Goal: Task Accomplishment & Management: Use online tool/utility

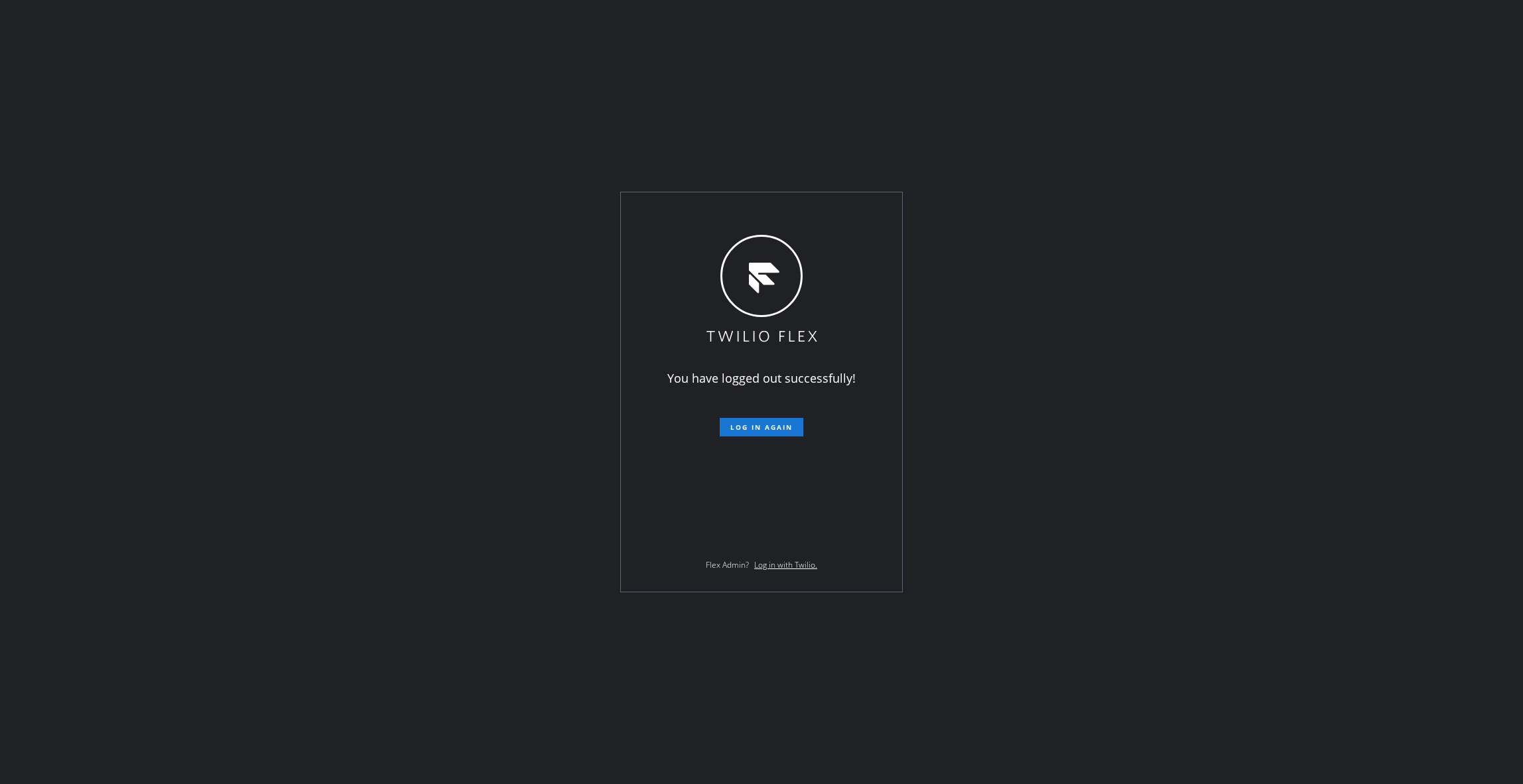
drag, startPoint x: 181, startPoint y: 769, endPoint x: 207, endPoint y: 720, distance: 55.5
click at [181, 769] on div "You have logged out successfully! Log in again Flex Admin? Log in with Twilio." at bounding box center [762, 392] width 1523 height 784
click at [768, 425] on span "Log in again" at bounding box center [761, 426] width 62 height 9
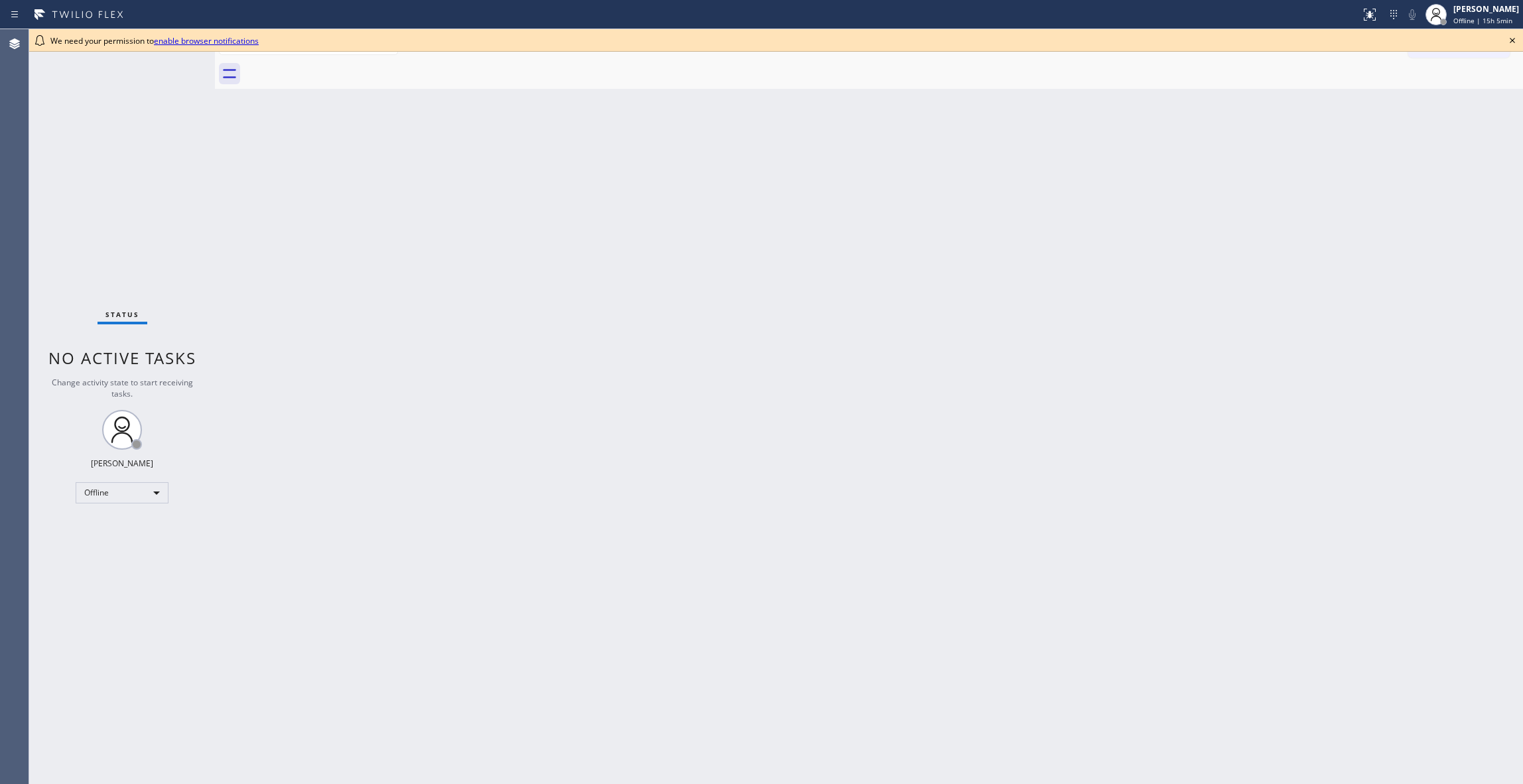
click at [151, 752] on div "Status No active tasks Change activity state to start receiving tasks. [PERSON_…" at bounding box center [122, 406] width 185 height 754
click at [92, 491] on div "Offline" at bounding box center [122, 493] width 93 height 22
click at [107, 546] on li "Unavailable" at bounding box center [120, 544] width 90 height 16
click at [930, 252] on div "Back to Dashboard Change Sender ID Customers Technicians Select a contact Outbo…" at bounding box center [869, 406] width 1308 height 754
click at [1518, 41] on div "We need your permission to enable browser notifications" at bounding box center [776, 40] width 1494 height 23
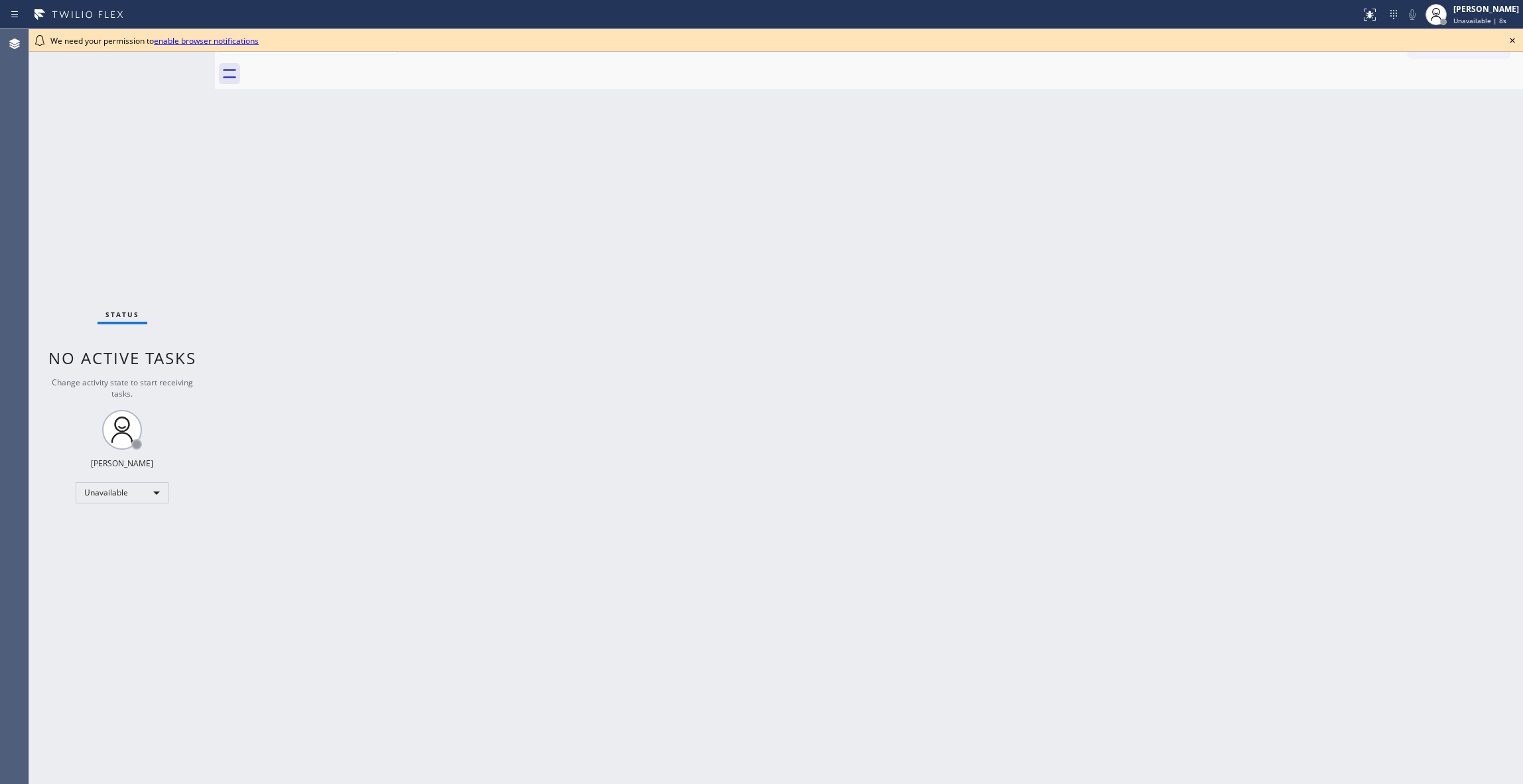
click at [1506, 37] on icon at bounding box center [1512, 40] width 16 height 16
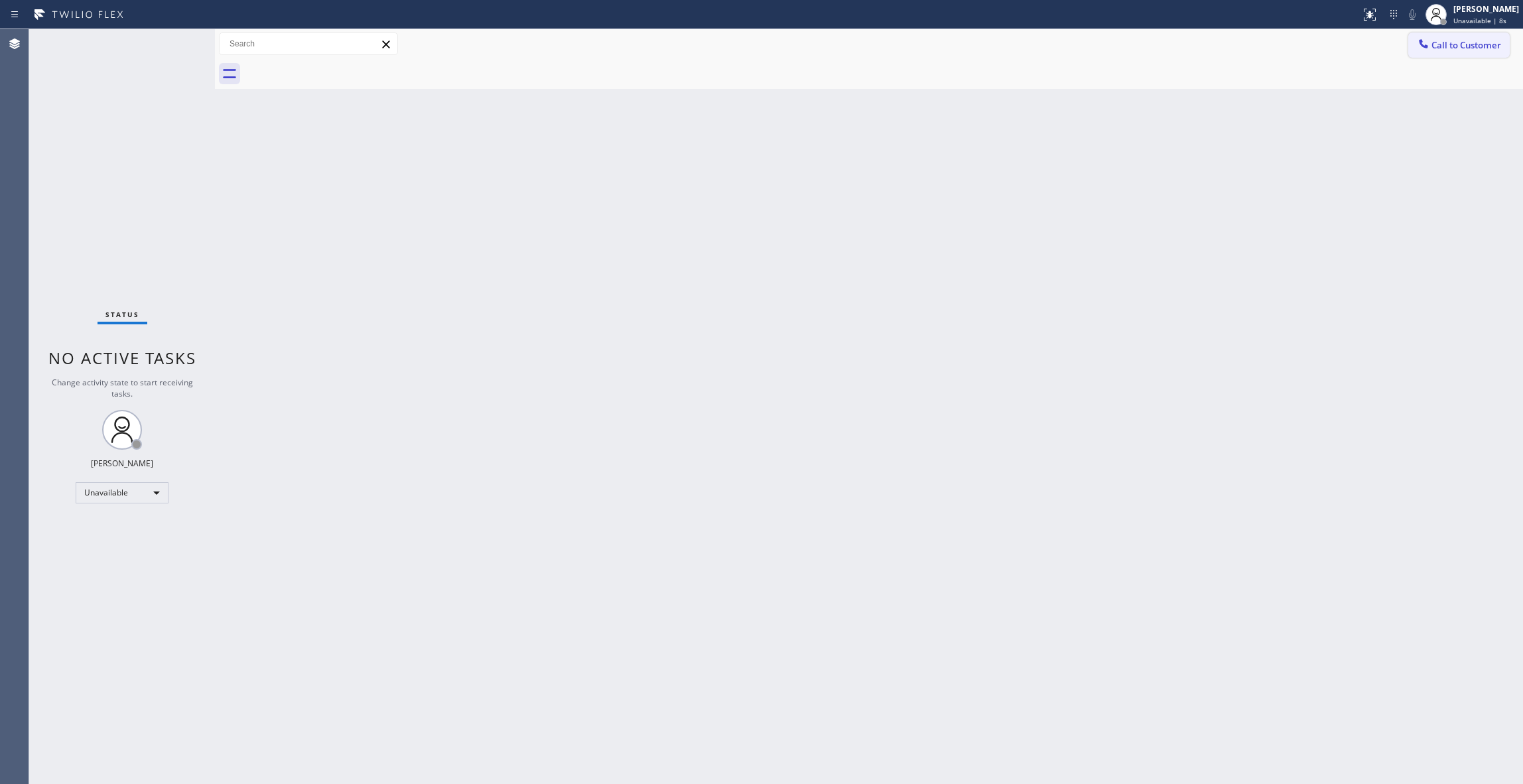
click at [1487, 49] on span "Call to Customer" at bounding box center [1466, 45] width 70 height 12
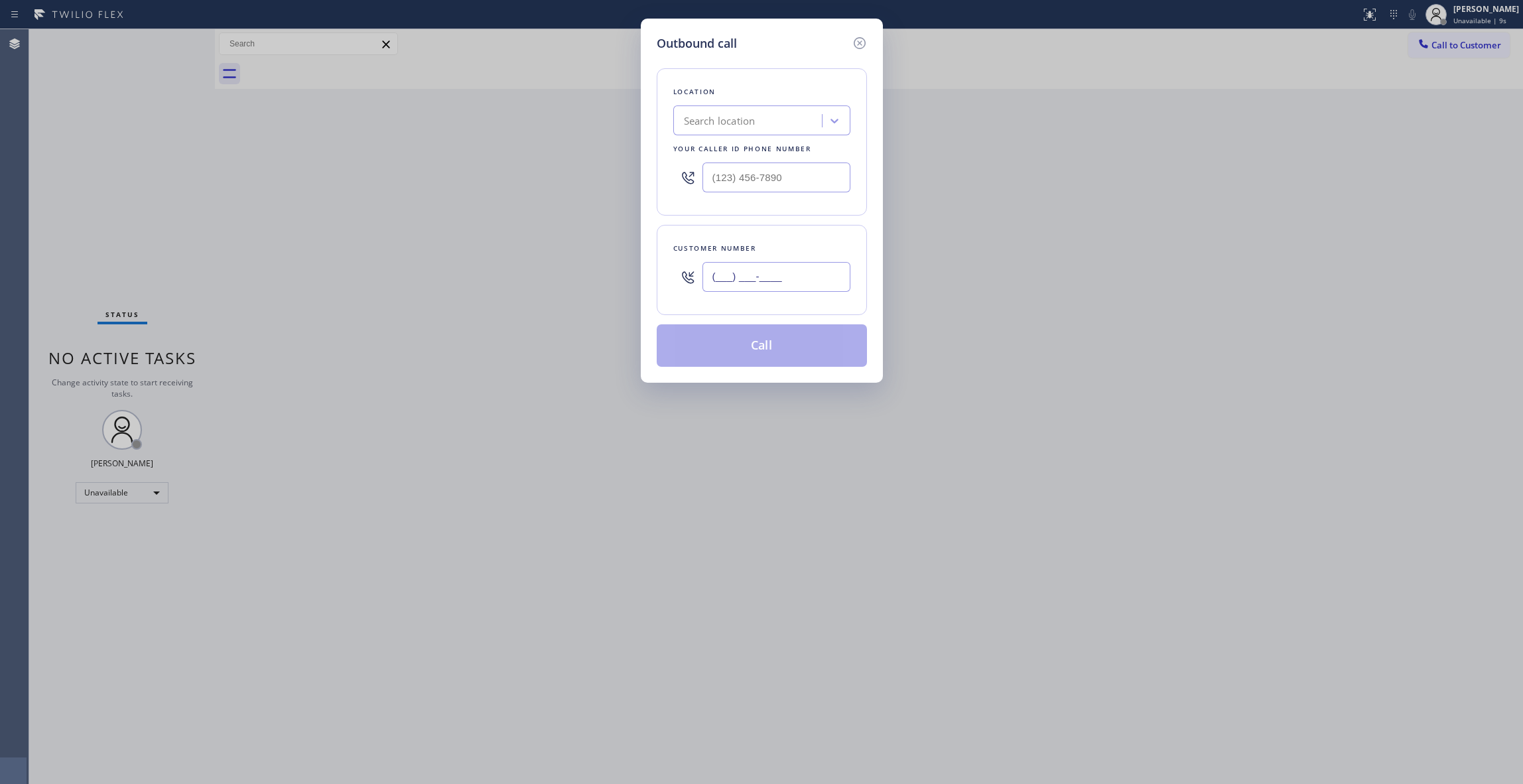
click at [755, 280] on input "(___) ___-____" at bounding box center [776, 277] width 148 height 30
paste input "415) 612-5021"
type input "[PHONE_NUMBER]"
drag, startPoint x: 805, startPoint y: 181, endPoint x: 494, endPoint y: 165, distance: 311.4
click at [494, 165] on div "Outbound call Location Search location Your caller id phone number (___) ___-__…" at bounding box center [762, 392] width 1523 height 784
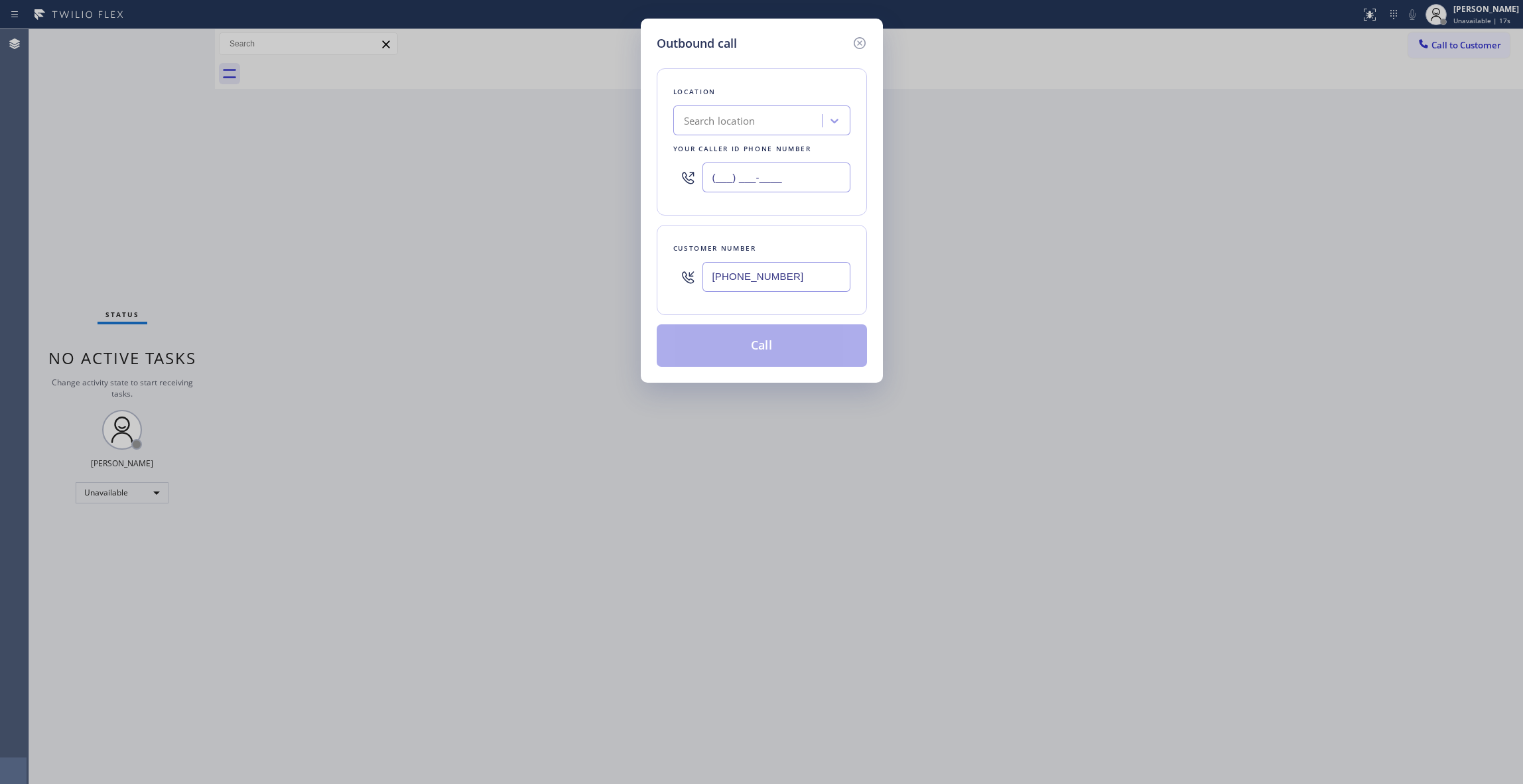
paste input "415) 599-7350"
type input "[PHONE_NUMBER]"
click at [720, 343] on button "Call" at bounding box center [762, 345] width 210 height 42
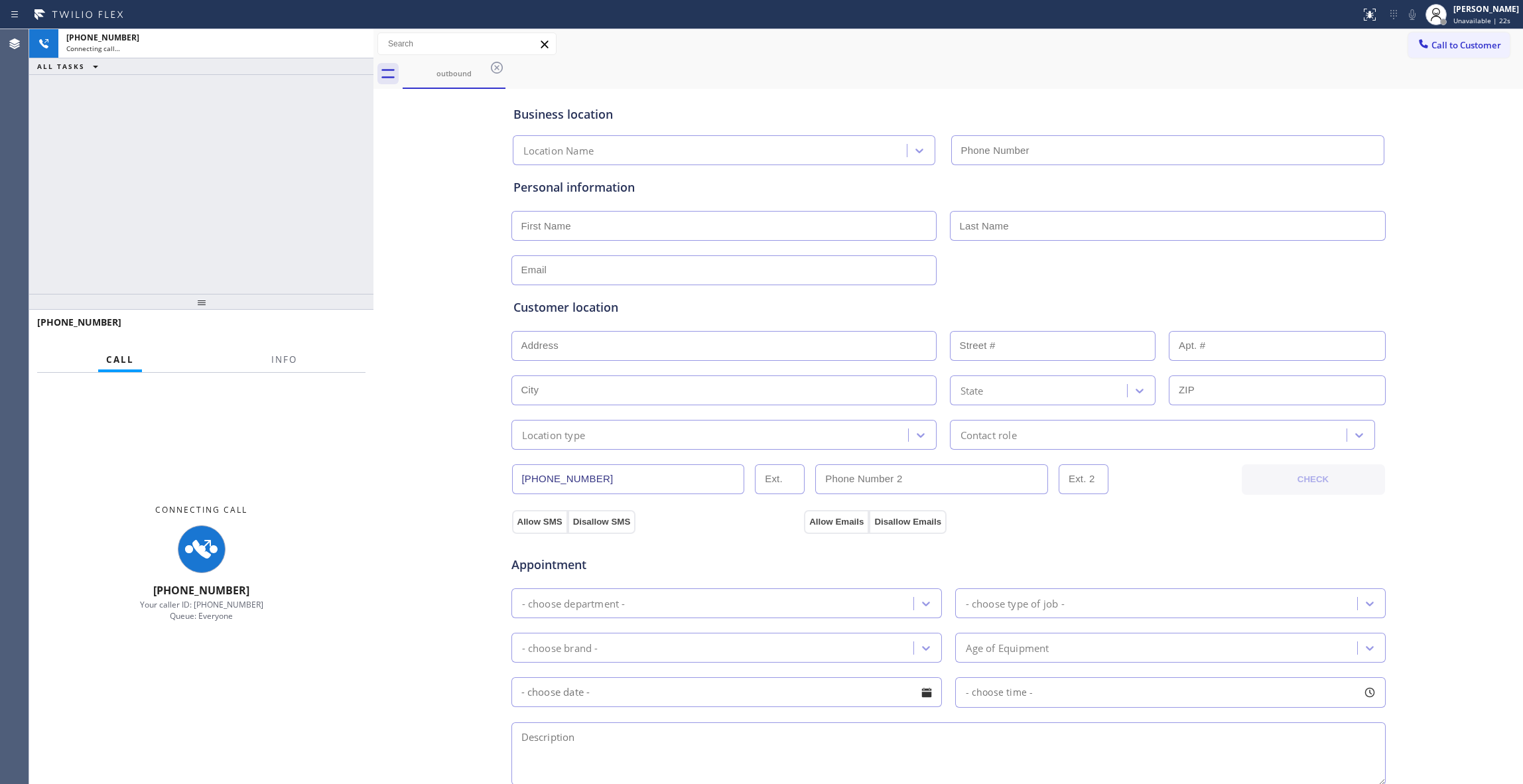
drag, startPoint x: 214, startPoint y: 88, endPoint x: 402, endPoint y: 304, distance: 286.4
click at [374, 112] on div at bounding box center [374, 406] width 0 height 754
click at [300, 362] on span "Info" at bounding box center [295, 359] width 26 height 12
type input "[PHONE_NUMBER]"
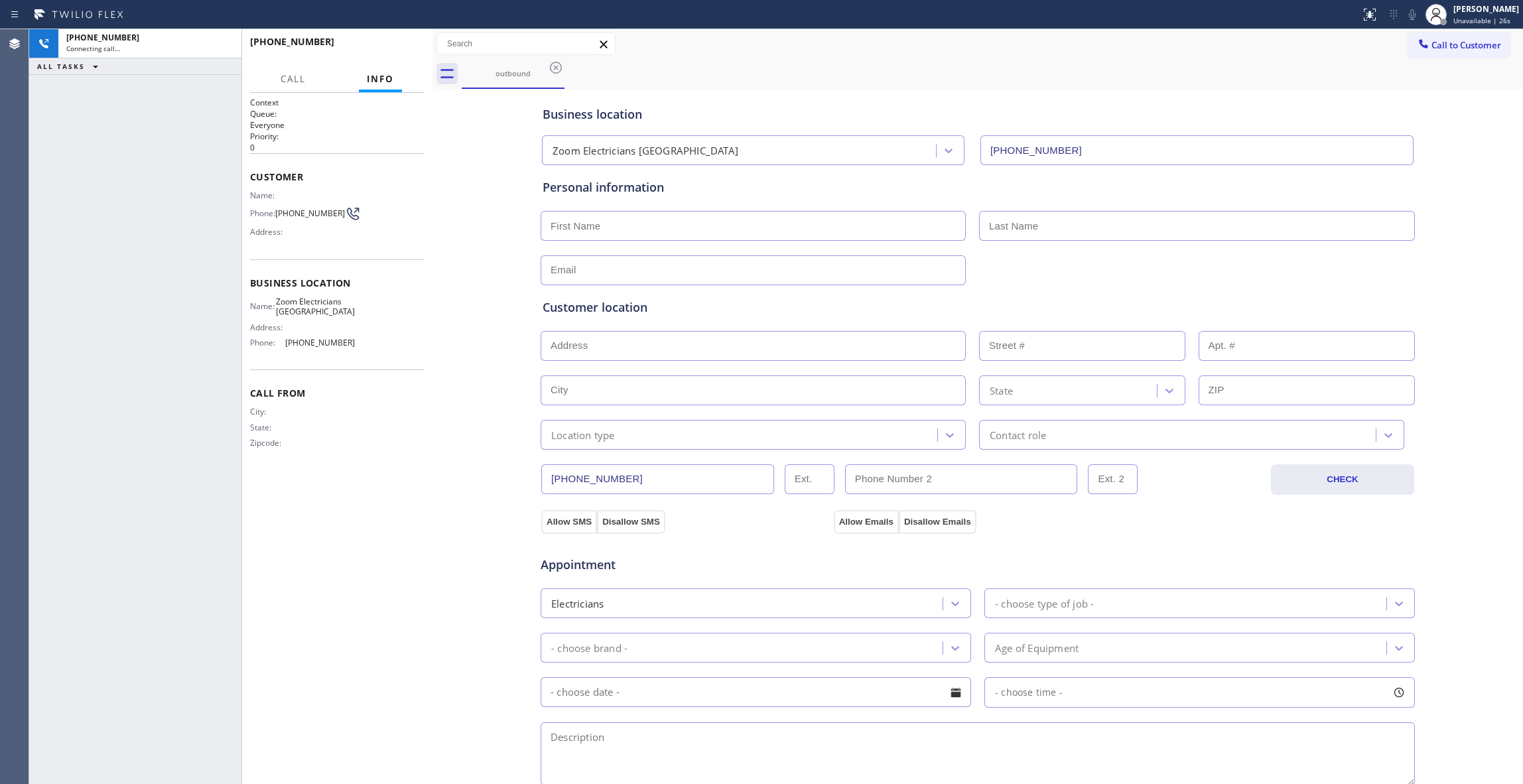
drag, startPoint x: 390, startPoint y: 78, endPoint x: 434, endPoint y: 84, distance: 44.4
click at [432, 84] on div at bounding box center [432, 406] width 0 height 754
drag, startPoint x: 406, startPoint y: 550, endPoint x: 396, endPoint y: 544, distance: 11.7
click at [402, 547] on div "Context Queue: Everyone Priority: 0 Customer Name: Phone: [PHONE_NUMBER] Addres…" at bounding box center [337, 438] width 175 height 683
click at [388, 51] on span "HANG UP" at bounding box center [394, 47] width 40 height 9
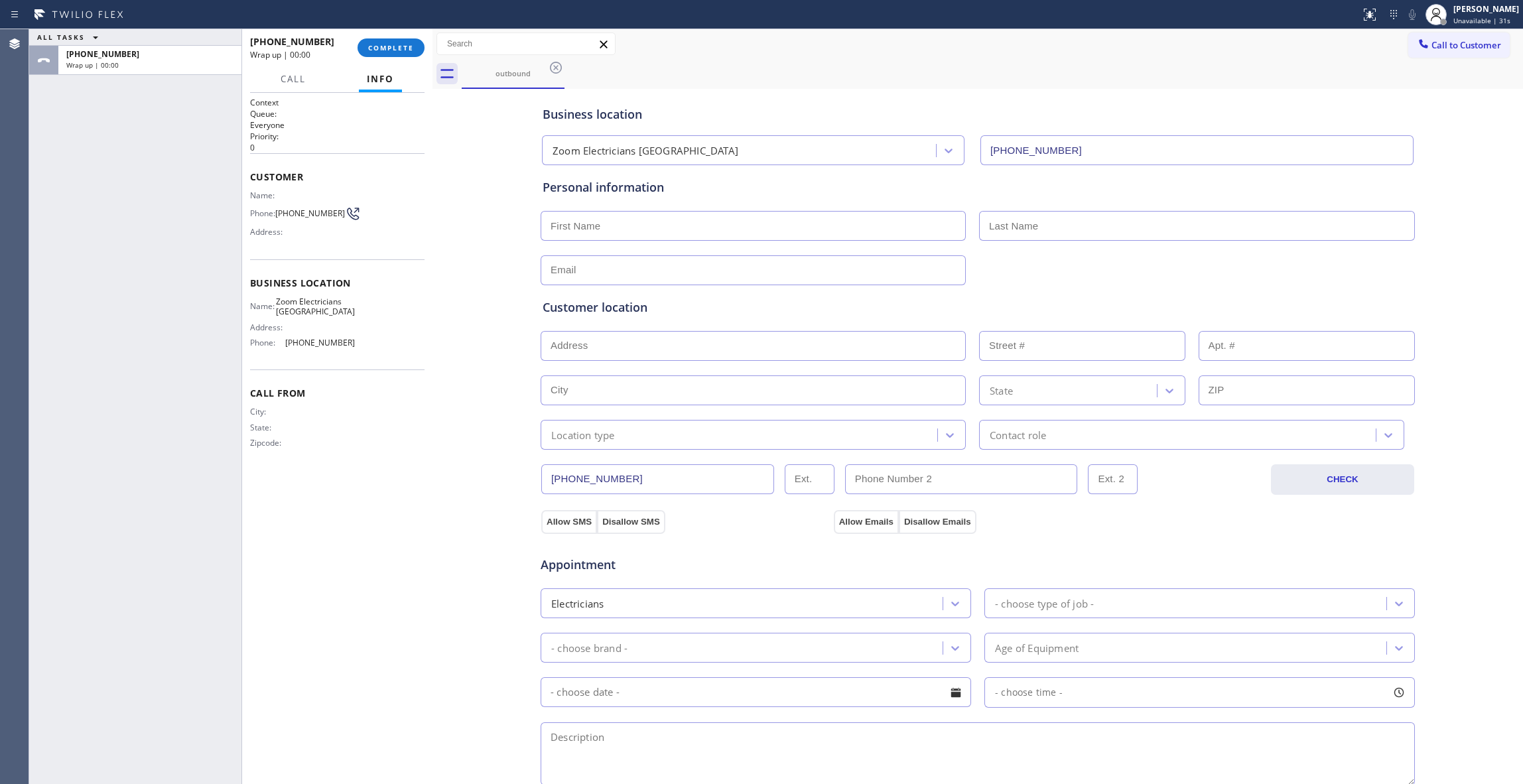
click at [297, 214] on span "[PHONE_NUMBER]" at bounding box center [310, 213] width 70 height 10
copy div "[PHONE_NUMBER]"
click at [394, 55] on button "COMPLETE" at bounding box center [391, 47] width 67 height 19
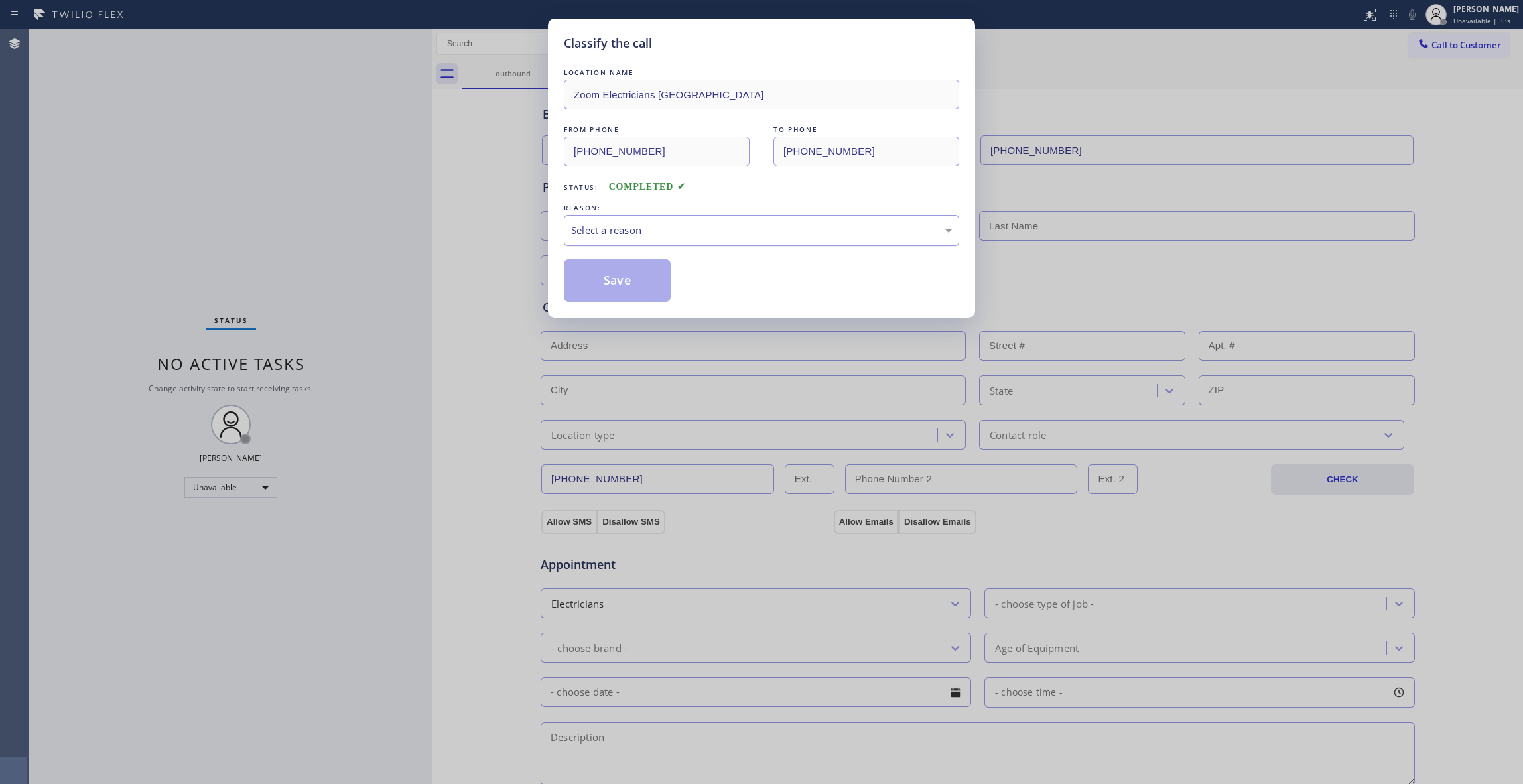
click at [649, 222] on div "Select a reason" at bounding box center [762, 231] width 396 height 32
click at [648, 273] on button "Save" at bounding box center [617, 280] width 107 height 42
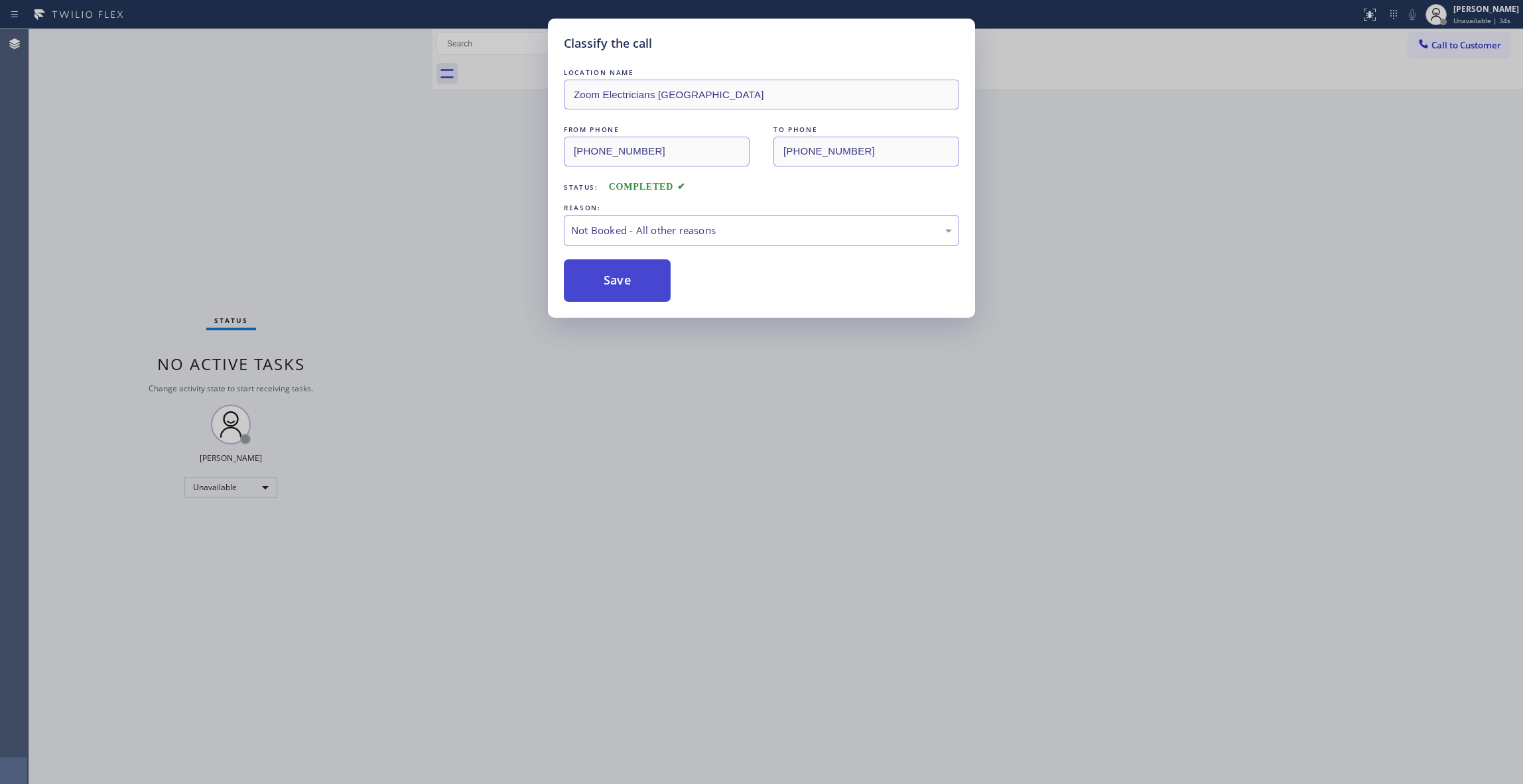
click at [648, 273] on button "Save" at bounding box center [617, 280] width 107 height 42
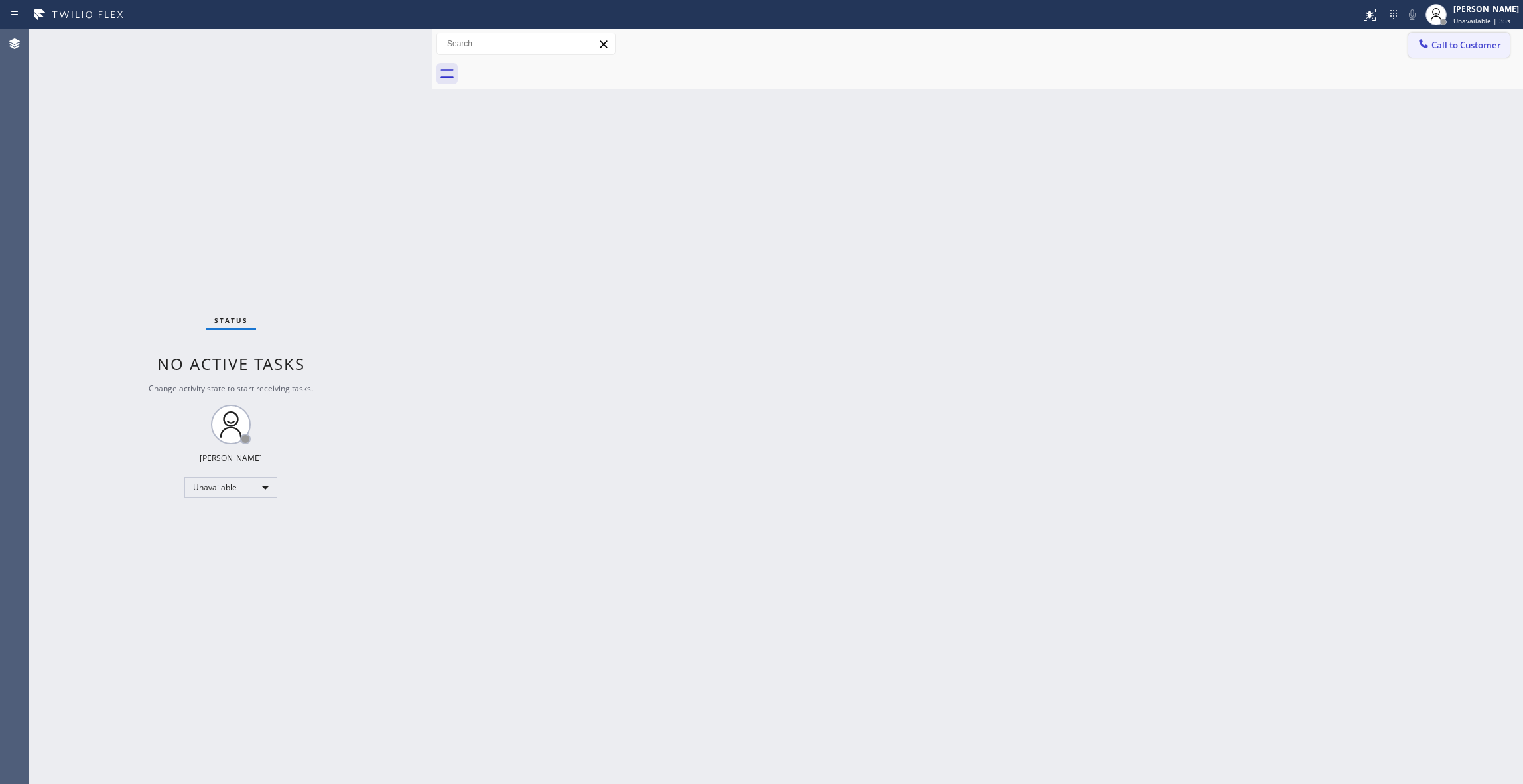
click at [1482, 51] on button "Call to Customer" at bounding box center [1459, 45] width 102 height 26
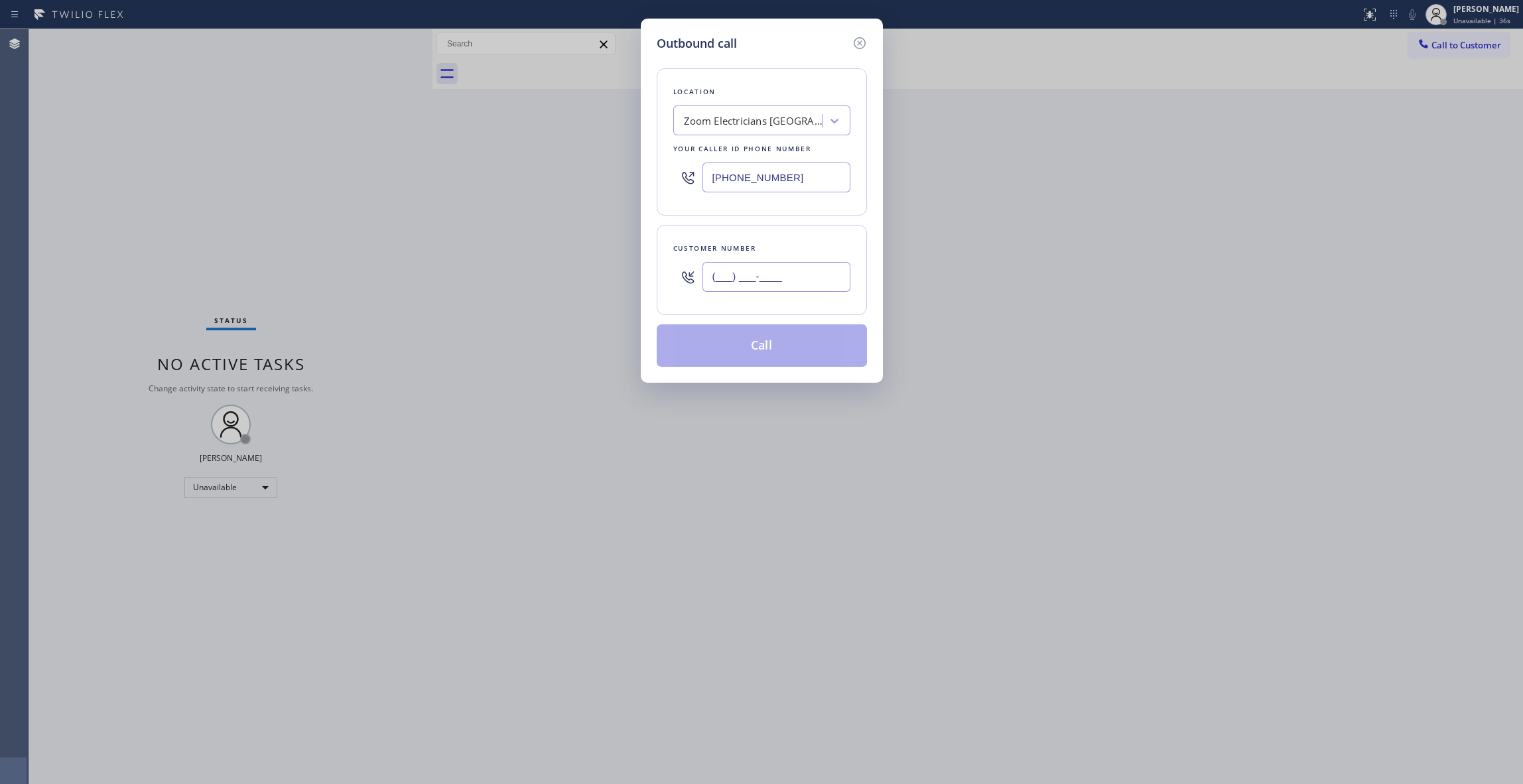
click at [800, 282] on input "(___) ___-____" at bounding box center [776, 277] width 148 height 30
paste input "415) 612-5021"
type input "[PHONE_NUMBER]"
click at [824, 351] on button "Call" at bounding box center [762, 345] width 210 height 42
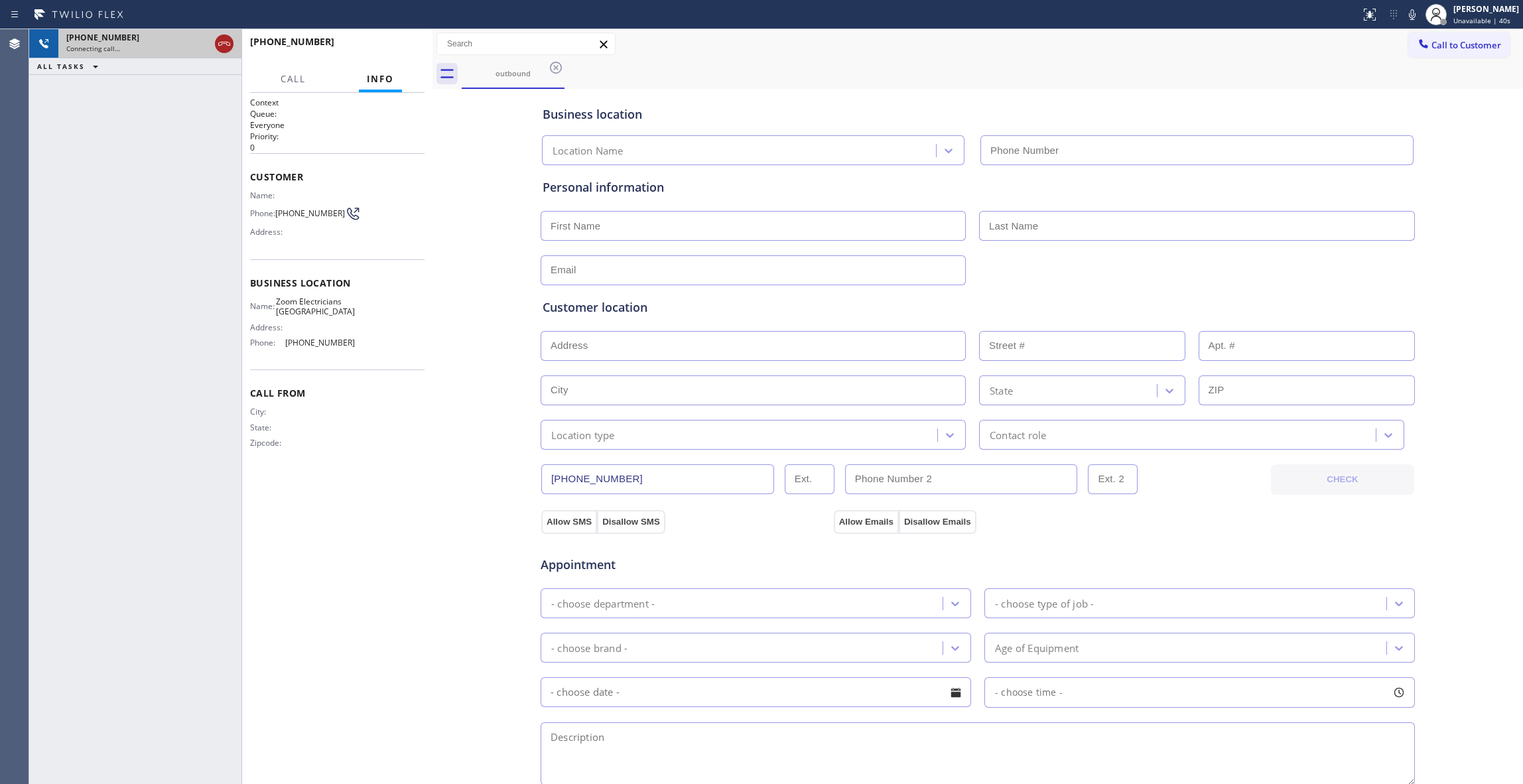
type input "[PHONE_NUMBER]"
click at [226, 41] on icon at bounding box center [224, 43] width 16 height 16
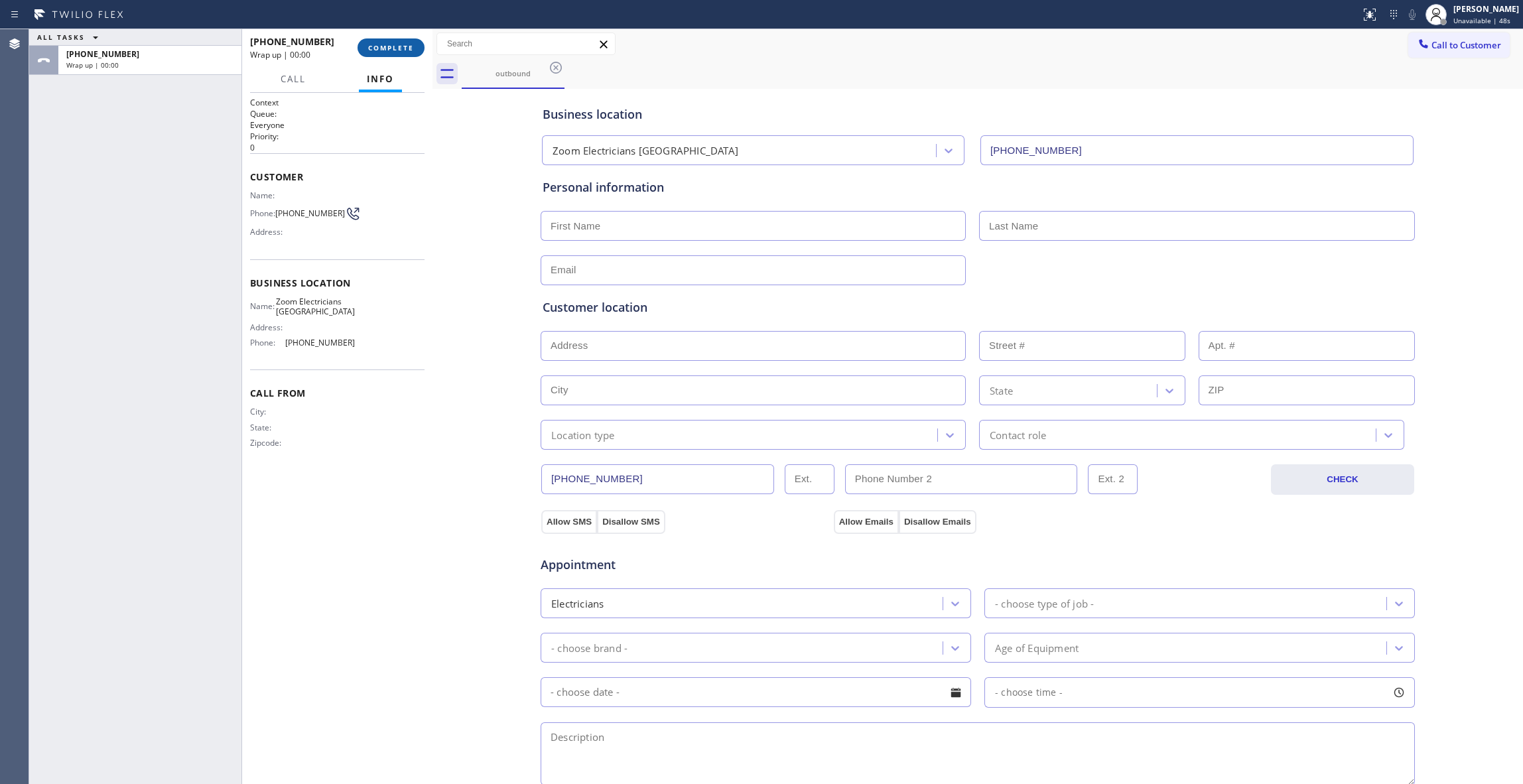
click at [385, 51] on span "COMPLETE" at bounding box center [391, 47] width 45 height 9
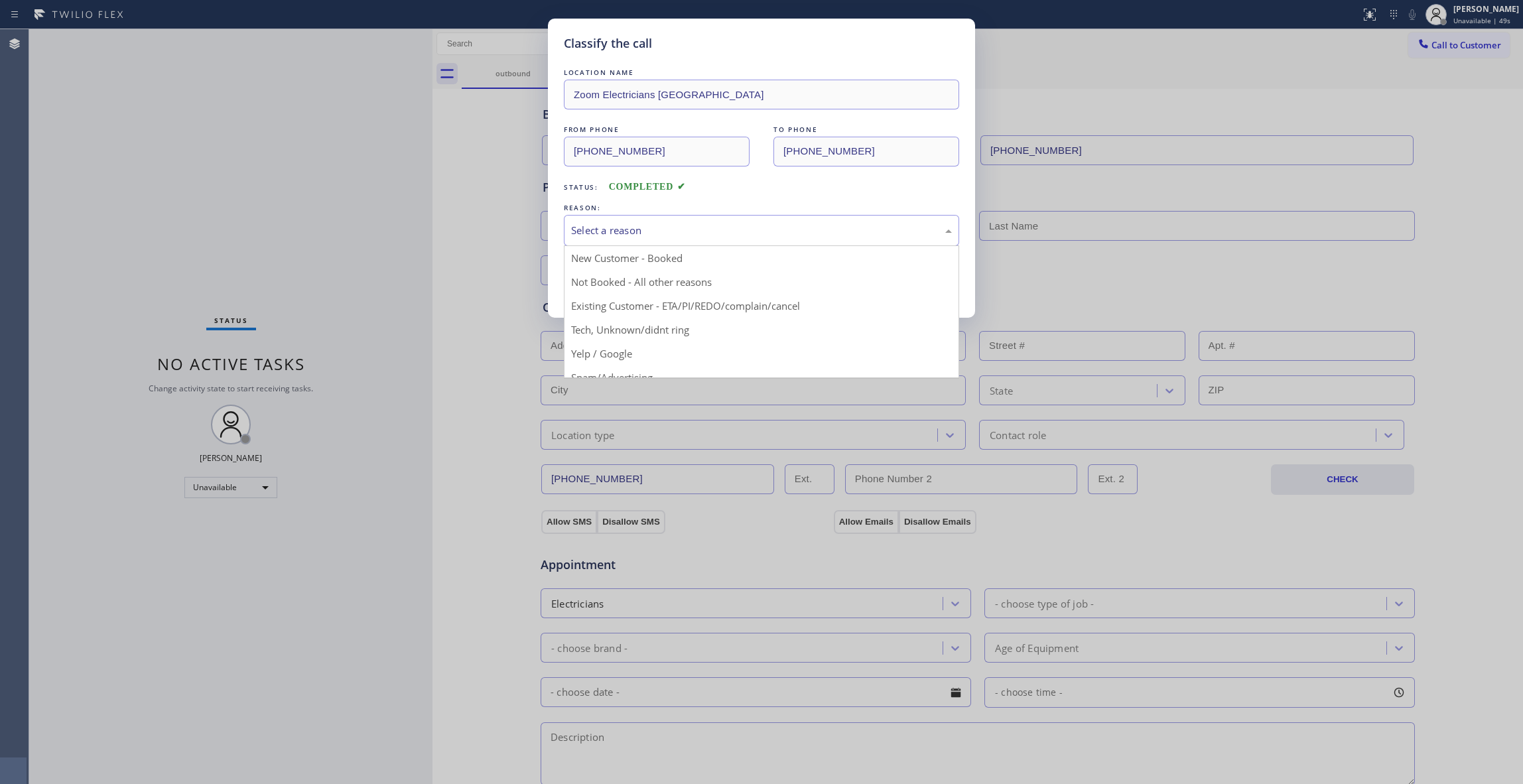
click at [627, 240] on div "Select a reason" at bounding box center [762, 231] width 396 height 32
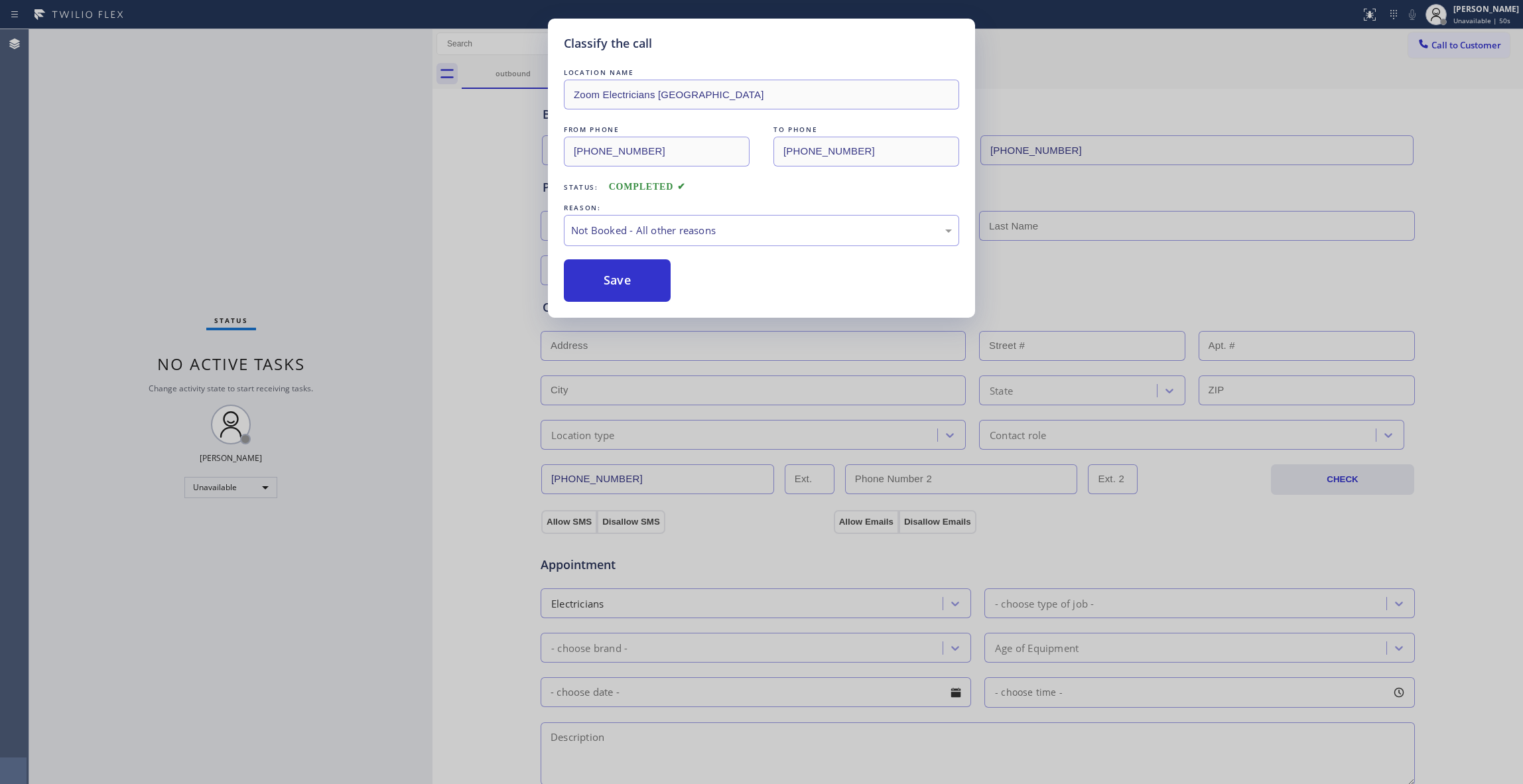
click at [596, 288] on button "Save" at bounding box center [617, 280] width 107 height 42
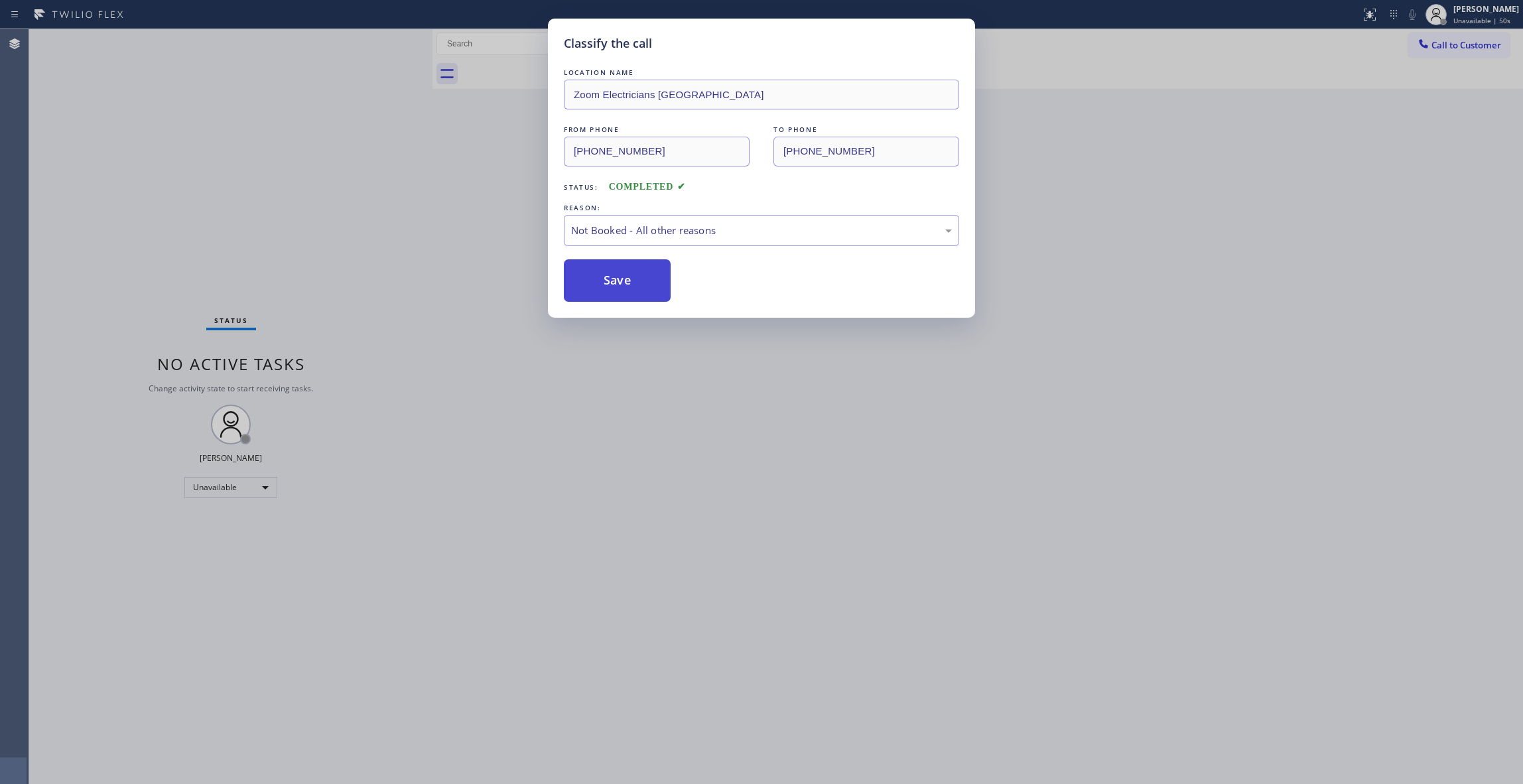
click at [596, 290] on button "Save" at bounding box center [617, 280] width 107 height 42
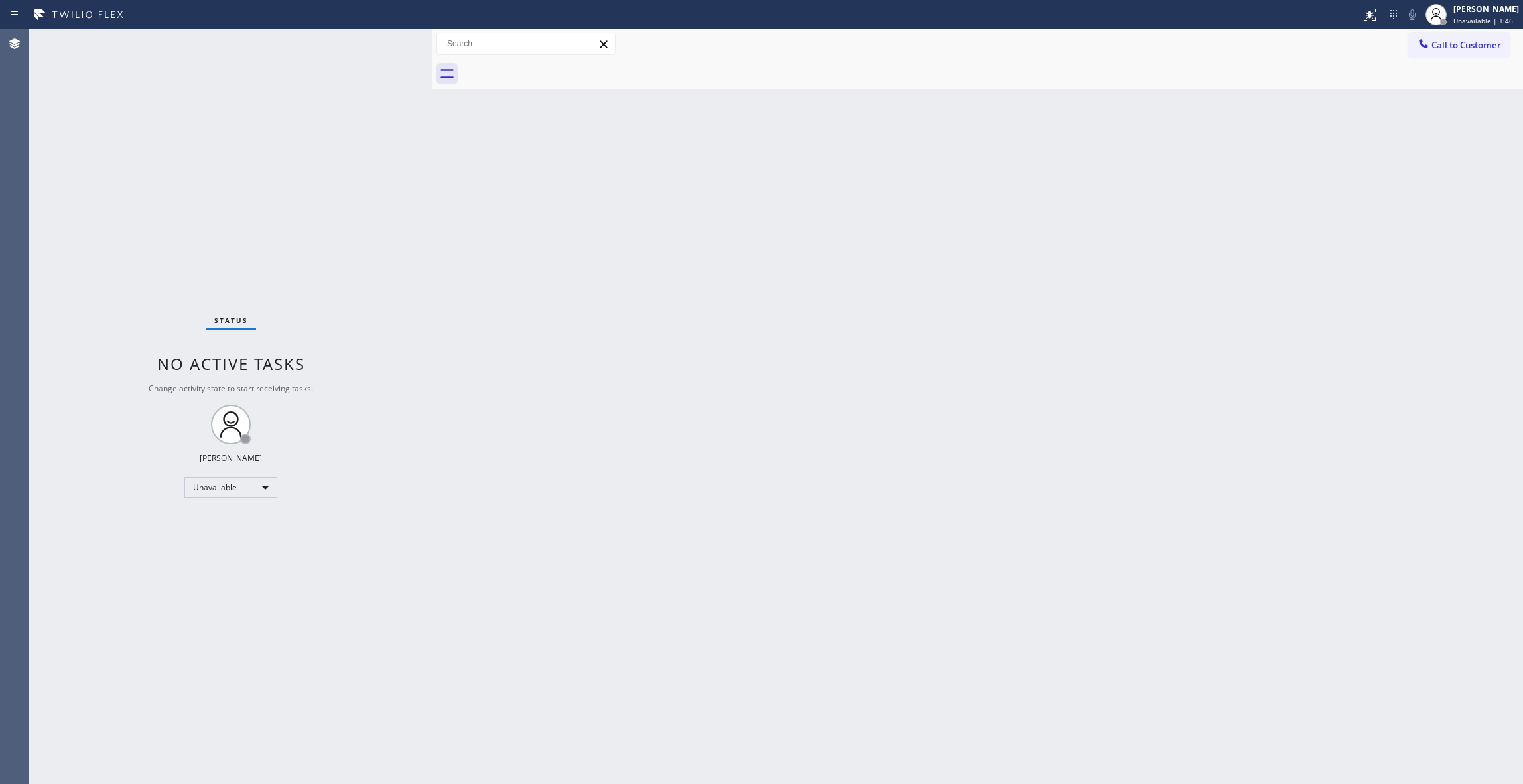
click at [191, 754] on div "Status No active tasks Change activity state to start receiving tasks. [PERSON_…" at bounding box center [231, 406] width 403 height 754
click at [240, 758] on div "Status No active tasks Change activity state to start receiving tasks. [PERSON_…" at bounding box center [231, 406] width 403 height 754
drag, startPoint x: 22, startPoint y: 601, endPoint x: 171, endPoint y: 300, distance: 335.9
click at [22, 601] on div "Agent Desktop" at bounding box center [14, 406] width 29 height 754
click at [1472, 46] on span "Call to Customer" at bounding box center [1466, 45] width 70 height 12
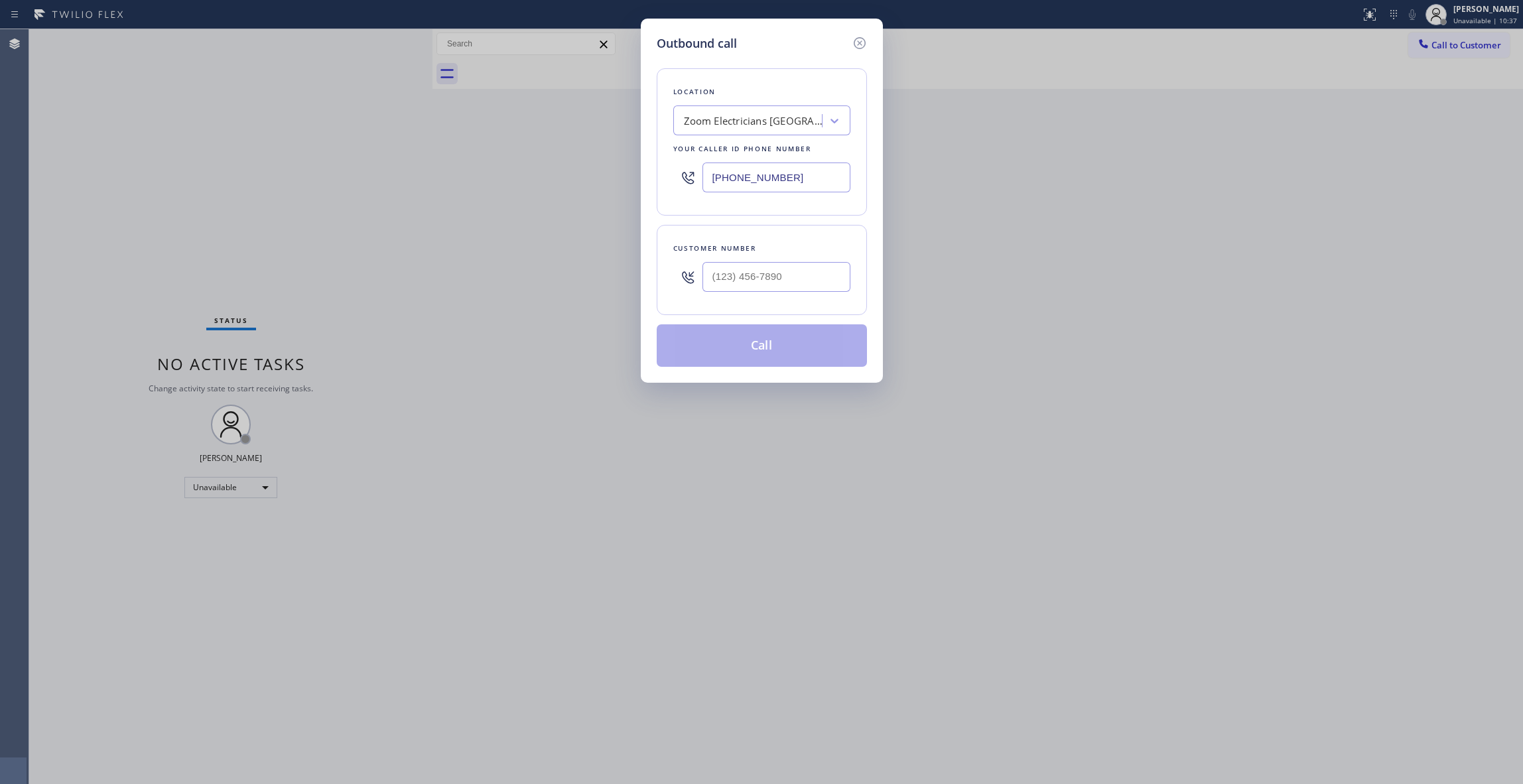
drag, startPoint x: 799, startPoint y: 177, endPoint x: 491, endPoint y: 174, distance: 308.0
click at [491, 174] on div "Outbound call Location Zoom Electricians [GEOGRAPHIC_DATA] Your caller id phone…" at bounding box center [762, 392] width 1523 height 784
paste input "844) 988-0068"
type input "[PHONE_NUMBER]"
click at [754, 278] on input "(___) ___-____" at bounding box center [776, 277] width 148 height 30
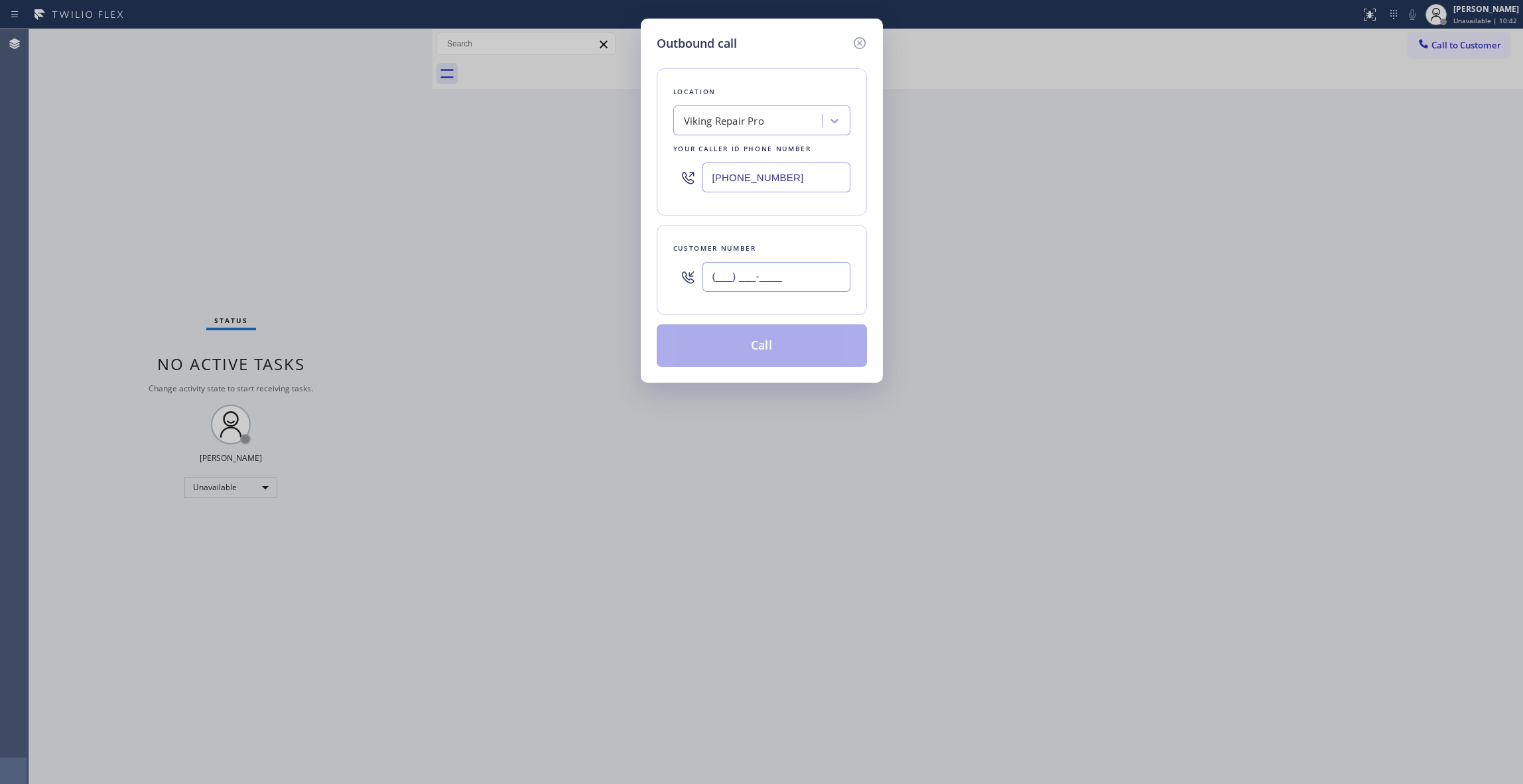
paste input "972) 467-4492"
type input "[PHONE_NUMBER]"
click at [761, 351] on button "Call" at bounding box center [762, 345] width 210 height 42
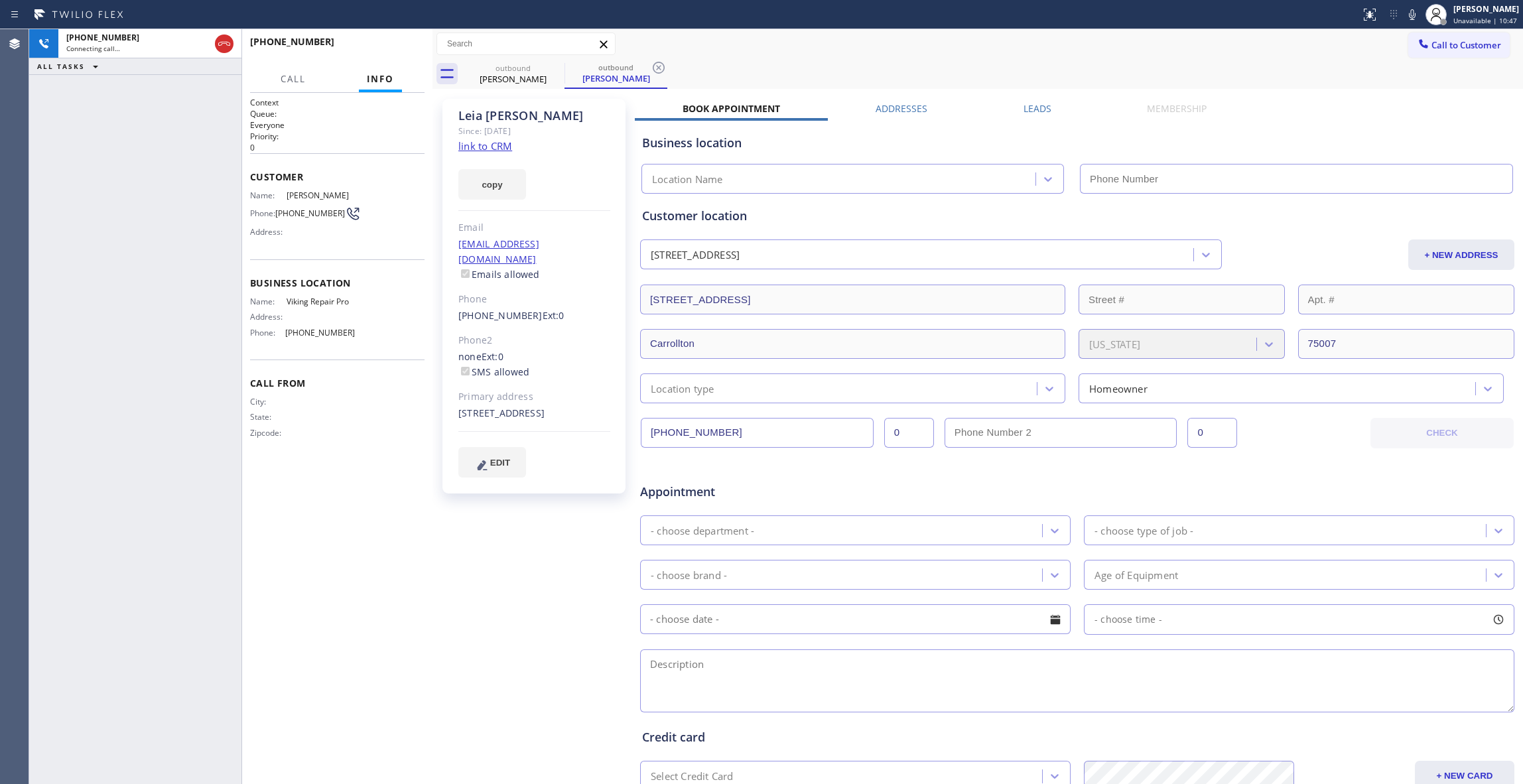
type input "[PHONE_NUMBER]"
click at [540, 579] on div "[PERSON_NAME] Since: [DATE] link to CRM copy Email [EMAIL_ADDRESS][DOMAIN_NAME]…" at bounding box center [536, 522] width 199 height 860
click at [659, 68] on icon at bounding box center [659, 68] width 12 height 12
click at [499, 147] on link "link to CRM" at bounding box center [485, 145] width 53 height 13
click at [384, 43] on span "HANG UP" at bounding box center [394, 47] width 40 height 9
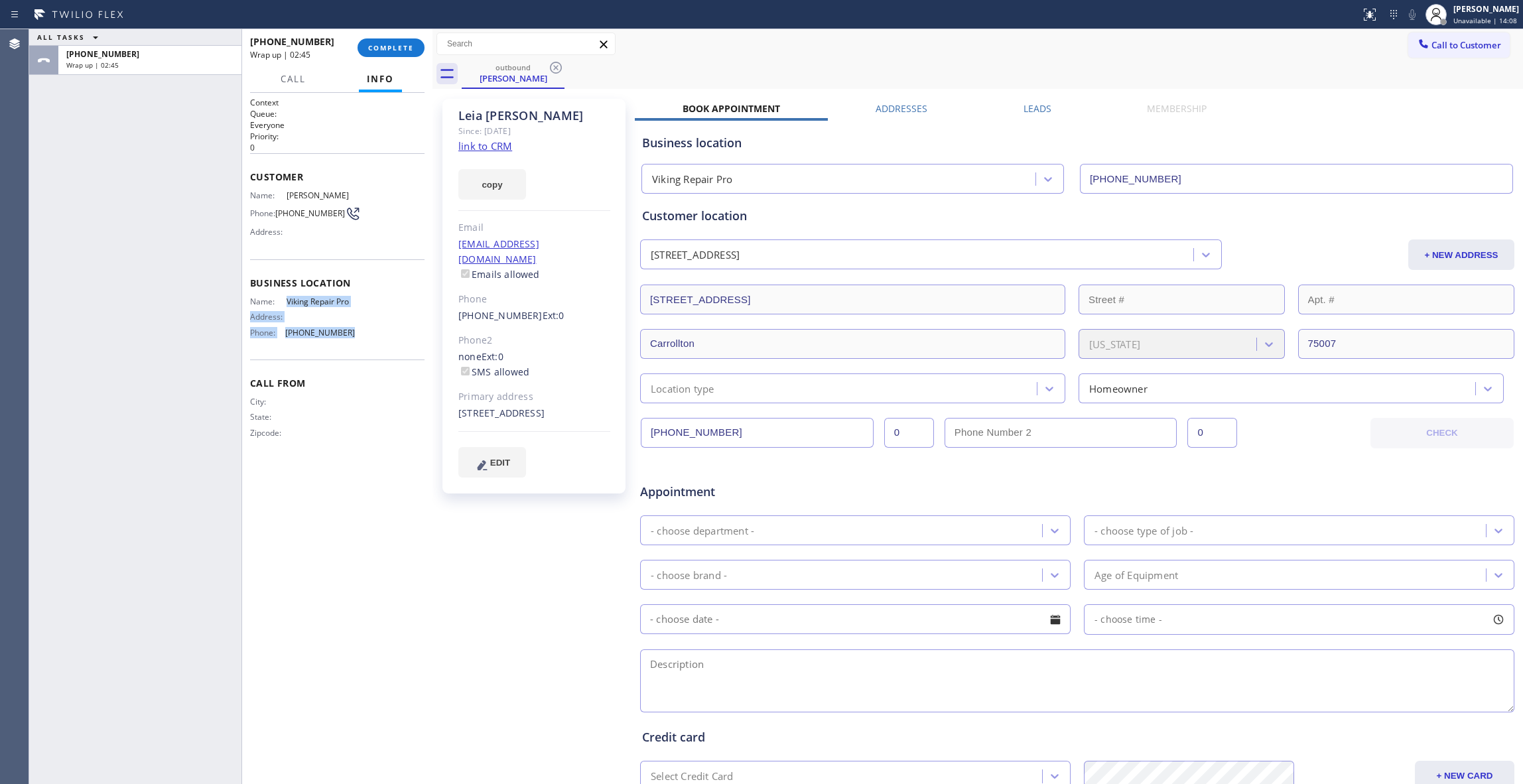
drag, startPoint x: 348, startPoint y: 339, endPoint x: 285, endPoint y: 299, distance: 74.6
click at [285, 299] on div "Name: Viking Repair Pro Address: Phone: [PHONE_NUMBER]" at bounding box center [303, 320] width 105 height 46
copy div "Viking Repair Pro Address: Phone: [PHONE_NUMBER]"
drag, startPoint x: 526, startPoint y: 581, endPoint x: 520, endPoint y: 178, distance: 403.0
click at [526, 581] on div "[PERSON_NAME] Since: [DATE] link to CRM copy Email [EMAIL_ADDRESS][DOMAIN_NAME]…" at bounding box center [536, 522] width 199 height 860
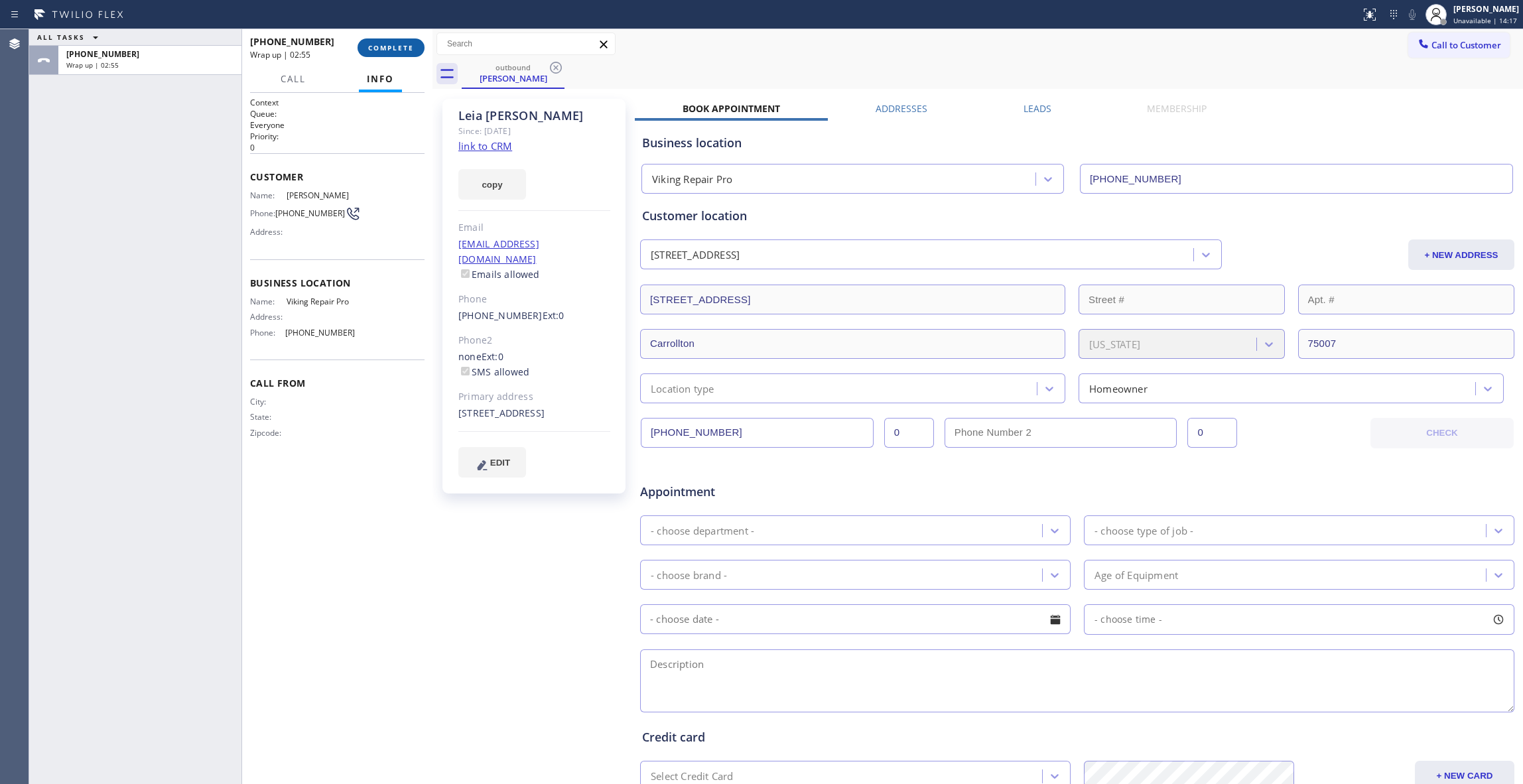
click at [396, 54] on button "COMPLETE" at bounding box center [391, 47] width 67 height 19
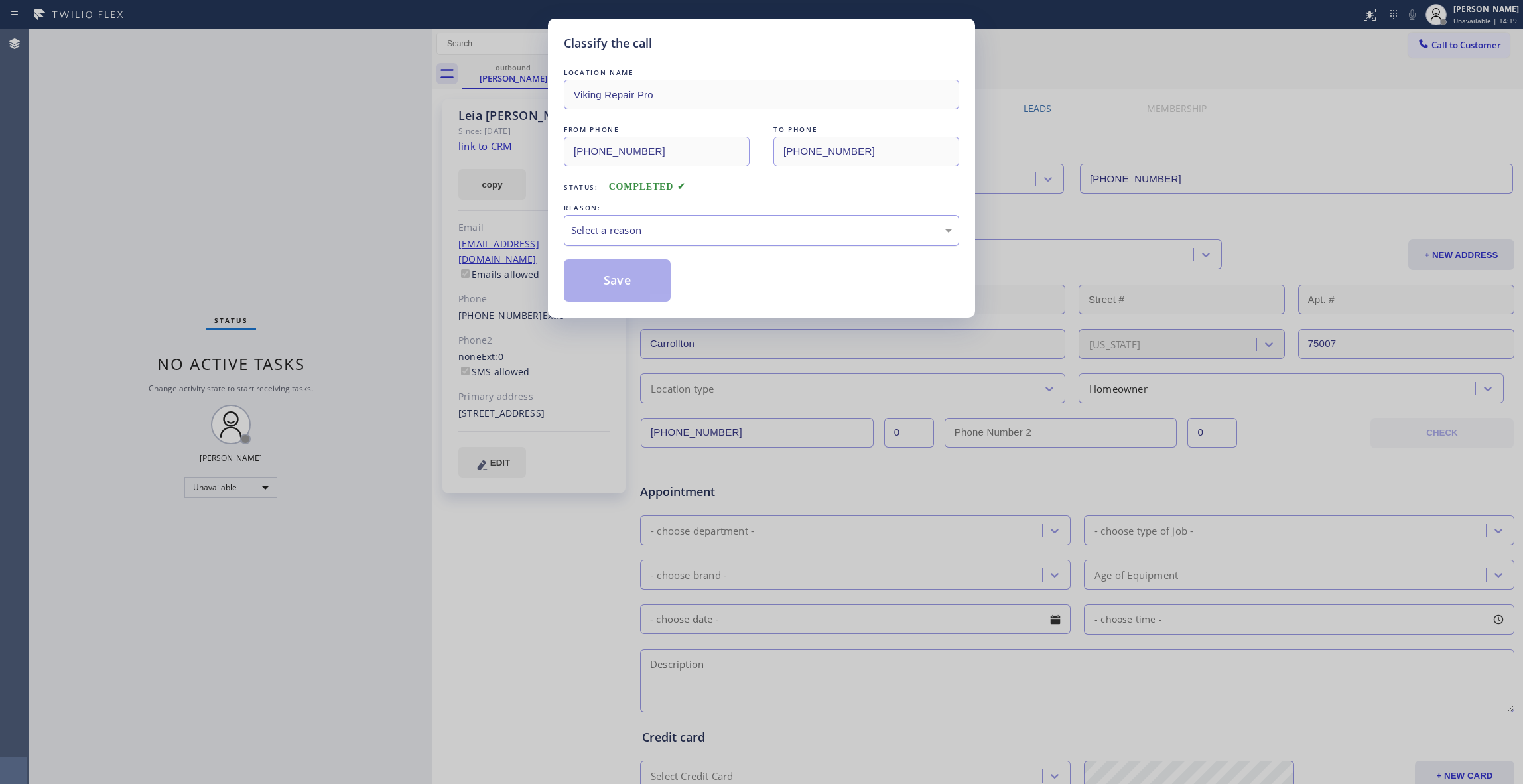
click at [623, 242] on div "Select a reason" at bounding box center [762, 231] width 396 height 32
click at [619, 285] on button "Save" at bounding box center [617, 280] width 107 height 42
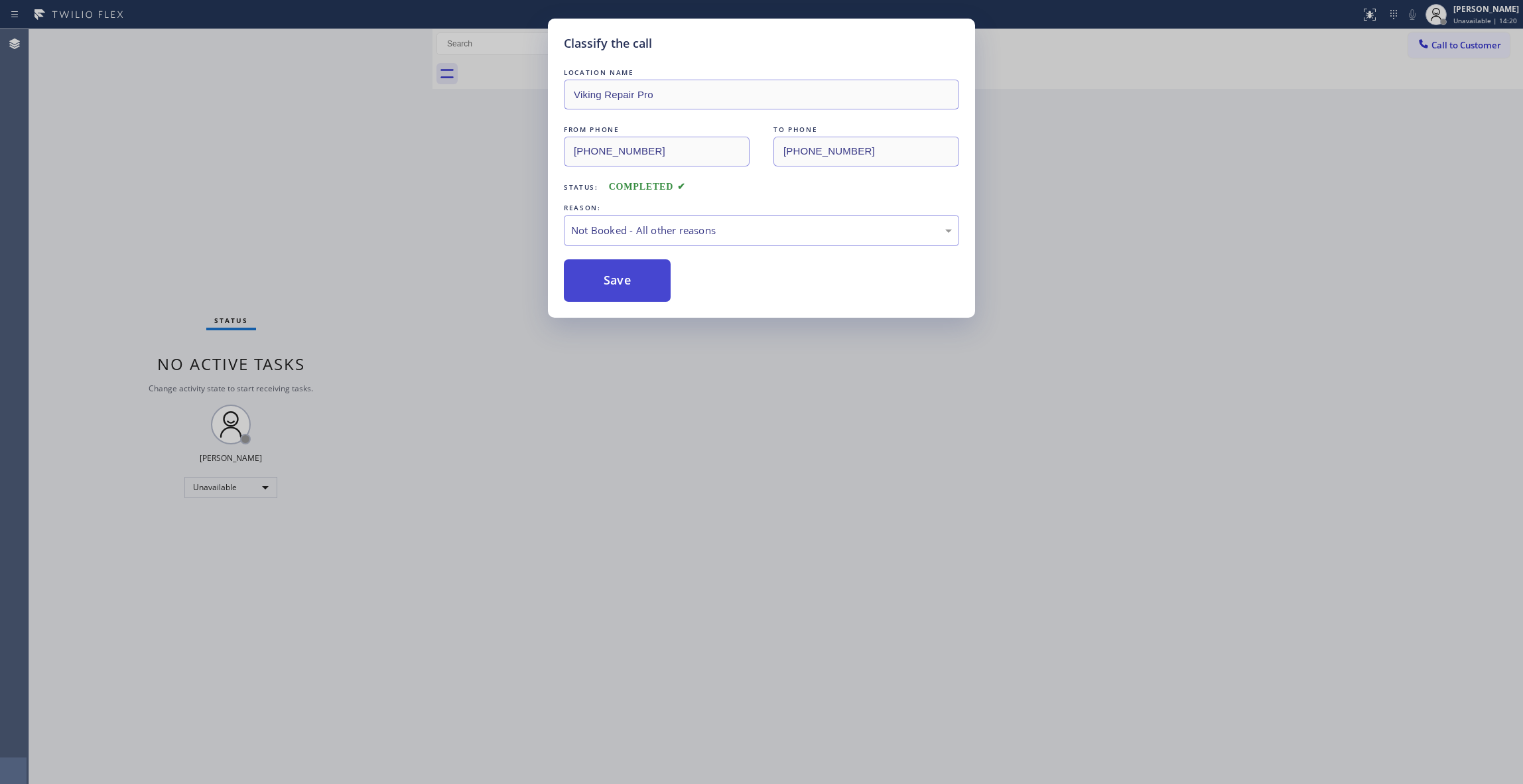
click at [619, 285] on button "Save" at bounding box center [617, 280] width 107 height 42
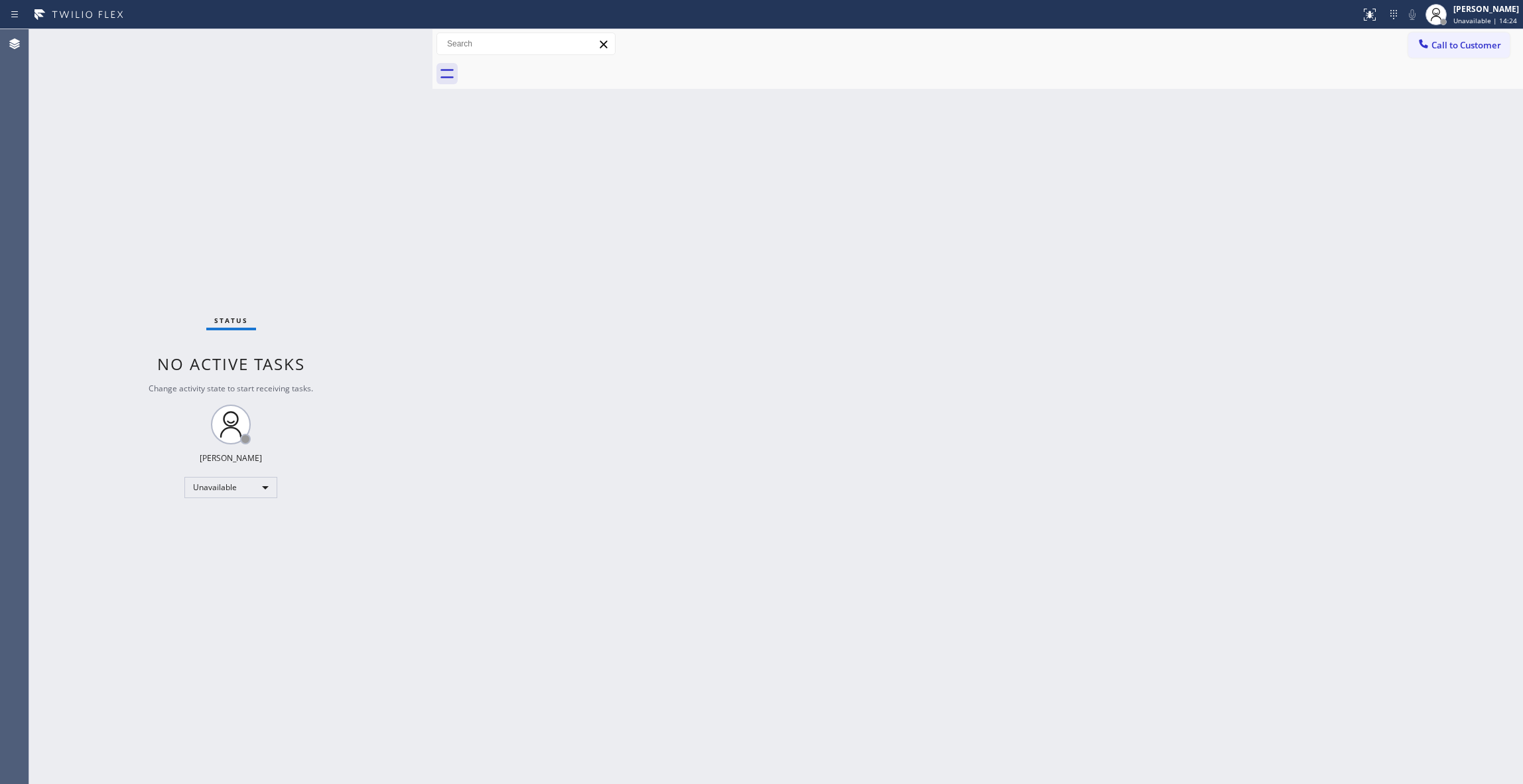
click at [984, 279] on div "Back to Dashboard Change Sender ID Customers Technicians Select a contact Outbo…" at bounding box center [978, 406] width 1091 height 754
click at [1458, 47] on span "Call to Customer" at bounding box center [1466, 45] width 70 height 12
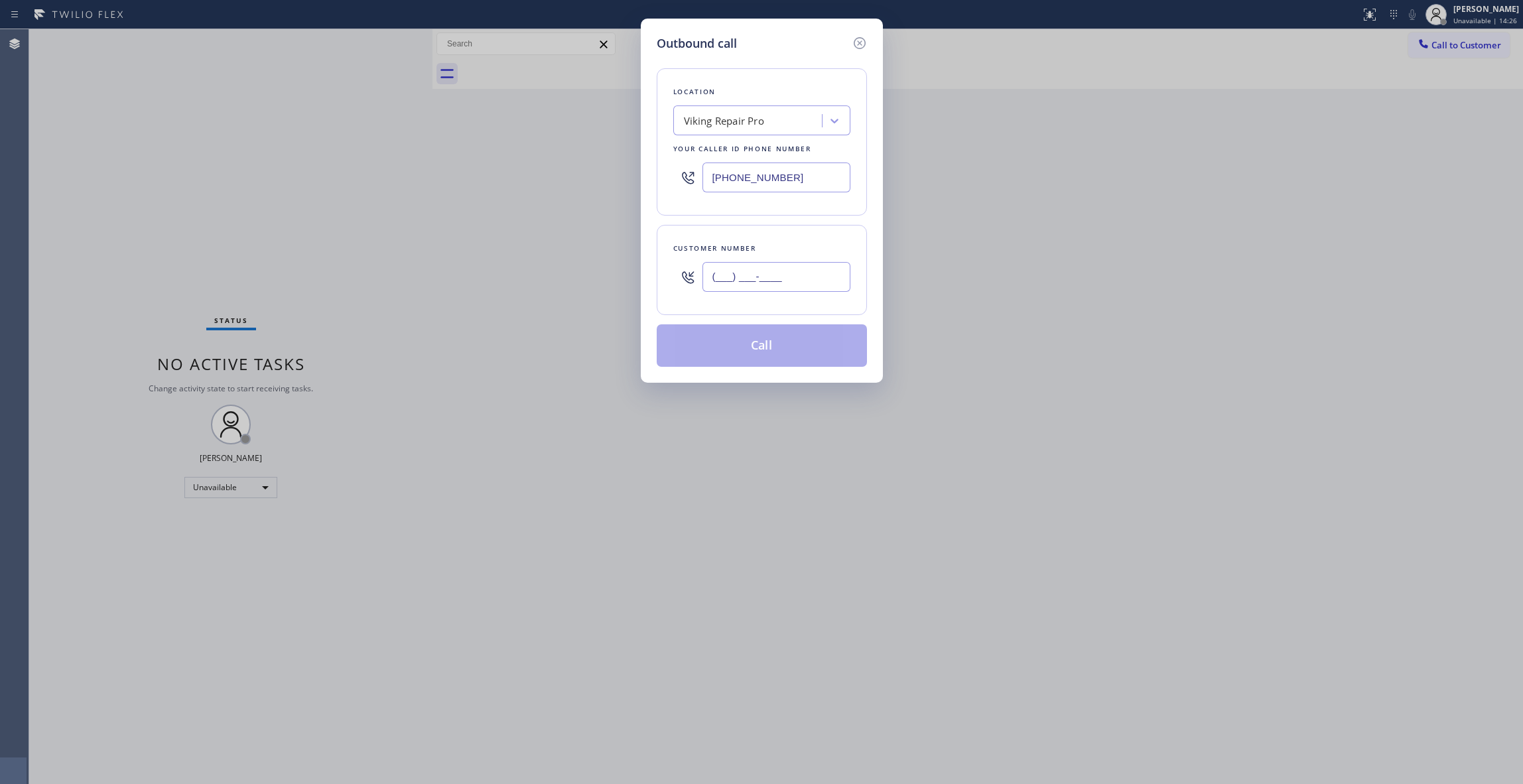
click at [794, 279] on input "(___) ___-____" at bounding box center [776, 277] width 148 height 30
paste input "972) 467-4492"
type input "[PHONE_NUMBER]"
click at [754, 349] on button "Call" at bounding box center [762, 345] width 210 height 42
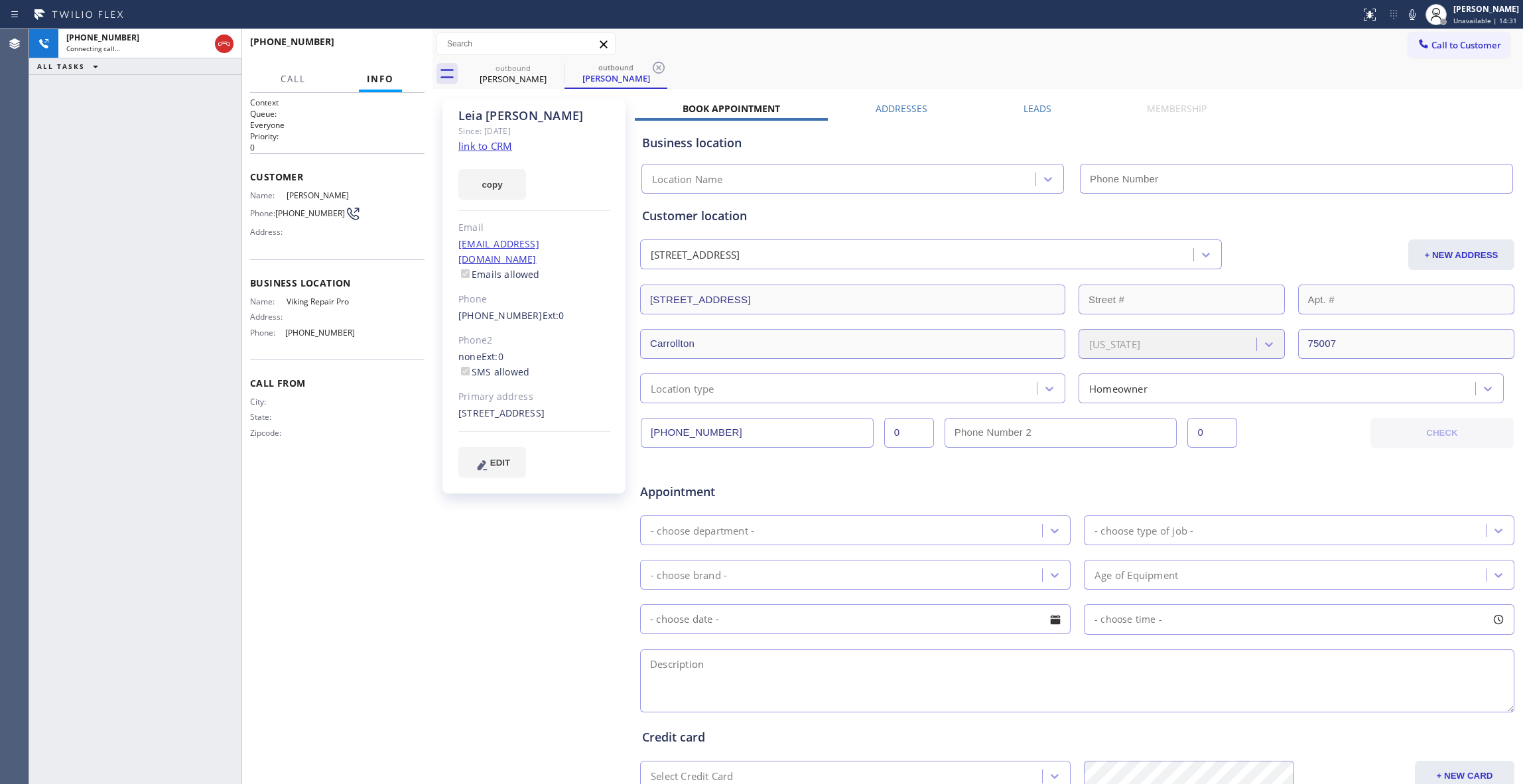
type input "[PHONE_NUMBER]"
click at [12, 738] on div "Agent Desktop" at bounding box center [14, 406] width 29 height 754
click at [659, 64] on icon at bounding box center [659, 68] width 16 height 16
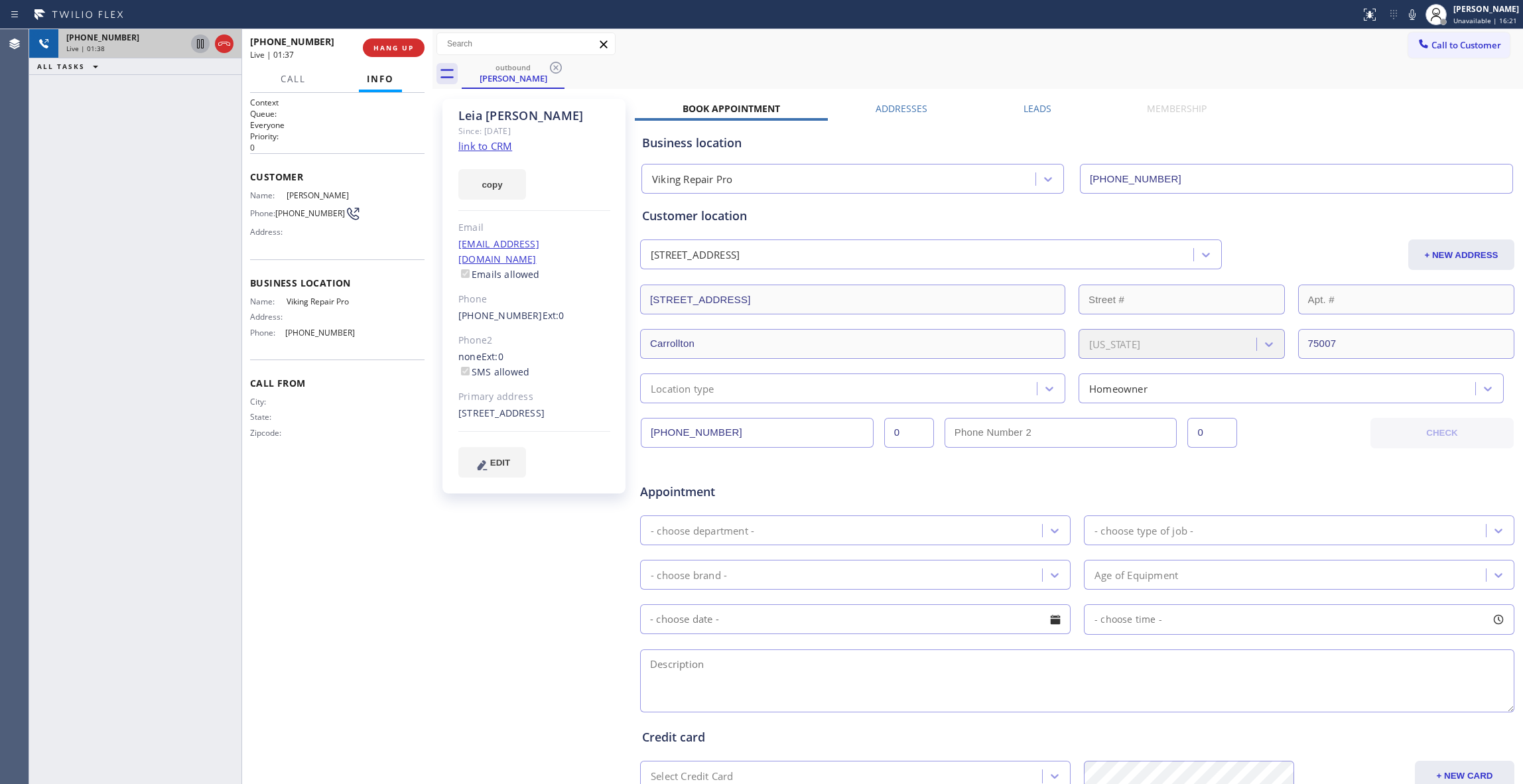
click at [197, 45] on icon at bounding box center [200, 43] width 16 height 16
click at [1405, 16] on icon at bounding box center [1413, 15] width 16 height 16
drag, startPoint x: 154, startPoint y: 706, endPoint x: 154, endPoint y: 455, distance: 251.0
click at [154, 706] on div "[PHONE_NUMBER] Live | 05:24 ALL TASKS ALL TASKS ACTIVE TASKS TASKS IN WRAP UP" at bounding box center [135, 406] width 212 height 754
click at [197, 40] on icon at bounding box center [199, 43] width 9 height 9
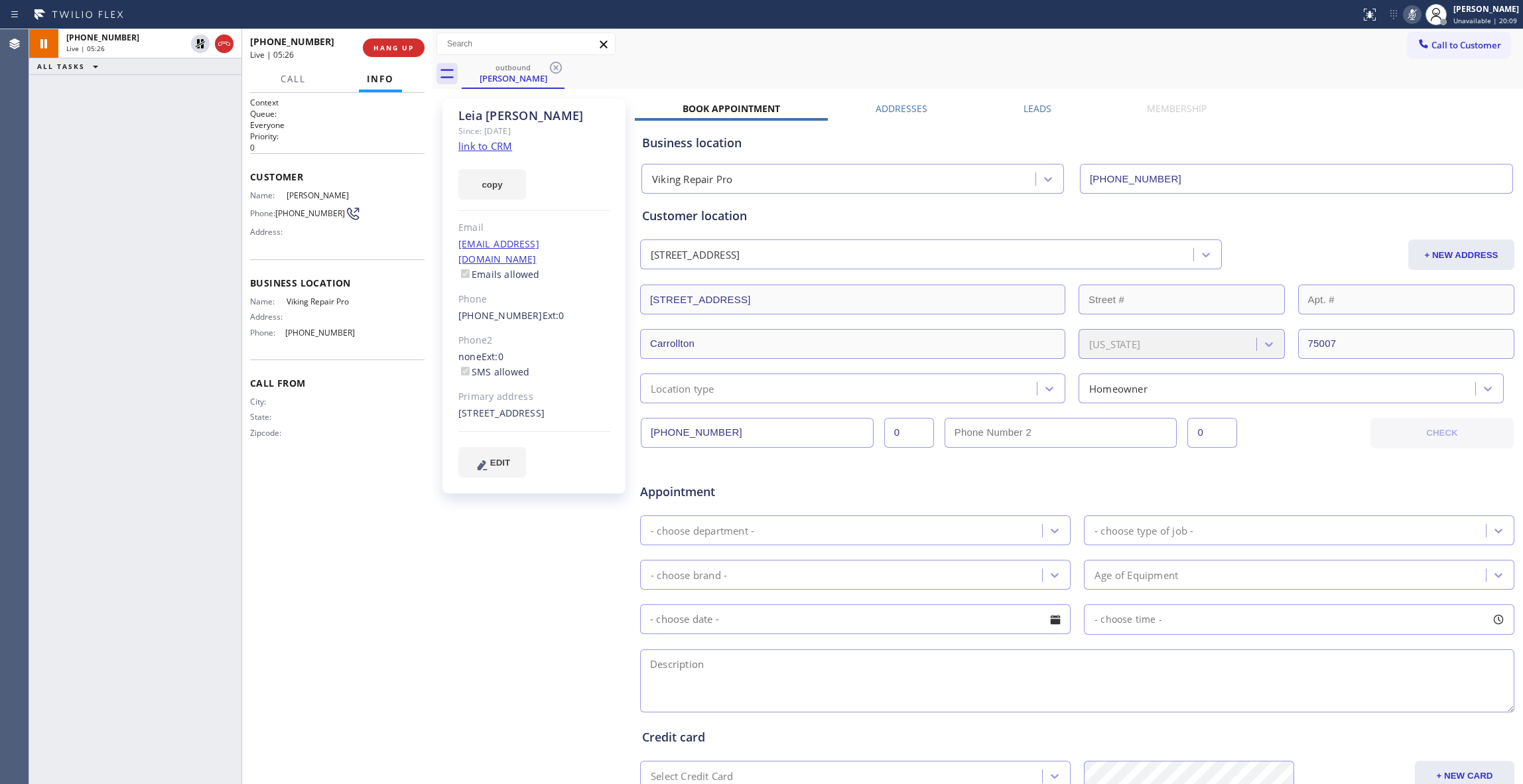
click at [1409, 17] on icon at bounding box center [1412, 14] width 7 height 11
click at [505, 580] on div "[PERSON_NAME] Since: [DATE] link to CRM copy Email [EMAIL_ADDRESS][DOMAIN_NAME]…" at bounding box center [536, 522] width 199 height 860
click at [400, 43] on span "COMPLETE" at bounding box center [391, 47] width 45 height 9
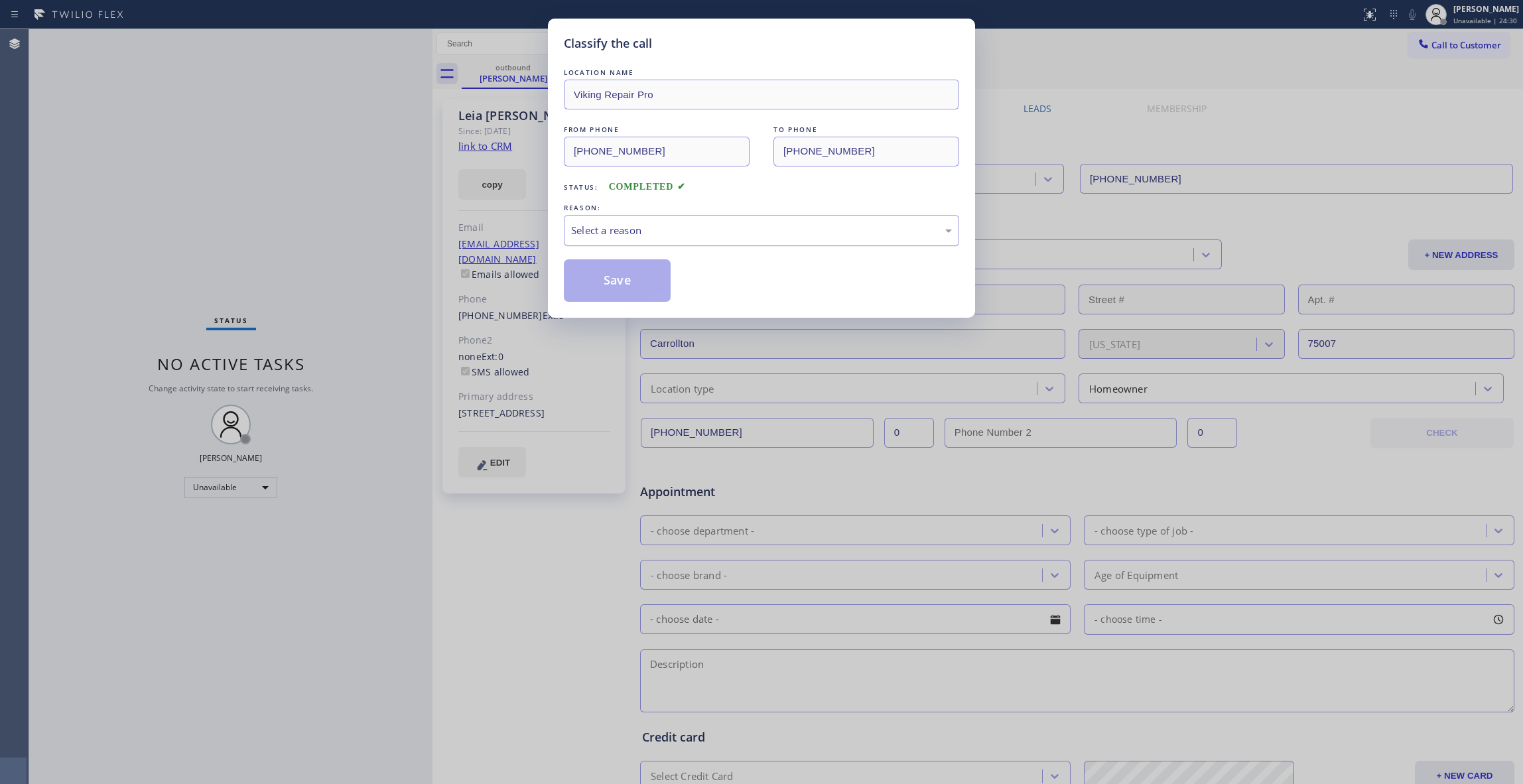
click at [627, 232] on div "Select a reason" at bounding box center [762, 230] width 381 height 15
click at [622, 269] on button "Save" at bounding box center [617, 280] width 107 height 42
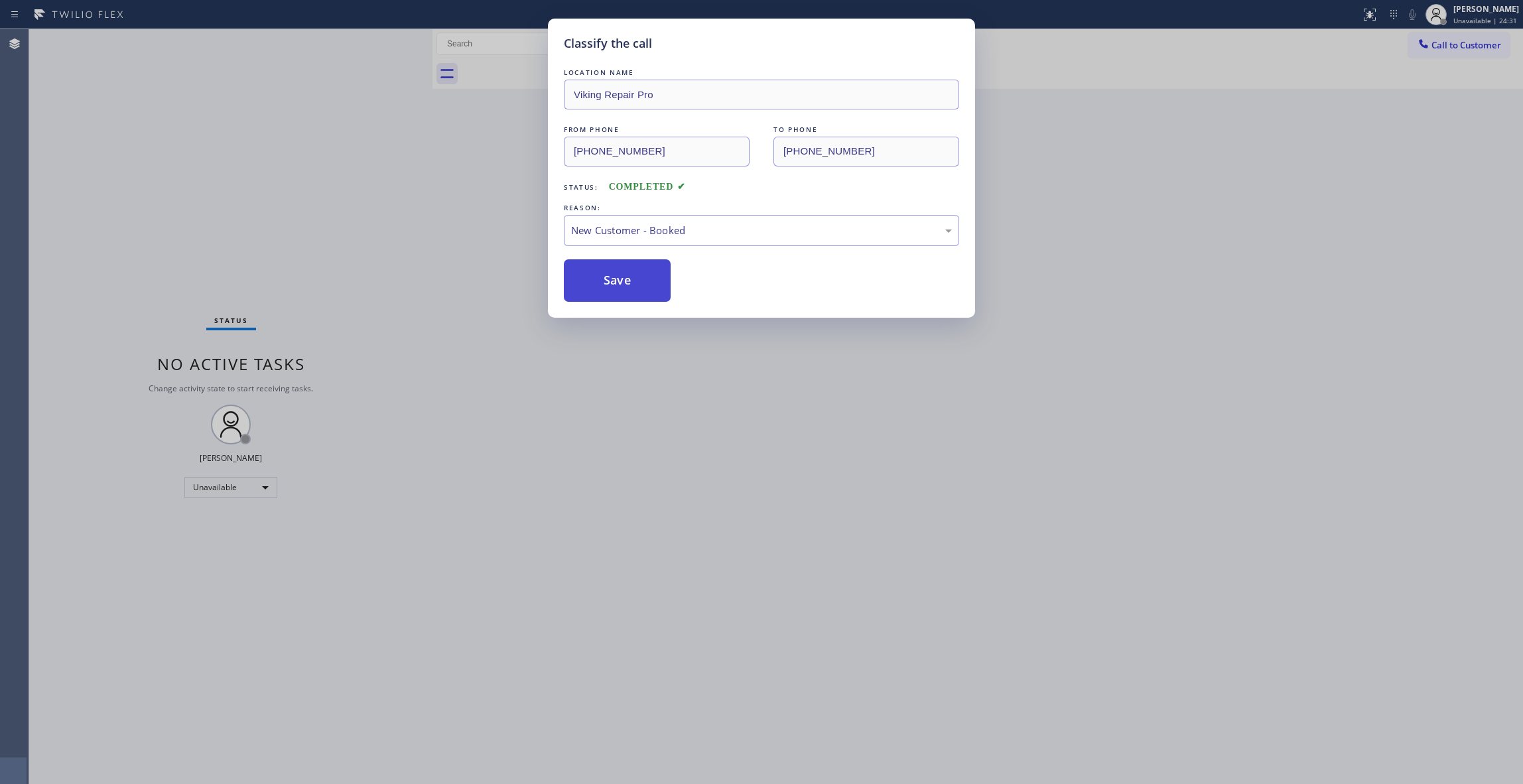
click at [622, 270] on button "Save" at bounding box center [617, 280] width 107 height 42
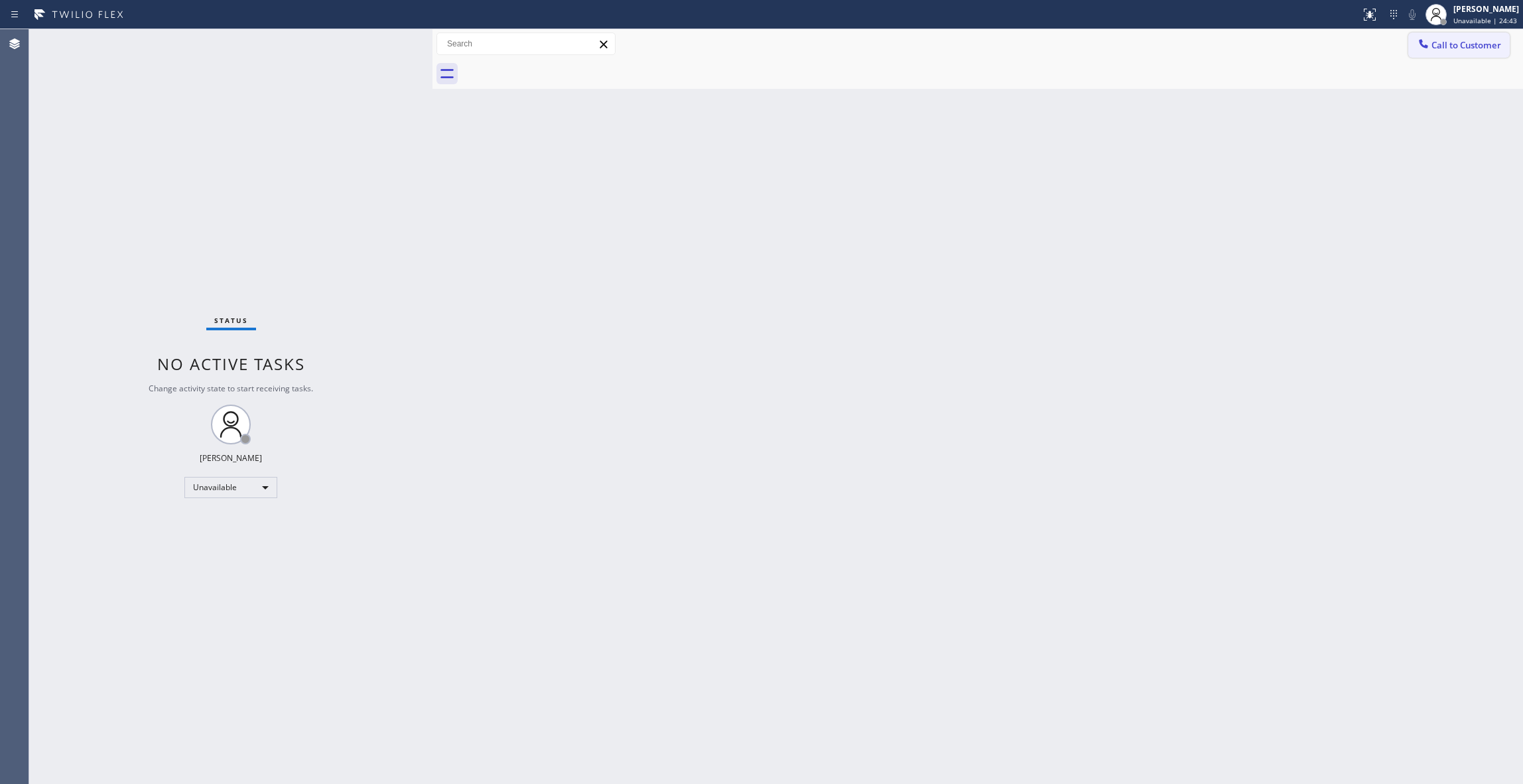
click at [1443, 42] on span "Call to Customer" at bounding box center [1466, 45] width 70 height 12
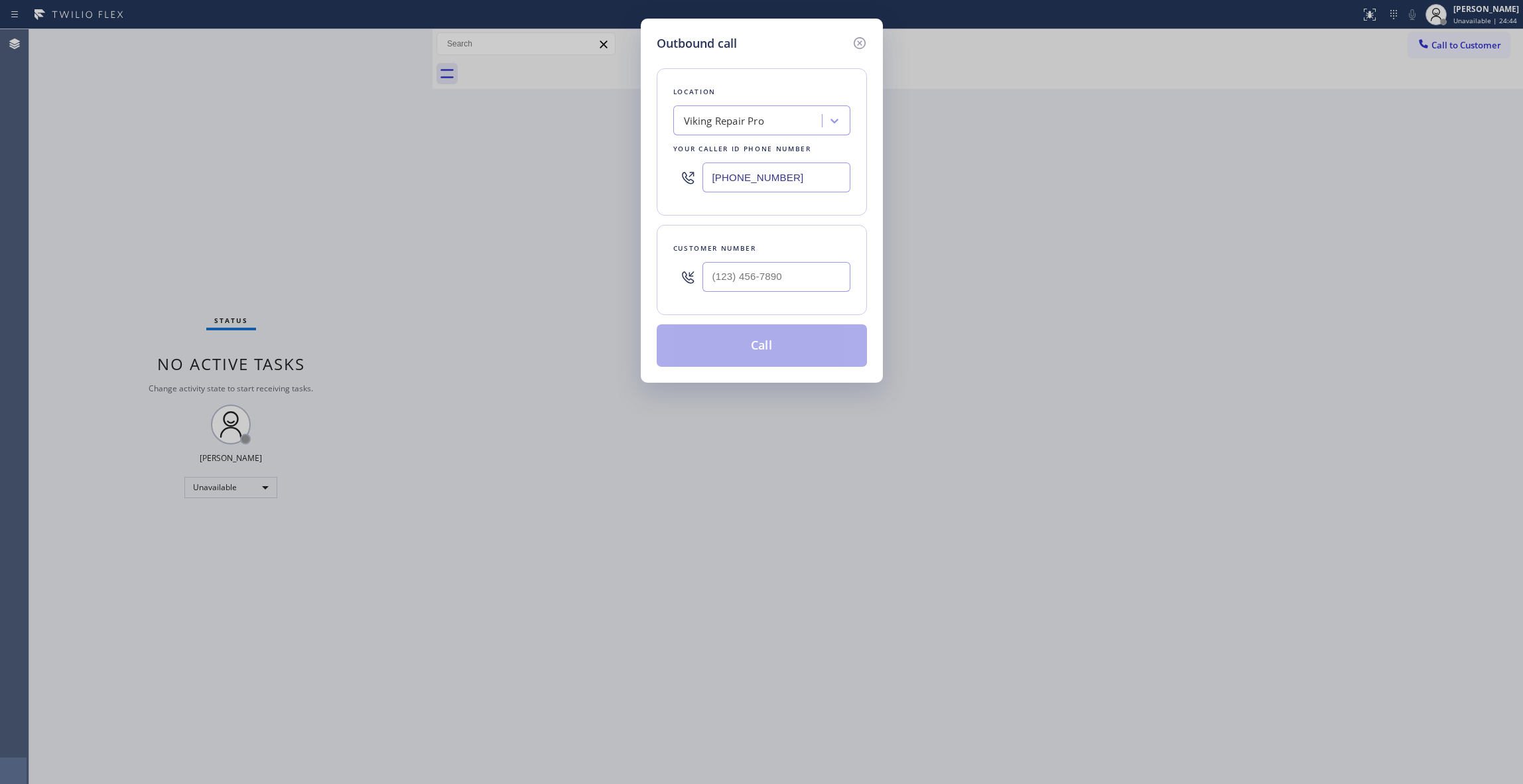
type input "(___) ___-____"
click at [765, 278] on input "(___) ___-____" at bounding box center [776, 277] width 148 height 30
click at [757, 123] on div "Viking Repair Pro" at bounding box center [723, 120] width 80 height 15
paste input "[GEOGRAPHIC_DATA] Plumbing"
type input "[GEOGRAPHIC_DATA] Plumbing"
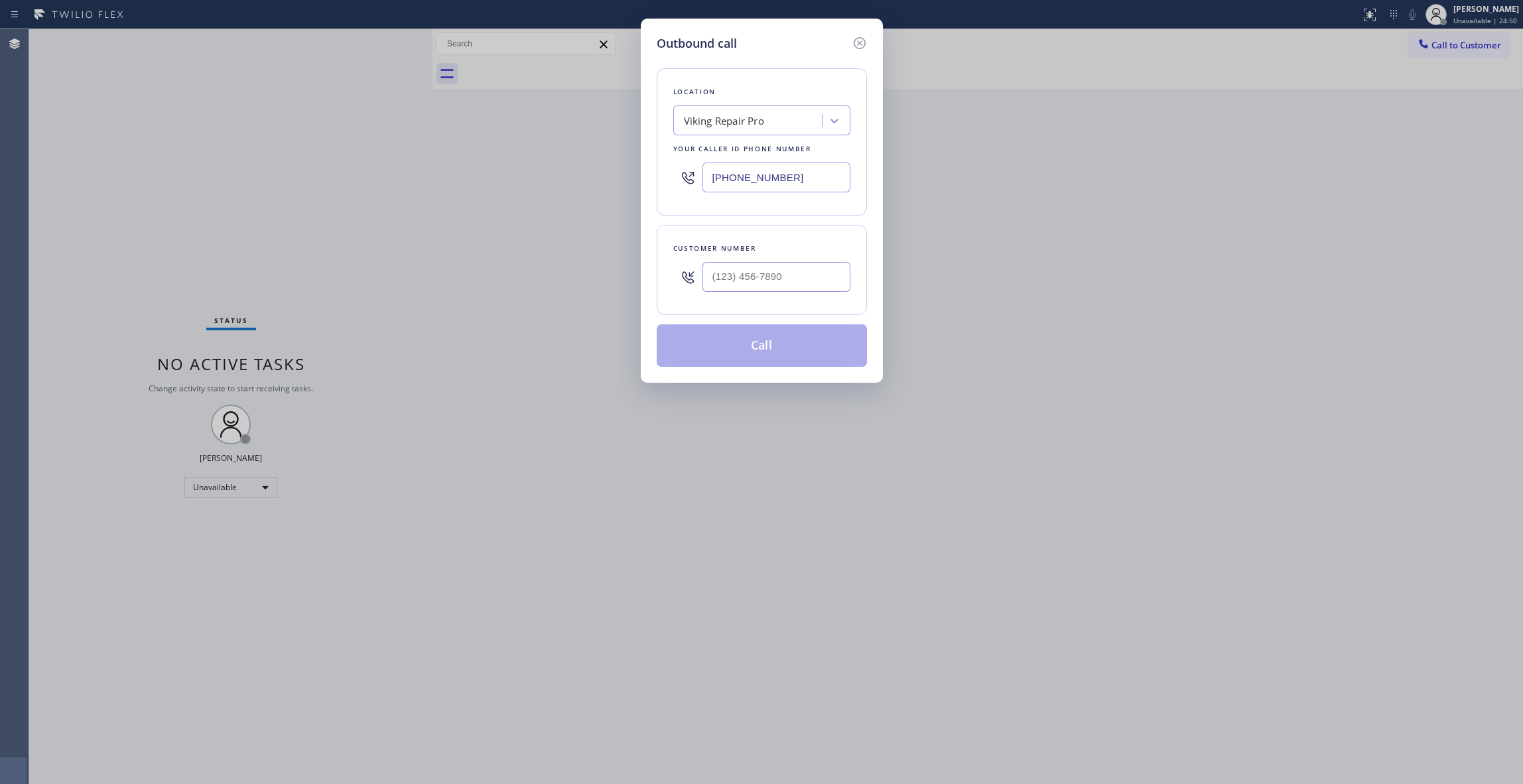
drag, startPoint x: 805, startPoint y: 177, endPoint x: 653, endPoint y: 178, distance: 152.0
click at [653, 178] on div "Outbound call Location Viking Repair Pro Your caller id phone number [PHONE_NUM…" at bounding box center [762, 200] width 242 height 364
click at [770, 120] on div "Viking Repair Pro" at bounding box center [750, 121] width 145 height 24
paste input "[GEOGRAPHIC_DATA] Plumbing"
click at [686, 119] on input "[GEOGRAPHIC_DATA] Plumbing" at bounding box center [743, 120] width 119 height 11
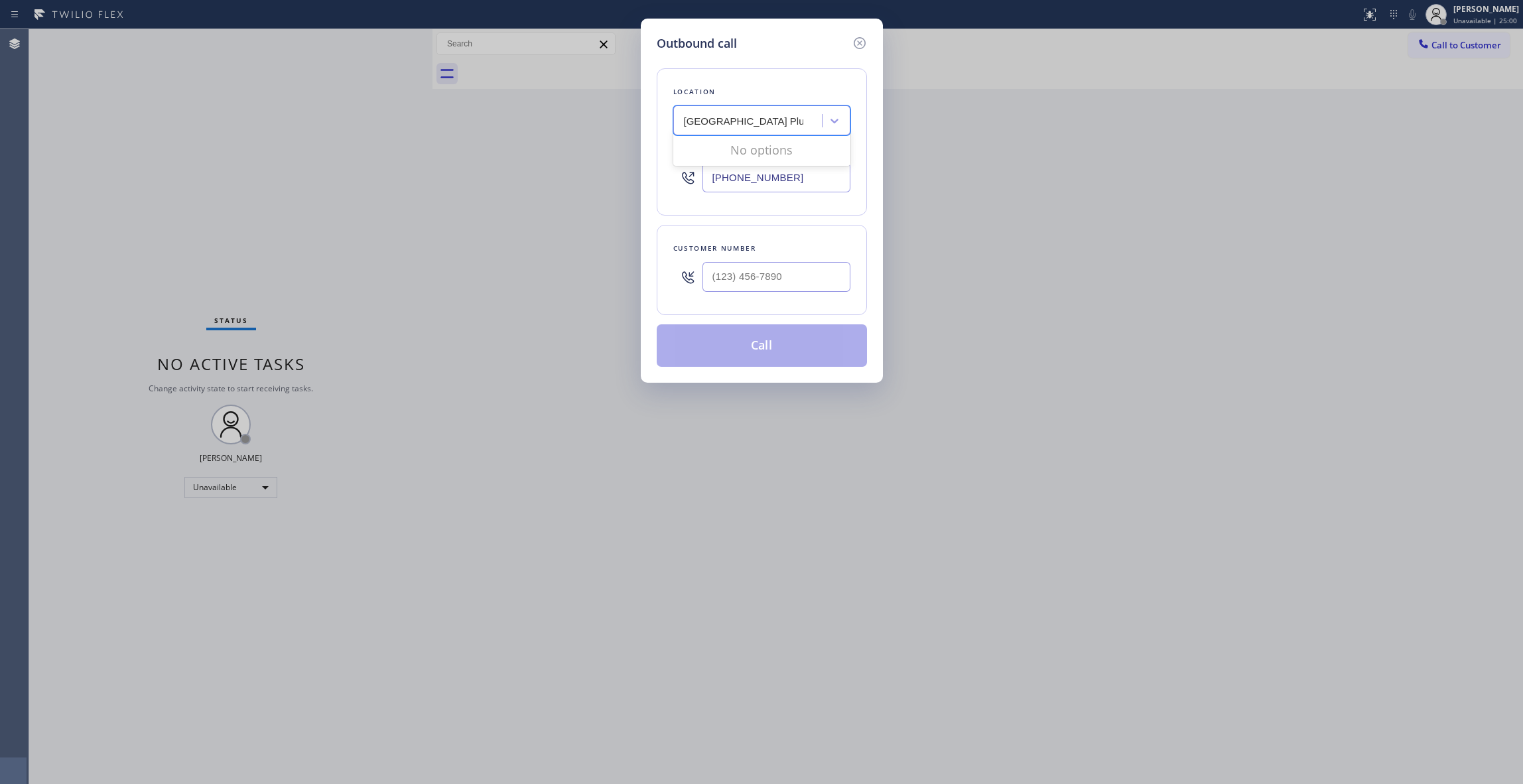
type input "[GEOGRAPHIC_DATA] Plumbing"
click at [753, 598] on div "Outbound call Location Viking Repair Pro Your caller id phone number [PHONE_NUM…" at bounding box center [762, 392] width 1523 height 784
drag, startPoint x: 750, startPoint y: 454, endPoint x: 736, endPoint y: 299, distance: 155.6
click at [750, 441] on div "Outbound call Location Viking Repair Pro Your caller id phone number [PHONE_NUM…" at bounding box center [762, 392] width 1523 height 784
drag, startPoint x: 811, startPoint y: 172, endPoint x: 526, endPoint y: 171, distance: 285.0
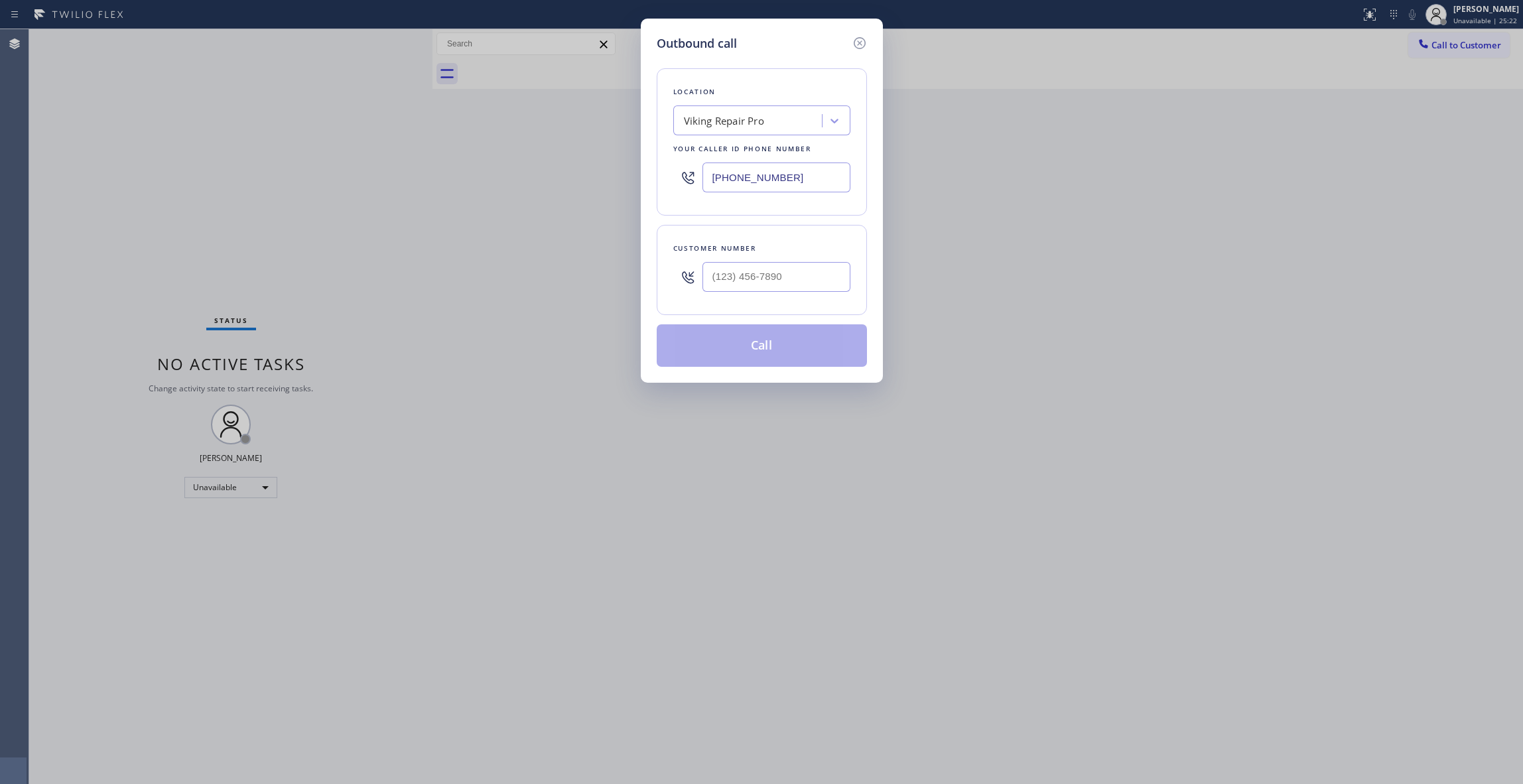
click at [511, 171] on div "Outbound call Location Viking Repair Pro Your caller id phone number [PHONE_NUM…" at bounding box center [762, 392] width 1523 height 784
paste input "626) 247-3917"
drag, startPoint x: 803, startPoint y: 183, endPoint x: 528, endPoint y: 181, distance: 275.0
click at [530, 181] on div "Outbound call Location Viking Repair Pro Your caller id phone number [PHONE_NUM…" at bounding box center [762, 392] width 1523 height 784
paste input "626) 247-3917"
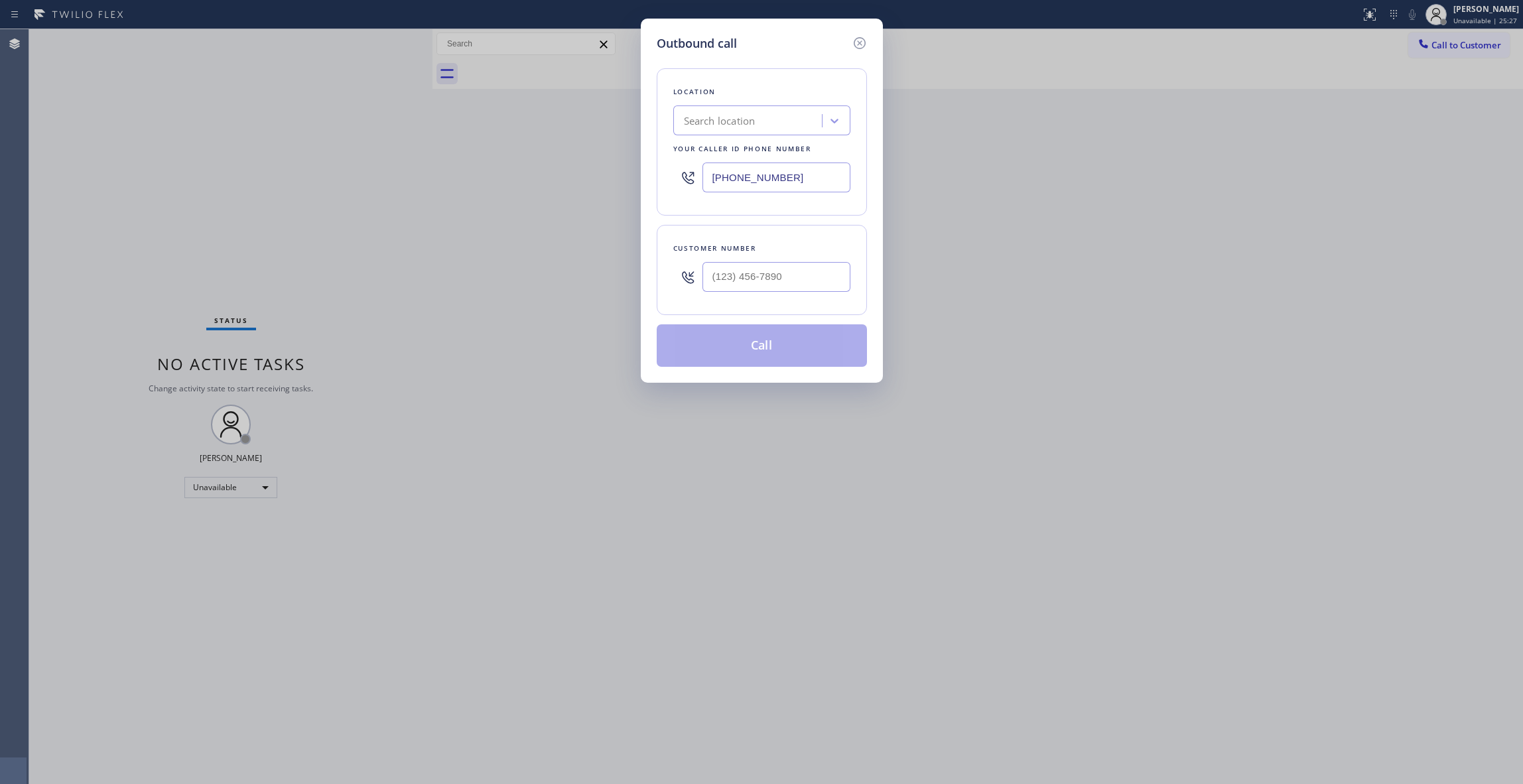
click at [715, 174] on input "[PHONE_NUMBER]" at bounding box center [776, 178] width 148 height 30
type input "[PHONE_NUMBER]"
drag, startPoint x: 204, startPoint y: 118, endPoint x: 207, endPoint y: 111, distance: 7.6
click at [204, 118] on div "Outbound call Location Search location Your caller id phone number [PHONE_NUMBE…" at bounding box center [762, 392] width 1523 height 784
click at [795, 278] on input "(___) ___-____" at bounding box center [776, 277] width 148 height 30
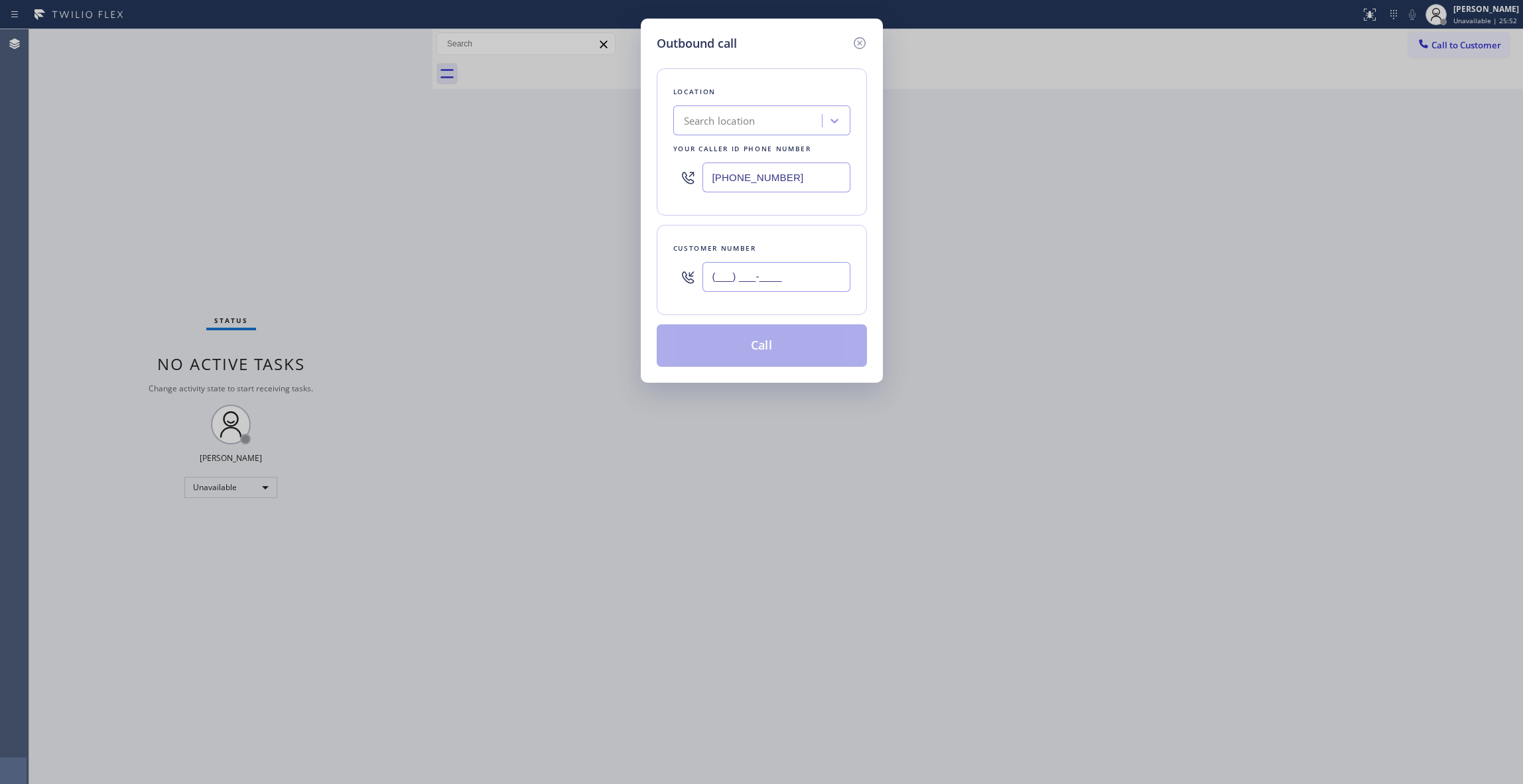
paste input "626) 483-7192"
type input "[PHONE_NUMBER]"
click at [775, 354] on button "Call" at bounding box center [762, 345] width 210 height 42
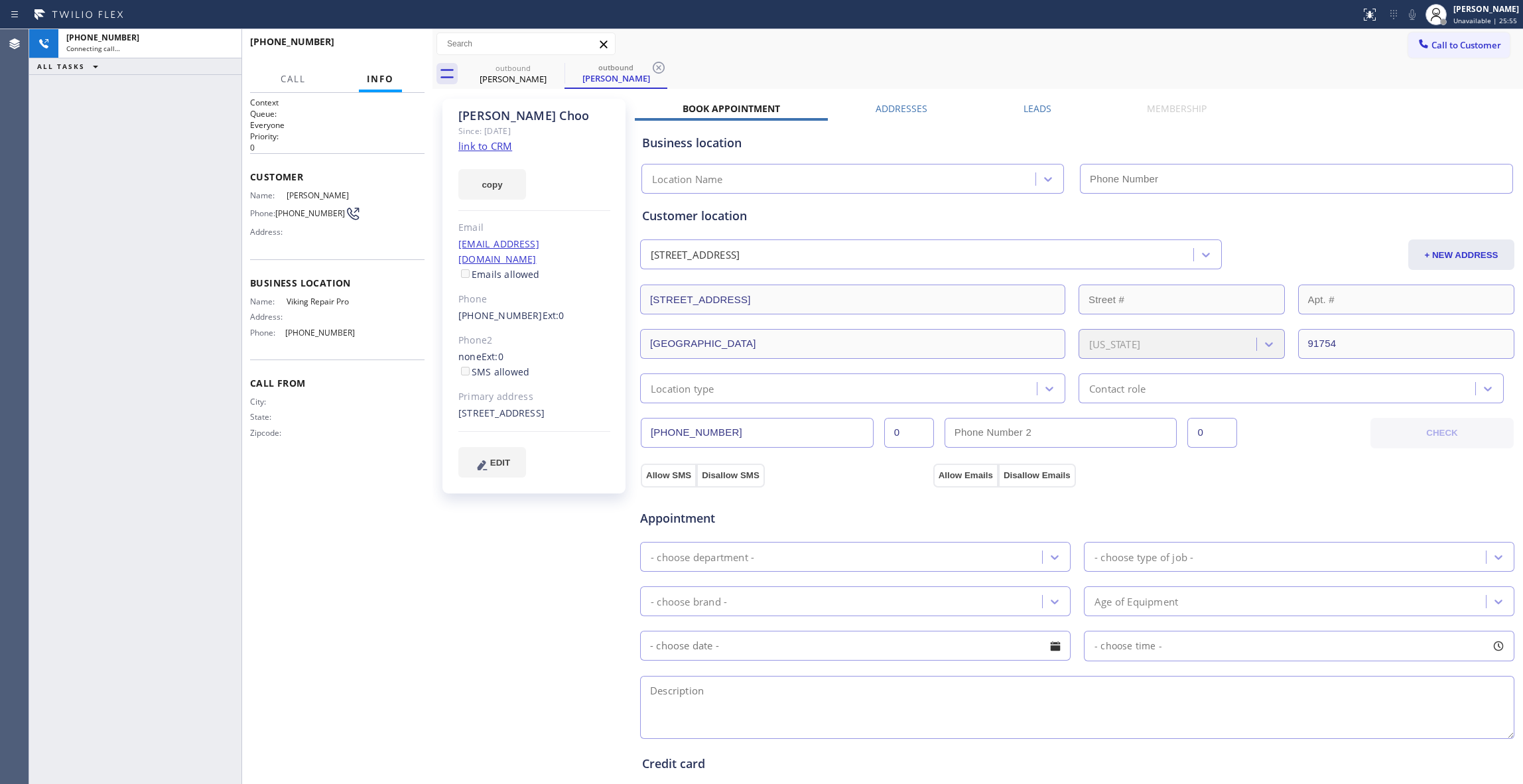
type input "[PHONE_NUMBER]"
click at [653, 68] on icon at bounding box center [659, 68] width 12 height 12
click at [489, 147] on link "link to CRM" at bounding box center [485, 145] width 53 height 13
click at [384, 51] on button "HANG UP" at bounding box center [394, 47] width 62 height 19
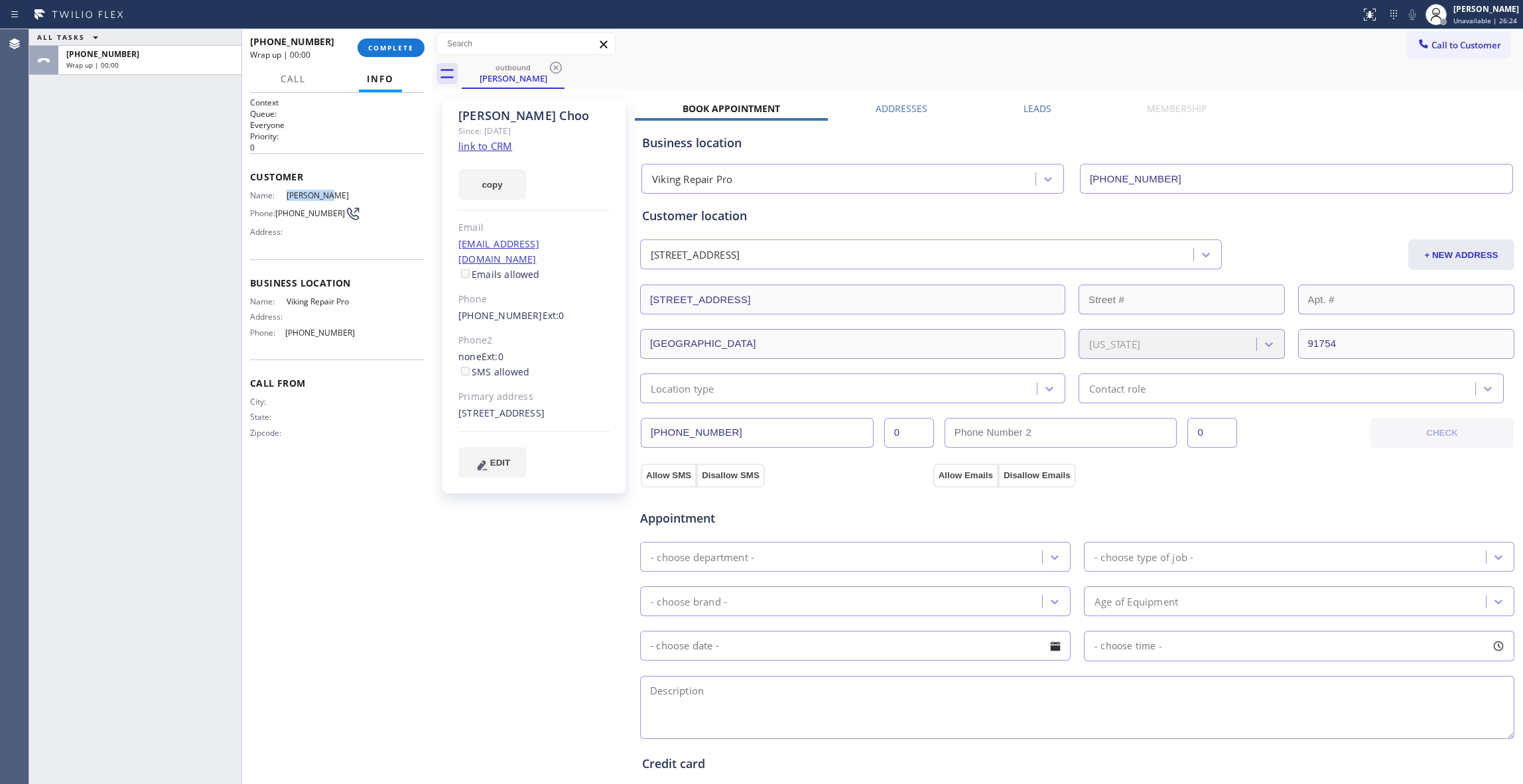
drag, startPoint x: 326, startPoint y: 197, endPoint x: 276, endPoint y: 197, distance: 50.0
click at [276, 197] on div "Name: [PERSON_NAME]" at bounding box center [303, 195] width 105 height 10
copy div "[PERSON_NAME]"
click at [307, 212] on span "[PHONE_NUMBER]" at bounding box center [310, 213] width 70 height 10
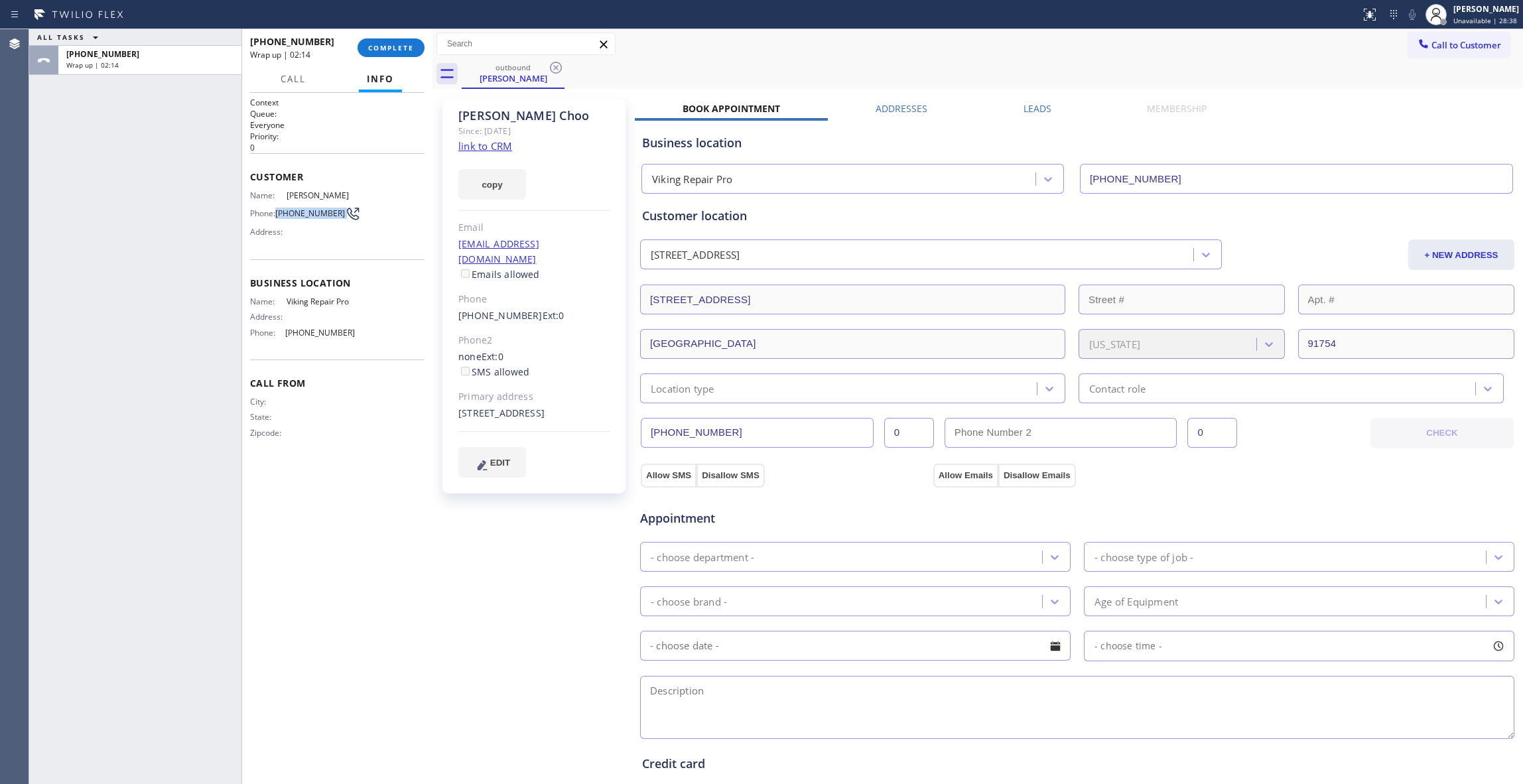
click at [307, 212] on span "[PHONE_NUMBER]" at bounding box center [310, 213] width 70 height 10
copy div "[PHONE_NUMBER]"
click at [380, 40] on button "COMPLETE" at bounding box center [391, 47] width 67 height 19
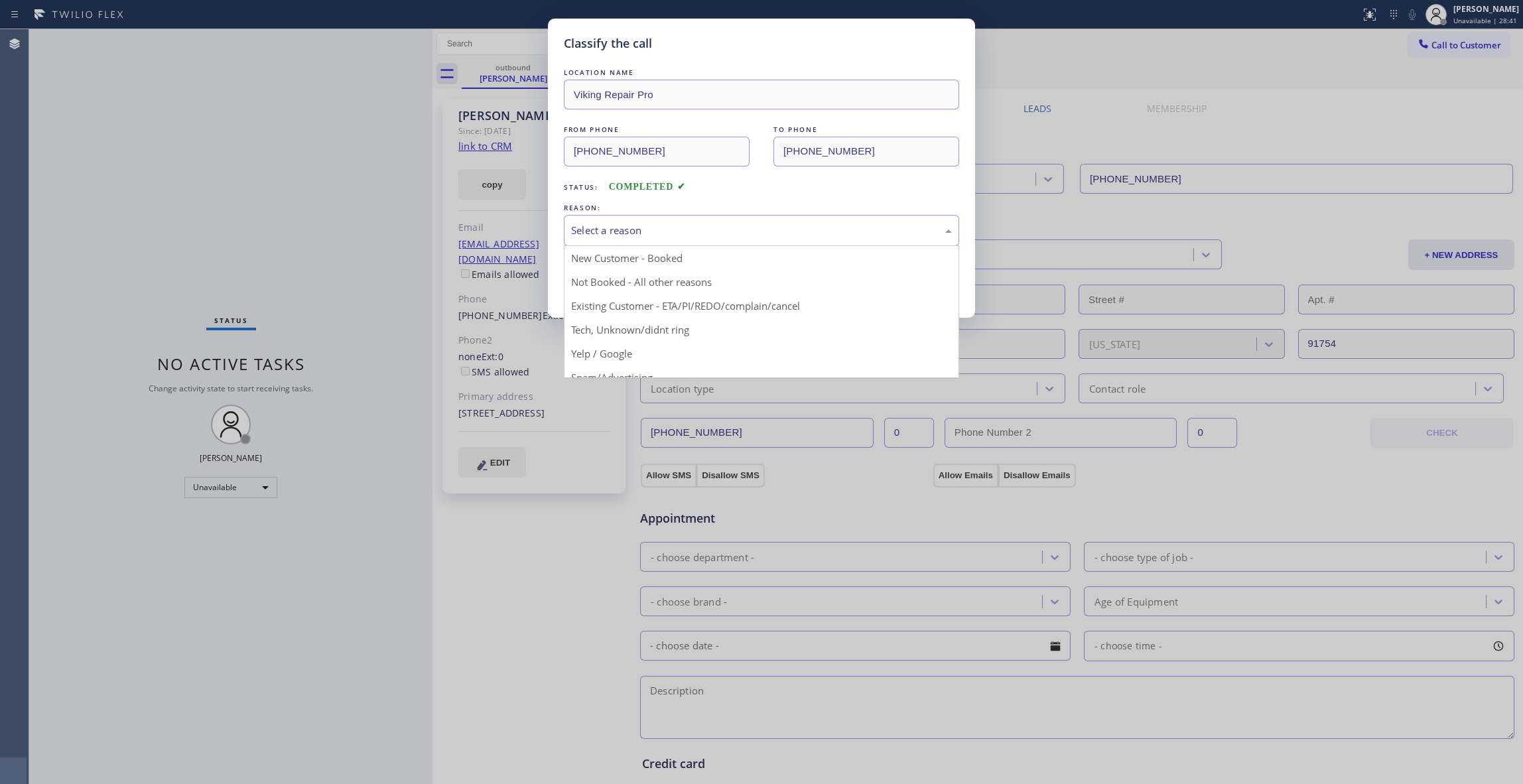
click at [630, 232] on div "Select a reason" at bounding box center [762, 230] width 381 height 15
click at [587, 276] on button "Save" at bounding box center [617, 280] width 107 height 42
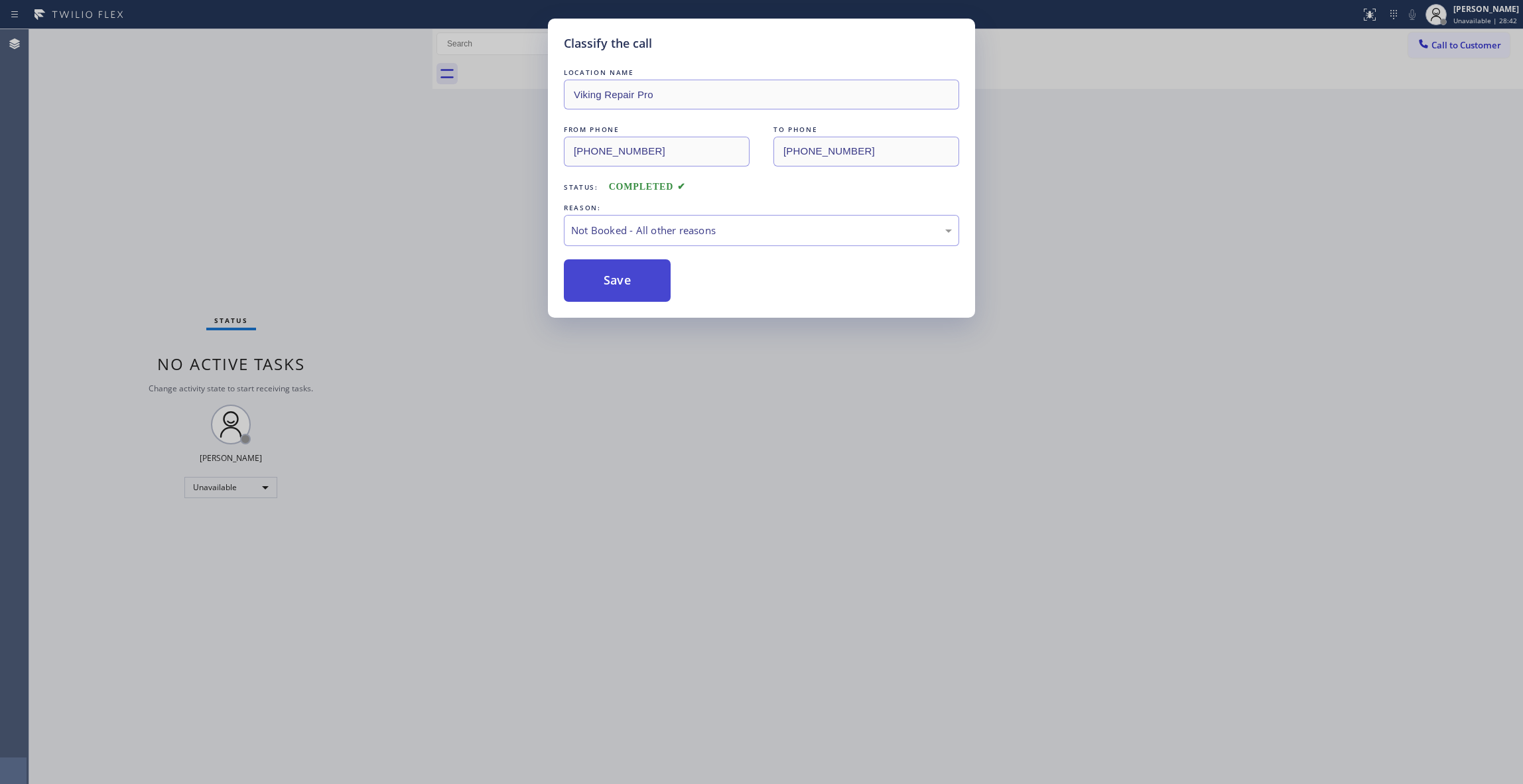
click at [589, 277] on button "Save" at bounding box center [617, 280] width 107 height 42
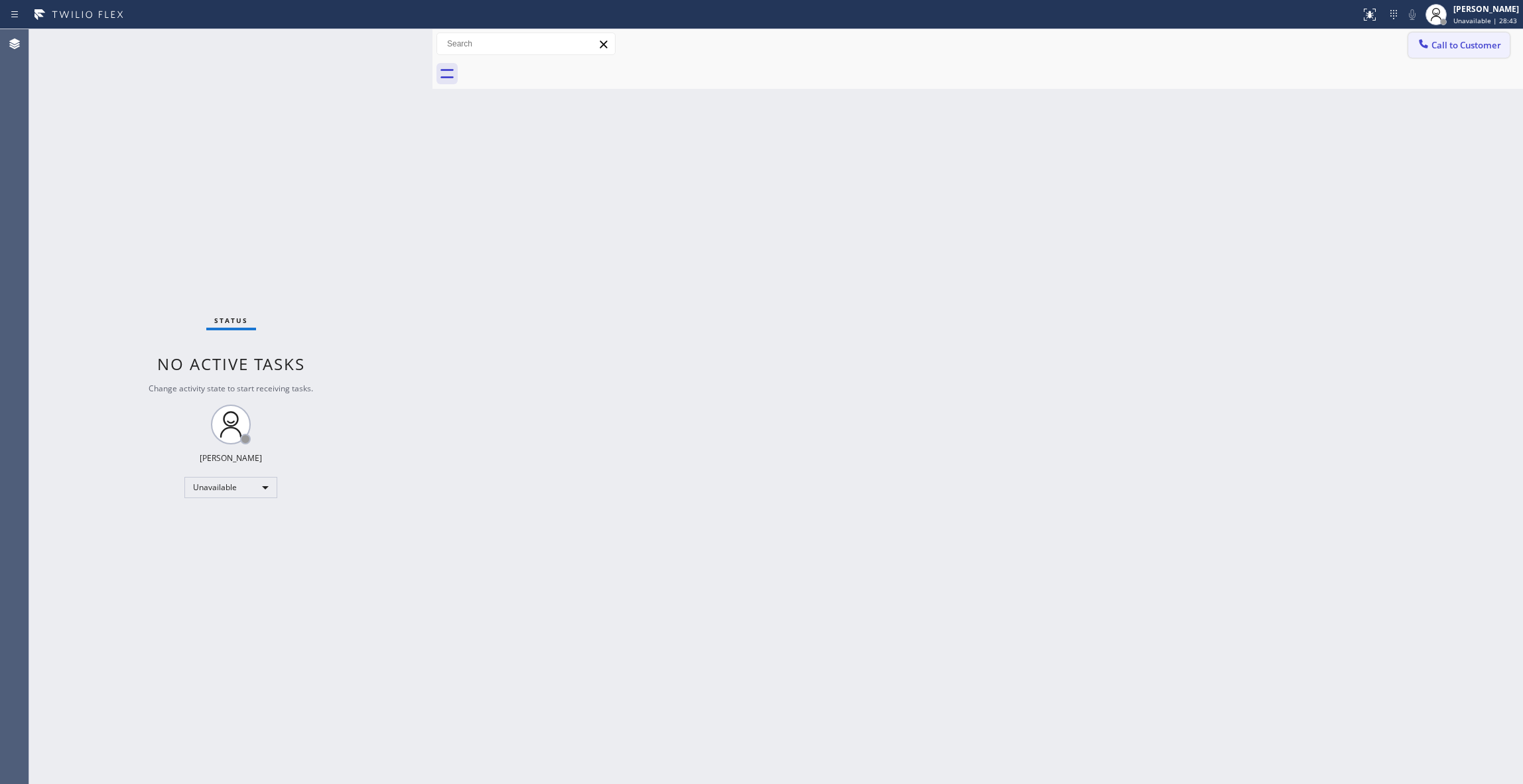
drag, startPoint x: 1474, startPoint y: 43, endPoint x: 710, endPoint y: 270, distance: 797.0
click at [1472, 43] on span "Call to Customer" at bounding box center [1466, 45] width 70 height 12
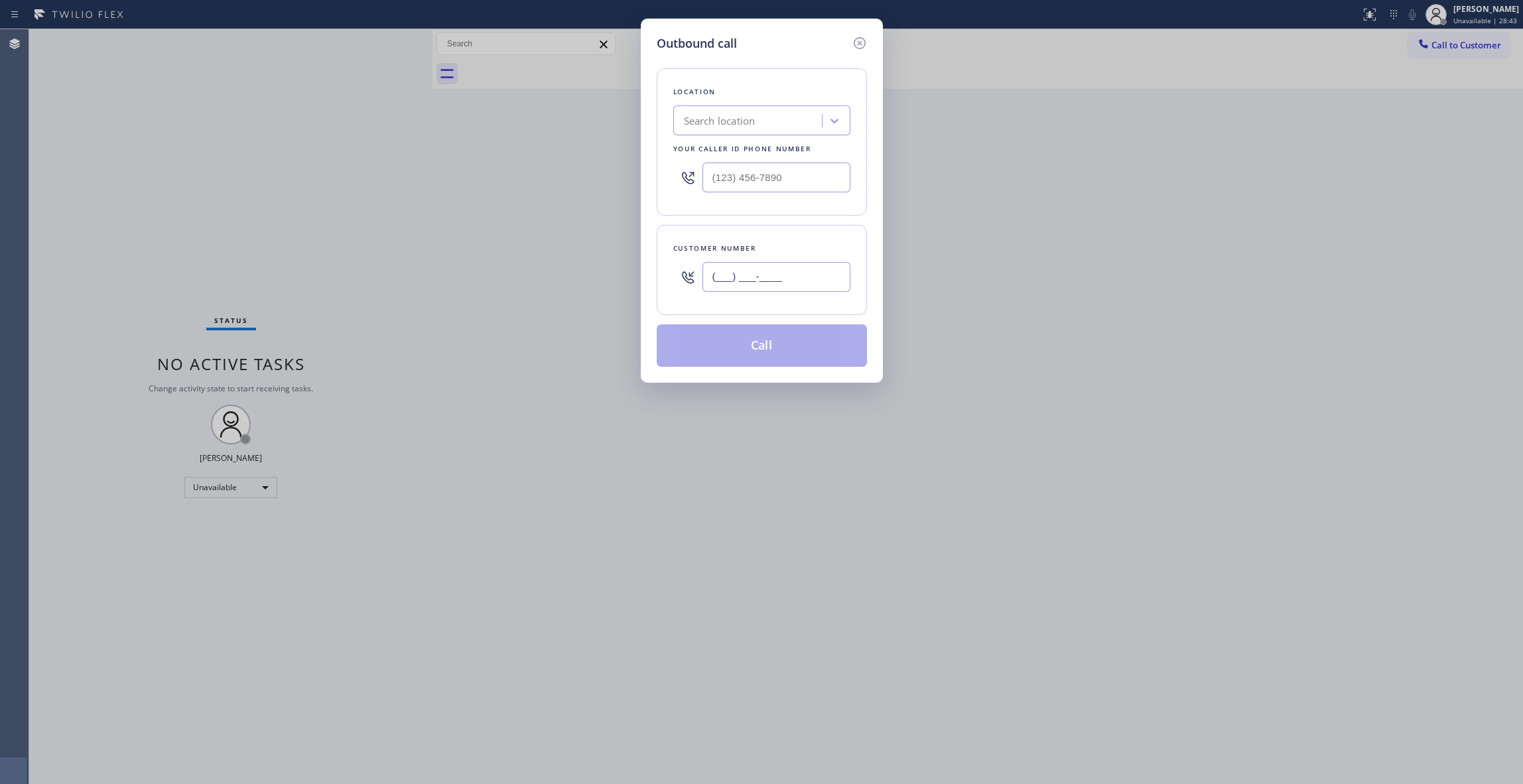
click at [762, 277] on input "(___) ___-____" at bounding box center [776, 277] width 148 height 30
paste input "626) 483-7192"
type input "[PHONE_NUMBER]"
click at [745, 183] on input "(___) ___-____" at bounding box center [776, 178] width 148 height 30
paste input "626) 247-3917"
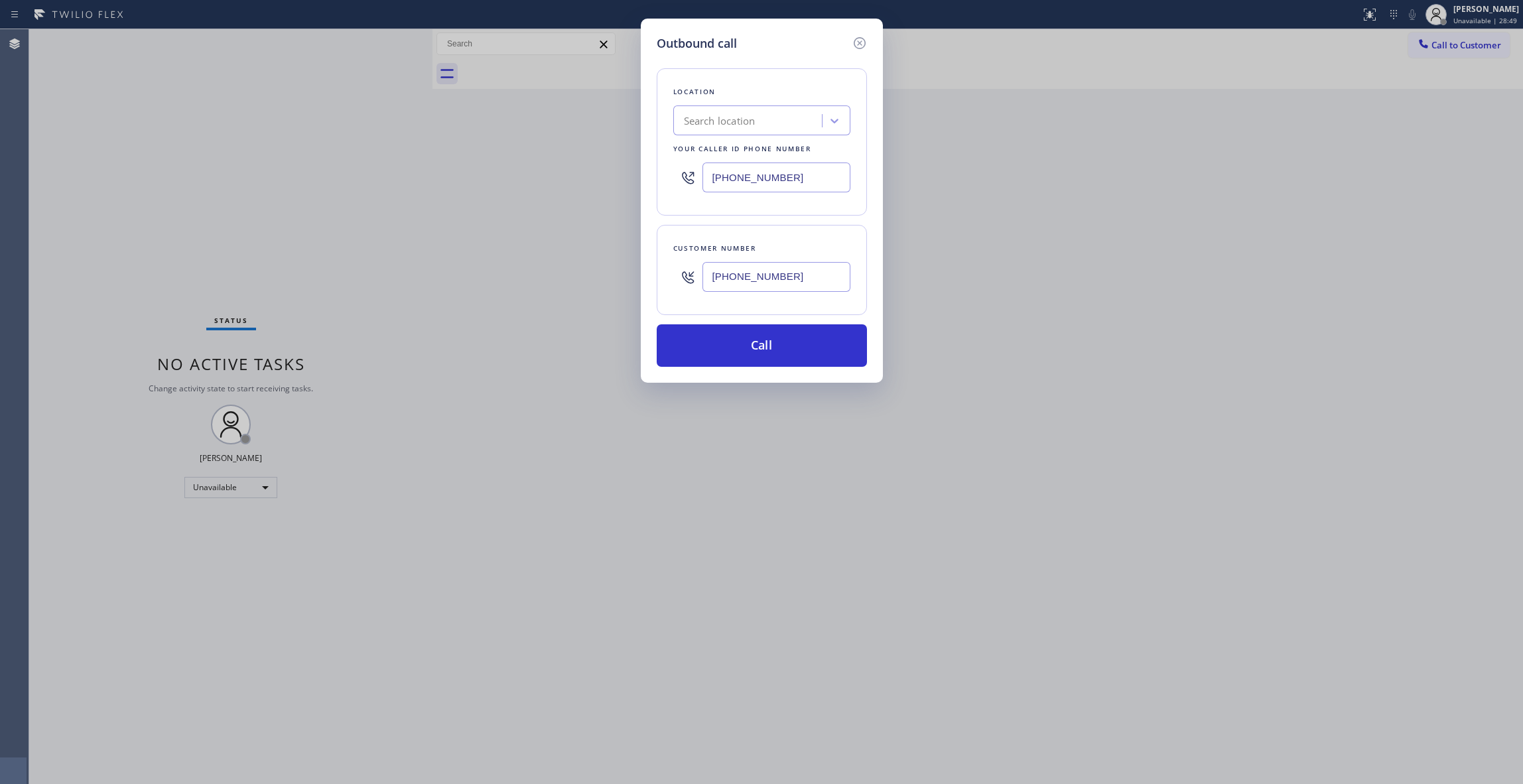
click at [706, 219] on div "Location Search location Your caller id phone number [PHONE_NUMBER] Customer nu…" at bounding box center [762, 209] width 210 height 315
click at [693, 208] on div "Location Search location Your caller id phone number [PHONE_NUMBER]" at bounding box center [762, 141] width 210 height 147
click at [695, 199] on div at bounding box center [689, 178] width 30 height 43
click at [708, 126] on div "Search location" at bounding box center [719, 120] width 72 height 15
click at [657, 208] on div "Location Search location Your caller id phone number [PHONE_NUMBER]" at bounding box center [762, 141] width 210 height 147
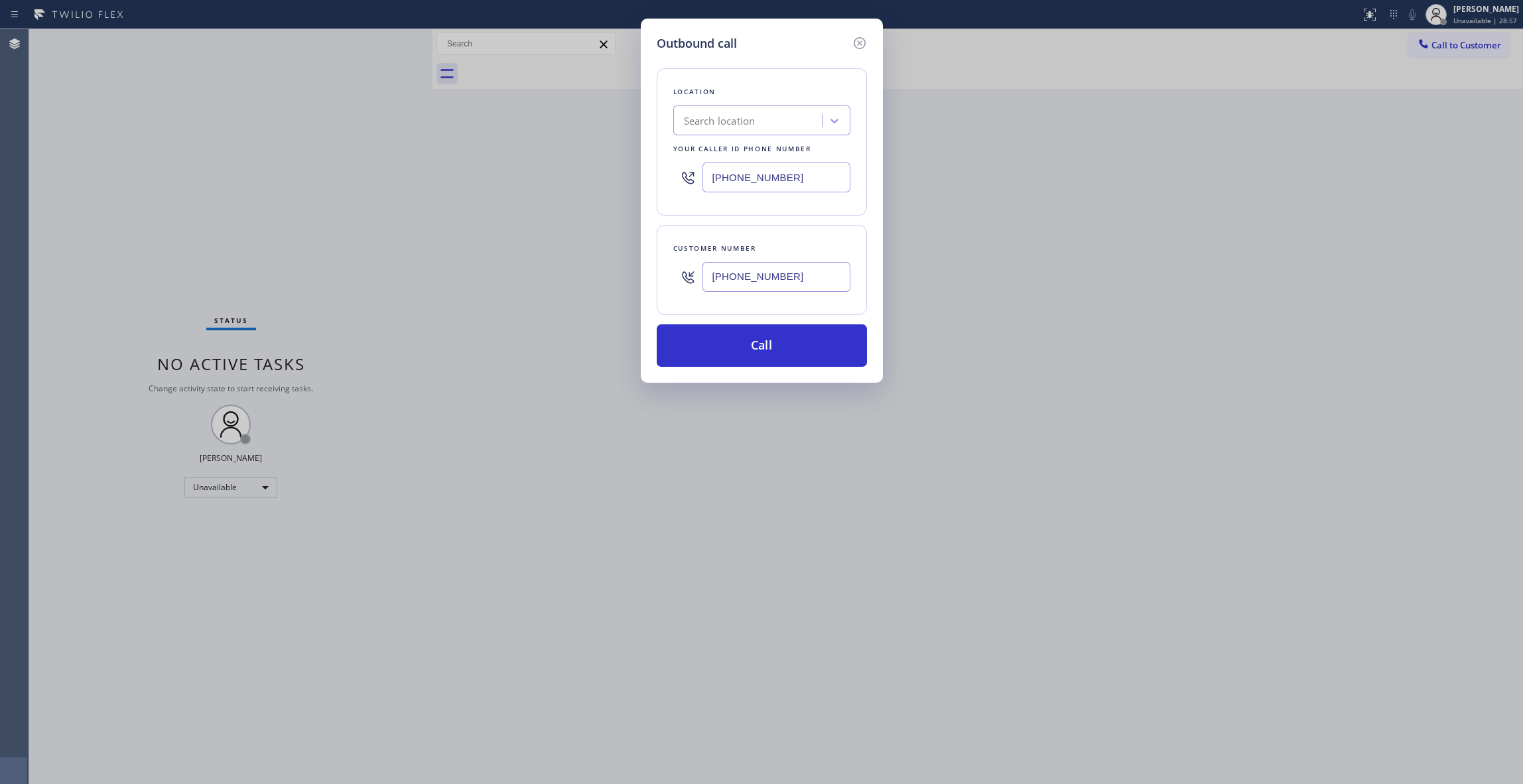
drag, startPoint x: 731, startPoint y: 170, endPoint x: 400, endPoint y: 170, distance: 331.0
click at [402, 170] on div "Outbound call Location Search location Your caller id phone number [PHONE_NUMBE…" at bounding box center [762, 392] width 1523 height 784
paste input "855) 731-4952"
type input "[PHONE_NUMBER]"
click at [747, 356] on button "Call" at bounding box center [762, 345] width 210 height 42
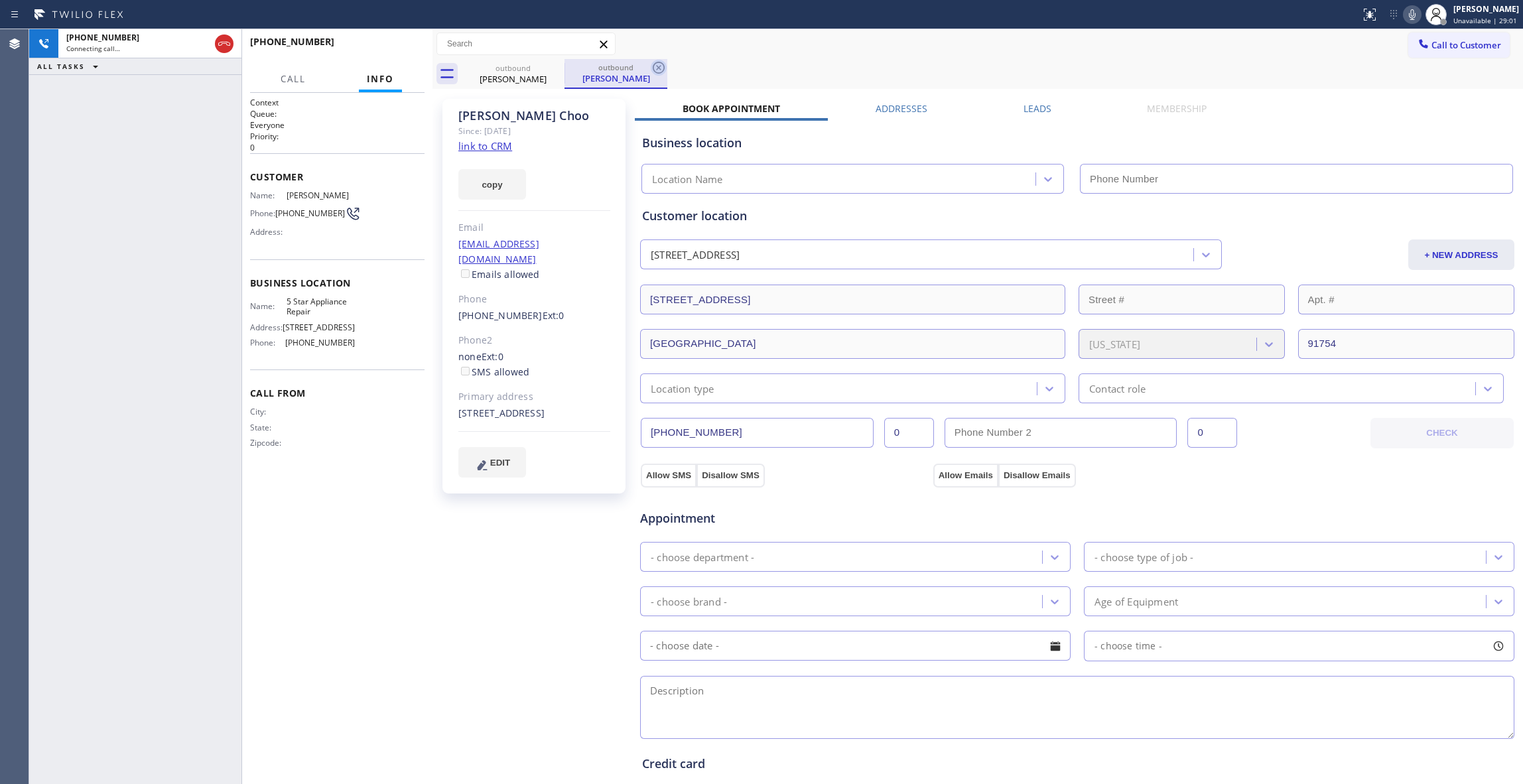
click at [664, 73] on icon at bounding box center [659, 68] width 16 height 16
type input "[PHONE_NUMBER]"
click at [263, 507] on div "Context Queue: Everyone Priority: 0 Customer Name: [PERSON_NAME] Phone: [PHONE_…" at bounding box center [337, 438] width 175 height 683
click at [402, 49] on span "HANG UP" at bounding box center [394, 47] width 40 height 9
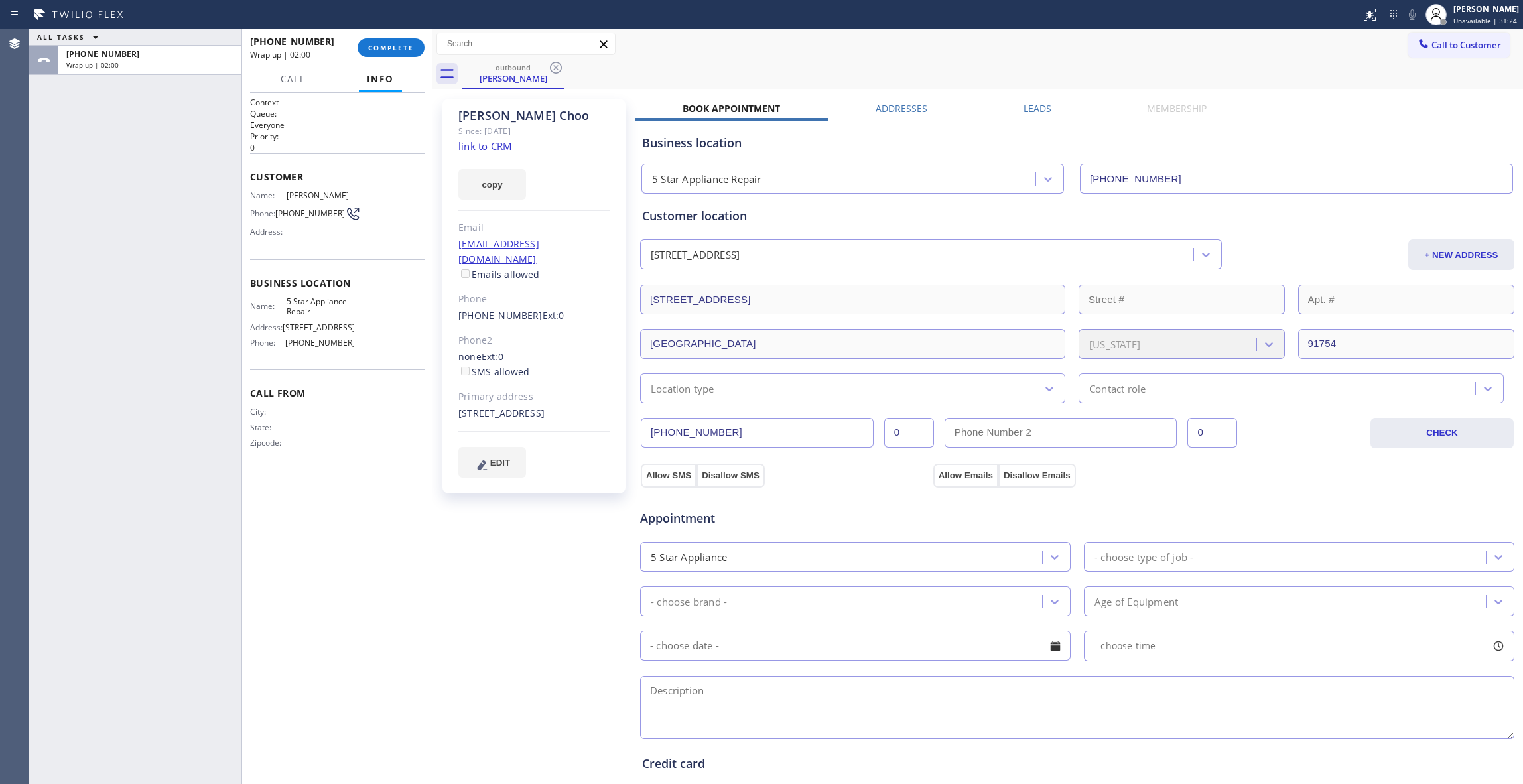
click at [109, 432] on div "ALL TASKS ALL TASKS ACTIVE TASKS TASKS IN WRAP UP [PHONE_NUMBER] Wrap up | 02:00" at bounding box center [135, 406] width 212 height 754
click at [359, 49] on button "COMPLETE" at bounding box center [391, 47] width 67 height 19
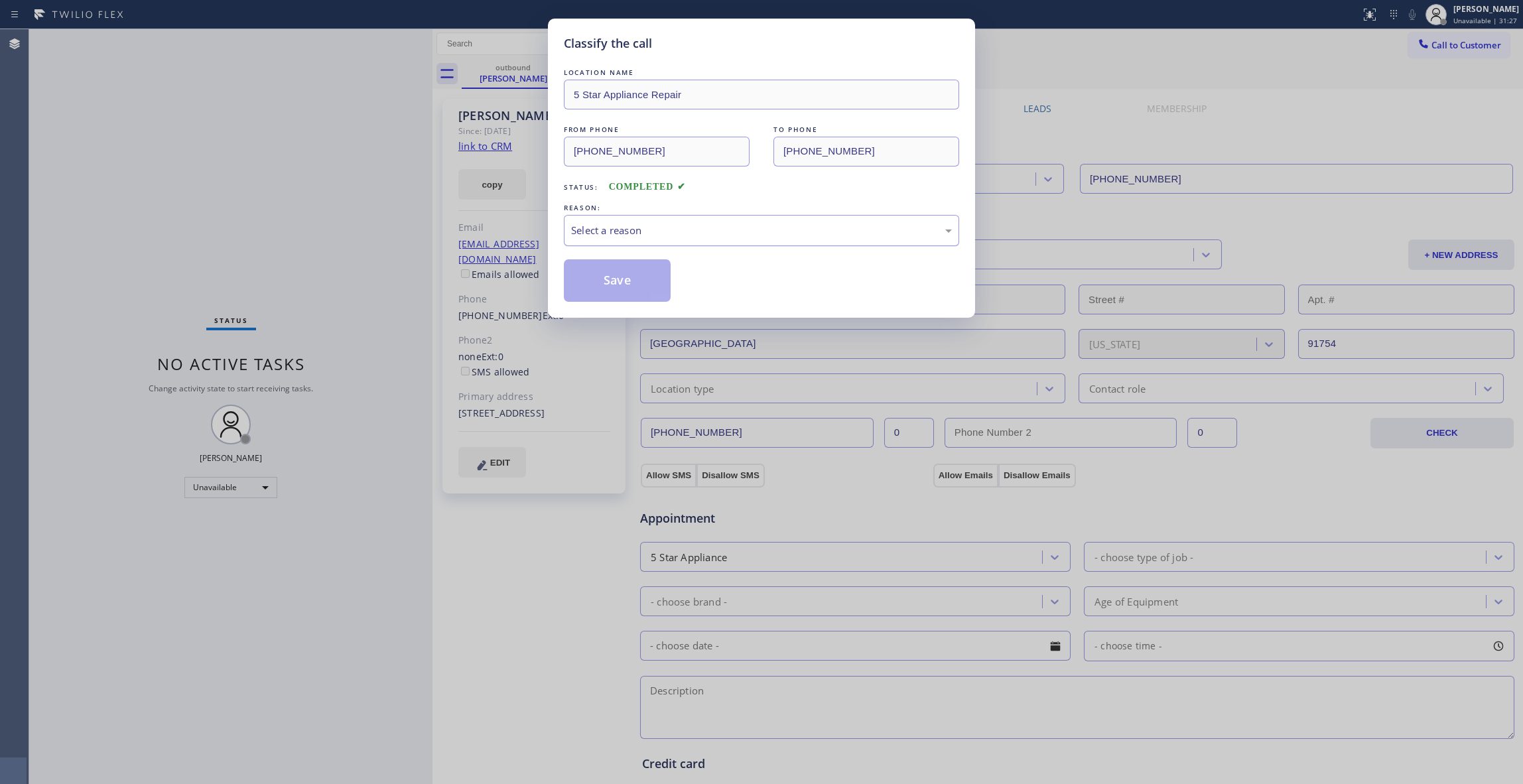
click at [597, 235] on div "Select a reason" at bounding box center [762, 230] width 381 height 15
click at [609, 279] on button "Save" at bounding box center [617, 280] width 107 height 42
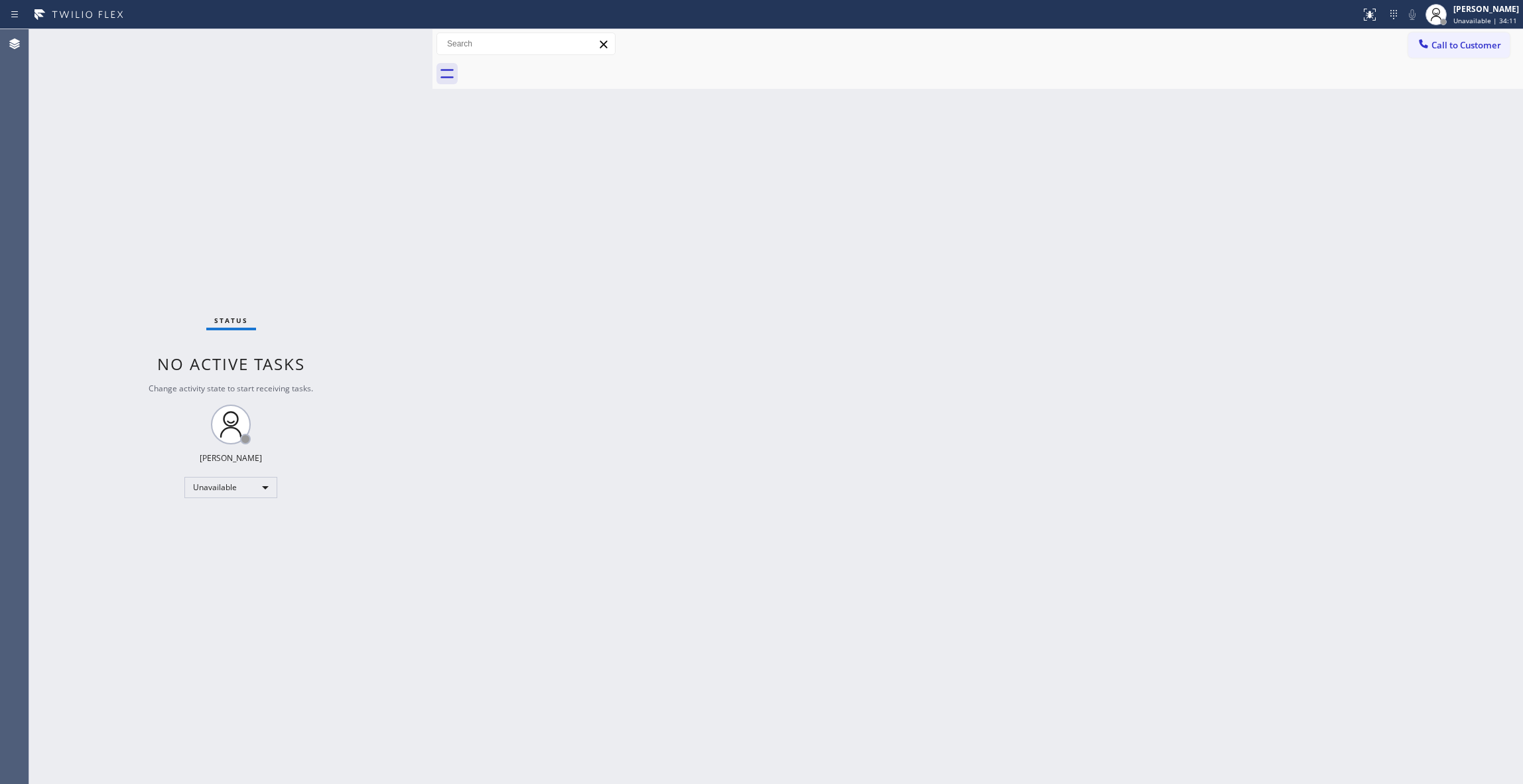
drag, startPoint x: 24, startPoint y: 457, endPoint x: 36, endPoint y: 439, distance: 21.6
click at [24, 457] on div "Agent Desktop" at bounding box center [14, 406] width 29 height 754
click at [297, 505] on div "Status No active tasks Change activity state to start receiving tasks. [PERSON_…" at bounding box center [231, 406] width 403 height 754
click at [303, 775] on div "Status No active tasks Change activity state to start receiving tasks. [PERSON_…" at bounding box center [231, 406] width 403 height 754
click at [211, 191] on div "Status No active tasks Change activity state to start receiving tasks. [PERSON_…" at bounding box center [231, 406] width 403 height 754
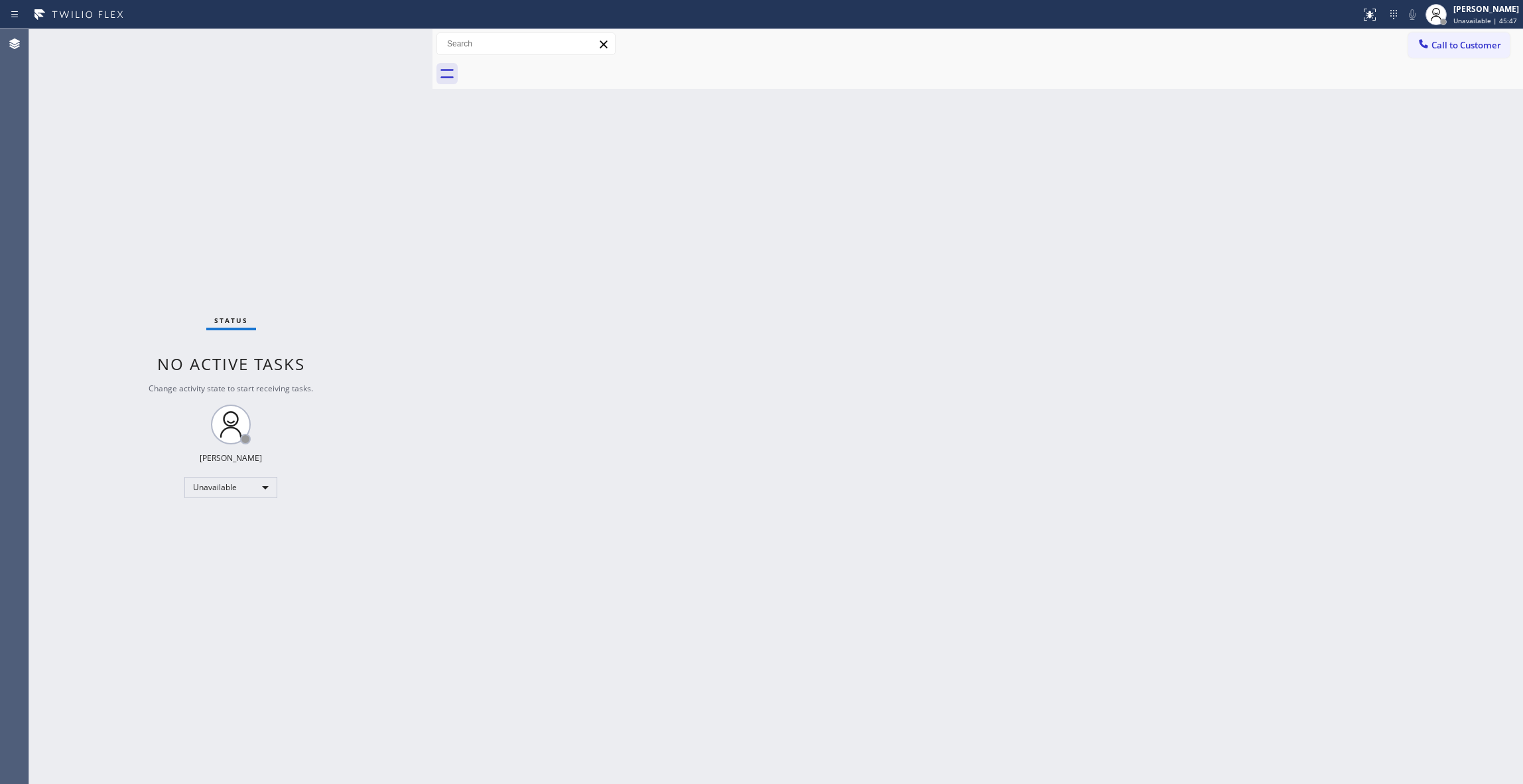
drag, startPoint x: 1157, startPoint y: 290, endPoint x: 1245, endPoint y: 227, distance: 108.2
click at [1158, 290] on div "Back to Dashboard Change Sender ID Customers Technicians Select a contact Outbo…" at bounding box center [978, 406] width 1091 height 754
click at [1463, 47] on span "Call to Customer" at bounding box center [1466, 45] width 70 height 12
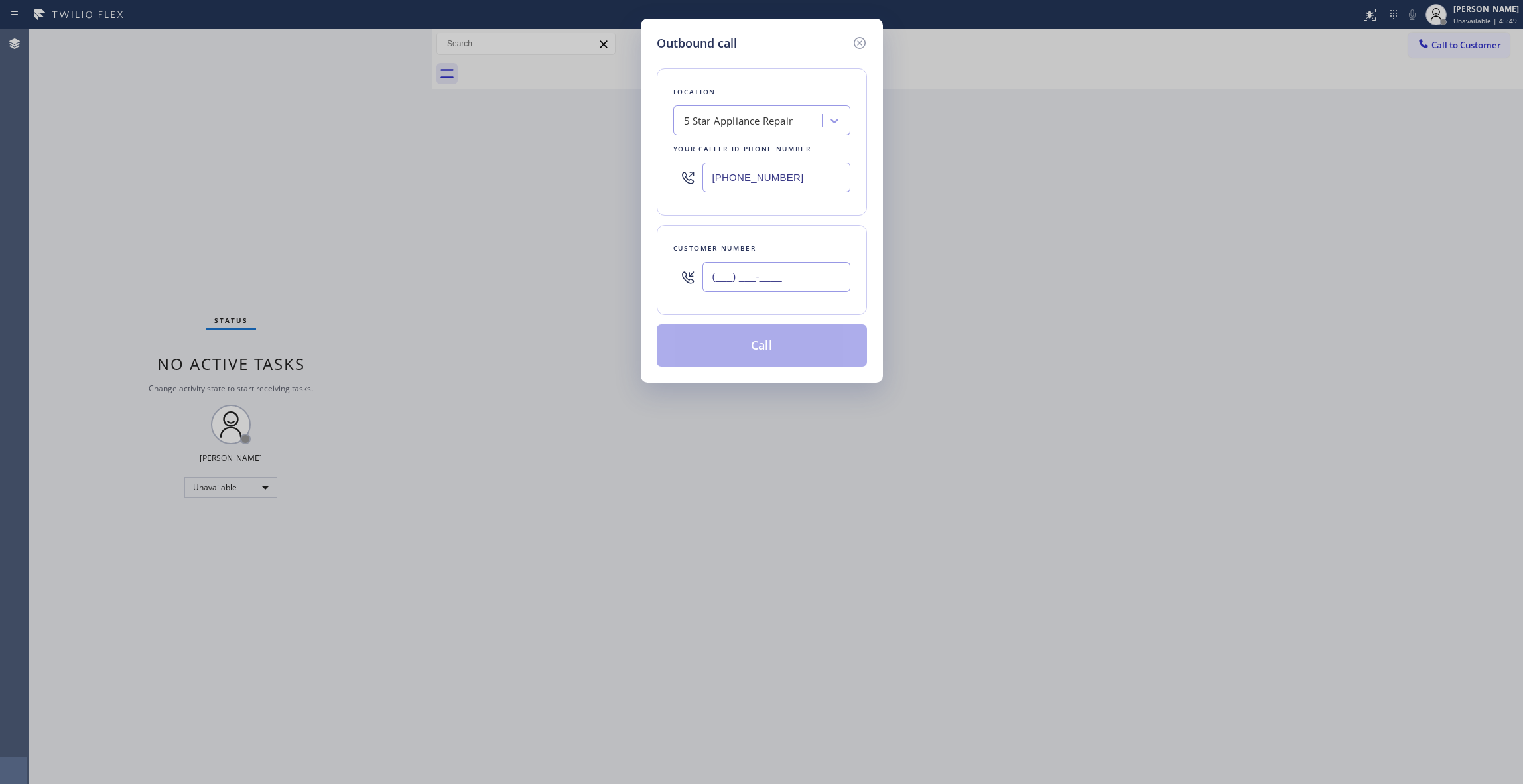
click at [733, 273] on input "(___) ___-____" at bounding box center [776, 277] width 148 height 30
paste input "626) 483-7192"
type input "[PHONE_NUMBER]"
click at [793, 122] on div "5 Star Appliance Repair" at bounding box center [738, 120] width 109 height 15
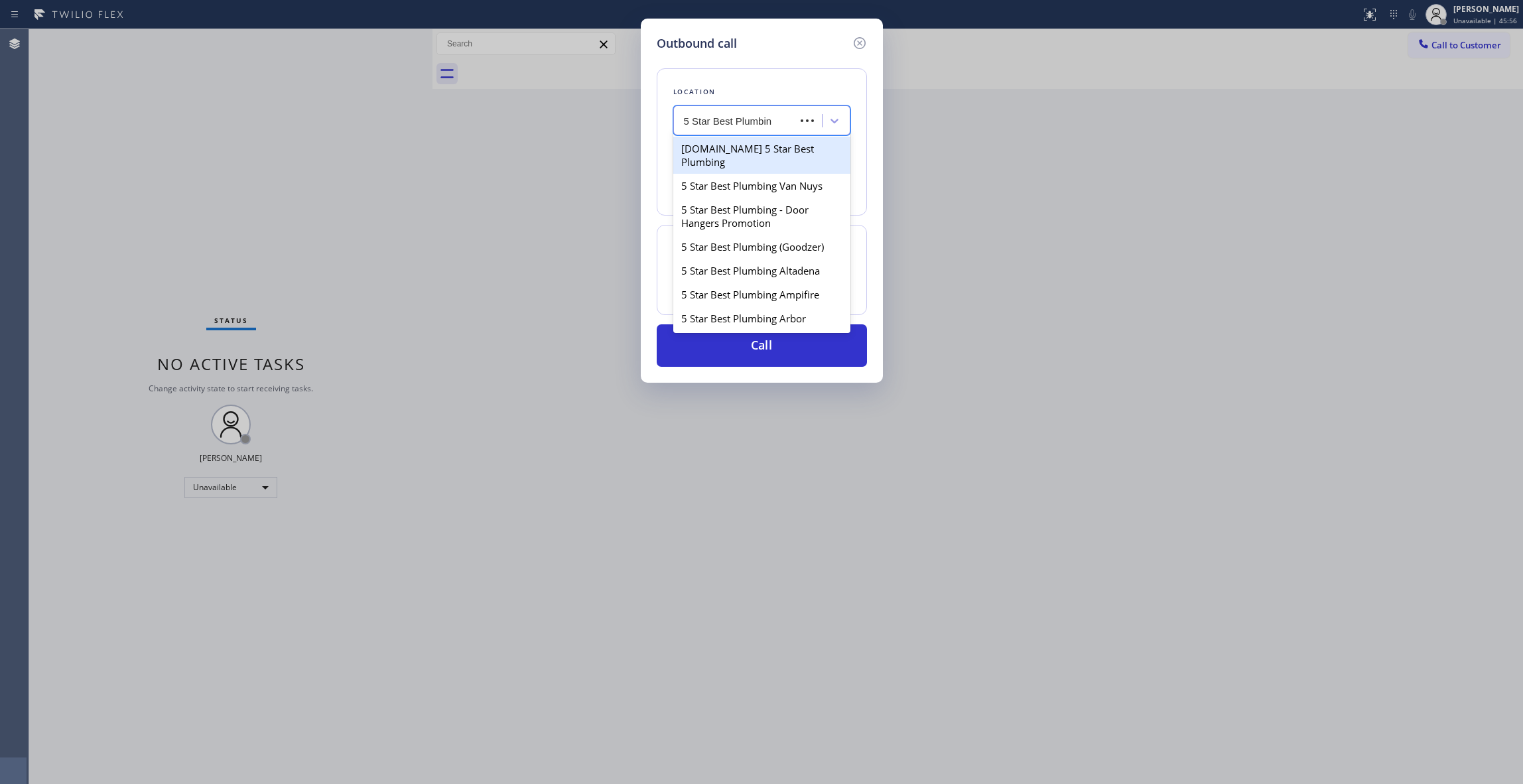
type input "5 Star Best Plumbing"
click at [754, 152] on div "[DOMAIN_NAME] 5 Star Best Plumbing" at bounding box center [762, 156] width 178 height 37
type input "[PHONE_NUMBER]"
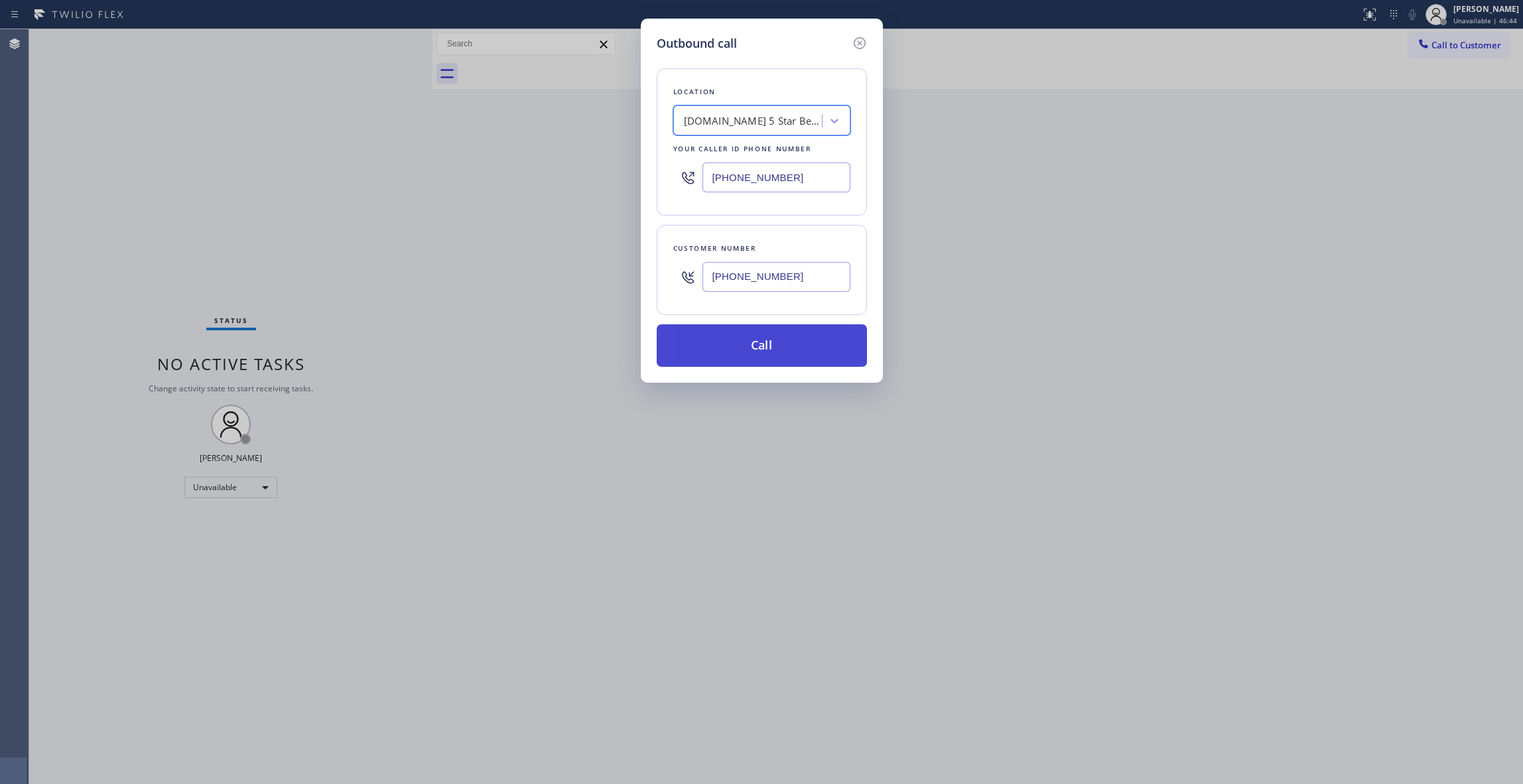
click at [722, 356] on button "Call" at bounding box center [762, 345] width 210 height 42
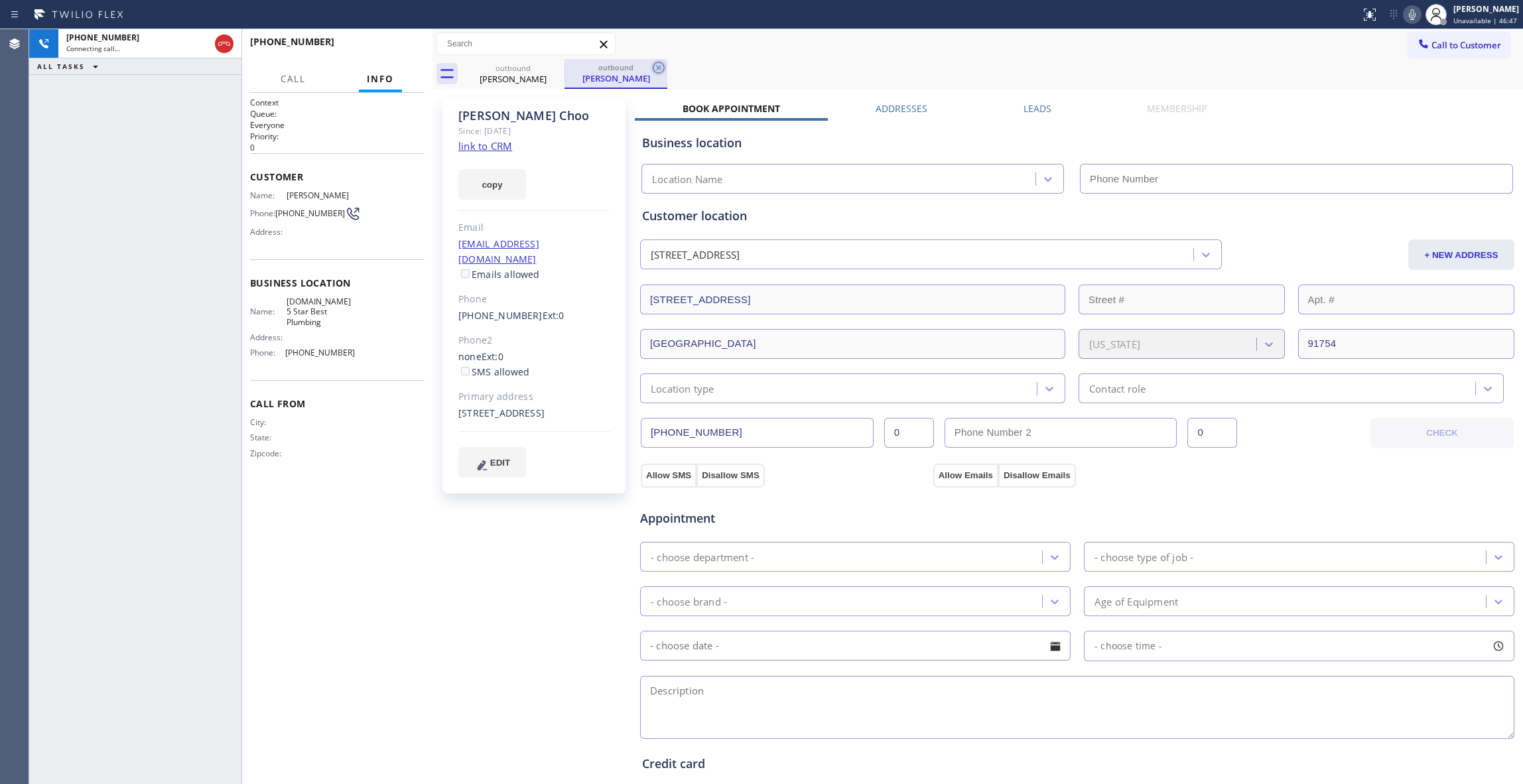
click at [664, 64] on icon at bounding box center [659, 68] width 16 height 16
type input "[PHONE_NUMBER]"
click at [19, 188] on div "Agent Desktop" at bounding box center [14, 406] width 29 height 754
click at [383, 45] on span "HANG UP" at bounding box center [394, 47] width 40 height 9
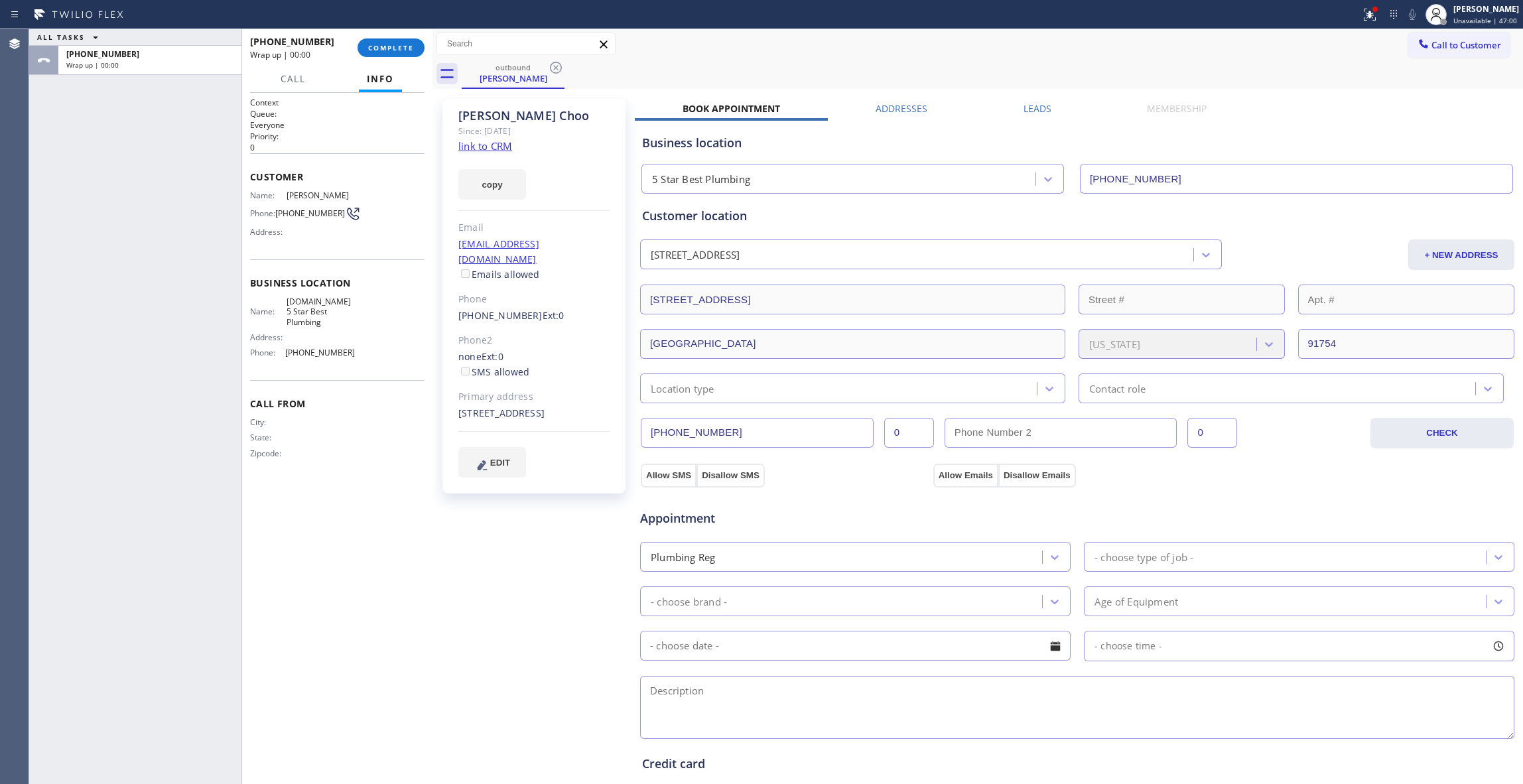
click at [341, 37] on div "[PHONE_NUMBER]" at bounding box center [300, 41] width 99 height 13
click at [367, 45] on button "COMPLETE" at bounding box center [391, 47] width 67 height 19
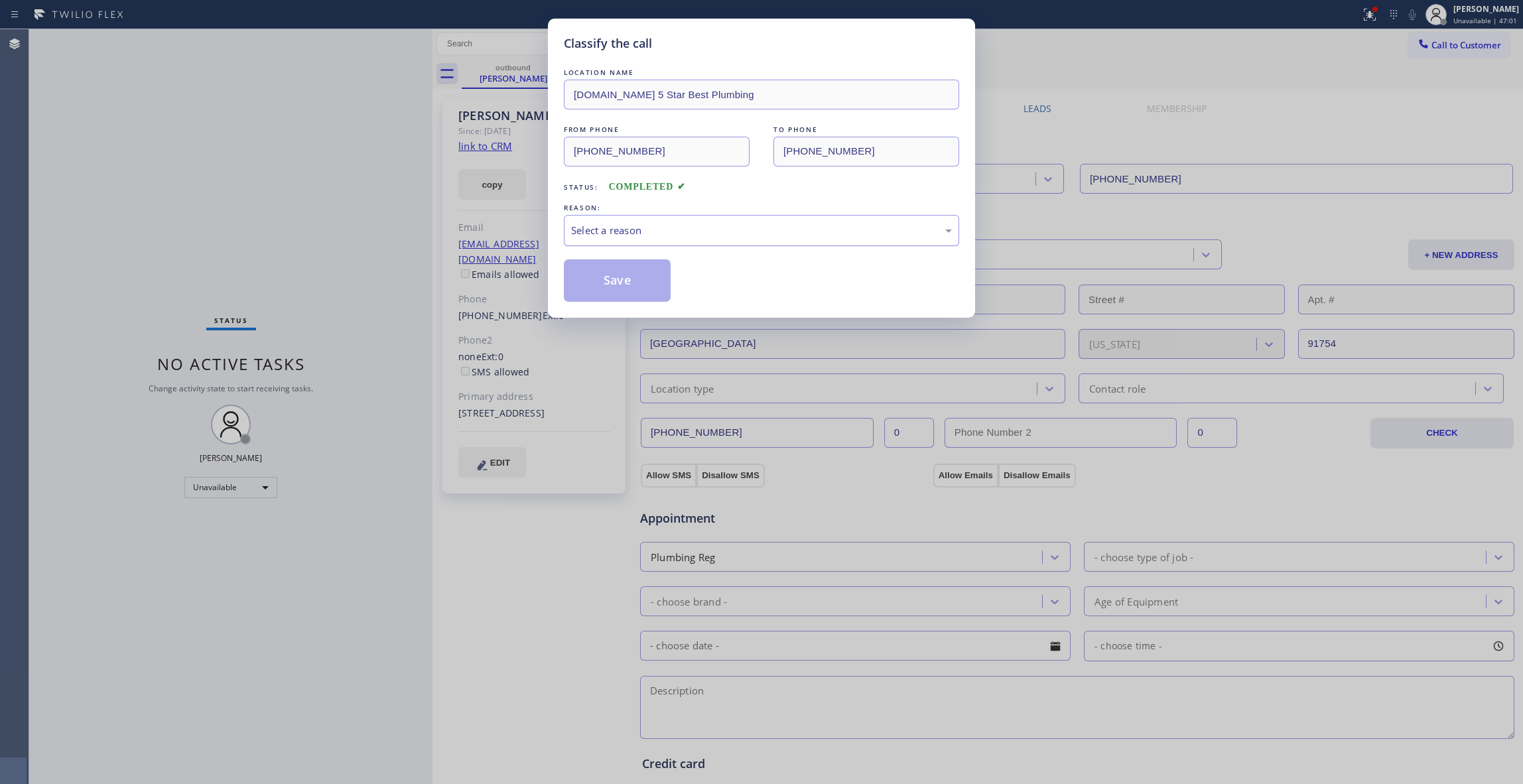
click at [661, 232] on div "Select a reason" at bounding box center [762, 230] width 381 height 15
click at [611, 282] on button "Save" at bounding box center [617, 280] width 107 height 42
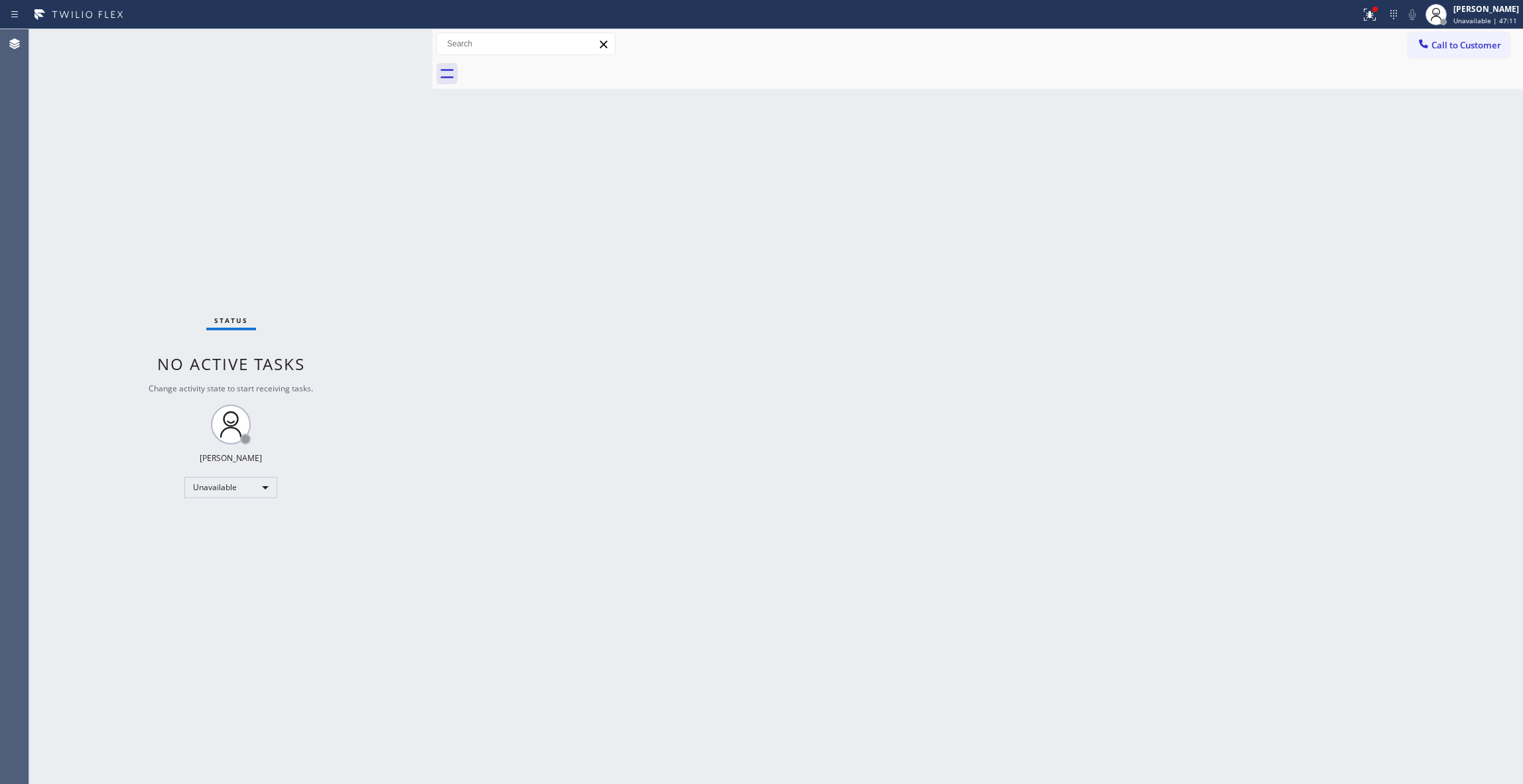
drag, startPoint x: 1176, startPoint y: 250, endPoint x: 1461, endPoint y: 97, distance: 323.5
click at [1210, 218] on div "Back to Dashboard Change Sender ID Customers Technicians Select a contact Outbo…" at bounding box center [978, 406] width 1091 height 754
click at [1453, 50] on span "Call to Customer" at bounding box center [1466, 45] width 70 height 12
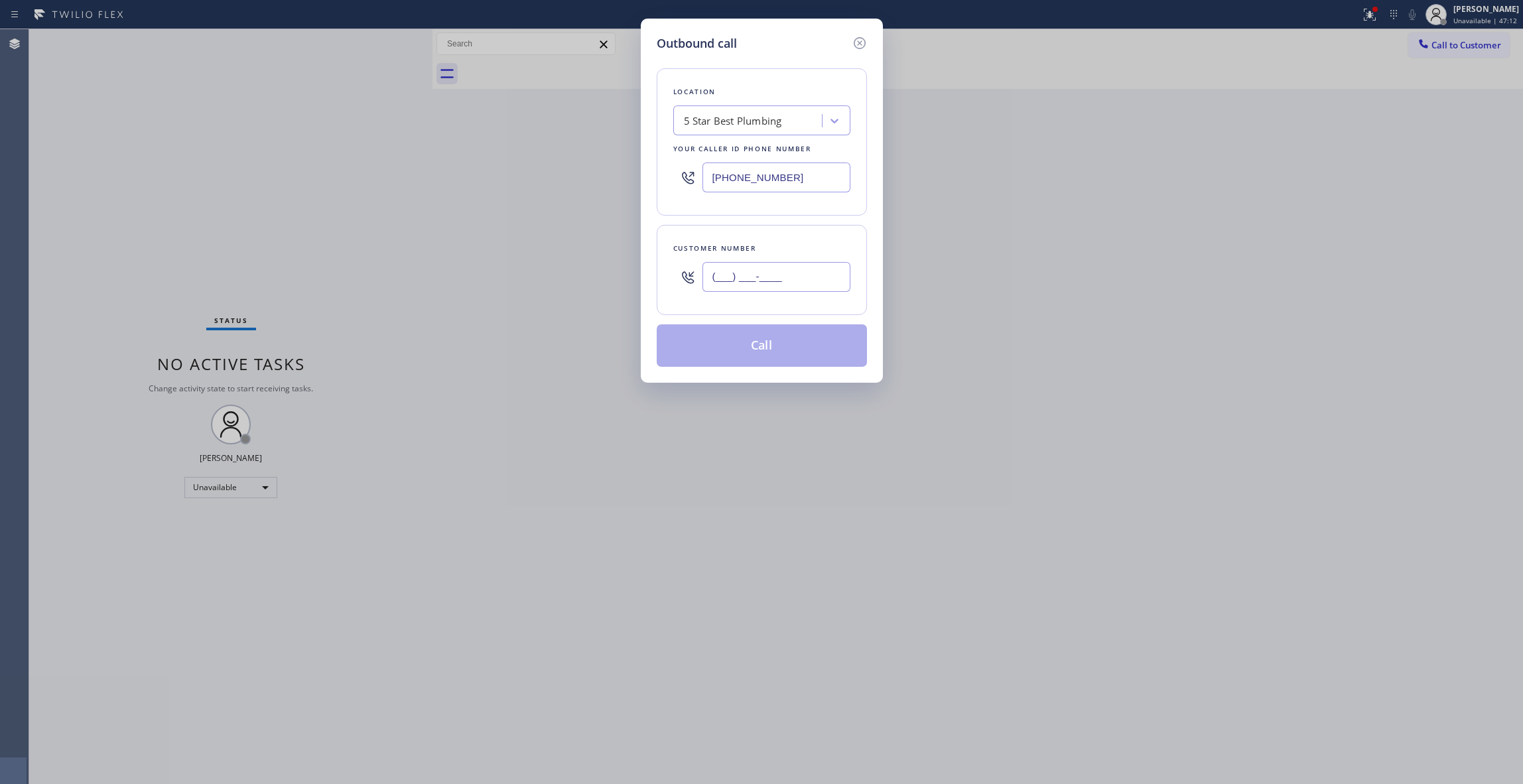
click at [779, 285] on input "(___) ___-____" at bounding box center [776, 277] width 148 height 30
paste input "954) 539-3351"
type input "[PHONE_NUMBER]"
paste input "786) 465-5241"
drag, startPoint x: 821, startPoint y: 179, endPoint x: 473, endPoint y: 183, distance: 348.0
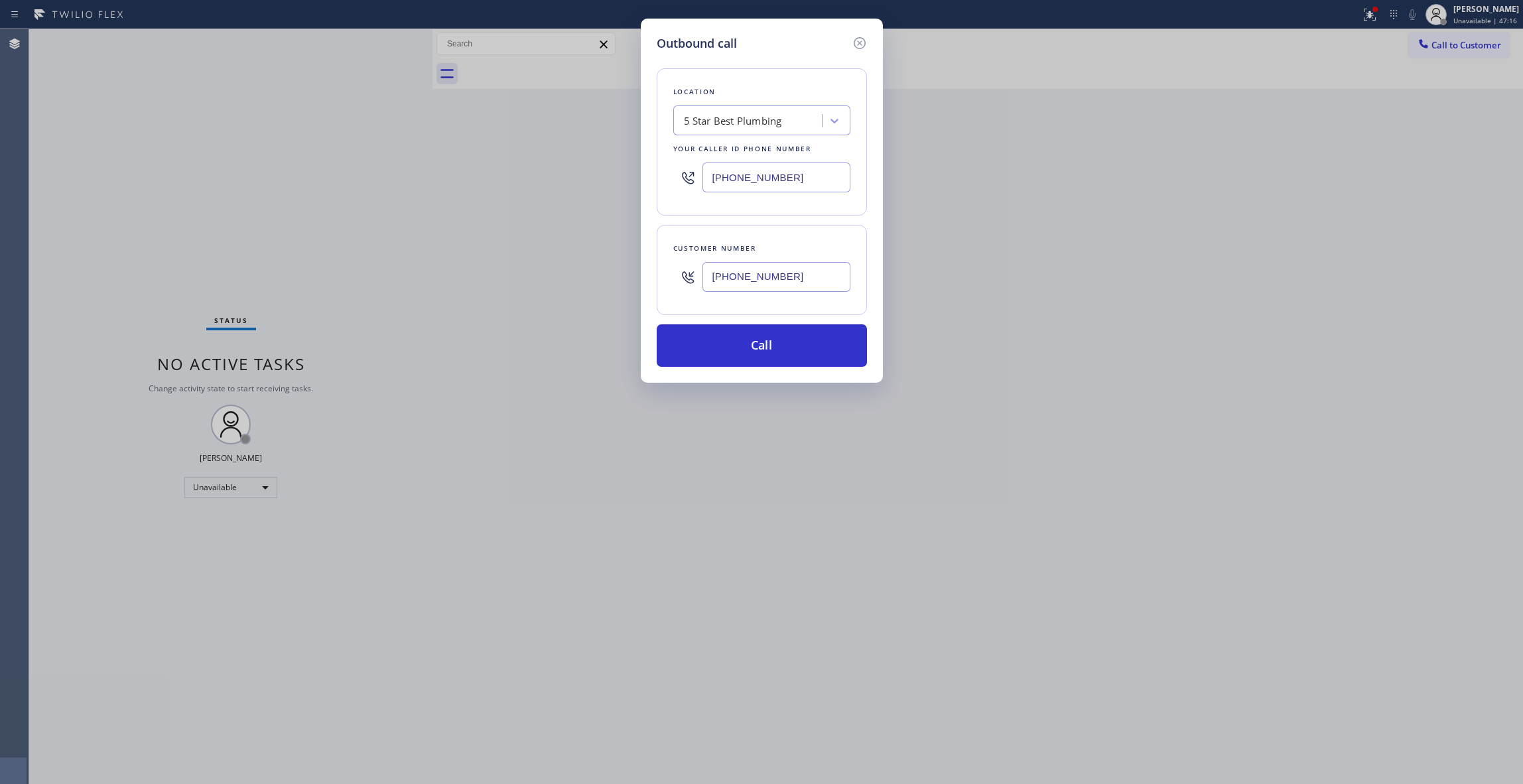
click at [462, 176] on div "Outbound call Location 5 Star Best Plumbing Your caller id phone number [PHONE_…" at bounding box center [762, 392] width 1523 height 784
type input "[PHONE_NUMBER]"
drag, startPoint x: 818, startPoint y: 278, endPoint x: 576, endPoint y: 277, distance: 242.0
click at [576, 277] on div "Outbound call Location HVAC Alliance Expert [GEOGRAPHIC_DATA] Your caller id ph…" at bounding box center [762, 392] width 1523 height 784
click at [808, 353] on button "Call" at bounding box center [762, 345] width 210 height 42
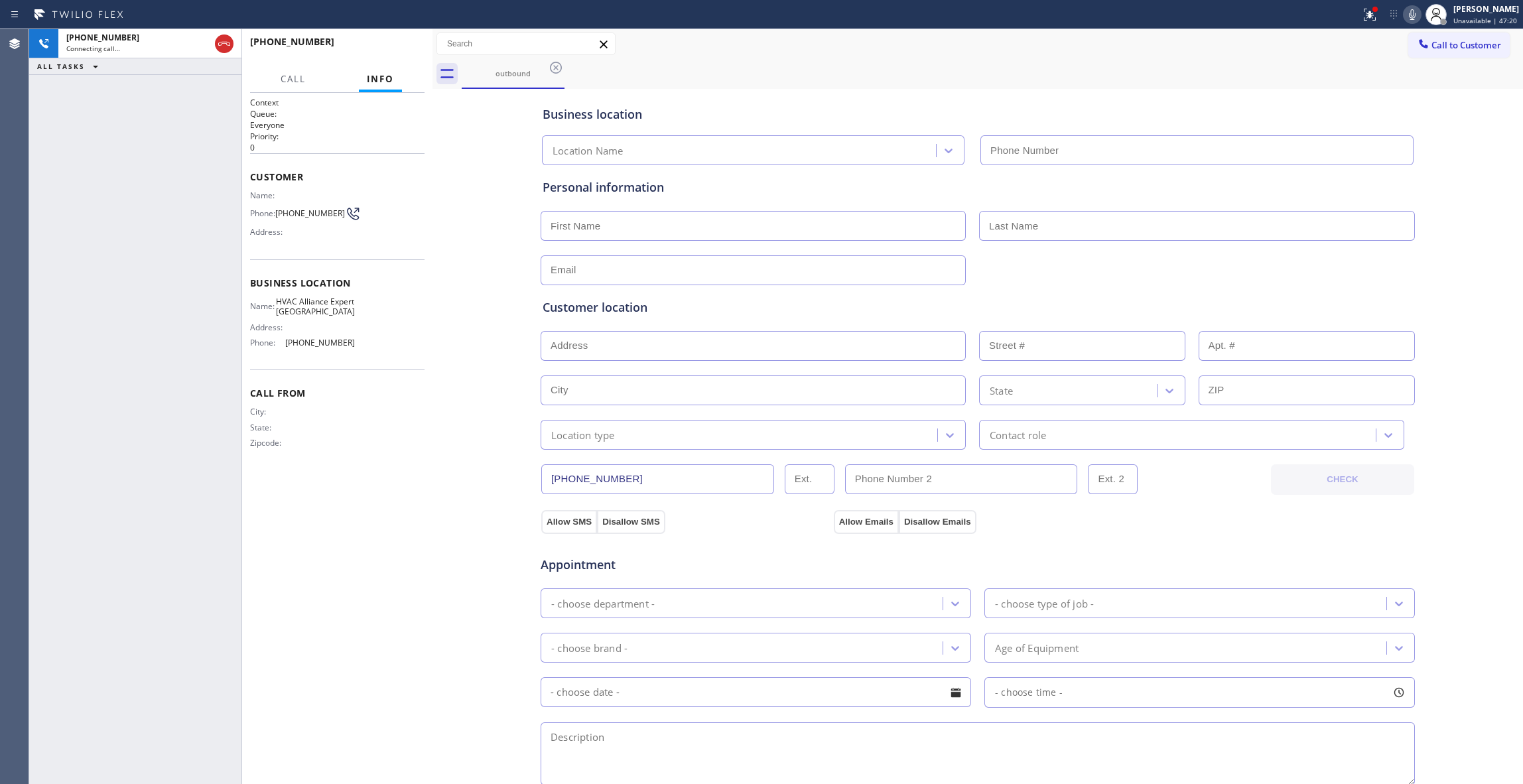
type input "[PHONE_NUMBER]"
drag, startPoint x: 168, startPoint y: 246, endPoint x: 218, endPoint y: 84, distance: 169.5
click at [168, 240] on div "[PHONE_NUMBER] Live | 00:02 ALL TASKS ALL TASKS ACTIVE TASKS TASKS IN WRAP UP" at bounding box center [135, 406] width 212 height 754
click at [385, 47] on span "HANG UP" at bounding box center [394, 47] width 40 height 9
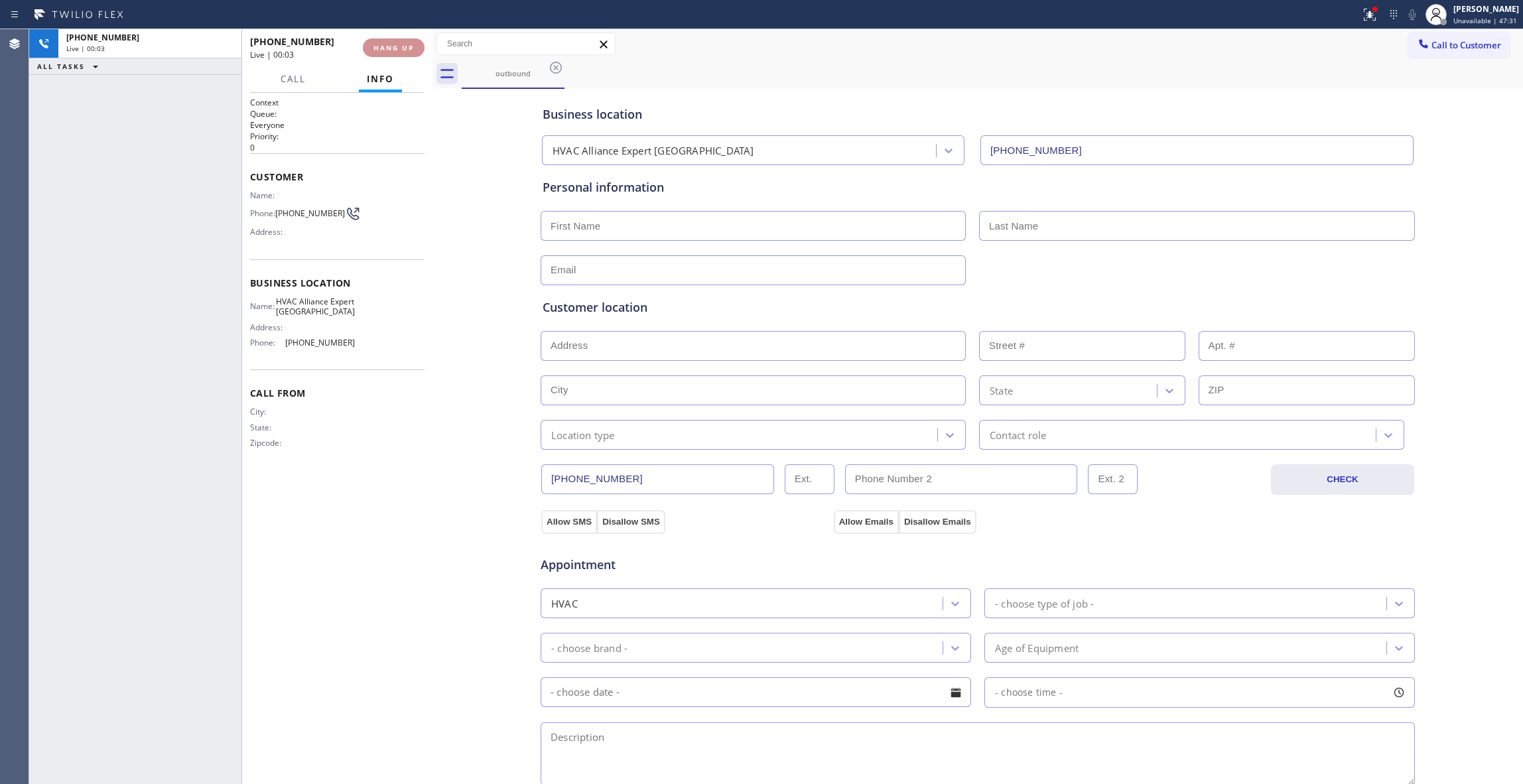
click at [385, 47] on span "HANG UP" at bounding box center [394, 47] width 40 height 9
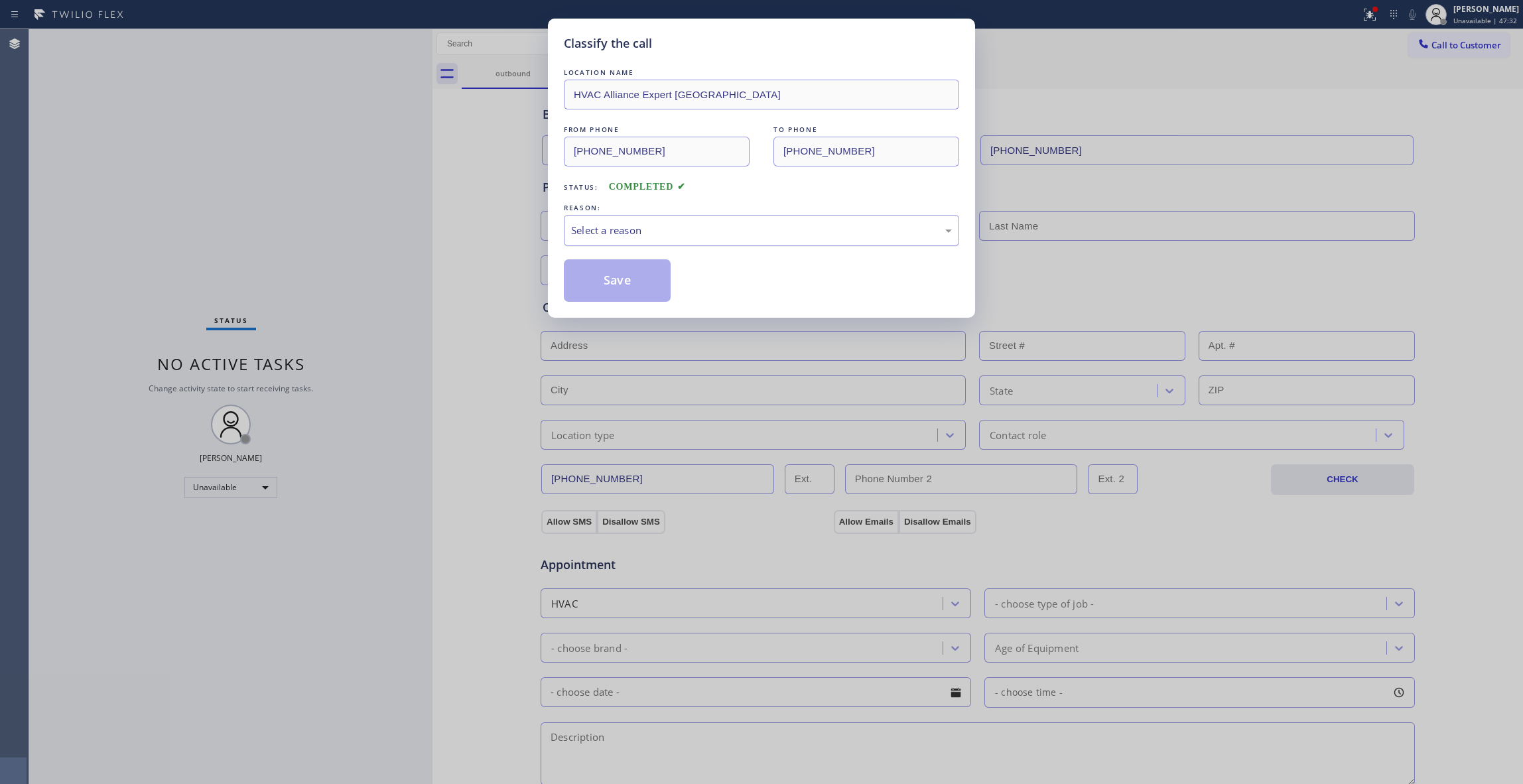
click at [635, 219] on div "Select a reason" at bounding box center [762, 231] width 396 height 32
click at [608, 289] on button "Save" at bounding box center [617, 280] width 107 height 42
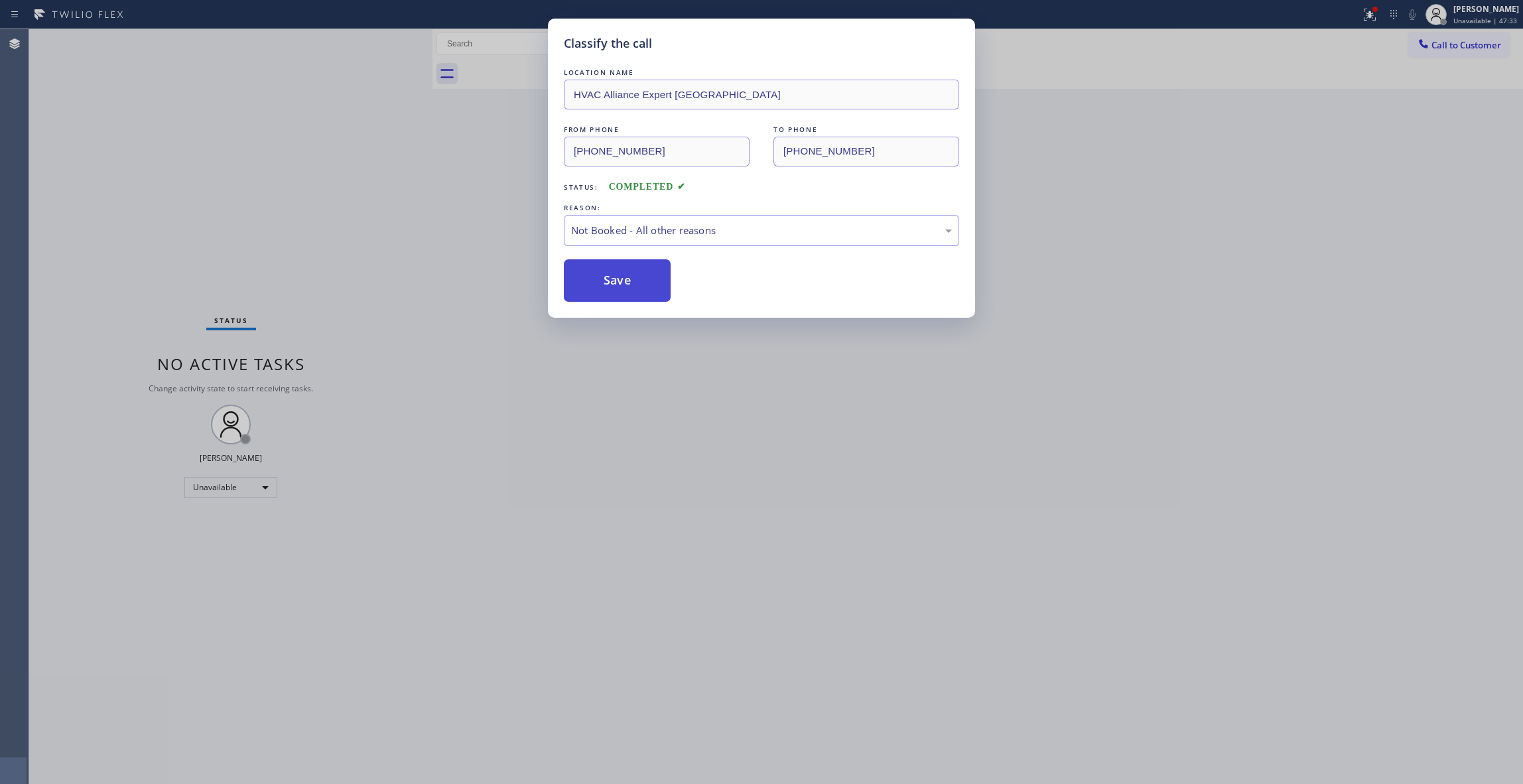
click at [607, 288] on button "Save" at bounding box center [617, 280] width 107 height 42
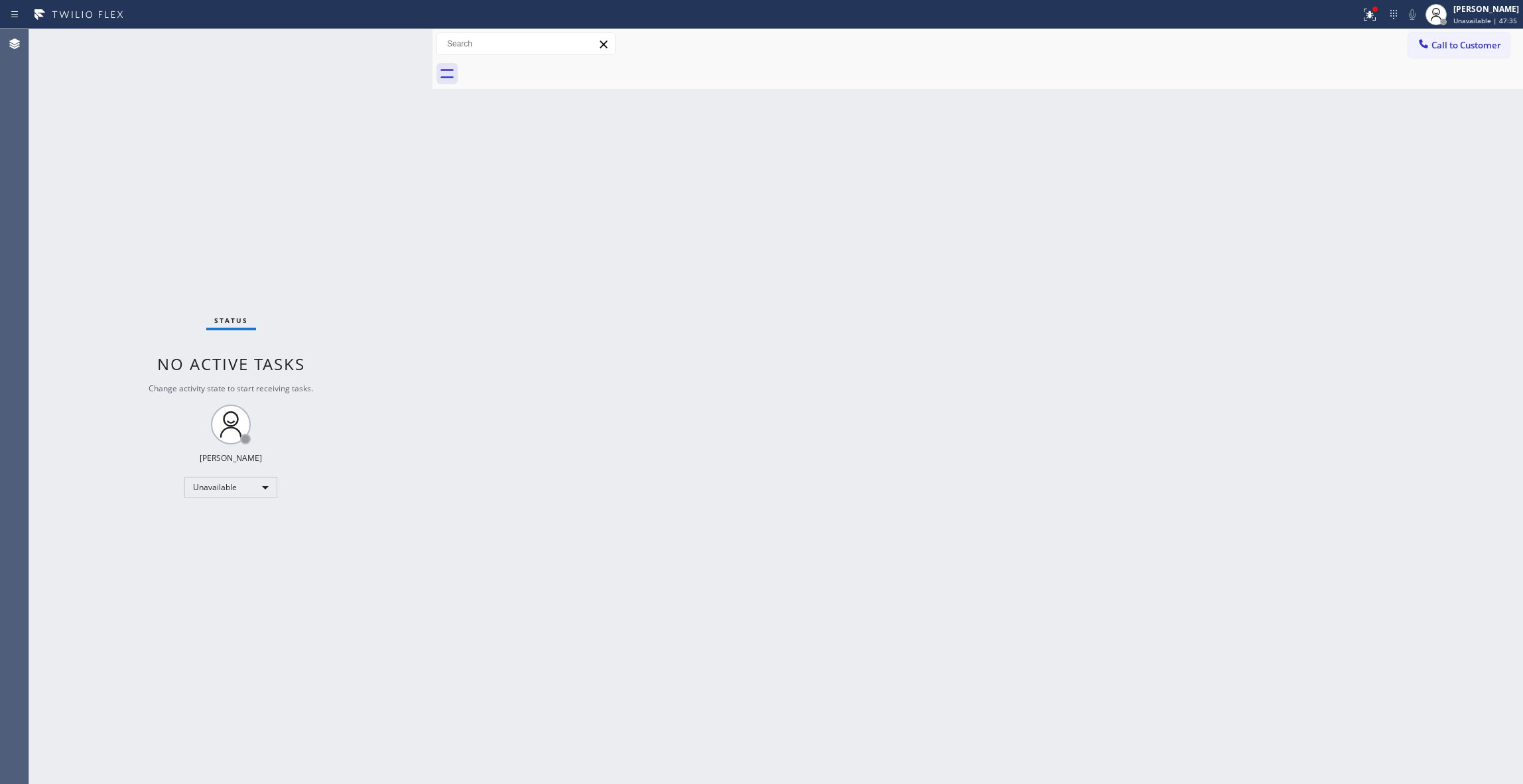
click at [913, 309] on div "Back to Dashboard Change Sender ID Customers Technicians Select a contact Outbo…" at bounding box center [978, 406] width 1091 height 754
click at [1447, 53] on button "Call to Customer" at bounding box center [1459, 45] width 102 height 26
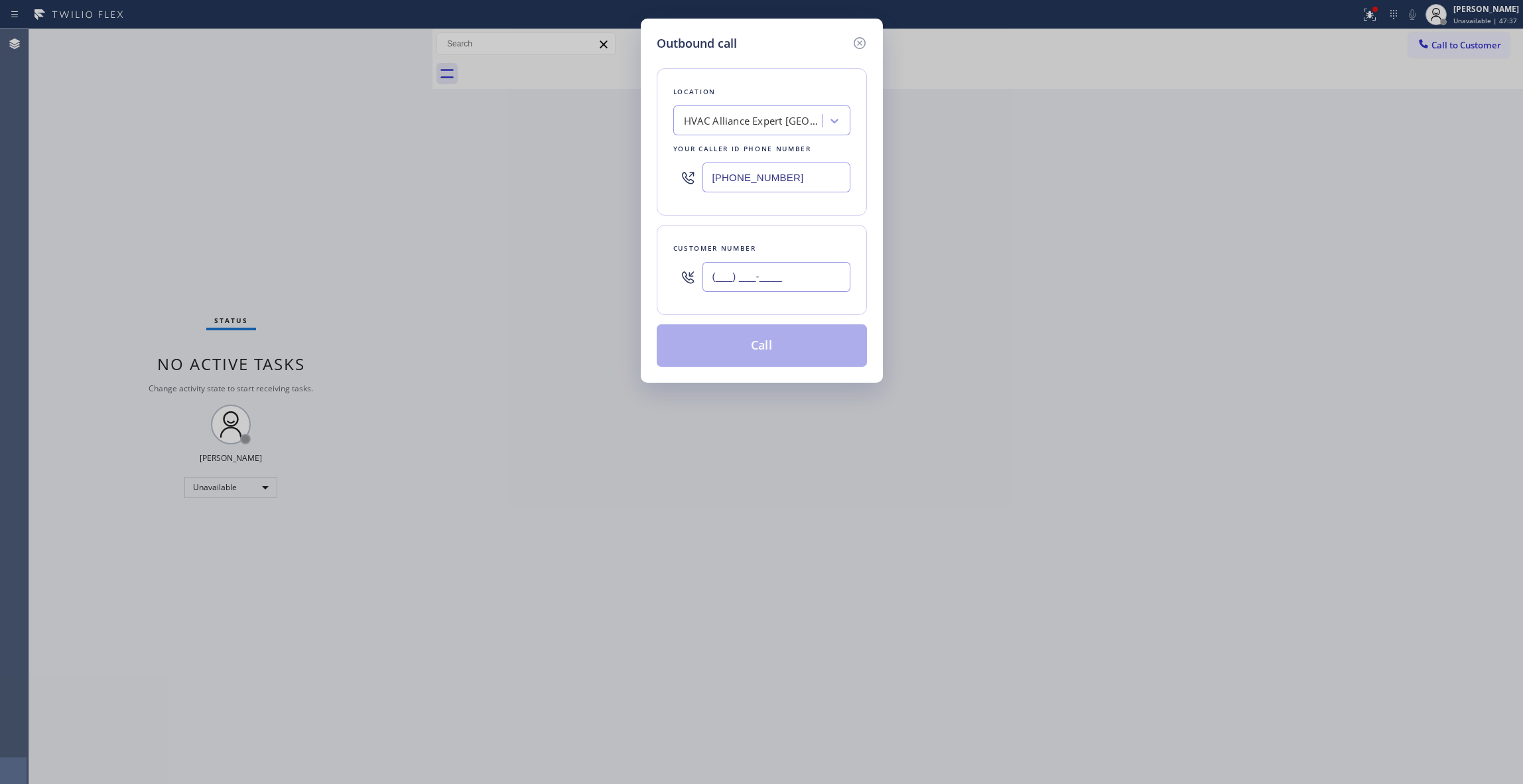
click at [730, 278] on input "(___) ___-____" at bounding box center [776, 277] width 148 height 30
paste input "954) 539-3351"
type input "[PHONE_NUMBER]"
click at [779, 354] on button "Call" at bounding box center [762, 345] width 210 height 42
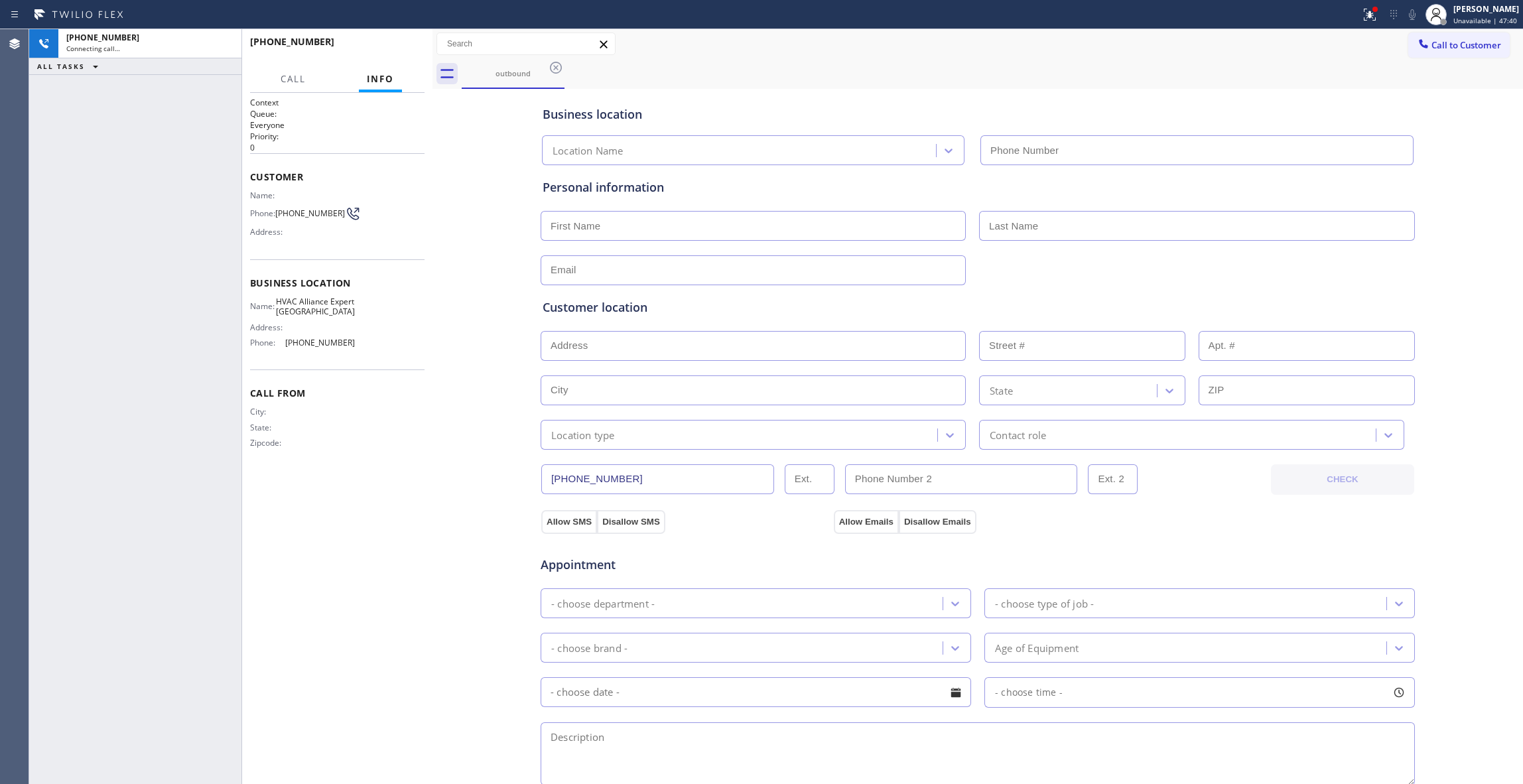
type input "[PHONE_NUMBER]"
click at [397, 47] on span "HANG UP" at bounding box center [394, 47] width 40 height 9
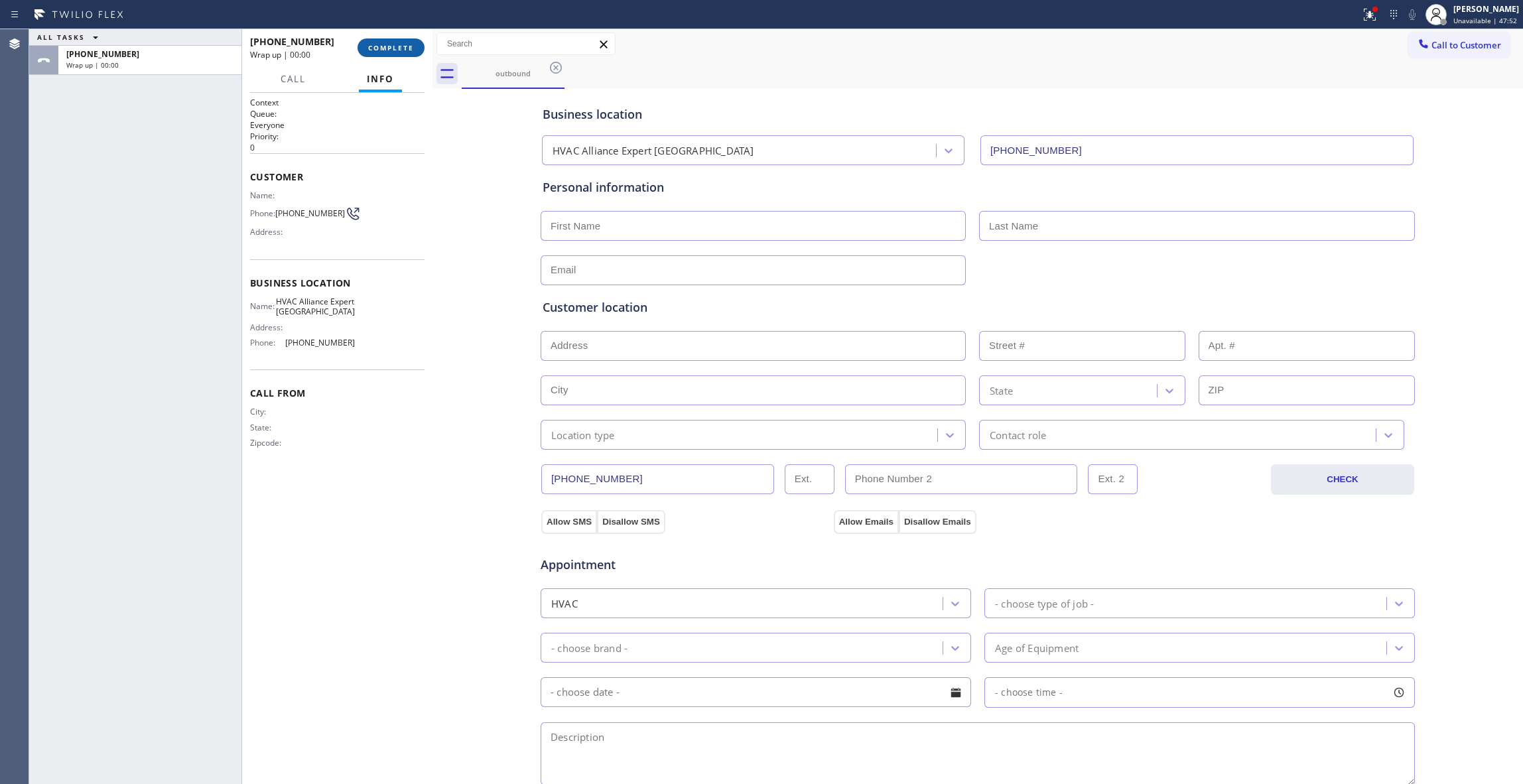
click at [415, 46] on button "COMPLETE" at bounding box center [391, 47] width 67 height 19
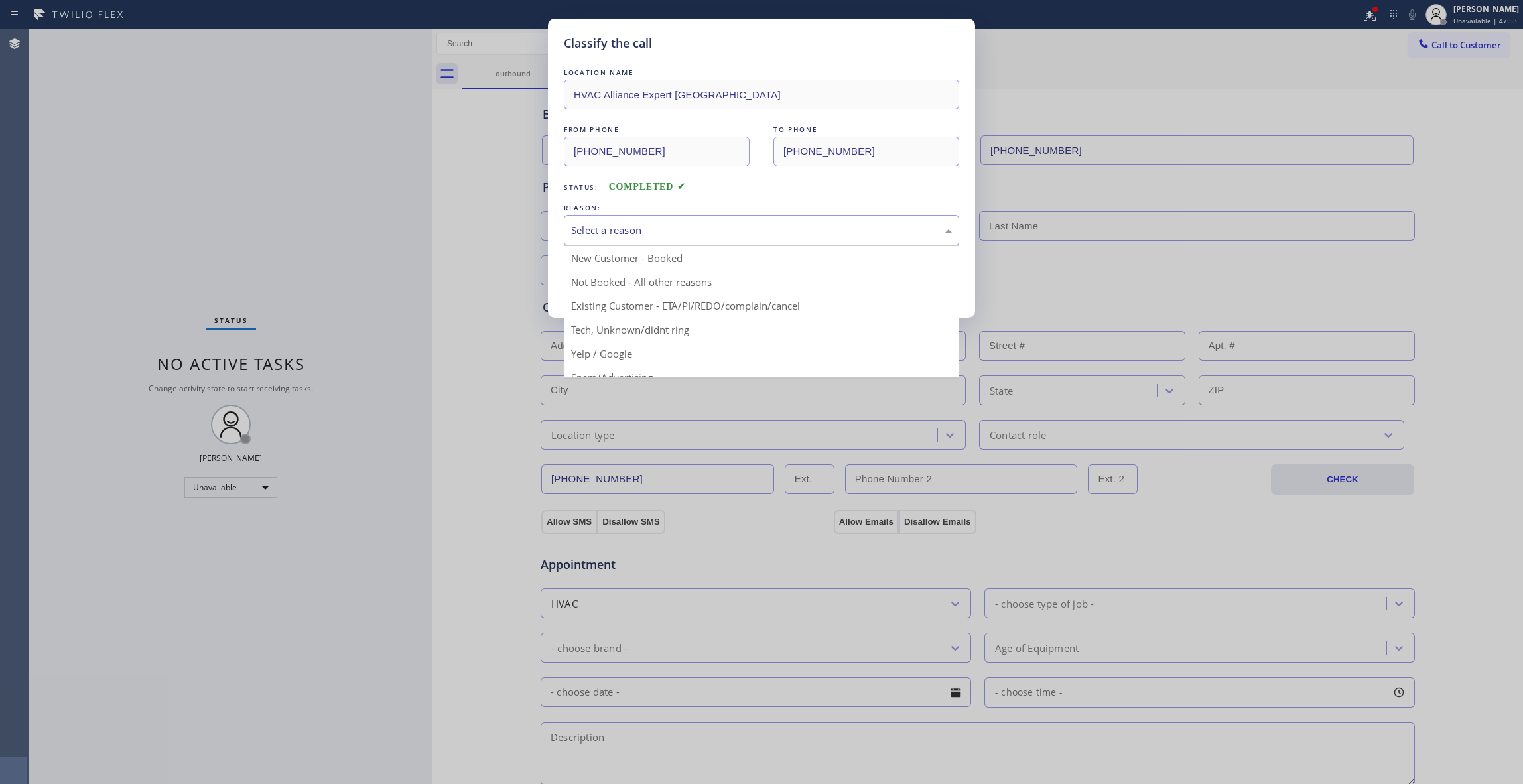
click at [625, 229] on div "Select a reason" at bounding box center [762, 230] width 381 height 15
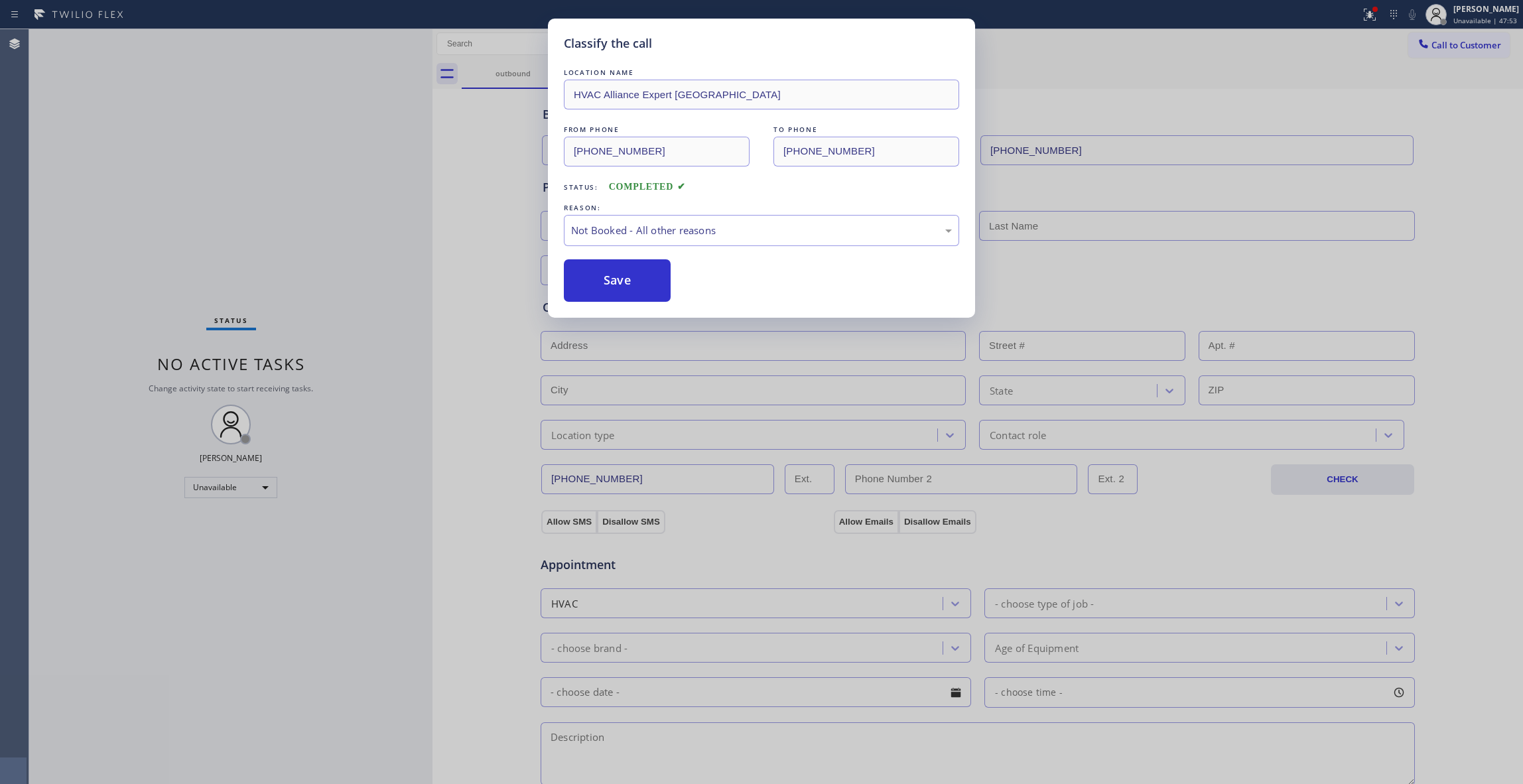
click at [629, 276] on button "Save" at bounding box center [617, 280] width 107 height 42
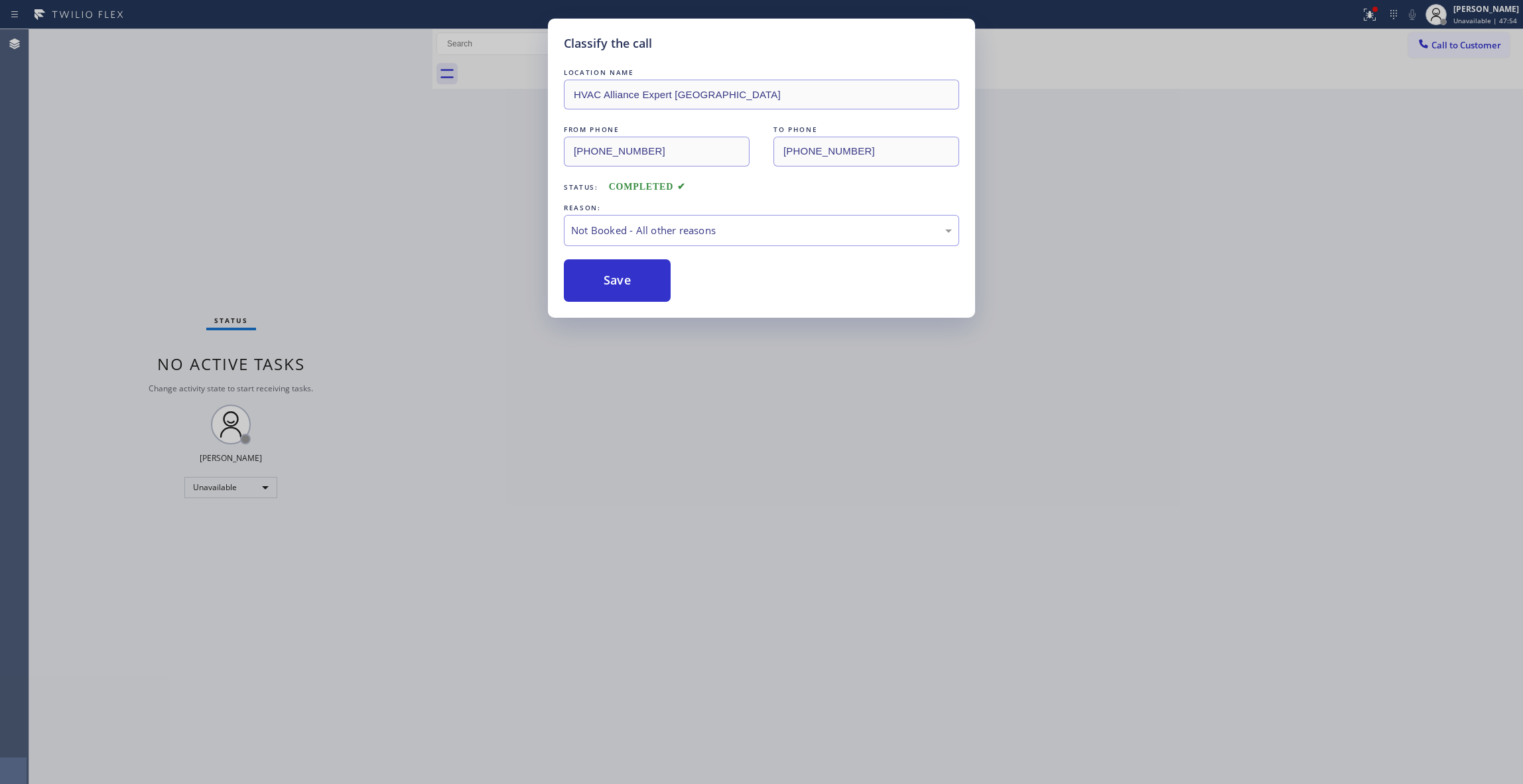
click at [629, 276] on button "Save" at bounding box center [617, 280] width 107 height 42
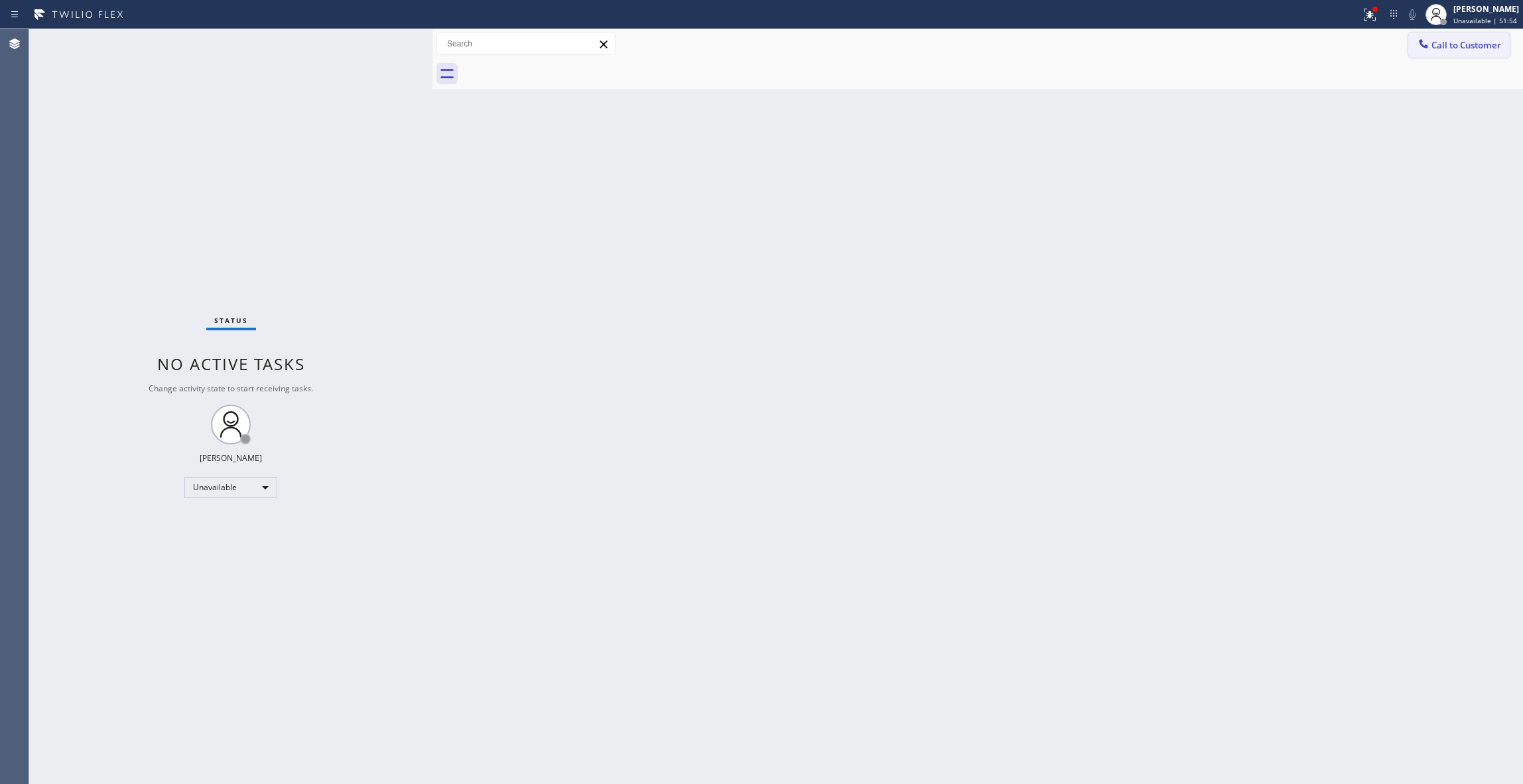
click at [1455, 42] on span "Call to Customer" at bounding box center [1466, 45] width 70 height 12
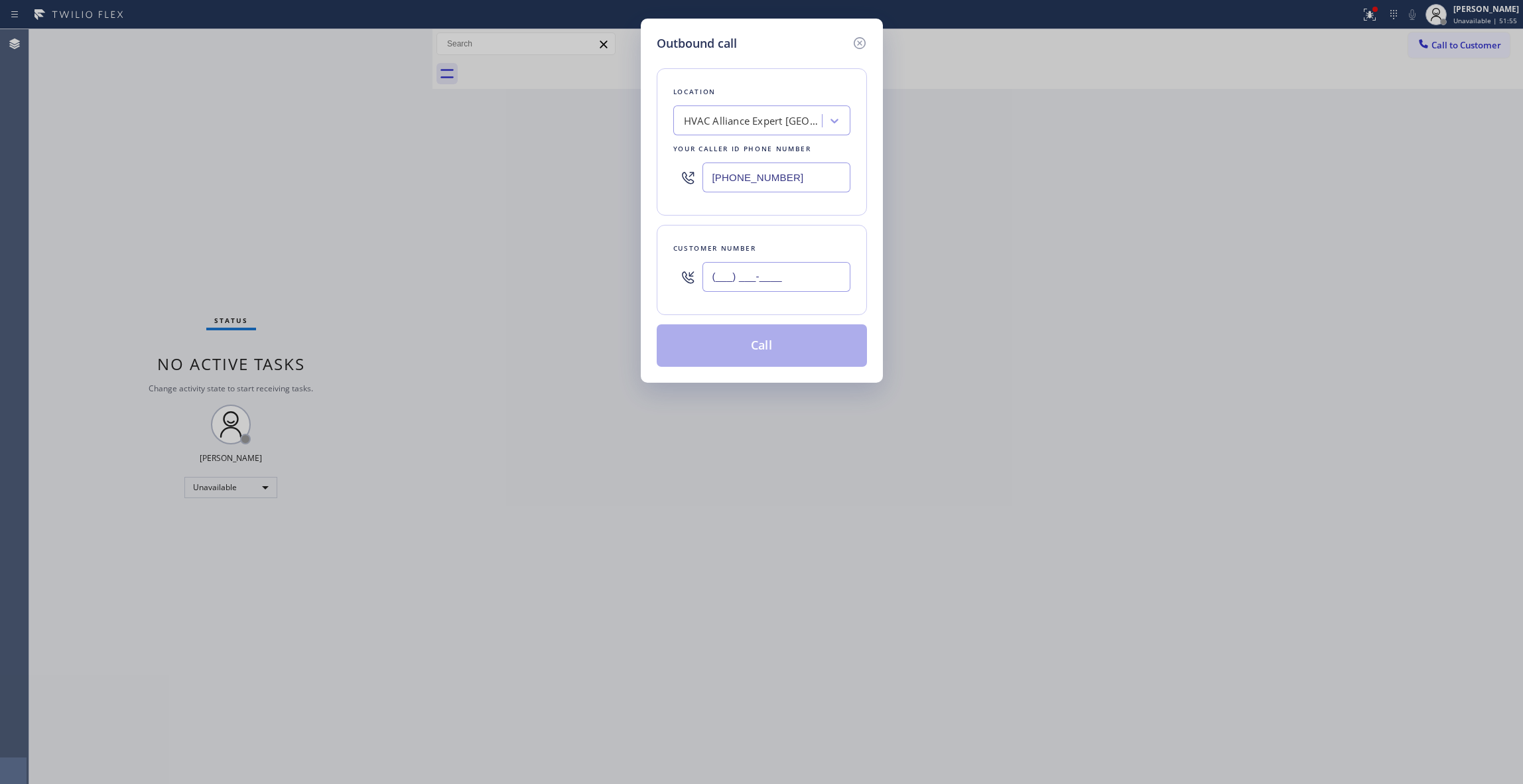
click at [766, 291] on input "(___) ___-____" at bounding box center [776, 277] width 148 height 30
paste input "310) 686-8716"
type input "[PHONE_NUMBER]"
drag, startPoint x: 794, startPoint y: 179, endPoint x: 619, endPoint y: 176, distance: 175.0
click at [619, 176] on div "Outbound call Location HVAC Alliance Expert [GEOGRAPHIC_DATA] Your caller id ph…" at bounding box center [762, 392] width 1523 height 784
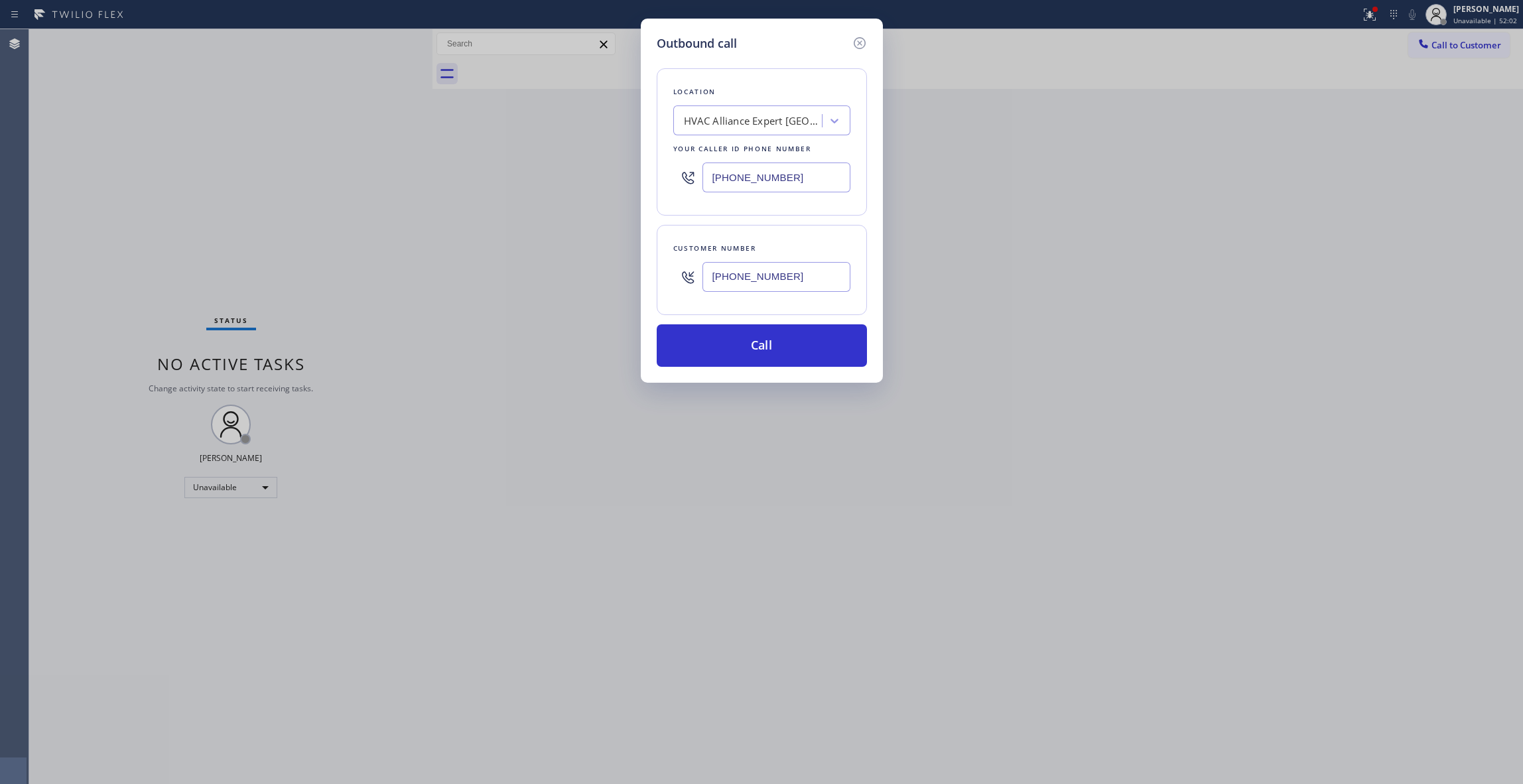
paste input "833) 558-1"
type input "[PHONE_NUMBER]"
click at [754, 342] on button "Call" at bounding box center [762, 345] width 210 height 42
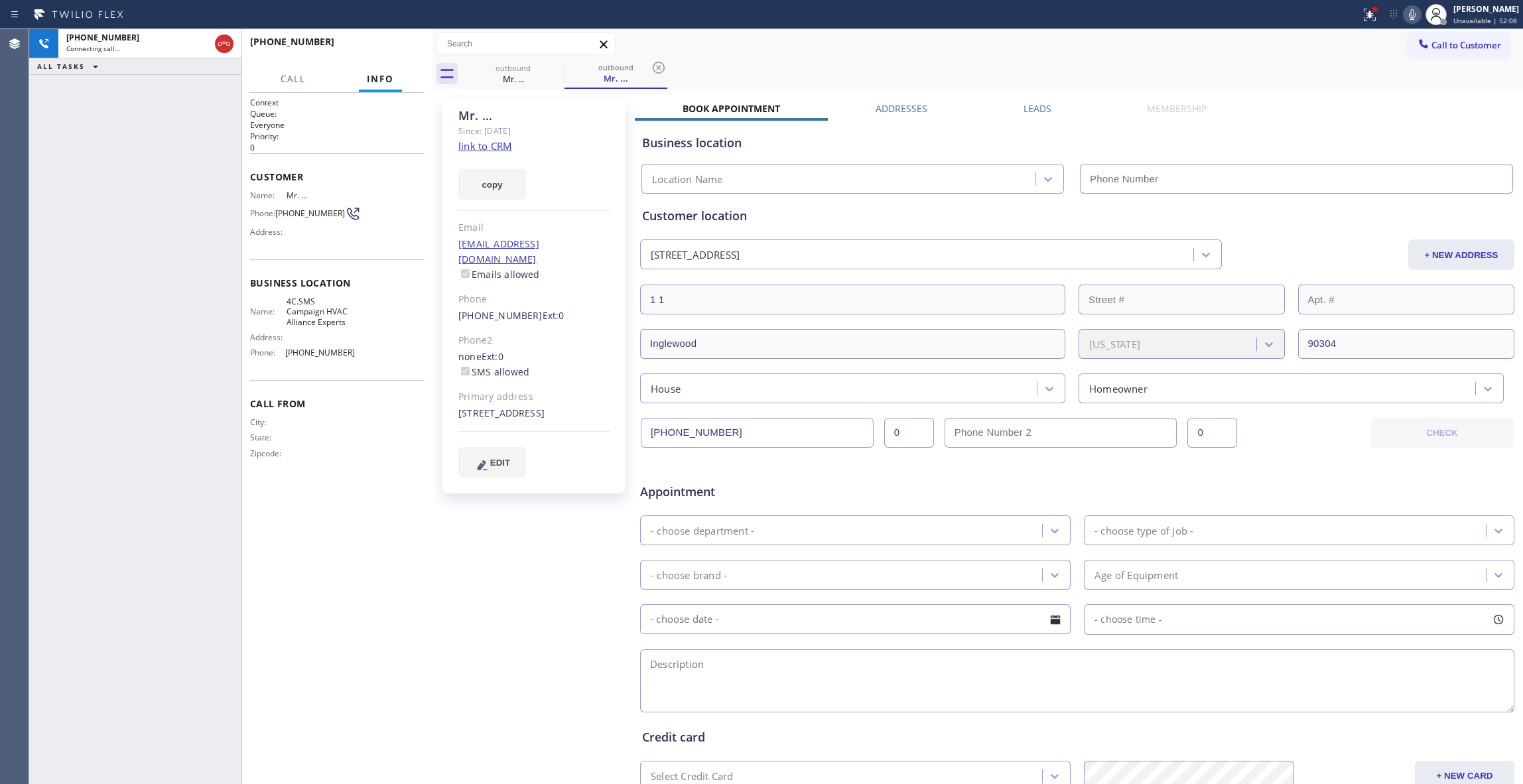
type input "[PHONE_NUMBER]"
drag, startPoint x: 56, startPoint y: 362, endPoint x: 214, endPoint y: 176, distance: 244.0
click at [58, 361] on div "[PHONE_NUMBER] Live | 00:08 ALL TASKS ALL TASKS ACTIVE TASKS TASKS IN WRAP UP" at bounding box center [135, 406] width 212 height 754
click at [394, 45] on span "HANG UP" at bounding box center [394, 47] width 40 height 9
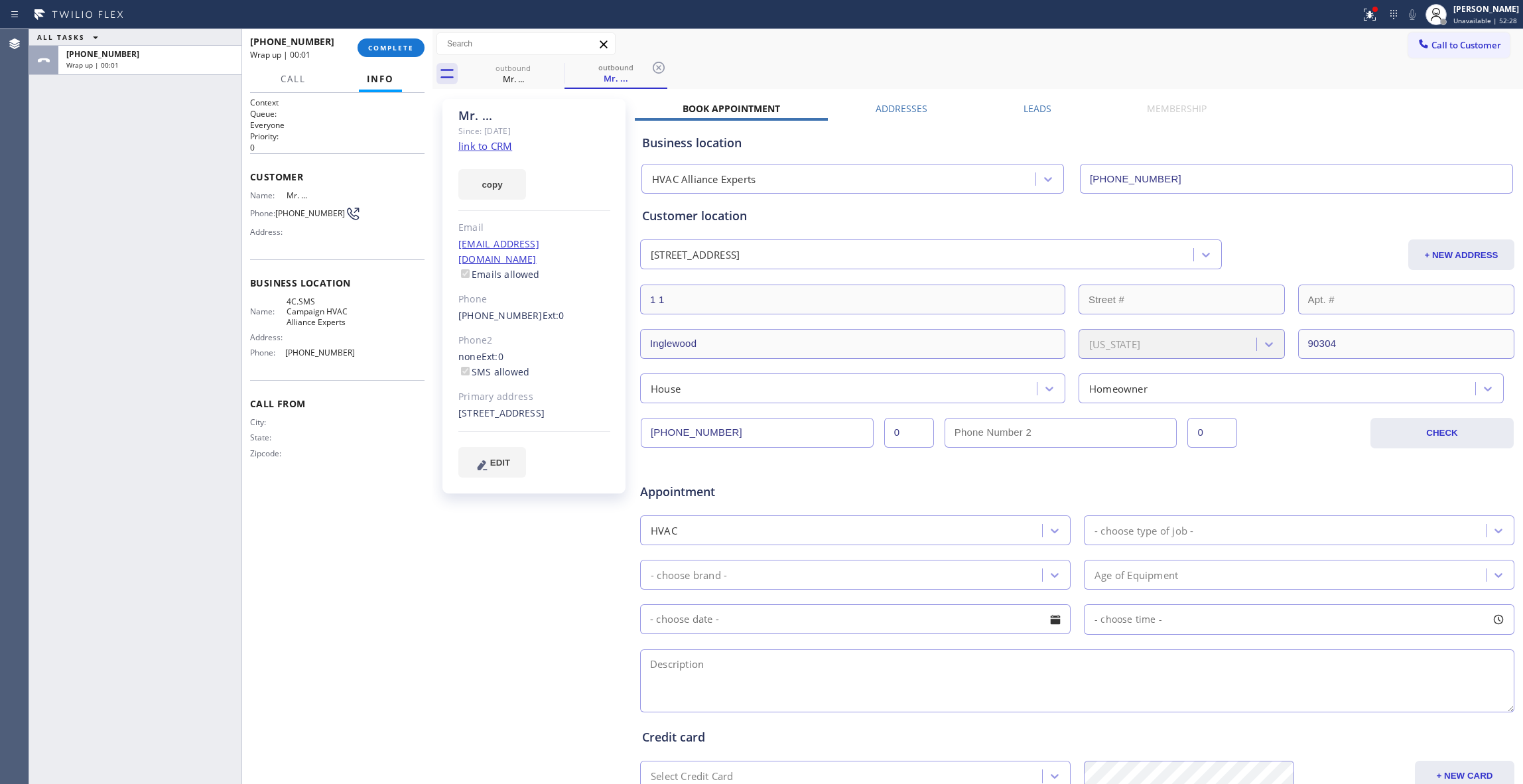
click at [503, 144] on link "link to CRM" at bounding box center [485, 145] width 53 height 13
click at [386, 33] on div "[PHONE_NUMBER] Wrap up | 00:16 COMPLETE" at bounding box center [337, 47] width 175 height 35
click at [402, 41] on button "COMPLETE" at bounding box center [391, 47] width 67 height 19
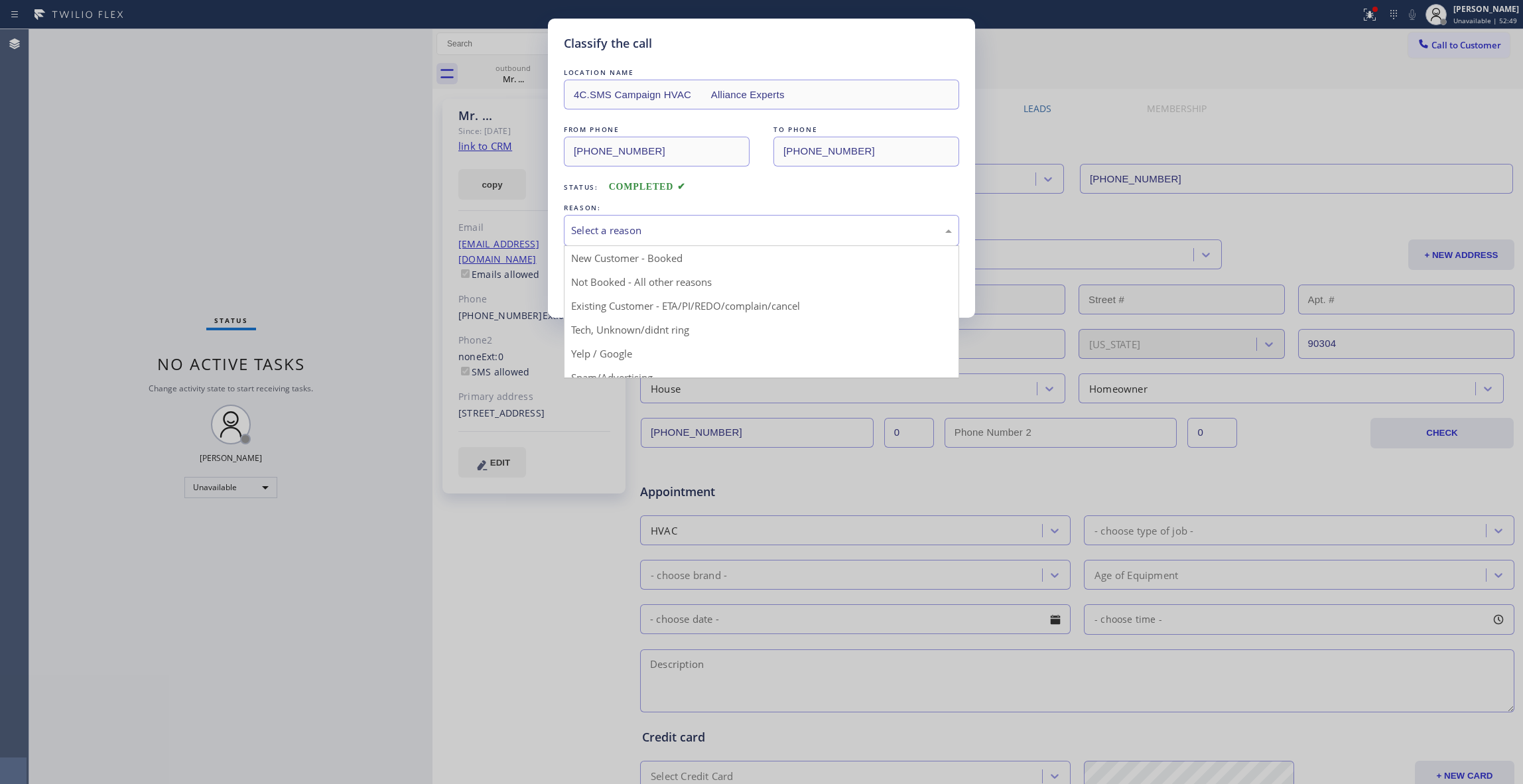
click at [603, 243] on div "Select a reason" at bounding box center [762, 231] width 396 height 32
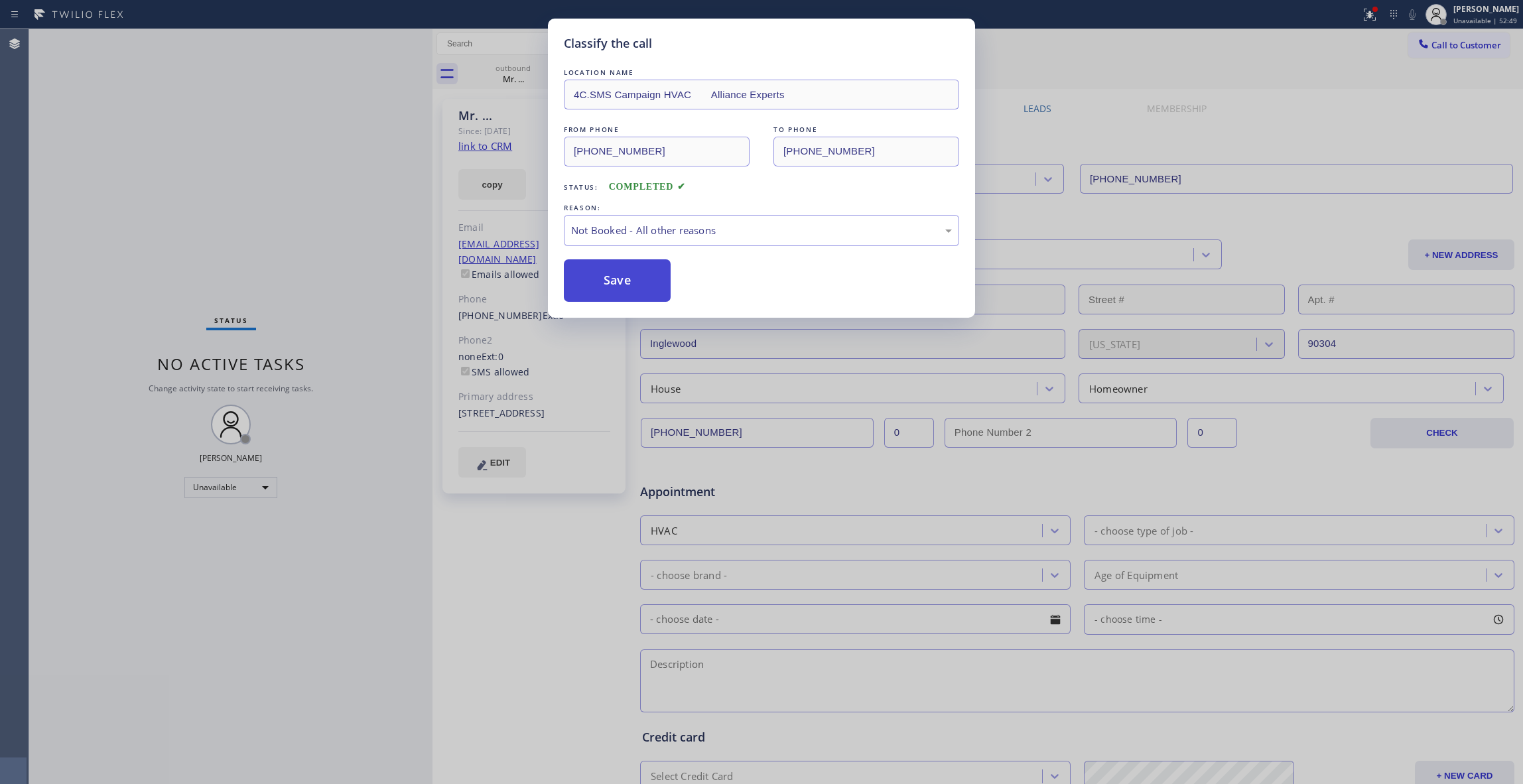
click at [612, 280] on button "Save" at bounding box center [617, 280] width 107 height 42
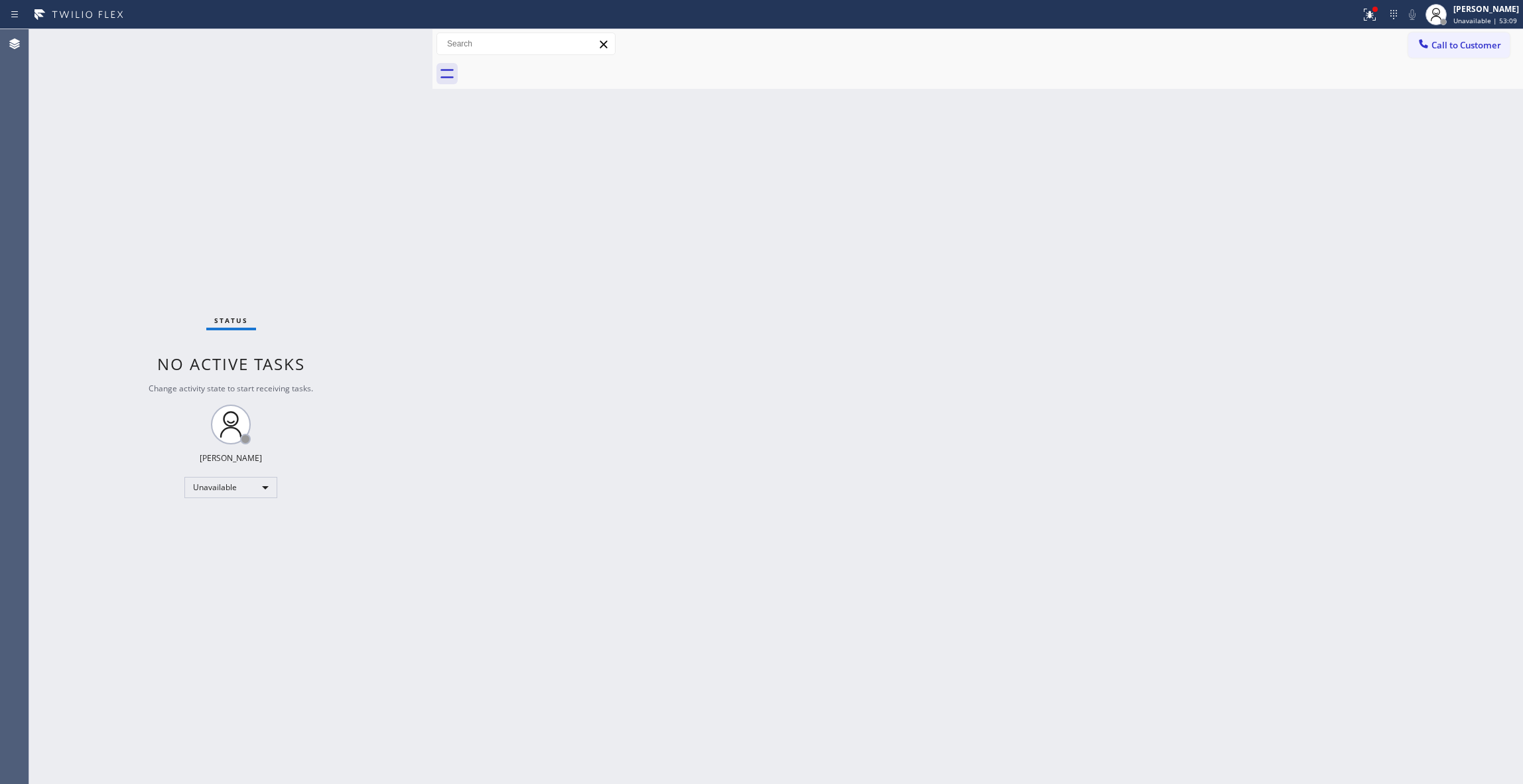
drag, startPoint x: 1054, startPoint y: 212, endPoint x: 1068, endPoint y: 185, distance: 30.4
click at [1054, 212] on div "Back to Dashboard Change Sender ID Customers Technicians Select a contact Outbo…" at bounding box center [978, 406] width 1091 height 754
drag, startPoint x: 1487, startPoint y: 56, endPoint x: 1474, endPoint y: 53, distance: 13.3
click at [1485, 55] on div "Call to Customer Outbound call Location HVAC Alliance Experts Your caller id ph…" at bounding box center [978, 59] width 1091 height 60
click at [1468, 45] on span "Call to Customer" at bounding box center [1466, 45] width 70 height 12
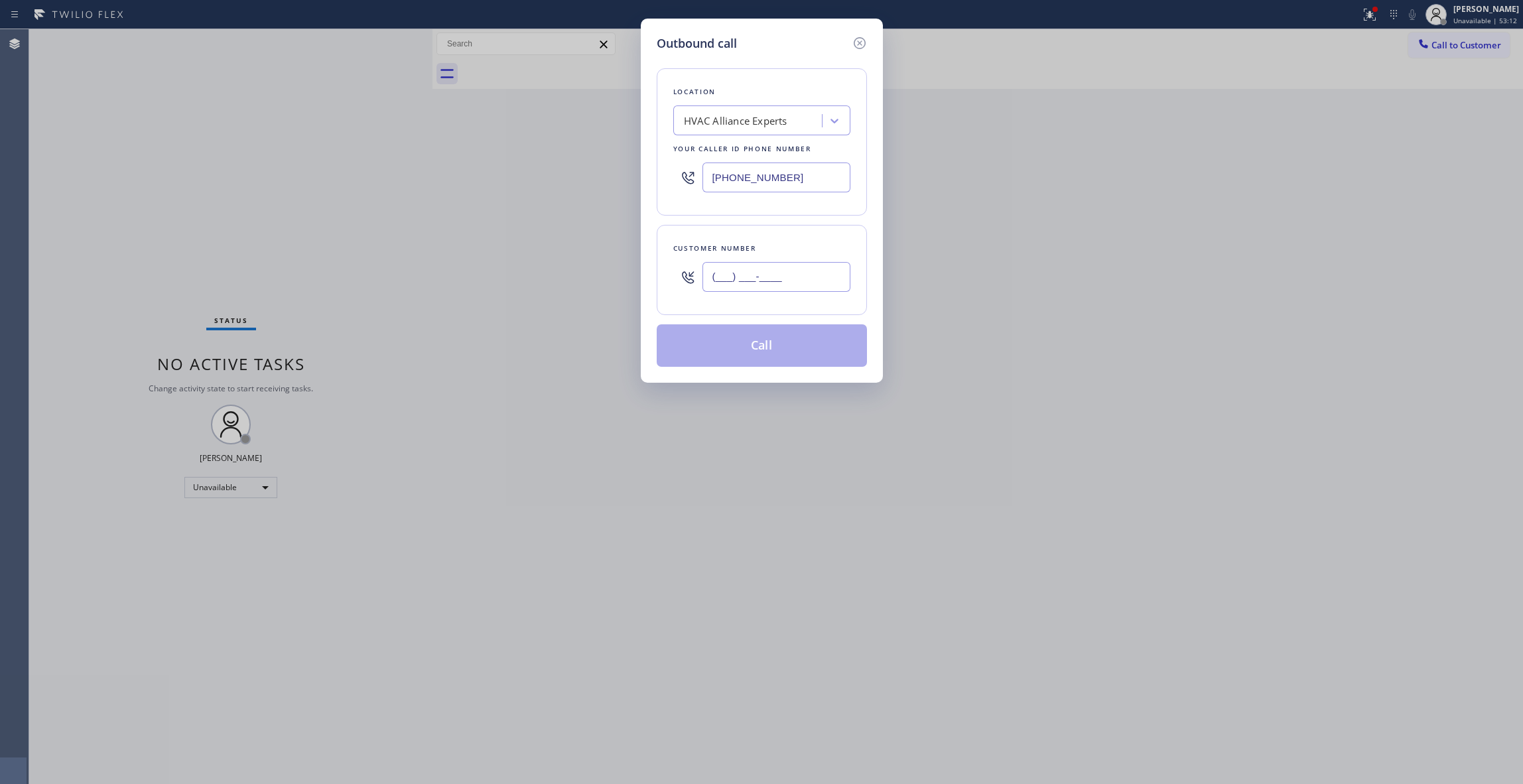
click at [764, 284] on input "(___) ___-____" at bounding box center [776, 277] width 148 height 30
paste input "412) 944-7466"
type input "[PHONE_NUMBER]"
paste input "55) 731-4952"
drag, startPoint x: 814, startPoint y: 177, endPoint x: 492, endPoint y: 240, distance: 328.1
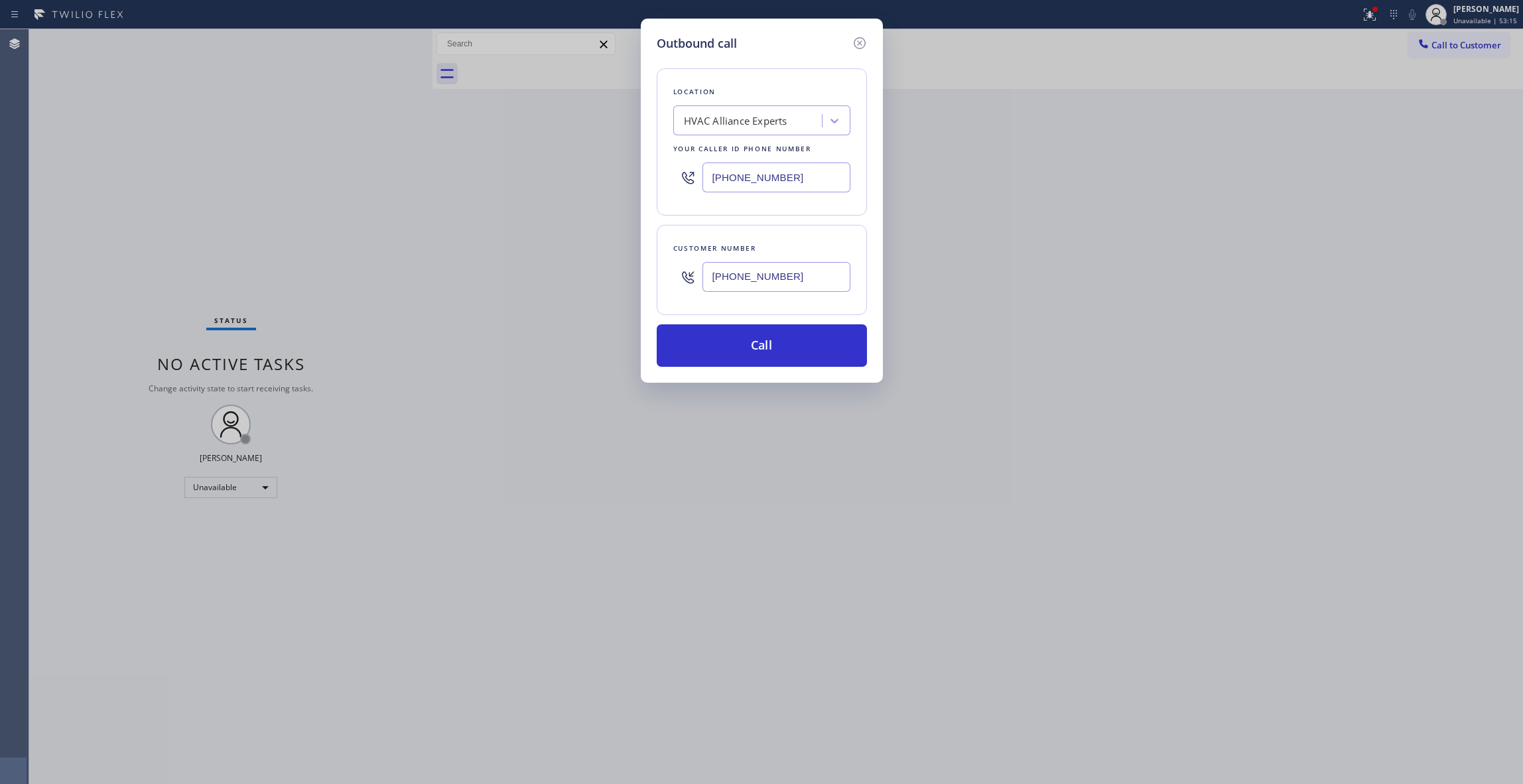
click at [350, 173] on div "Outbound call Location HVAC Alliance Experts Your caller id phone number [PHONE…" at bounding box center [762, 392] width 1523 height 784
type input "[PHONE_NUMBER]"
click at [685, 360] on button "Call" at bounding box center [762, 345] width 210 height 42
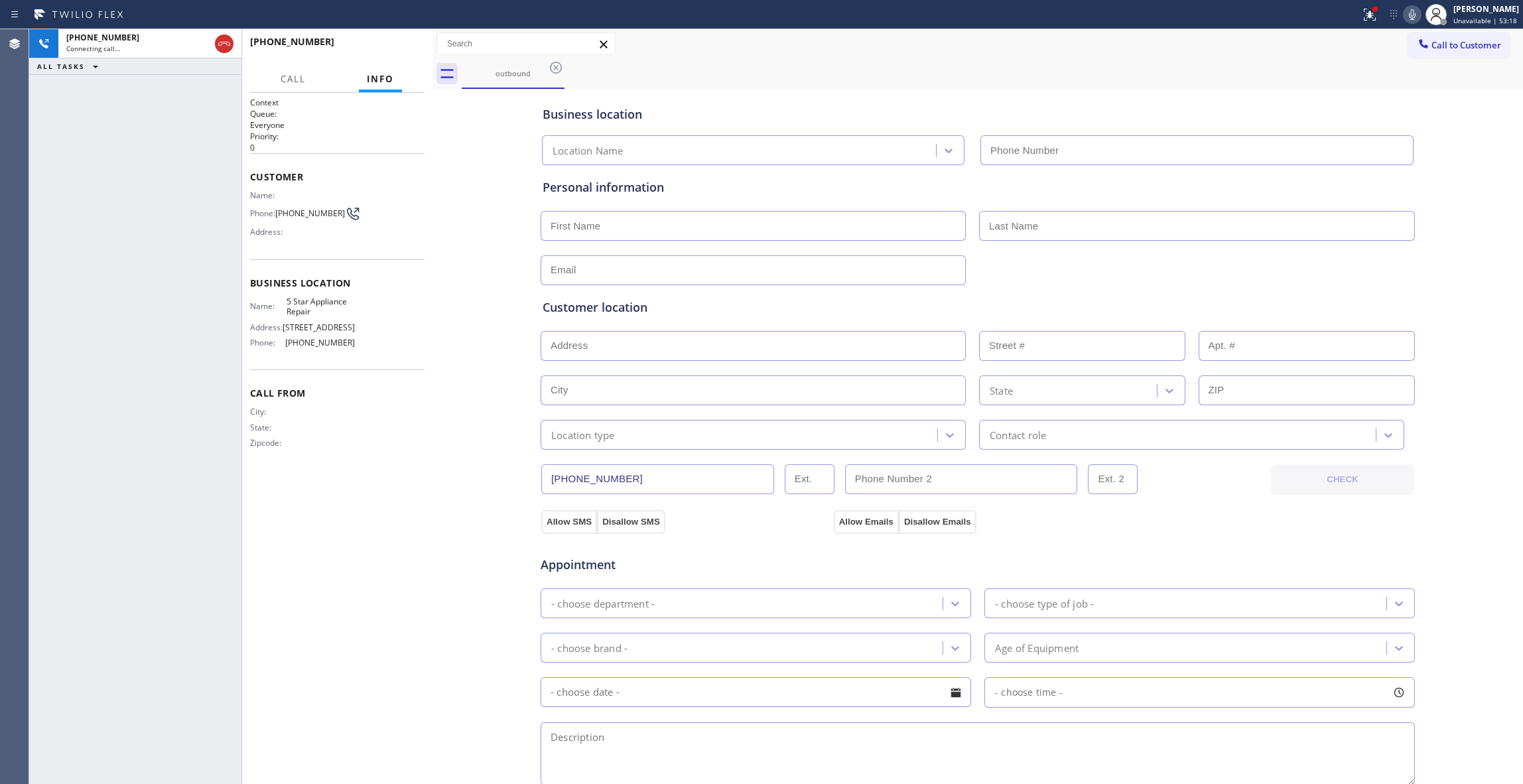
type input "[PHONE_NUMBER]"
click at [386, 49] on span "HANG UP" at bounding box center [394, 47] width 40 height 9
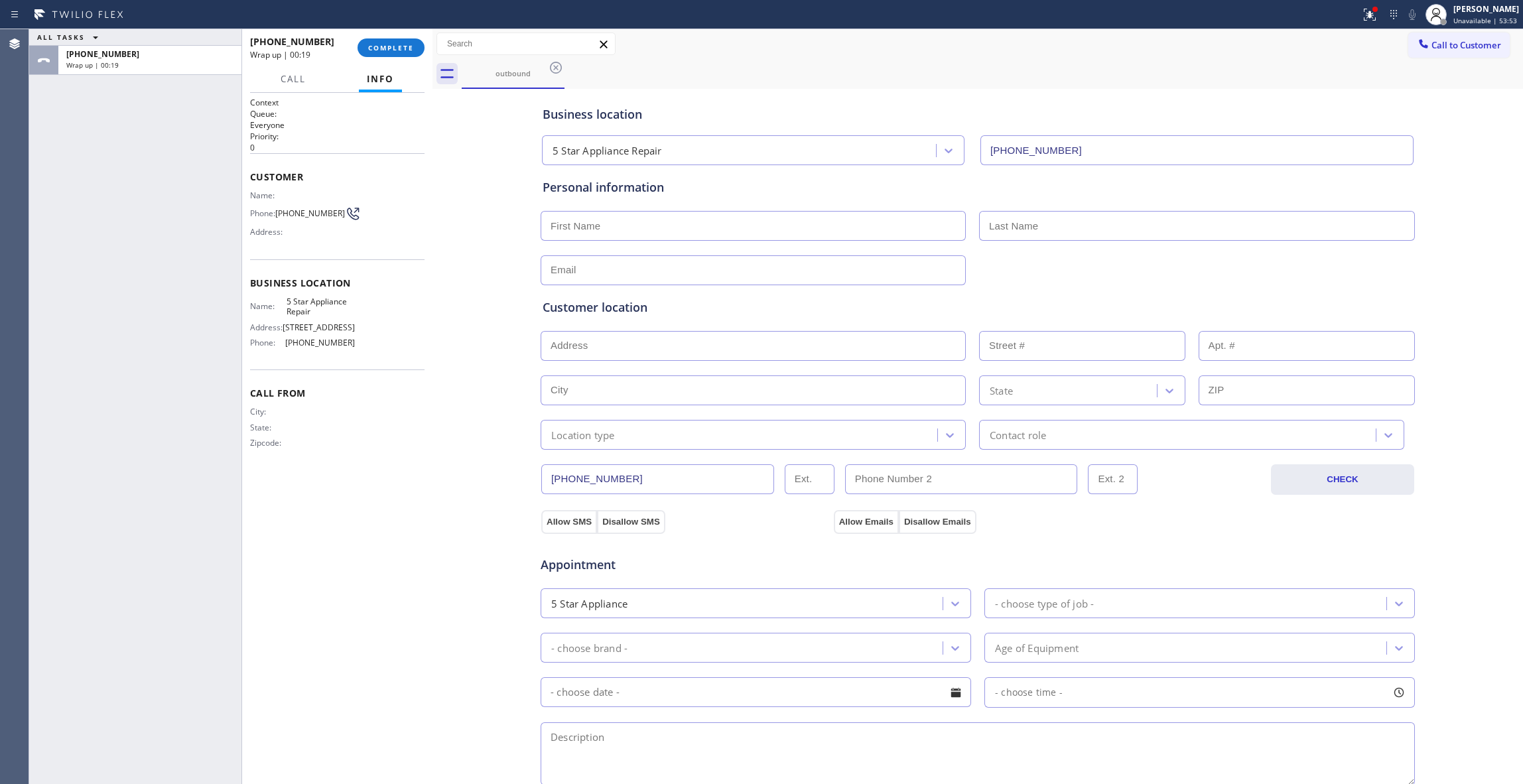
drag, startPoint x: 422, startPoint y: 298, endPoint x: 422, endPoint y: 183, distance: 115.0
click at [422, 297] on div "Name: 5 Star Appliance Repair Address: [STREET_ADDRESS] Phone: [PHONE_NUMBER]" at bounding box center [337, 325] width 175 height 57
click at [390, 56] on button "COMPLETE" at bounding box center [391, 47] width 67 height 19
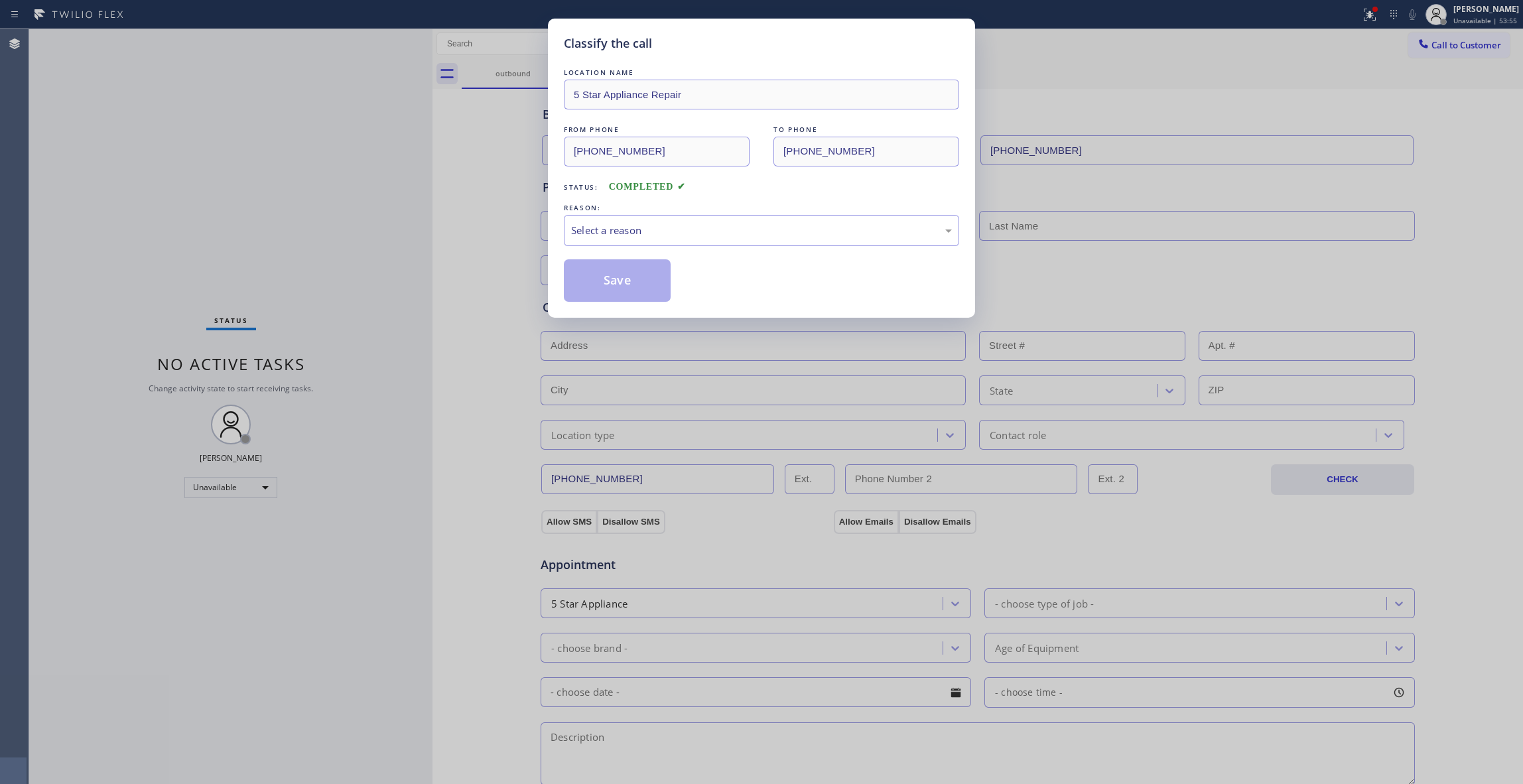
click at [633, 211] on div "REASON:" at bounding box center [762, 208] width 396 height 14
click at [635, 229] on div "Select a reason" at bounding box center [762, 230] width 381 height 15
click at [606, 282] on button "Save" at bounding box center [617, 280] width 107 height 42
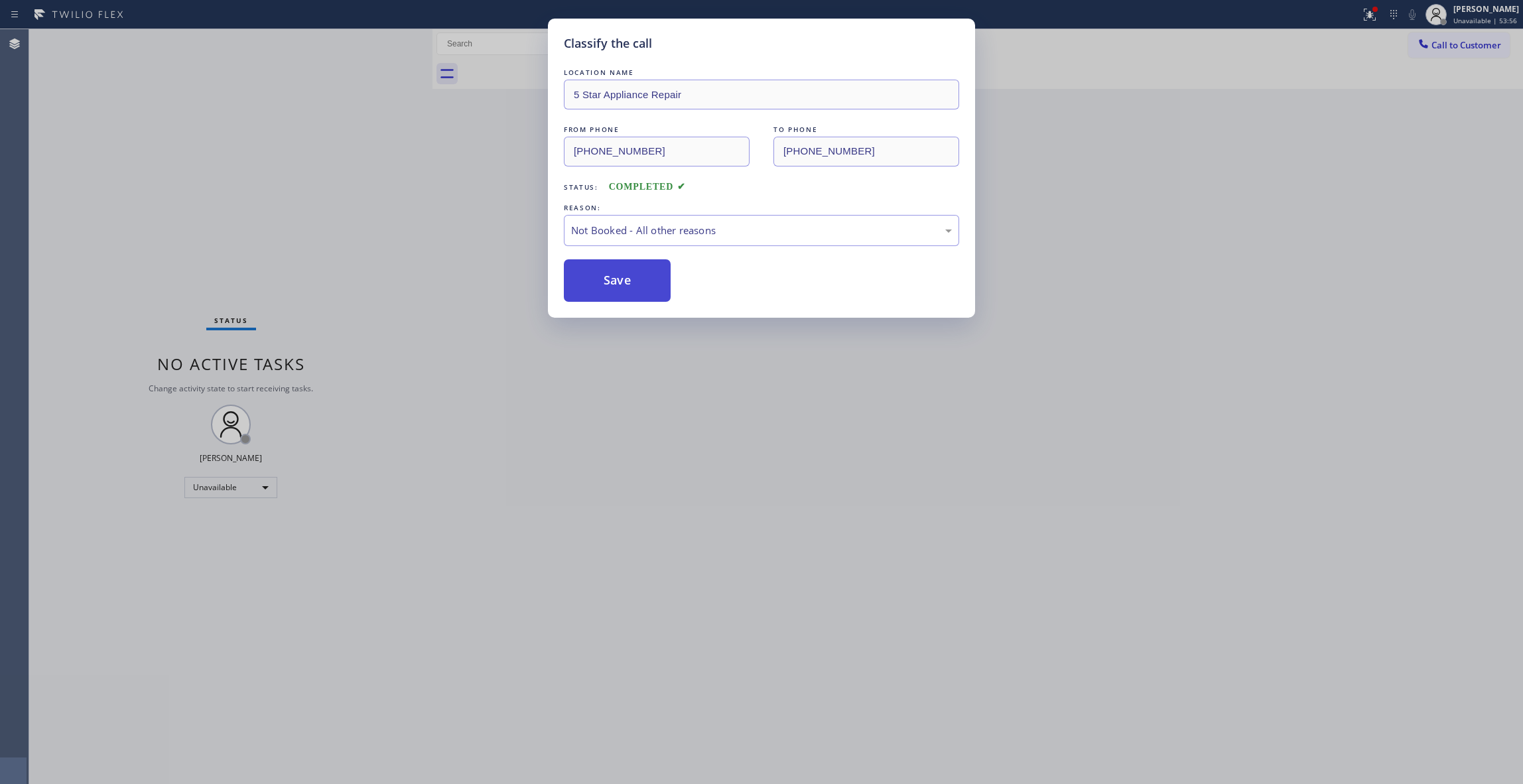
click at [605, 282] on button "Save" at bounding box center [617, 280] width 107 height 42
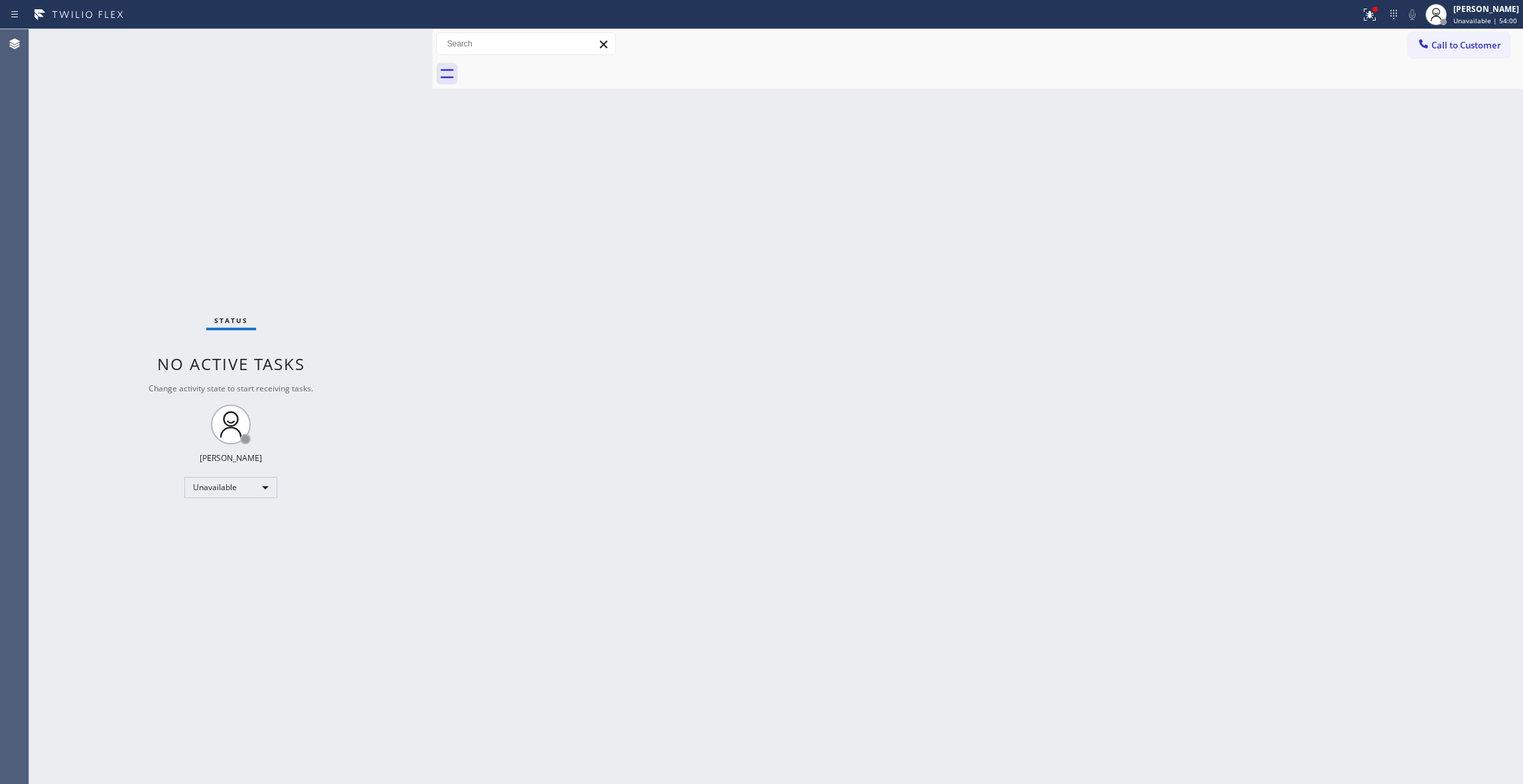
drag, startPoint x: 1026, startPoint y: 268, endPoint x: 1078, endPoint y: 222, distance: 69.4
click at [1047, 249] on div "Back to Dashboard Change Sender ID Customers Technicians Select a contact Outbo…" at bounding box center [978, 406] width 1091 height 754
click at [1464, 54] on button "Call to Customer" at bounding box center [1459, 45] width 102 height 26
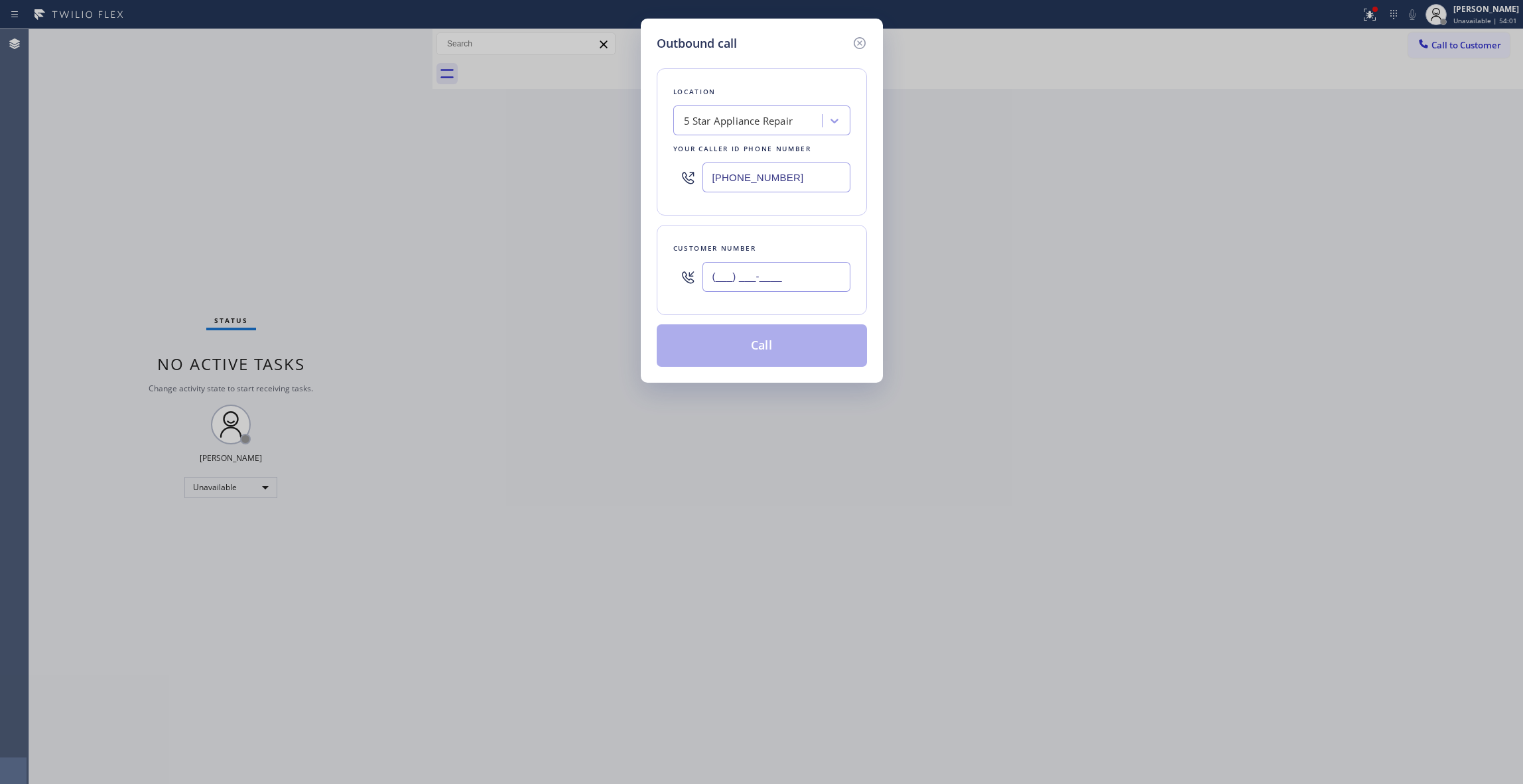
click at [786, 268] on input "(___) ___-____" at bounding box center [776, 277] width 148 height 30
paste input "513) 405-2242"
type input "[PHONE_NUMBER]"
click at [769, 351] on button "Call" at bounding box center [762, 345] width 210 height 42
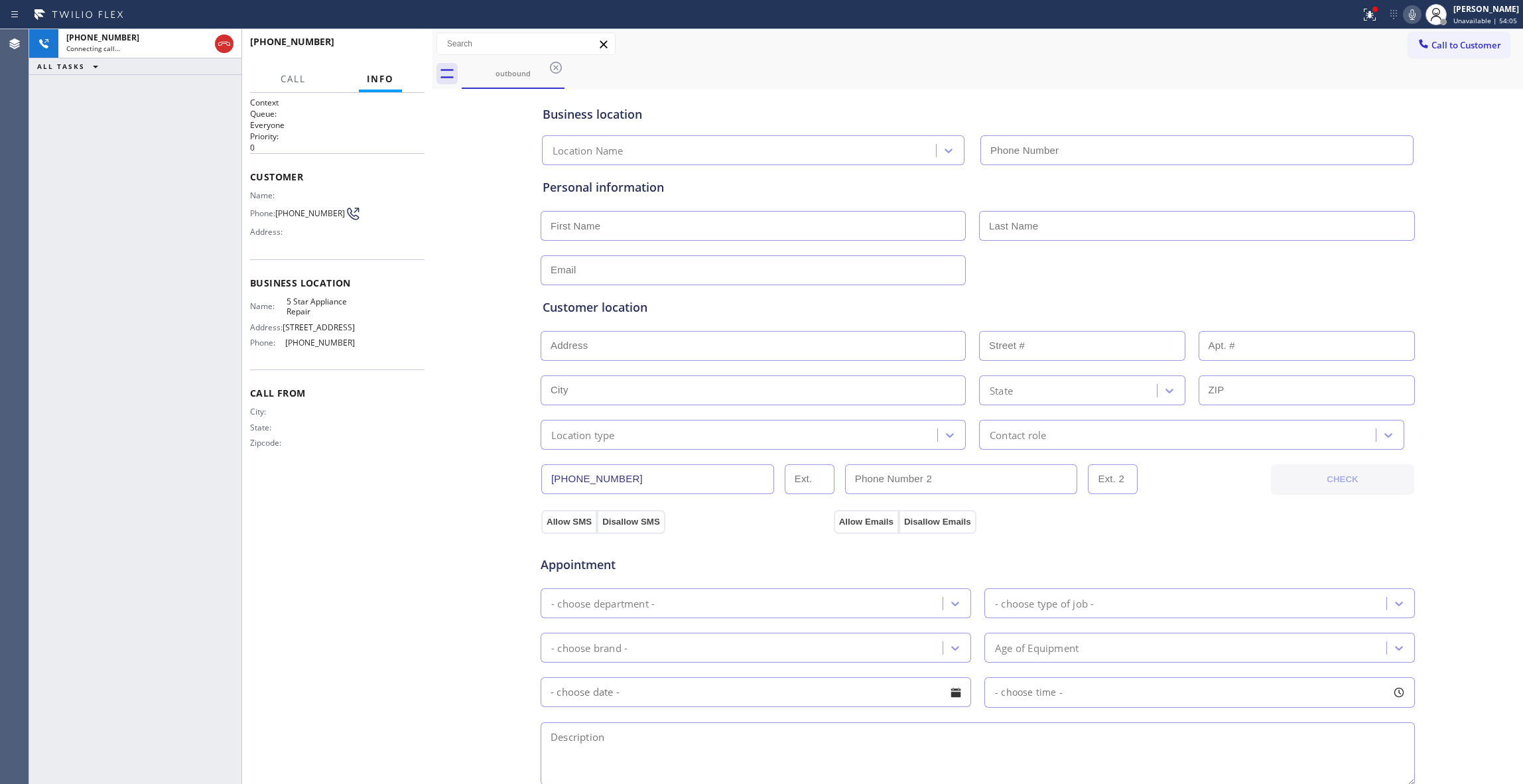
type input "[PHONE_NUMBER]"
click at [397, 49] on span "HANG UP" at bounding box center [394, 47] width 40 height 9
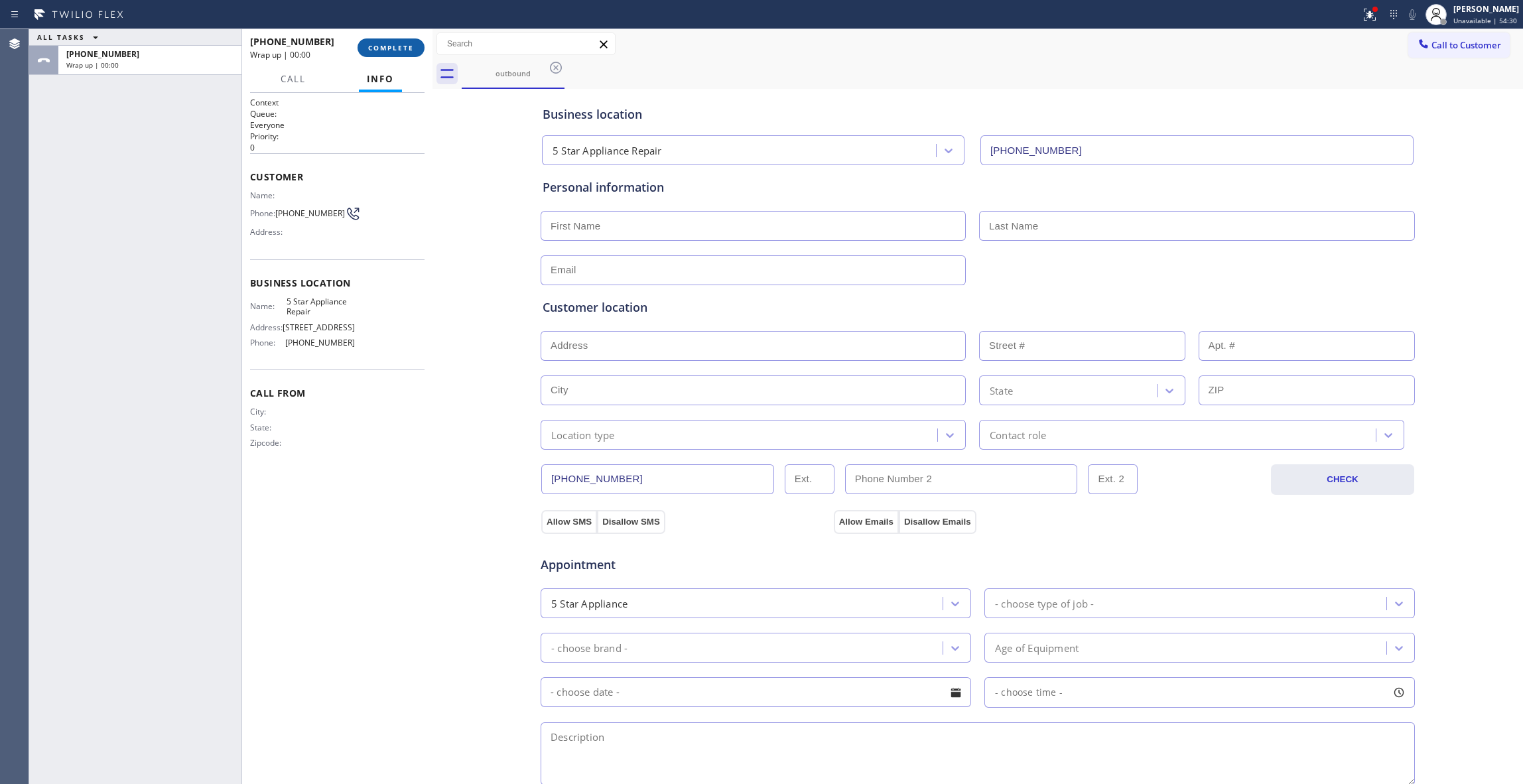
click at [397, 49] on span "COMPLETE" at bounding box center [391, 47] width 45 height 9
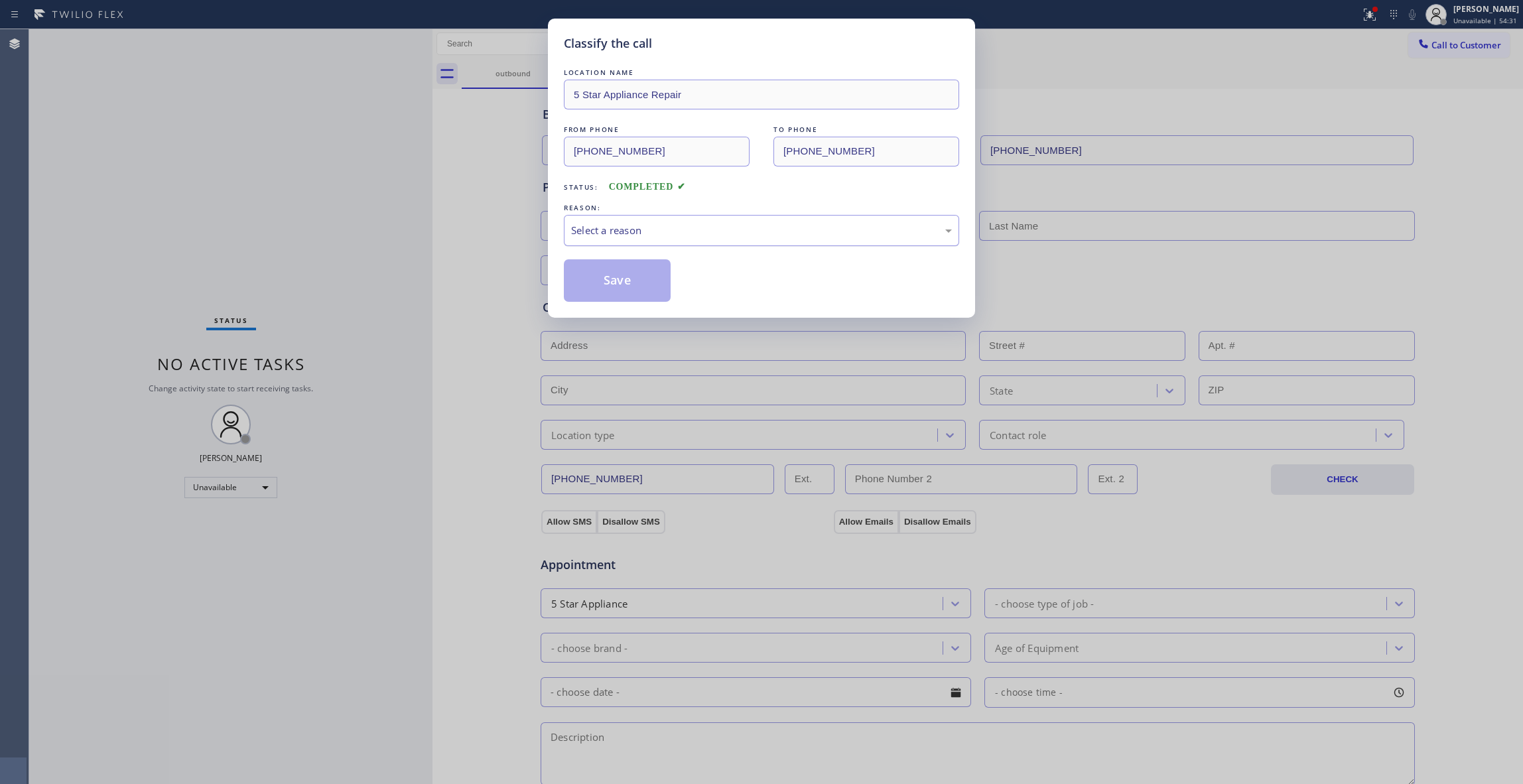
click at [629, 227] on div "Select a reason" at bounding box center [762, 230] width 381 height 15
click at [603, 285] on button "Save" at bounding box center [617, 280] width 107 height 42
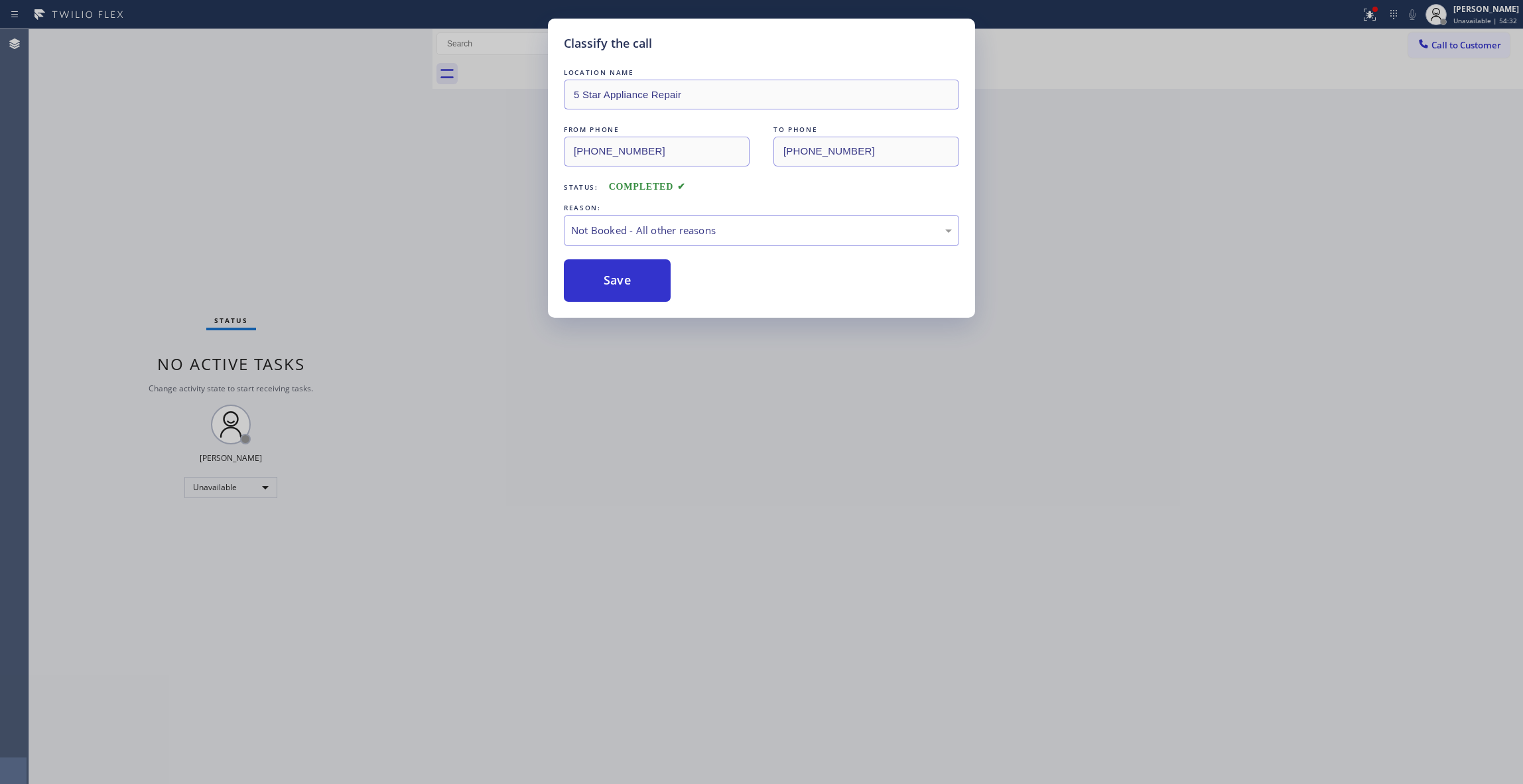
click at [603, 285] on button "Save" at bounding box center [617, 280] width 107 height 42
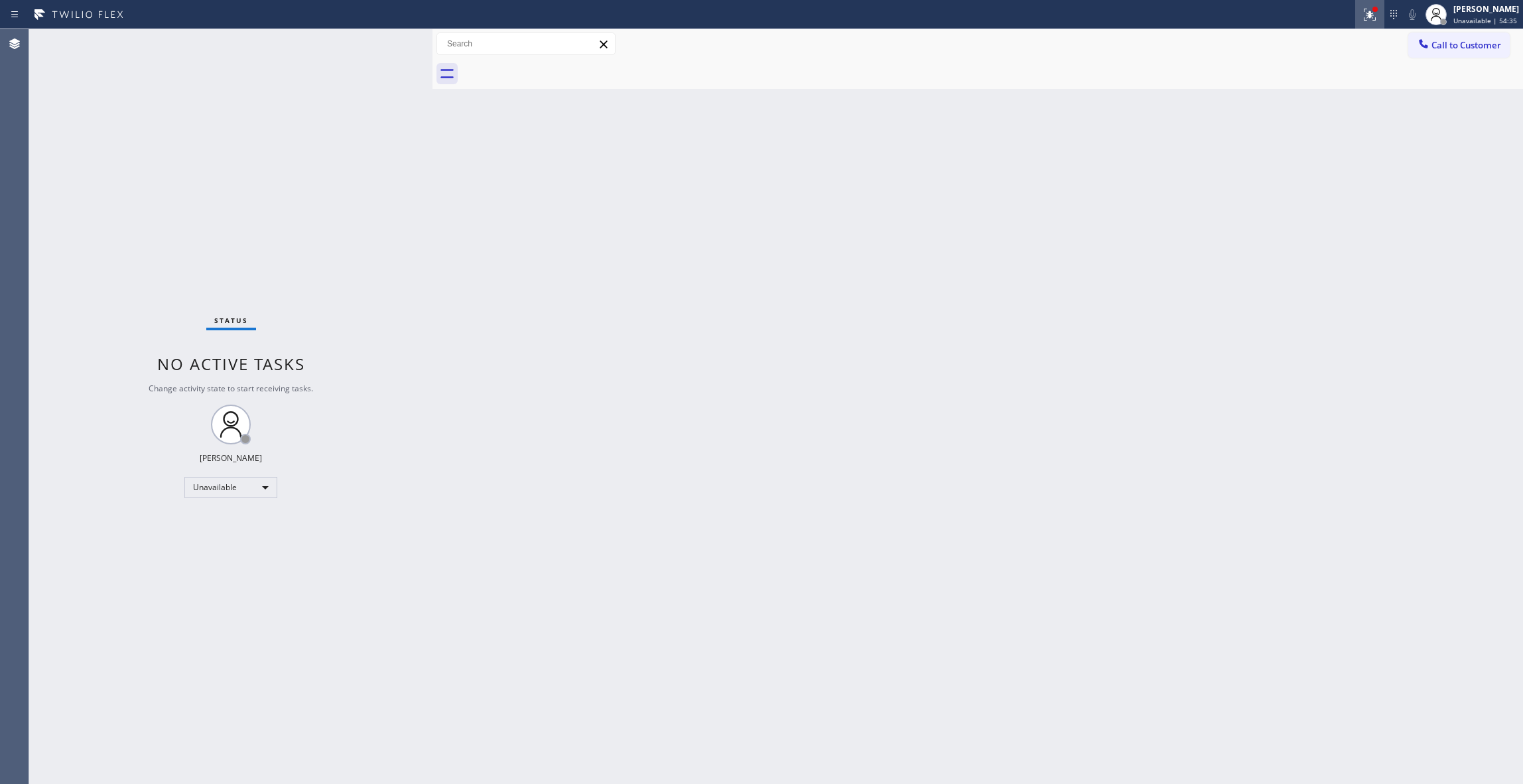
click at [1364, 17] on icon at bounding box center [1368, 13] width 8 height 9
click at [1282, 181] on button "Clear issues" at bounding box center [1281, 174] width 155 height 19
click at [409, 499] on div "Status No active tasks Change activity state to start receiving tasks. [PERSON_…" at bounding box center [231, 406] width 403 height 754
click at [1476, 50] on span "Call to Customer" at bounding box center [1466, 45] width 70 height 12
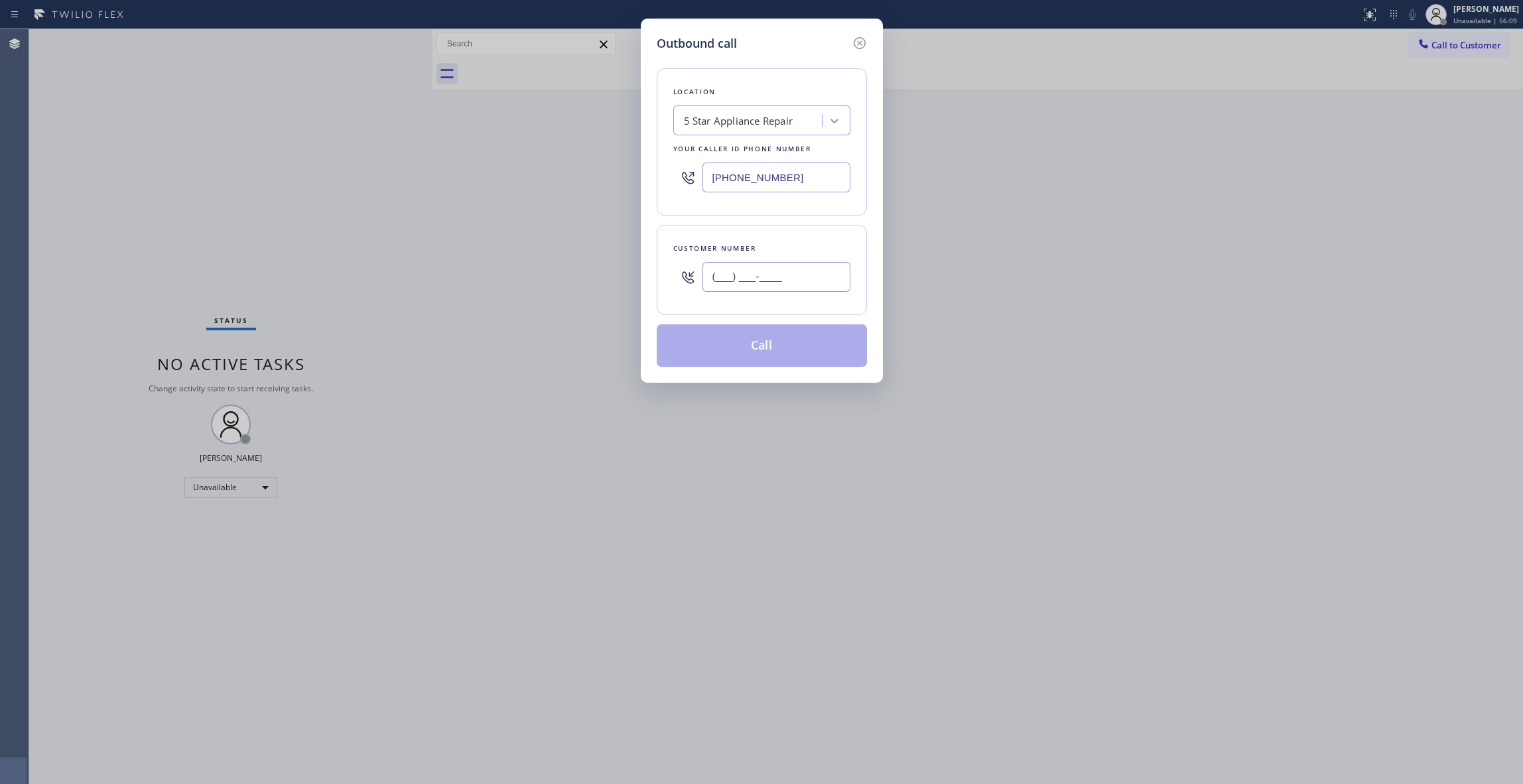
click at [752, 279] on input "(___) ___-____" at bounding box center [776, 277] width 148 height 30
paste input "305) 205-8671"
type input "[PHONE_NUMBER]"
click at [747, 348] on button "Call" at bounding box center [762, 345] width 210 height 42
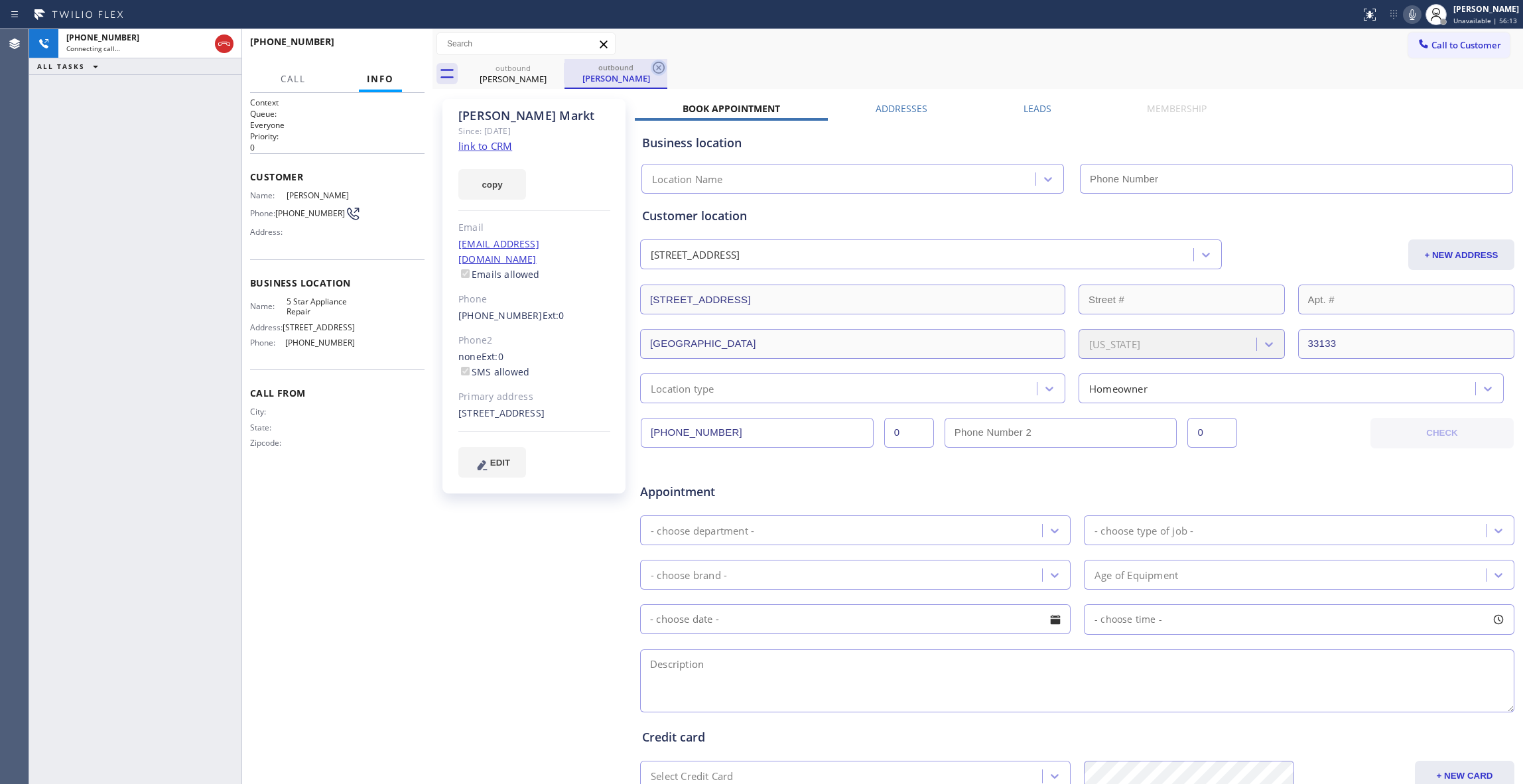
click at [661, 64] on icon at bounding box center [659, 68] width 12 height 12
type input "[PHONE_NUMBER]"
click at [495, 144] on link "link to CRM" at bounding box center [485, 145] width 53 height 13
click at [155, 230] on div "[PHONE_NUMBER] Live | 00:00 ALL TASKS ALL TASKS ACTIVE TASKS TASKS IN WRAP UP" at bounding box center [135, 406] width 212 height 754
click at [390, 60] on div "[PHONE_NUMBER] Live | 00:01 HANG UP" at bounding box center [337, 47] width 175 height 35
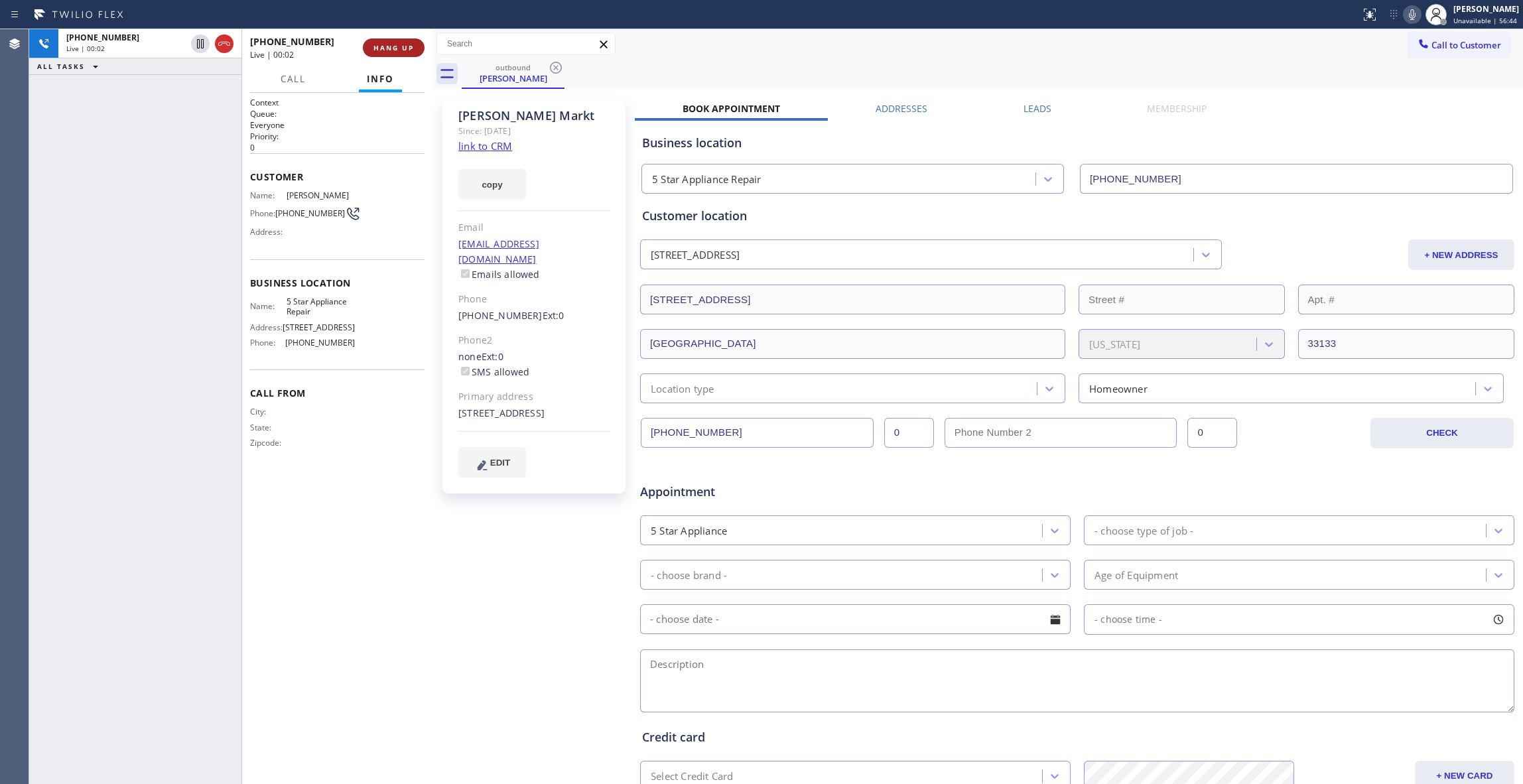
click at [394, 45] on span "HANG UP" at bounding box center [394, 47] width 40 height 9
click at [389, 38] on button "COMPLETE" at bounding box center [391, 47] width 67 height 19
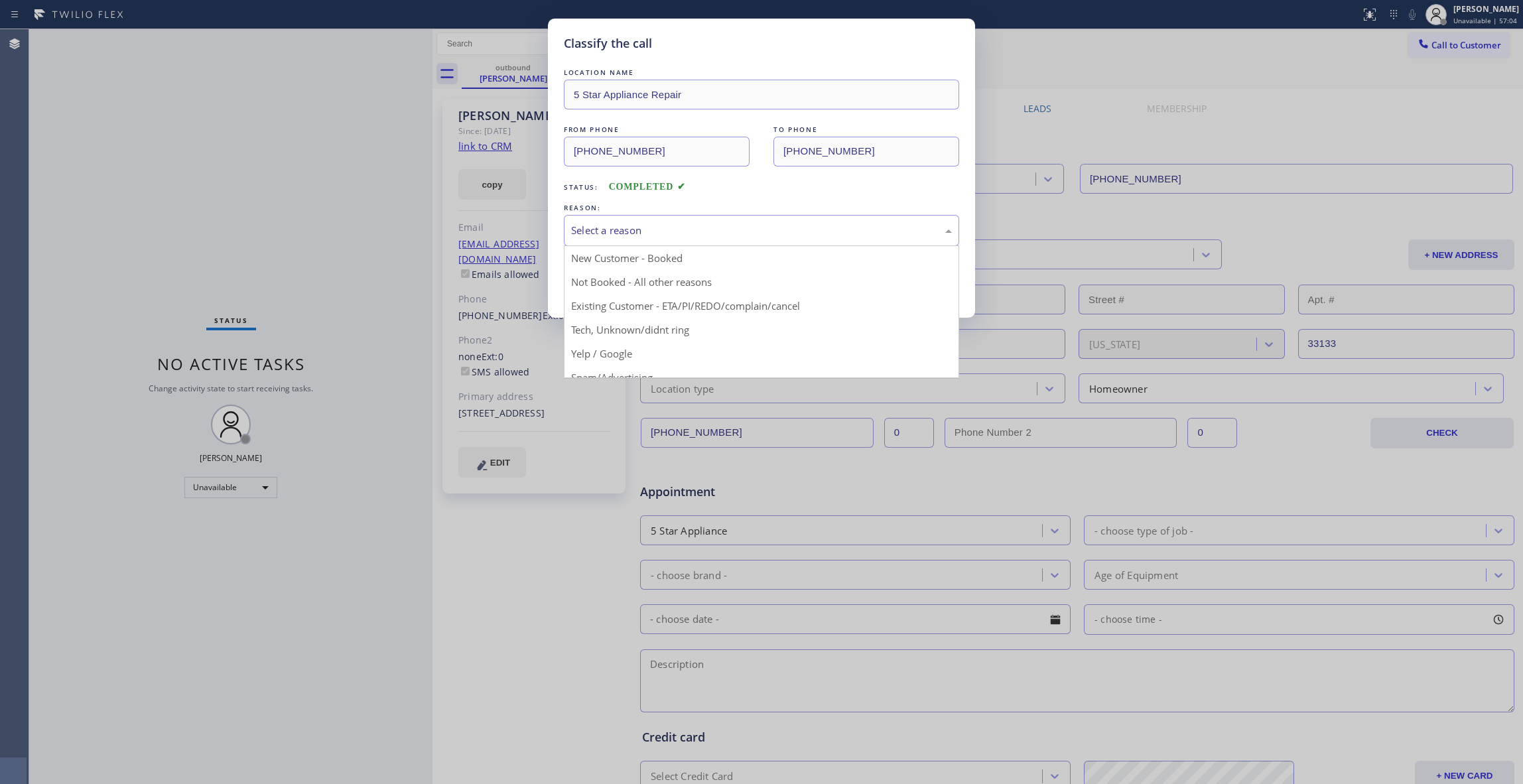
click at [668, 237] on div "Select a reason" at bounding box center [762, 230] width 381 height 15
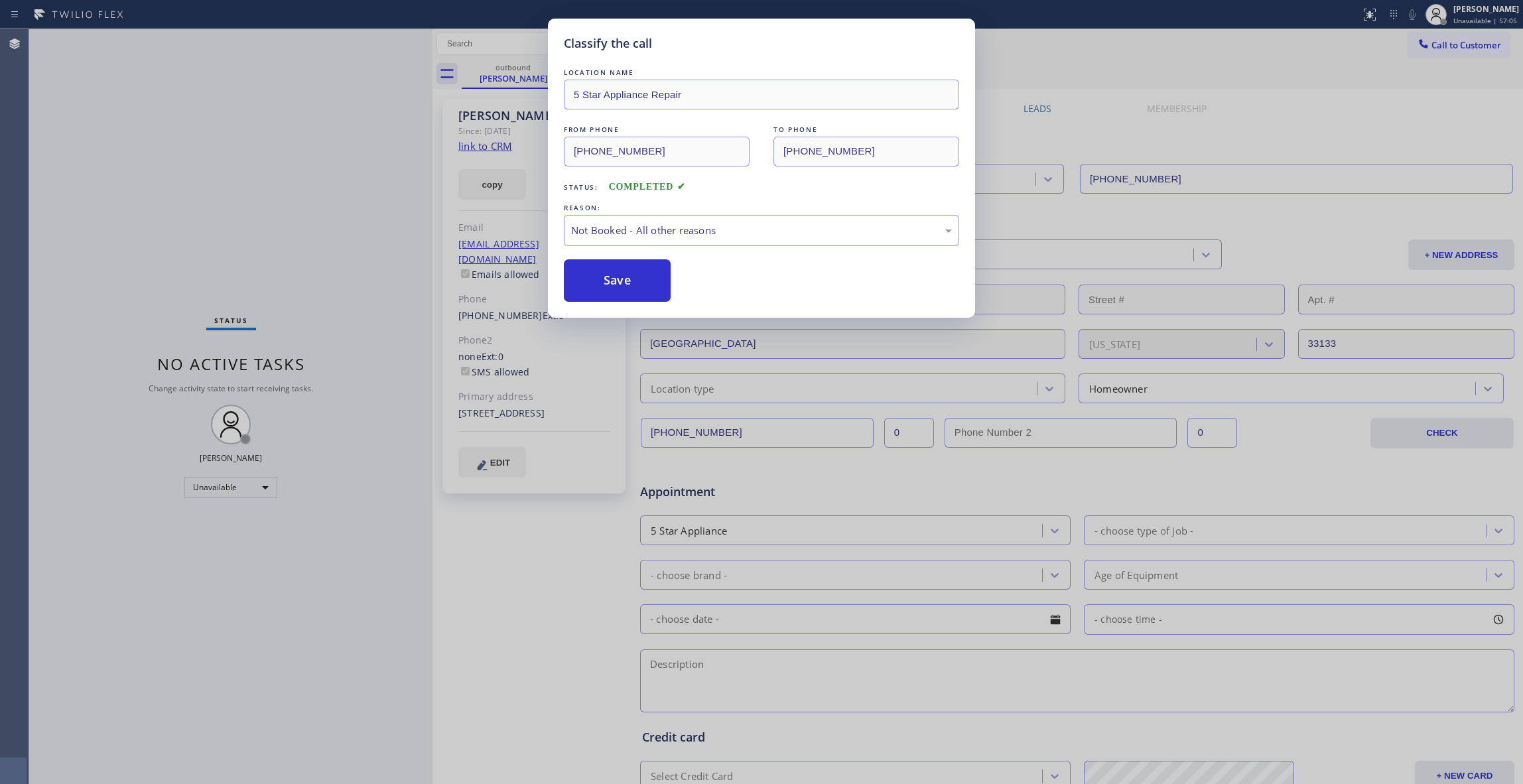
click at [627, 281] on button "Save" at bounding box center [617, 280] width 107 height 42
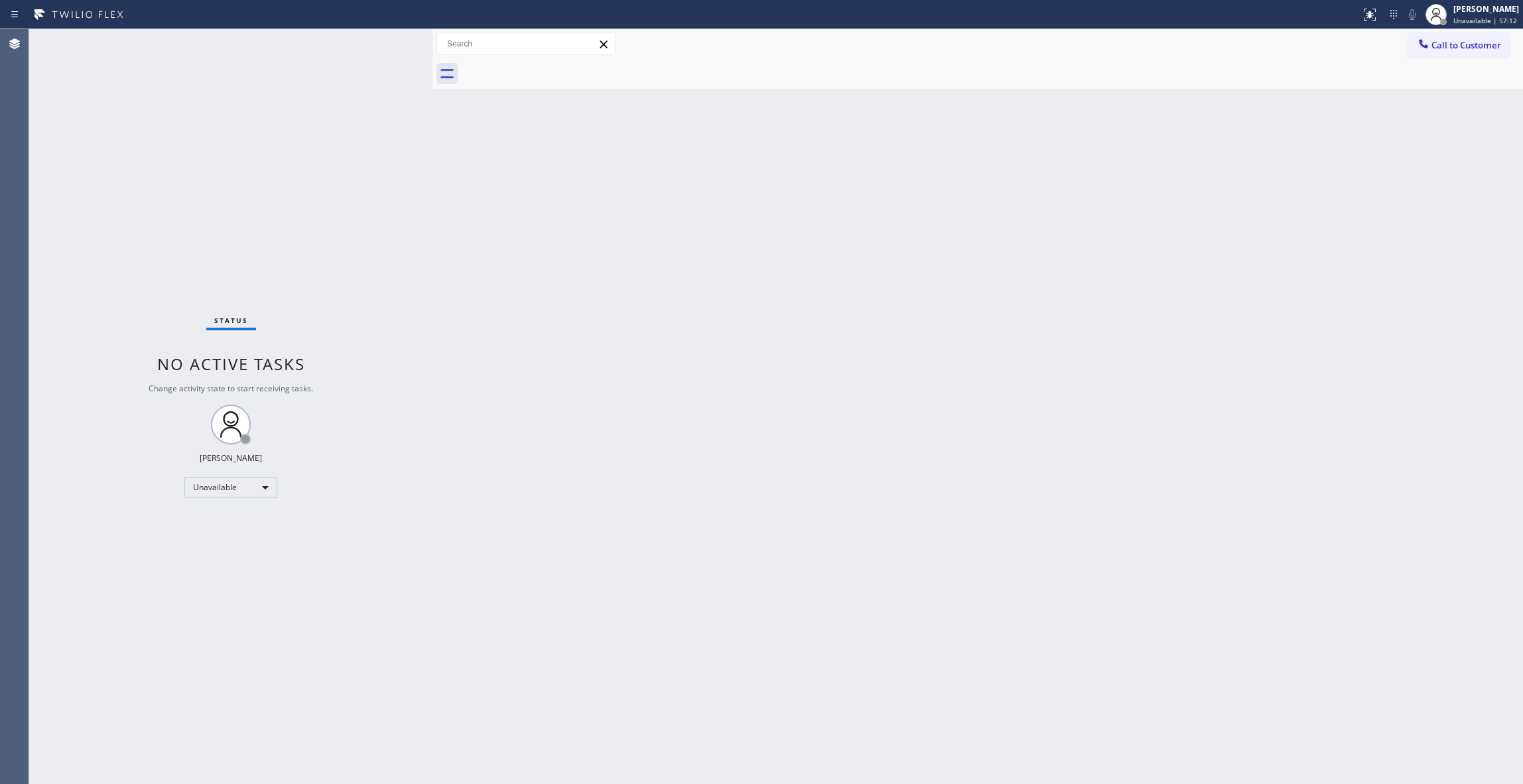
click at [847, 280] on div "Back to Dashboard Change Sender ID Customers Technicians Select a contact Outbo…" at bounding box center [978, 406] width 1091 height 754
click at [1461, 51] on button "Call to Customer" at bounding box center [1459, 45] width 102 height 26
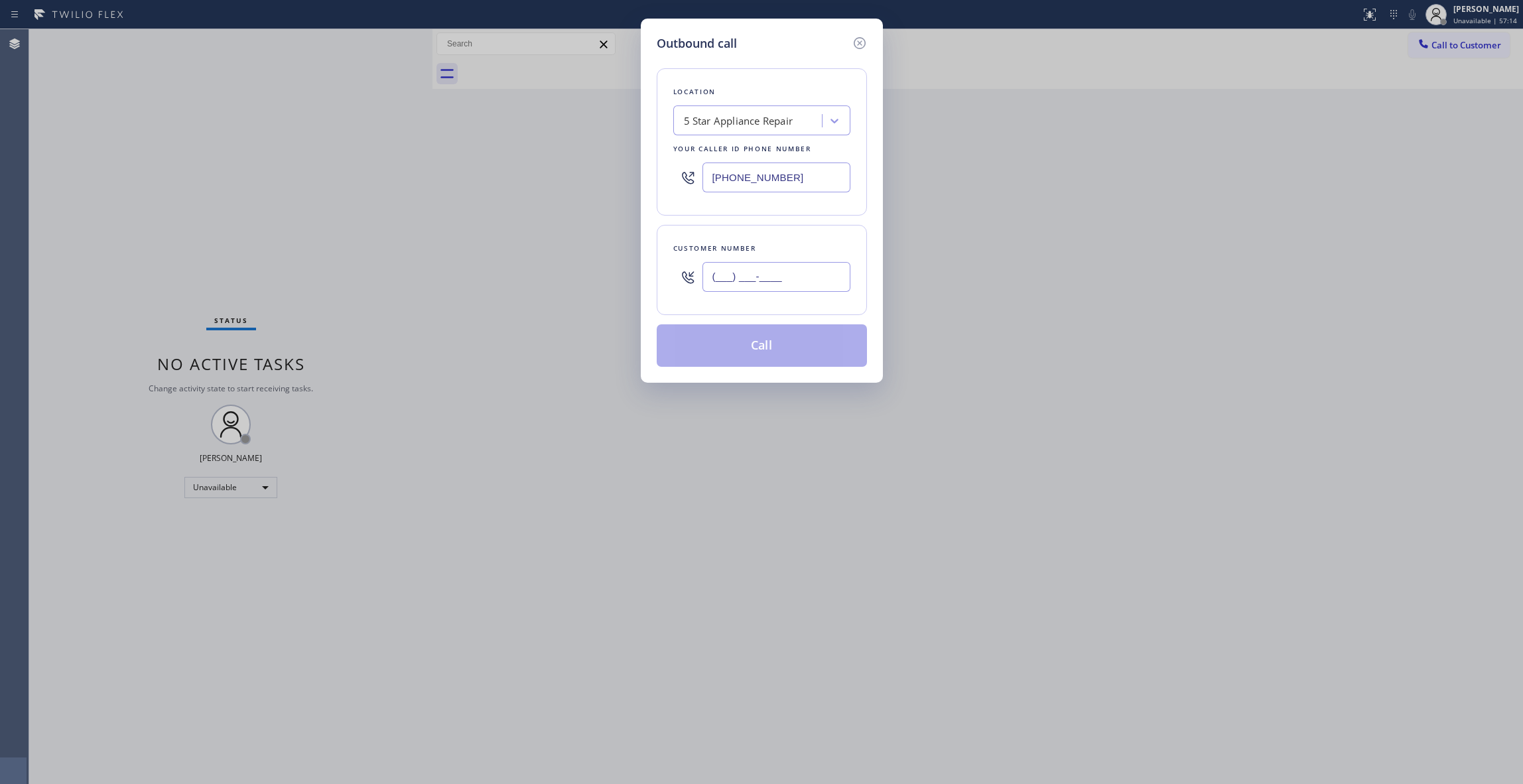
click at [749, 276] on input "(___) ___-____" at bounding box center [776, 277] width 148 height 30
paste input "813) 618-0047"
type input "[PHONE_NUMBER]"
click at [728, 346] on button "Call" at bounding box center [762, 345] width 210 height 42
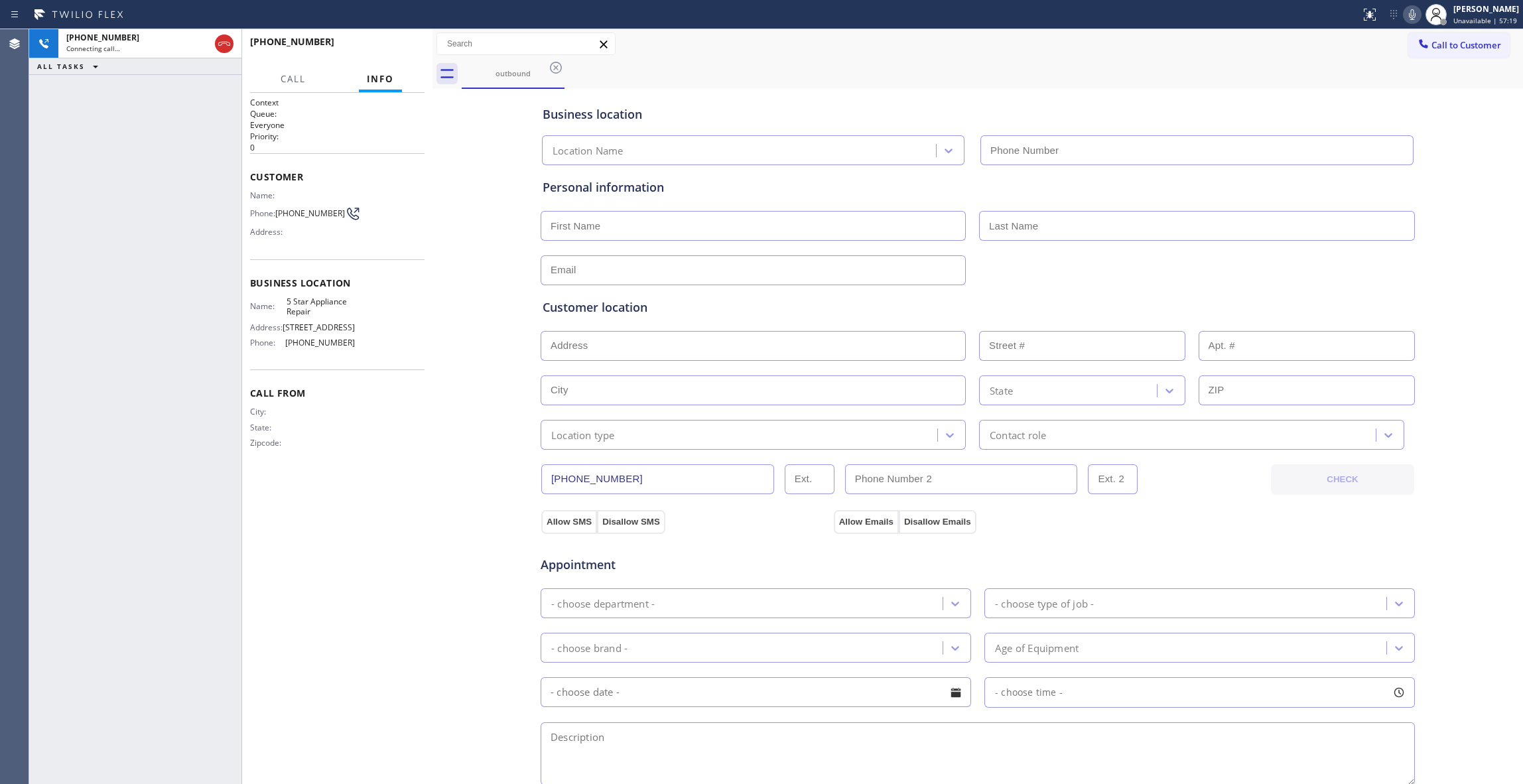
type input "[PHONE_NUMBER]"
click at [362, 51] on div "[PHONE_NUMBER] Live | 00:10" at bounding box center [307, 47] width 112 height 35
click at [384, 47] on span "HANG UP" at bounding box center [394, 47] width 40 height 9
click at [389, 45] on span "HANG UP" at bounding box center [394, 47] width 40 height 9
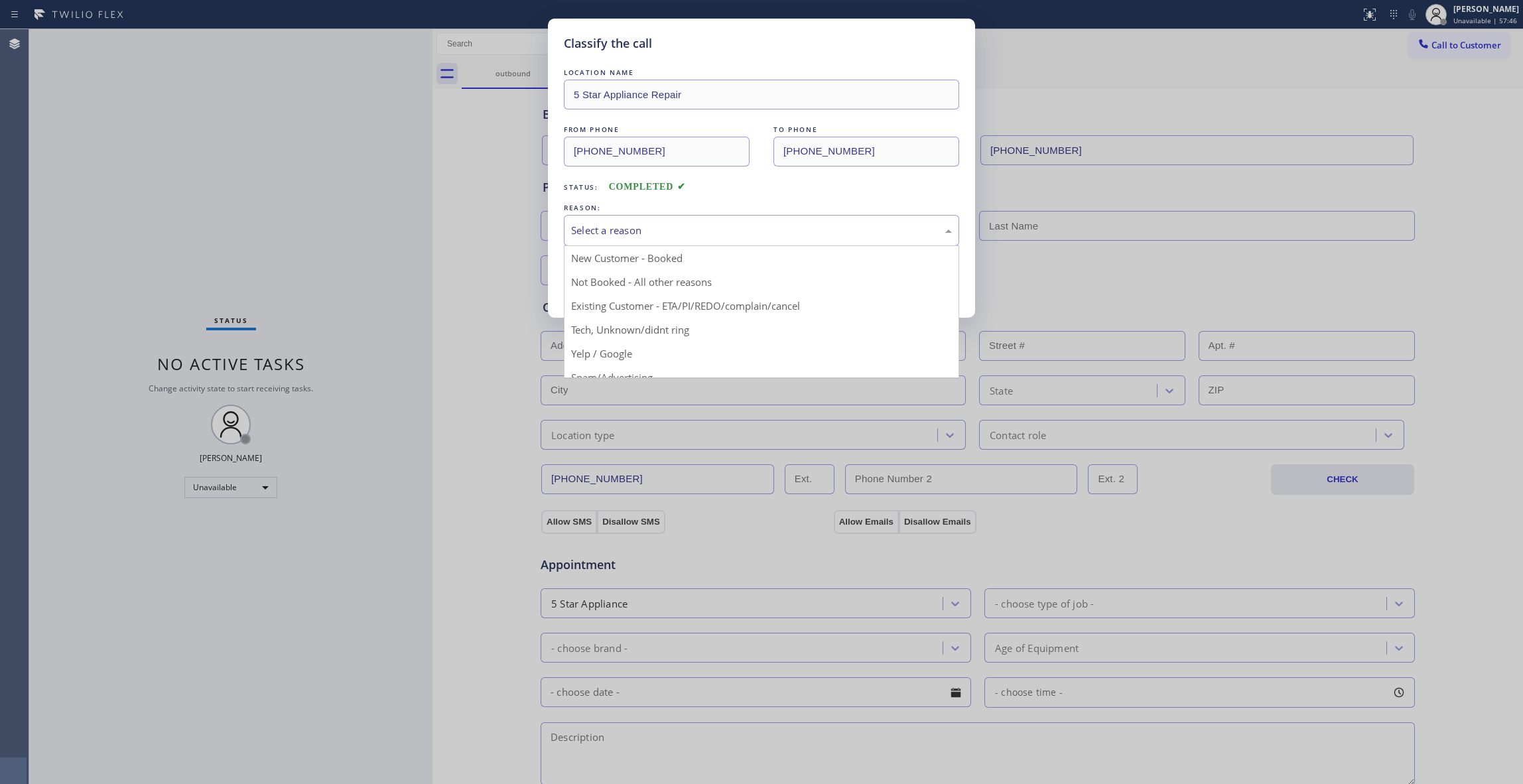
click at [631, 230] on div "Select a reason" at bounding box center [762, 230] width 381 height 15
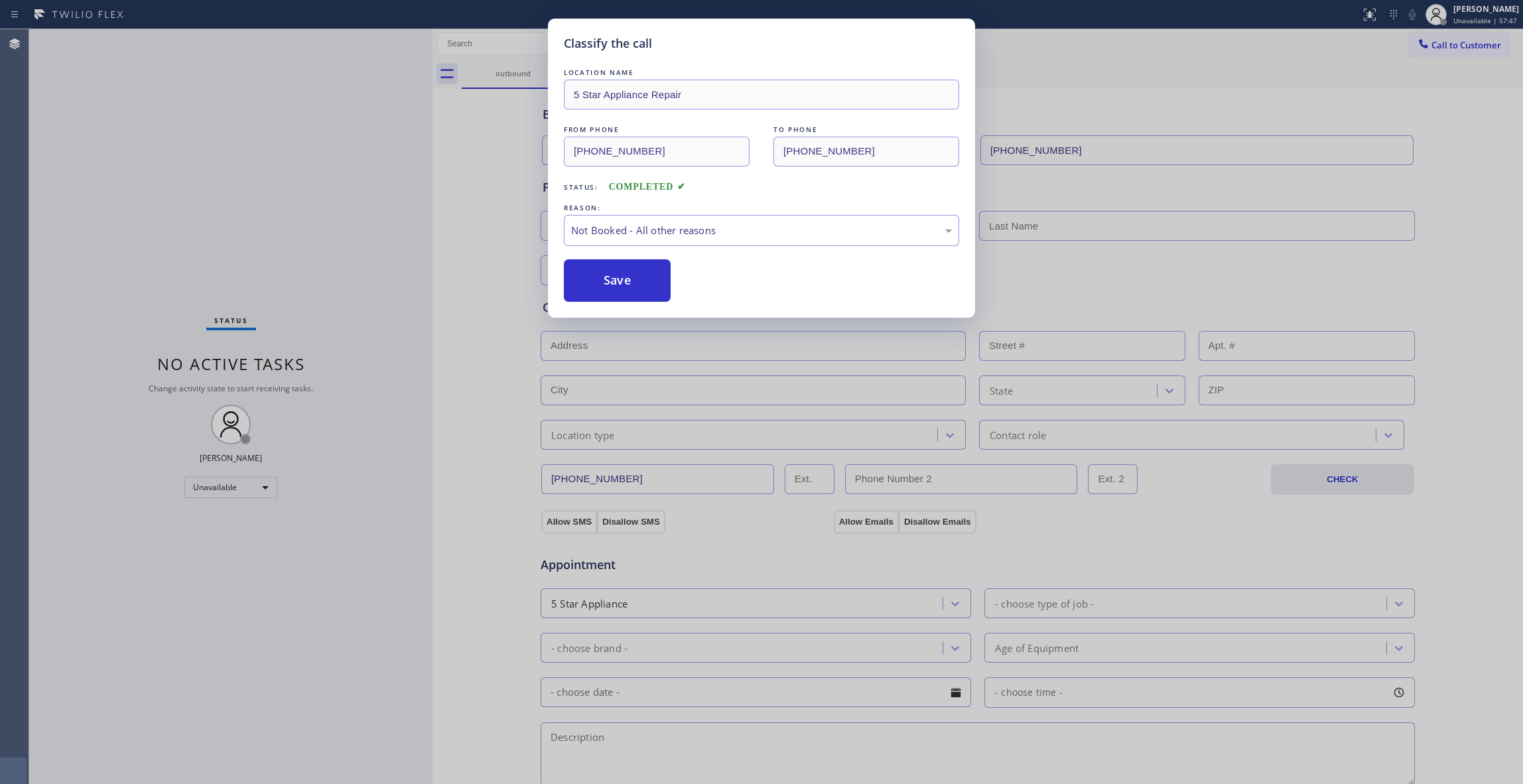
click at [595, 285] on button "Save" at bounding box center [617, 280] width 107 height 42
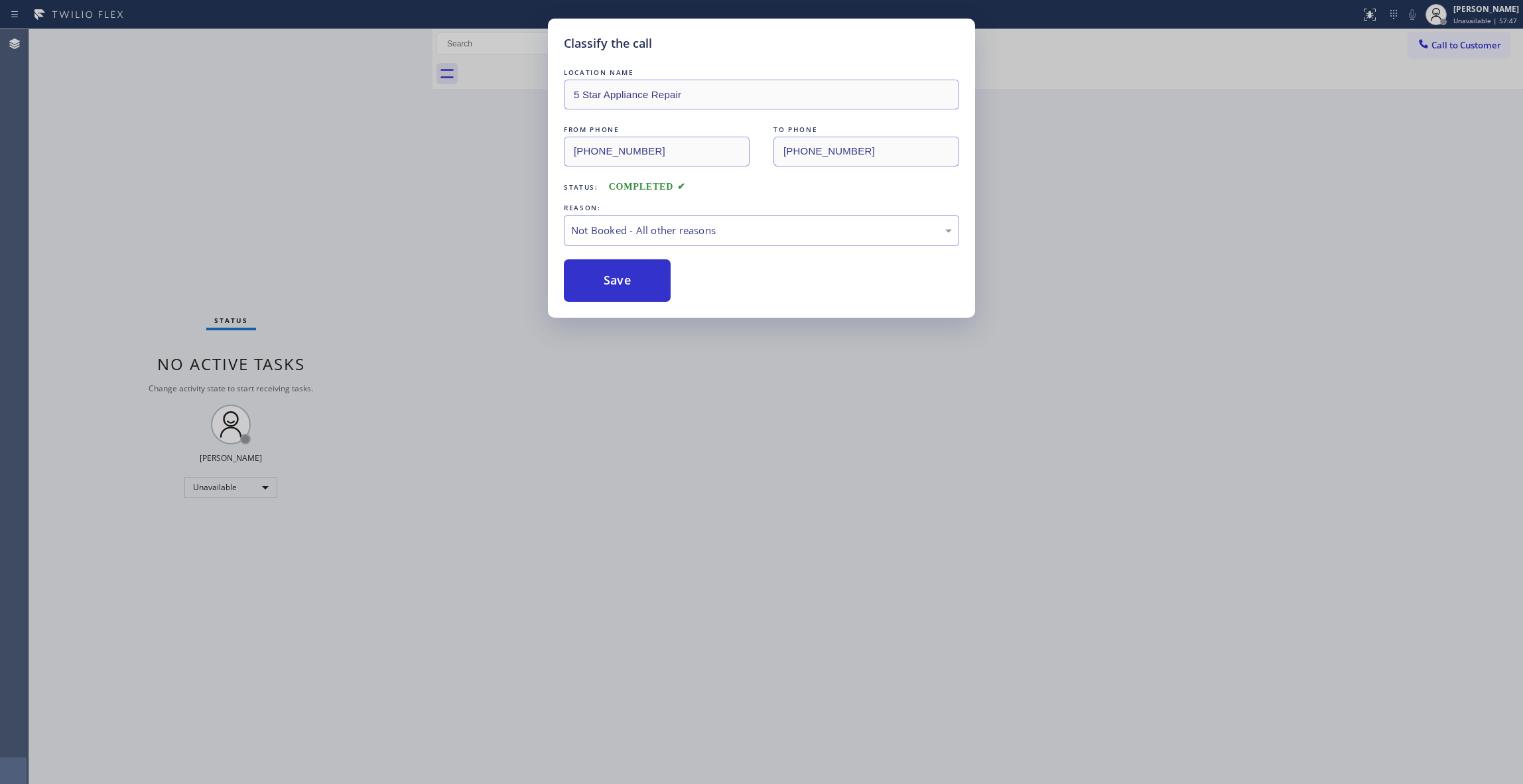
click at [595, 285] on button "Save" at bounding box center [617, 280] width 107 height 42
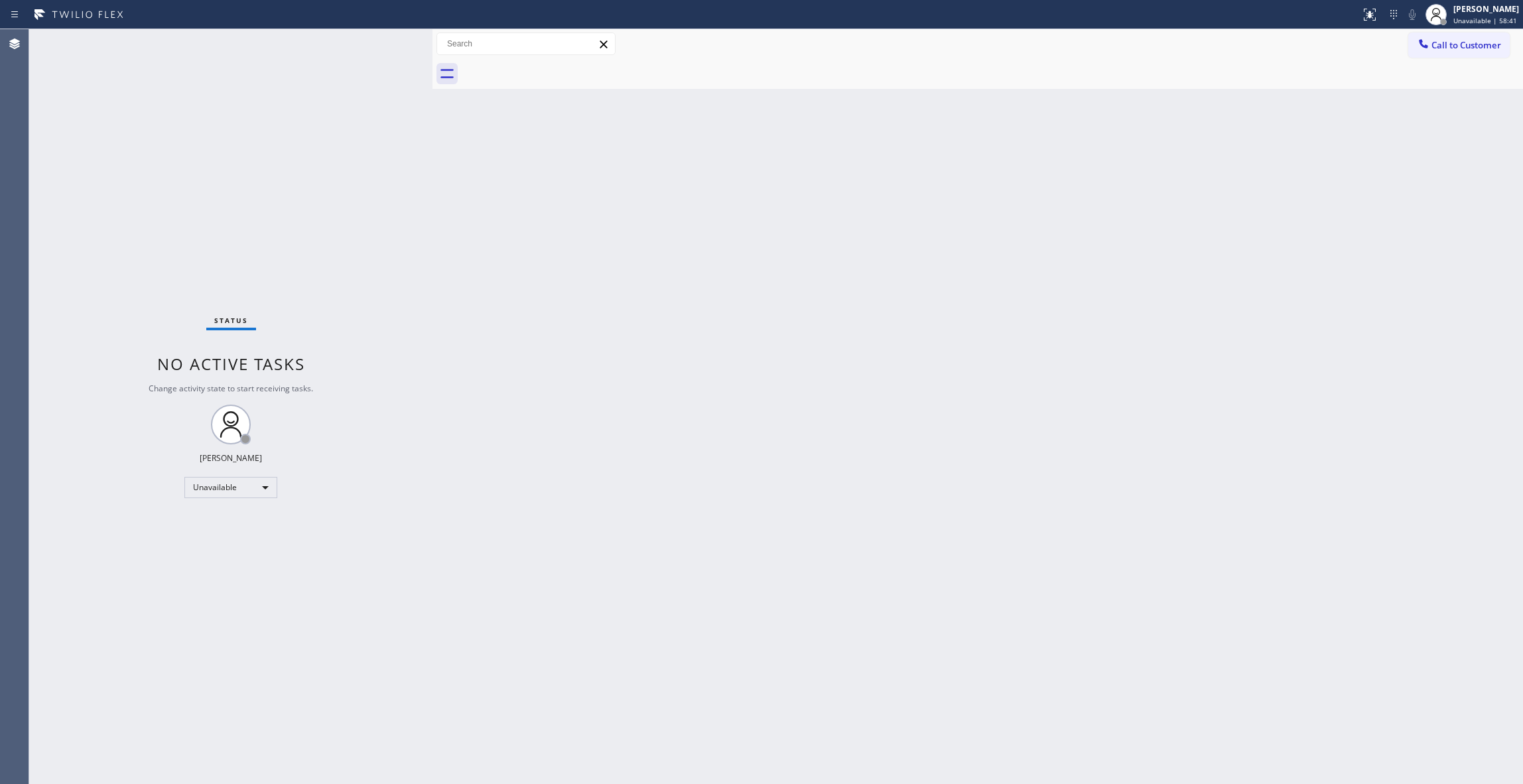
click at [214, 227] on div "Status No active tasks Change activity state to start receiving tasks. [PERSON_…" at bounding box center [231, 406] width 403 height 754
click at [1464, 53] on button "Call to Customer" at bounding box center [1459, 45] width 102 height 26
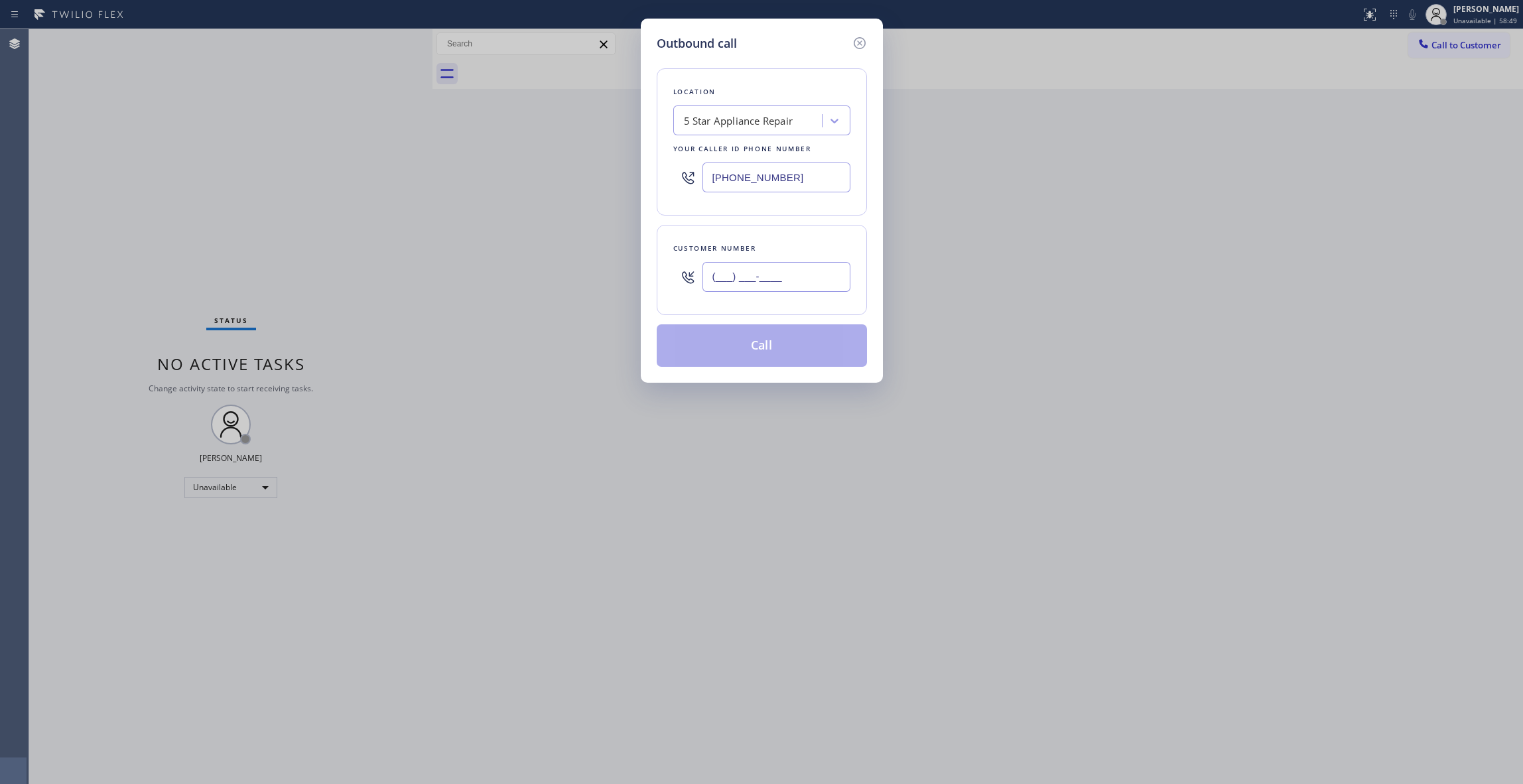
click at [775, 276] on input "(___) ___-____" at bounding box center [776, 277] width 148 height 30
paste input "813) 618-0047"
type input "[PHONE_NUMBER]"
drag, startPoint x: 831, startPoint y: 176, endPoint x: 408, endPoint y: 141, distance: 424.4
click at [394, 128] on div "Outbound call Location 5 Star Appliance Repair Your caller id phone number [PHO…" at bounding box center [762, 392] width 1523 height 784
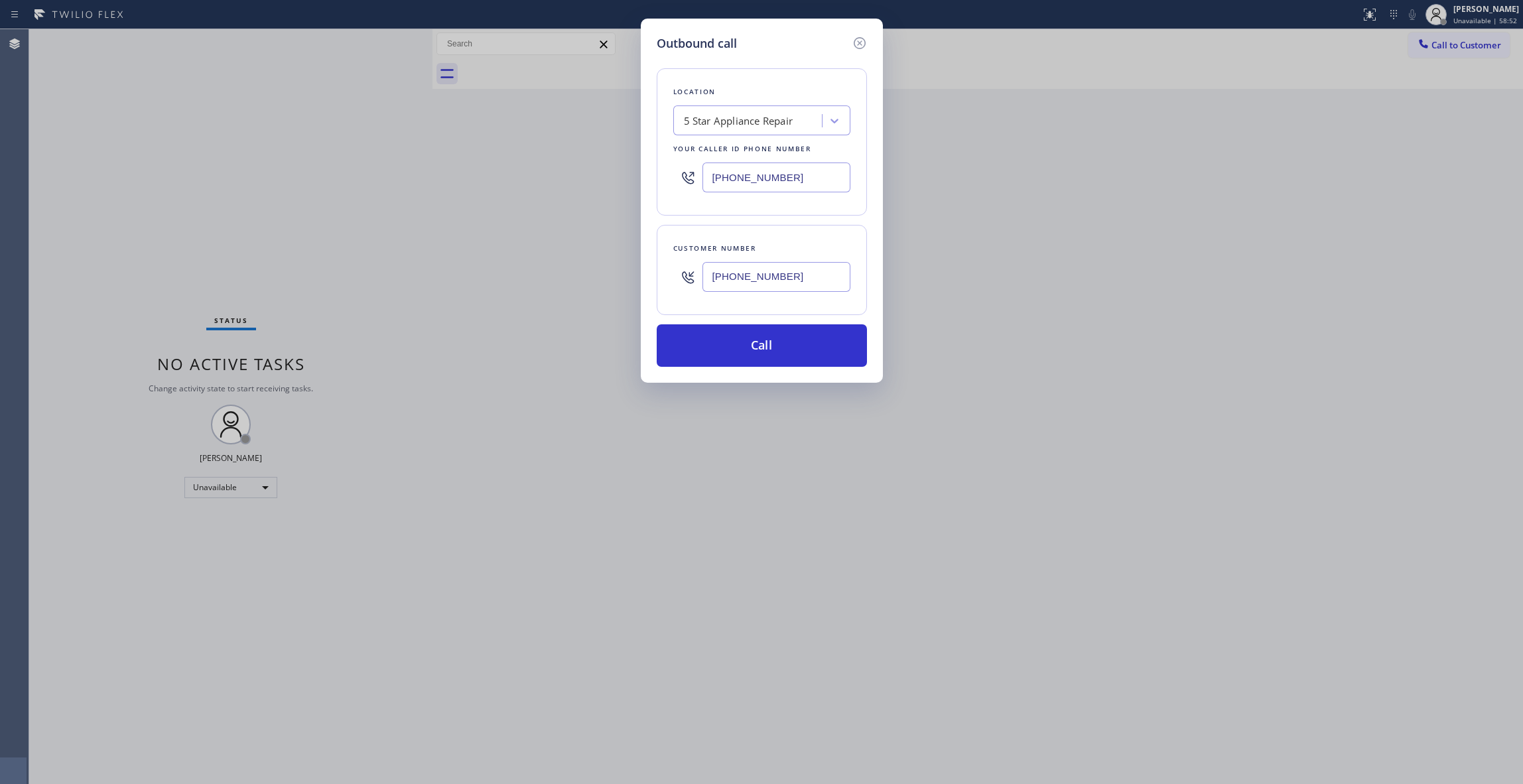
paste input "714) 909-1626"
type input "[PHONE_NUMBER]"
click at [758, 335] on button "Call" at bounding box center [762, 345] width 210 height 42
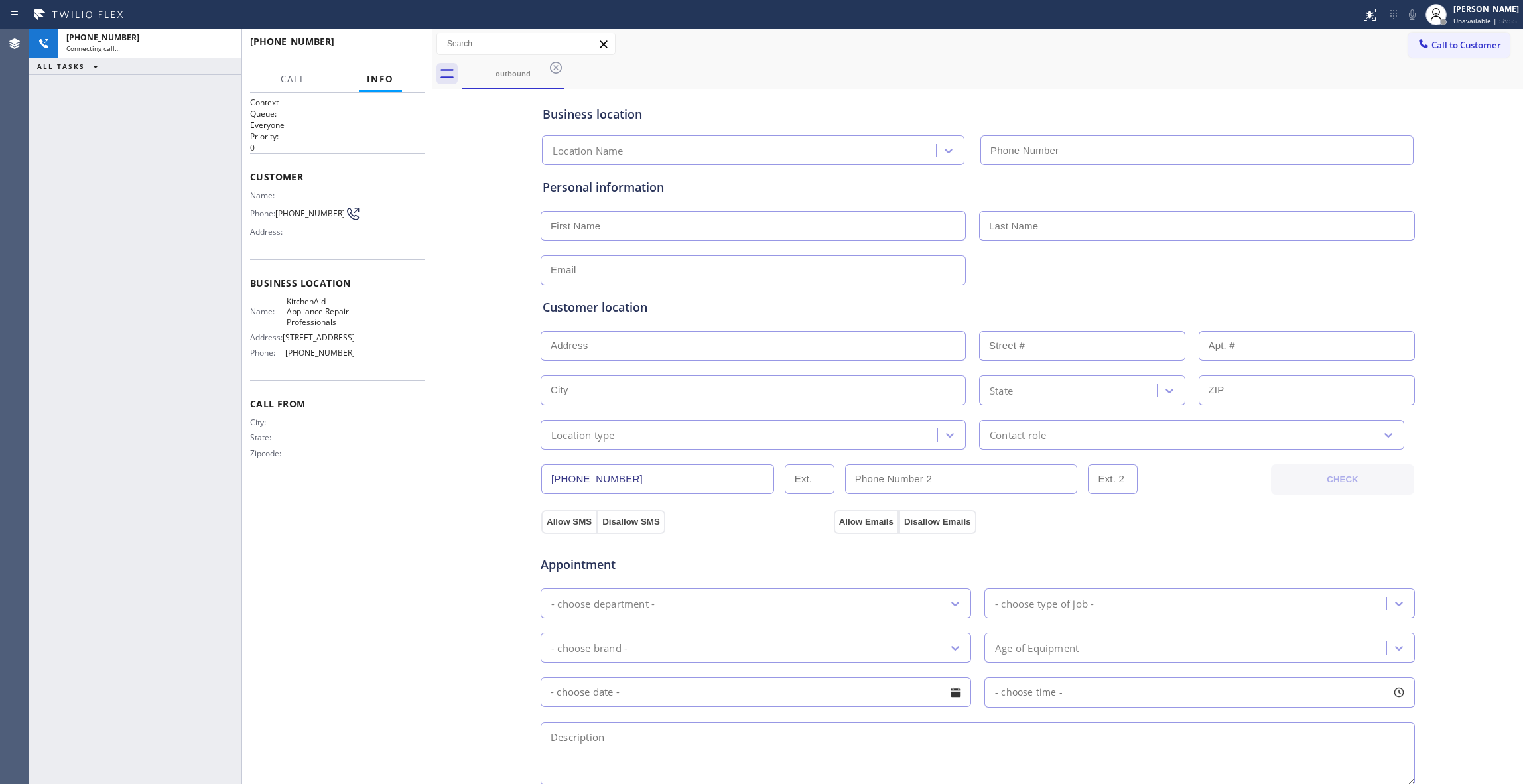
type input "[PHONE_NUMBER]"
click at [36, 749] on div "[PHONE_NUMBER] Connecting call… ALL TASKS ALL TASKS ACTIVE TASKS TASKS IN WRAP …" at bounding box center [135, 406] width 212 height 754
click at [400, 55] on button "HANG UP" at bounding box center [394, 47] width 62 height 19
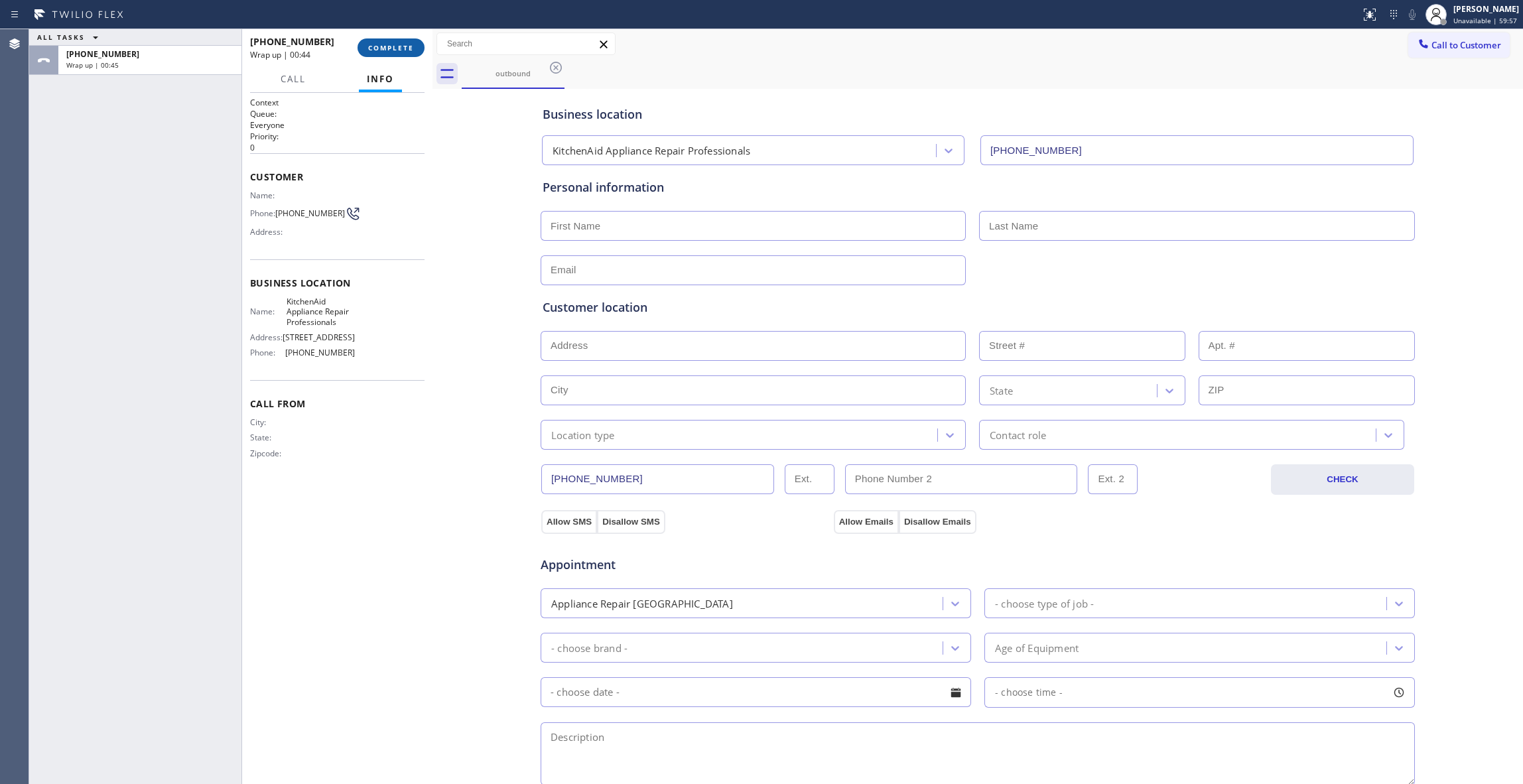
click at [400, 45] on span "COMPLETE" at bounding box center [391, 47] width 45 height 9
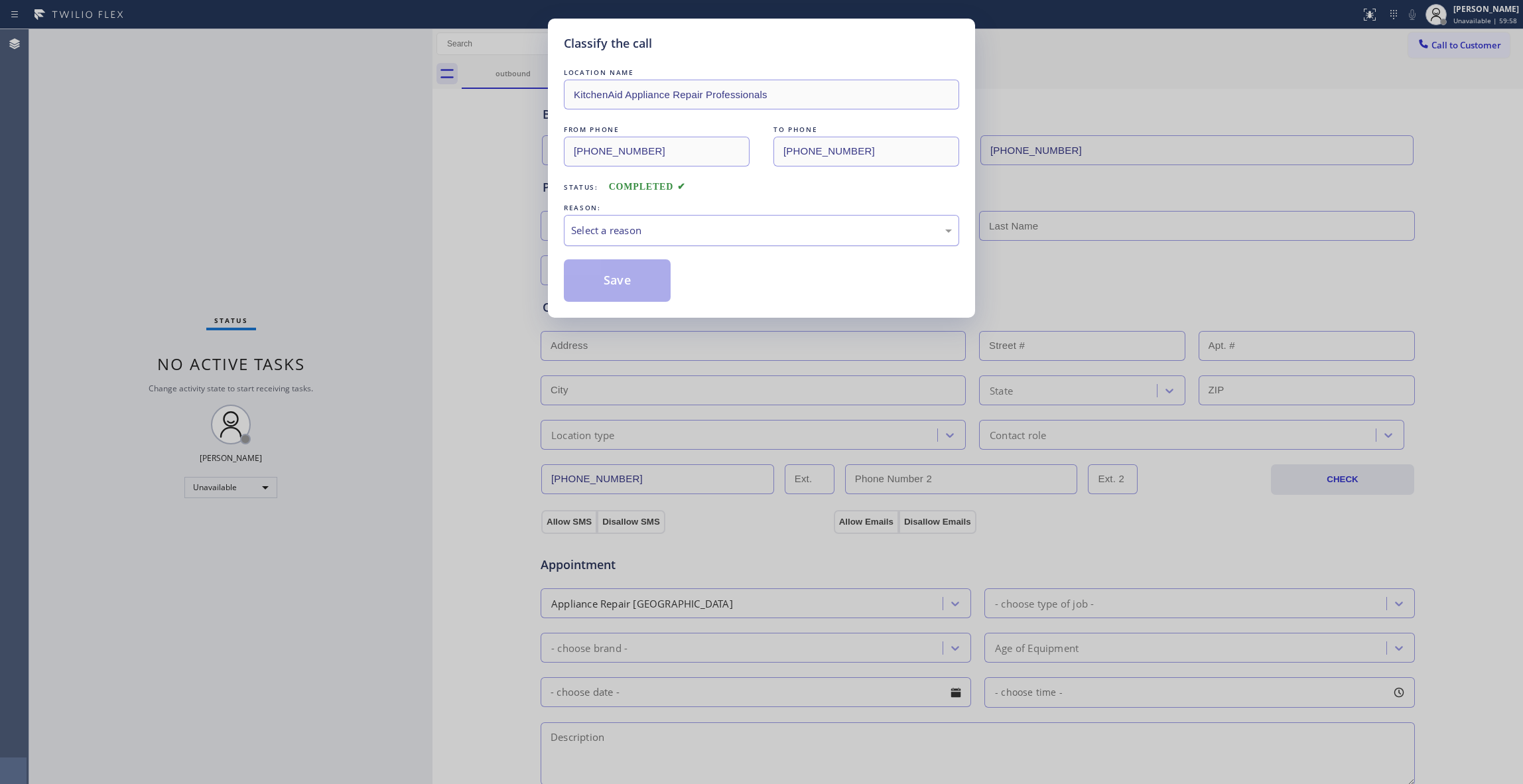
click at [624, 240] on div "Select a reason" at bounding box center [762, 231] width 396 height 32
click at [620, 285] on button "Save" at bounding box center [617, 280] width 107 height 42
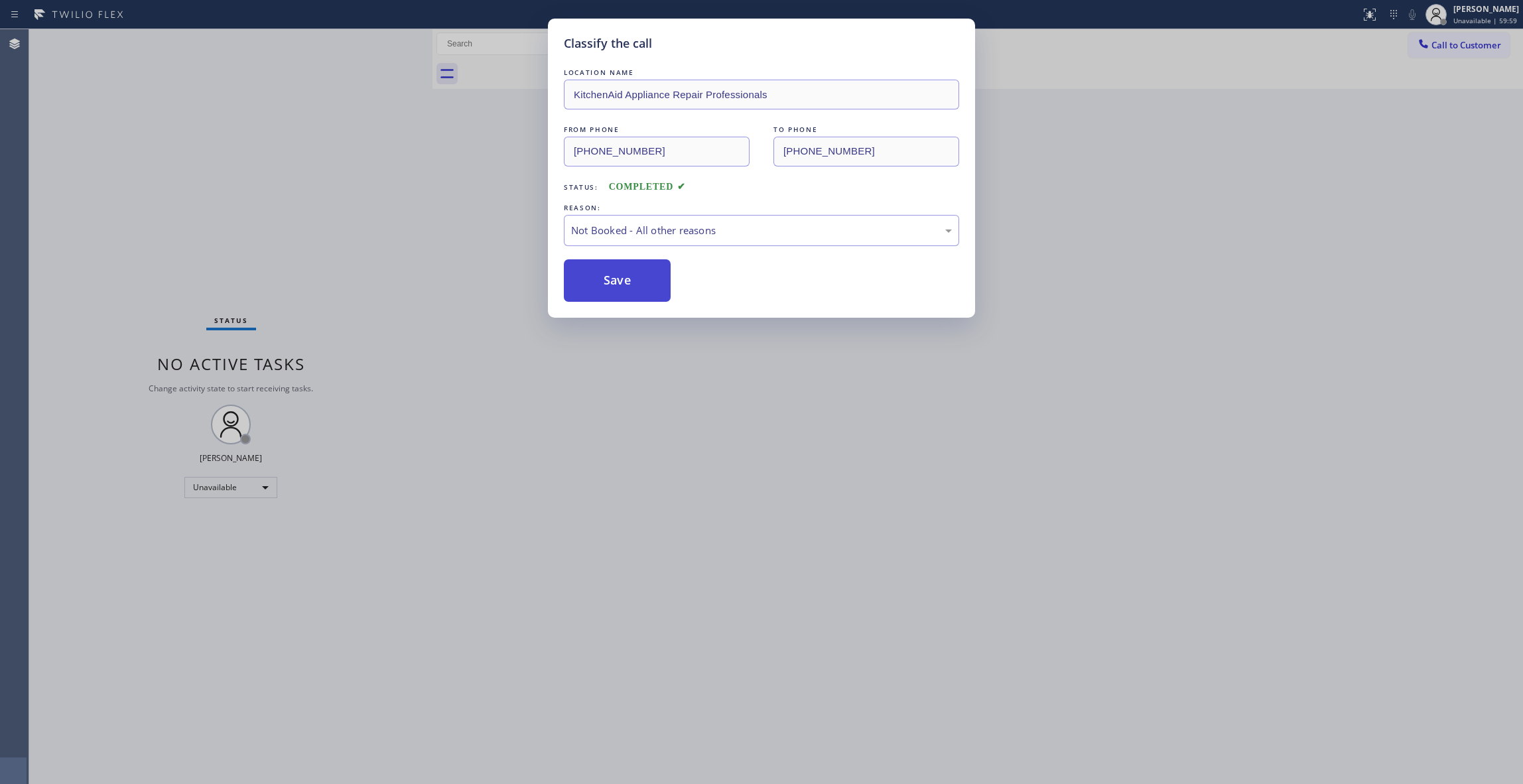
click at [620, 284] on button "Save" at bounding box center [617, 280] width 107 height 42
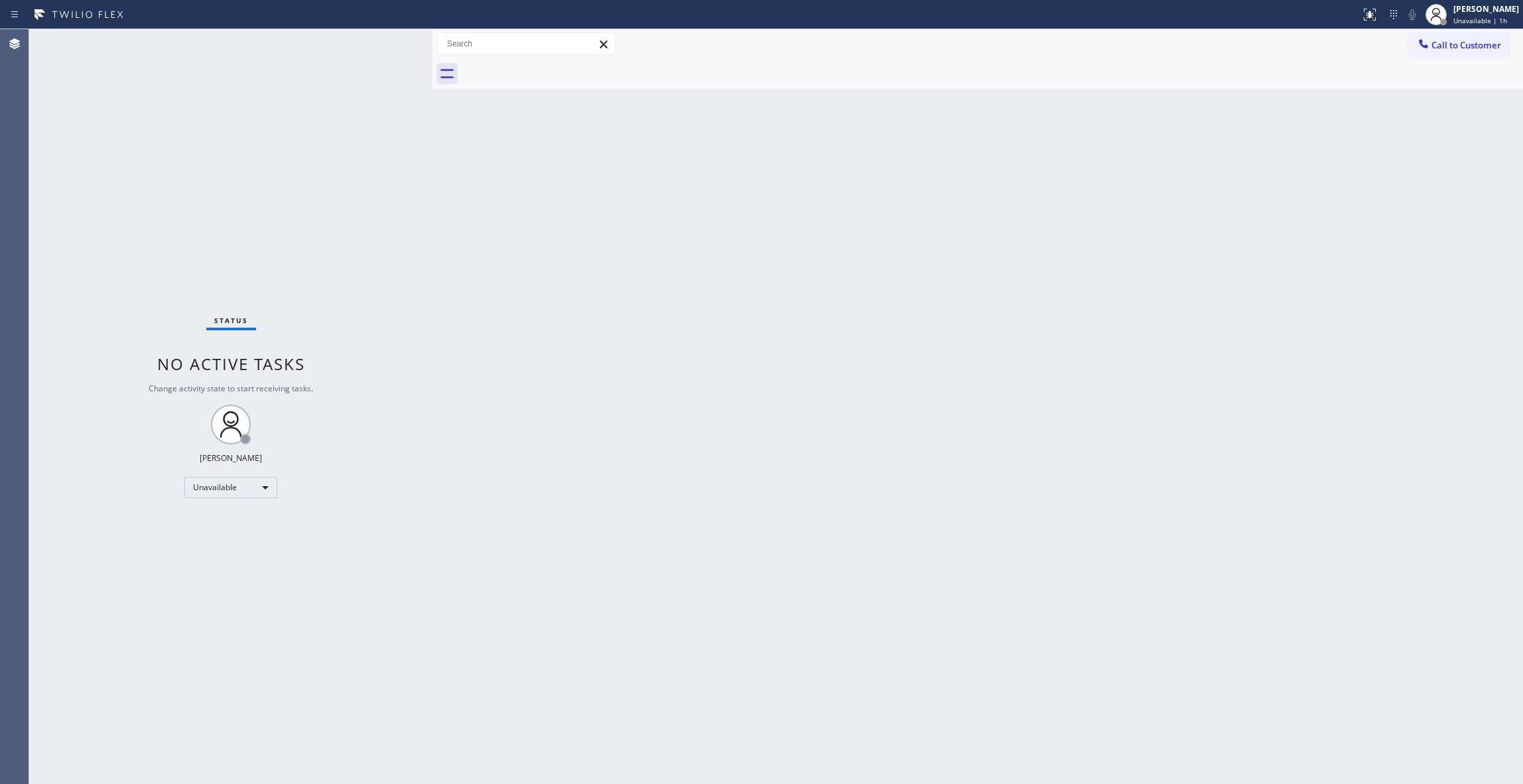
drag, startPoint x: 1489, startPoint y: 43, endPoint x: 879, endPoint y: 220, distance: 635.2
click at [1487, 43] on span "Call to Customer" at bounding box center [1466, 45] width 70 height 12
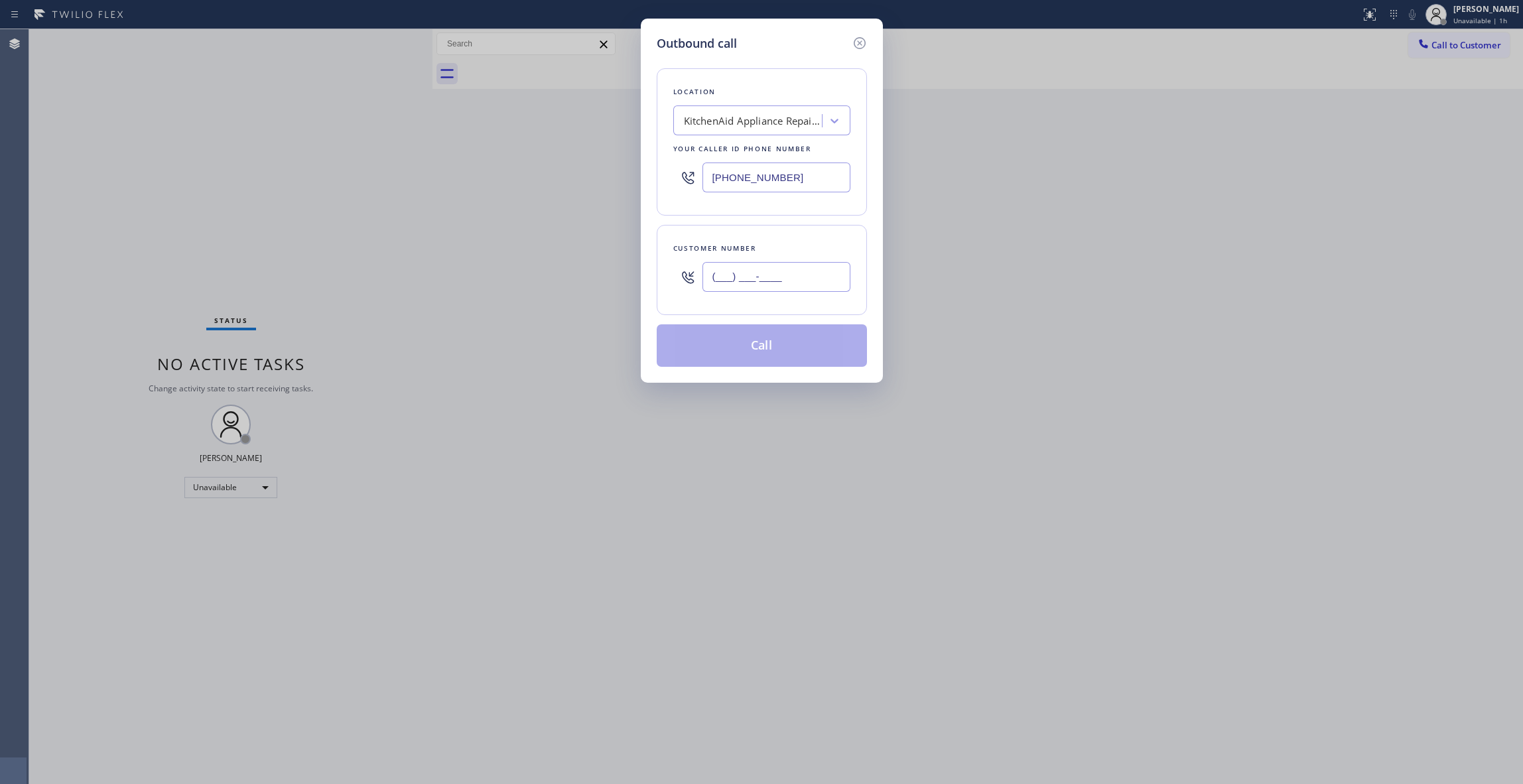
click at [714, 280] on input "(___) ___-____" at bounding box center [776, 277] width 148 height 30
paste input "310) 595-5691"
type input "[PHONE_NUMBER]"
paste input "310) 736-173"
drag, startPoint x: 829, startPoint y: 177, endPoint x: 452, endPoint y: 180, distance: 377.0
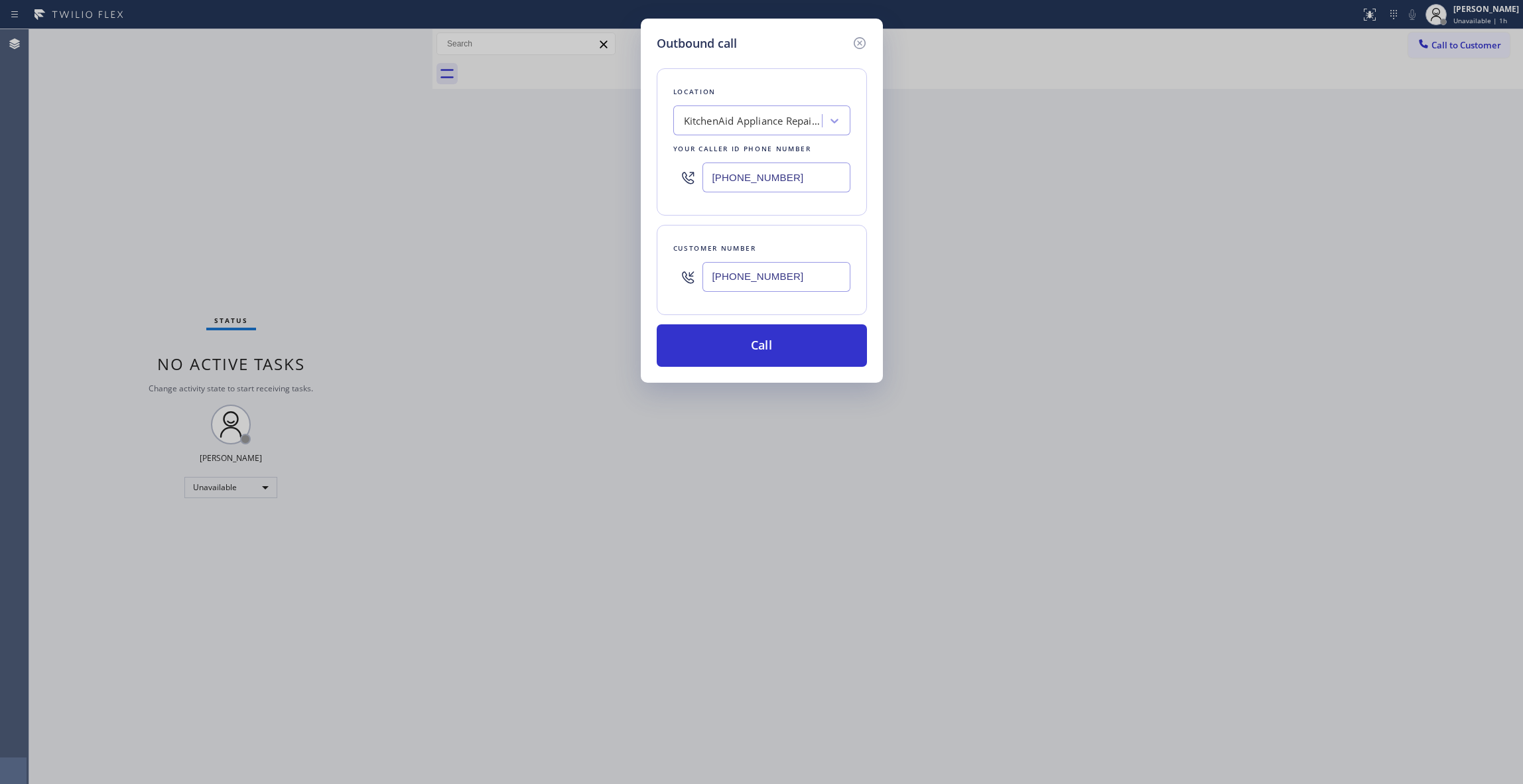
click at [453, 178] on div "Outbound call Location KitchenAid Appliance Repair Professionals Your caller id…" at bounding box center [762, 392] width 1523 height 784
type input "[PHONE_NUMBER]"
click at [711, 357] on button "Call" at bounding box center [762, 345] width 210 height 42
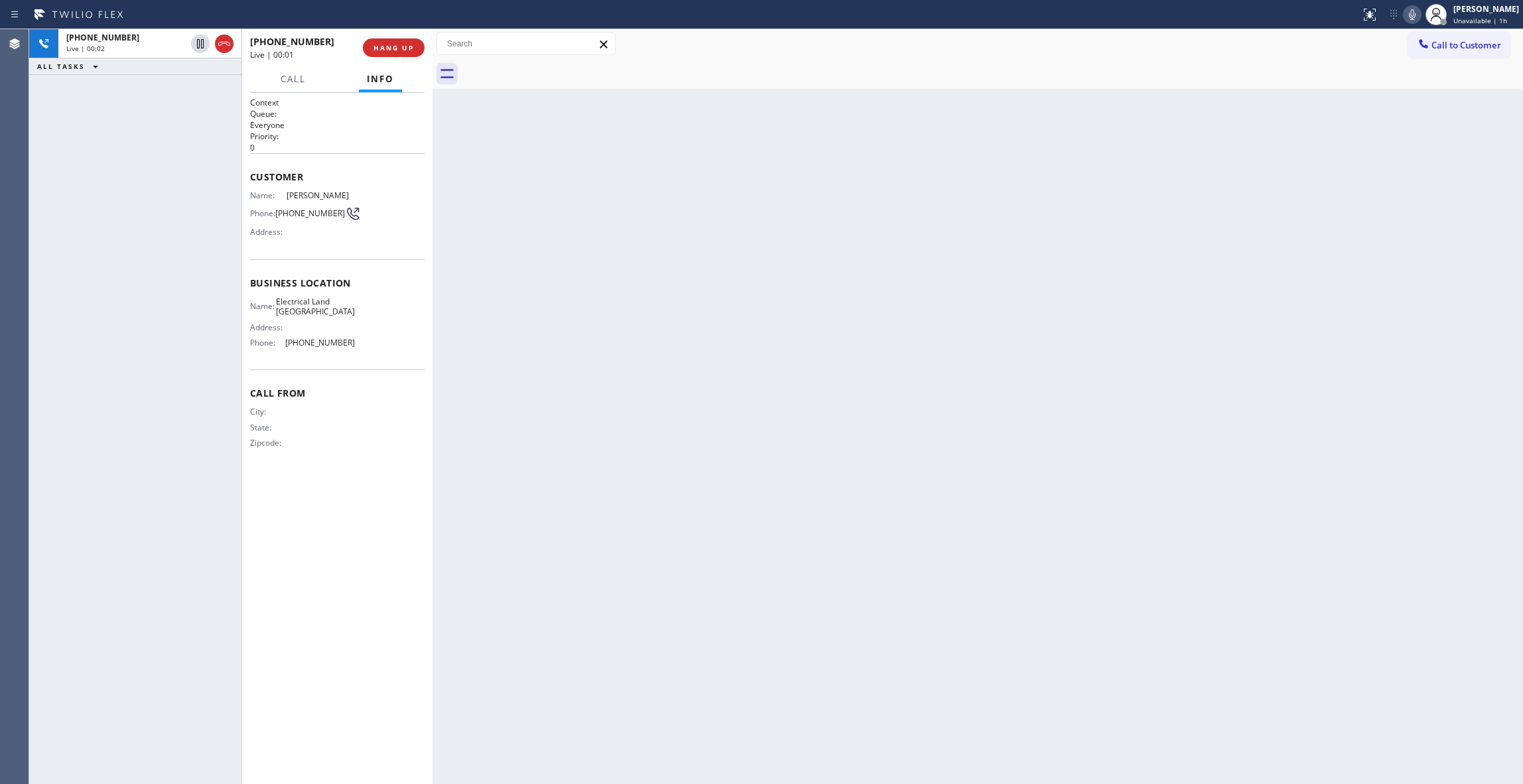
click at [8, 179] on div "Agent Desktop" at bounding box center [14, 406] width 29 height 754
click at [400, 191] on div "Name: [PERSON_NAME] Phone: [PHONE_NUMBER] Address:" at bounding box center [337, 216] width 175 height 52
click at [149, 45] on div "Live | 00:04" at bounding box center [125, 47] width 119 height 9
click at [384, 34] on div "[PHONE_NUMBER] Live | 00:10 HANG UP" at bounding box center [337, 47] width 175 height 35
click at [402, 45] on span "HANG UP" at bounding box center [394, 47] width 40 height 9
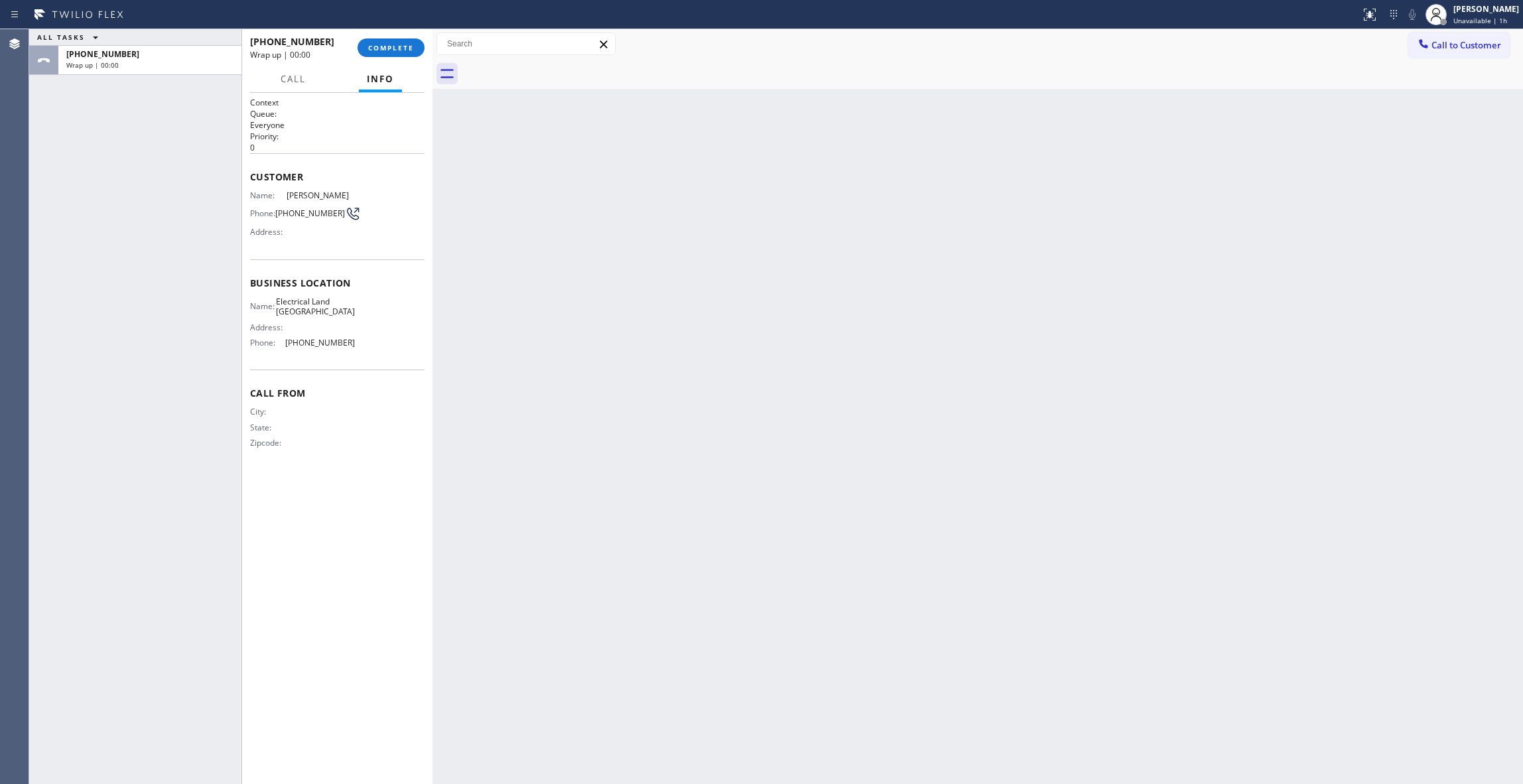
click at [298, 243] on div "Name: [PERSON_NAME] Phone: [PHONE_NUMBER] Address:" at bounding box center [303, 216] width 105 height 52
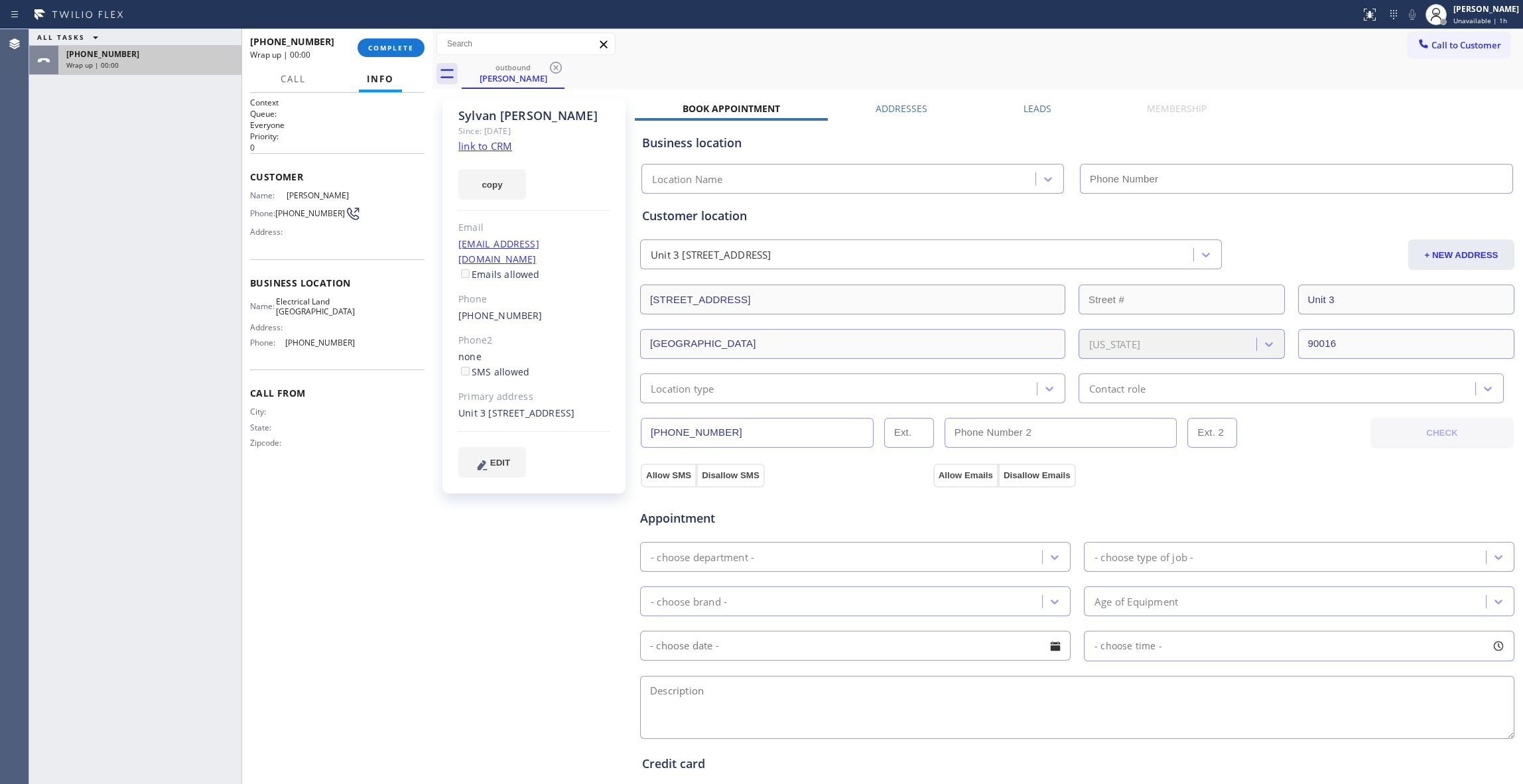
click at [157, 65] on div "Wrap up | 00:00" at bounding box center [149, 64] width 167 height 9
click at [499, 145] on link "link to CRM" at bounding box center [485, 145] width 53 height 13
drag, startPoint x: 662, startPoint y: 65, endPoint x: 685, endPoint y: 12, distance: 57.8
click at [661, 65] on icon at bounding box center [659, 68] width 16 height 16
type input "[PHONE_NUMBER]"
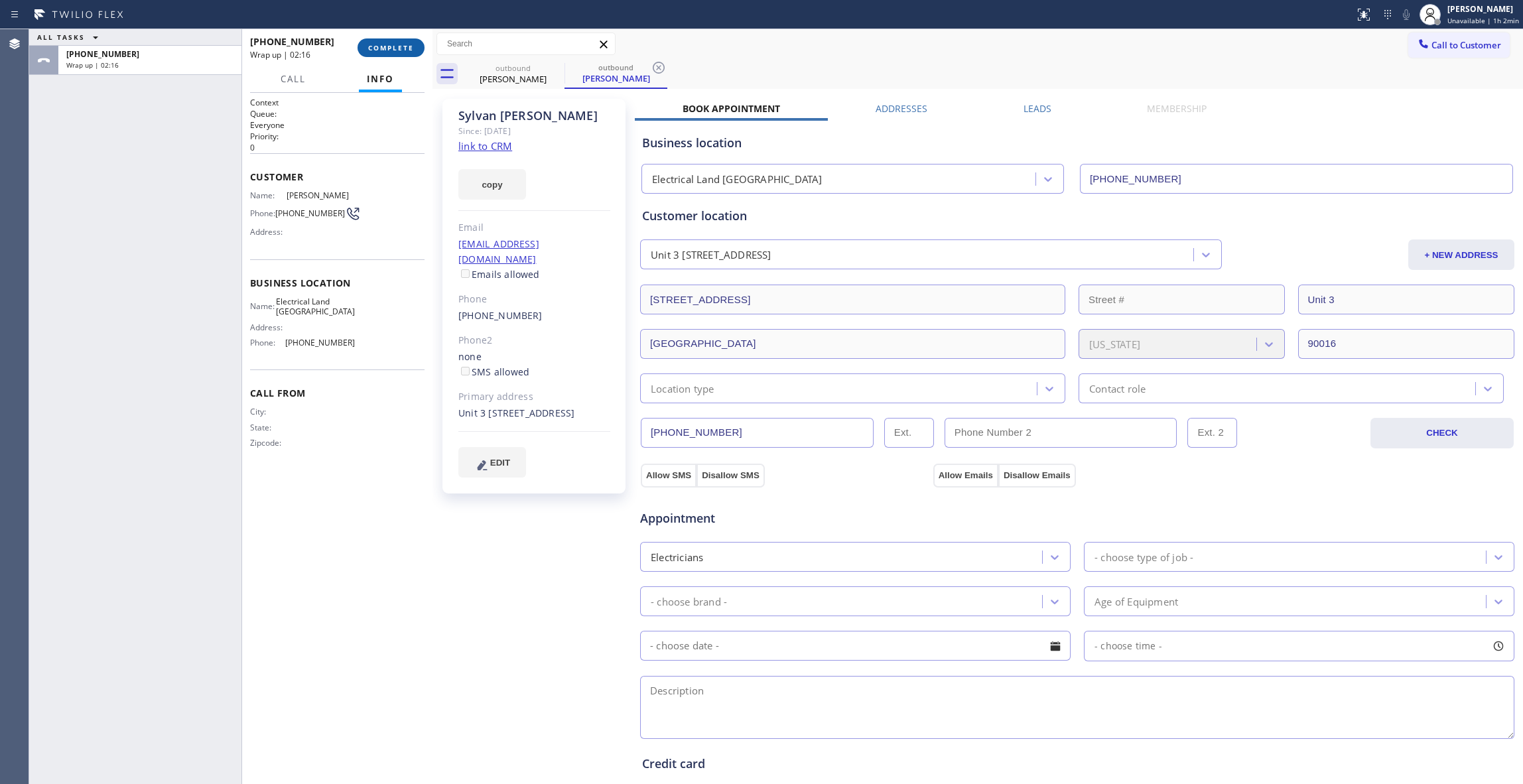
click at [403, 47] on span "COMPLETE" at bounding box center [391, 47] width 45 height 9
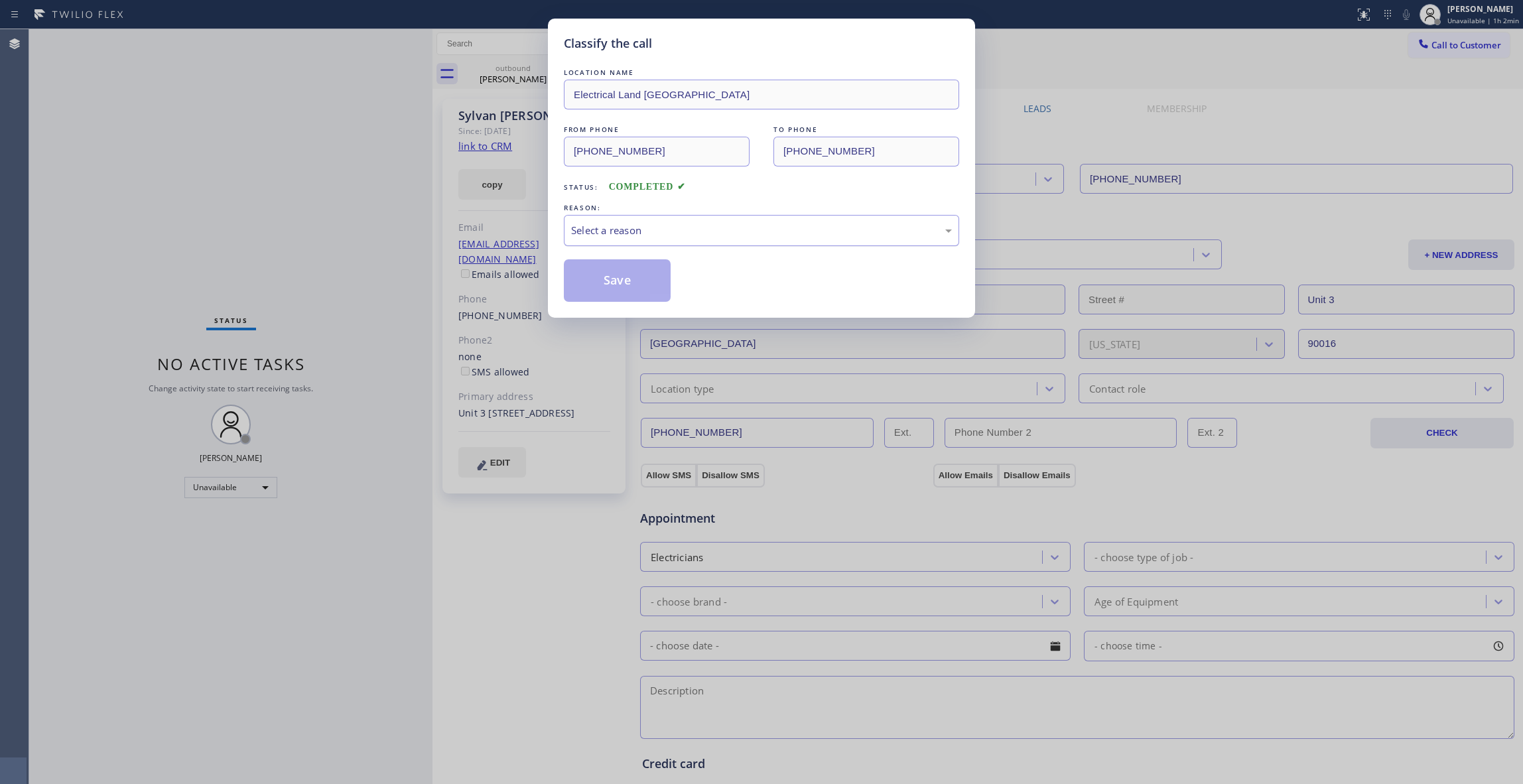
click at [604, 238] on div "Select a reason" at bounding box center [762, 230] width 381 height 15
click at [596, 285] on button "Save" at bounding box center [617, 280] width 107 height 42
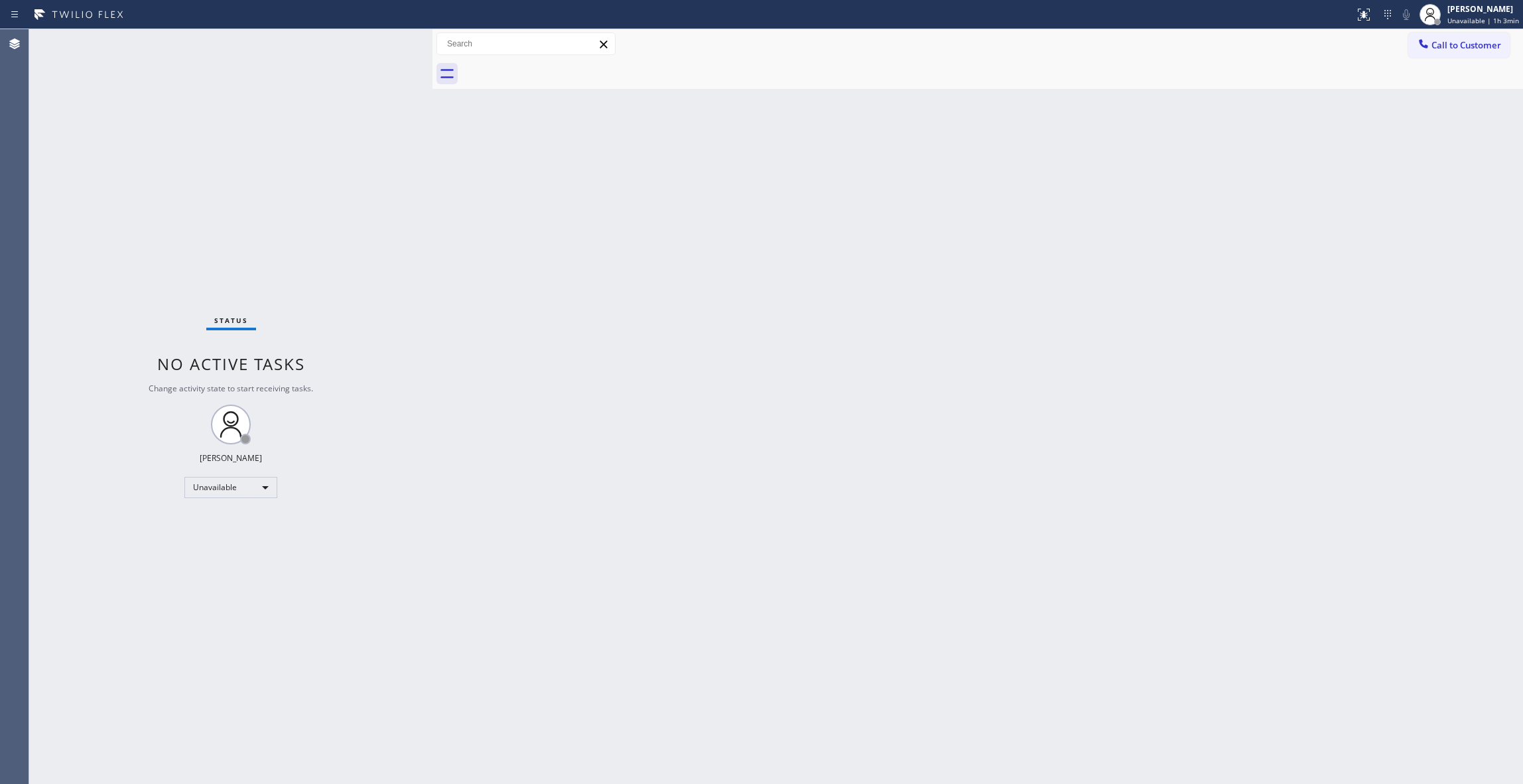
drag, startPoint x: 975, startPoint y: 315, endPoint x: 1000, endPoint y: 278, distance: 44.7
click at [975, 315] on div "Back to Dashboard Change Sender ID Customers Technicians Select a contact Outbo…" at bounding box center [978, 406] width 1091 height 754
click at [1482, 49] on span "Call to Customer" at bounding box center [1466, 45] width 70 height 12
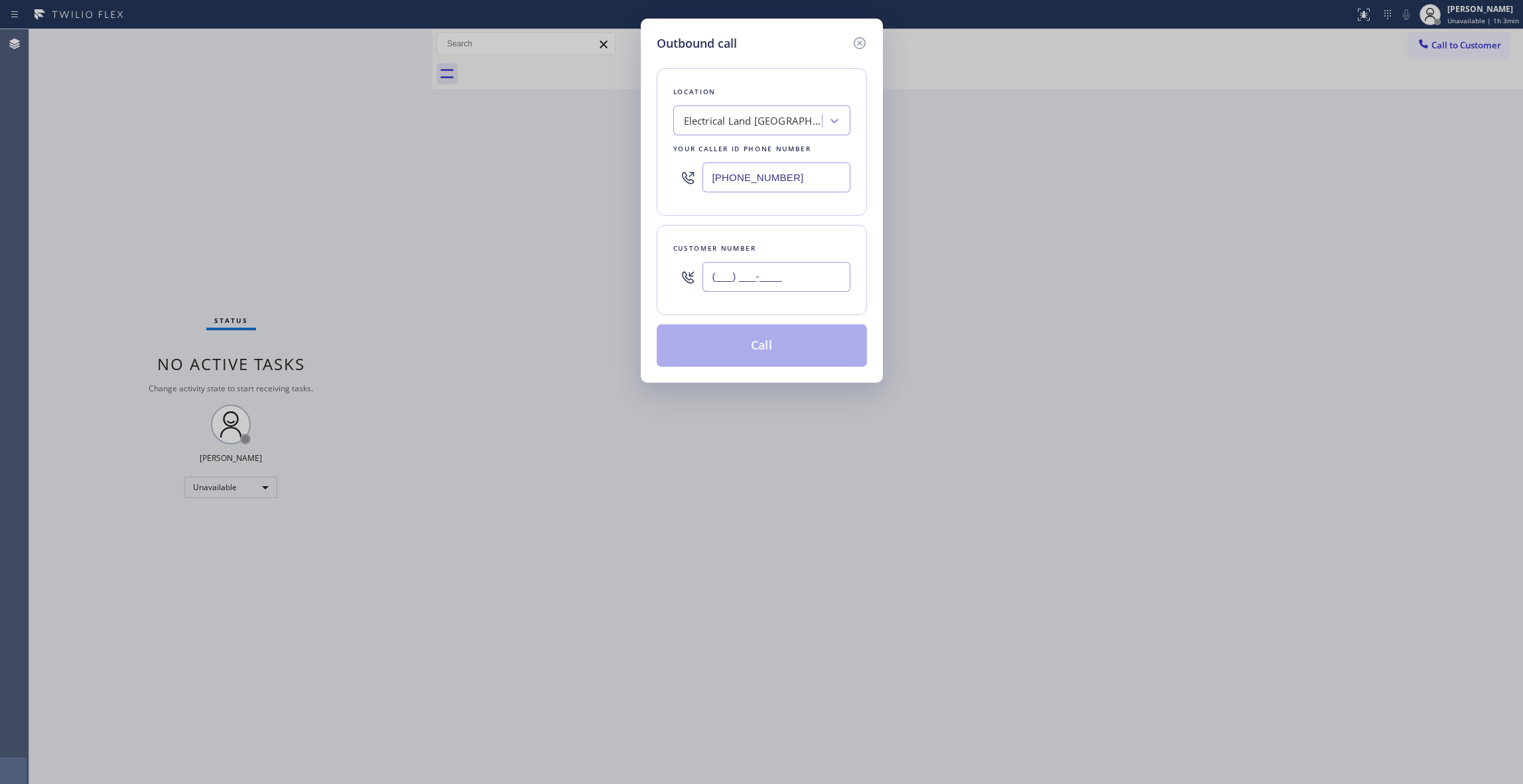
click at [776, 285] on input "(___) ___-____" at bounding box center [776, 277] width 148 height 30
paste input "773) 744-7901"
type input "[PHONE_NUMBER]"
drag, startPoint x: 810, startPoint y: 176, endPoint x: 350, endPoint y: 214, distance: 461.6
click at [319, 191] on div "Outbound call Location Electrical Land [GEOGRAPHIC_DATA] Your caller id phone n…" at bounding box center [762, 392] width 1523 height 784
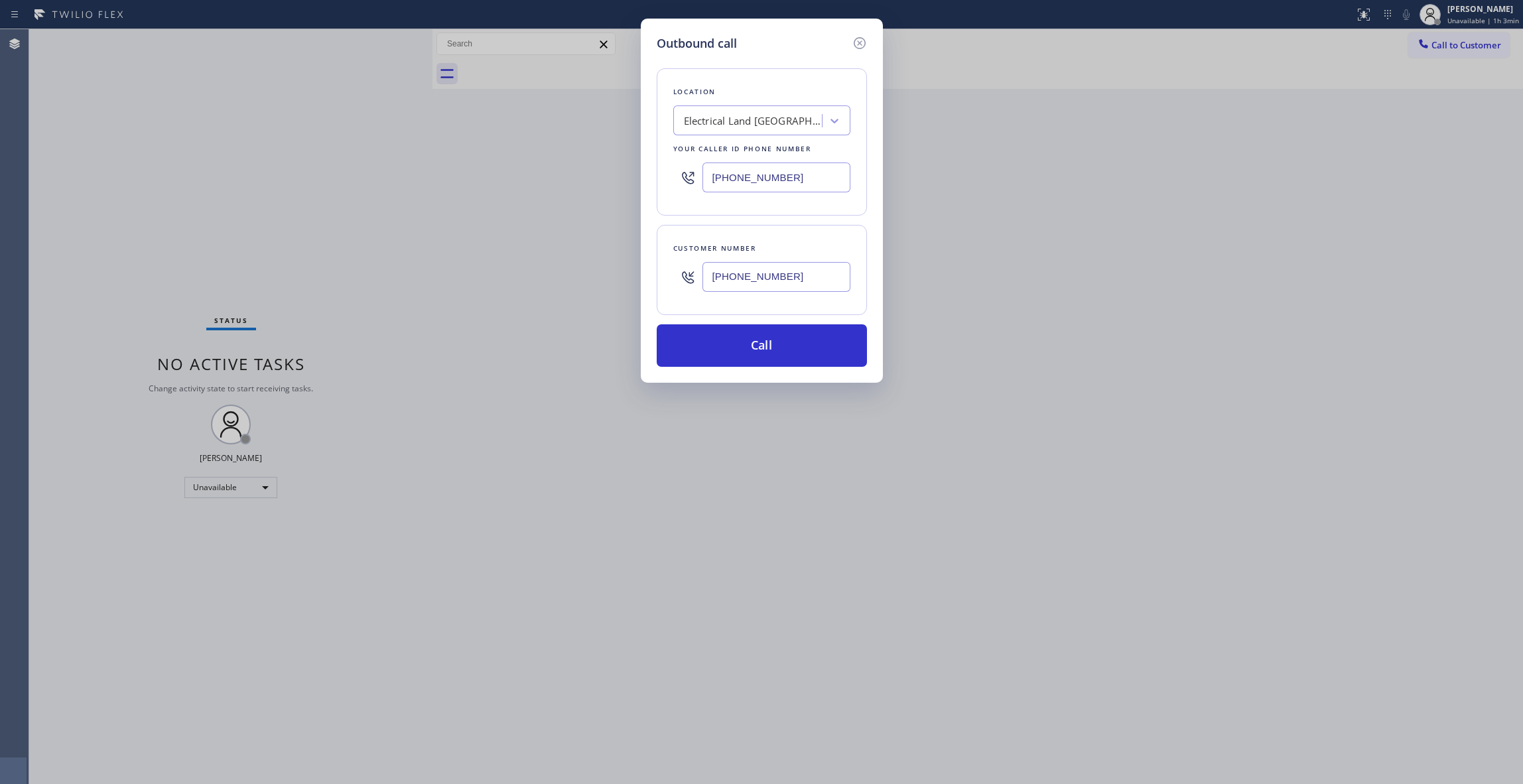
paste input "855) 731-4952"
type input "[PHONE_NUMBER]"
click at [704, 361] on button "Call" at bounding box center [762, 345] width 210 height 42
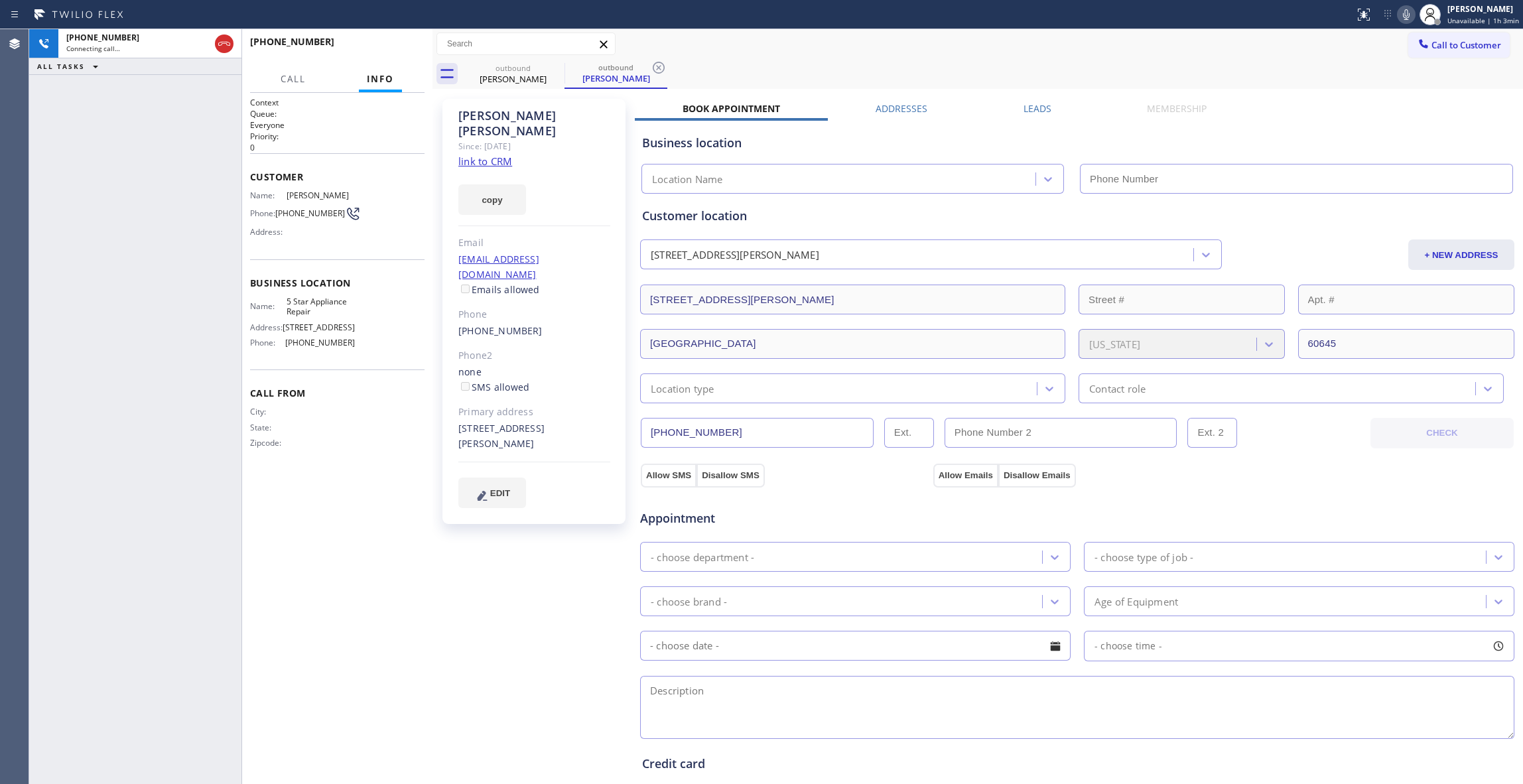
type input "[PHONE_NUMBER]"
click at [12, 146] on div "Agent Desktop" at bounding box center [14, 406] width 29 height 754
click at [399, 36] on div "[PHONE_NUMBER] Live | 00:04 HANG UP" at bounding box center [337, 47] width 175 height 35
click at [376, 47] on span "HANG UP" at bounding box center [394, 47] width 40 height 9
click at [655, 65] on icon at bounding box center [659, 68] width 16 height 16
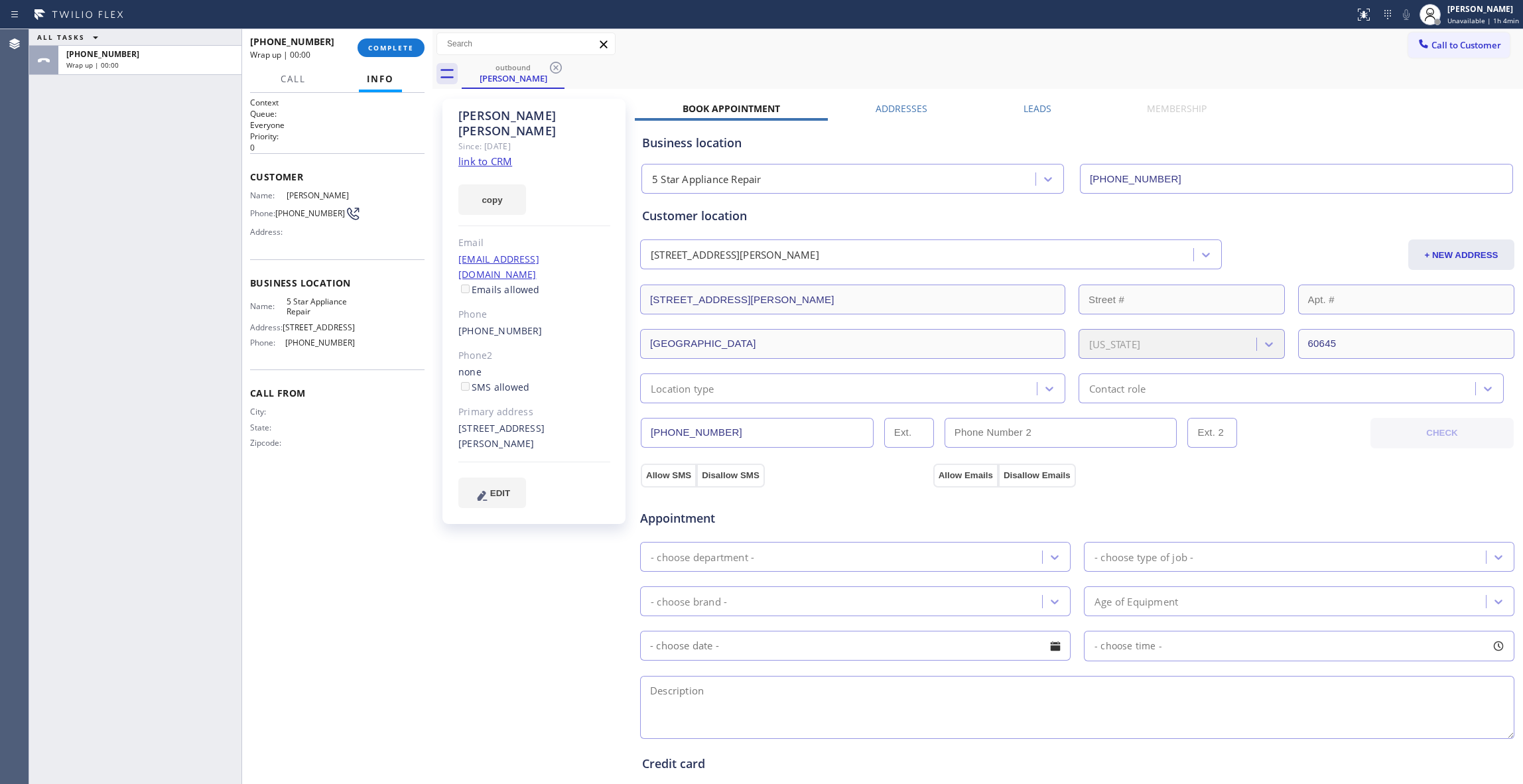
click at [489, 155] on link "link to CRM" at bounding box center [485, 161] width 53 height 13
click at [397, 45] on span "COMPLETE" at bounding box center [391, 47] width 45 height 9
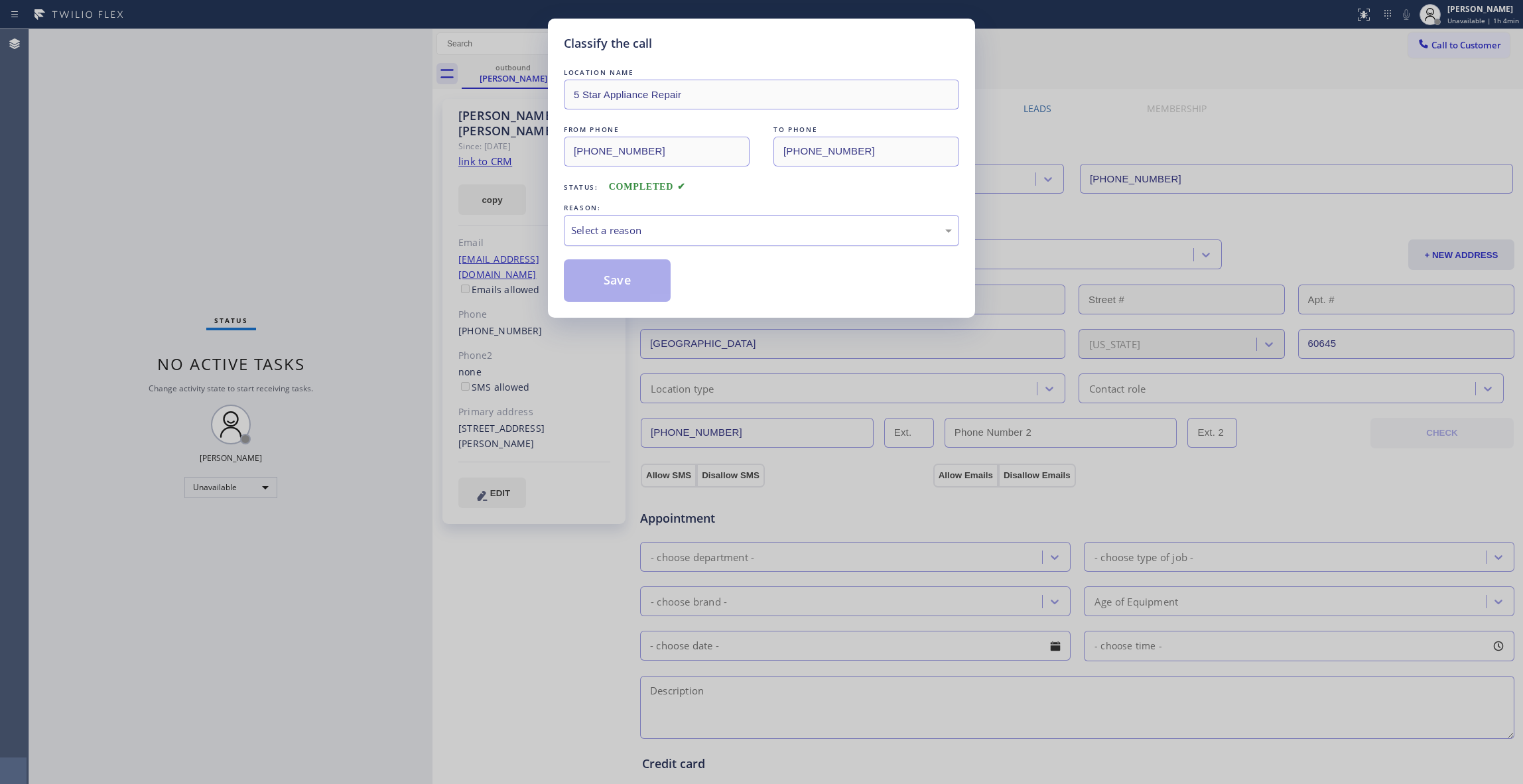
click at [629, 235] on div "Select a reason" at bounding box center [762, 230] width 381 height 15
click at [623, 289] on button "Save" at bounding box center [617, 280] width 107 height 42
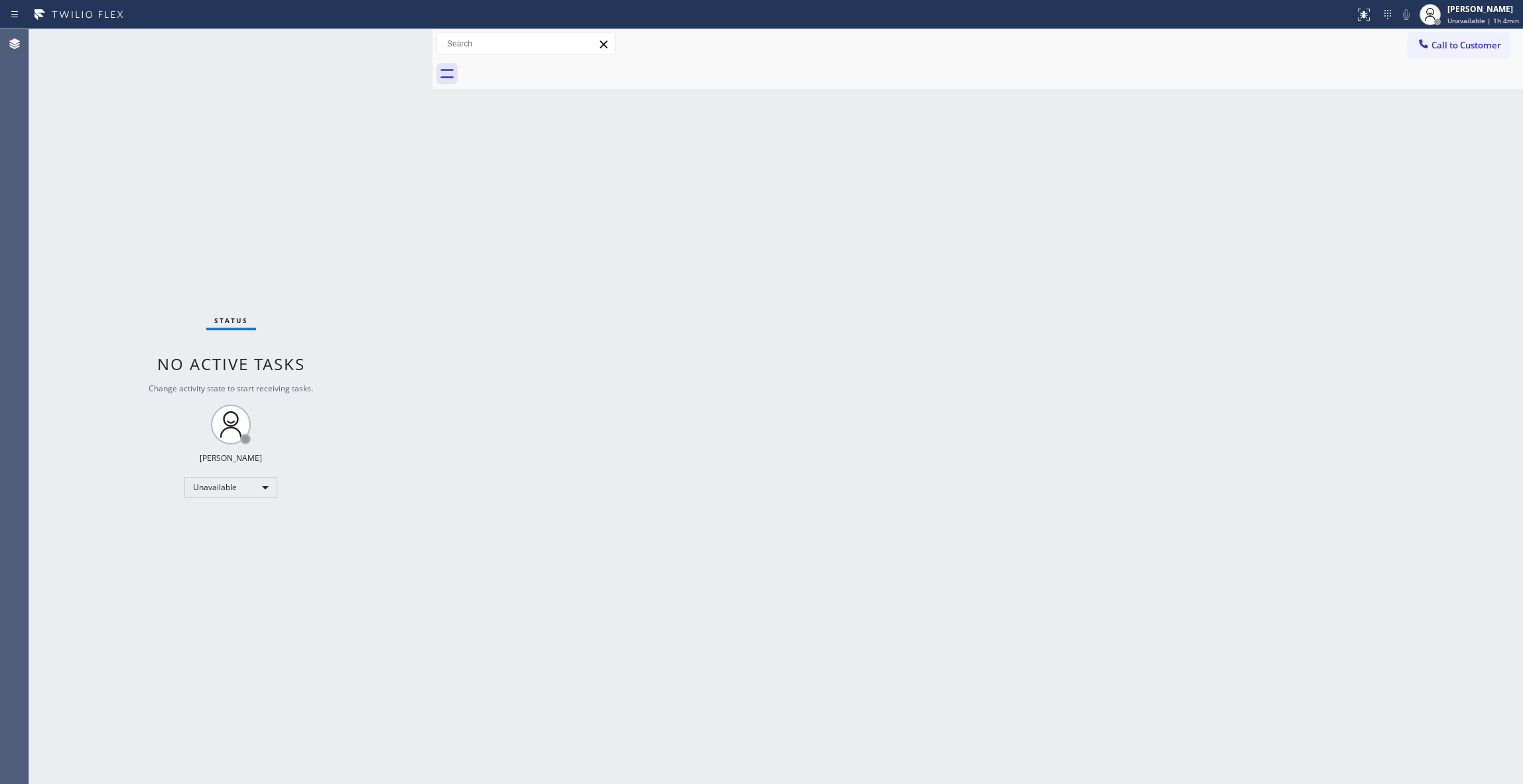
drag, startPoint x: 904, startPoint y: 260, endPoint x: 923, endPoint y: 253, distance: 20.2
click at [904, 260] on div "Back to Dashboard Change Sender ID Customers Technicians Select a contact Outbo…" at bounding box center [978, 406] width 1091 height 754
click at [1457, 48] on span "Call to Customer" at bounding box center [1466, 45] width 70 height 12
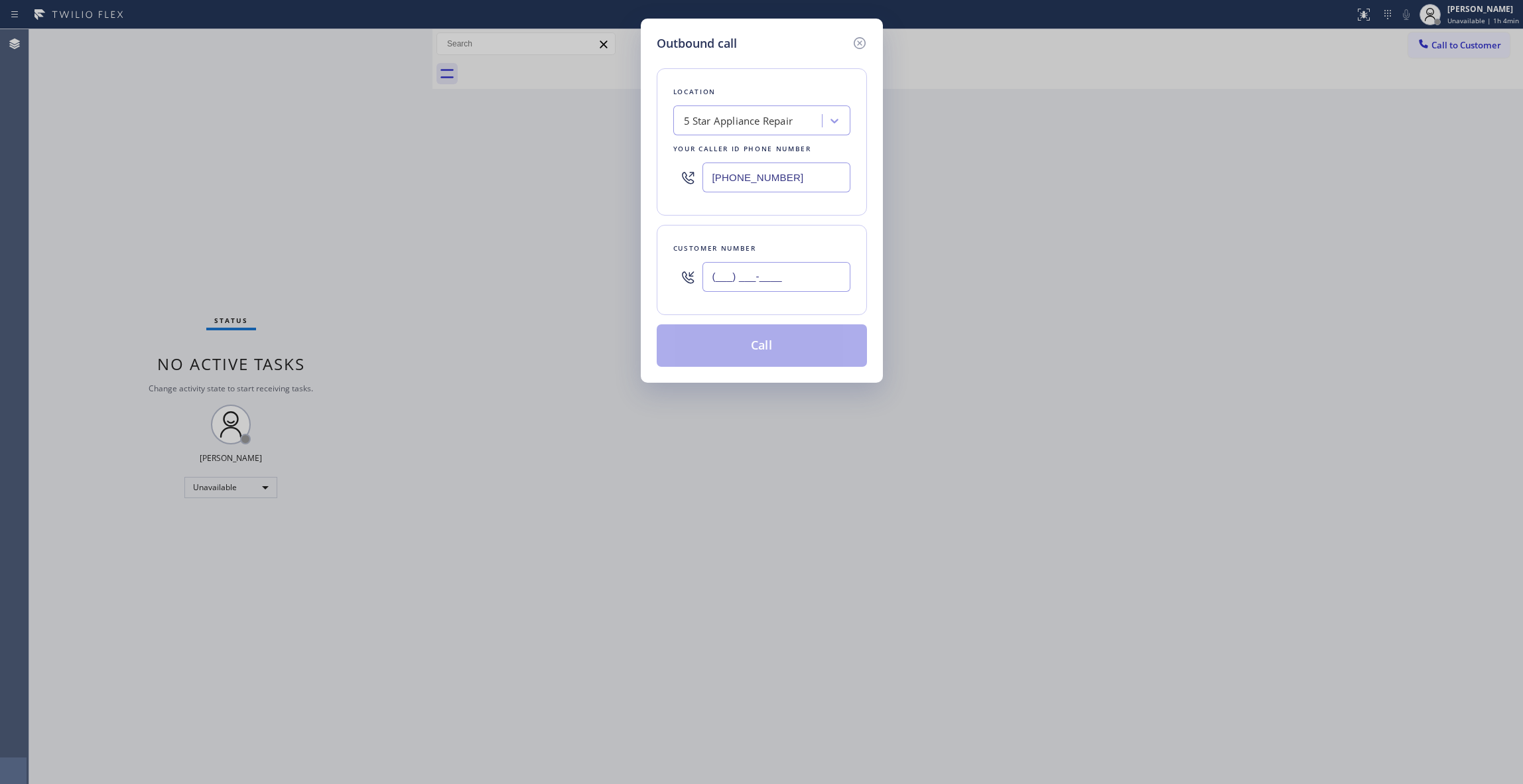
click at [785, 280] on input "(___) ___-____" at bounding box center [776, 277] width 148 height 30
paste input "360) 359-5277"
type input "[PHONE_NUMBER]"
click at [743, 337] on button "Call" at bounding box center [762, 345] width 210 height 42
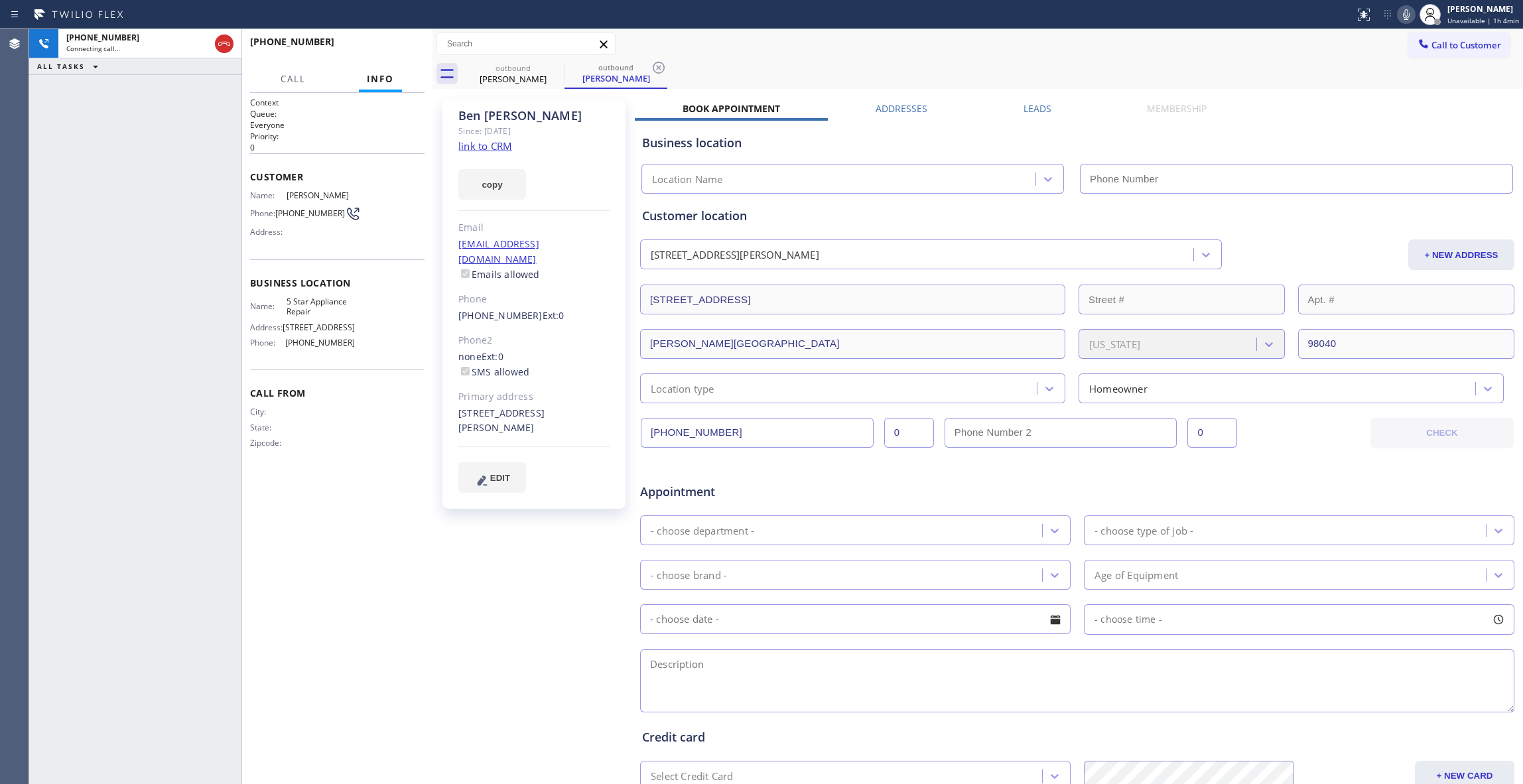
type input "[PHONE_NUMBER]"
click at [30, 226] on div "[PHONE_NUMBER] Connecting call… ALL TASKS ALL TASKS ACTIVE TASKS TASKS IN WRAP …" at bounding box center [135, 406] width 212 height 754
click at [659, 72] on icon at bounding box center [659, 68] width 16 height 16
click at [389, 51] on button "HANG UP" at bounding box center [394, 47] width 62 height 19
click at [388, 50] on span "HANG UP" at bounding box center [394, 47] width 40 height 9
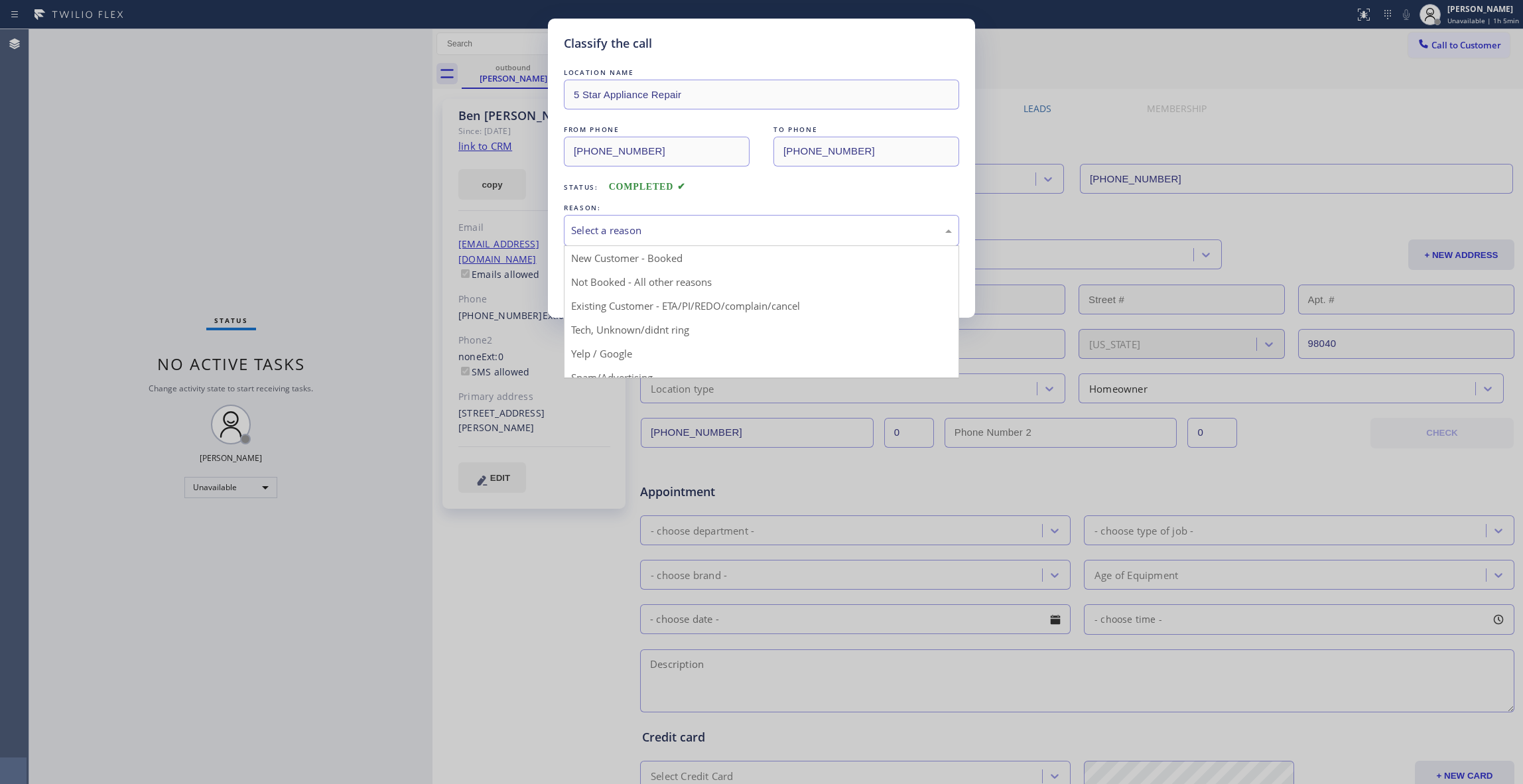
click at [611, 227] on div "Select a reason" at bounding box center [762, 230] width 381 height 15
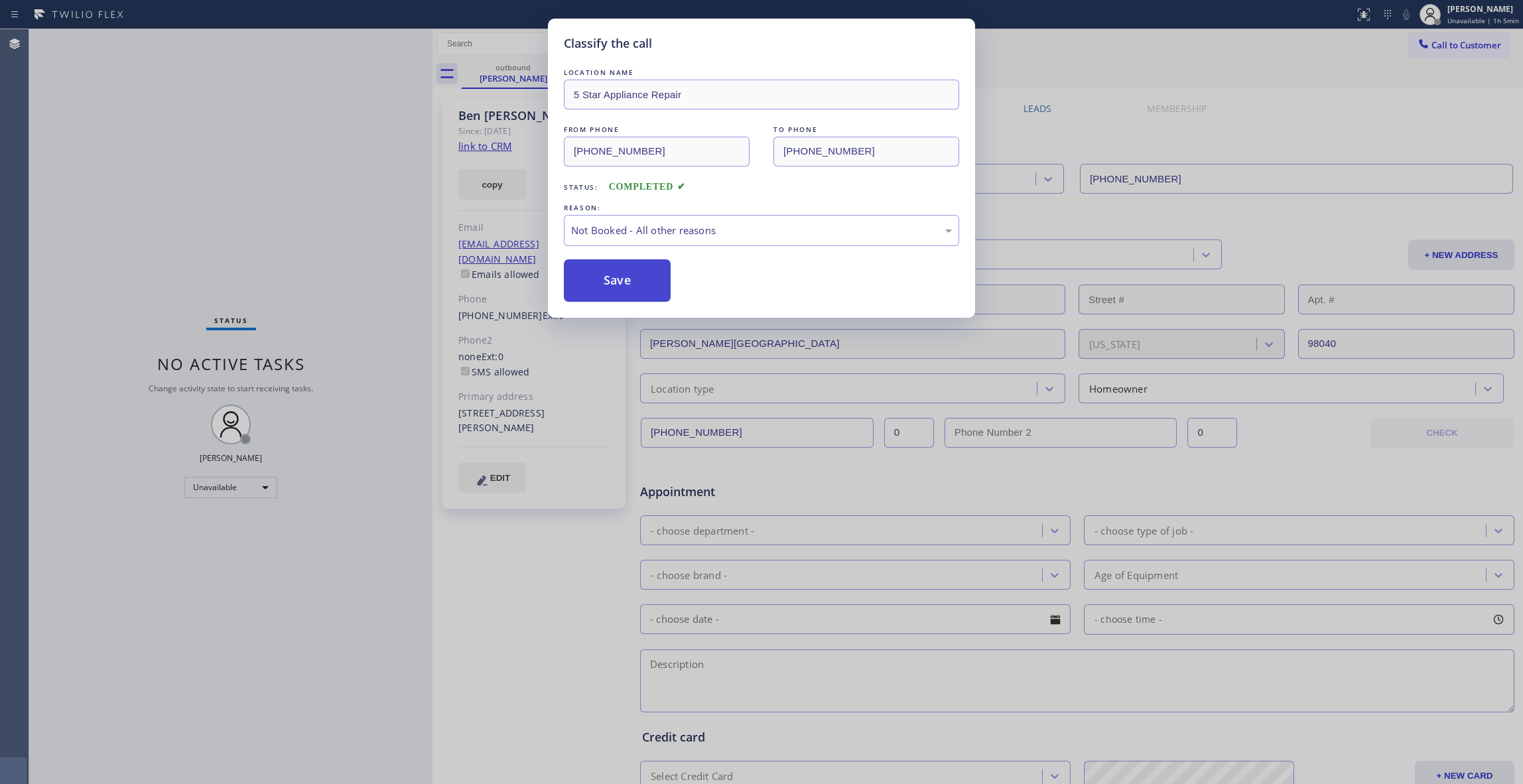
click at [609, 289] on button "Save" at bounding box center [617, 280] width 107 height 42
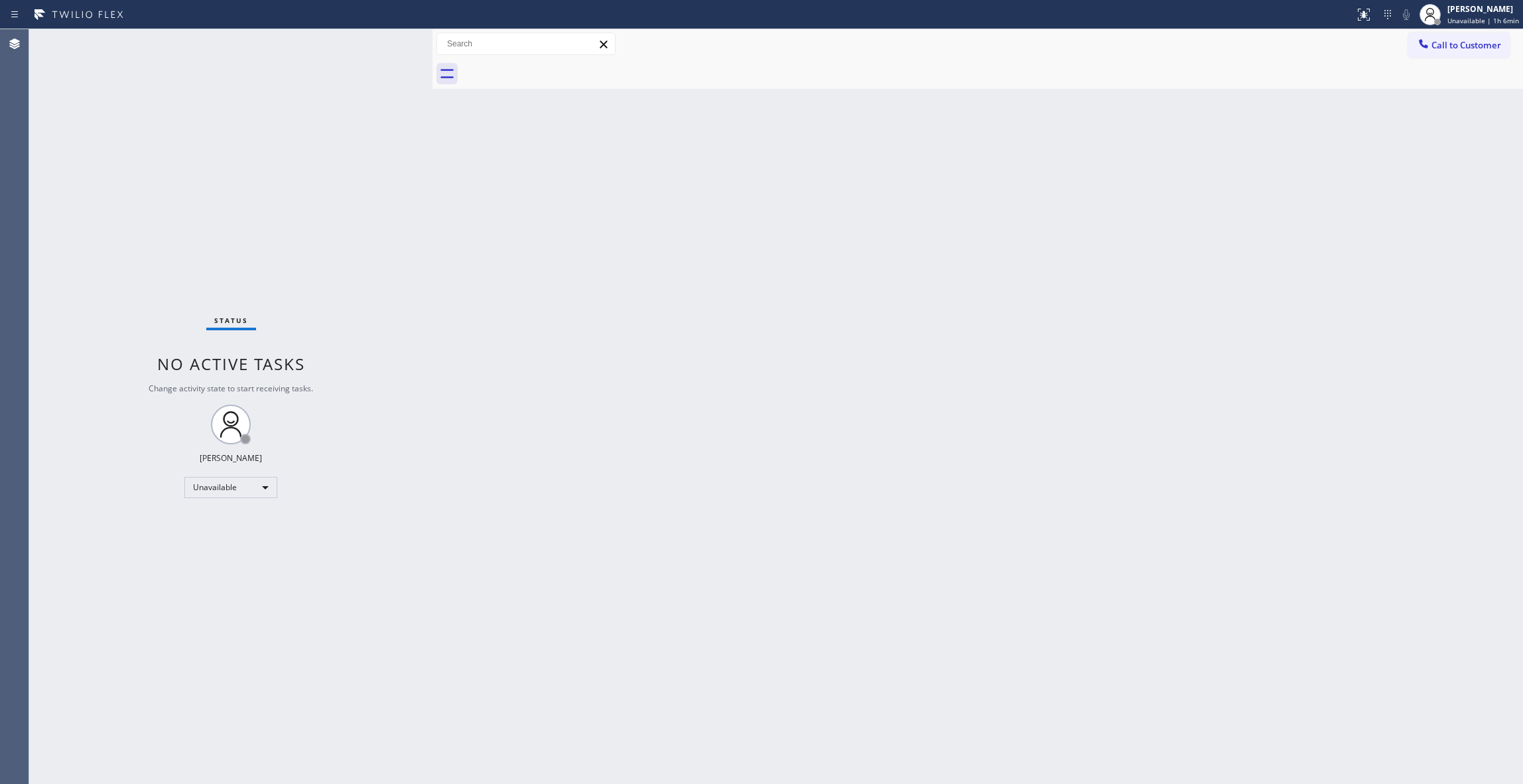
drag, startPoint x: 165, startPoint y: 674, endPoint x: 165, endPoint y: 665, distance: 9.0
click at [165, 674] on div "Status No active tasks Change activity state to start receiving tasks. [PERSON_…" at bounding box center [231, 406] width 403 height 754
click at [1484, 39] on span "Call to Customer" at bounding box center [1466, 45] width 70 height 12
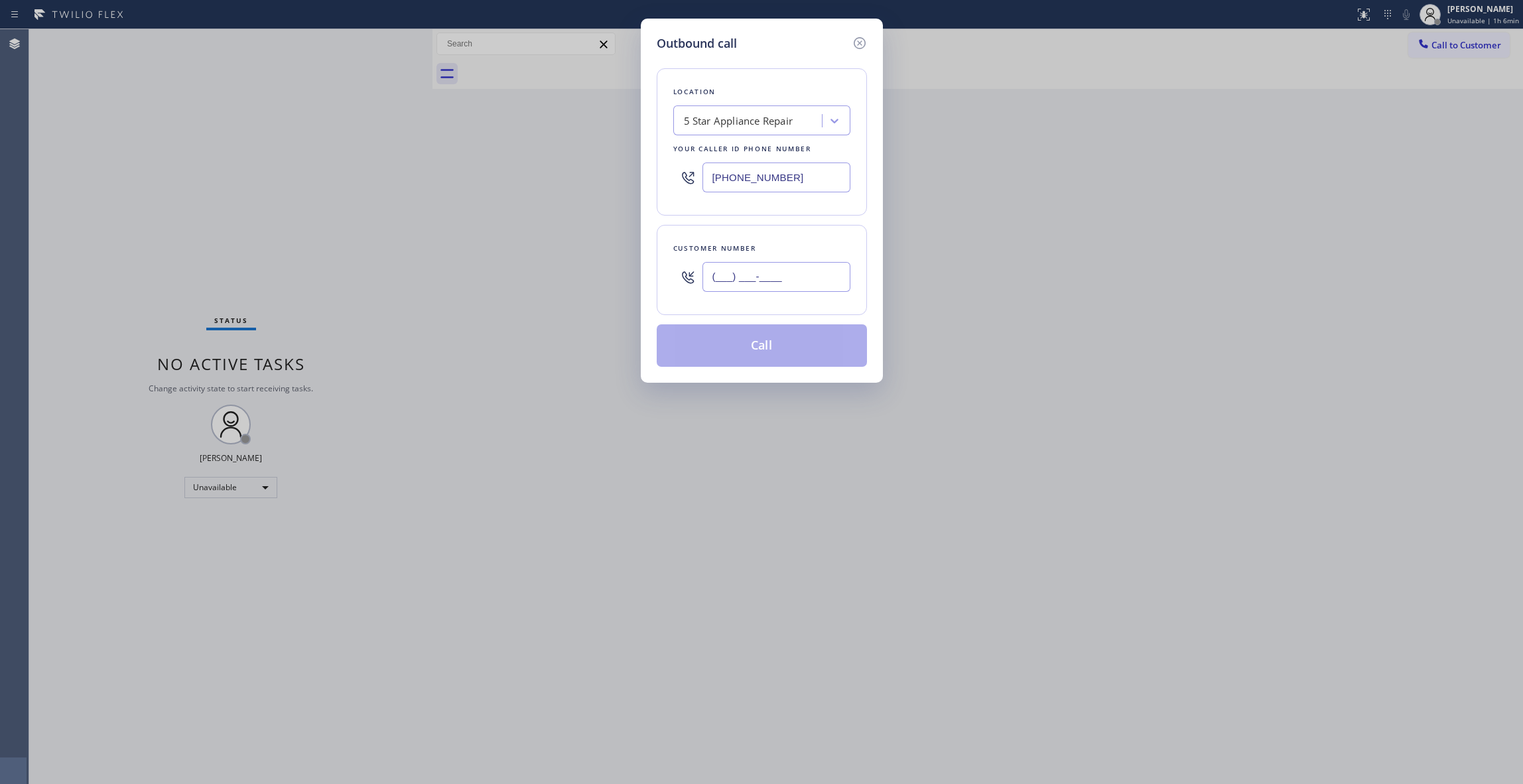
click at [730, 280] on input "(___) ___-____" at bounding box center [776, 277] width 148 height 30
paste input "213) 709-0852"
type input "[PHONE_NUMBER]"
drag, startPoint x: 816, startPoint y: 181, endPoint x: 408, endPoint y: 181, distance: 408.0
click at [408, 181] on div "Outbound call Location 5 Star Appliance Repair Your caller id phone number [PHO…" at bounding box center [762, 392] width 1523 height 784
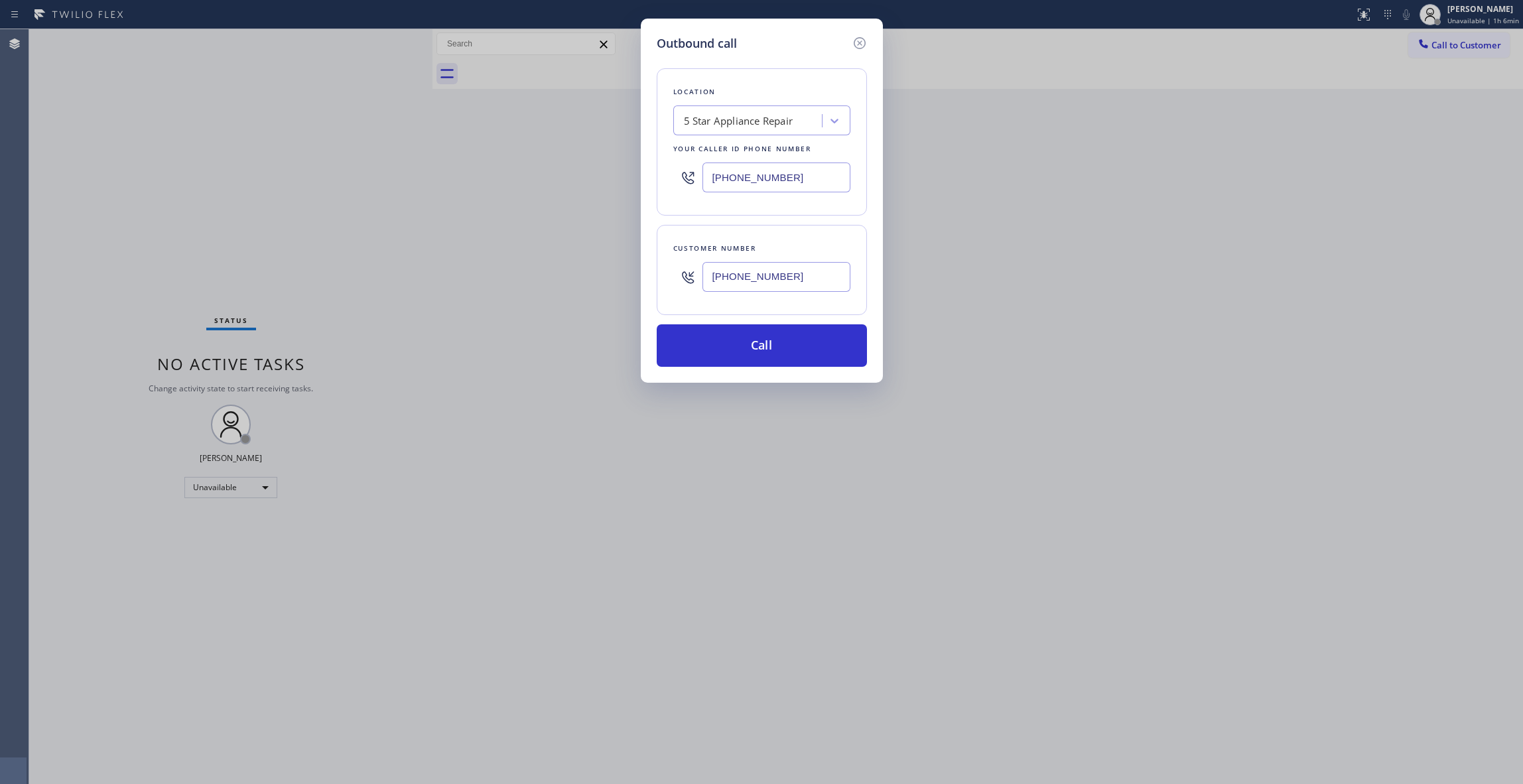
paste input "213) 335-2685"
type input "[PHONE_NUMBER]"
click at [752, 347] on button "Call" at bounding box center [762, 345] width 210 height 42
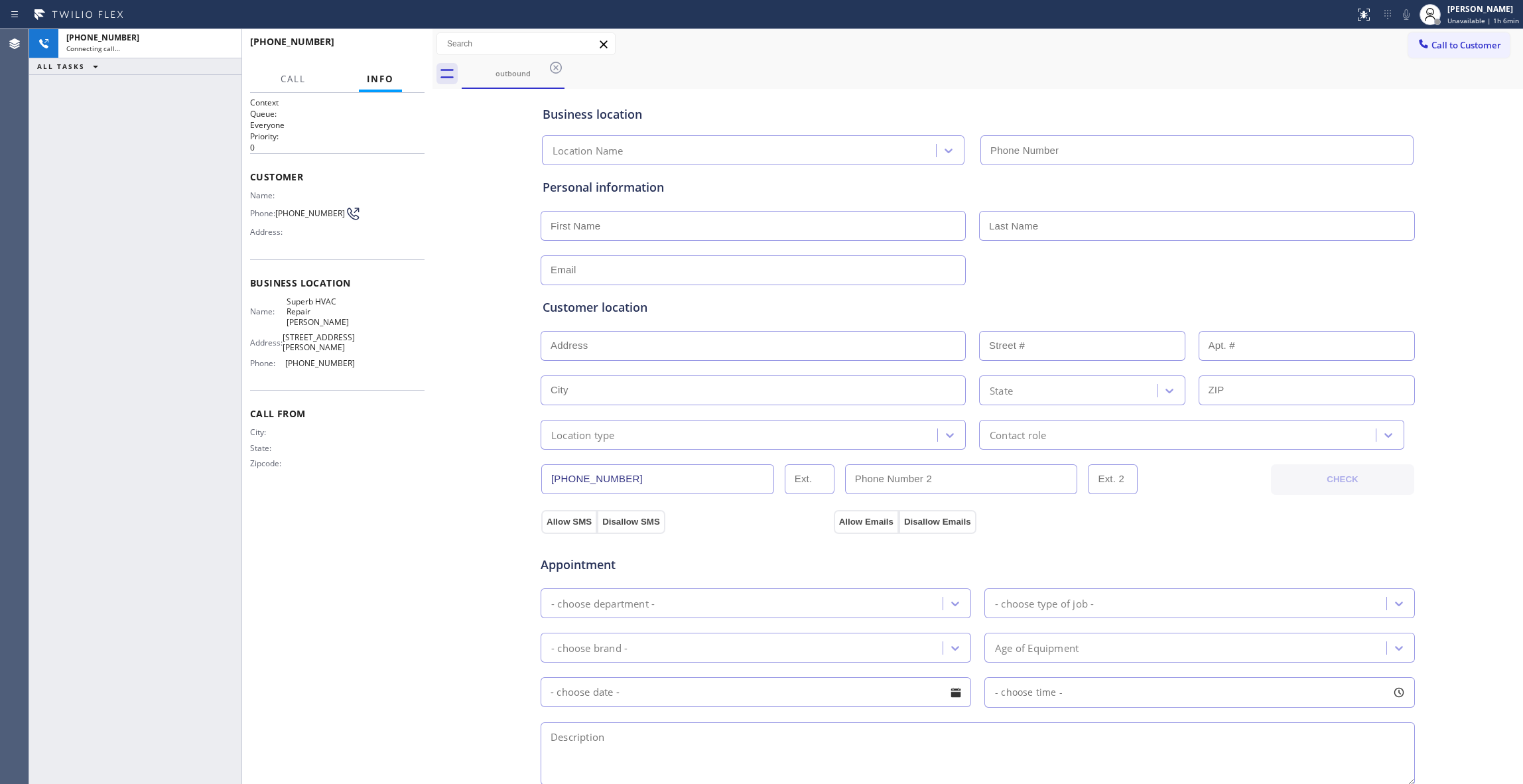
type input "[PHONE_NUMBER]"
click at [449, 200] on div "Business location Superb HVAC Repair [PERSON_NAME] [PHONE_NUMBER] Personal info…" at bounding box center [978, 544] width 1084 height 906
click at [401, 49] on span "HANG UP" at bounding box center [394, 47] width 40 height 9
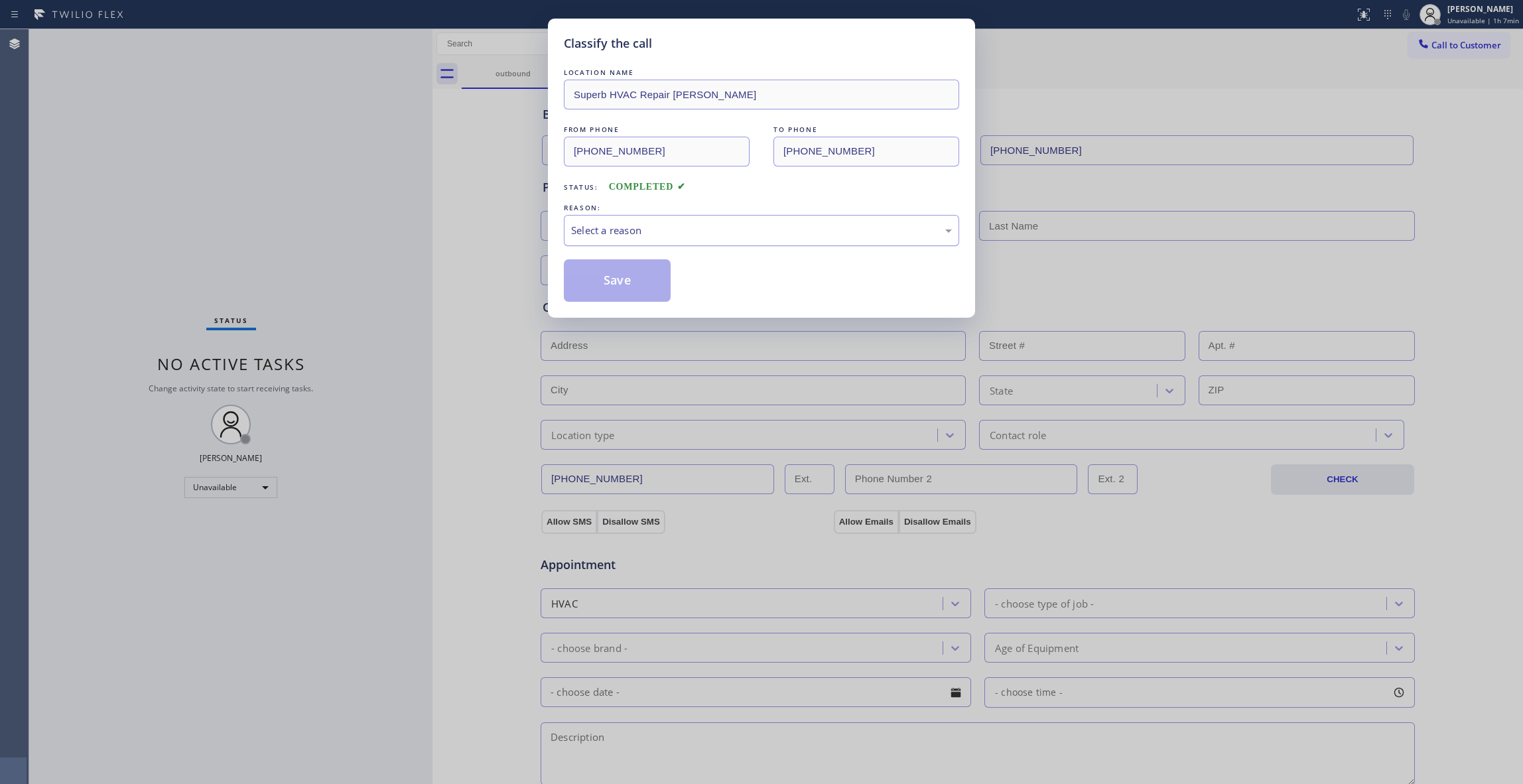
click at [623, 224] on div "Select a reason" at bounding box center [762, 230] width 381 height 15
click at [588, 291] on button "Save" at bounding box center [617, 280] width 107 height 42
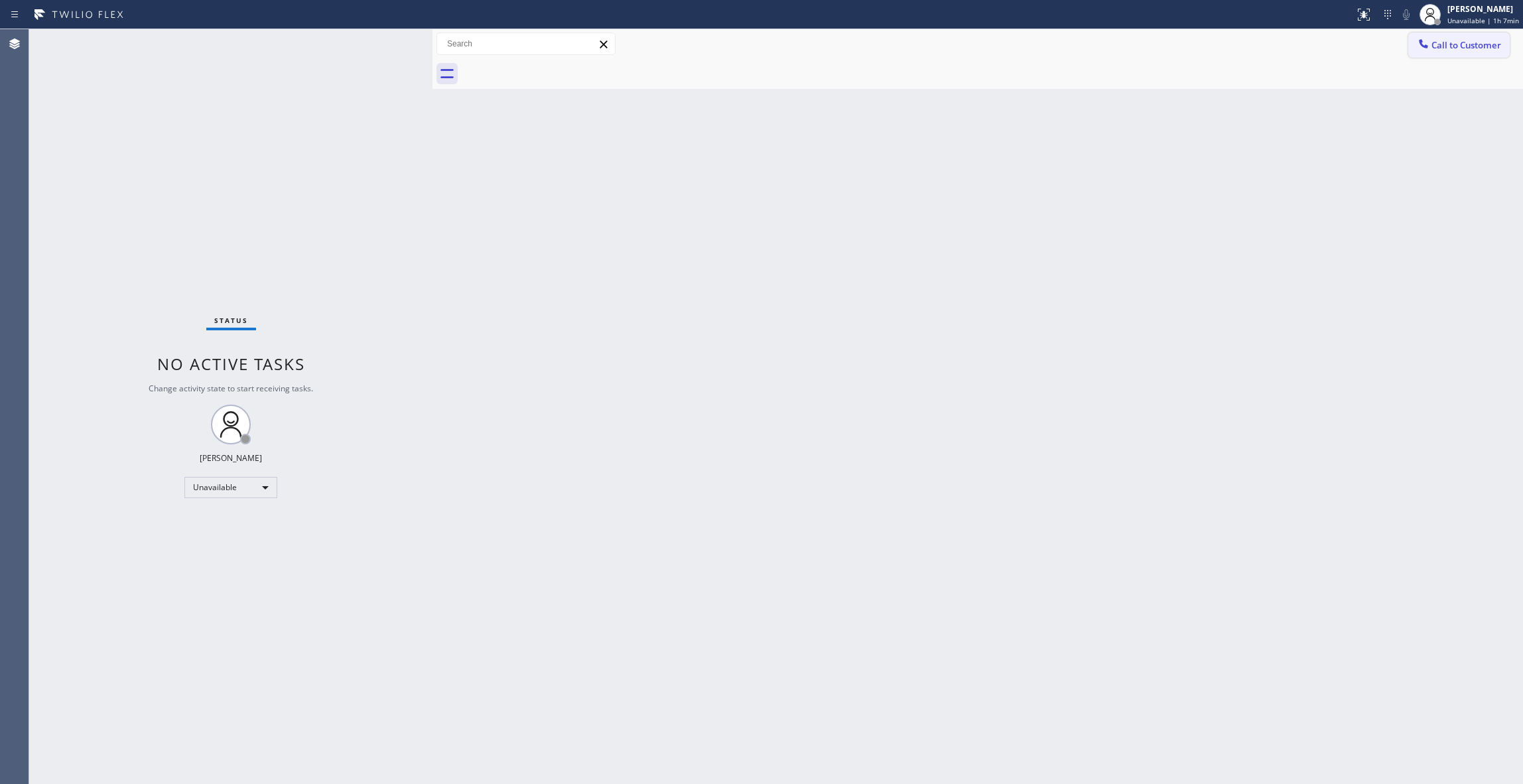
click at [1498, 50] on span "Call to Customer" at bounding box center [1466, 45] width 70 height 12
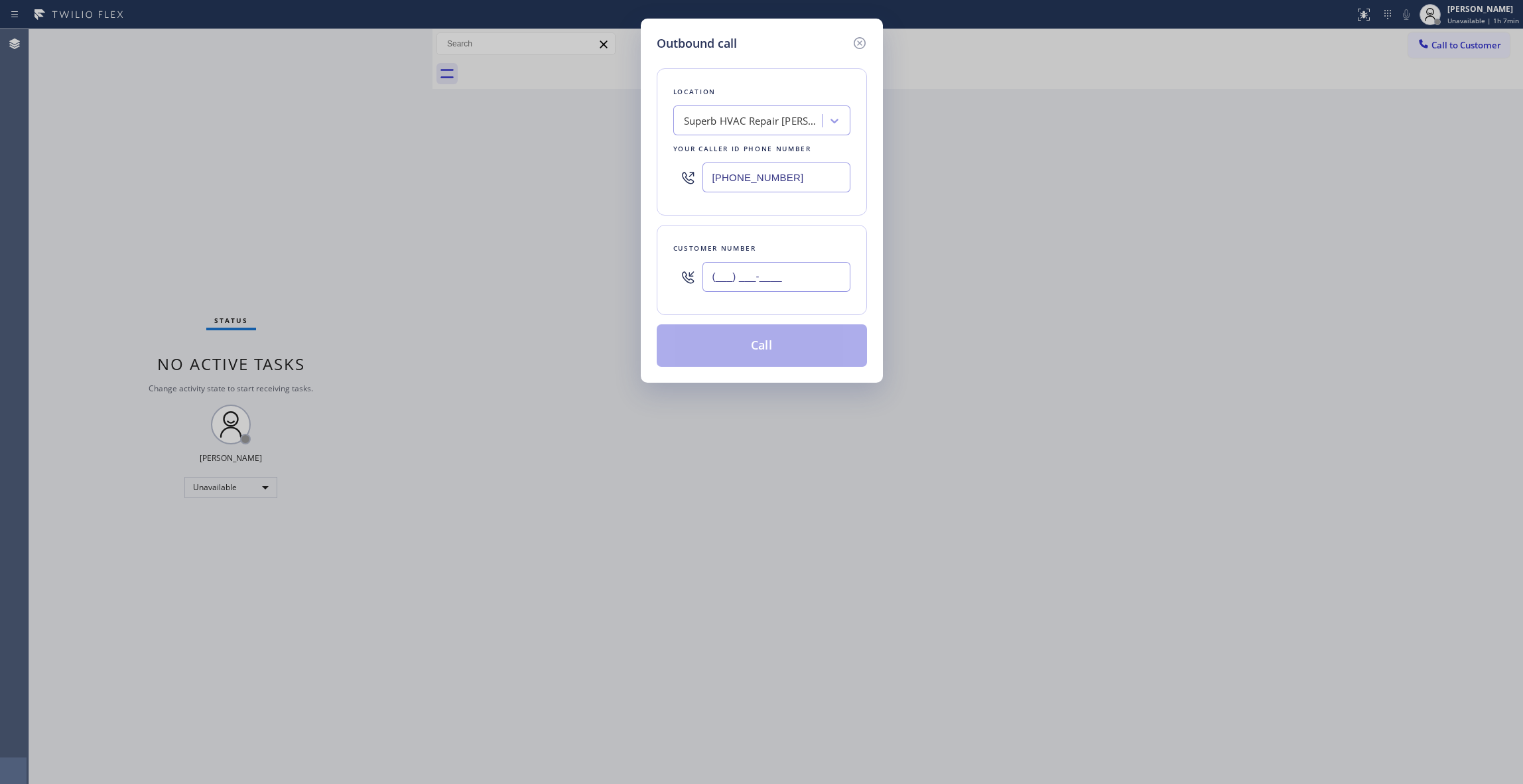
click at [739, 285] on input "(___) ___-____" at bounding box center [776, 277] width 148 height 30
paste input "213) 709-0852"
type input "[PHONE_NUMBER]"
click at [738, 355] on button "Call" at bounding box center [762, 345] width 210 height 42
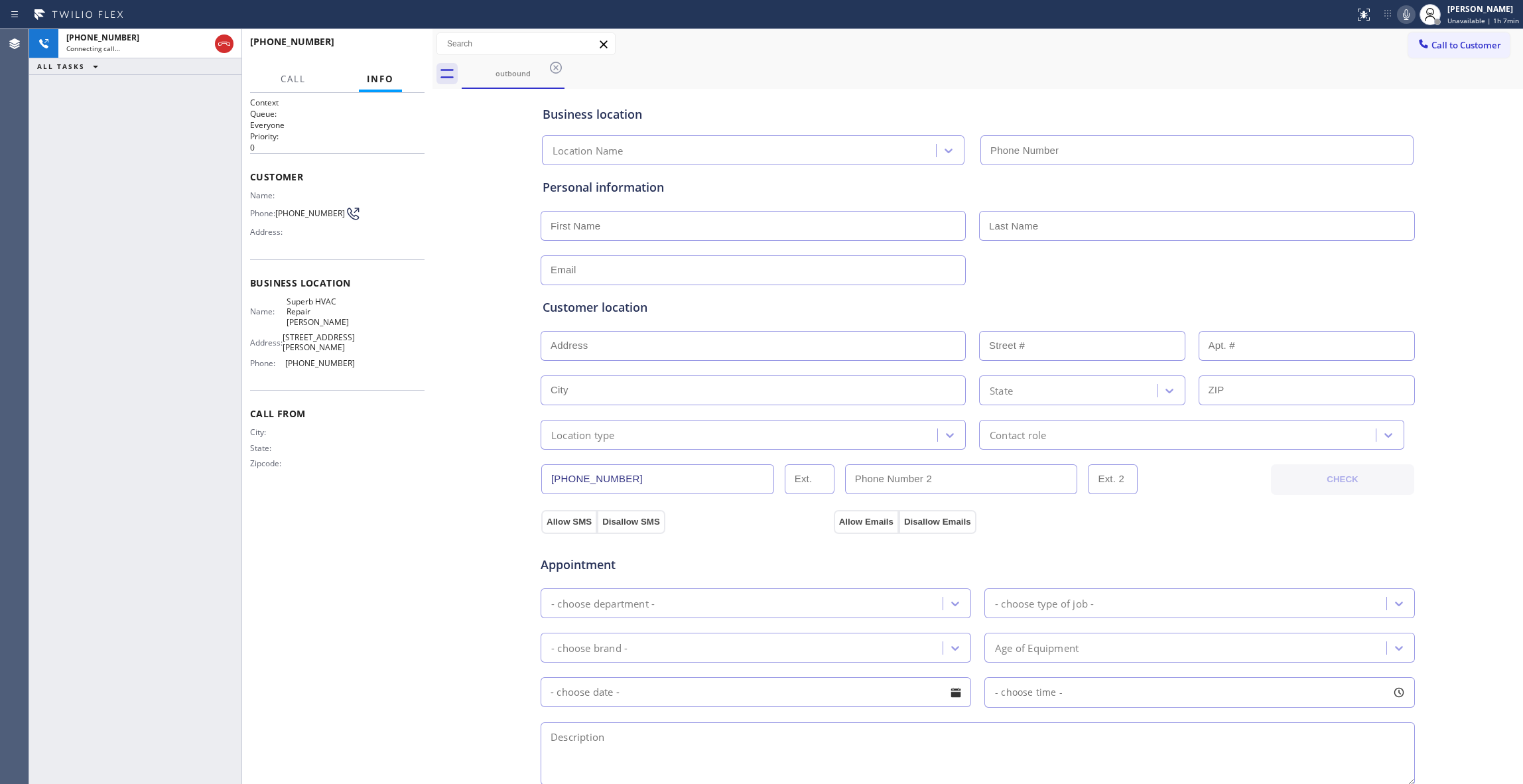
type input "[PHONE_NUMBER]"
click at [400, 43] on span "HANG UP" at bounding box center [394, 47] width 40 height 9
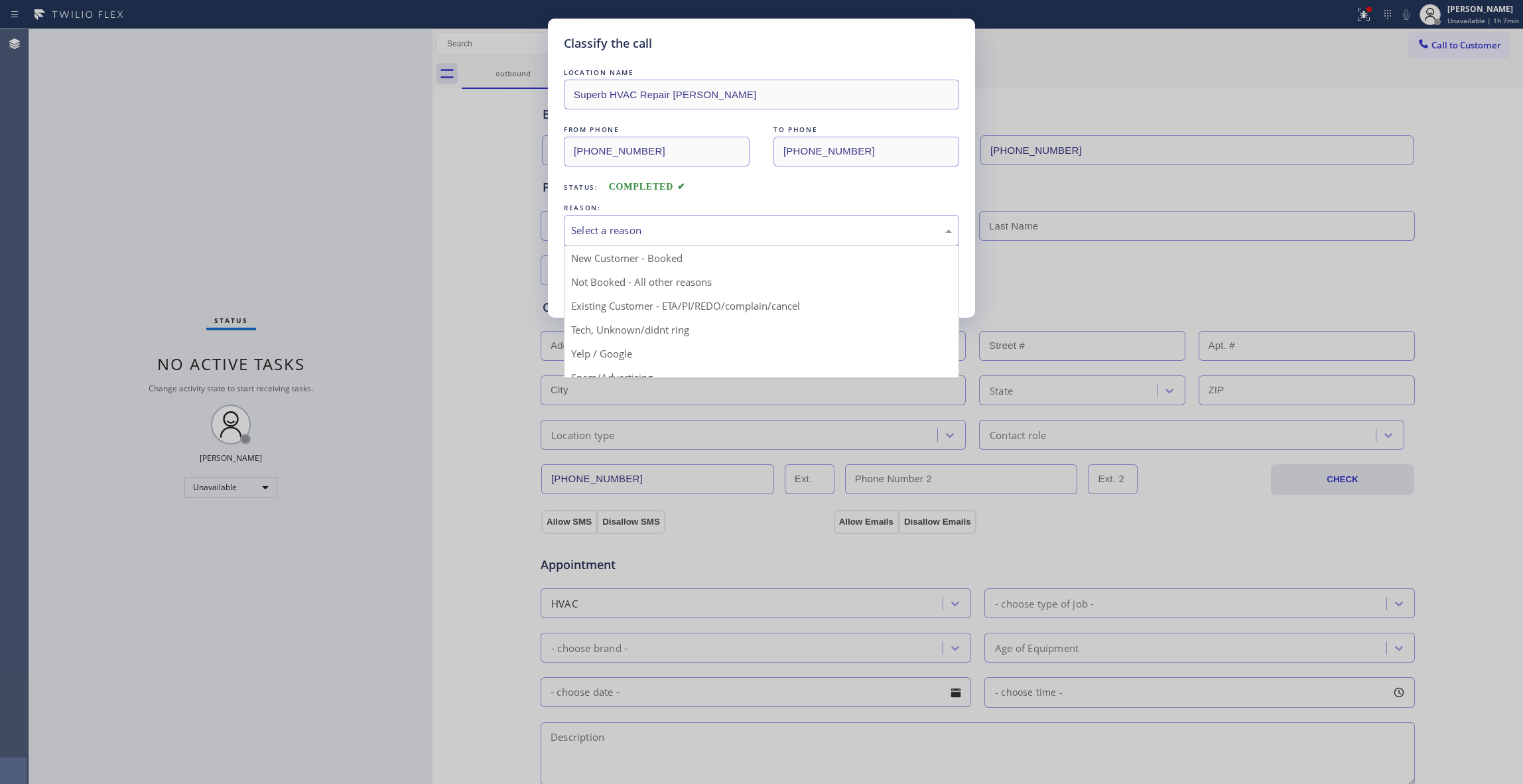
click at [625, 235] on div "Select a reason" at bounding box center [762, 230] width 381 height 15
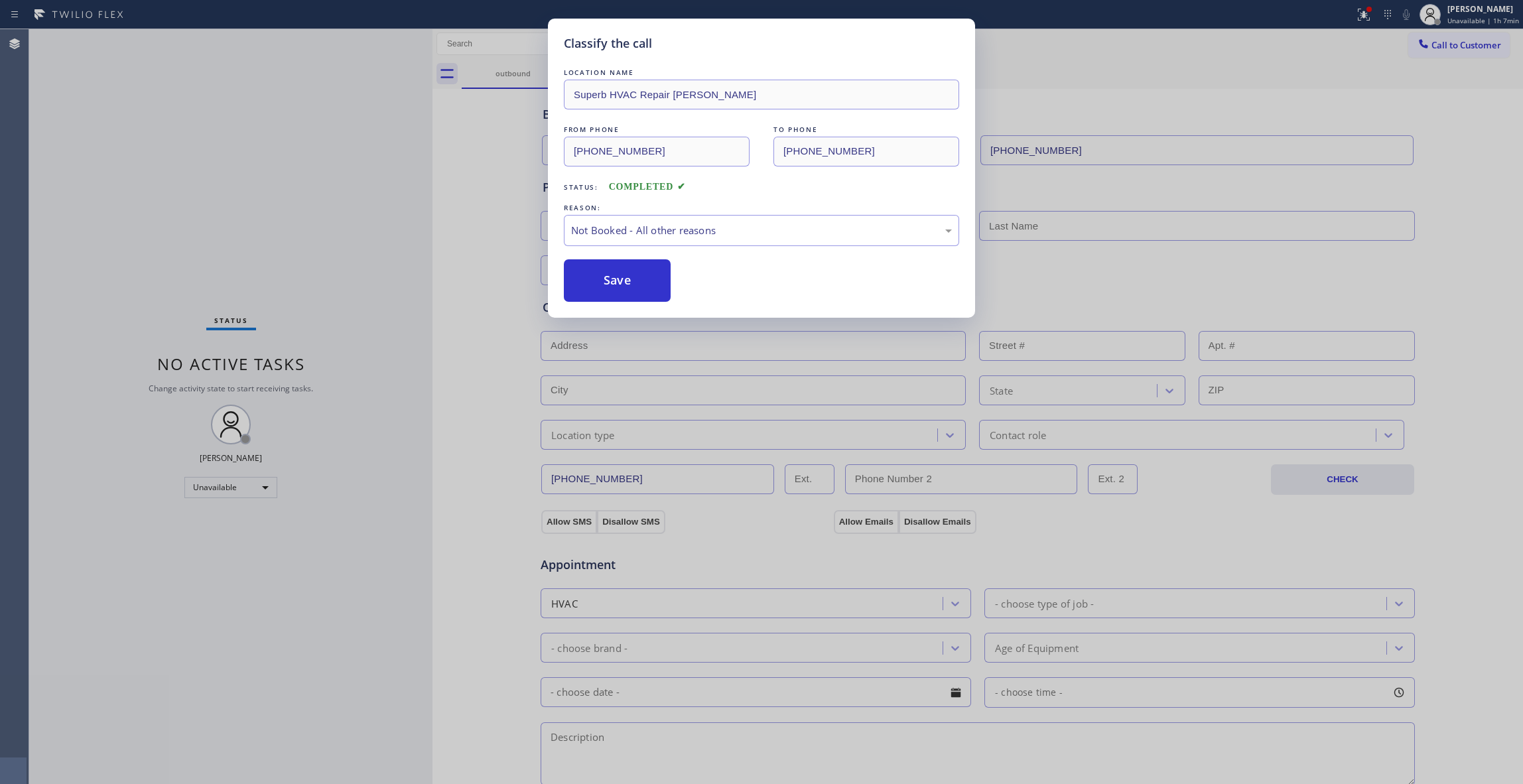
click at [613, 279] on button "Save" at bounding box center [617, 280] width 107 height 42
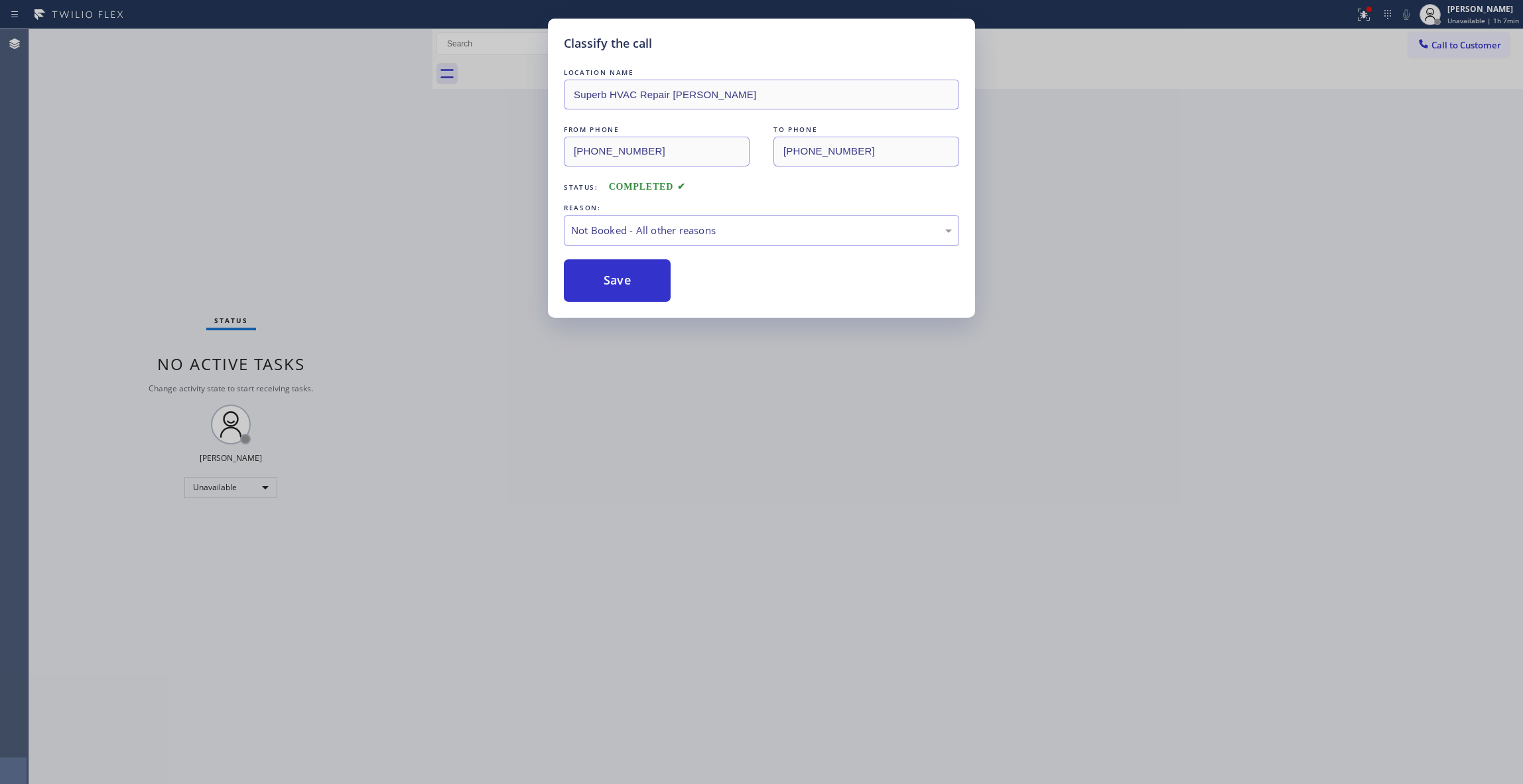
click at [613, 279] on button "Save" at bounding box center [617, 280] width 107 height 42
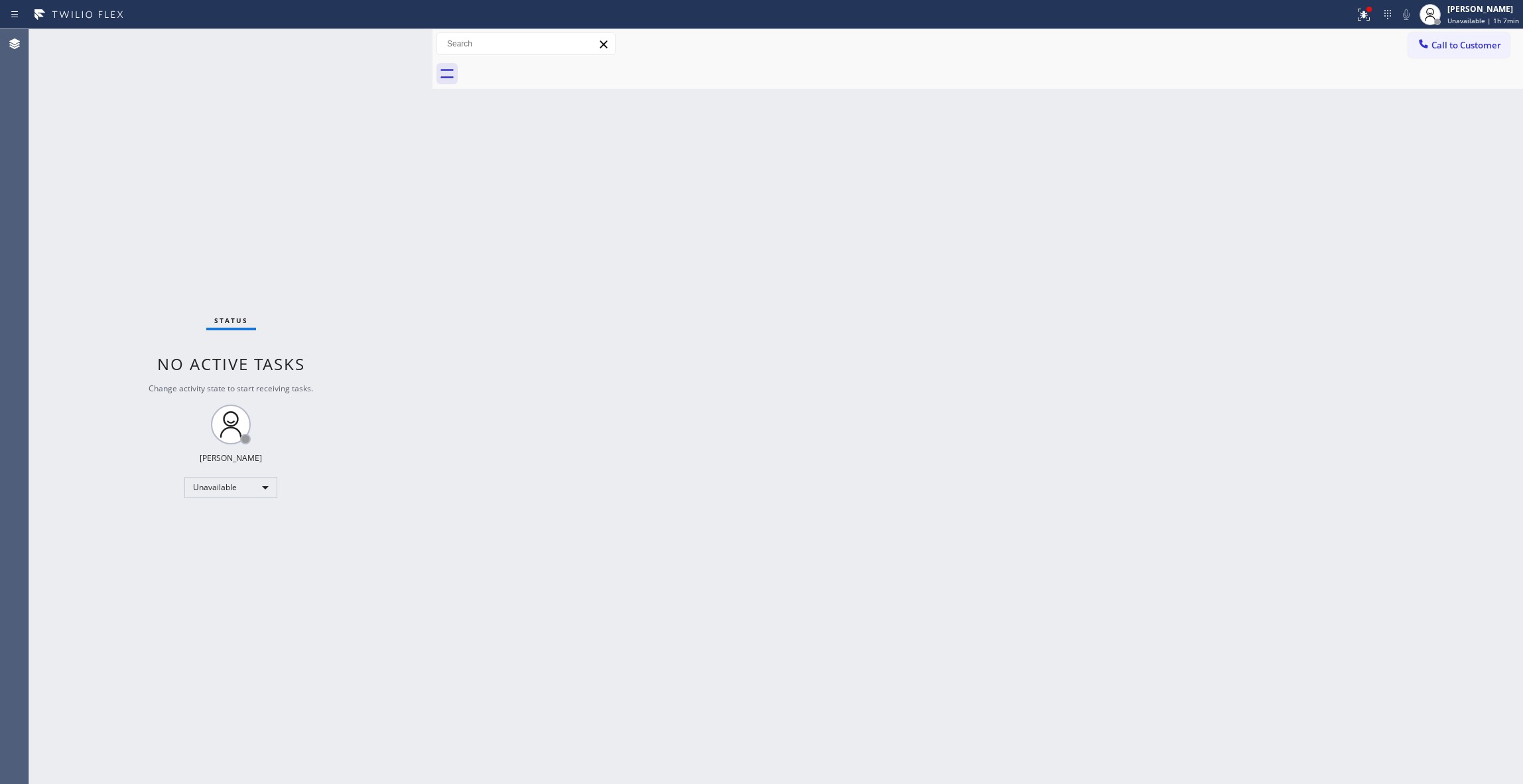
drag, startPoint x: 803, startPoint y: 428, endPoint x: 784, endPoint y: 439, distance: 22.0
click at [803, 428] on div "Back to Dashboard Change Sender ID Customers Technicians Select a contact Outbo…" at bounding box center [978, 406] width 1091 height 754
drag, startPoint x: 1122, startPoint y: 398, endPoint x: 1515, endPoint y: 115, distance: 484.3
click at [1123, 395] on div "Back to Dashboard Change Sender ID Customers Technicians Select a contact Outbo…" at bounding box center [978, 406] width 1091 height 754
click at [1447, 47] on span "Call to Customer" at bounding box center [1466, 45] width 70 height 12
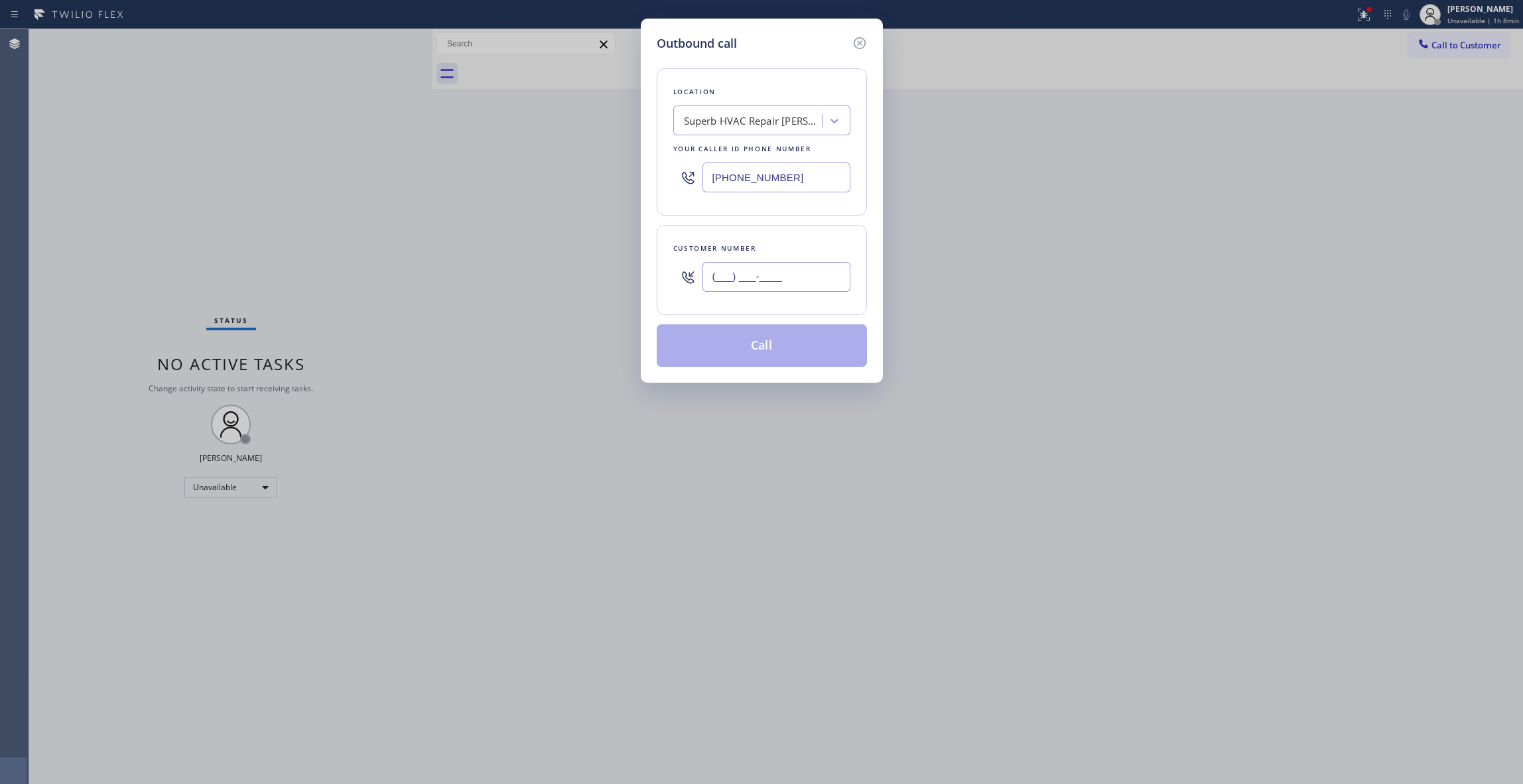
click at [708, 284] on input "(___) ___-____" at bounding box center [776, 277] width 148 height 30
paste input "760) 628-0561"
type input "[PHONE_NUMBER]"
paste input "760) 314-899"
drag, startPoint x: 799, startPoint y: 181, endPoint x: 383, endPoint y: 163, distance: 416.4
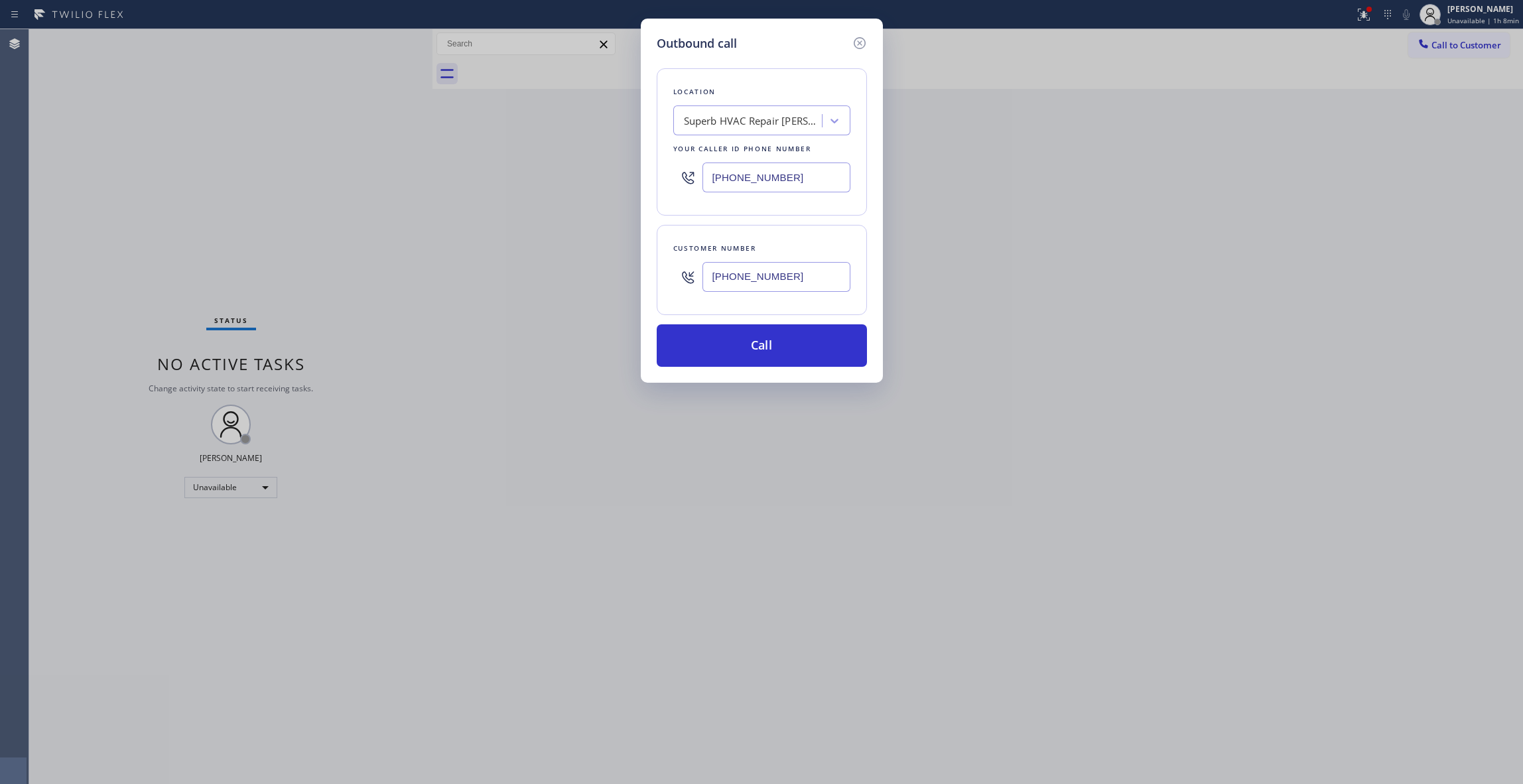
click at [383, 163] on div "Outbound call Location Superb HVAC Repair [PERSON_NAME] Your caller id phone nu…" at bounding box center [762, 392] width 1523 height 784
type input "[PHONE_NUMBER]"
drag, startPoint x: 810, startPoint y: 287, endPoint x: 635, endPoint y: 277, distance: 175.3
click at [635, 277] on div "Outbound call Location Expert Viking Appliance Repair [GEOGRAPHIC_DATA] Your ca…" at bounding box center [762, 392] width 1523 height 784
click at [728, 332] on button "Call" at bounding box center [762, 345] width 210 height 42
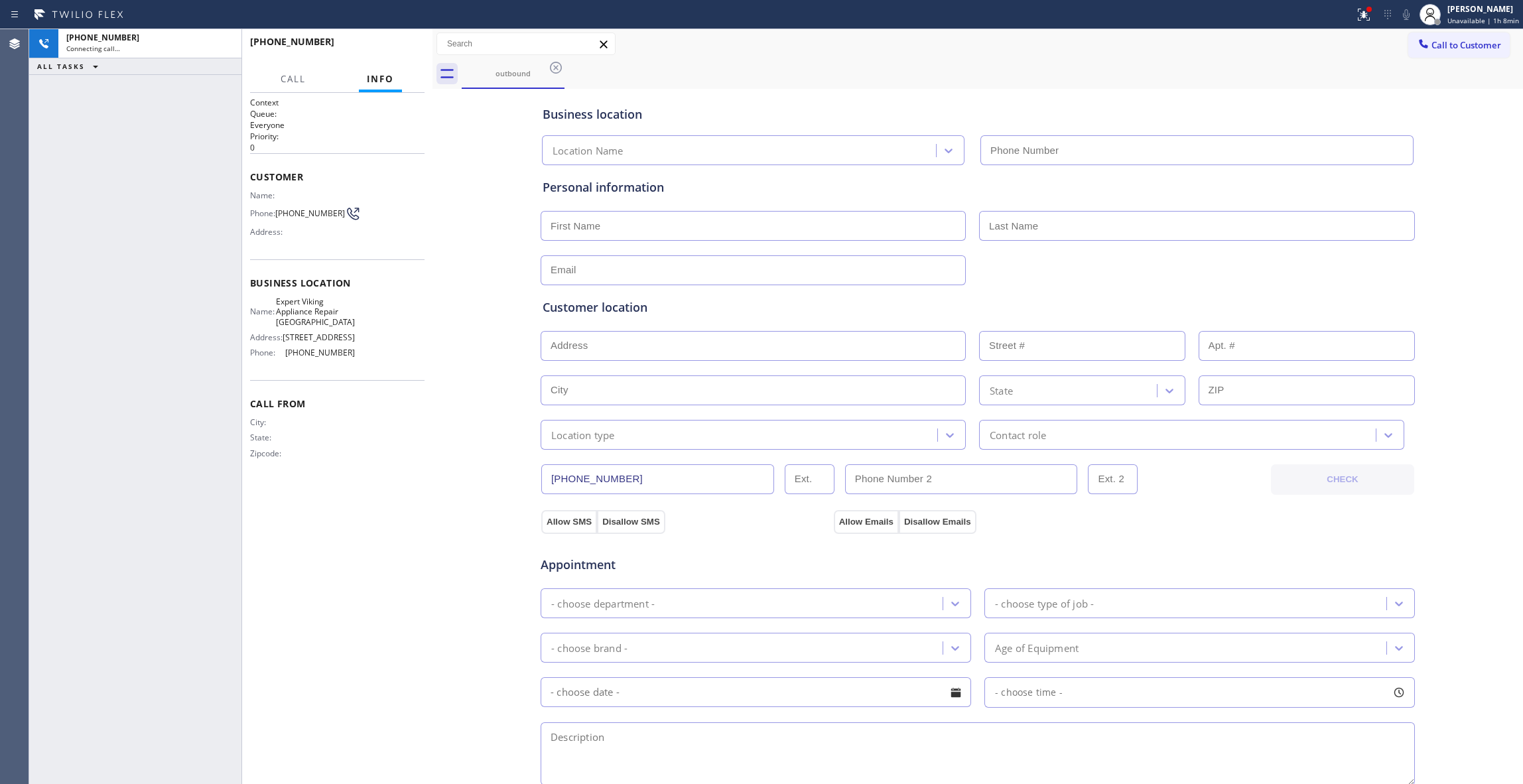
type input "[PHONE_NUMBER]"
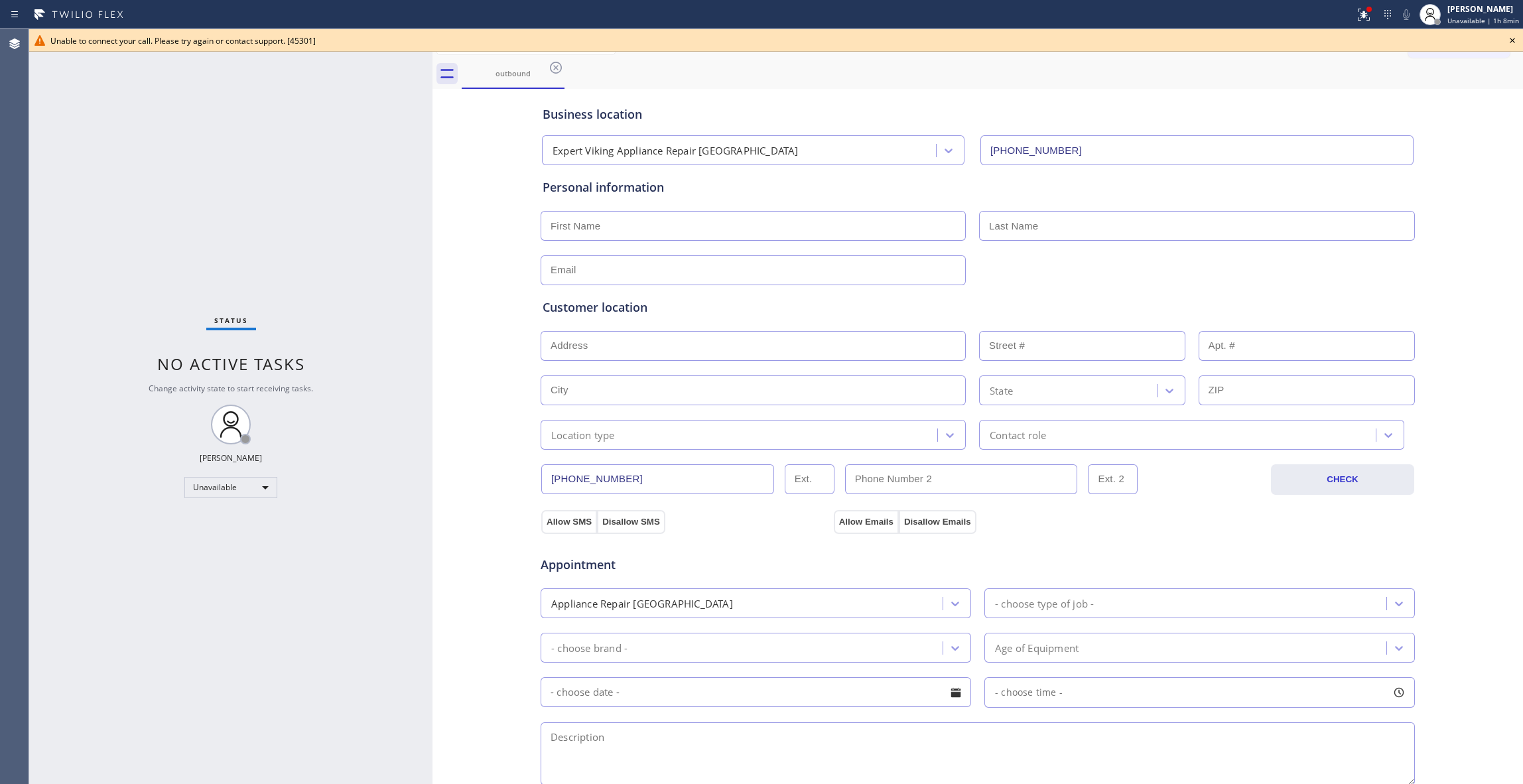
click at [512, 146] on div "Business location Expert Viking Appliance Repair [GEOGRAPHIC_DATA] [PHONE_NUMBE…" at bounding box center [978, 544] width 1084 height 906
click at [556, 68] on icon at bounding box center [556, 68] width 12 height 12
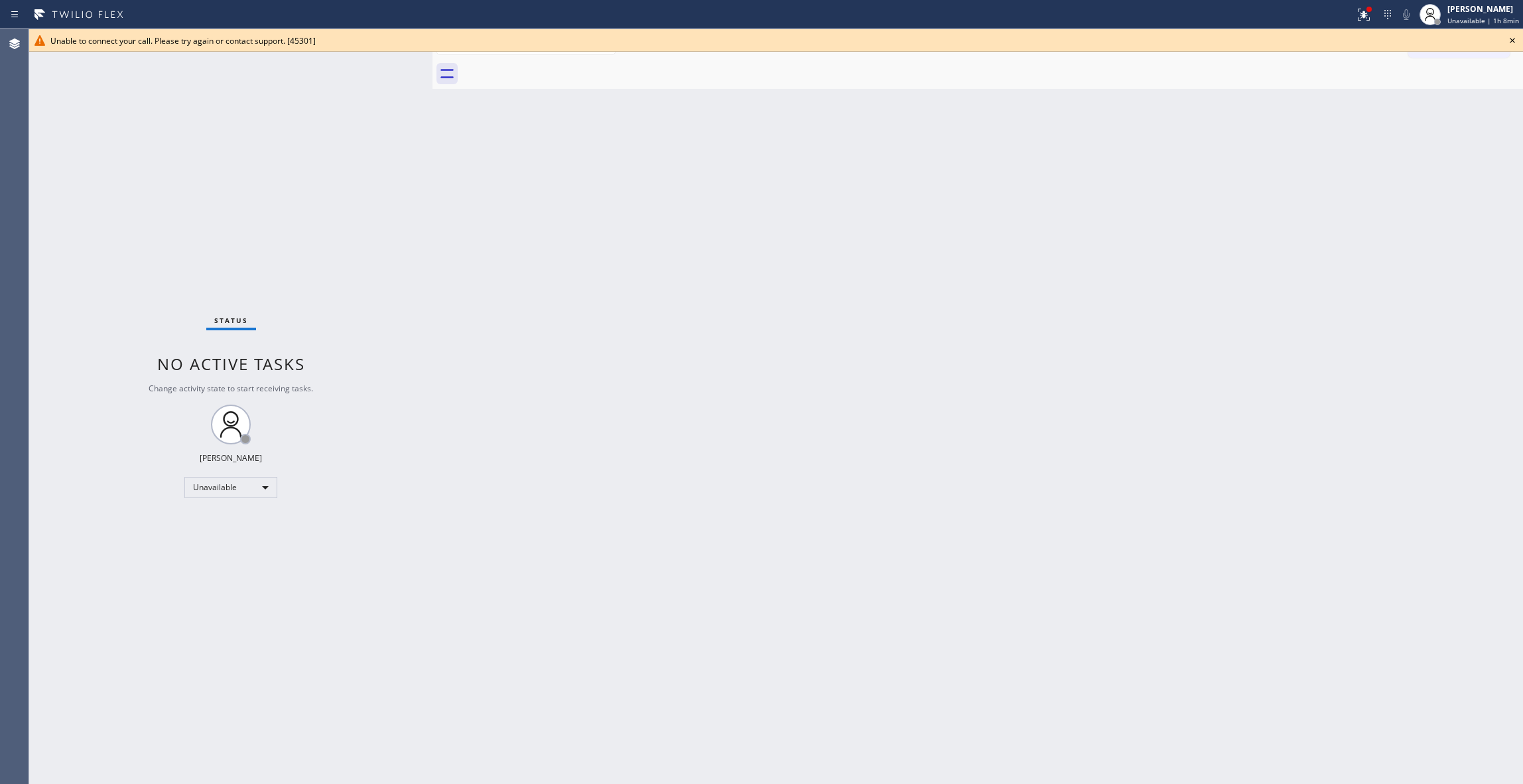
click at [1512, 39] on icon at bounding box center [1512, 40] width 16 height 16
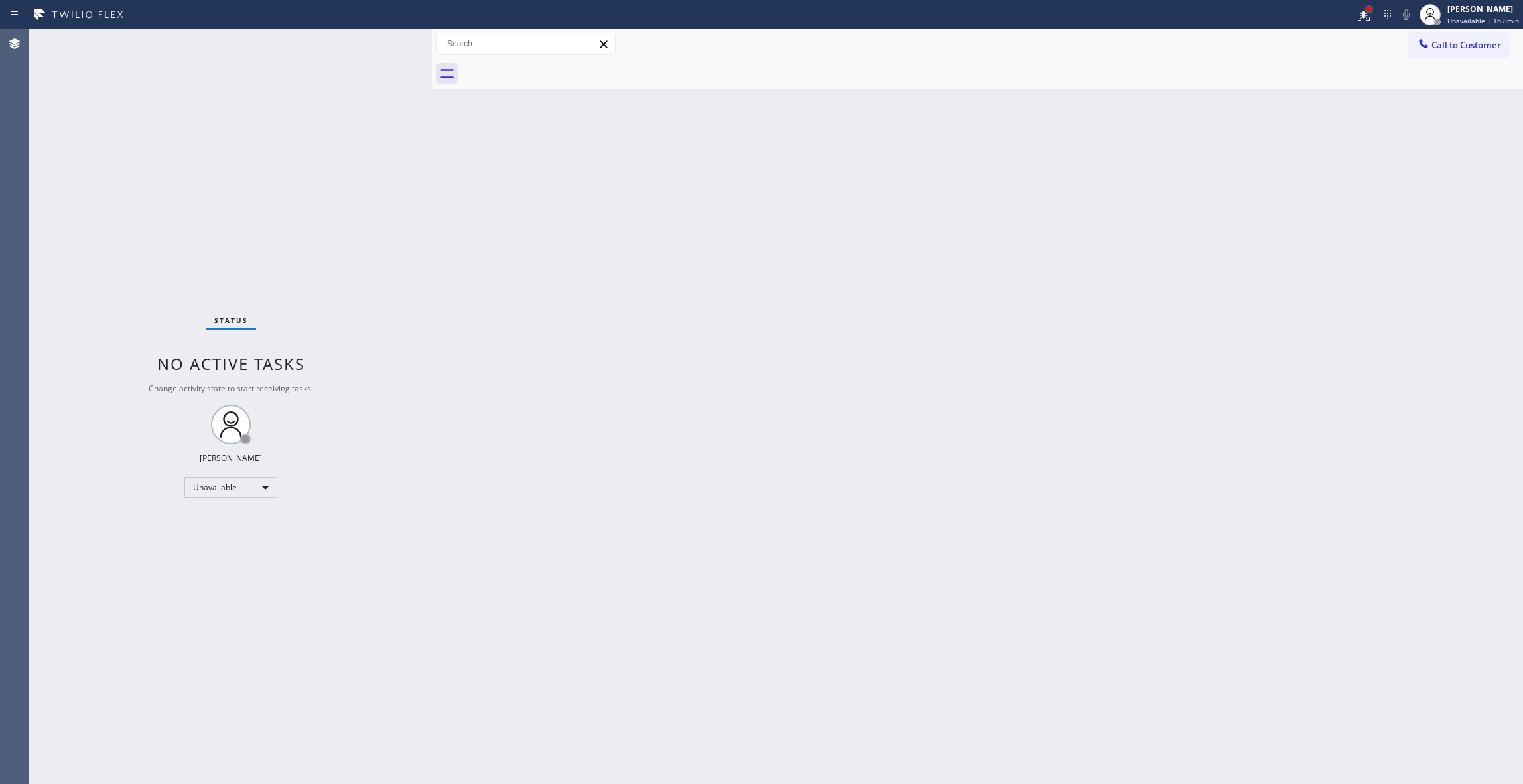
click at [1365, 7] on div at bounding box center [1369, 9] width 8 height 8
click at [1331, 172] on button "Clear issues" at bounding box center [1281, 174] width 155 height 19
click at [1251, 309] on div "Back to Dashboard Change Sender ID Customers Technicians Select a contact Outbo…" at bounding box center [978, 406] width 1091 height 754
click at [1482, 50] on span "Call to Customer" at bounding box center [1466, 45] width 70 height 12
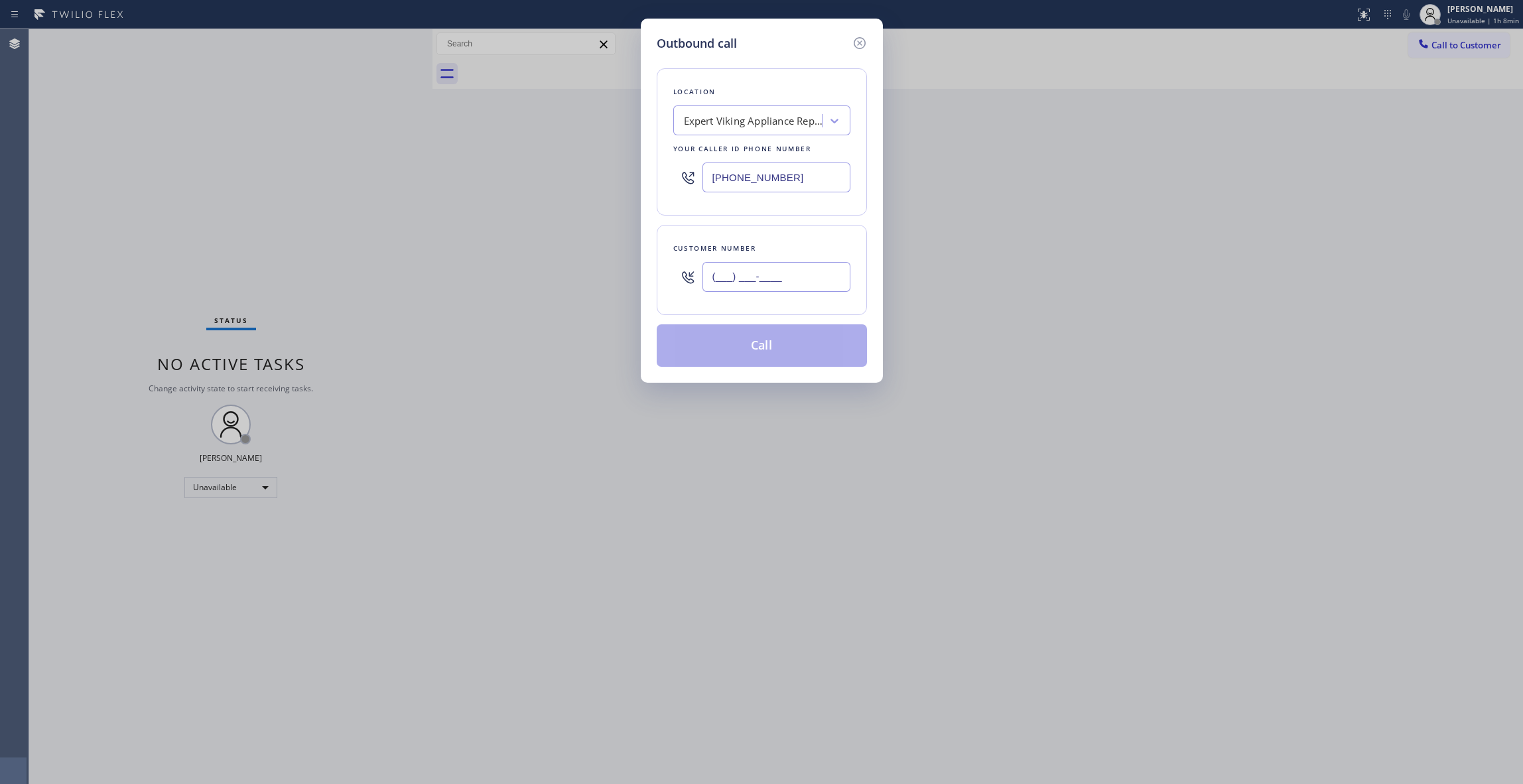
click at [725, 284] on input "(___) ___-____" at bounding box center [776, 277] width 148 height 30
paste input "760) 628-0561"
type input "[PHONE_NUMBER]"
click at [810, 349] on button "Call" at bounding box center [762, 345] width 210 height 42
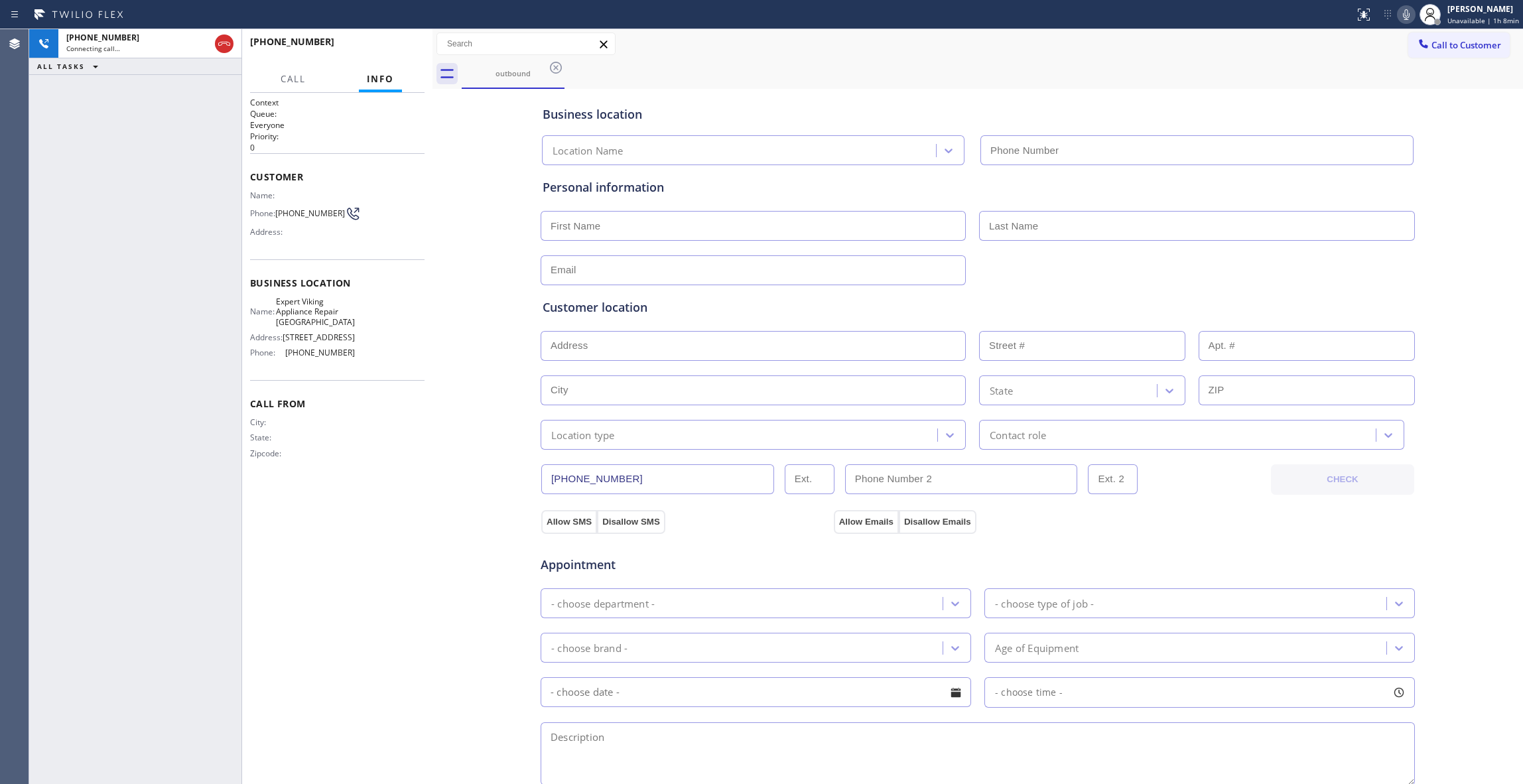
type input "[PHONE_NUMBER]"
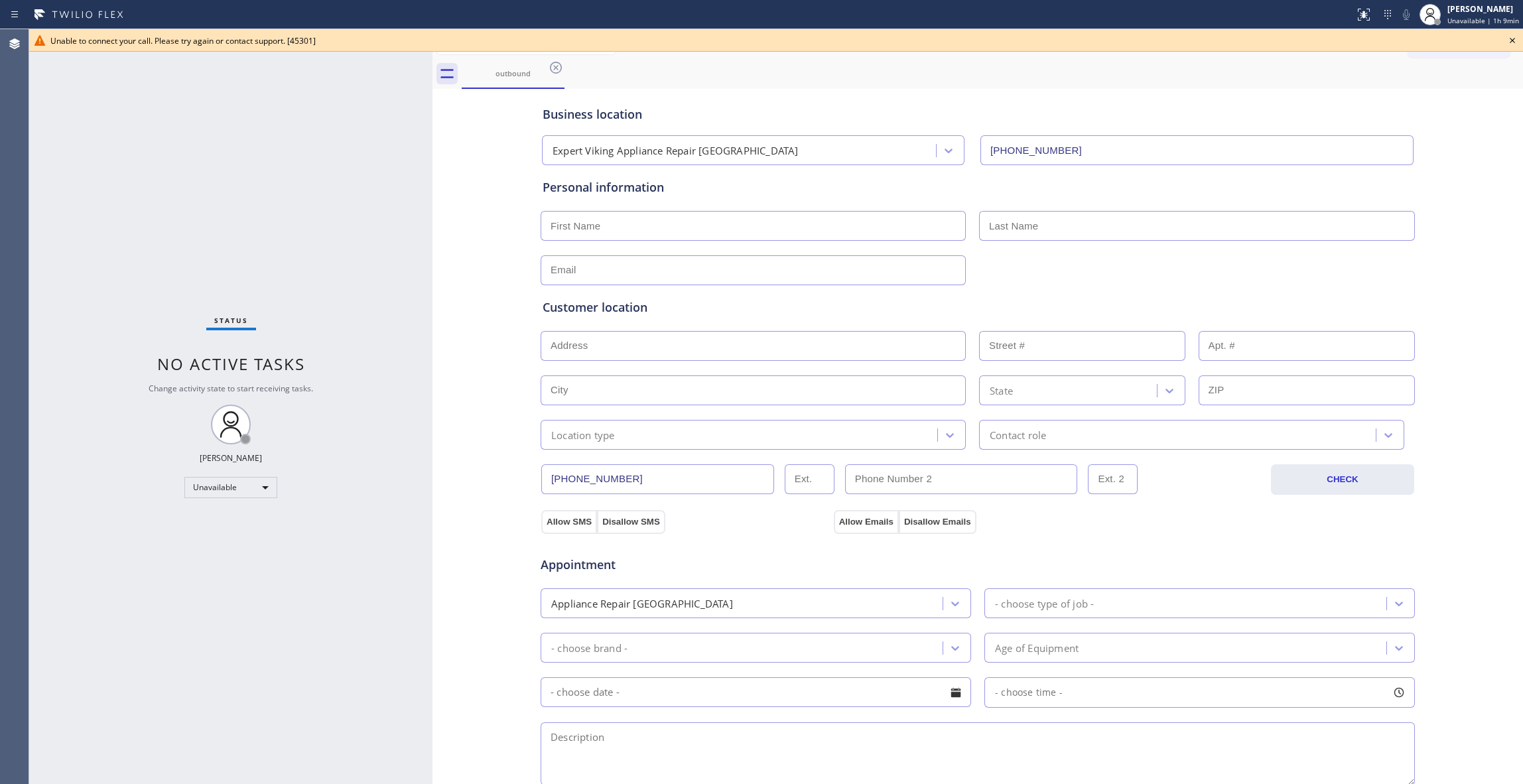
drag, startPoint x: 555, startPoint y: 69, endPoint x: 595, endPoint y: 69, distance: 40.0
click at [555, 69] on icon at bounding box center [555, 68] width 16 height 16
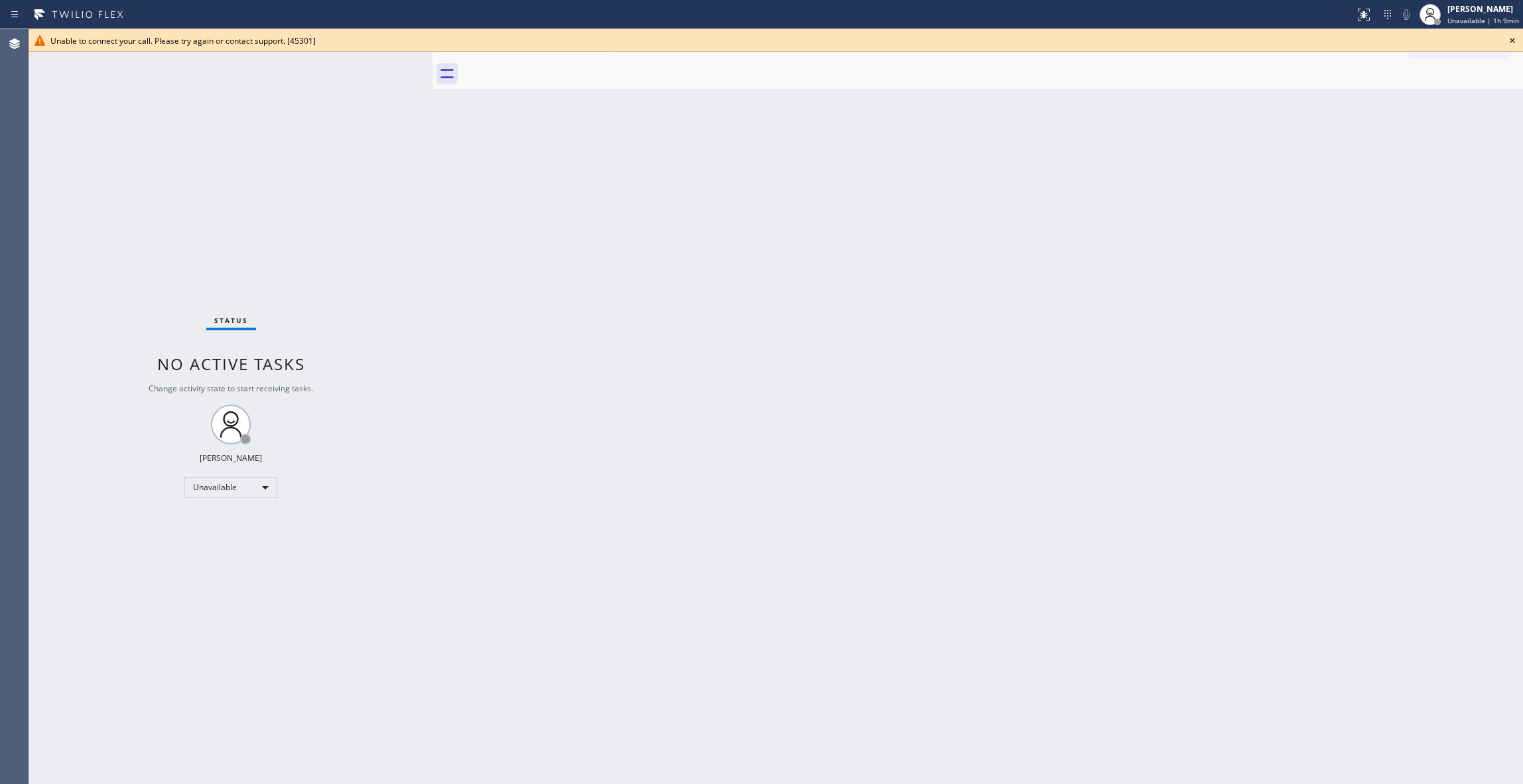
click at [1518, 39] on icon at bounding box center [1512, 40] width 16 height 16
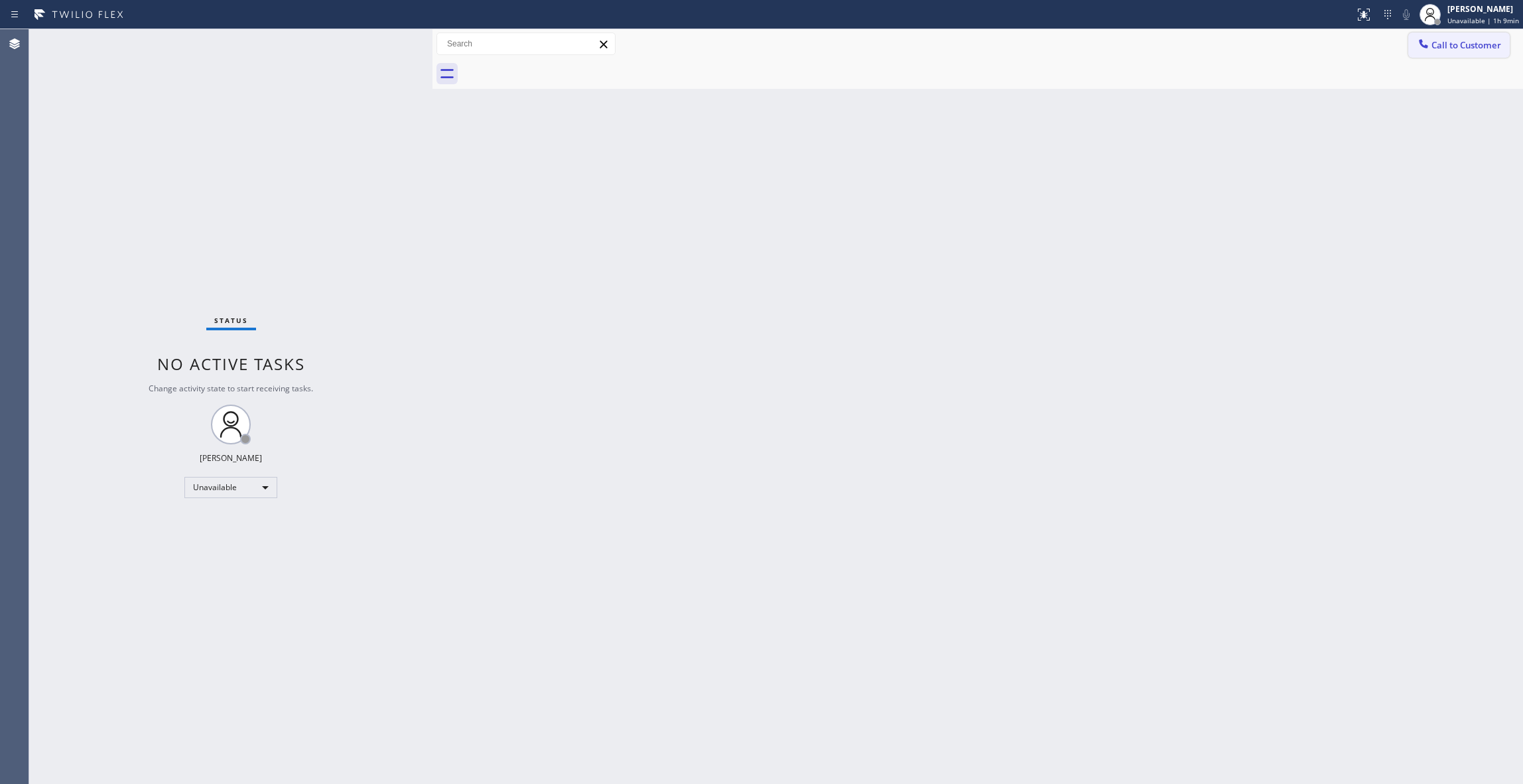
click at [1482, 50] on span "Call to Customer" at bounding box center [1466, 45] width 70 height 12
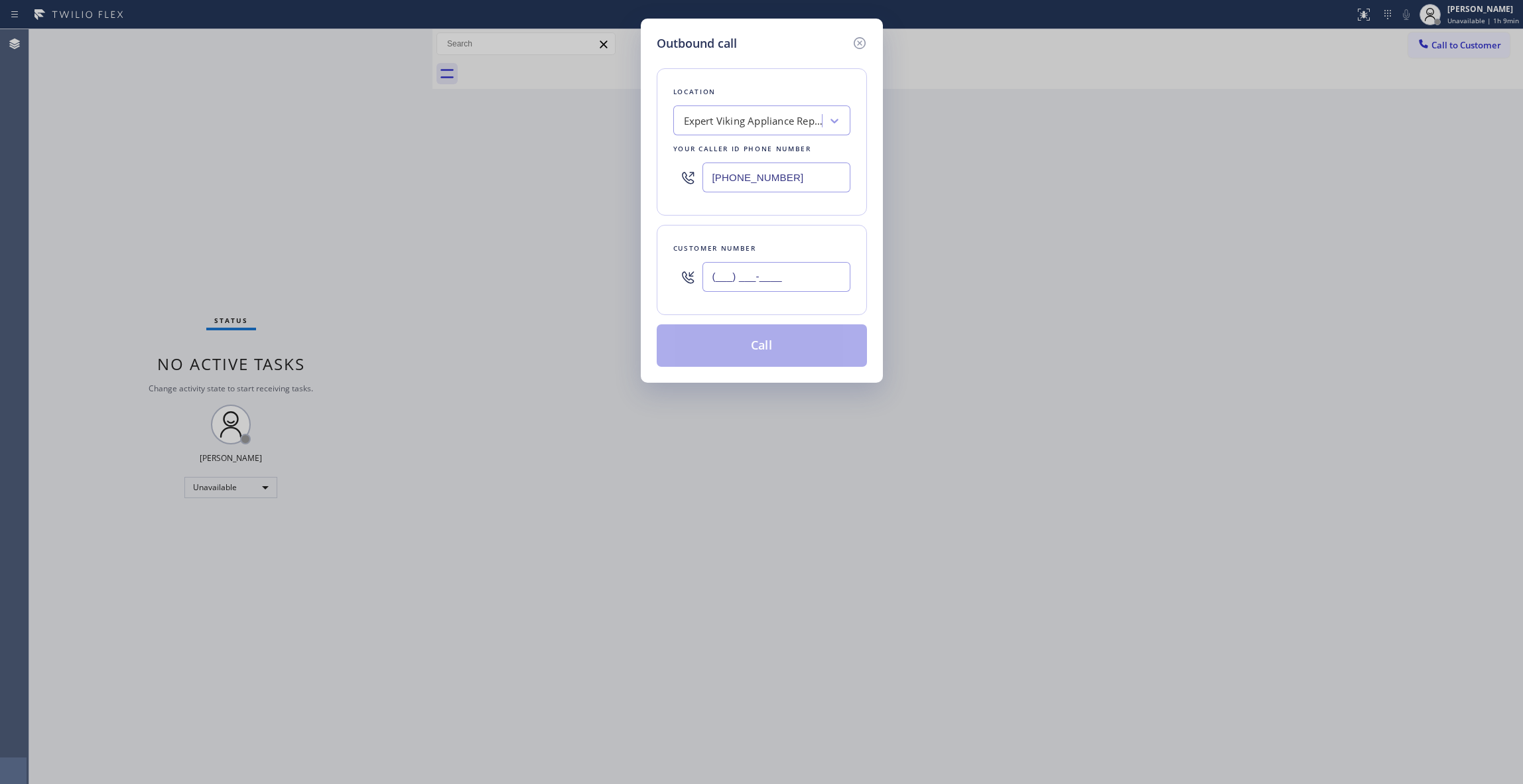
click at [797, 280] on input "(___) ___-____" at bounding box center [776, 277] width 148 height 30
paste input "760) 628-0561"
type input "[PHONE_NUMBER]"
click at [749, 348] on button "Call" at bounding box center [762, 345] width 210 height 42
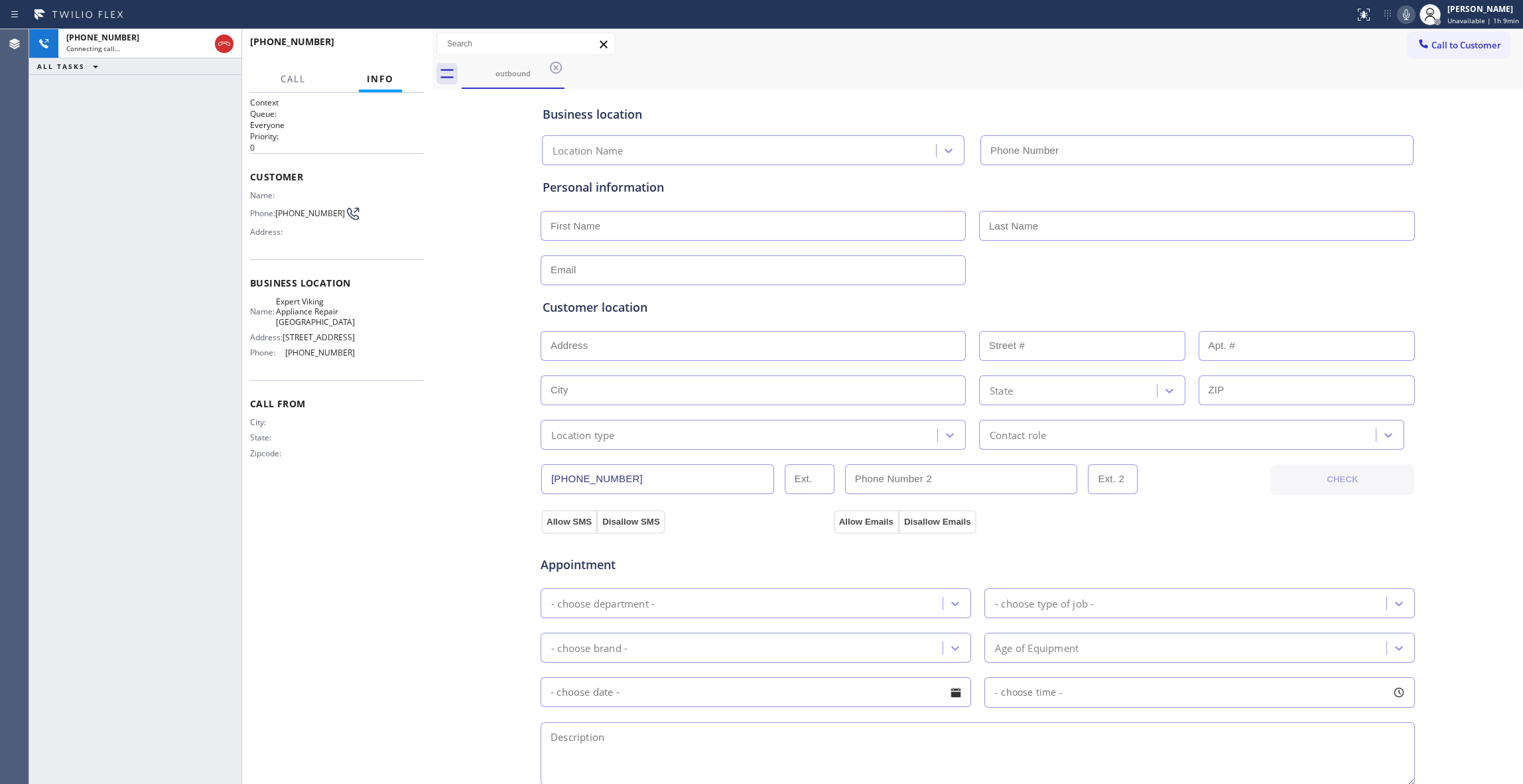
type input "[PHONE_NUMBER]"
click at [432, 500] on div at bounding box center [432, 406] width 0 height 754
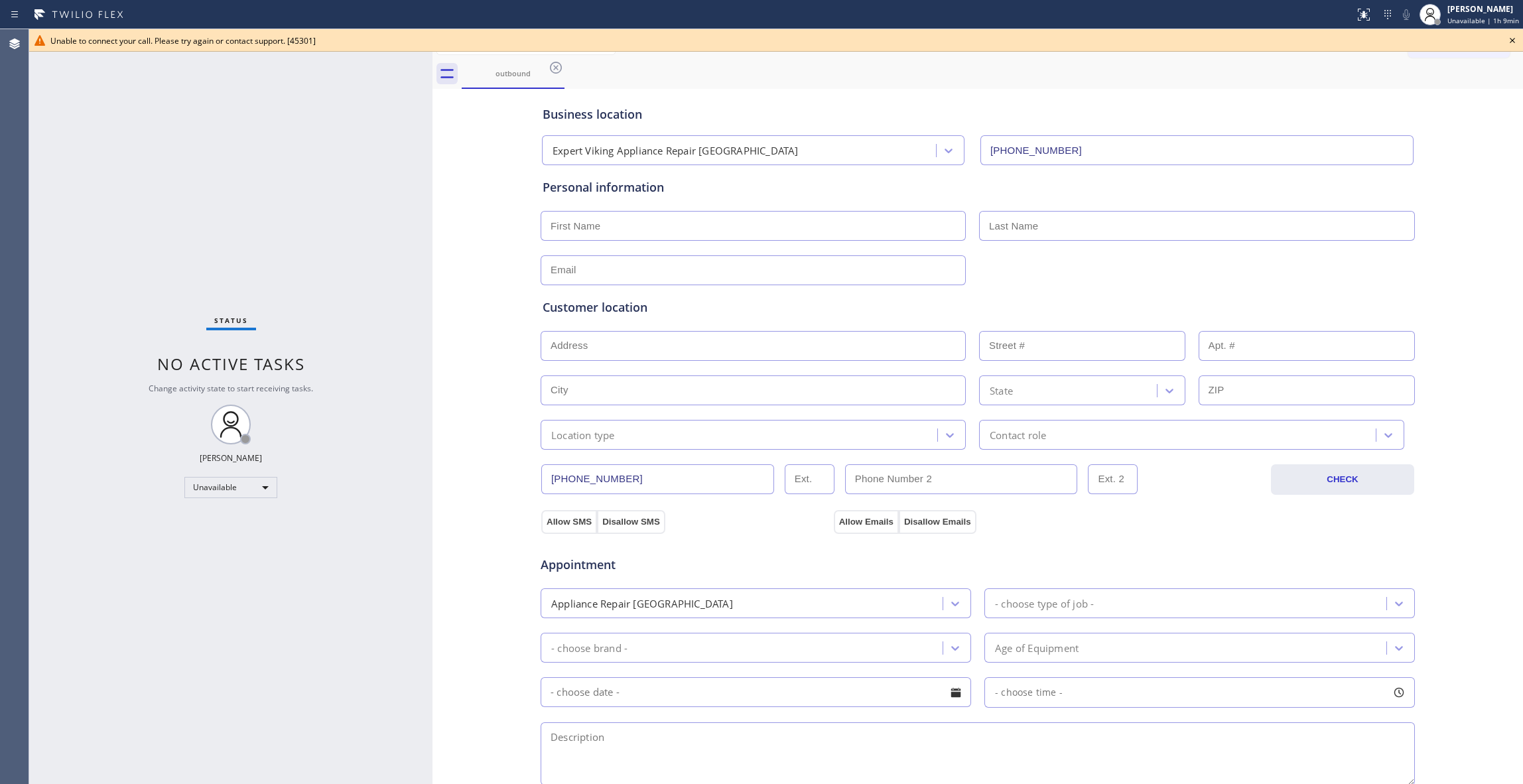
click at [1514, 40] on icon at bounding box center [1512, 40] width 16 height 16
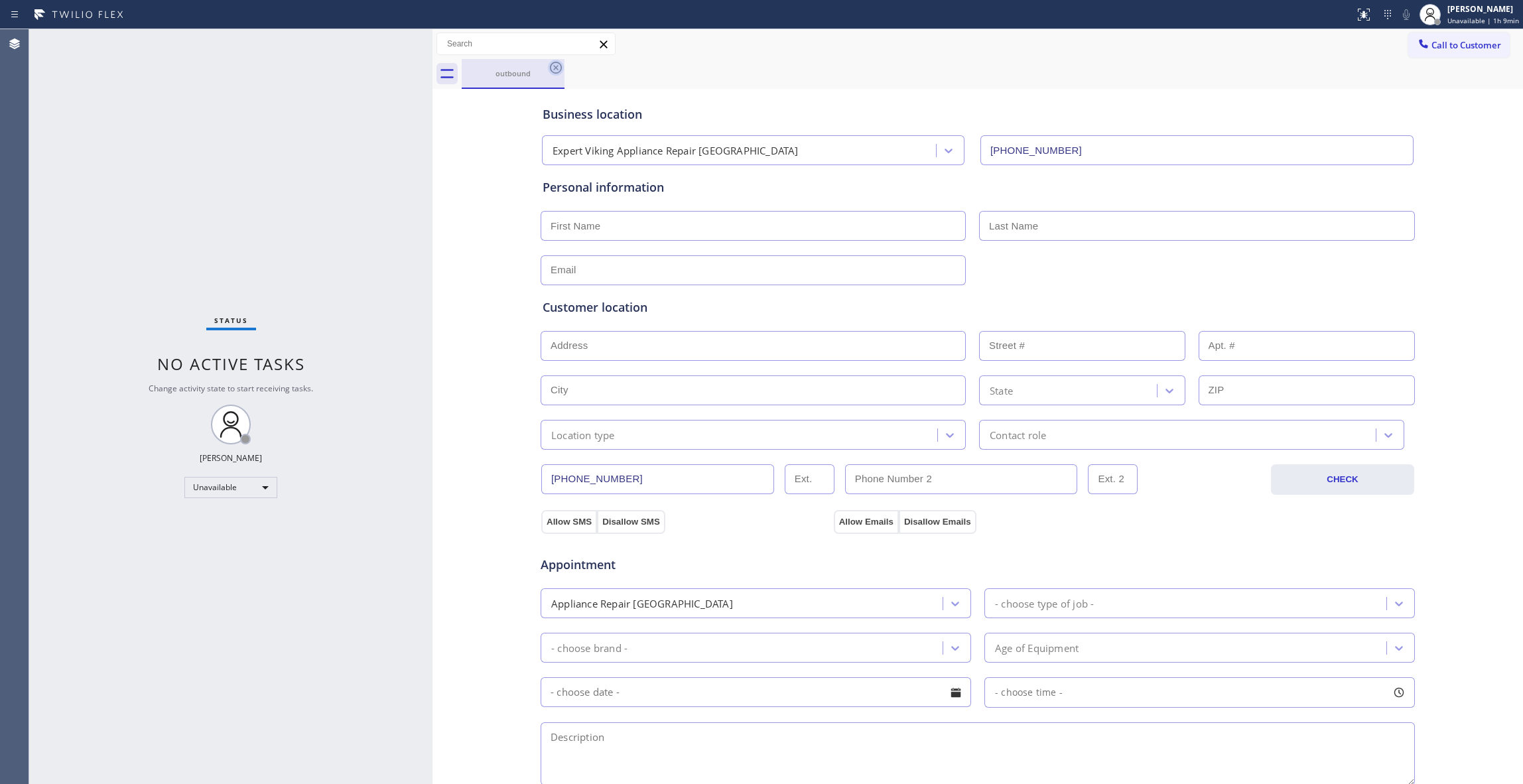
click at [549, 70] on icon at bounding box center [555, 68] width 16 height 16
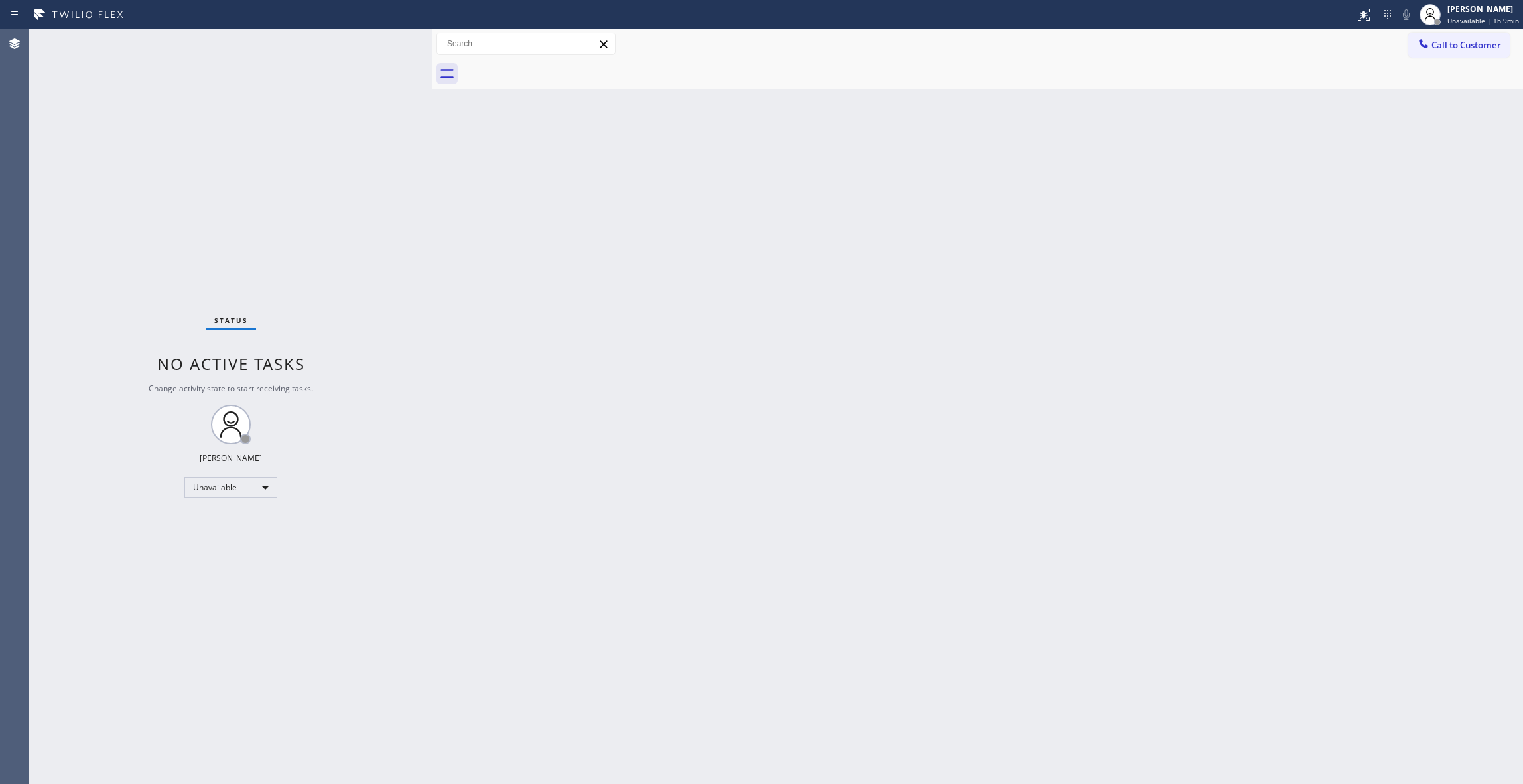
click at [130, 595] on div "Status No active tasks Change activity state to start receiving tasks. [PERSON_…" at bounding box center [231, 406] width 403 height 754
click at [19, 745] on div "Agent Desktop" at bounding box center [14, 406] width 29 height 754
click at [172, 262] on div "Status No active tasks Change activity state to start receiving tasks. [PERSON_…" at bounding box center [231, 406] width 403 height 754
drag, startPoint x: 1487, startPoint y: 43, endPoint x: 741, endPoint y: 266, distance: 778.6
click at [1487, 43] on span "Call to Customer" at bounding box center [1466, 45] width 70 height 12
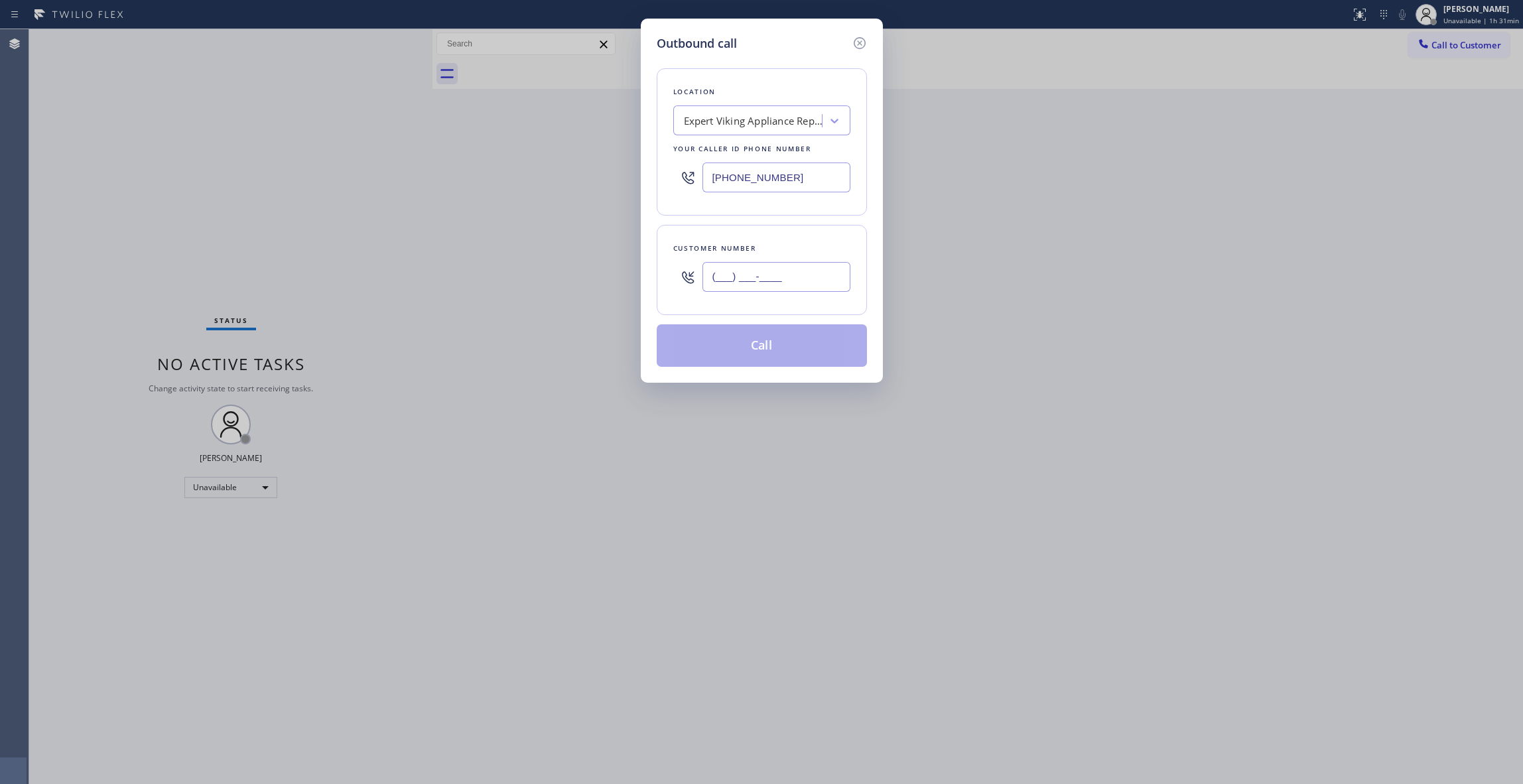
click at [818, 266] on input "(___) ___-____" at bounding box center [776, 277] width 148 height 30
paste input "760) 310-4725"
type input "[PHONE_NUMBER]"
paste input "949) 762-897"
drag, startPoint x: 804, startPoint y: 179, endPoint x: 569, endPoint y: 254, distance: 246.7
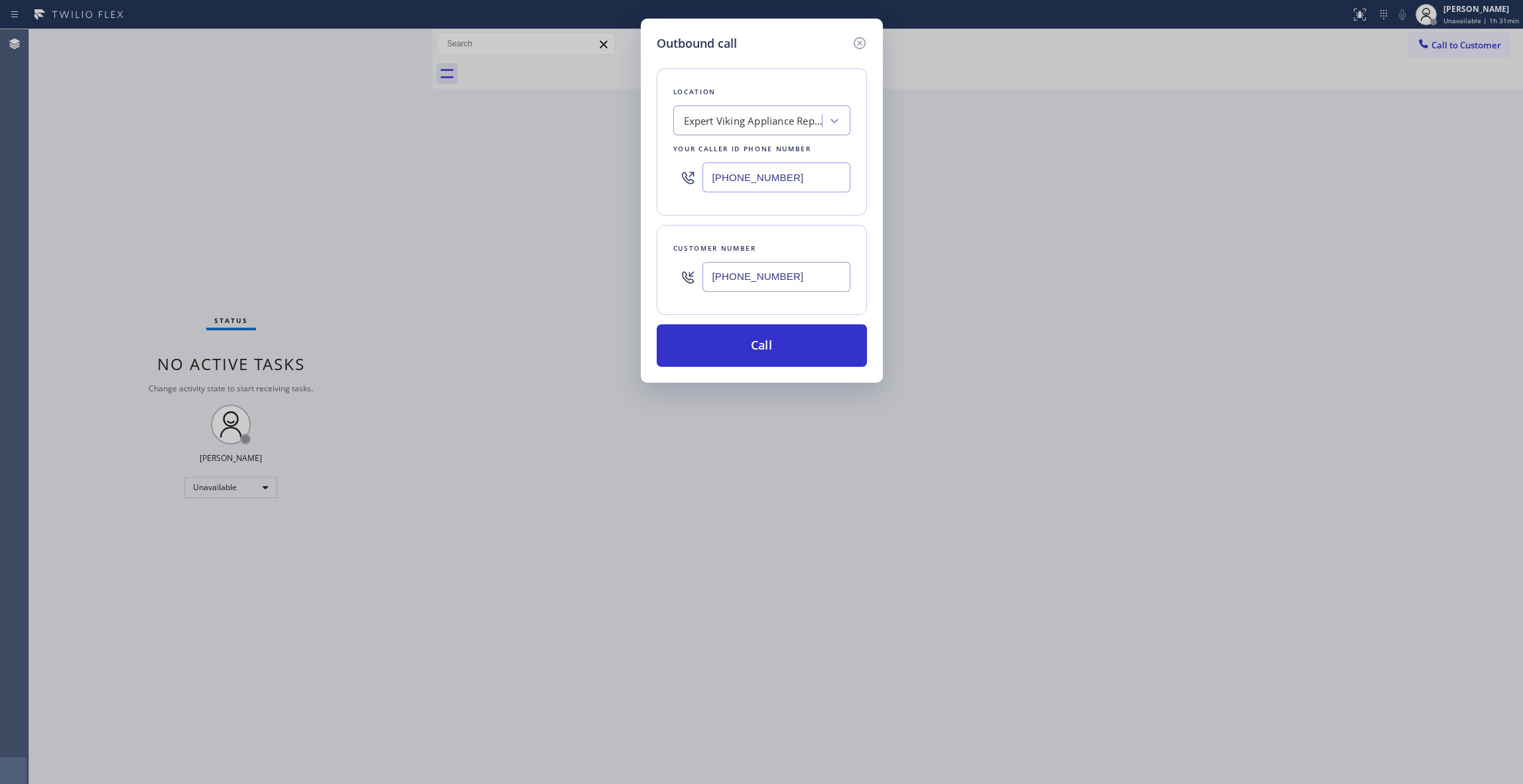
click at [355, 159] on div "Outbound call Location Expert Viking Appliance Repair [GEOGRAPHIC_DATA] Your ca…" at bounding box center [762, 392] width 1523 height 784
type input "[PHONE_NUMBER]"
drag, startPoint x: 802, startPoint y: 281, endPoint x: 643, endPoint y: 281, distance: 159.0
click at [643, 281] on div "Outbound call Location HandyMan Power Service Your caller id phone number [PHON…" at bounding box center [762, 200] width 242 height 364
click at [700, 337] on button "Call" at bounding box center [762, 345] width 210 height 42
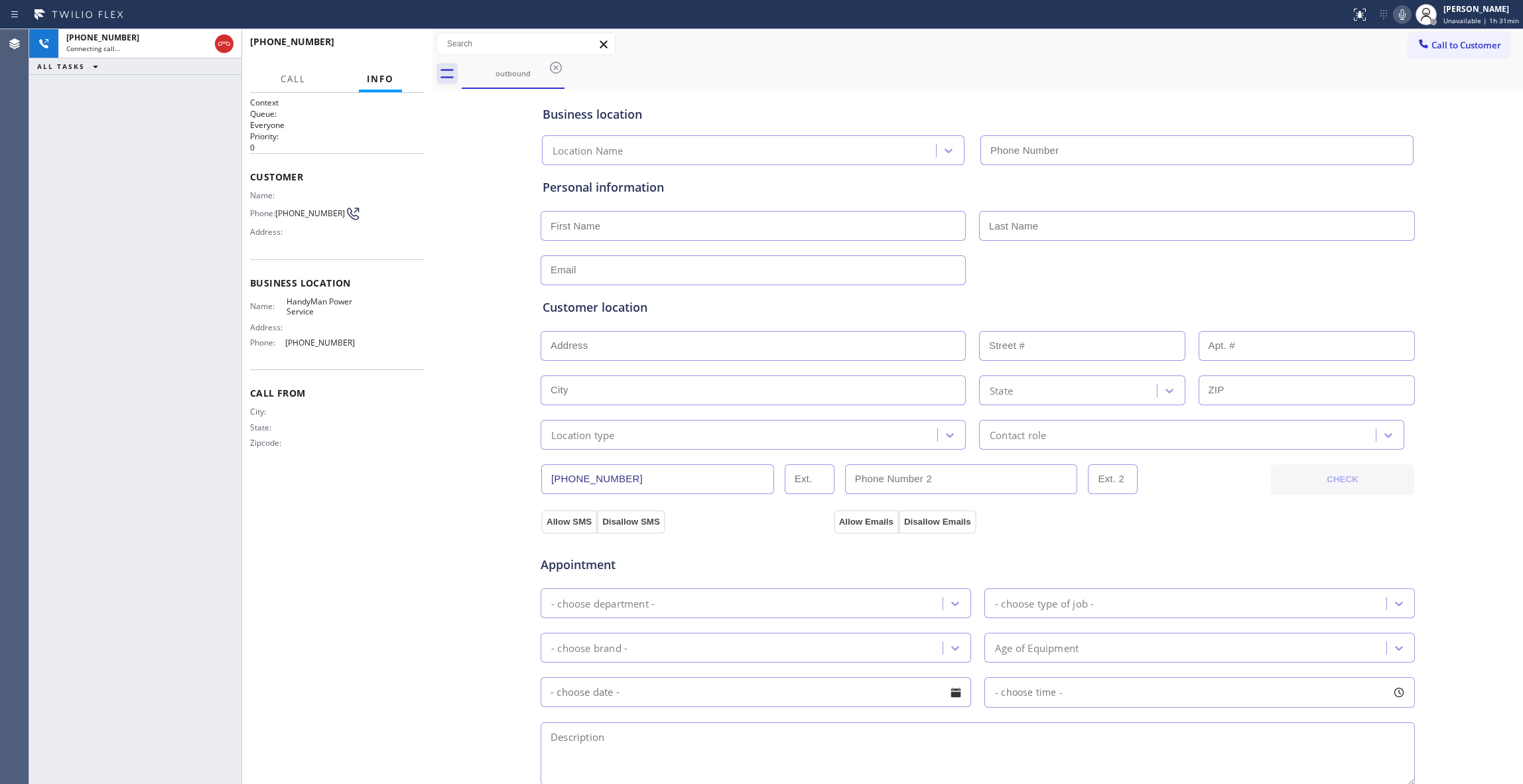
type input "[PHONE_NUMBER]"
click at [319, 212] on span "[PHONE_NUMBER]" at bounding box center [310, 213] width 70 height 10
copy div "[PHONE_NUMBER]"
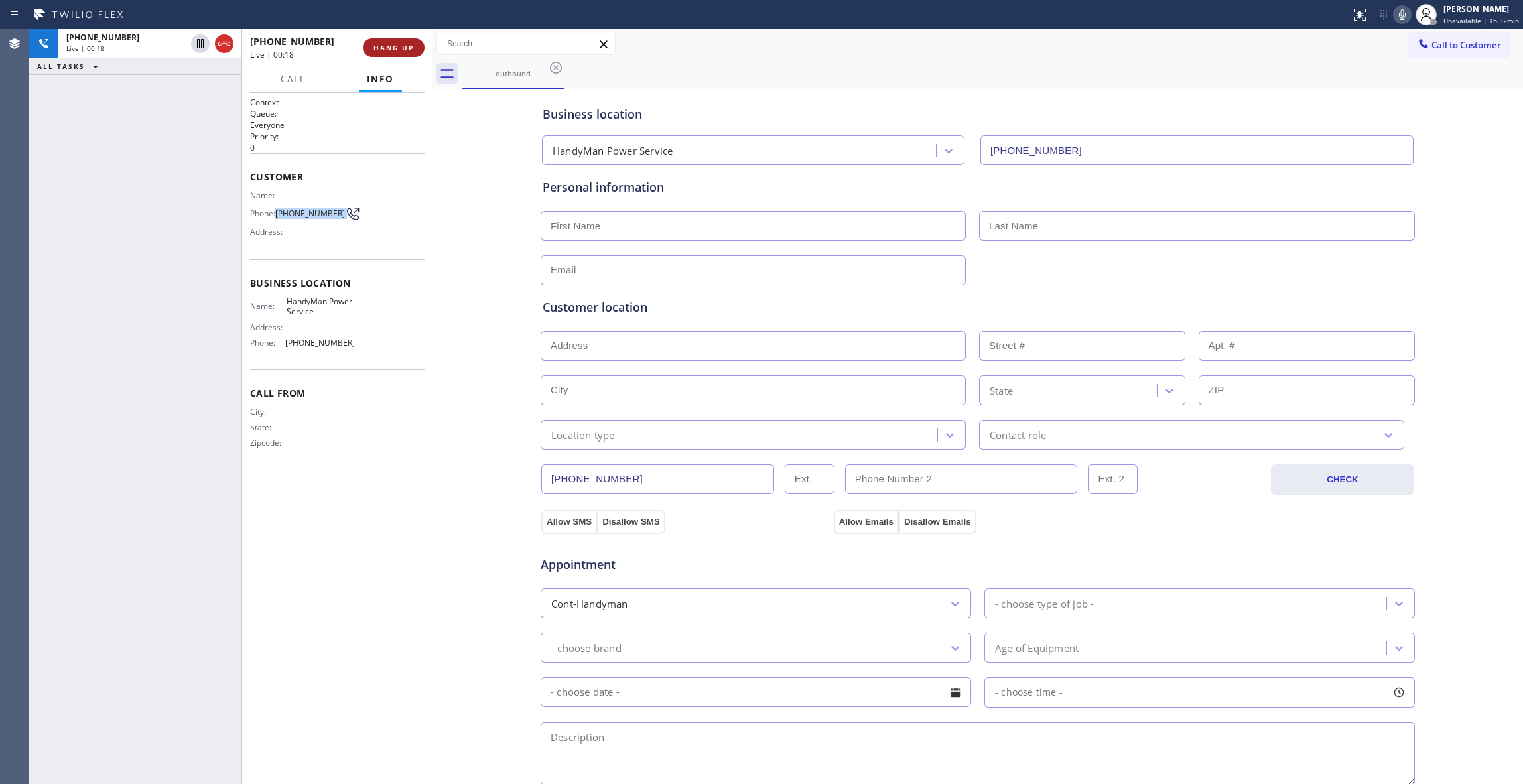
click at [406, 43] on span "HANG UP" at bounding box center [394, 47] width 40 height 9
click at [393, 43] on span "HANG UP" at bounding box center [394, 47] width 40 height 9
click at [392, 22] on div at bounding box center [675, 15] width 1340 height 22
click at [393, 20] on div at bounding box center [675, 15] width 1340 height 22
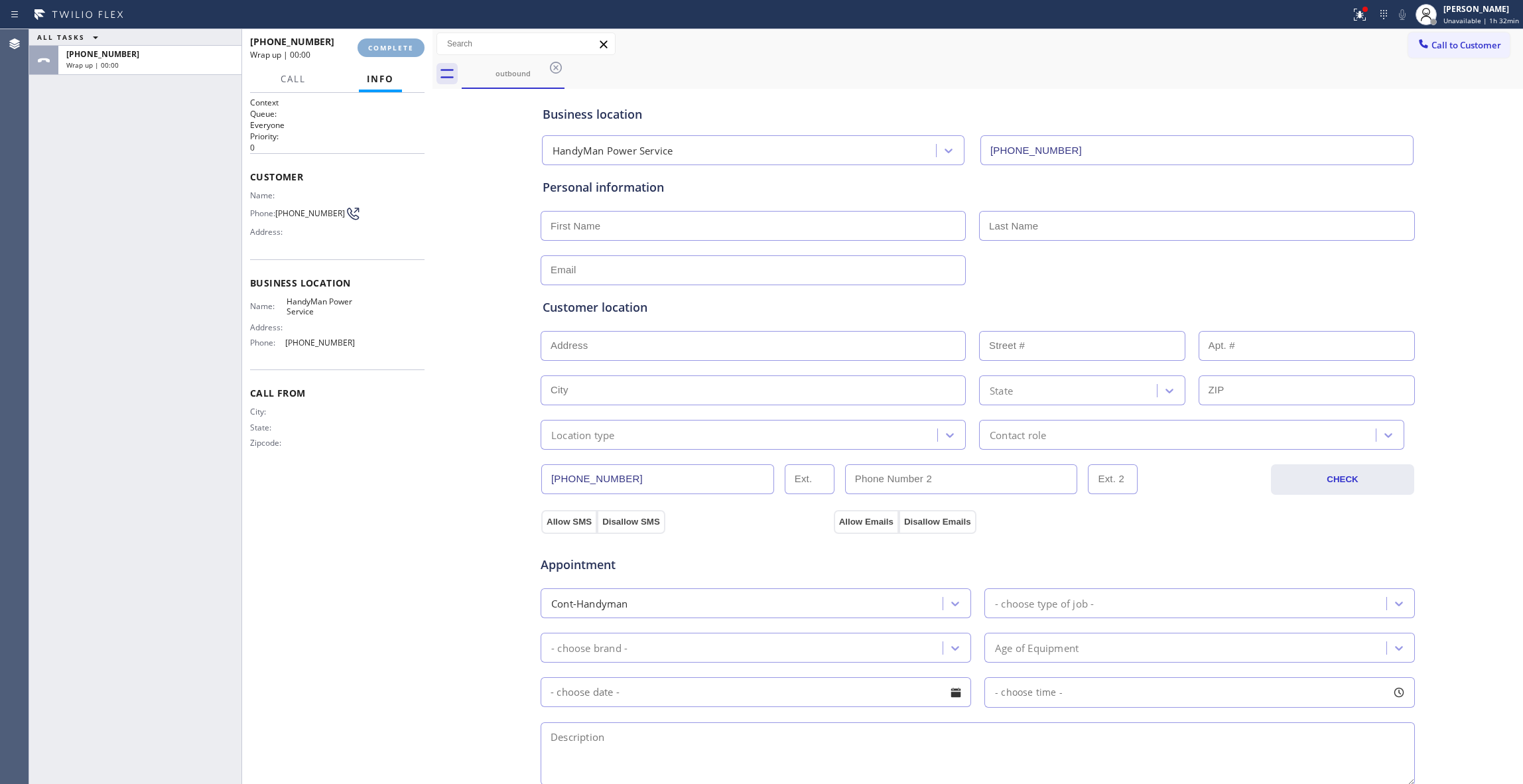
click at [391, 42] on button "COMPLETE" at bounding box center [391, 47] width 67 height 19
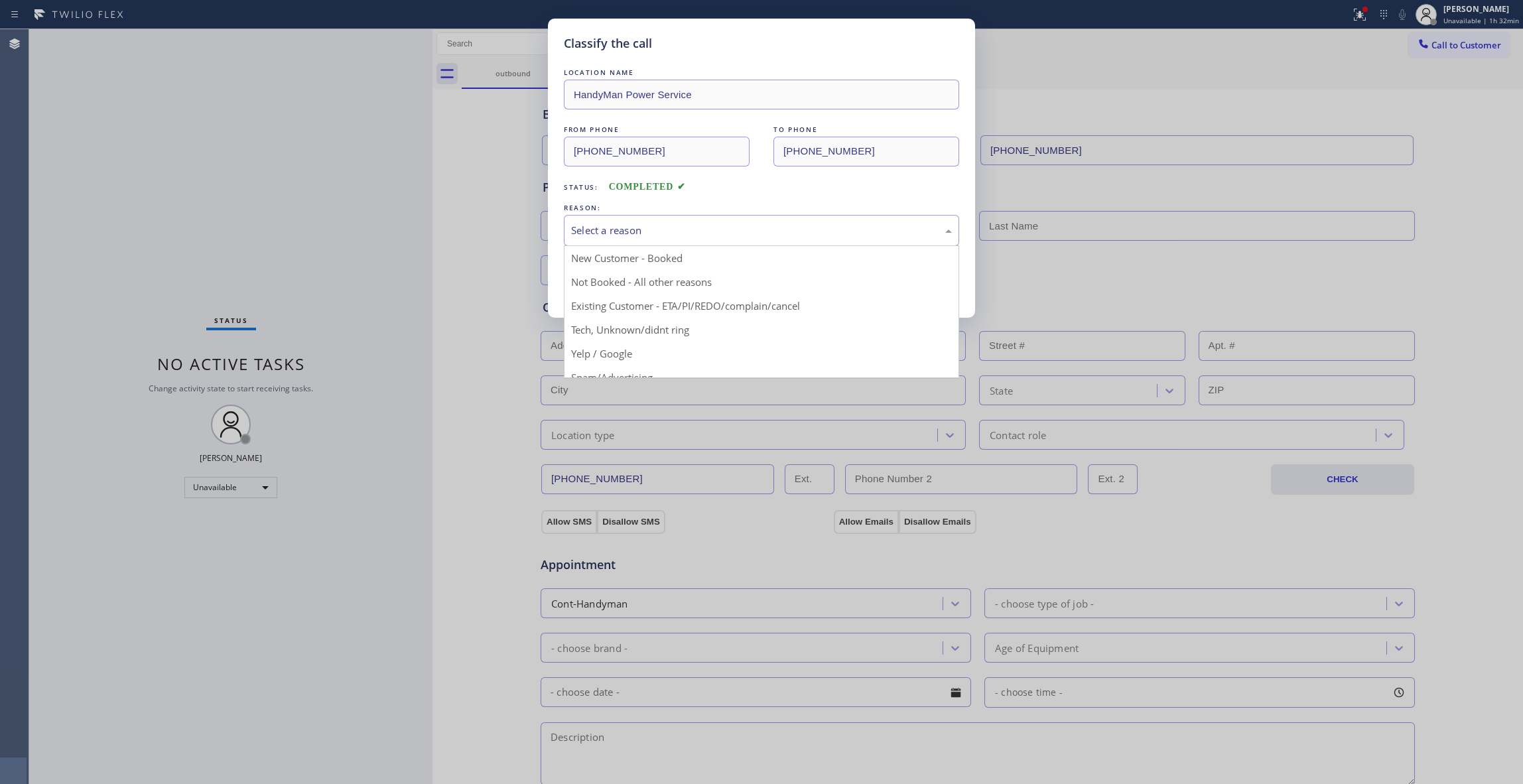
click at [584, 244] on div "Select a reason" at bounding box center [762, 231] width 396 height 32
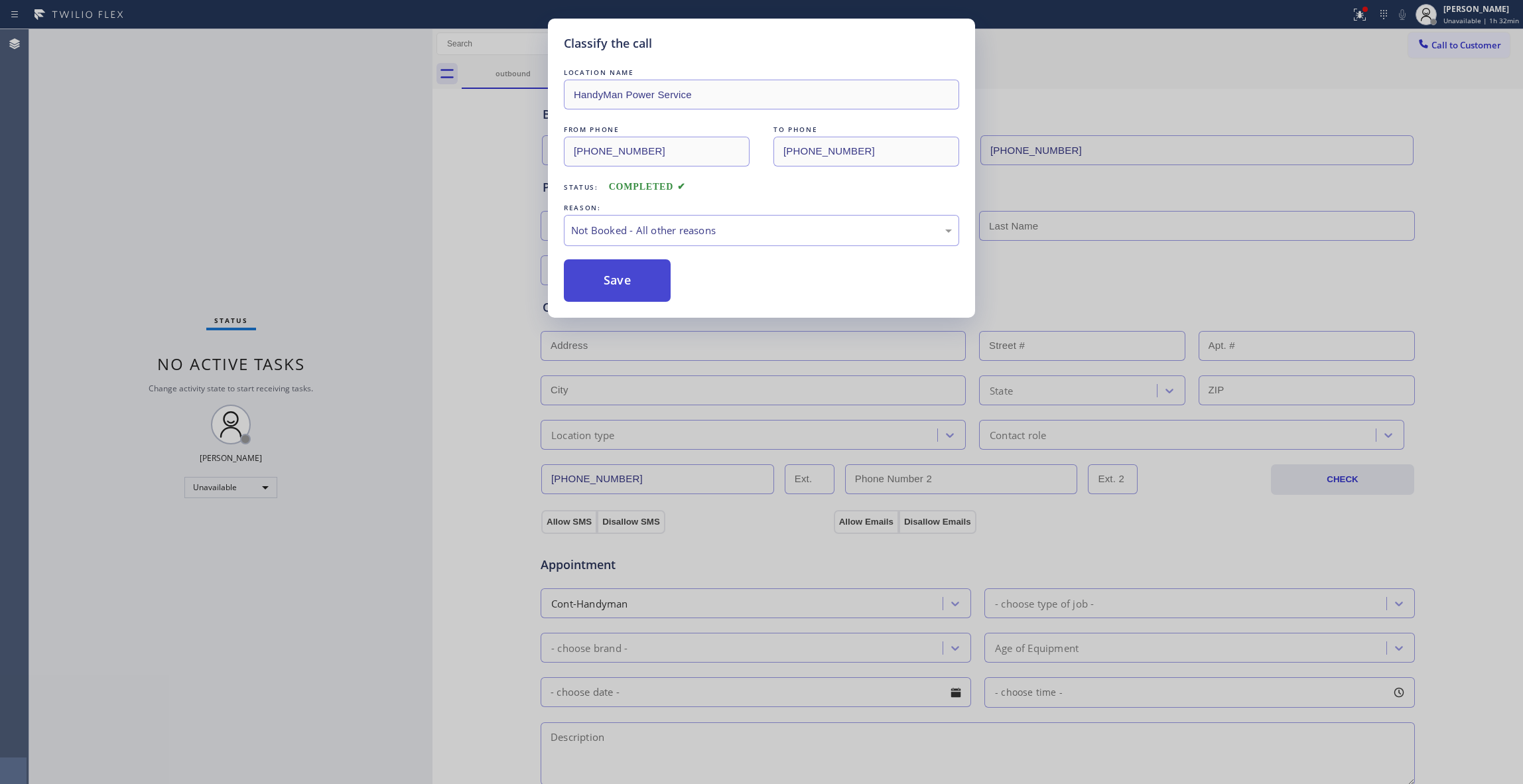
click at [589, 282] on button "Save" at bounding box center [617, 280] width 107 height 42
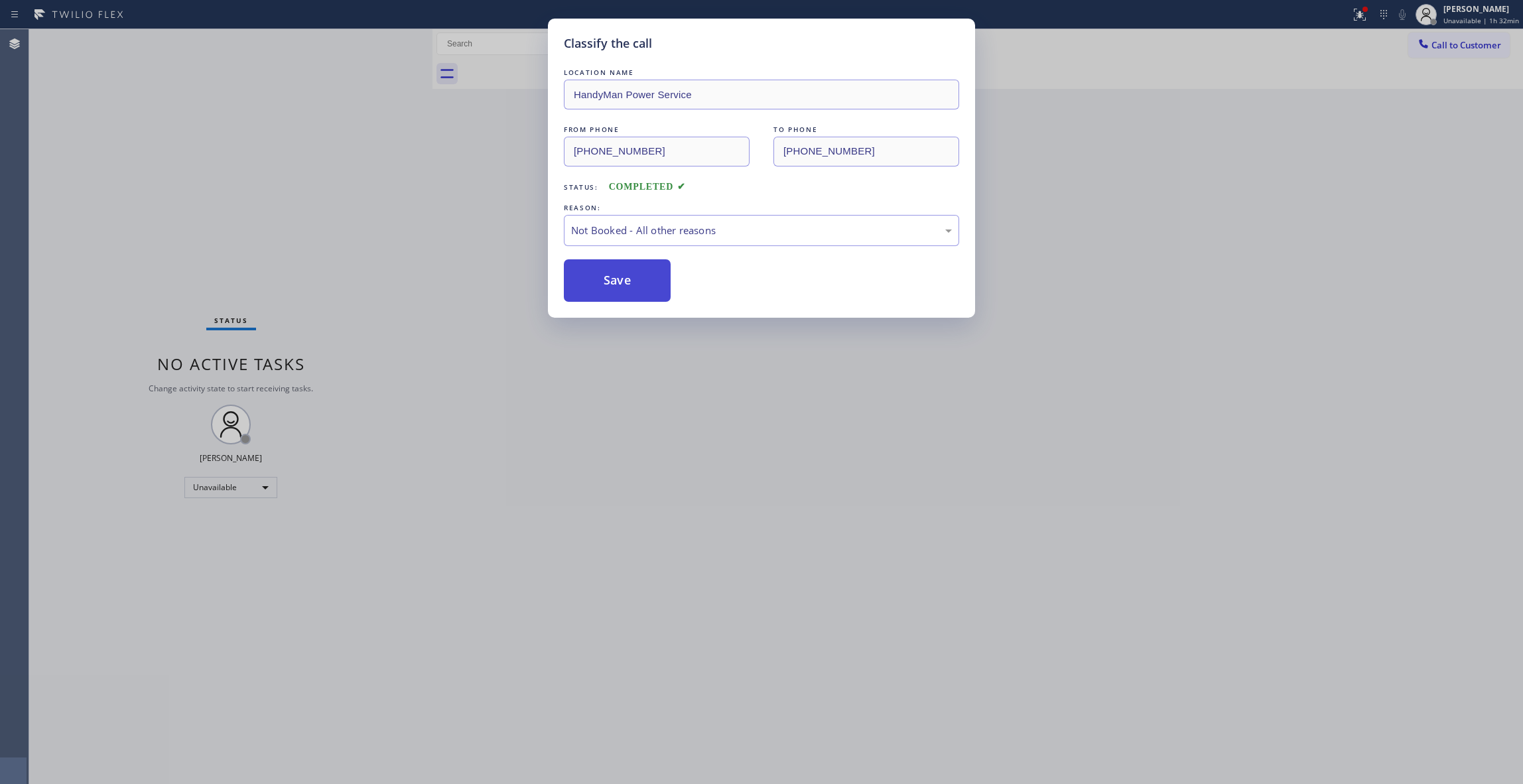
click at [589, 282] on button "Save" at bounding box center [617, 280] width 107 height 42
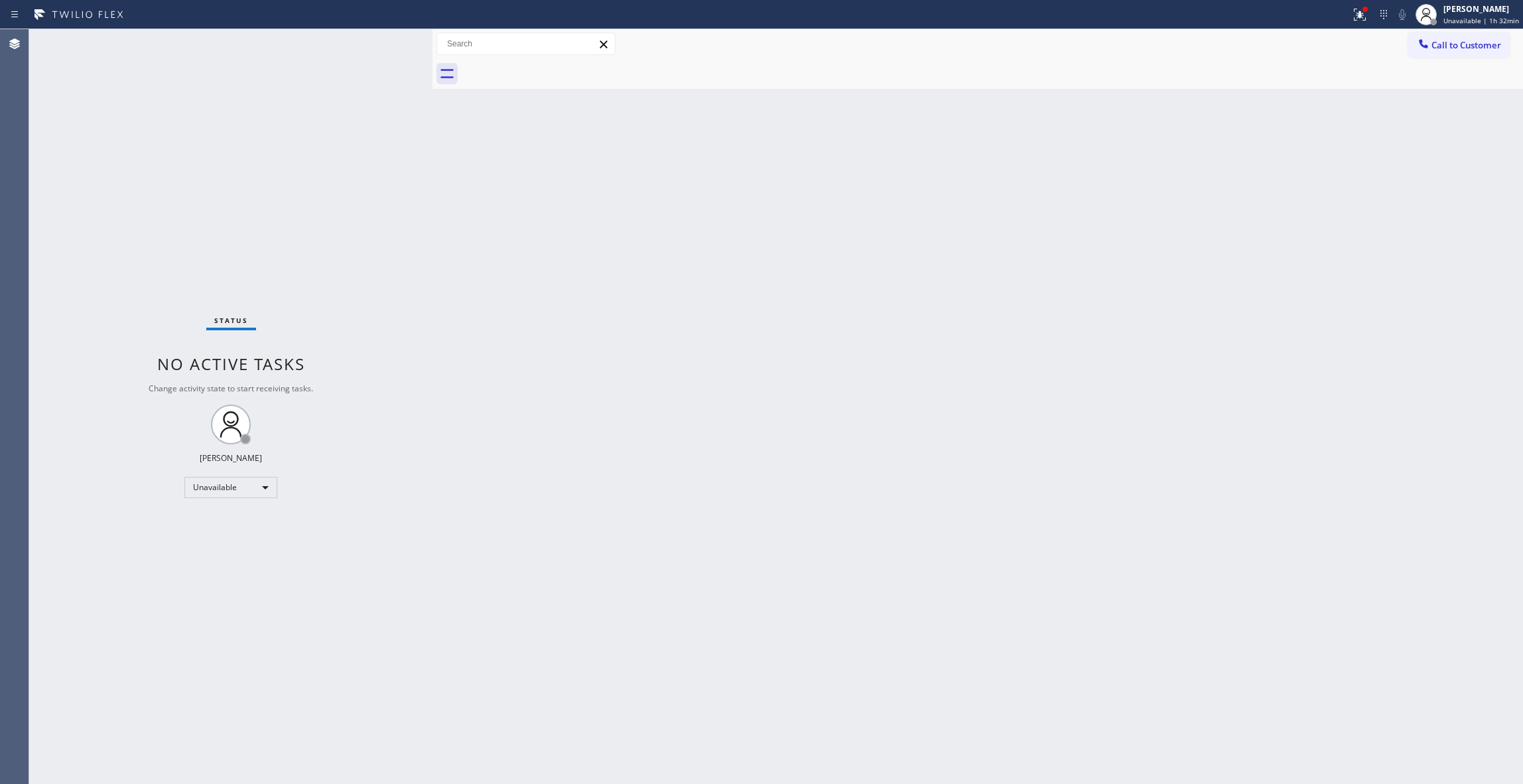
click at [109, 640] on div "Status No active tasks Change activity state to start receiving tasks. [PERSON_…" at bounding box center [231, 406] width 403 height 754
click at [1474, 53] on button "Call to Customer" at bounding box center [1459, 45] width 102 height 26
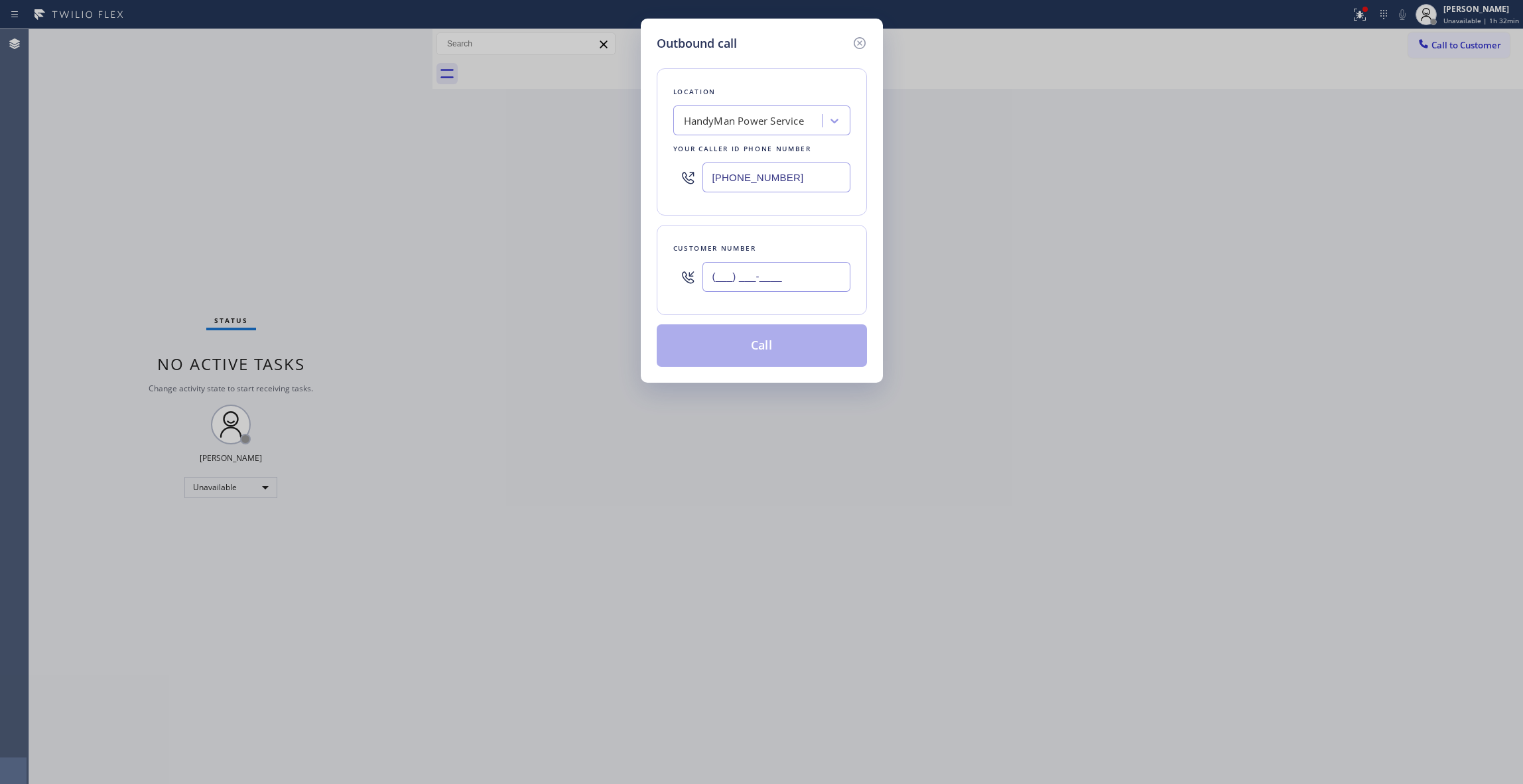
click at [807, 266] on input "(___) ___-____" at bounding box center [776, 277] width 148 height 30
paste input "626) 483-7192"
type input "[PHONE_NUMBER]"
paste input "855) 731-4952"
drag, startPoint x: 821, startPoint y: 169, endPoint x: 562, endPoint y: 171, distance: 259.0
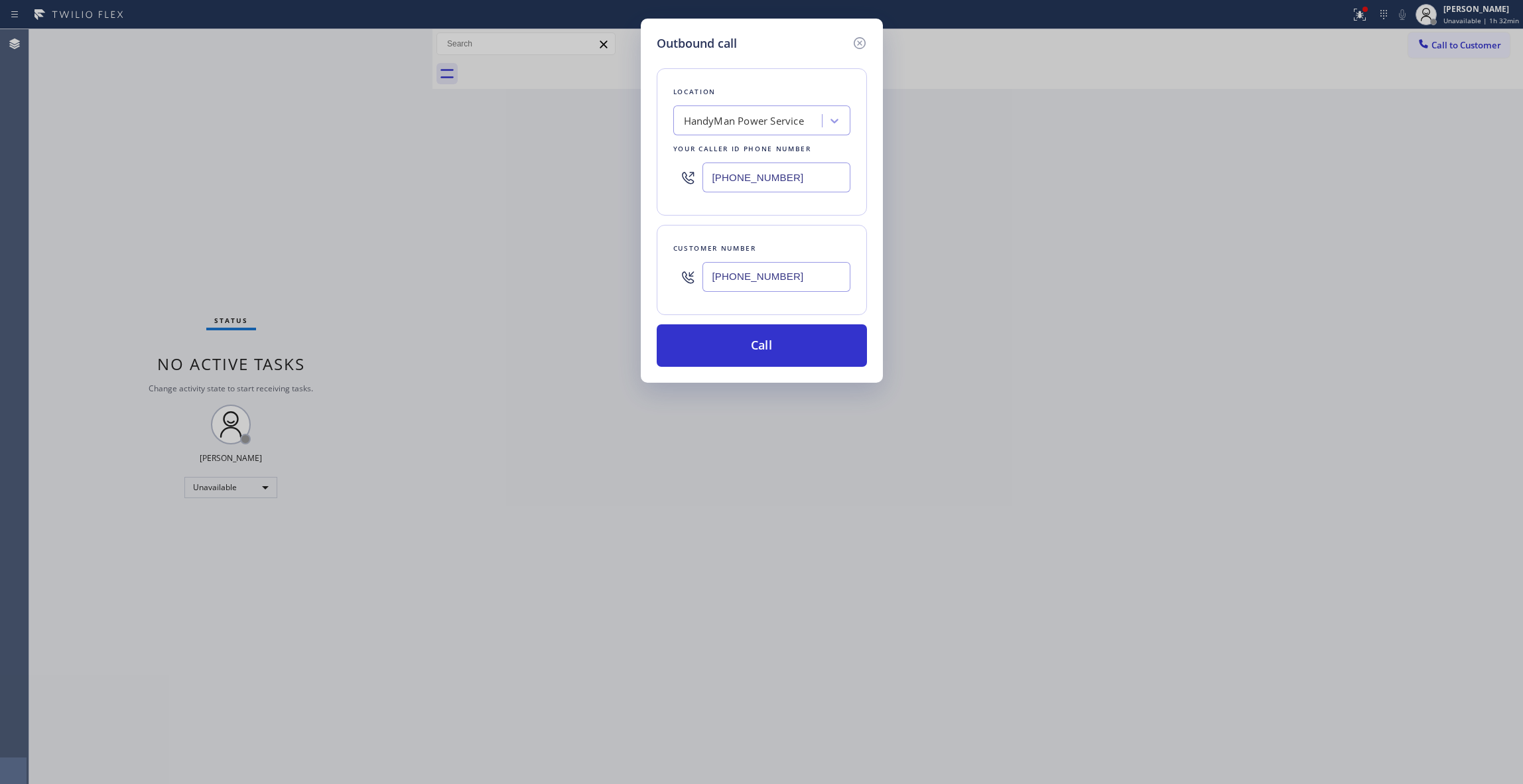
click at [562, 171] on div "Outbound call Location HandyMan Power Service Your caller id phone number [PHON…" at bounding box center [762, 392] width 1523 height 784
type input "[PHONE_NUMBER]"
click at [781, 353] on button "Call" at bounding box center [762, 345] width 210 height 42
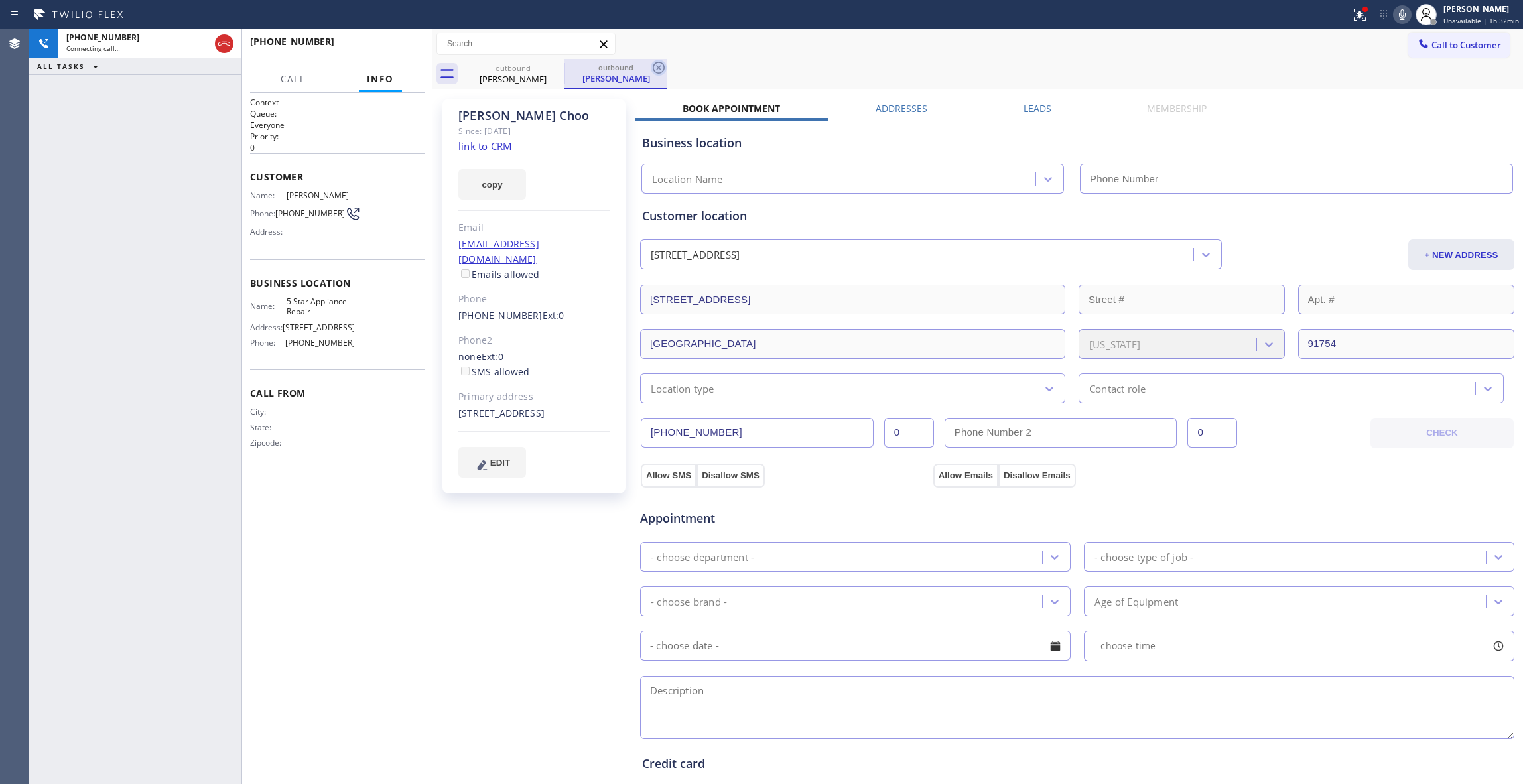
click at [653, 72] on icon at bounding box center [659, 68] width 16 height 16
type input "[PHONE_NUMBER]"
click at [475, 147] on link "link to CRM" at bounding box center [485, 145] width 53 height 13
click at [396, 51] on button "HANG UP" at bounding box center [394, 47] width 62 height 19
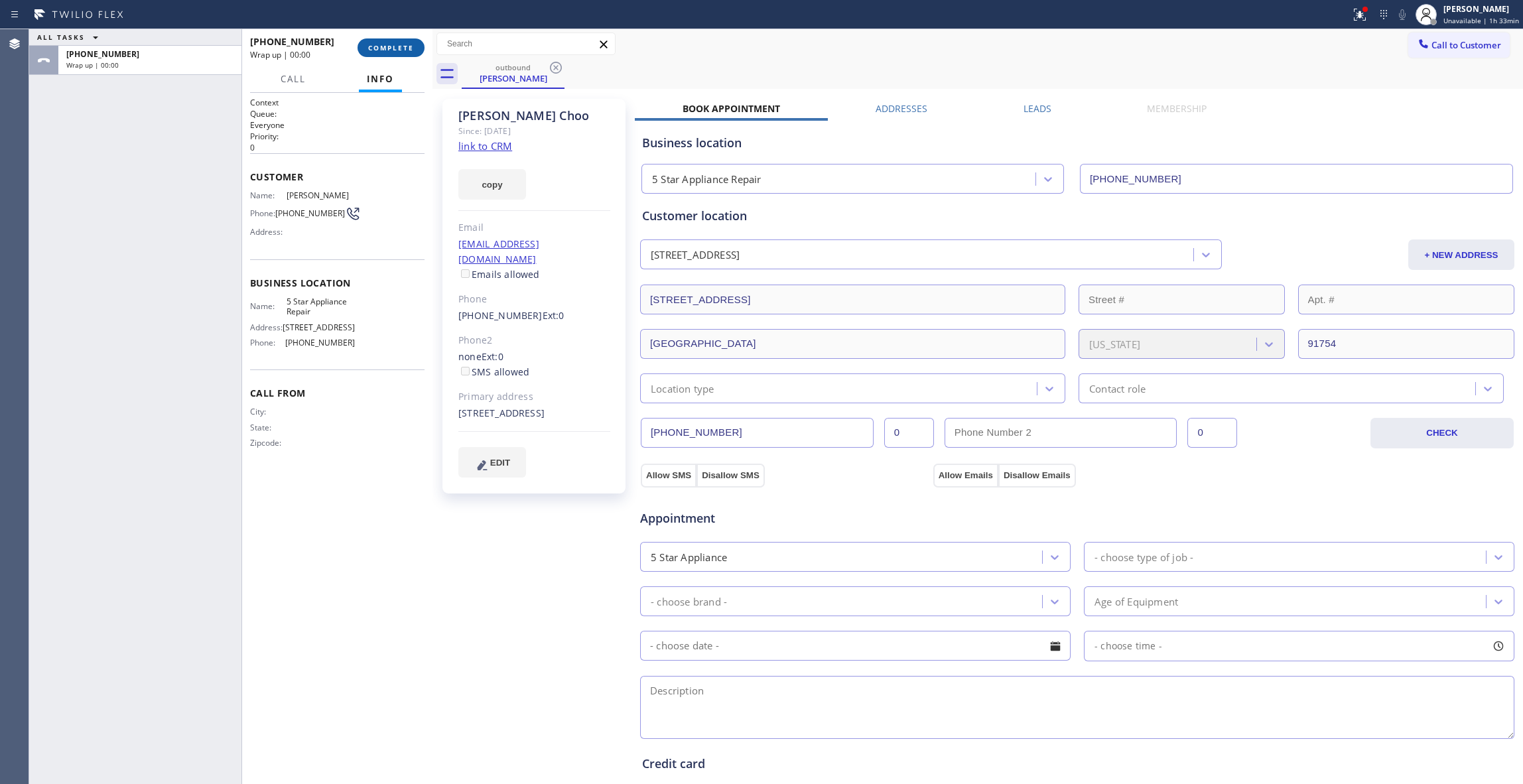
click at [396, 51] on span "COMPLETE" at bounding box center [391, 47] width 45 height 9
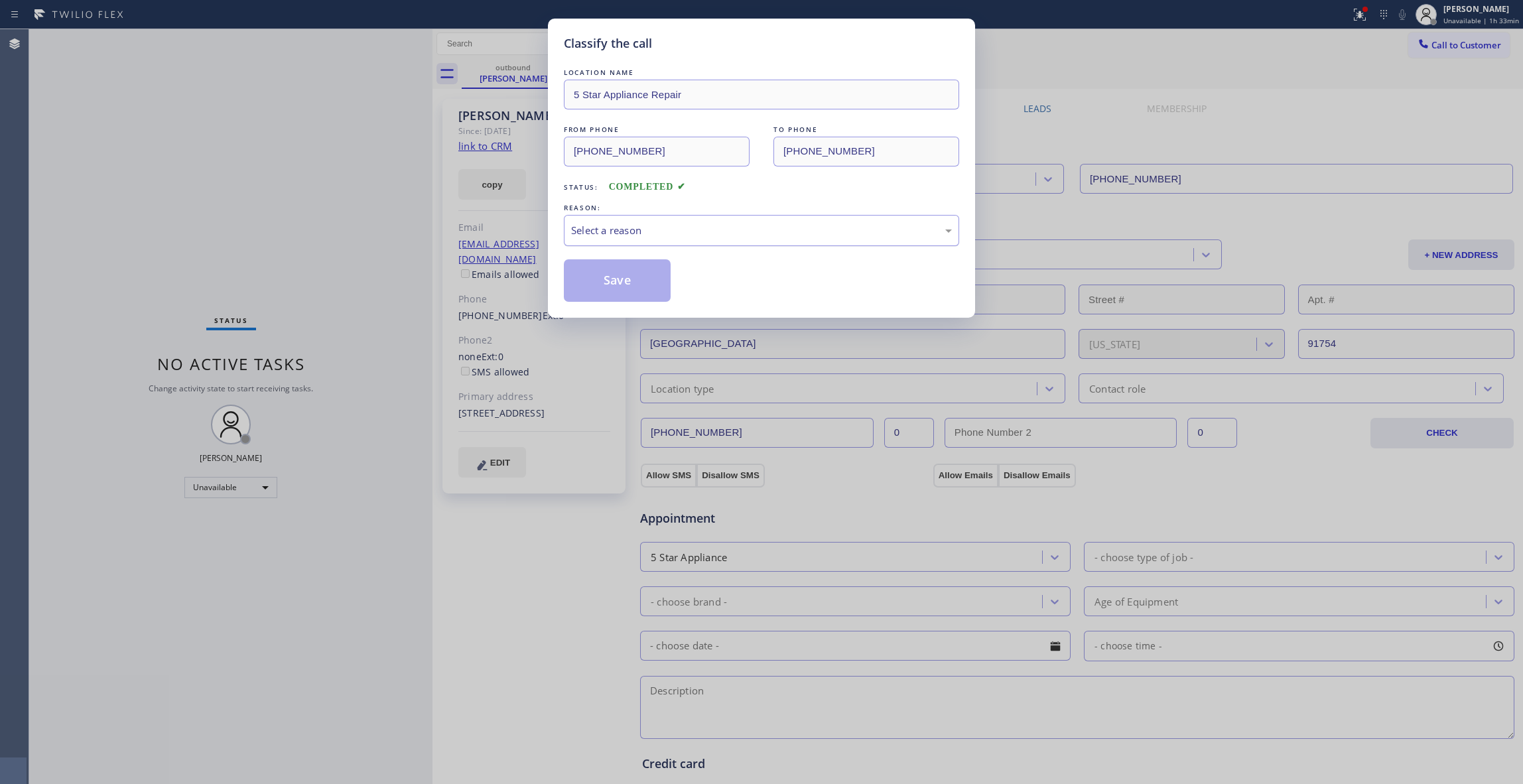
click at [640, 245] on div "Select a reason" at bounding box center [762, 231] width 396 height 32
click at [631, 287] on button "Save" at bounding box center [617, 280] width 107 height 42
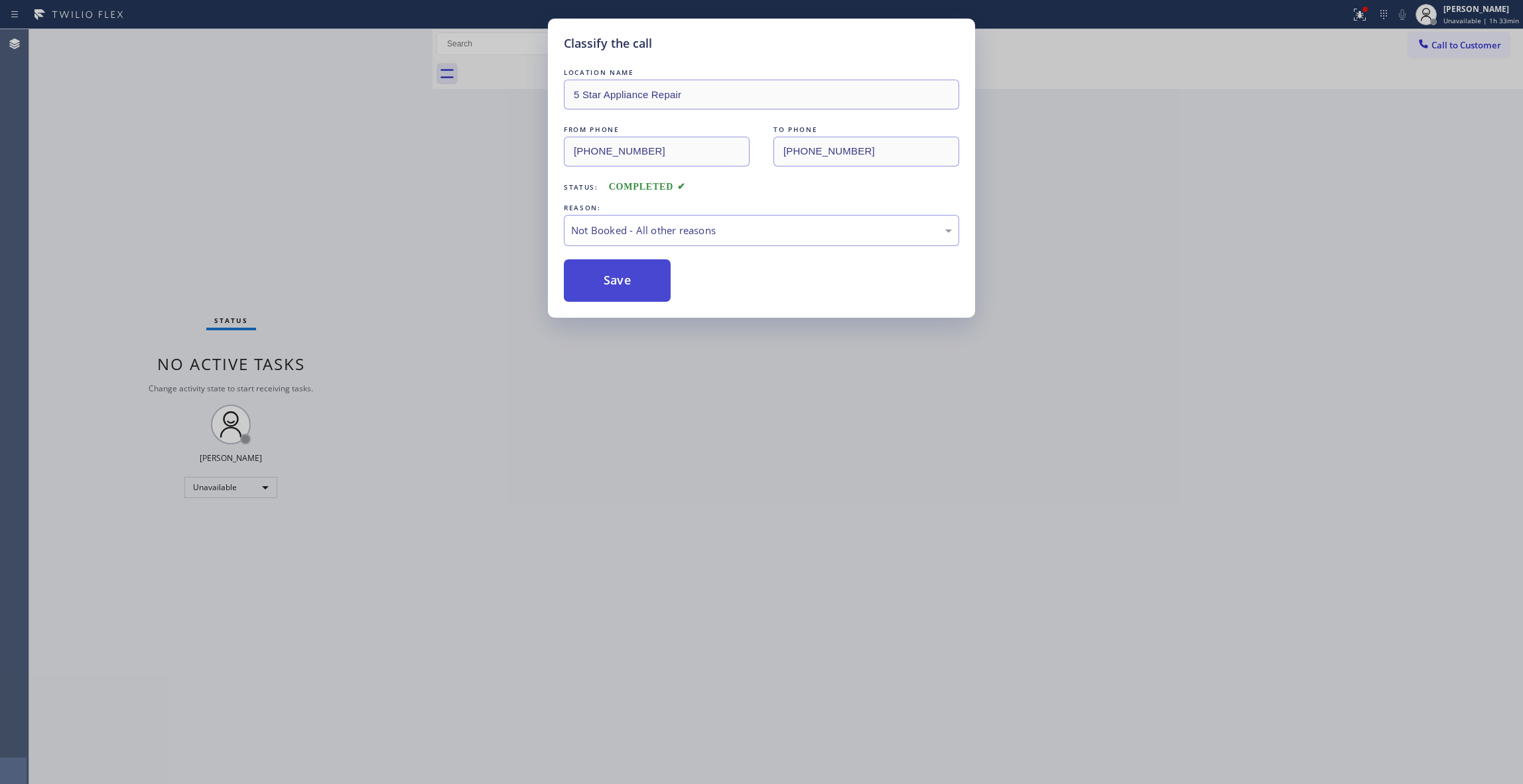
click at [631, 287] on button "Save" at bounding box center [617, 280] width 107 height 42
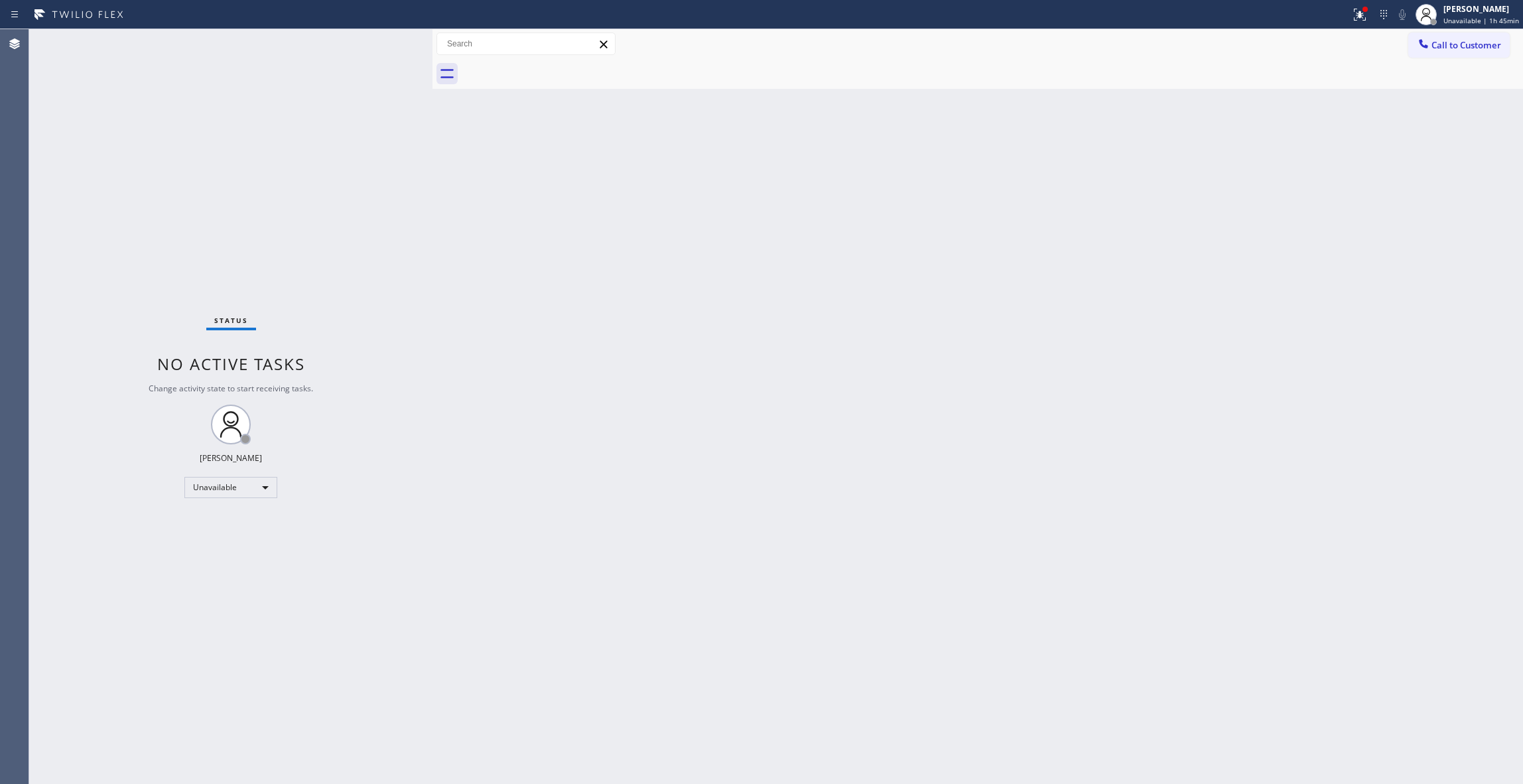
click at [1481, 51] on button "Call to Customer" at bounding box center [1459, 45] width 102 height 26
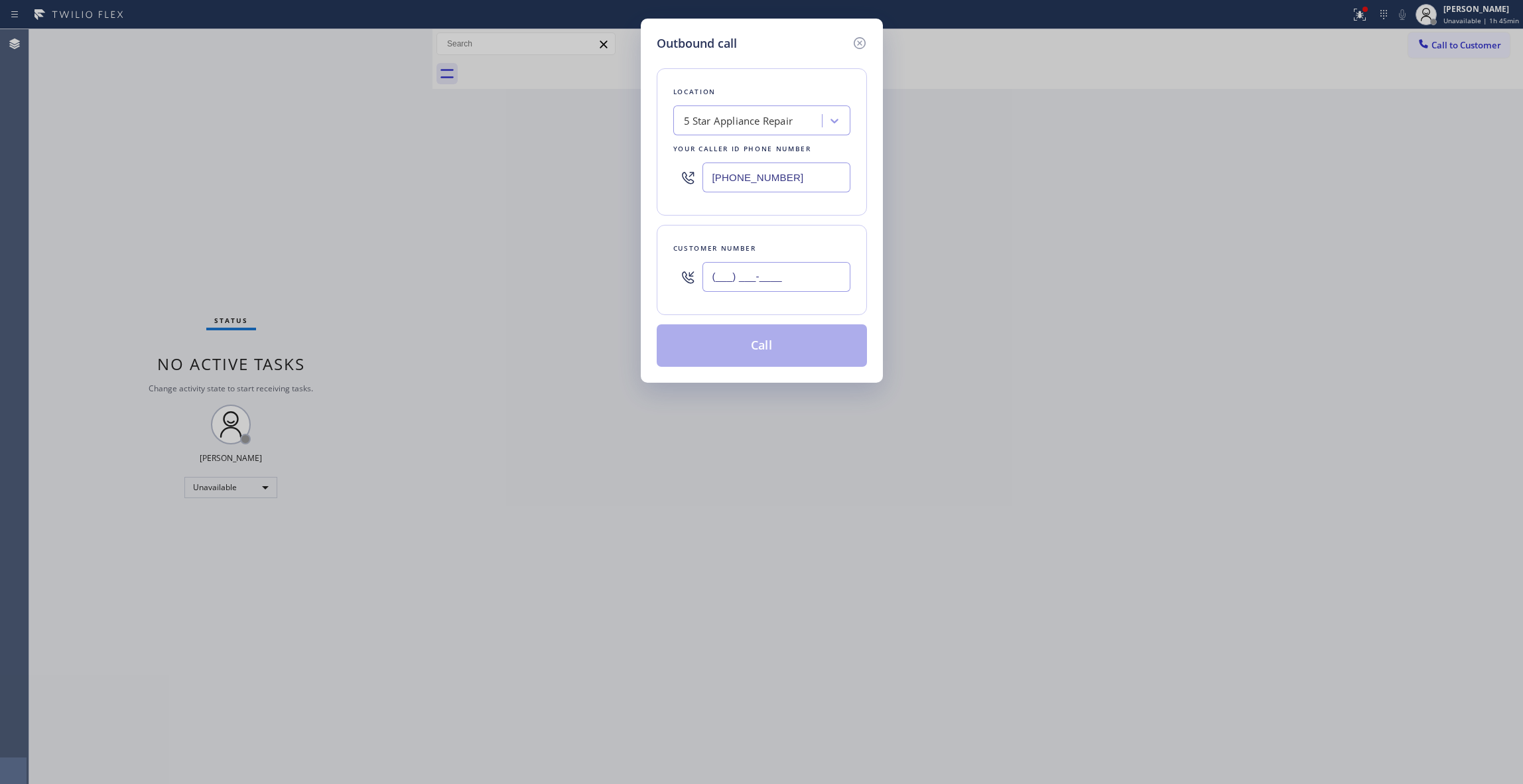
click at [777, 268] on input "(___) ___-____" at bounding box center [776, 277] width 148 height 30
paste input "626) 705-8238"
type input "[PHONE_NUMBER]"
click at [758, 351] on button "Call" at bounding box center [762, 345] width 210 height 42
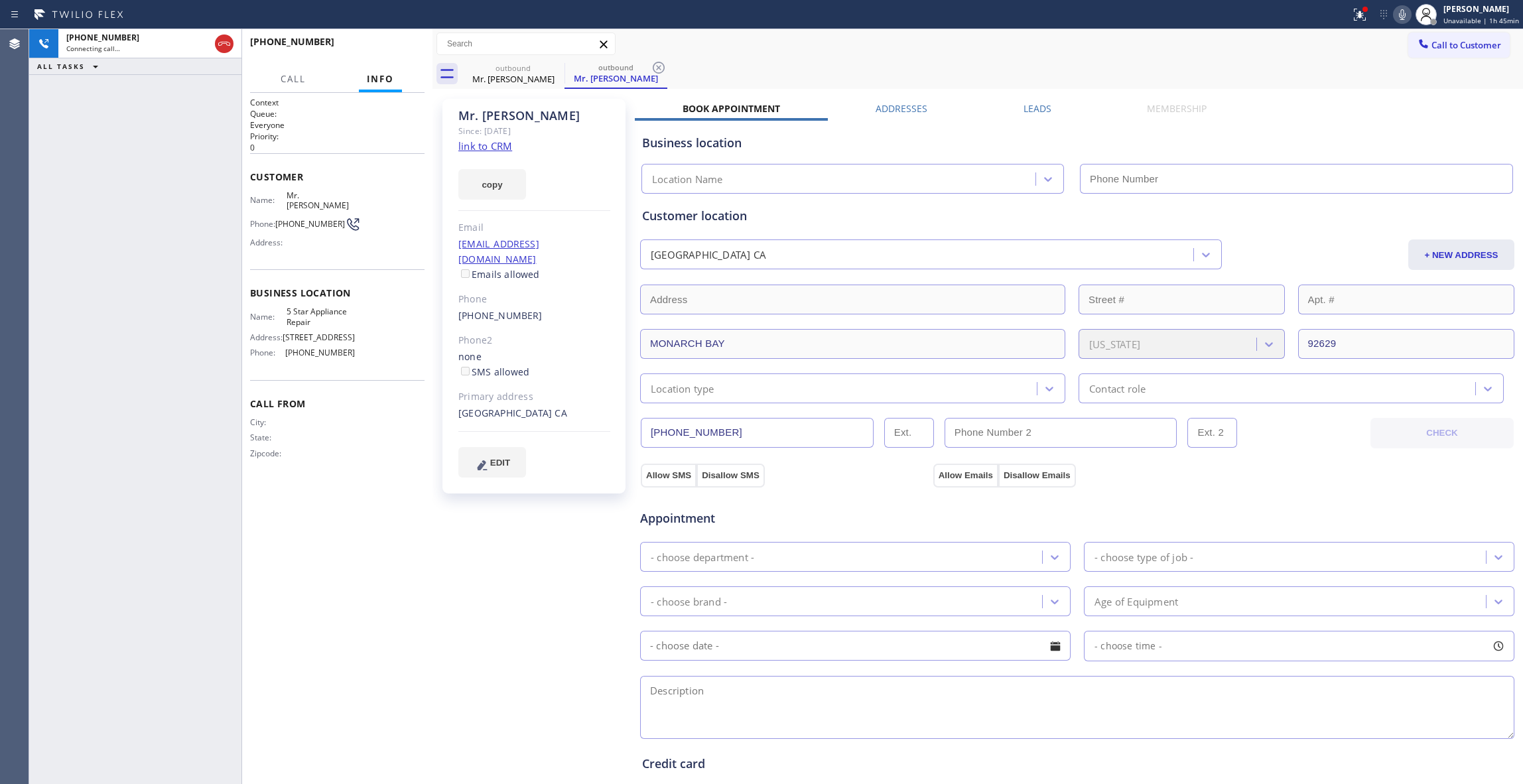
type input "[PHONE_NUMBER]"
click at [662, 64] on icon at bounding box center [659, 68] width 16 height 16
click at [486, 145] on link "link to CRM" at bounding box center [485, 145] width 53 height 13
click at [380, 51] on button "HANG UP" at bounding box center [394, 47] width 62 height 19
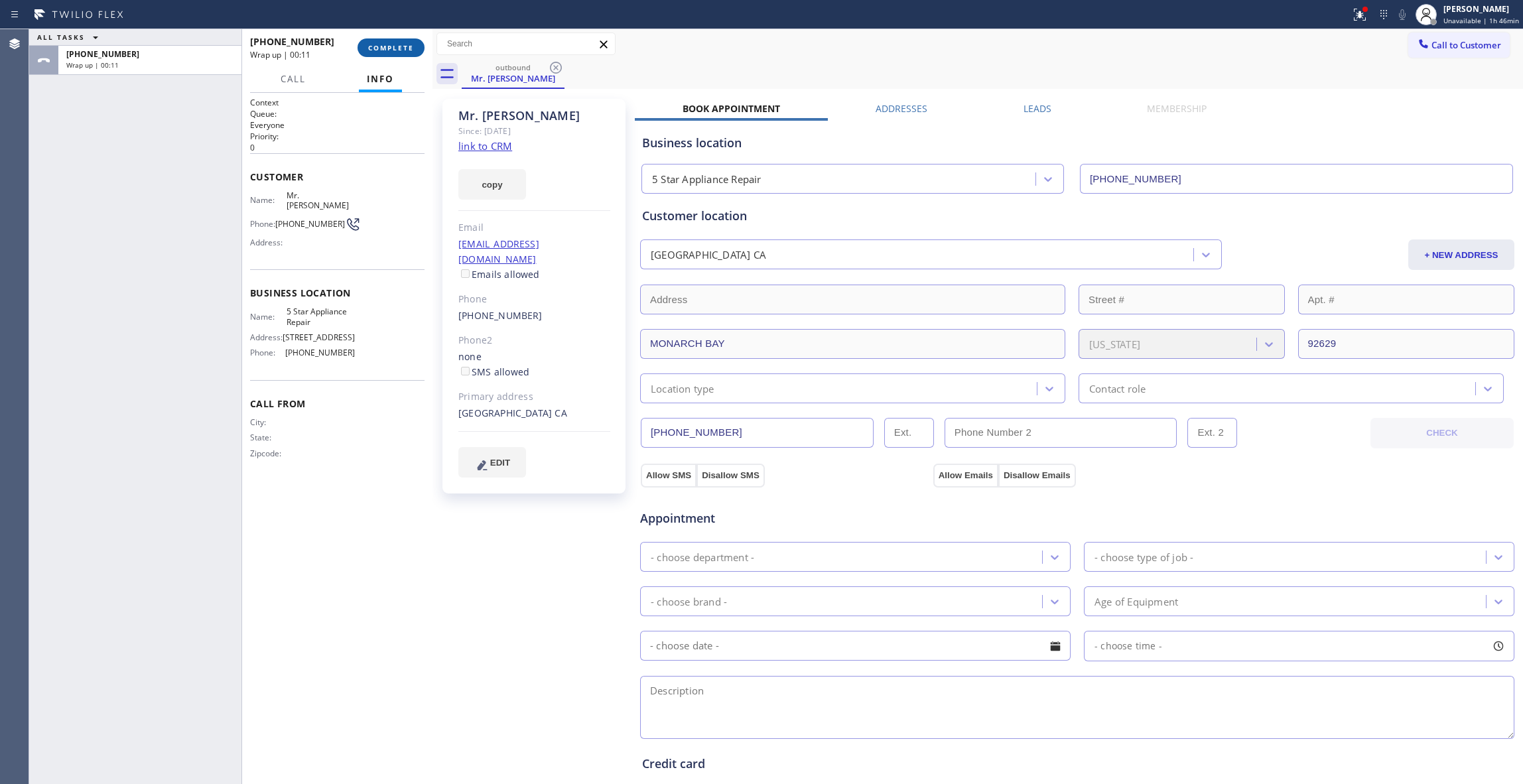
click at [374, 43] on span "COMPLETE" at bounding box center [391, 47] width 45 height 9
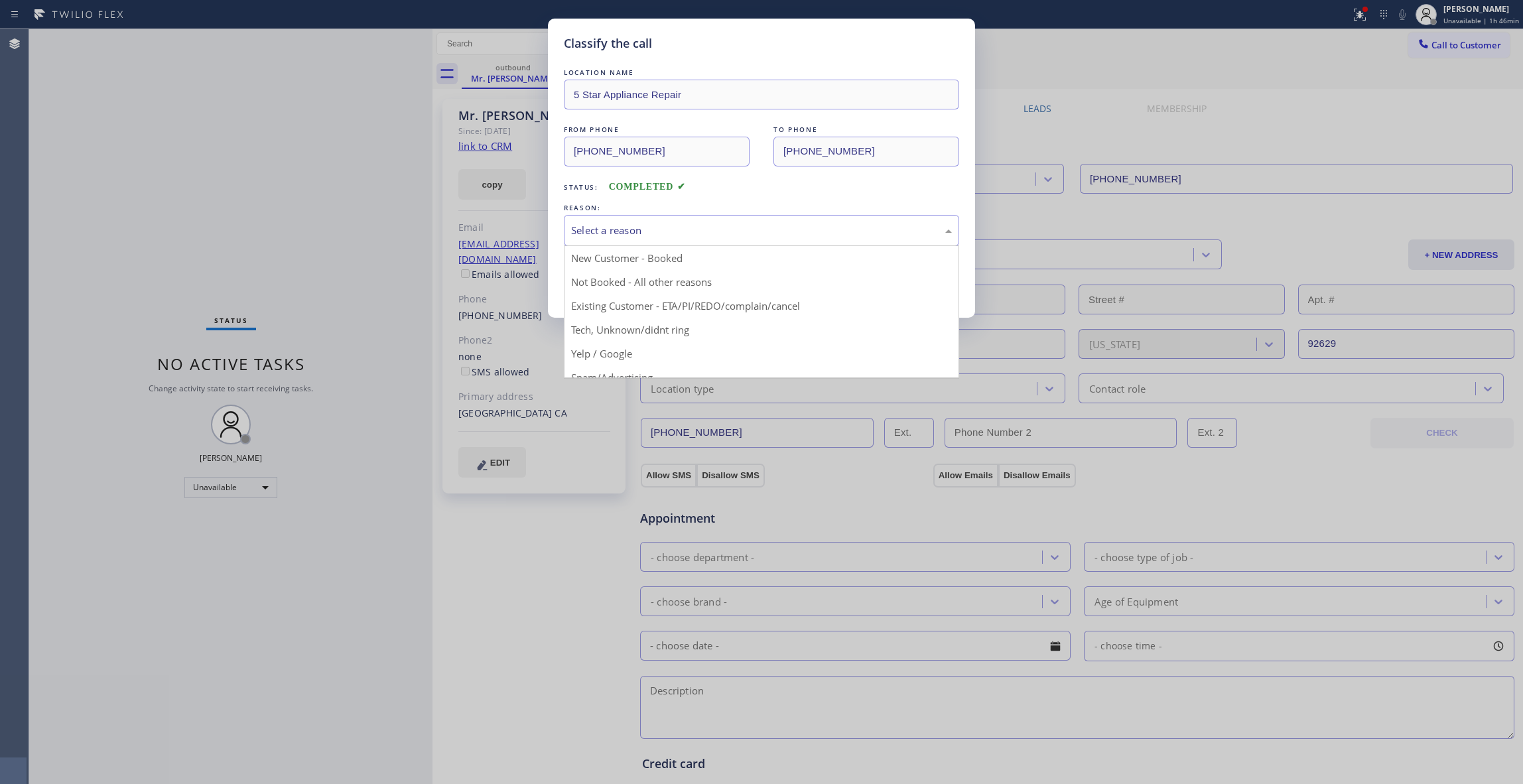
click at [643, 229] on div "Select a reason" at bounding box center [762, 230] width 381 height 15
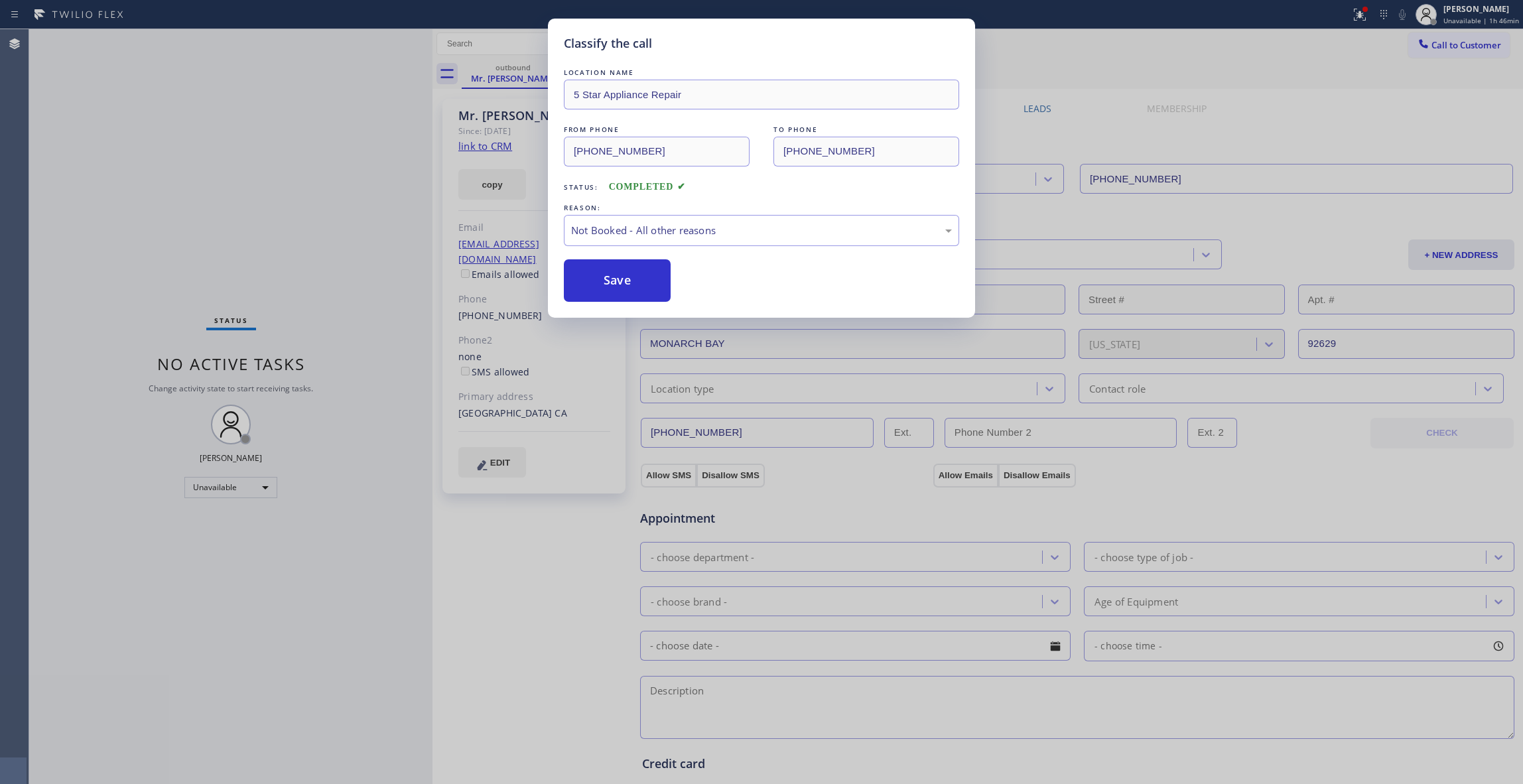
click at [606, 280] on button "Save" at bounding box center [617, 280] width 107 height 42
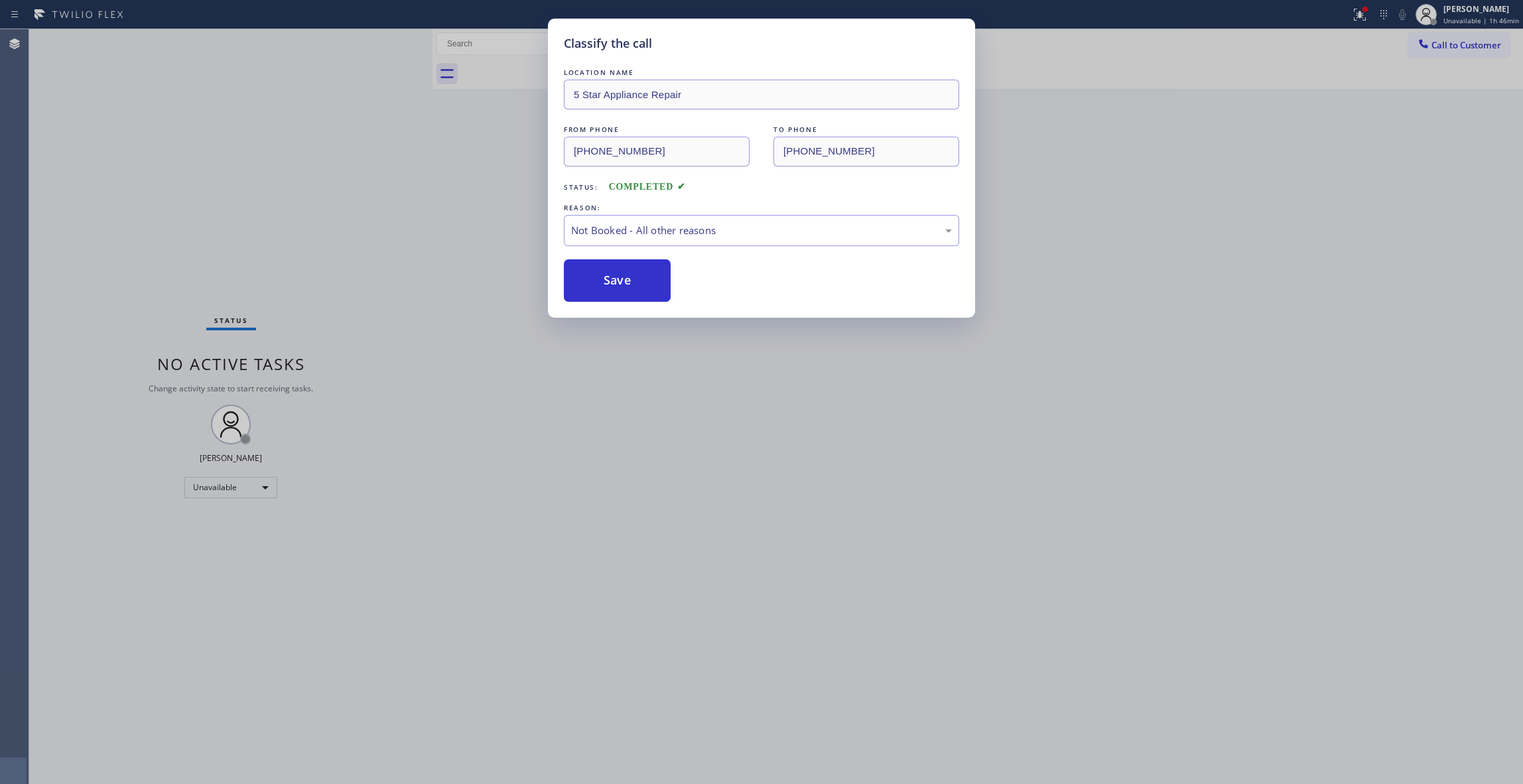
click at [606, 280] on button "Save" at bounding box center [617, 280] width 107 height 42
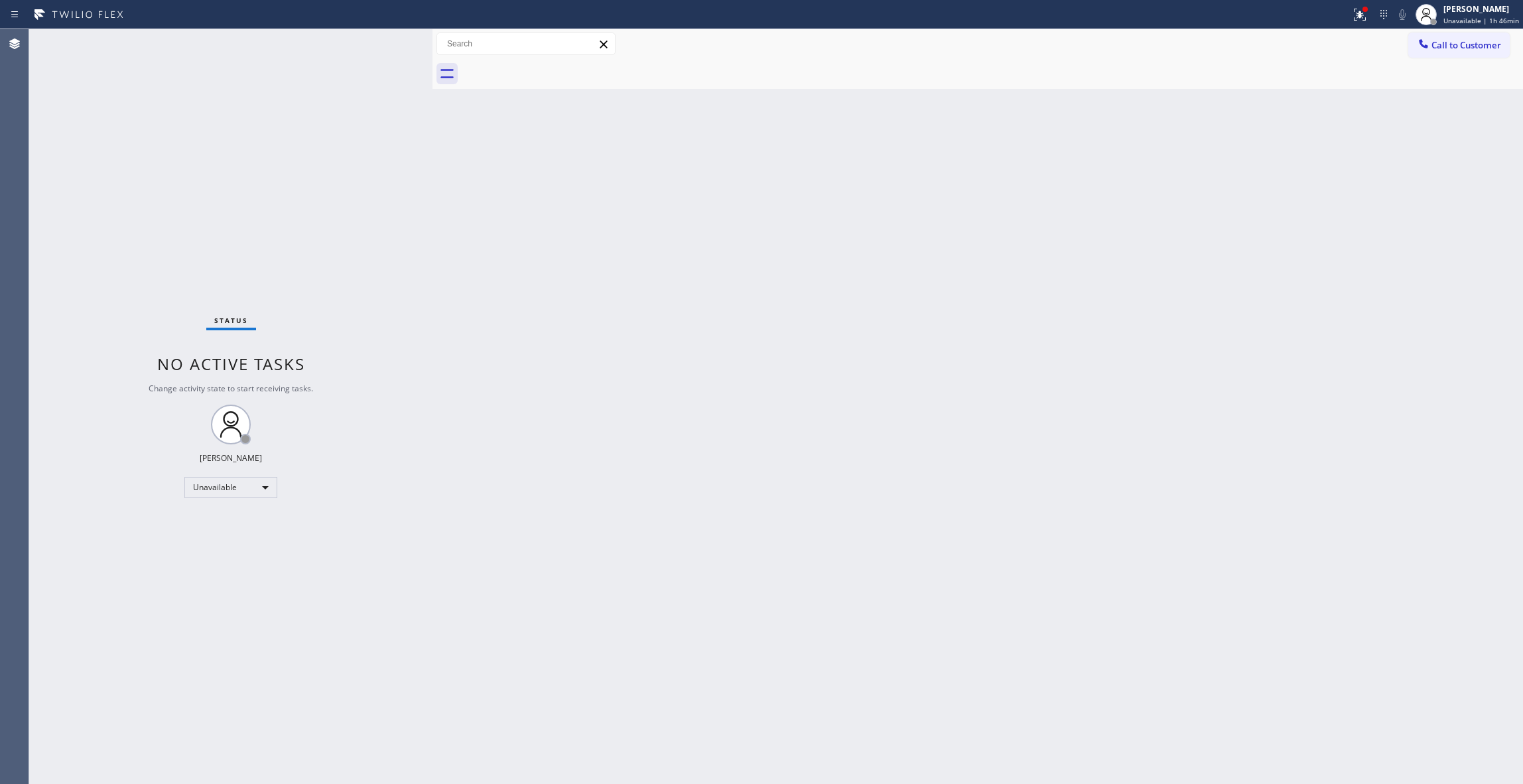
click at [1069, 250] on div "Back to Dashboard Change Sender ID Customers Technicians Select a contact Outbo…" at bounding box center [978, 406] width 1091 height 754
click at [1466, 51] on button "Call to Customer" at bounding box center [1459, 45] width 102 height 26
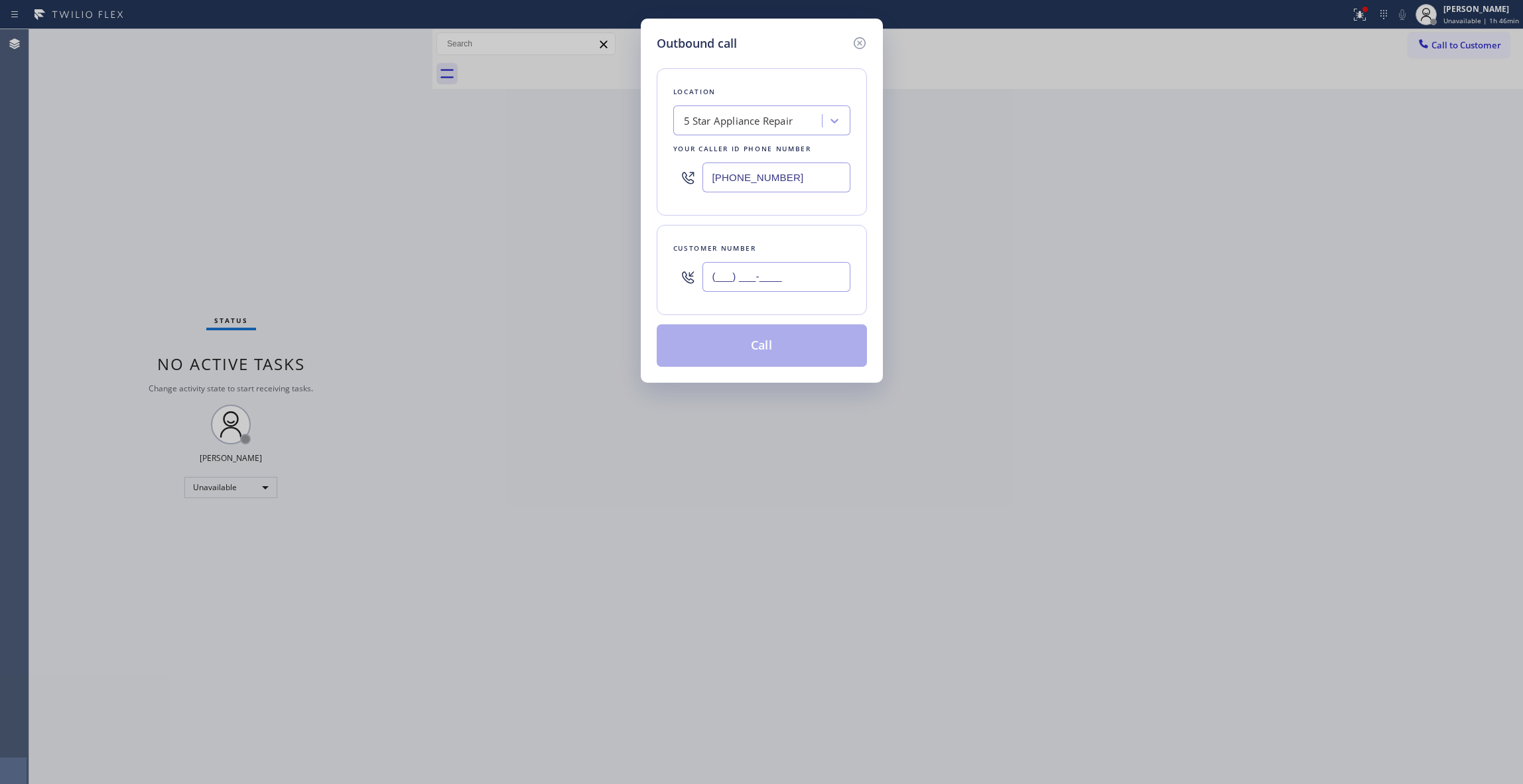
click at [752, 277] on input "(___) ___-____" at bounding box center [776, 277] width 148 height 30
paste input "617) 953-5181"
type input "[PHONE_NUMBER]"
click at [752, 353] on button "Call" at bounding box center [762, 345] width 210 height 42
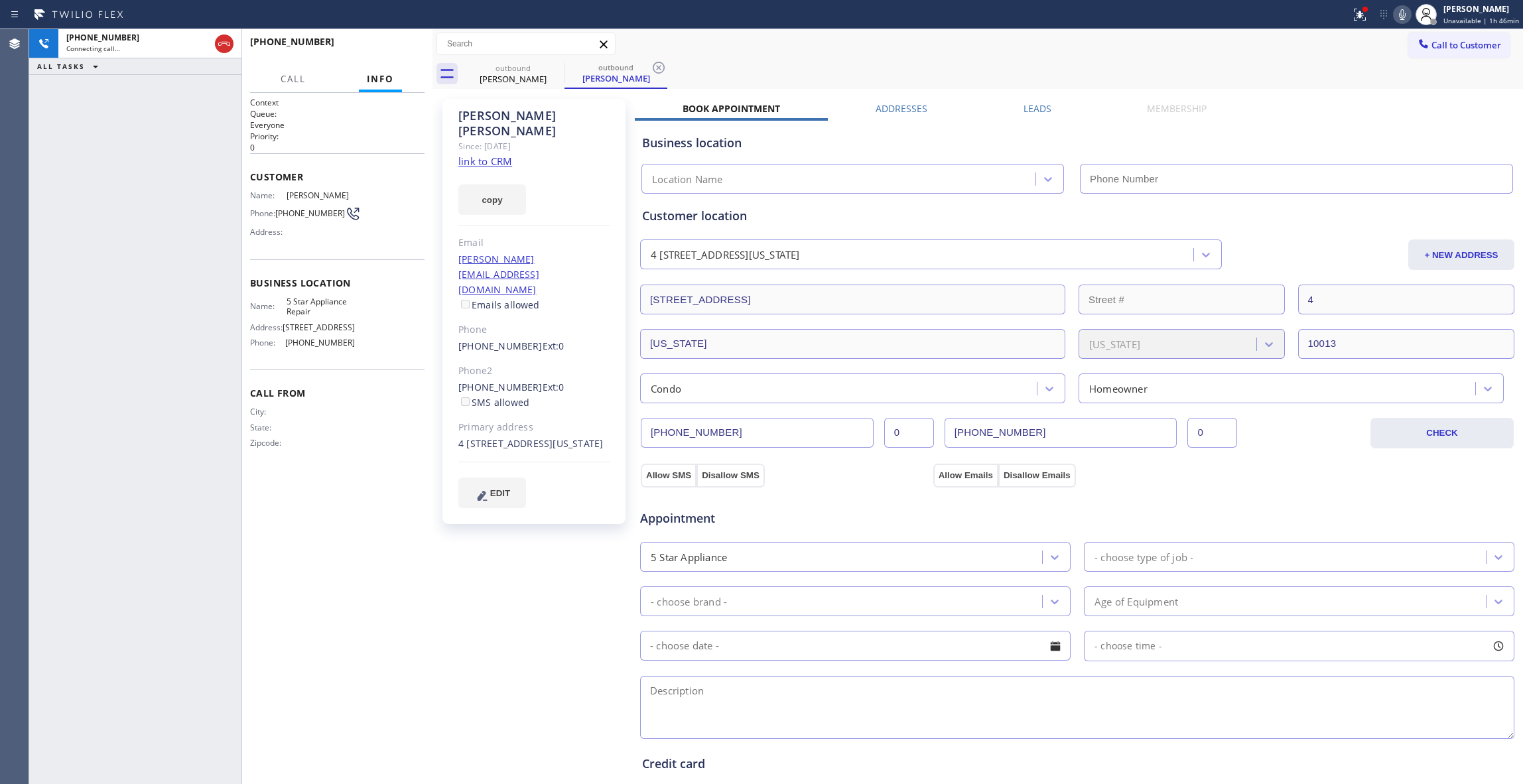
type input "[PHONE_NUMBER]"
click at [399, 49] on span "HANG UP" at bounding box center [394, 47] width 40 height 9
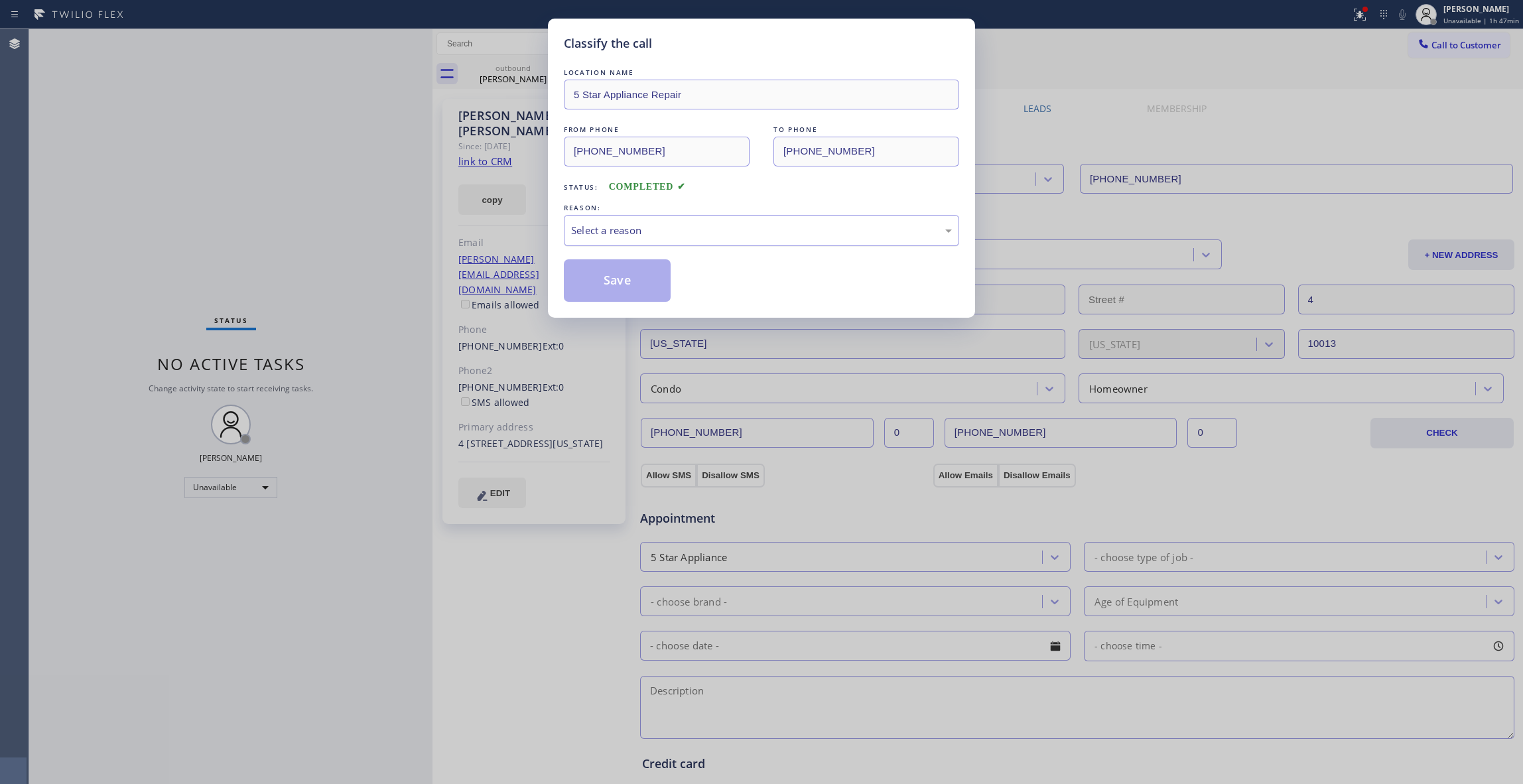
click at [618, 228] on div "Select a reason" at bounding box center [762, 230] width 381 height 15
click at [618, 284] on button "Save" at bounding box center [617, 280] width 107 height 42
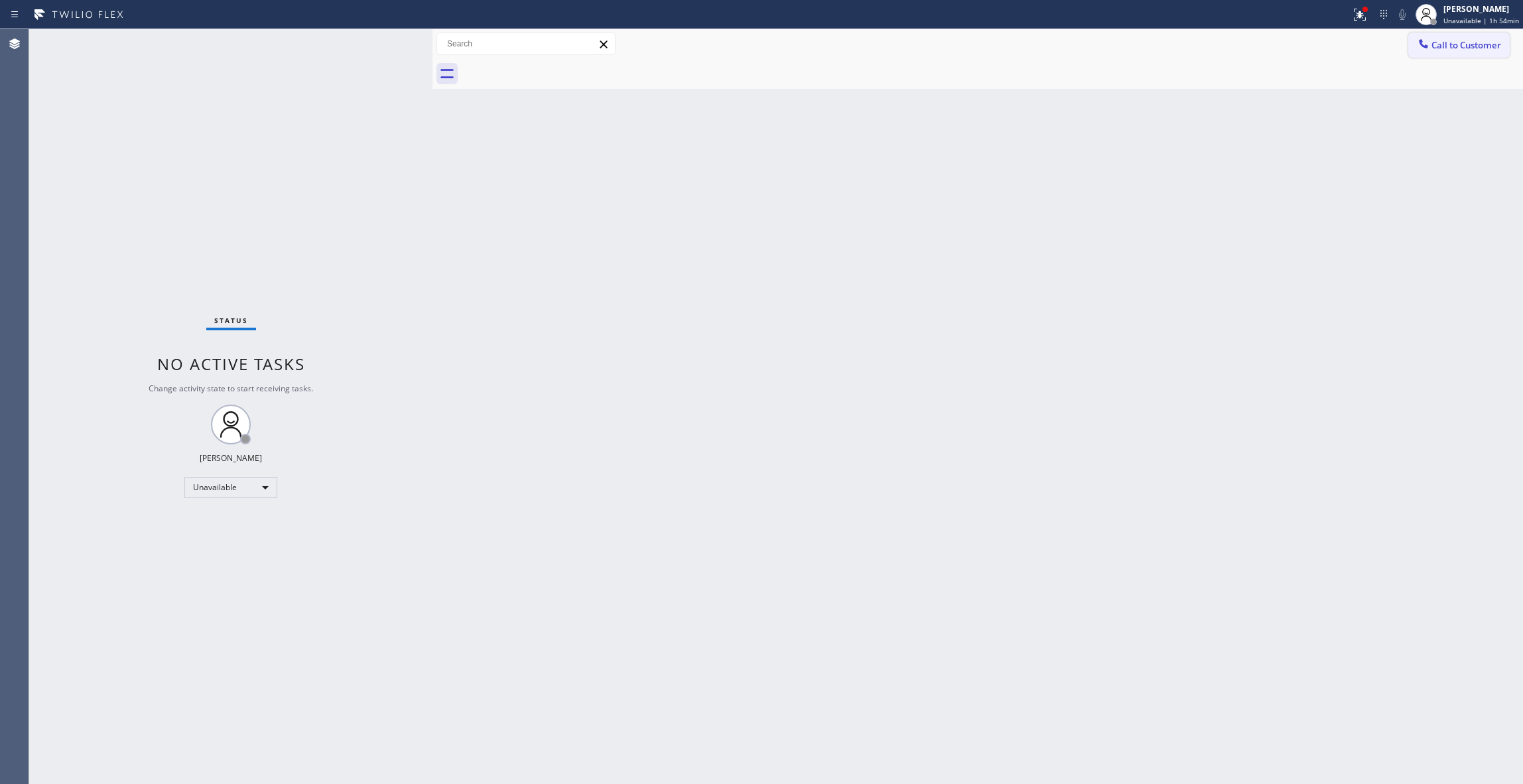
click at [1468, 45] on span "Call to Customer" at bounding box center [1466, 45] width 70 height 12
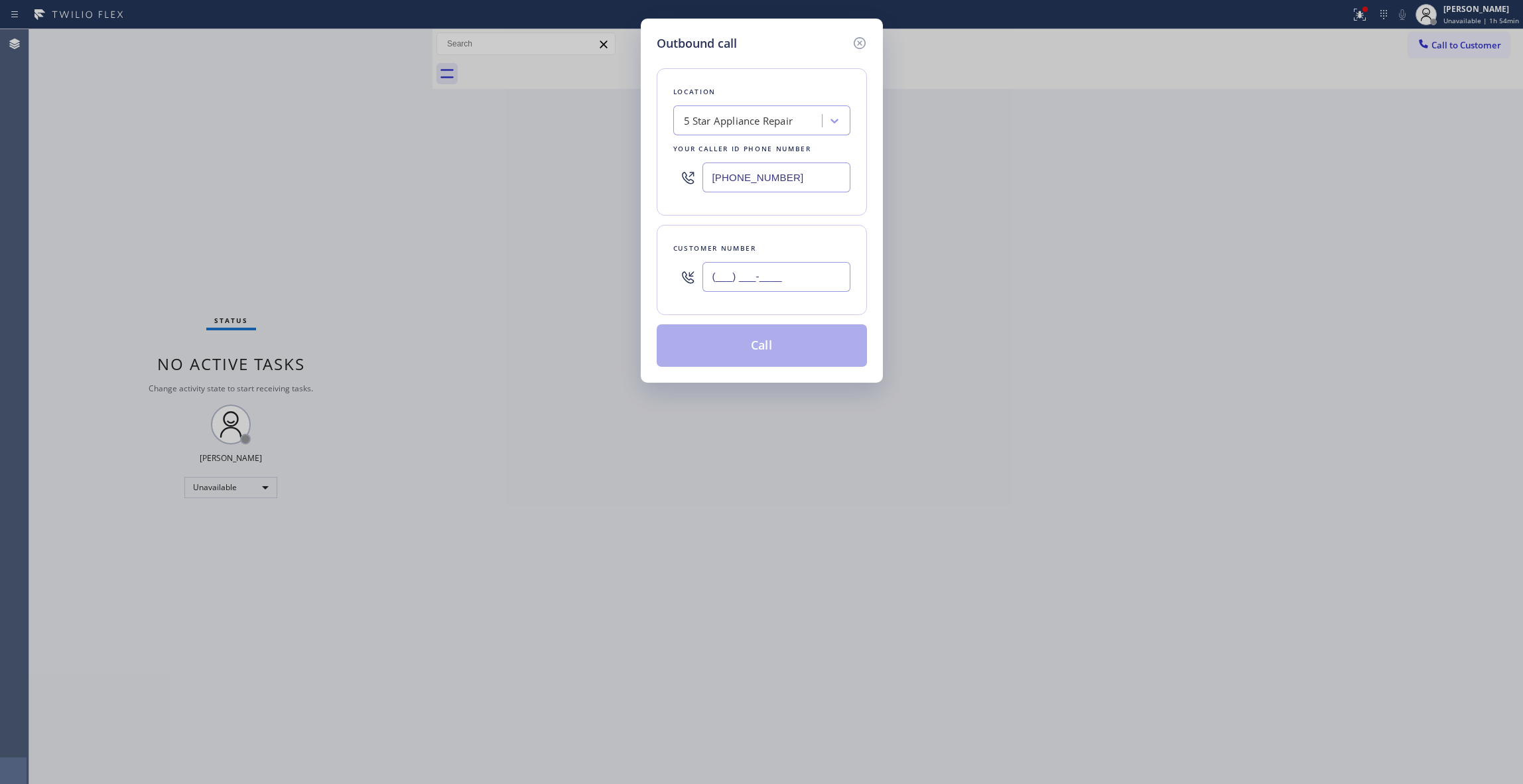
click at [797, 276] on input "(___) ___-____" at bounding box center [776, 277] width 148 height 30
paste input "206) 618-1548"
type input "[PHONE_NUMBER]"
click at [788, 351] on button "Call" at bounding box center [762, 345] width 210 height 42
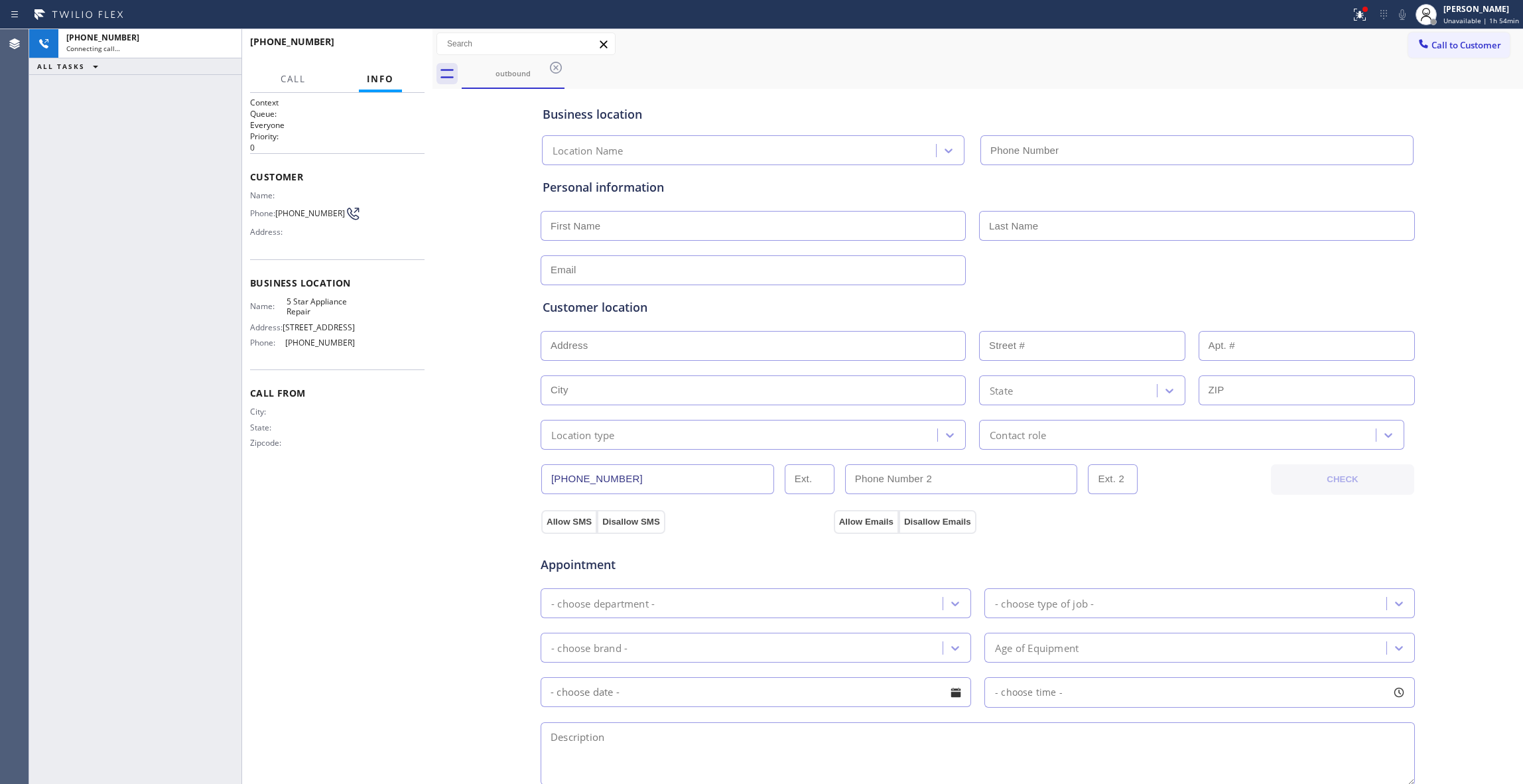
type input "[PHONE_NUMBER]"
click at [136, 298] on div "[PHONE_NUMBER] Connecting call… ALL TASKS ALL TASKS ACTIVE TASKS TASKS IN WRAP …" at bounding box center [135, 406] width 212 height 754
click at [1354, 19] on icon at bounding box center [1360, 15] width 16 height 16
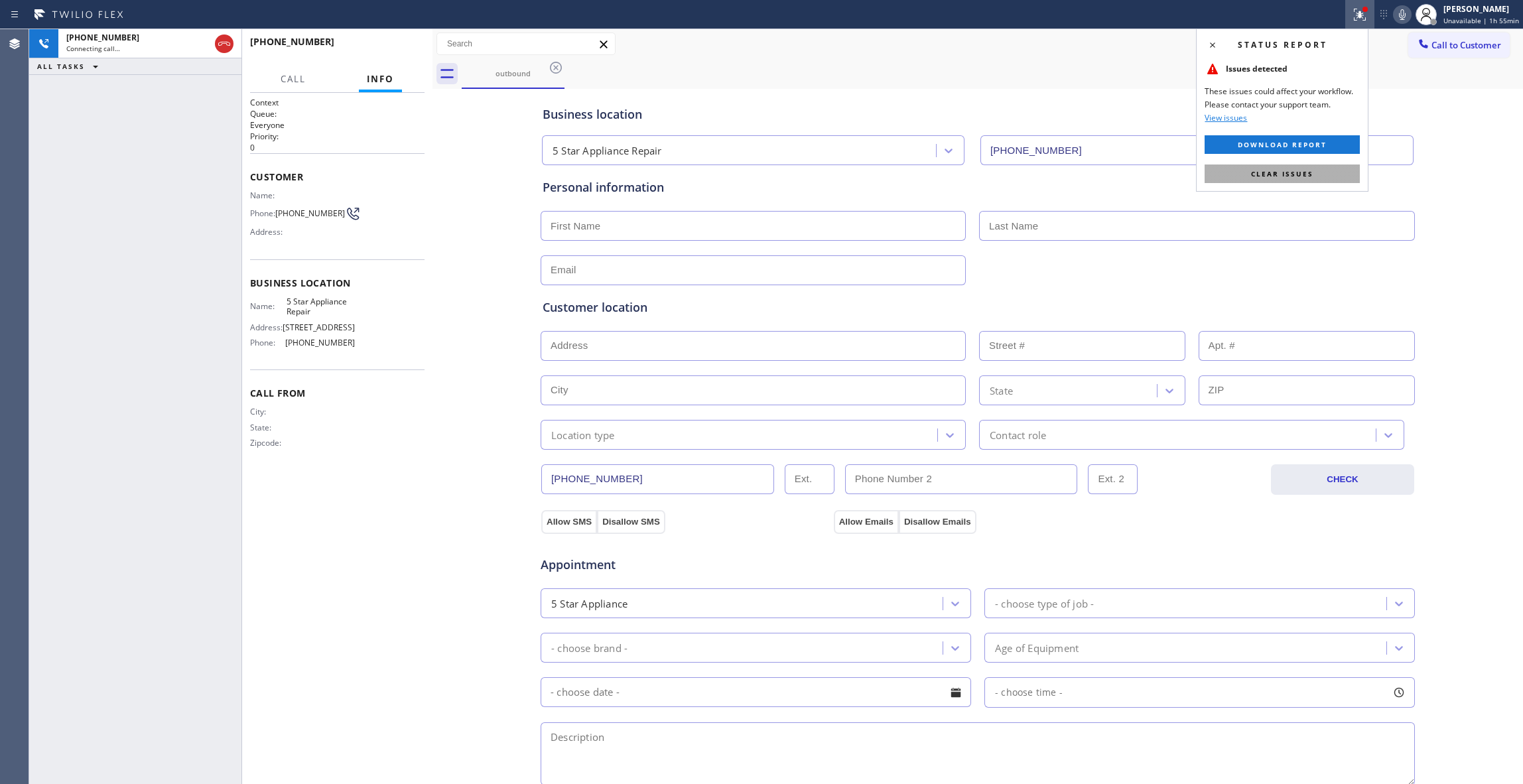
click at [1279, 178] on span "Clear issues" at bounding box center [1281, 173] width 62 height 9
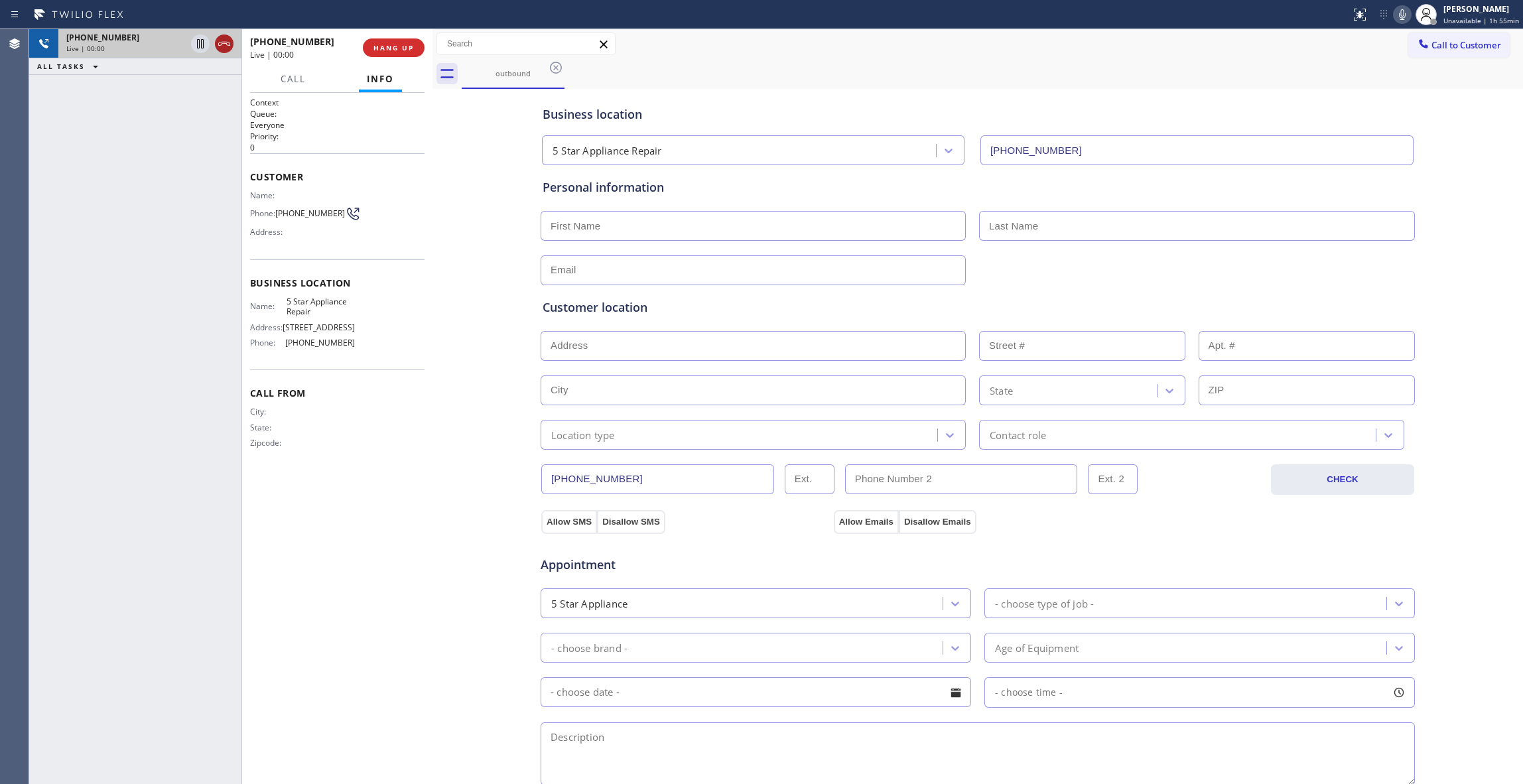
click at [224, 45] on icon at bounding box center [224, 43] width 16 height 16
click at [384, 45] on span "COMPLETE" at bounding box center [391, 47] width 45 height 9
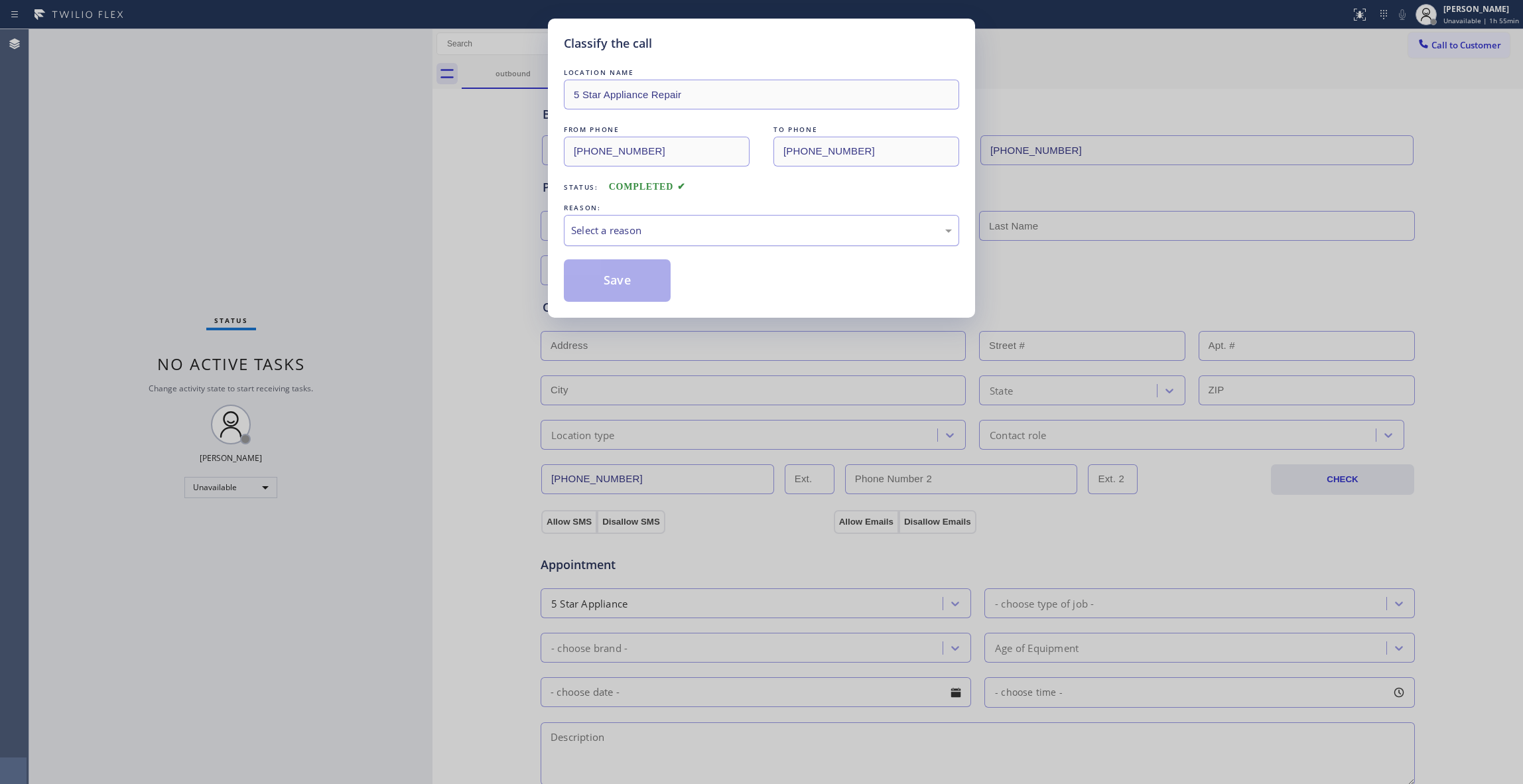
click at [629, 237] on div "Select a reason" at bounding box center [762, 230] width 381 height 15
click at [603, 285] on button "Save" at bounding box center [617, 280] width 107 height 42
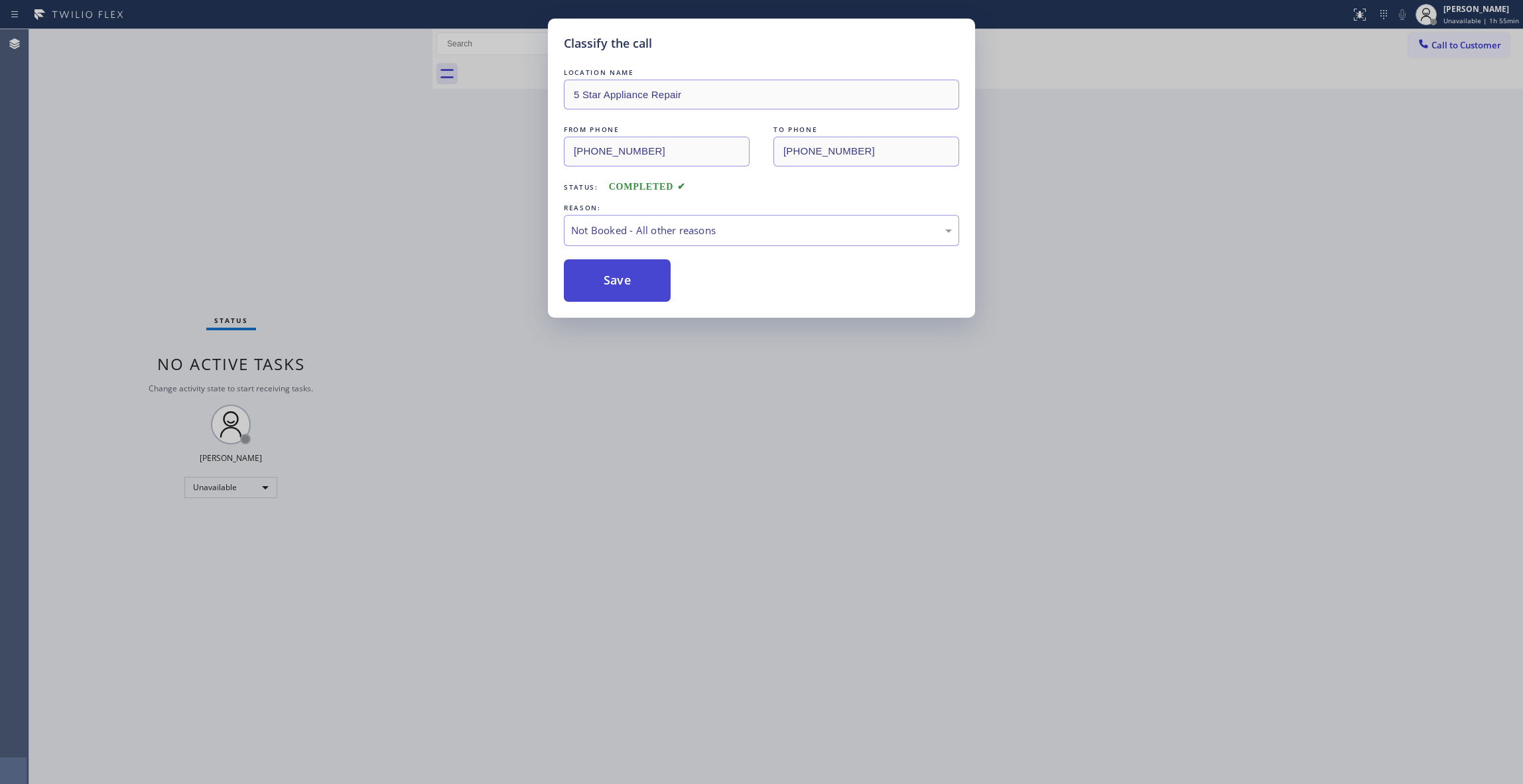
click at [603, 285] on button "Save" at bounding box center [617, 280] width 107 height 42
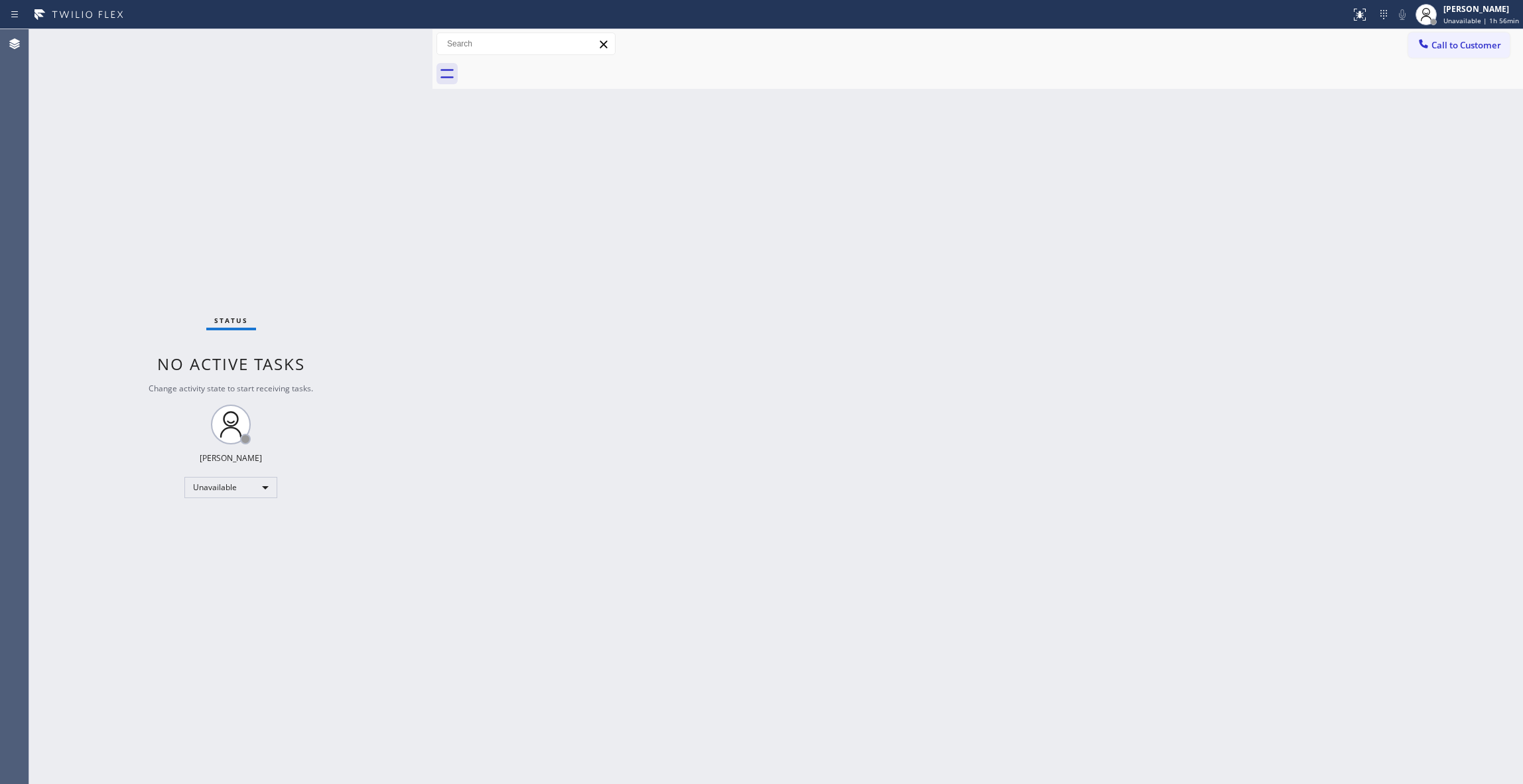
click at [165, 712] on div "Status No active tasks Change activity state to start receiving tasks. [PERSON_…" at bounding box center [231, 406] width 403 height 754
drag, startPoint x: 1451, startPoint y: 43, endPoint x: 678, endPoint y: 232, distance: 795.8
click at [1452, 45] on span "Call to Customer" at bounding box center [1466, 45] width 70 height 12
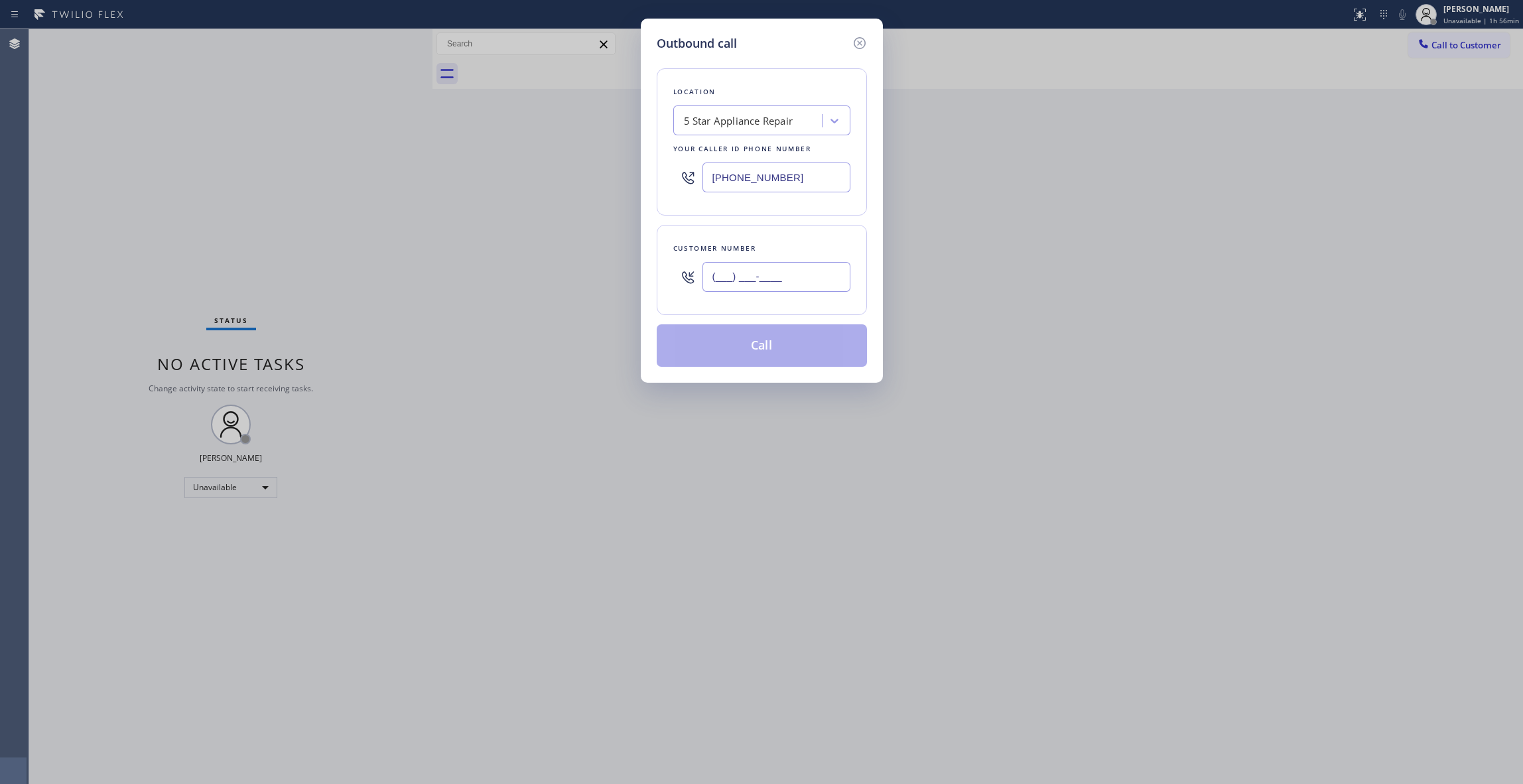
click at [761, 264] on input "(___) ___-____" at bounding box center [776, 277] width 148 height 30
paste input "714) 330-6050"
type input "[PHONE_NUMBER]"
drag, startPoint x: 812, startPoint y: 181, endPoint x: 545, endPoint y: 270, distance: 281.4
click at [358, 181] on div "Outbound call Location 5 Star Appliance Repair Your caller id phone number [PHO…" at bounding box center [762, 392] width 1523 height 784
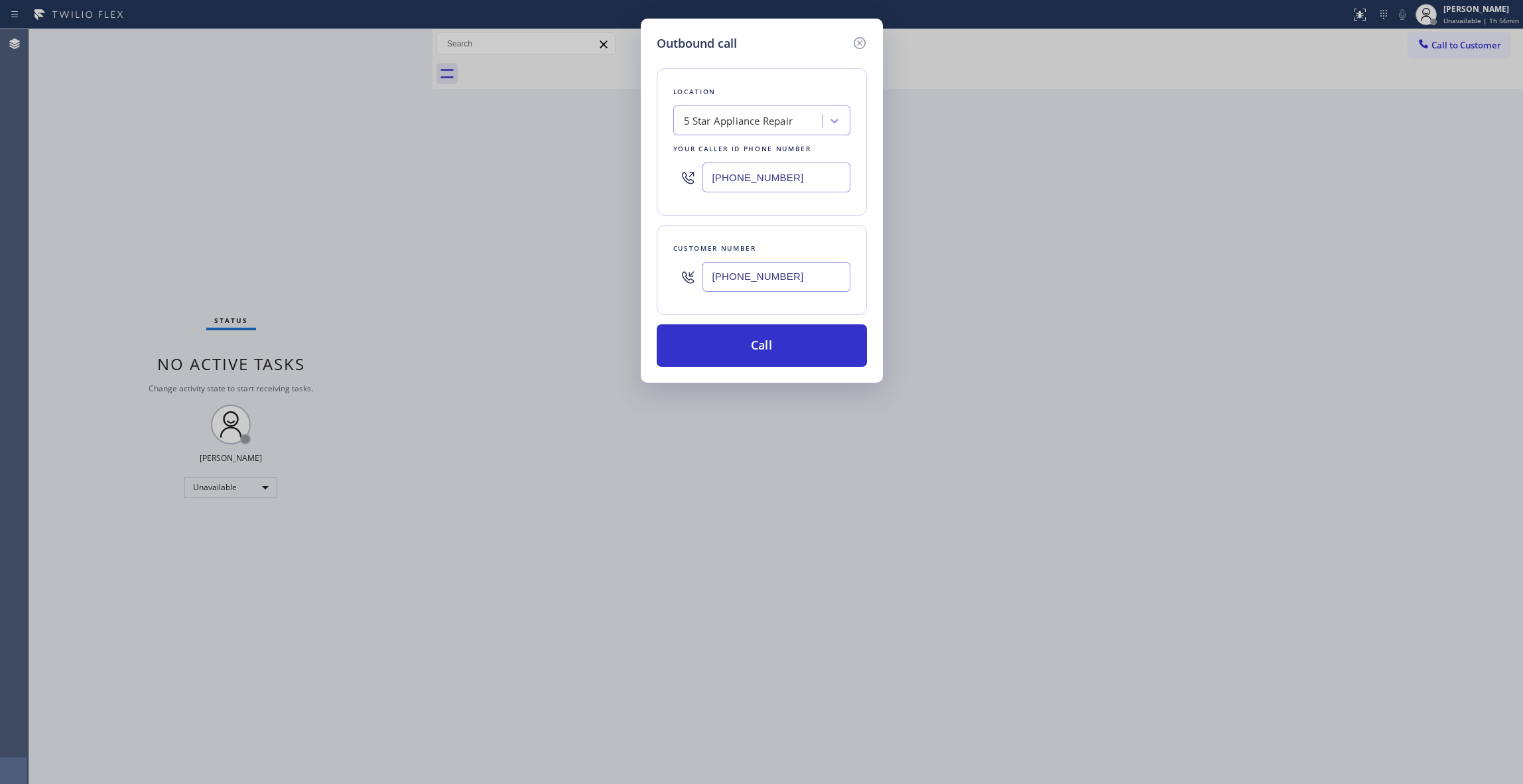
paste input "714) 710-8409"
type input "[PHONE_NUMBER]"
click at [714, 353] on button "Call" at bounding box center [762, 345] width 210 height 42
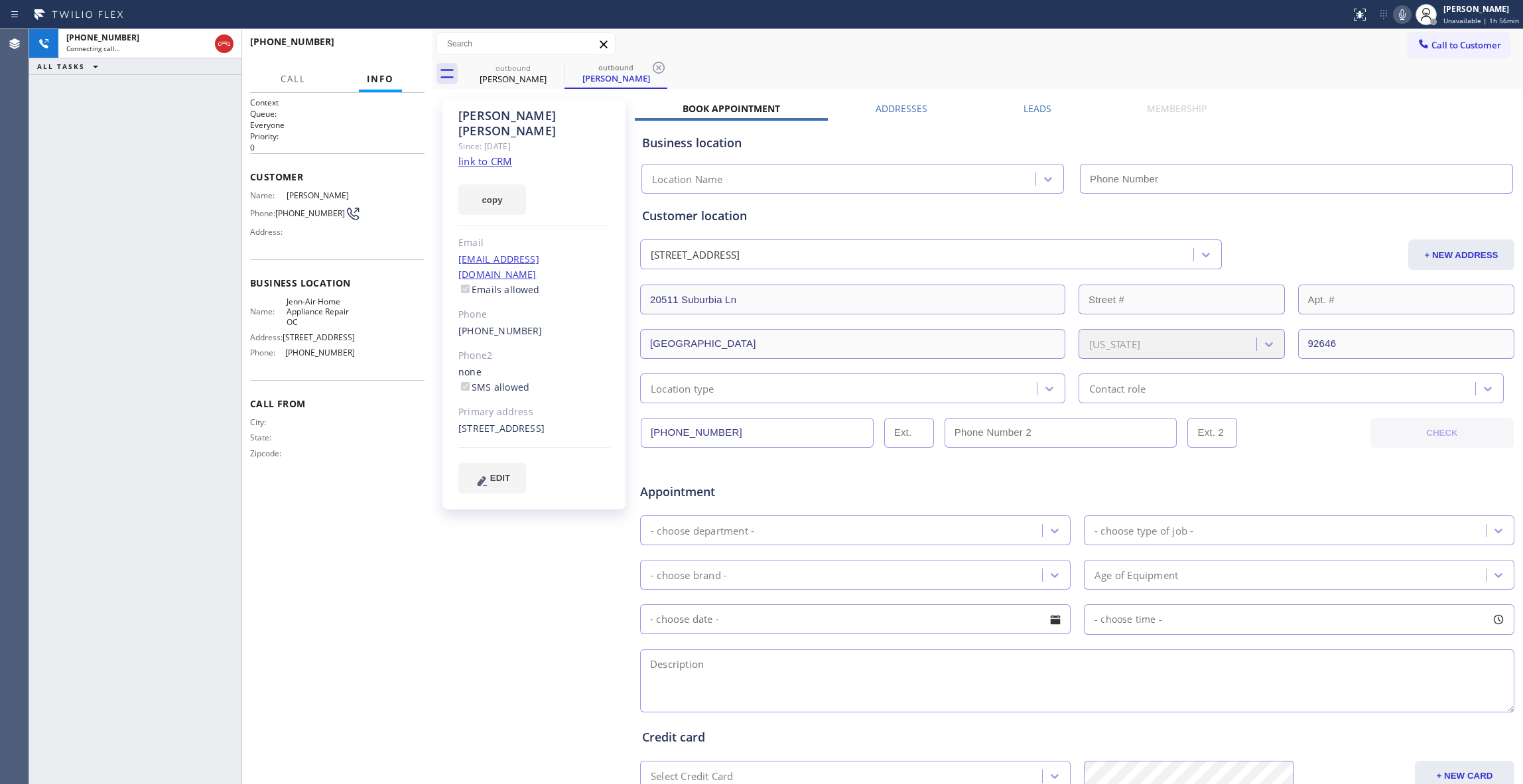
type input "[PHONE_NUMBER]"
click at [661, 67] on icon at bounding box center [659, 68] width 16 height 16
click at [493, 155] on link "link to CRM" at bounding box center [485, 161] width 53 height 13
click at [473, 565] on div "[PERSON_NAME] Since: [DATE] link to CRM copy Email [EMAIL_ADDRESS][DOMAIN_NAME]…" at bounding box center [536, 522] width 199 height 860
drag, startPoint x: 1399, startPoint y: 16, endPoint x: 1384, endPoint y: 16, distance: 15.0
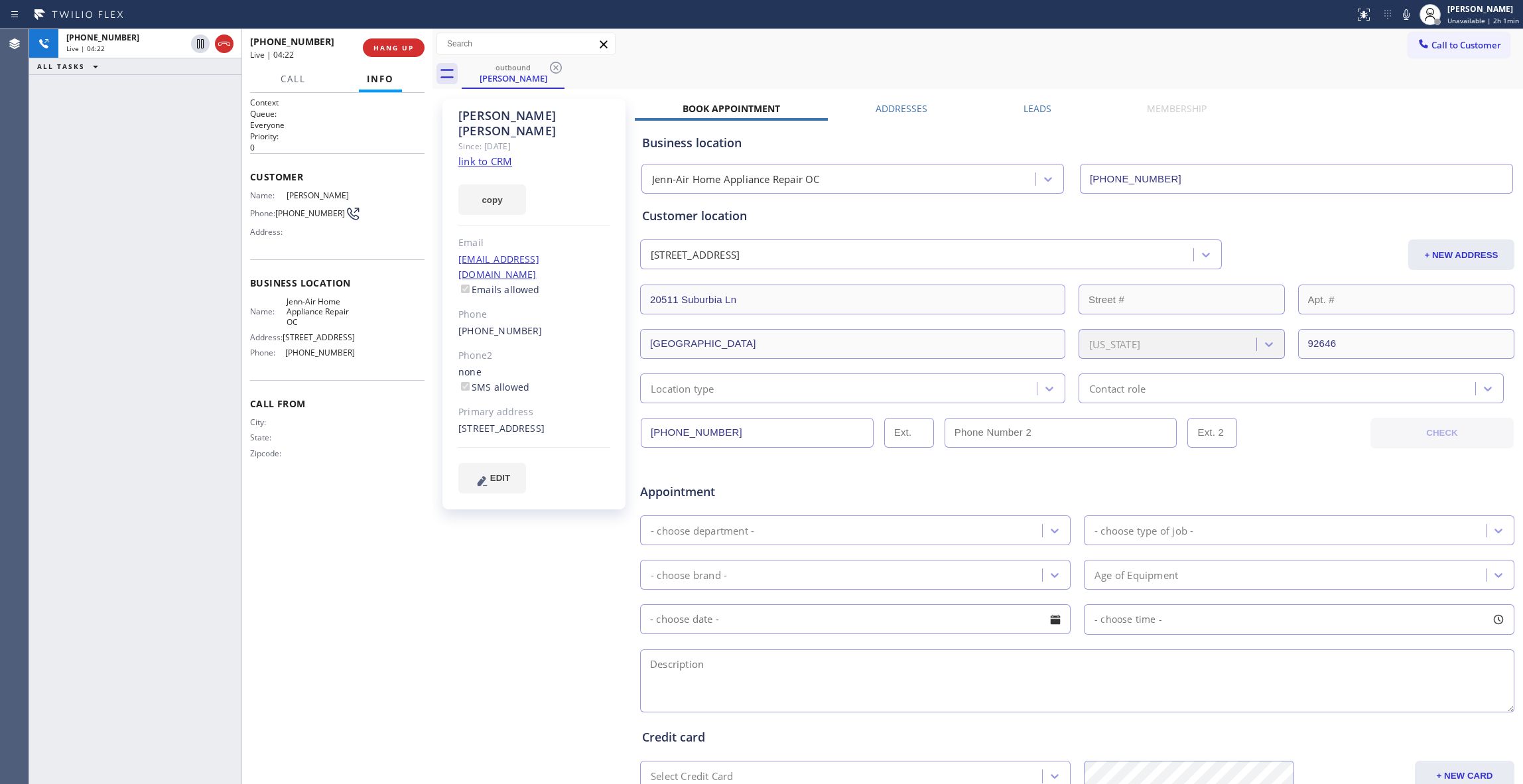
click at [1399, 16] on icon at bounding box center [1407, 15] width 16 height 16
click at [200, 41] on icon at bounding box center [200, 43] width 16 height 16
click at [199, 40] on icon at bounding box center [199, 43] width 9 height 9
click at [1403, 11] on icon at bounding box center [1406, 14] width 7 height 11
click at [460, 526] on div "[PERSON_NAME] Since: [DATE] link to CRM copy Email [EMAIL_ADDRESS][DOMAIN_NAME]…" at bounding box center [536, 522] width 199 height 860
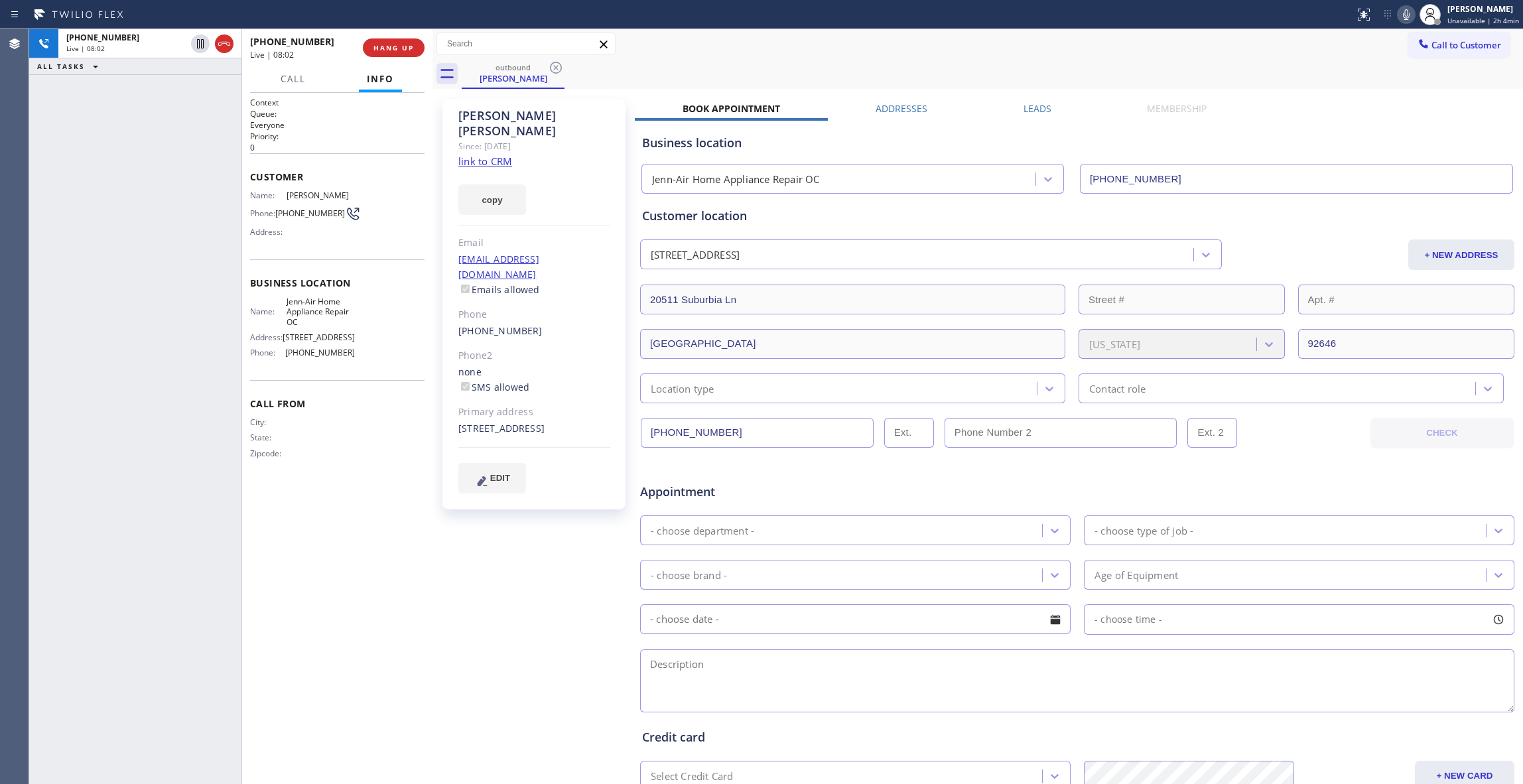
click at [20, 708] on div "Agent Desktop" at bounding box center [14, 406] width 29 height 754
click at [385, 53] on button "HANG UP" at bounding box center [394, 47] width 62 height 19
click at [385, 53] on button "COMPLETE" at bounding box center [391, 47] width 67 height 19
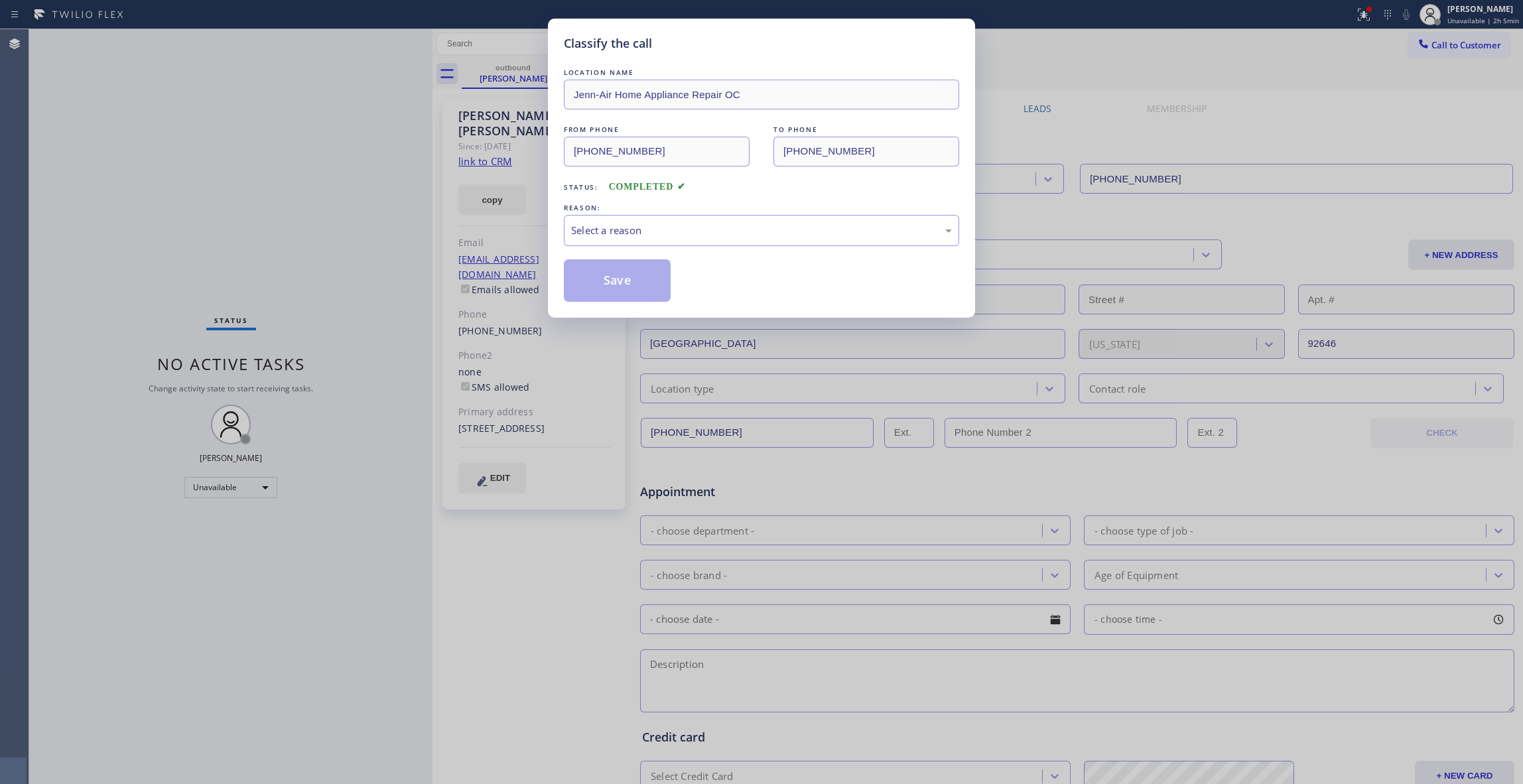
click at [403, 49] on div "Classify the call LOCATION NAME Jenn-Air Home Appliance Repair OC FROM PHONE [P…" at bounding box center [762, 392] width 1523 height 784
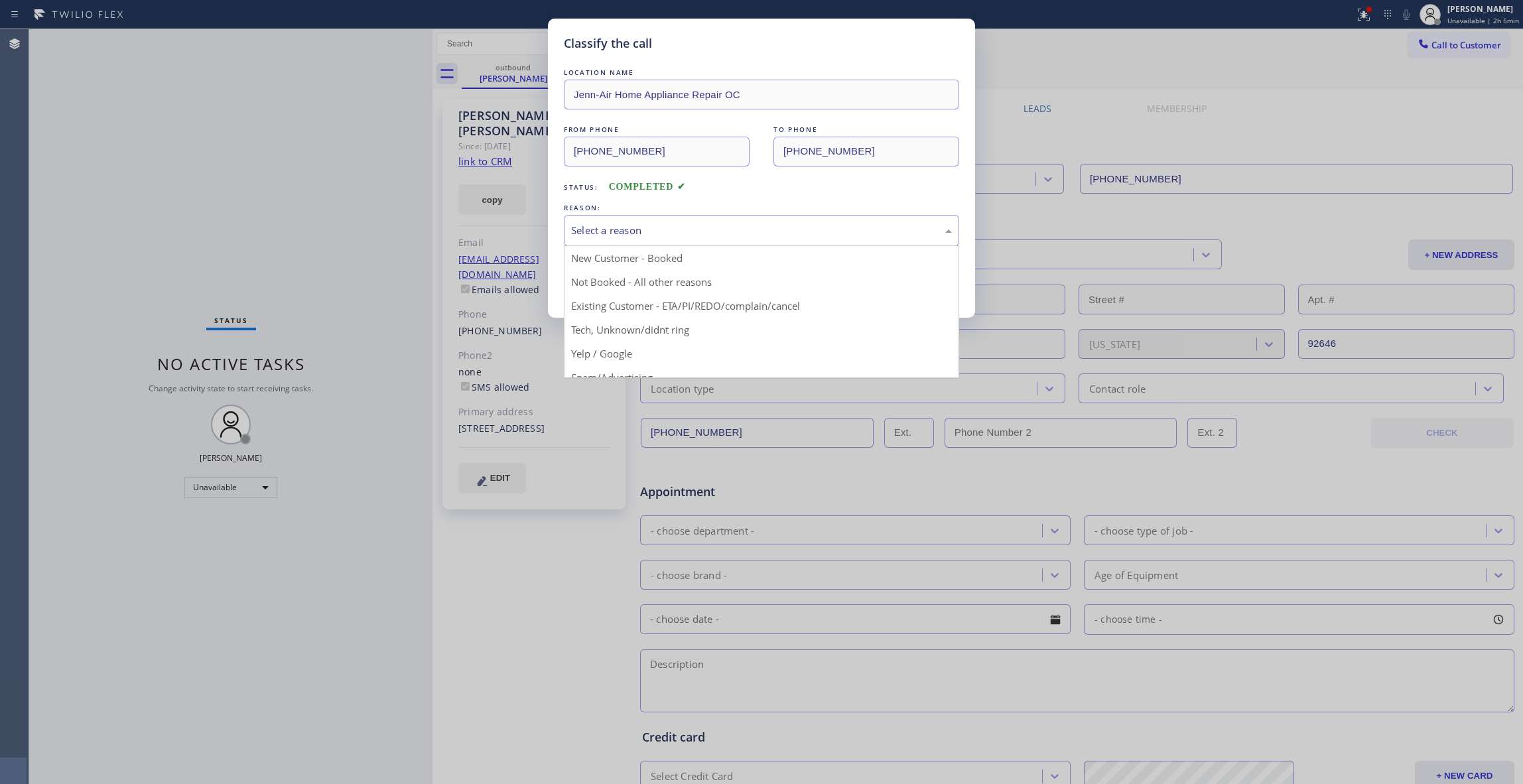
click at [635, 221] on div "Select a reason" at bounding box center [762, 231] width 396 height 32
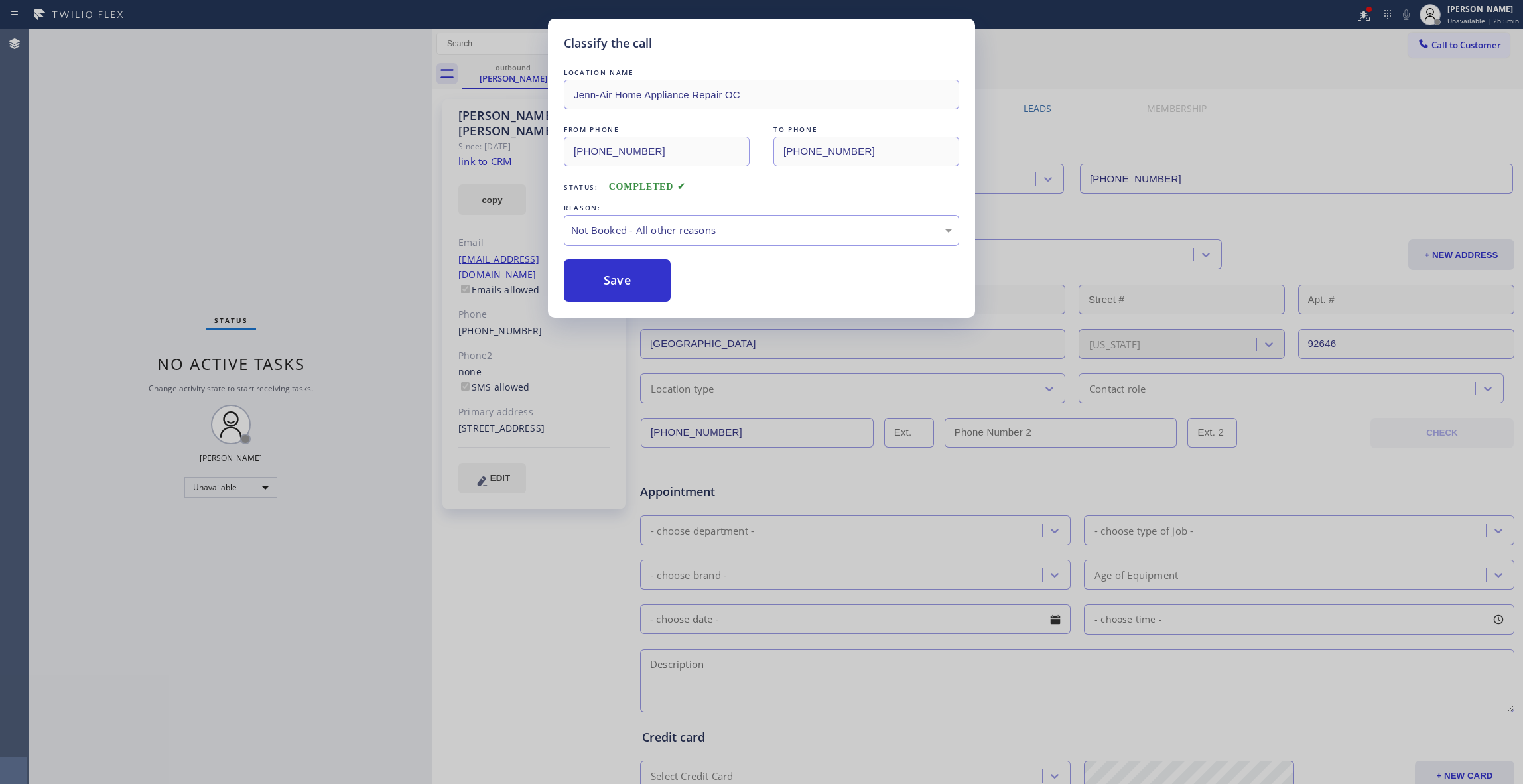
click at [606, 285] on button "Save" at bounding box center [617, 280] width 107 height 42
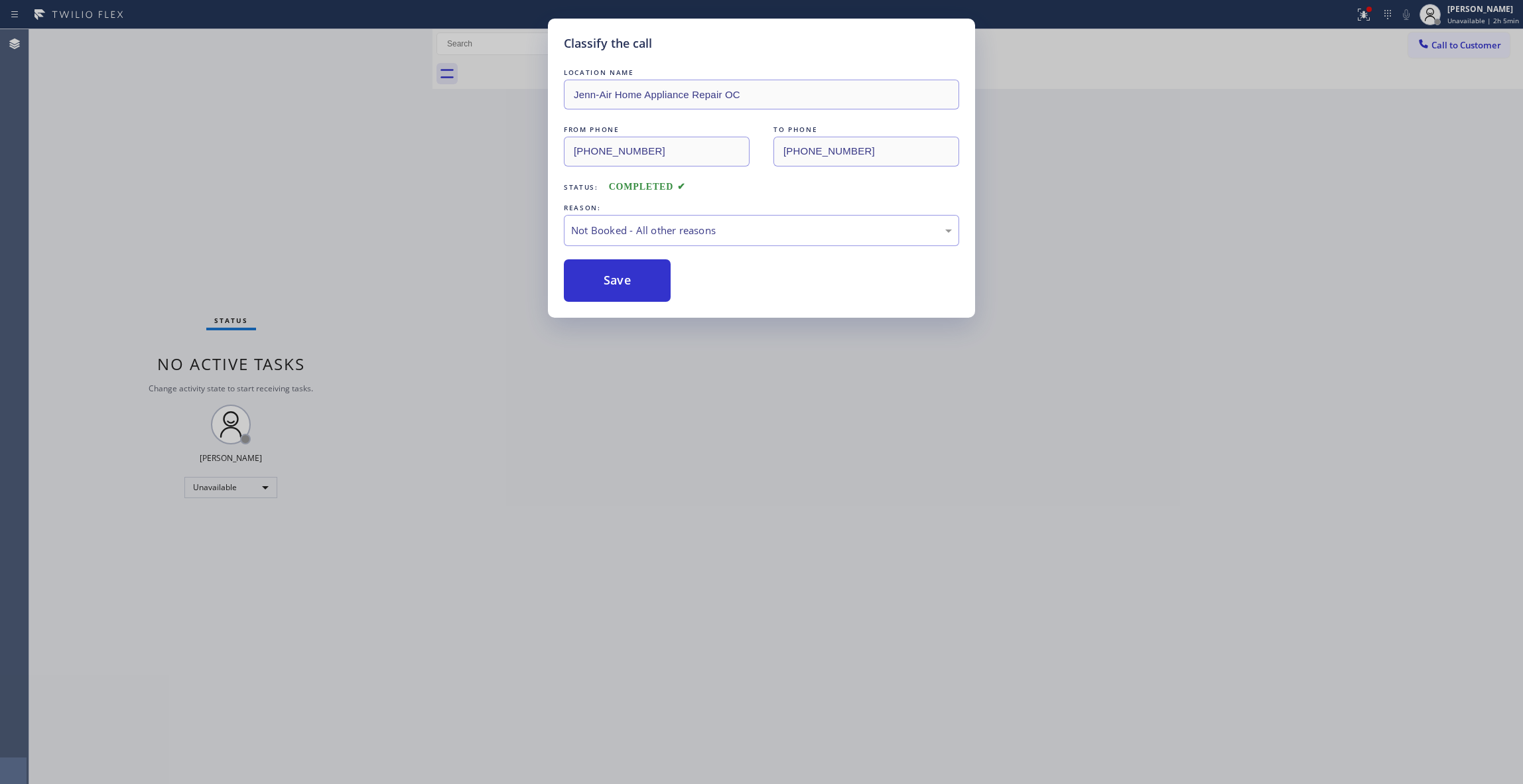
click at [606, 285] on button "Save" at bounding box center [617, 280] width 107 height 42
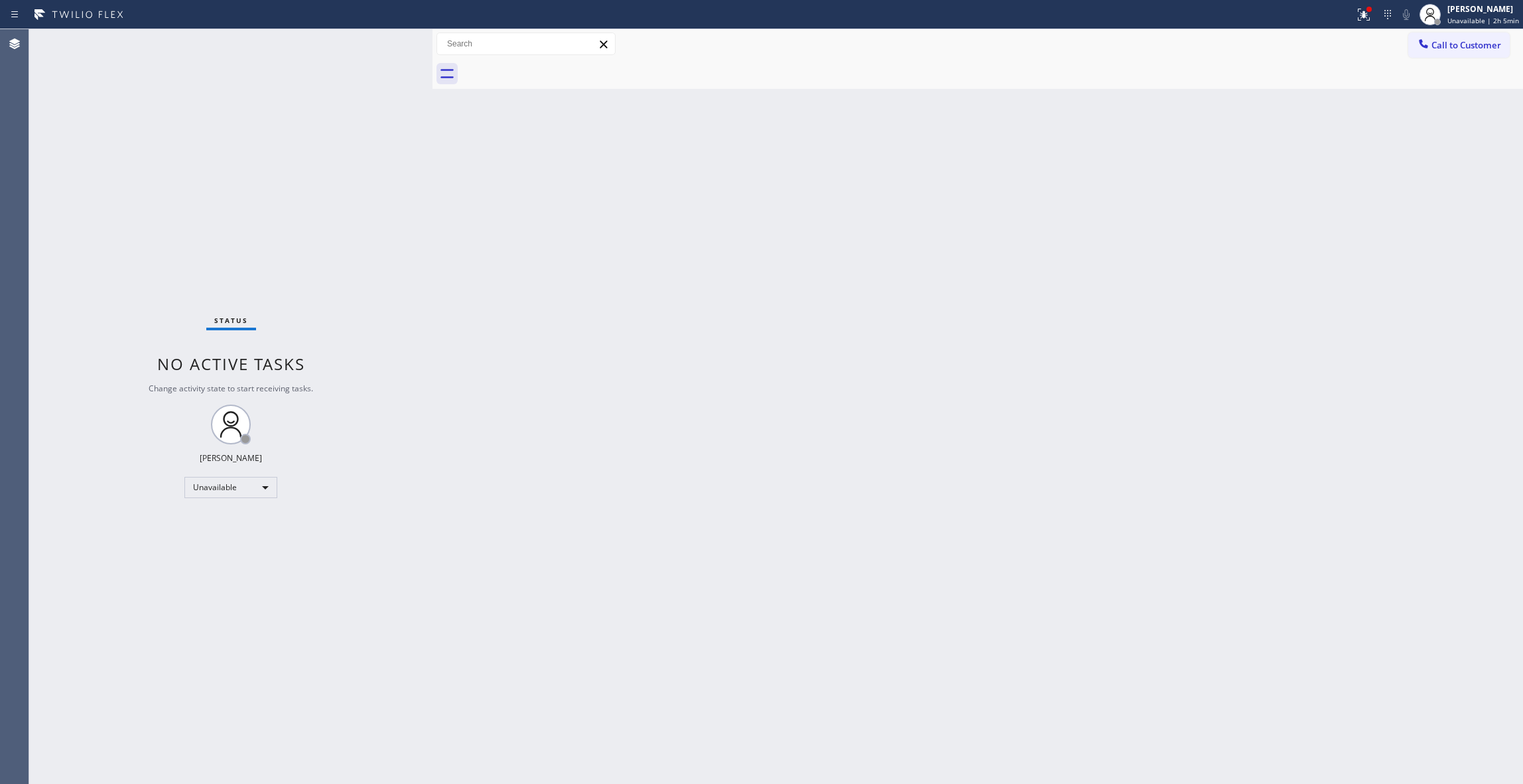
drag, startPoint x: 191, startPoint y: 714, endPoint x: 207, endPoint y: 702, distance: 20.0
click at [191, 714] on div "Status No active tasks Change activity state to start receiving tasks. [PERSON_…" at bounding box center [231, 406] width 403 height 754
click at [216, 664] on div "Status No active tasks Change activity state to start receiving tasks. [PERSON_…" at bounding box center [231, 406] width 403 height 754
click at [157, 196] on div "Status No active tasks Change activity state to start receiving tasks. [PERSON_…" at bounding box center [231, 406] width 403 height 754
drag, startPoint x: 1482, startPoint y: 53, endPoint x: 1439, endPoint y: 64, distance: 44.4
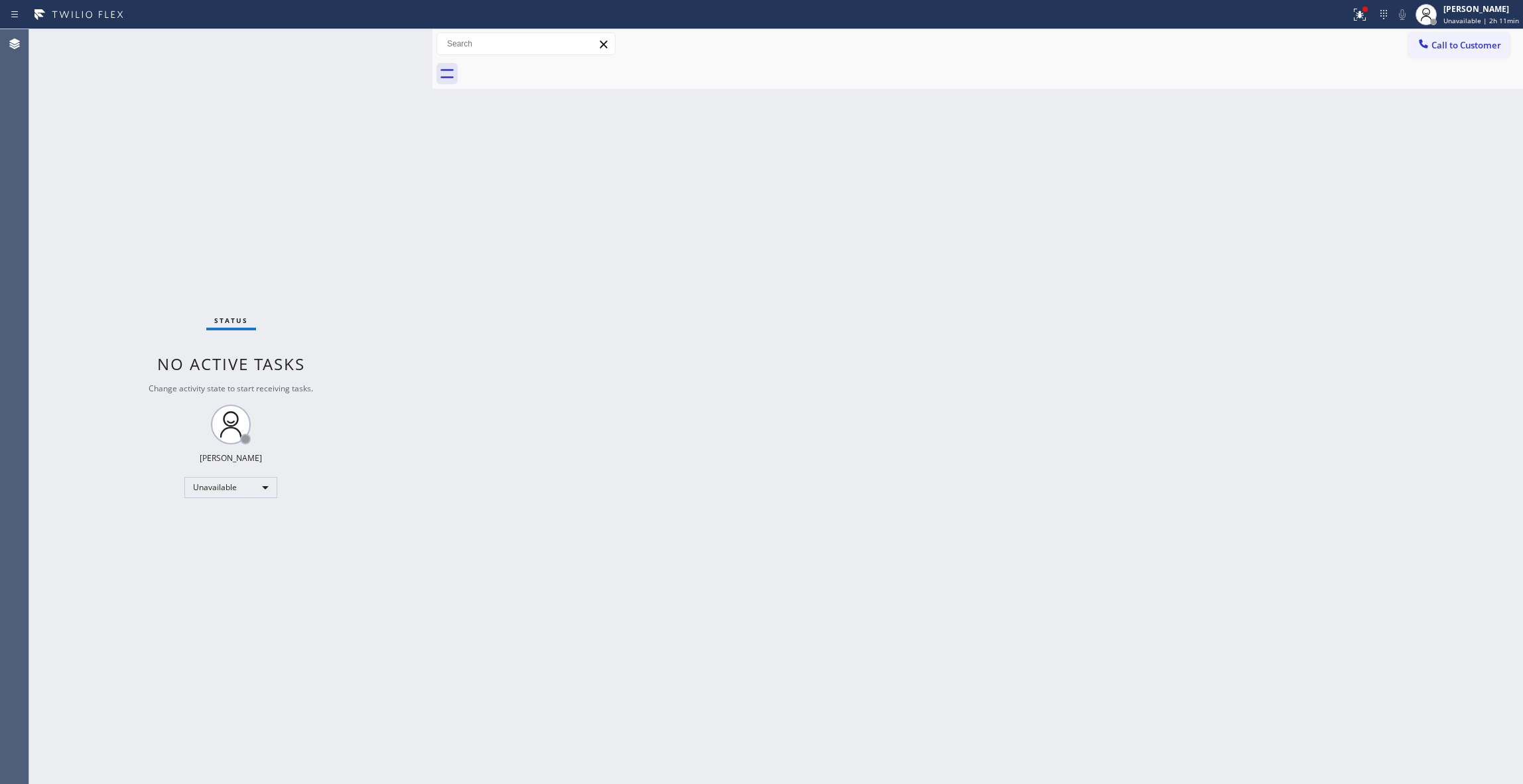
click at [1480, 50] on button "Call to Customer" at bounding box center [1459, 45] width 102 height 26
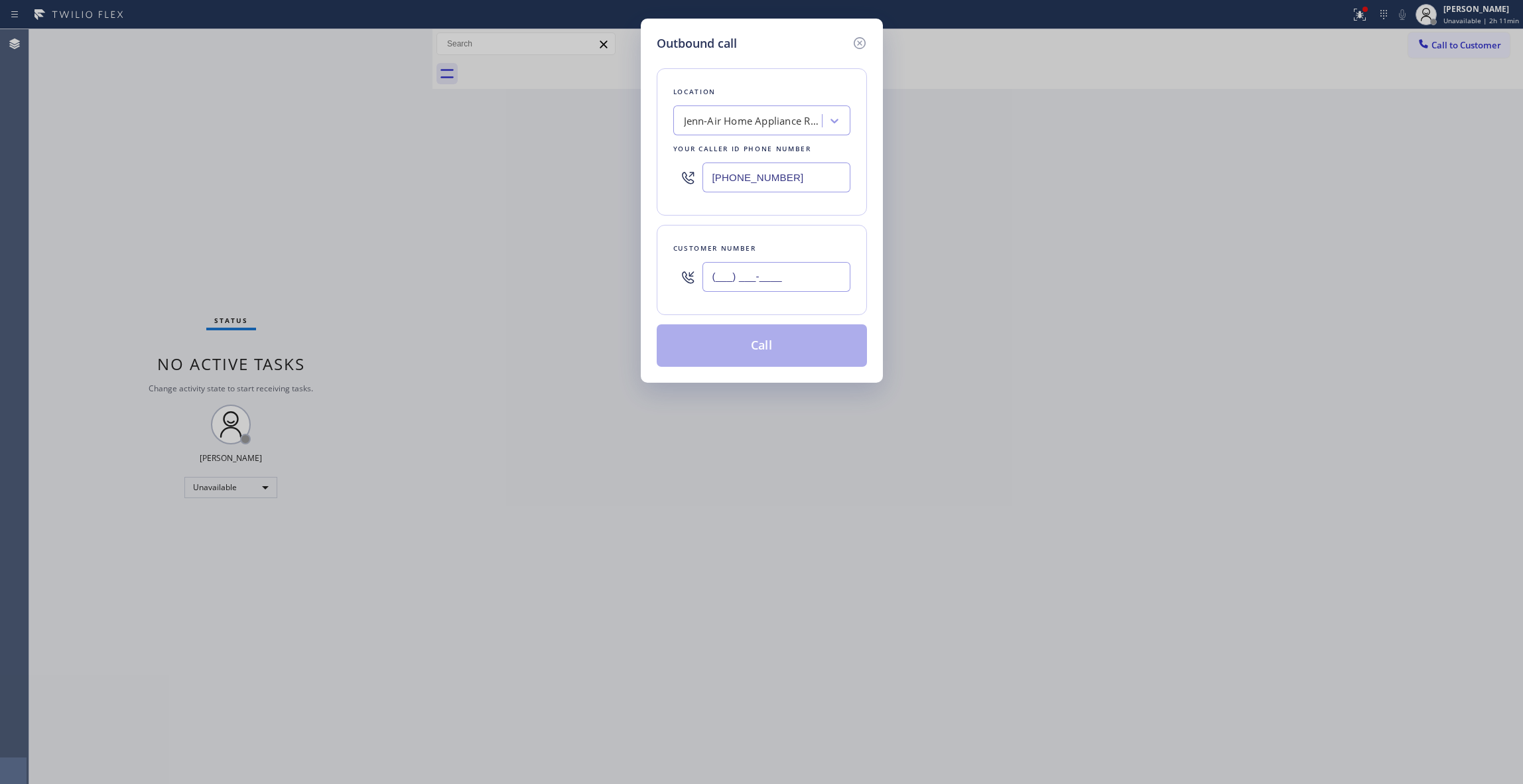
drag, startPoint x: 778, startPoint y: 280, endPoint x: 757, endPoint y: 268, distance: 24.2
click at [777, 280] on input "(___) ___-____" at bounding box center [776, 277] width 148 height 30
paste input "404) 520-1749"
type input "[PHONE_NUMBER]"
paste input "248-8165"
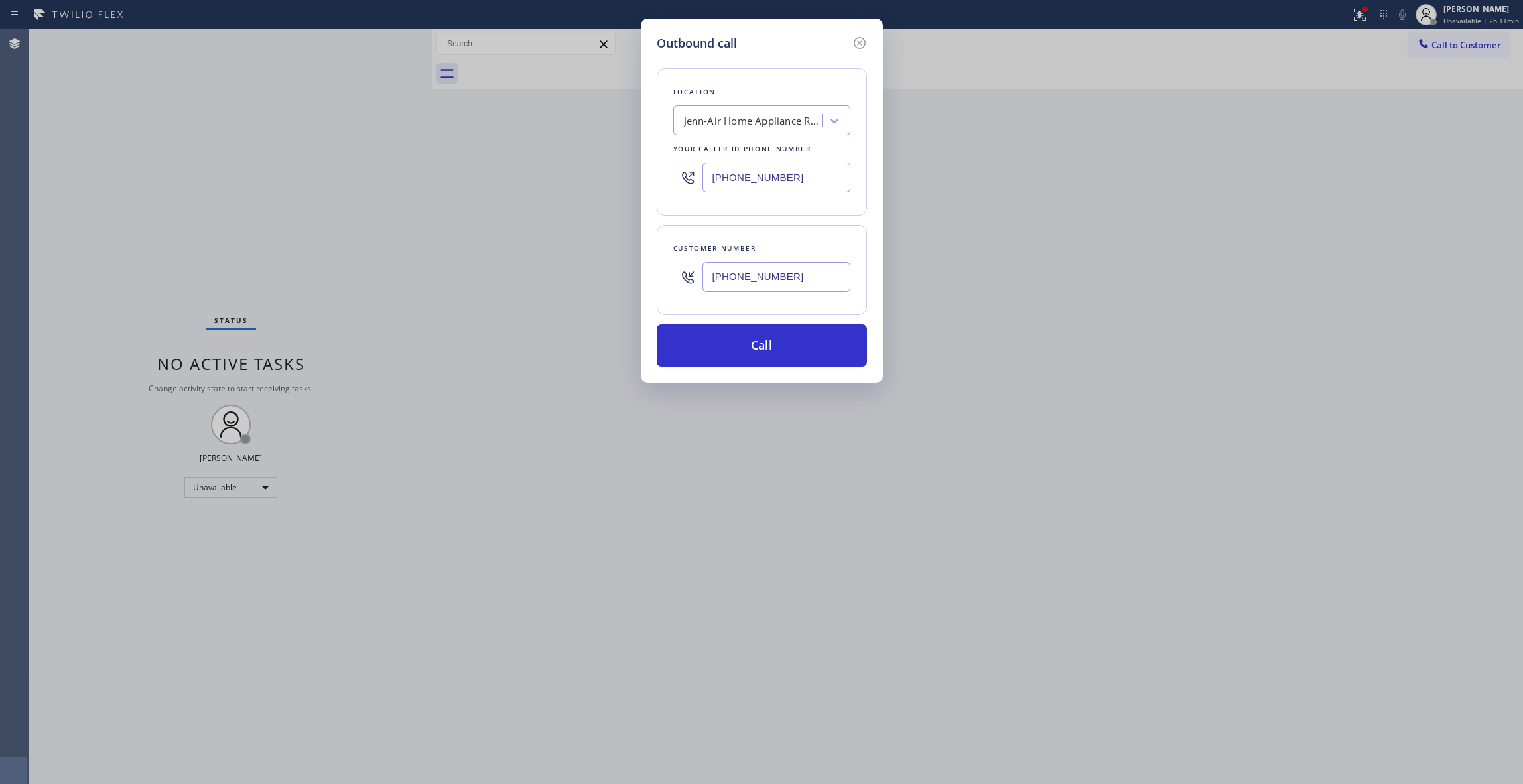
drag, startPoint x: 807, startPoint y: 178, endPoint x: 509, endPoint y: 191, distance: 298.3
click at [475, 174] on div "Outbound call Location Jenn-Air Home Appliance Repair OC Your caller id phone n…" at bounding box center [762, 392] width 1523 height 784
type input "[PHONE_NUMBER]"
drag, startPoint x: 816, startPoint y: 280, endPoint x: 661, endPoint y: 305, distance: 157.0
click at [615, 280] on div "Outbound call Location LG & Samsung Repair Service Your caller id phone number …" at bounding box center [762, 392] width 1523 height 784
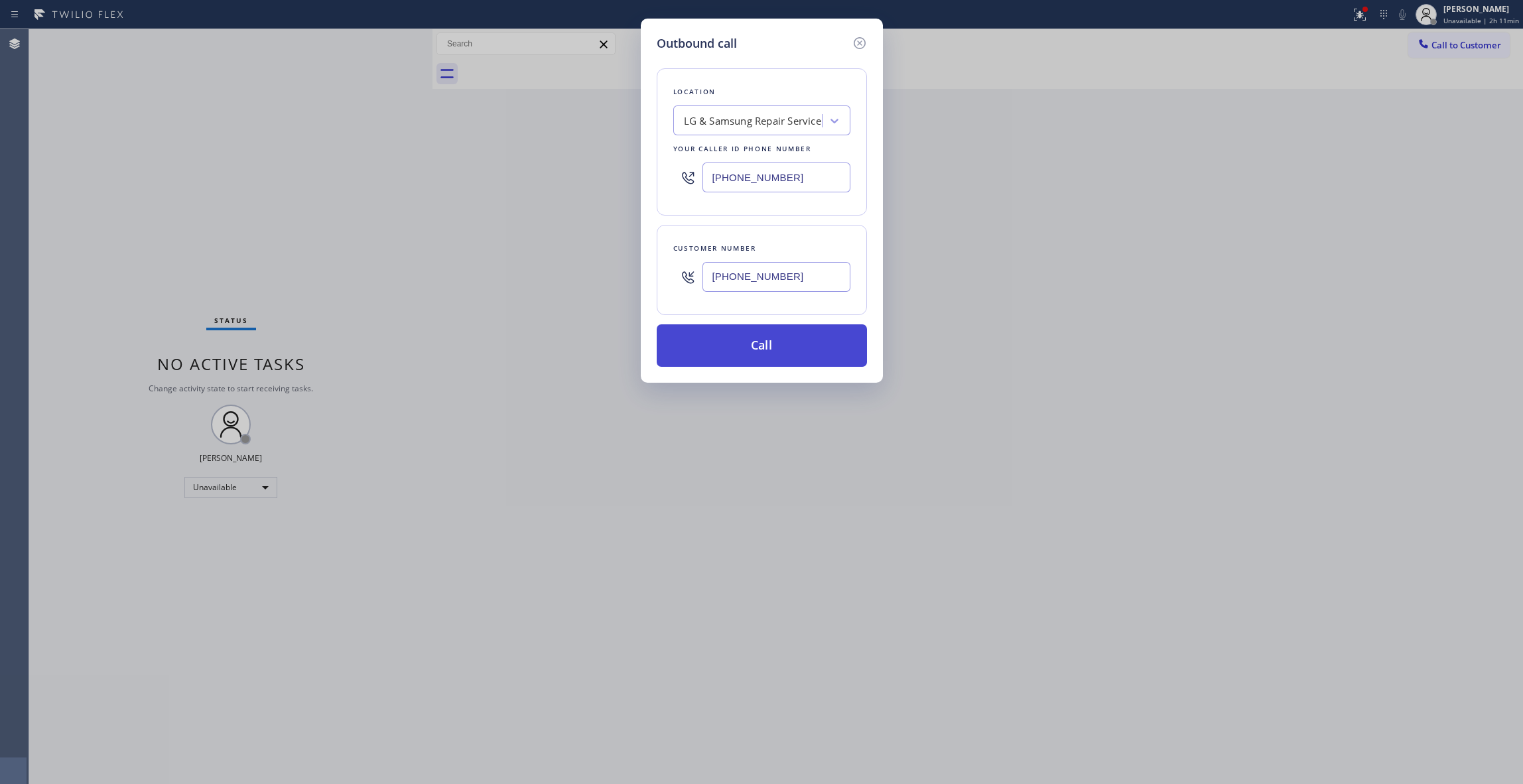
click at [723, 351] on button "Call" at bounding box center [762, 345] width 210 height 42
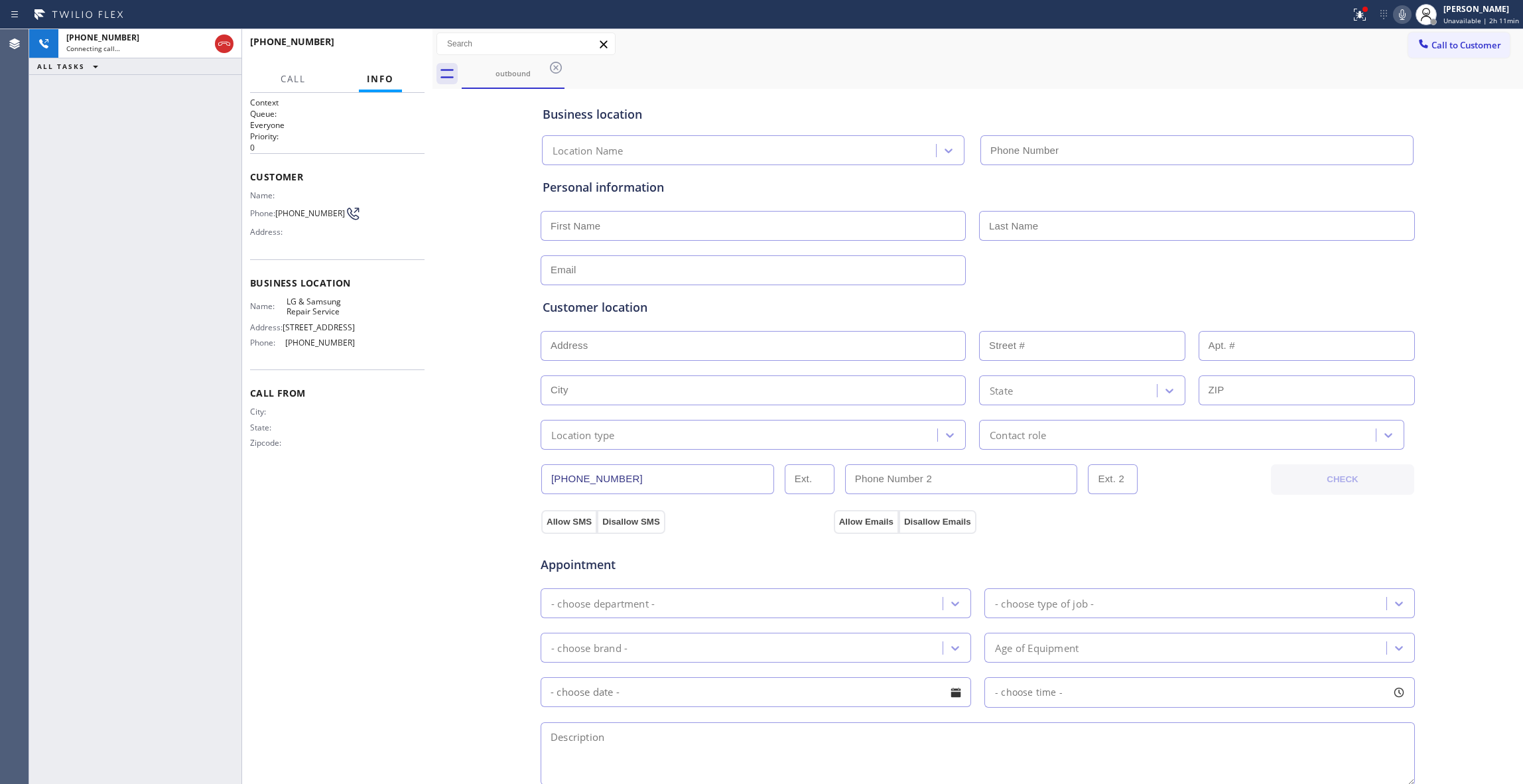
type input "[PHONE_NUMBER]"
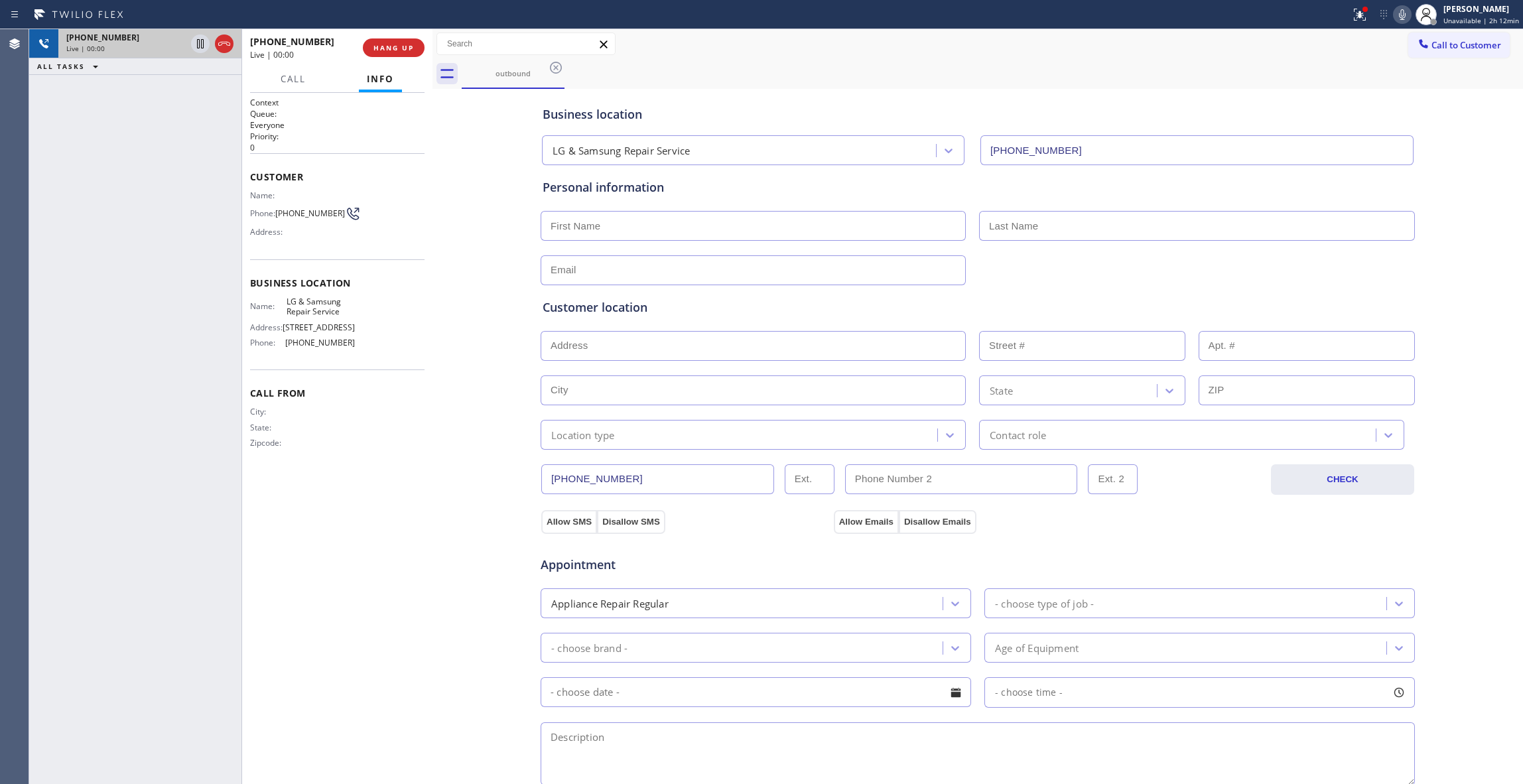
click at [224, 45] on icon at bounding box center [224, 43] width 16 height 16
click at [1356, 14] on icon at bounding box center [1360, 15] width 16 height 16
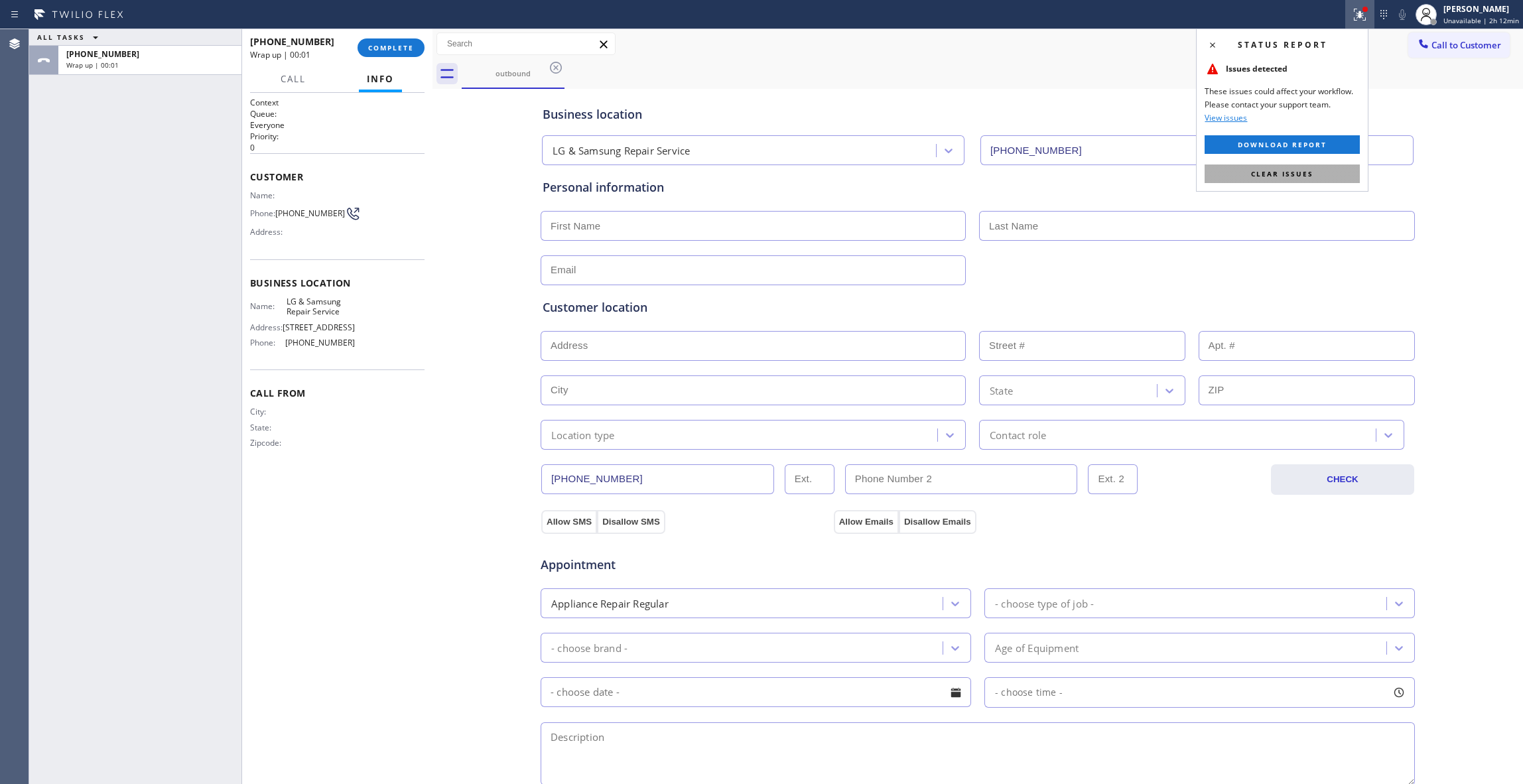
click at [1328, 174] on button "Clear issues" at bounding box center [1281, 174] width 155 height 19
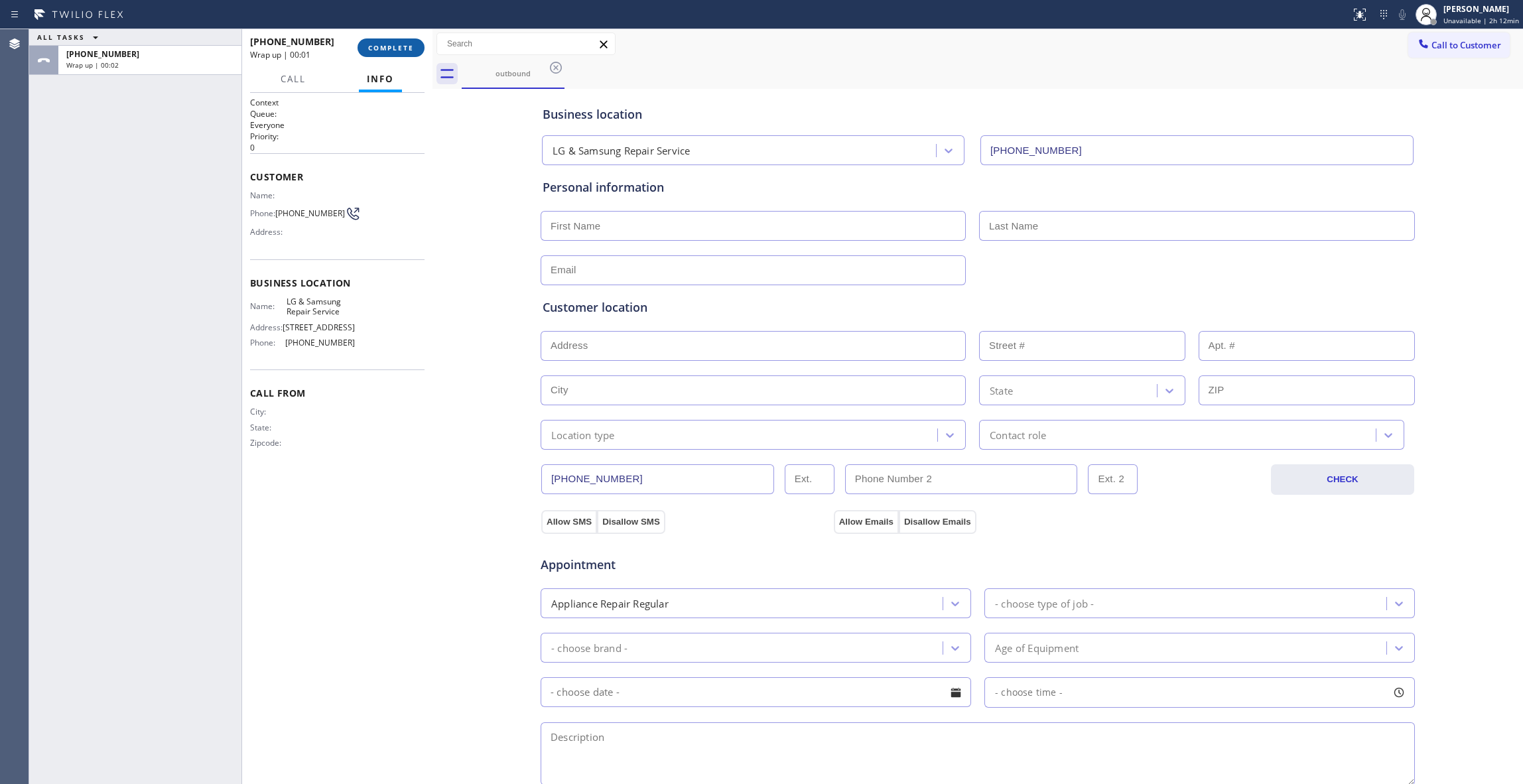
click at [377, 54] on button "COMPLETE" at bounding box center [391, 47] width 67 height 19
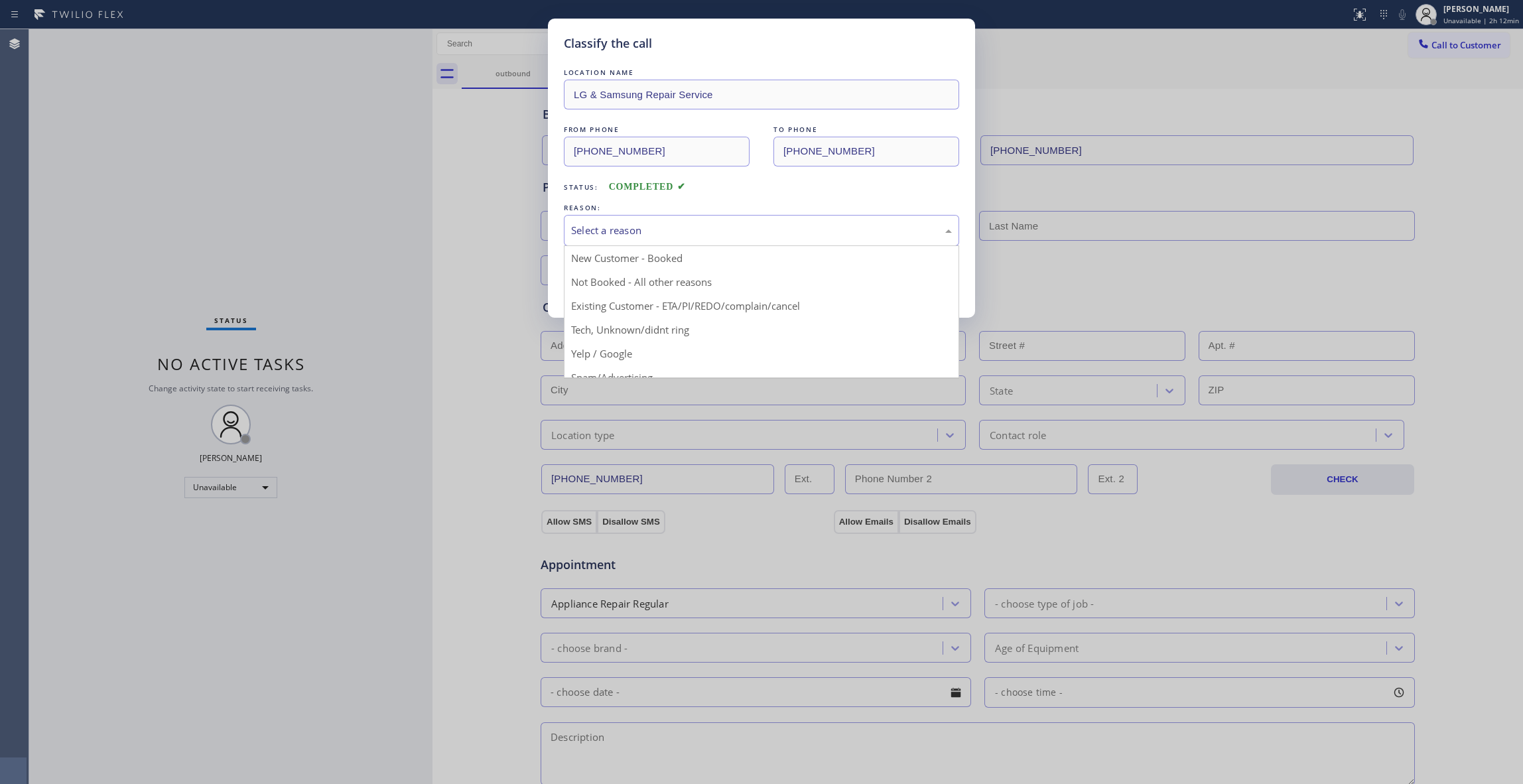
click at [635, 229] on div "Select a reason" at bounding box center [762, 230] width 381 height 15
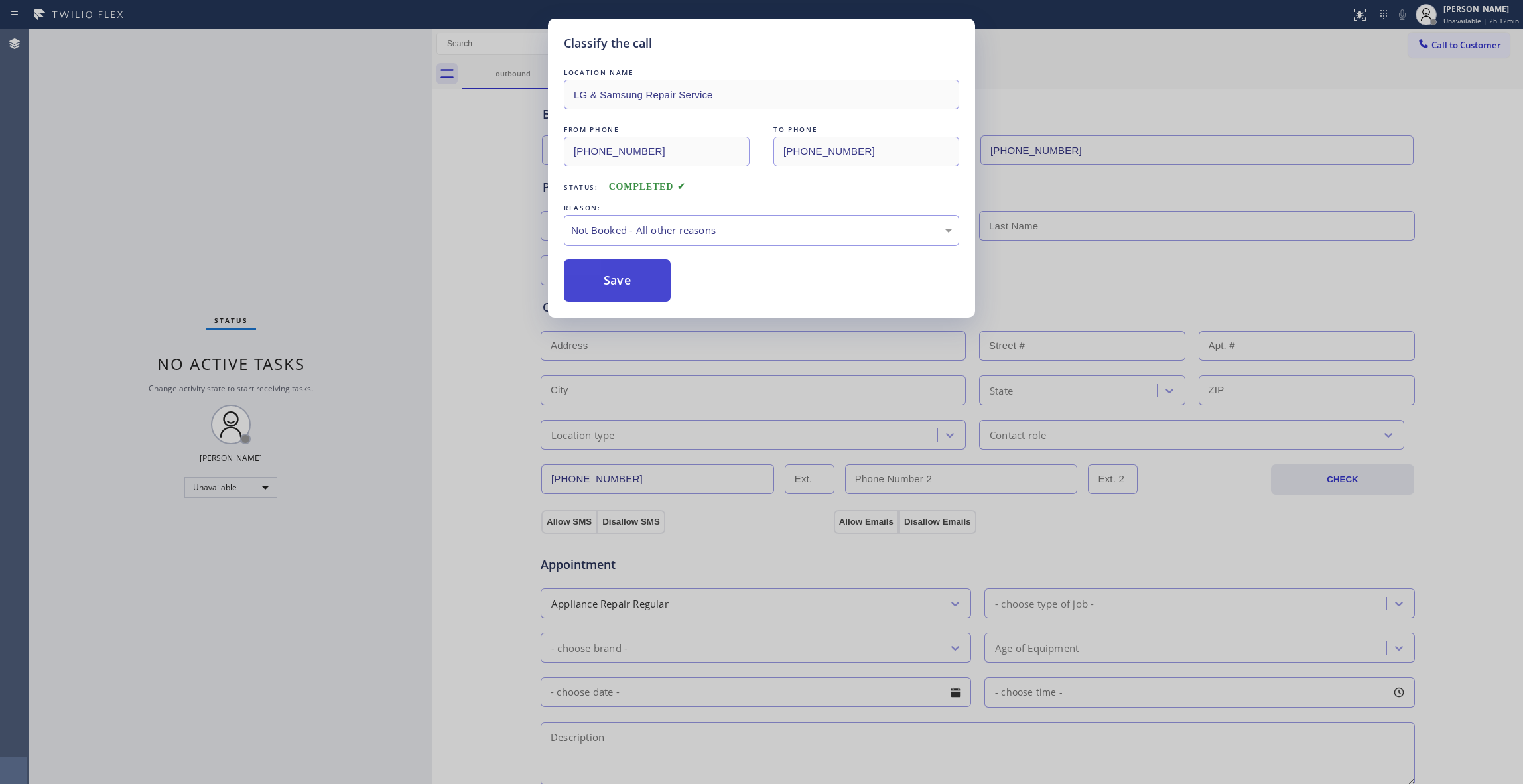
click at [627, 285] on button "Save" at bounding box center [617, 280] width 107 height 42
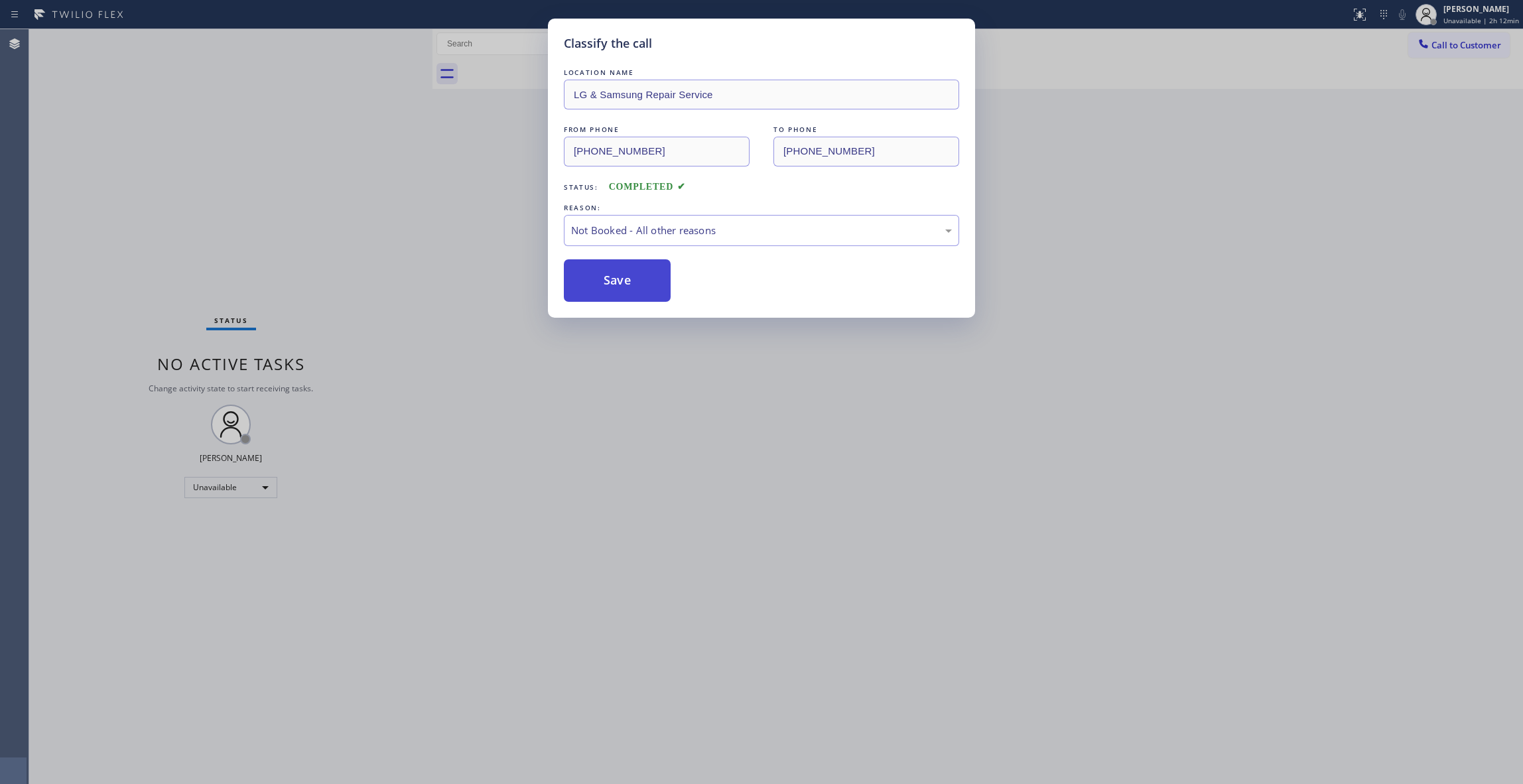
click at [627, 285] on button "Save" at bounding box center [617, 280] width 107 height 42
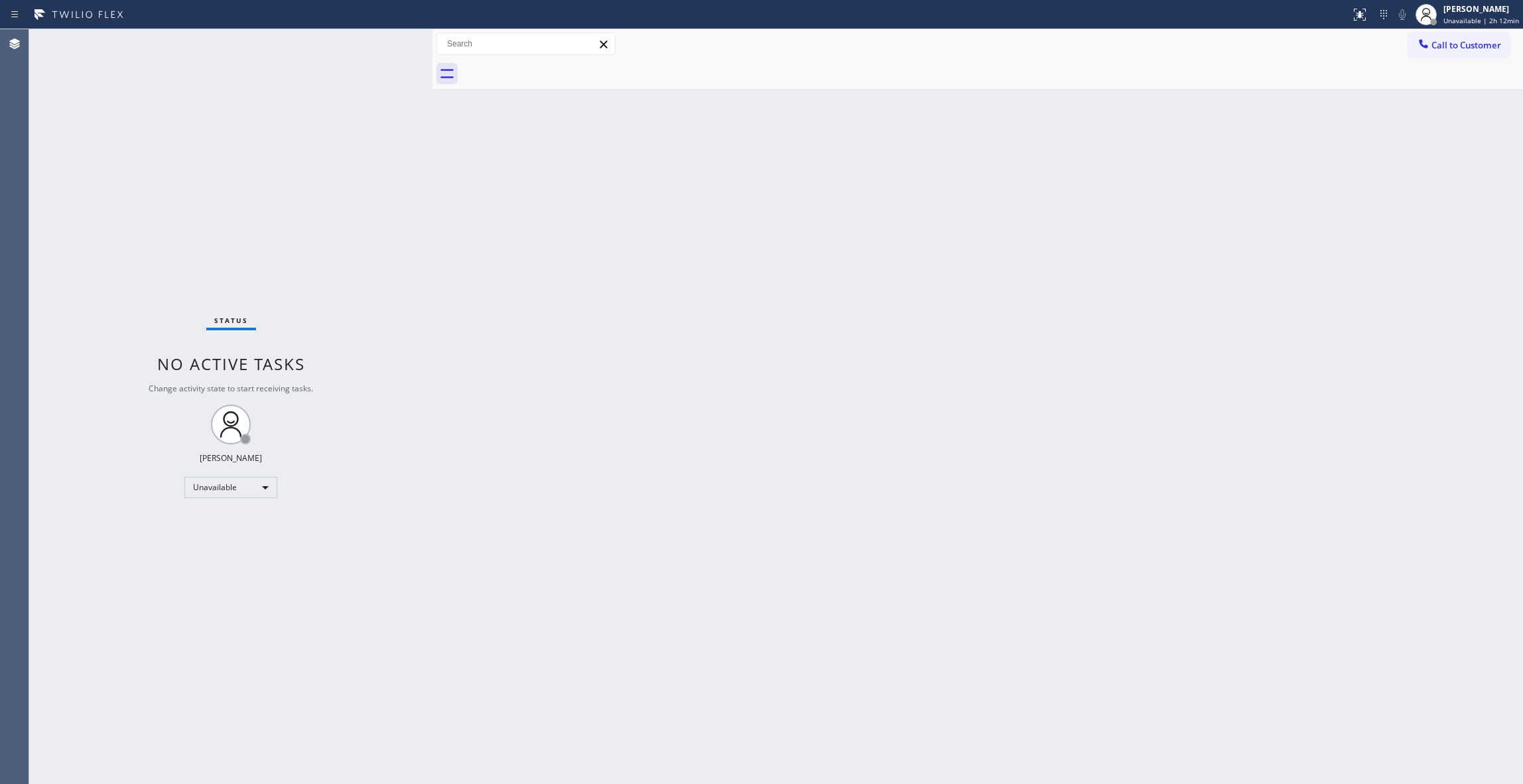
drag, startPoint x: 1108, startPoint y: 290, endPoint x: 1454, endPoint y: 91, distance: 399.1
click at [1142, 263] on div "Back to Dashboard Change Sender ID Customers Technicians Select a contact Outbo…" at bounding box center [978, 406] width 1091 height 754
click at [1462, 46] on span "Call to Customer" at bounding box center [1466, 45] width 70 height 12
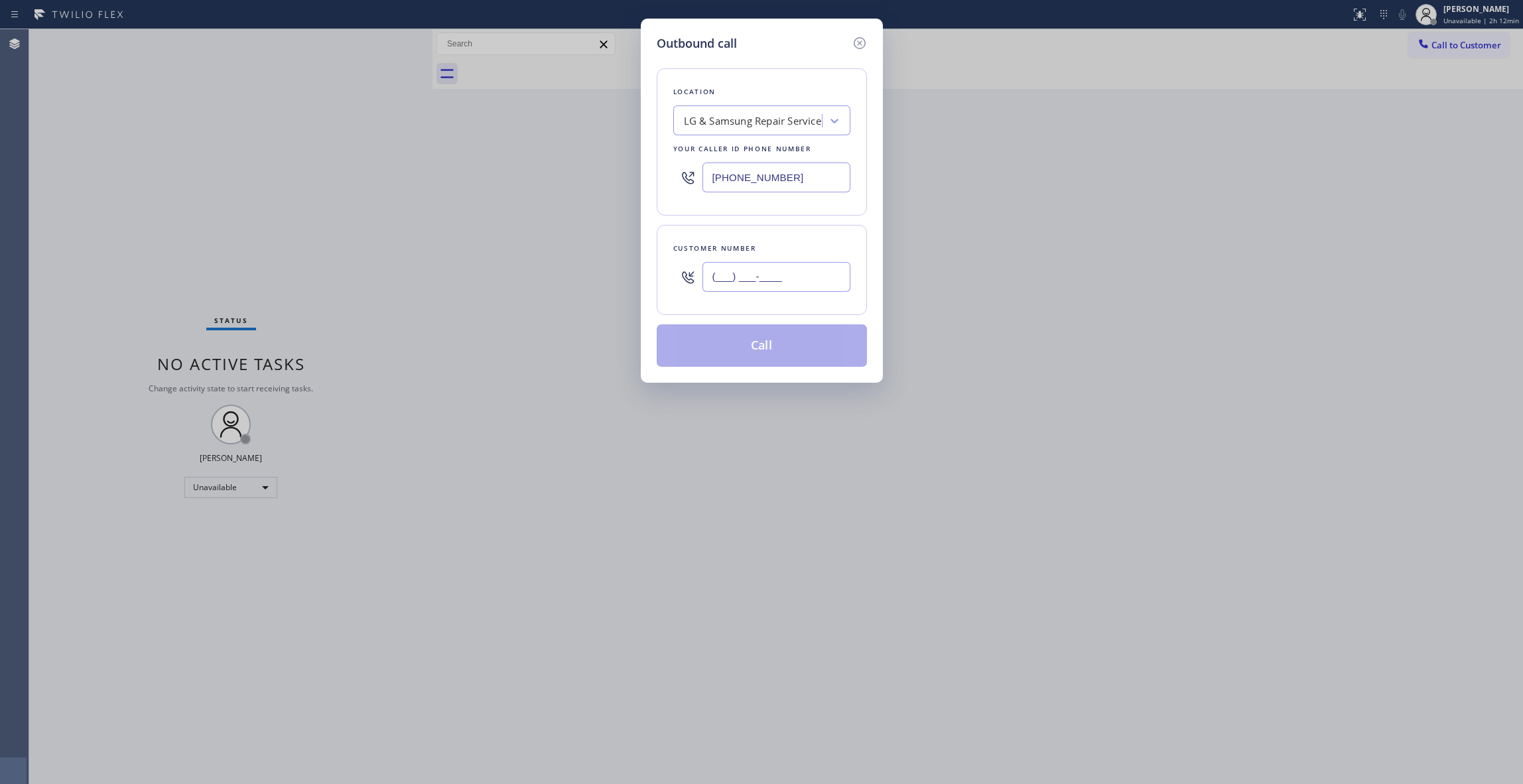
click at [759, 285] on input "(___) ___-____" at bounding box center [776, 277] width 148 height 30
paste input "404) 520-1749"
type input "[PHONE_NUMBER]"
click at [733, 347] on button "Call" at bounding box center [762, 345] width 210 height 42
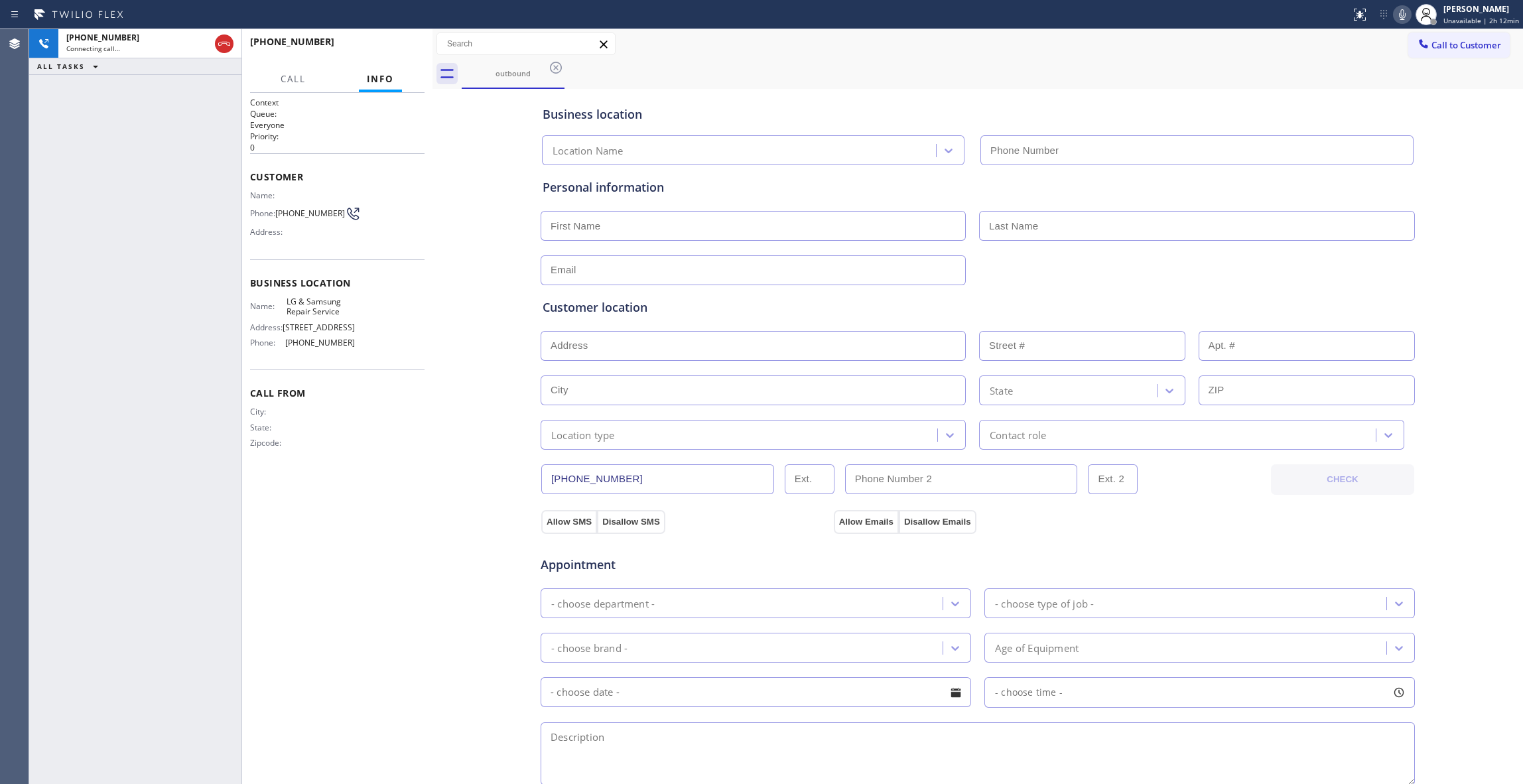
type input "[PHONE_NUMBER]"
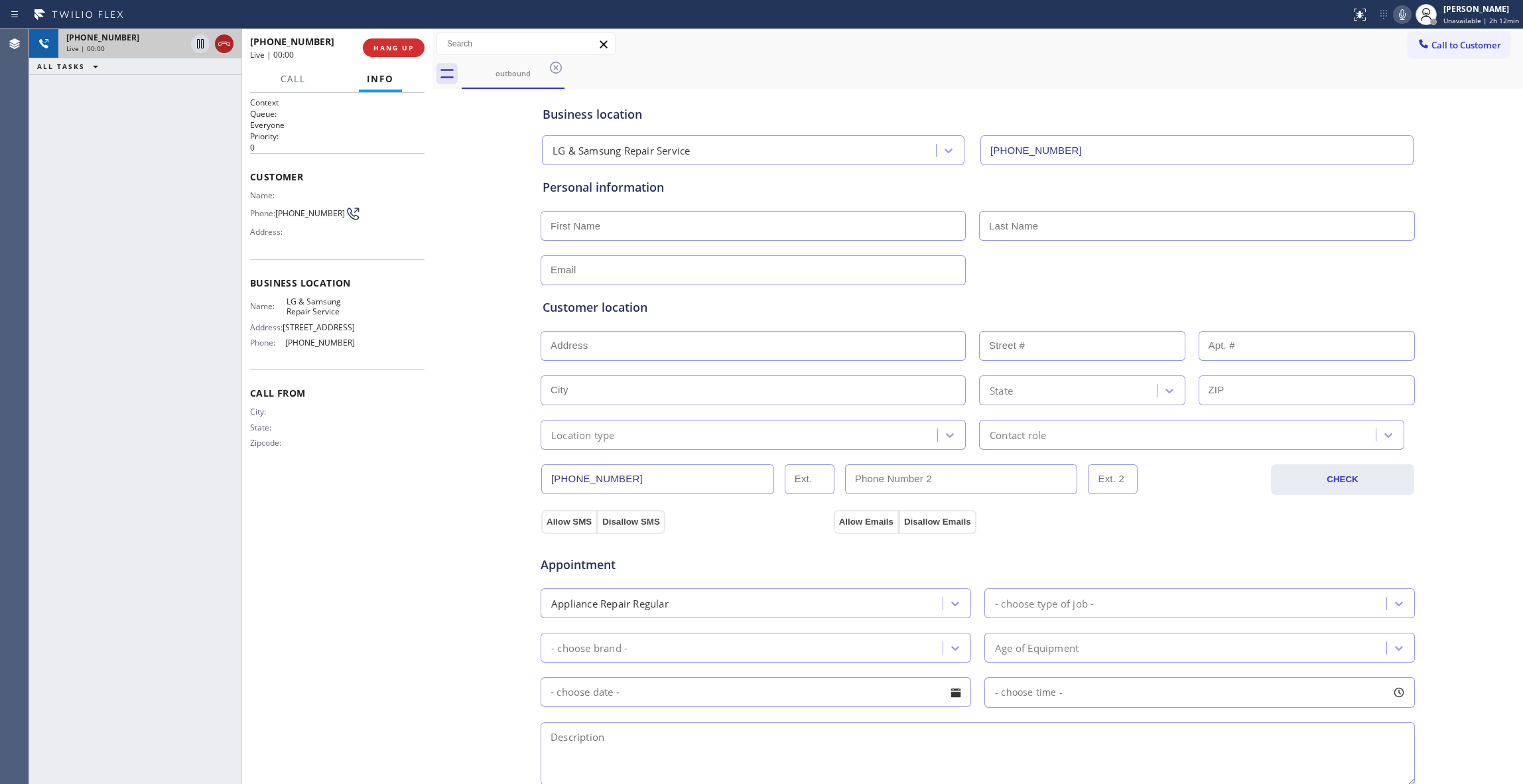
click at [227, 42] on icon at bounding box center [224, 43] width 16 height 16
click at [381, 49] on span "HANG UP" at bounding box center [394, 47] width 40 height 9
click at [366, 43] on button "COMPLETE" at bounding box center [391, 47] width 67 height 19
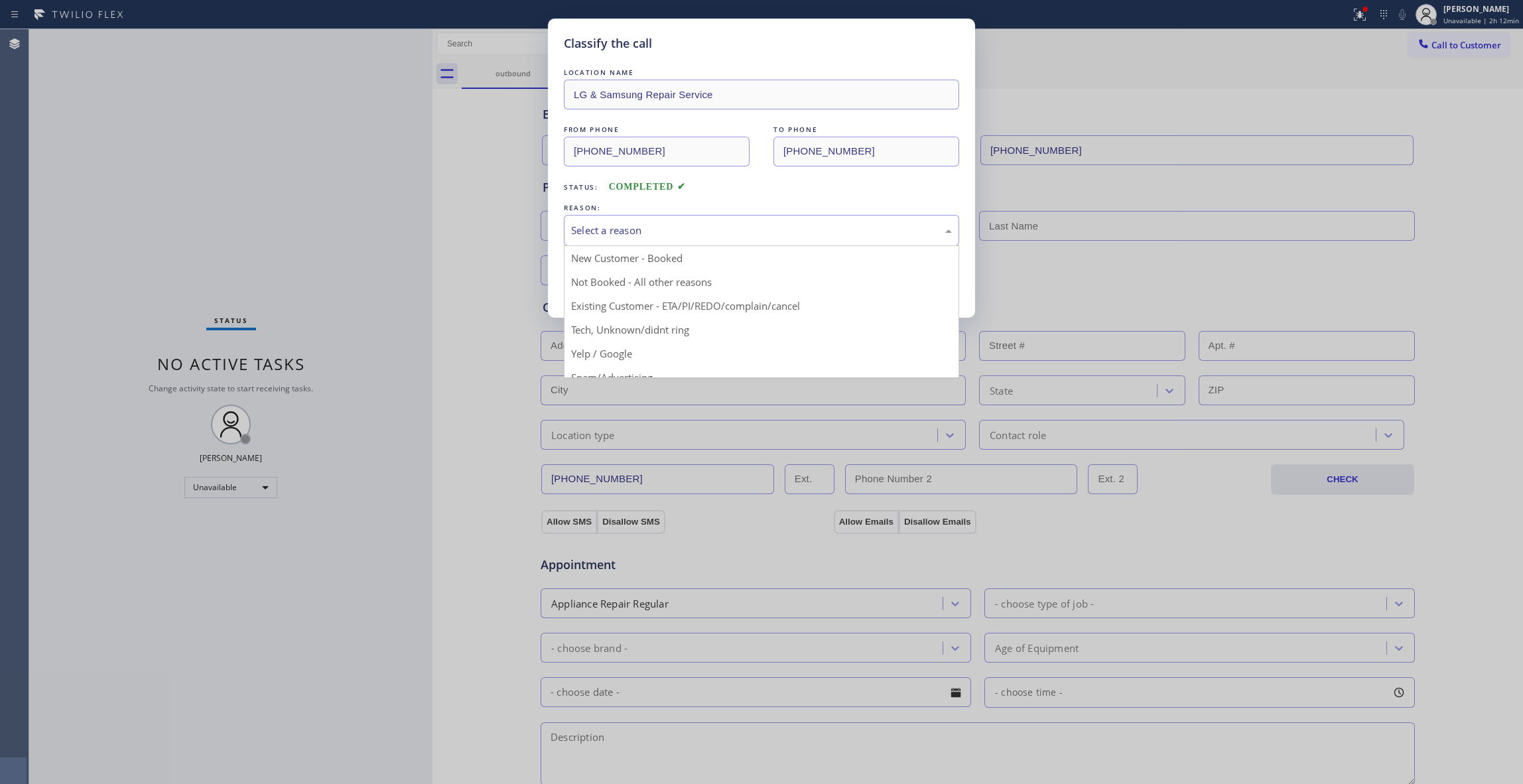
click at [631, 227] on div "Select a reason" at bounding box center [762, 230] width 381 height 15
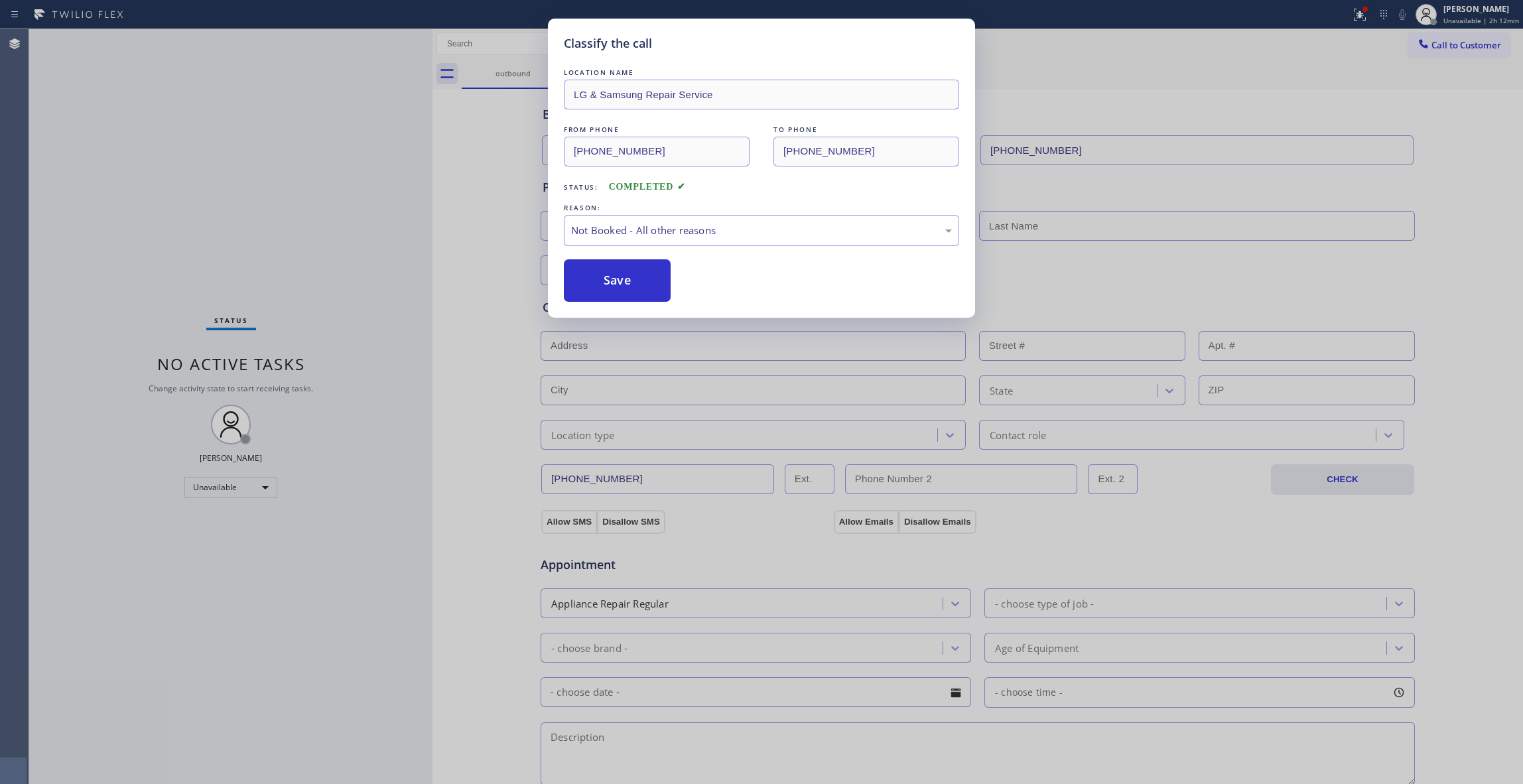
click at [603, 276] on button "Save" at bounding box center [617, 280] width 107 height 42
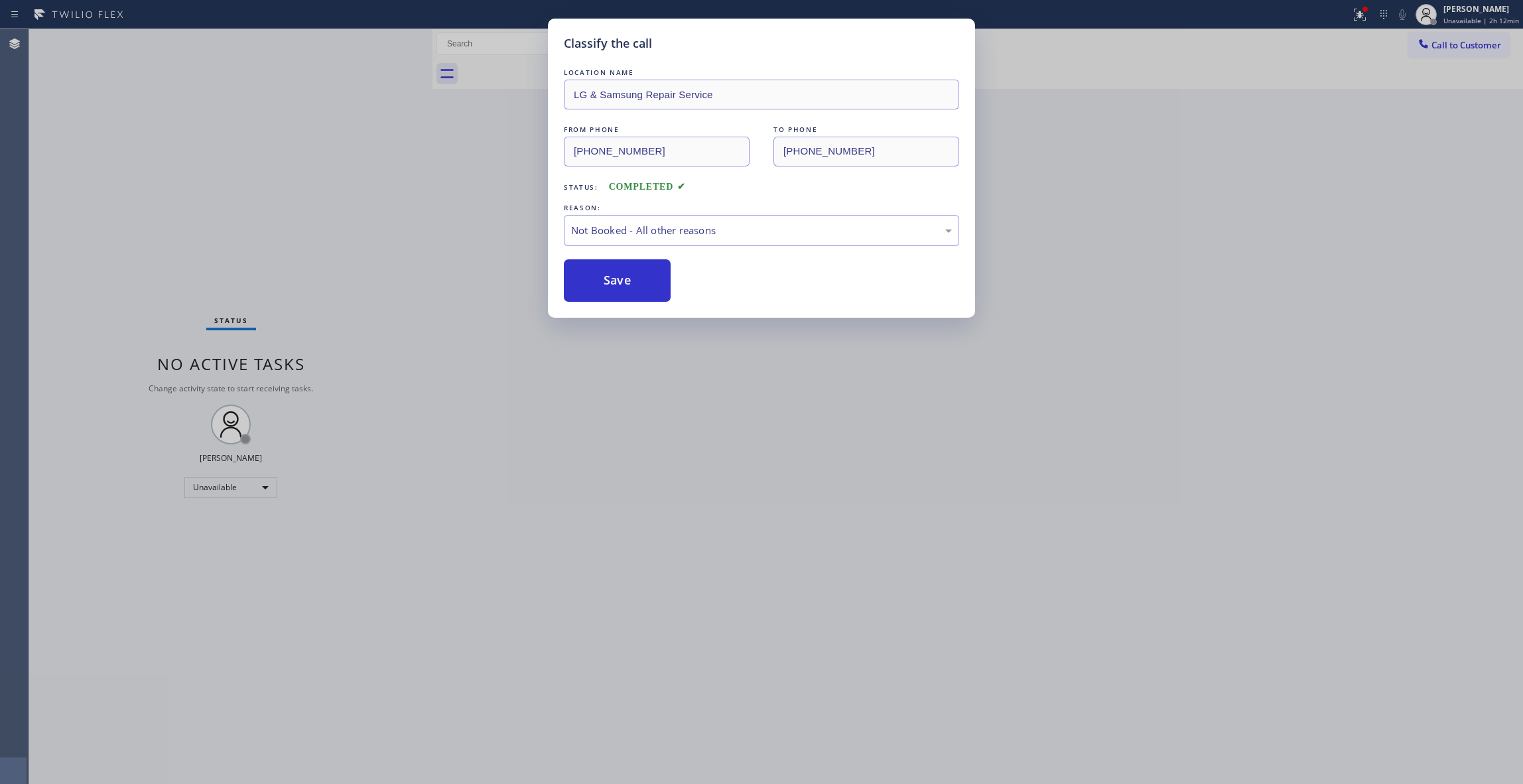
click at [603, 276] on button "Save" at bounding box center [617, 280] width 107 height 42
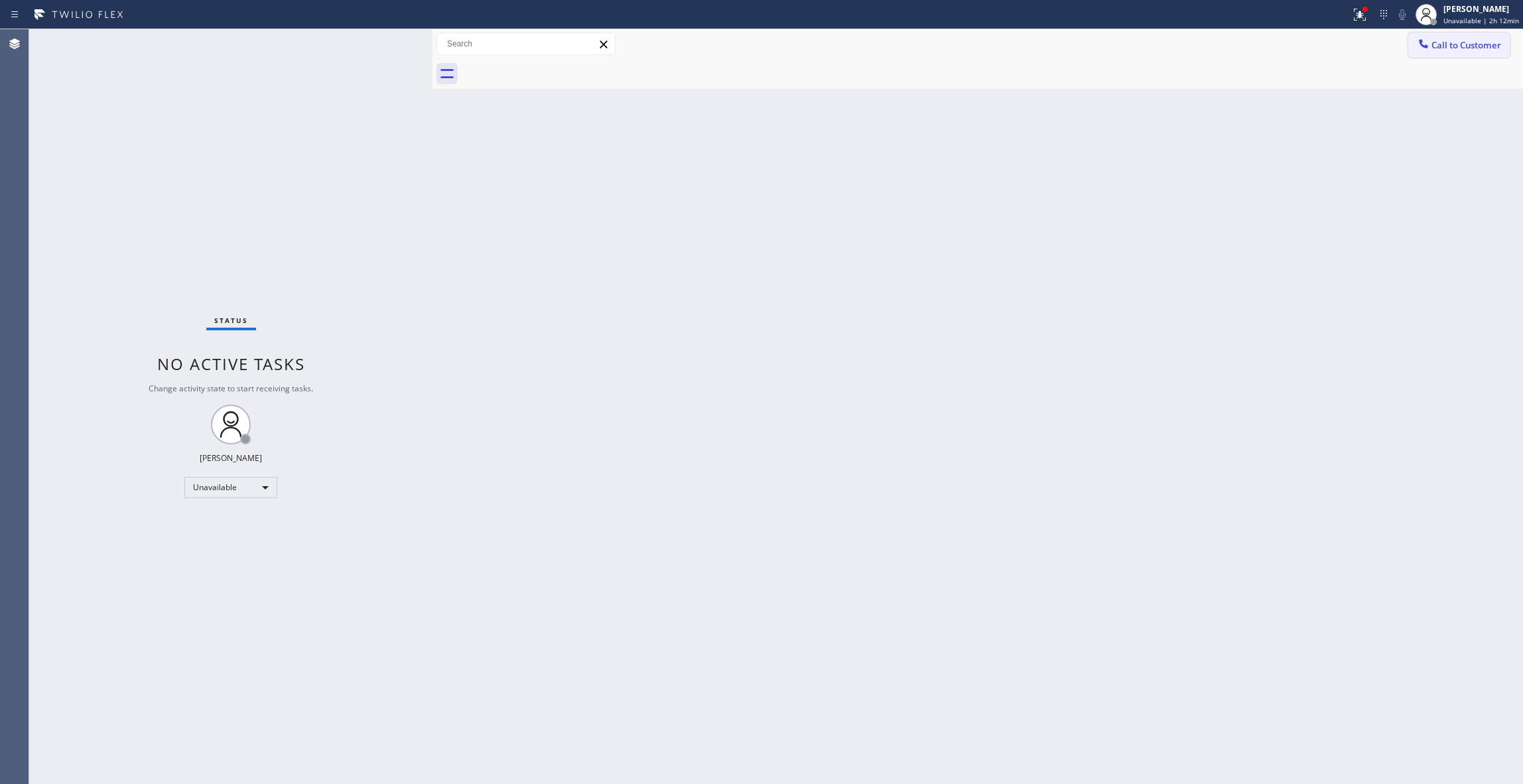
click at [1474, 47] on span "Call to Customer" at bounding box center [1466, 45] width 70 height 12
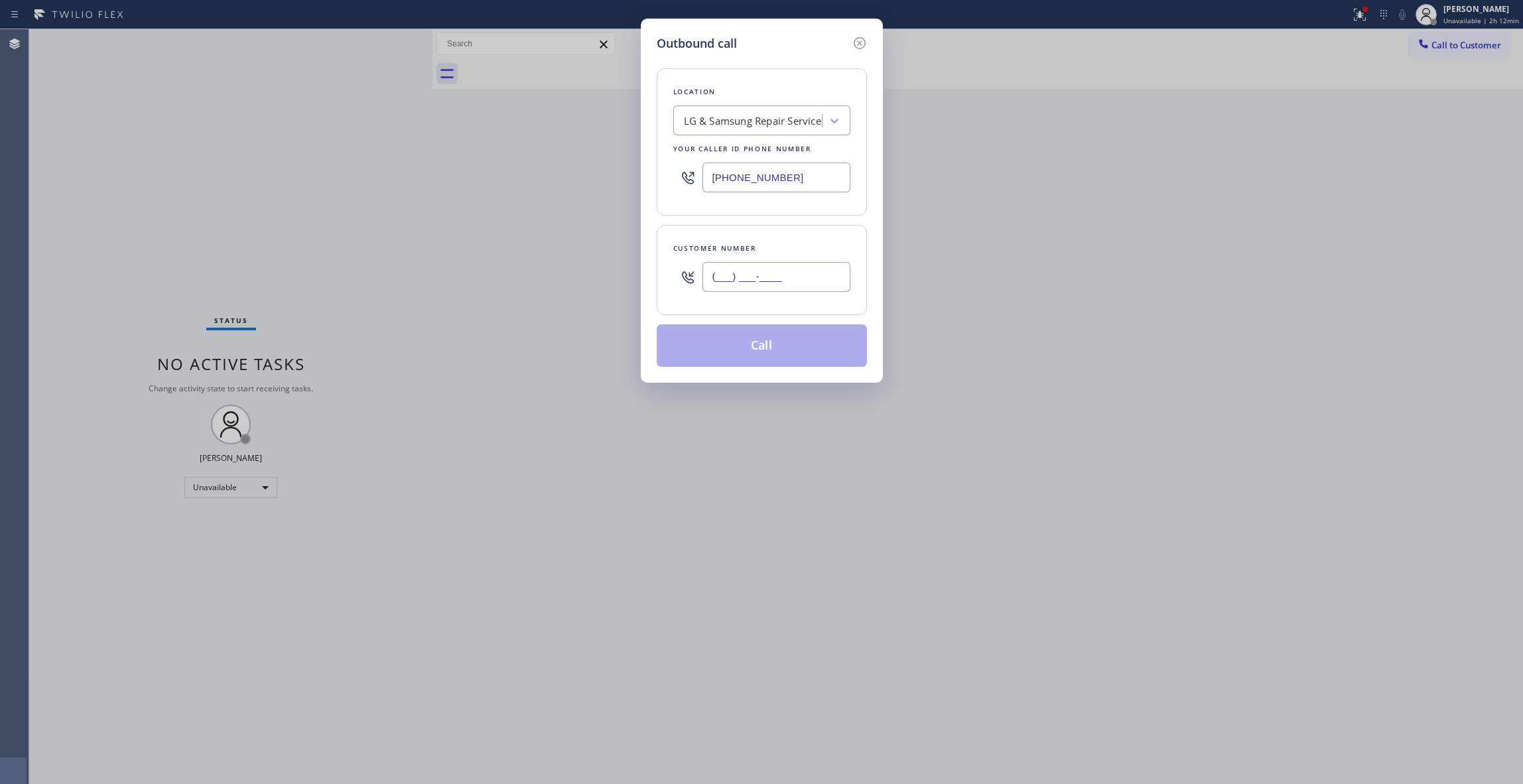
click at [736, 291] on input "(___) ___-____" at bounding box center [776, 277] width 148 height 30
paste input "404) 520-1749"
type input "[PHONE_NUMBER]"
click at [768, 357] on button "Call" at bounding box center [762, 345] width 210 height 42
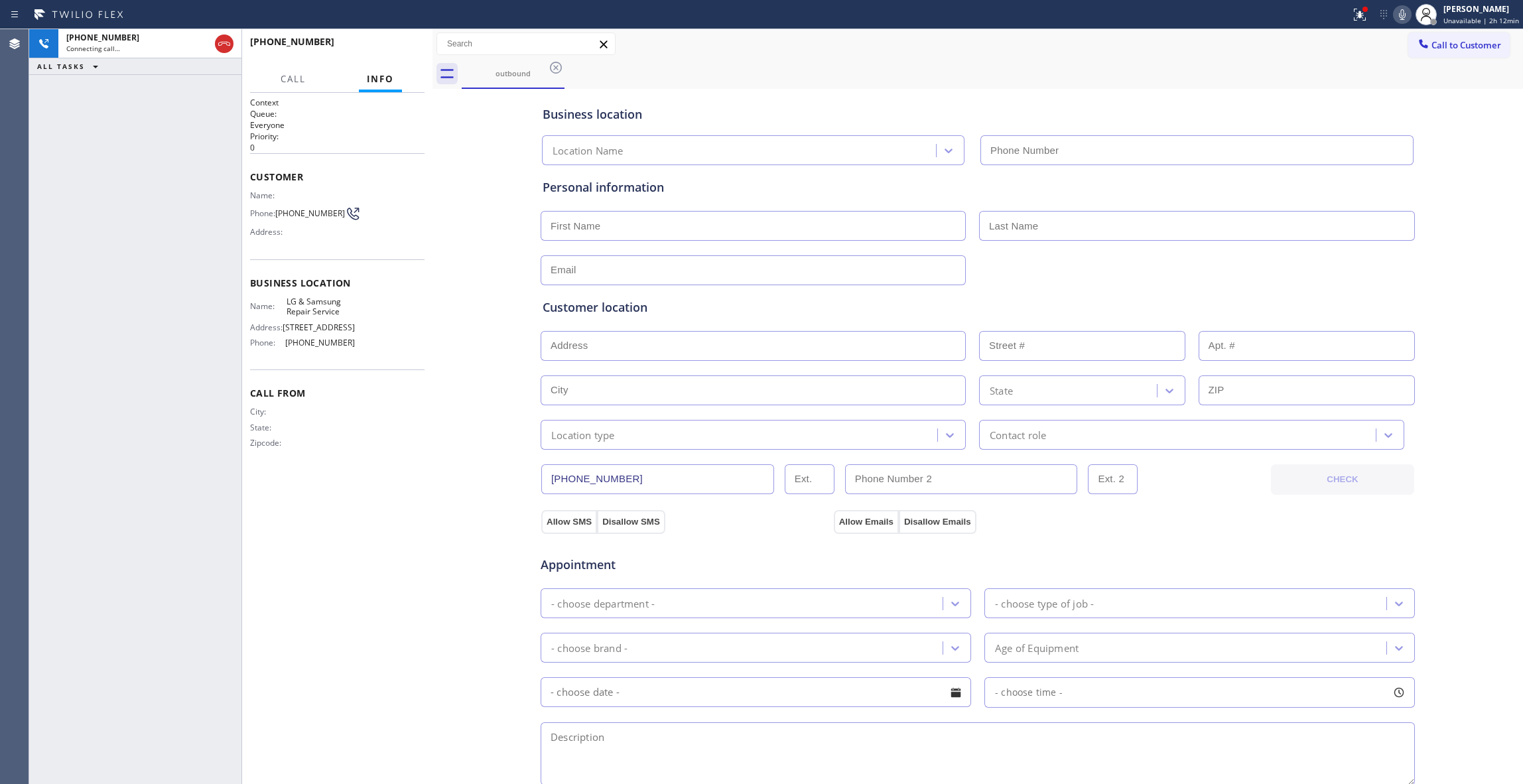
type input "[PHONE_NUMBER]"
click at [394, 47] on span "HANG UP" at bounding box center [394, 47] width 40 height 9
click at [396, 47] on span "HANG UP" at bounding box center [394, 47] width 40 height 9
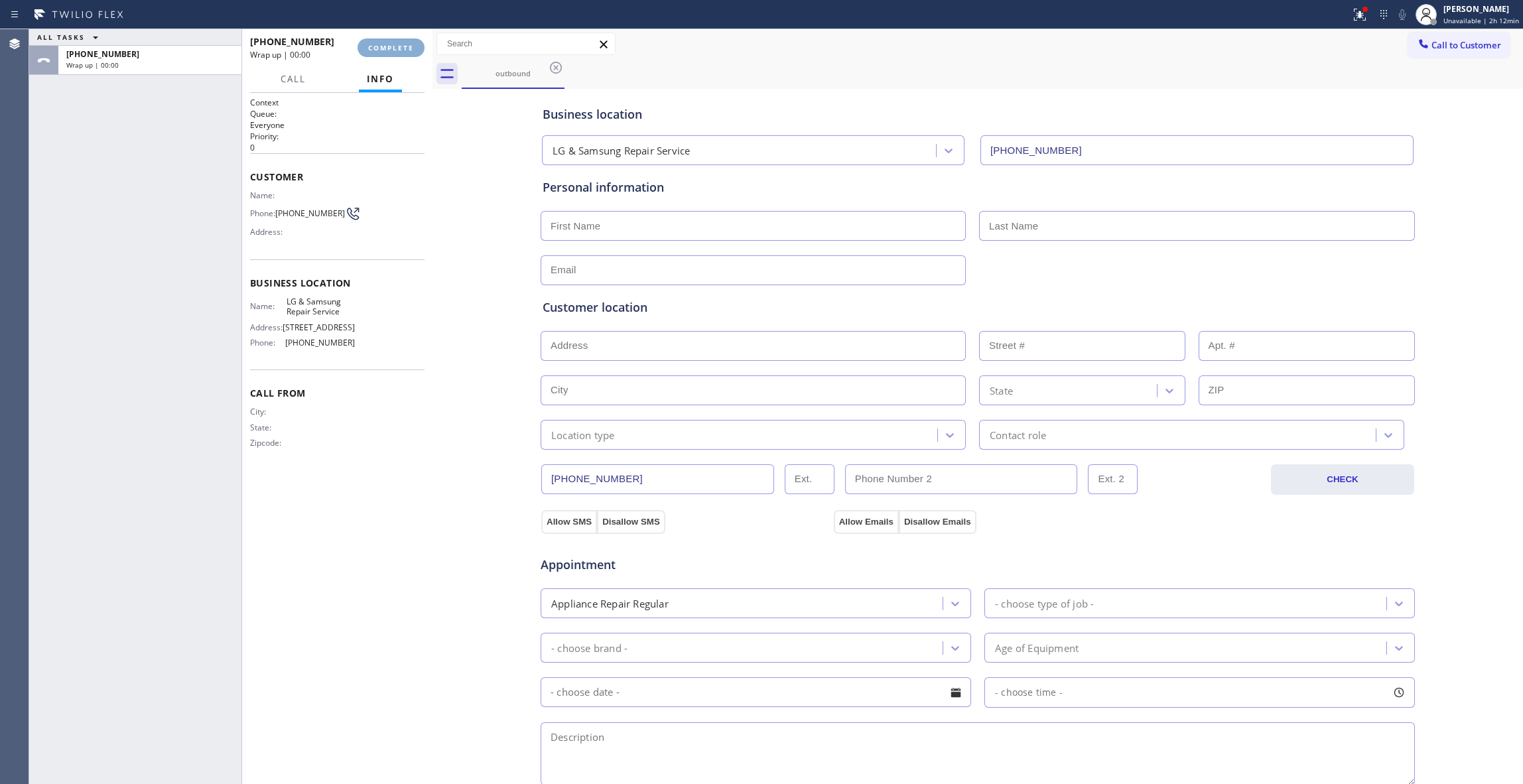
click at [399, 47] on span "COMPLETE" at bounding box center [391, 47] width 45 height 9
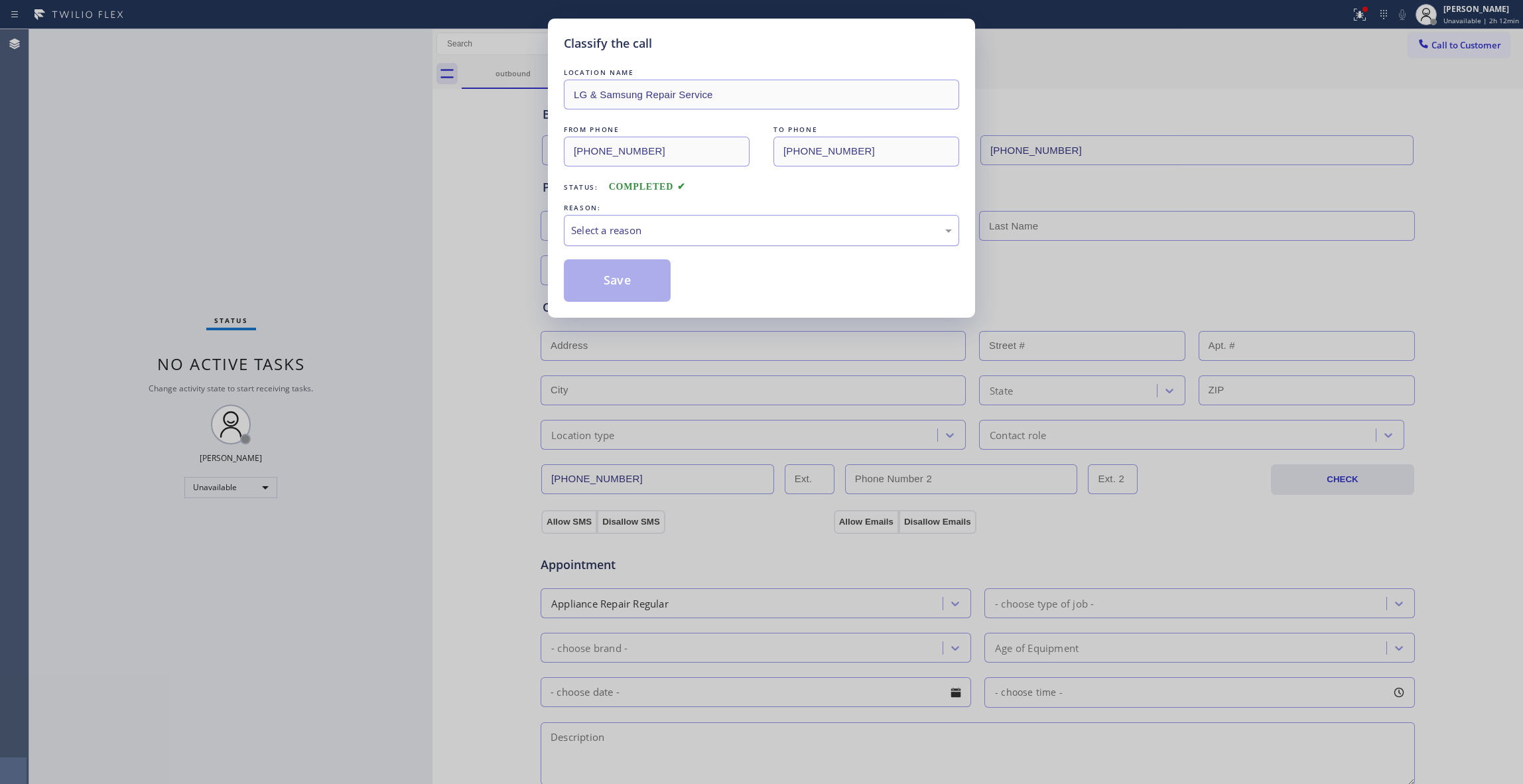
click at [597, 234] on div "Select a reason" at bounding box center [762, 230] width 381 height 15
click at [613, 282] on button "Save" at bounding box center [617, 280] width 107 height 42
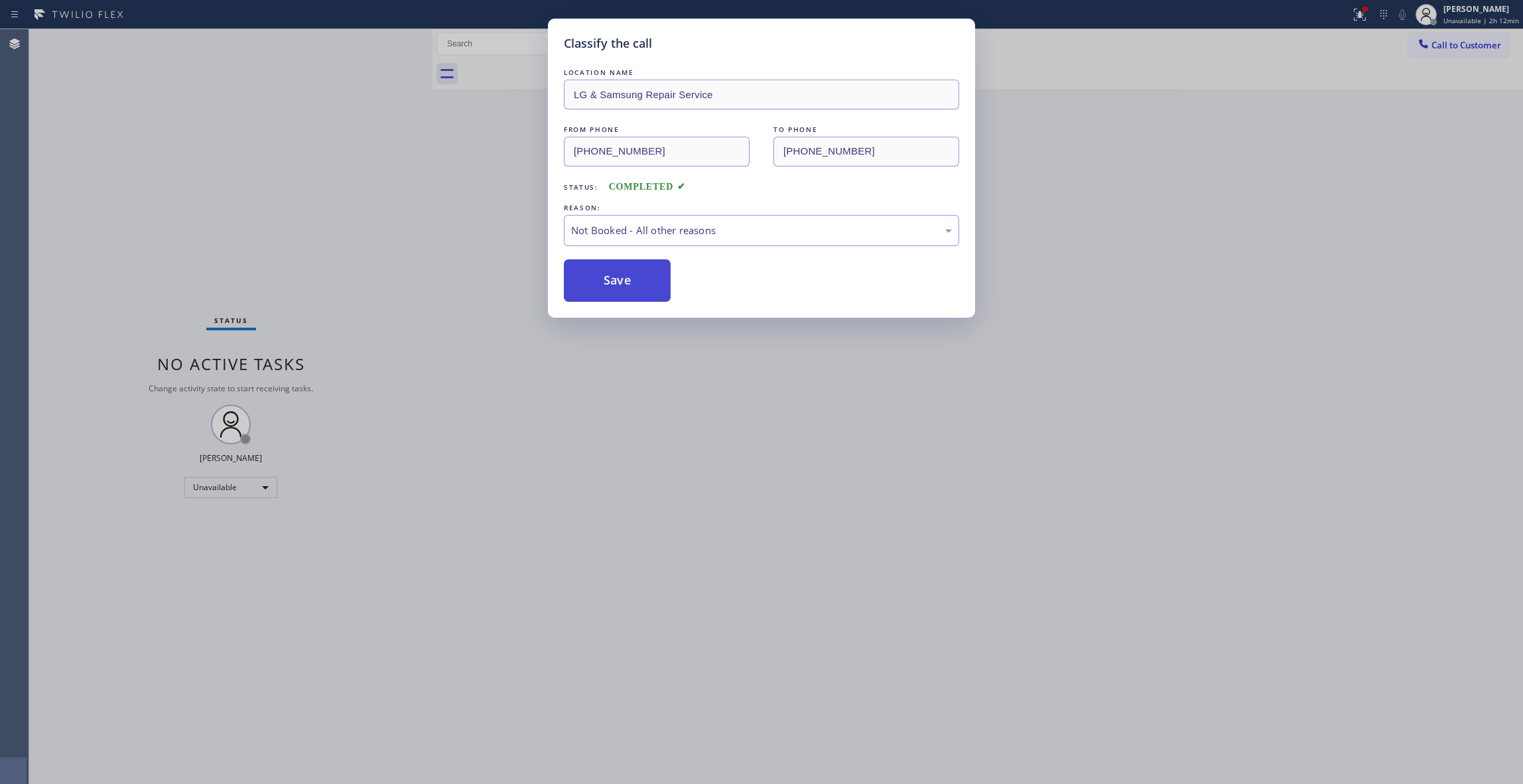
click at [613, 282] on button "Save" at bounding box center [617, 280] width 107 height 42
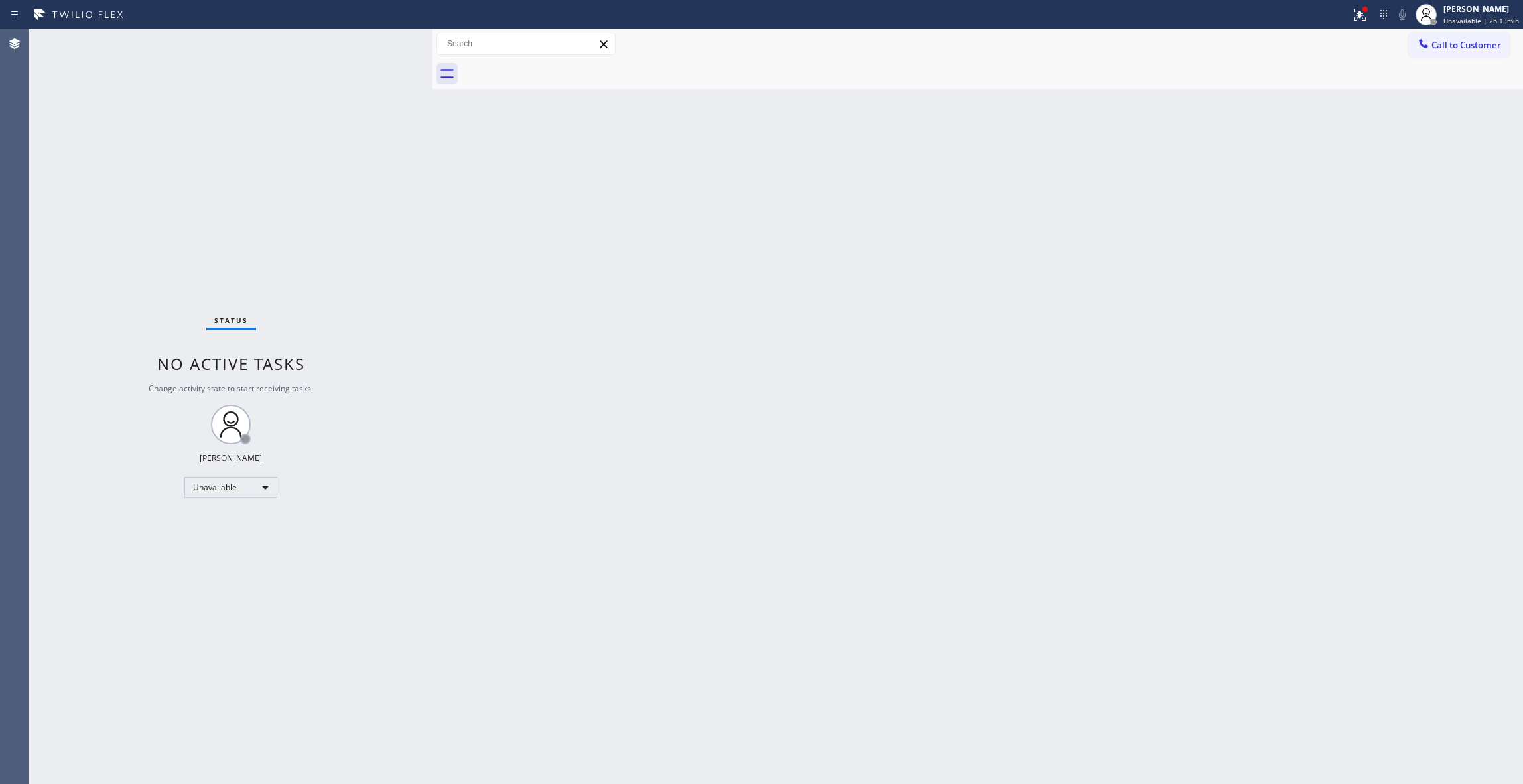
click at [184, 232] on div "Status No active tasks Change activity state to start receiving tasks. [PERSON_…" at bounding box center [231, 406] width 403 height 754
click at [1449, 20] on span "Unavailable | 2h 13min" at bounding box center [1481, 20] width 76 height 9
click at [1426, 103] on button "Break" at bounding box center [1457, 105] width 133 height 17
click at [1453, 13] on div "[PERSON_NAME]" at bounding box center [1486, 8] width 66 height 11
click at [1419, 84] on button "Unavailable" at bounding box center [1457, 87] width 133 height 17
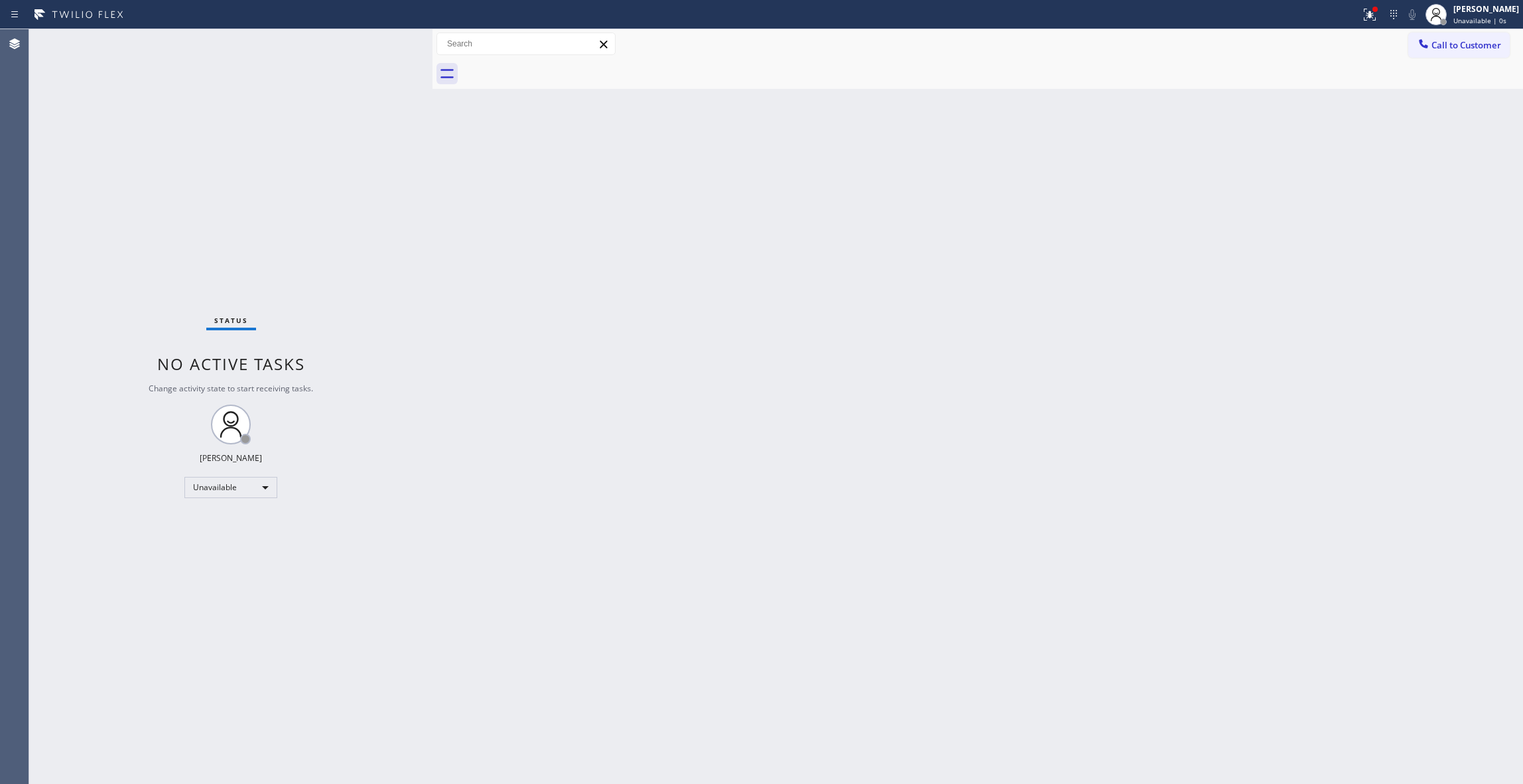
click at [707, 449] on div "Back to Dashboard Change Sender ID Customers Technicians Select a contact Outbo…" at bounding box center [978, 406] width 1091 height 754
click at [1474, 40] on span "Call to Customer" at bounding box center [1466, 45] width 70 height 12
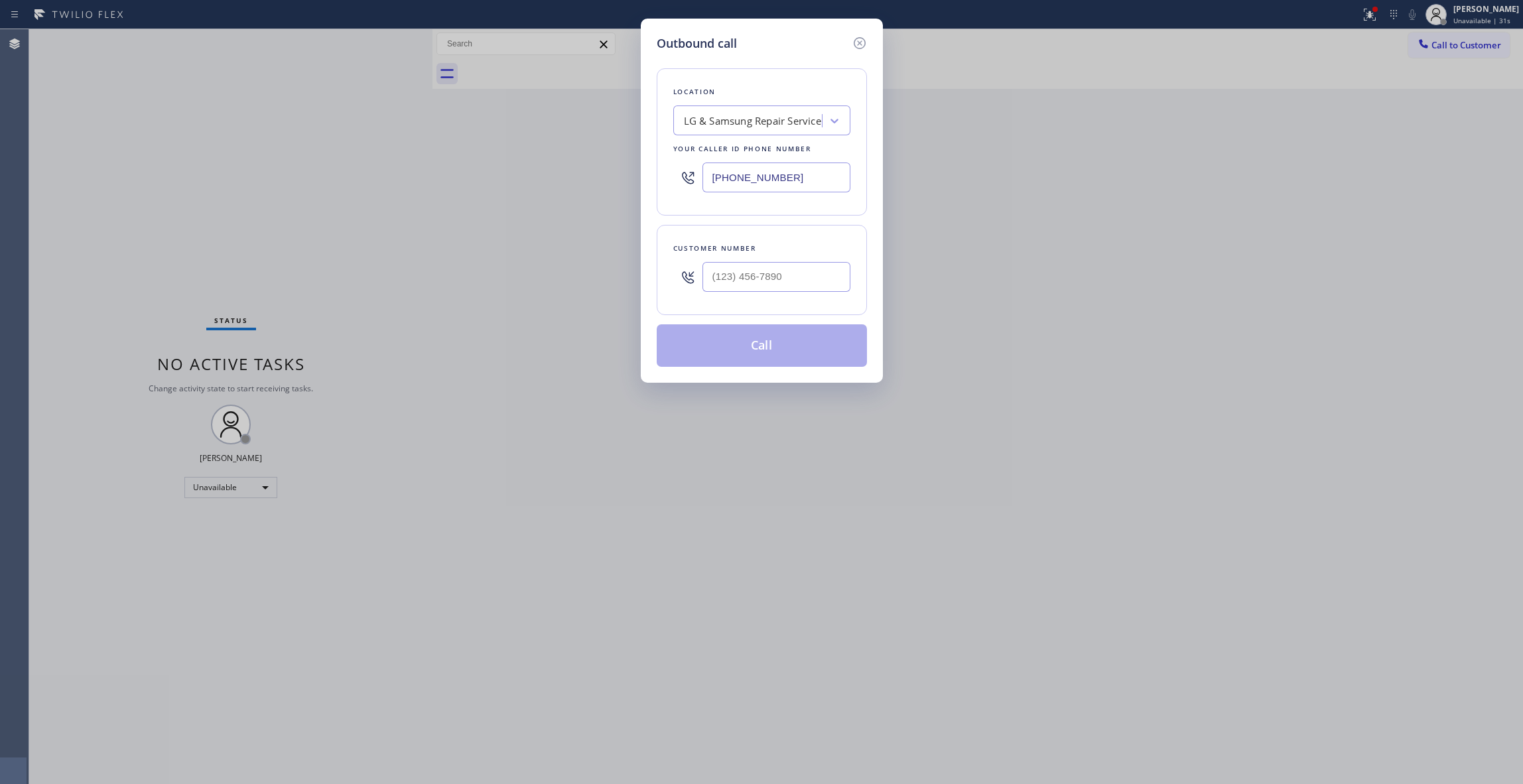
drag, startPoint x: 820, startPoint y: 176, endPoint x: 483, endPoint y: 169, distance: 337.1
click at [453, 173] on div "Outbound call Location LG & Samsung Repair Service Your caller id phone number …" at bounding box center [762, 392] width 1523 height 784
paste input "60) 388-9800"
type input "[PHONE_NUMBER]"
click at [731, 276] on input "(___) ___-____" at bounding box center [776, 277] width 148 height 30
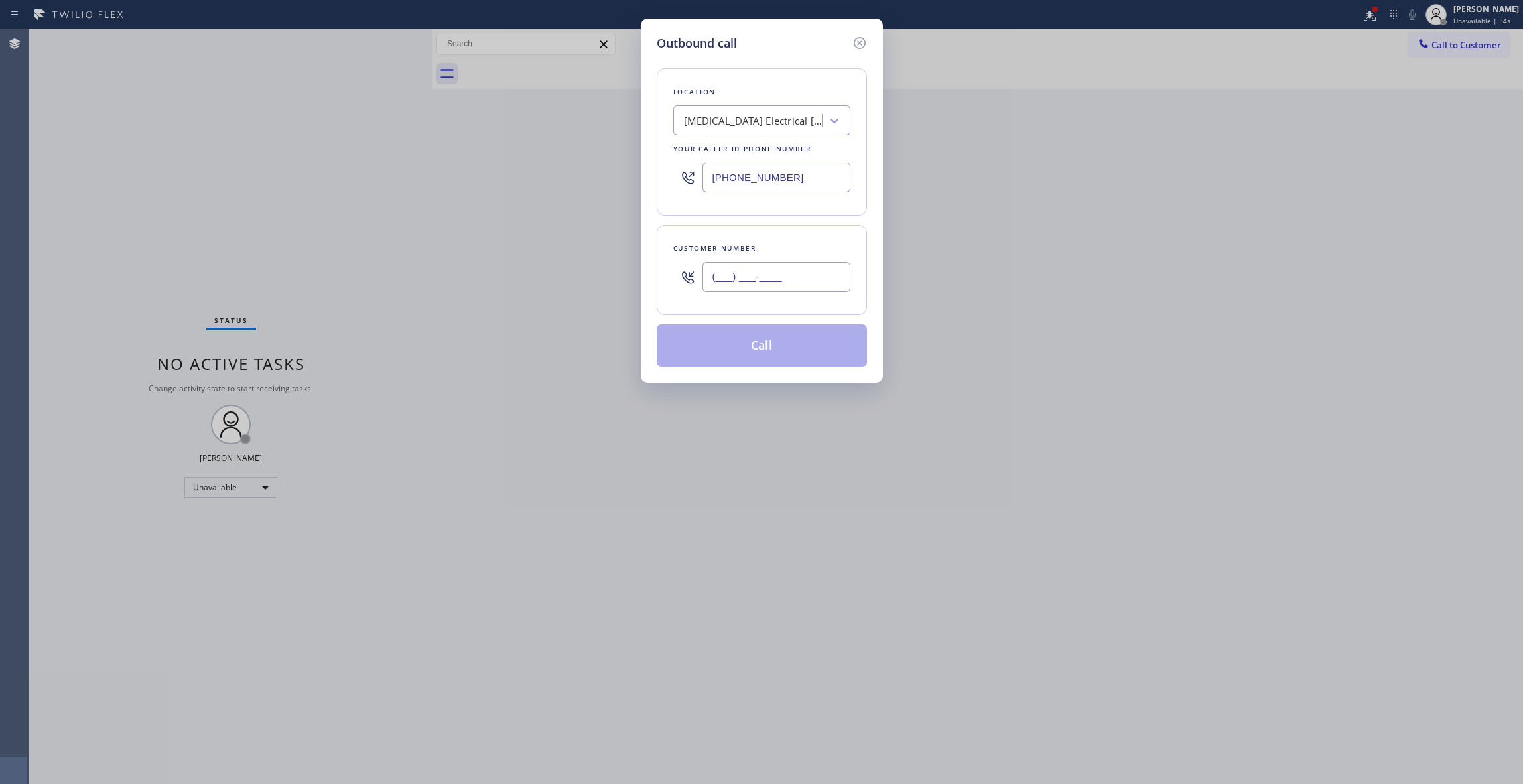
paste input "442) 241-9300"
type input "[PHONE_NUMBER]"
click at [761, 351] on button "Call" at bounding box center [762, 345] width 210 height 42
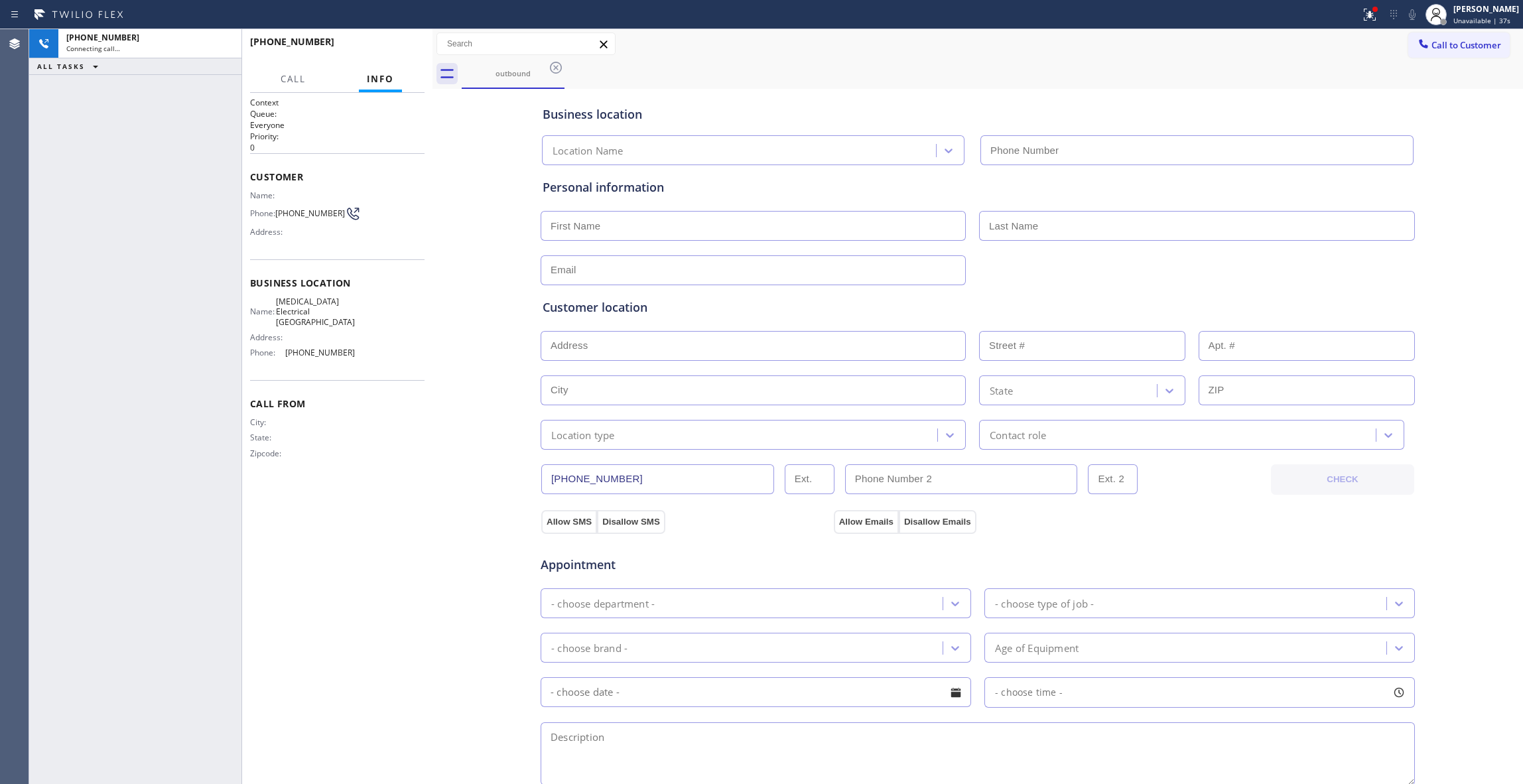
type input "[PHONE_NUMBER]"
click at [396, 56] on button "HANG UP" at bounding box center [394, 47] width 62 height 19
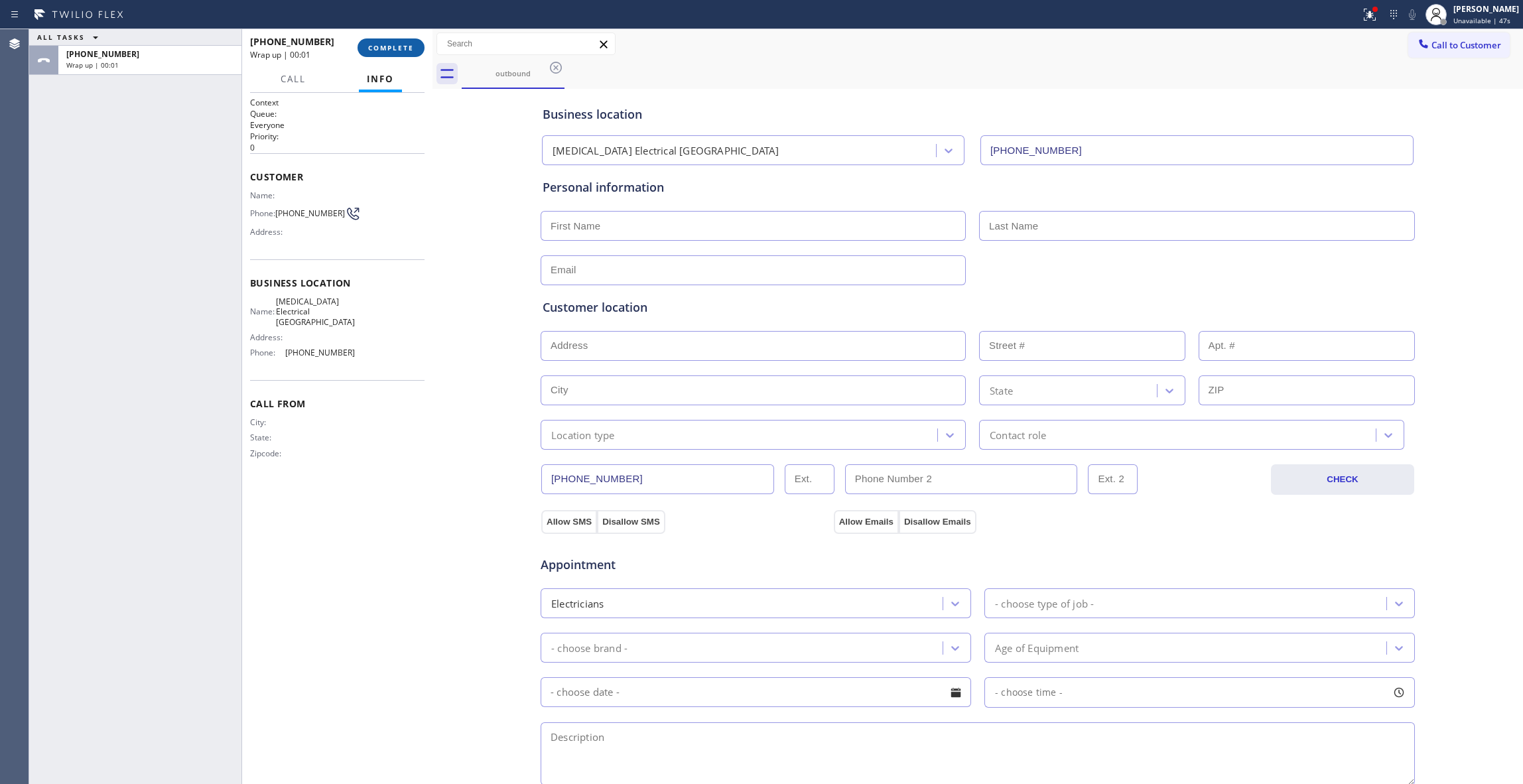
click at [396, 56] on button "COMPLETE" at bounding box center [391, 47] width 67 height 19
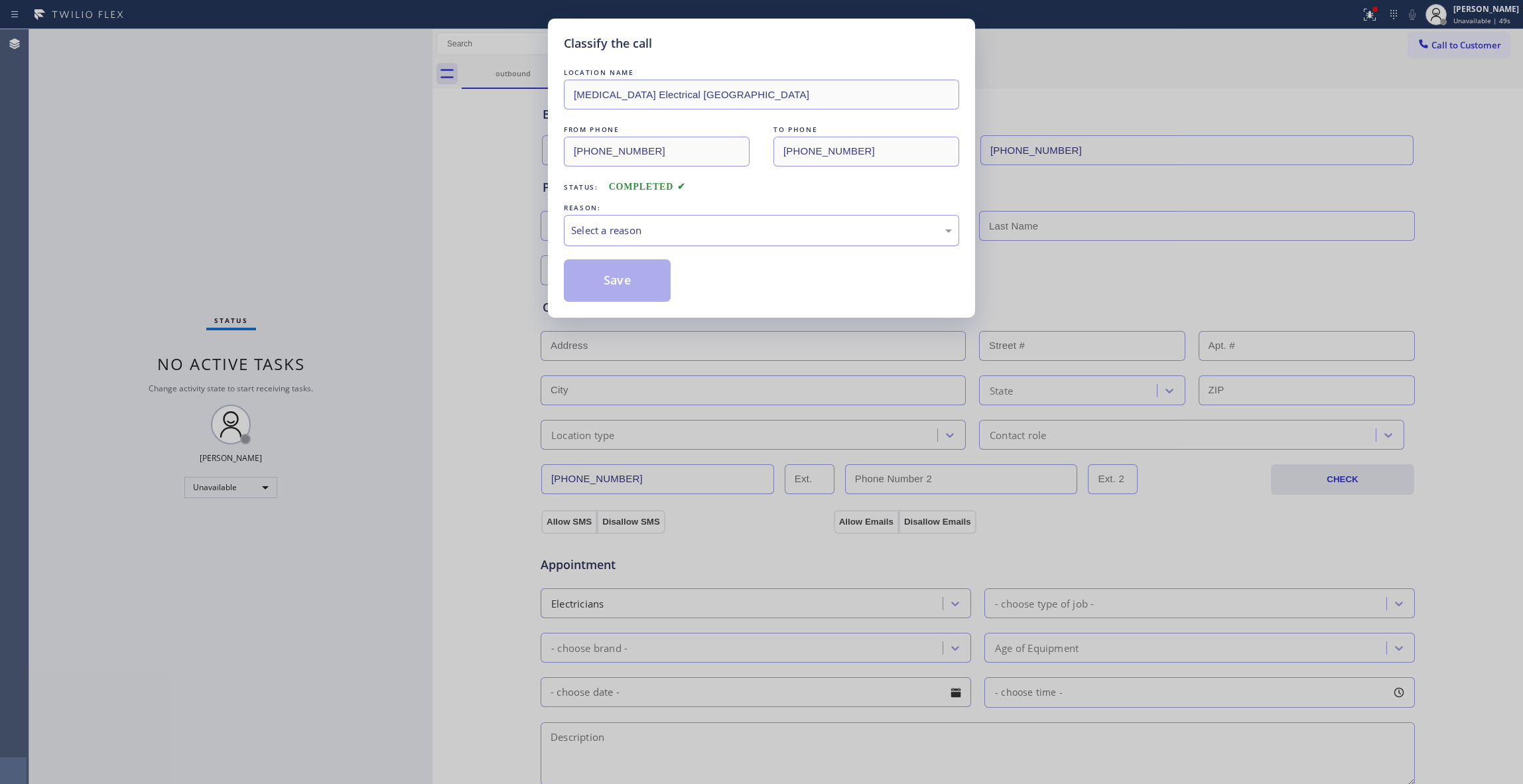
click at [637, 228] on div "Select a reason" at bounding box center [762, 230] width 381 height 15
click at [640, 276] on button "Save" at bounding box center [617, 280] width 107 height 42
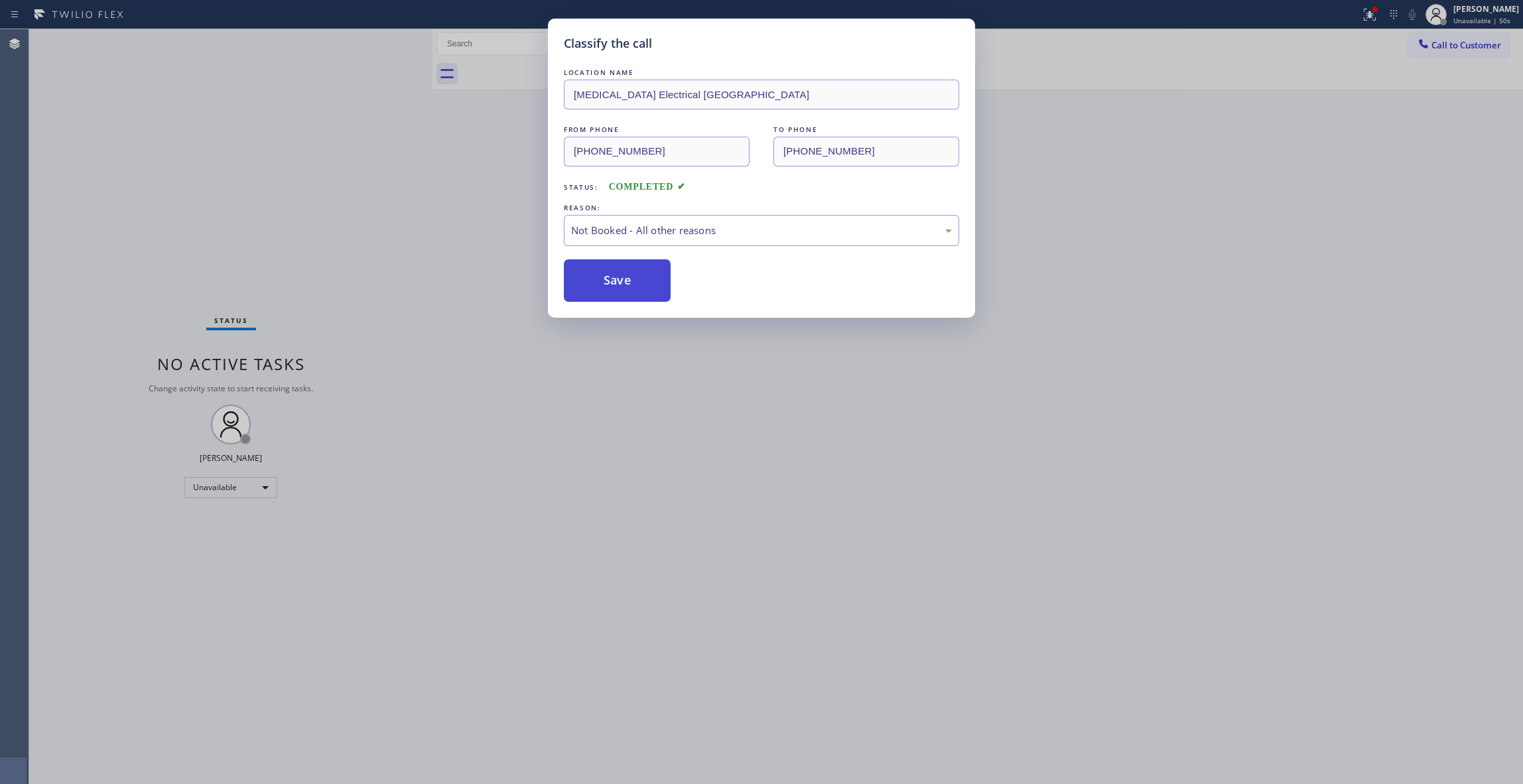
click at [639, 276] on button "Save" at bounding box center [617, 280] width 107 height 42
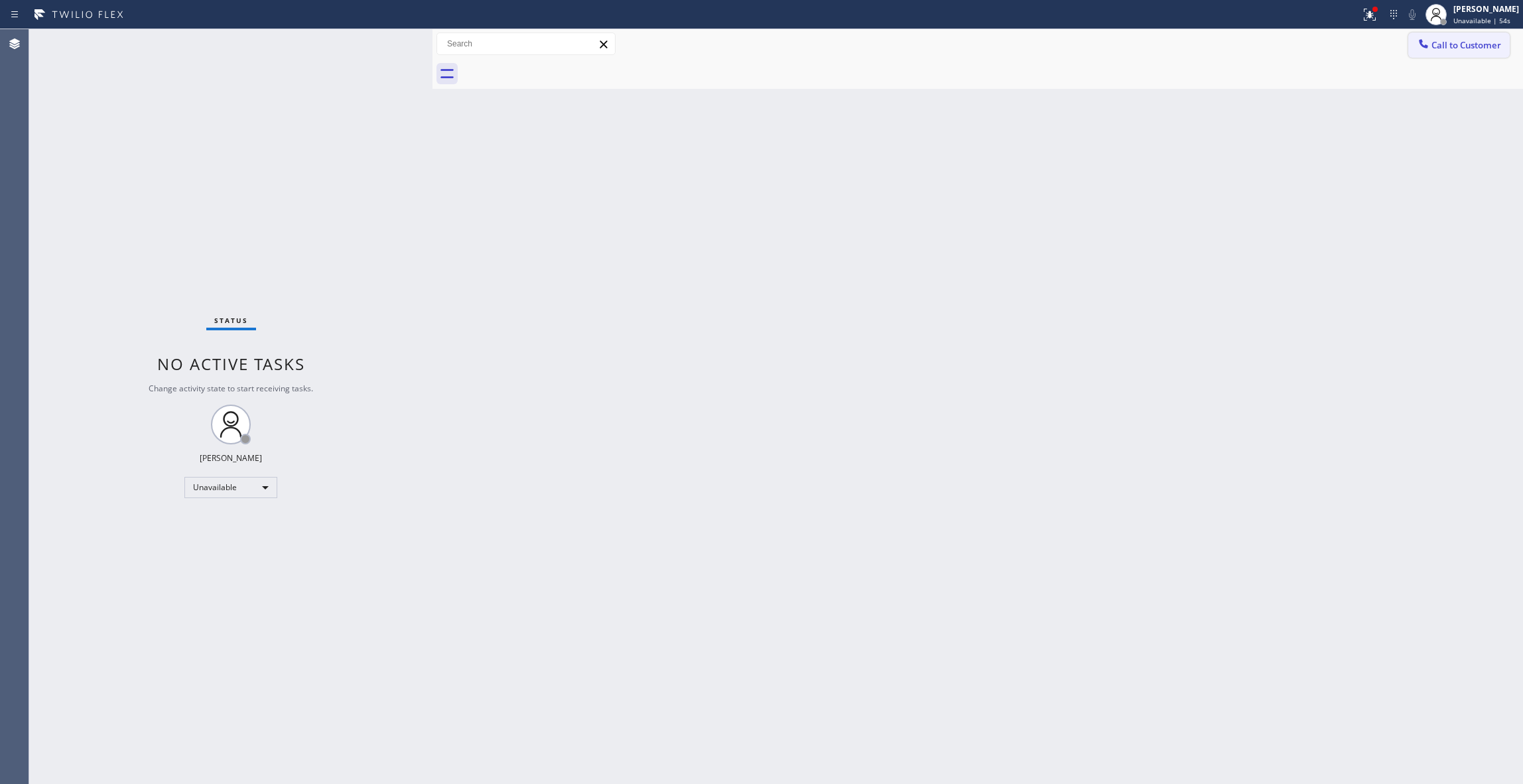
click at [1447, 43] on span "Call to Customer" at bounding box center [1466, 45] width 70 height 12
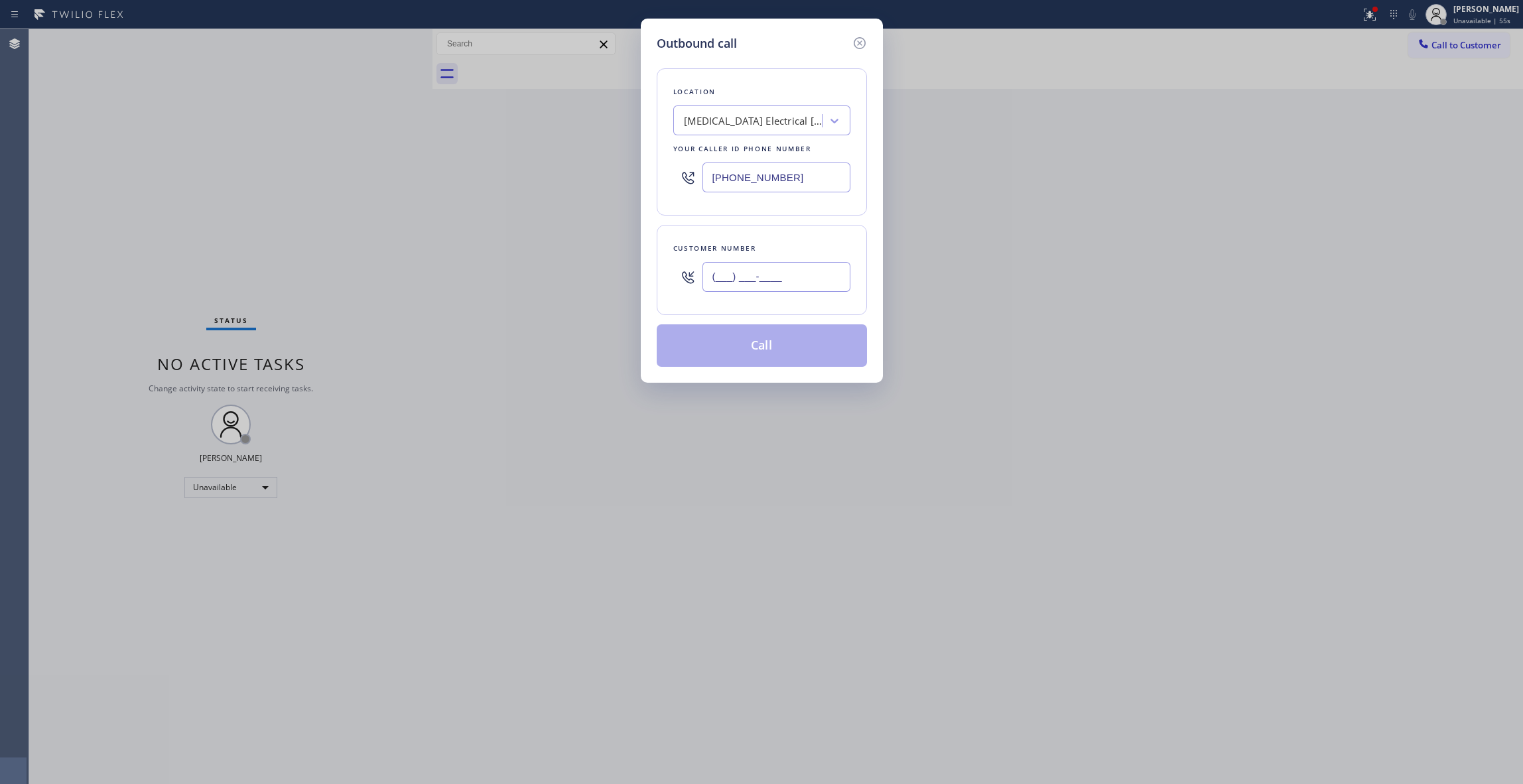
click at [764, 285] on input "(___) ___-____" at bounding box center [776, 277] width 148 height 30
paste input "442) 241-9300"
type input "[PHONE_NUMBER]"
click at [755, 348] on button "Call" at bounding box center [762, 345] width 210 height 42
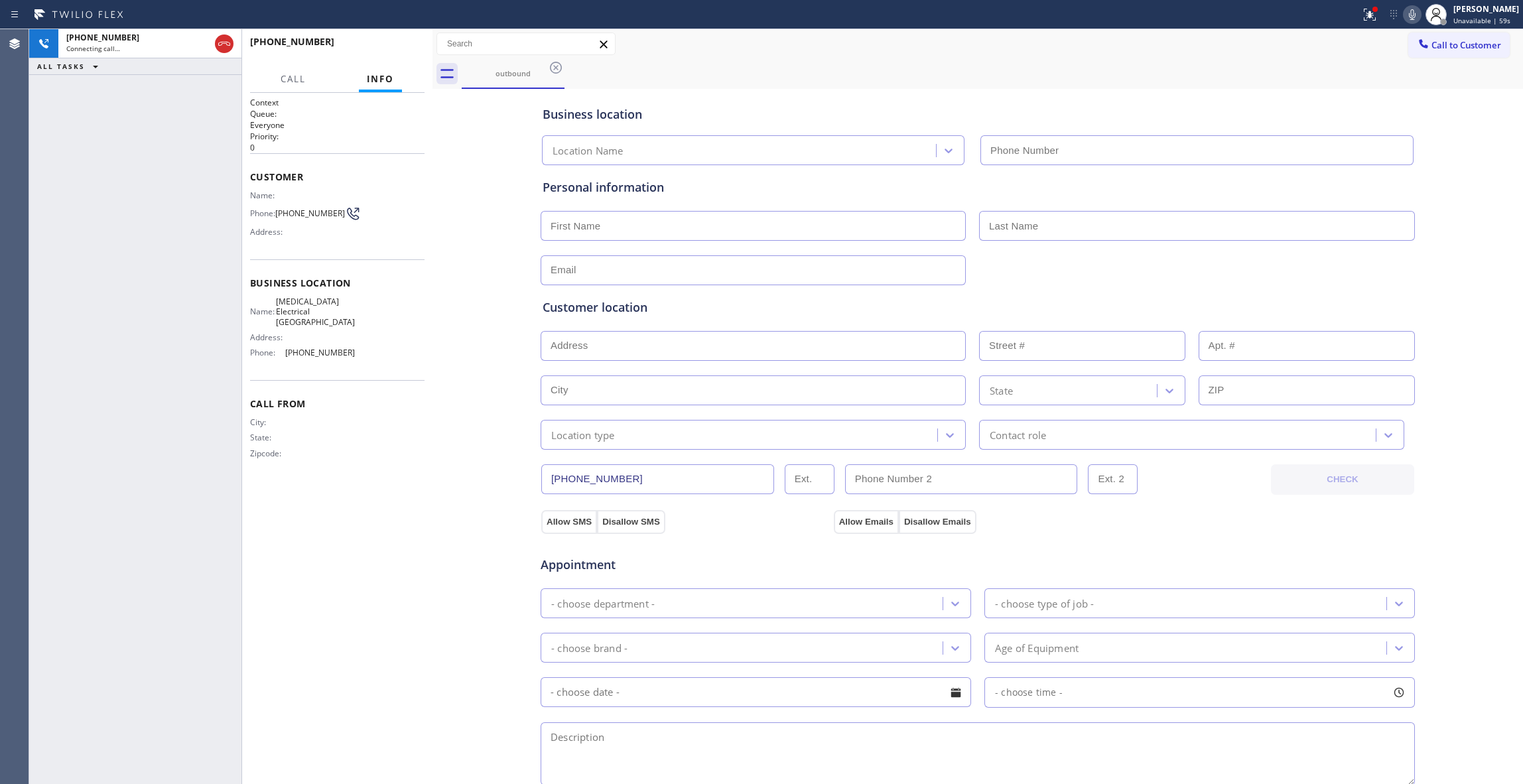
type input "[PHONE_NUMBER]"
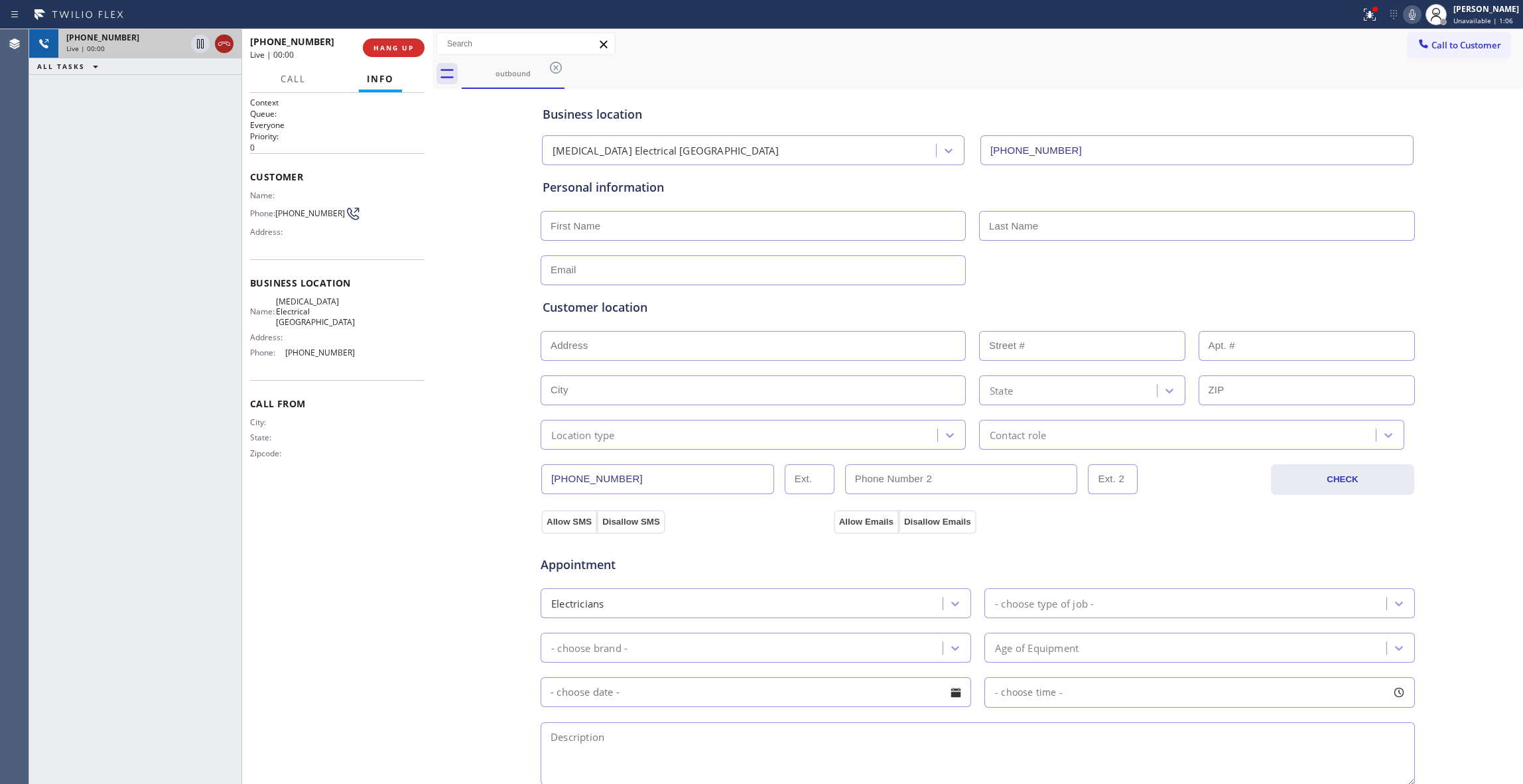
click at [222, 43] on icon at bounding box center [224, 43] width 12 height 4
click at [406, 50] on span "HANG UP" at bounding box center [394, 47] width 40 height 9
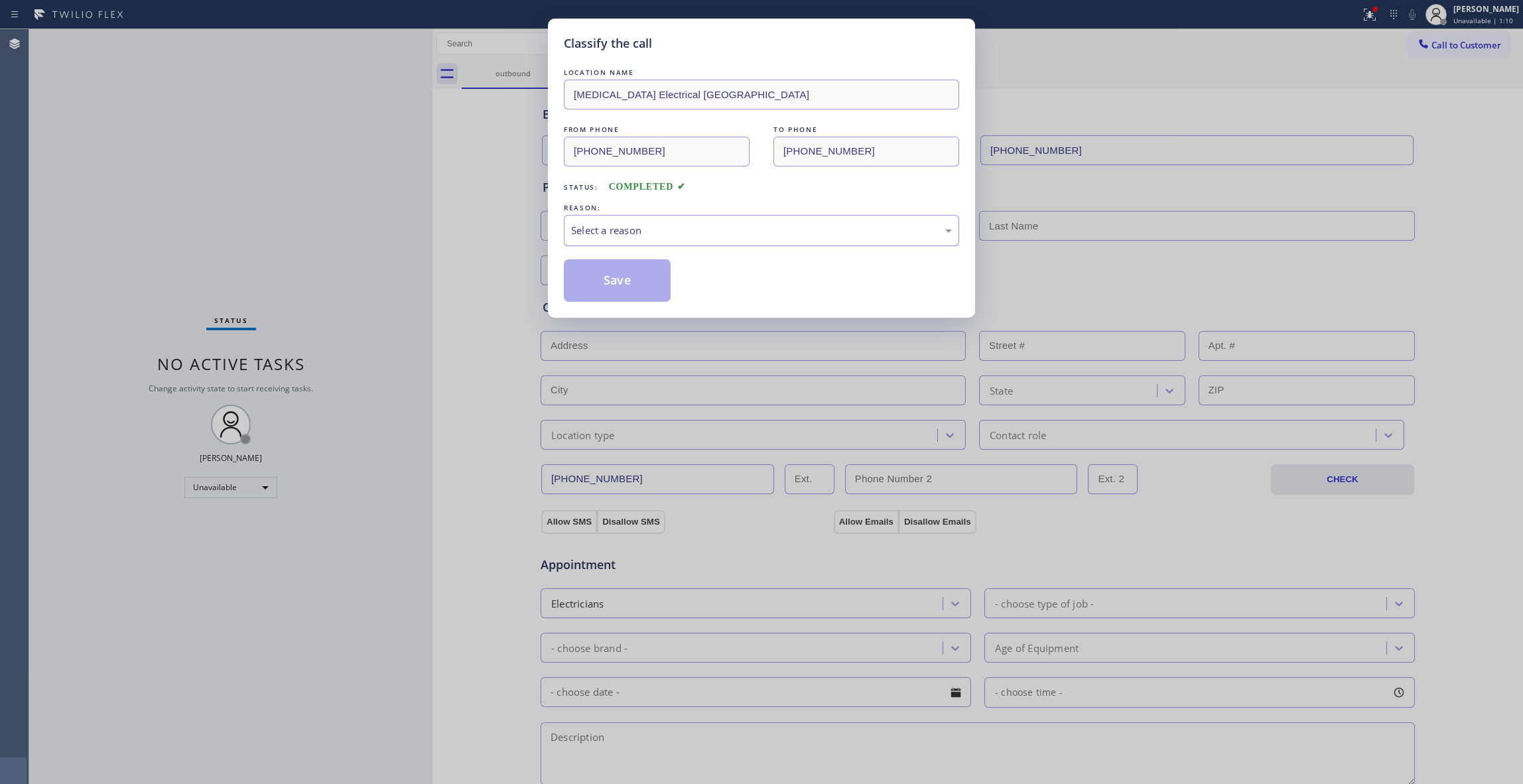
drag, startPoint x: 616, startPoint y: 234, endPoint x: 616, endPoint y: 242, distance: 8.0
click at [616, 232] on div "Select a reason" at bounding box center [762, 230] width 381 height 15
click at [622, 281] on button "Save" at bounding box center [617, 280] width 107 height 42
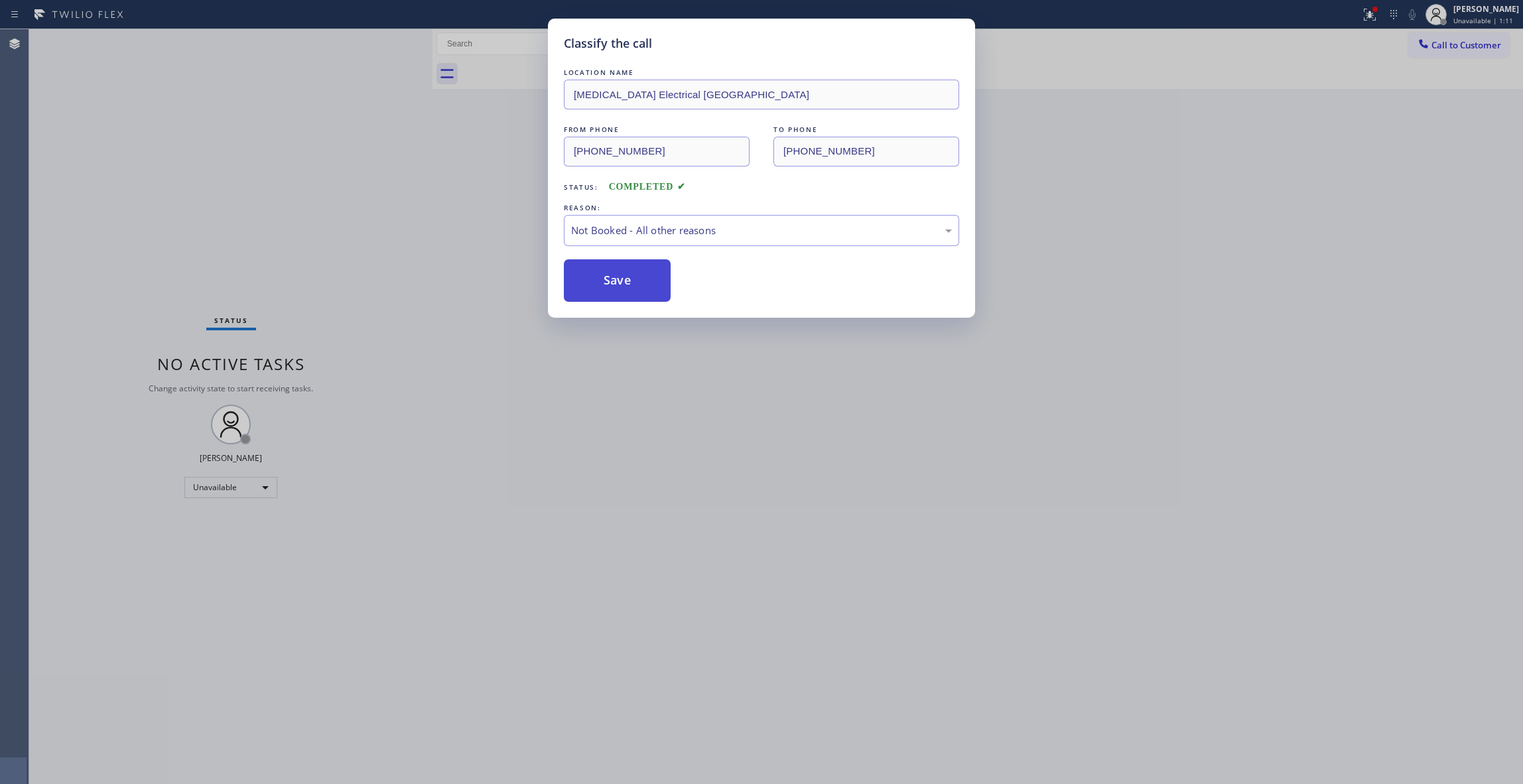
click at [622, 281] on button "Save" at bounding box center [617, 280] width 107 height 42
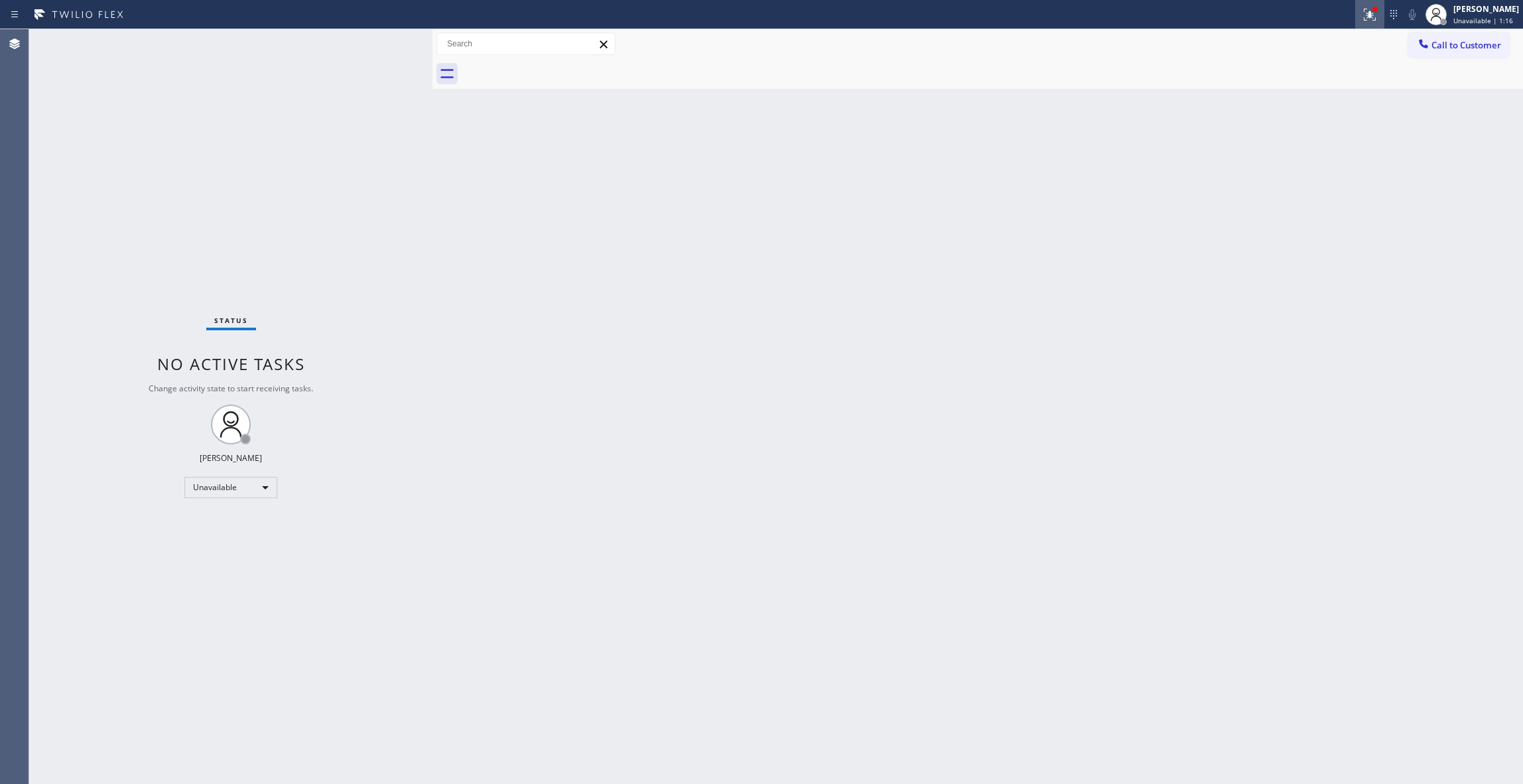
click at [1362, 20] on icon at bounding box center [1370, 15] width 16 height 16
click at [1327, 178] on button "Clear issues" at bounding box center [1281, 174] width 155 height 19
click at [1457, 43] on span "Call to Customer" at bounding box center [1466, 45] width 70 height 12
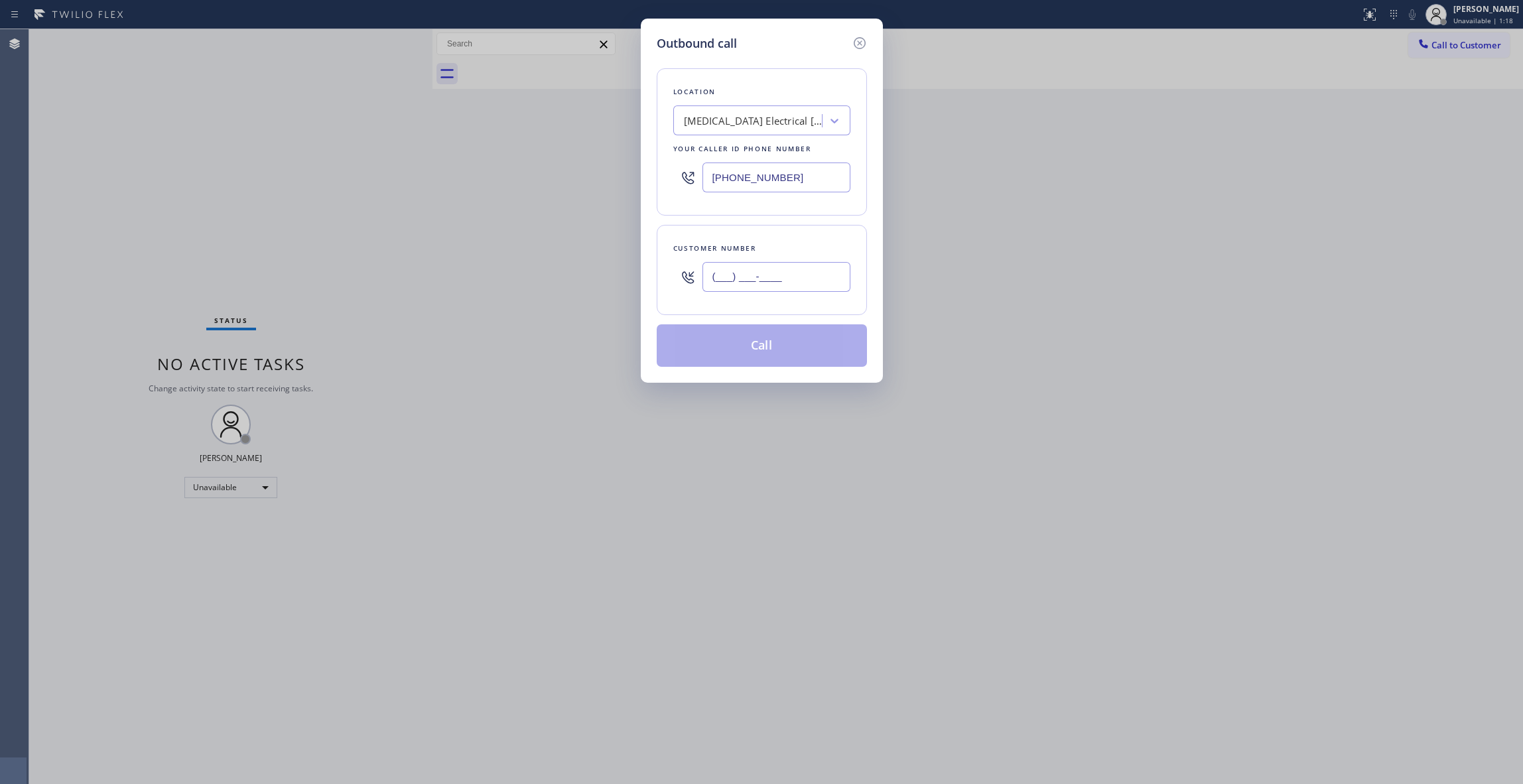
click at [776, 271] on input "(___) ___-____" at bounding box center [776, 277] width 148 height 30
paste input "442) 241-9300"
type input "[PHONE_NUMBER]"
click at [757, 355] on button "Call" at bounding box center [762, 345] width 210 height 42
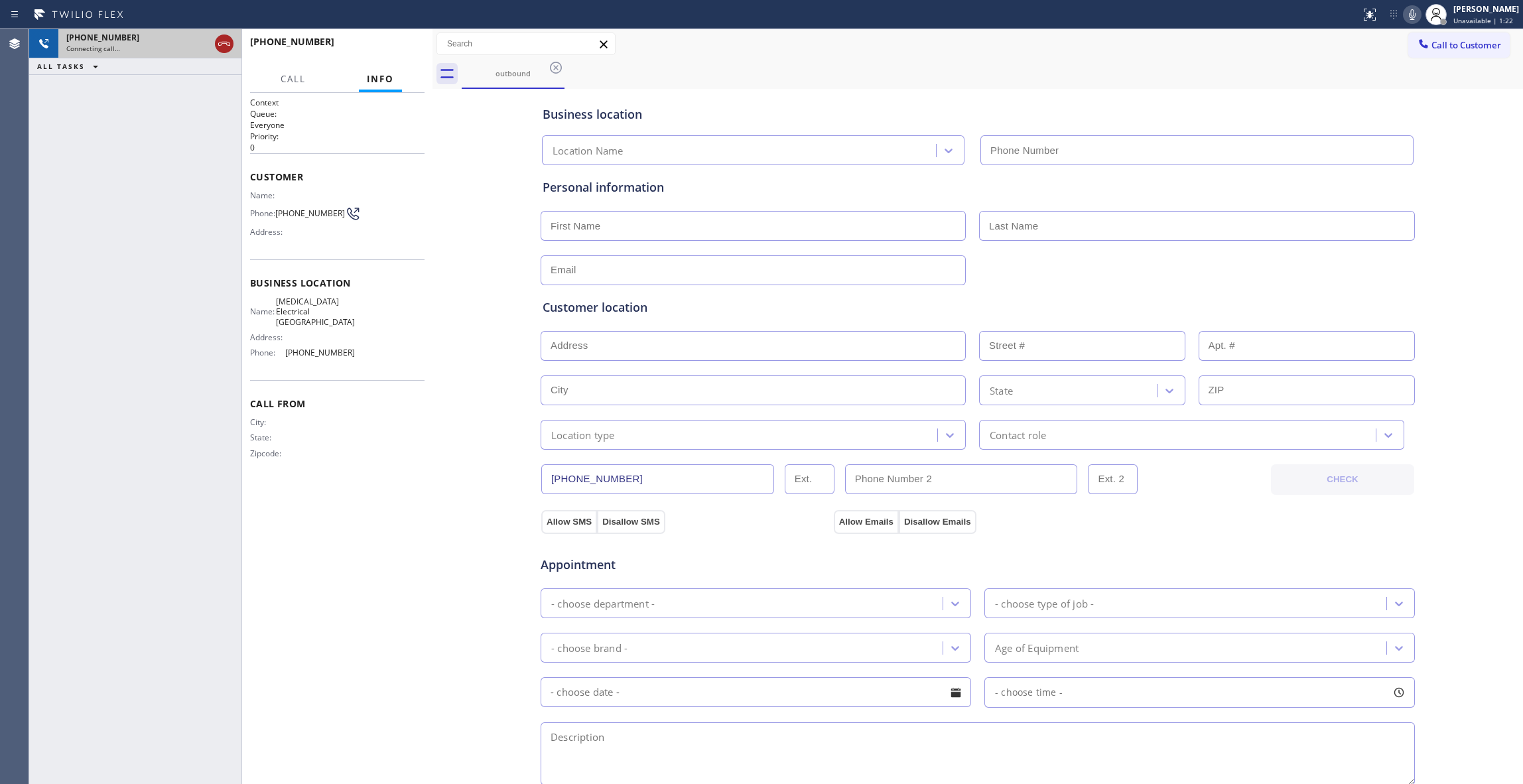
type input "[PHONE_NUMBER]"
click at [226, 45] on icon at bounding box center [224, 43] width 16 height 16
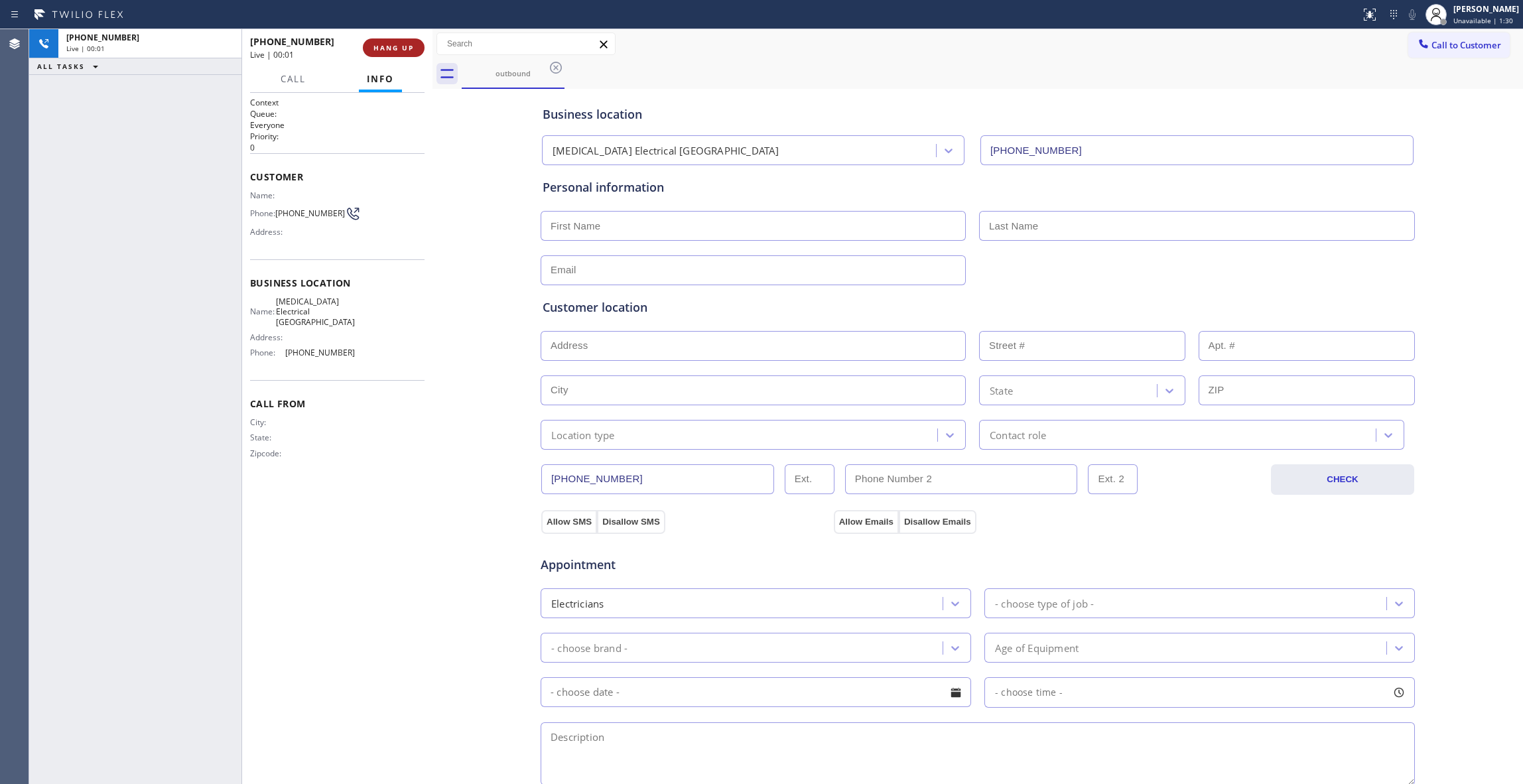
click at [372, 51] on button "HANG UP" at bounding box center [394, 47] width 62 height 19
click at [380, 42] on button "COMPLETE" at bounding box center [391, 47] width 67 height 19
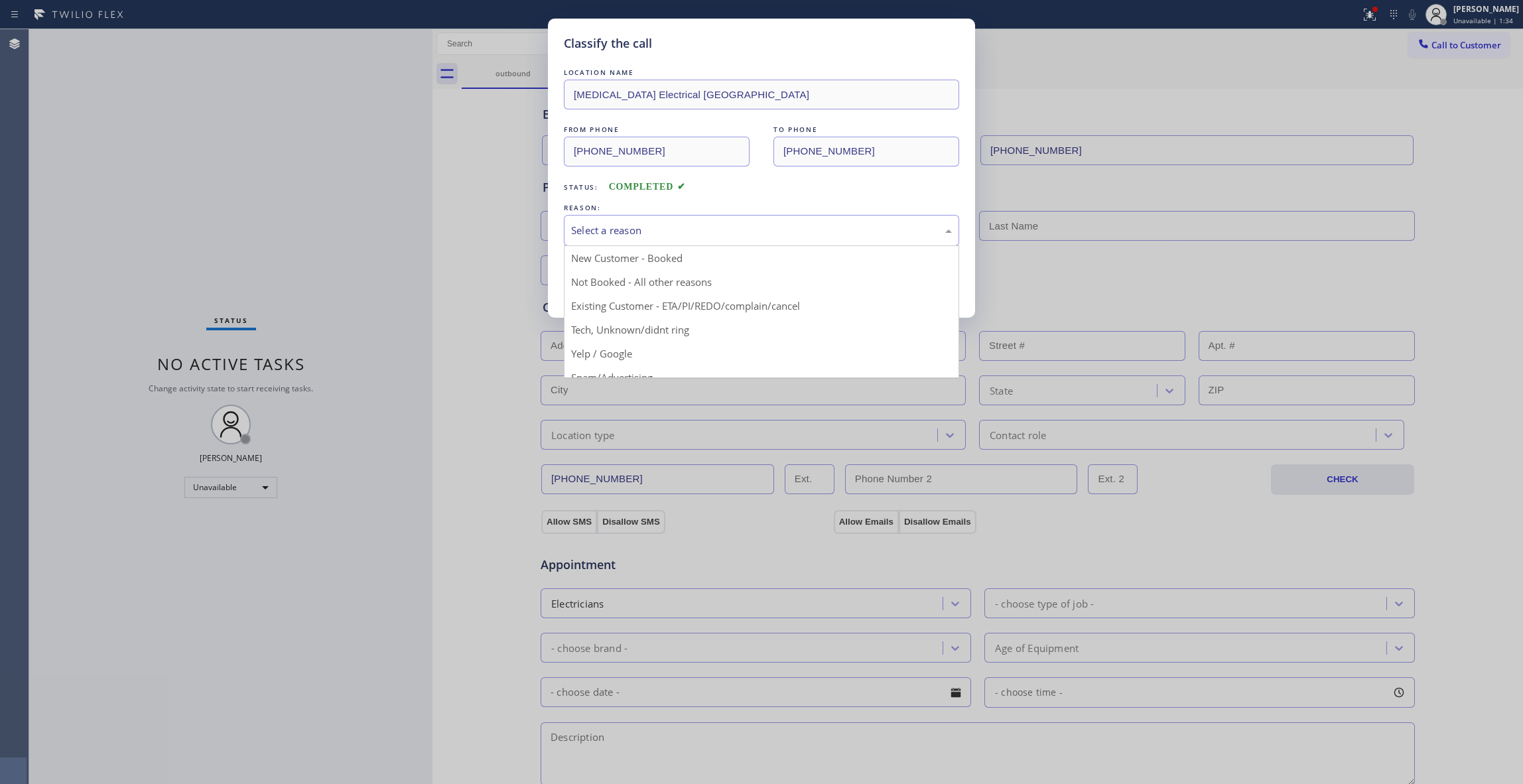
click at [580, 232] on div "Select a reason" at bounding box center [762, 230] width 381 height 15
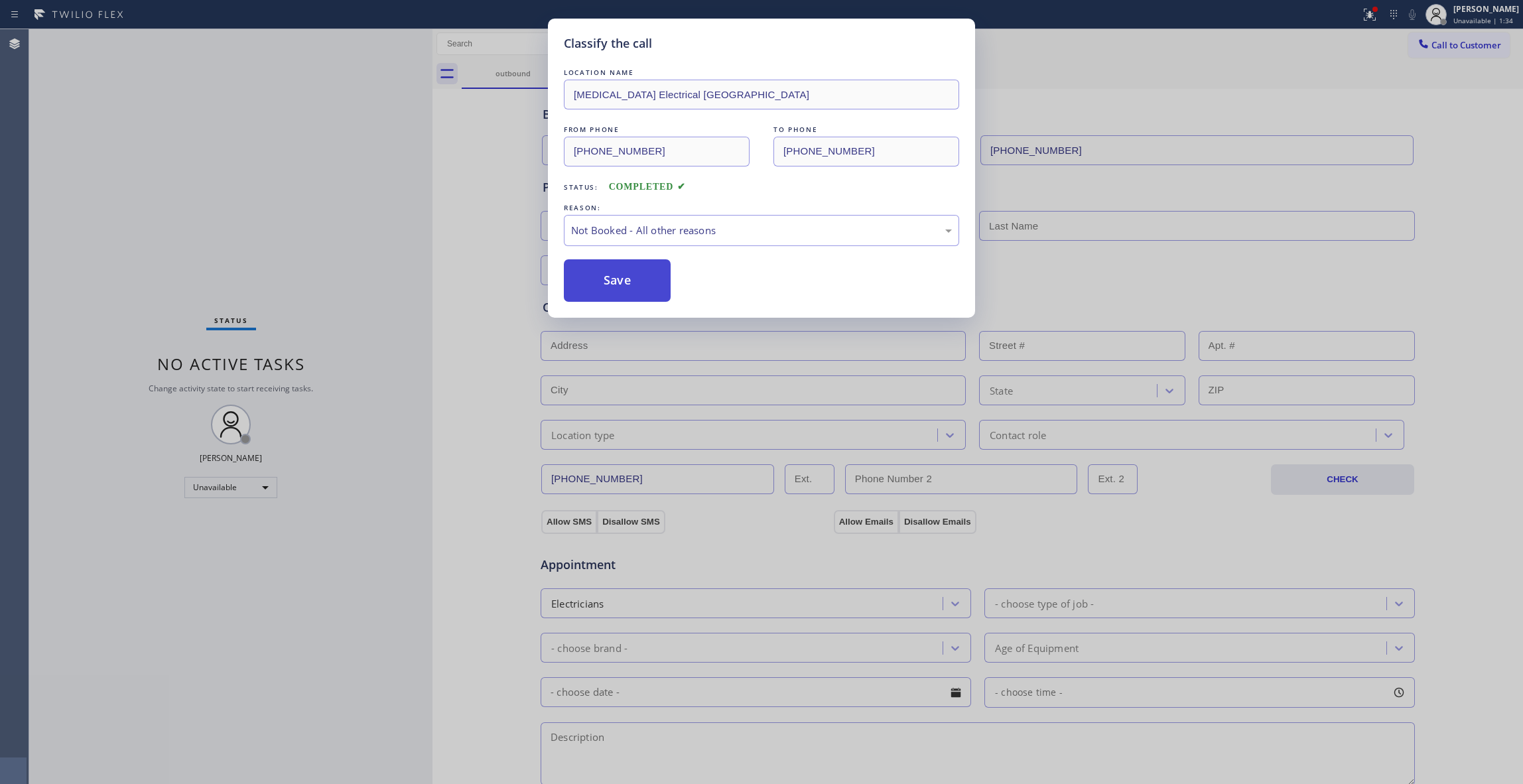
click at [598, 288] on button "Save" at bounding box center [617, 280] width 107 height 42
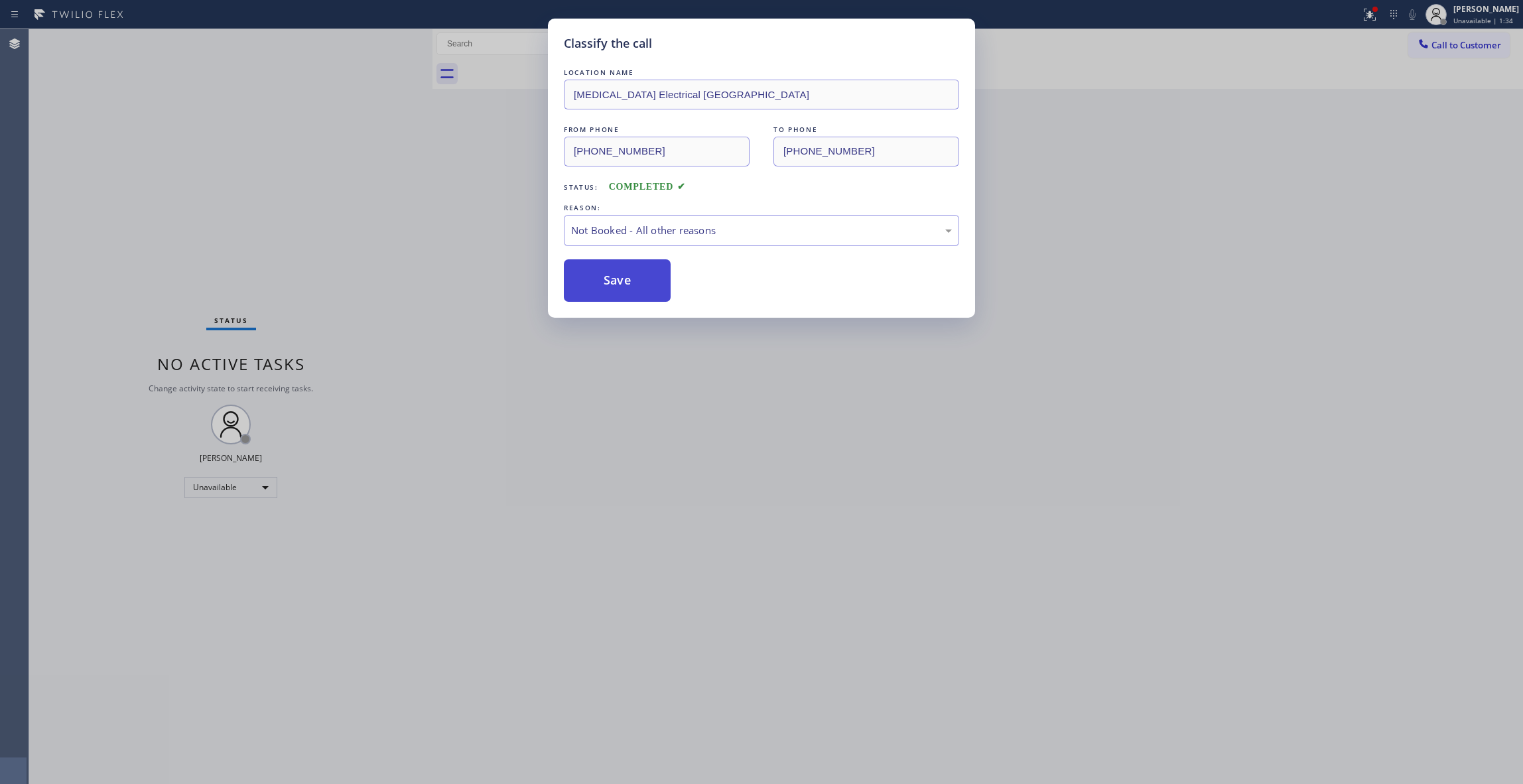
click at [597, 287] on button "Save" at bounding box center [617, 280] width 107 height 42
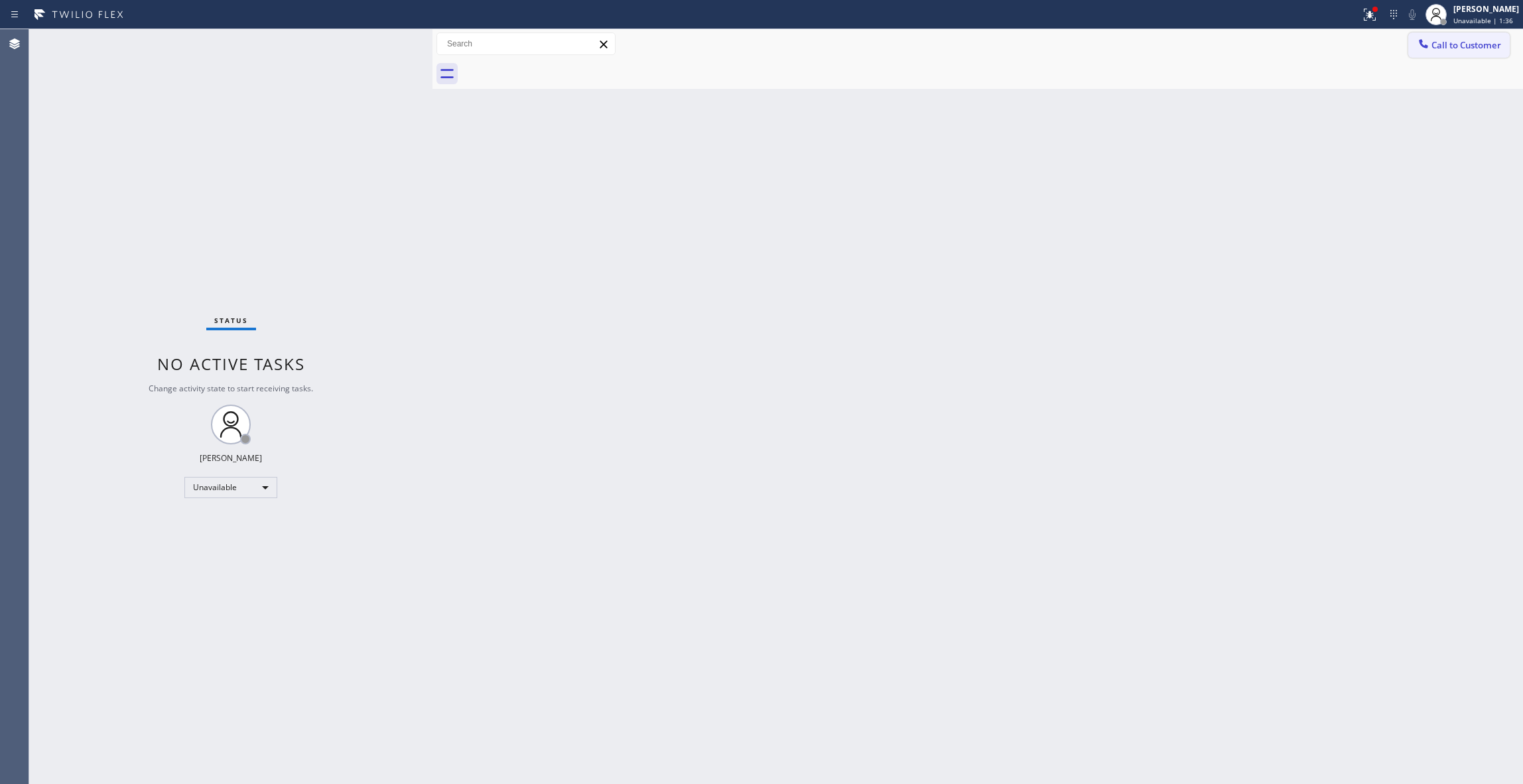
click at [1465, 43] on span "Call to Customer" at bounding box center [1466, 45] width 70 height 12
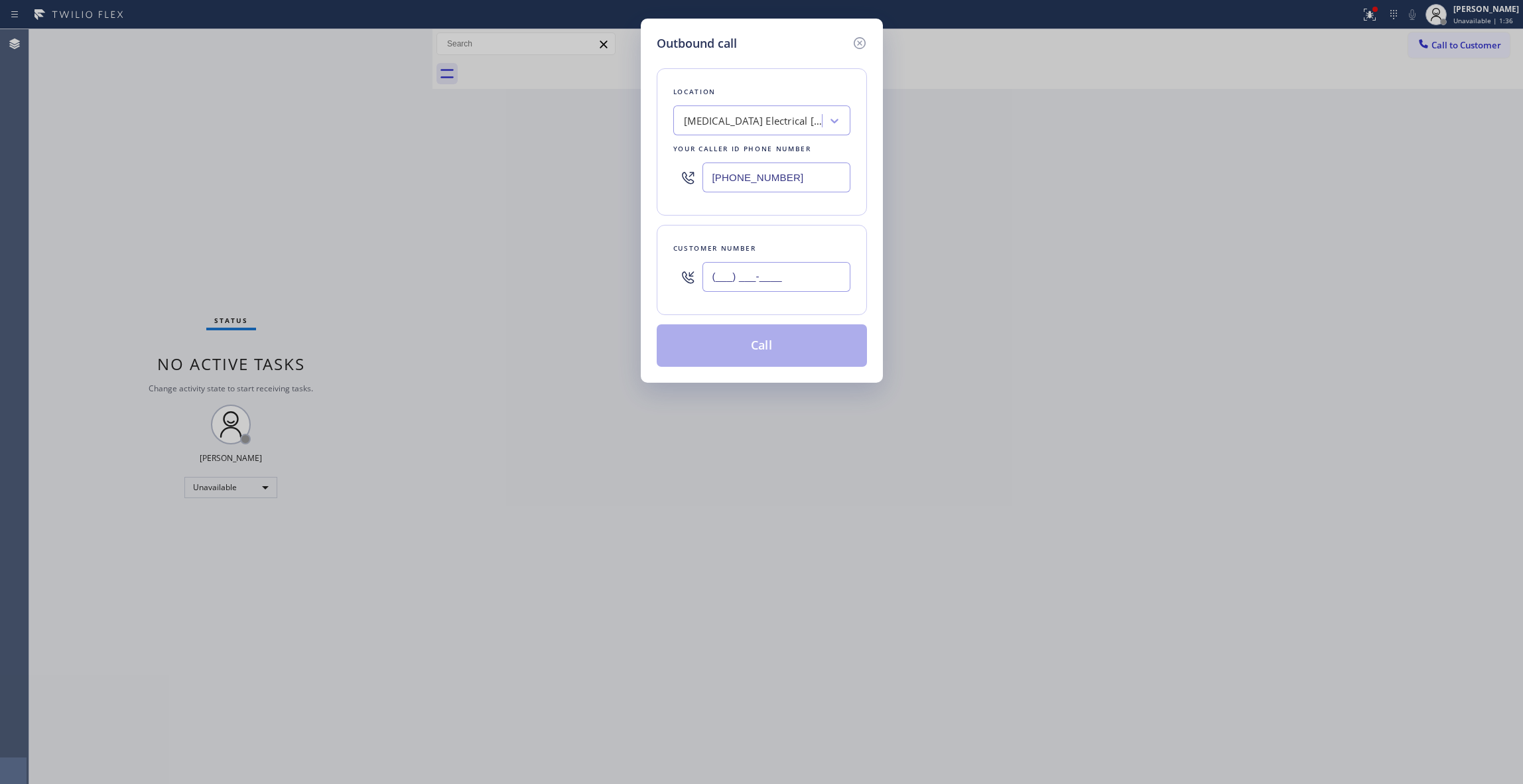
click at [738, 276] on input "(___) ___-____" at bounding box center [776, 277] width 148 height 30
paste input "442) 241-9300"
type input "[PHONE_NUMBER]"
click at [745, 353] on button "Call" at bounding box center [762, 345] width 210 height 42
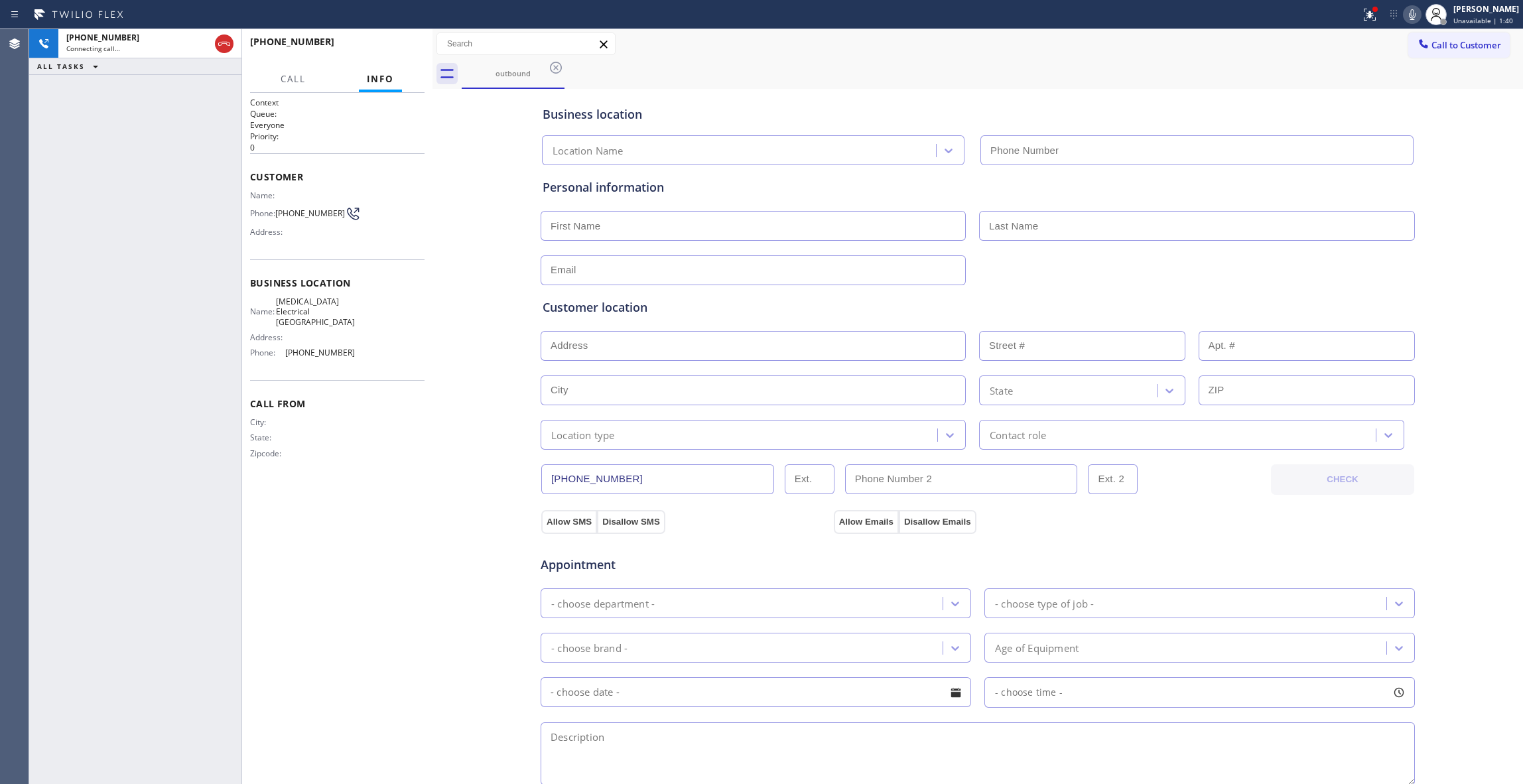
type input "[PHONE_NUMBER]"
drag, startPoint x: 226, startPoint y: 43, endPoint x: 304, endPoint y: 53, distance: 78.6
click at [226, 43] on icon at bounding box center [224, 43] width 12 height 4
click at [403, 53] on button "HANG UP" at bounding box center [394, 47] width 62 height 19
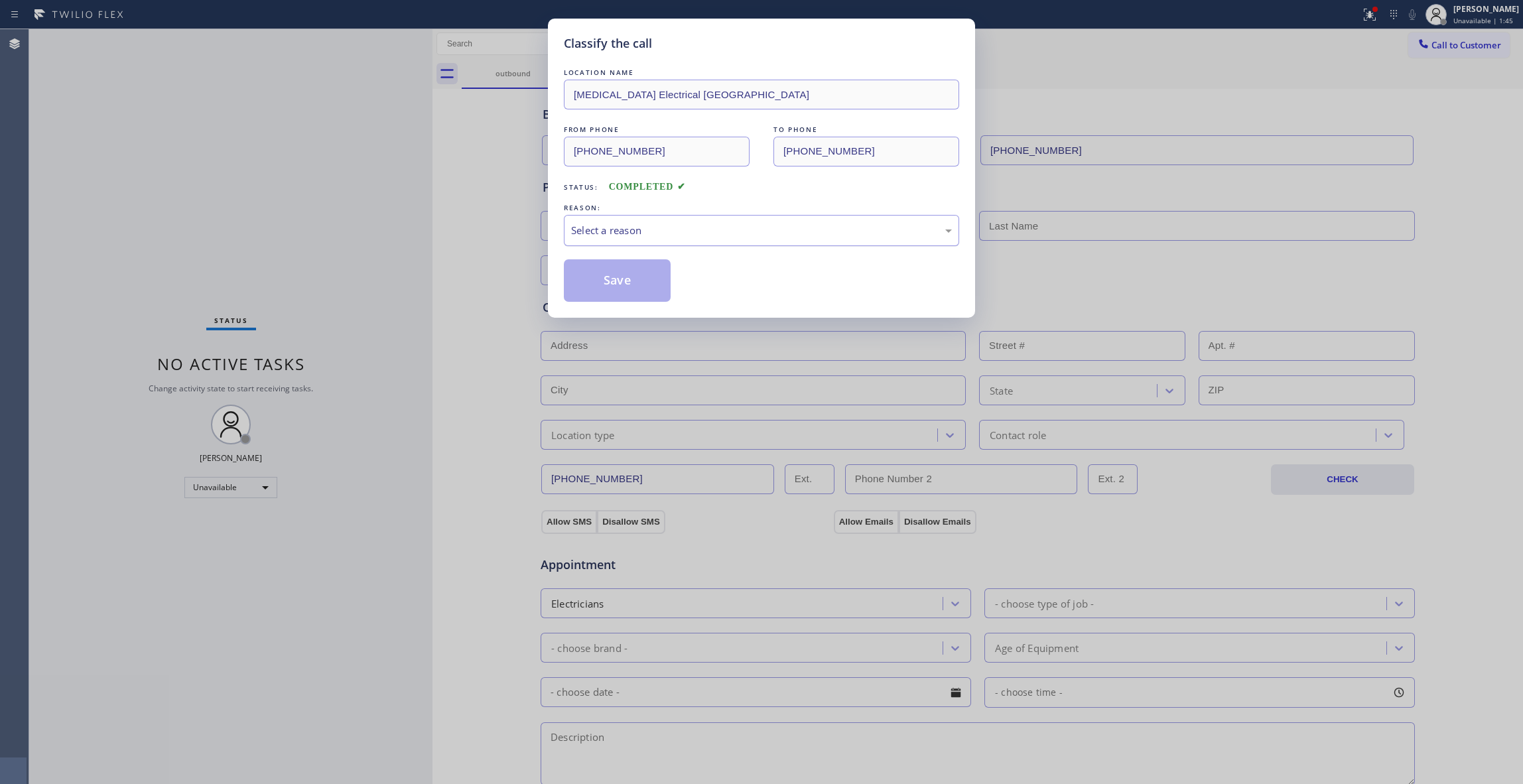
click at [608, 242] on div "Select a reason" at bounding box center [762, 231] width 396 height 32
click at [582, 288] on button "Save" at bounding box center [617, 280] width 107 height 42
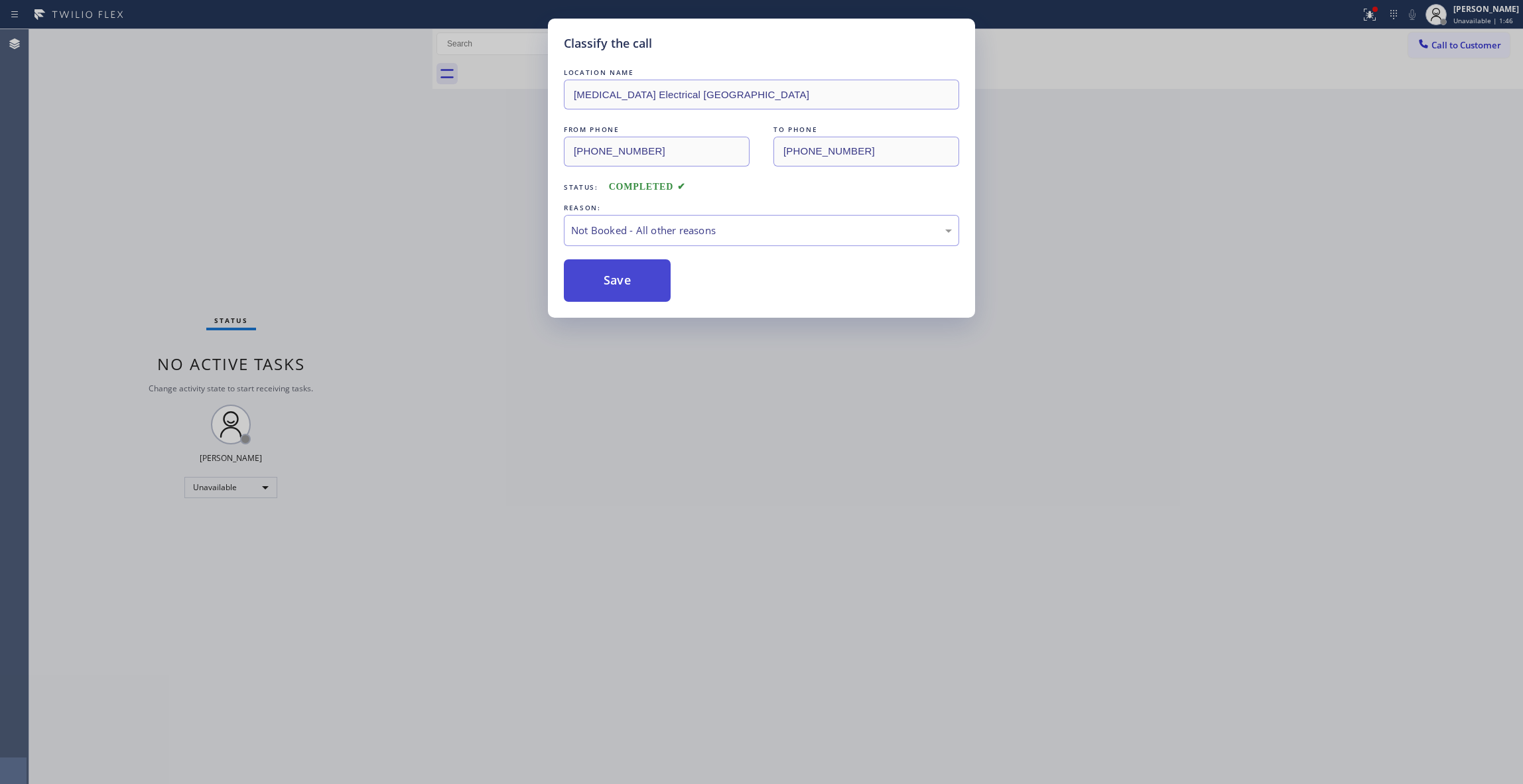
click at [582, 288] on button "Save" at bounding box center [617, 280] width 107 height 42
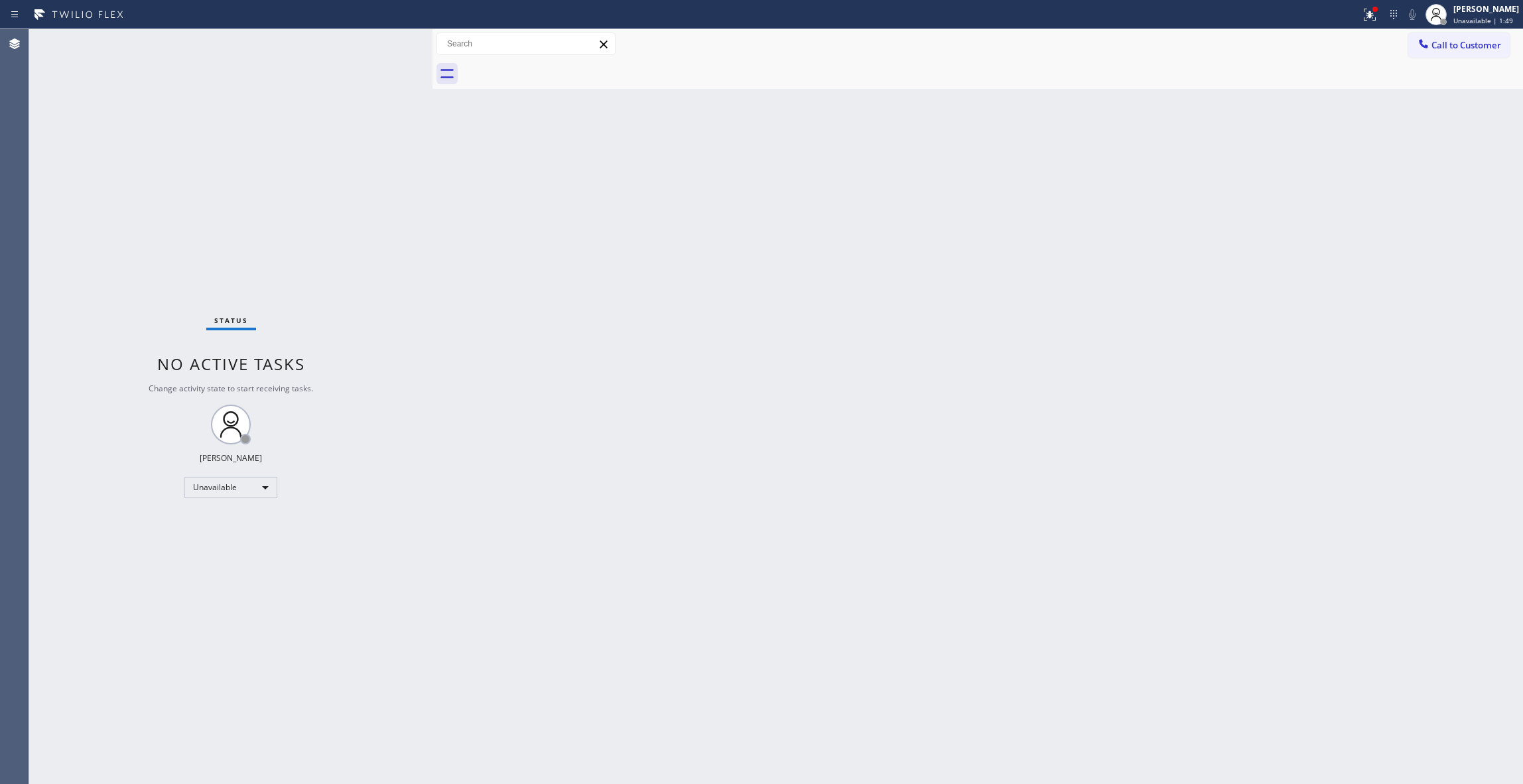
drag, startPoint x: 1469, startPoint y: 45, endPoint x: 924, endPoint y: 196, distance: 565.5
click at [1468, 45] on span "Call to Customer" at bounding box center [1466, 45] width 70 height 12
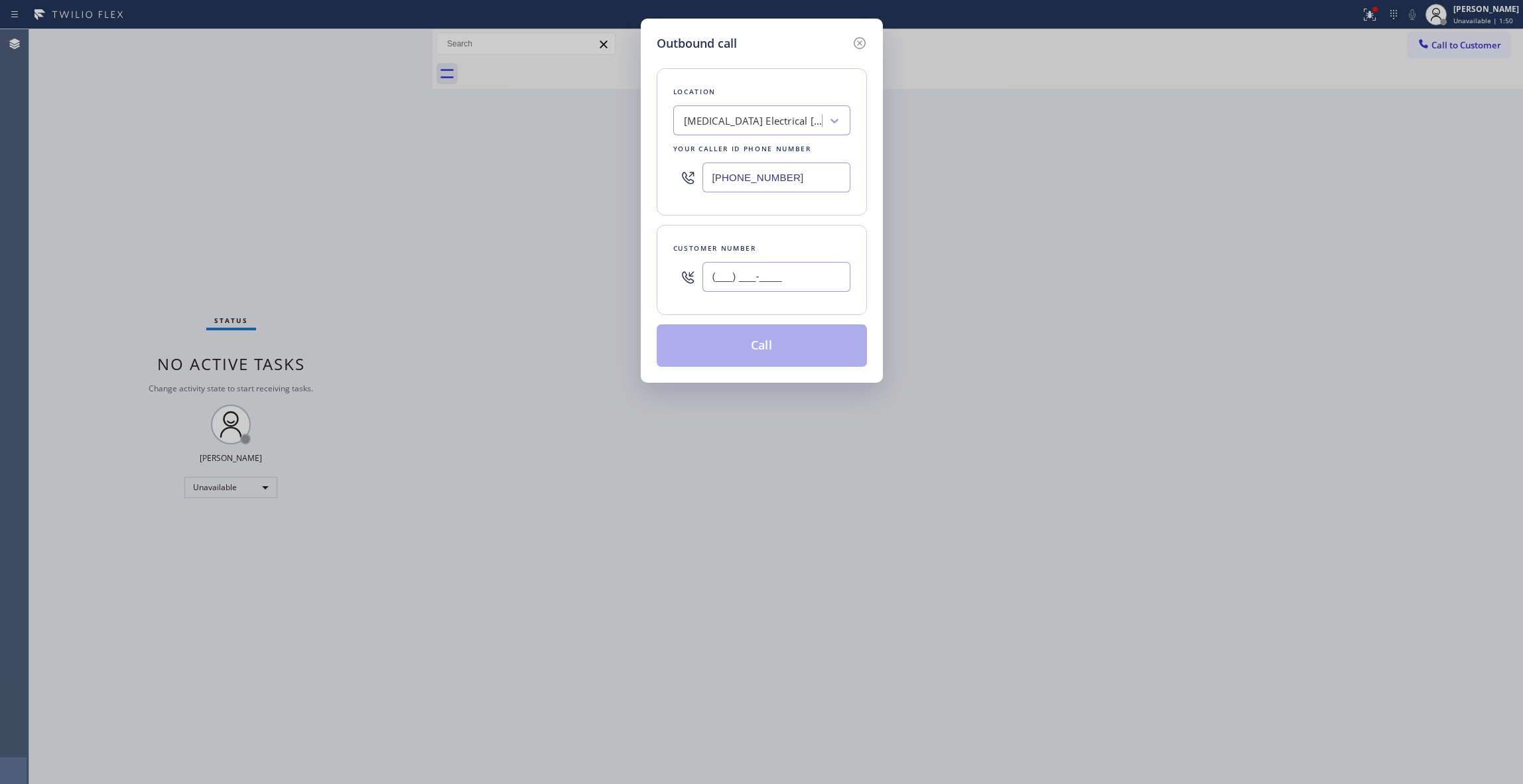
click at [762, 279] on input "(___) ___-____" at bounding box center [776, 277] width 148 height 30
paste input "442) 241-9300"
type input "[PHONE_NUMBER]"
click at [714, 359] on button "Call" at bounding box center [762, 345] width 210 height 42
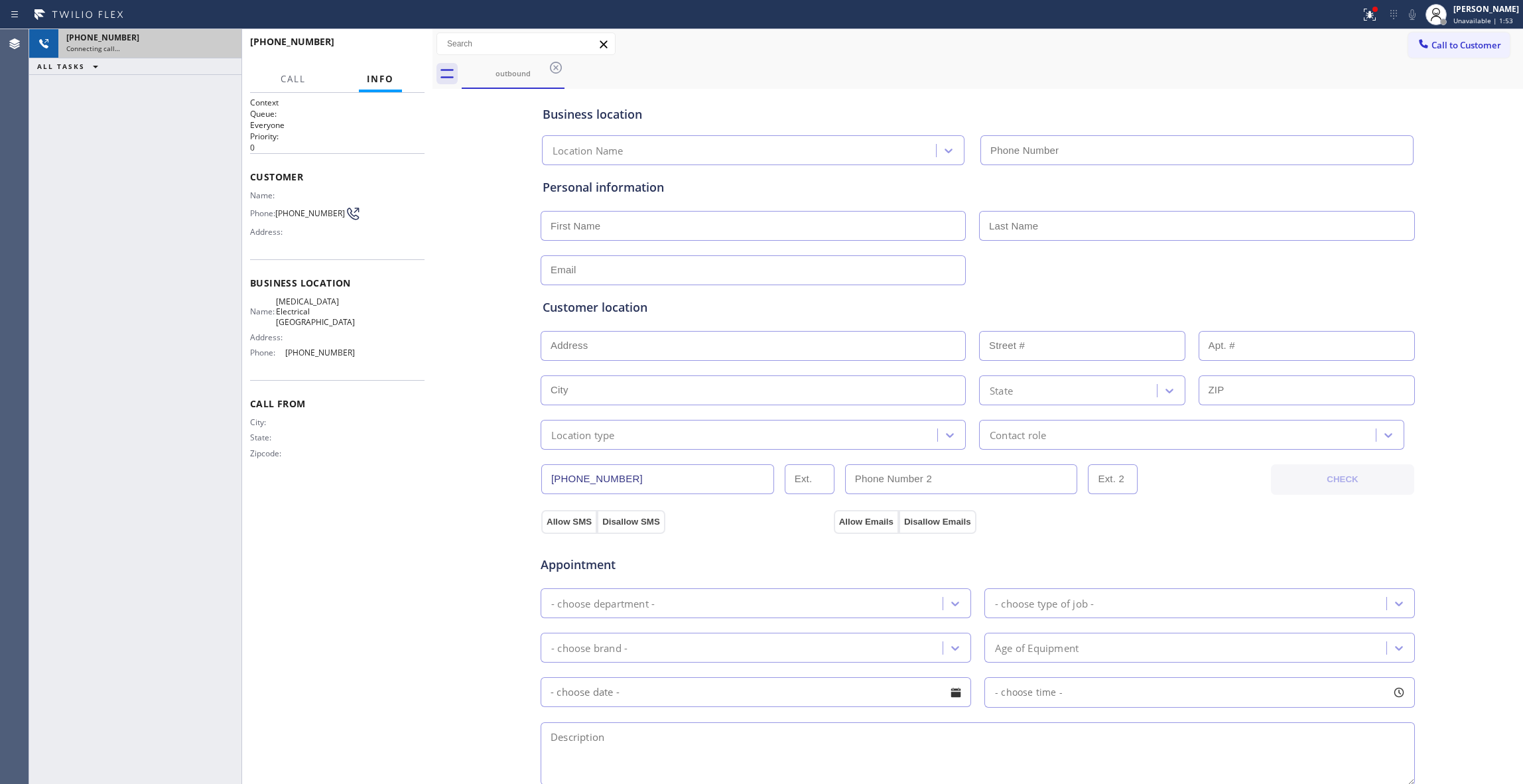
type input "[PHONE_NUMBER]"
click at [220, 40] on icon at bounding box center [224, 43] width 16 height 16
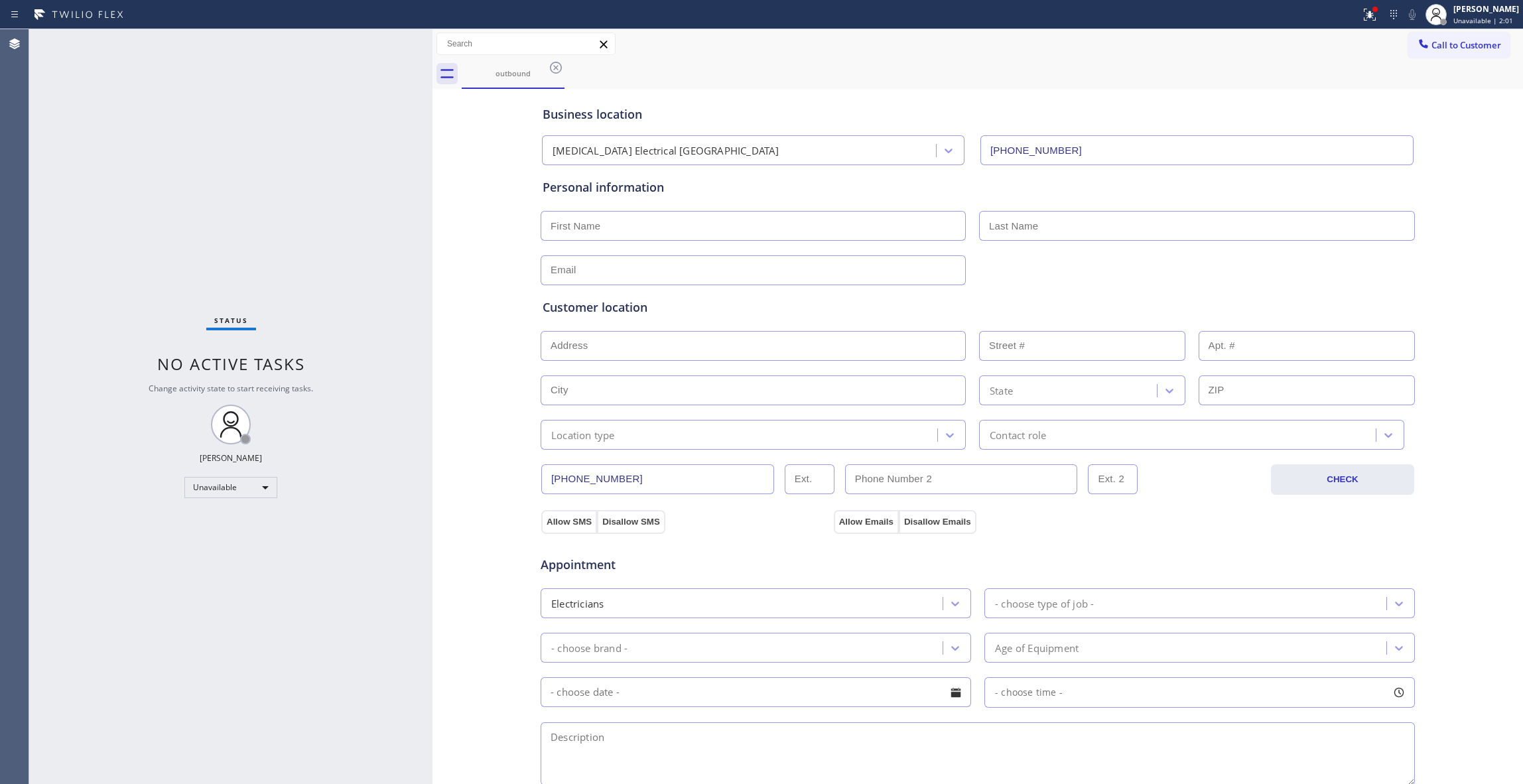
drag, startPoint x: 561, startPoint y: 72, endPoint x: 576, endPoint y: 70, distance: 15.1
click at [560, 72] on icon at bounding box center [555, 68] width 16 height 16
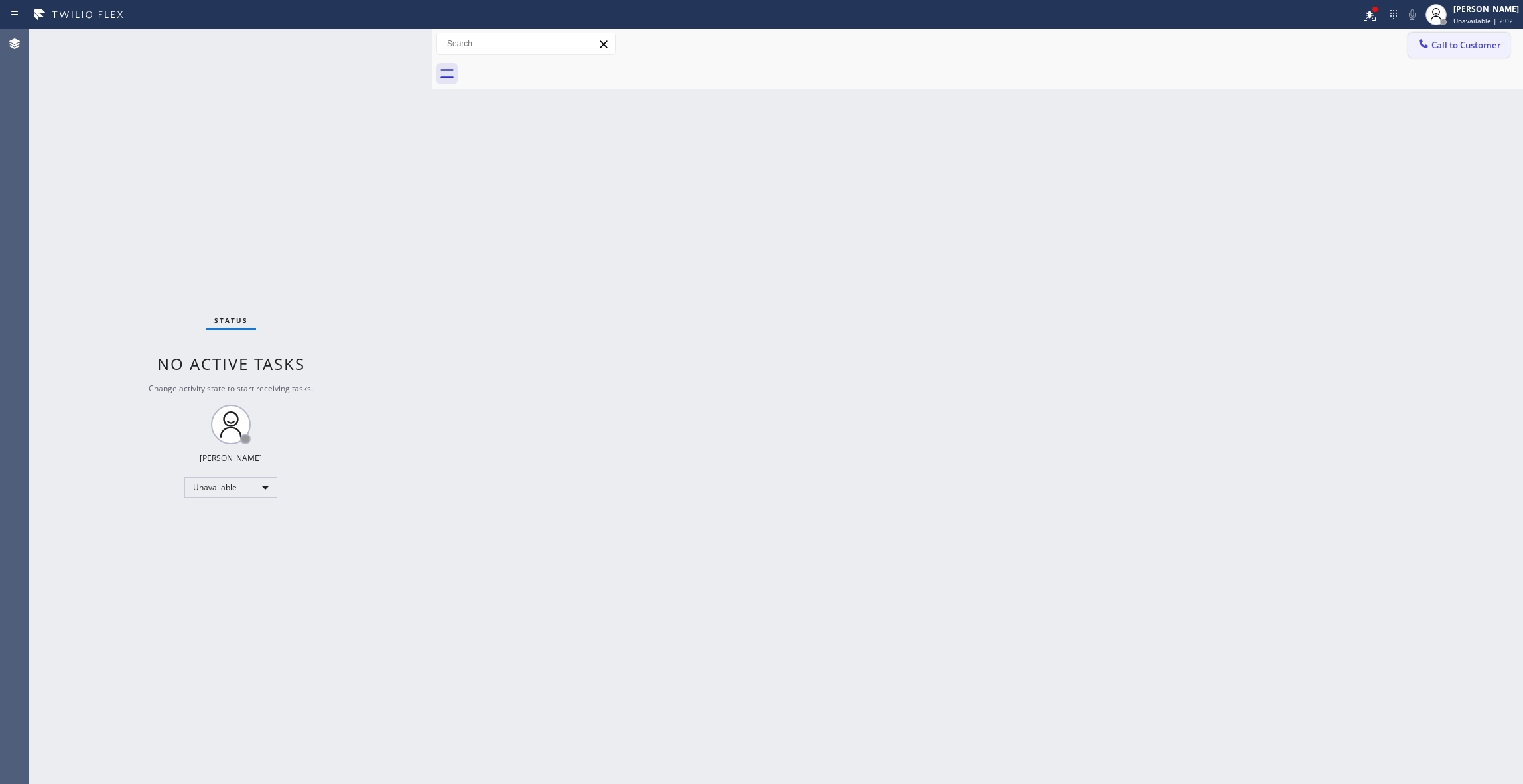
click at [1482, 57] on button "Call to Customer" at bounding box center [1459, 45] width 102 height 26
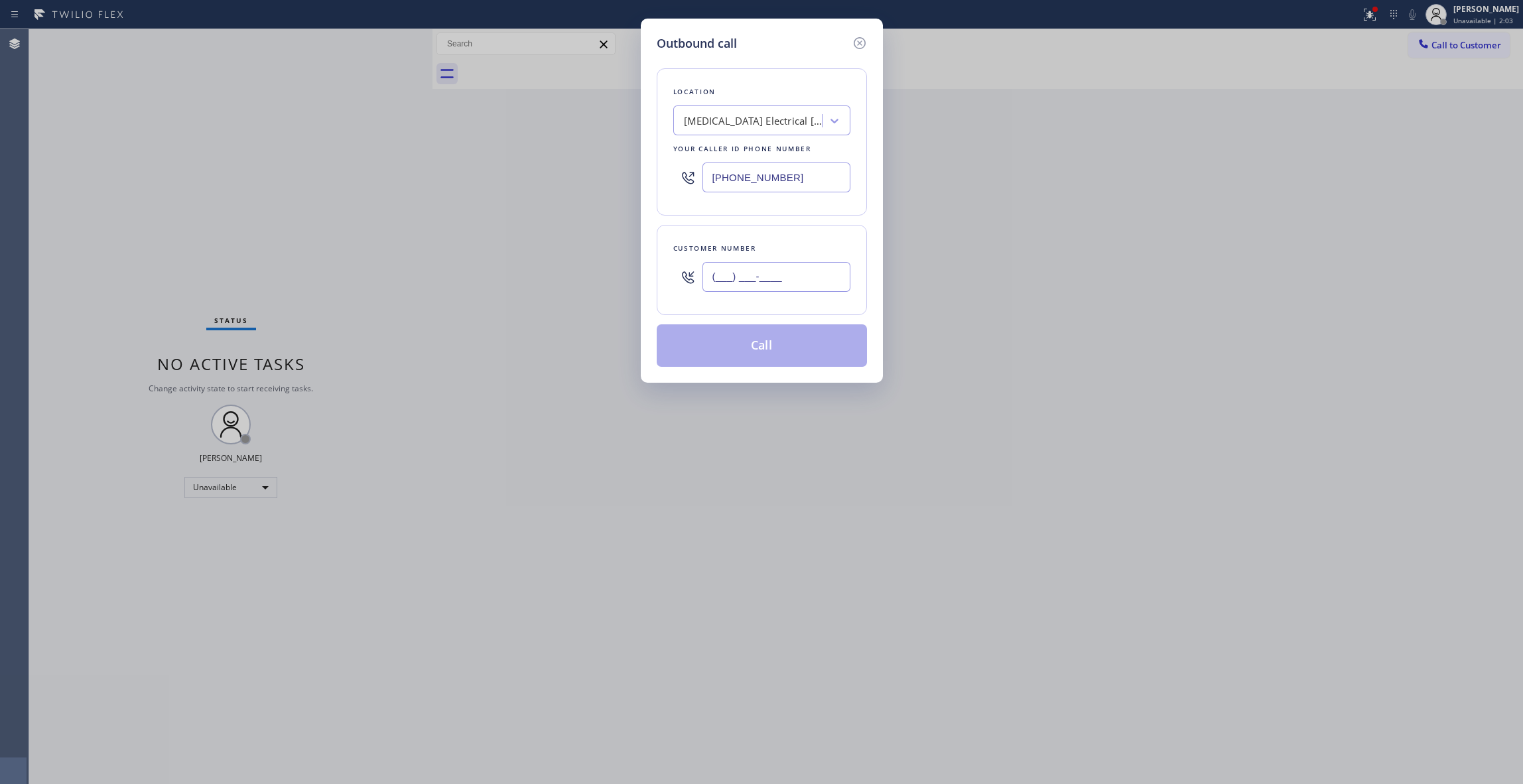
click at [765, 285] on input "(___) ___-____" at bounding box center [776, 277] width 148 height 30
paste input "442) 241-9300"
type input "[PHONE_NUMBER]"
click at [733, 349] on button "Call" at bounding box center [762, 345] width 210 height 42
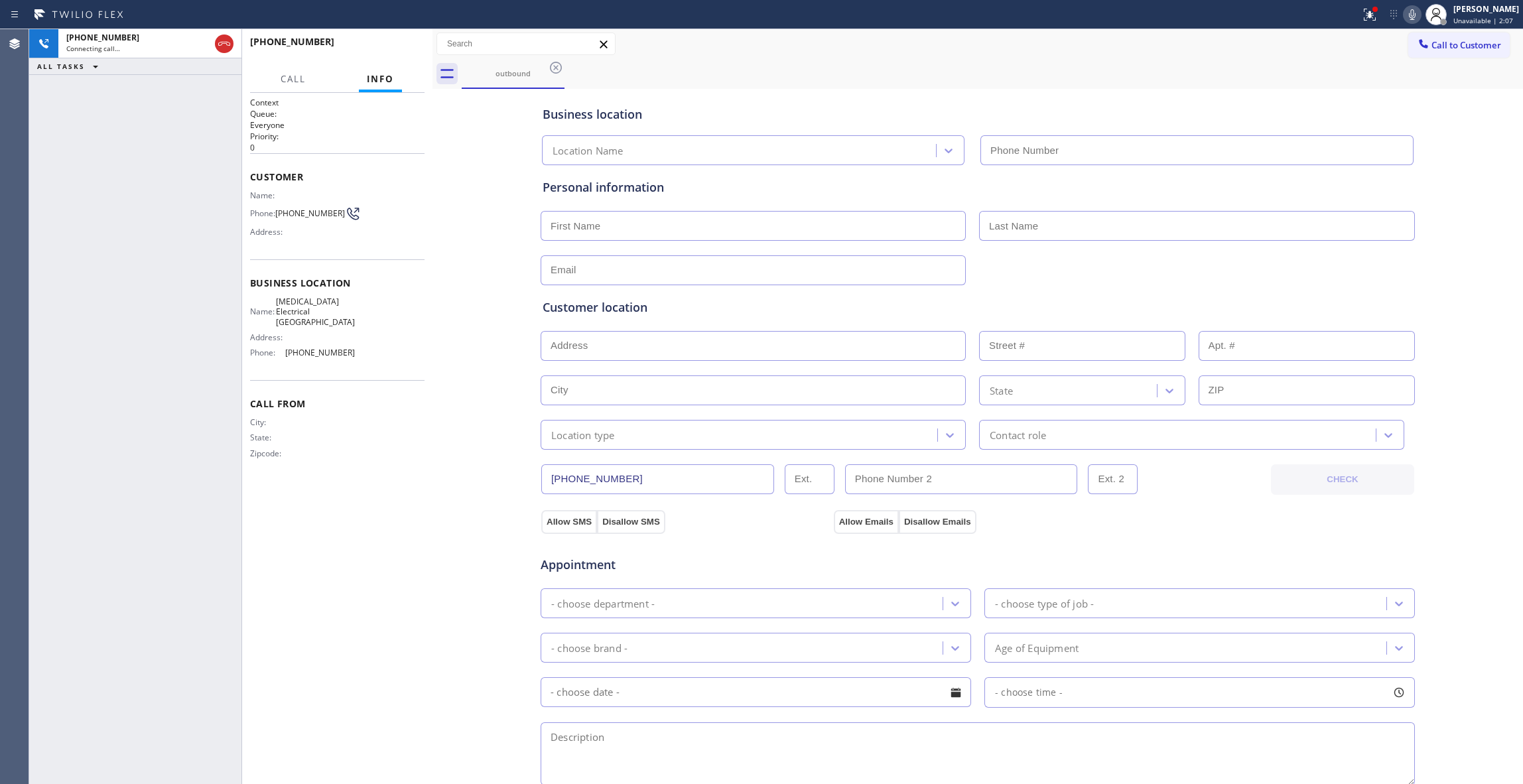
type input "[PHONE_NUMBER]"
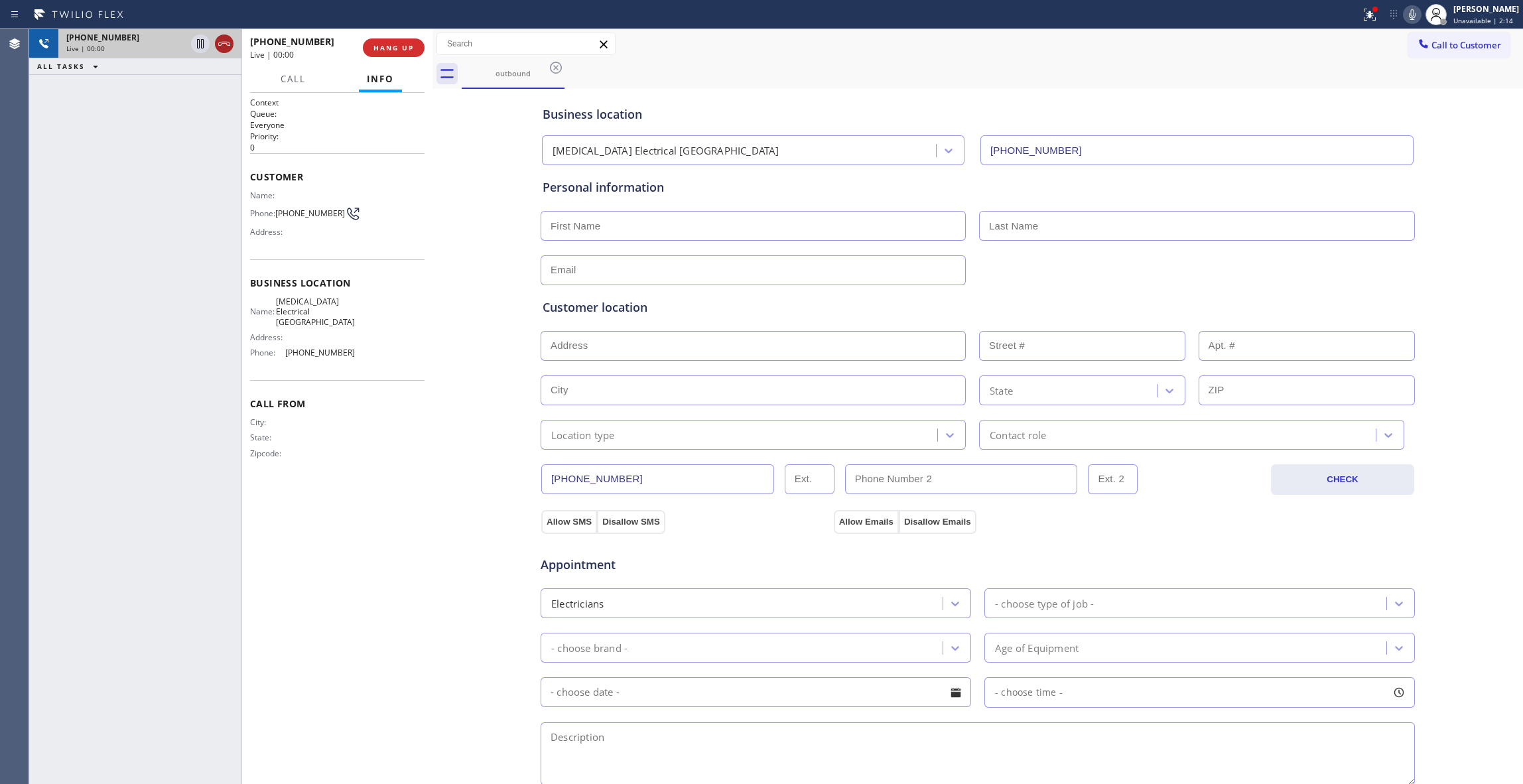
click at [224, 40] on icon at bounding box center [224, 43] width 16 height 16
click at [402, 45] on span "HANG UP" at bounding box center [394, 47] width 40 height 9
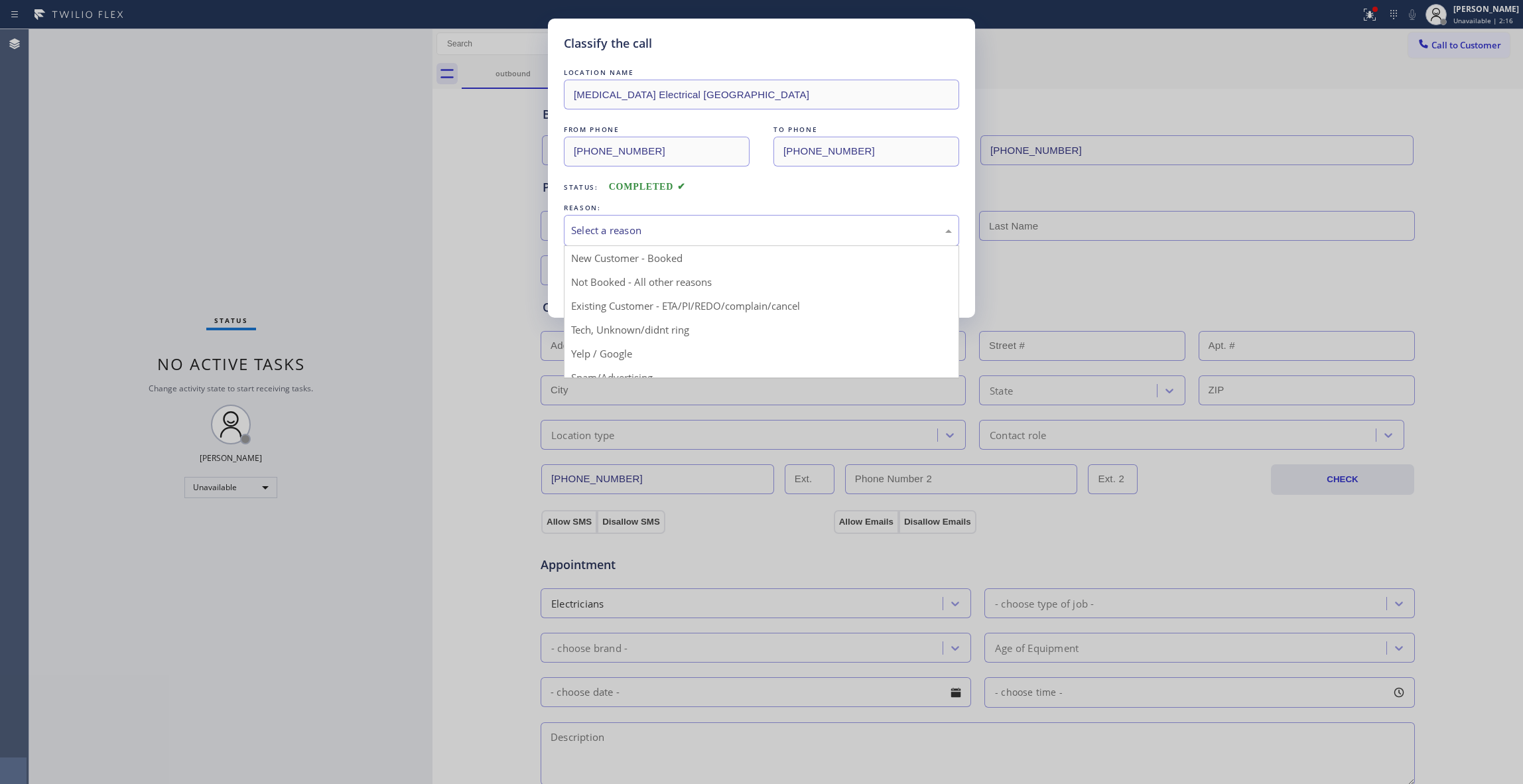
click at [632, 238] on div "Select a reason" at bounding box center [762, 230] width 381 height 15
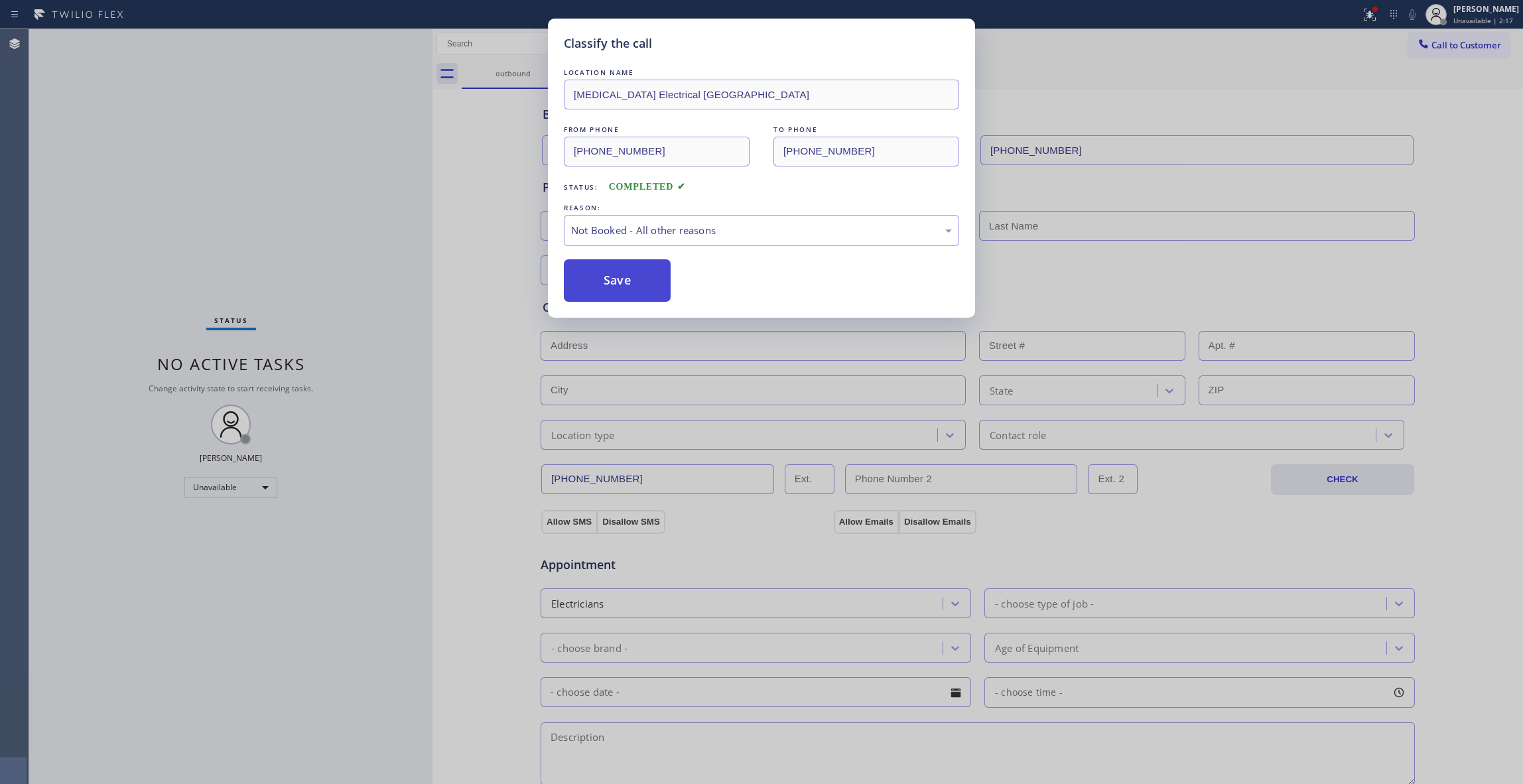
click at [622, 276] on button "Save" at bounding box center [617, 280] width 107 height 42
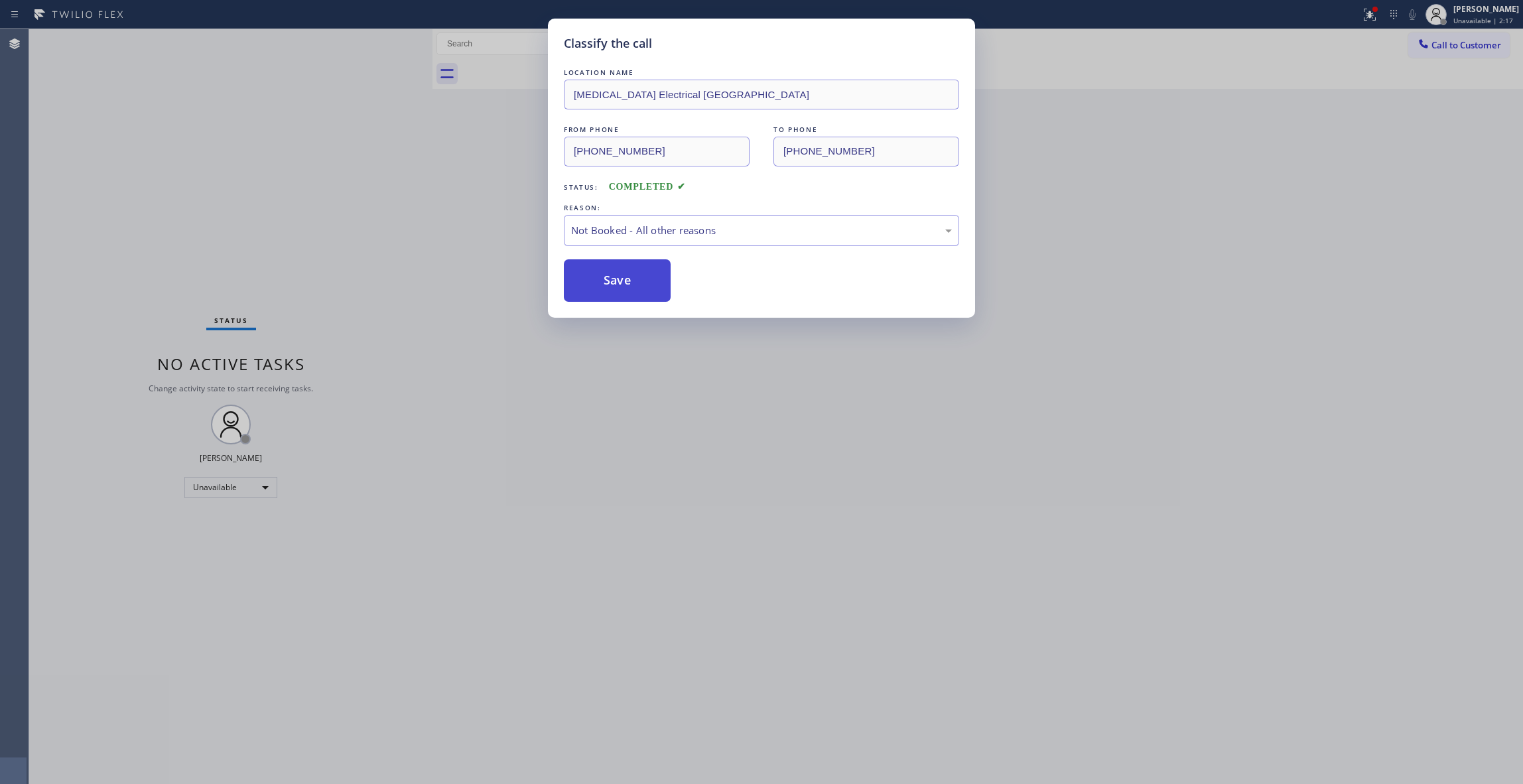
click at [621, 276] on button "Save" at bounding box center [617, 280] width 107 height 42
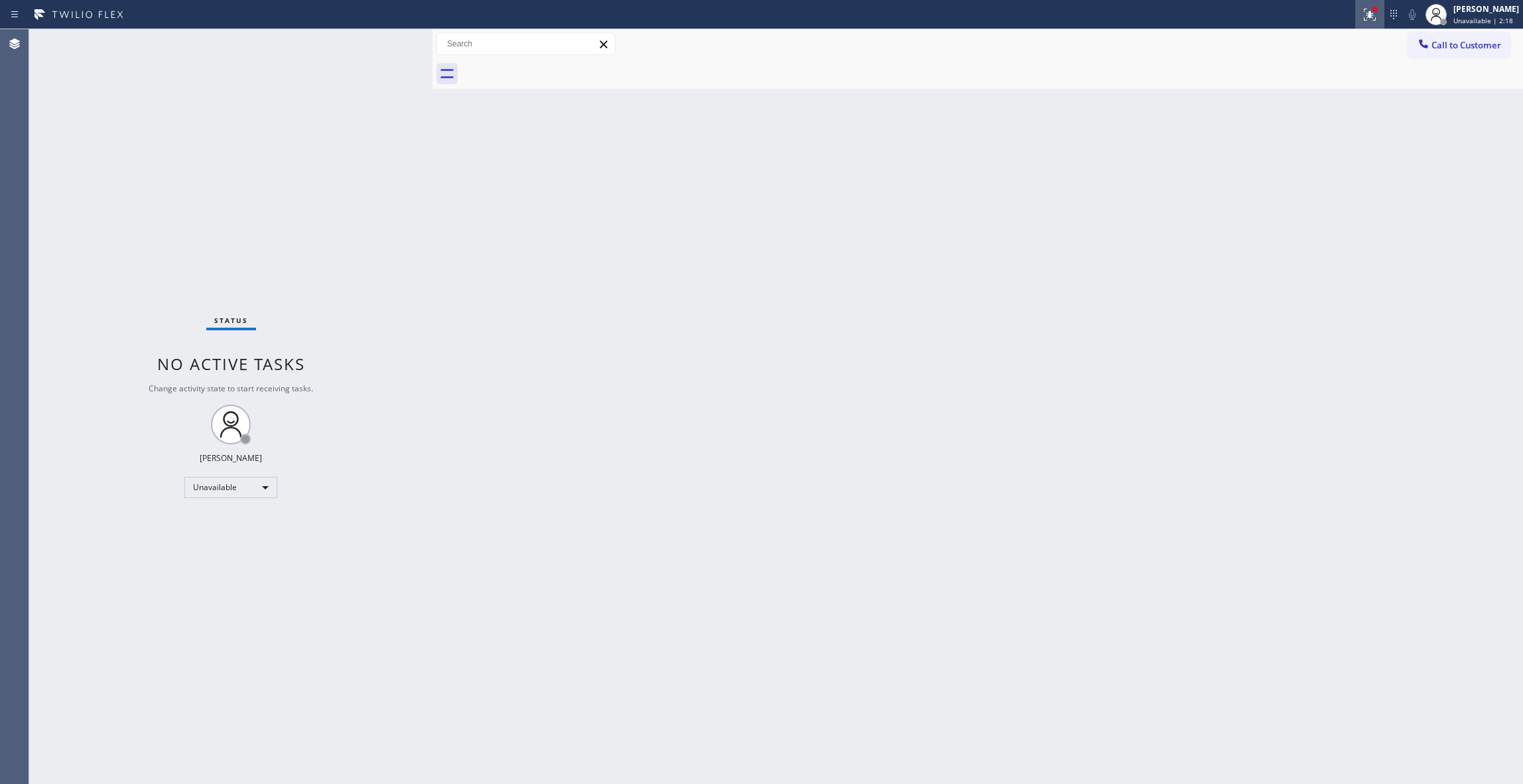
click at [1364, 22] on button at bounding box center [1370, 15] width 30 height 30
click at [1306, 174] on span "Clear issues" at bounding box center [1281, 173] width 62 height 9
click at [1488, 39] on span "Call to Customer" at bounding box center [1466, 45] width 70 height 12
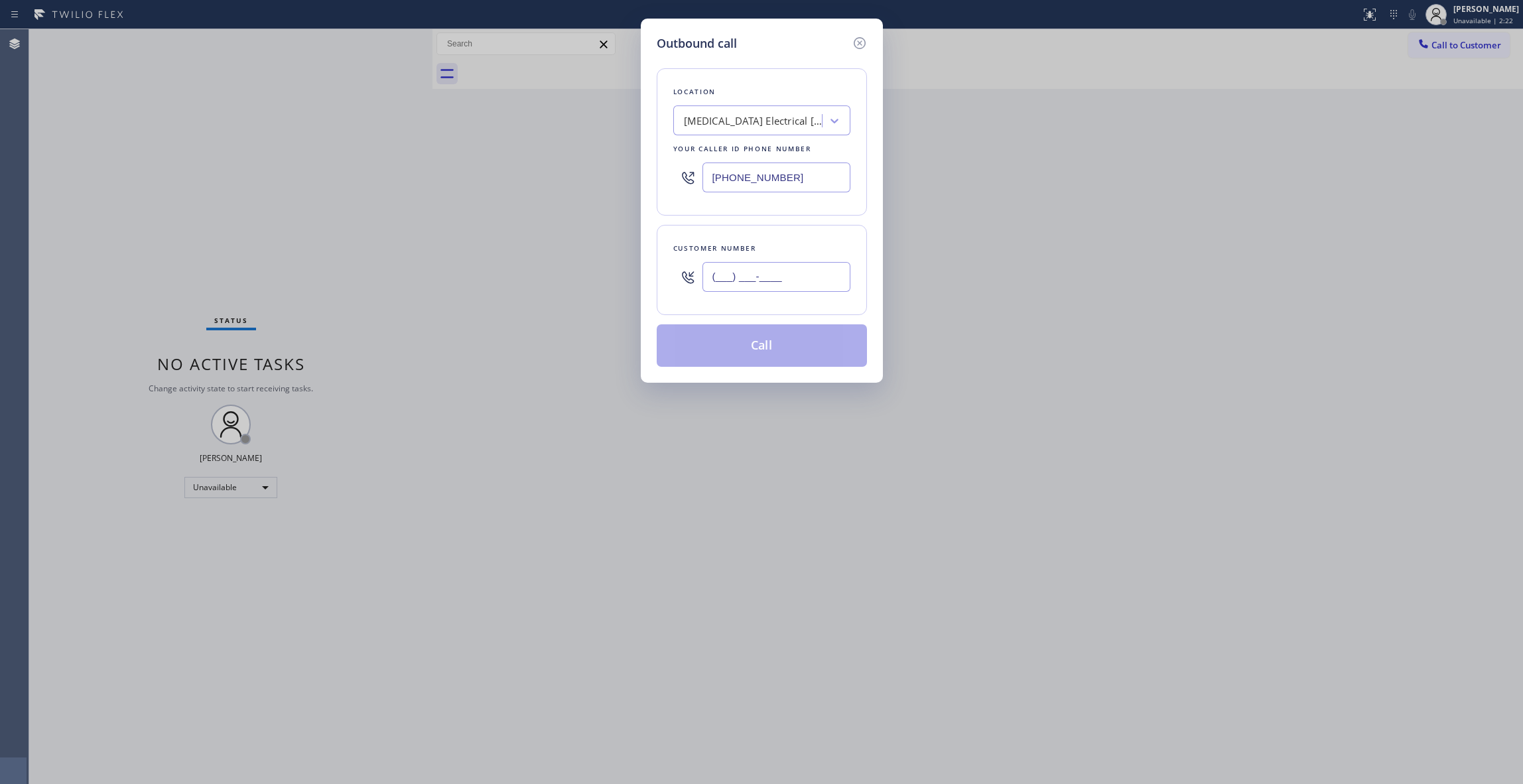
click at [757, 274] on input "(___) ___-____" at bounding box center [776, 277] width 148 height 30
paste input "442) 241-9300"
type input "[PHONE_NUMBER]"
click at [741, 351] on button "Call" at bounding box center [762, 345] width 210 height 42
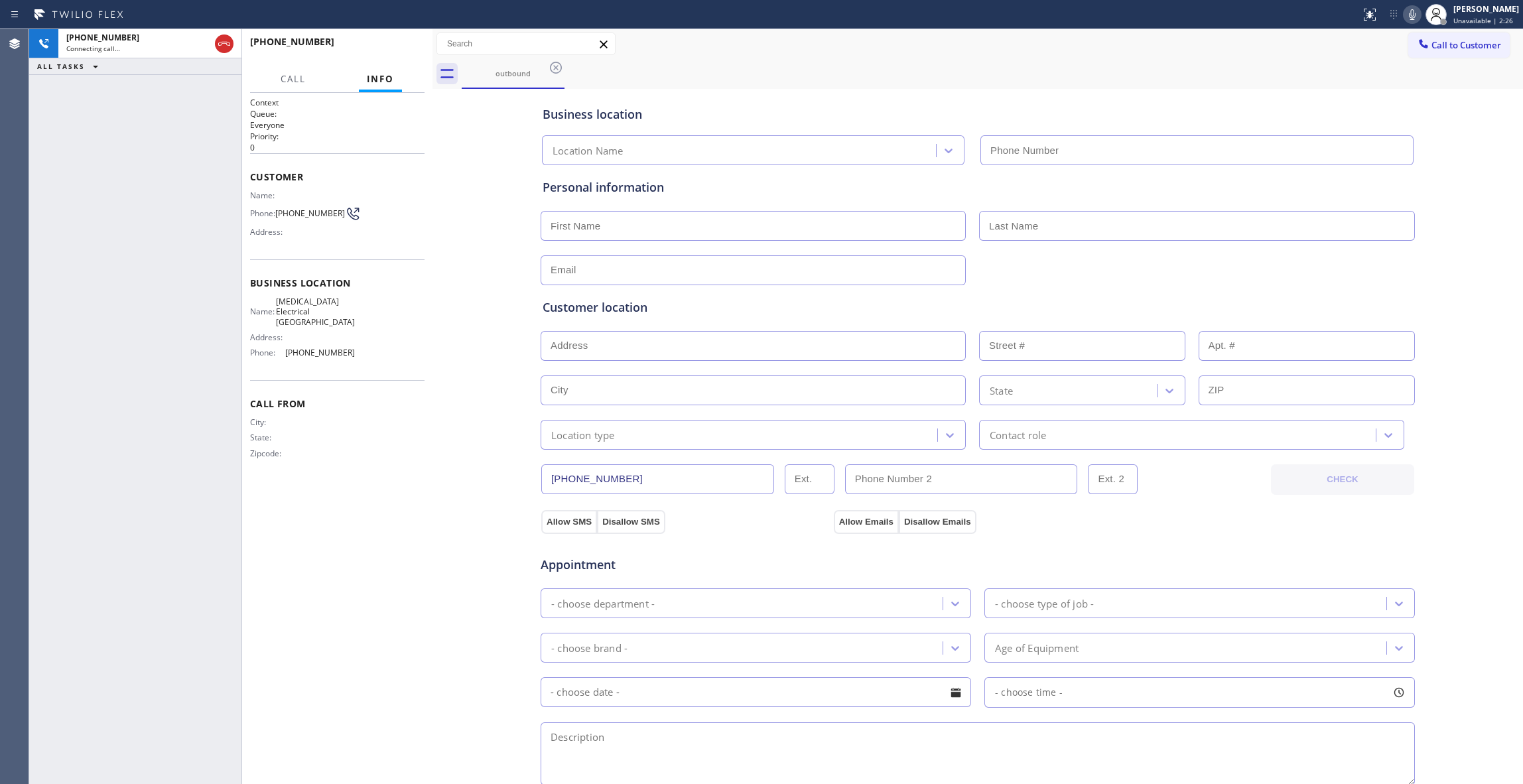
type input "[PHONE_NUMBER]"
click at [380, 43] on span "HANG UP" at bounding box center [394, 47] width 40 height 9
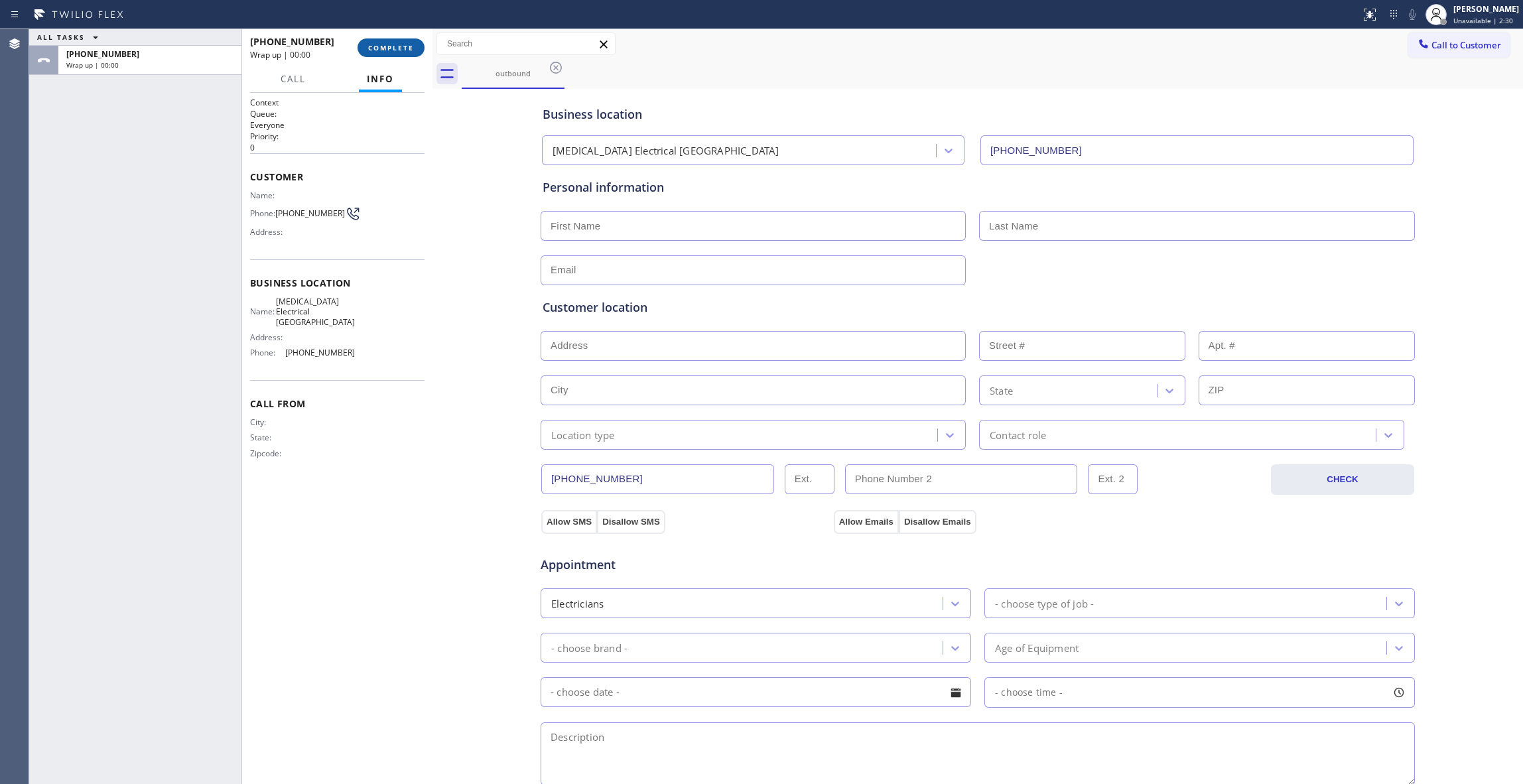
click at [381, 43] on span "COMPLETE" at bounding box center [391, 47] width 45 height 9
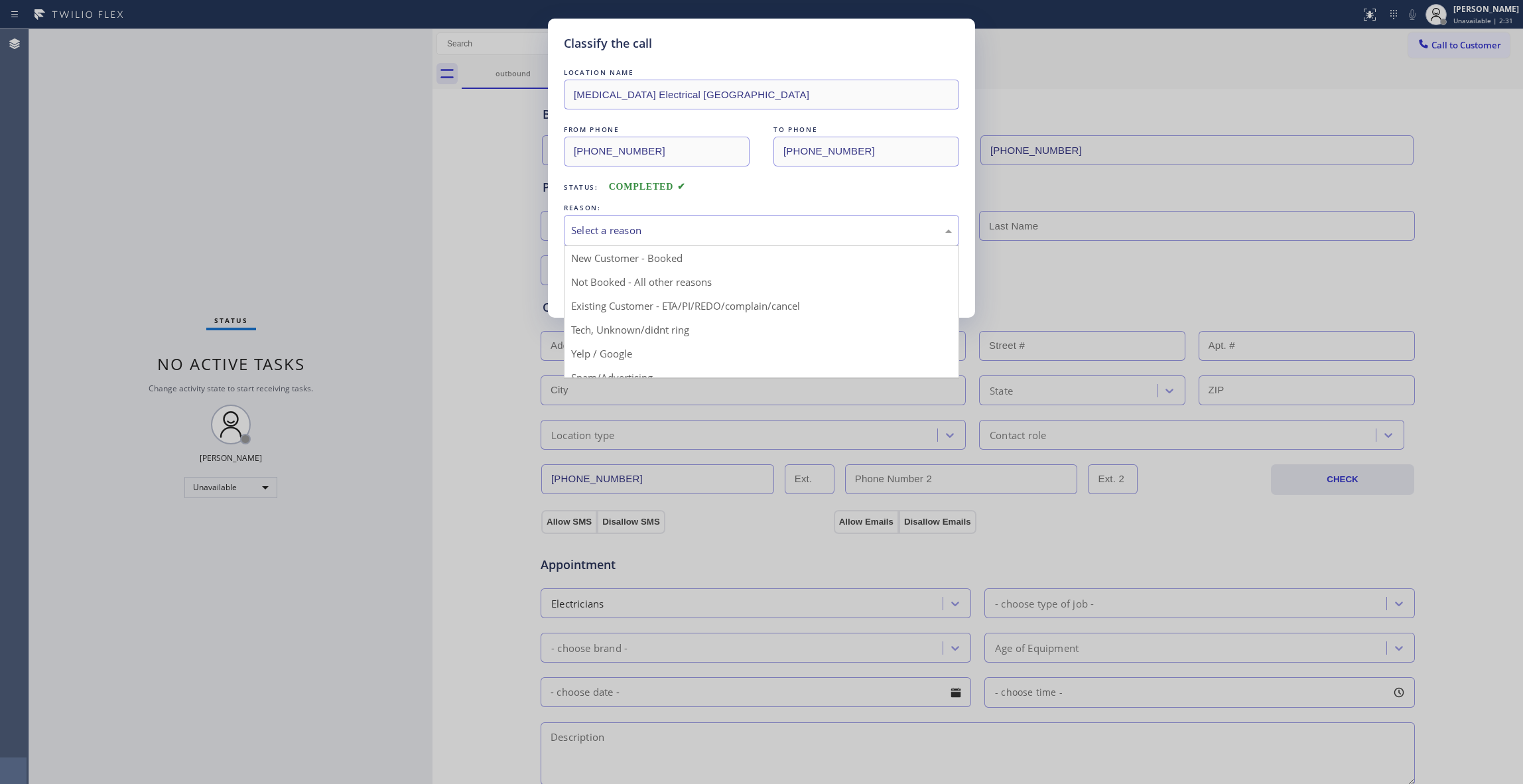
click at [585, 222] on div "Select a reason" at bounding box center [762, 231] width 396 height 32
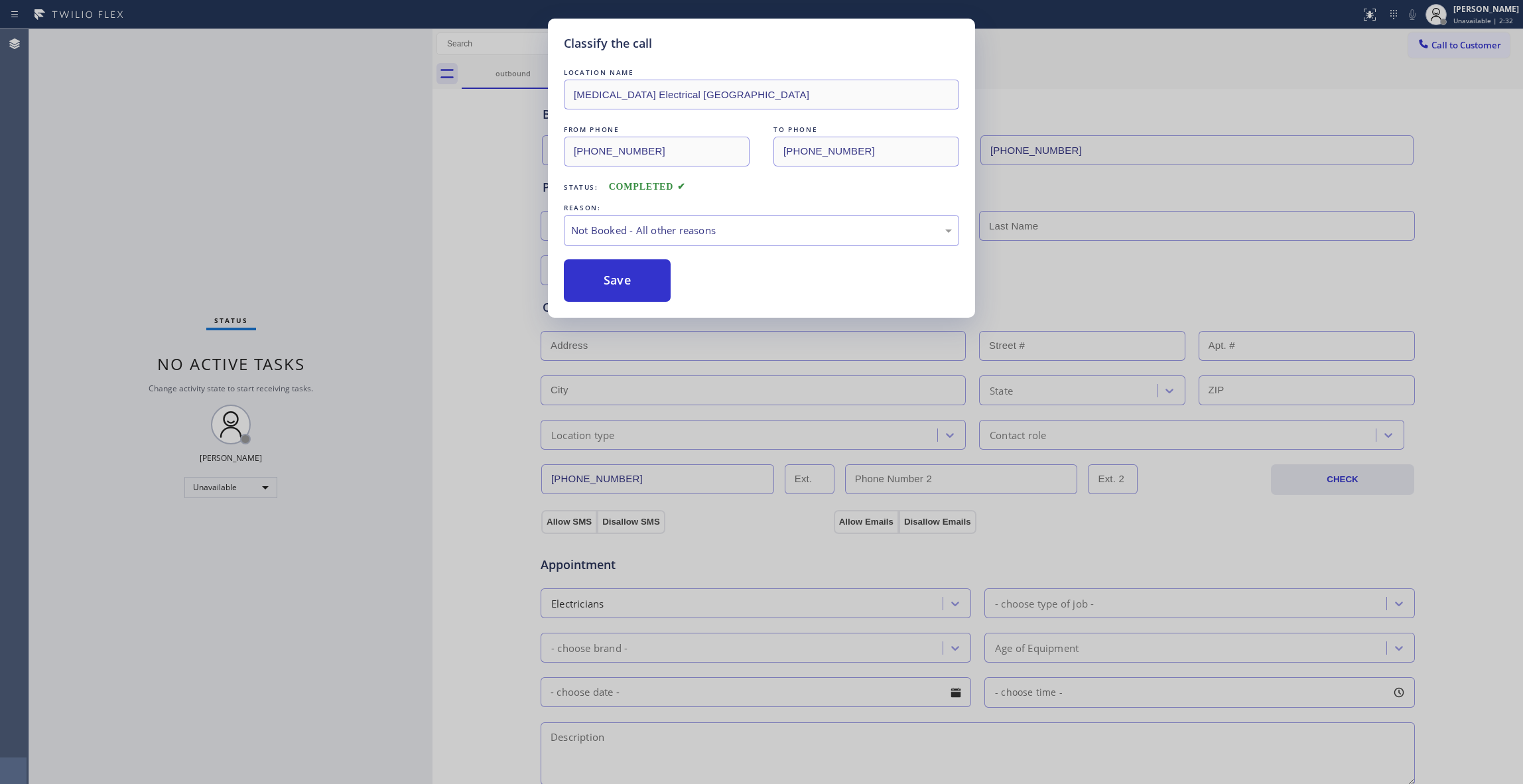
click at [592, 282] on button "Save" at bounding box center [617, 280] width 107 height 42
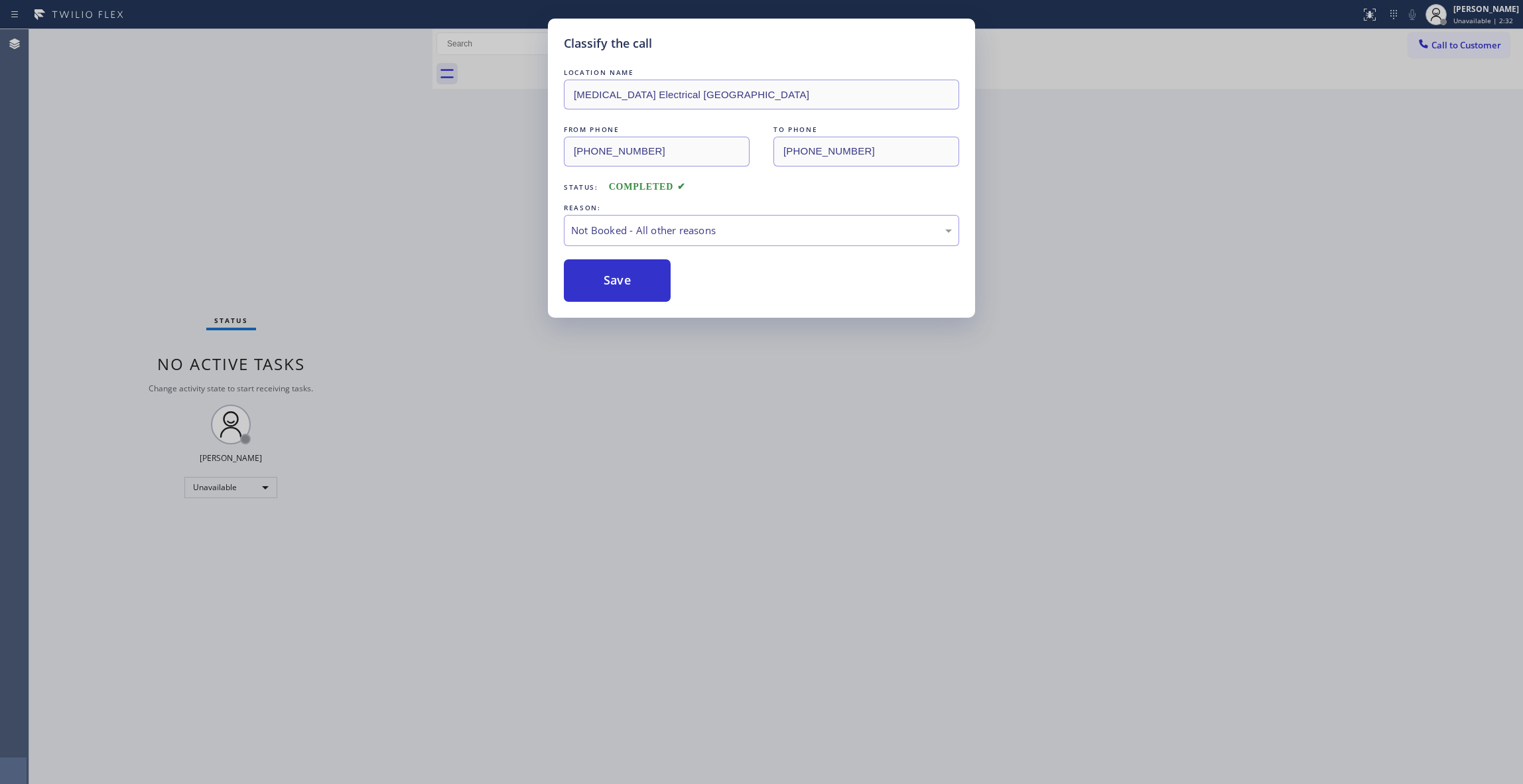
click at [592, 282] on button "Save" at bounding box center [617, 280] width 107 height 42
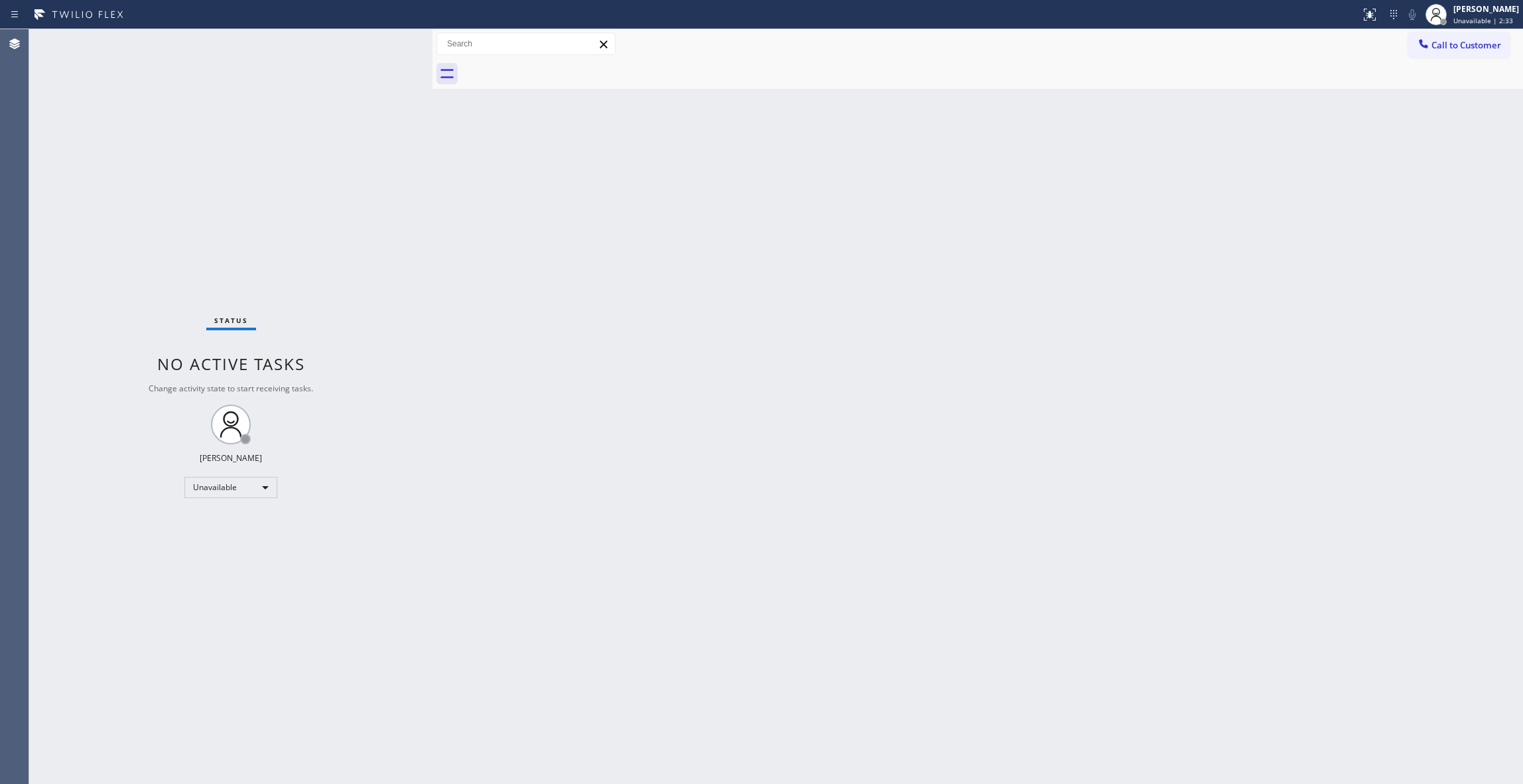
drag, startPoint x: 1458, startPoint y: 48, endPoint x: 1433, endPoint y: 49, distance: 25.0
click at [1451, 48] on span "Call to Customer" at bounding box center [1466, 45] width 70 height 12
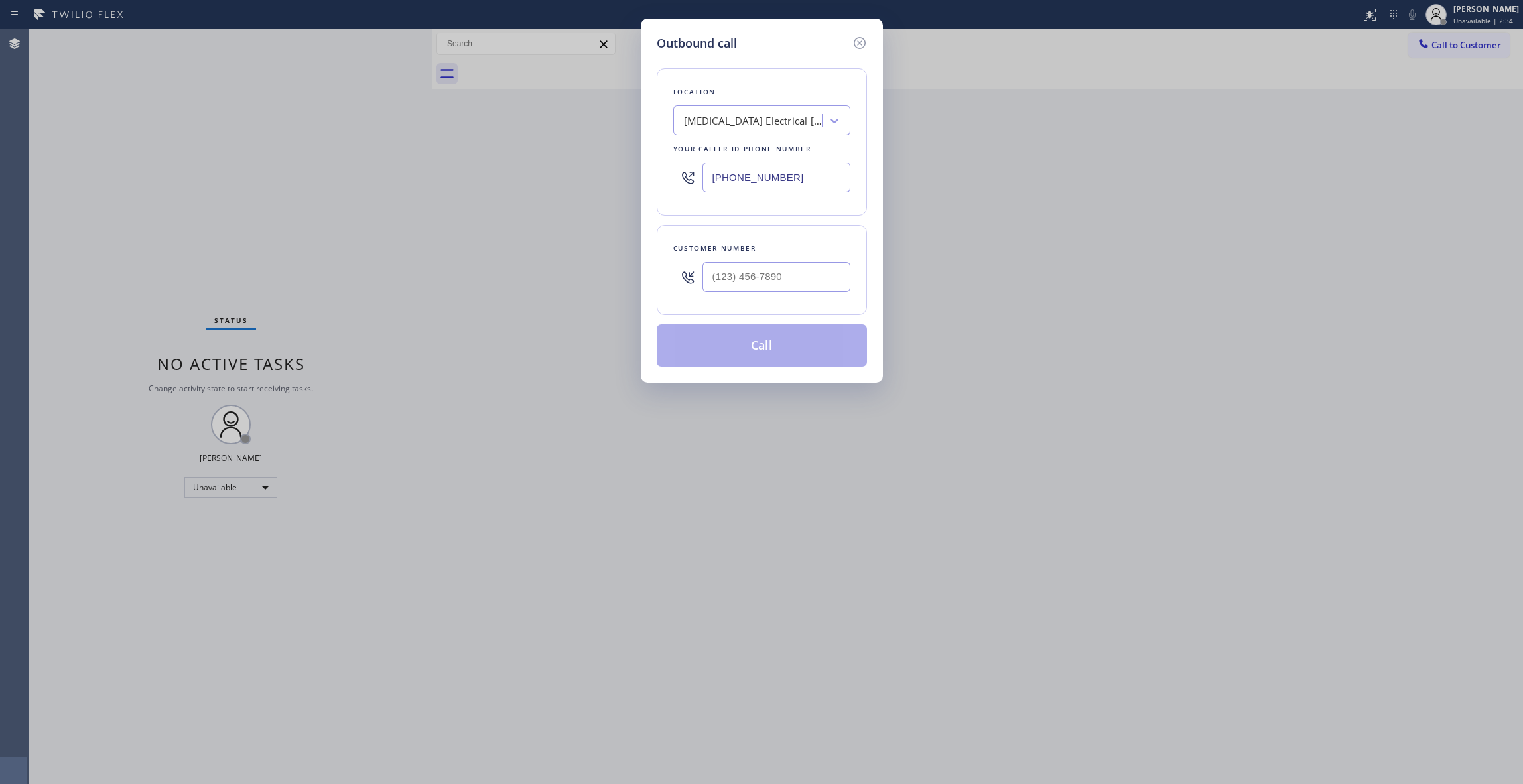
click at [797, 248] on div "Customer number" at bounding box center [762, 249] width 178 height 14
click at [791, 261] on div at bounding box center [776, 277] width 148 height 43
click at [789, 274] on input "(___) ___-____" at bounding box center [776, 277] width 148 height 30
paste input "442) 241-9300"
type input "[PHONE_NUMBER]"
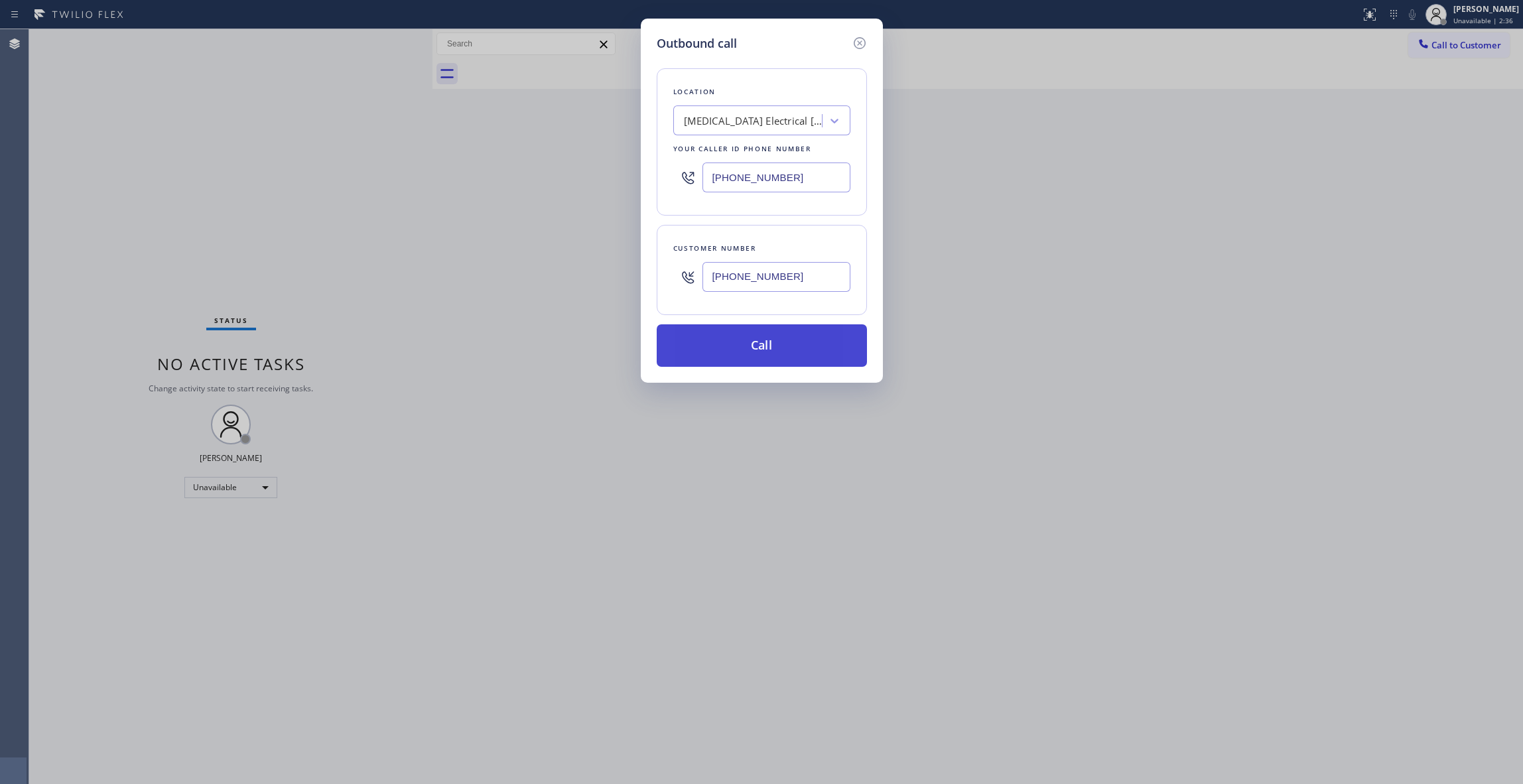
click at [751, 359] on button "Call" at bounding box center [762, 345] width 210 height 42
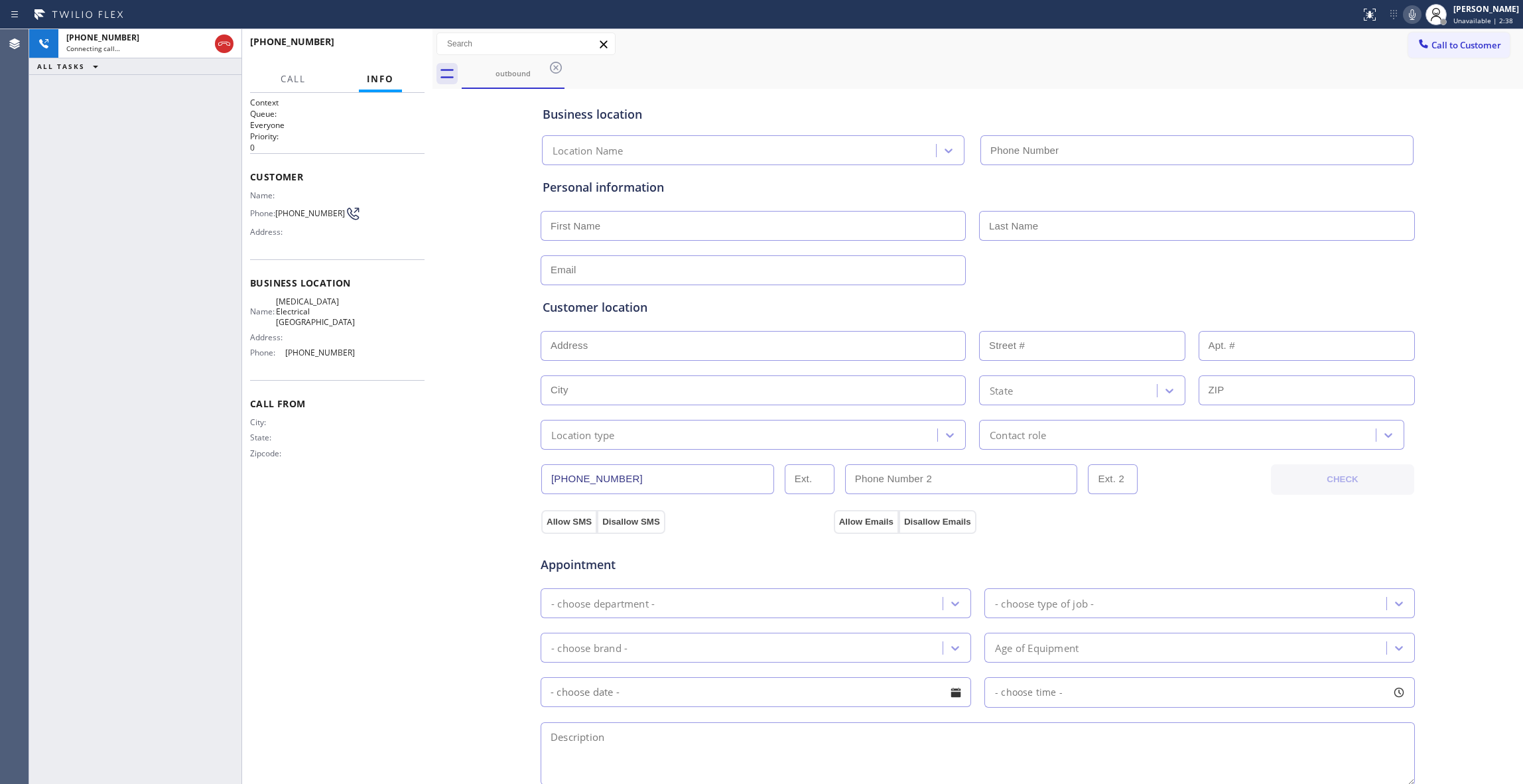
type input "[PHONE_NUMBER]"
click at [388, 45] on span "HANG UP" at bounding box center [394, 47] width 40 height 9
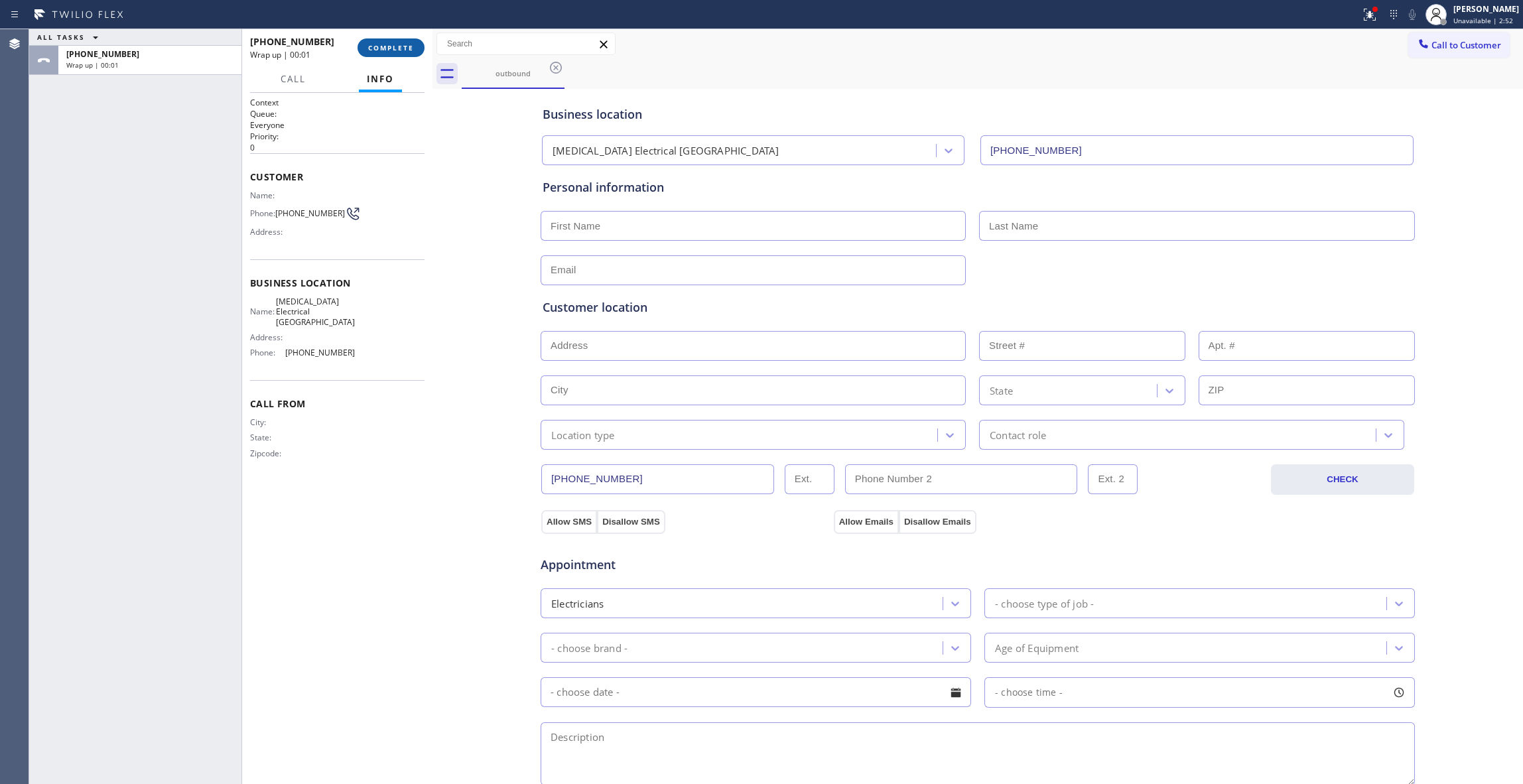
click at [377, 55] on button "COMPLETE" at bounding box center [391, 47] width 67 height 19
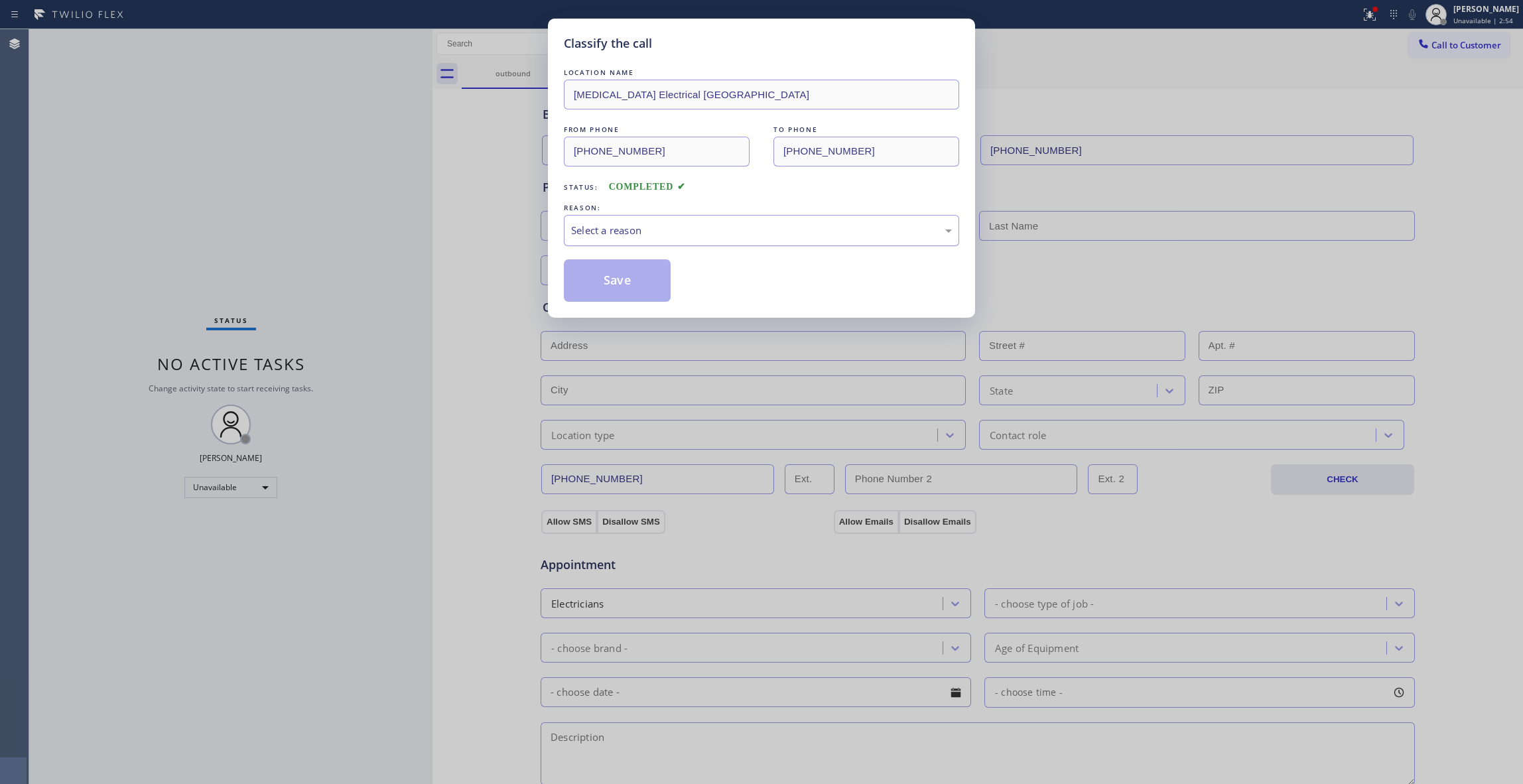
click at [615, 230] on div "Select a reason" at bounding box center [762, 230] width 381 height 15
click at [589, 284] on button "Save" at bounding box center [617, 280] width 107 height 42
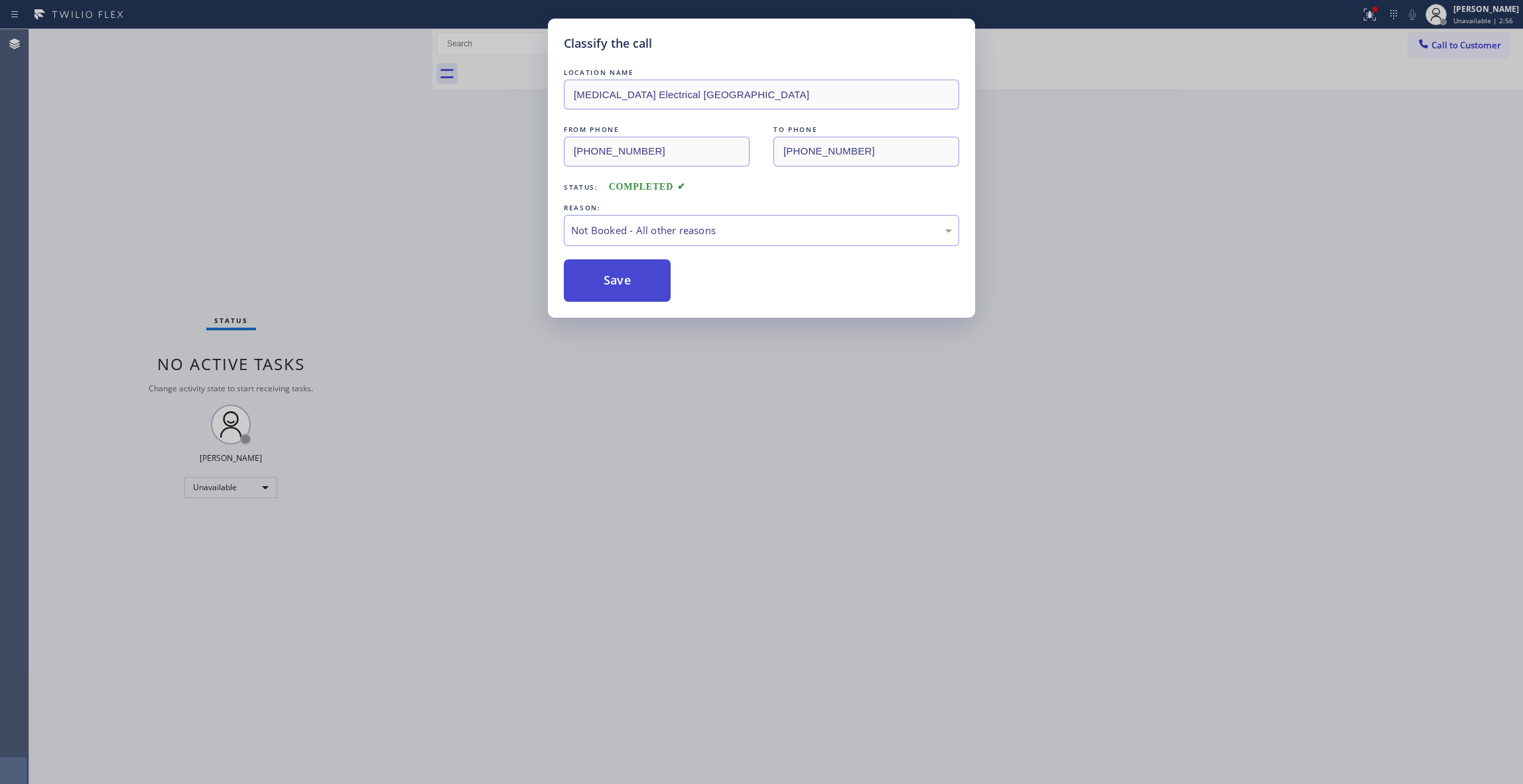
click at [589, 282] on button "Save" at bounding box center [617, 280] width 107 height 42
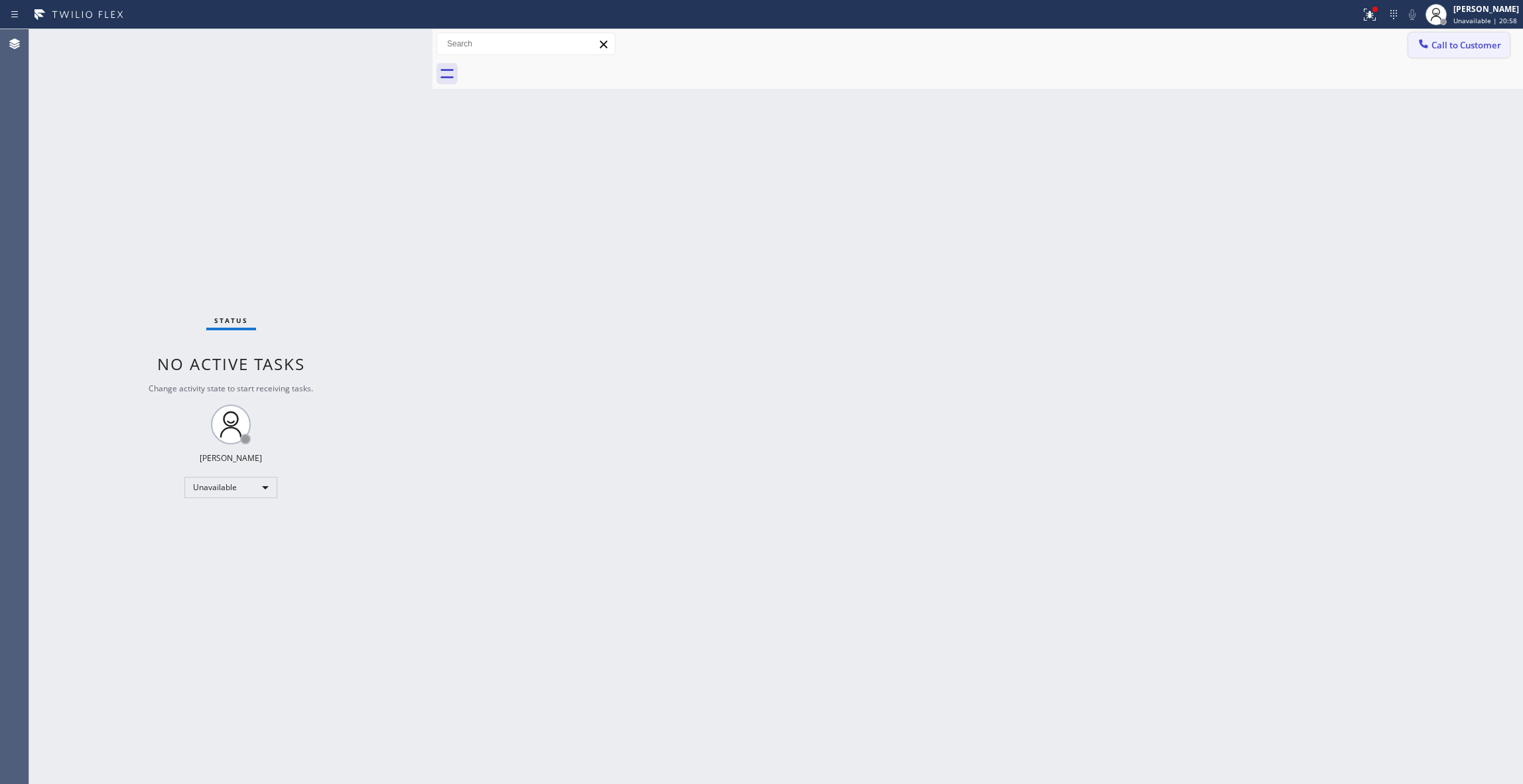
click at [1455, 40] on span "Call to Customer" at bounding box center [1466, 45] width 70 height 12
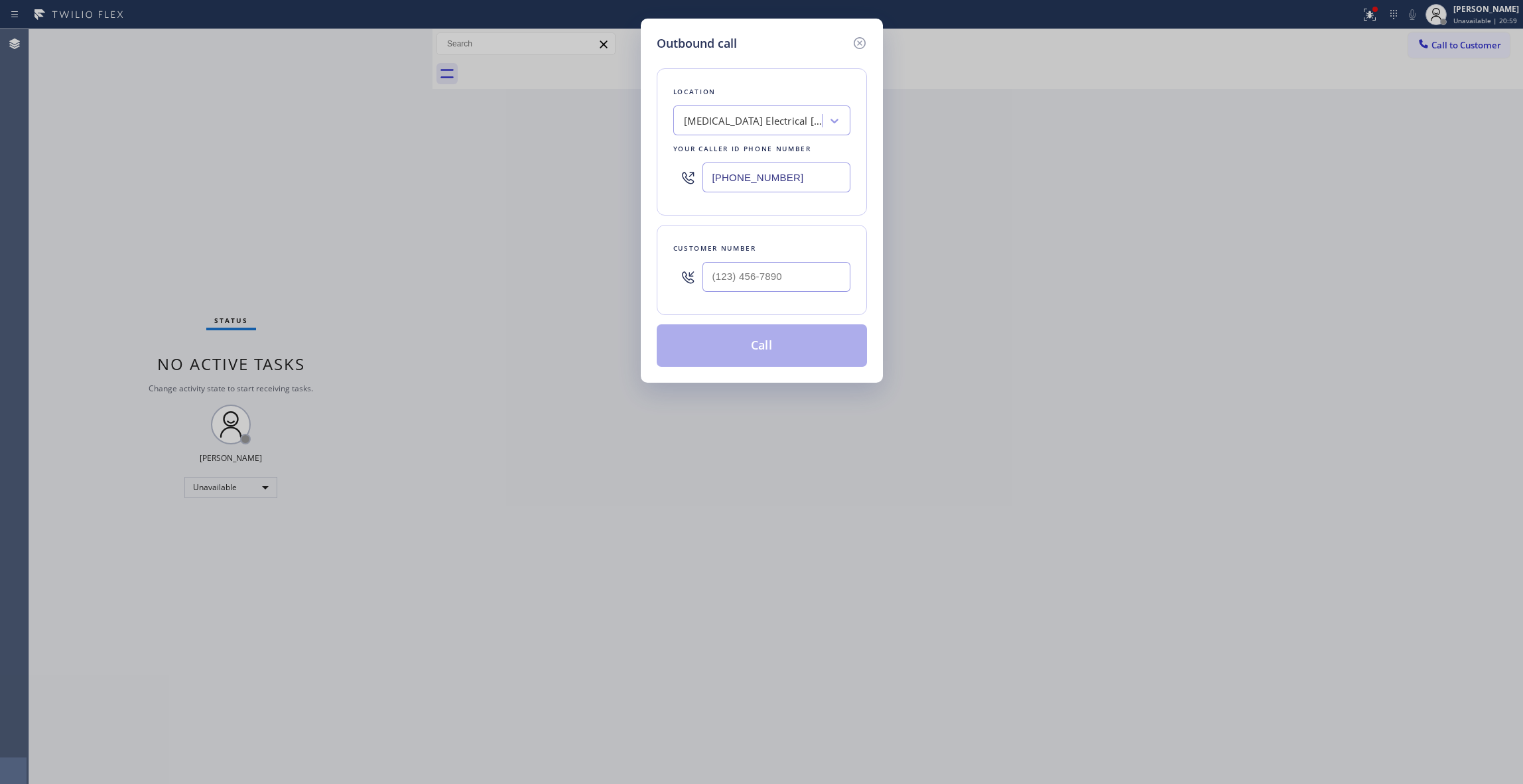
drag, startPoint x: 554, startPoint y: 177, endPoint x: 480, endPoint y: 177, distance: 74.0
click at [480, 177] on div "Outbound call Location [MEDICAL_DATA] Electrical [GEOGRAPHIC_DATA] Your caller …" at bounding box center [762, 392] width 1523 height 784
paste input "470) 782-9857"
type input "[PHONE_NUMBER]"
click at [722, 277] on input "(___) ___-____" at bounding box center [776, 277] width 148 height 30
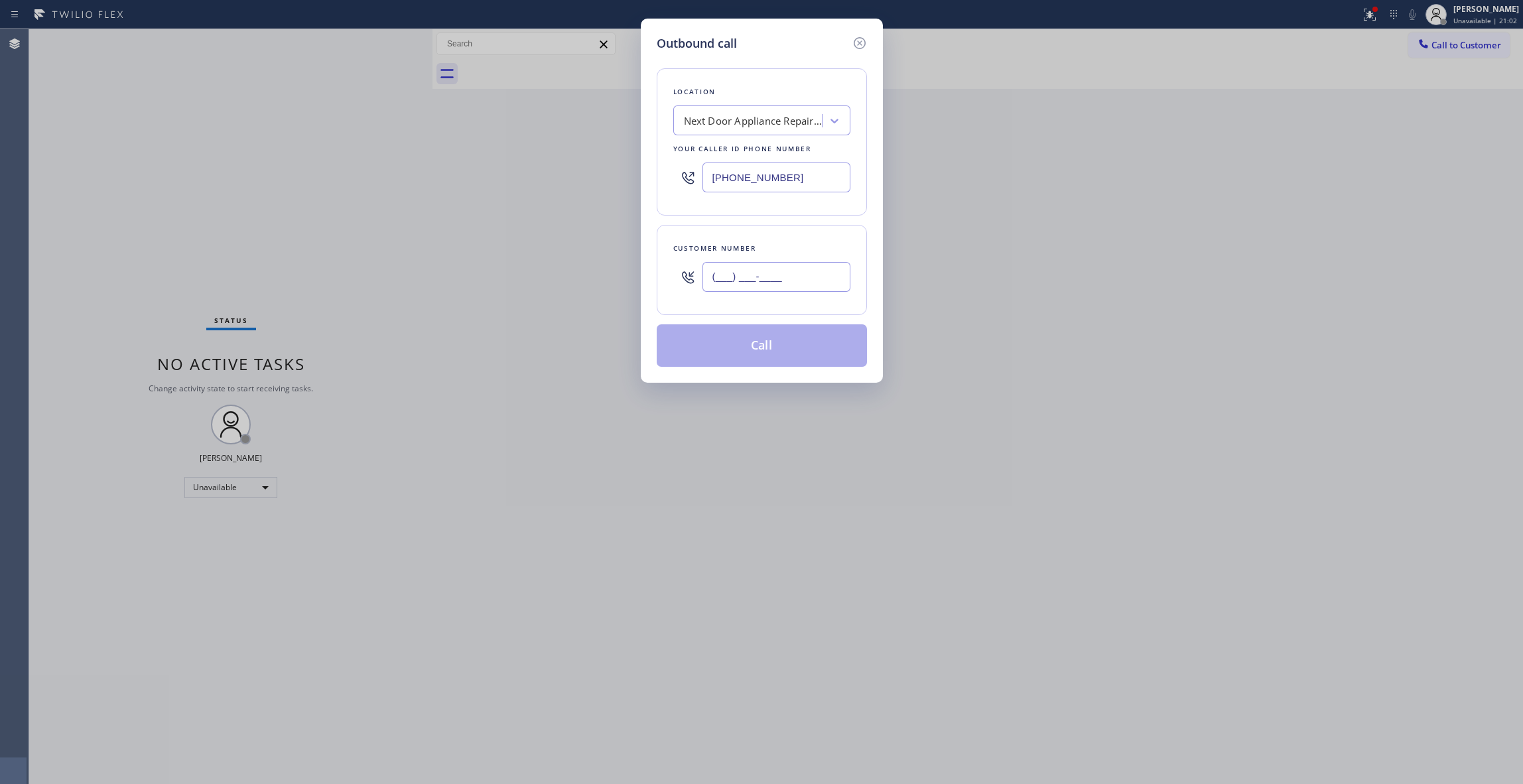
paste input "986) 286-1401"
type input "[PHONE_NUMBER]"
click at [776, 353] on button "Call" at bounding box center [762, 345] width 210 height 42
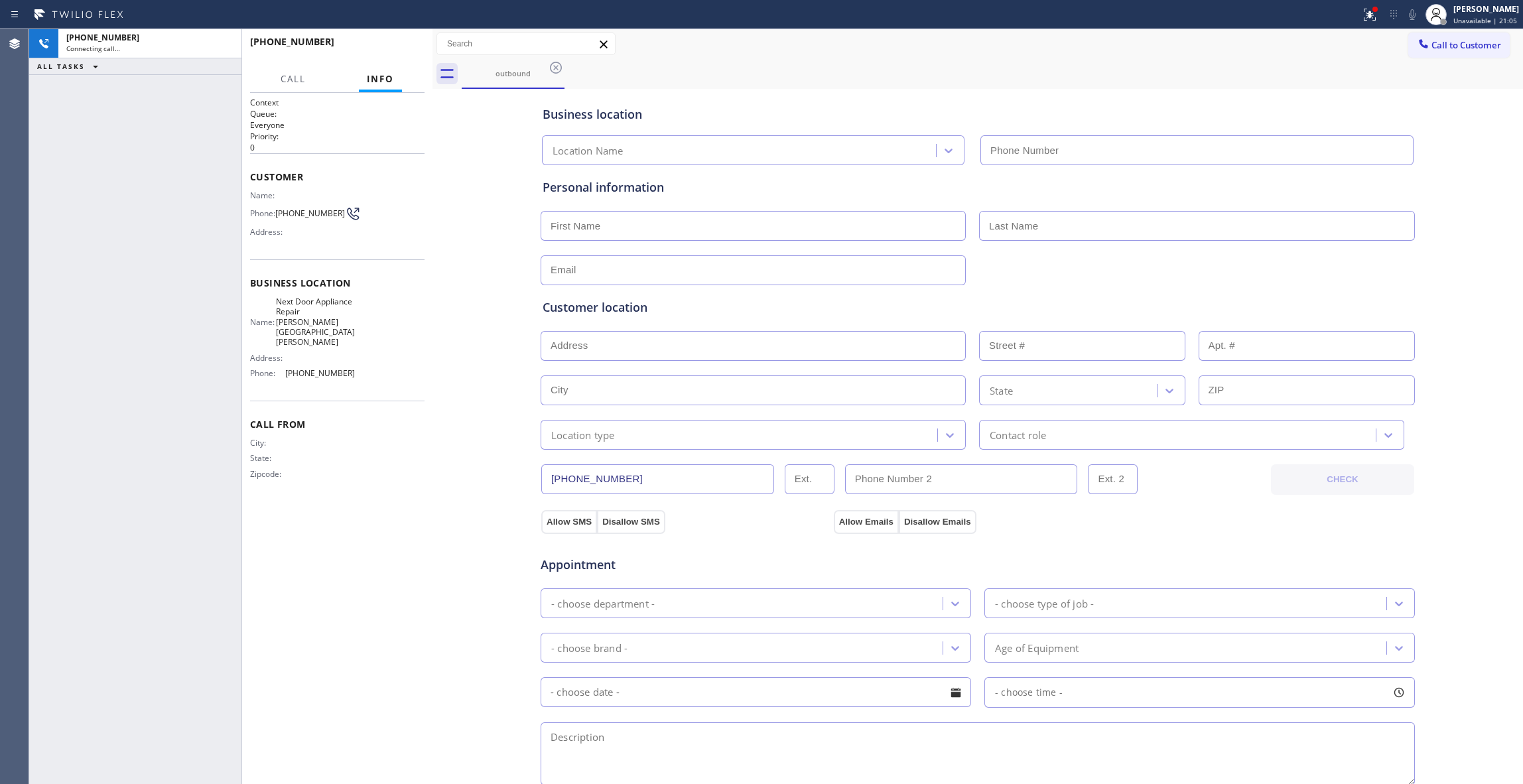
type input "[PHONE_NUMBER]"
click at [317, 218] on span "[PHONE_NUMBER]" at bounding box center [310, 213] width 70 height 10
copy div "[PHONE_NUMBER]"
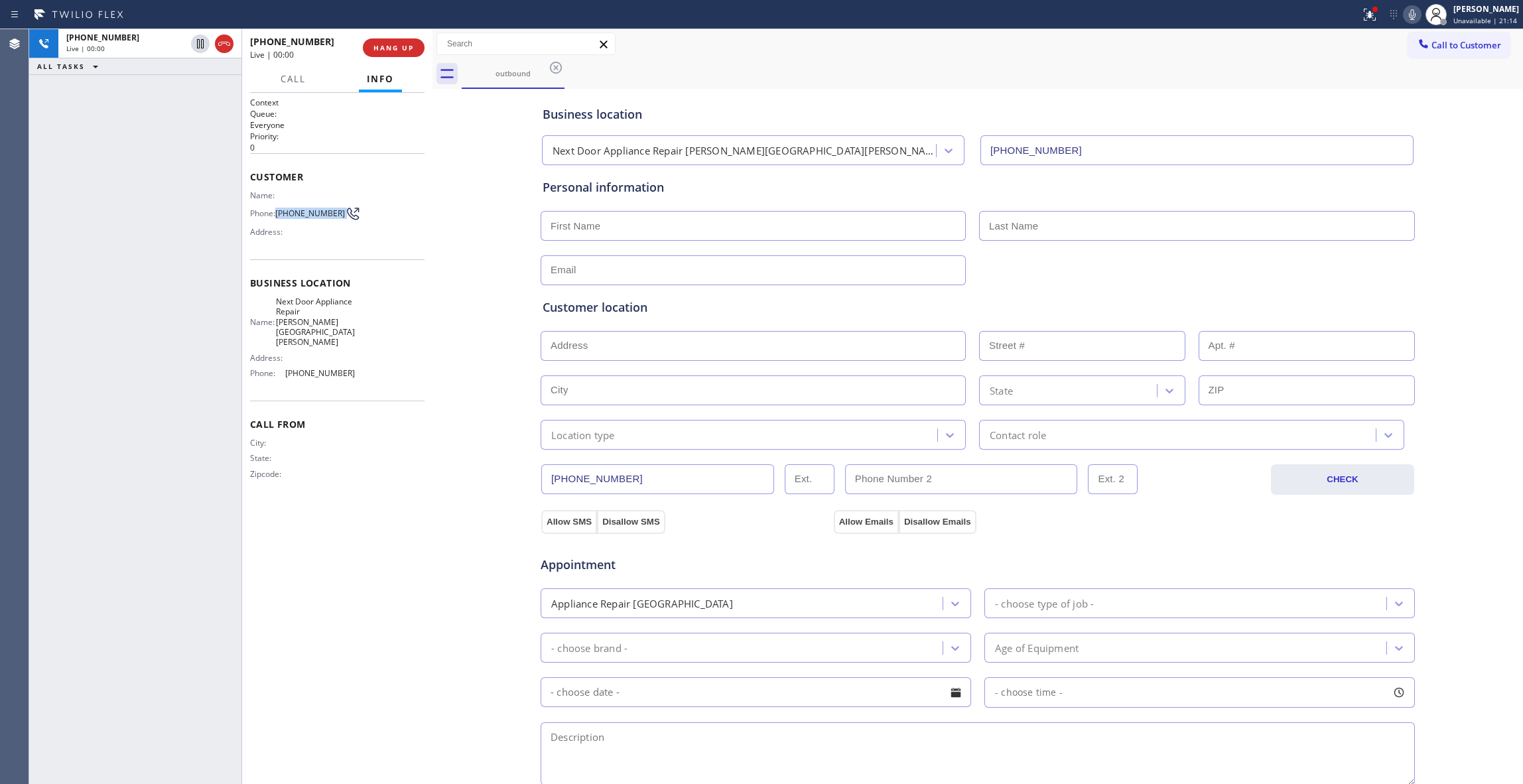
drag, startPoint x: 223, startPoint y: 43, endPoint x: 359, endPoint y: 66, distance: 137.9
click at [223, 43] on icon at bounding box center [224, 43] width 12 height 4
click at [377, 49] on span "HANG UP" at bounding box center [394, 47] width 40 height 9
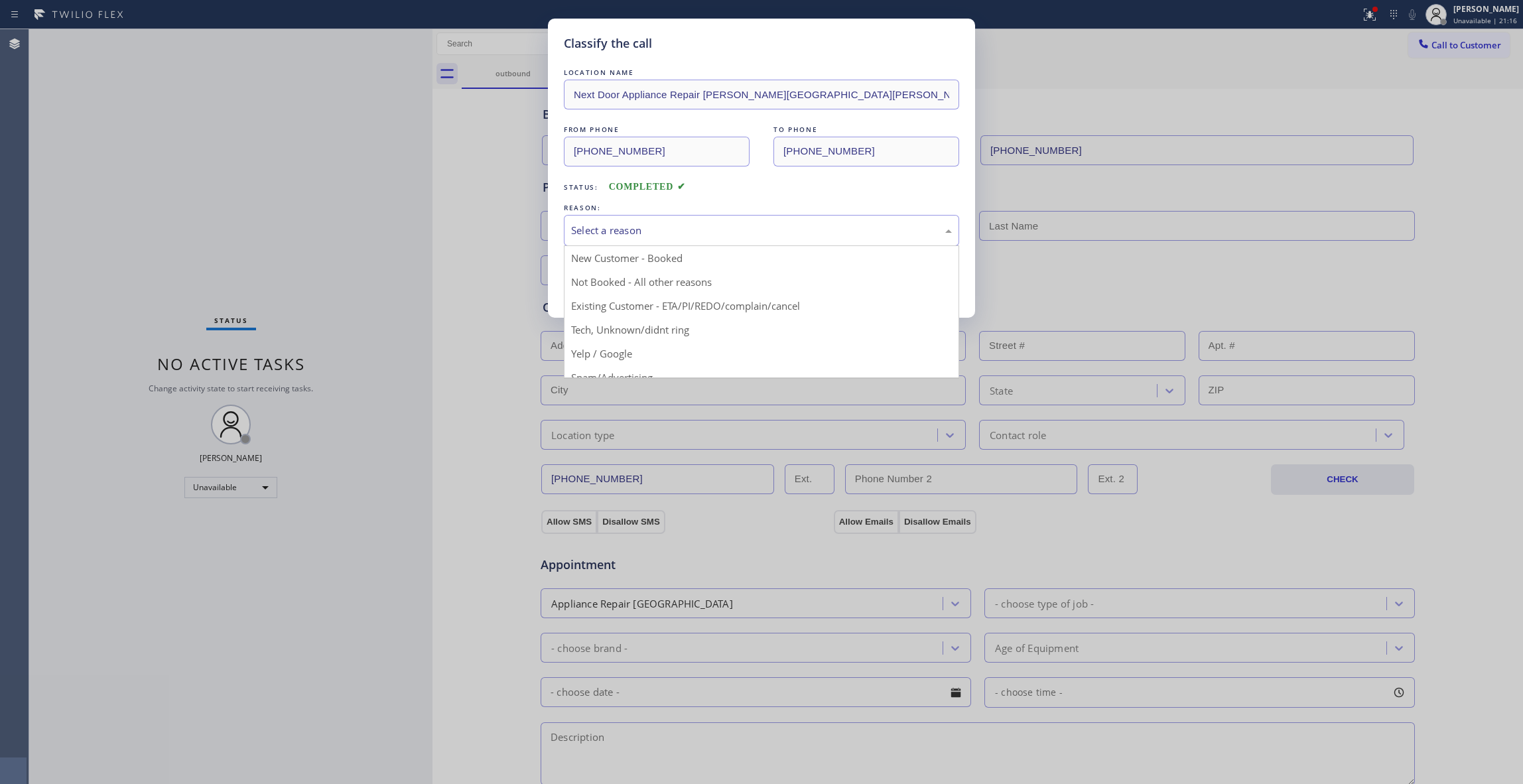
click at [600, 230] on div "Select a reason" at bounding box center [762, 230] width 381 height 15
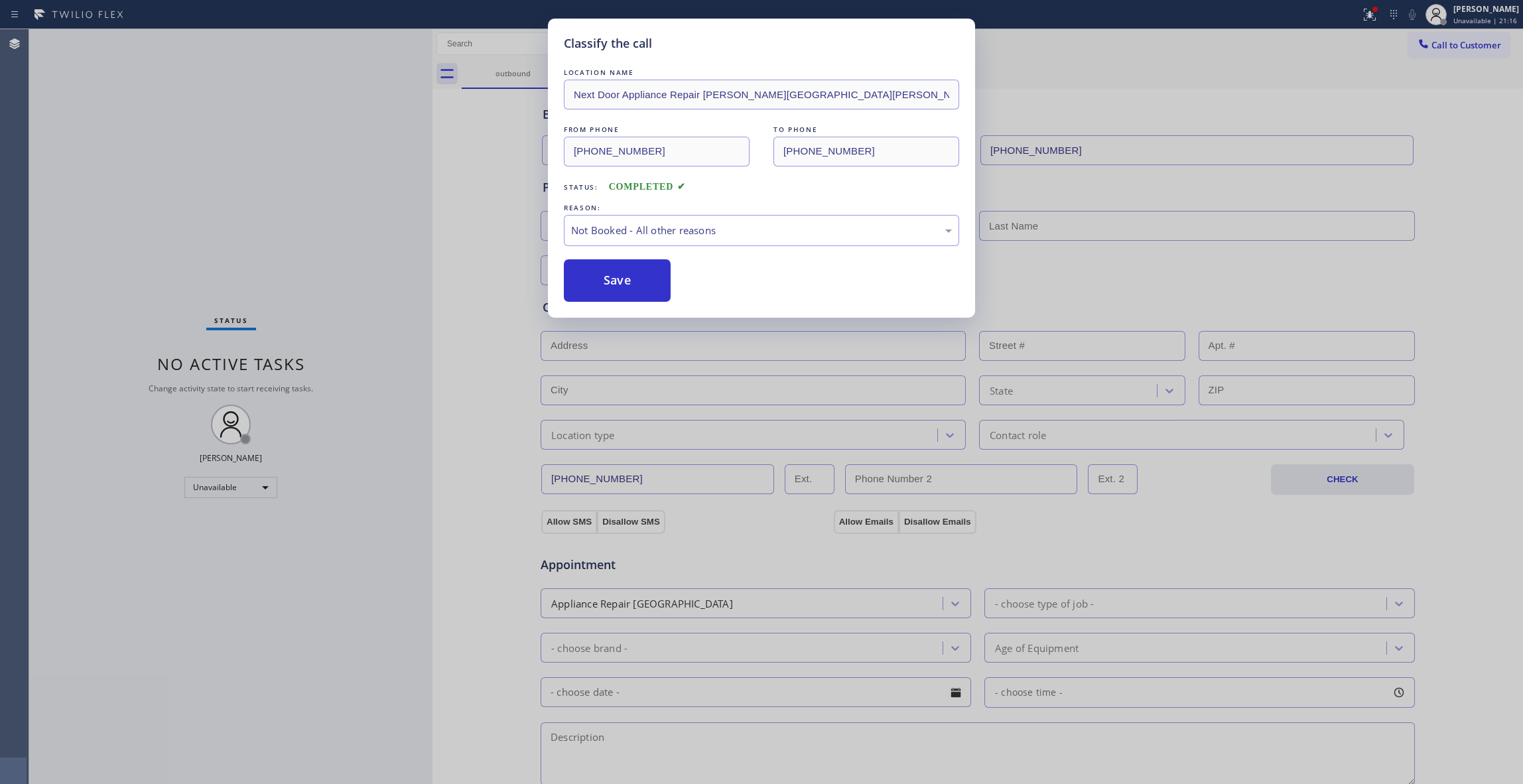
click at [598, 276] on button "Save" at bounding box center [617, 280] width 107 height 42
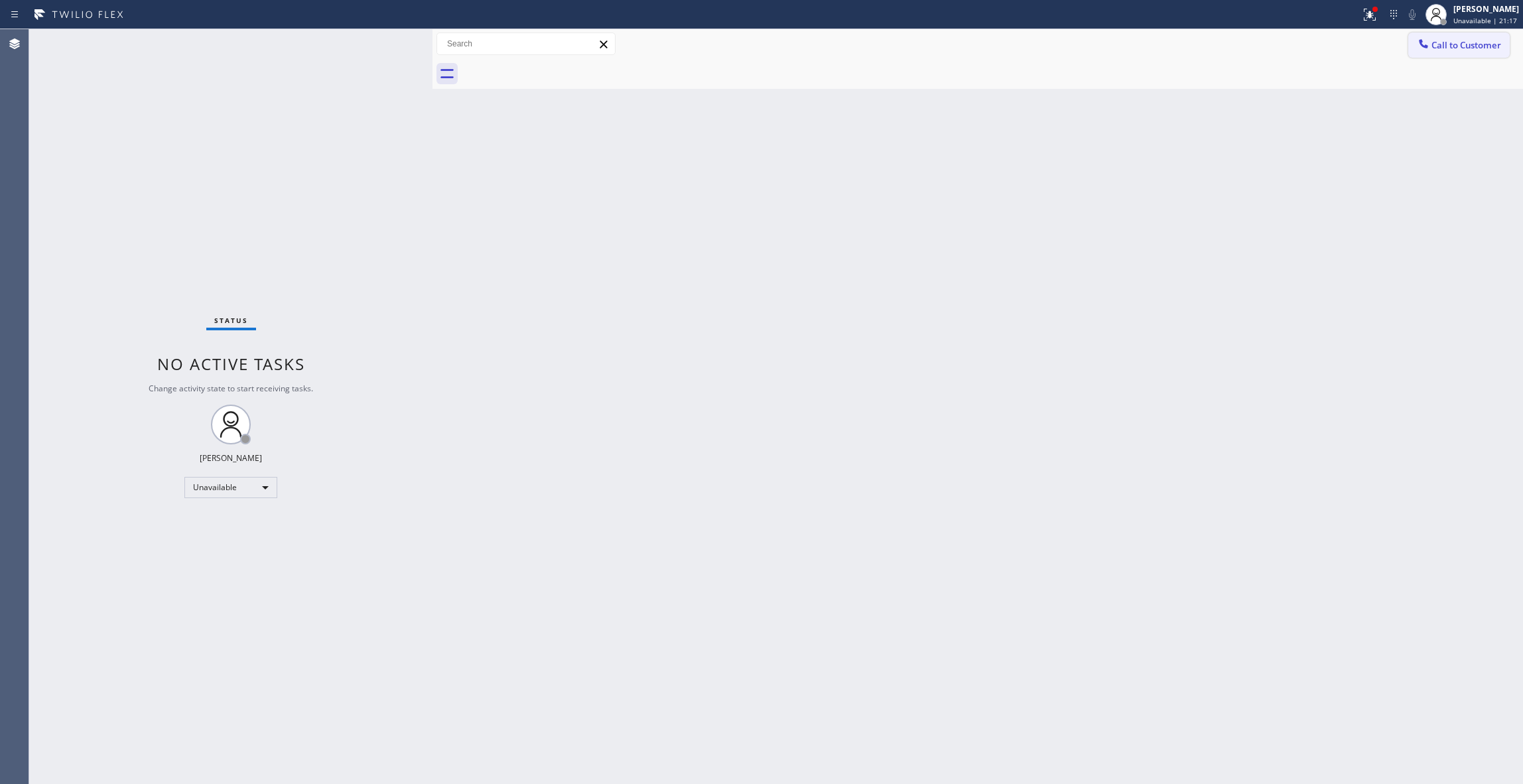
click at [1462, 39] on span "Call to Customer" at bounding box center [1466, 45] width 70 height 12
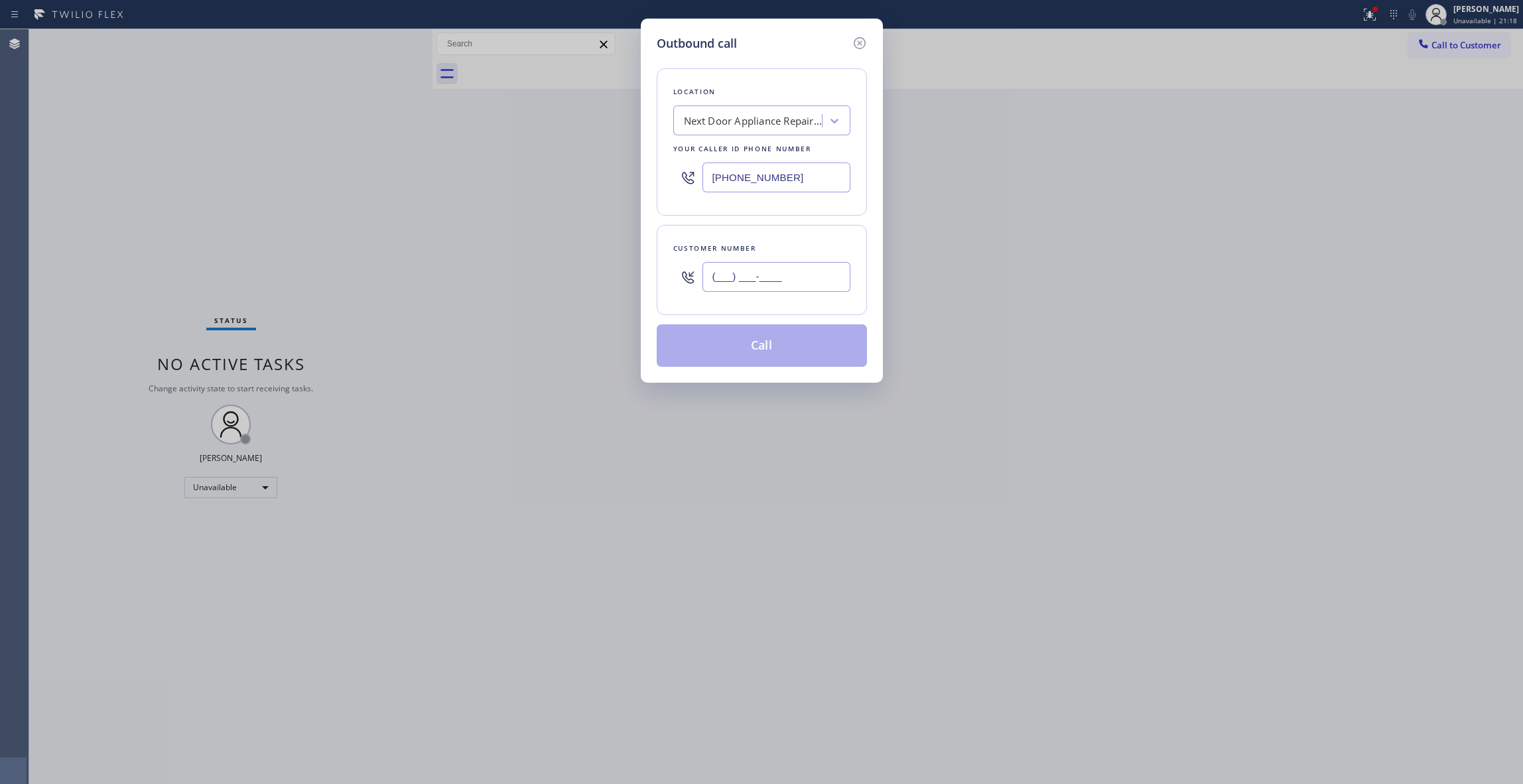
click at [762, 291] on input "(___) ___-____" at bounding box center [776, 277] width 148 height 30
paste input "986) 286-1401"
type input "[PHONE_NUMBER]"
click at [765, 350] on button "Call" at bounding box center [762, 345] width 210 height 42
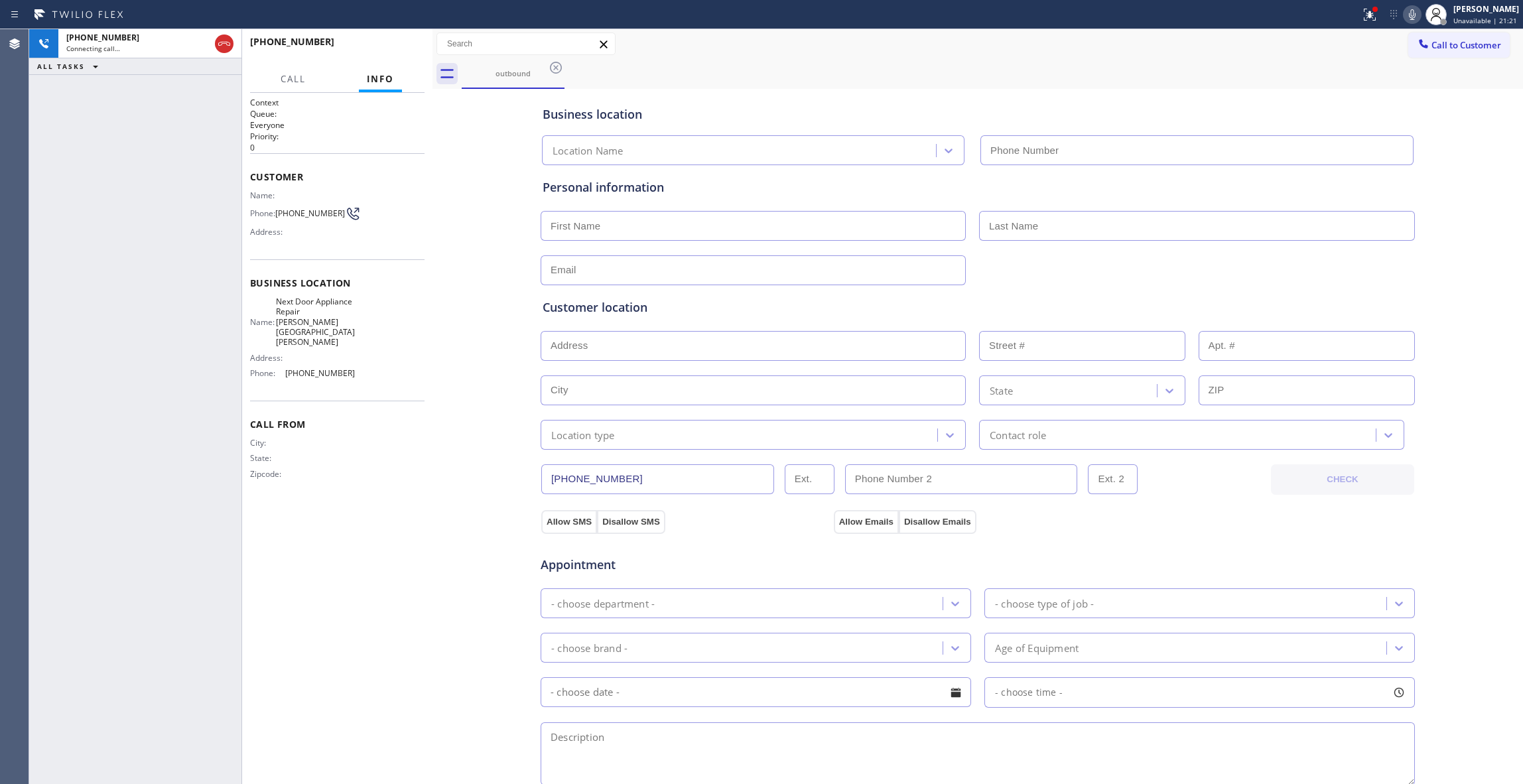
type input "[PHONE_NUMBER]"
click at [393, 45] on span "HANG UP" at bounding box center [394, 47] width 40 height 9
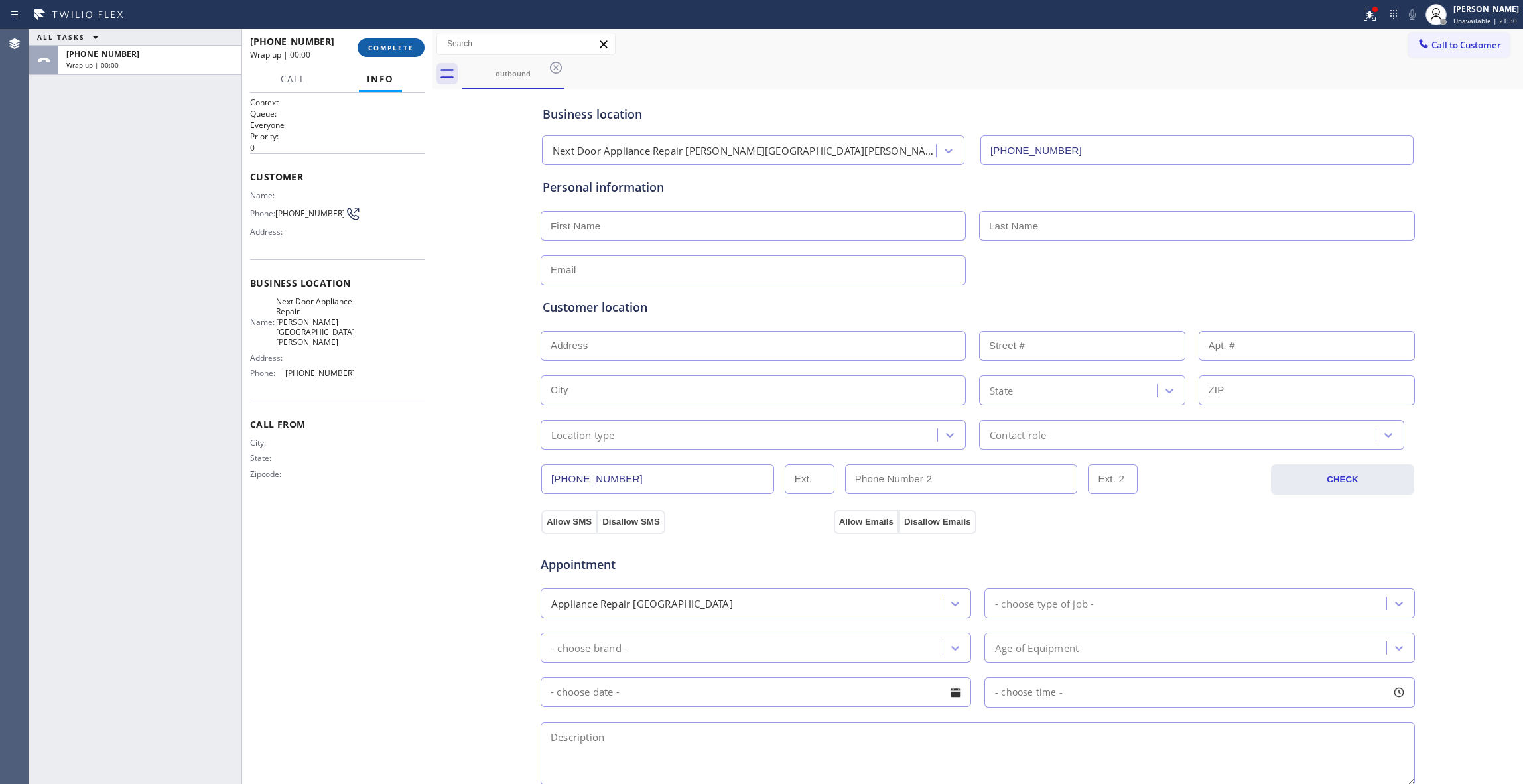
click at [396, 45] on span "COMPLETE" at bounding box center [391, 47] width 45 height 9
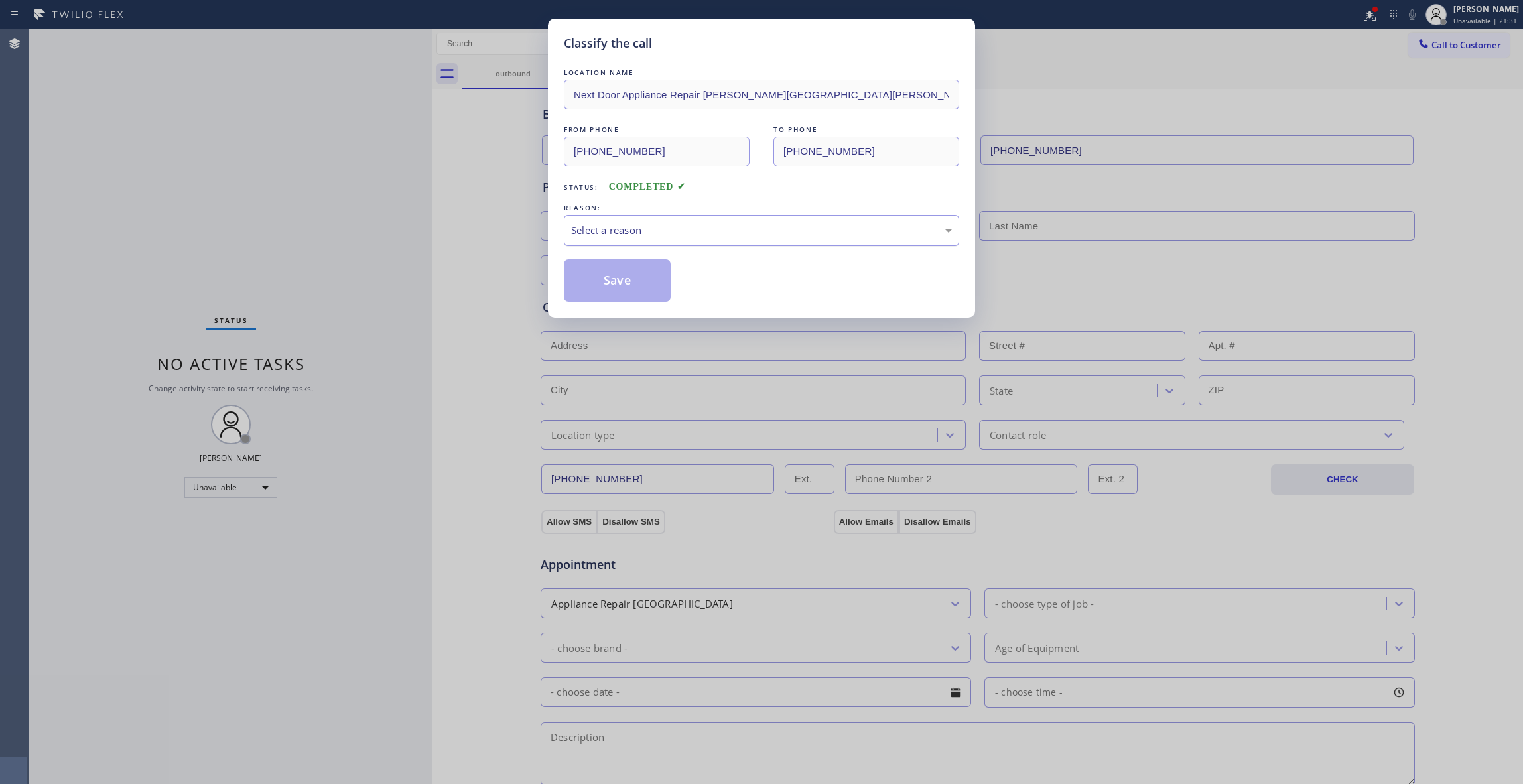
drag, startPoint x: 627, startPoint y: 220, endPoint x: 625, endPoint y: 242, distance: 22.1
click at [627, 223] on div "Select a reason" at bounding box center [762, 231] width 396 height 32
click at [603, 285] on button "Save" at bounding box center [617, 280] width 107 height 42
click at [603, 284] on button "Save" at bounding box center [617, 280] width 107 height 42
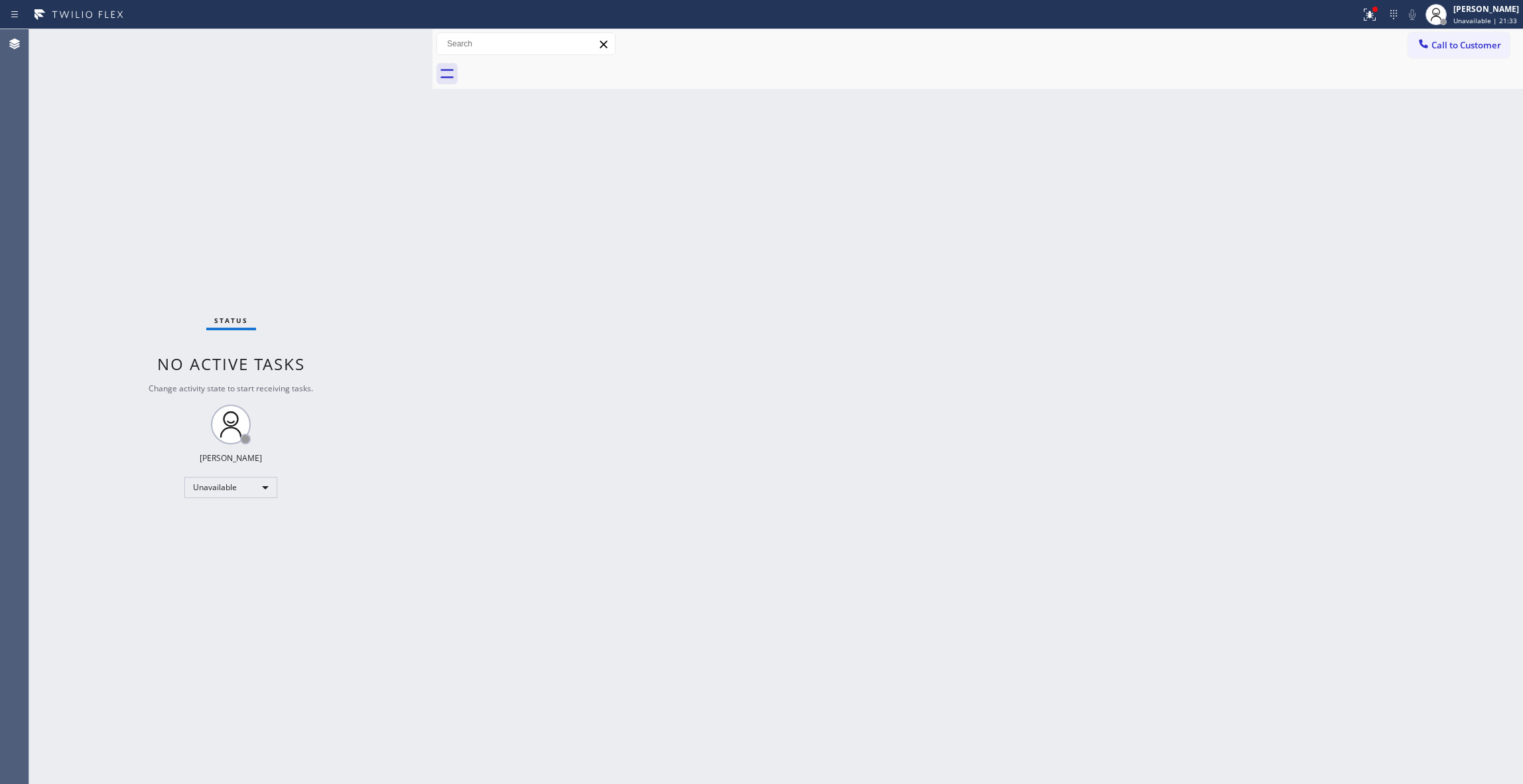
click at [1478, 45] on span "Call to Customer" at bounding box center [1466, 45] width 70 height 12
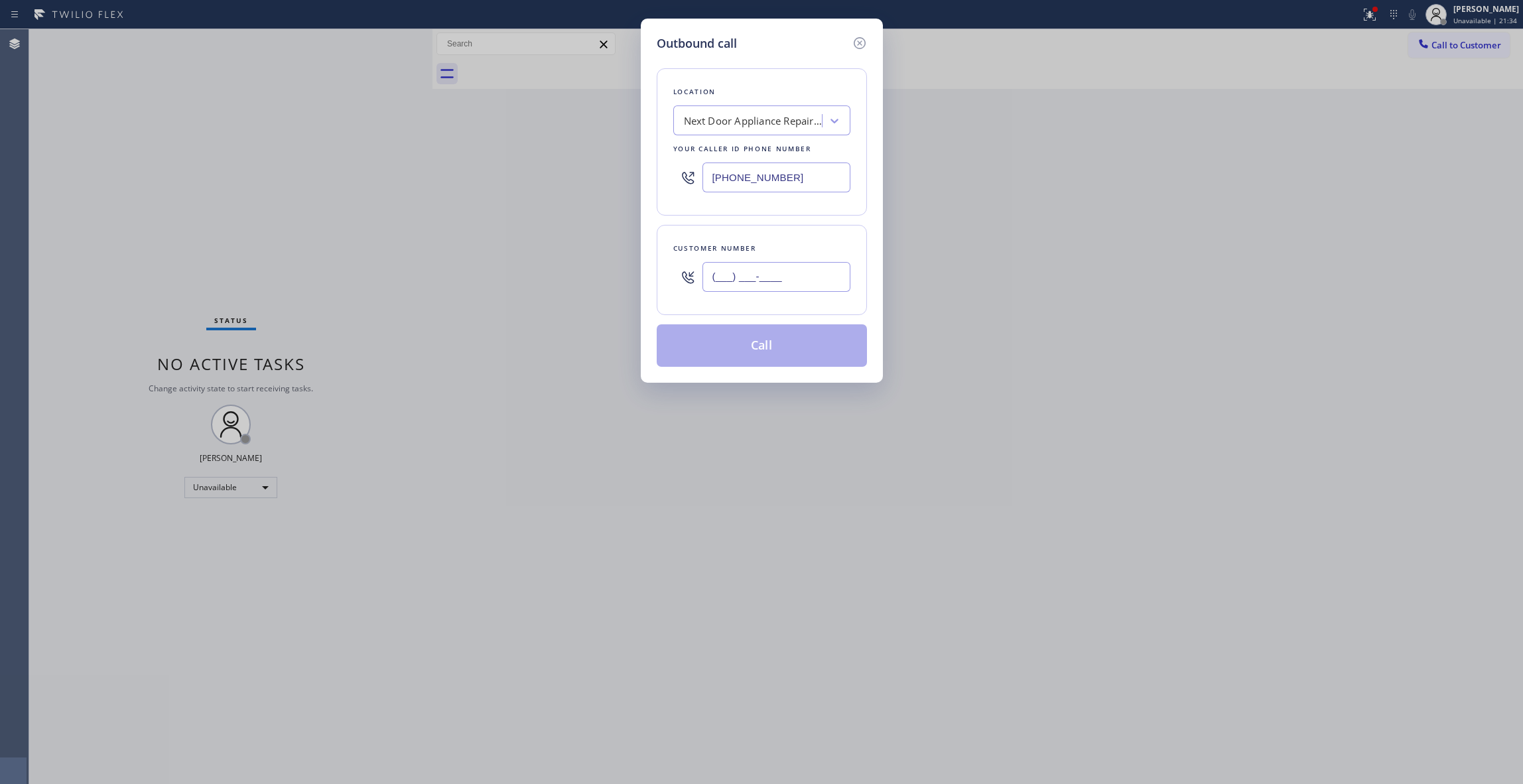
click at [739, 277] on input "(___) ___-____" at bounding box center [776, 277] width 148 height 30
paste input "986) 286-1401"
type input "[PHONE_NUMBER]"
click at [757, 354] on button "Call" at bounding box center [762, 345] width 210 height 42
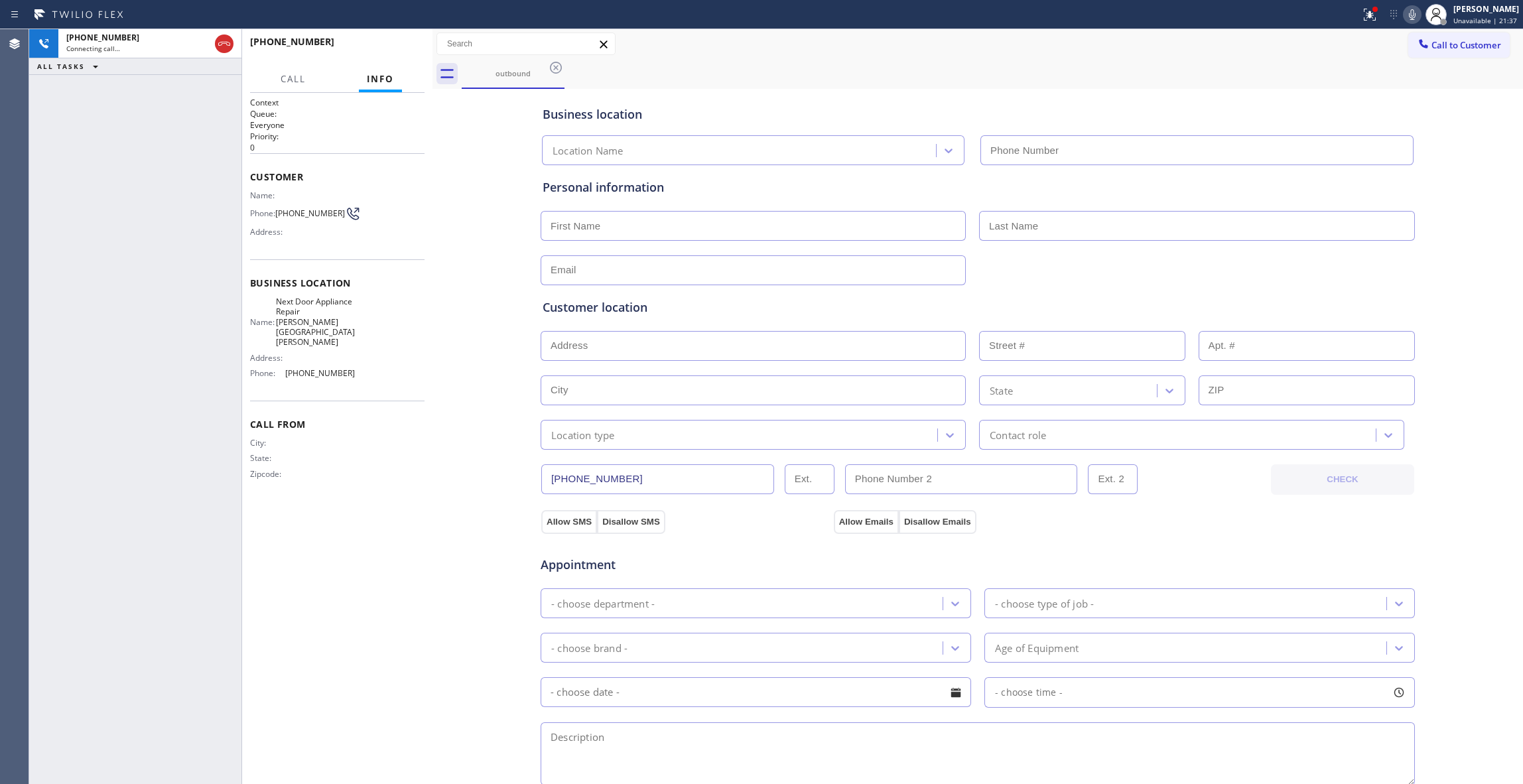
type input "[PHONE_NUMBER]"
click at [1362, 17] on icon at bounding box center [1370, 15] width 16 height 16
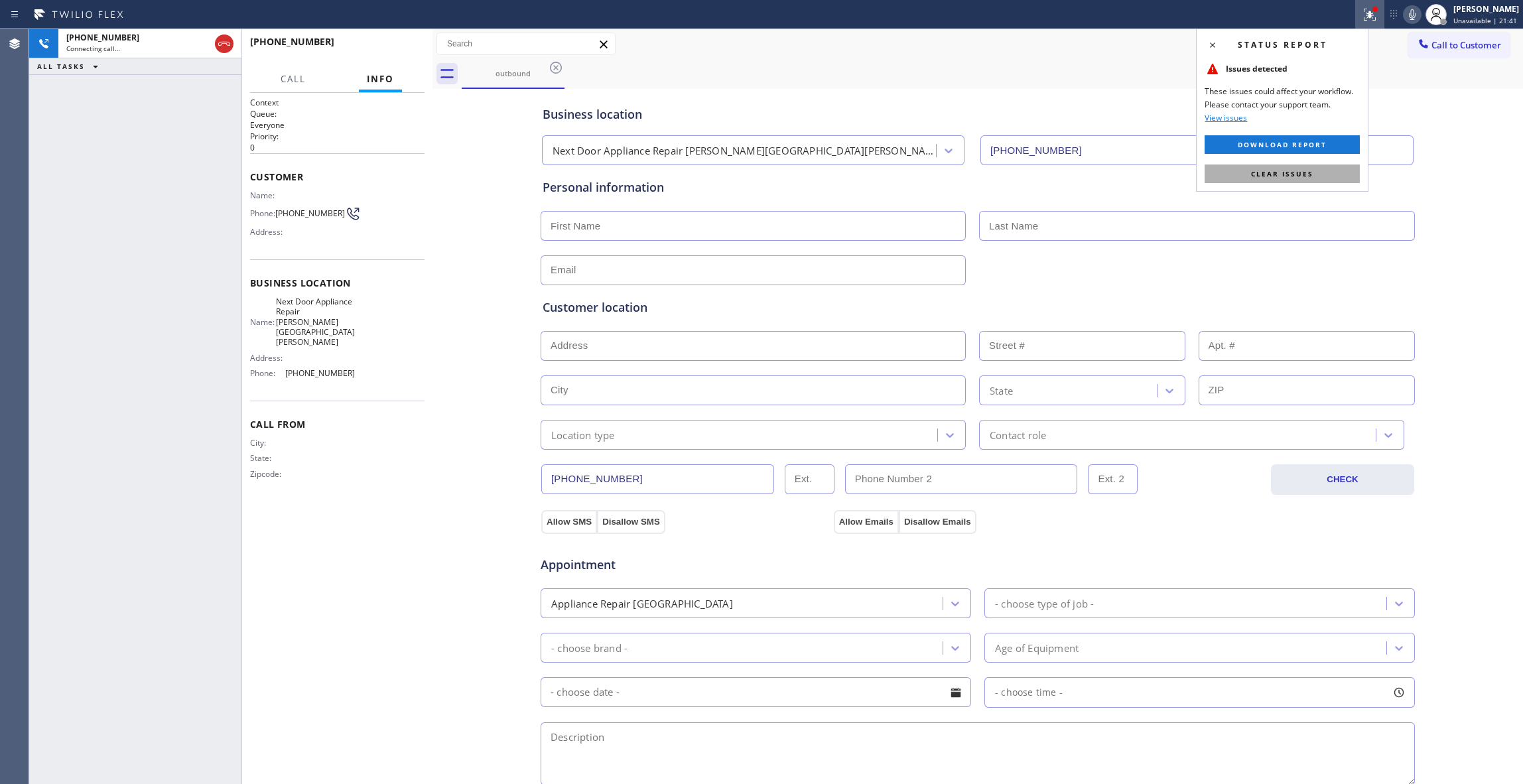
click at [1336, 176] on button "Clear issues" at bounding box center [1281, 174] width 155 height 19
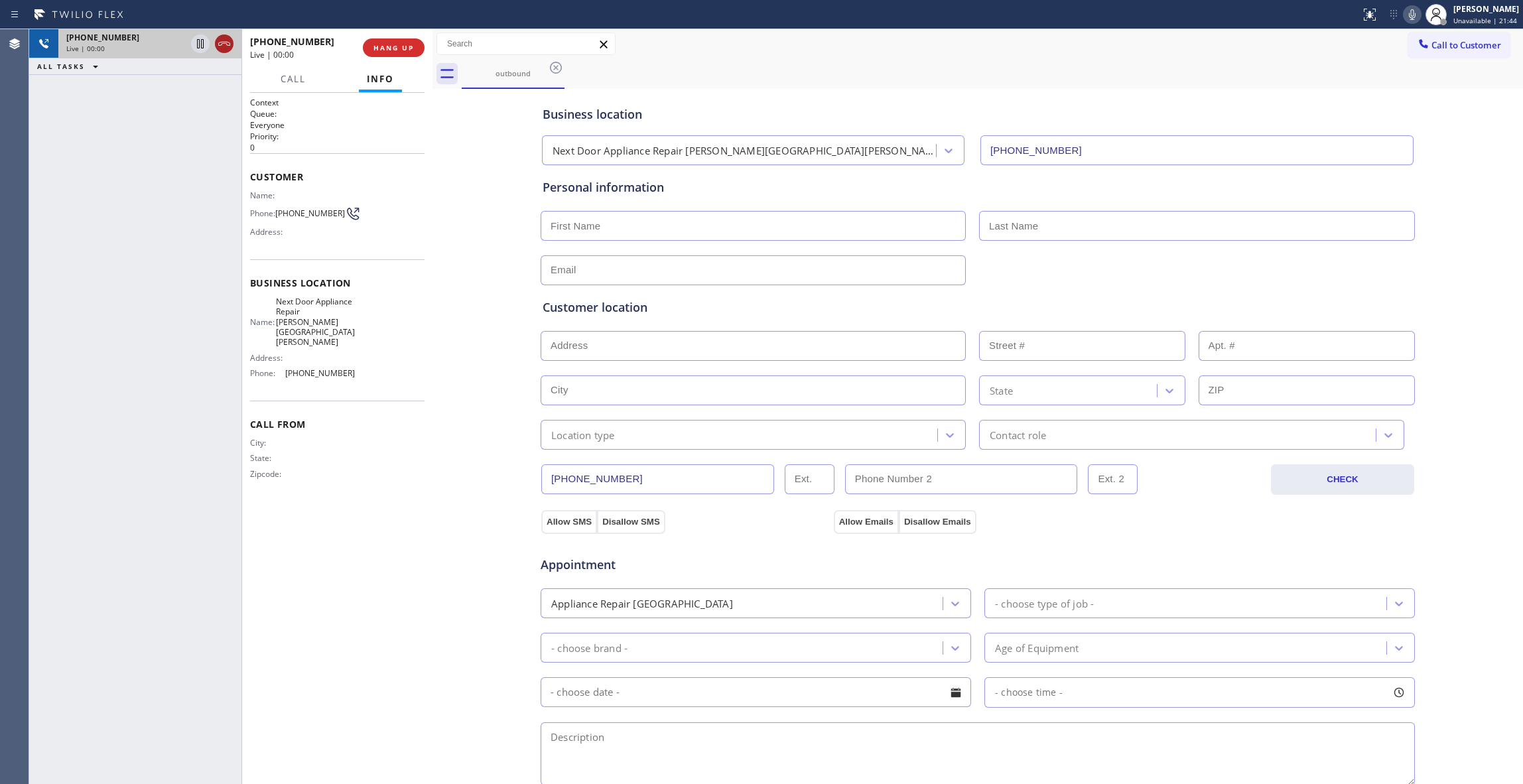
click at [224, 41] on icon at bounding box center [224, 43] width 12 height 4
click at [385, 46] on span "COMPLETE" at bounding box center [391, 47] width 45 height 9
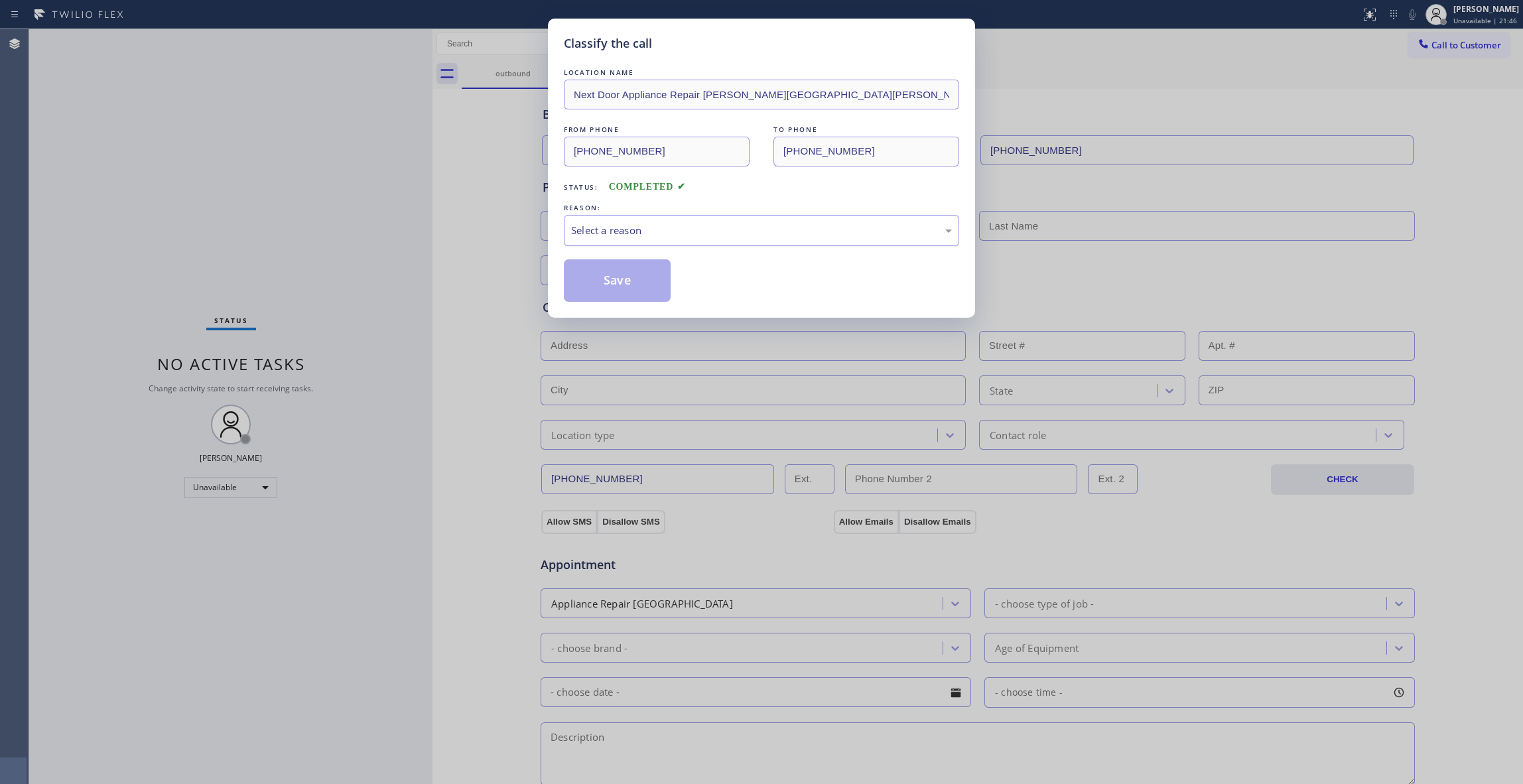
click at [629, 240] on div "Select a reason" at bounding box center [762, 231] width 396 height 32
click at [609, 281] on button "Save" at bounding box center [617, 280] width 107 height 42
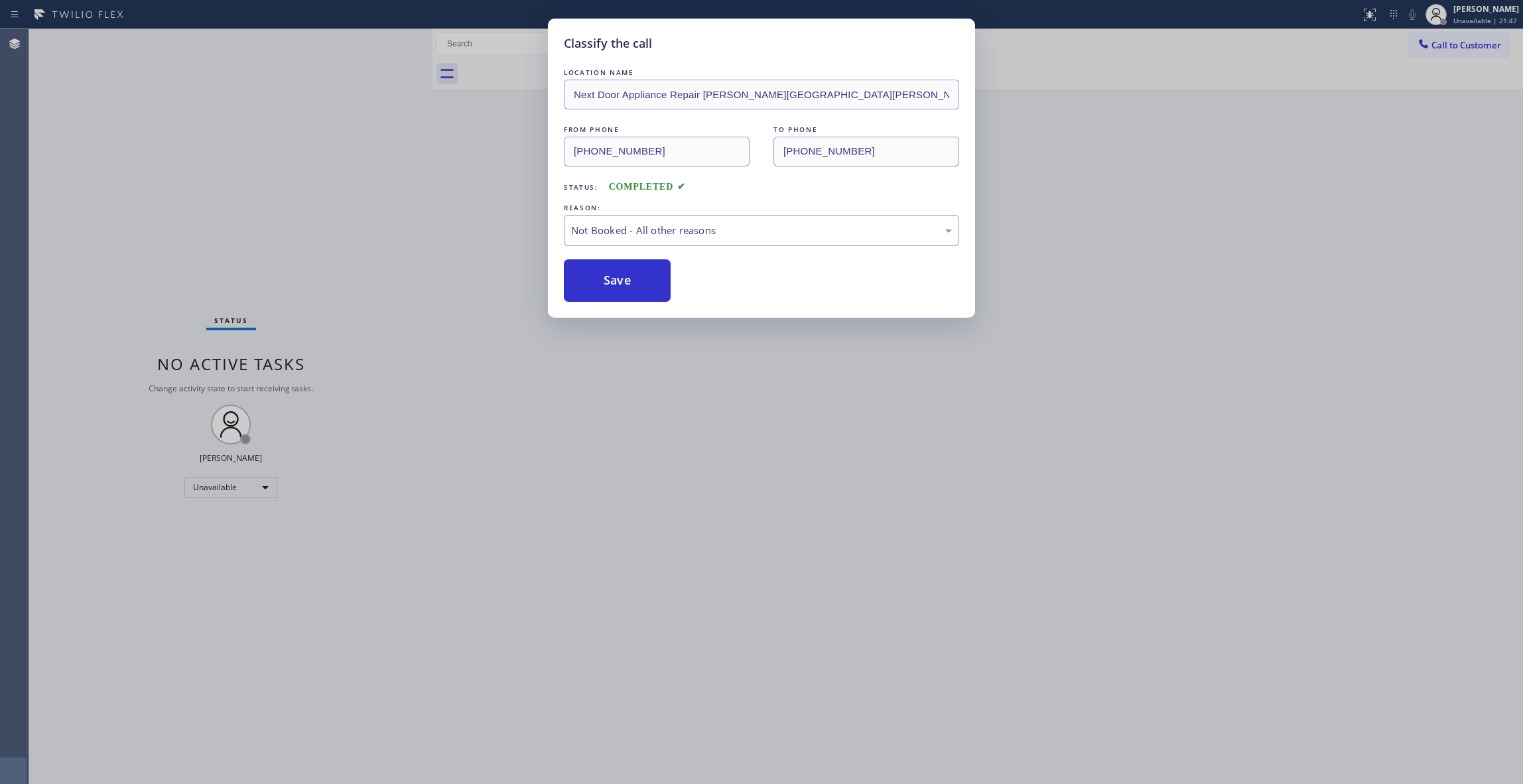
click at [609, 281] on button "Save" at bounding box center [617, 280] width 107 height 42
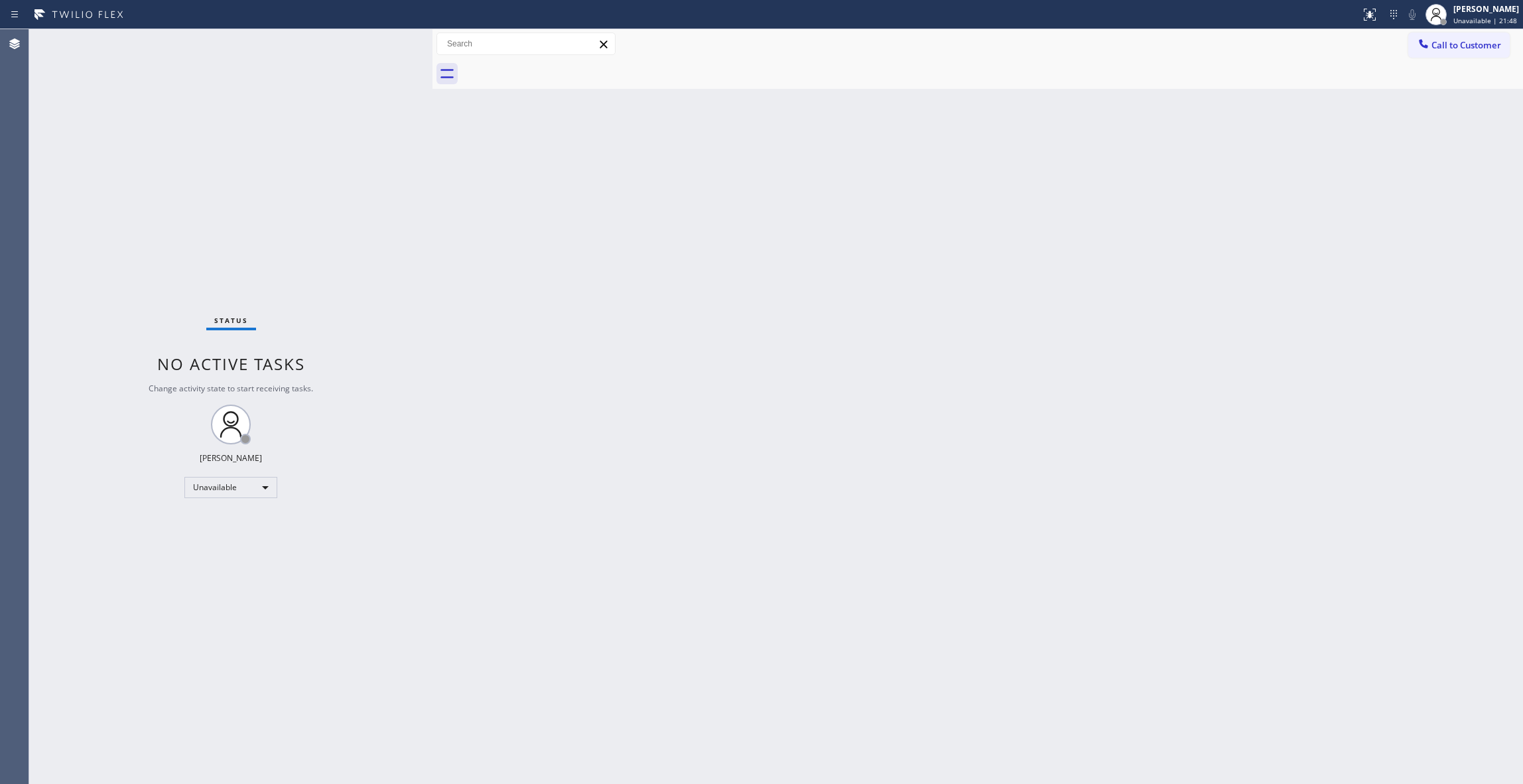
drag, startPoint x: 1474, startPoint y: 49, endPoint x: 787, endPoint y: 255, distance: 717.2
click at [1471, 49] on span "Call to Customer" at bounding box center [1466, 45] width 70 height 12
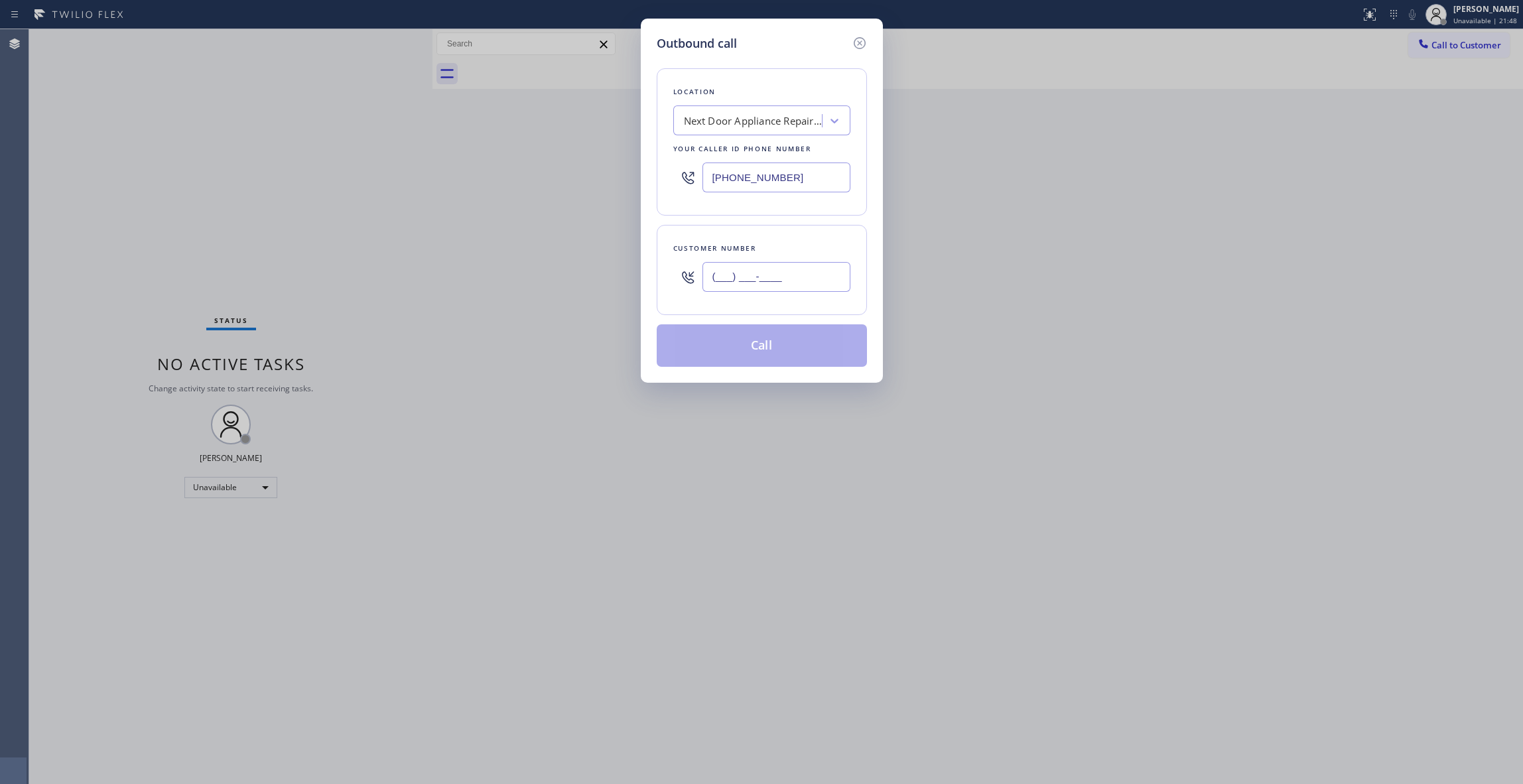
click at [726, 272] on input "(___) ___-____" at bounding box center [776, 277] width 148 height 30
paste input "986) 286-1401"
type input "[PHONE_NUMBER]"
click at [736, 353] on button "Call" at bounding box center [762, 345] width 210 height 42
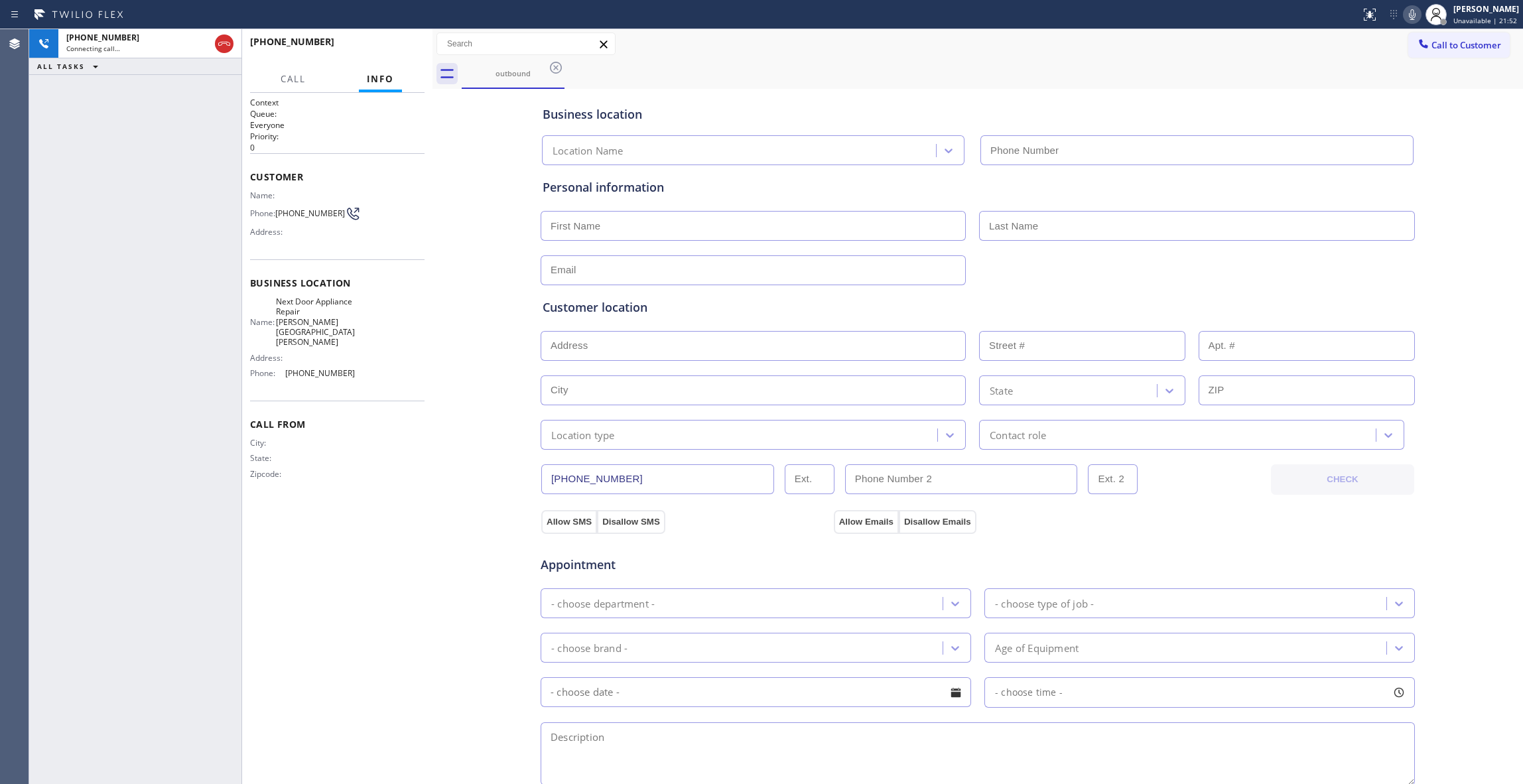
type input "[PHONE_NUMBER]"
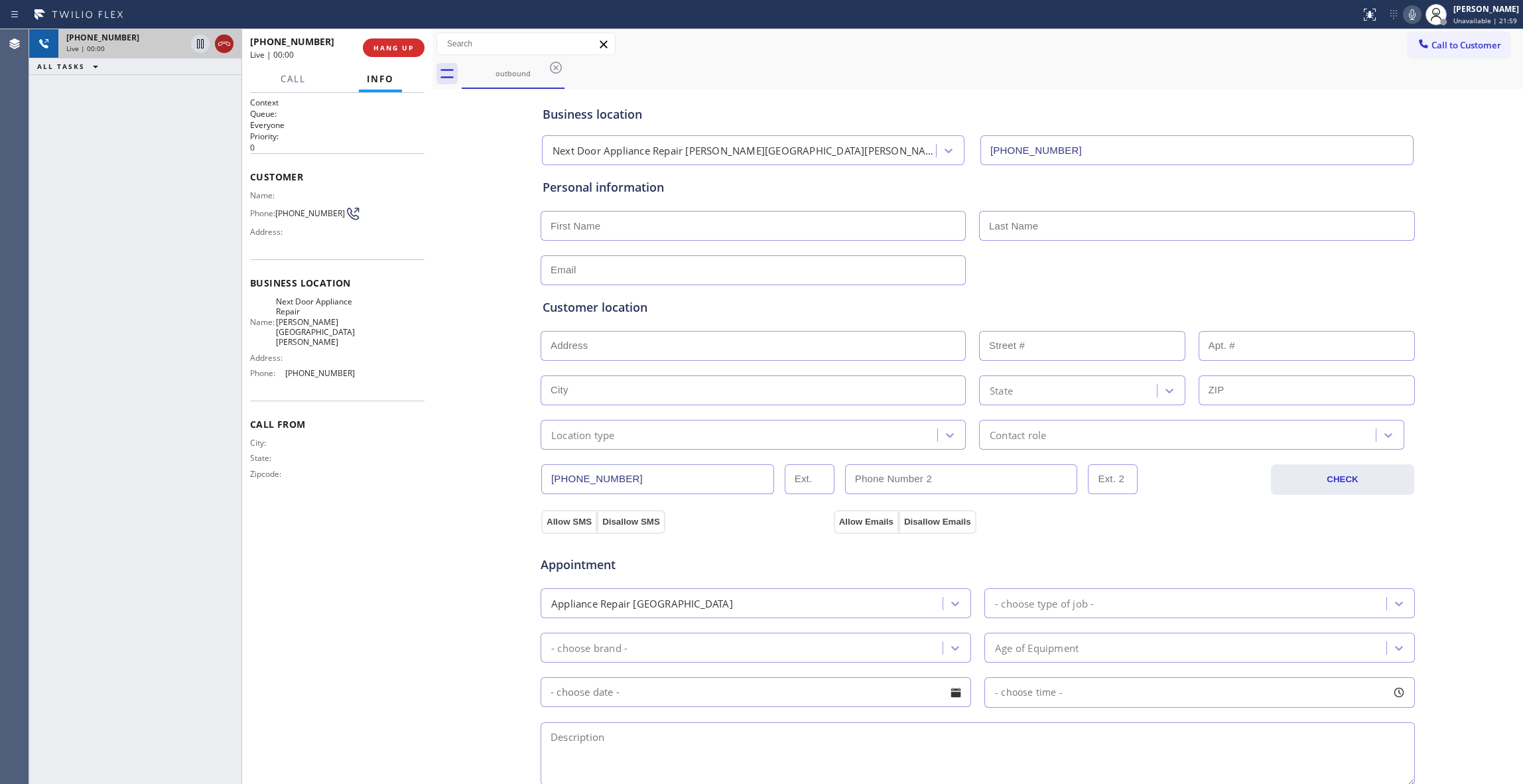
click at [220, 41] on icon at bounding box center [224, 43] width 16 height 16
click at [378, 47] on span "COMPLETE" at bounding box center [391, 47] width 45 height 9
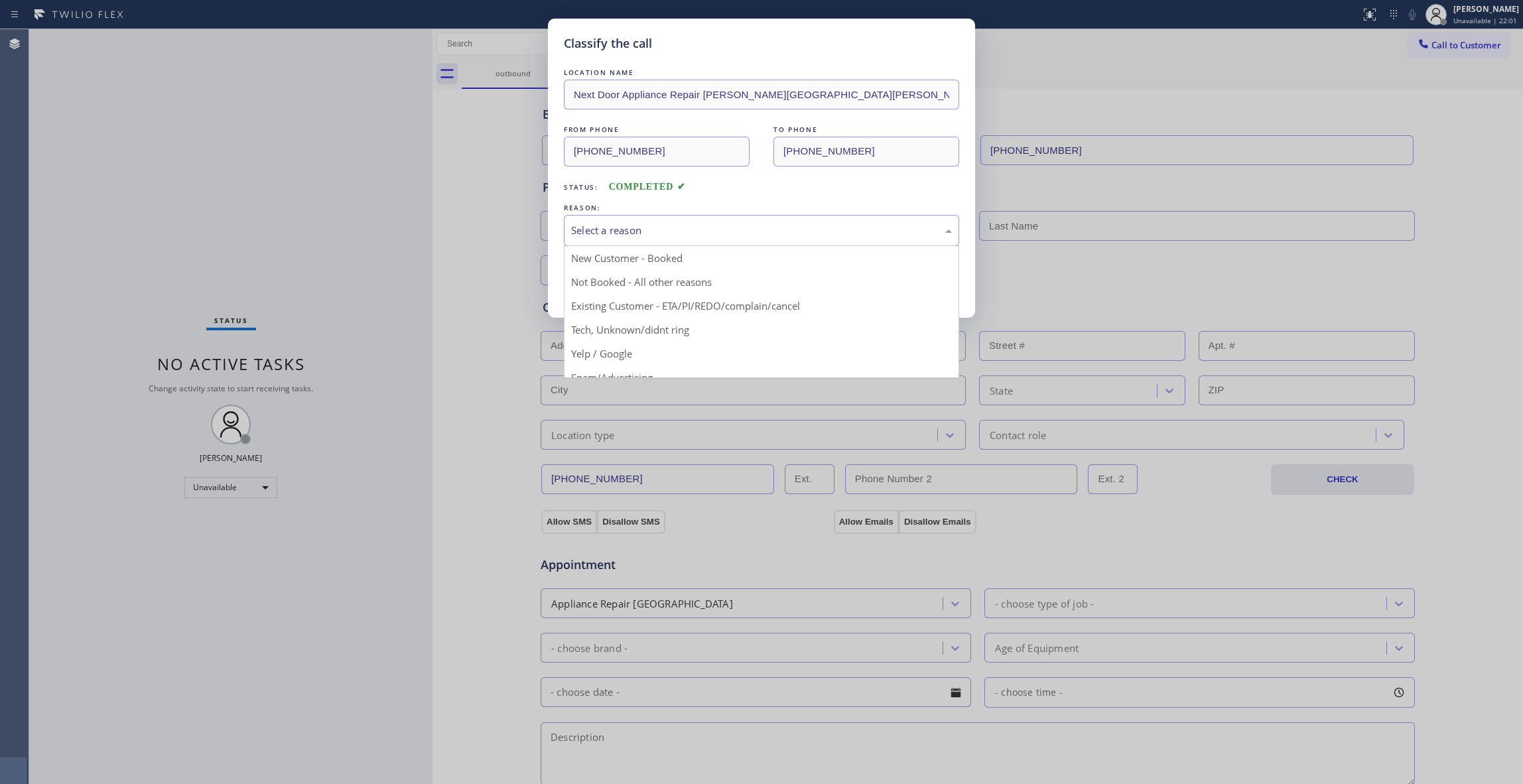
click at [600, 223] on div "Select a reason" at bounding box center [762, 230] width 381 height 15
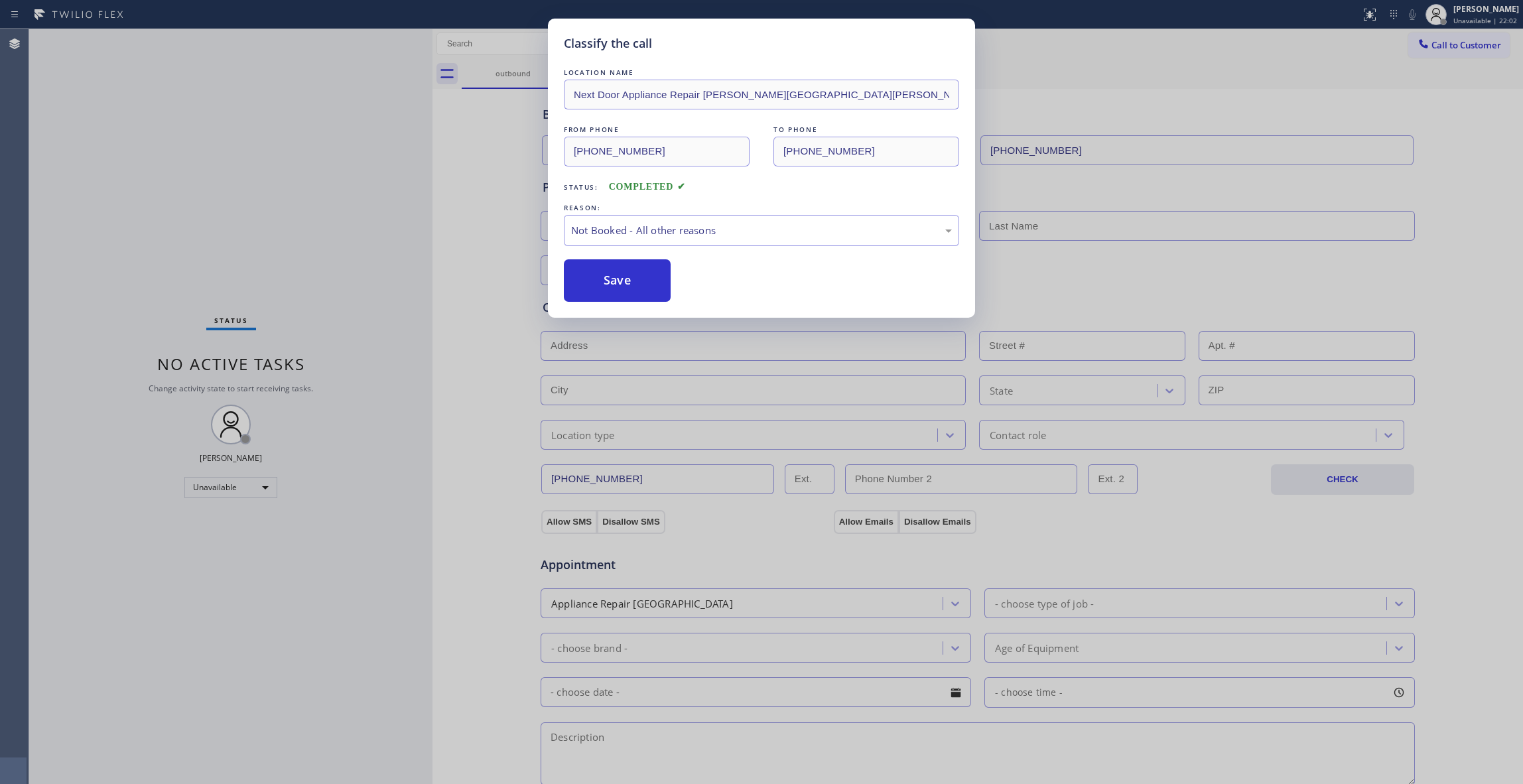
click at [611, 288] on button "Save" at bounding box center [617, 280] width 107 height 42
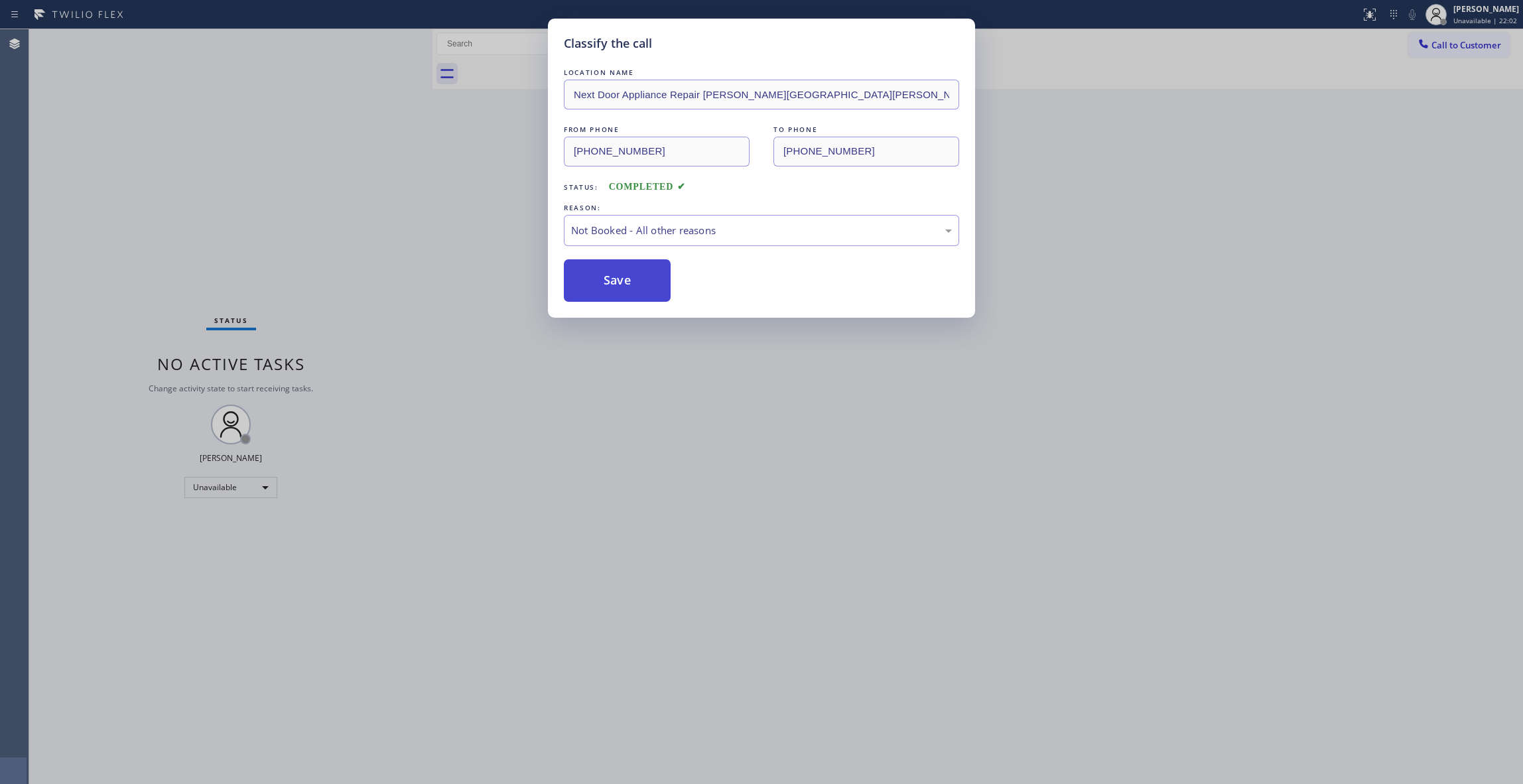
click at [613, 289] on button "Save" at bounding box center [617, 280] width 107 height 42
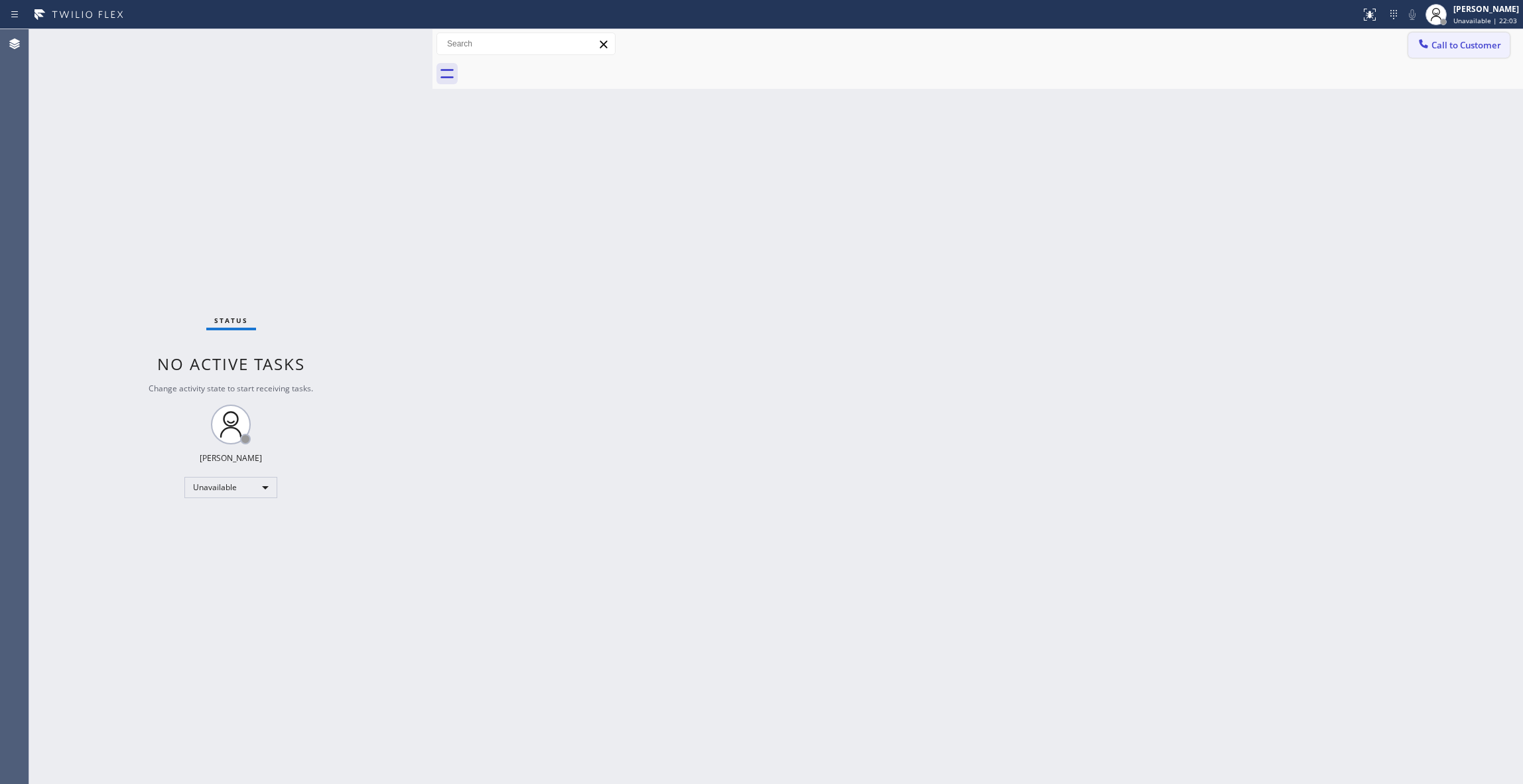
click at [1441, 42] on span "Call to Customer" at bounding box center [1466, 45] width 70 height 12
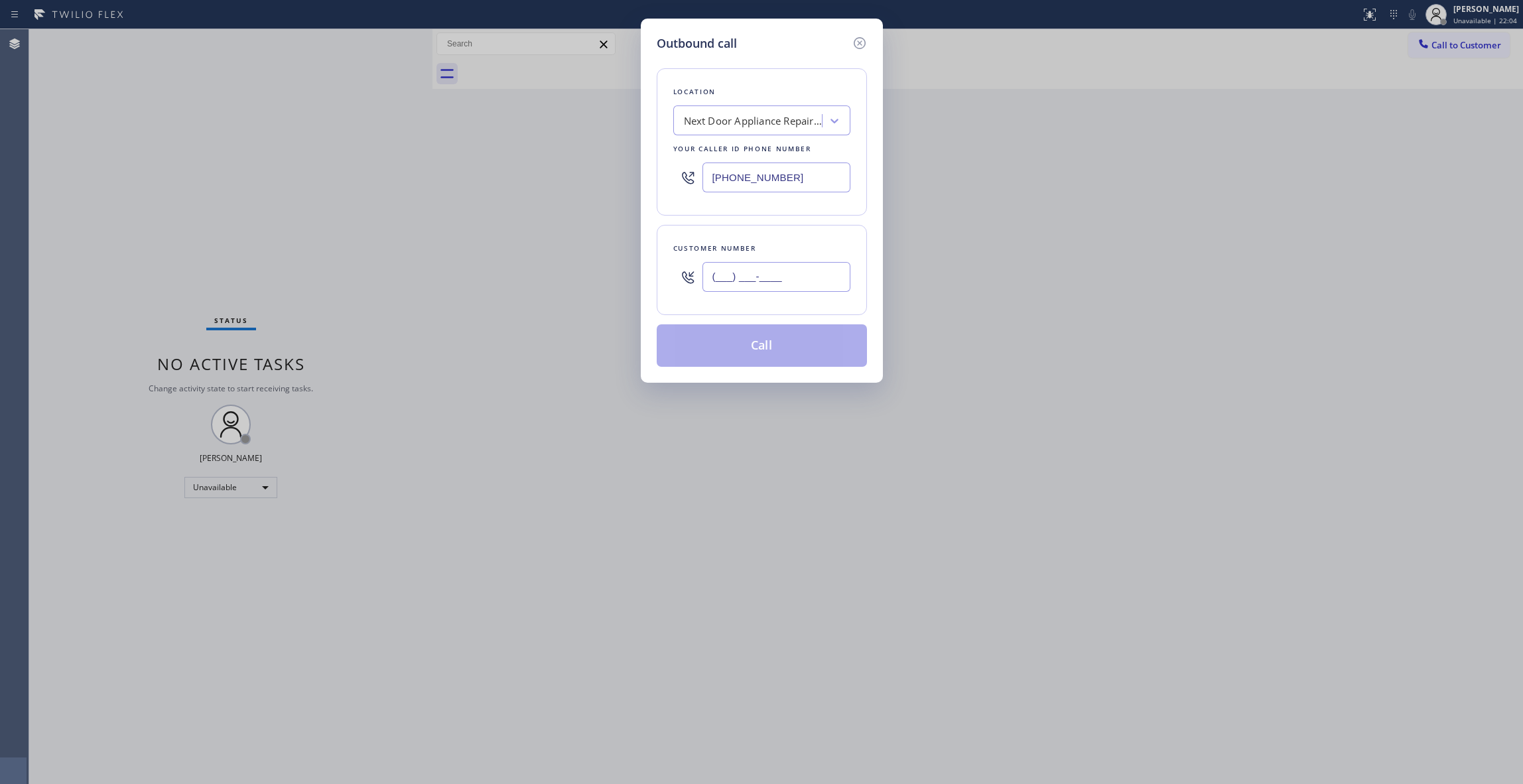
click at [823, 272] on input "(___) ___-____" at bounding box center [776, 277] width 148 height 30
paste input "986) 286-1401"
type input "[PHONE_NUMBER]"
click at [769, 343] on button "Call" at bounding box center [762, 345] width 210 height 42
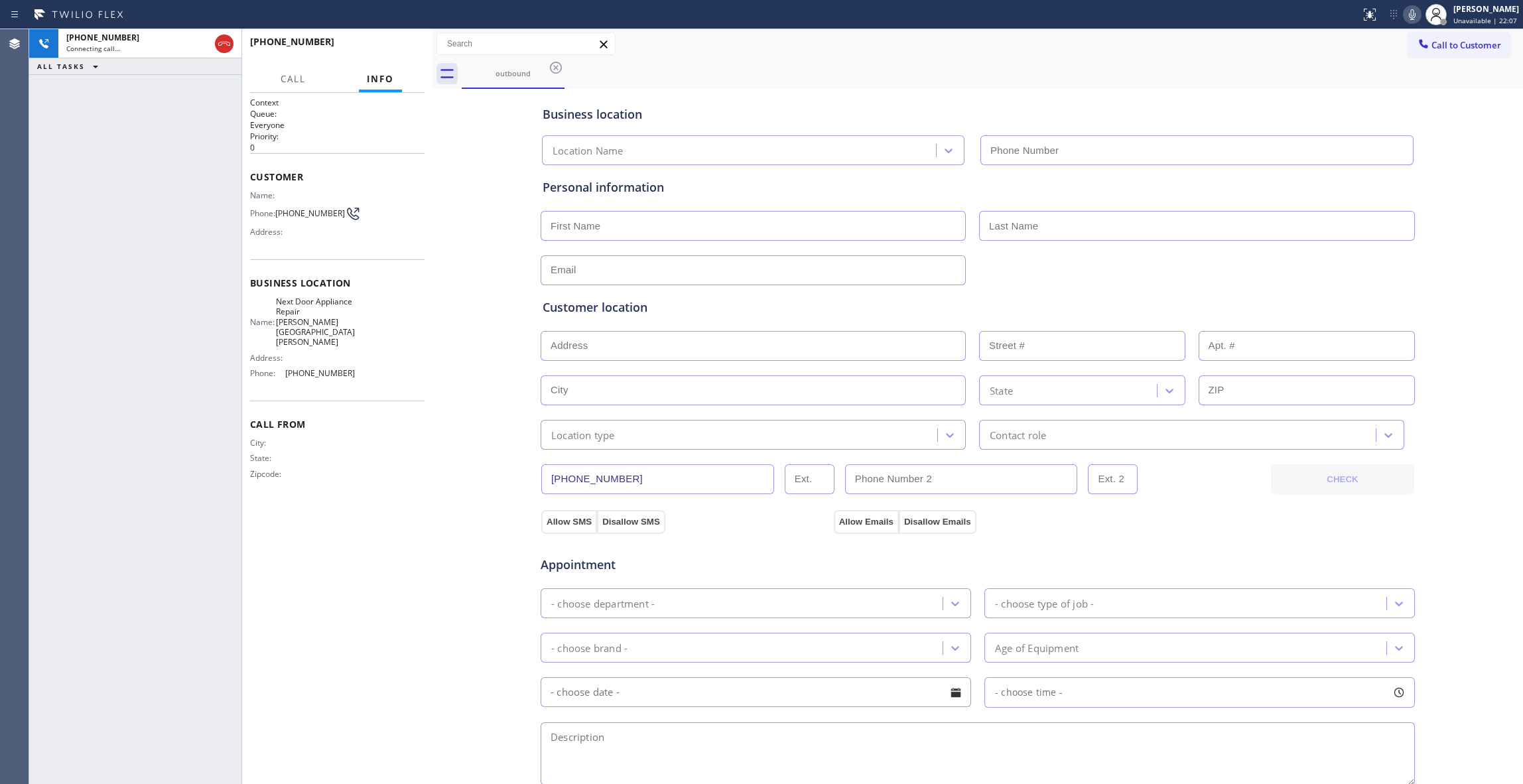
type input "[PHONE_NUMBER]"
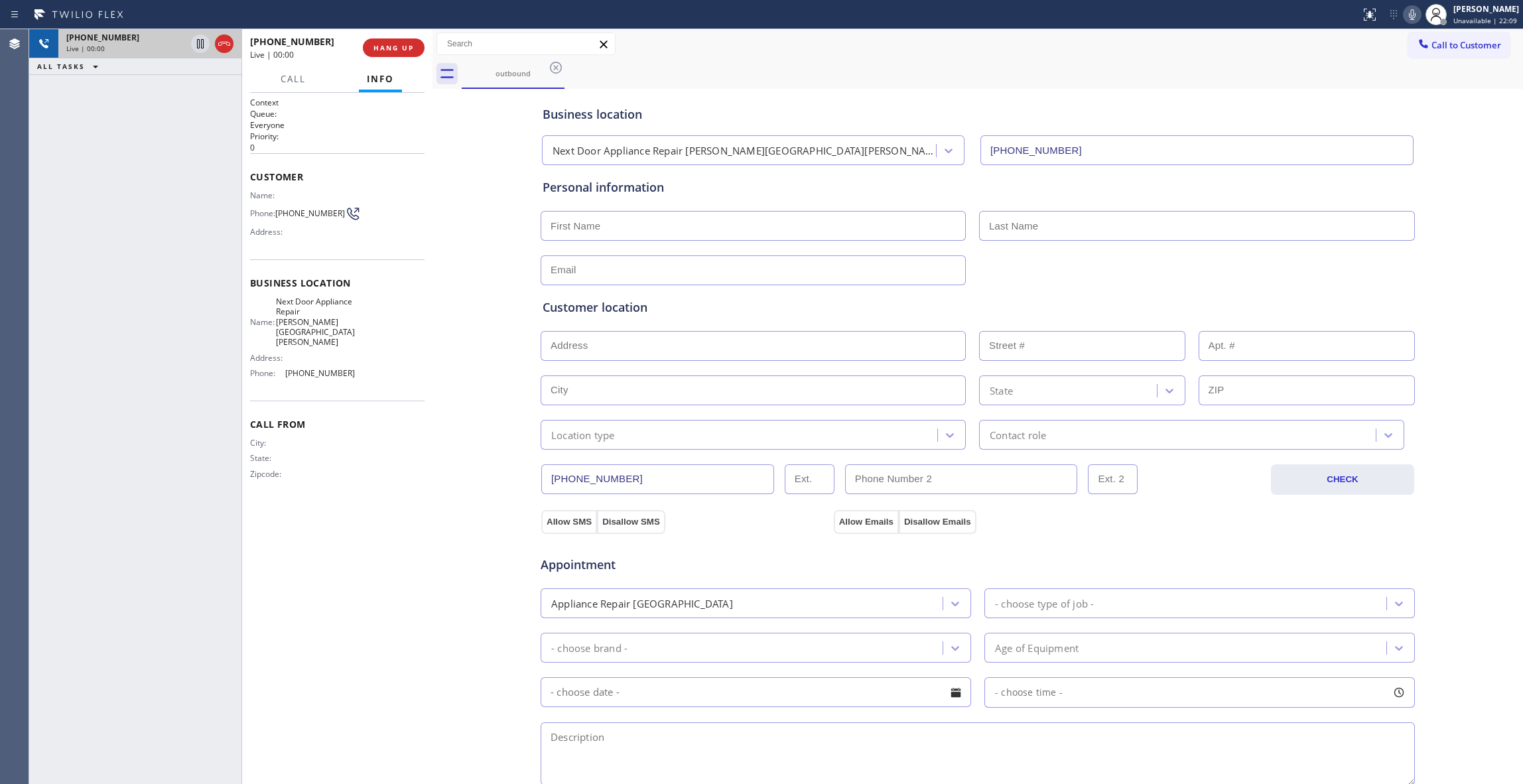
click at [224, 45] on icon at bounding box center [224, 43] width 16 height 16
click at [403, 45] on span "HANG UP" at bounding box center [394, 47] width 40 height 9
click at [375, 49] on span "COMPLETE" at bounding box center [391, 47] width 45 height 9
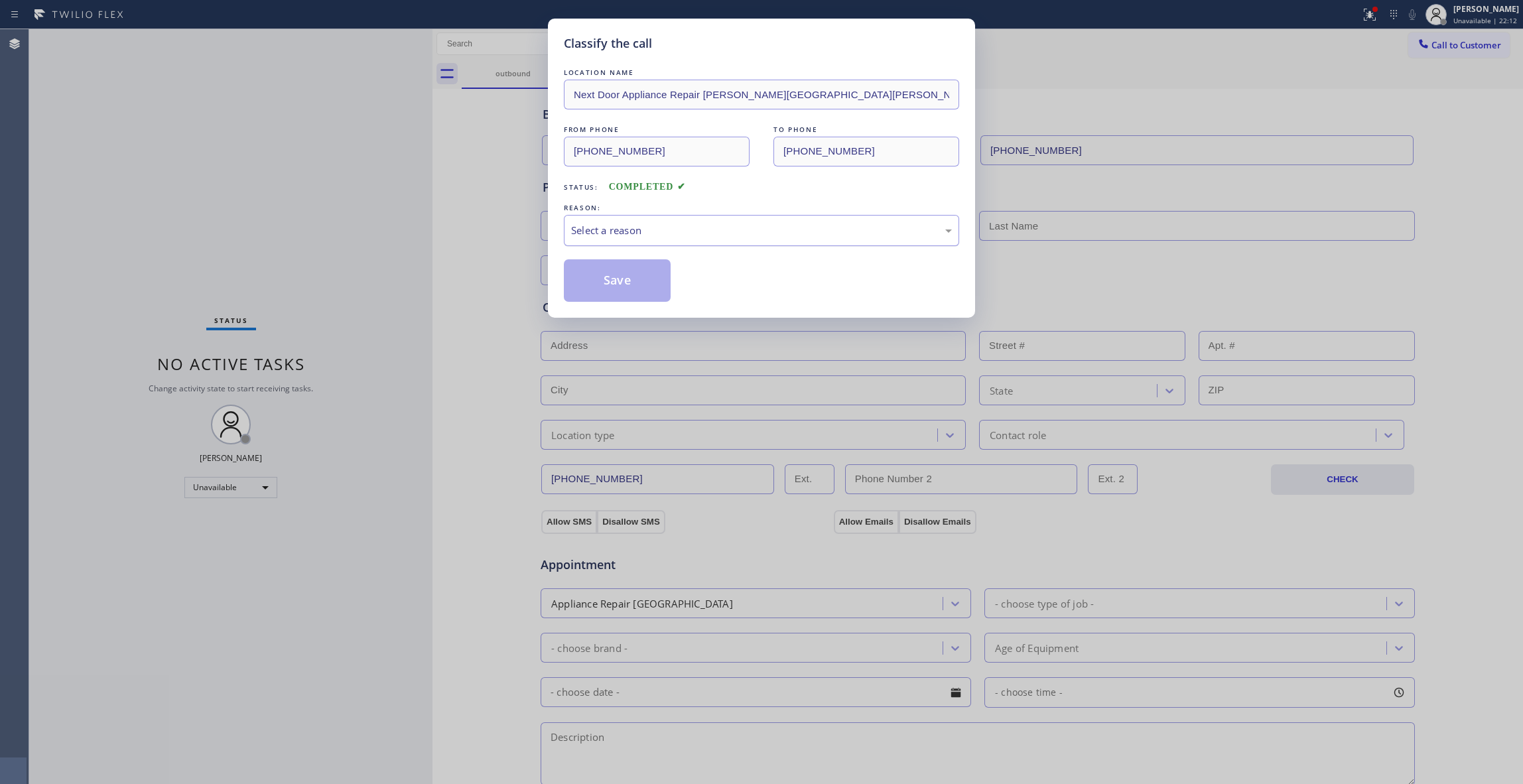
click at [656, 232] on div "Select a reason" at bounding box center [762, 230] width 381 height 15
click at [638, 288] on button "Save" at bounding box center [617, 280] width 107 height 42
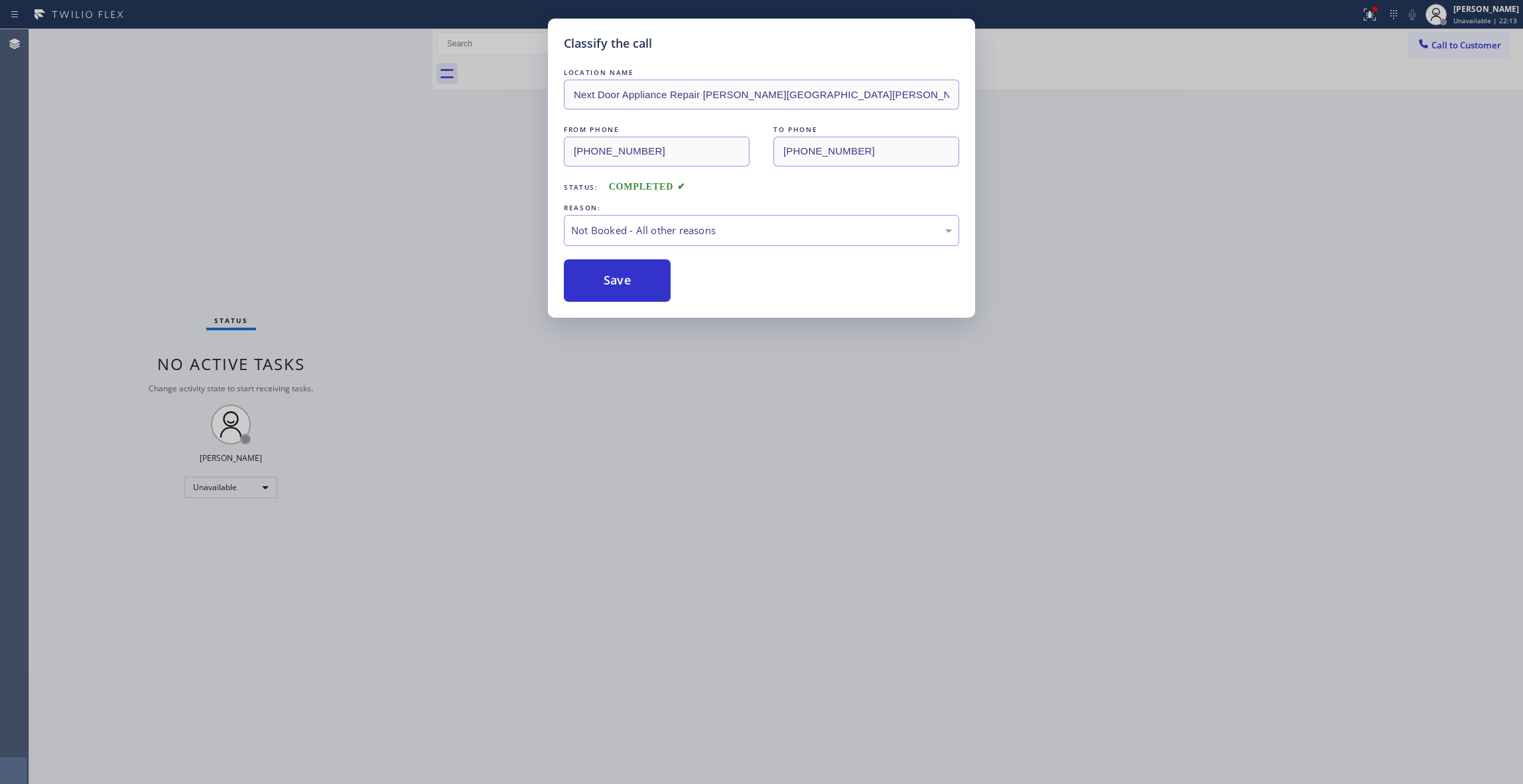
click at [638, 288] on button "Save" at bounding box center [617, 280] width 107 height 42
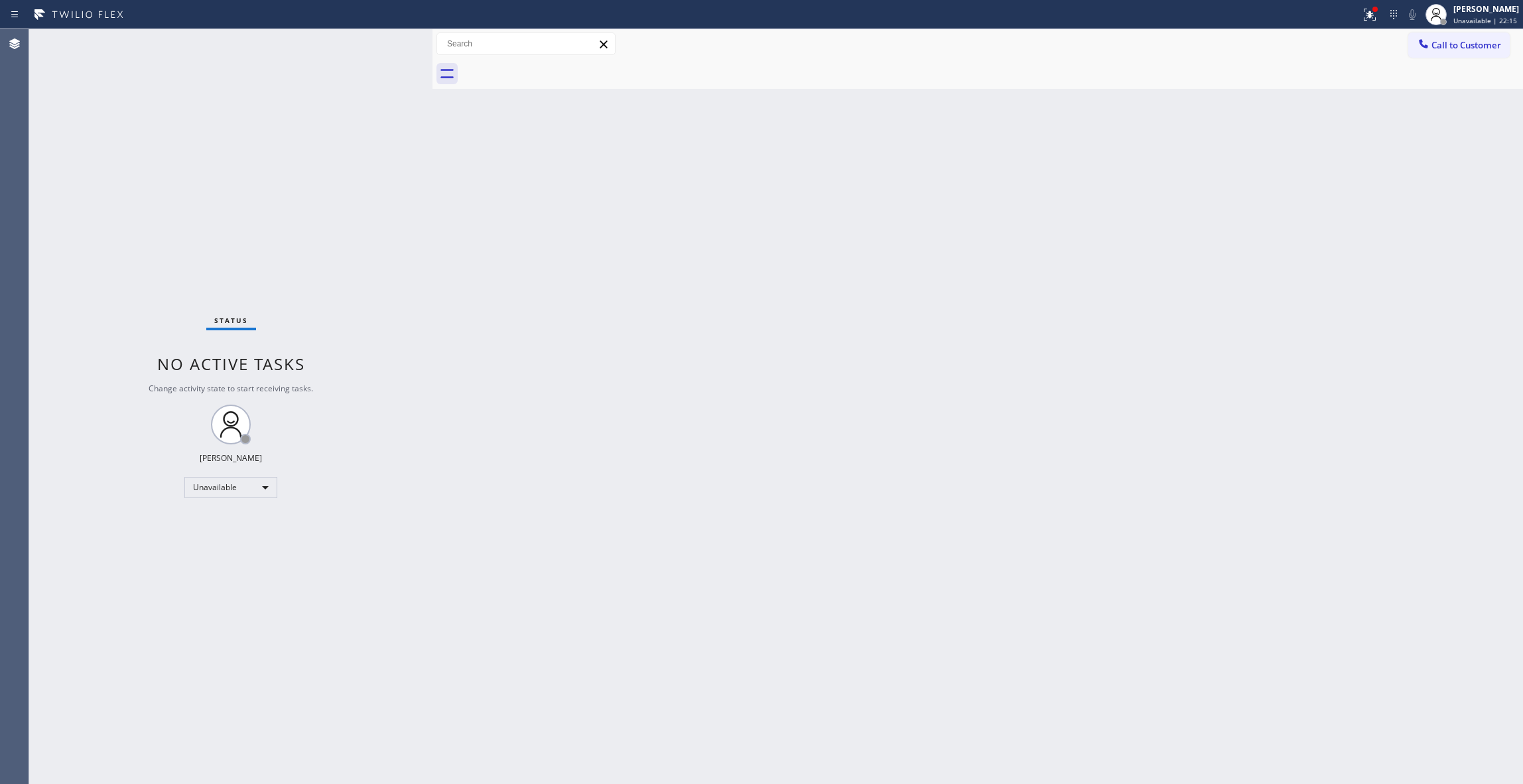
drag, startPoint x: 1073, startPoint y: 312, endPoint x: 1345, endPoint y: 181, distance: 301.9
click at [1073, 308] on div "Back to Dashboard Change Sender ID Customers Technicians Select a contact Outbo…" at bounding box center [978, 406] width 1091 height 754
drag, startPoint x: 1464, startPoint y: 46, endPoint x: 670, endPoint y: 274, distance: 826.1
click at [1463, 46] on span "Call to Customer" at bounding box center [1466, 45] width 70 height 12
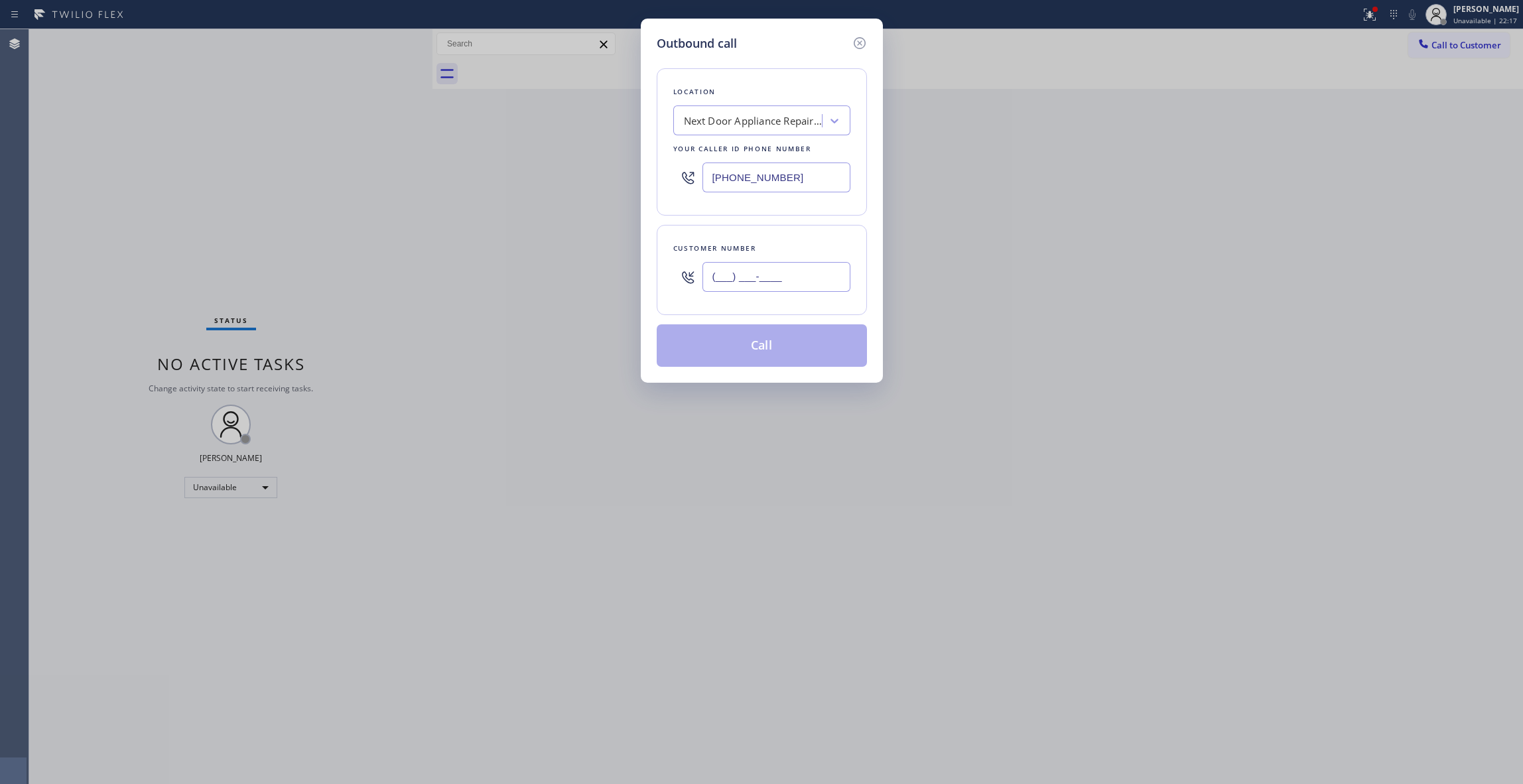
click at [745, 279] on input "(___) ___-____" at bounding box center [776, 277] width 148 height 30
paste input "786) 284-0016"
type input "[PHONE_NUMBER]"
paste input "574) 770-90__"
drag, startPoint x: 816, startPoint y: 180, endPoint x: 454, endPoint y: 173, distance: 362.1
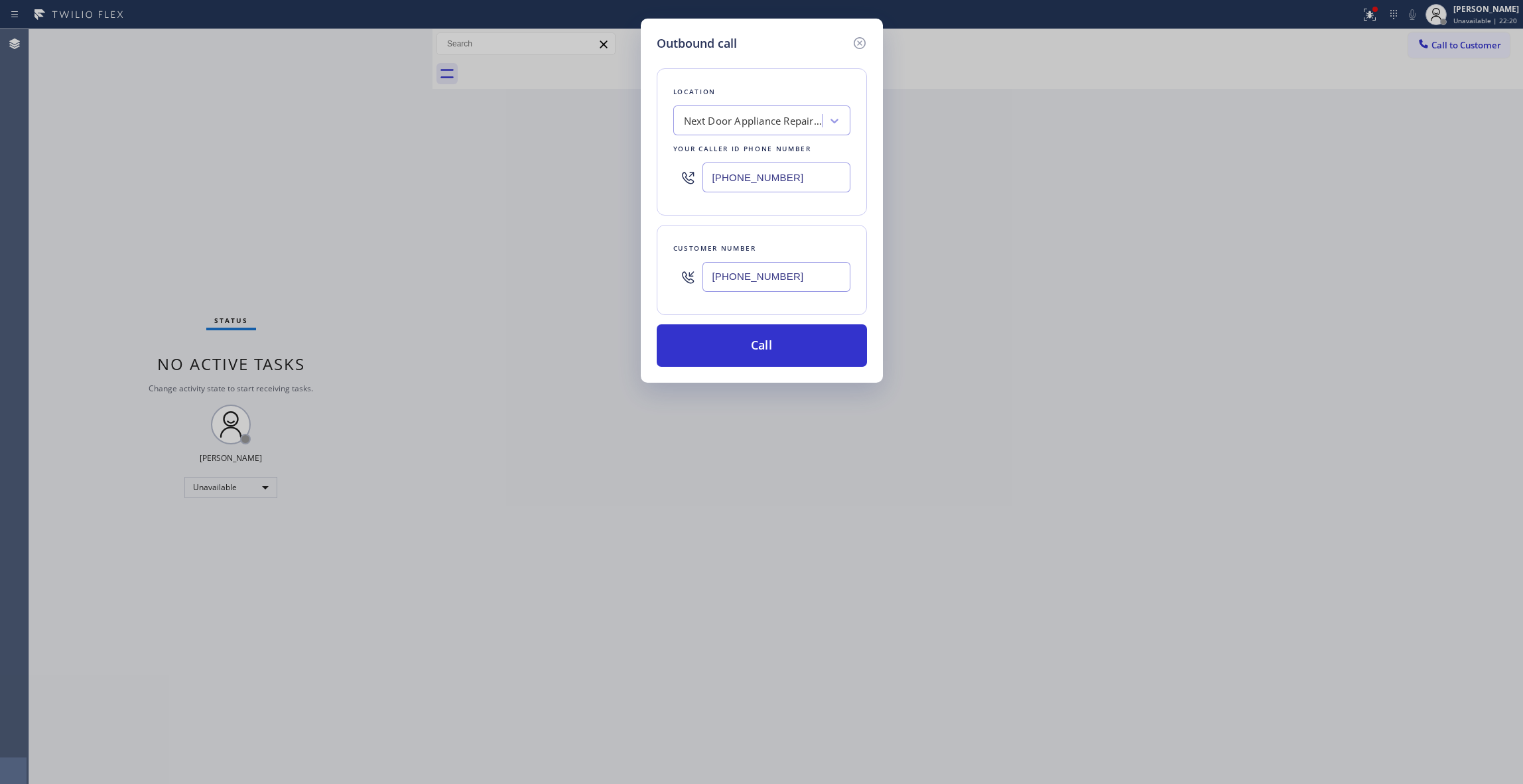
click at [454, 173] on div "Outbound call Location Next Door Appliance Repair [PERSON_NAME][GEOGRAPHIC_DATA…" at bounding box center [762, 392] width 1523 height 784
paste input "305) 747-7090"
drag, startPoint x: 807, startPoint y: 179, endPoint x: 427, endPoint y: 176, distance: 380.0
click at [428, 174] on div "Outbound call Location Search location Your caller id phone number [PHONE_NUMBE…" at bounding box center [762, 392] width 1523 height 784
type input "[PHONE_NUMBER]"
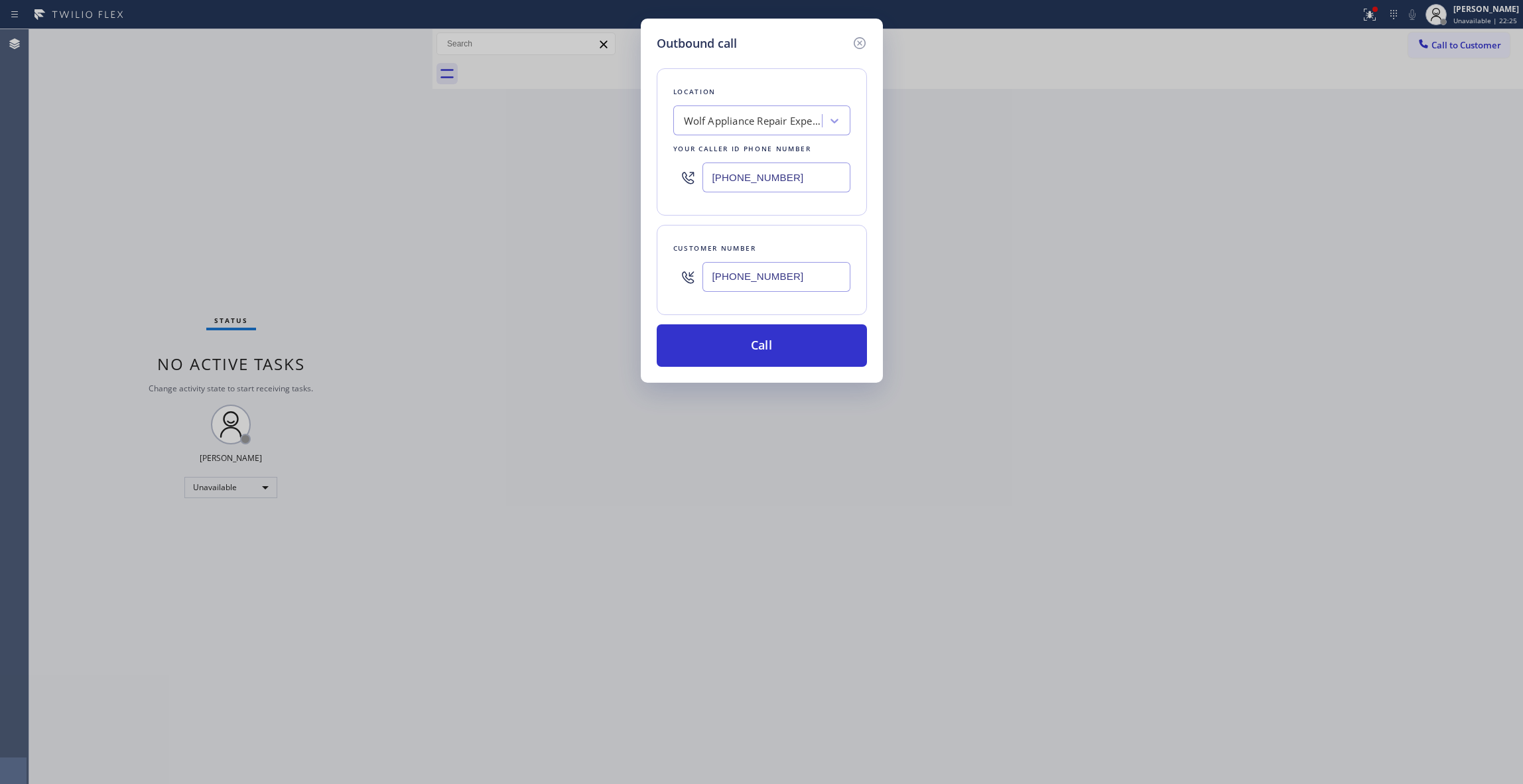
drag, startPoint x: 823, startPoint y: 278, endPoint x: 620, endPoint y: 369, distance: 222.5
click at [434, 272] on div "Outbound call Location Wolf Appliance Repair Experts Your caller id phone numbe…" at bounding box center [762, 392] width 1523 height 784
click at [706, 362] on button "Call" at bounding box center [762, 345] width 210 height 42
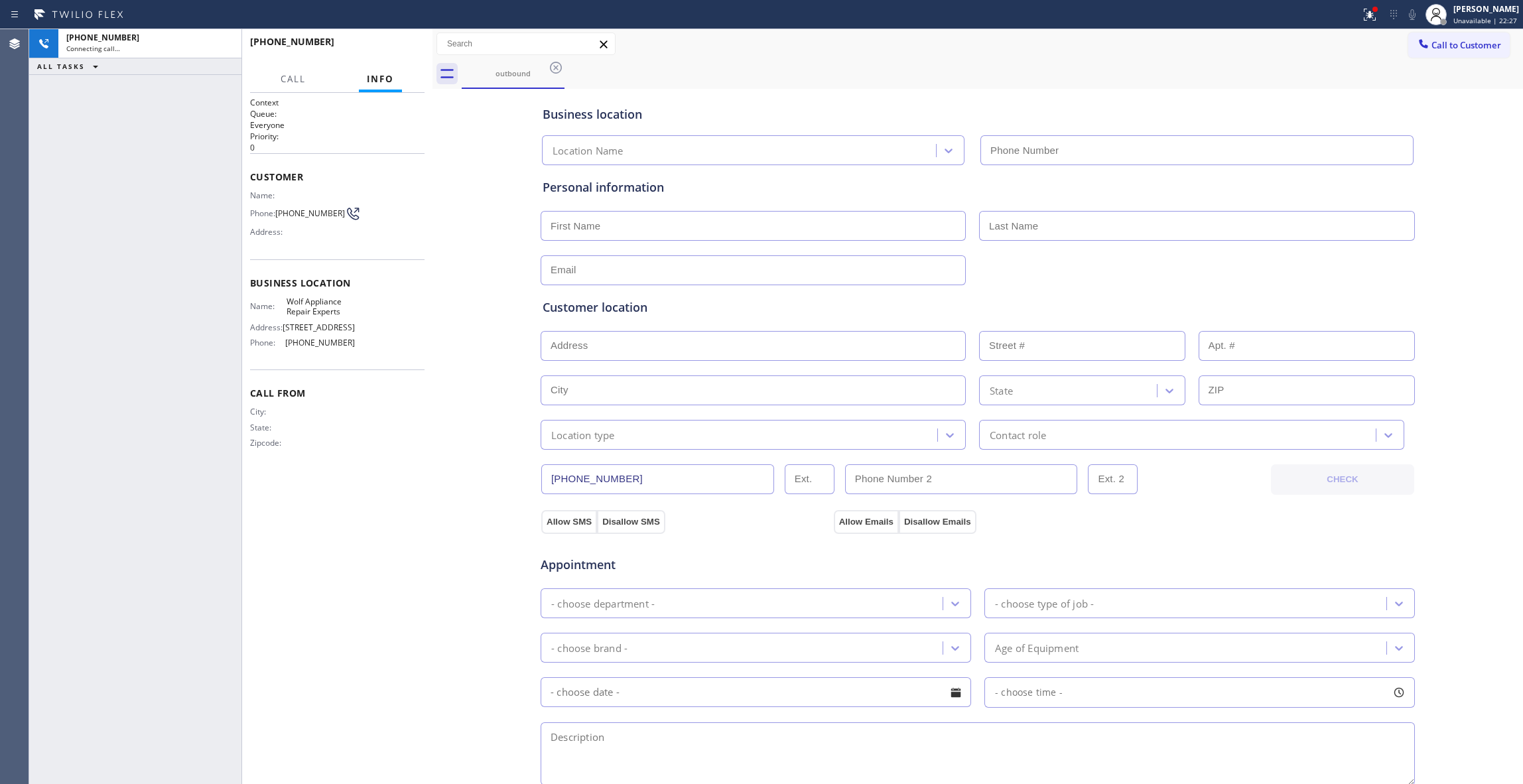
type input "[PHONE_NUMBER]"
click at [1362, 20] on icon at bounding box center [1370, 15] width 16 height 16
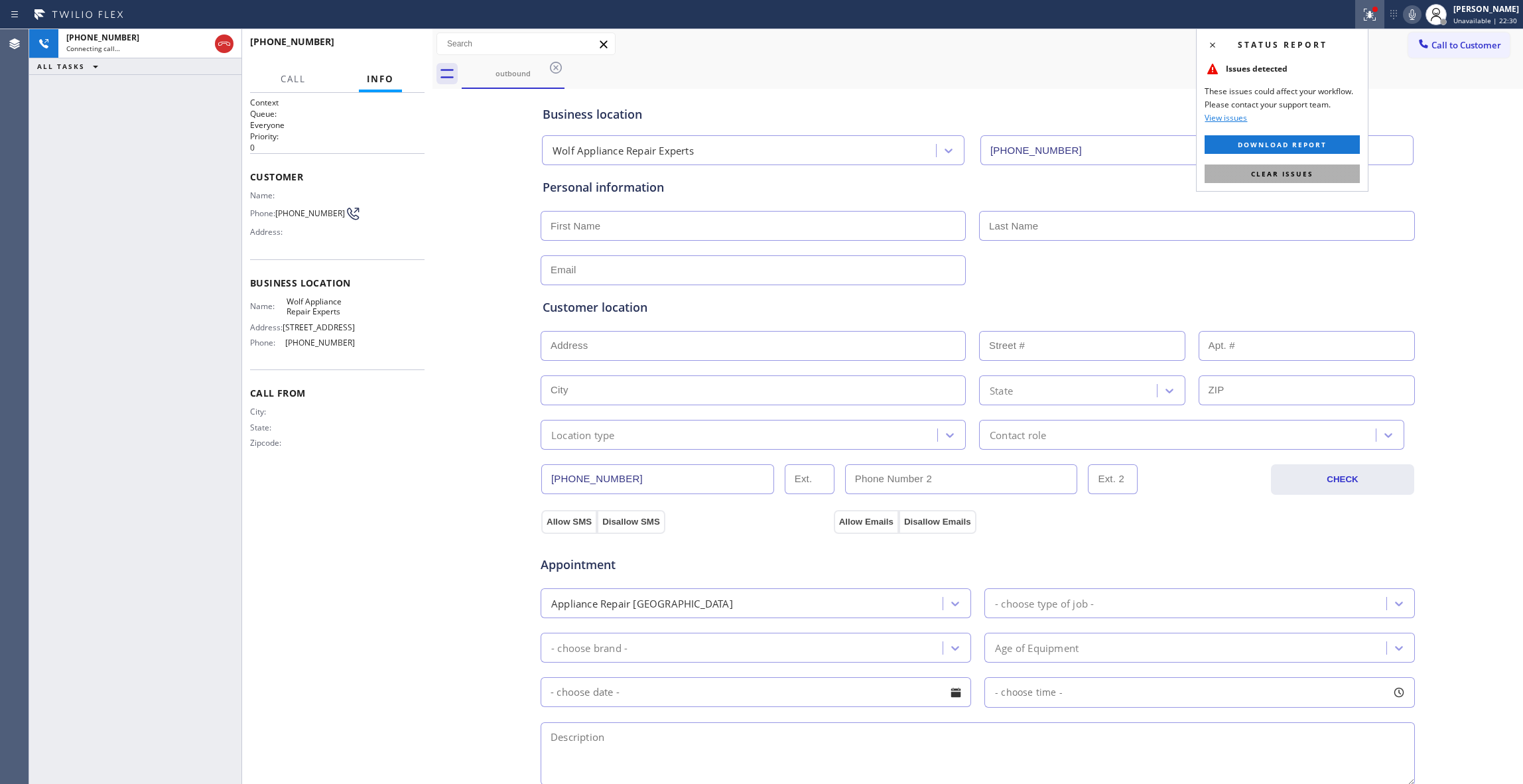
click at [1269, 178] on span "Clear issues" at bounding box center [1281, 173] width 62 height 9
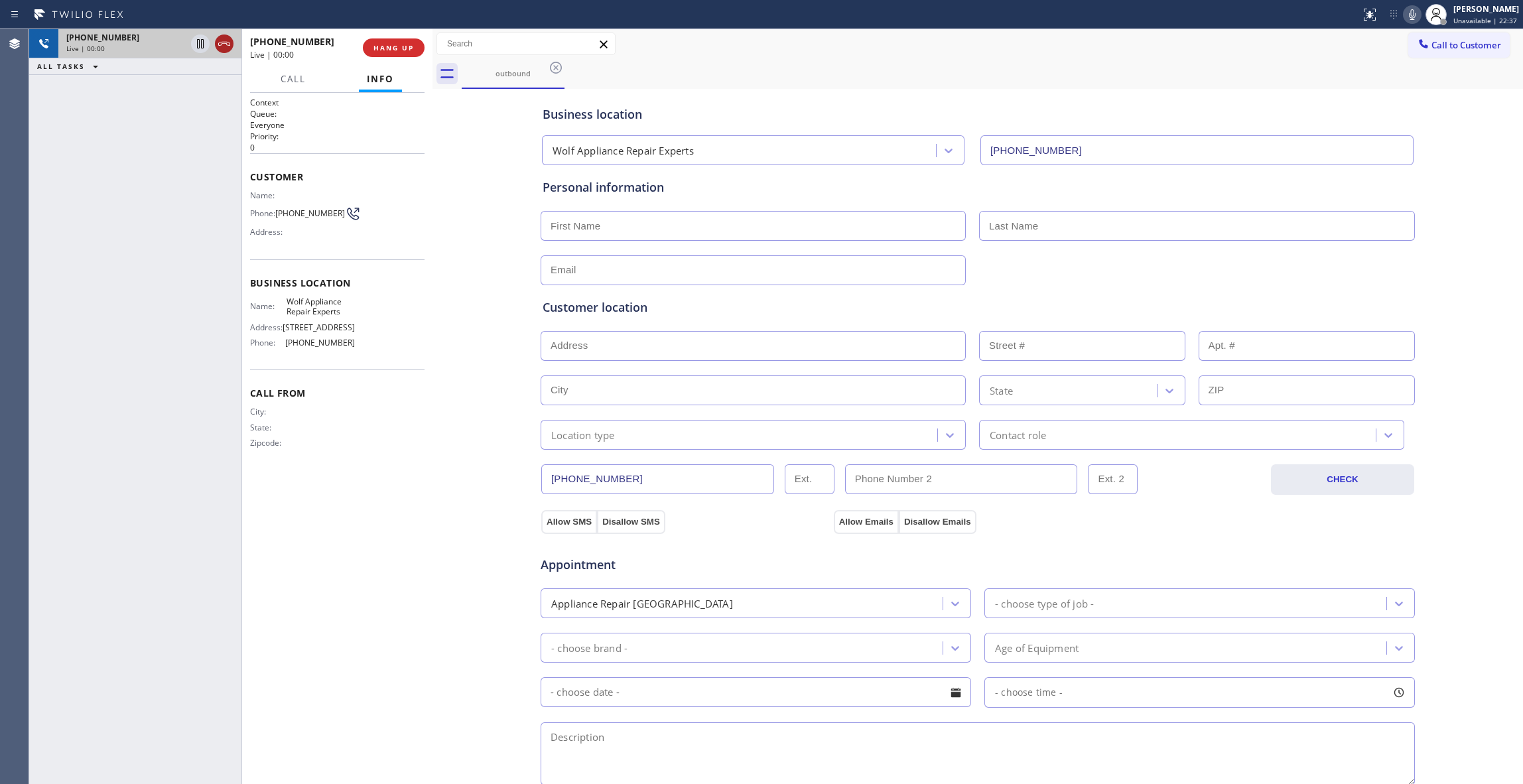
click at [224, 43] on icon at bounding box center [224, 43] width 16 height 16
click at [391, 50] on span "HANG UP" at bounding box center [394, 47] width 40 height 9
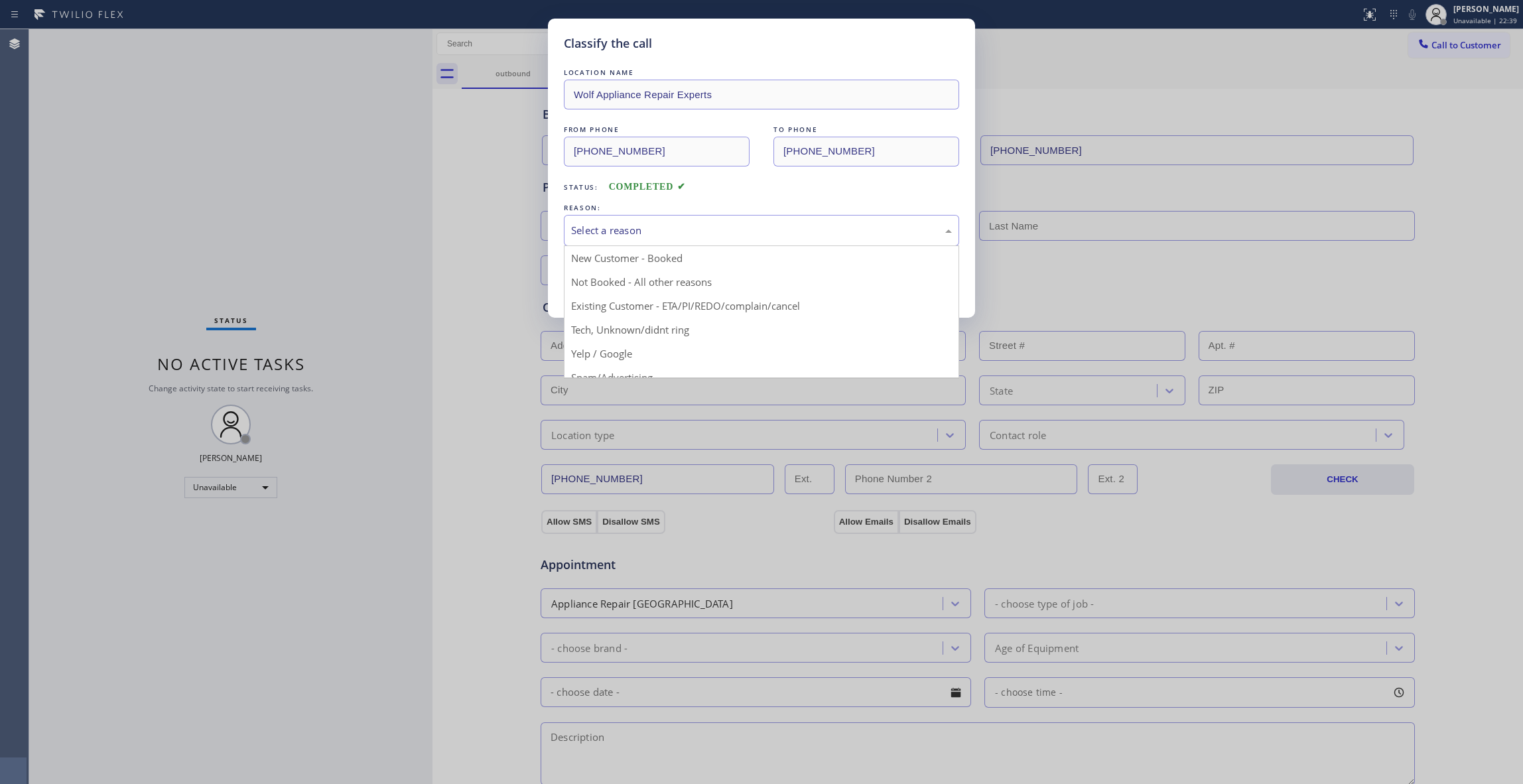
click at [655, 234] on div "Select a reason" at bounding box center [762, 230] width 381 height 15
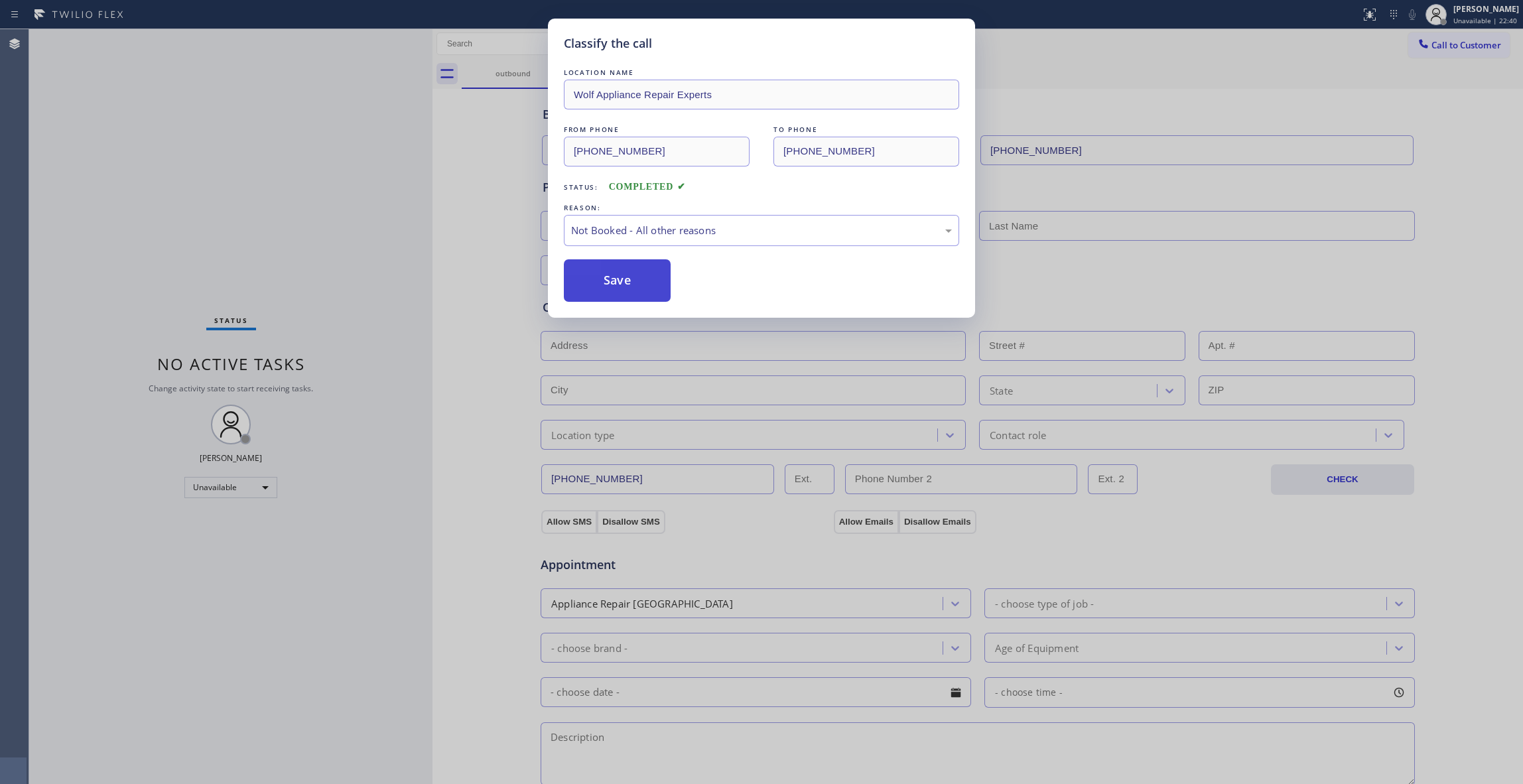
click at [599, 287] on button "Save" at bounding box center [617, 280] width 107 height 42
click at [600, 285] on button "Save" at bounding box center [617, 280] width 107 height 42
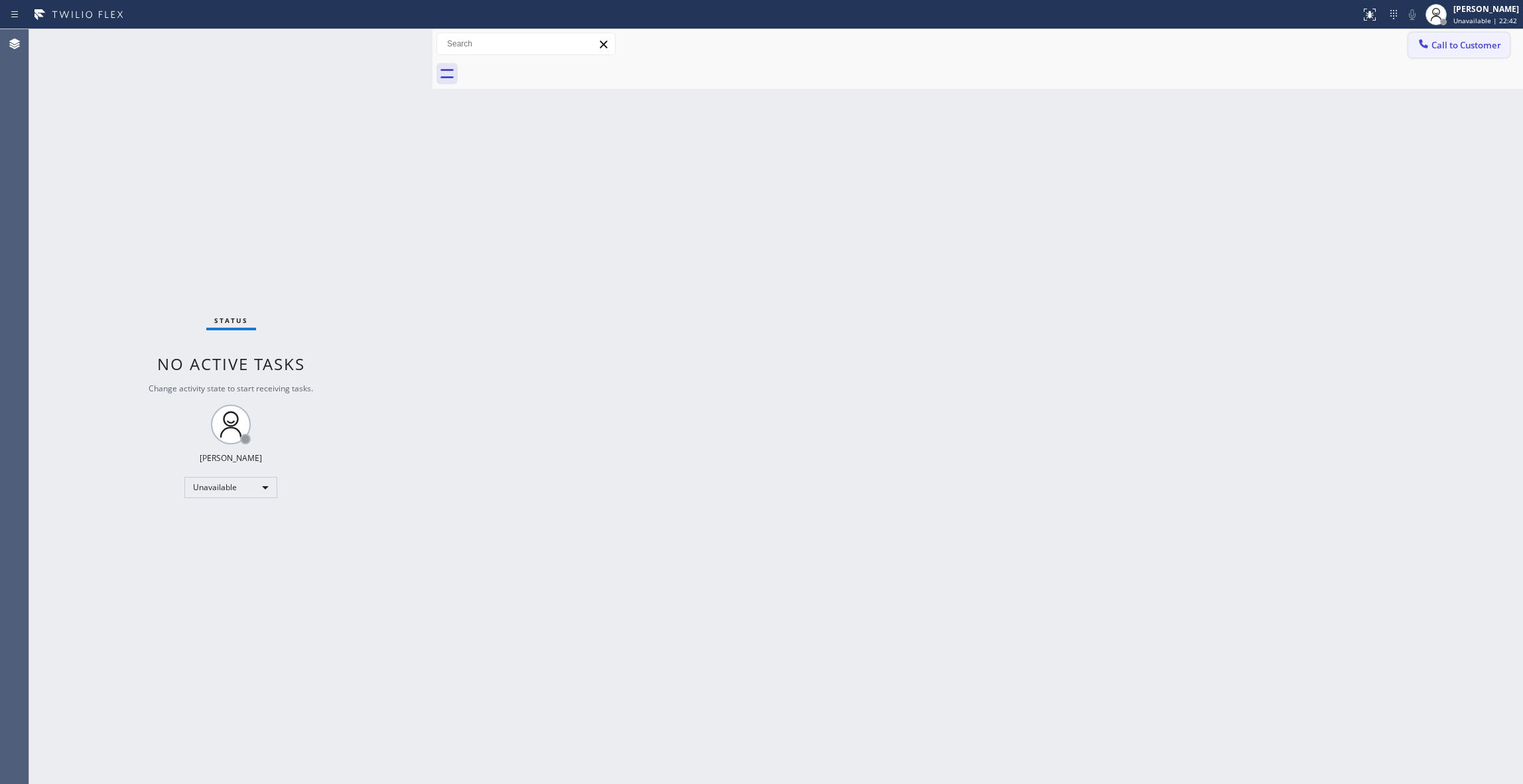
click at [1466, 39] on span "Call to Customer" at bounding box center [1466, 45] width 70 height 12
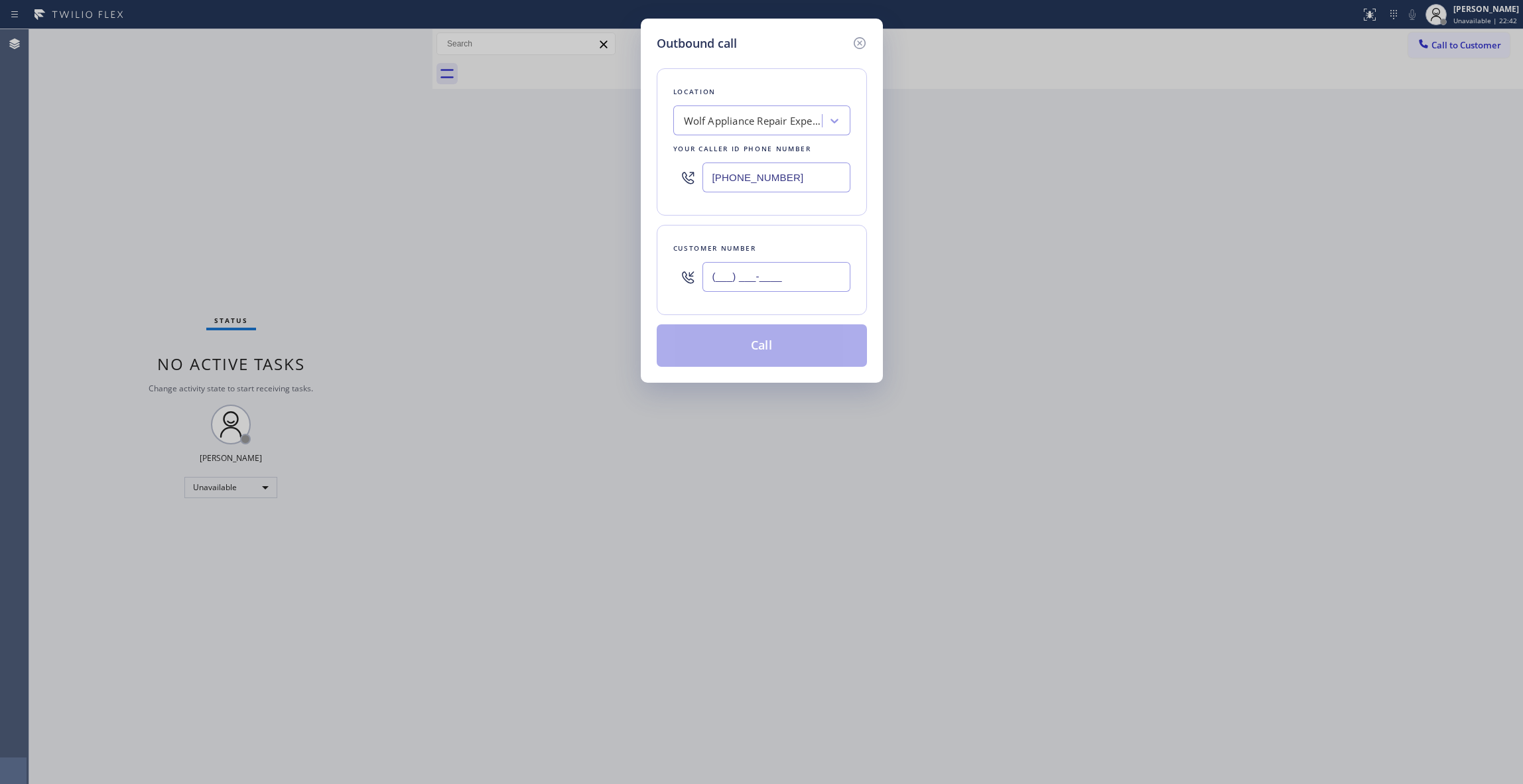
click at [797, 282] on input "(___) ___-____" at bounding box center [776, 277] width 148 height 30
paste input "786) 284-0016"
type input "[PHONE_NUMBER]"
click at [752, 349] on button "Call" at bounding box center [762, 345] width 210 height 42
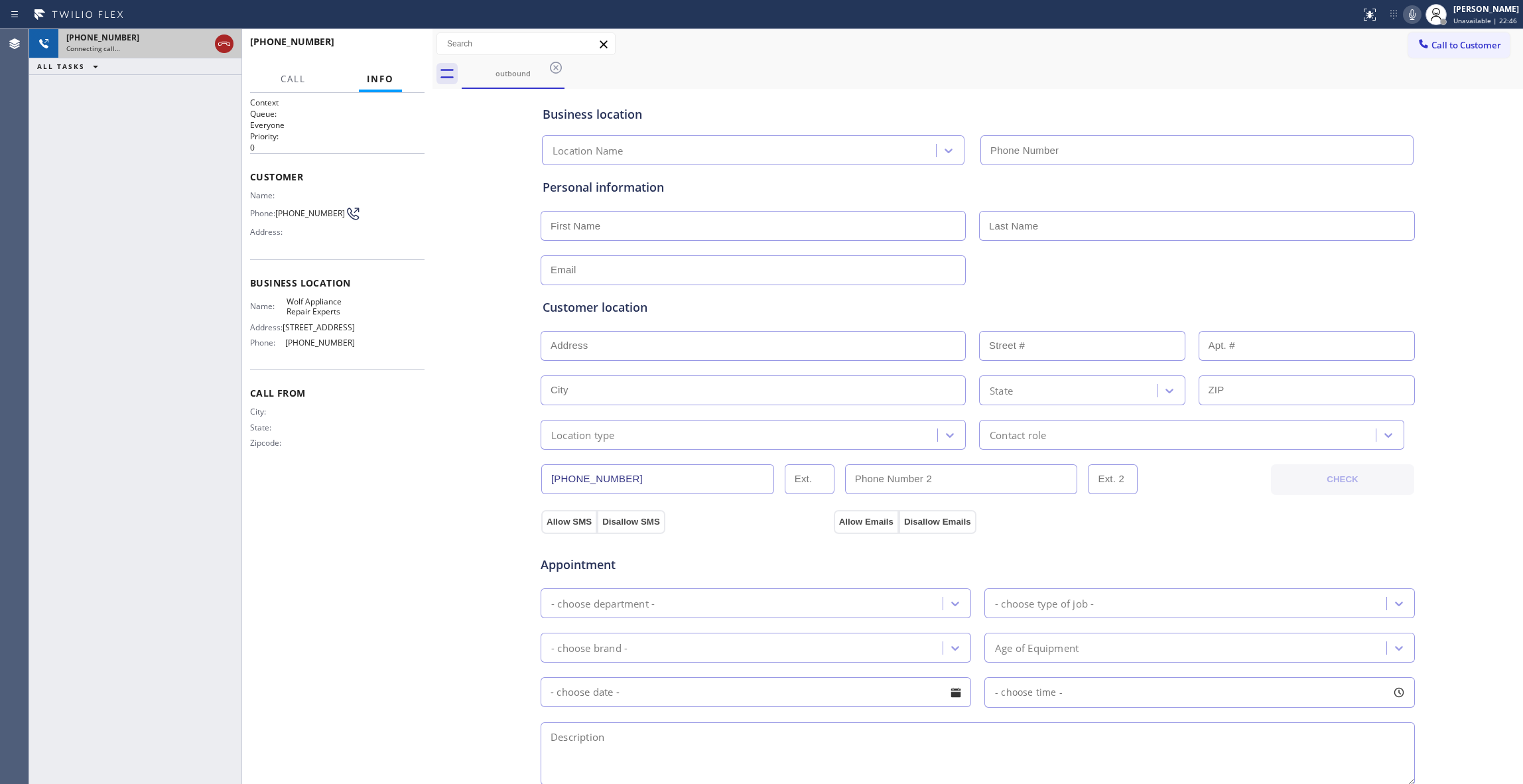
type input "[PHONE_NUMBER]"
click at [223, 41] on icon at bounding box center [224, 43] width 16 height 16
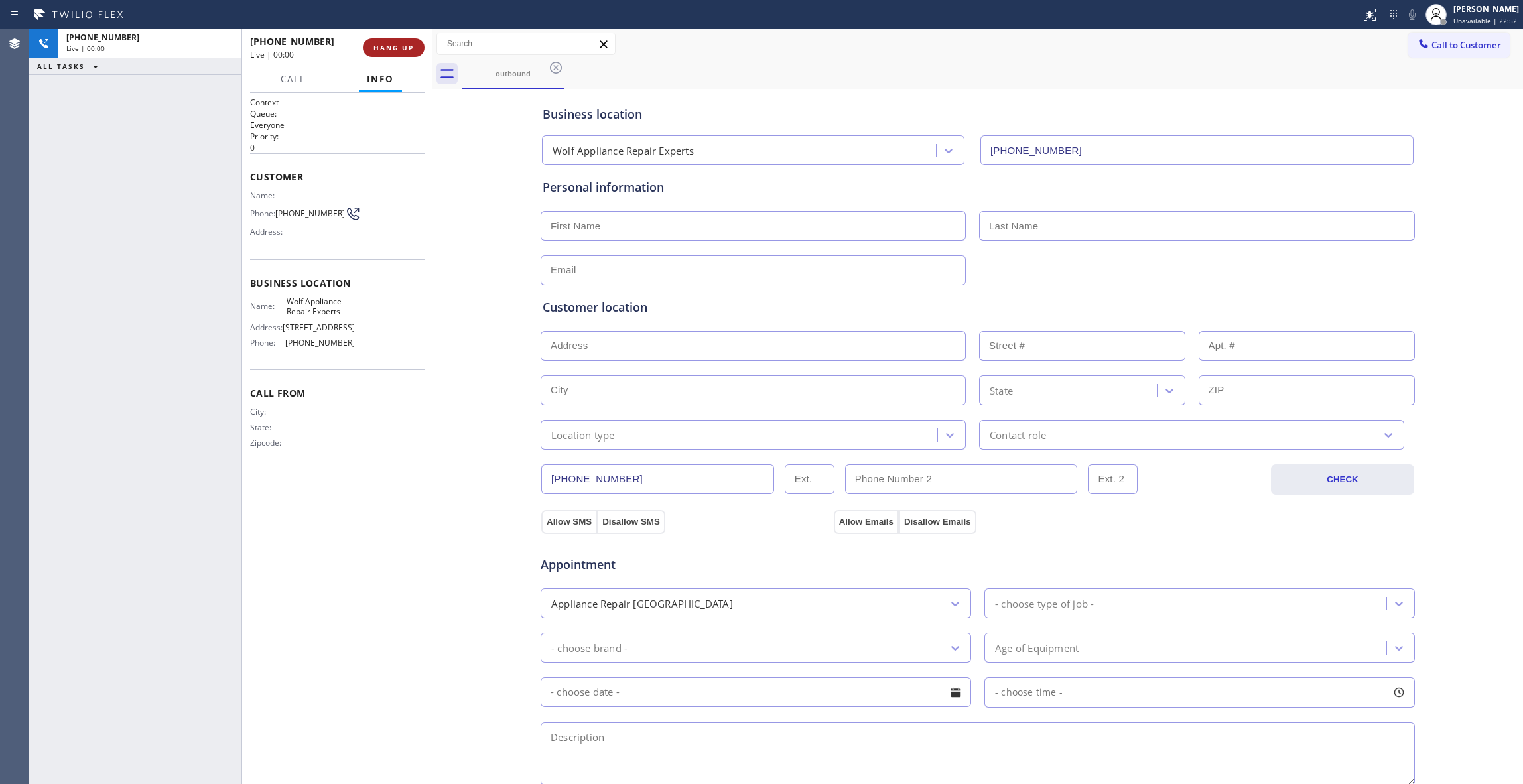
click at [380, 51] on button "HANG UP" at bounding box center [394, 47] width 62 height 19
click at [381, 43] on span "COMPLETE" at bounding box center [391, 47] width 45 height 9
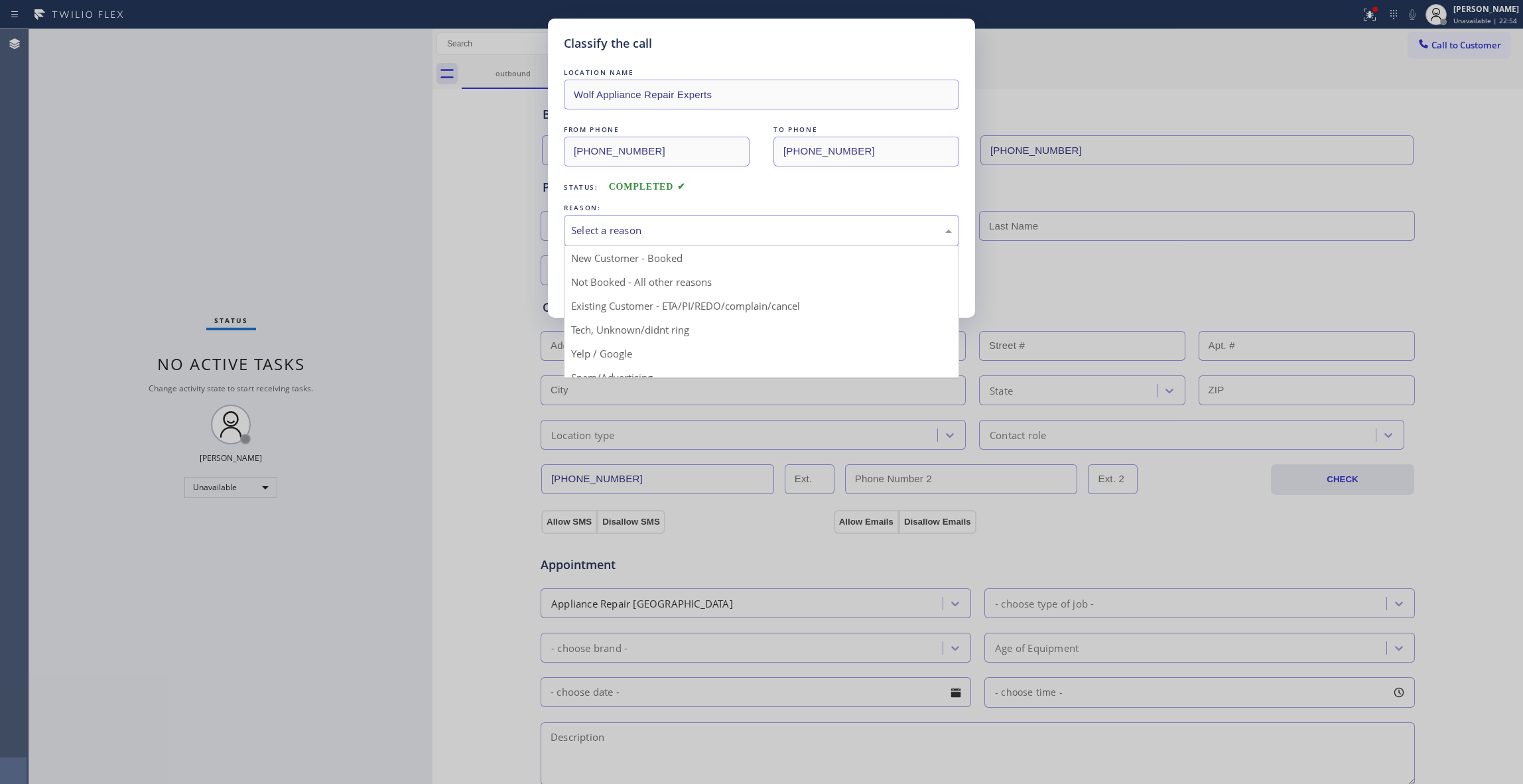
click at [637, 238] on div "Select a reason" at bounding box center [762, 230] width 381 height 15
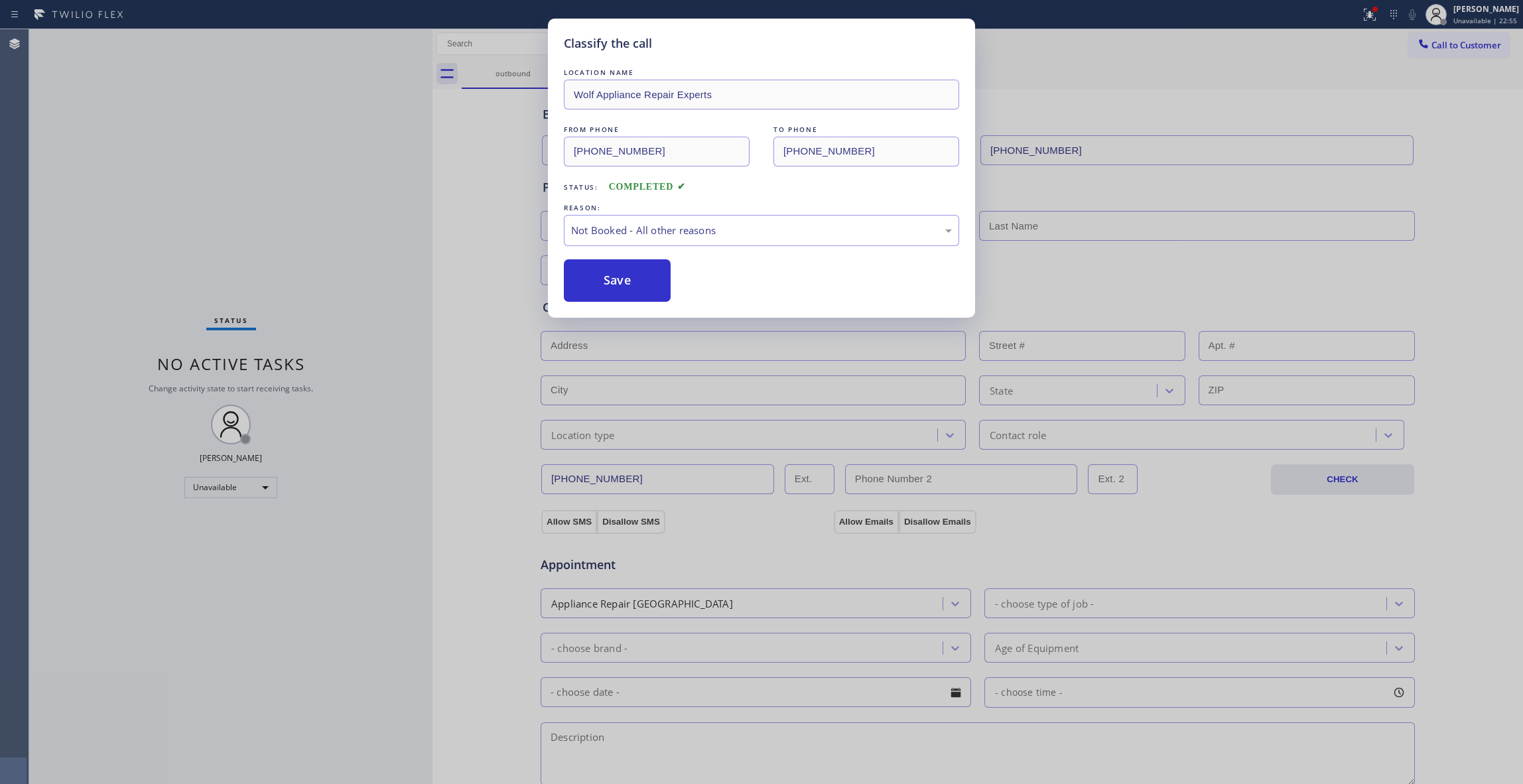
click at [637, 280] on button "Save" at bounding box center [617, 280] width 107 height 42
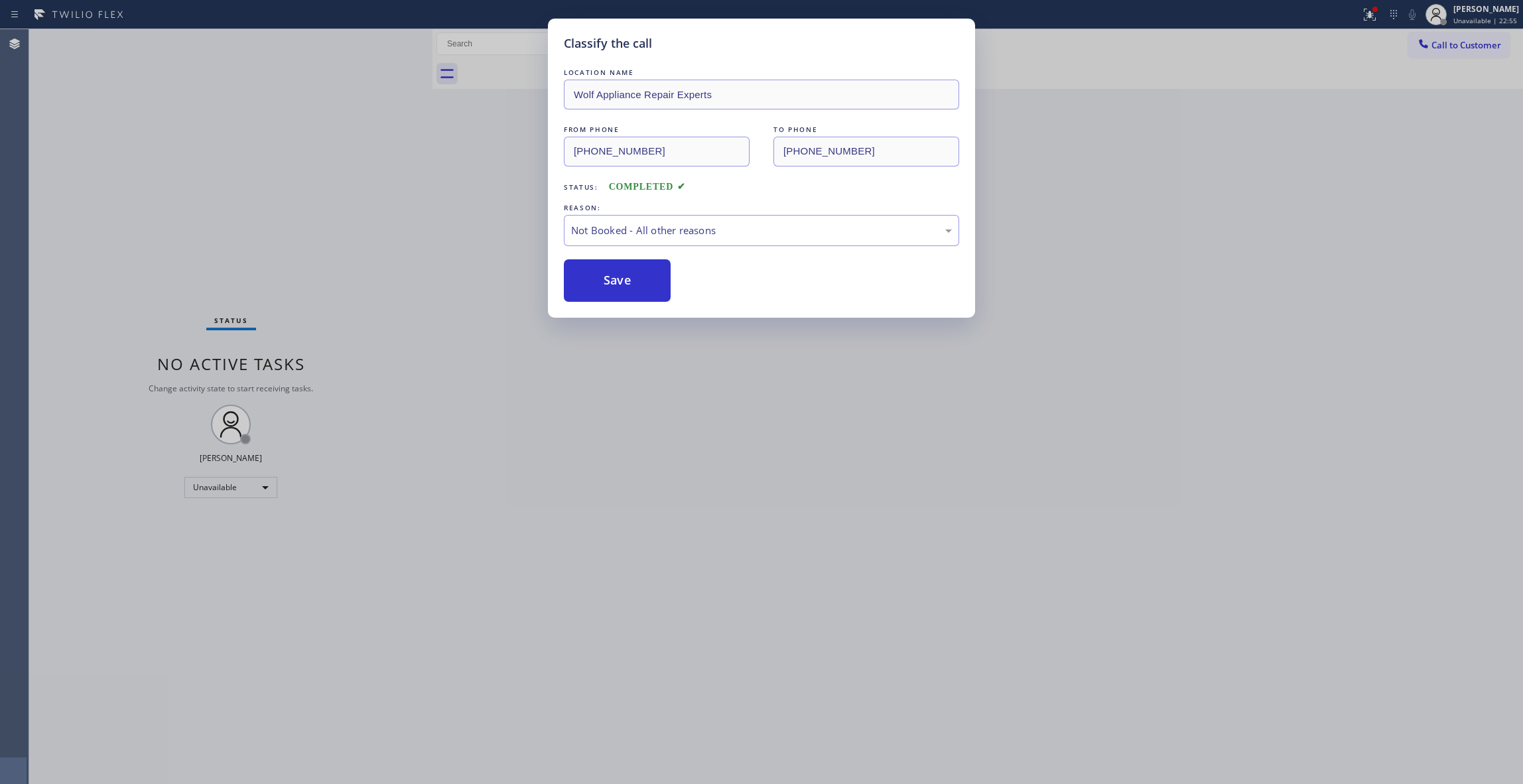
drag, startPoint x: 637, startPoint y: 280, endPoint x: 643, endPoint y: 273, distance: 9.2
click at [637, 279] on button "Save" at bounding box center [617, 280] width 107 height 42
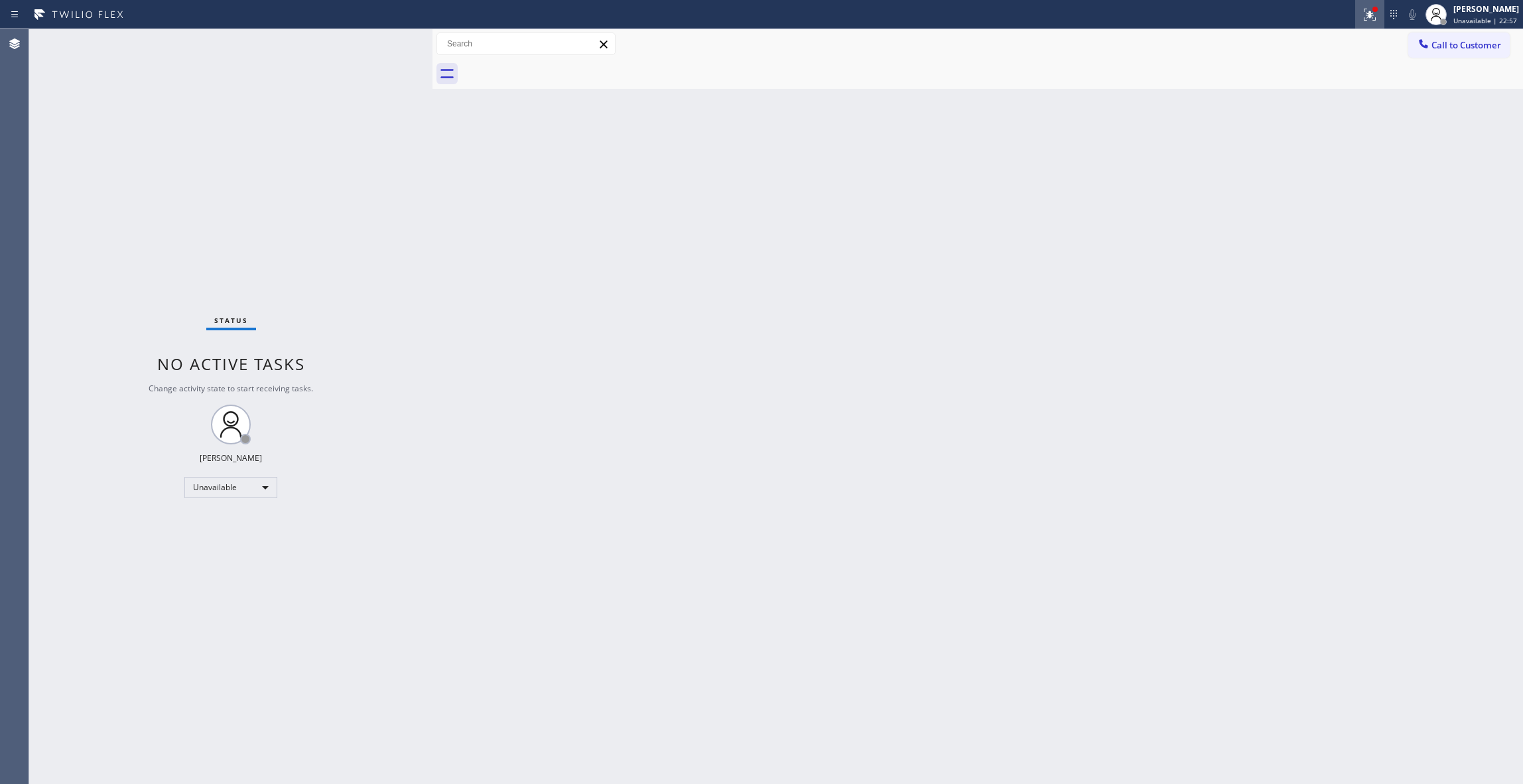
click at [1362, 17] on icon at bounding box center [1370, 15] width 16 height 16
drag, startPoint x: 1323, startPoint y: 169, endPoint x: 1446, endPoint y: 84, distance: 149.5
click at [1328, 166] on button "Clear issues" at bounding box center [1281, 174] width 155 height 19
click at [1455, 50] on span "Call to Customer" at bounding box center [1466, 45] width 70 height 12
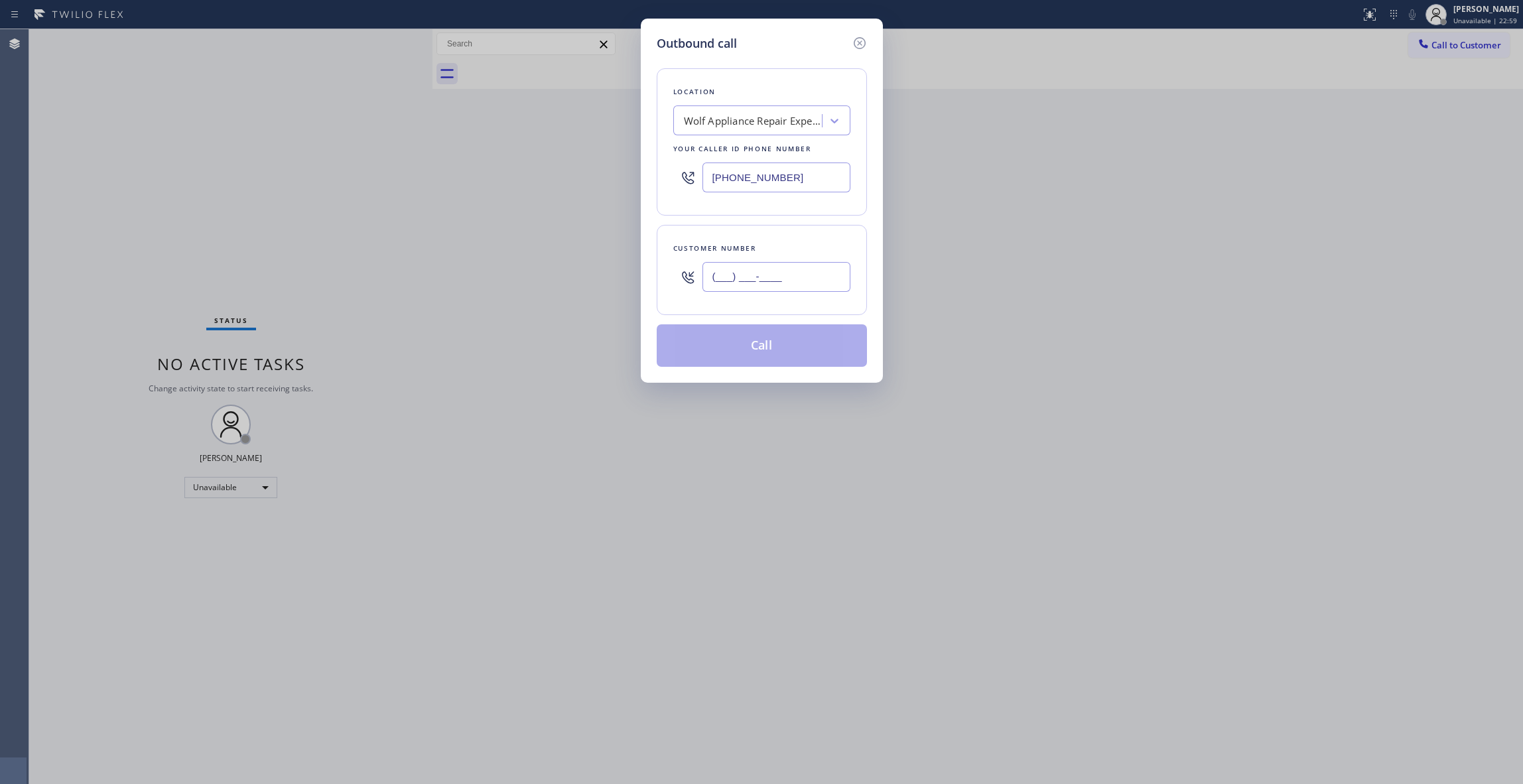
click at [783, 280] on input "(___) ___-____" at bounding box center [776, 277] width 148 height 30
paste input "786) 284-0016"
type input "[PHONE_NUMBER]"
click at [802, 351] on button "Call" at bounding box center [762, 345] width 210 height 42
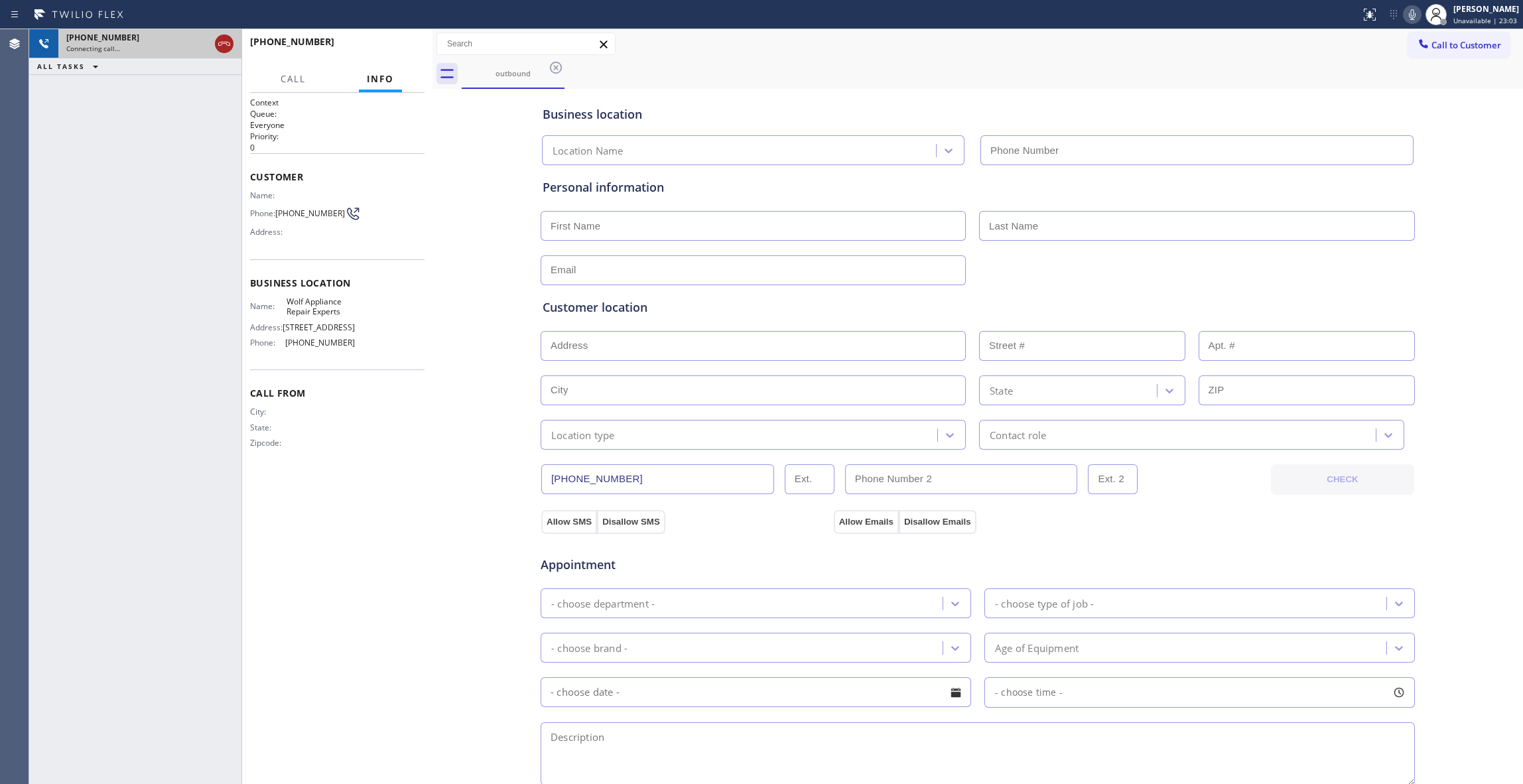
type input "[PHONE_NUMBER]"
click at [224, 45] on icon at bounding box center [224, 43] width 16 height 16
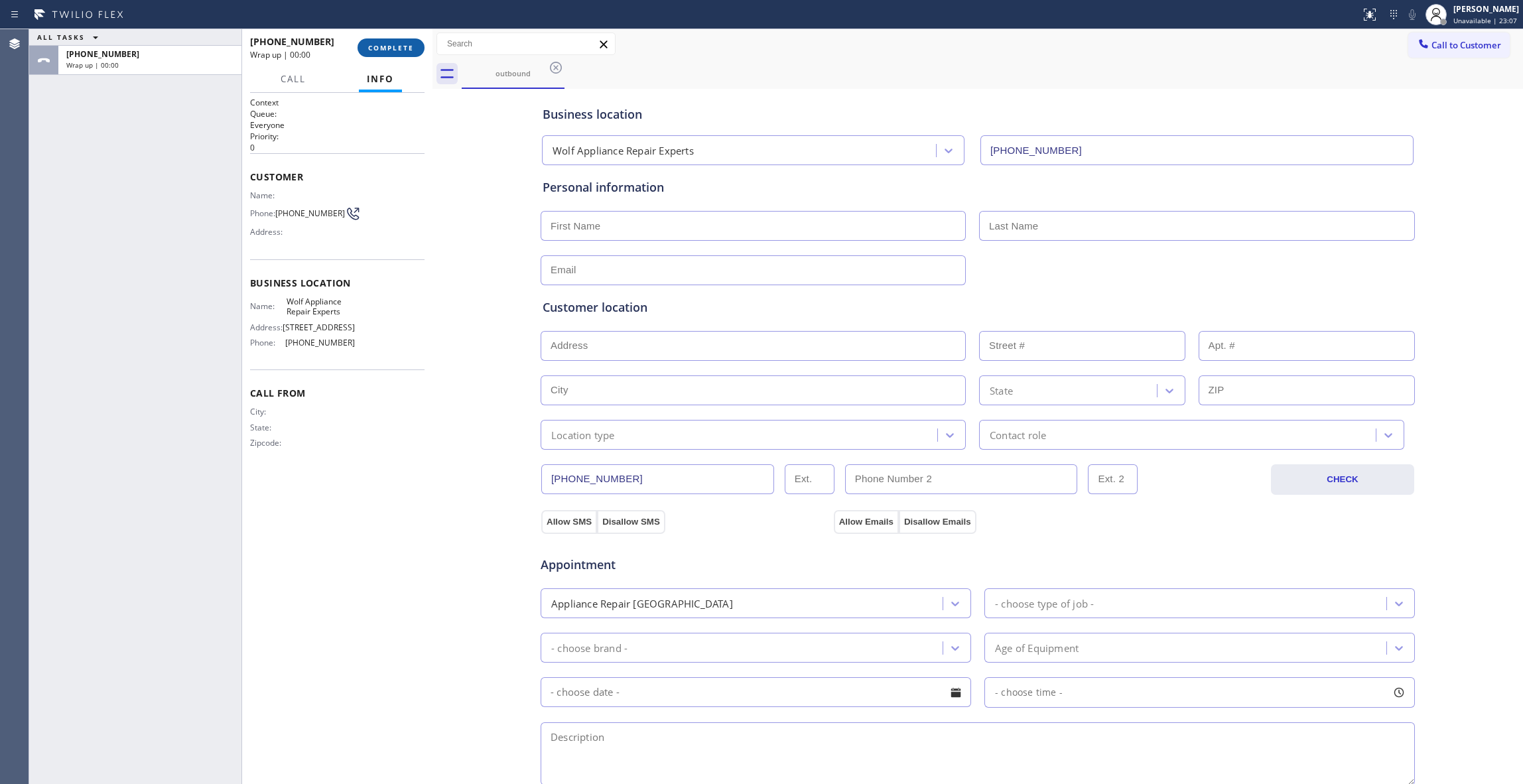
click at [383, 49] on span "COMPLETE" at bounding box center [391, 47] width 45 height 9
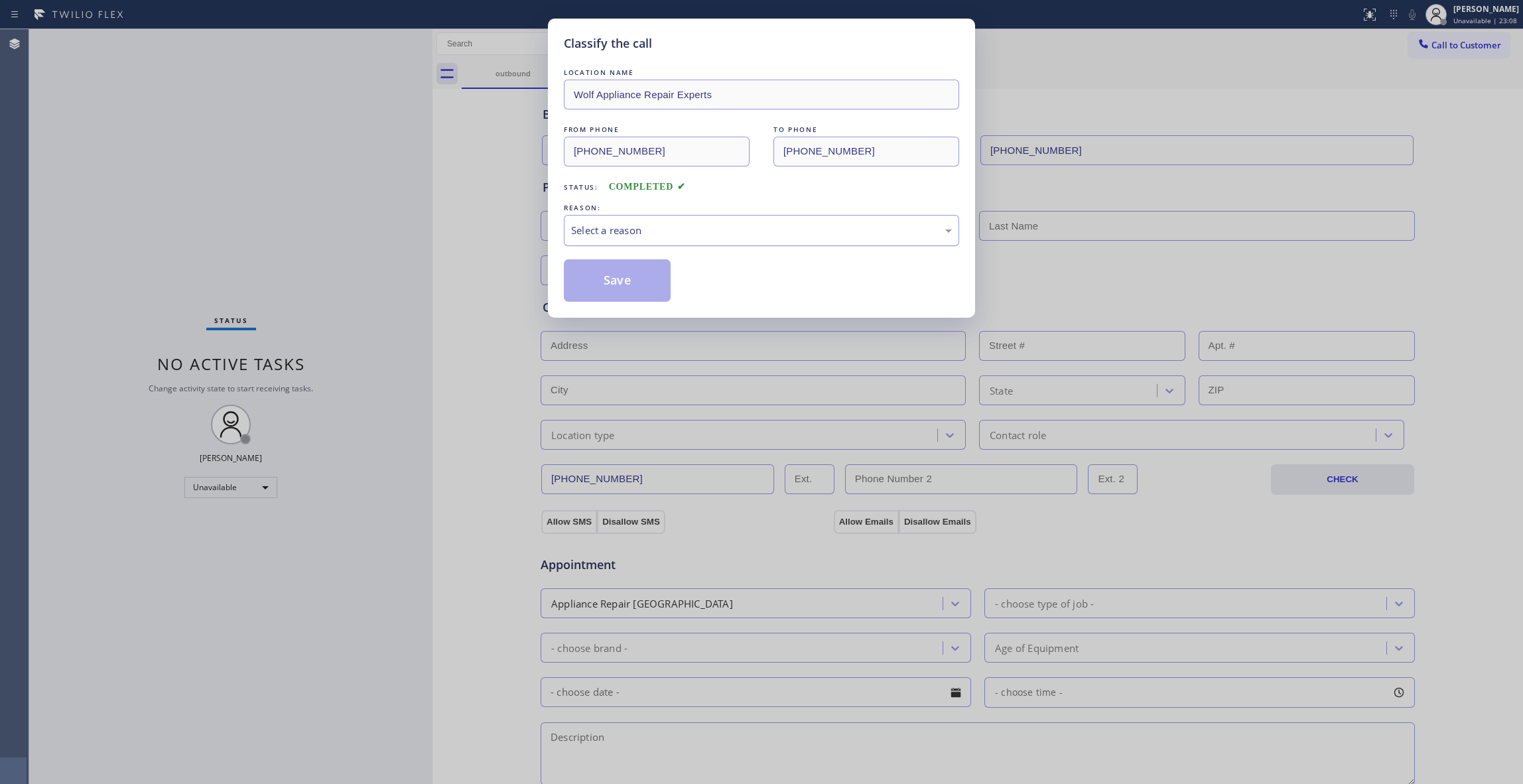
click at [603, 228] on div "Select a reason" at bounding box center [762, 230] width 381 height 15
click at [582, 281] on button "Save" at bounding box center [617, 280] width 107 height 42
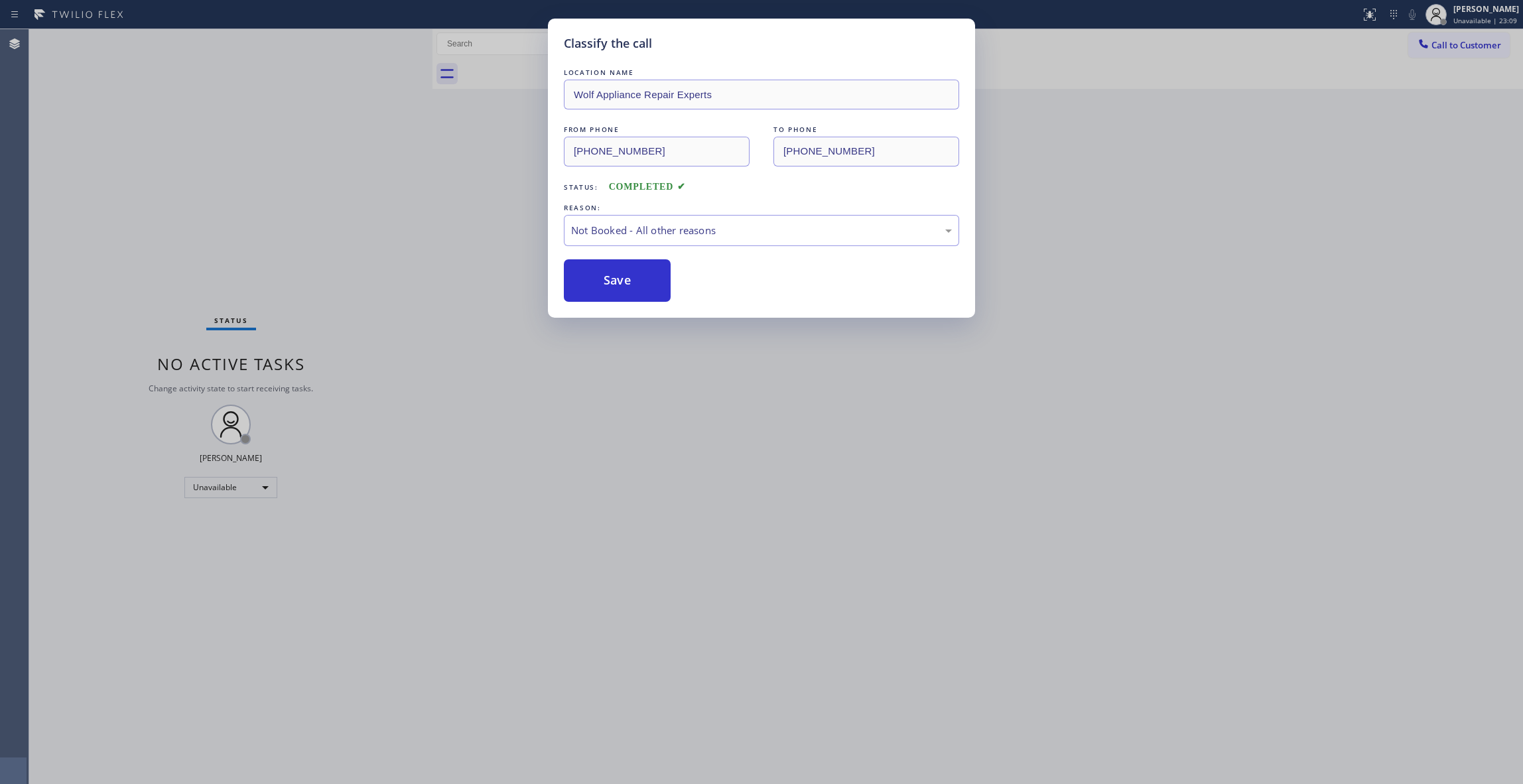
drag, startPoint x: 582, startPoint y: 281, endPoint x: 596, endPoint y: 256, distance: 28.7
click at [584, 277] on button "Save" at bounding box center [617, 280] width 107 height 42
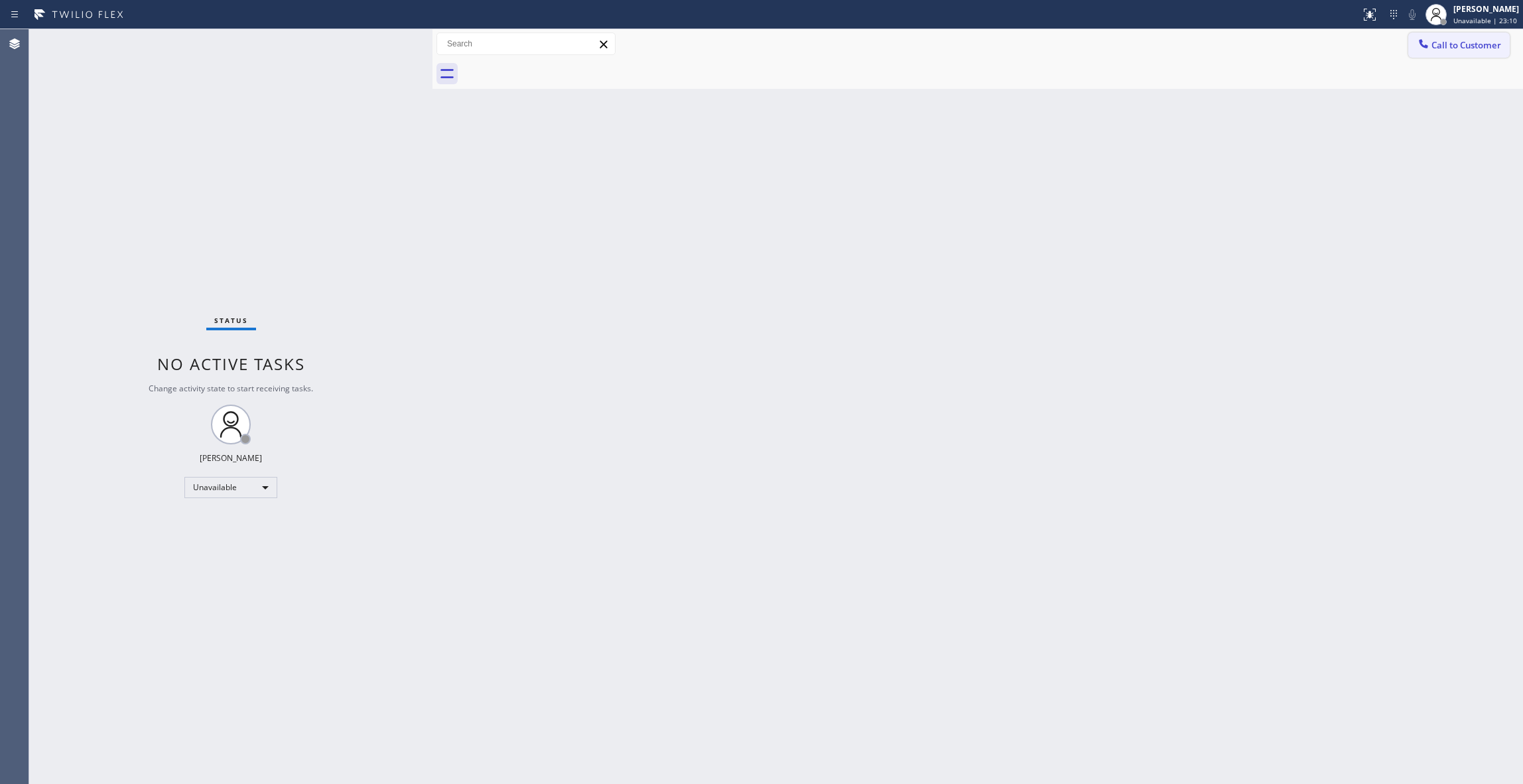
click at [1473, 47] on span "Call to Customer" at bounding box center [1466, 45] width 70 height 12
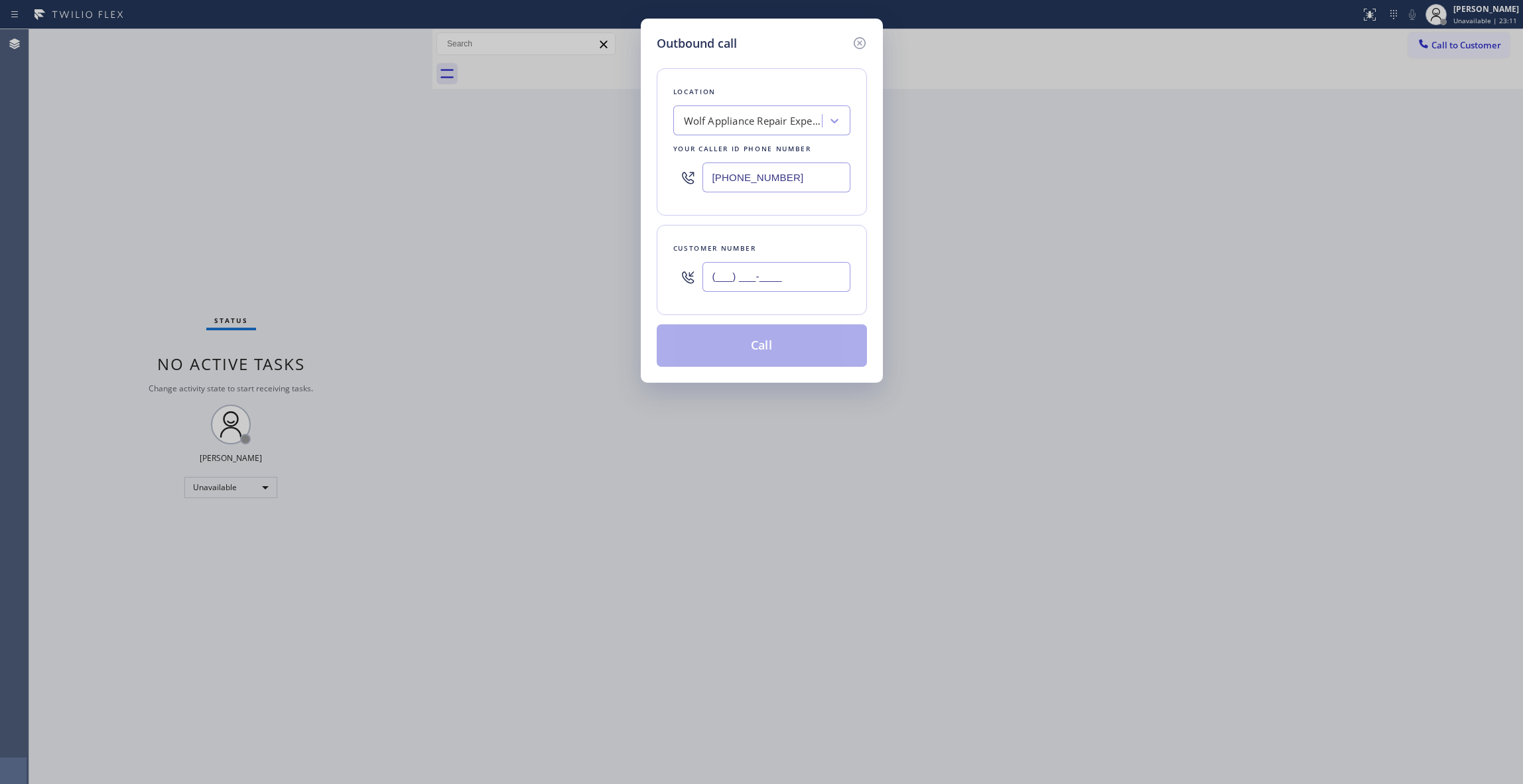
click at [739, 285] on input "(___) ___-____" at bounding box center [776, 277] width 148 height 30
paste input "786) 284-0016"
type input "[PHONE_NUMBER]"
click at [780, 350] on button "Call" at bounding box center [762, 345] width 210 height 42
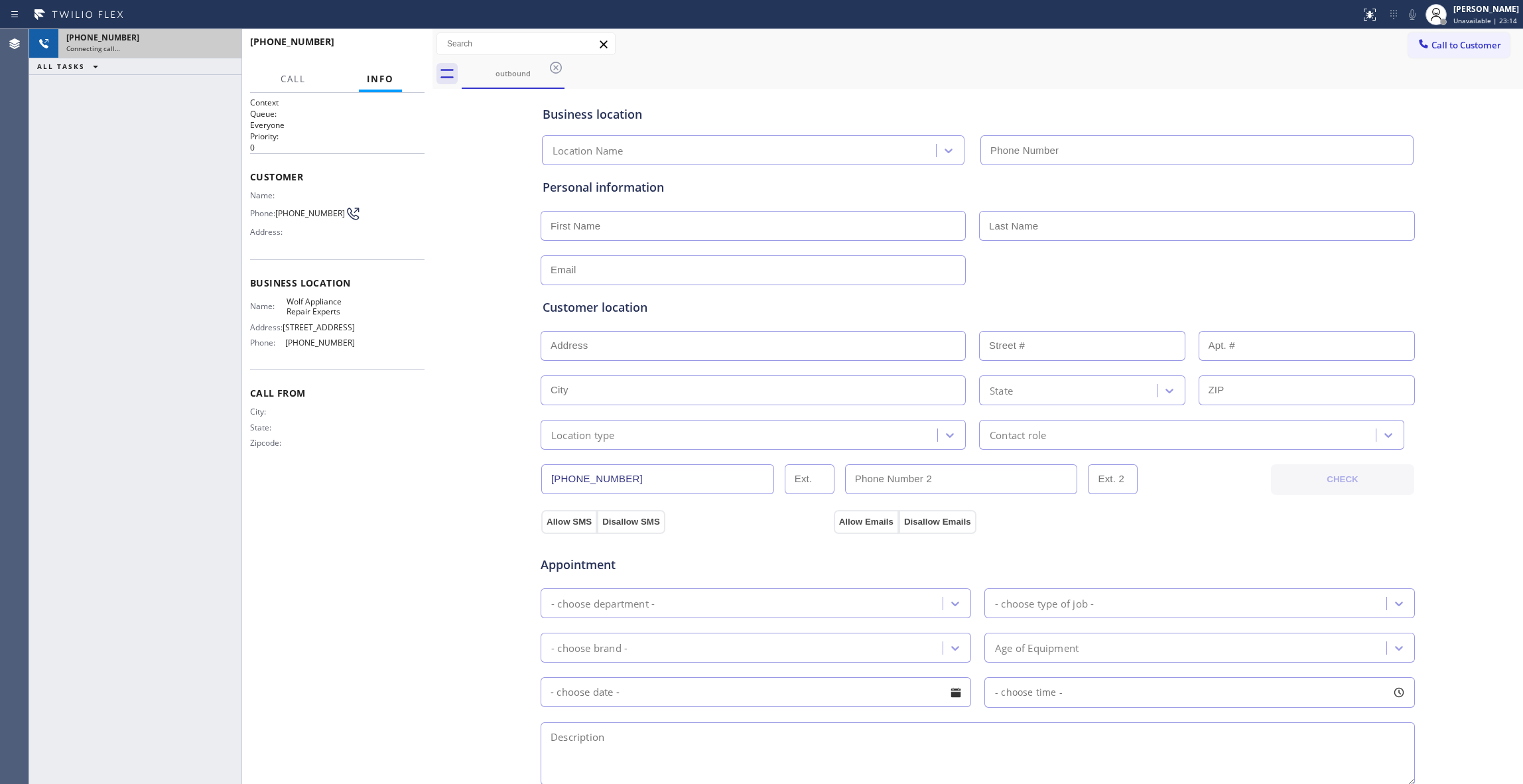
type input "[PHONE_NUMBER]"
click at [227, 41] on icon at bounding box center [224, 43] width 16 height 16
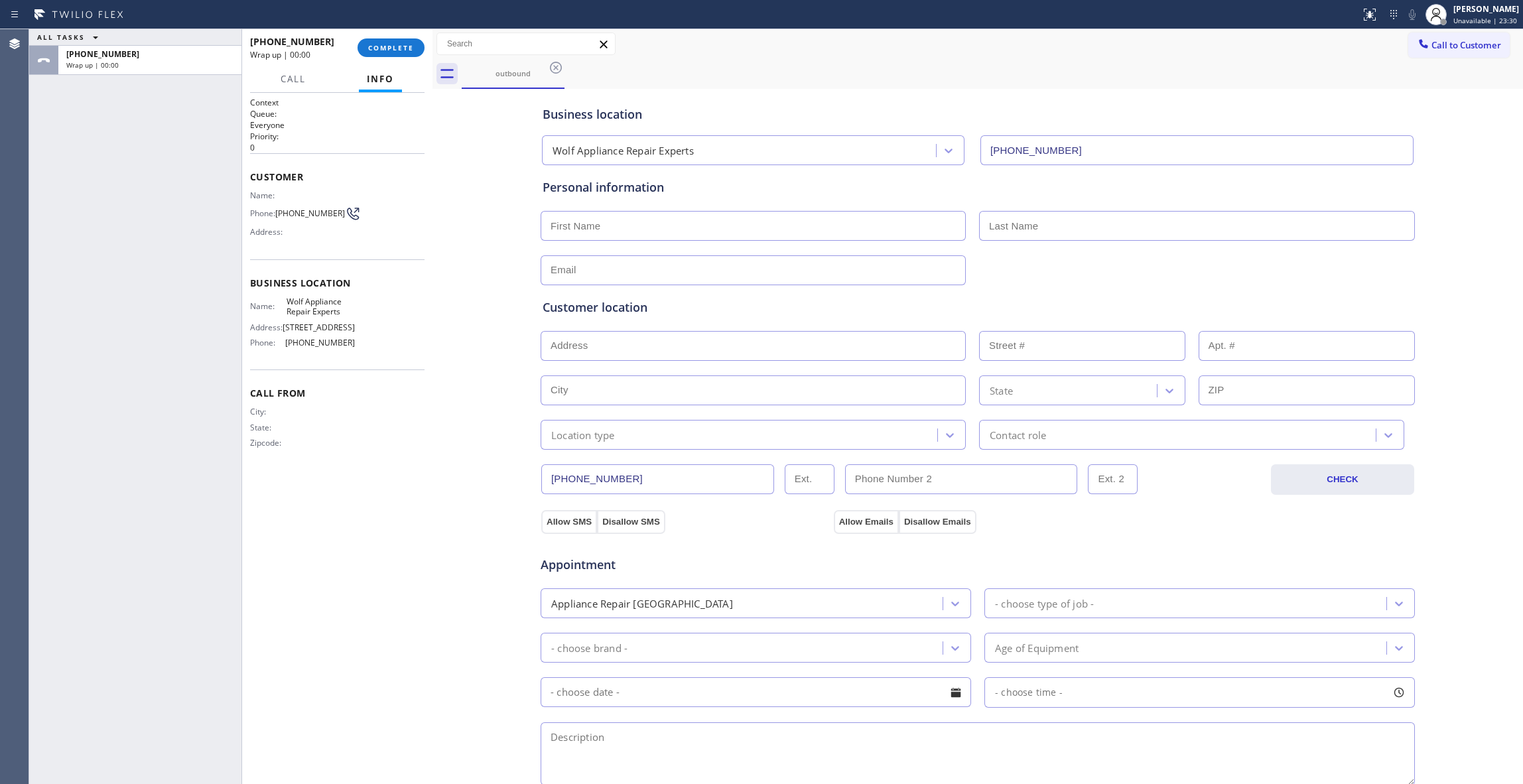
click at [385, 35] on div "[PHONE_NUMBER] Wrap up | 00:00 COMPLETE" at bounding box center [337, 47] width 175 height 35
click at [388, 37] on div "[PHONE_NUMBER] Wrap up | 00:00 COMPLETE" at bounding box center [337, 47] width 175 height 35
click at [388, 42] on button "COMPLETE" at bounding box center [391, 47] width 67 height 19
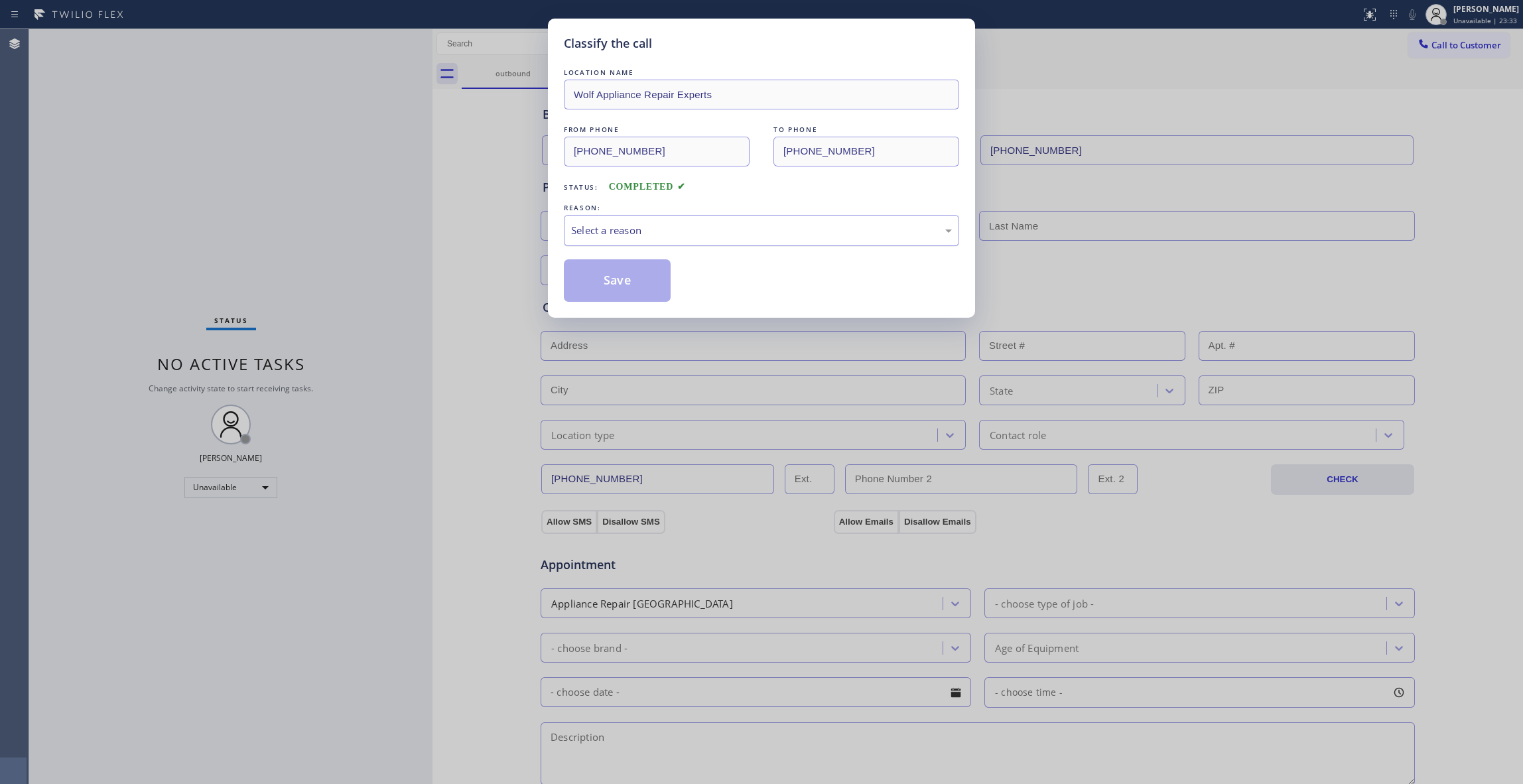
drag, startPoint x: 637, startPoint y: 226, endPoint x: 637, endPoint y: 245, distance: 19.0
click at [637, 227] on div "Select a reason" at bounding box center [762, 230] width 381 height 15
click at [619, 284] on button "Save" at bounding box center [617, 280] width 107 height 42
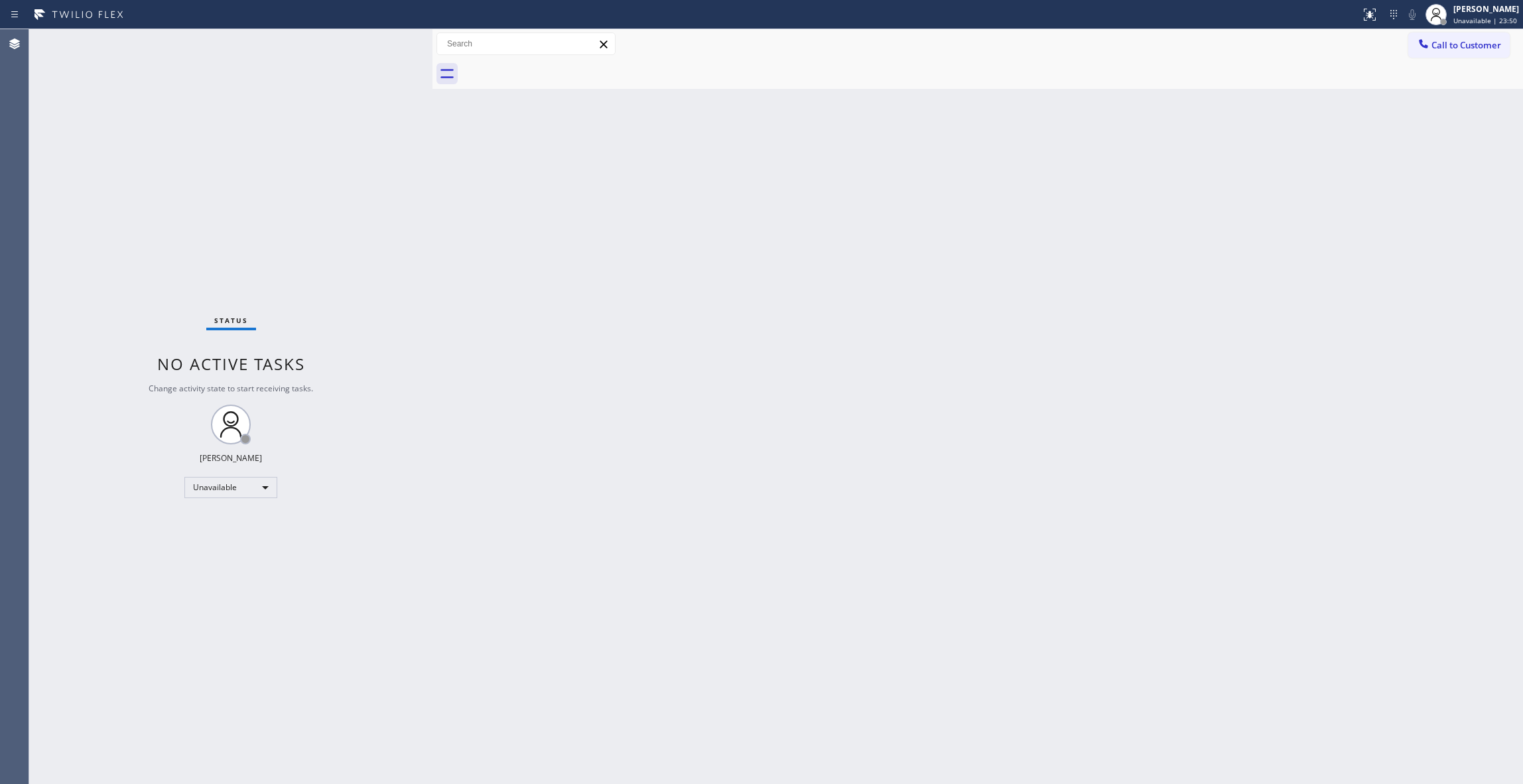
drag, startPoint x: 1089, startPoint y: 237, endPoint x: 1314, endPoint y: 199, distance: 228.2
click at [1099, 231] on div "Back to Dashboard Change Sender ID Customers Technicians Select a contact Outbo…" at bounding box center [978, 406] width 1091 height 754
click at [1486, 49] on span "Call to Customer" at bounding box center [1466, 45] width 70 height 12
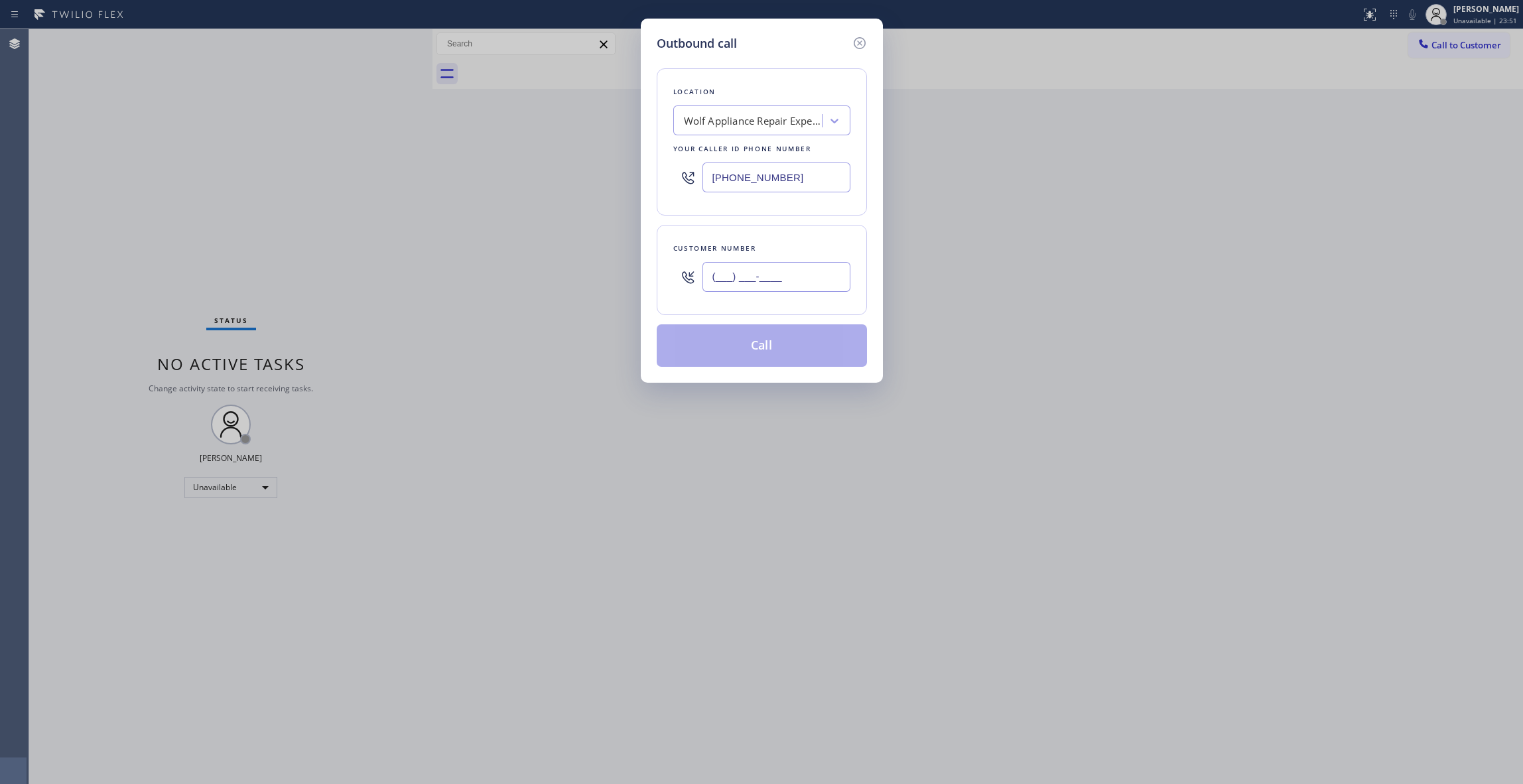
click at [762, 282] on input "(___) ___-____" at bounding box center [776, 277] width 148 height 30
paste input "949) 866-5368"
type input "[PHONE_NUMBER]"
paste input "949) 506-3662"
drag, startPoint x: 818, startPoint y: 178, endPoint x: 355, endPoint y: 201, distance: 463.6
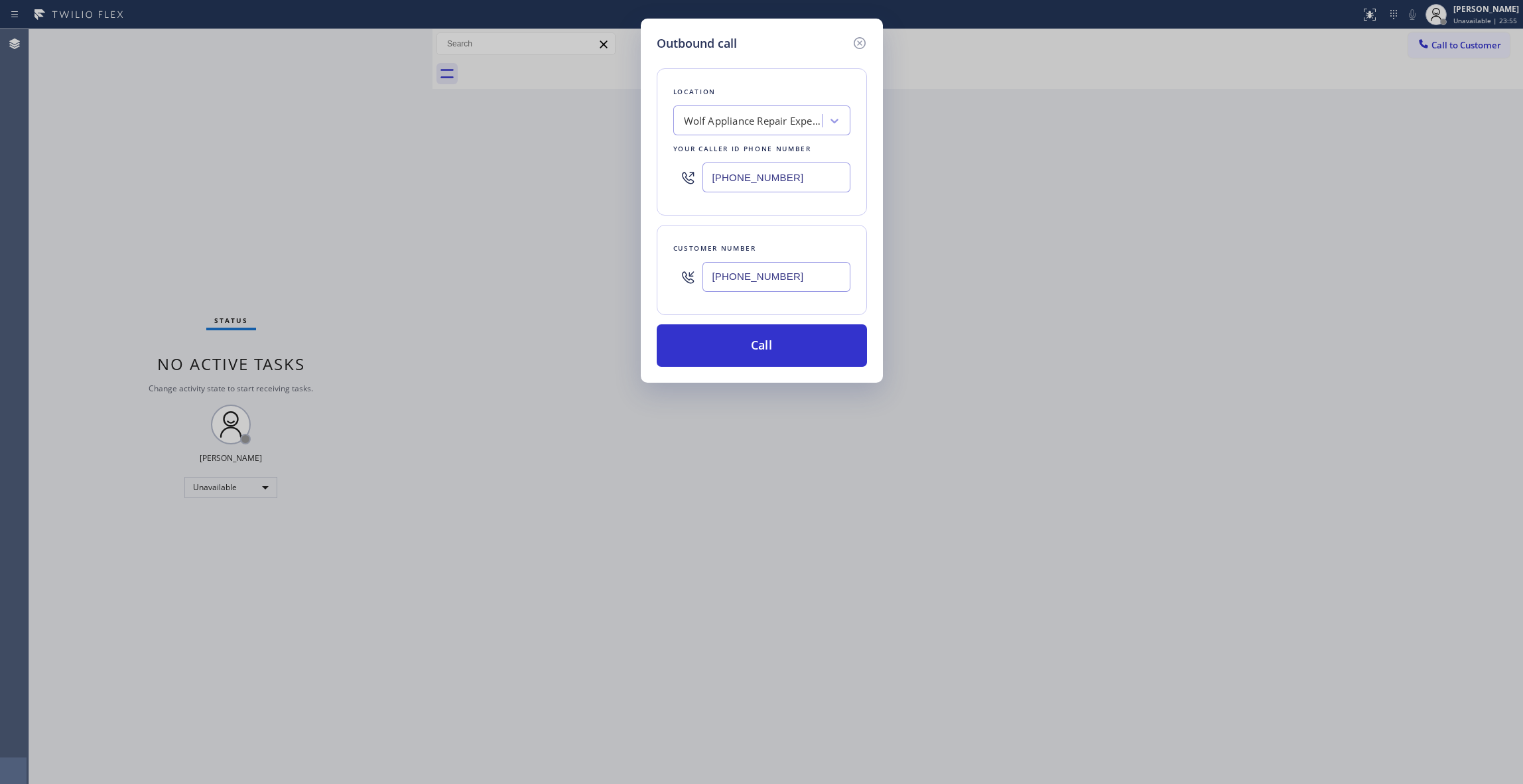
click at [247, 159] on div "Outbound call Location Wolf Appliance Repair Experts Your caller id phone numbe…" at bounding box center [762, 392] width 1523 height 784
type input "[PHONE_NUMBER]"
drag, startPoint x: 816, startPoint y: 280, endPoint x: 542, endPoint y: 274, distance: 274.1
click at [542, 274] on div "Outbound call Location Wolf & Sub Zero Professionals [GEOGRAPHIC_DATA] Your cal…" at bounding box center [762, 392] width 1523 height 784
click at [741, 332] on button "Call" at bounding box center [762, 345] width 210 height 42
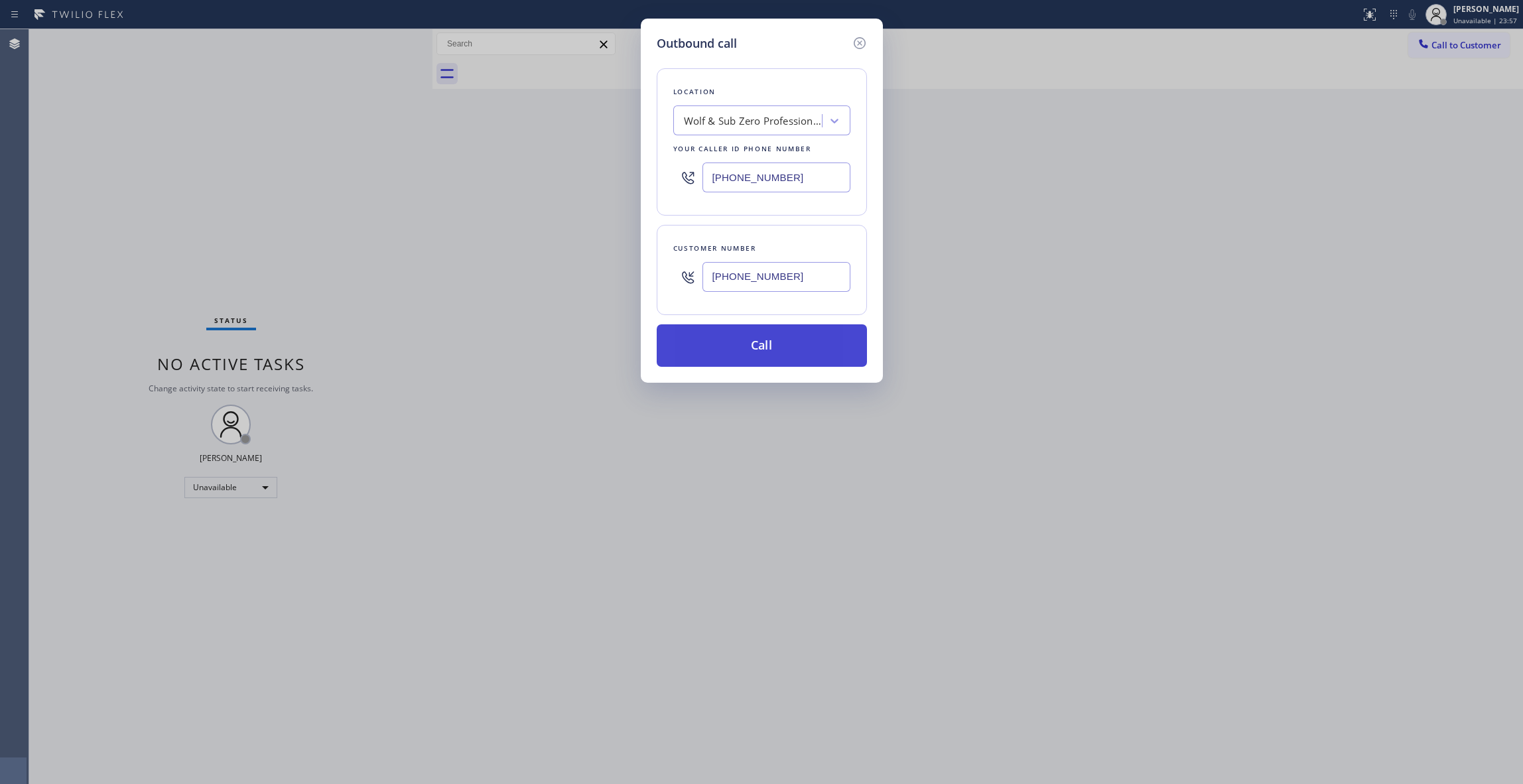
click at [741, 337] on button "Call" at bounding box center [762, 345] width 210 height 42
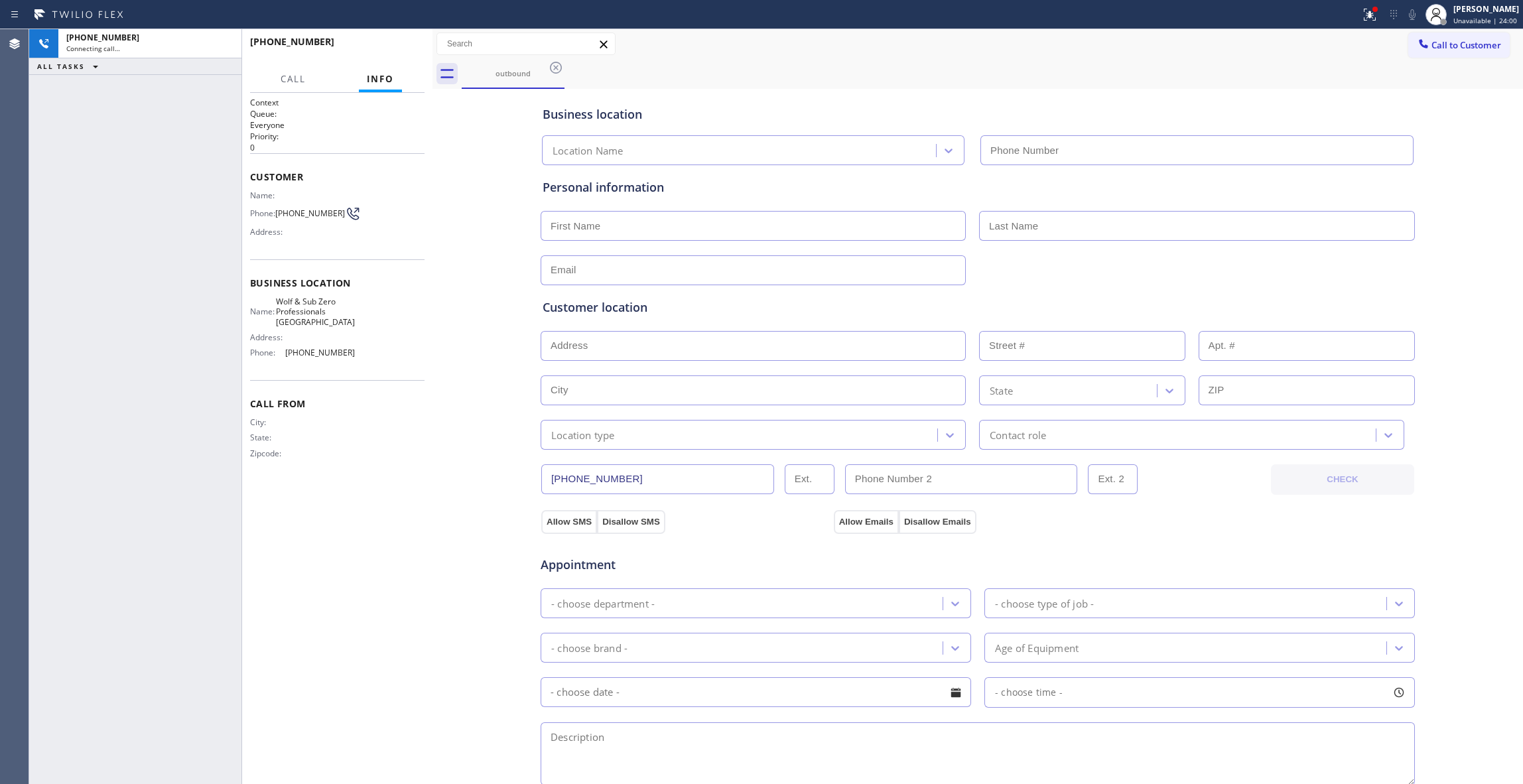
type input "[PHONE_NUMBER]"
click at [1362, 15] on icon at bounding box center [1370, 15] width 16 height 16
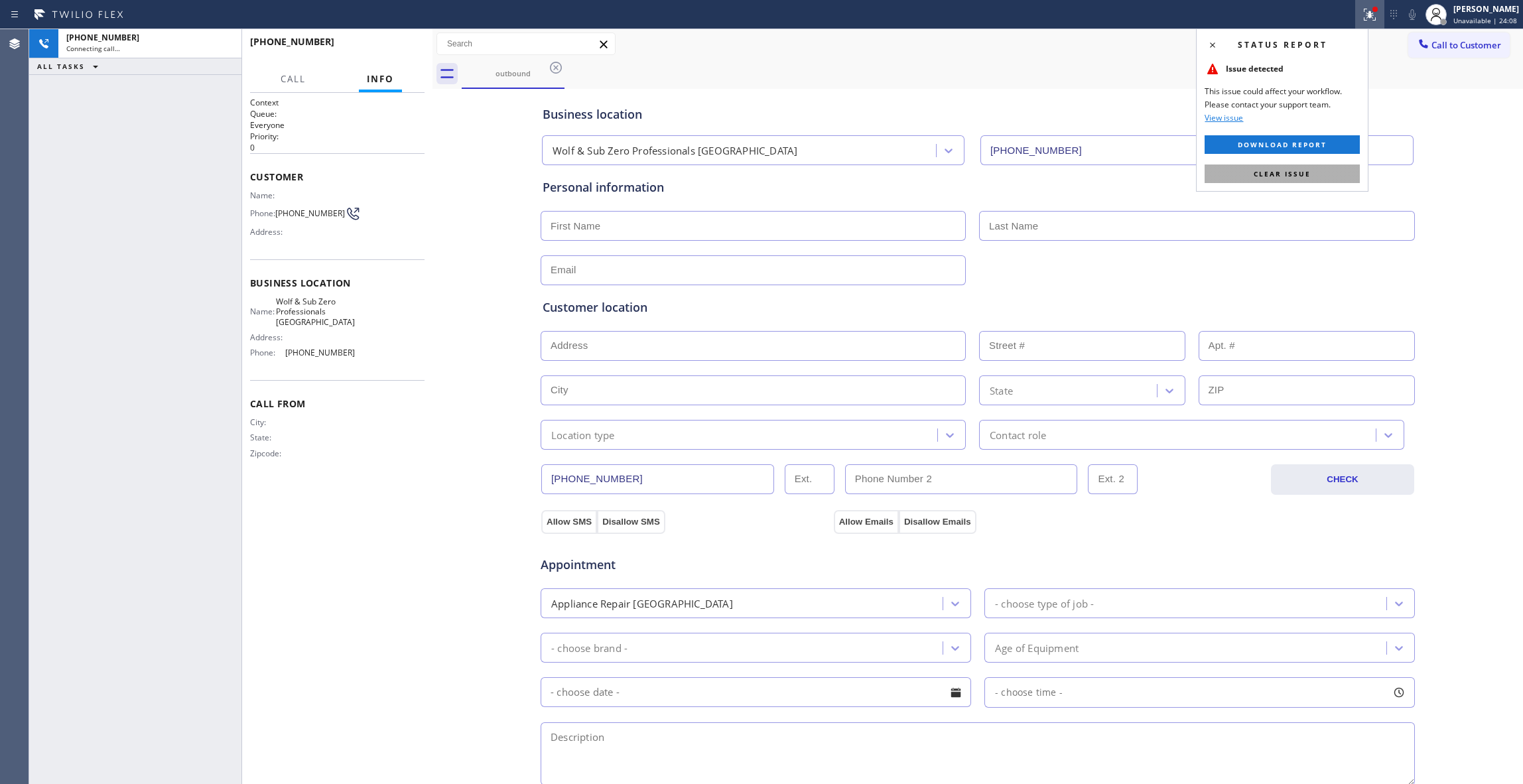
click at [1275, 176] on span "Clear issue" at bounding box center [1282, 173] width 57 height 9
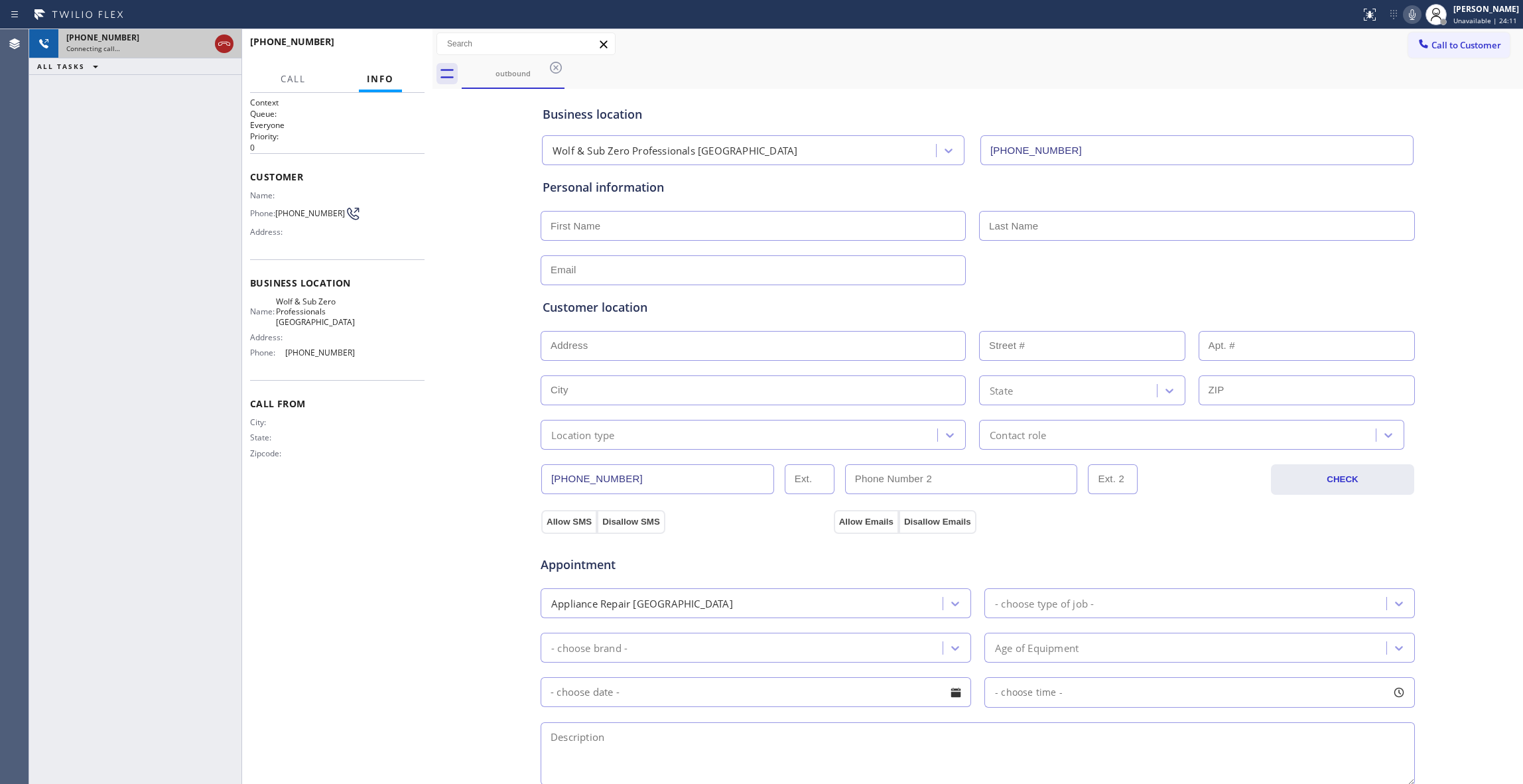
click at [230, 45] on icon at bounding box center [224, 43] width 16 height 16
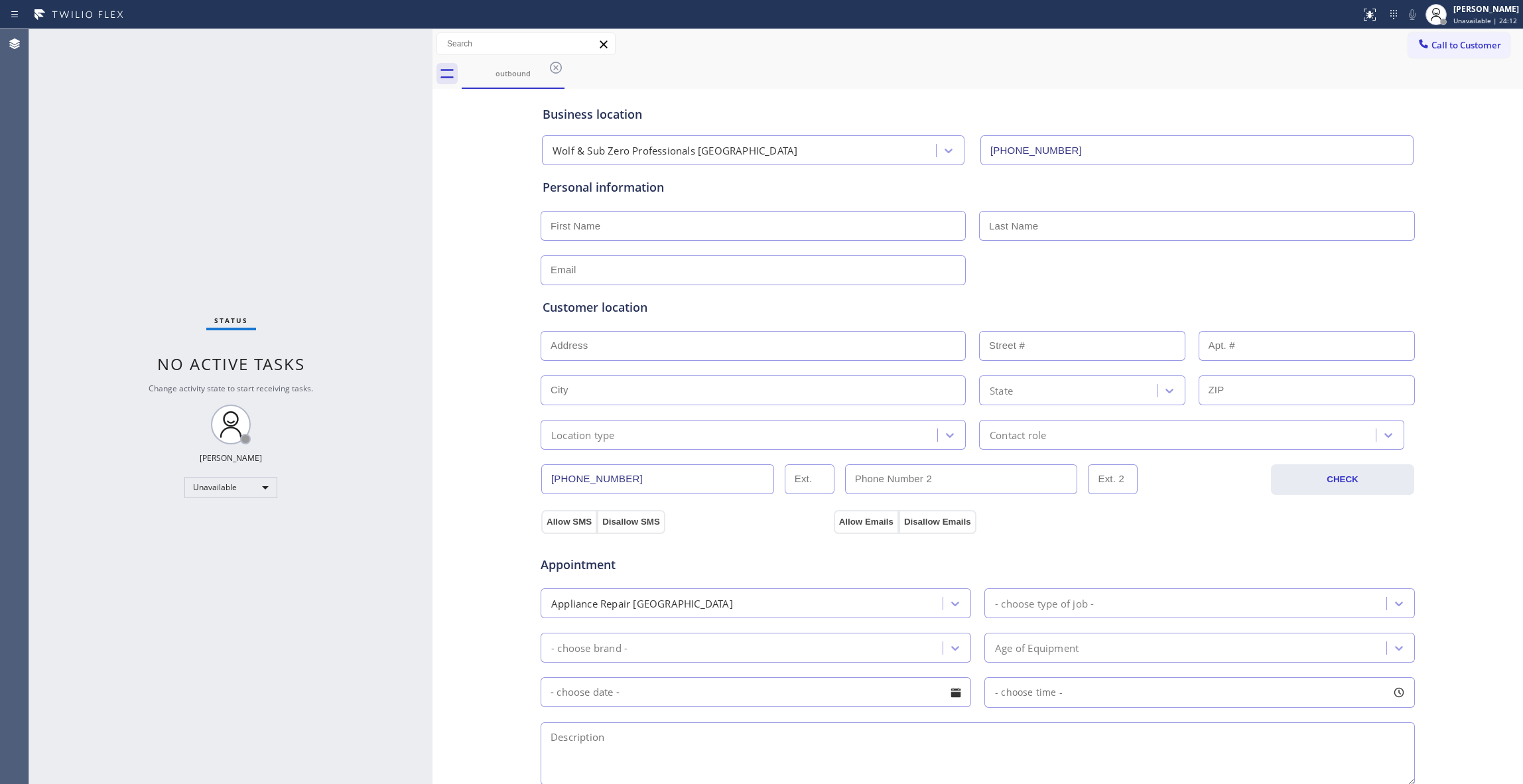
click at [554, 70] on icon at bounding box center [555, 68] width 16 height 16
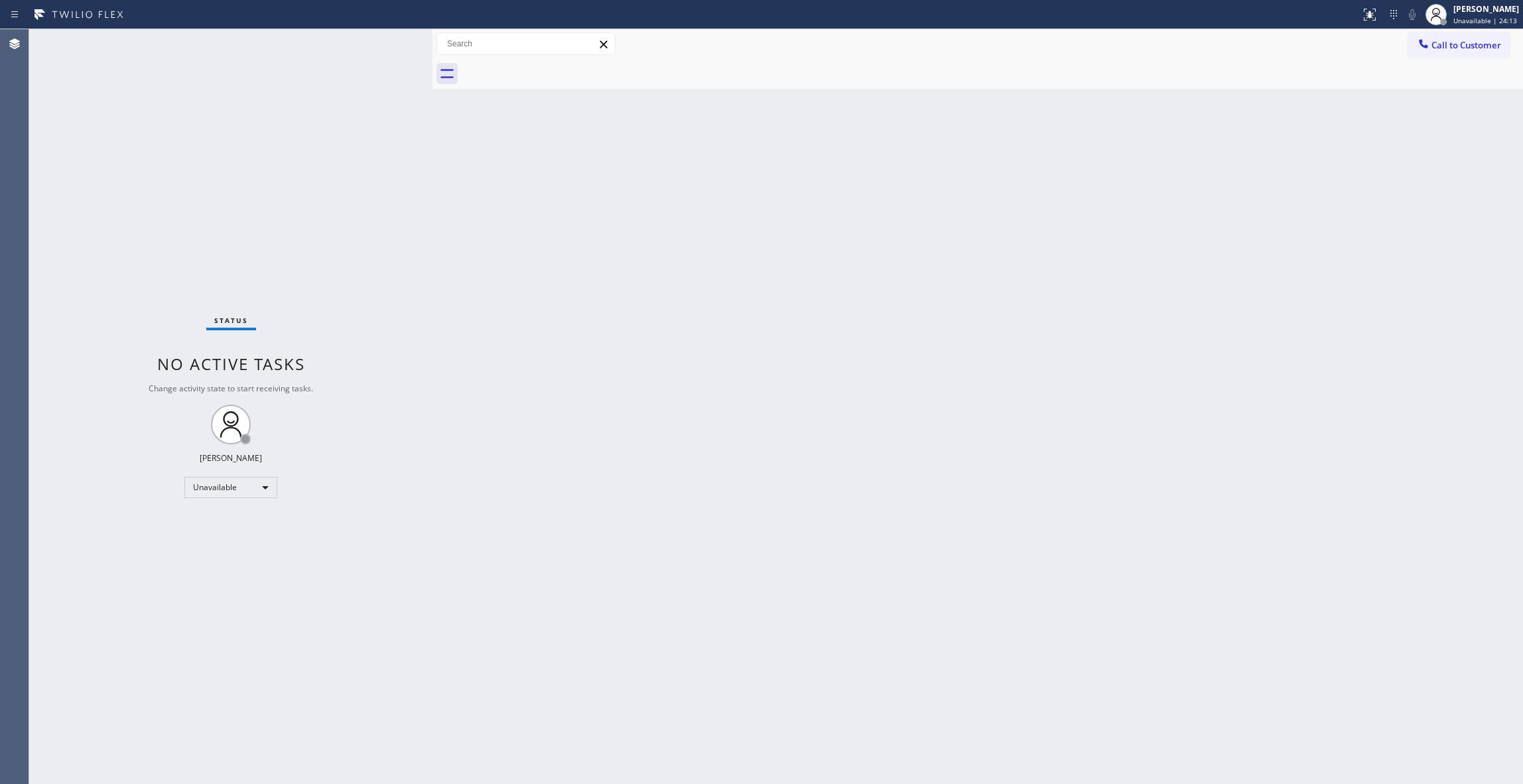
click at [1437, 30] on div "Call to Customer Outbound call Location Wolf & Sub Zero Professionals [GEOGRAPH…" at bounding box center [978, 44] width 1091 height 30
click at [1442, 42] on span "Call to Customer" at bounding box center [1466, 45] width 70 height 12
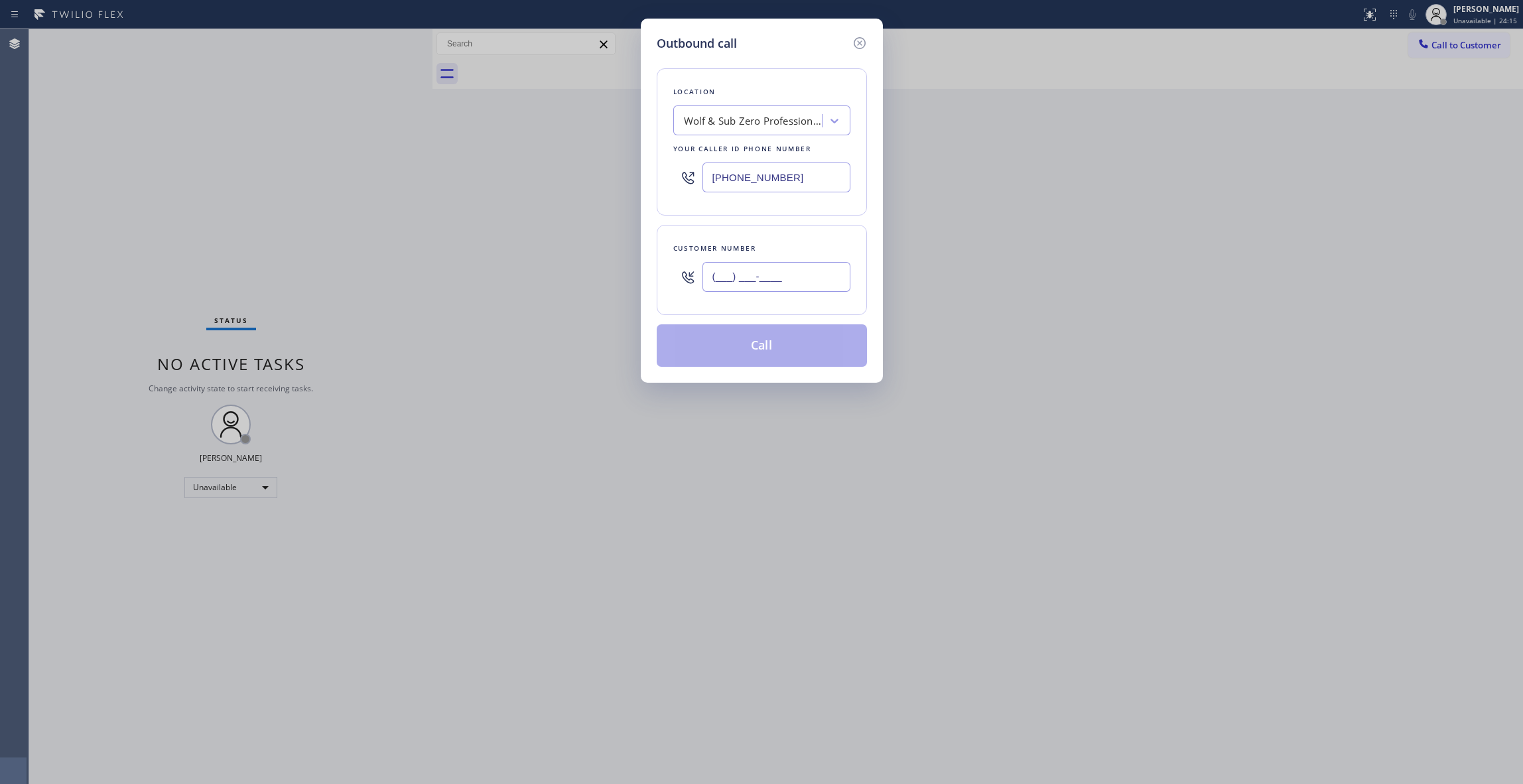
click at [758, 273] on input "(___) ___-____" at bounding box center [776, 277] width 148 height 30
paste input "949) 866-5368"
type input "[PHONE_NUMBER]"
click at [779, 351] on button "Call" at bounding box center [762, 345] width 210 height 42
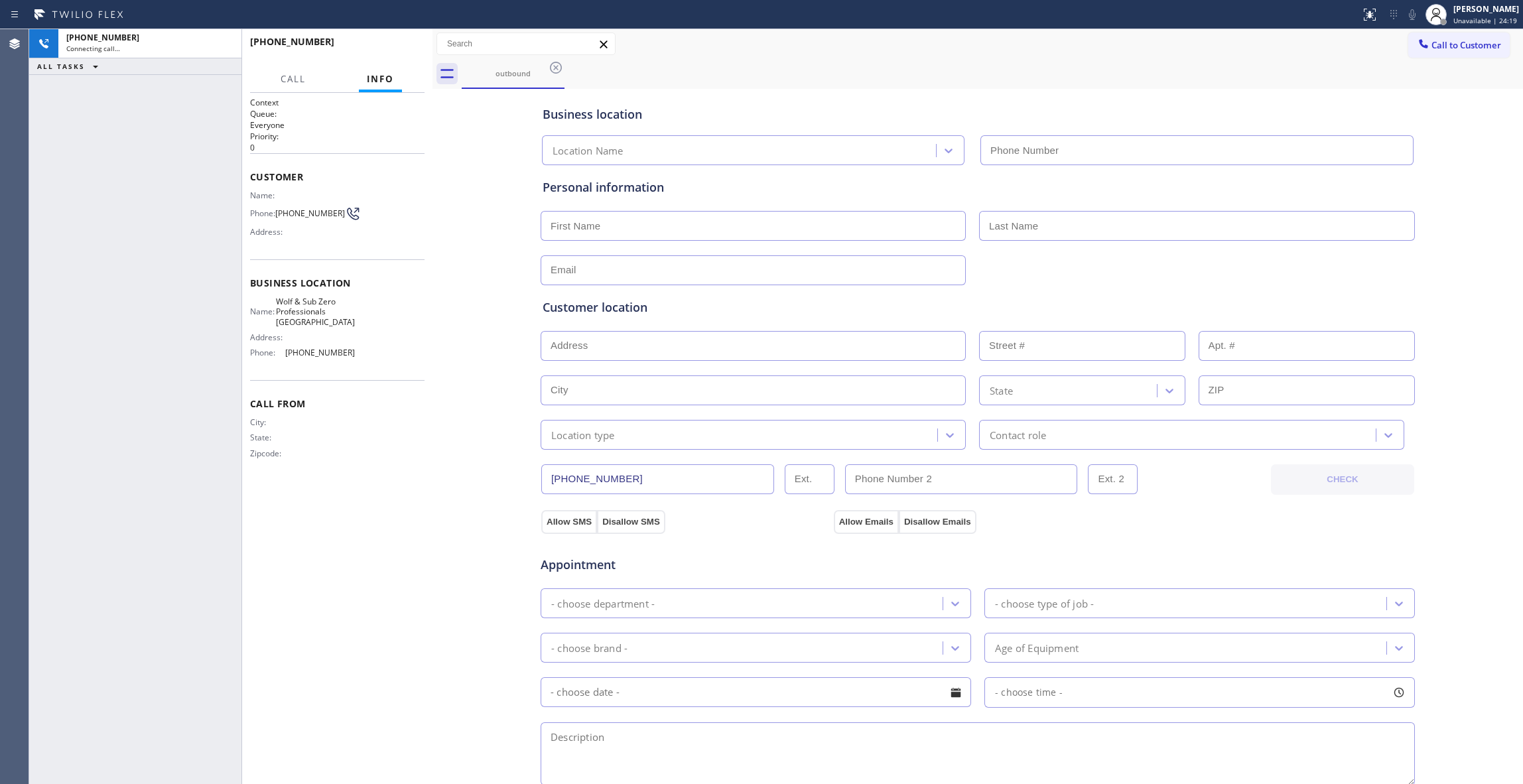
type input "[PHONE_NUMBER]"
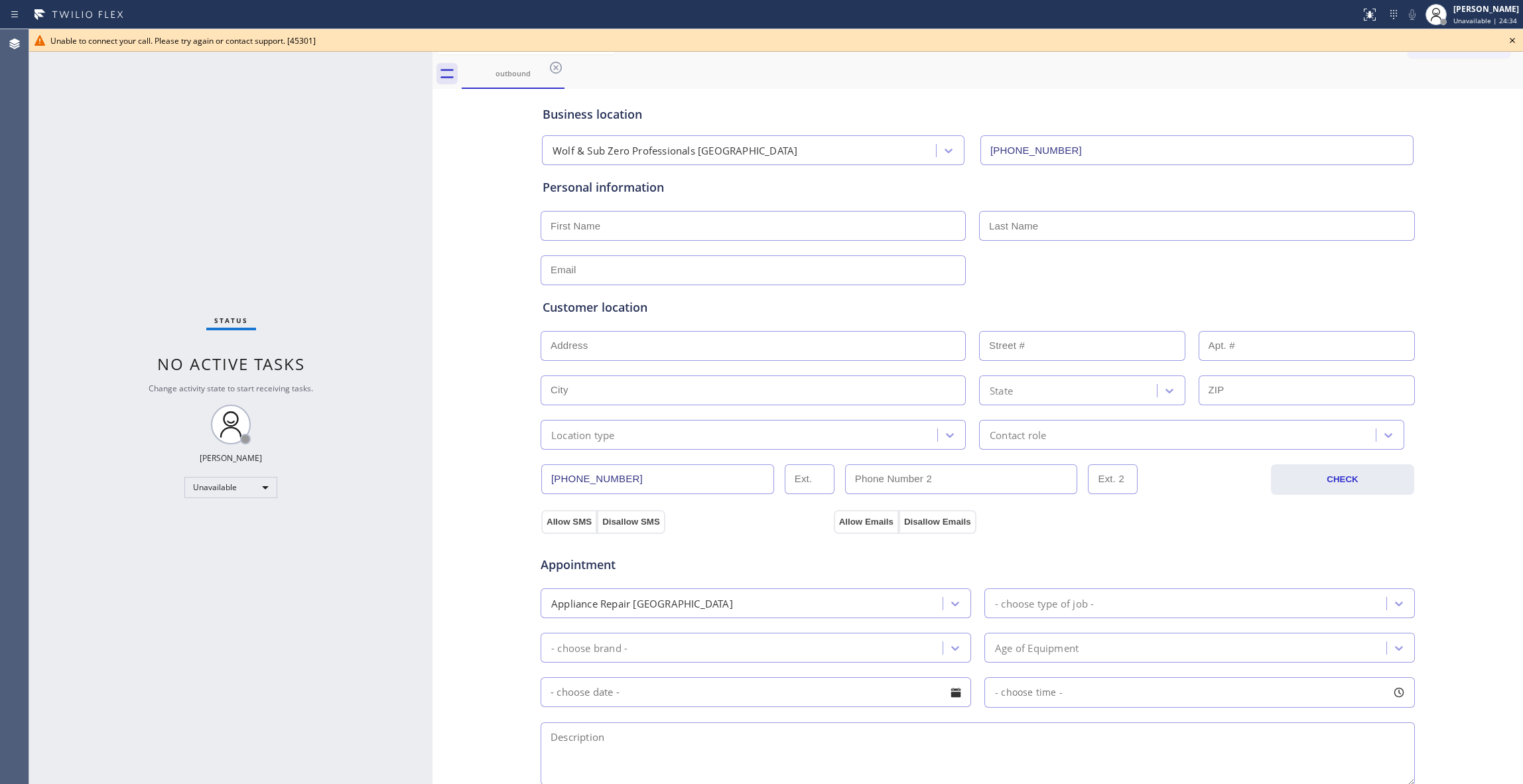
drag, startPoint x: 1510, startPoint y: 39, endPoint x: 1247, endPoint y: 37, distance: 263.0
click at [1508, 38] on icon at bounding box center [1512, 40] width 16 height 16
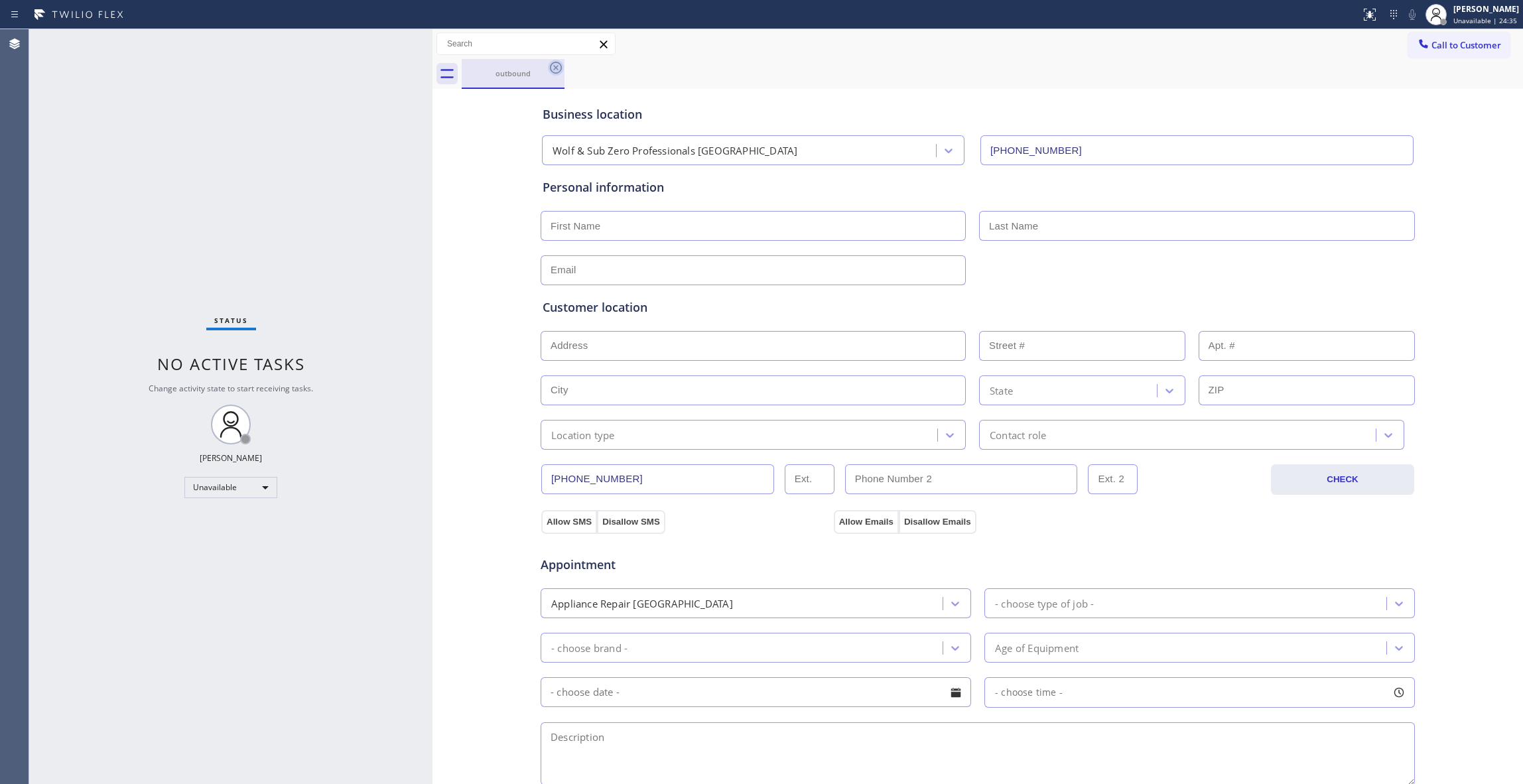
click at [557, 69] on icon at bounding box center [556, 68] width 12 height 12
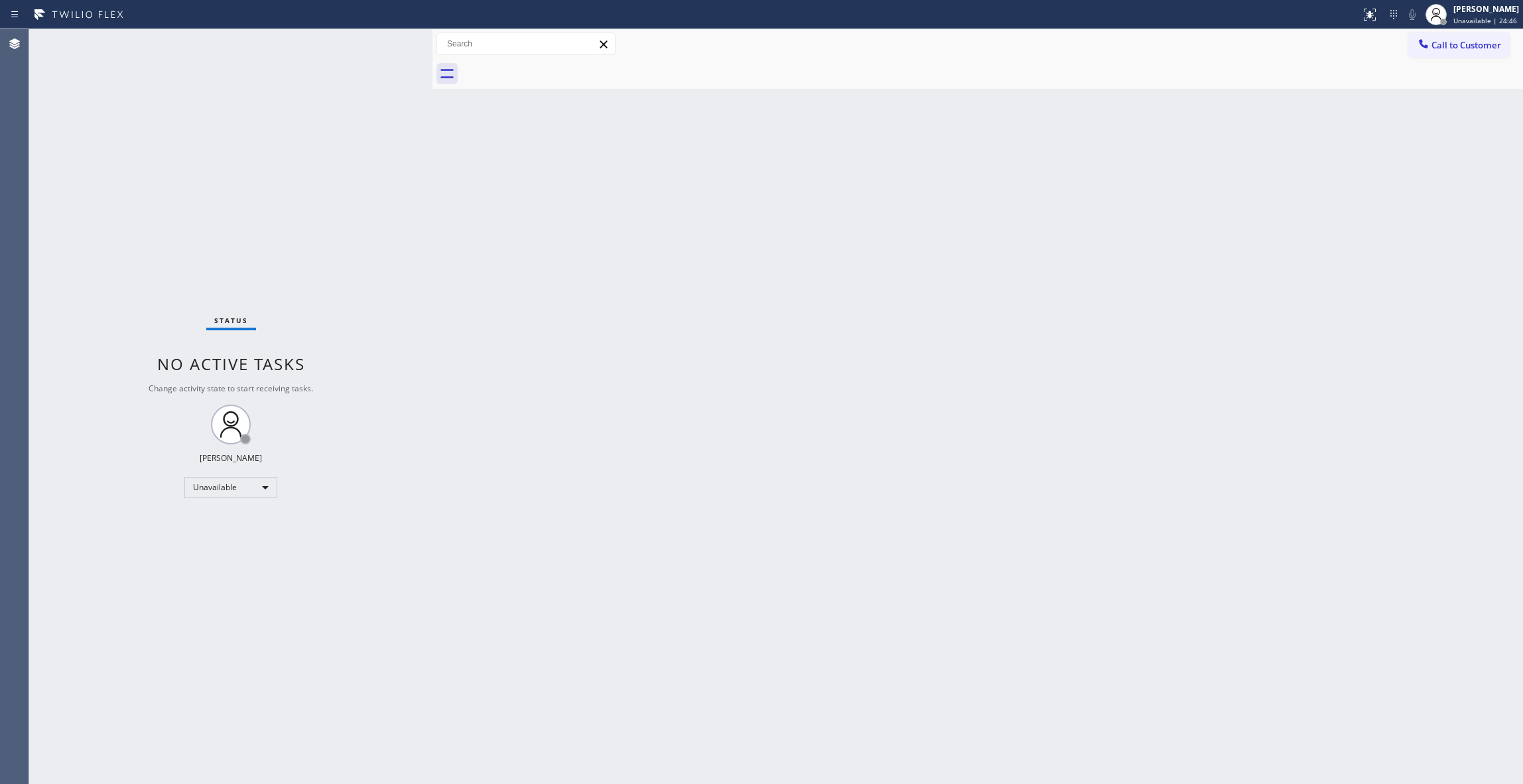
drag, startPoint x: 907, startPoint y: 303, endPoint x: 1073, endPoint y: 139, distance: 233.3
click at [924, 268] on div "Back to Dashboard Change Sender ID Customers Technicians Select a contact Outbo…" at bounding box center [978, 406] width 1091 height 754
click at [1010, 481] on div "Back to Dashboard Change Sender ID Customers Technicians Select a contact Outbo…" at bounding box center [978, 406] width 1091 height 754
click at [939, 285] on div "Back to Dashboard Change Sender ID Customers Technicians Select a contact Outbo…" at bounding box center [978, 406] width 1091 height 754
click at [1452, 48] on span "Call to Customer" at bounding box center [1466, 45] width 70 height 12
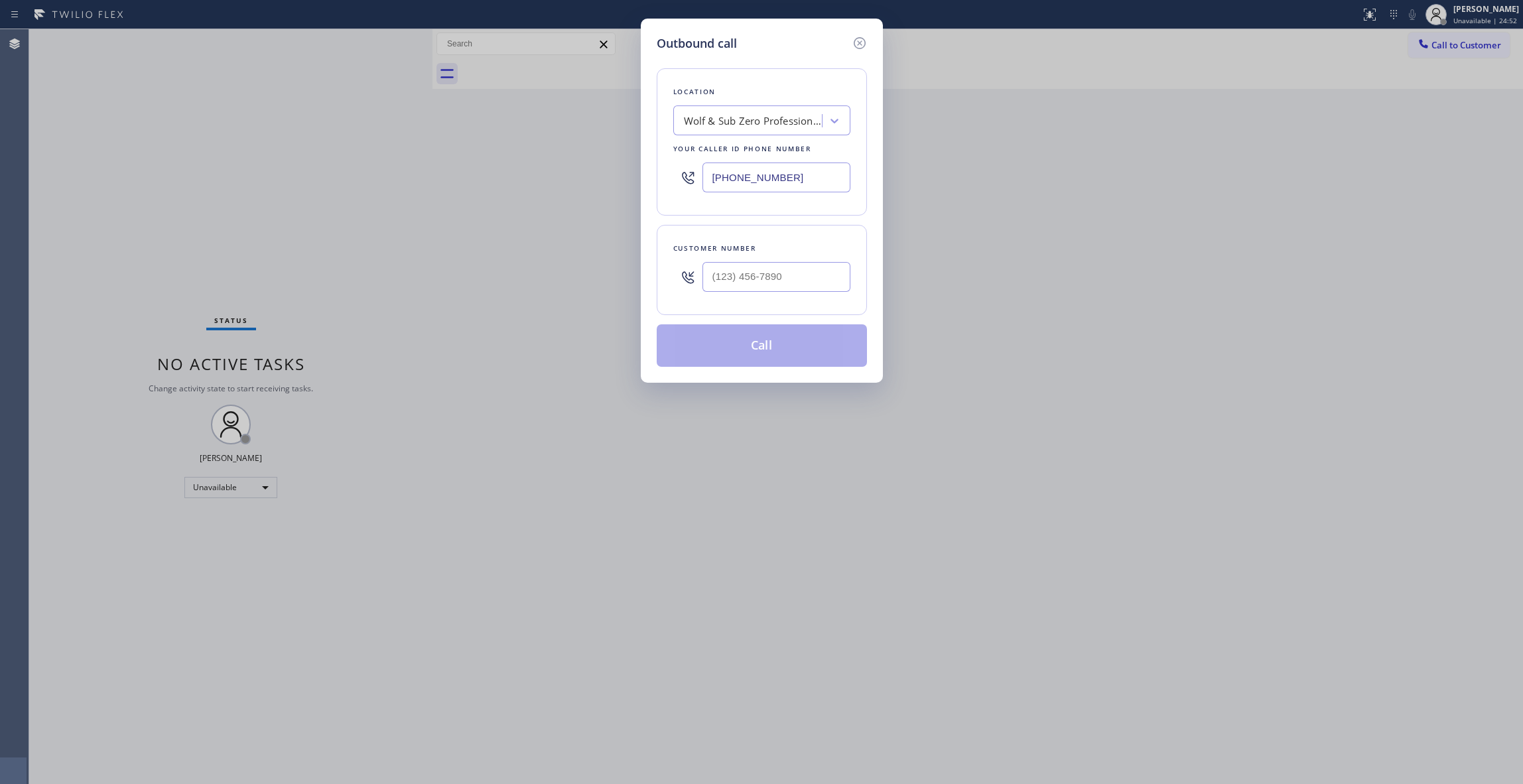
drag, startPoint x: 789, startPoint y: 177, endPoint x: 307, endPoint y: 216, distance: 483.6
click at [136, 162] on div "Outbound call Location Wolf & Sub Zero Professionals [GEOGRAPHIC_DATA] Your cal…" at bounding box center [762, 392] width 1523 height 784
paste input "650) 297-0717"
type input "[PHONE_NUMBER]"
click at [786, 285] on input "(___) ___-____" at bounding box center [776, 277] width 148 height 30
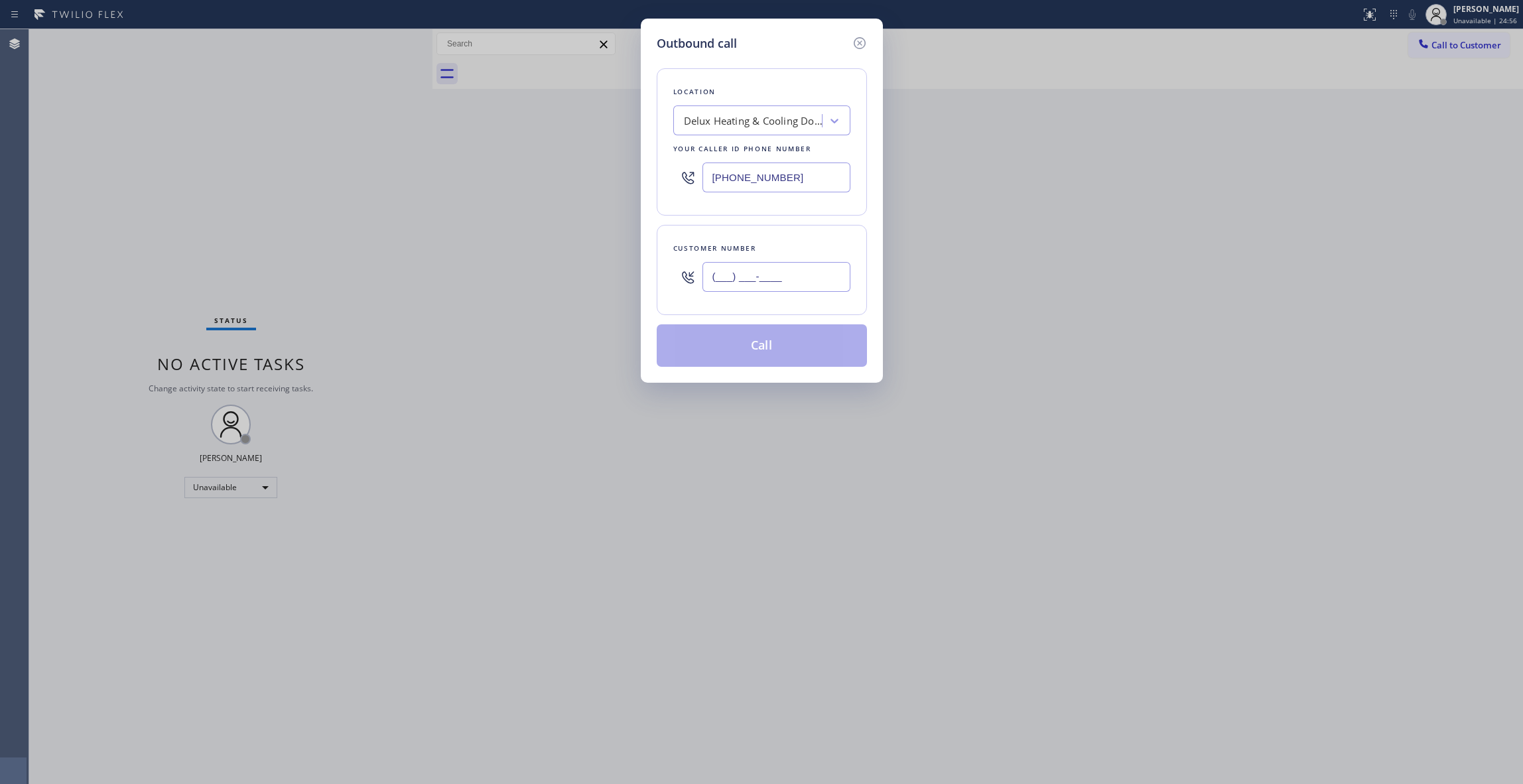
paste input "618) 561-7289"
type input "[PHONE_NUMBER]"
click at [788, 346] on button "Call" at bounding box center [762, 345] width 210 height 42
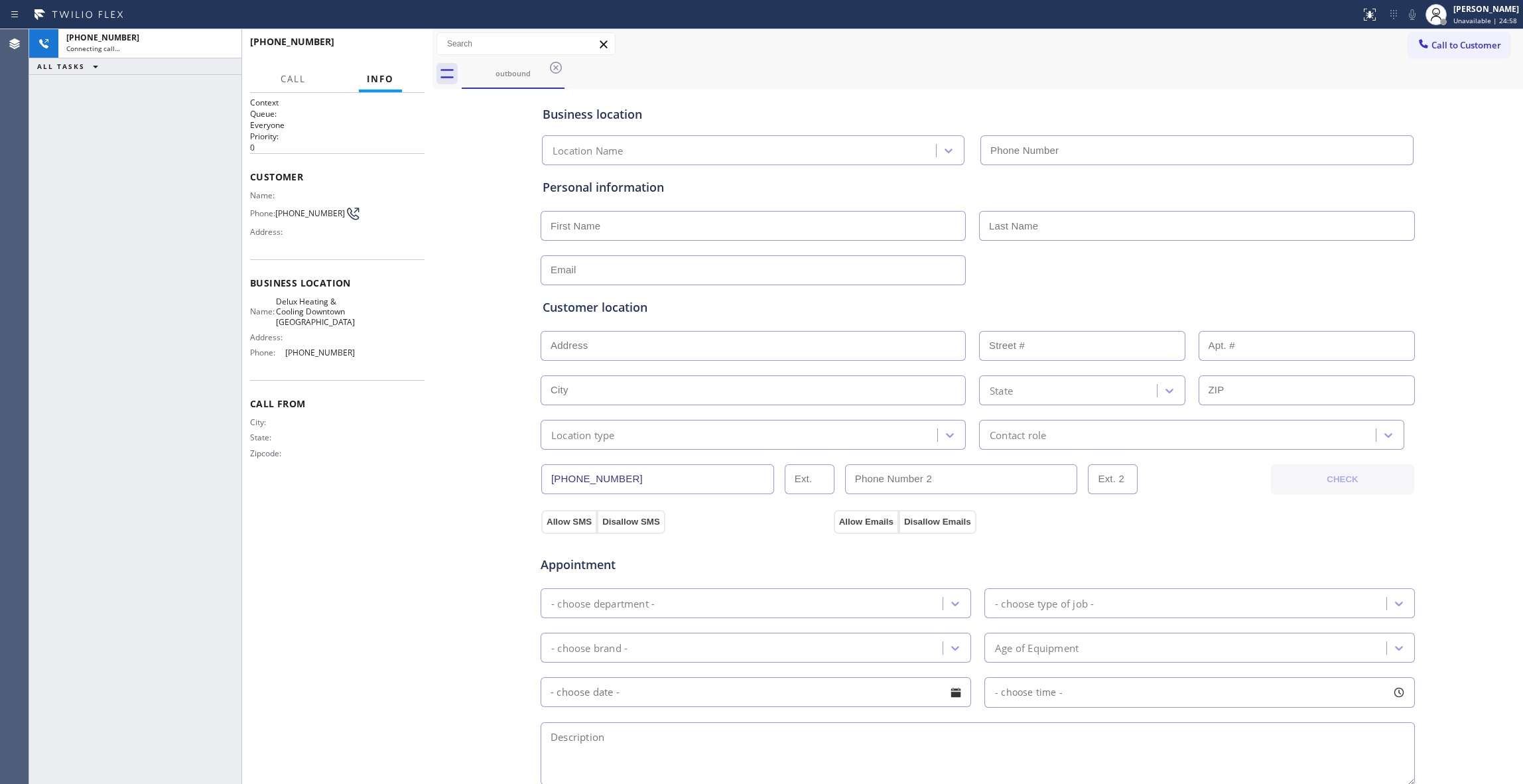
type input "[PHONE_NUMBER]"
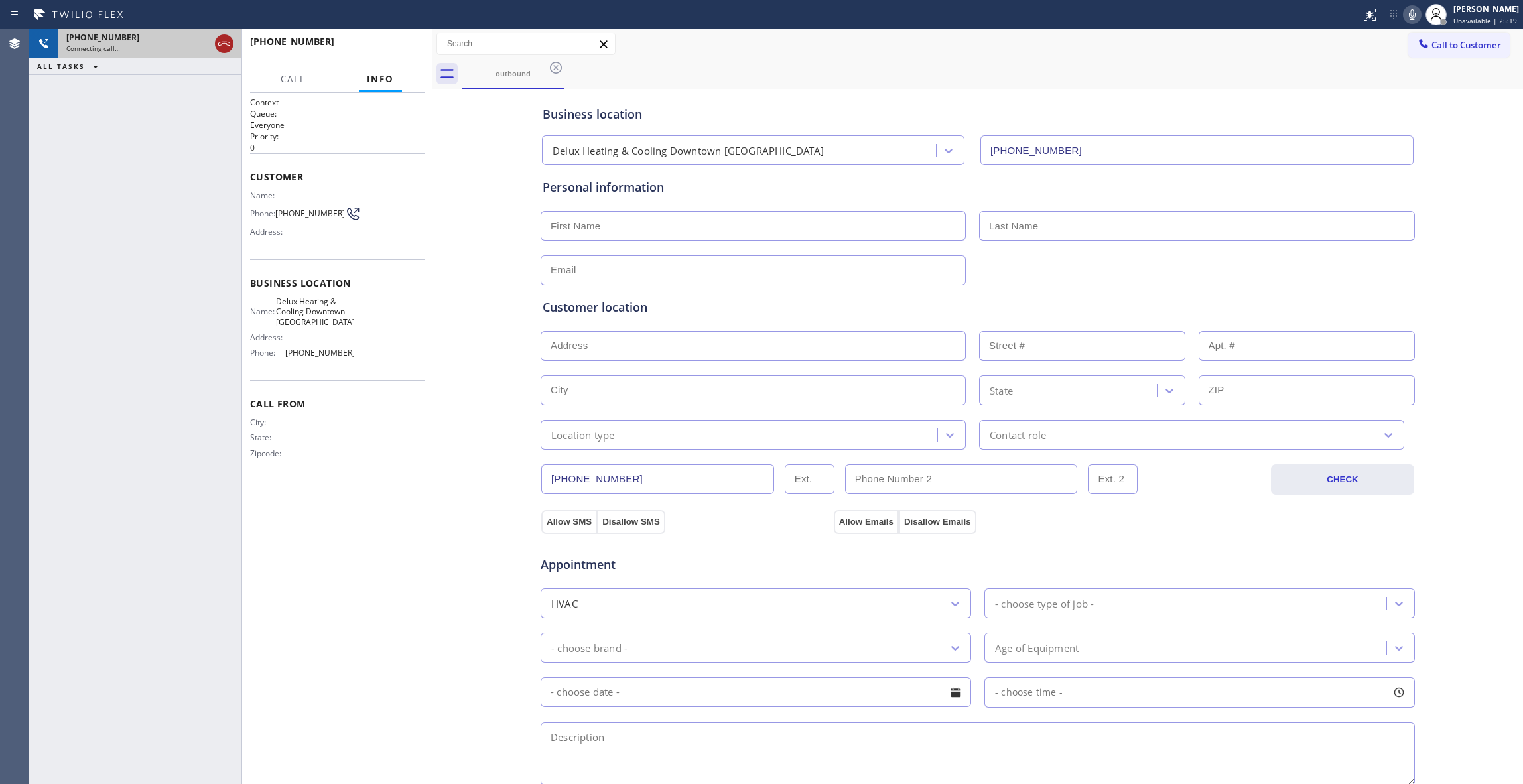
click at [224, 43] on icon at bounding box center [224, 43] width 16 height 16
click at [224, 43] on div "Connecting call…" at bounding box center [149, 47] width 167 height 9
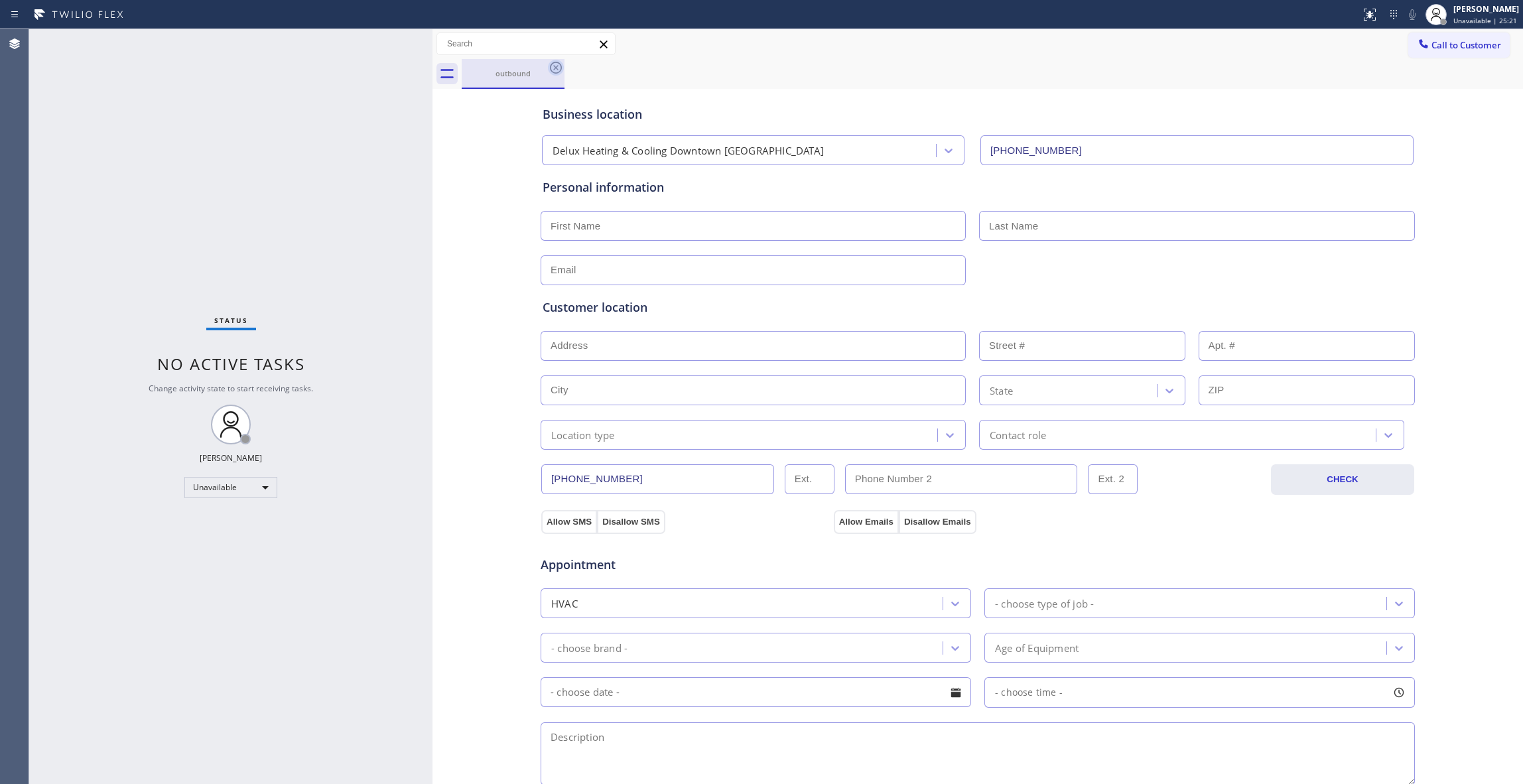
click at [552, 65] on icon at bounding box center [555, 68] width 16 height 16
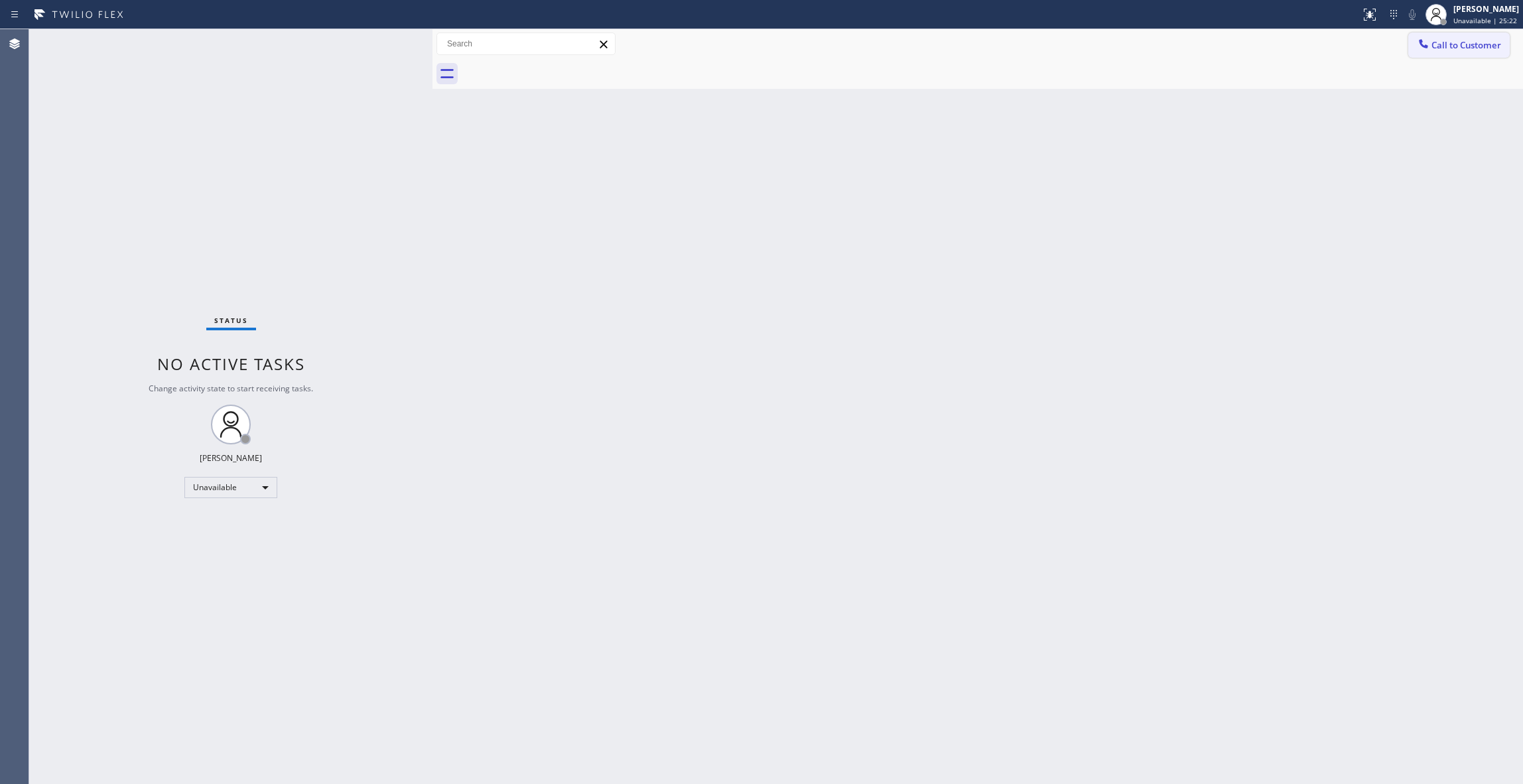
click at [1450, 47] on span "Call to Customer" at bounding box center [1466, 45] width 70 height 12
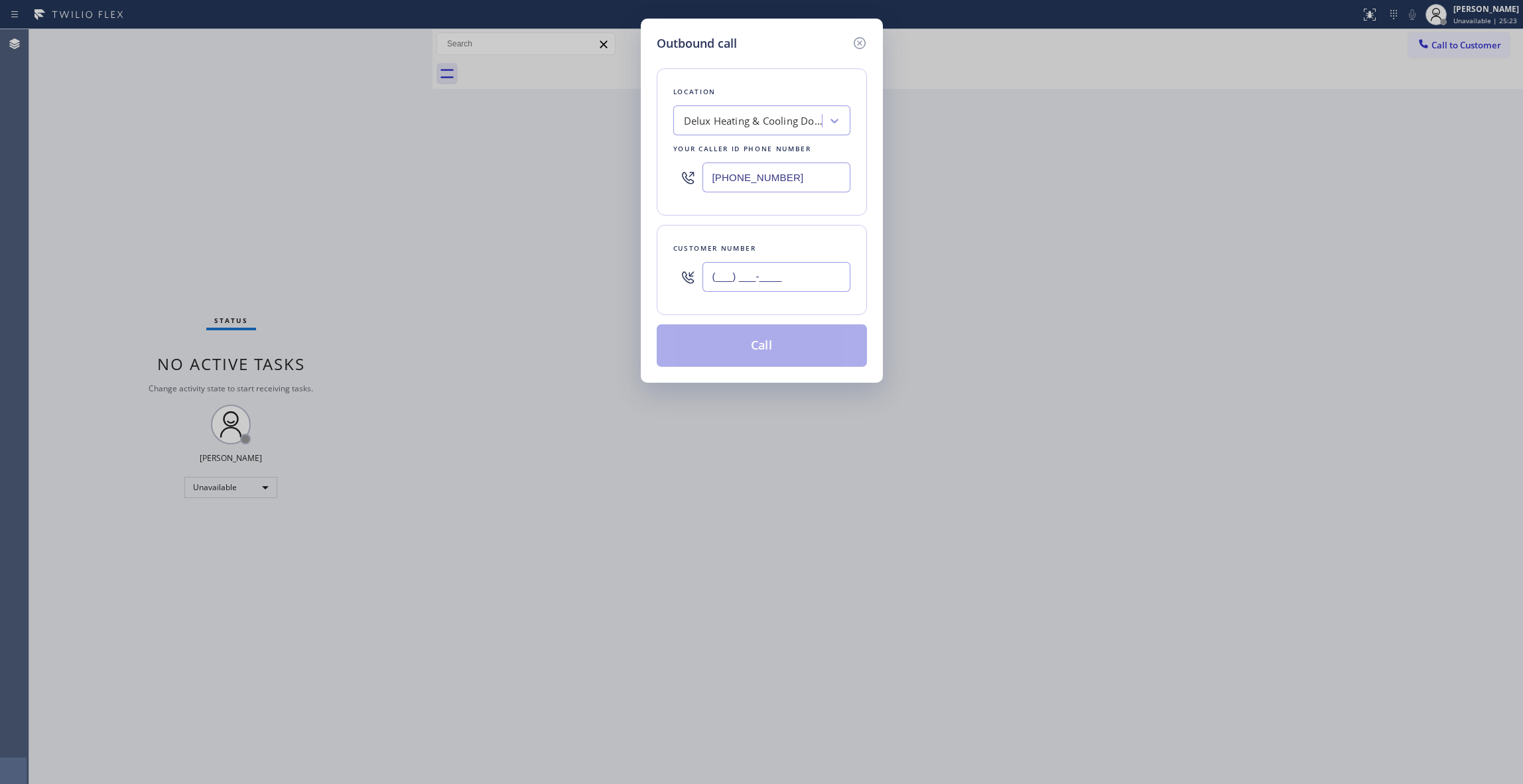
click at [797, 268] on input "(___) ___-____" at bounding box center [776, 277] width 148 height 30
paste input "618) 561-7289"
type input "[PHONE_NUMBER]"
click at [730, 356] on button "Call" at bounding box center [762, 345] width 210 height 42
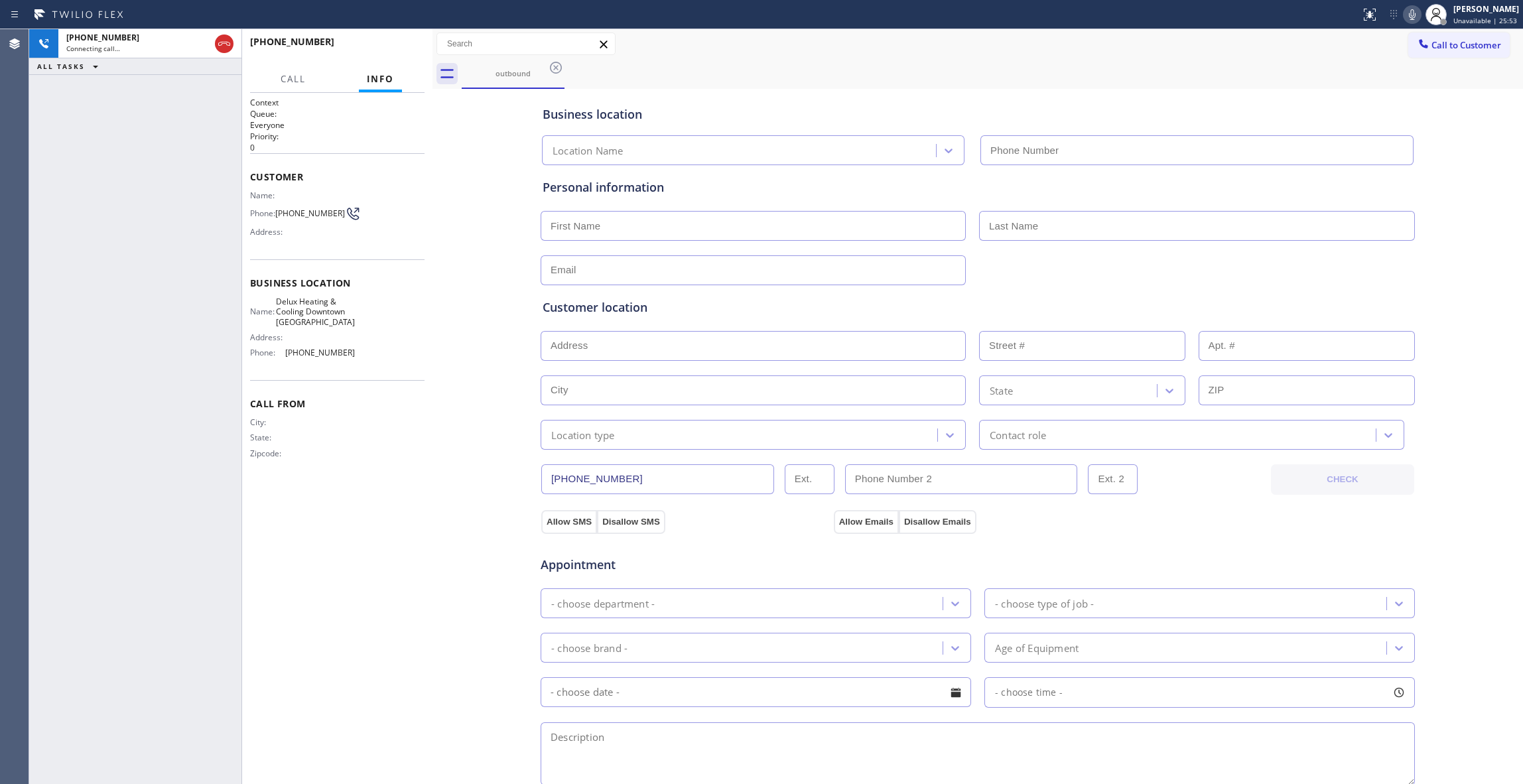
type input "[PHONE_NUMBER]"
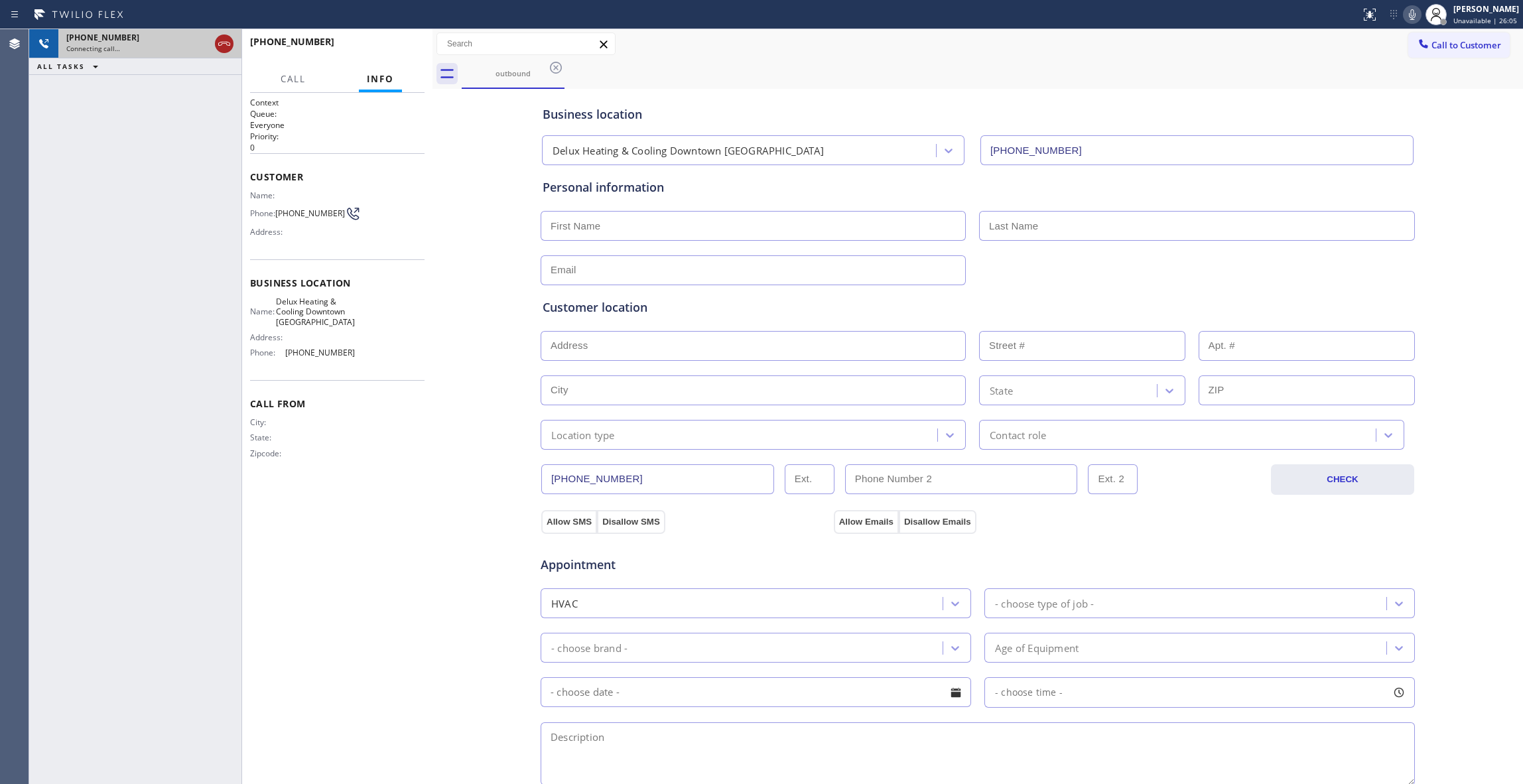
click at [222, 45] on icon at bounding box center [224, 43] width 16 height 16
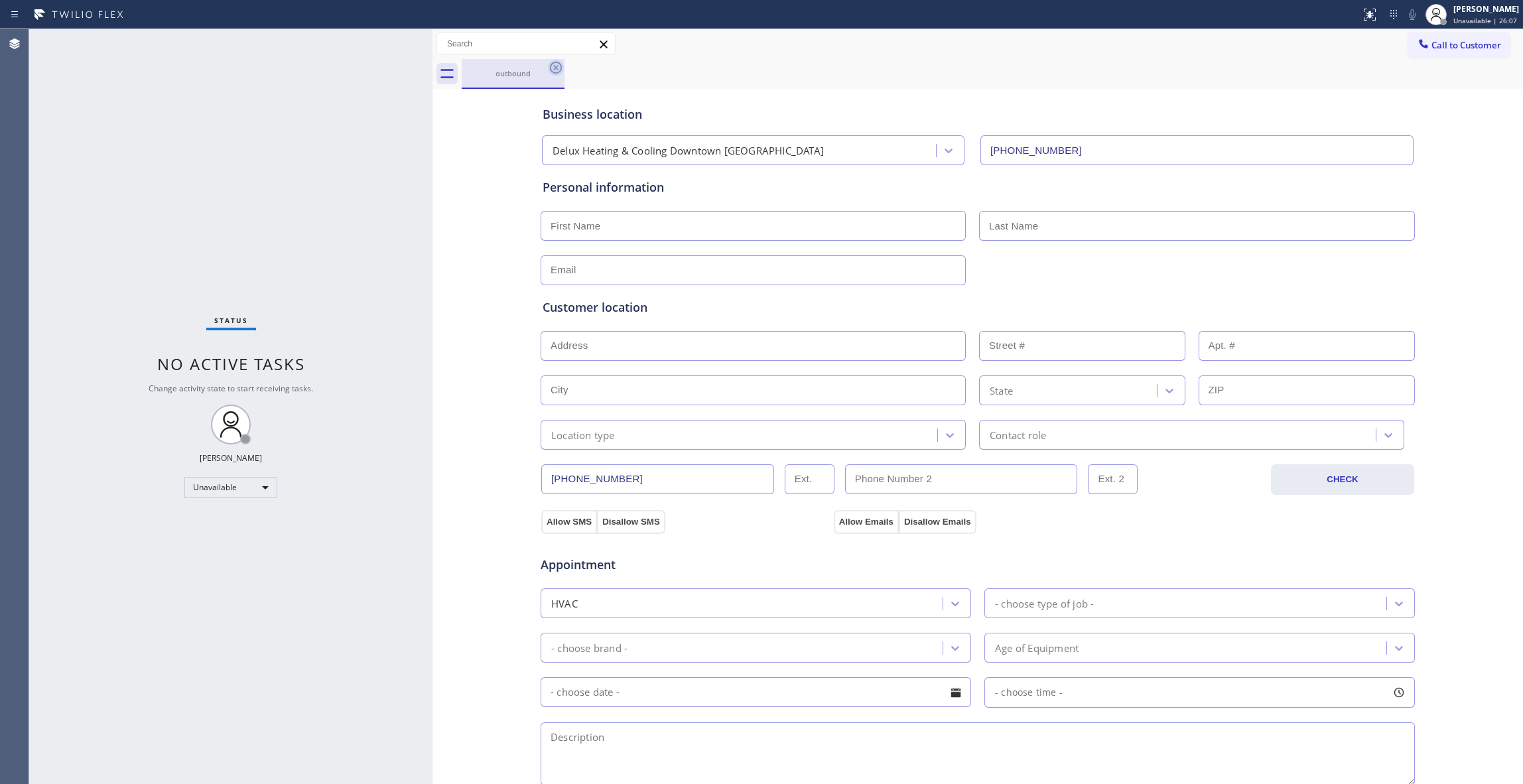
click at [557, 66] on icon at bounding box center [556, 68] width 12 height 12
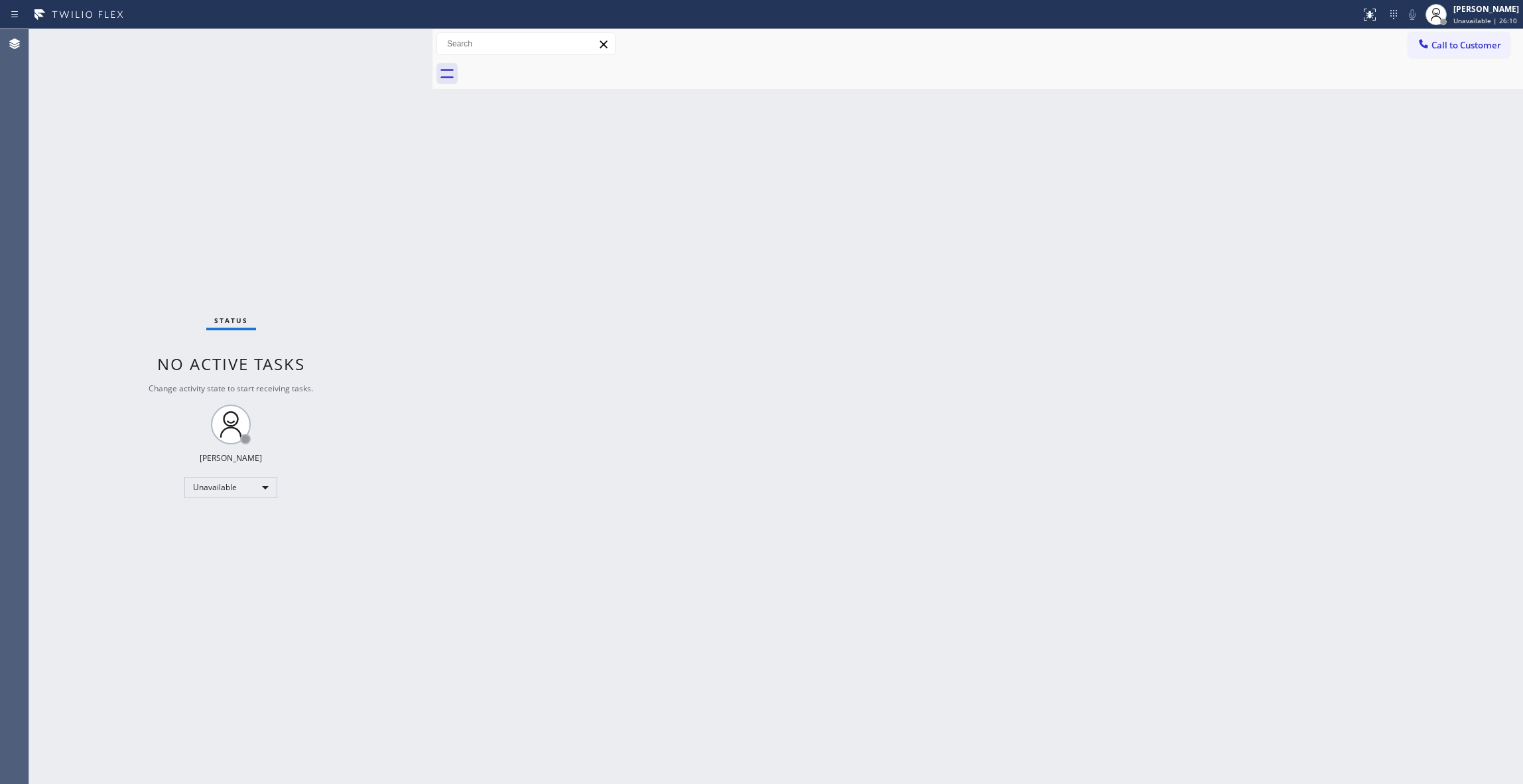
drag, startPoint x: 837, startPoint y: 327, endPoint x: 1016, endPoint y: 150, distance: 251.7
click at [868, 276] on div "Back to Dashboard Change Sender ID Customers Technicians Select a contact Outbo…" at bounding box center [978, 406] width 1091 height 754
drag, startPoint x: 967, startPoint y: 303, endPoint x: 1394, endPoint y: 53, distance: 494.8
click at [973, 292] on div "Back to Dashboard Change Sender ID Customers Technicians Select a contact Outbo…" at bounding box center [978, 406] width 1091 height 754
click at [1473, 45] on span "Call to Customer" at bounding box center [1466, 45] width 70 height 12
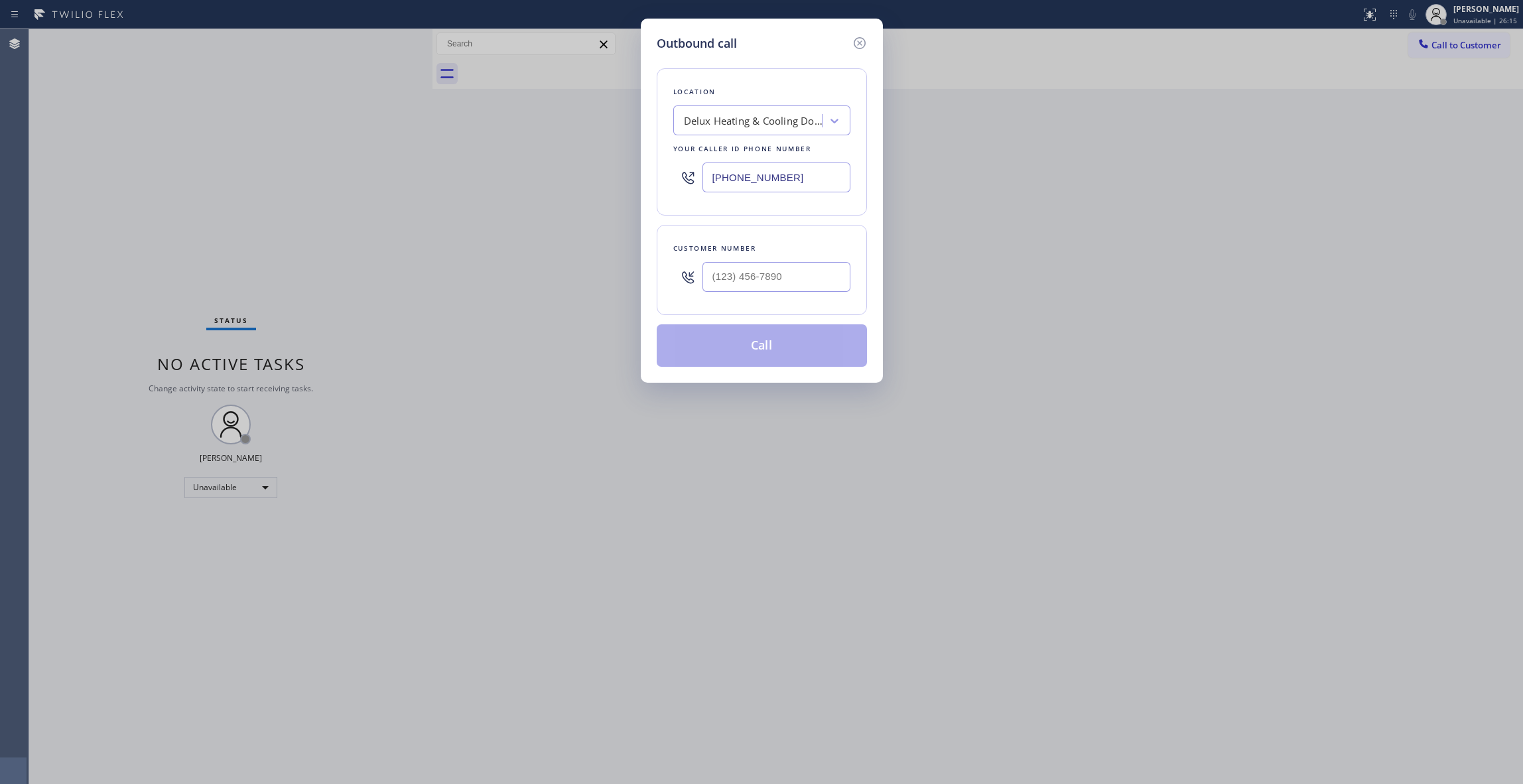
paste input "7) 255-5488"
drag, startPoint x: 821, startPoint y: 183, endPoint x: 483, endPoint y: 165, distance: 338.5
click at [473, 165] on div "Outbound call Location Delux Heating & Cooling Downtown [GEOGRAPHIC_DATA] Your …" at bounding box center [762, 392] width 1523 height 784
type input "[PHONE_NUMBER]"
click at [747, 271] on input "(___) ___-____" at bounding box center [776, 277] width 148 height 30
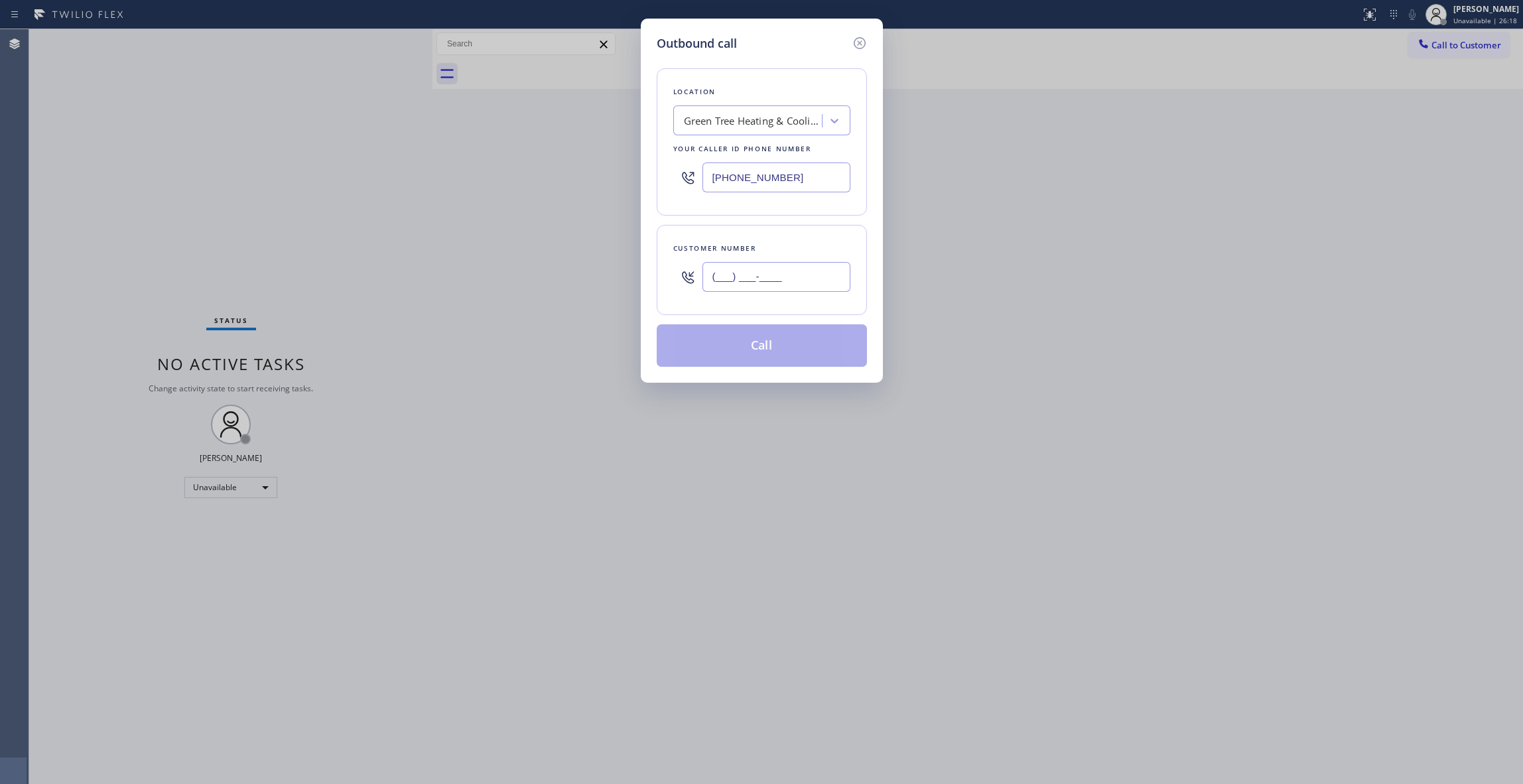
paste input "657) 599-9294"
type input "[PHONE_NUMBER]"
click at [789, 348] on button "Call" at bounding box center [762, 345] width 210 height 42
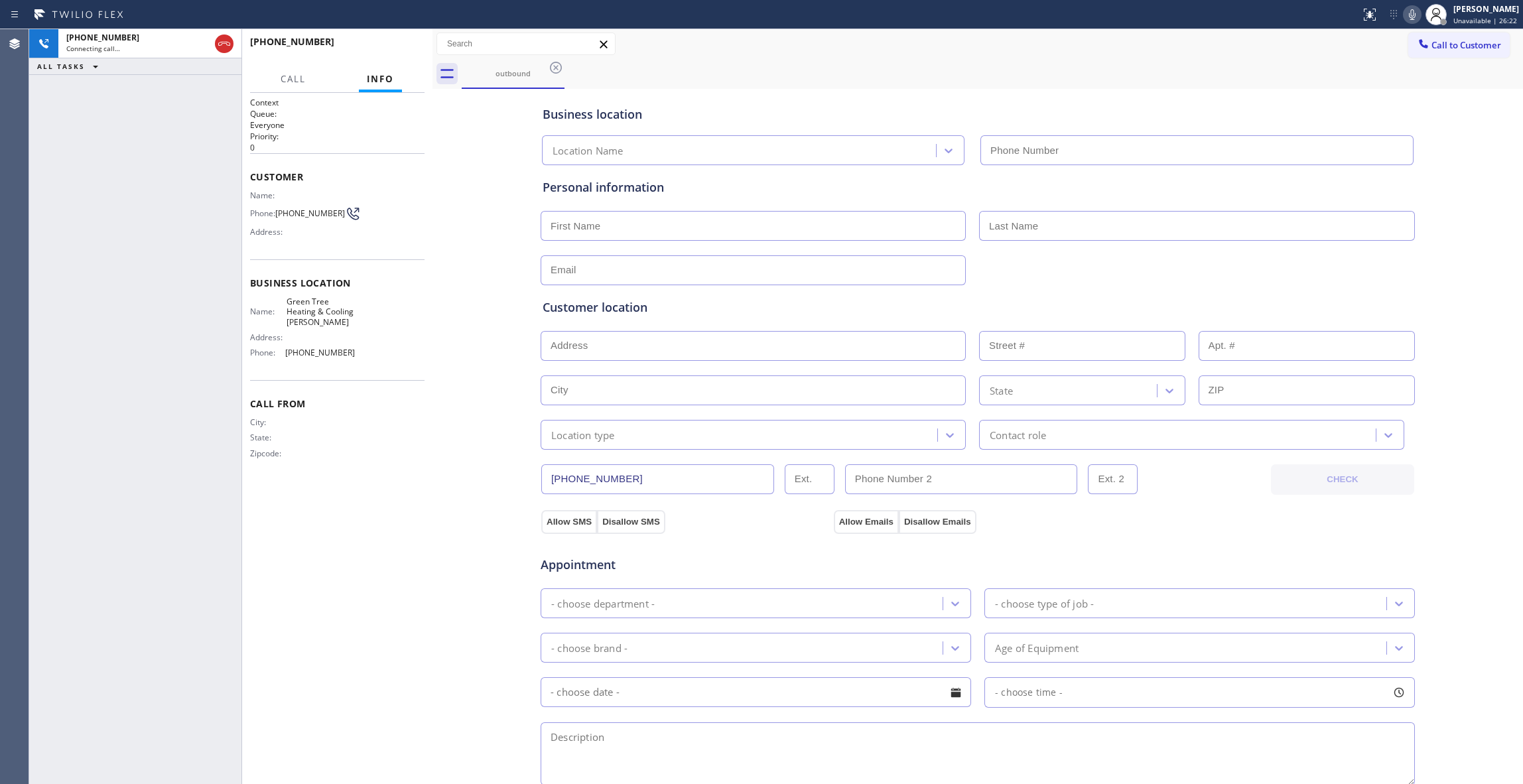
type input "[PHONE_NUMBER]"
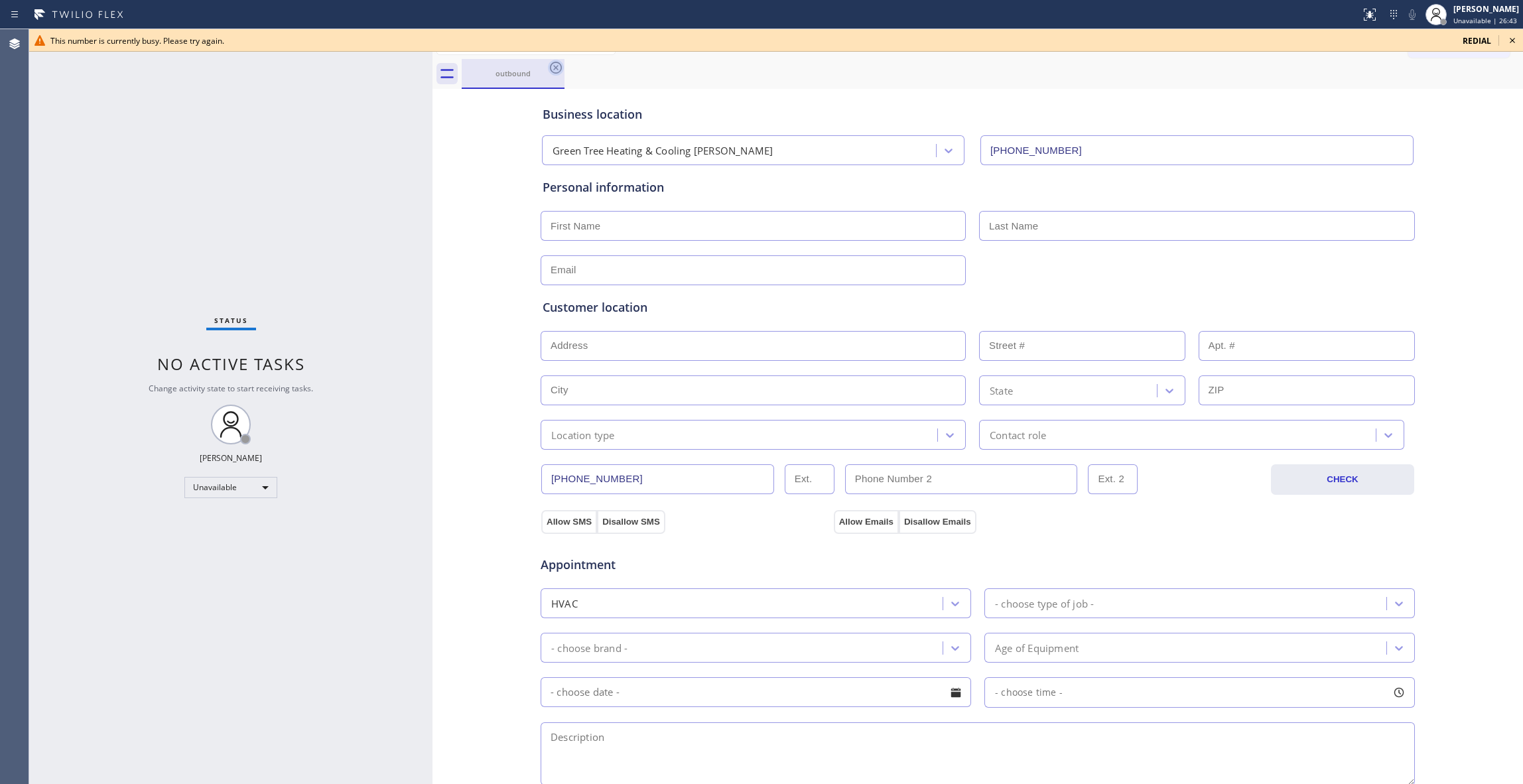
click at [558, 64] on icon at bounding box center [555, 68] width 16 height 16
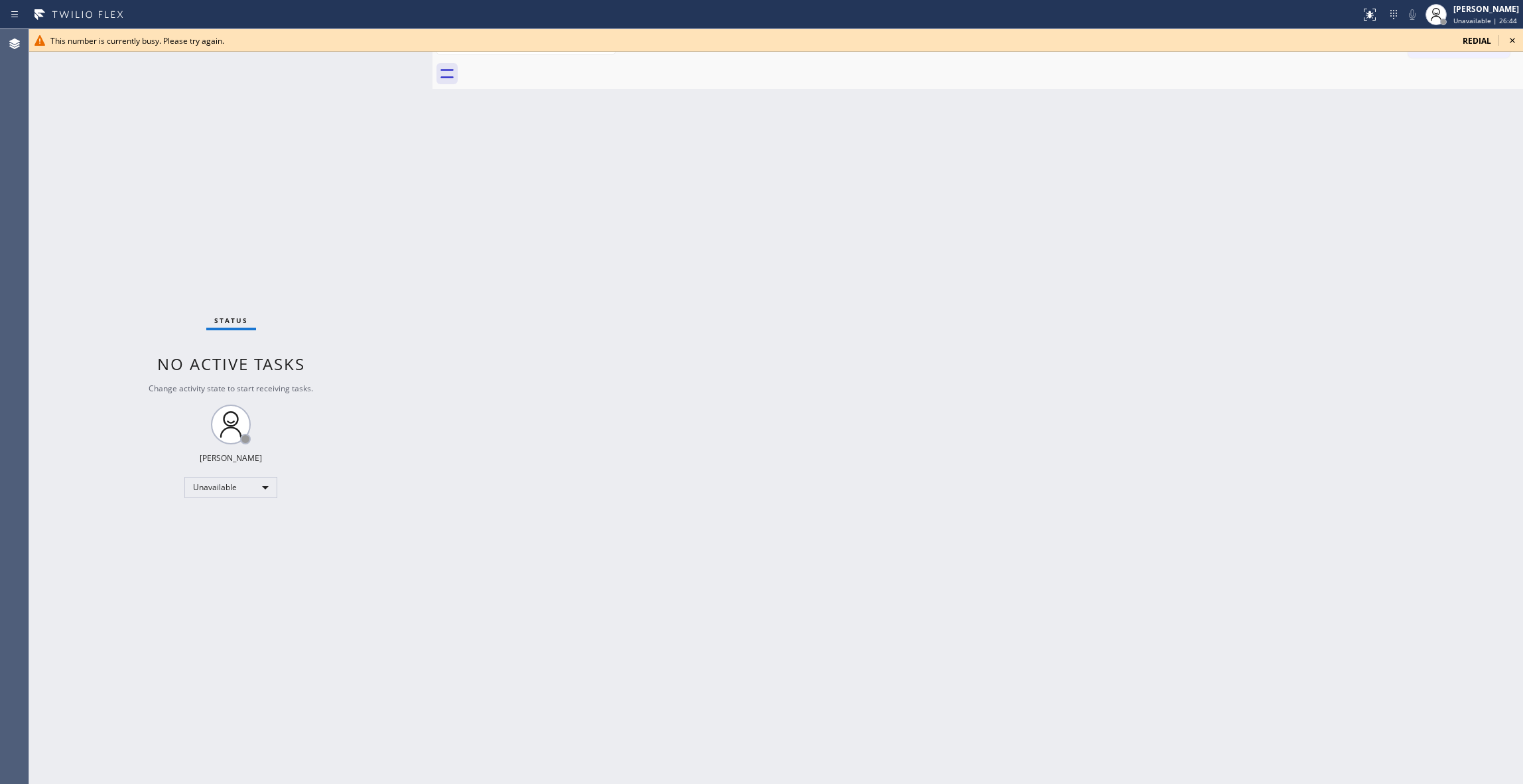
click at [1515, 37] on icon at bounding box center [1512, 40] width 16 height 16
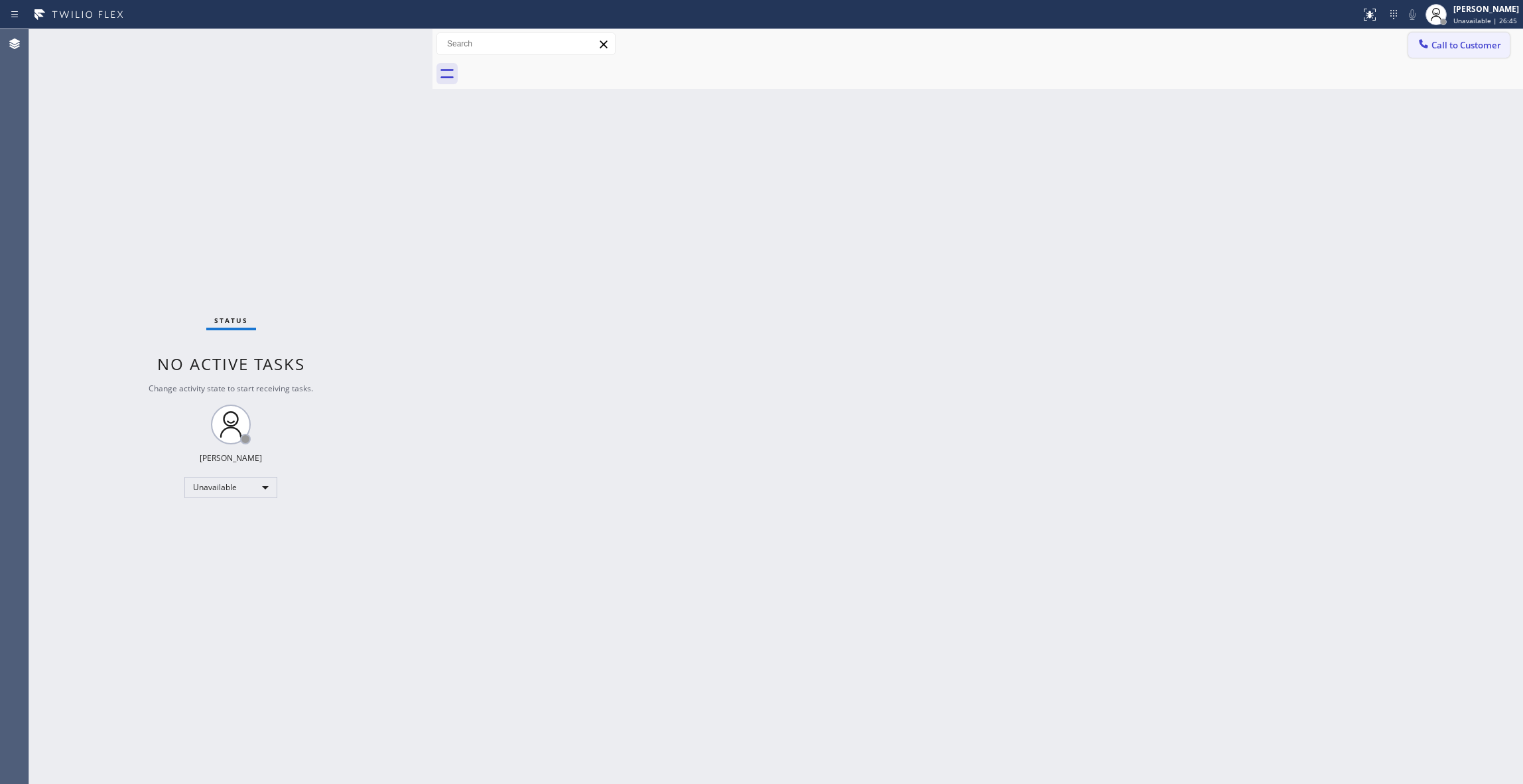
click at [1442, 49] on span "Call to Customer" at bounding box center [1466, 45] width 70 height 12
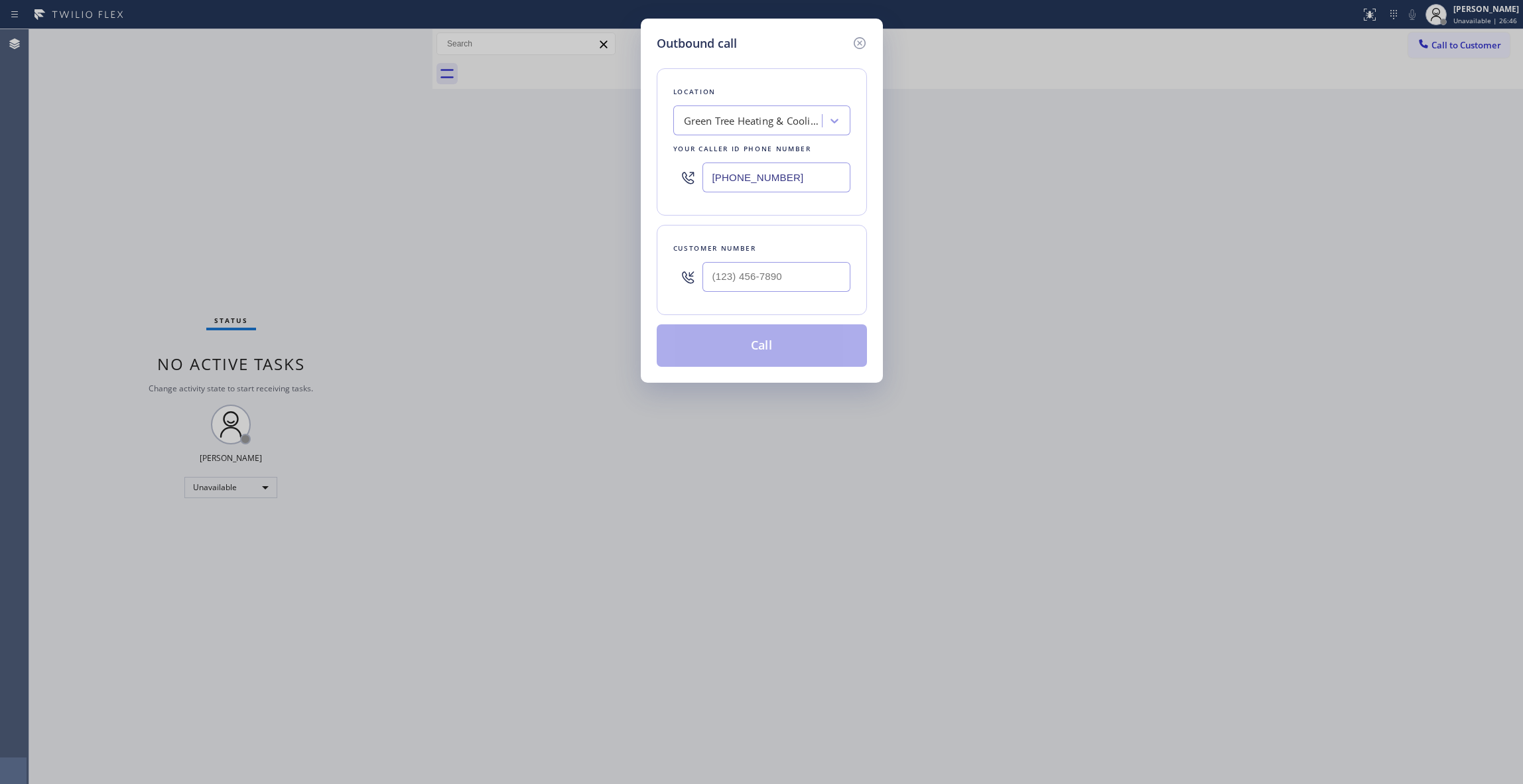
click at [787, 258] on div at bounding box center [776, 277] width 148 height 43
click at [787, 266] on input "(___) ___-____" at bounding box center [776, 277] width 148 height 30
paste input "657) 599-9294"
type input "[PHONE_NUMBER]"
click at [747, 356] on button "Call" at bounding box center [762, 345] width 210 height 42
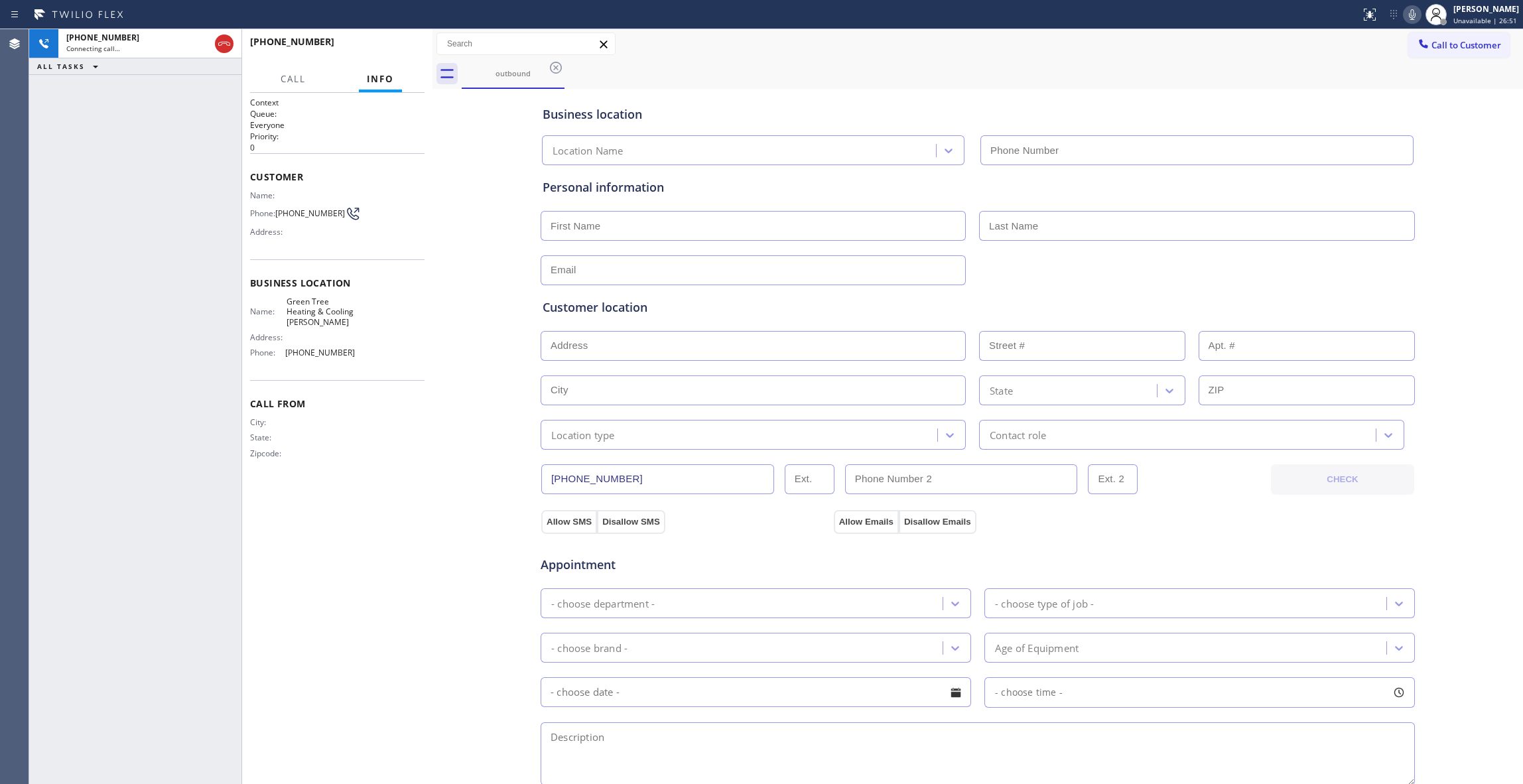
type input "[PHONE_NUMBER]"
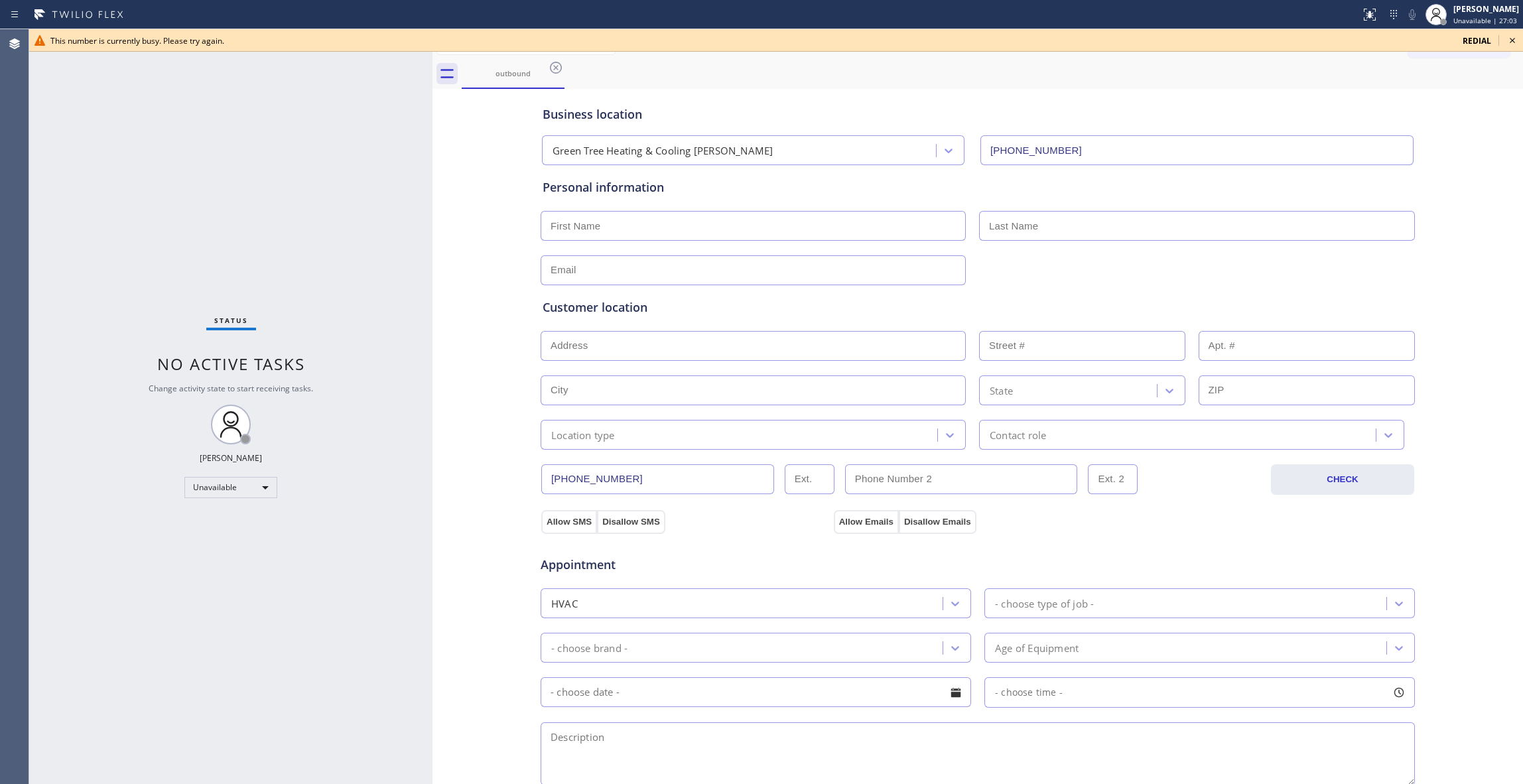
drag, startPoint x: 547, startPoint y: 67, endPoint x: 678, endPoint y: 67, distance: 131.0
click at [549, 67] on icon at bounding box center [555, 68] width 16 height 16
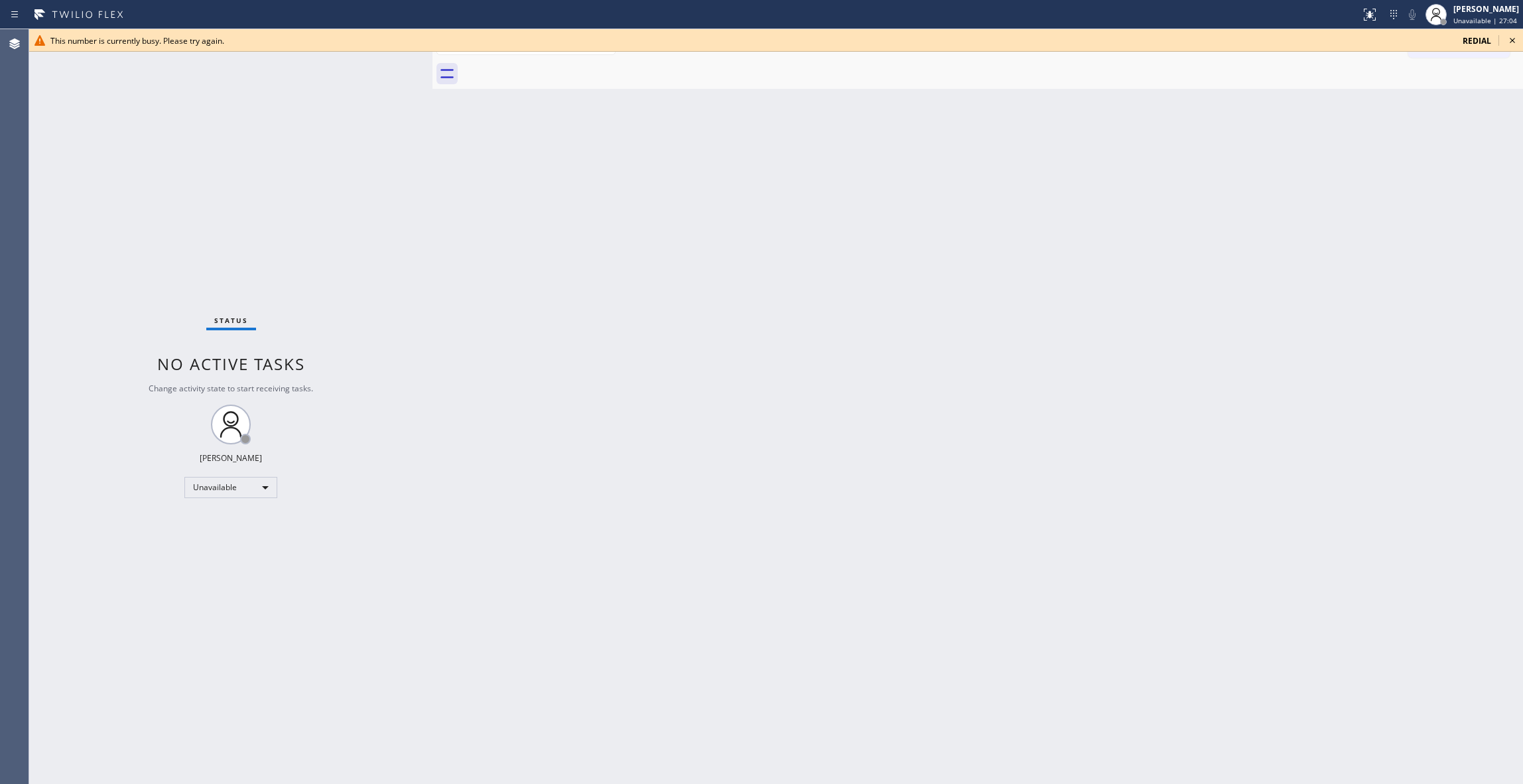
click at [1510, 39] on icon at bounding box center [1512, 40] width 16 height 16
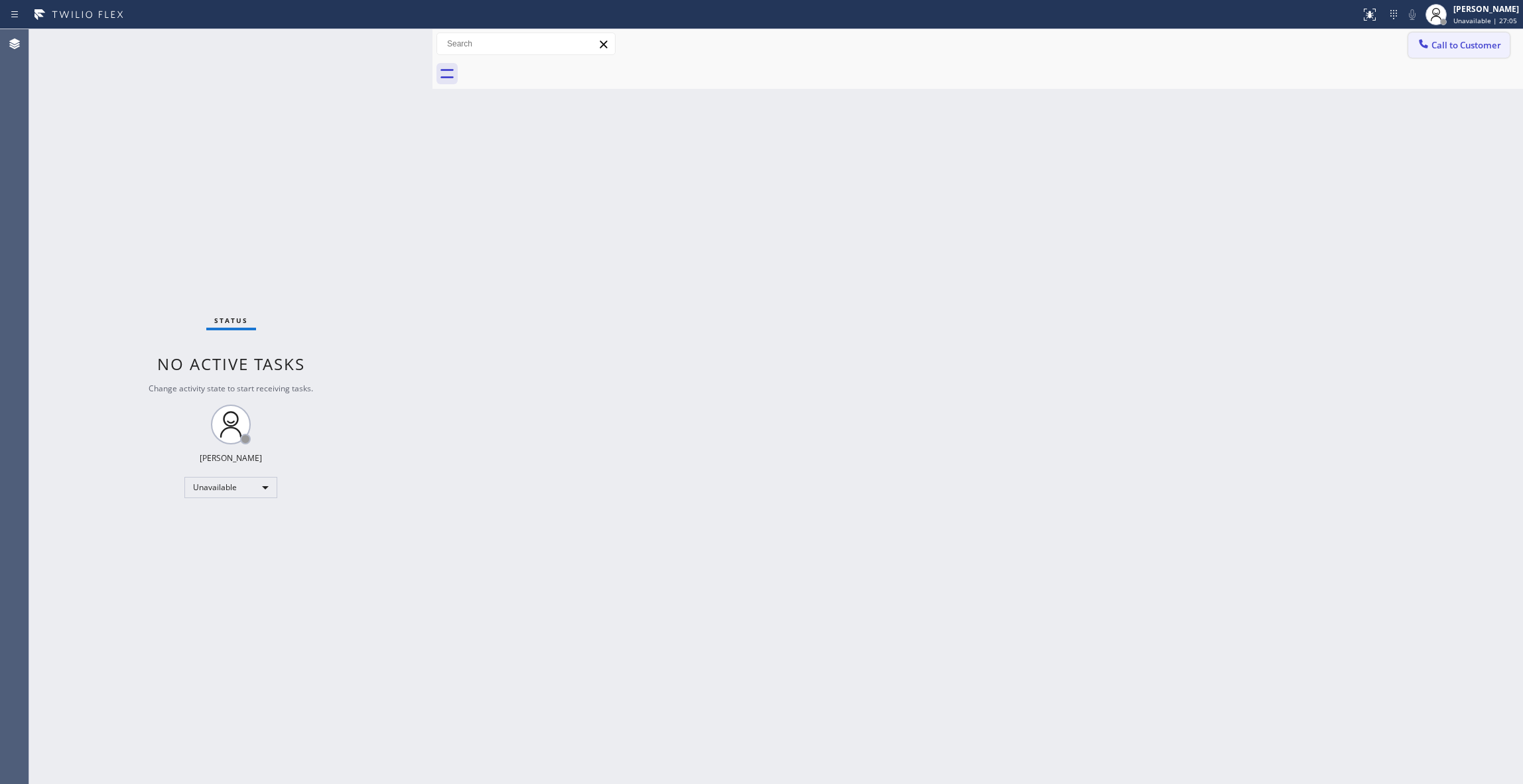
click at [1491, 43] on span "Call to Customer" at bounding box center [1466, 45] width 70 height 12
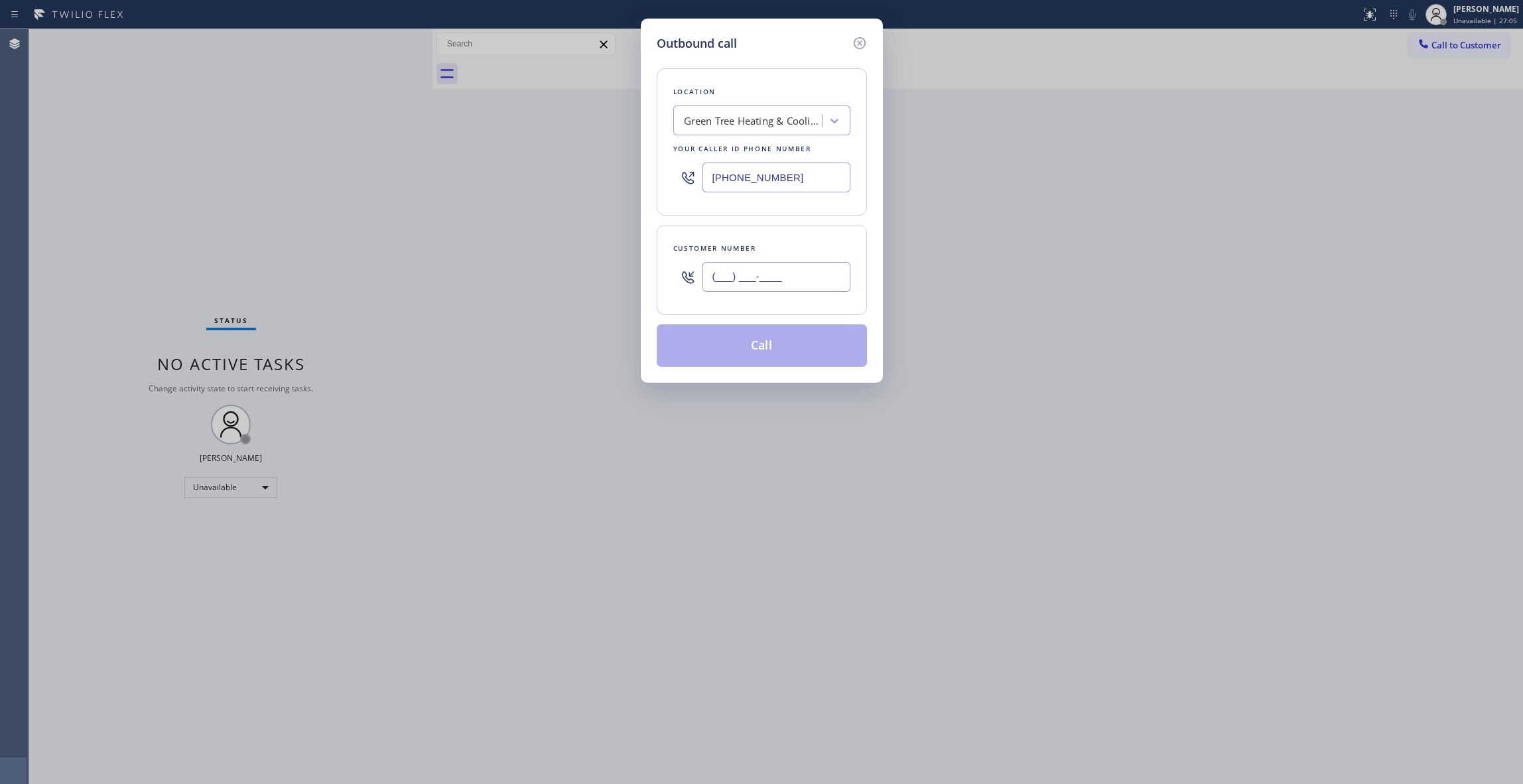
click at [759, 282] on input "(___) ___-____" at bounding box center [776, 277] width 148 height 30
paste input "657) 599-9294"
type input "[PHONE_NUMBER]"
click at [727, 357] on button "Call" at bounding box center [762, 345] width 210 height 42
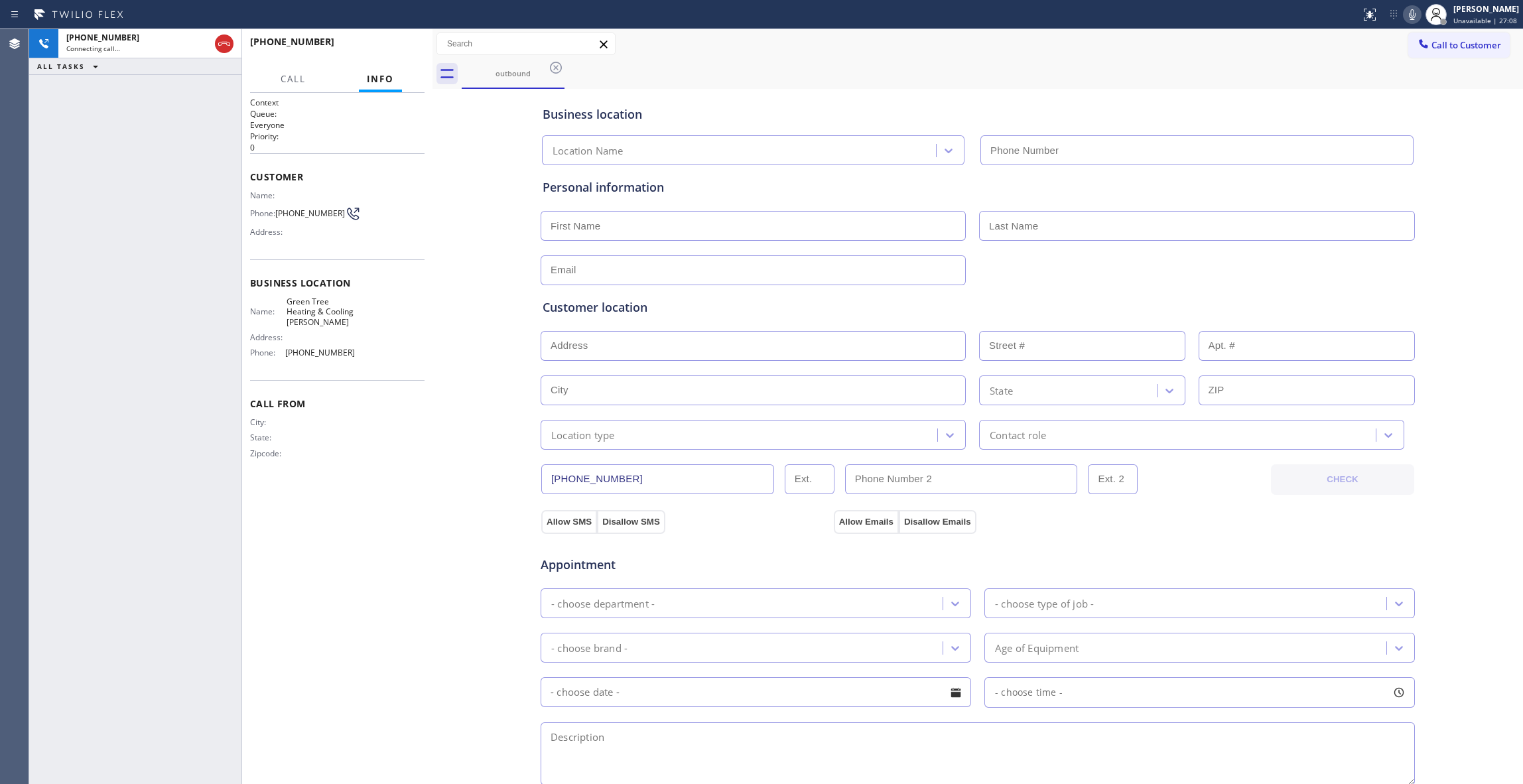
type input "[PHONE_NUMBER]"
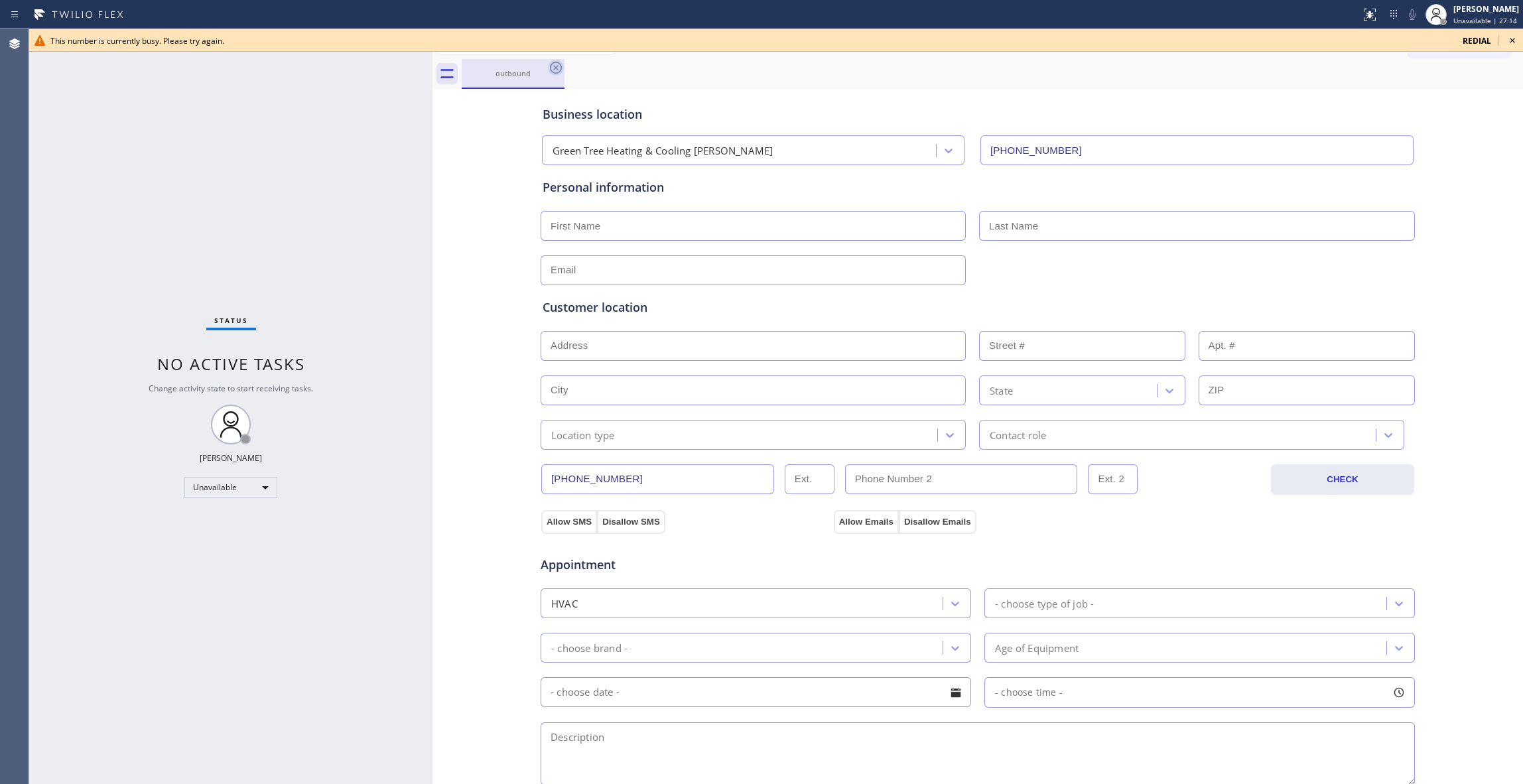
click at [550, 70] on icon at bounding box center [556, 68] width 12 height 12
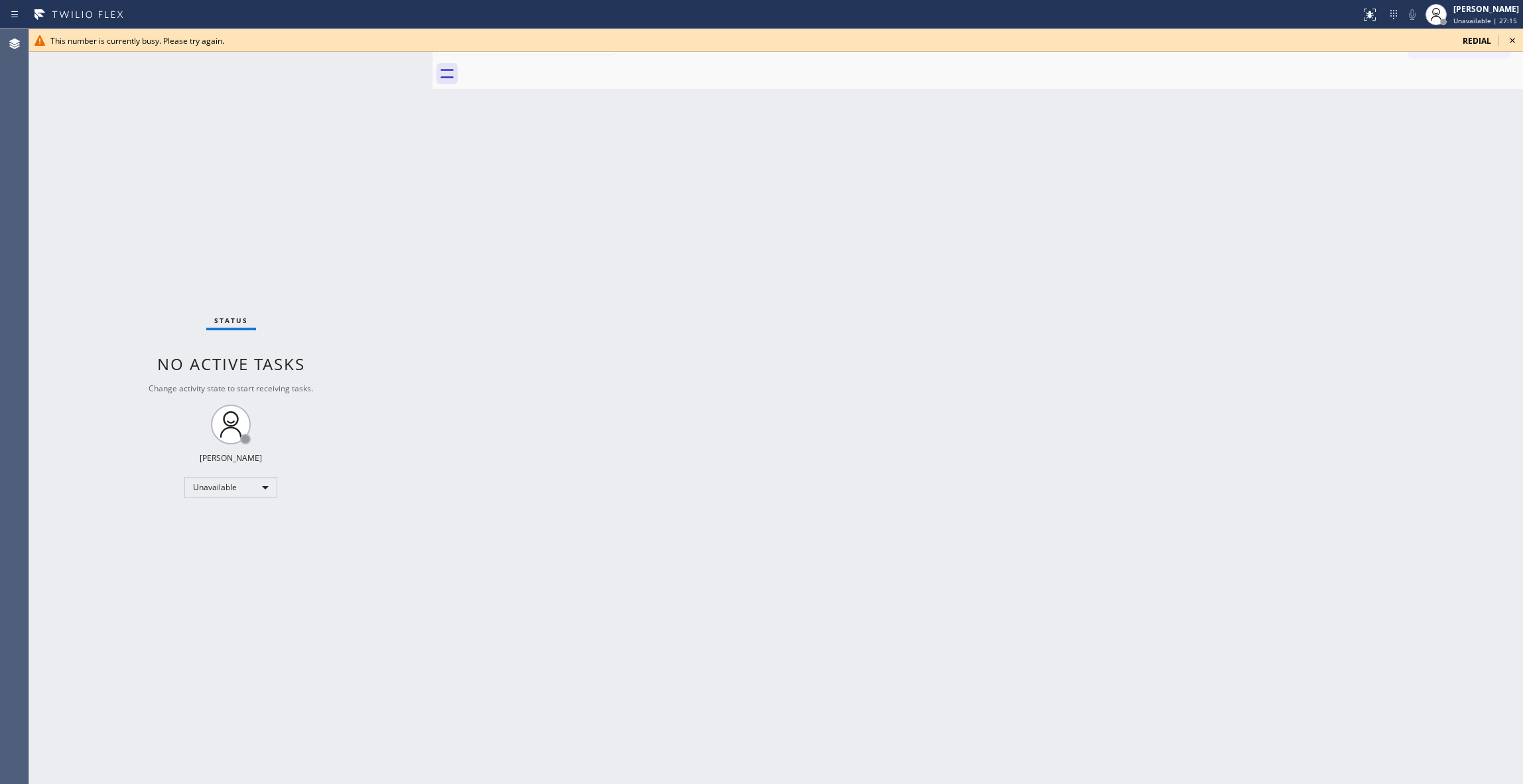
click at [1516, 42] on icon at bounding box center [1512, 40] width 16 height 16
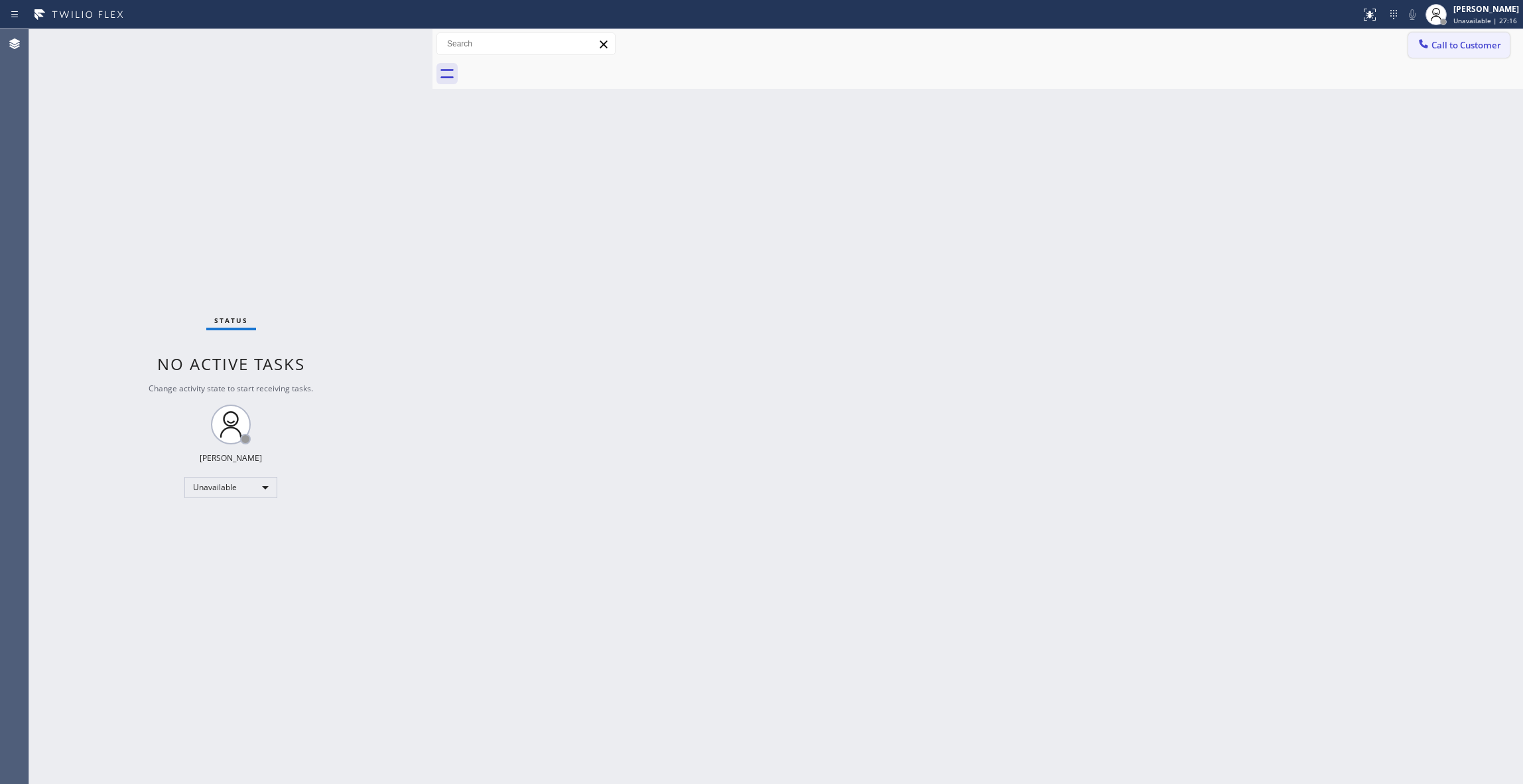
click at [1485, 45] on span "Call to Customer" at bounding box center [1466, 45] width 70 height 12
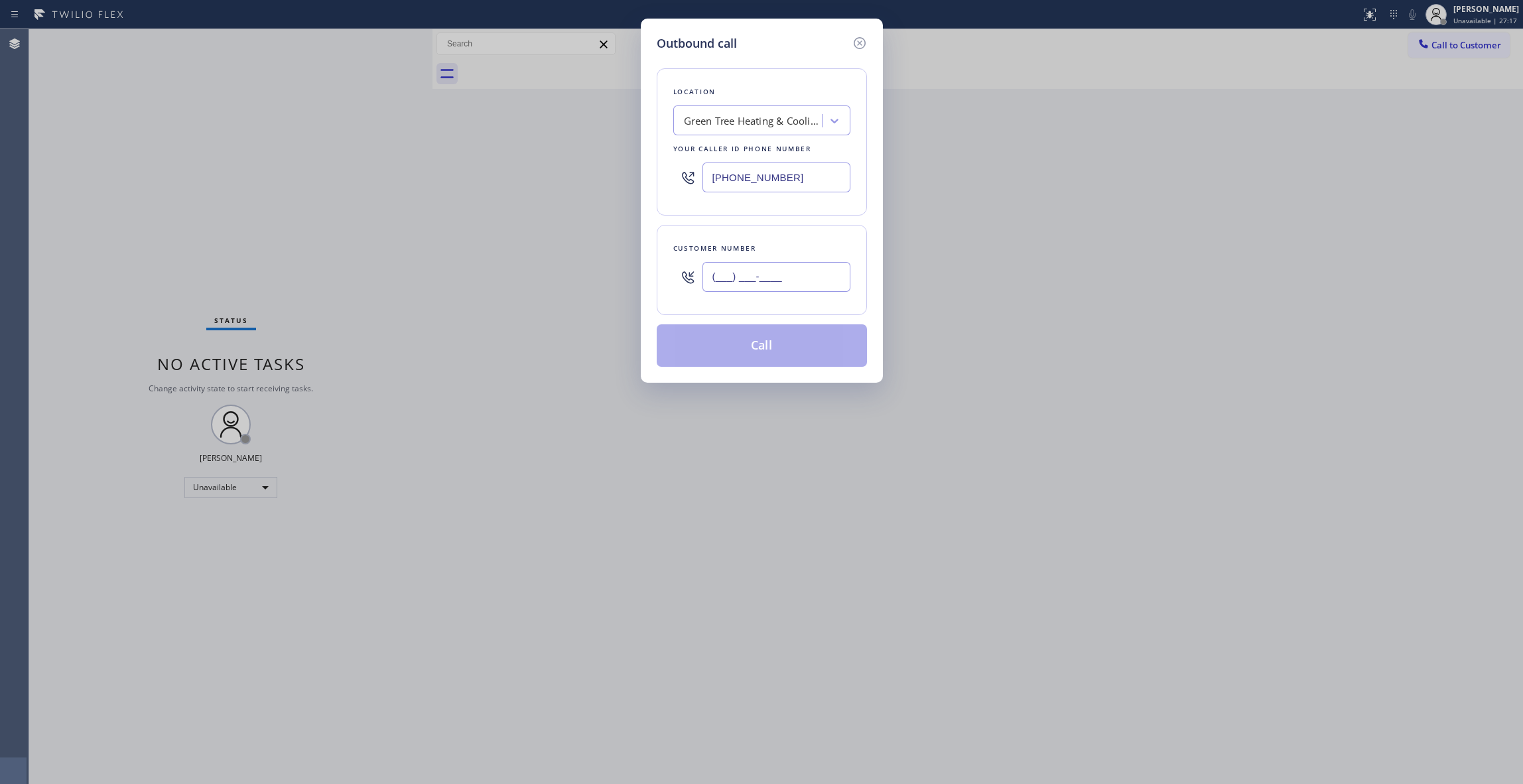
click at [789, 279] on input "(___) ___-____" at bounding box center [776, 277] width 148 height 30
paste input "657) 599-9294"
type input "[PHONE_NUMBER]"
click at [736, 351] on button "Call" at bounding box center [762, 345] width 210 height 42
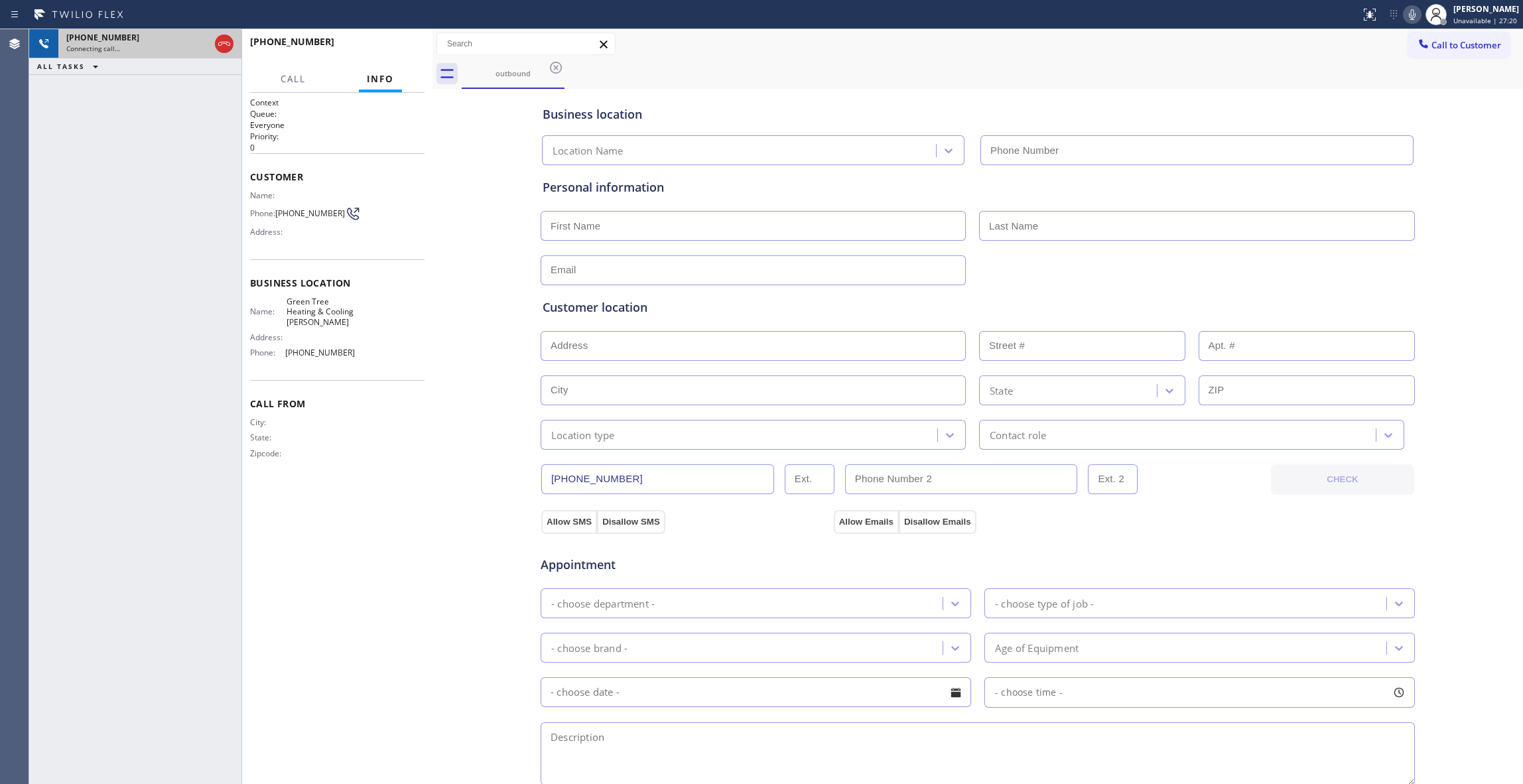
type input "[PHONE_NUMBER]"
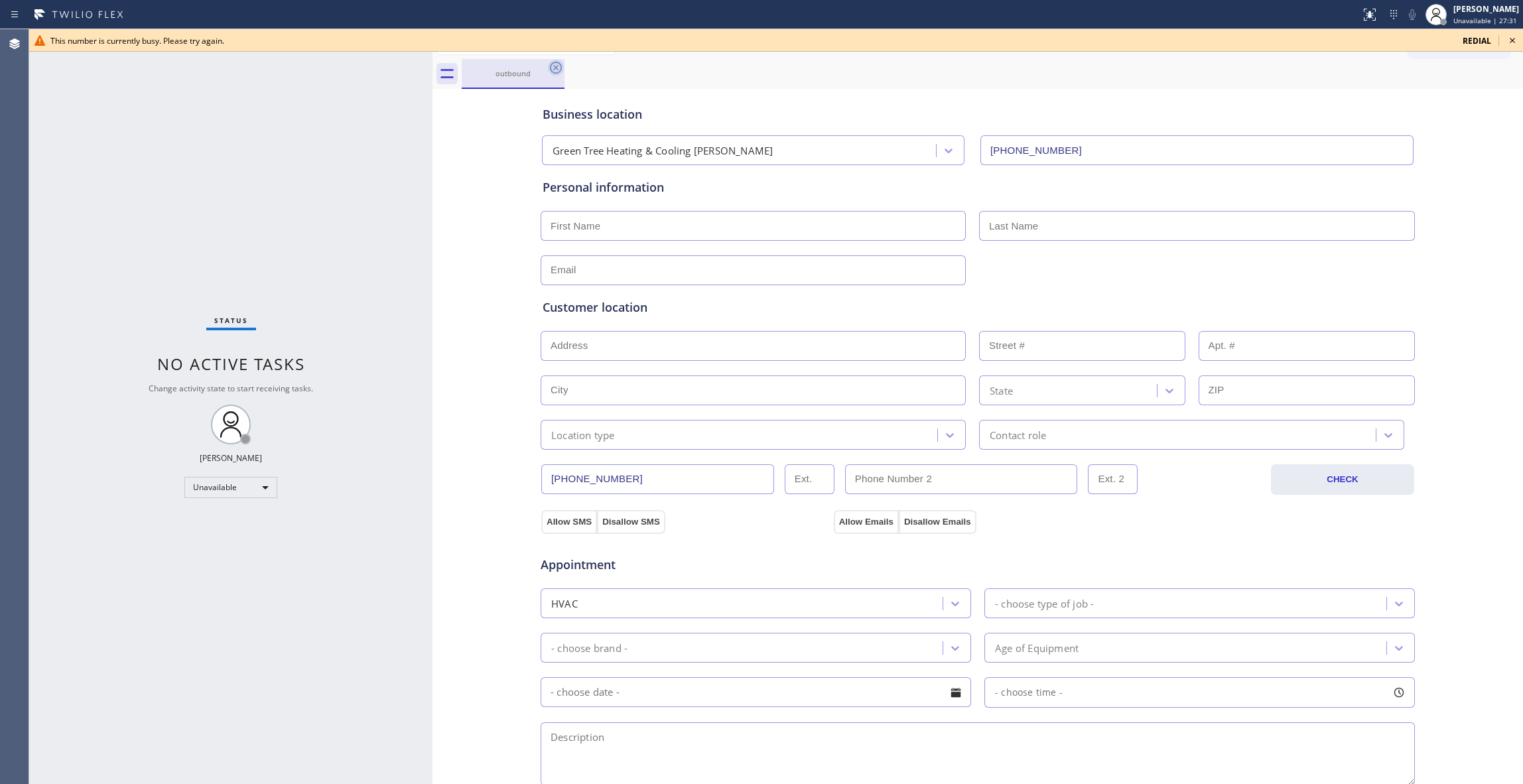
drag, startPoint x: 552, startPoint y: 69, endPoint x: 726, endPoint y: 69, distance: 174.0
click at [558, 69] on icon at bounding box center [555, 68] width 16 height 16
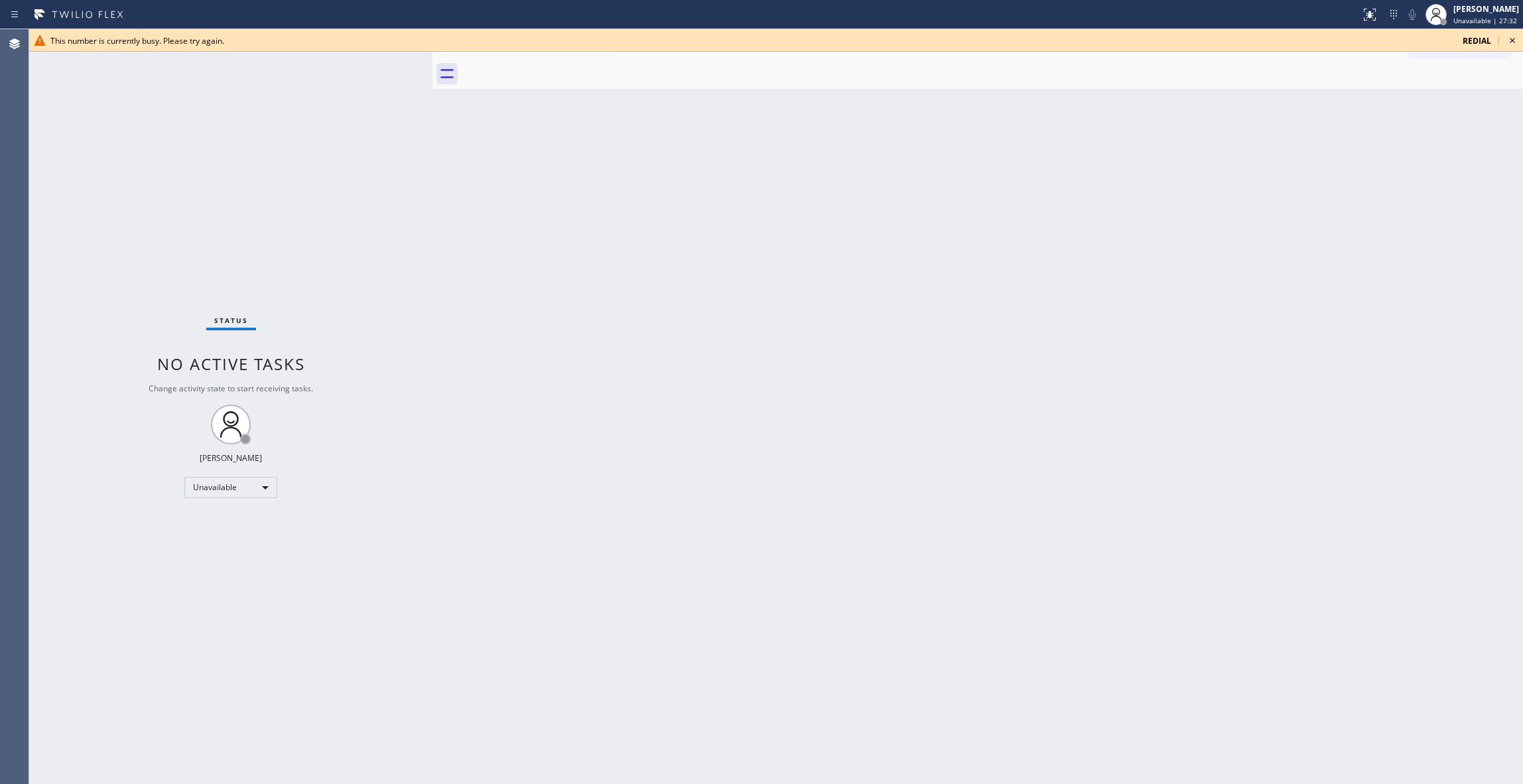
click at [1510, 41] on icon at bounding box center [1512, 40] width 16 height 16
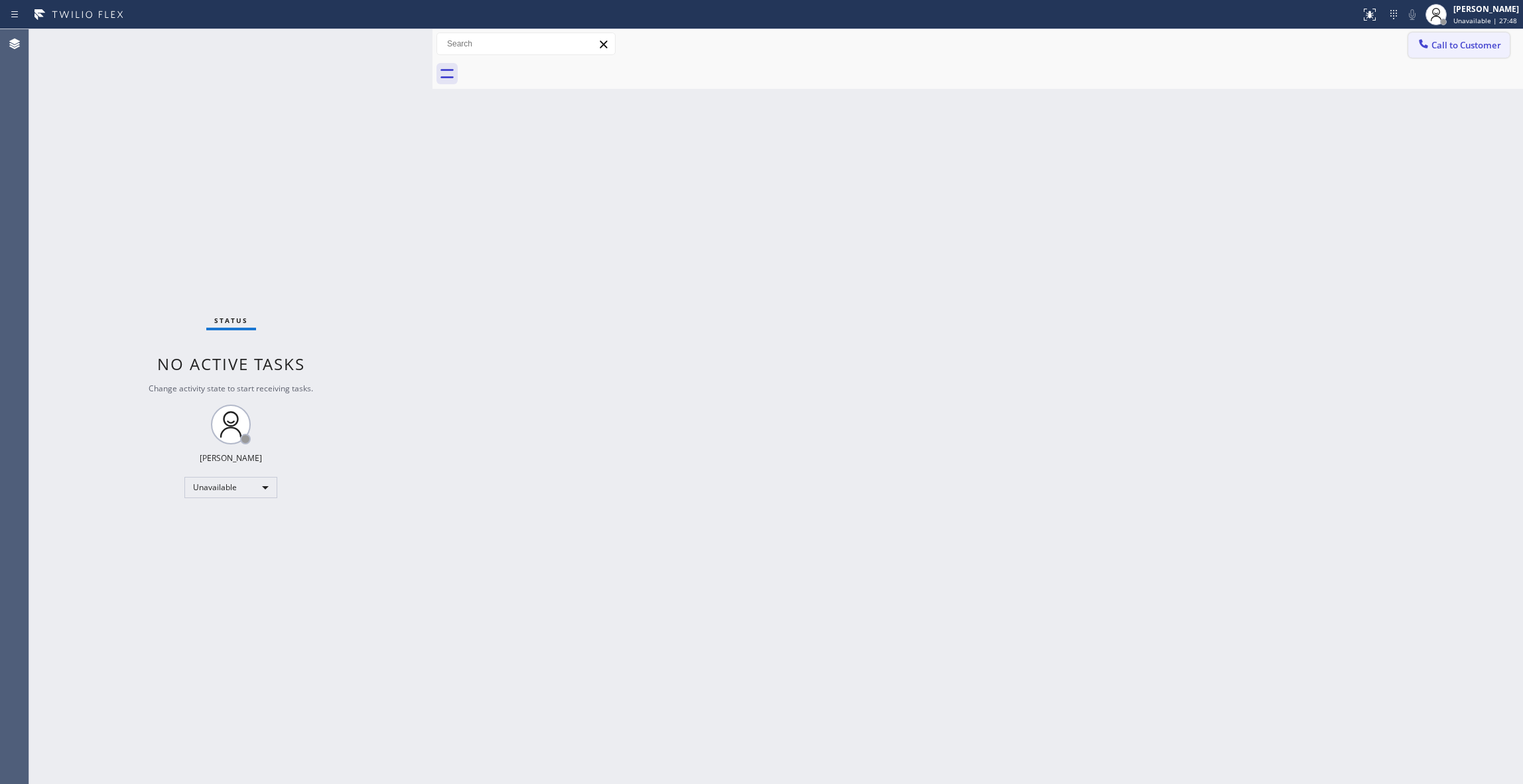
click at [1439, 43] on span "Call to Customer" at bounding box center [1466, 45] width 70 height 12
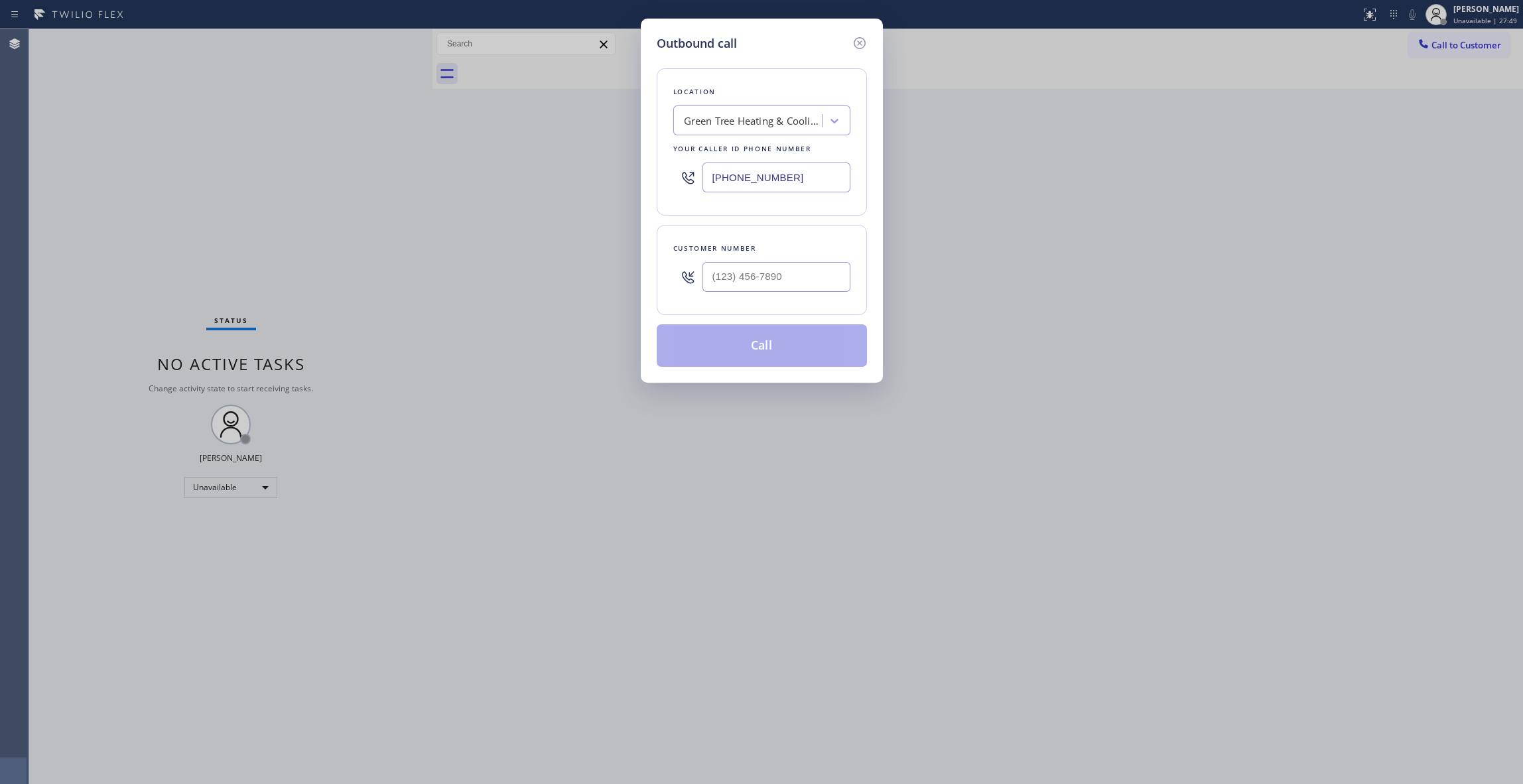
paste input "480) 787-0279"
drag, startPoint x: 794, startPoint y: 176, endPoint x: 571, endPoint y: 216, distance: 226.6
click at [380, 176] on div "Outbound call Location Green Tree Heating & Cooling [PERSON_NAME] Your caller i…" at bounding box center [762, 392] width 1523 height 784
type input "[PHONE_NUMBER]"
click at [747, 279] on input "(___) ___-____" at bounding box center [776, 277] width 148 height 30
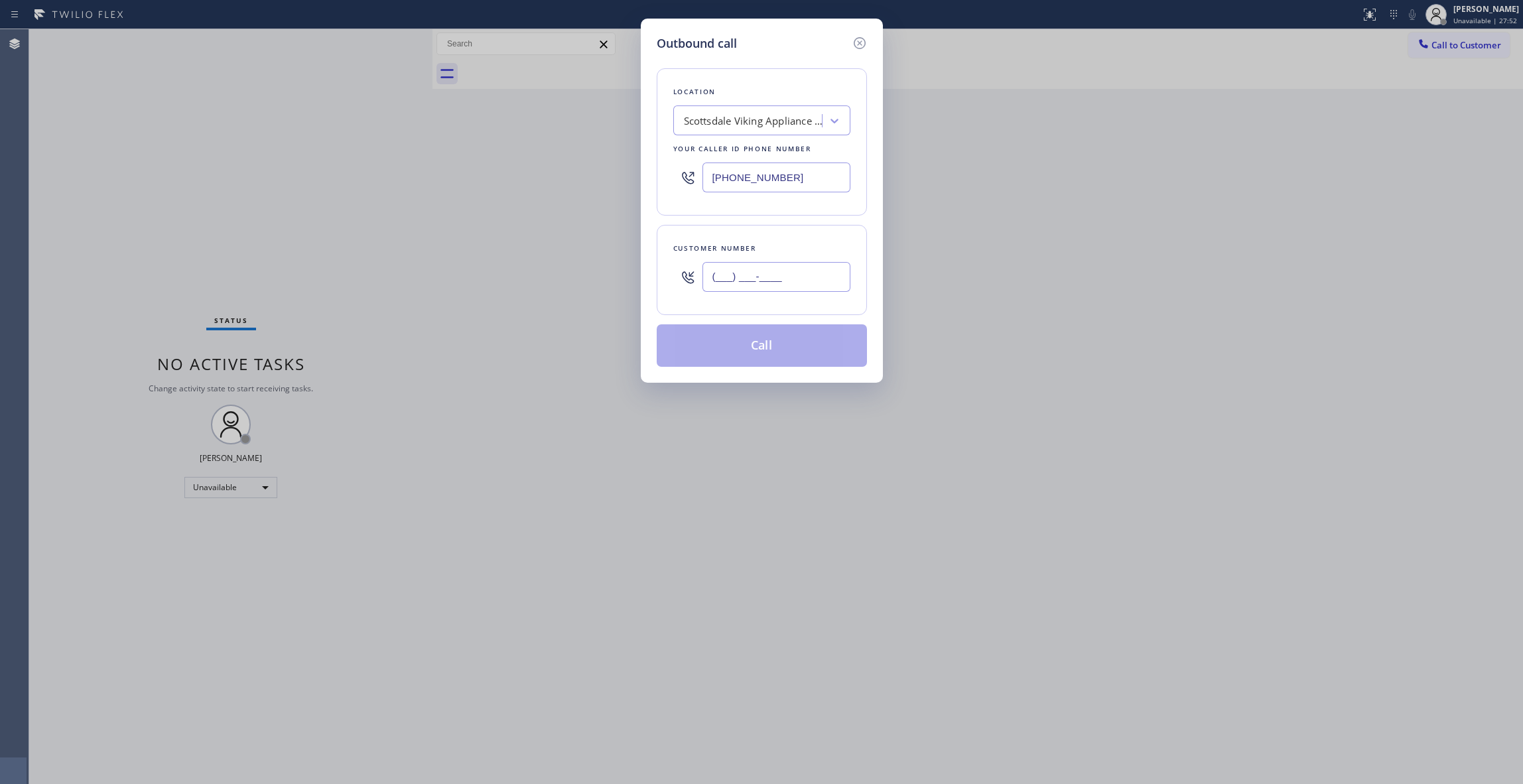
paste input "936) 758-3576"
type input "[PHONE_NUMBER]"
click at [787, 345] on button "Call" at bounding box center [762, 345] width 210 height 42
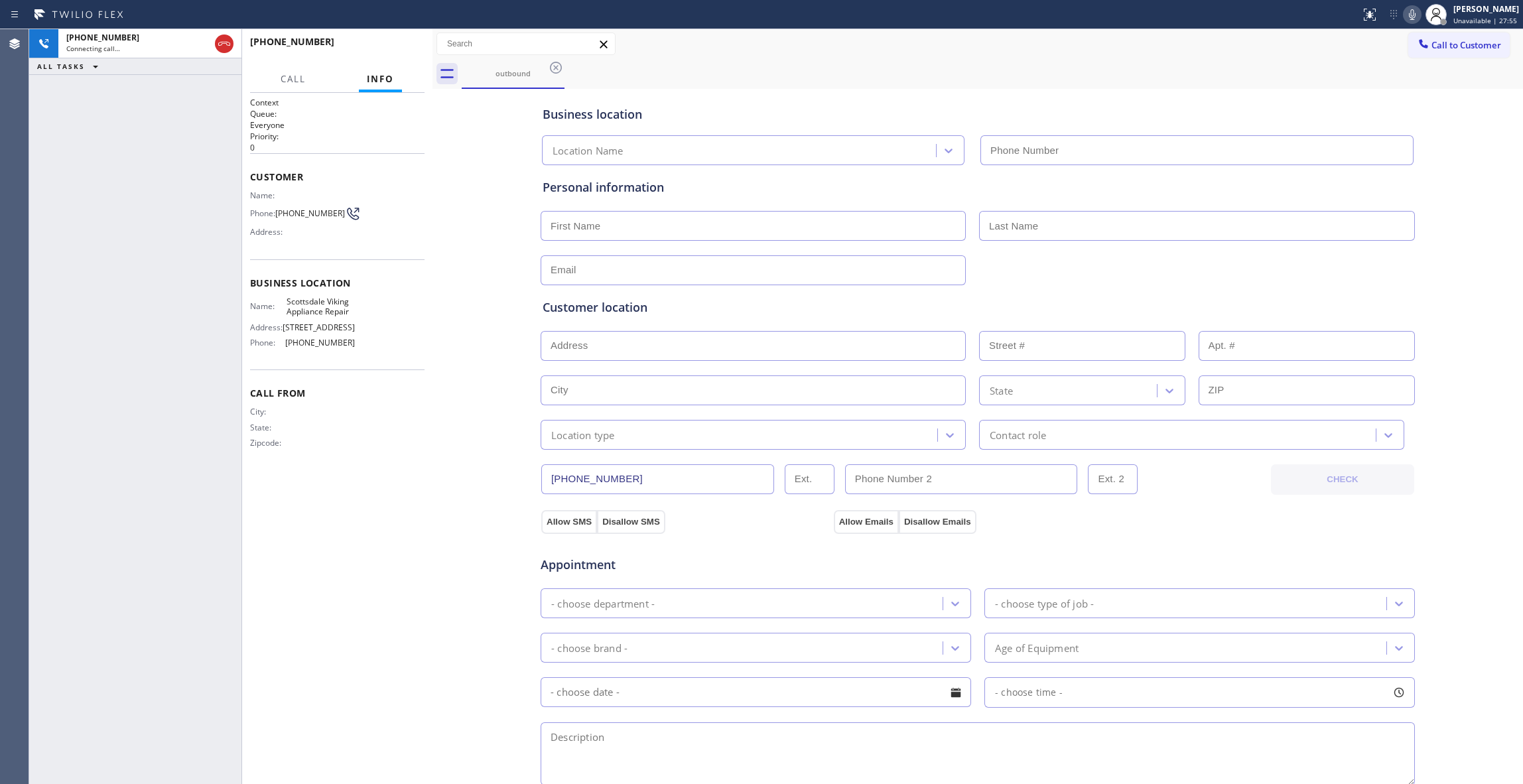
type input "[PHONE_NUMBER]"
click at [385, 47] on span "HANG UP" at bounding box center [394, 47] width 40 height 9
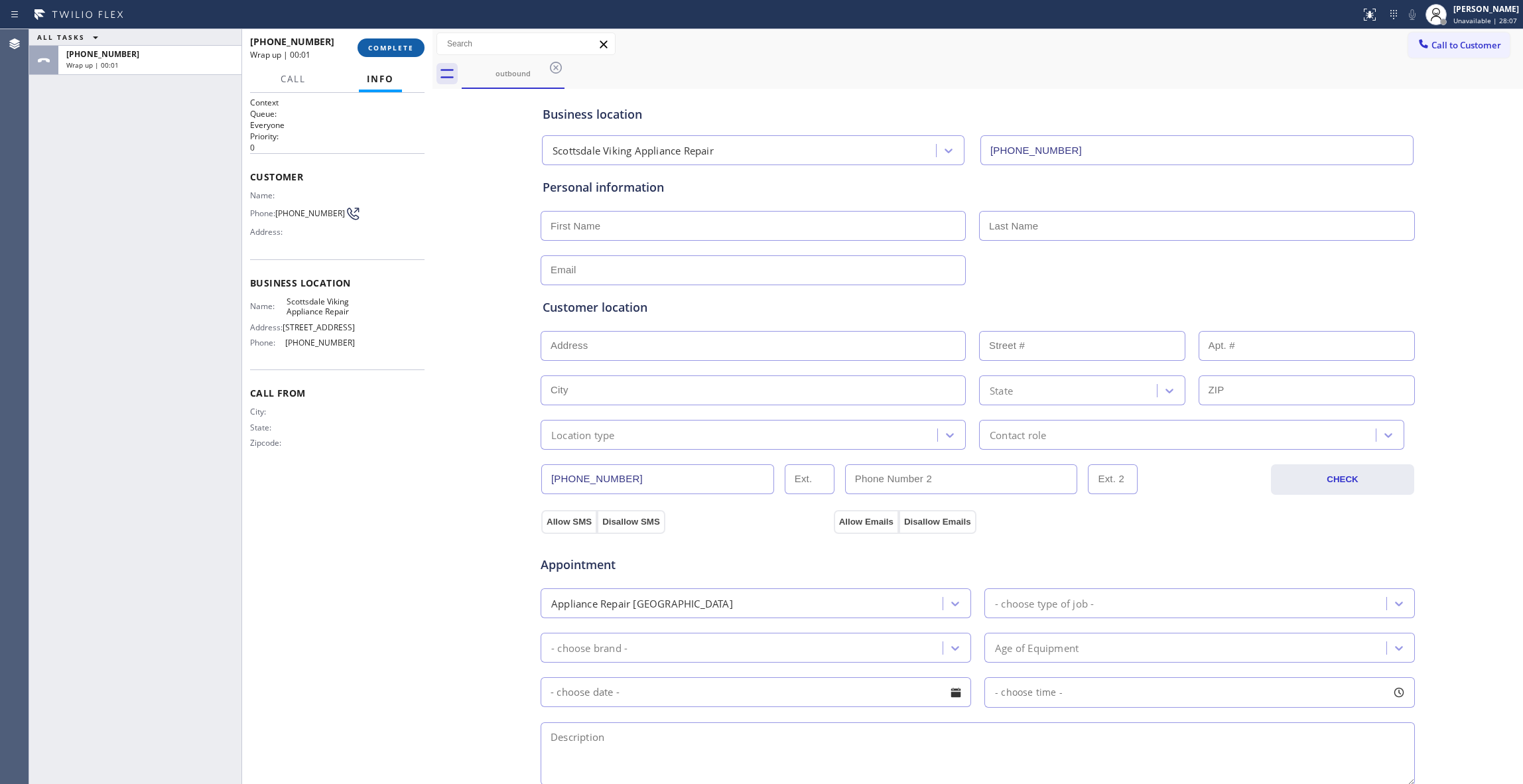
click at [385, 47] on span "COMPLETE" at bounding box center [391, 47] width 45 height 9
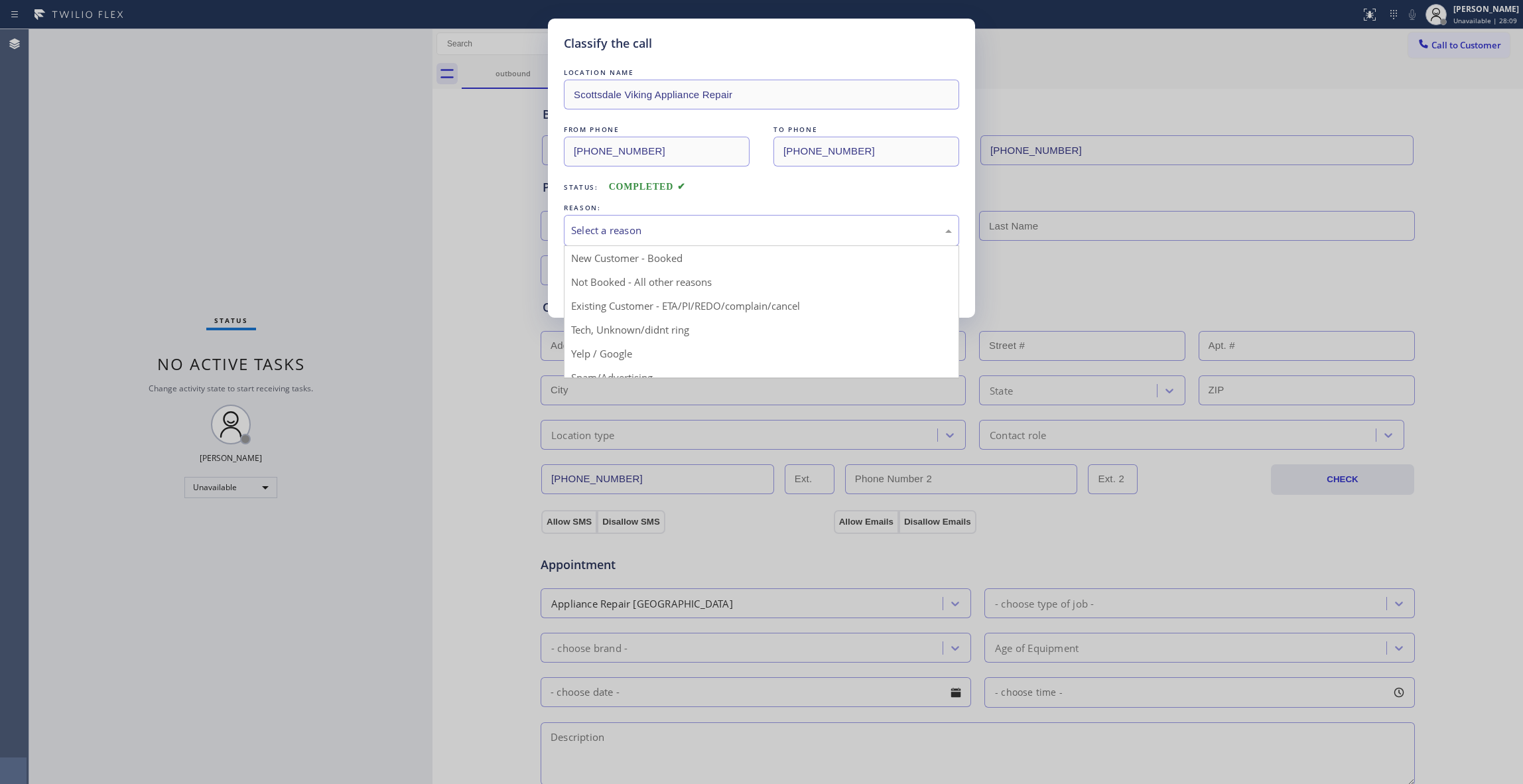
click at [592, 234] on div "Select a reason" at bounding box center [762, 230] width 381 height 15
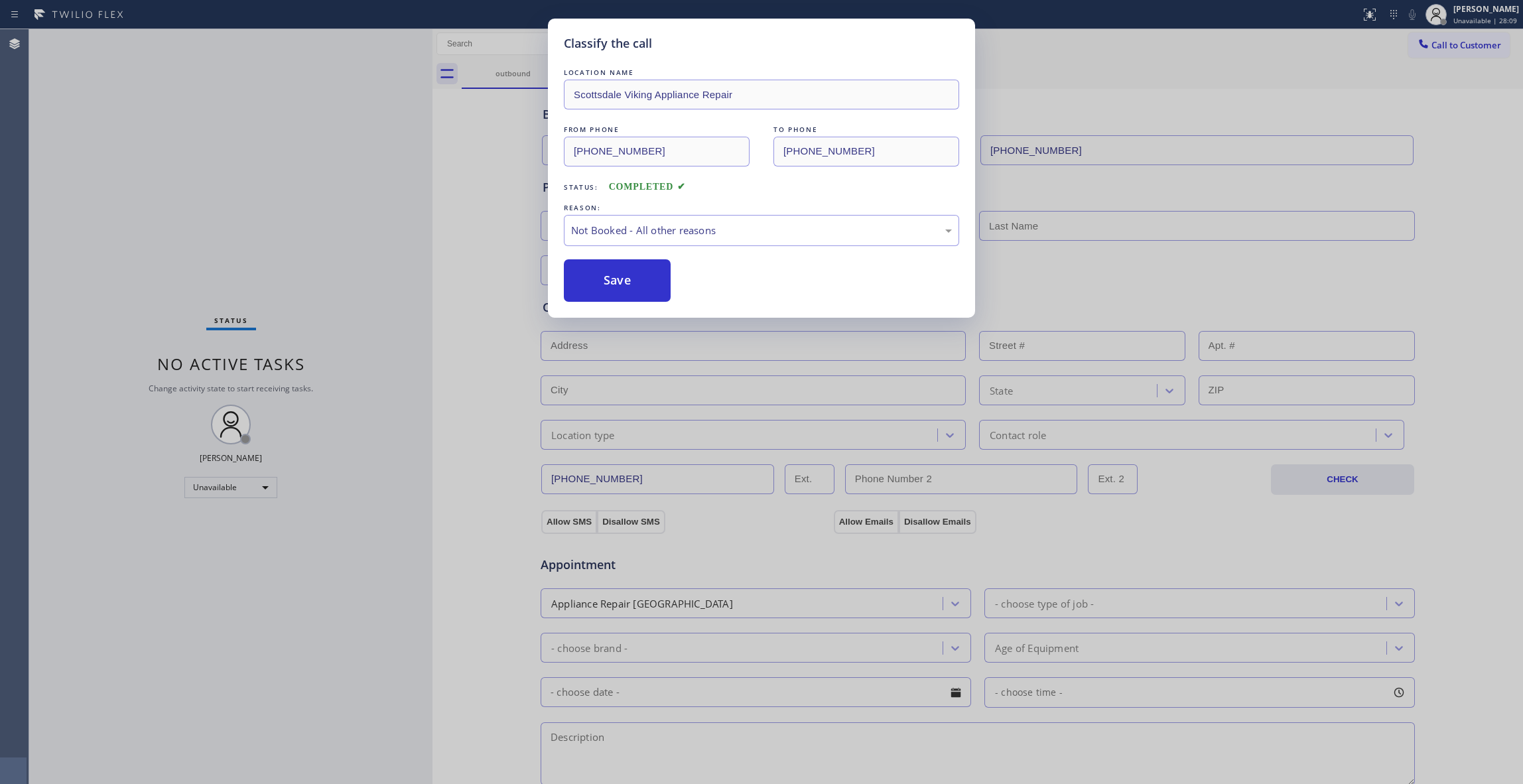
click at [629, 278] on button "Save" at bounding box center [617, 280] width 107 height 42
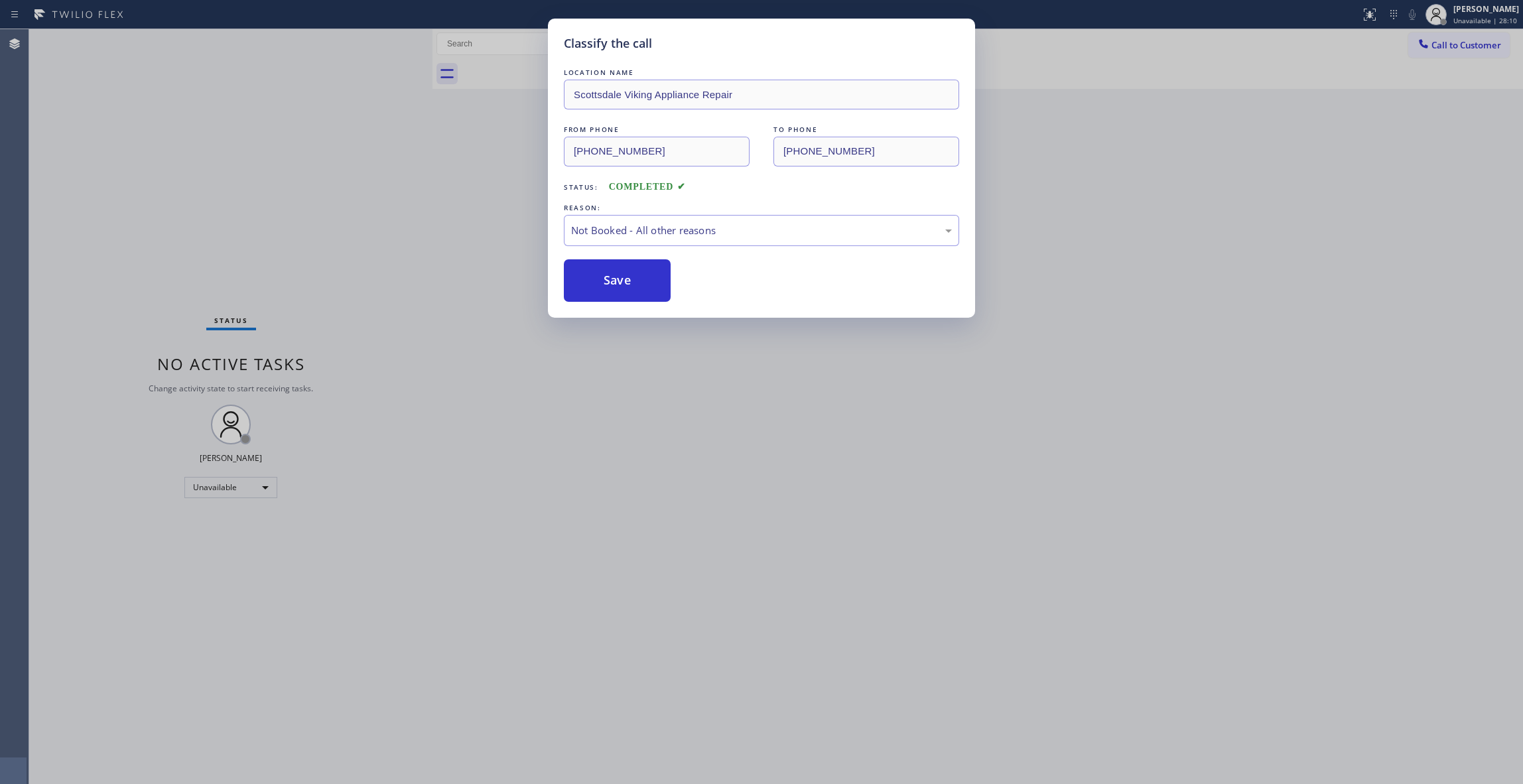
click at [629, 278] on button "Save" at bounding box center [617, 280] width 107 height 42
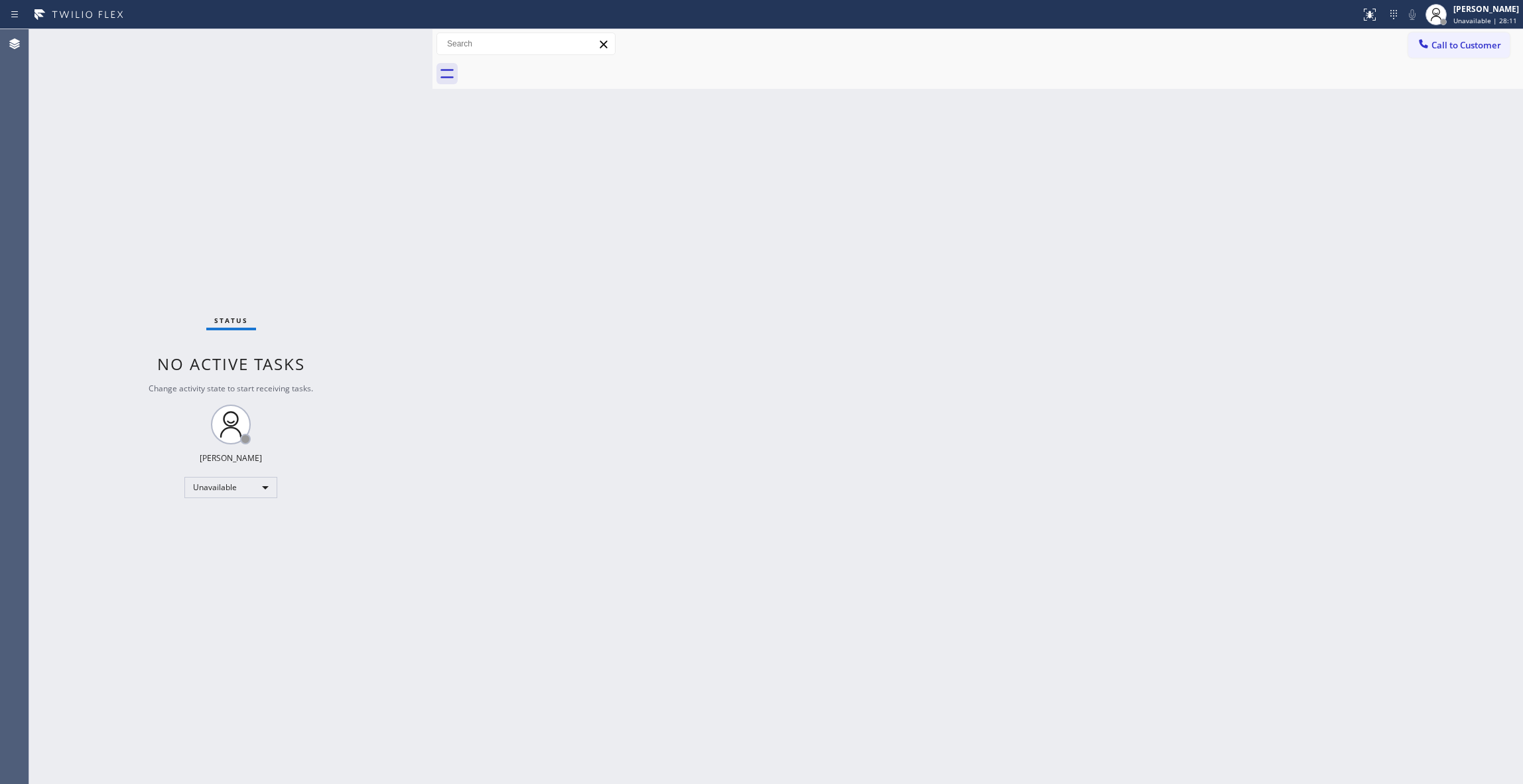
drag, startPoint x: 1488, startPoint y: 49, endPoint x: 696, endPoint y: 240, distance: 814.7
click at [1482, 49] on span "Call to Customer" at bounding box center [1466, 45] width 70 height 12
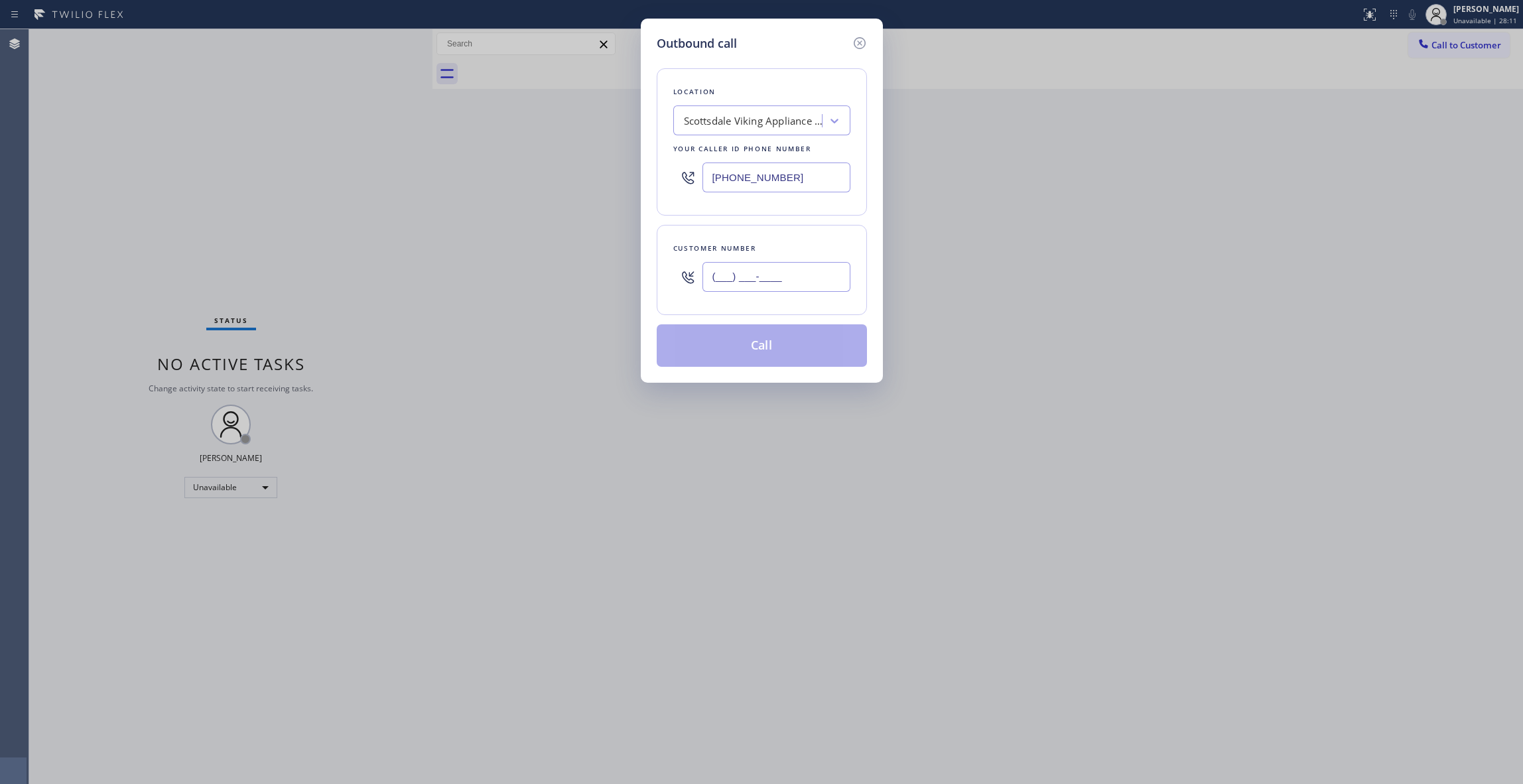
click at [776, 279] on input "(___) ___-____" at bounding box center [776, 277] width 148 height 30
paste input "936) 758-3576"
type input "[PHONE_NUMBER]"
click at [773, 354] on button "Call" at bounding box center [762, 345] width 210 height 42
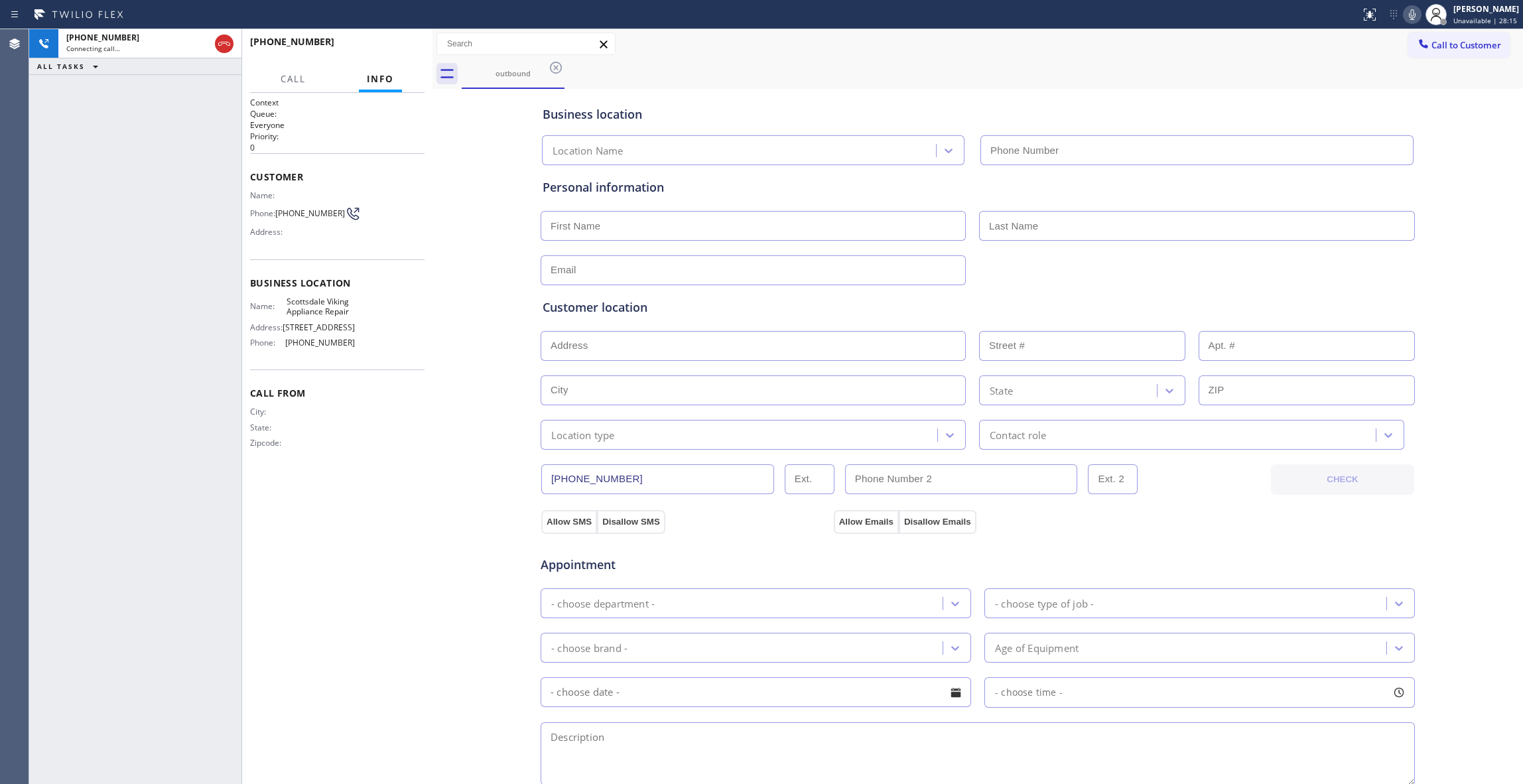
type input "[PHONE_NUMBER]"
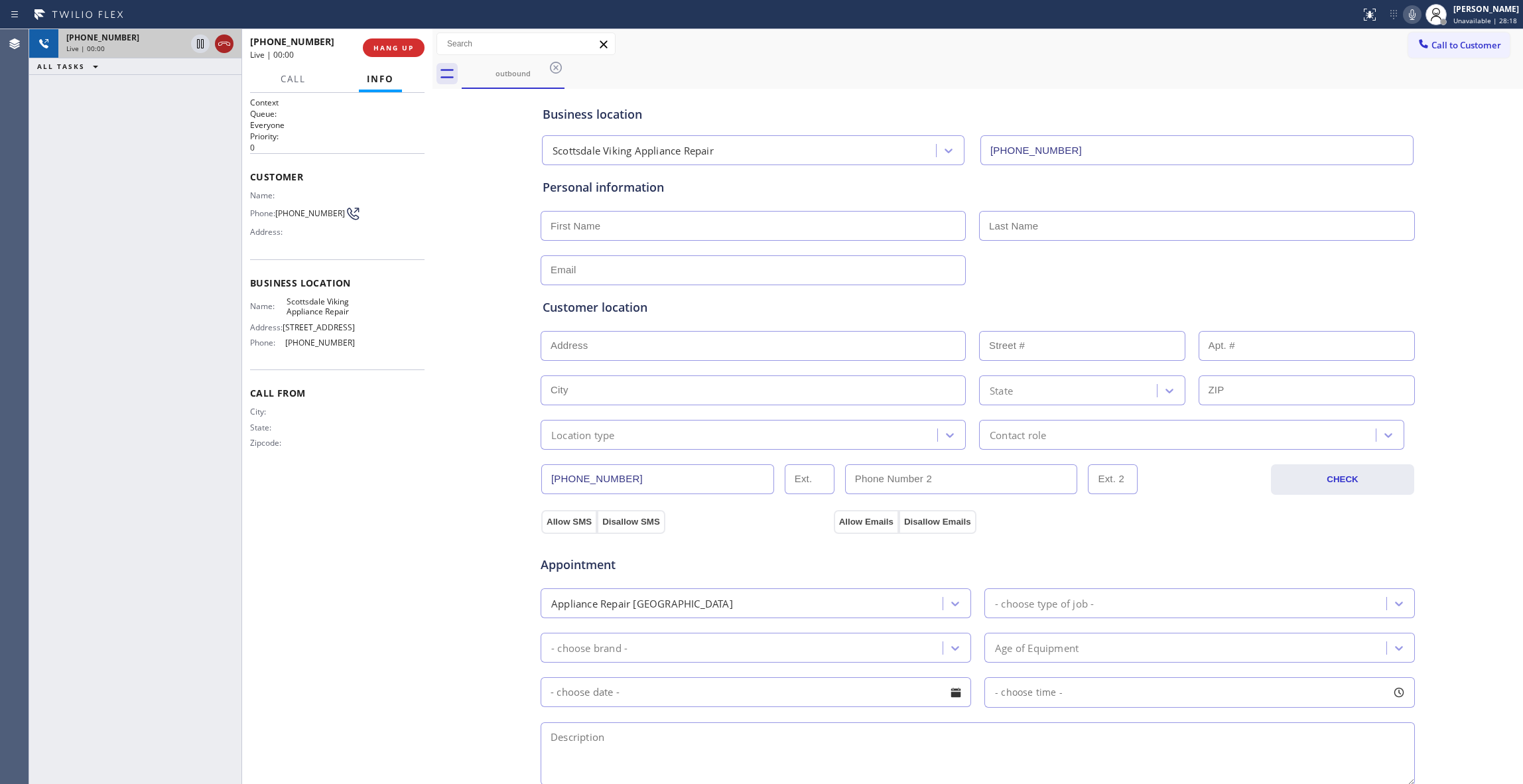
click at [229, 45] on icon at bounding box center [224, 43] width 16 height 16
click at [393, 59] on div "[PHONE_NUMBER] Live | 00:00 HANG UP" at bounding box center [337, 47] width 175 height 35
click at [393, 54] on button "COMPLETE" at bounding box center [391, 47] width 67 height 19
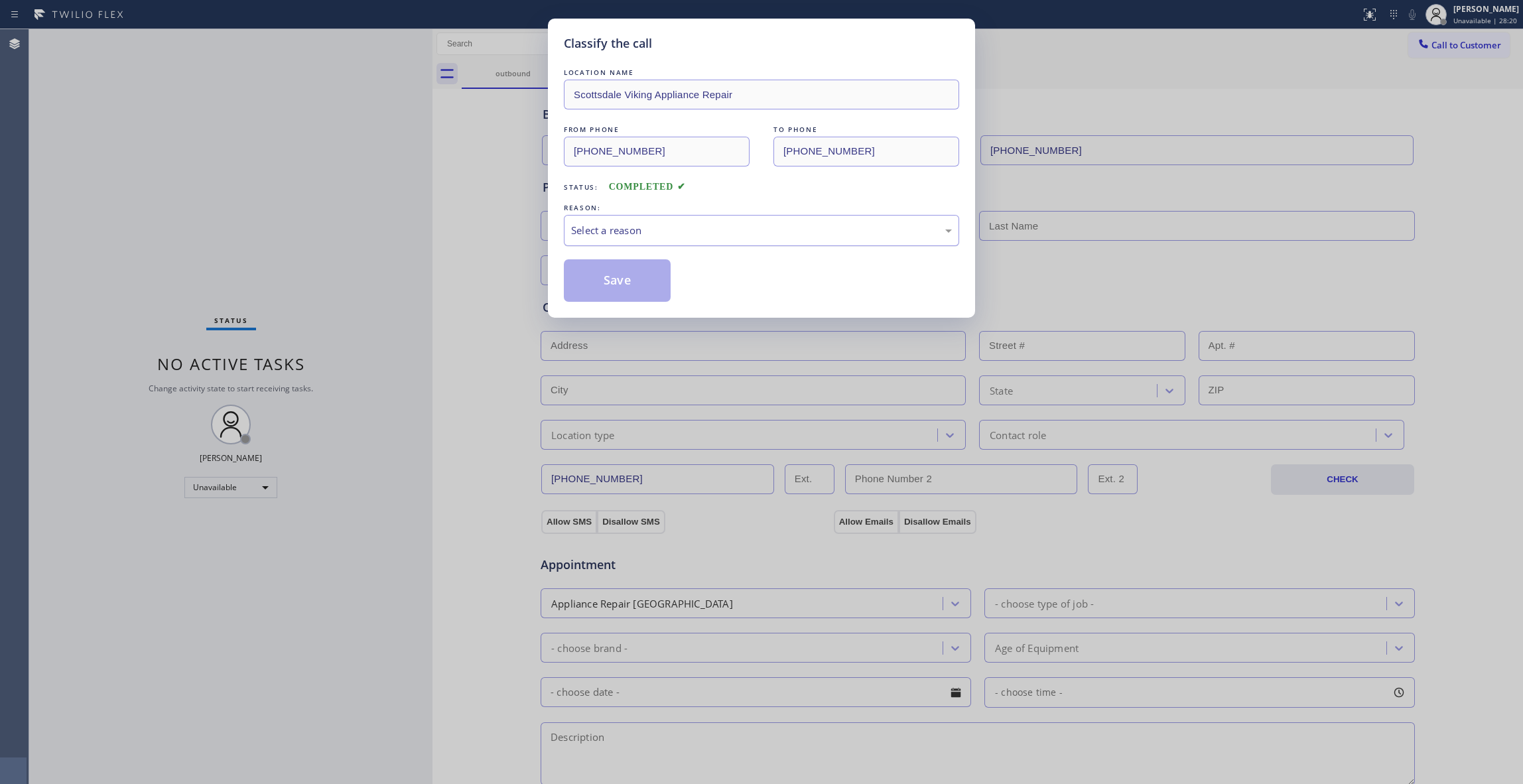
click at [650, 235] on div "Select a reason" at bounding box center [762, 230] width 381 height 15
click at [653, 287] on button "Save" at bounding box center [617, 280] width 107 height 42
click at [651, 285] on button "Save" at bounding box center [617, 280] width 107 height 42
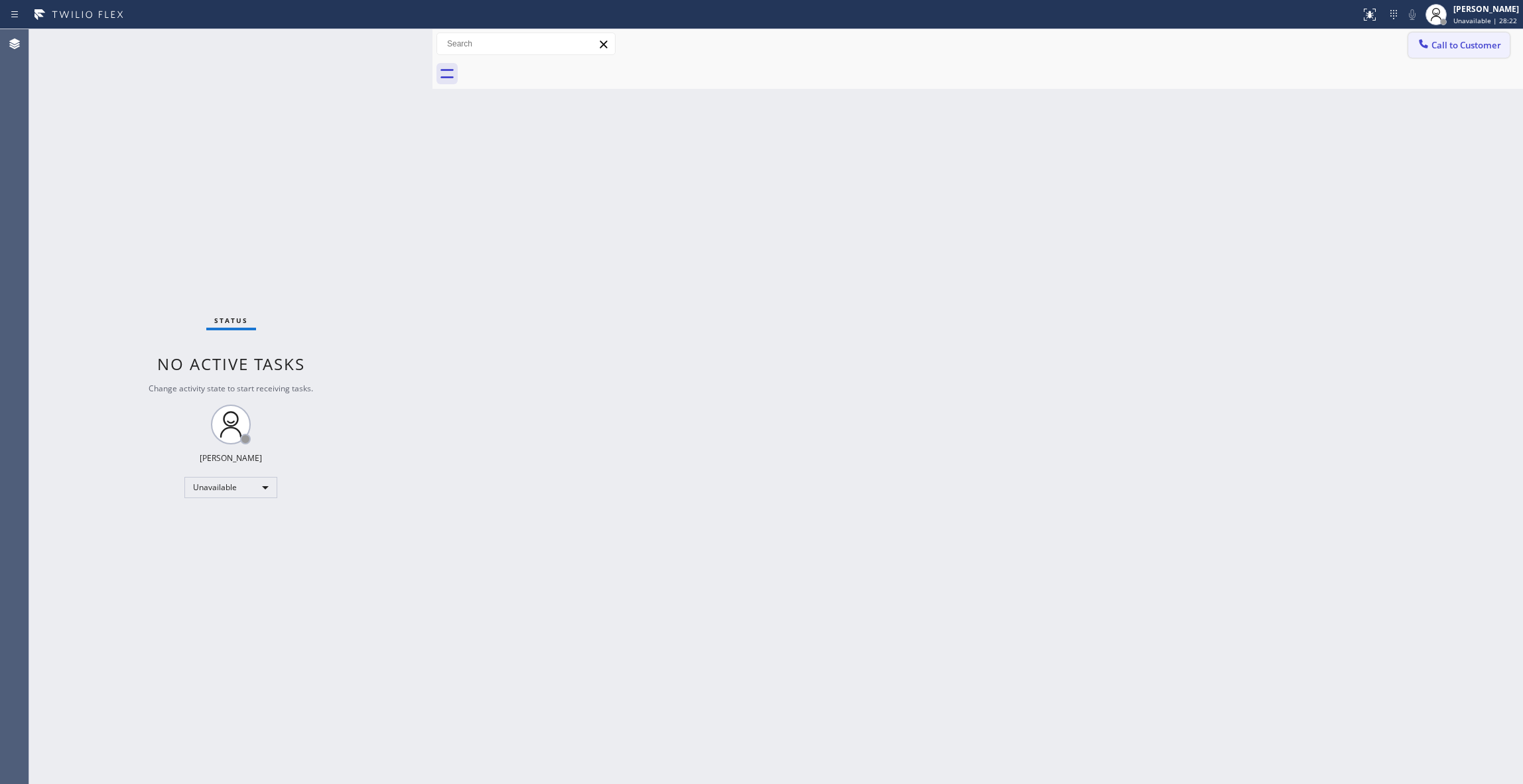
click at [1481, 39] on span "Call to Customer" at bounding box center [1466, 45] width 70 height 12
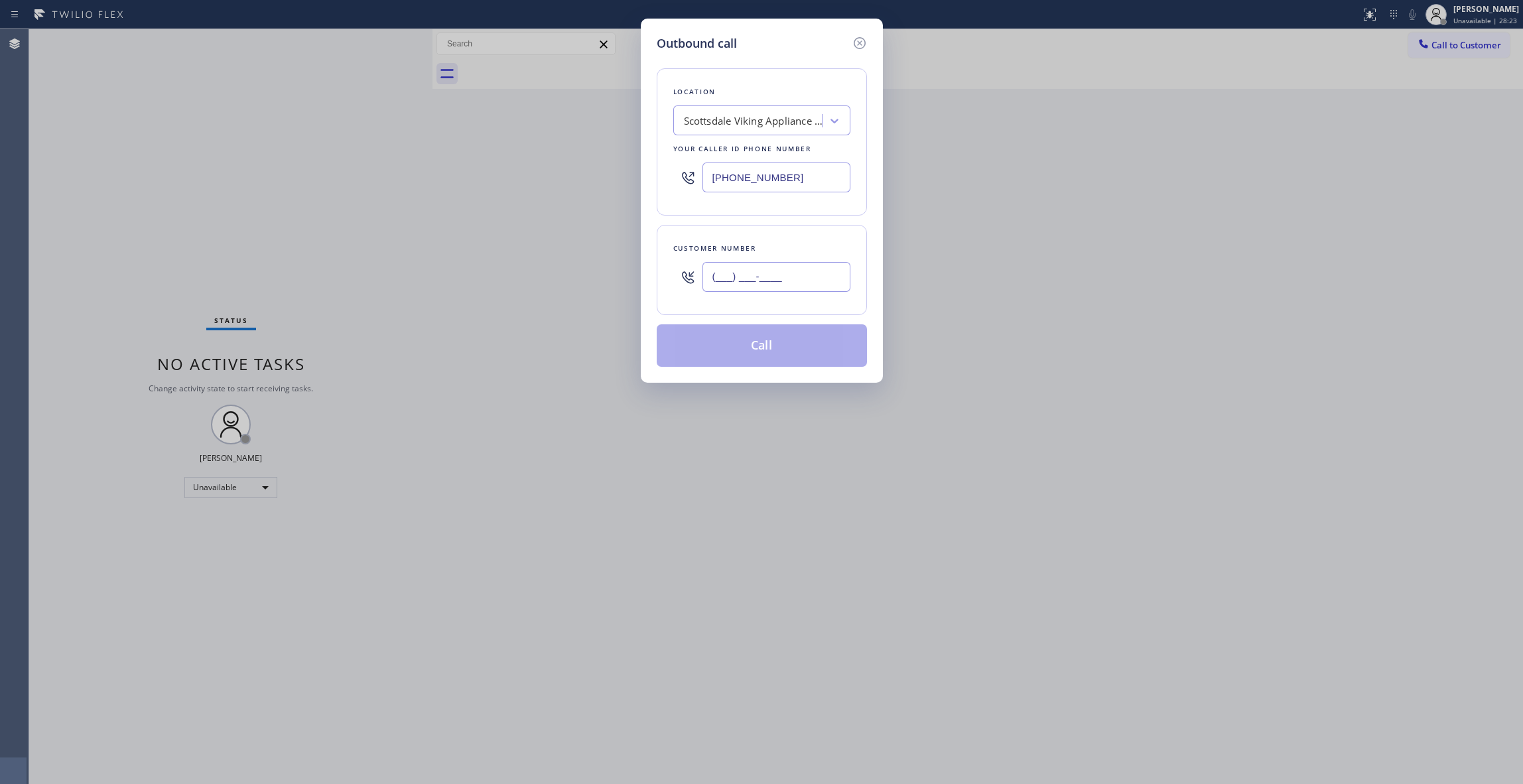
click at [796, 282] on input "(___) ___-____" at bounding box center [776, 277] width 148 height 30
paste input "936) 758-3576"
type input "[PHONE_NUMBER]"
click at [757, 347] on button "Call" at bounding box center [762, 345] width 210 height 42
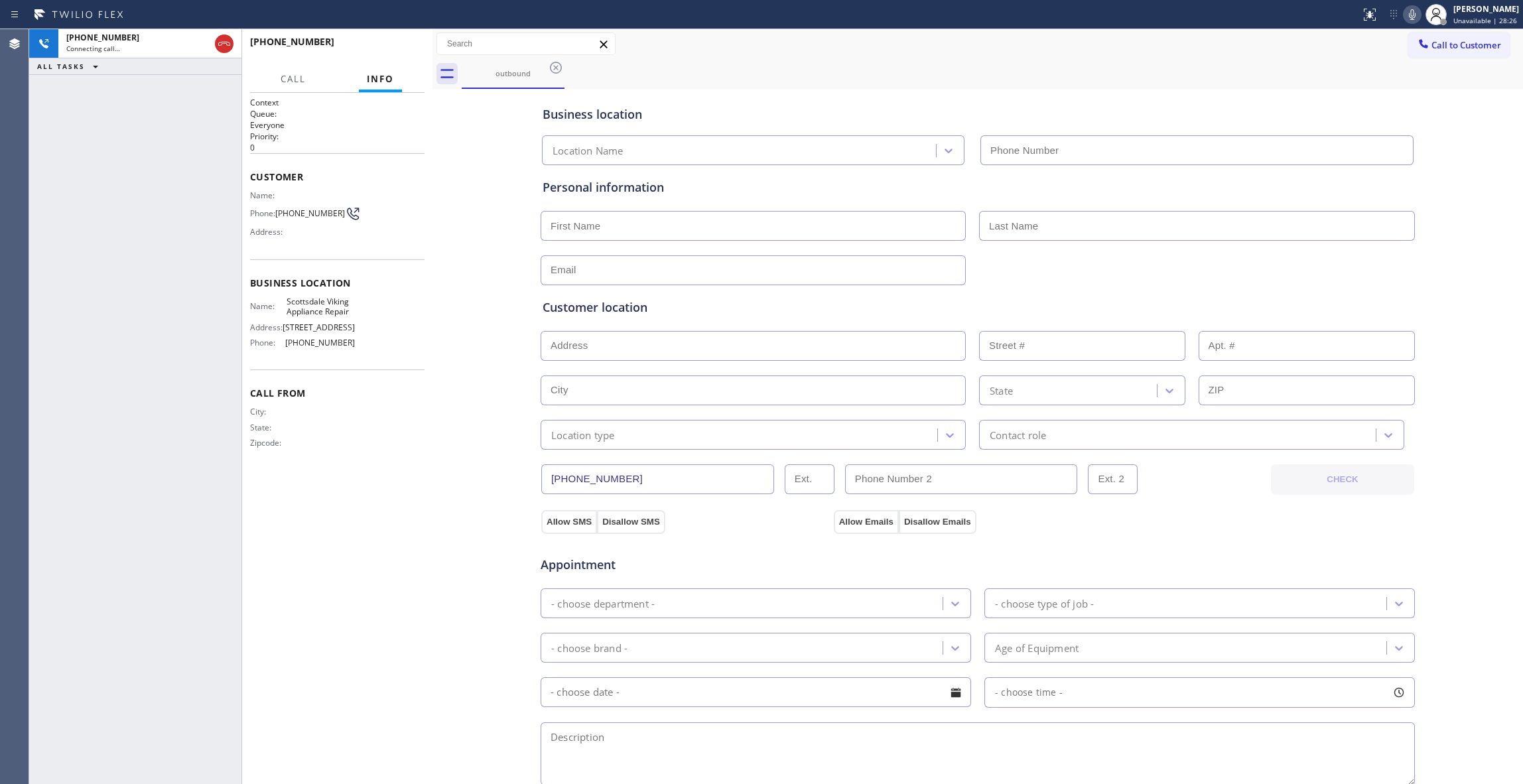
type input "[PHONE_NUMBER]"
click at [392, 49] on span "HANG UP" at bounding box center [394, 47] width 40 height 9
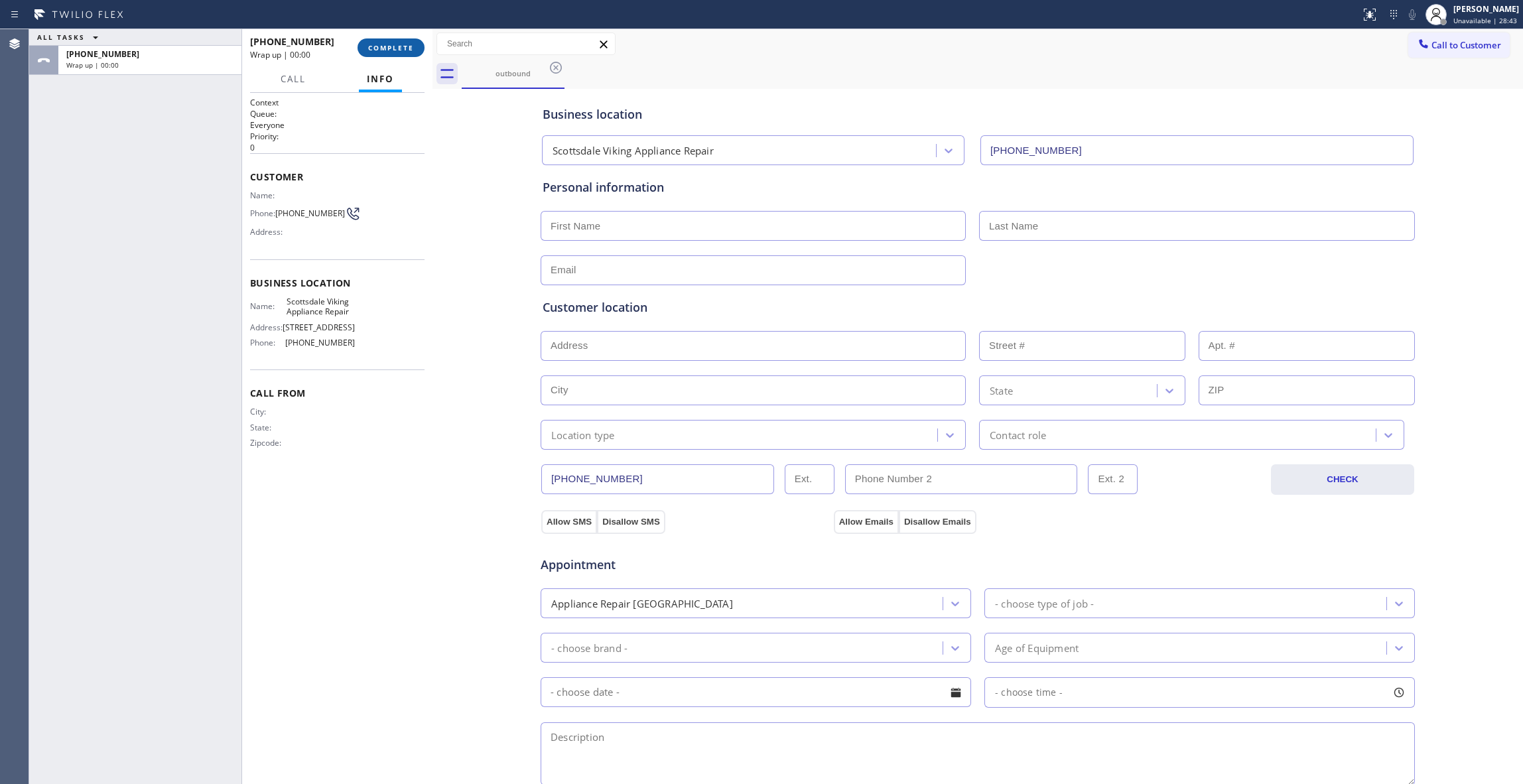
click at [392, 49] on span "COMPLETE" at bounding box center [391, 47] width 45 height 9
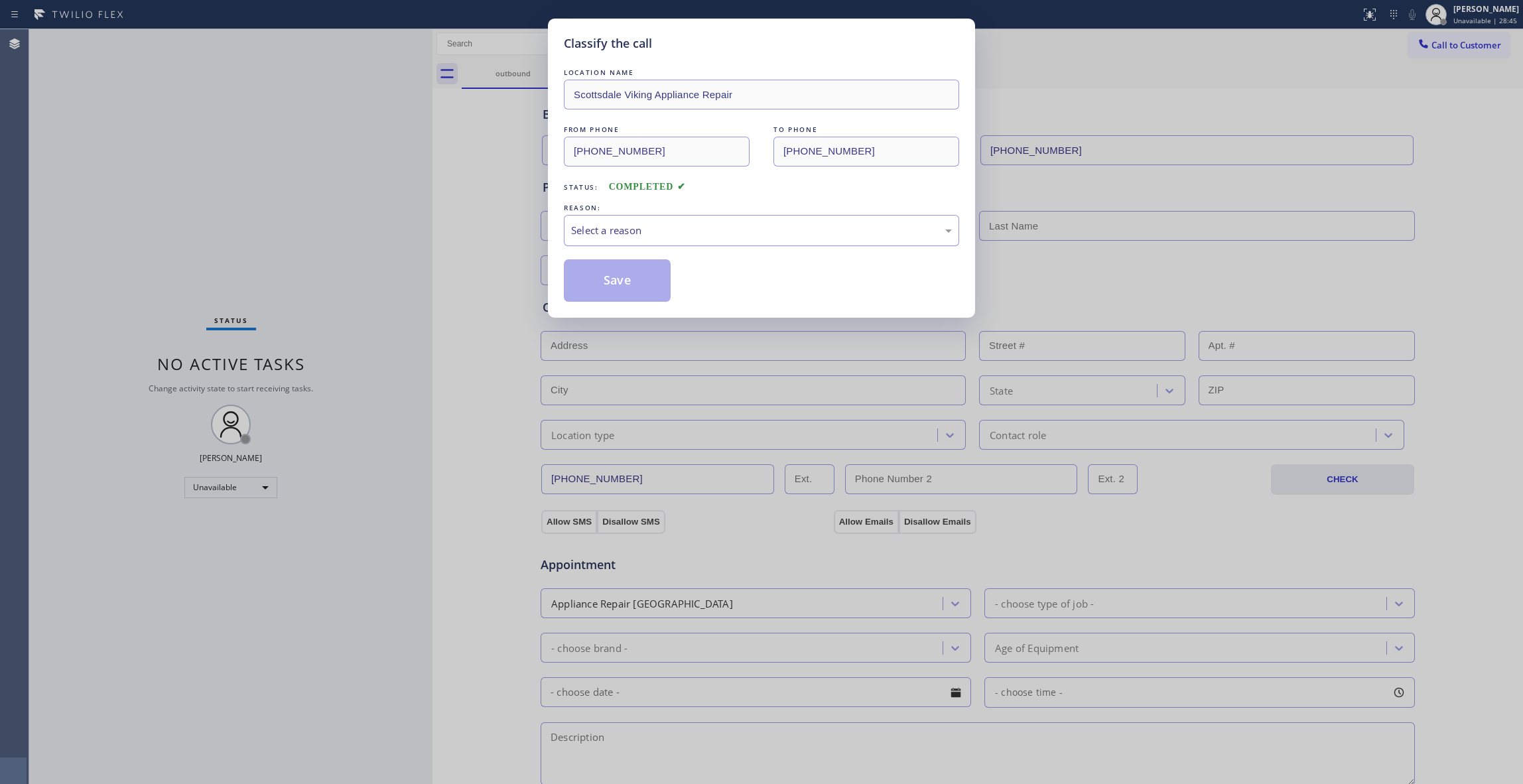
click at [692, 228] on div "Select a reason" at bounding box center [762, 230] width 381 height 15
click at [618, 282] on button "Save" at bounding box center [617, 280] width 107 height 42
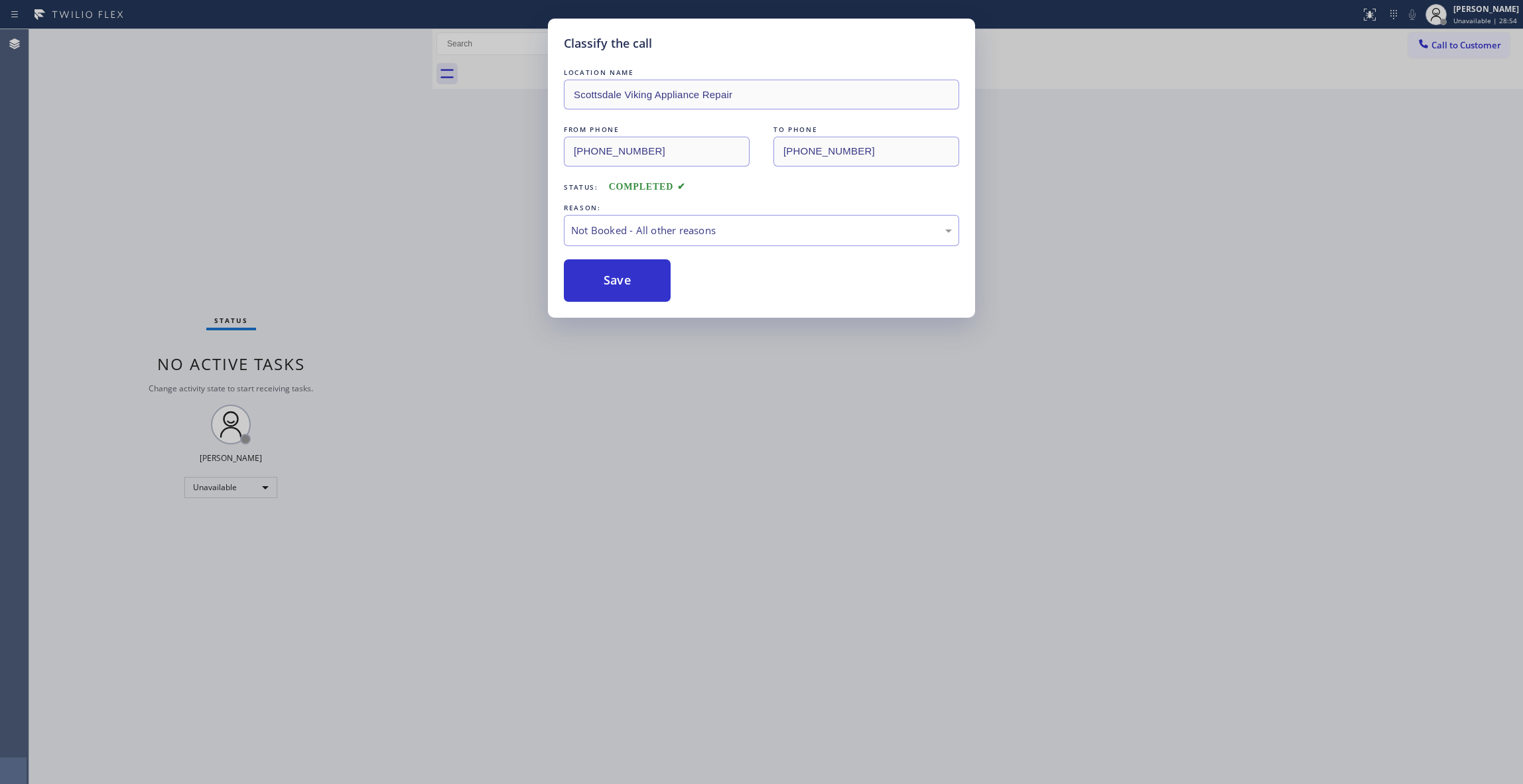
click at [618, 282] on button "Save" at bounding box center [617, 280] width 107 height 42
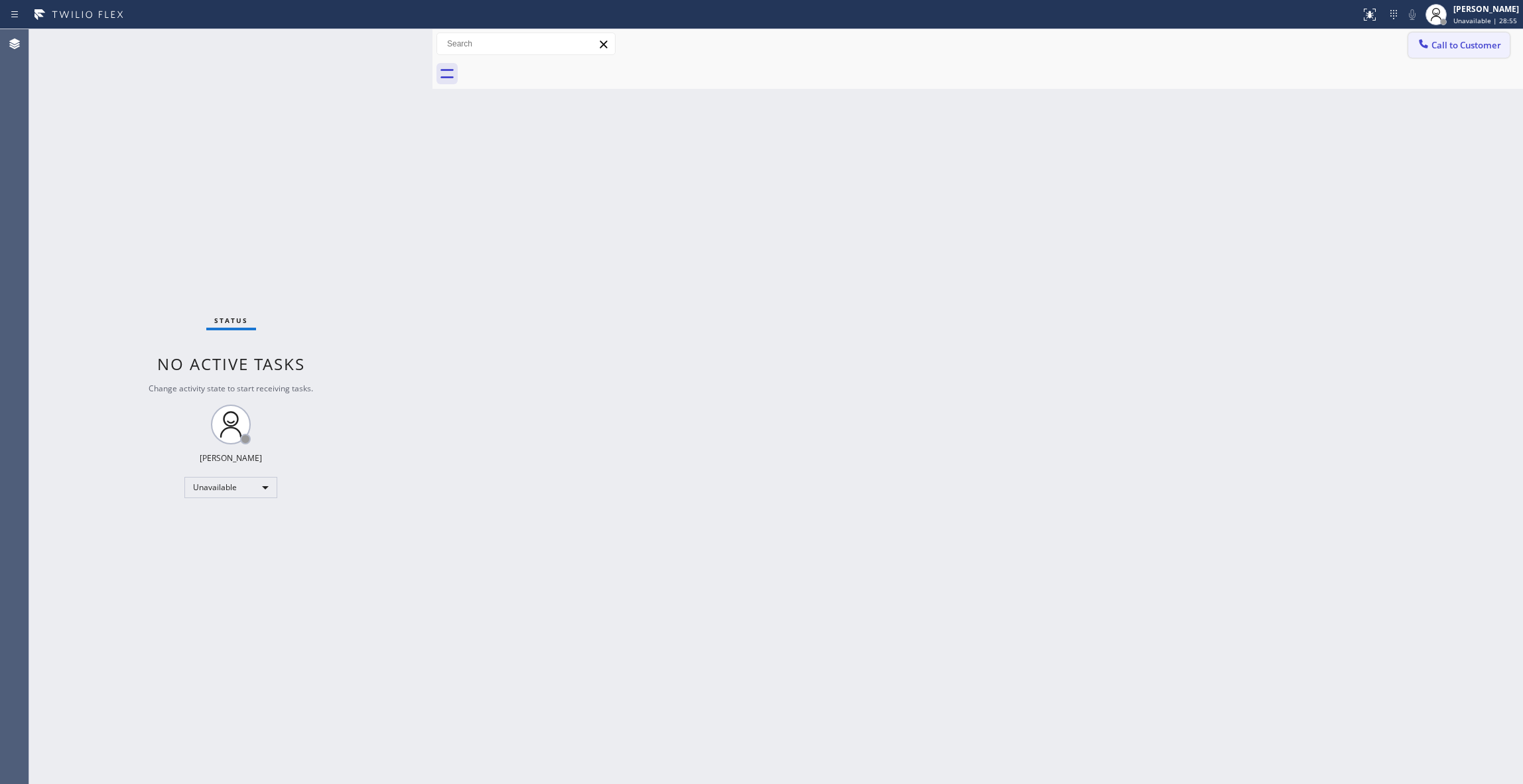
click at [1469, 43] on span "Call to Customer" at bounding box center [1466, 45] width 70 height 12
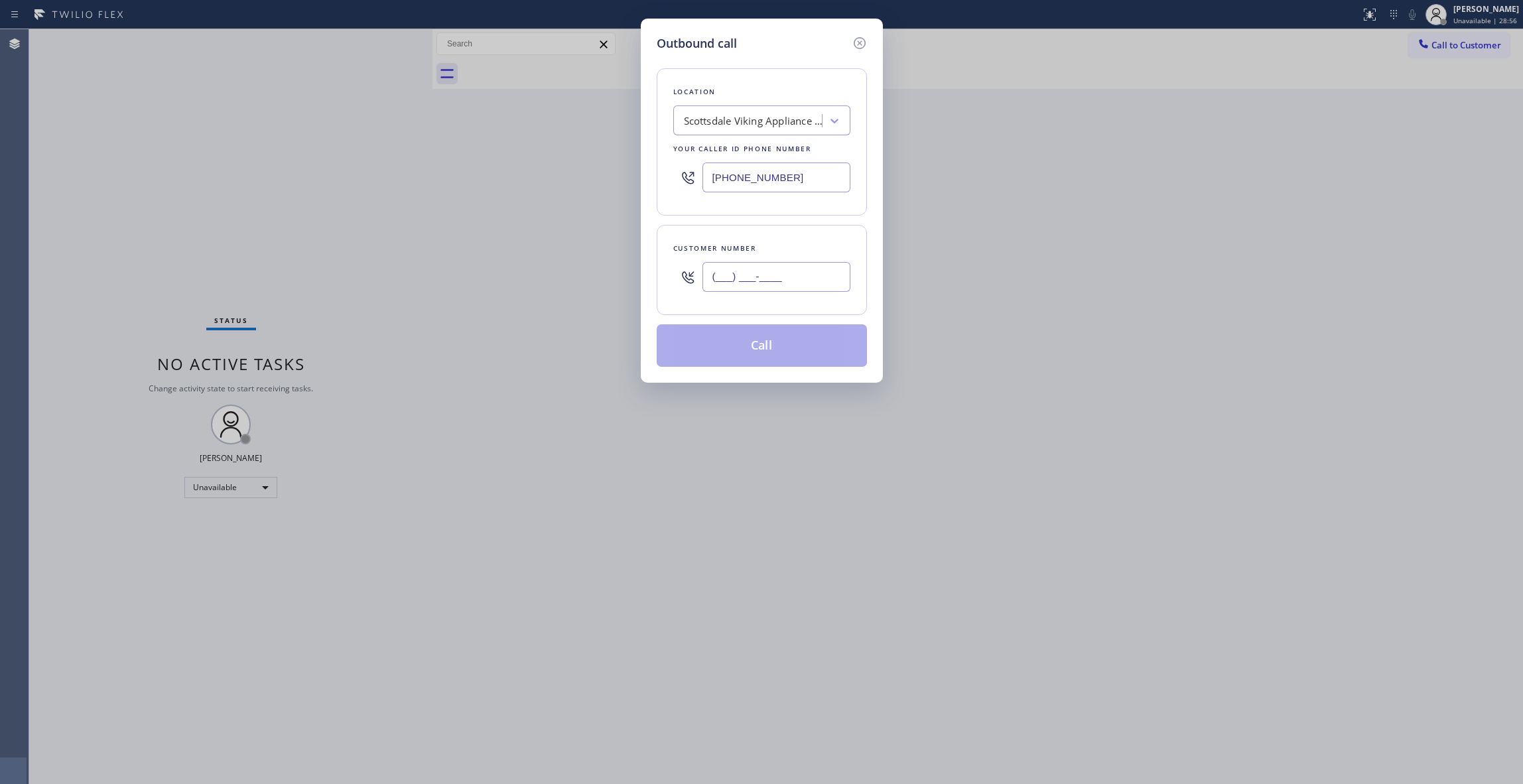
click at [762, 287] on input "(___) ___-____" at bounding box center [776, 277] width 148 height 30
paste input "936) 758-3576"
type input "[PHONE_NUMBER]"
click at [772, 348] on button "Call" at bounding box center [762, 345] width 210 height 42
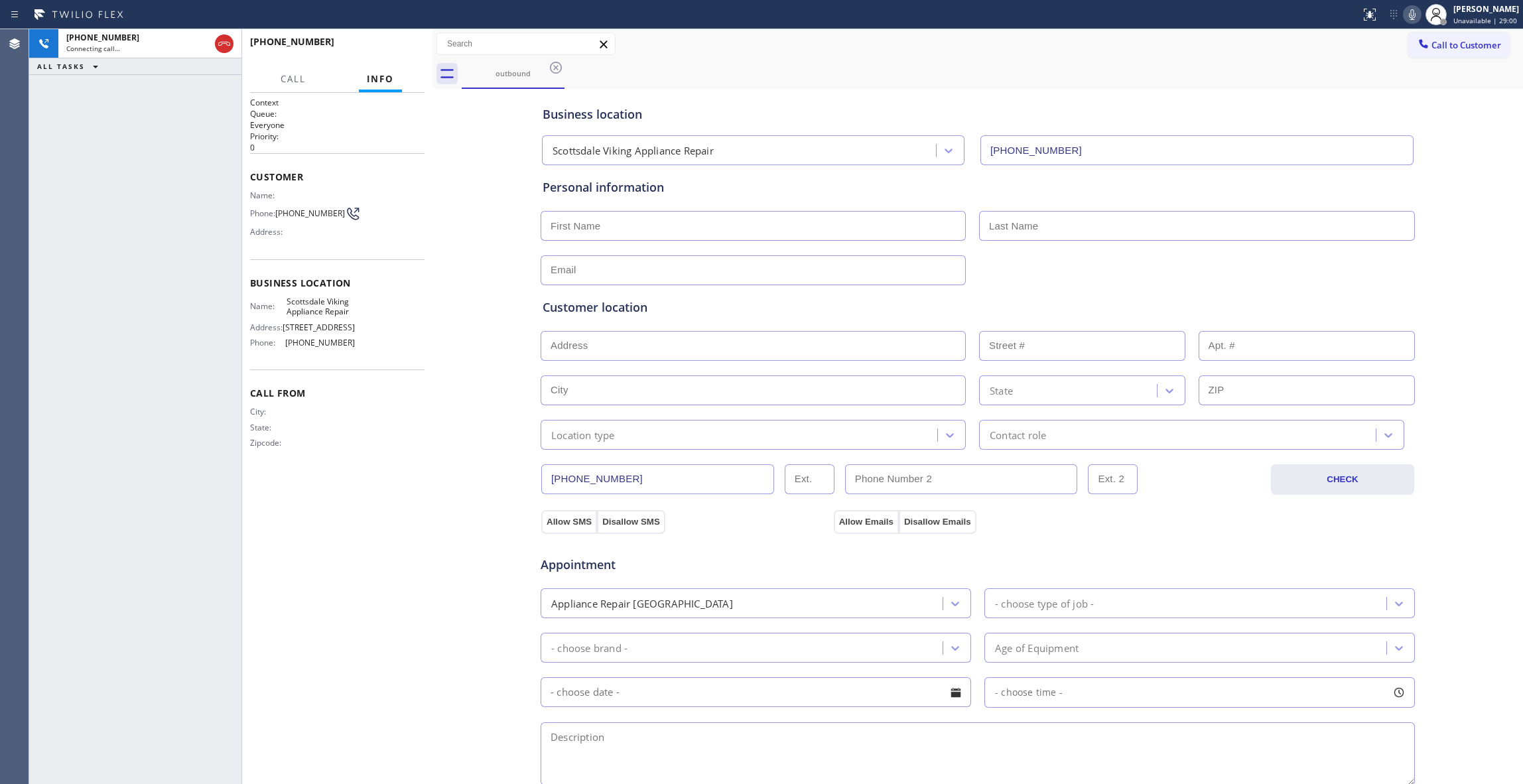
type input "[PHONE_NUMBER]"
drag, startPoint x: 130, startPoint y: 247, endPoint x: 176, endPoint y: 86, distance: 167.4
click at [130, 245] on div "[PHONE_NUMBER] Live | 00:00 ALL TASKS ALL TASKS ACTIVE TASKS TASKS IN WRAP UP" at bounding box center [135, 406] width 212 height 754
click at [385, 51] on button "HANG UP" at bounding box center [394, 47] width 62 height 19
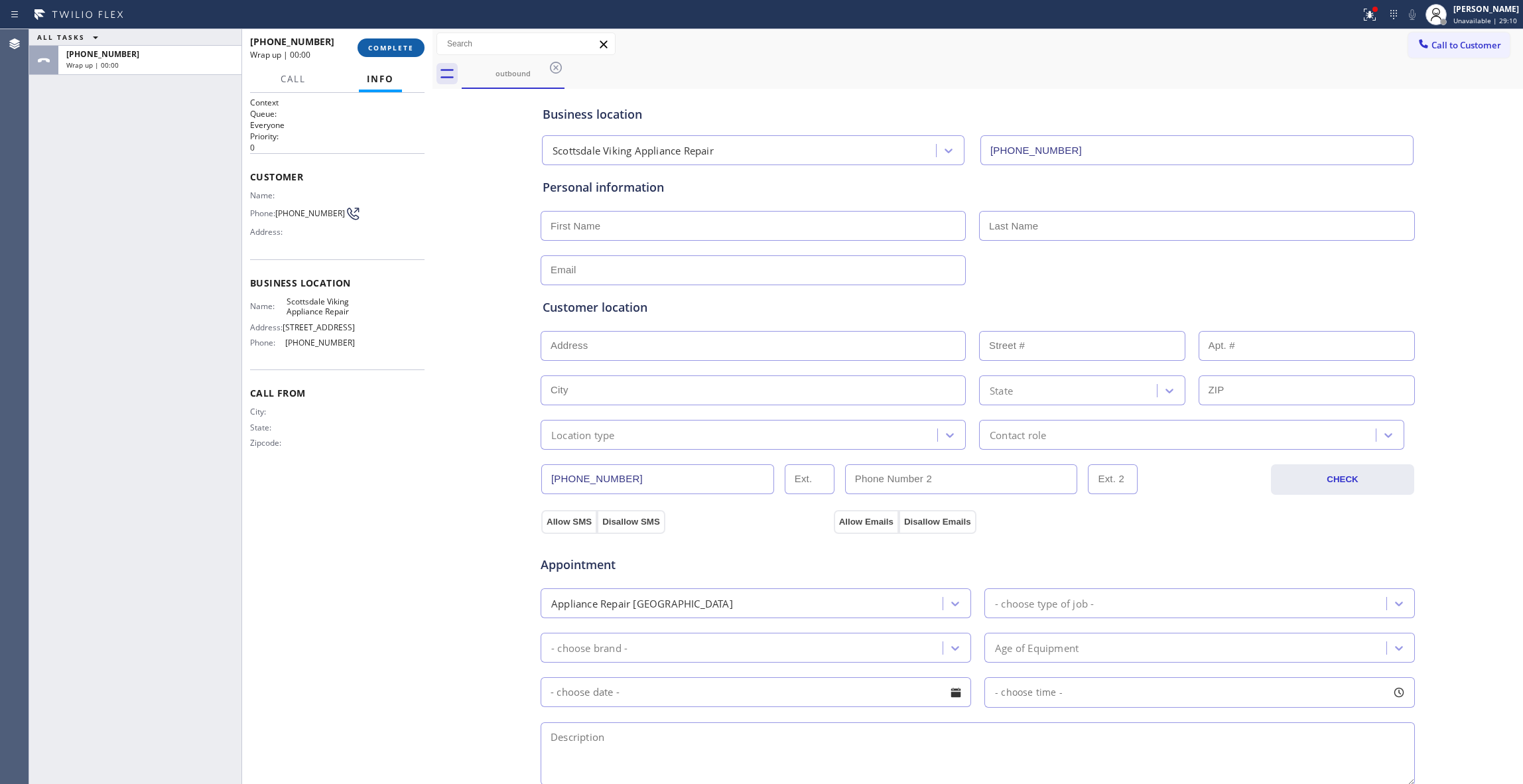
click at [385, 51] on button "COMPLETE" at bounding box center [391, 47] width 67 height 19
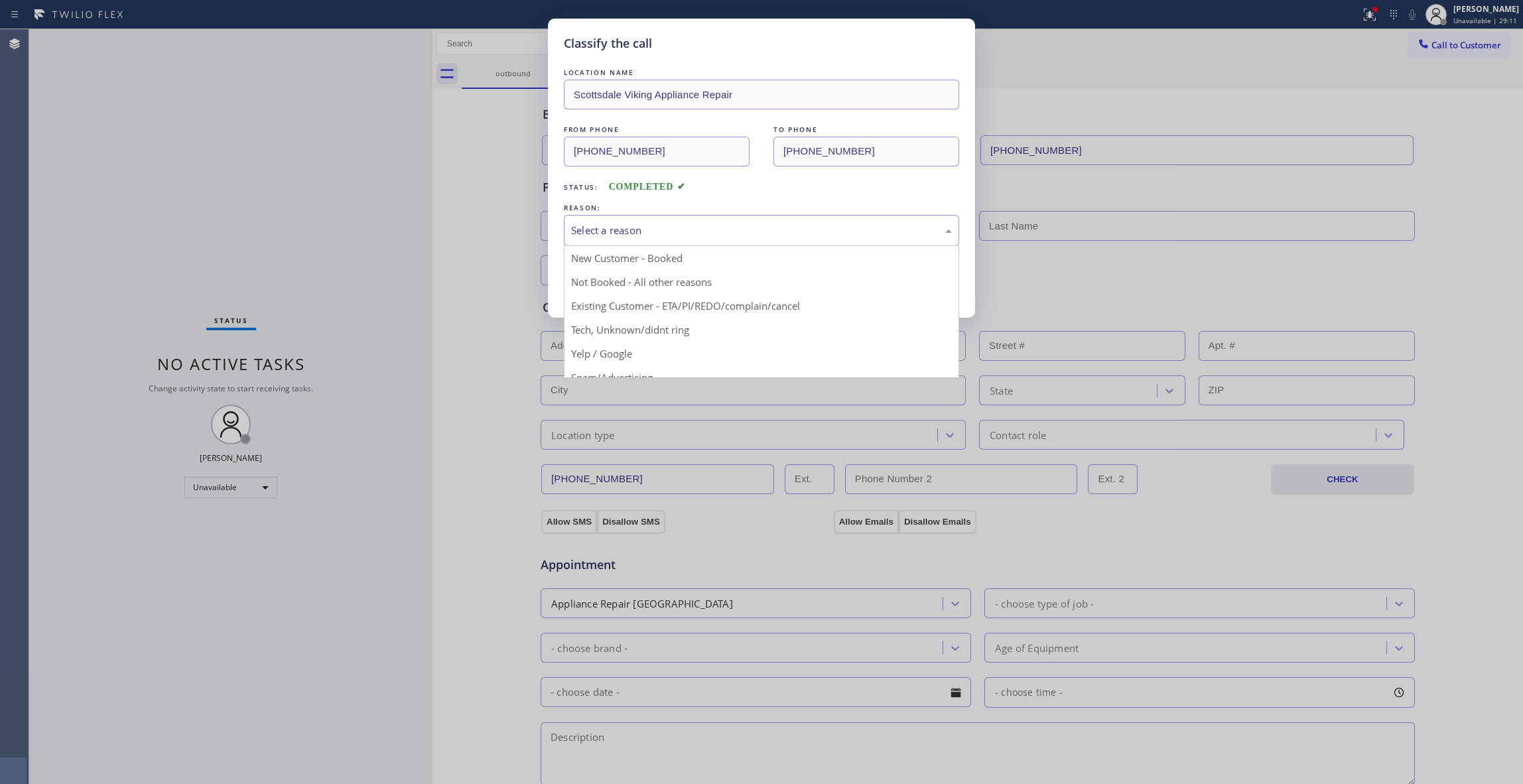
click at [627, 240] on div "Select a reason" at bounding box center [762, 231] width 396 height 32
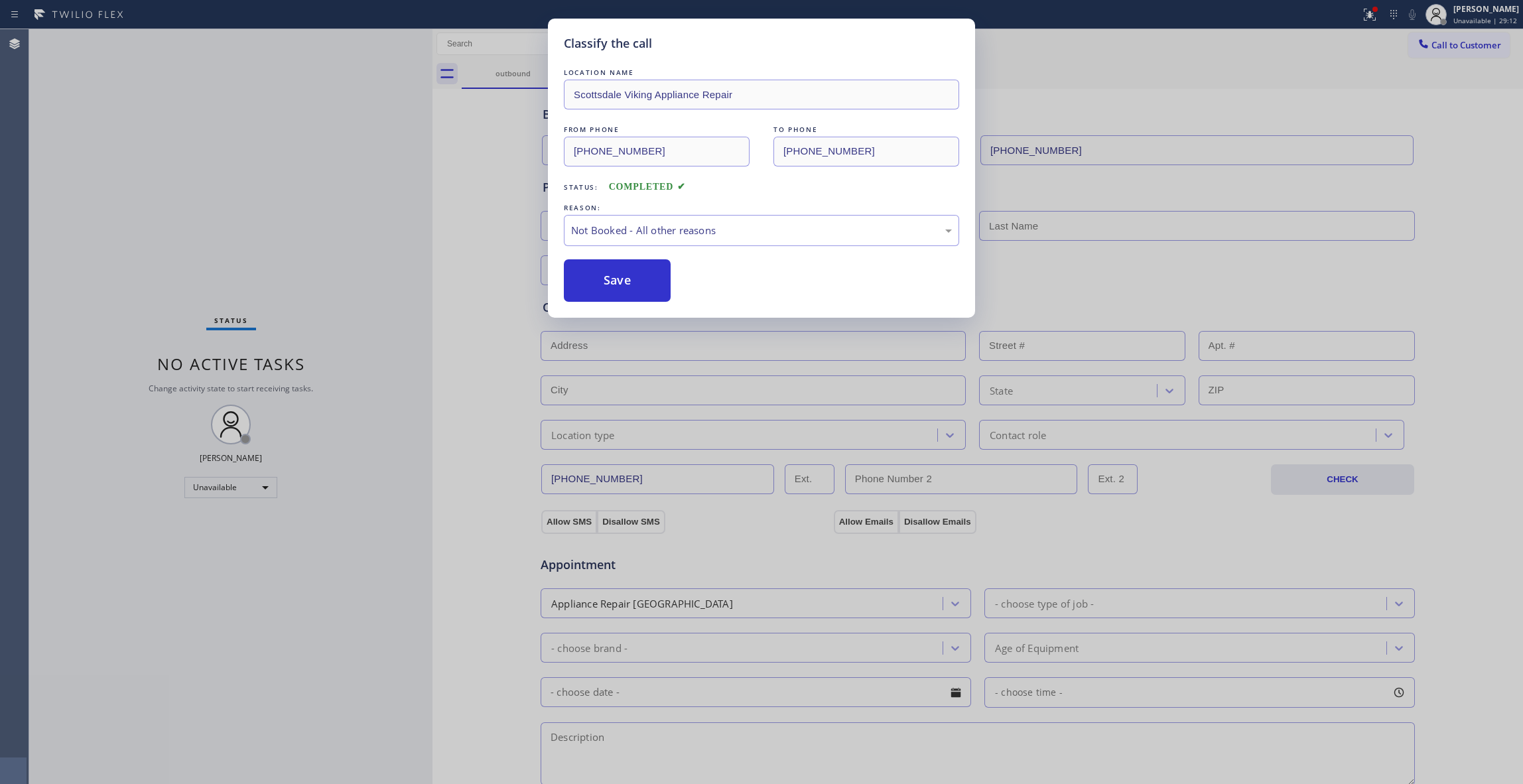
click at [627, 276] on button "Save" at bounding box center [617, 280] width 107 height 42
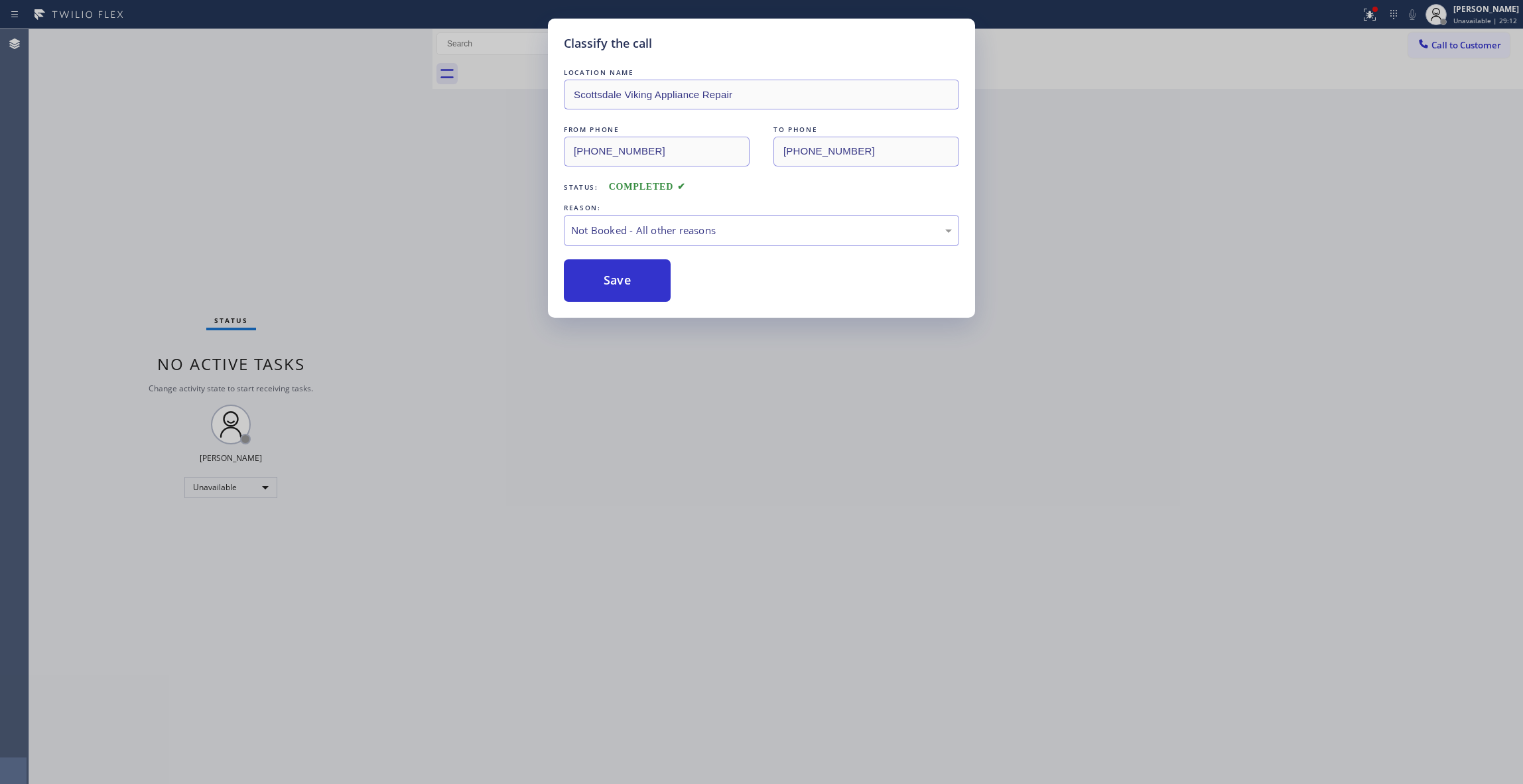
click at [627, 276] on button "Save" at bounding box center [617, 280] width 107 height 42
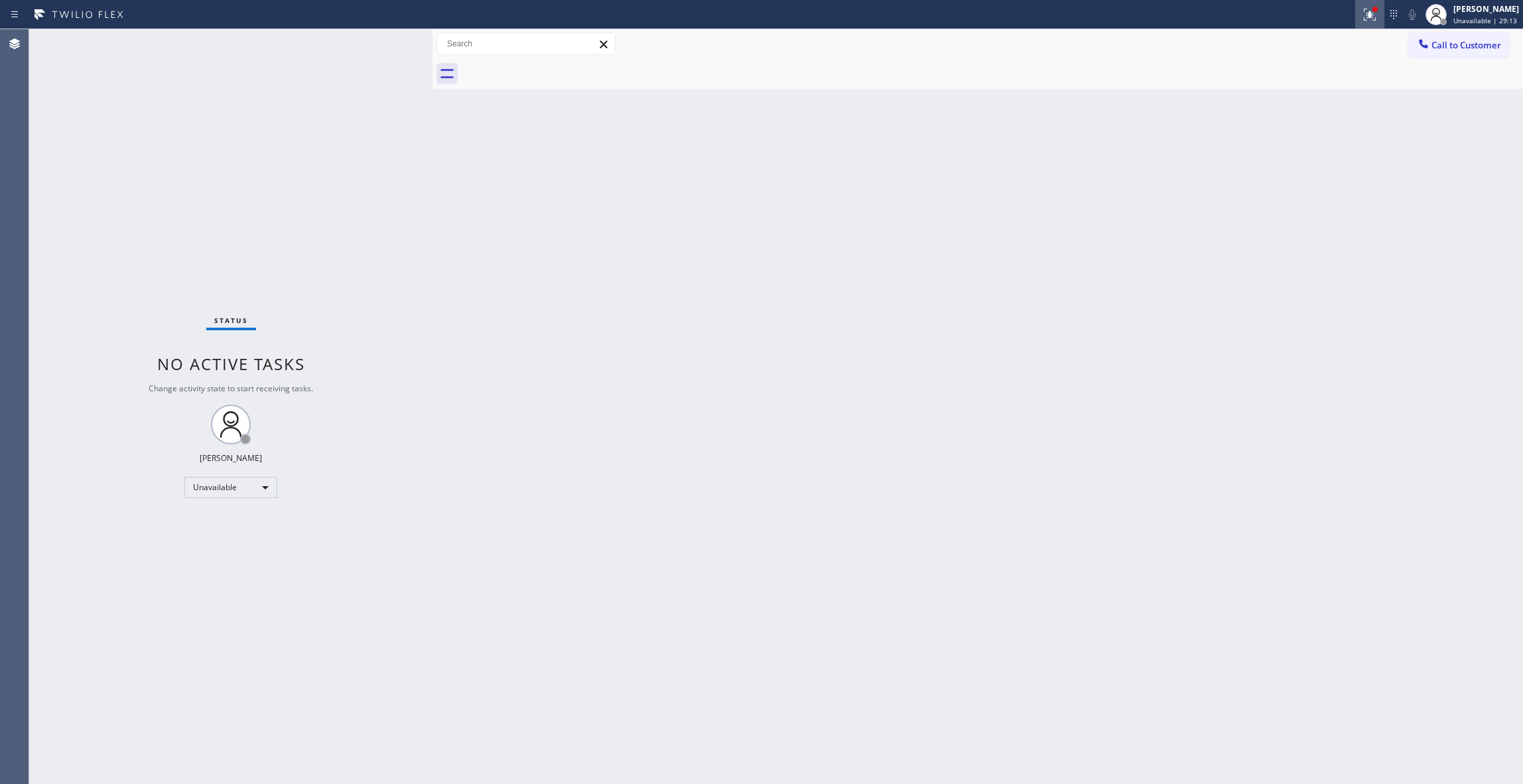
click at [1364, 13] on icon at bounding box center [1368, 13] width 8 height 9
click at [1314, 176] on button "Clear issues" at bounding box center [1281, 174] width 155 height 19
click at [1472, 43] on span "Call to Customer" at bounding box center [1466, 45] width 70 height 12
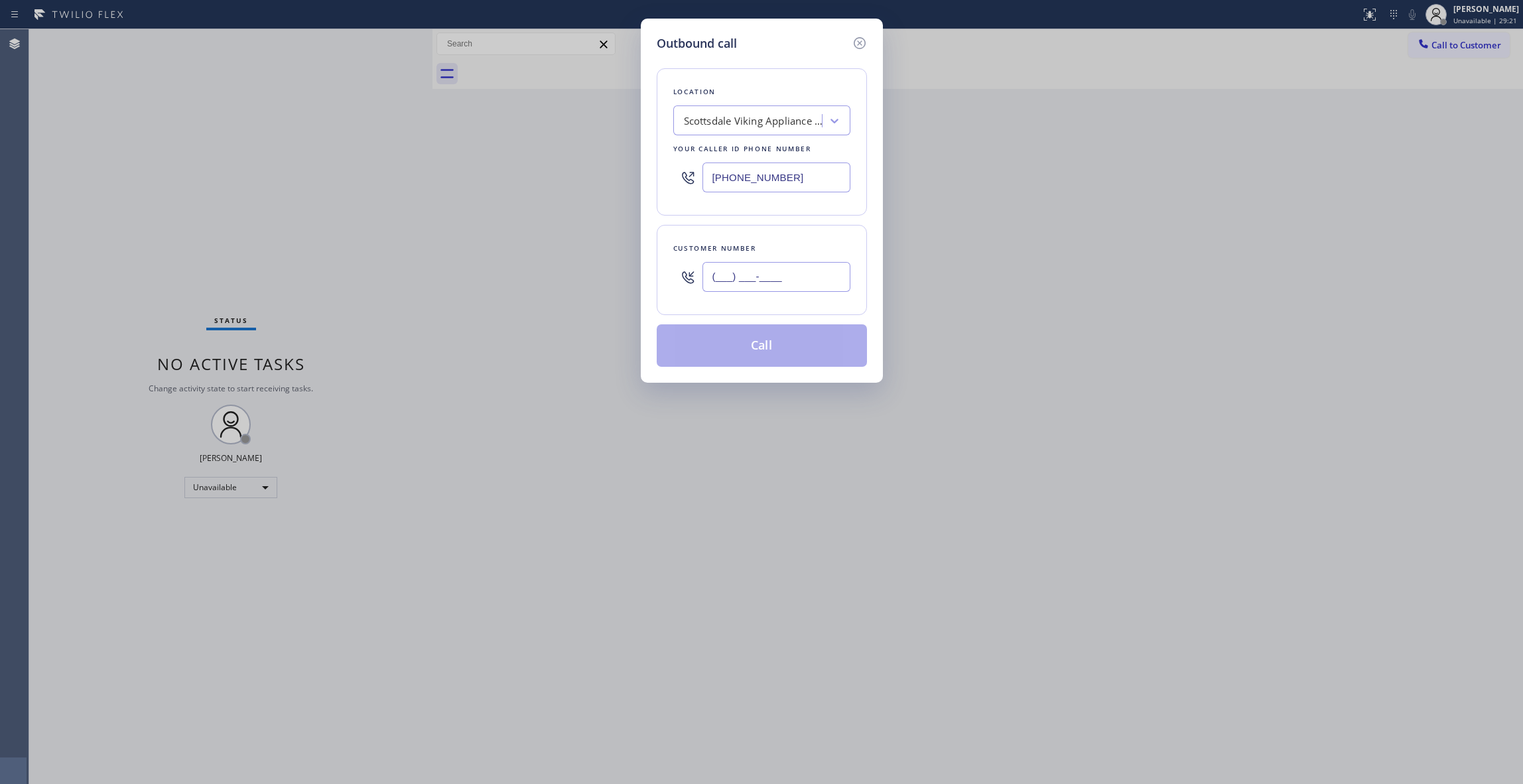
click at [781, 282] on input "(___) ___-____" at bounding box center [776, 277] width 148 height 30
paste input "936) 758-3576"
type input "[PHONE_NUMBER]"
click at [775, 356] on button "Call" at bounding box center [762, 345] width 210 height 42
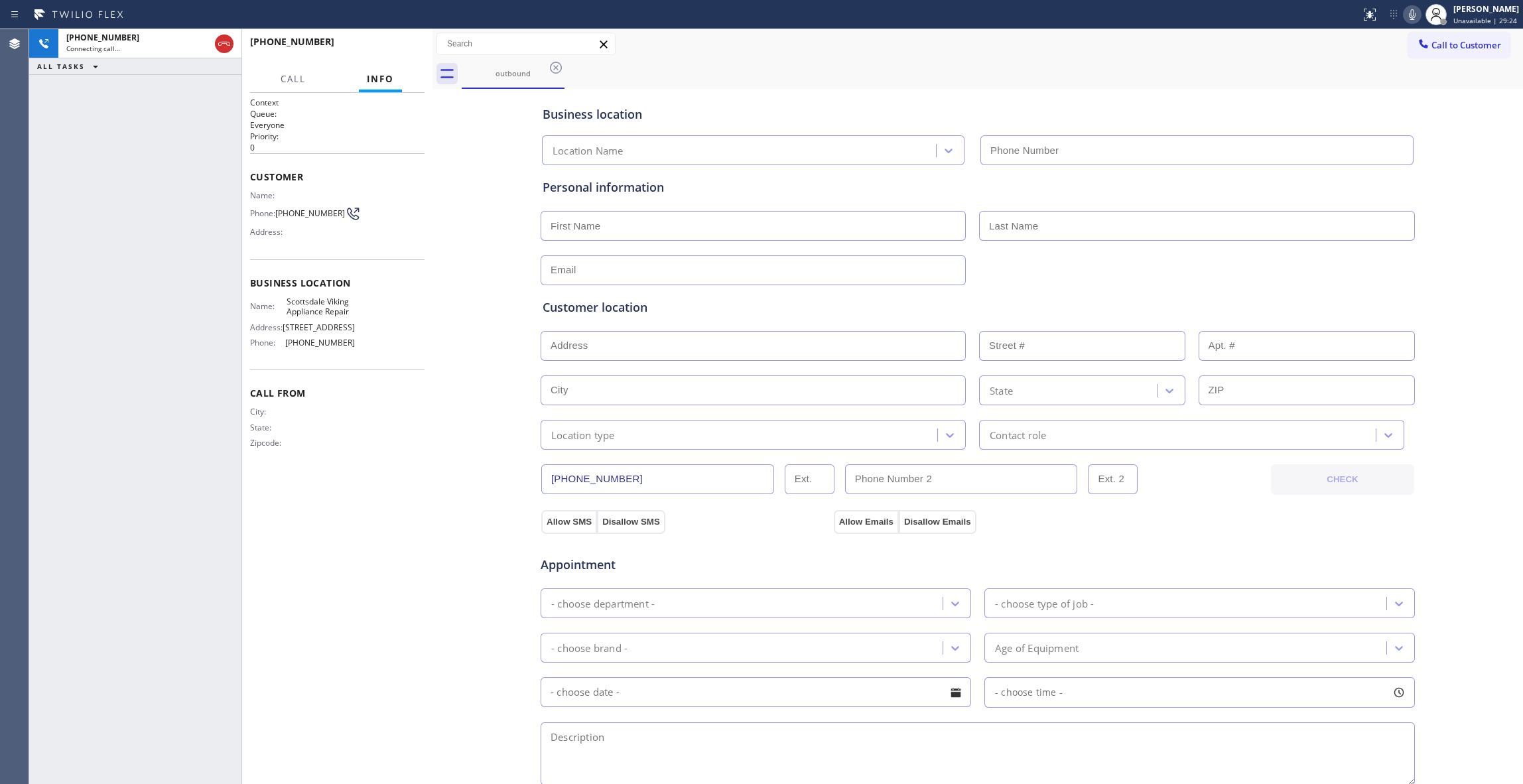
type input "[PHONE_NUMBER]"
drag, startPoint x: 228, startPoint y: 43, endPoint x: 253, endPoint y: 51, distance: 26.2
click at [228, 43] on icon at bounding box center [224, 43] width 16 height 16
click at [418, 48] on button "COMPLETE" at bounding box center [391, 47] width 67 height 19
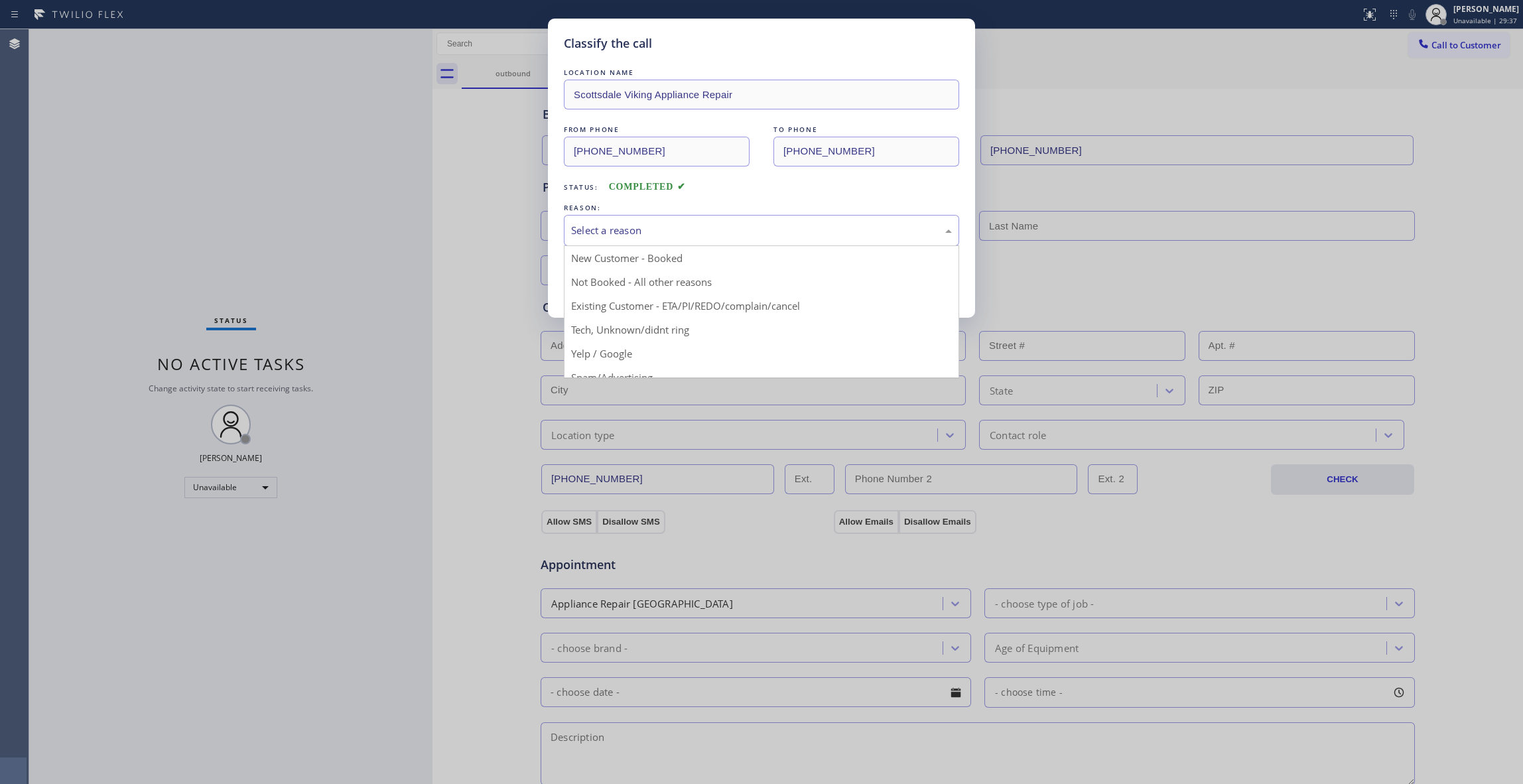
click at [606, 232] on div "Select a reason" at bounding box center [762, 230] width 381 height 15
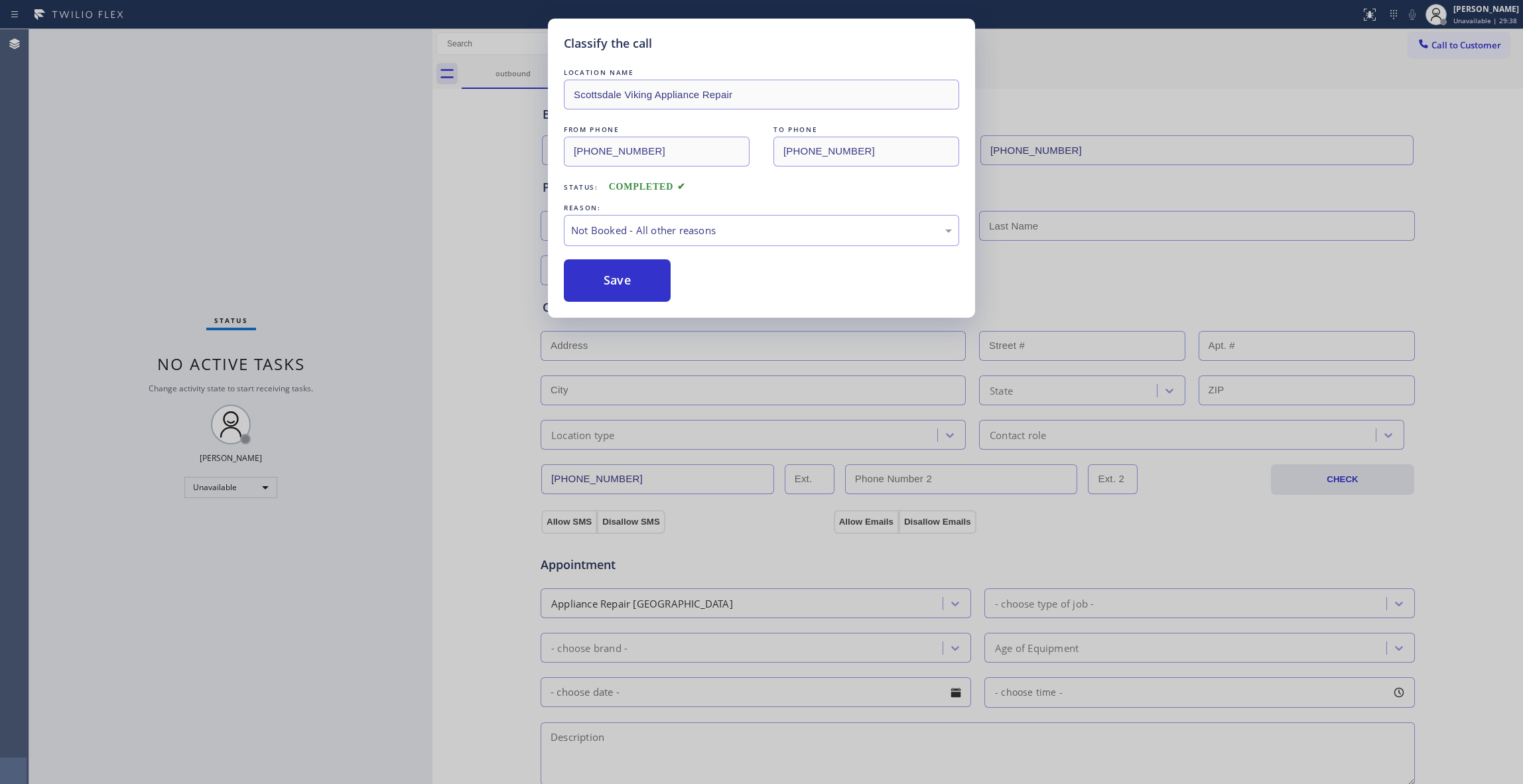
click at [609, 285] on button "Save" at bounding box center [617, 280] width 107 height 42
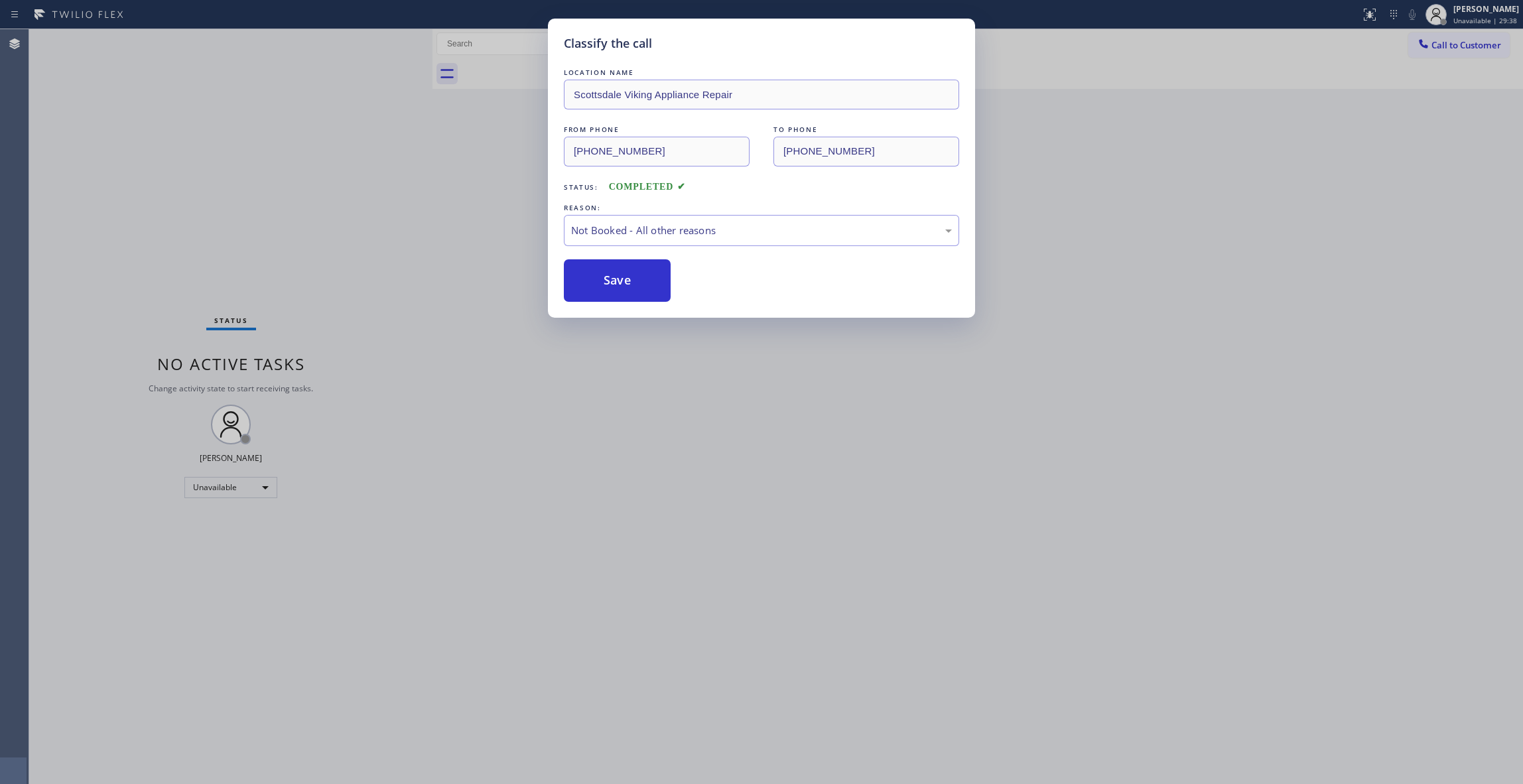
click at [609, 285] on button "Save" at bounding box center [617, 280] width 107 height 42
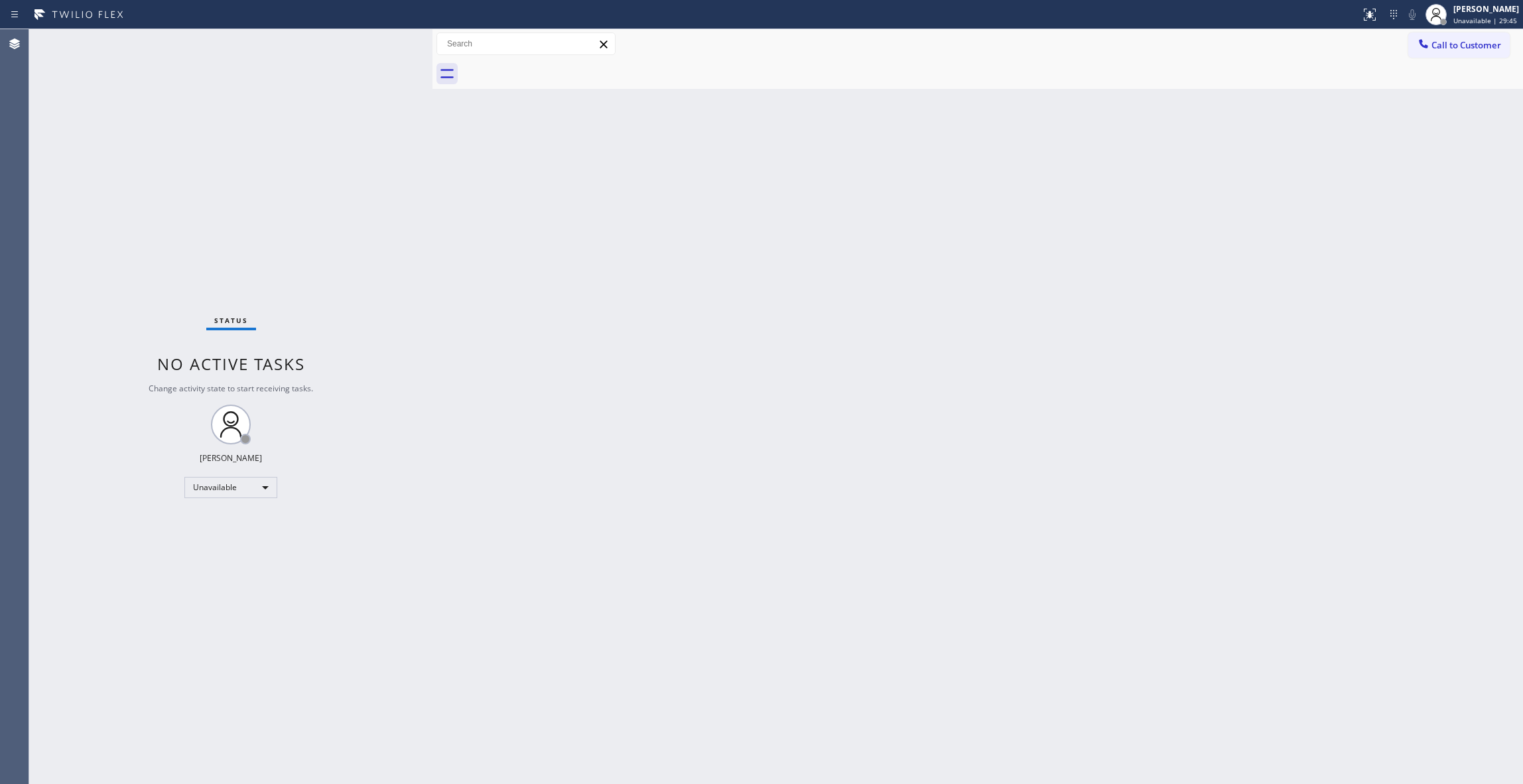
click at [1303, 341] on div "Back to Dashboard Change Sender ID Customers Technicians Select a contact Outbo…" at bounding box center [978, 406] width 1091 height 754
click at [1476, 39] on span "Call to Customer" at bounding box center [1466, 45] width 70 height 12
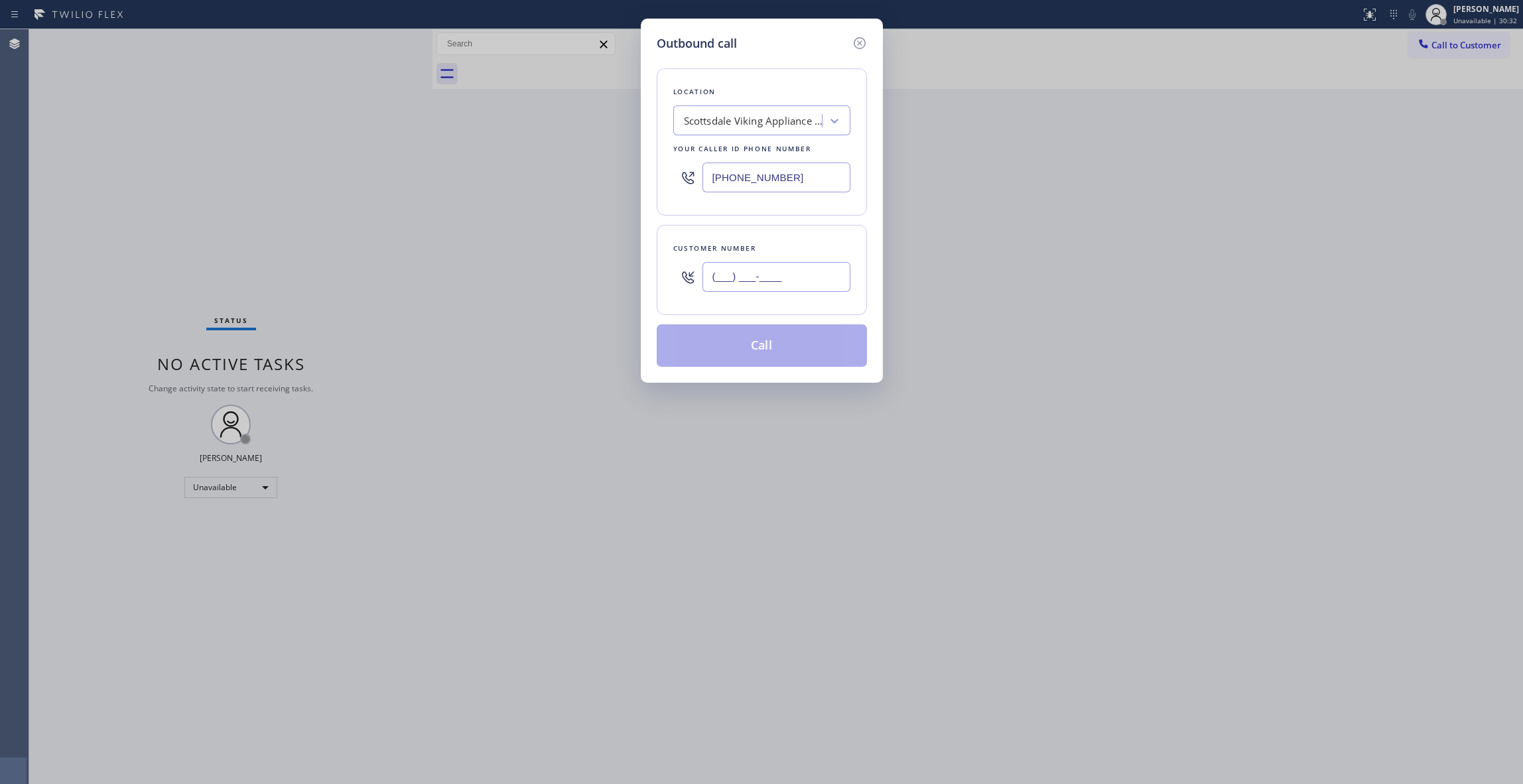
click at [732, 282] on input "(___) ___-____" at bounding box center [776, 277] width 148 height 30
paste input "626) 483-7192"
type input "[PHONE_NUMBER]"
drag, startPoint x: 779, startPoint y: 178, endPoint x: 622, endPoint y: 189, distance: 157.4
click at [609, 181] on div "Outbound call Location [GEOGRAPHIC_DATA] Viking Appliance Repair Your caller id…" at bounding box center [762, 392] width 1523 height 784
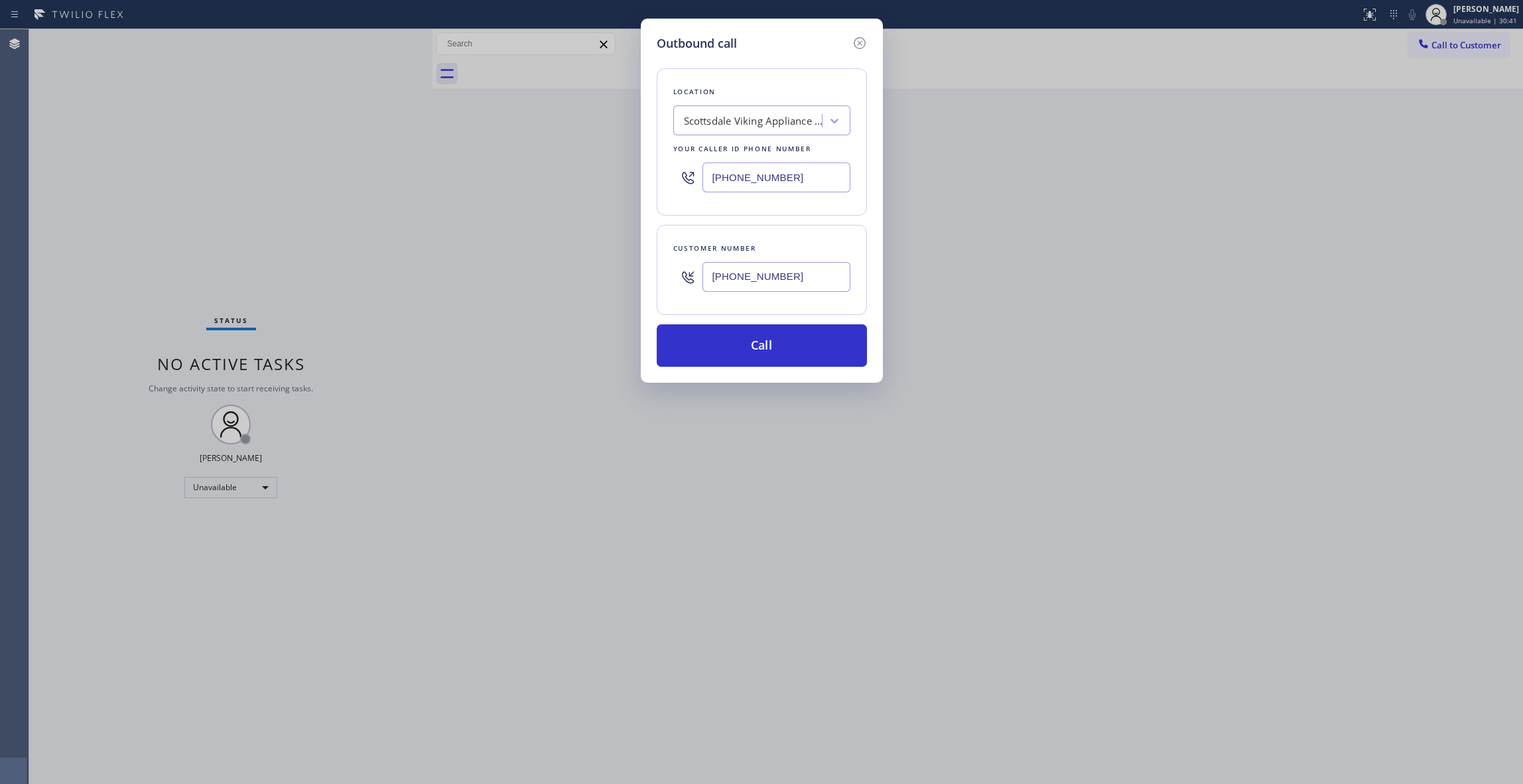
drag, startPoint x: 866, startPoint y: 174, endPoint x: 849, endPoint y: 174, distance: 17.0
click at [853, 174] on div "Location [GEOGRAPHIC_DATA] Viking Appliance Repair Your caller id phone number …" at bounding box center [762, 141] width 210 height 147
drag, startPoint x: 827, startPoint y: 174, endPoint x: 184, endPoint y: 178, distance: 643.0
click at [184, 178] on div "Outbound call Location [GEOGRAPHIC_DATA] Viking Appliance Repair Your caller id…" at bounding box center [762, 392] width 1523 height 784
paste input "626) 247-3917"
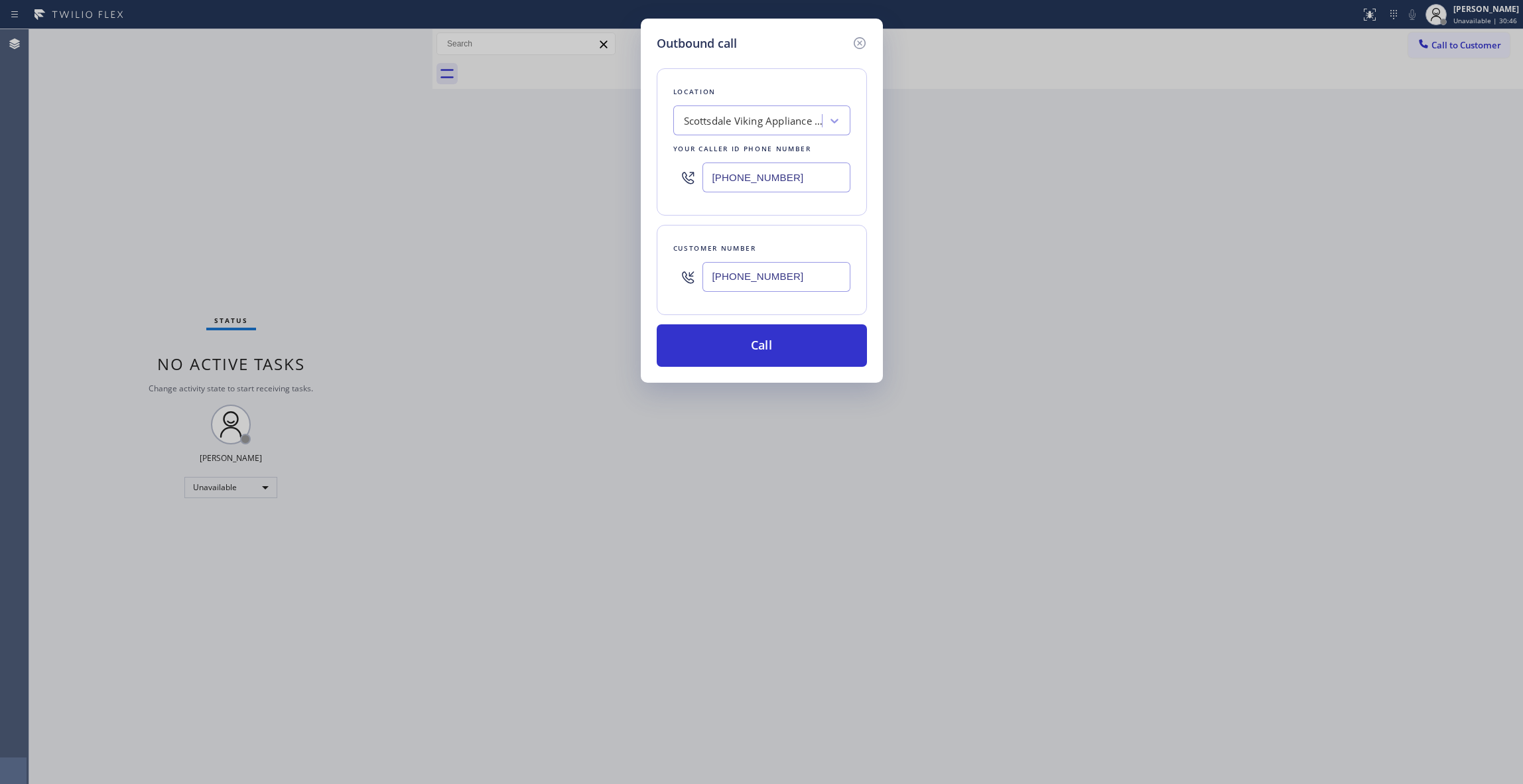
type input "[PHONE_NUMBER]"
click at [739, 124] on div "Scottsdale Viking Appliance Repair" at bounding box center [753, 120] width 139 height 15
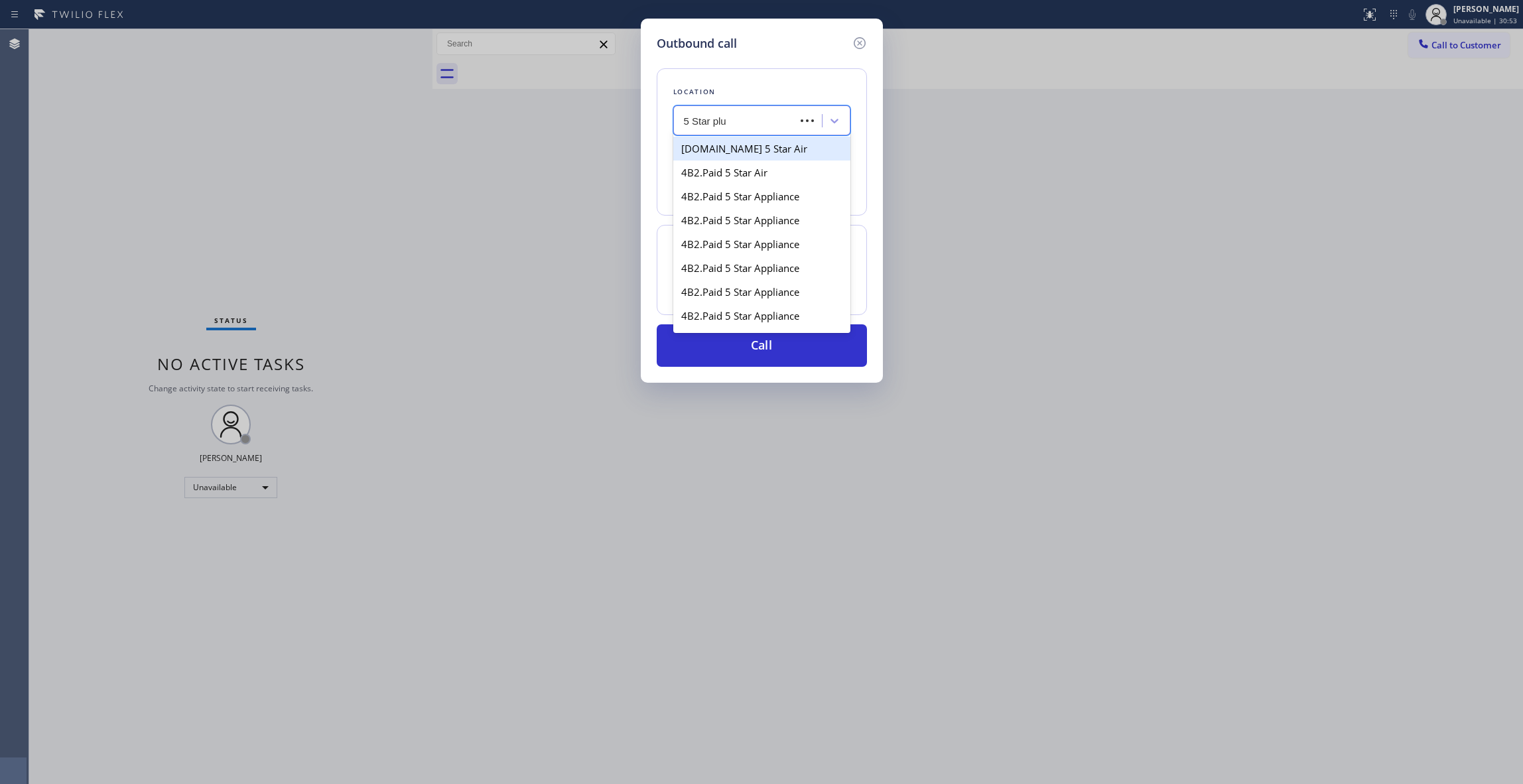
type input "5 Star plum"
click at [754, 142] on div "5 Star Plumbing" at bounding box center [762, 149] width 178 height 24
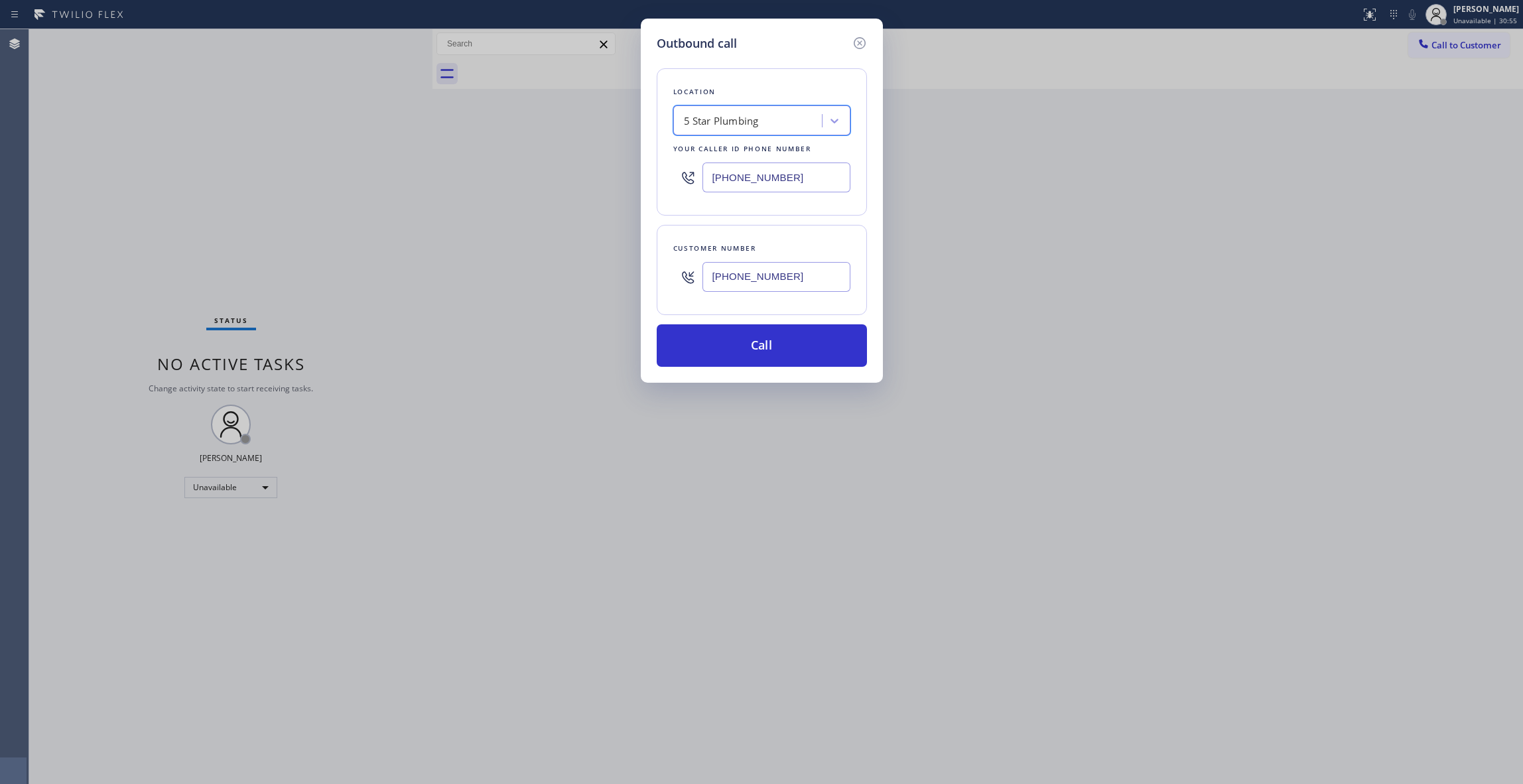
type input "[PHONE_NUMBER]"
drag, startPoint x: 800, startPoint y: 178, endPoint x: 675, endPoint y: 174, distance: 125.1
click at [675, 174] on div "[PHONE_NUMBER]" at bounding box center [762, 178] width 178 height 43
click at [768, 343] on button "Call" at bounding box center [762, 345] width 210 height 42
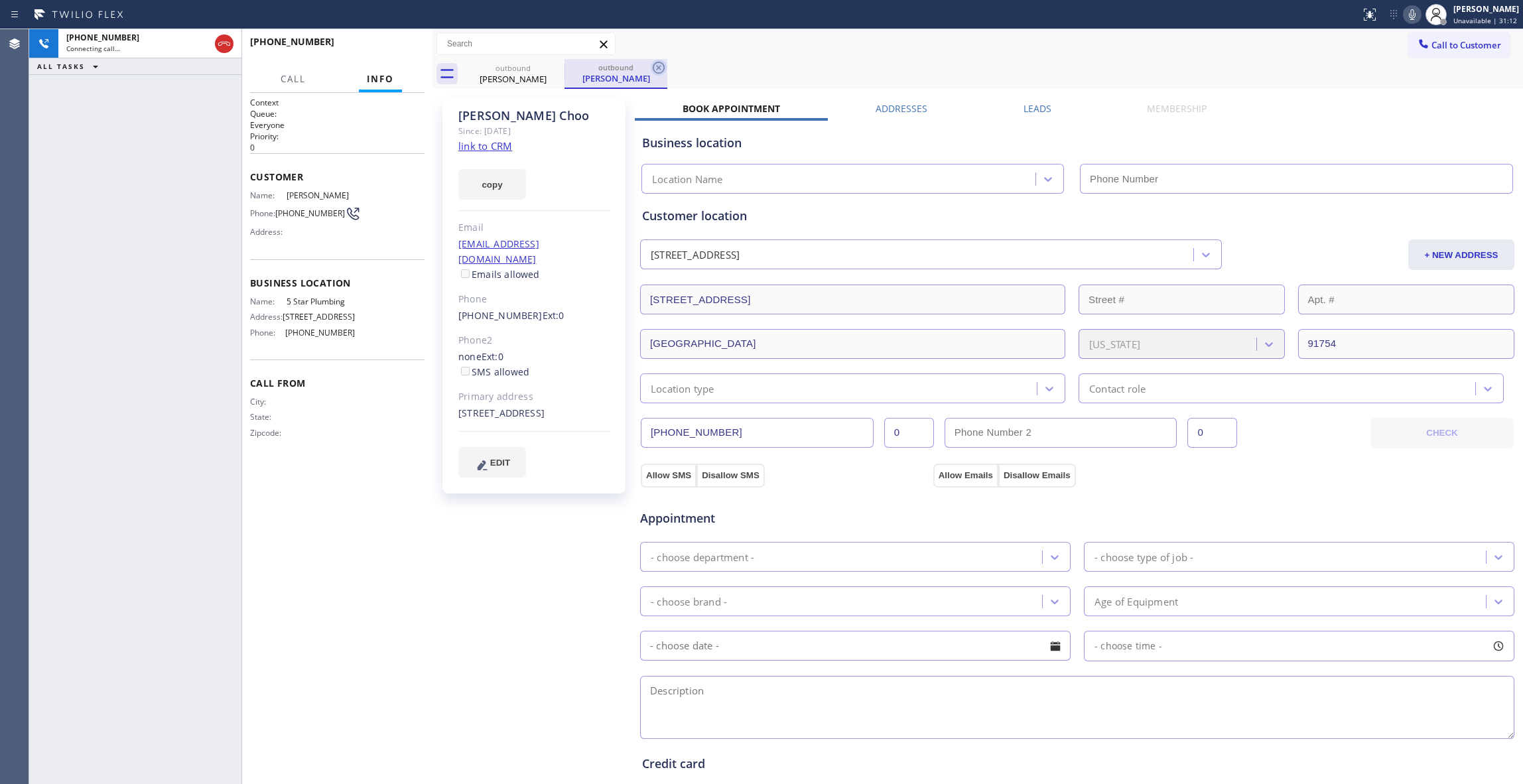
click at [657, 64] on icon at bounding box center [659, 68] width 16 height 16
type input "[PHONE_NUMBER]"
click at [499, 550] on div "[PERSON_NAME] Since: [DATE] link to CRM copy Email [EMAIL_ADDRESS][DOMAIN_NAME]…" at bounding box center [536, 535] width 199 height 886
click at [399, 46] on span "HANG UP" at bounding box center [394, 47] width 40 height 9
click at [399, 45] on span "HANG UP" at bounding box center [394, 47] width 40 height 9
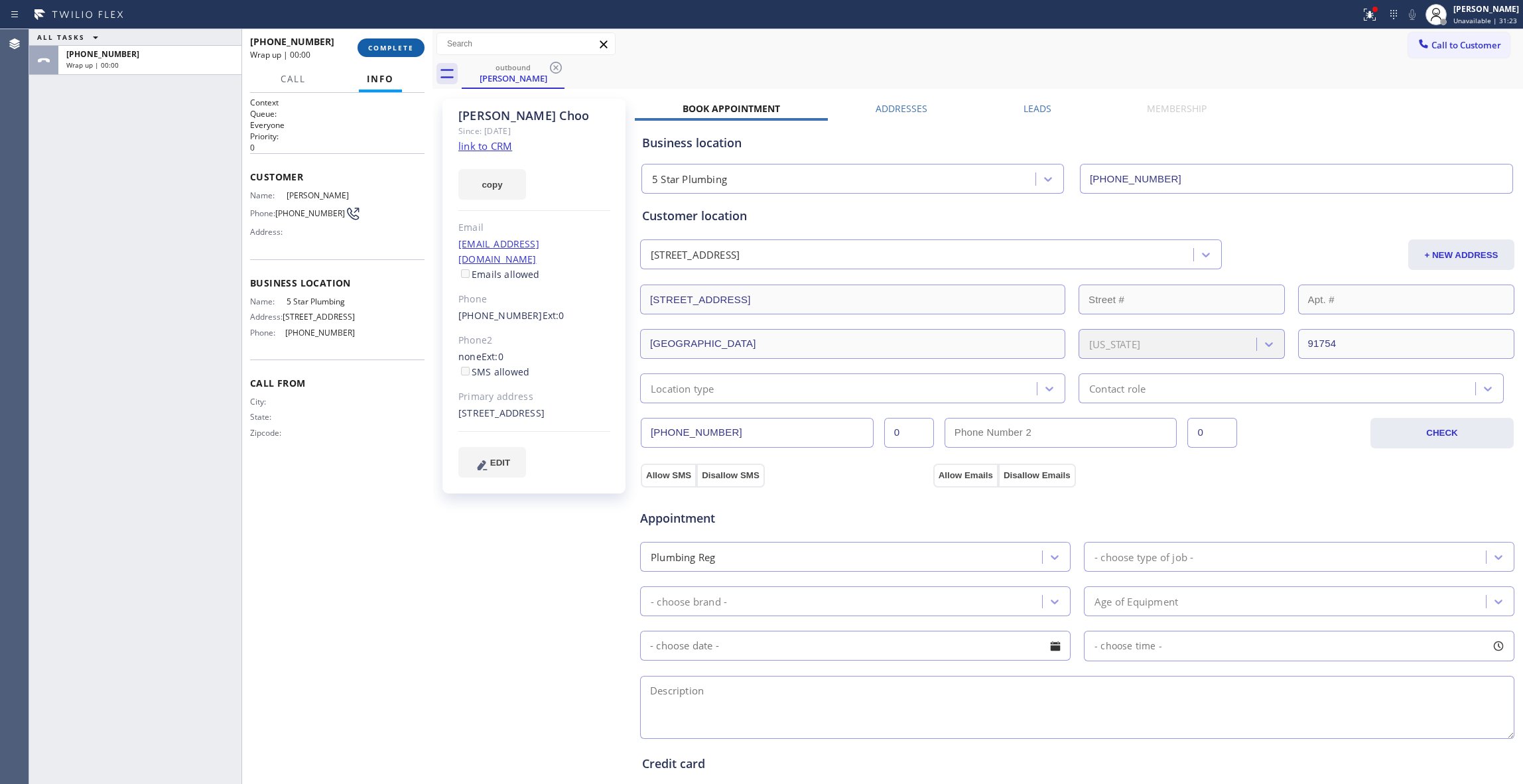
click at [396, 51] on span "COMPLETE" at bounding box center [391, 47] width 45 height 9
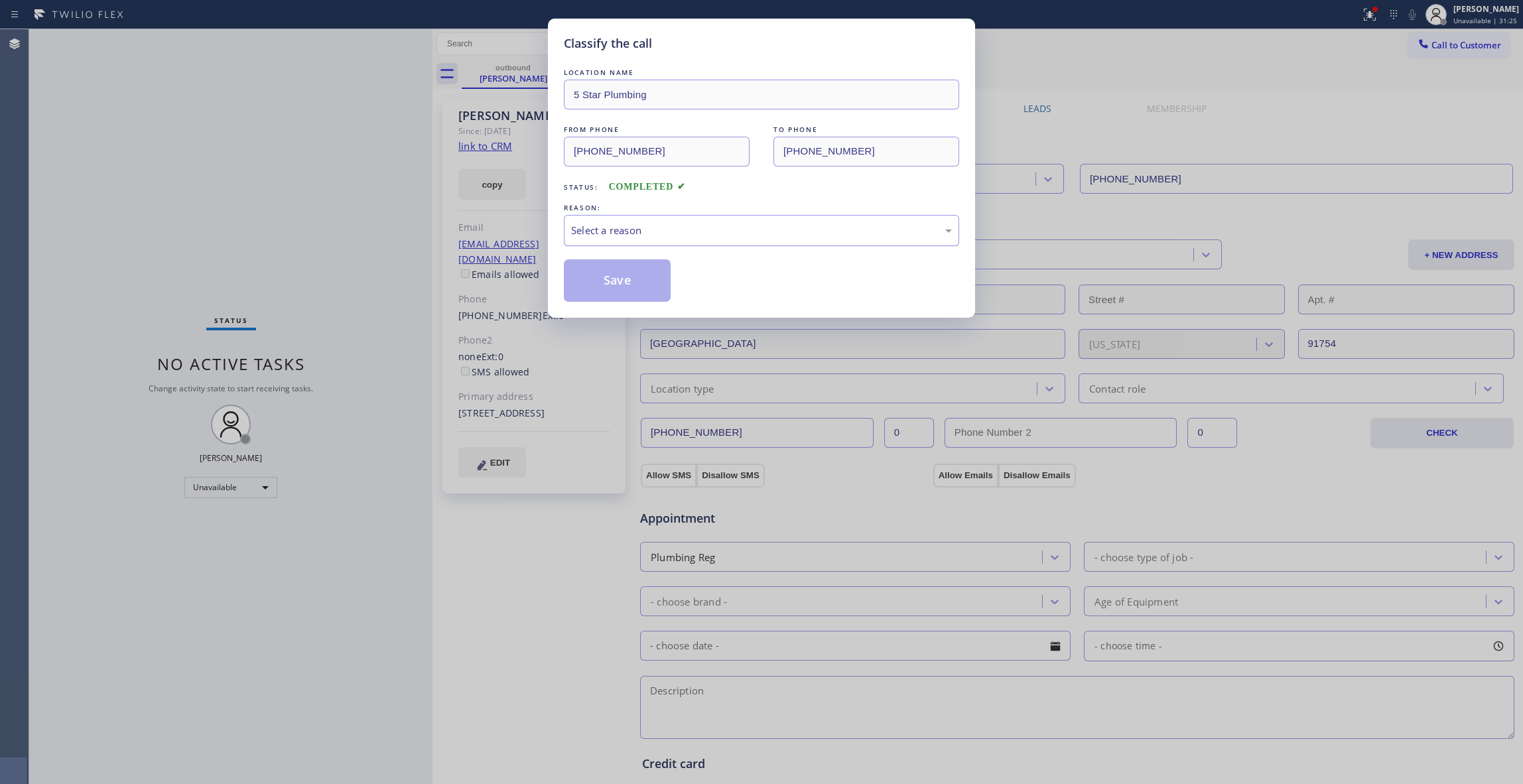
click at [595, 236] on div "Select a reason" at bounding box center [762, 230] width 381 height 15
click at [609, 287] on button "Save" at bounding box center [617, 280] width 107 height 42
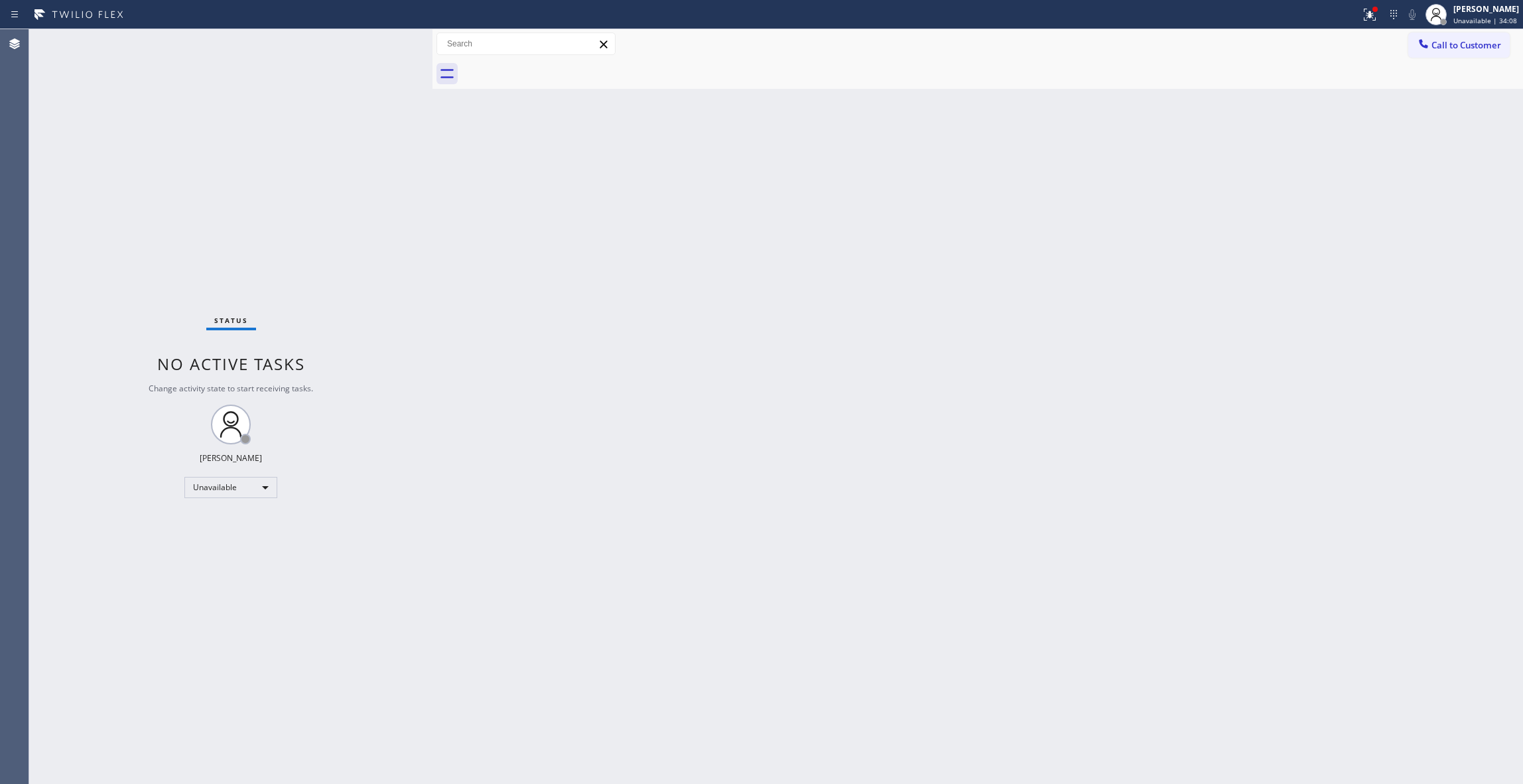
drag, startPoint x: 19, startPoint y: 234, endPoint x: 149, endPoint y: 65, distance: 213.2
click at [19, 234] on div "Agent Desktop" at bounding box center [14, 406] width 29 height 754
click at [1362, 17] on icon at bounding box center [1370, 15] width 16 height 16
click at [1259, 183] on button "Clear issues" at bounding box center [1281, 174] width 155 height 19
drag, startPoint x: 293, startPoint y: 629, endPoint x: 473, endPoint y: 37, distance: 618.8
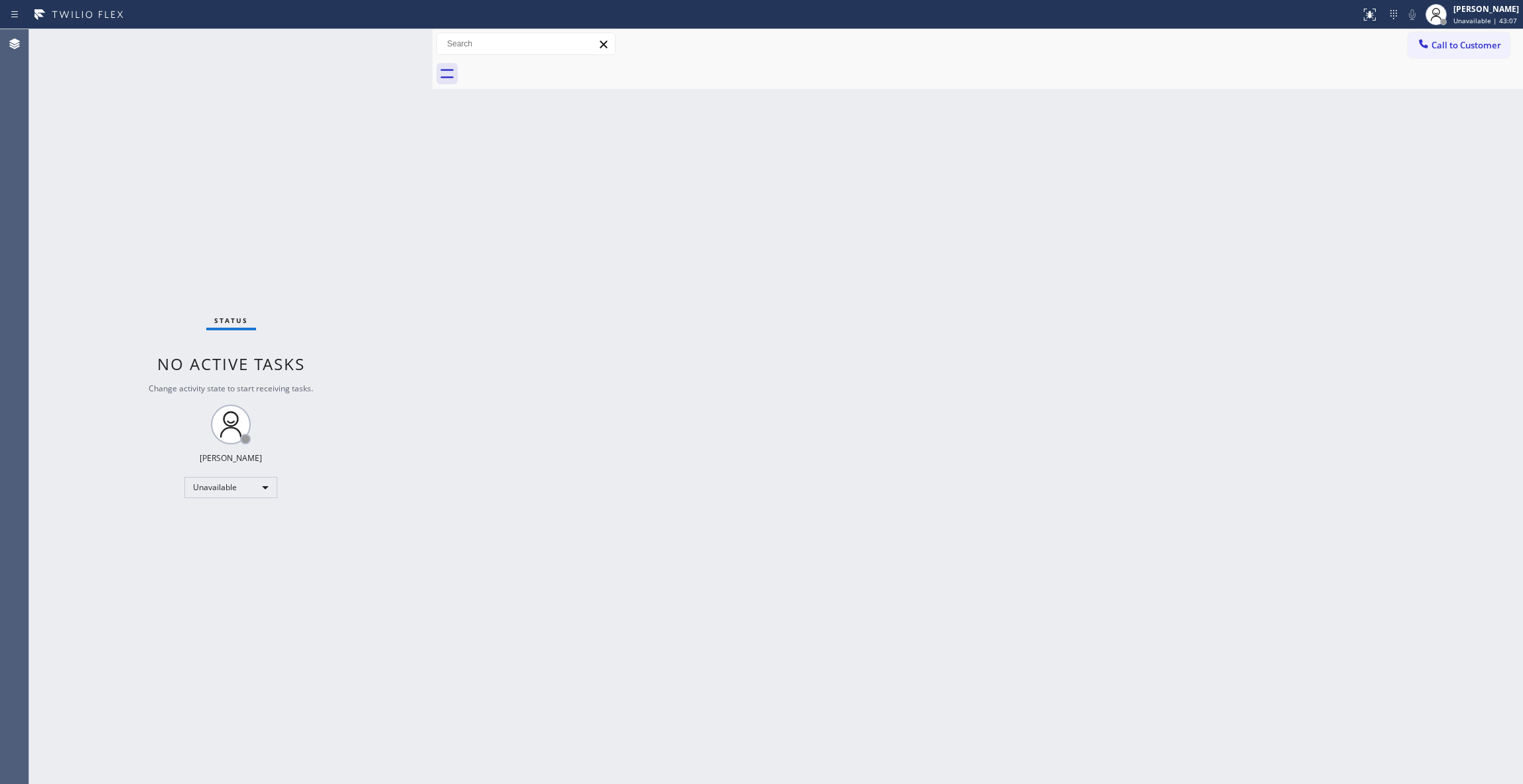
click at [293, 619] on div "Status No active tasks Change activity state to start receiving tasks. [PERSON_…" at bounding box center [231, 406] width 403 height 754
drag, startPoint x: 1458, startPoint y: 53, endPoint x: 918, endPoint y: 146, distance: 547.9
click at [1455, 50] on button "Call to Customer" at bounding box center [1459, 45] width 102 height 26
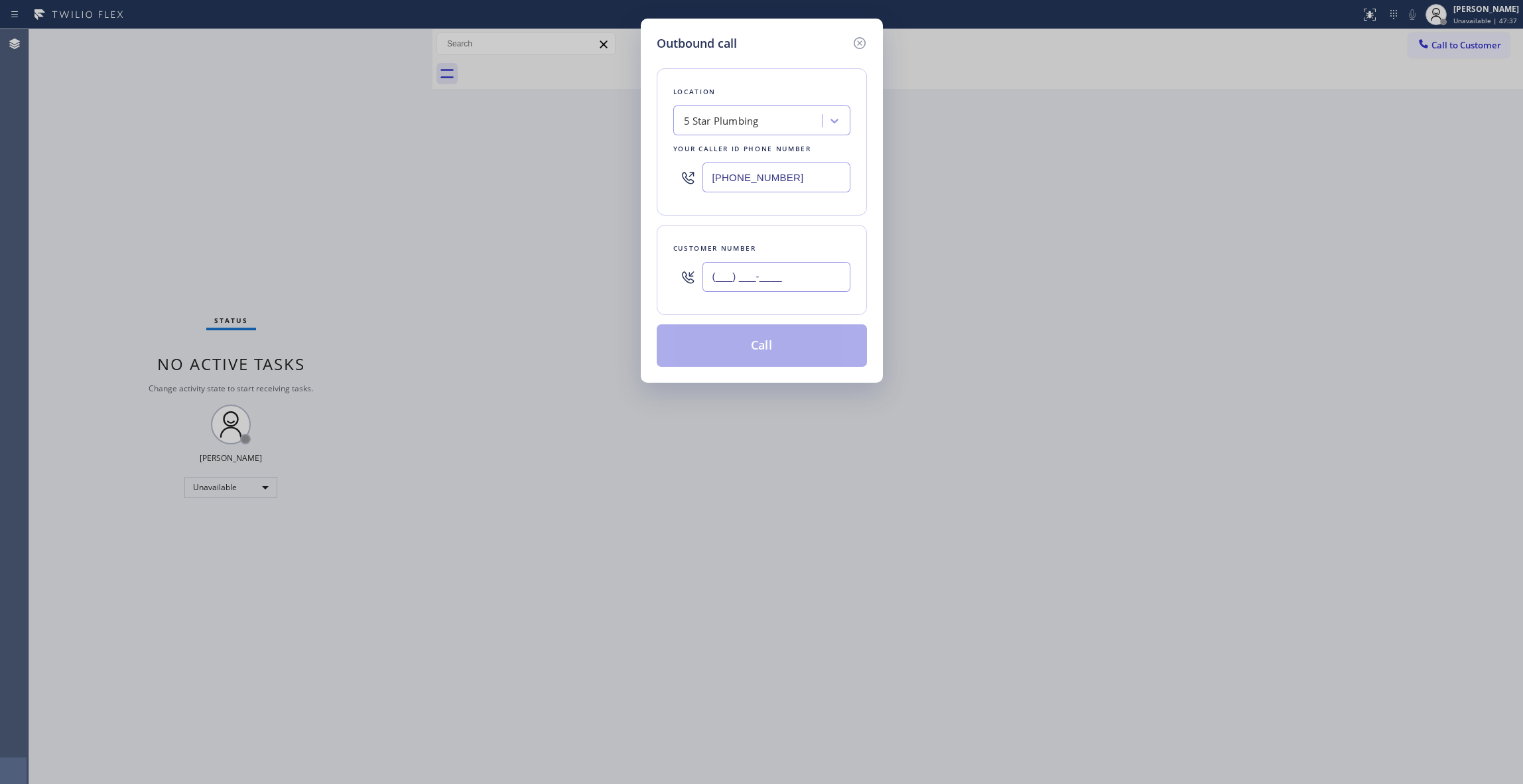
click at [761, 276] on input "(___) ___-____" at bounding box center [776, 277] width 148 height 30
paste input "402) 770-6428"
type input "[PHONE_NUMBER]"
drag, startPoint x: 800, startPoint y: 179, endPoint x: 582, endPoint y: 147, distance: 220.3
click at [582, 147] on div "Outbound call Location 5 Star Plumbing Your caller id phone number [PHONE_NUMBE…" at bounding box center [762, 392] width 1523 height 784
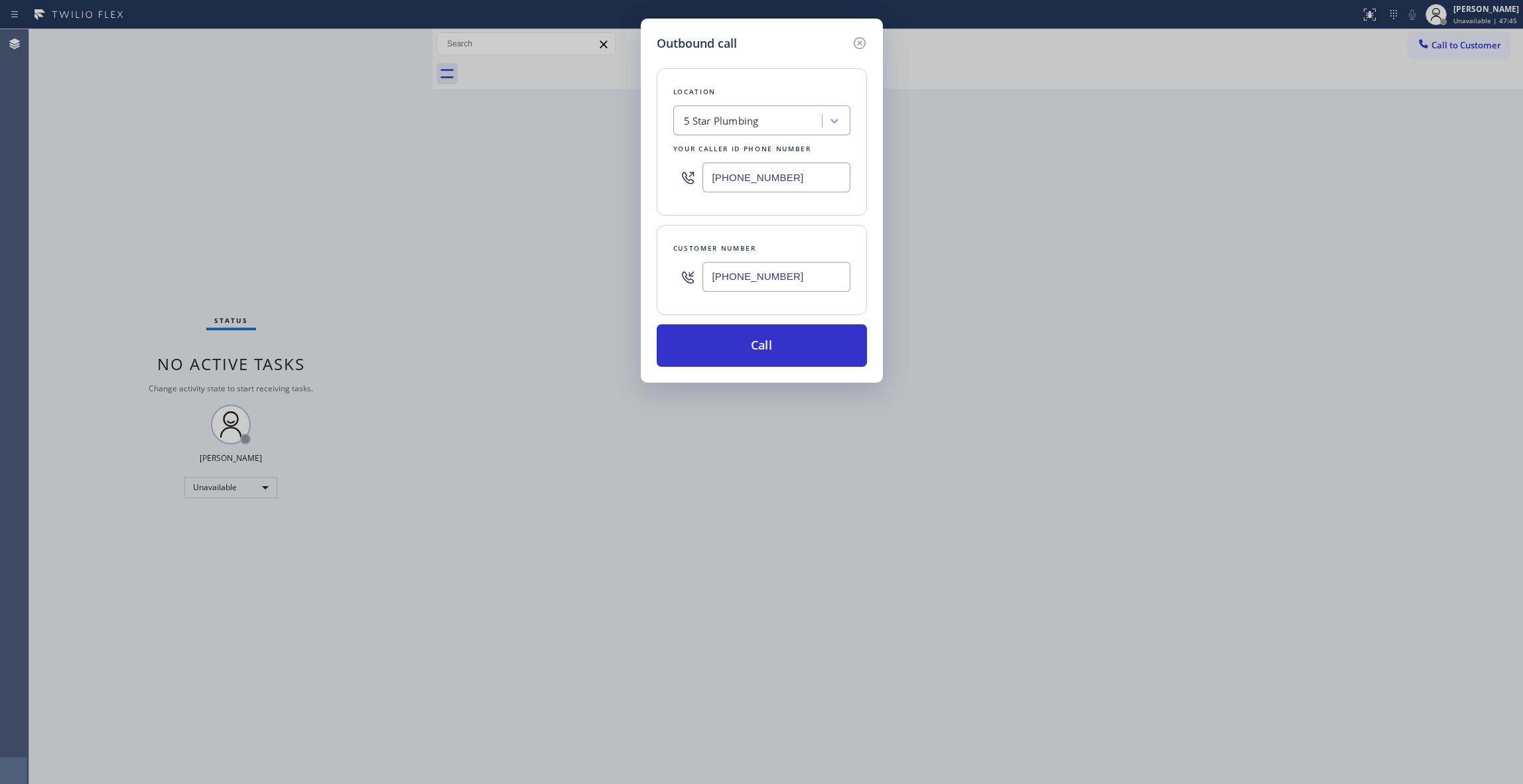
paste input "623) 292-5313"
type input "[PHONE_NUMBER]"
click at [801, 335] on button "Call" at bounding box center [762, 345] width 210 height 42
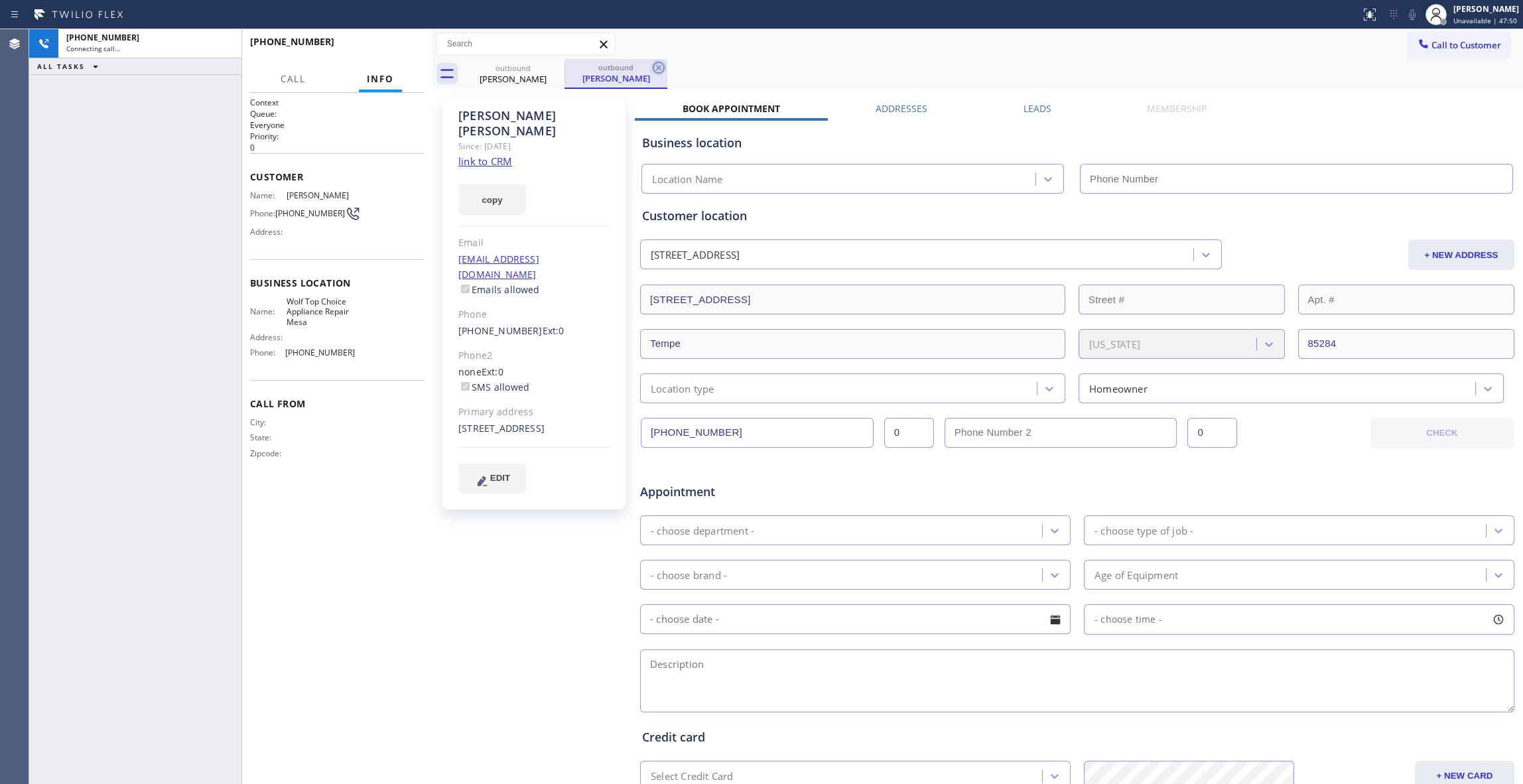
type input "[PHONE_NUMBER]"
click at [659, 68] on icon at bounding box center [659, 68] width 12 height 12
click at [133, 214] on div "[PHONE_NUMBER] Connecting call… ALL TASKS ALL TASKS ACTIVE TASKS TASKS IN WRAP …" at bounding box center [135, 406] width 212 height 754
click at [397, 48] on span "HANG UP" at bounding box center [394, 47] width 40 height 9
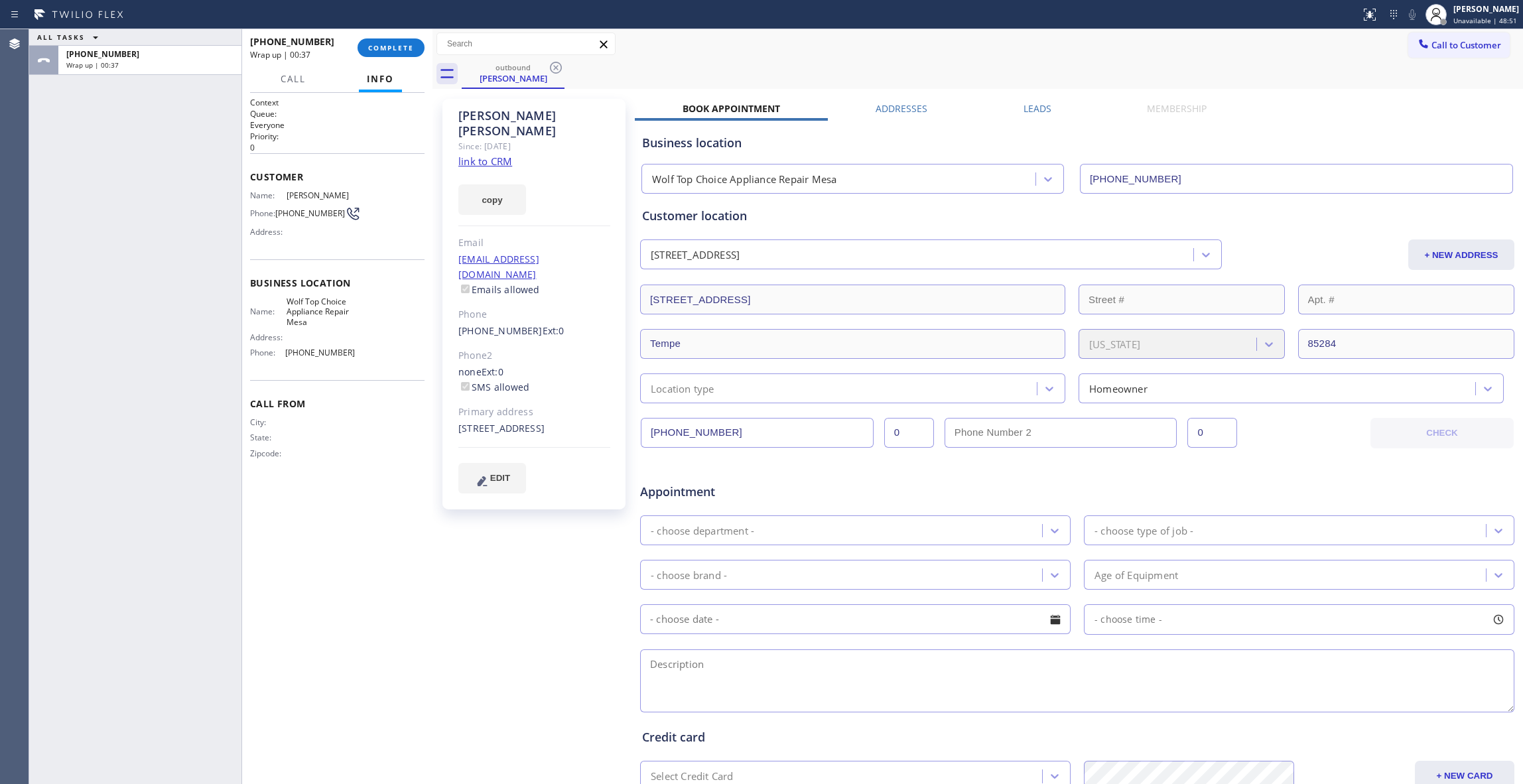
click at [394, 34] on div "[PHONE_NUMBER] Wrap up | 00:37 COMPLETE" at bounding box center [337, 47] width 175 height 35
click at [399, 53] on button "COMPLETE" at bounding box center [391, 47] width 67 height 19
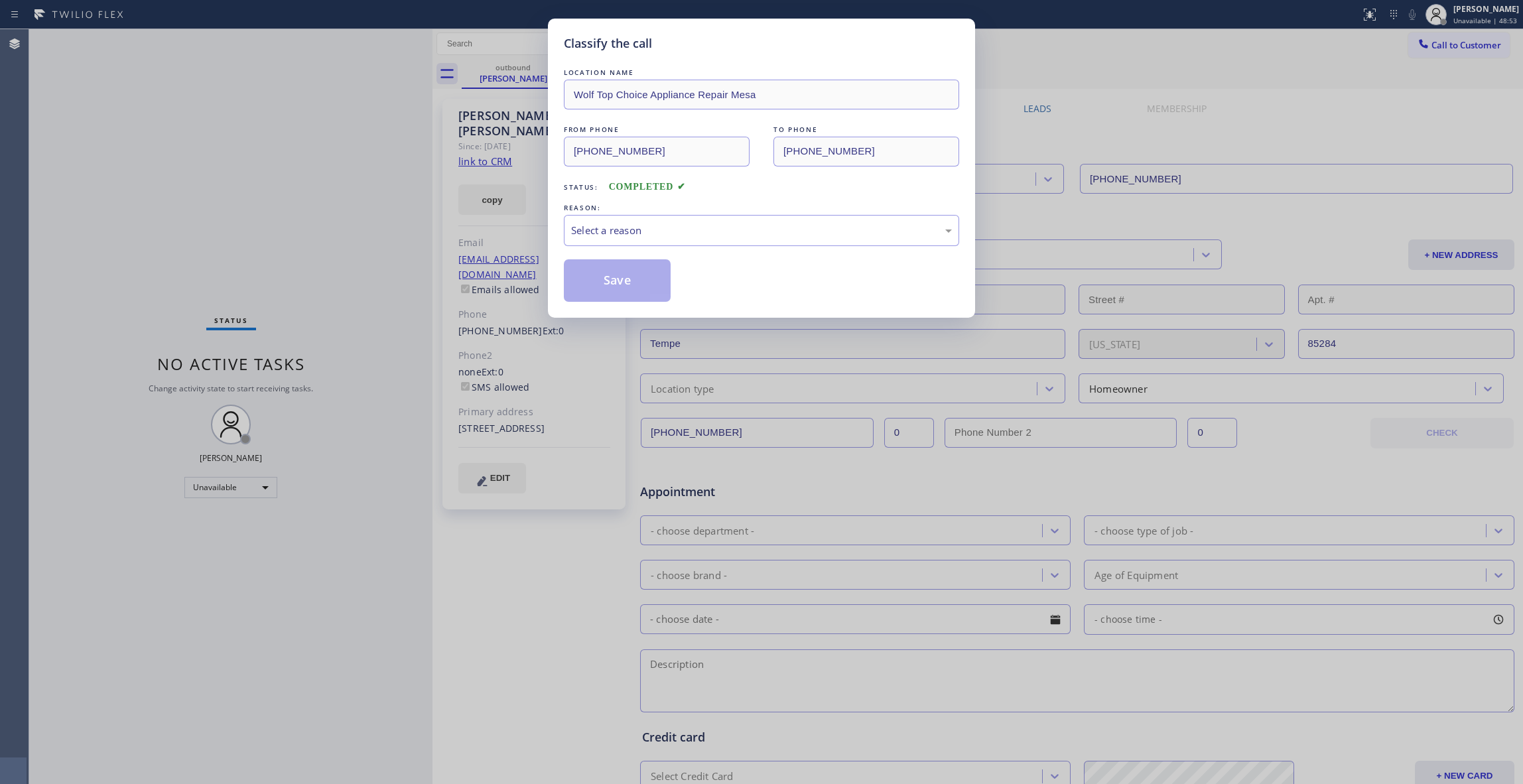
click at [650, 249] on div "LOCATION NAME Wolf Top Choice Appliance Repair Mesa FROM PHONE [PHONE_NUMBER] T…" at bounding box center [762, 183] width 396 height 236
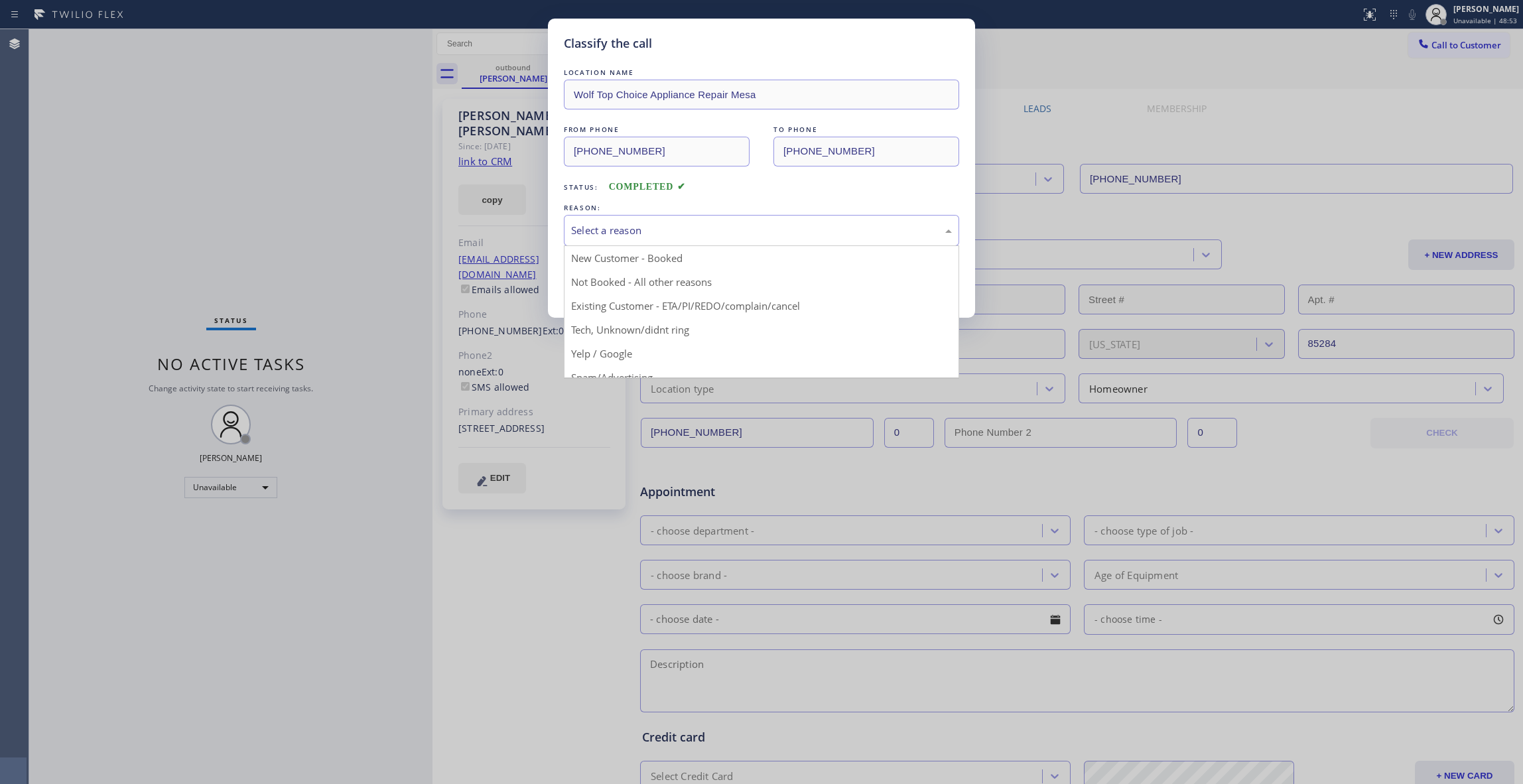
click at [625, 221] on div "Select a reason" at bounding box center [762, 231] width 396 height 32
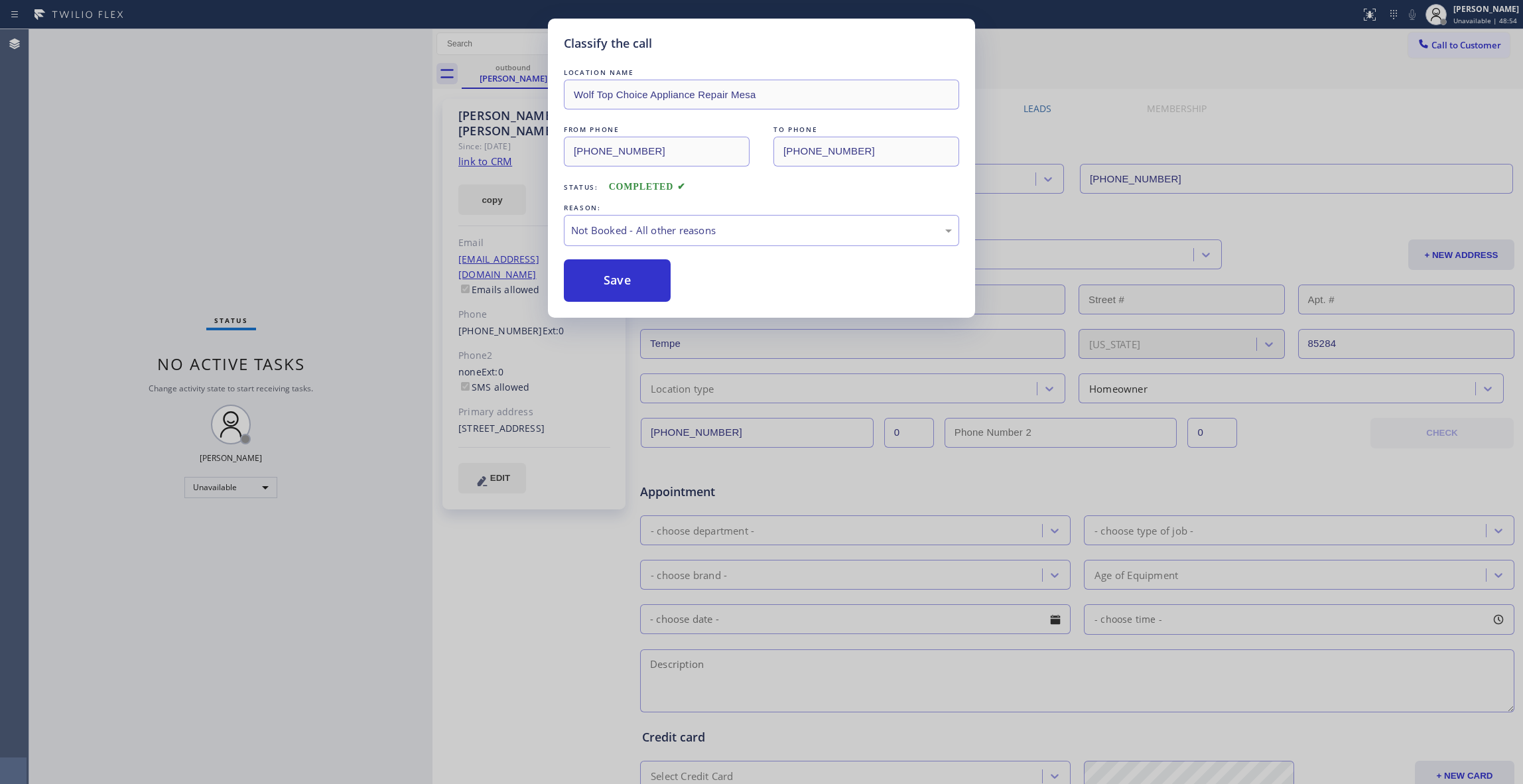
click at [598, 274] on button "Save" at bounding box center [617, 280] width 107 height 42
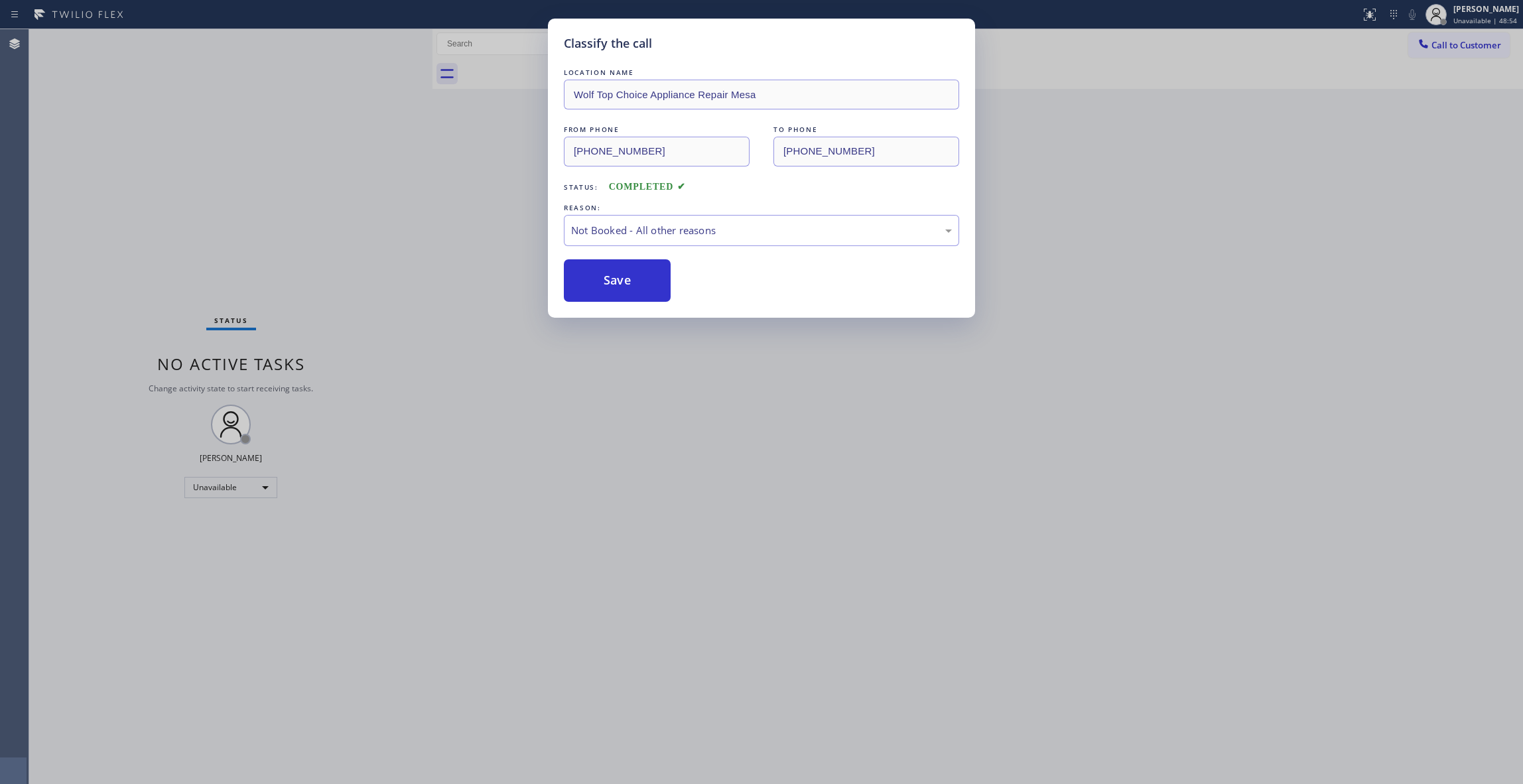
drag, startPoint x: 598, startPoint y: 274, endPoint x: 831, endPoint y: 210, distance: 241.6
click at [600, 274] on button "Save" at bounding box center [617, 280] width 107 height 42
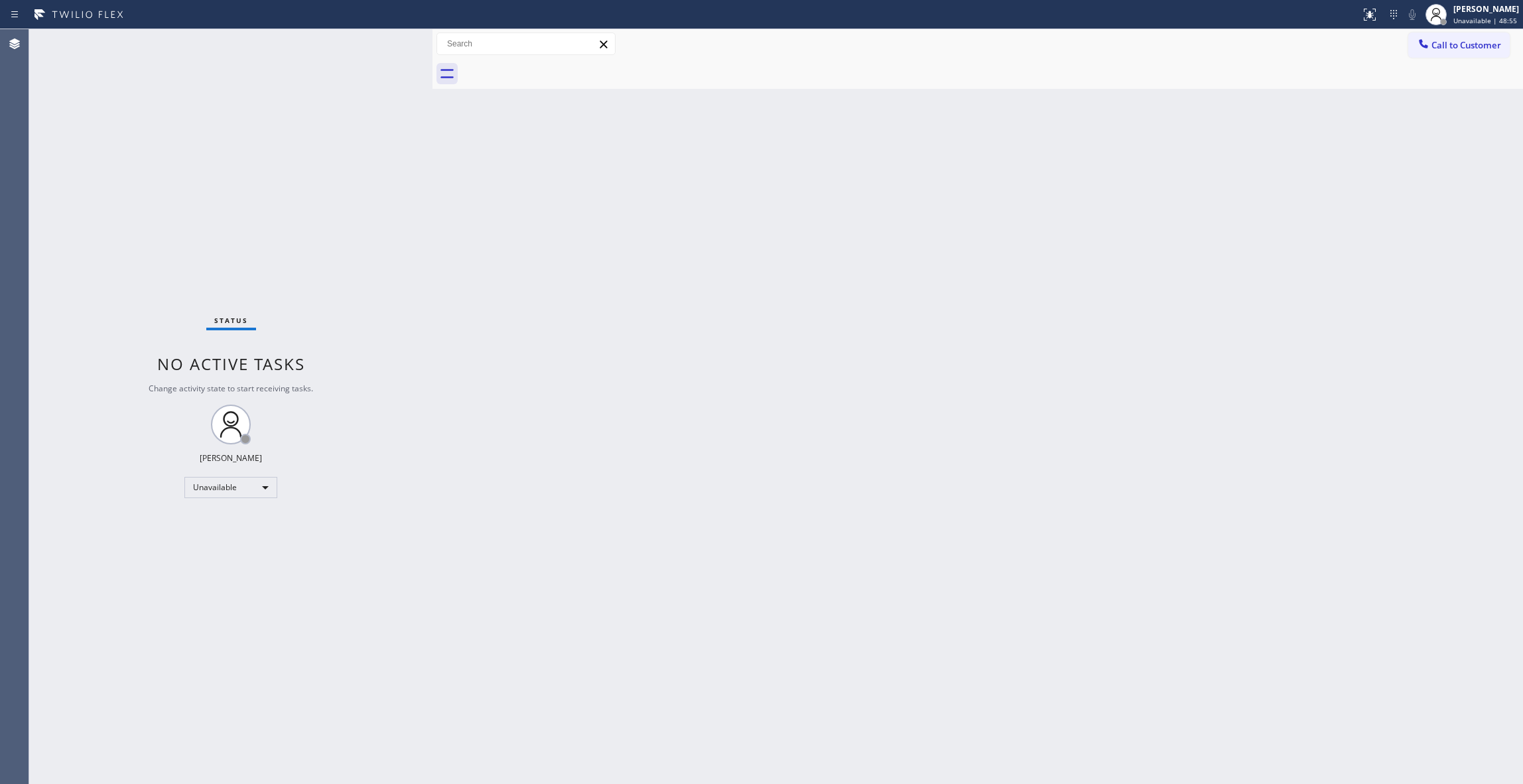
drag, startPoint x: 1463, startPoint y: 39, endPoint x: 1064, endPoint y: 122, distance: 407.5
click at [1464, 39] on span "Call to Customer" at bounding box center [1466, 45] width 70 height 12
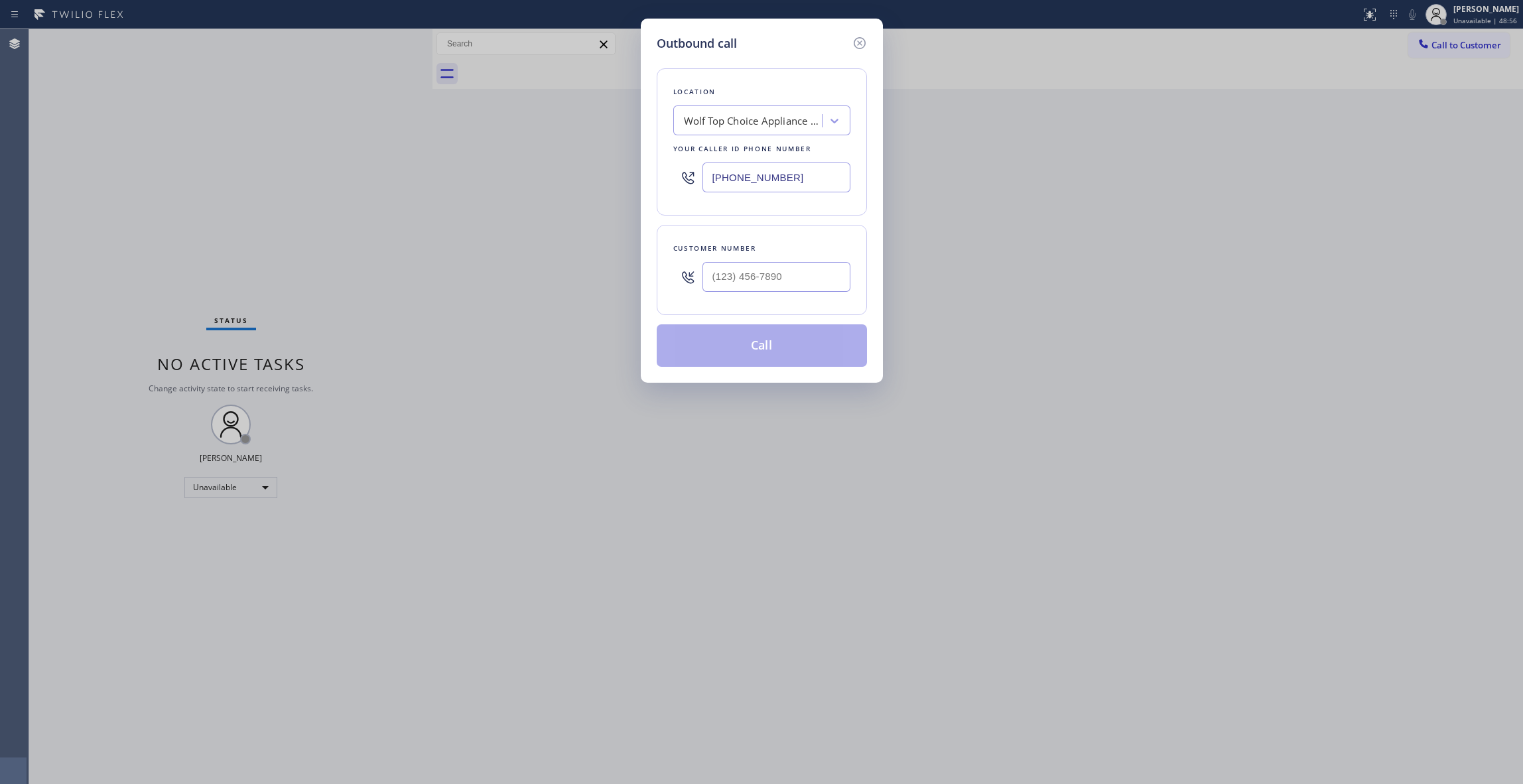
drag, startPoint x: 819, startPoint y: 176, endPoint x: 470, endPoint y: 26, distance: 379.9
click at [345, 178] on div "Outbound call Location Wolf Top Choice Appliance Repair [GEOGRAPHIC_DATA] Your …" at bounding box center [762, 392] width 1523 height 784
paste input "720) 459-6264"
type input "[PHONE_NUMBER]"
click at [746, 270] on input "(___) ___-____" at bounding box center [776, 277] width 148 height 30
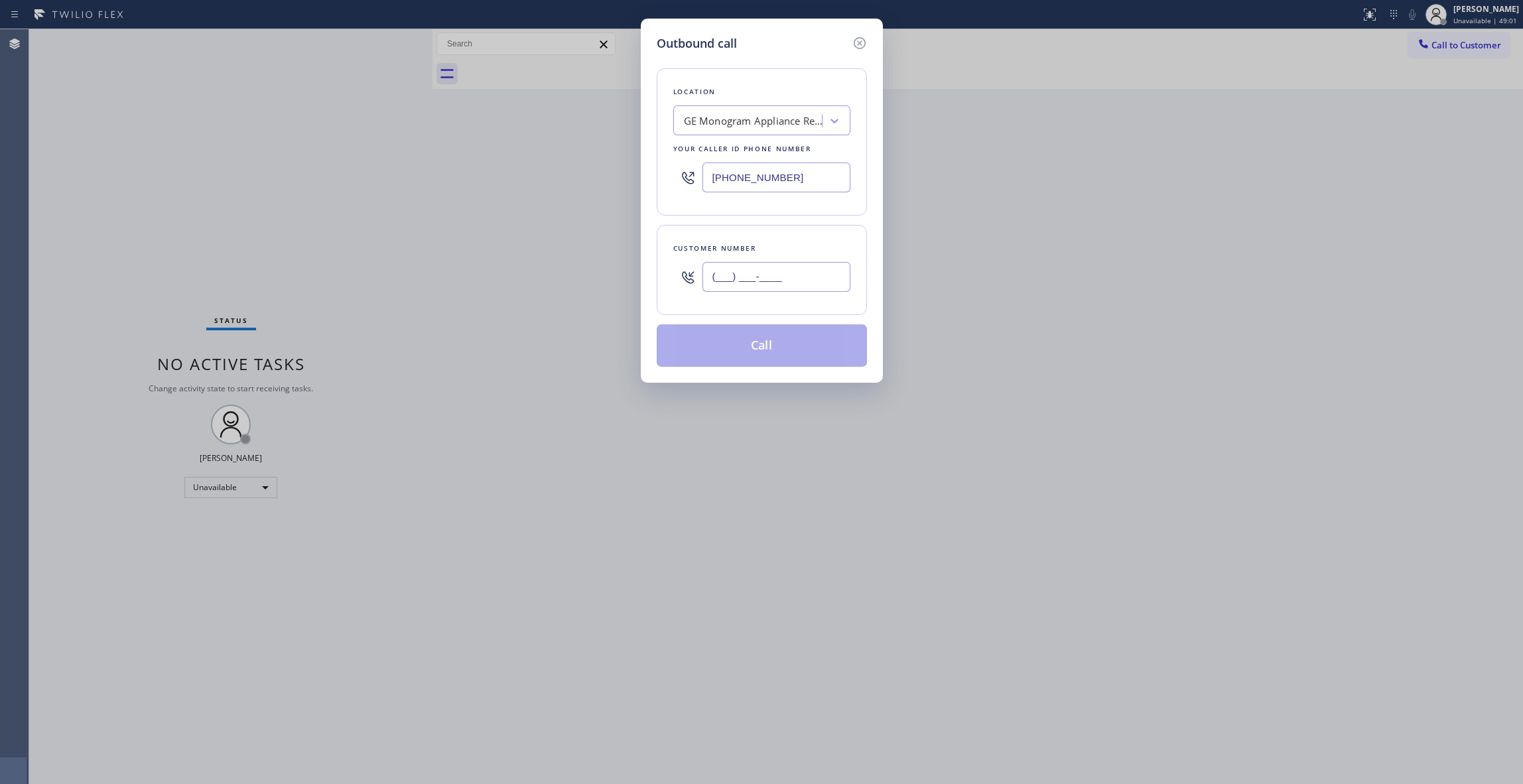
paste input "303) 881-2321"
type input "[PHONE_NUMBER]"
click at [732, 351] on button "Call" at bounding box center [762, 345] width 210 height 42
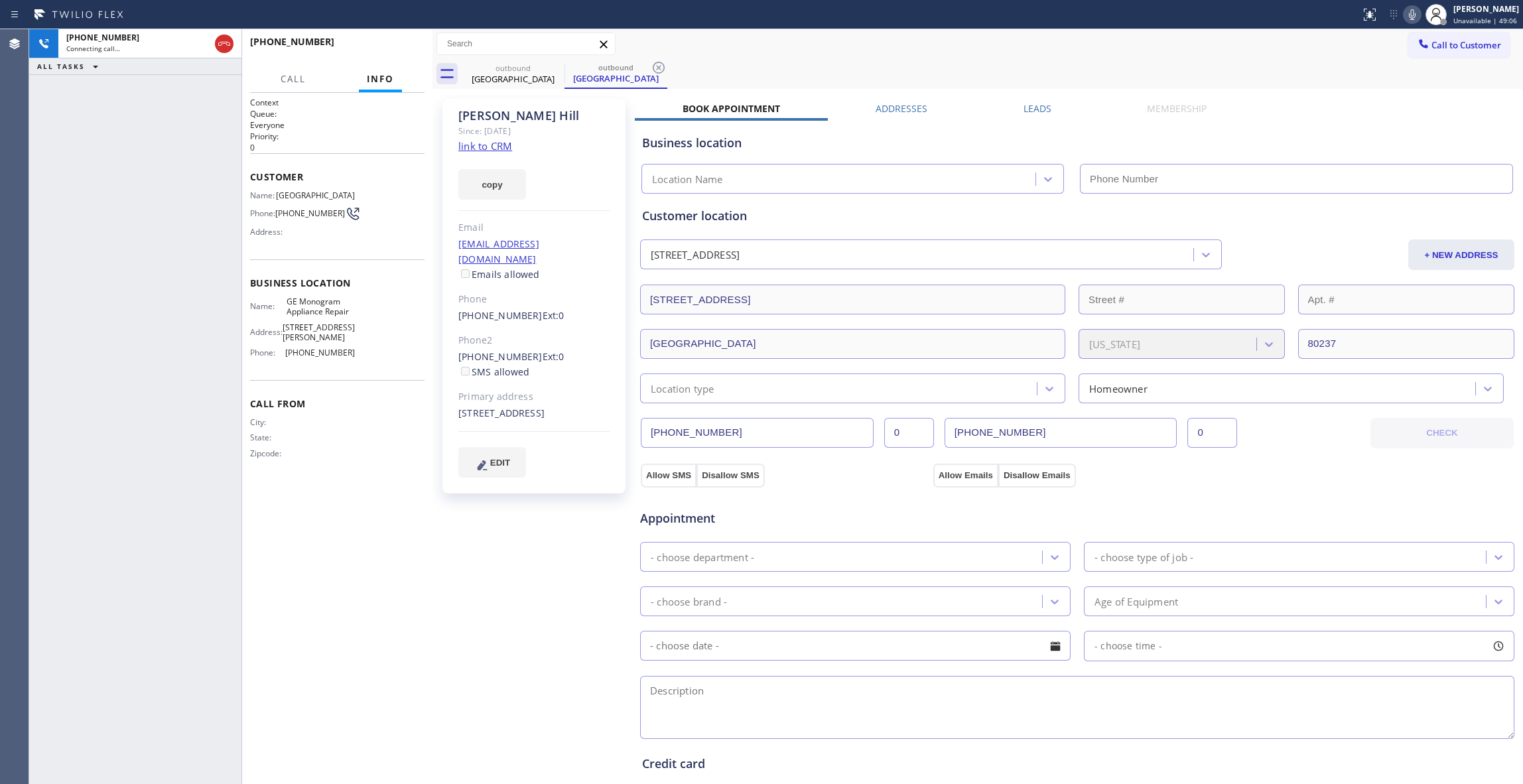
type input "[PHONE_NUMBER]"
click at [22, 303] on div "Agent Desktop" at bounding box center [14, 406] width 29 height 754
click at [409, 45] on button "HANG UP" at bounding box center [394, 47] width 62 height 19
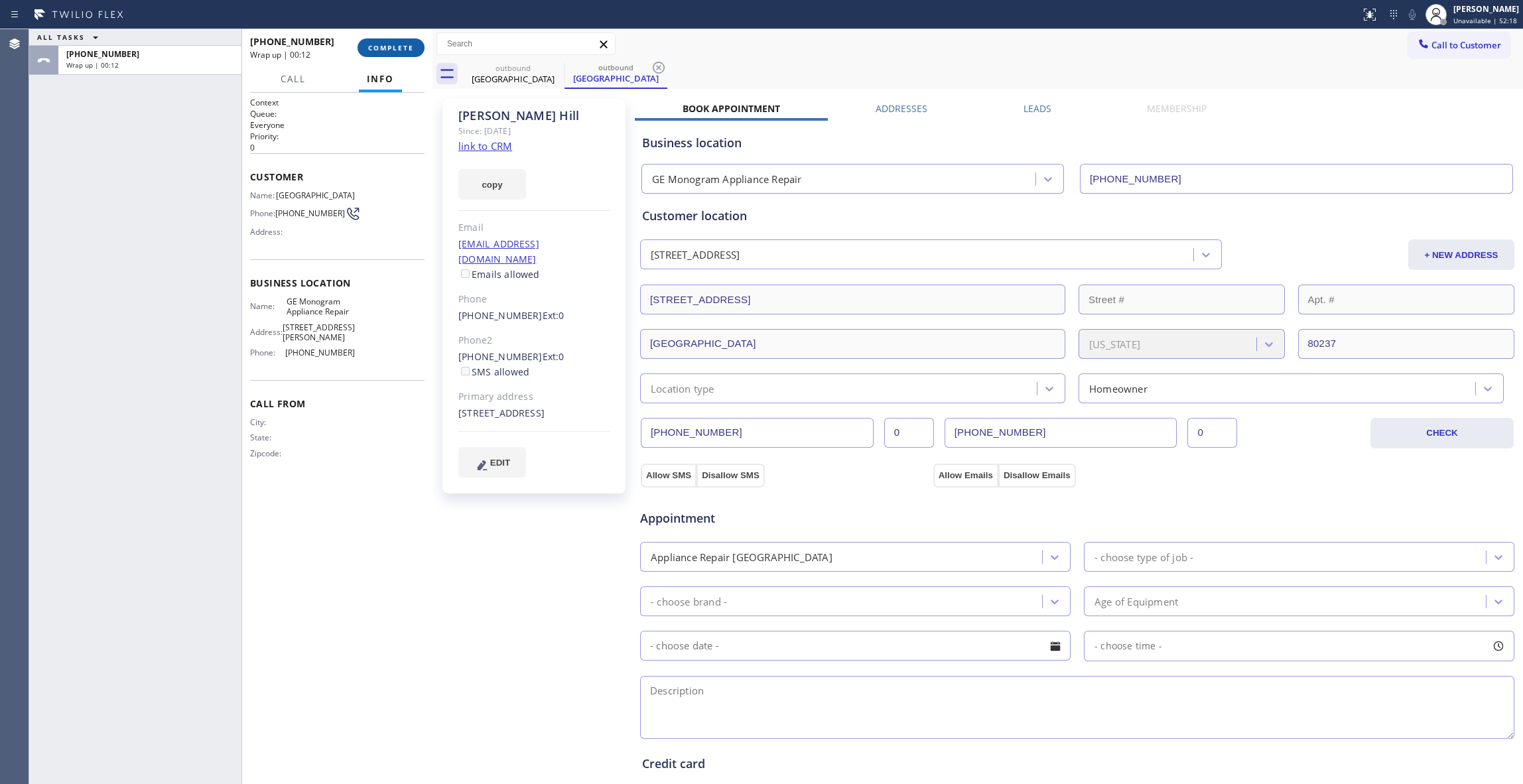
click at [380, 45] on span "COMPLETE" at bounding box center [391, 47] width 45 height 9
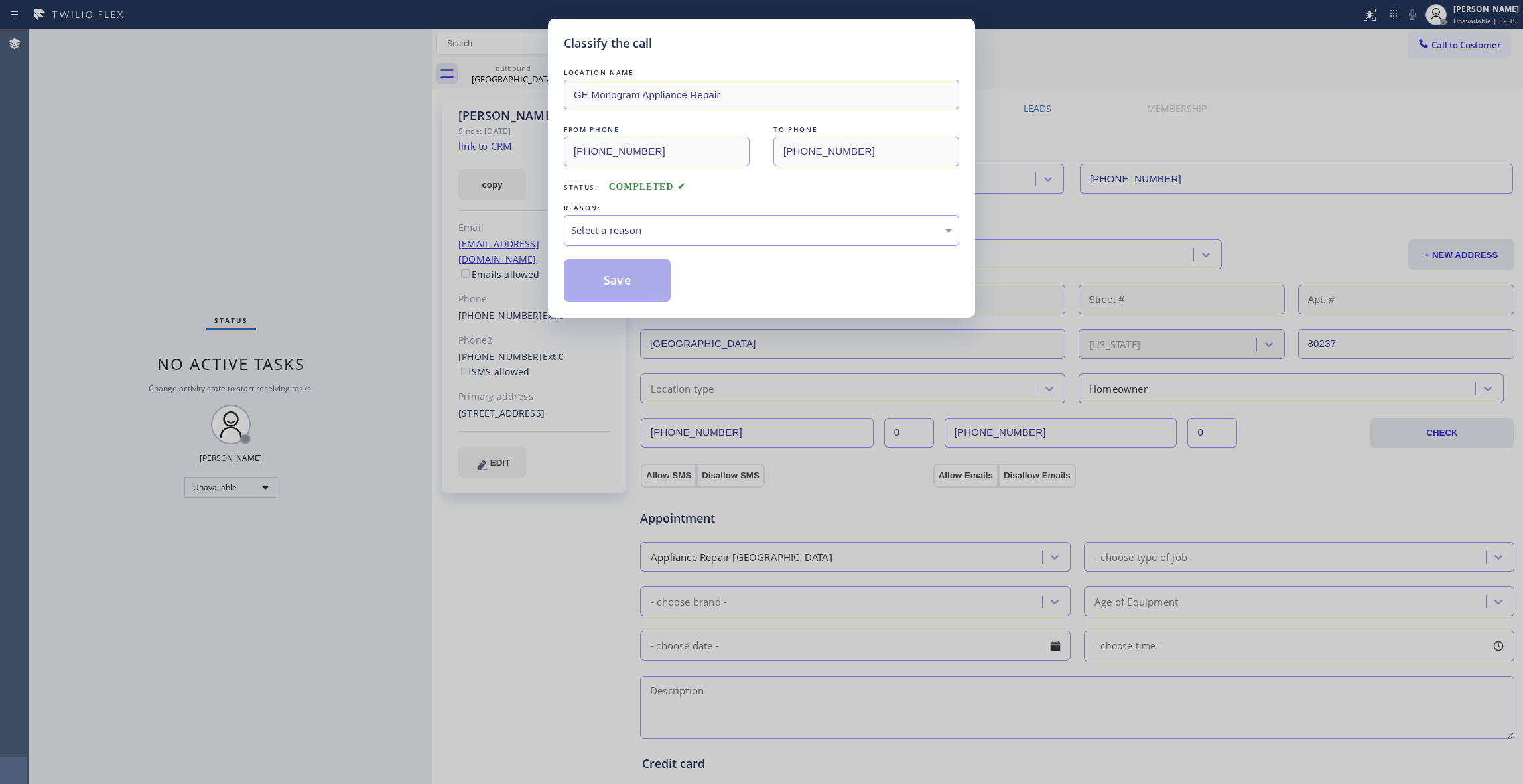
click at [613, 239] on div "Select a reason" at bounding box center [762, 231] width 396 height 32
click at [615, 282] on button "Save" at bounding box center [617, 280] width 107 height 42
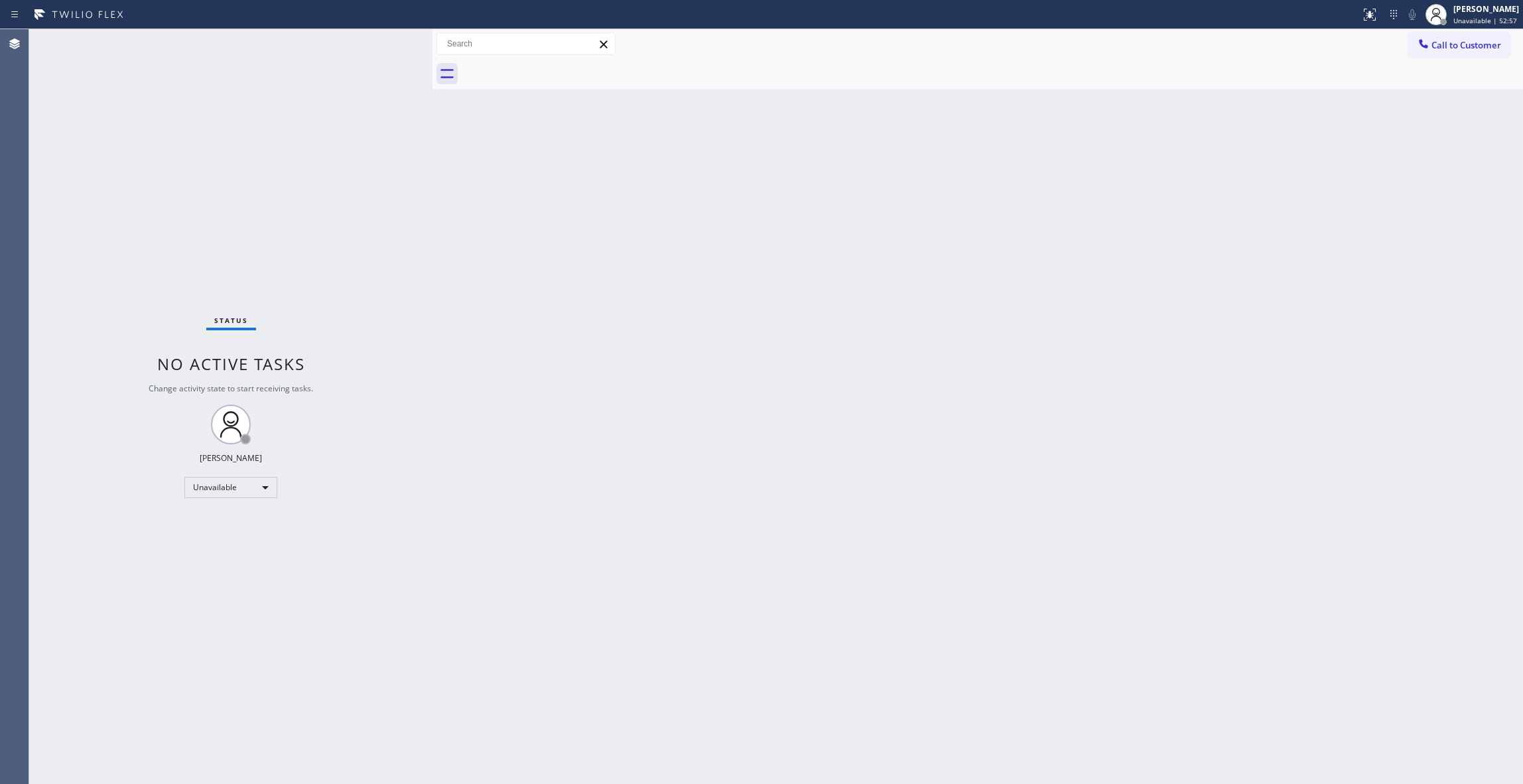
drag, startPoint x: 1469, startPoint y: 45, endPoint x: 1425, endPoint y: 45, distance: 44.0
click at [1468, 45] on span "Call to Customer" at bounding box center [1466, 45] width 70 height 12
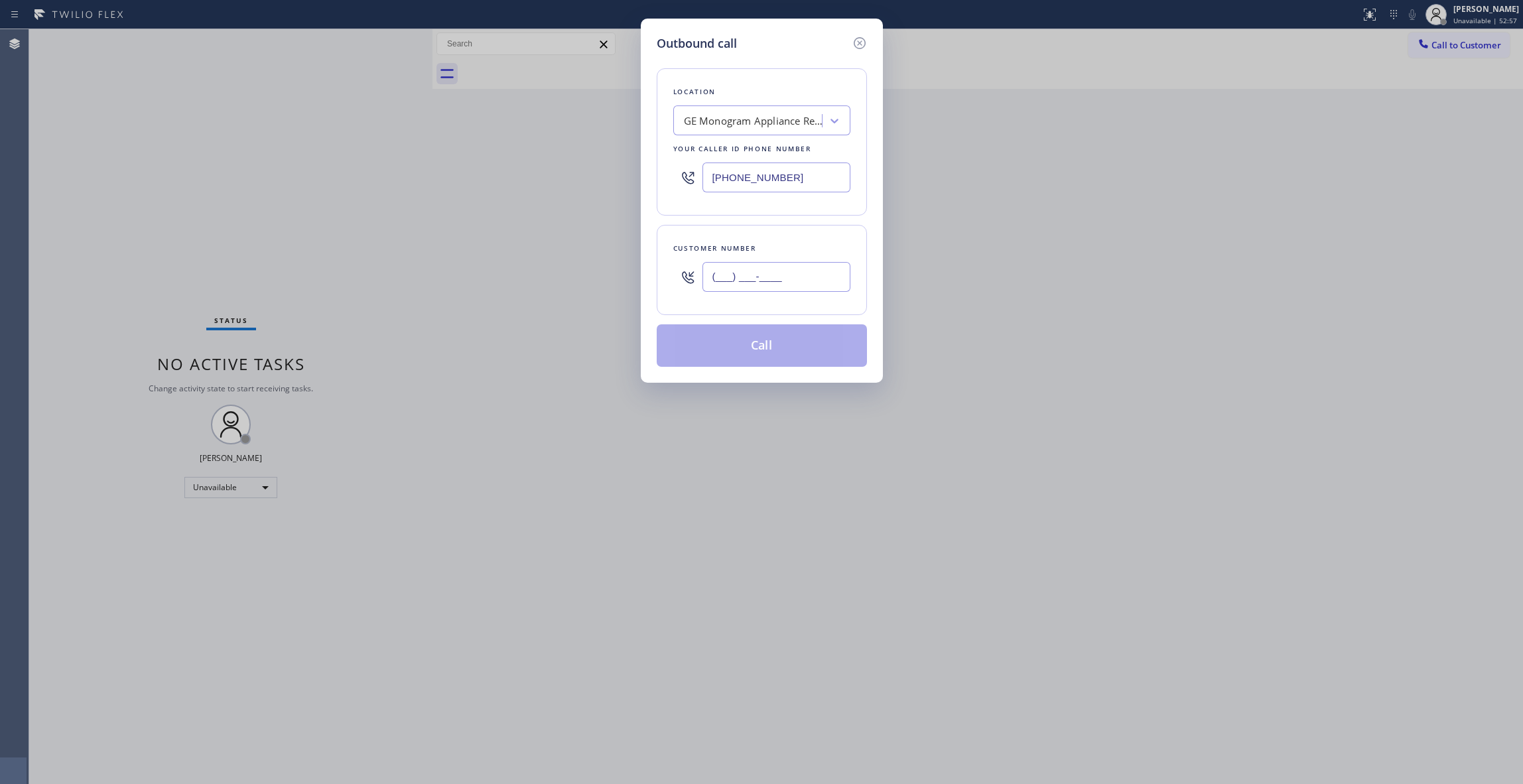
click at [749, 285] on input "(___) ___-____" at bounding box center [776, 277] width 148 height 30
paste input "818) 317-6254"
type input "[PHONE_NUMBER]"
drag, startPoint x: 811, startPoint y: 174, endPoint x: 635, endPoint y: 303, distance: 218.2
click at [393, 155] on div "Outbound call Location GE Monogram Appliance Repair Your caller id phone number…" at bounding box center [762, 392] width 1523 height 784
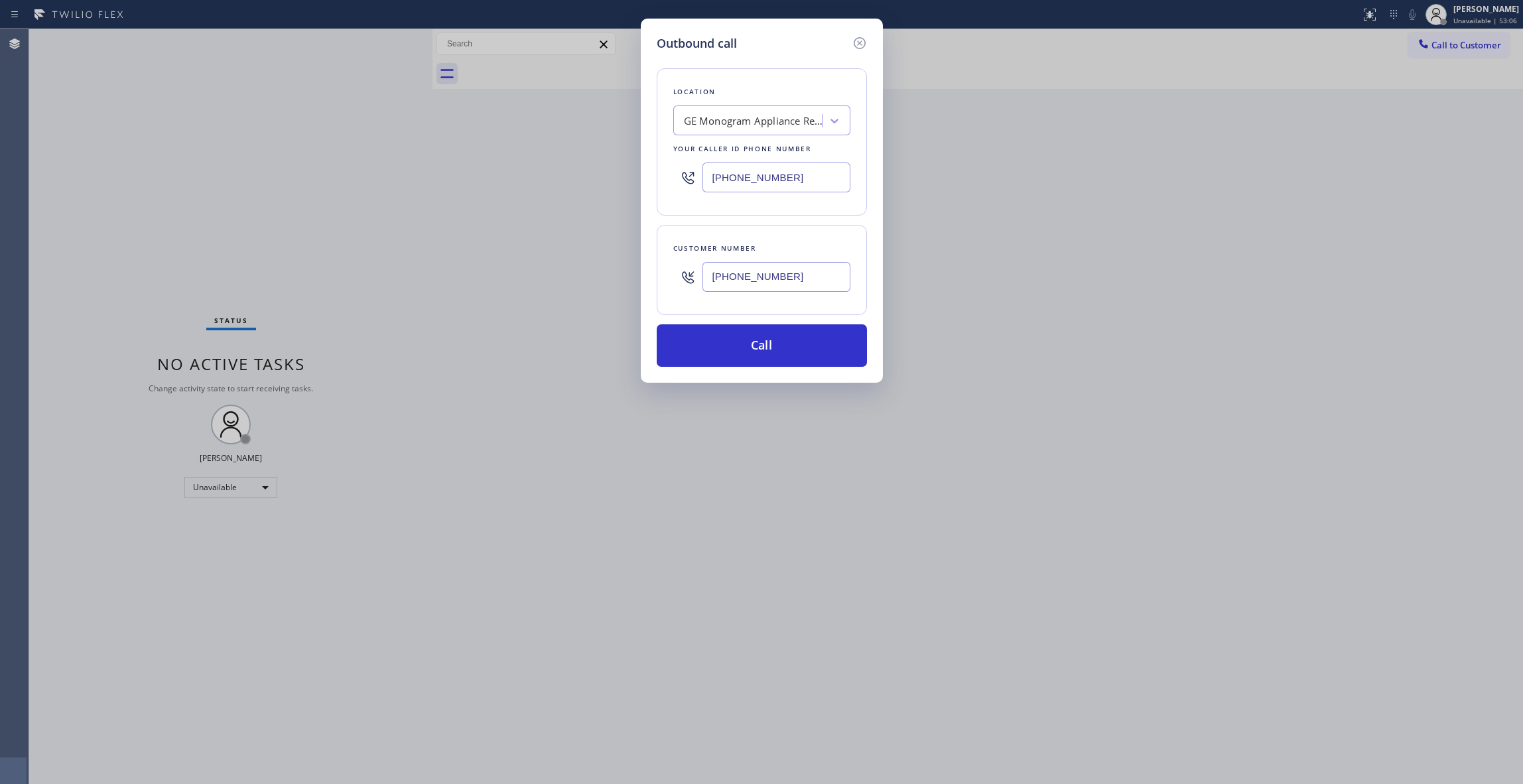
paste input "513-724"
type input "[PHONE_NUMBER]"
click at [739, 355] on button "Call" at bounding box center [762, 345] width 210 height 42
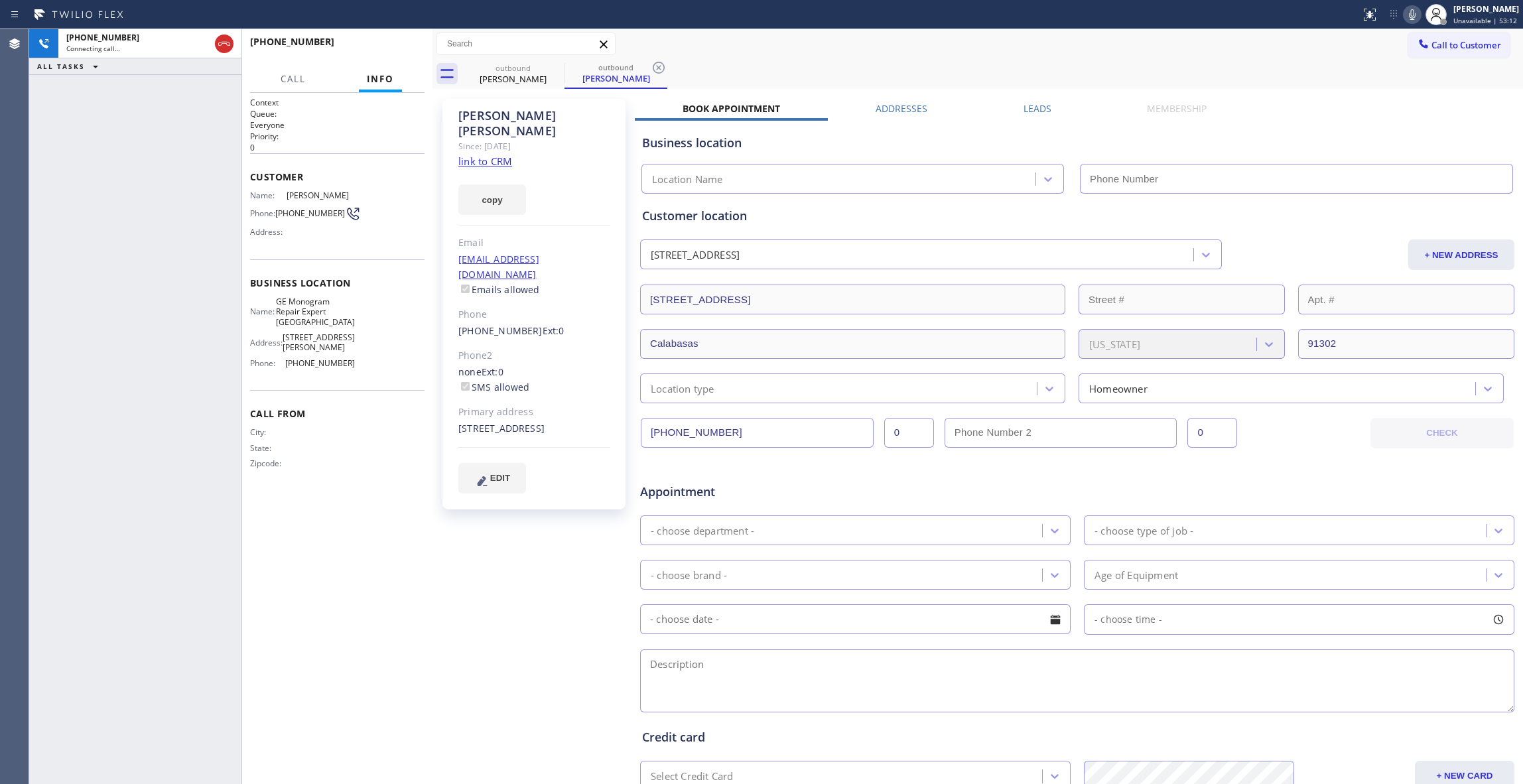
type input "[PHONE_NUMBER]"
drag, startPoint x: 147, startPoint y: 475, endPoint x: 399, endPoint y: 643, distance: 302.9
click at [399, 643] on div "Context Queue: Everyone Priority: 0 Customer Name: [PERSON_NAME] Phone: [PHONE_…" at bounding box center [337, 438] width 175 height 683
click at [161, 177] on div "[PHONE_NUMBER] Live | 00:02 ALL TASKS ALL TASKS ACTIVE TASKS TASKS IN WRAP UP" at bounding box center [135, 406] width 212 height 754
click at [386, 39] on button "HANG UP" at bounding box center [394, 47] width 62 height 19
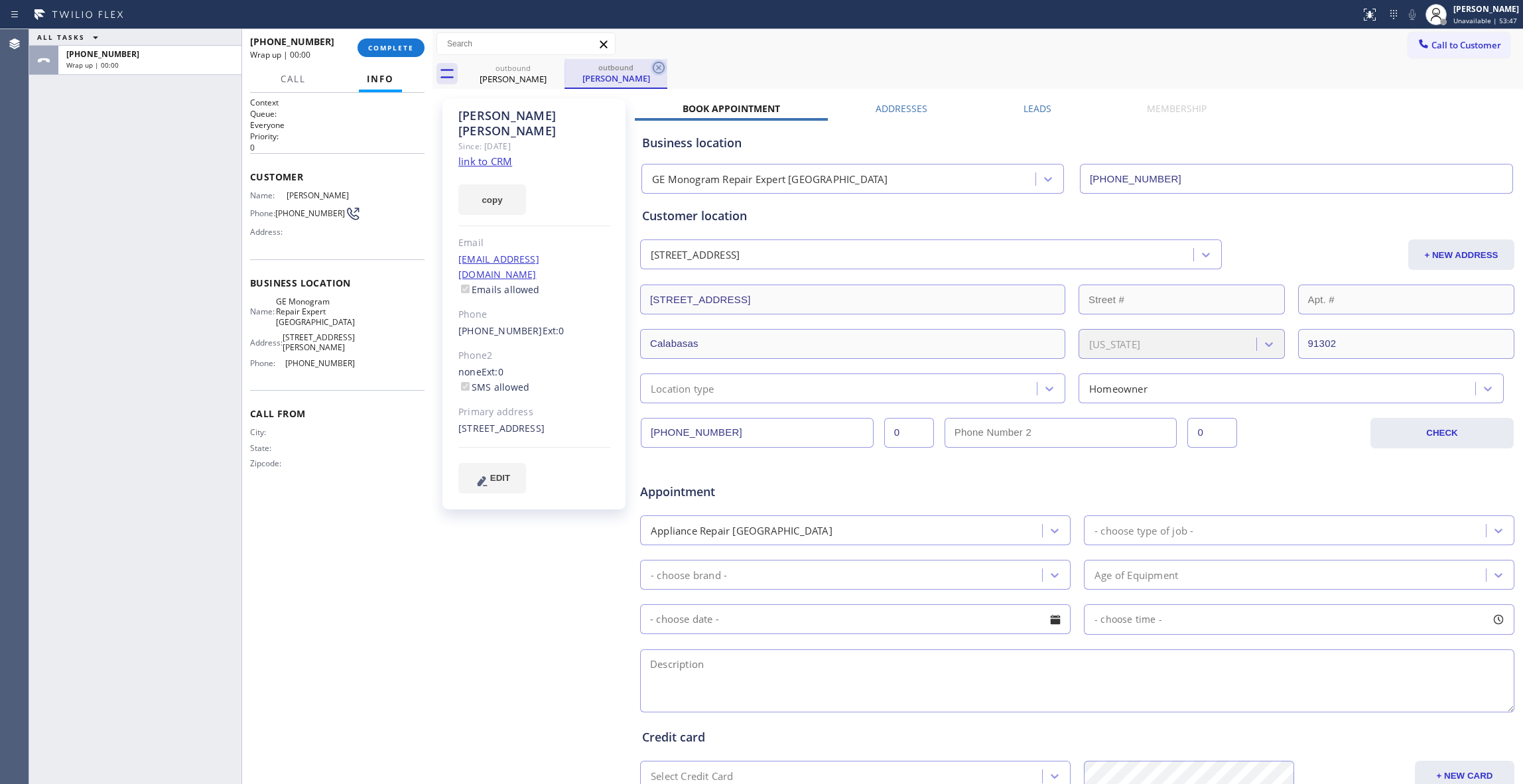
click at [664, 61] on icon at bounding box center [659, 68] width 16 height 16
click at [664, 64] on div "outbound [PERSON_NAME]" at bounding box center [992, 74] width 1061 height 30
click at [1465, 45] on span "Call to Customer" at bounding box center [1466, 45] width 70 height 12
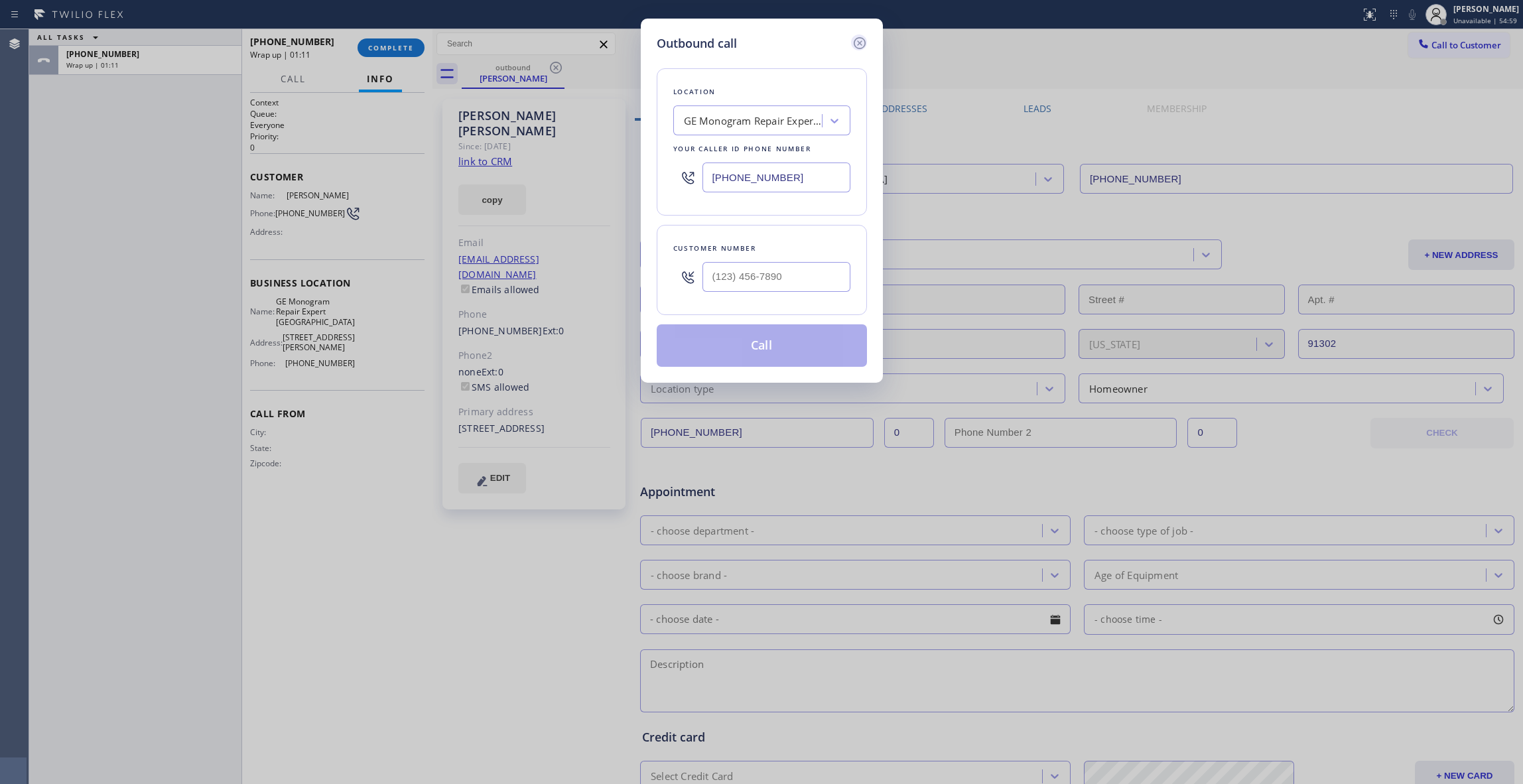
click at [857, 39] on icon at bounding box center [860, 43] width 16 height 16
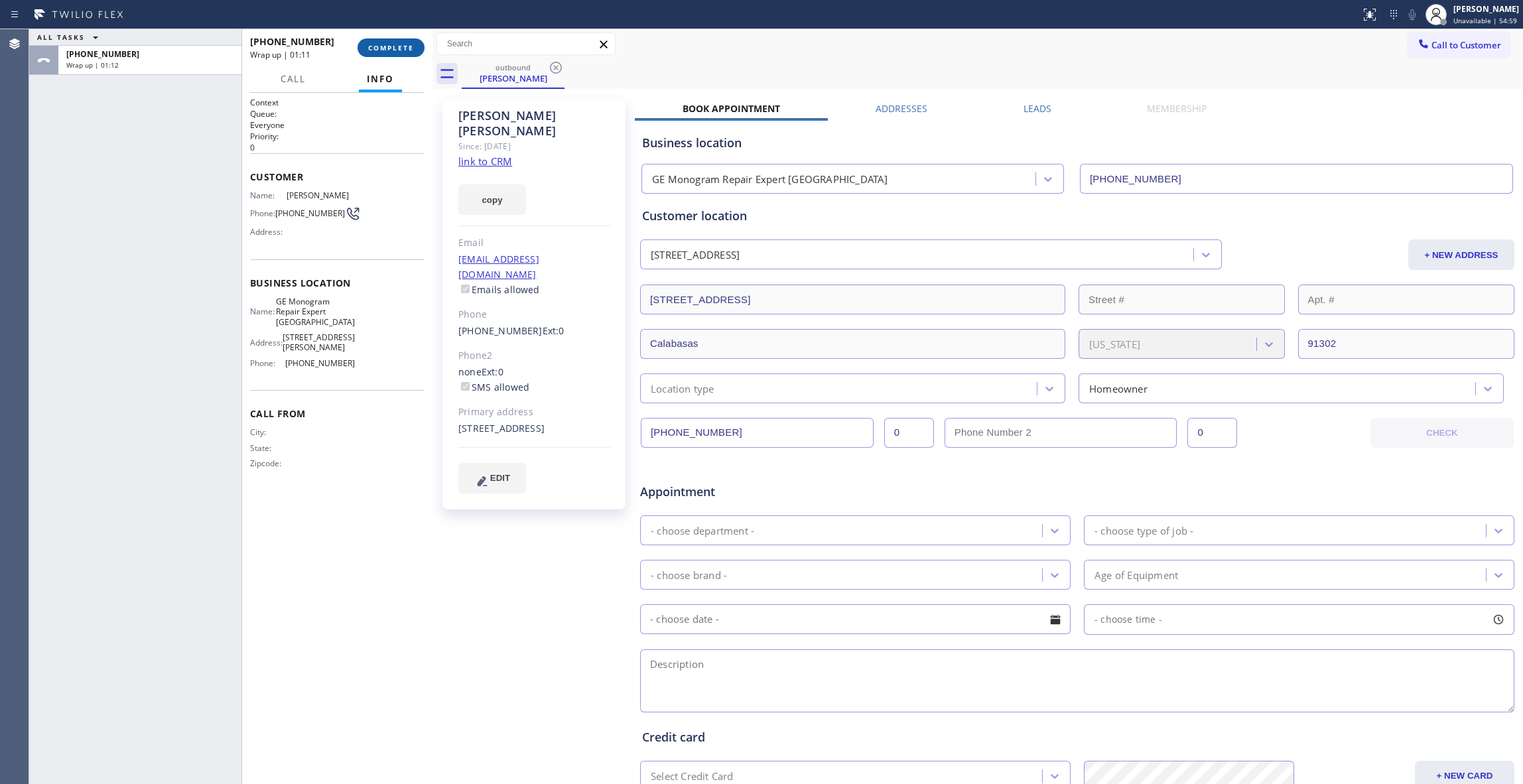
click at [377, 47] on span "COMPLETE" at bounding box center [391, 47] width 45 height 9
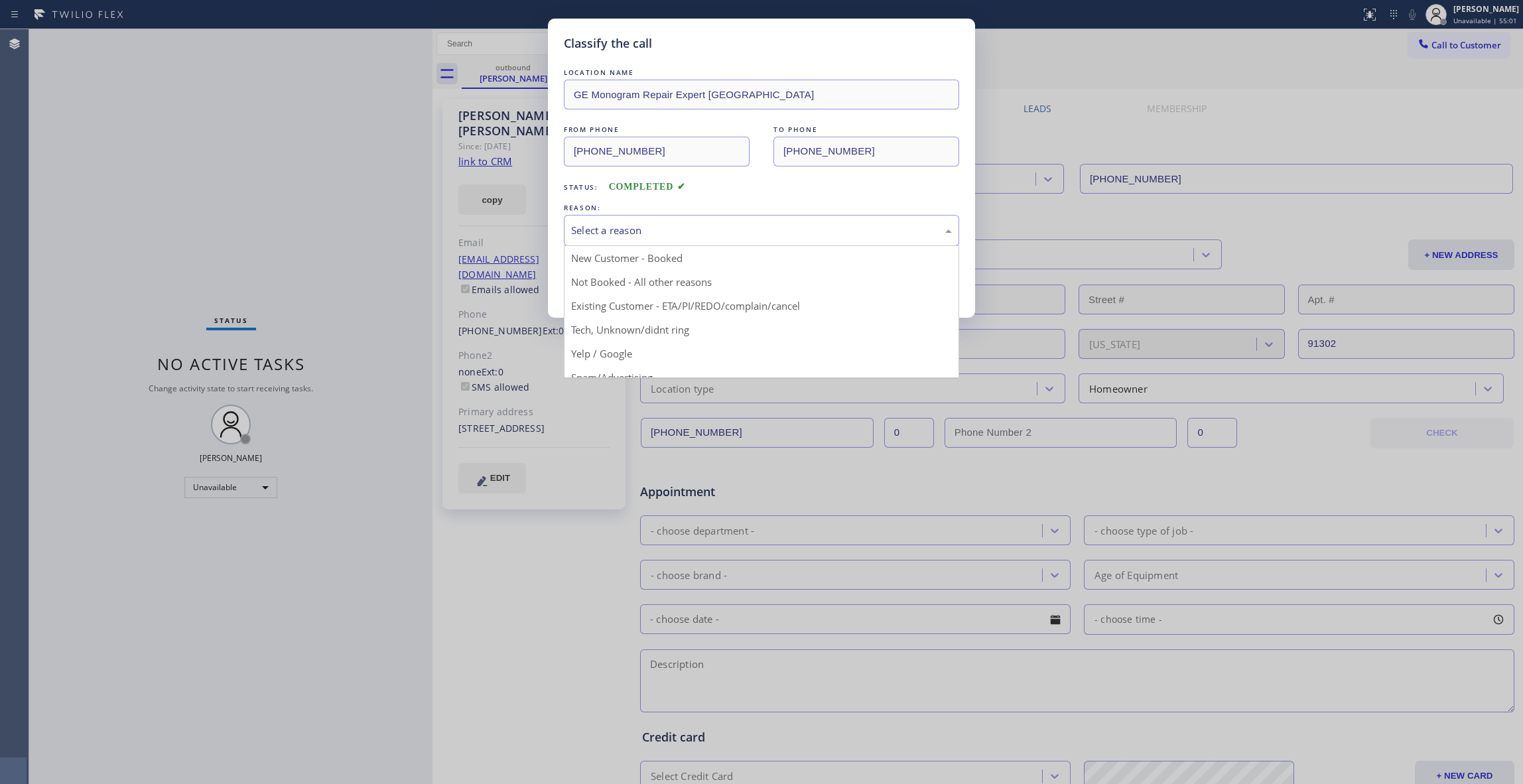
click at [637, 218] on div "Select a reason" at bounding box center [762, 231] width 396 height 32
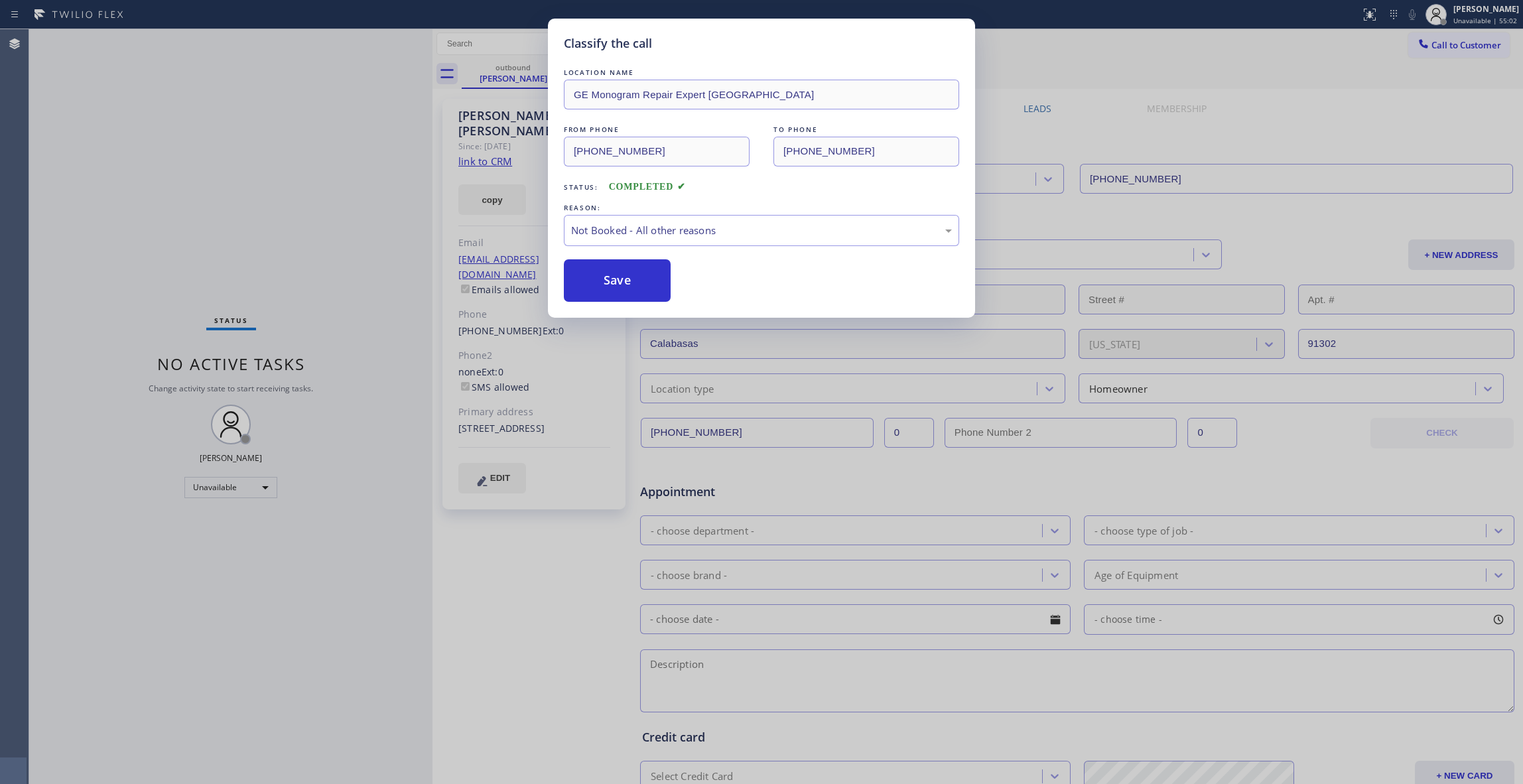
click at [609, 282] on button "Save" at bounding box center [617, 280] width 107 height 42
drag, startPoint x: 609, startPoint y: 282, endPoint x: 943, endPoint y: 245, distance: 336.0
click at [626, 277] on button "Save" at bounding box center [617, 280] width 107 height 42
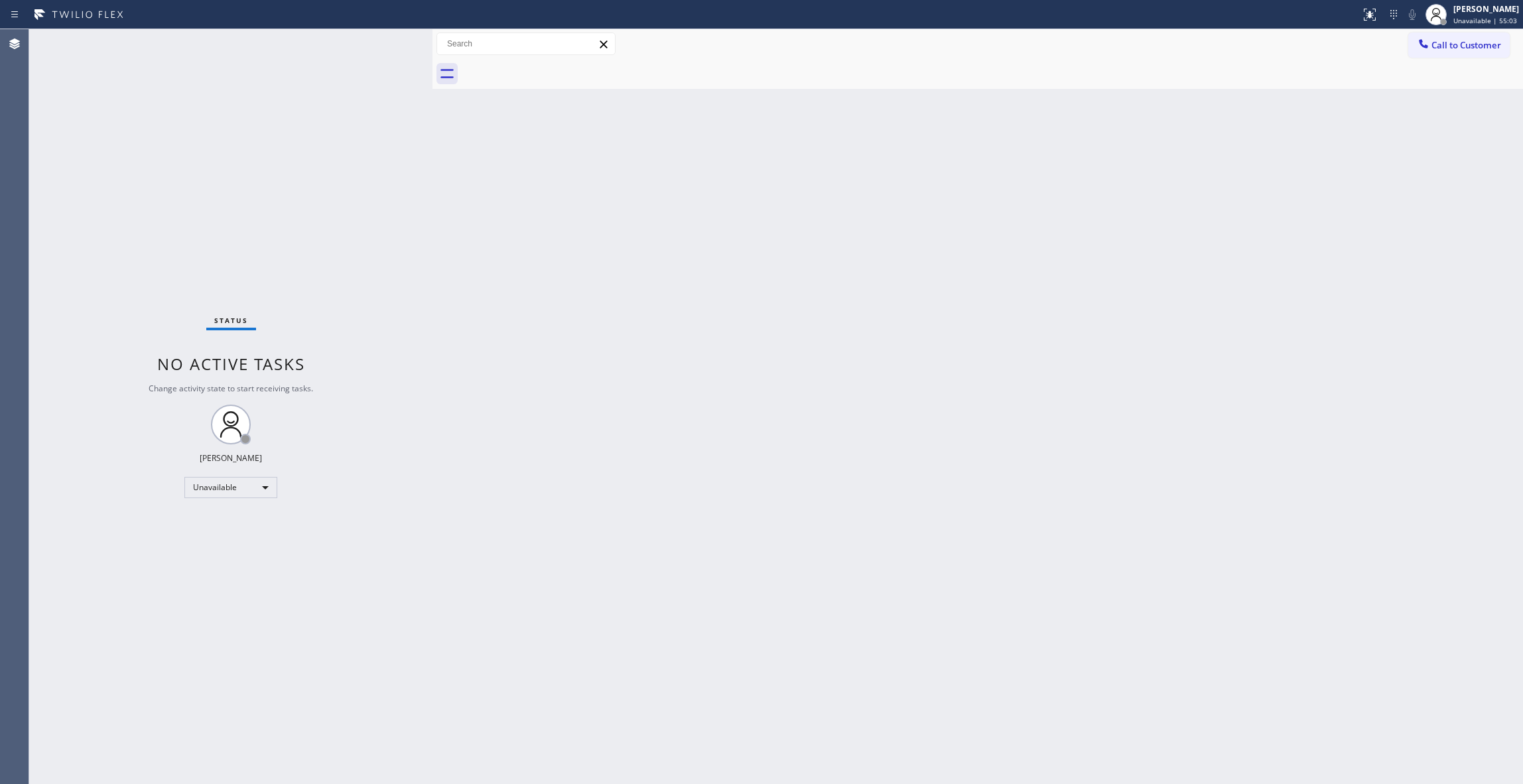
click at [1485, 37] on button "Call to Customer" at bounding box center [1459, 45] width 102 height 26
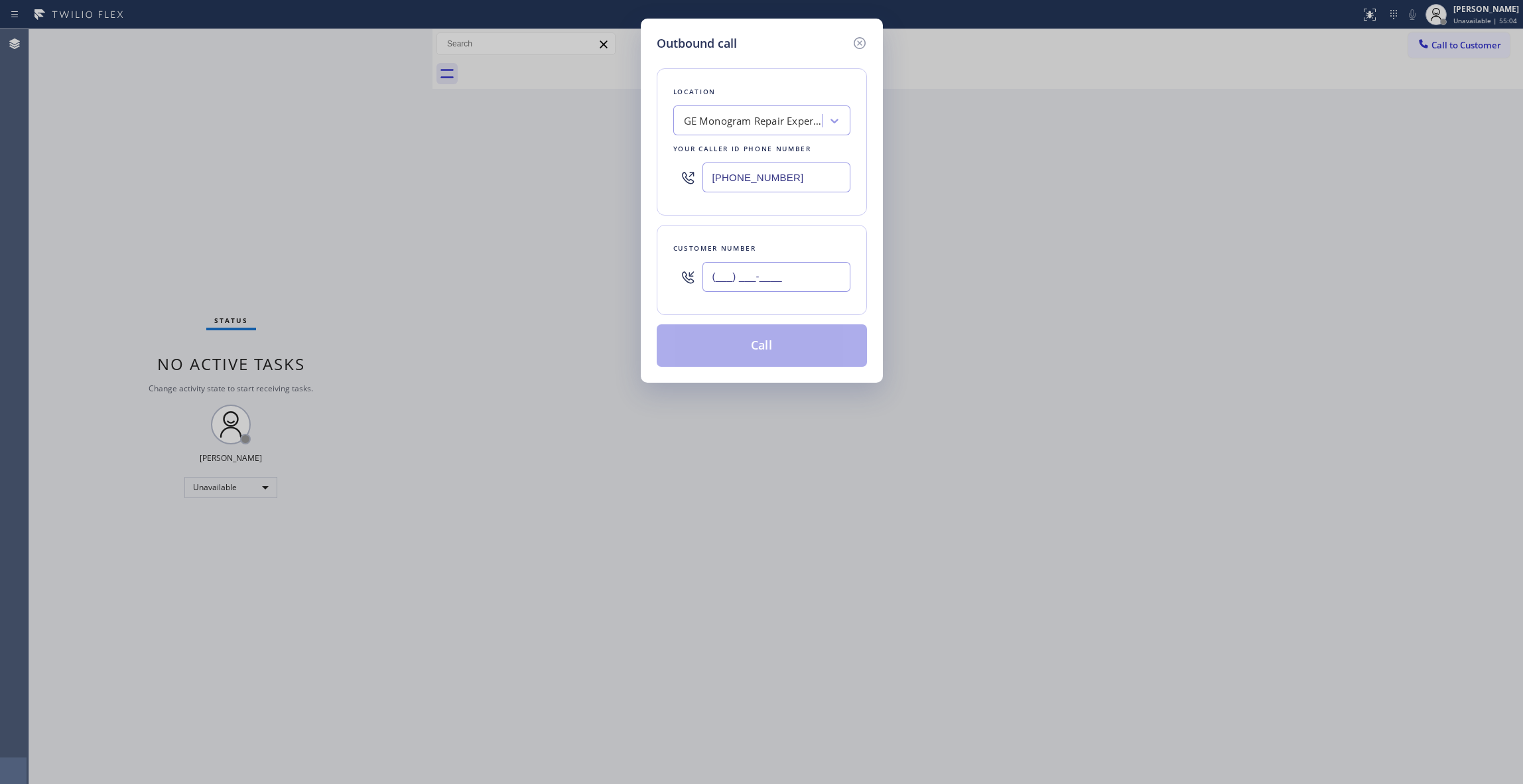
click at [755, 280] on input "(___) ___-____" at bounding box center [776, 277] width 148 height 30
paste input "833) 558-1241"
type input "[PHONE_NUMBER]"
drag, startPoint x: 807, startPoint y: 176, endPoint x: 624, endPoint y: 3, distance: 251.8
click at [415, 153] on div "Outbound call Location GE Monogram Repair Expert [GEOGRAPHIC_DATA] Your caller …" at bounding box center [762, 392] width 1523 height 784
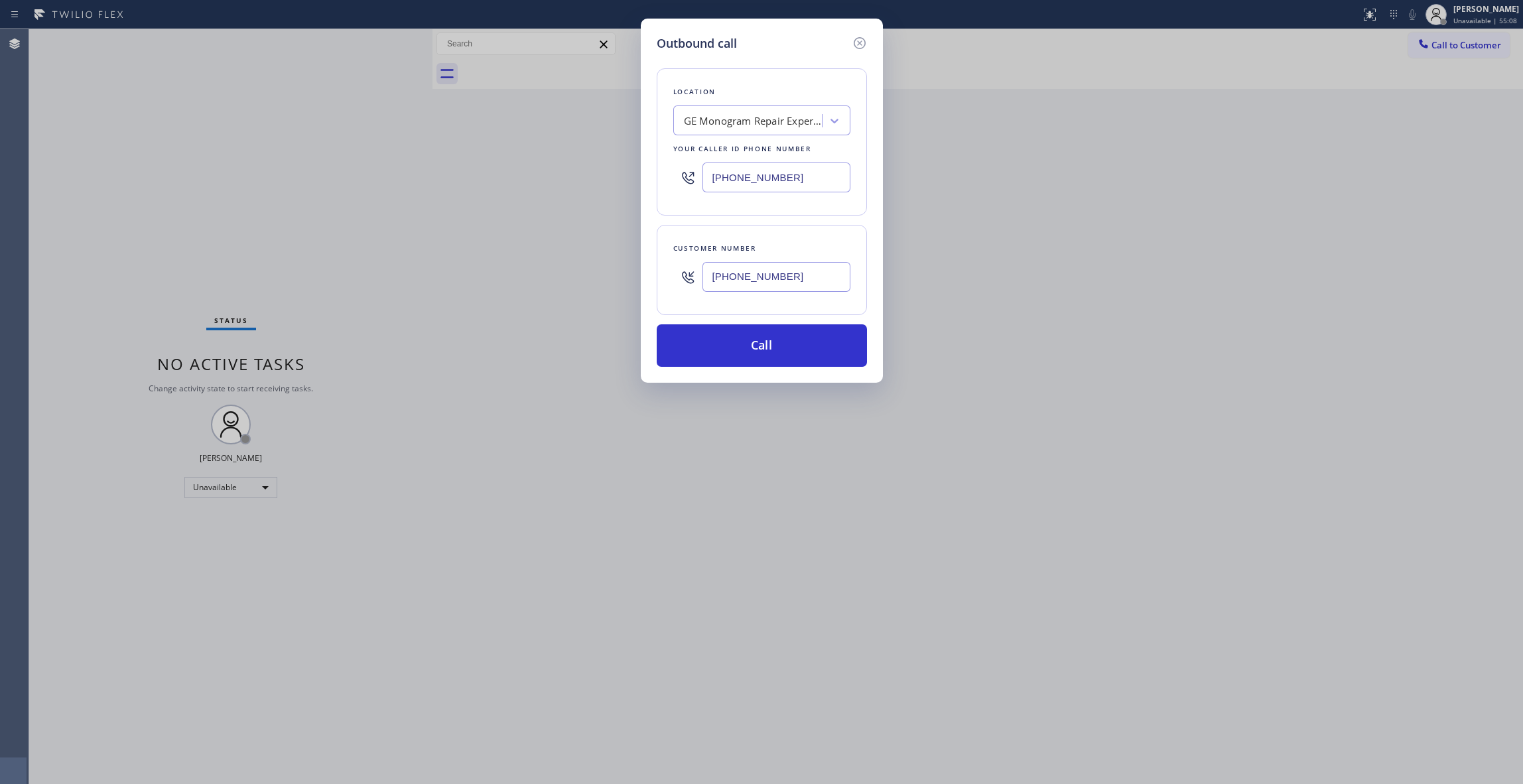
paste input "833) 558-1241"
type input "[PHONE_NUMBER]"
drag, startPoint x: 805, startPoint y: 274, endPoint x: 329, endPoint y: 274, distance: 476.0
click at [329, 274] on div "Outbound call Location 4C.SMS Campaign HVAC Alliance Experts Your caller id pho…" at bounding box center [762, 392] width 1523 height 784
paste
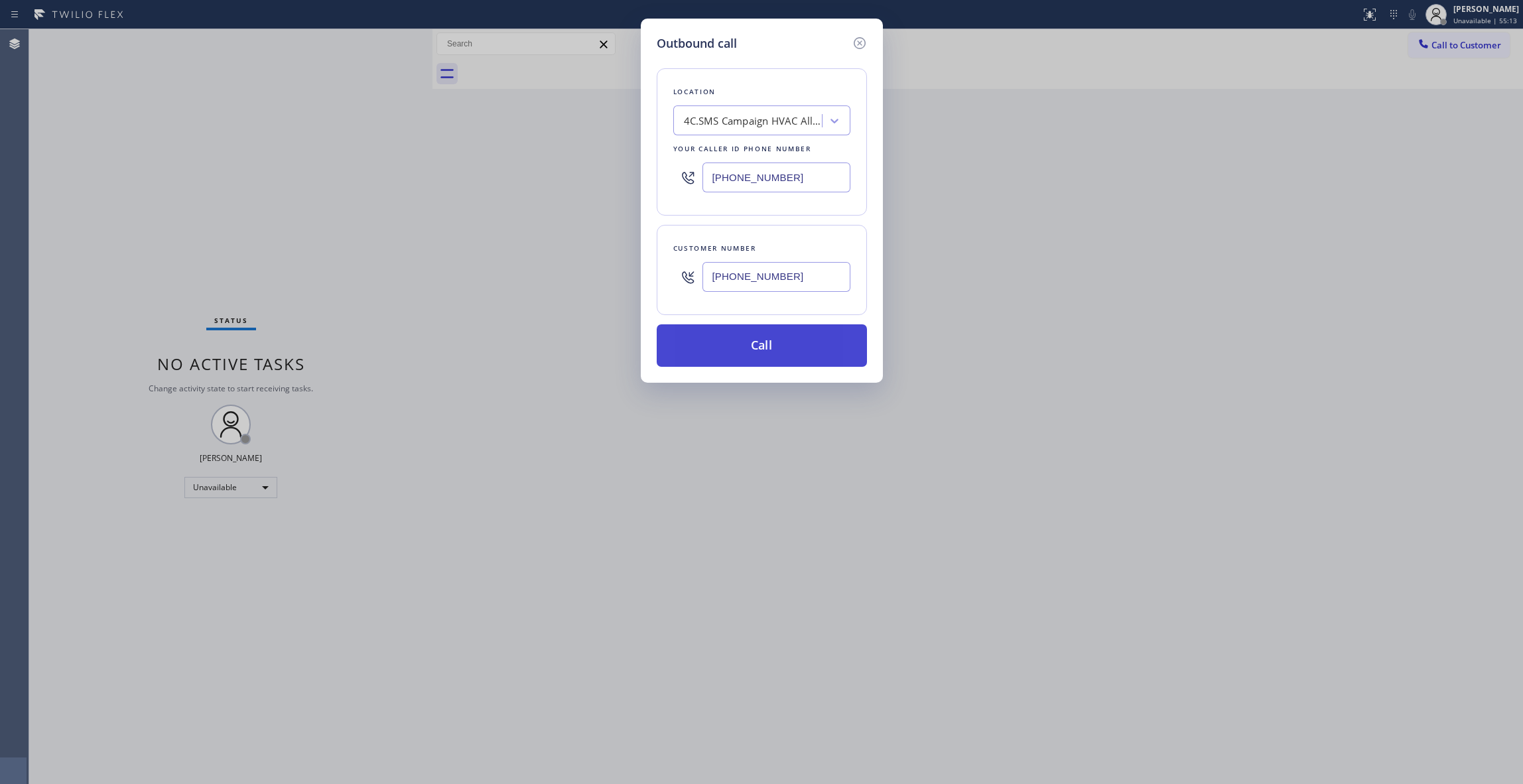
type input "[PHONE_NUMBER]"
click at [755, 349] on button "Call" at bounding box center [762, 345] width 210 height 42
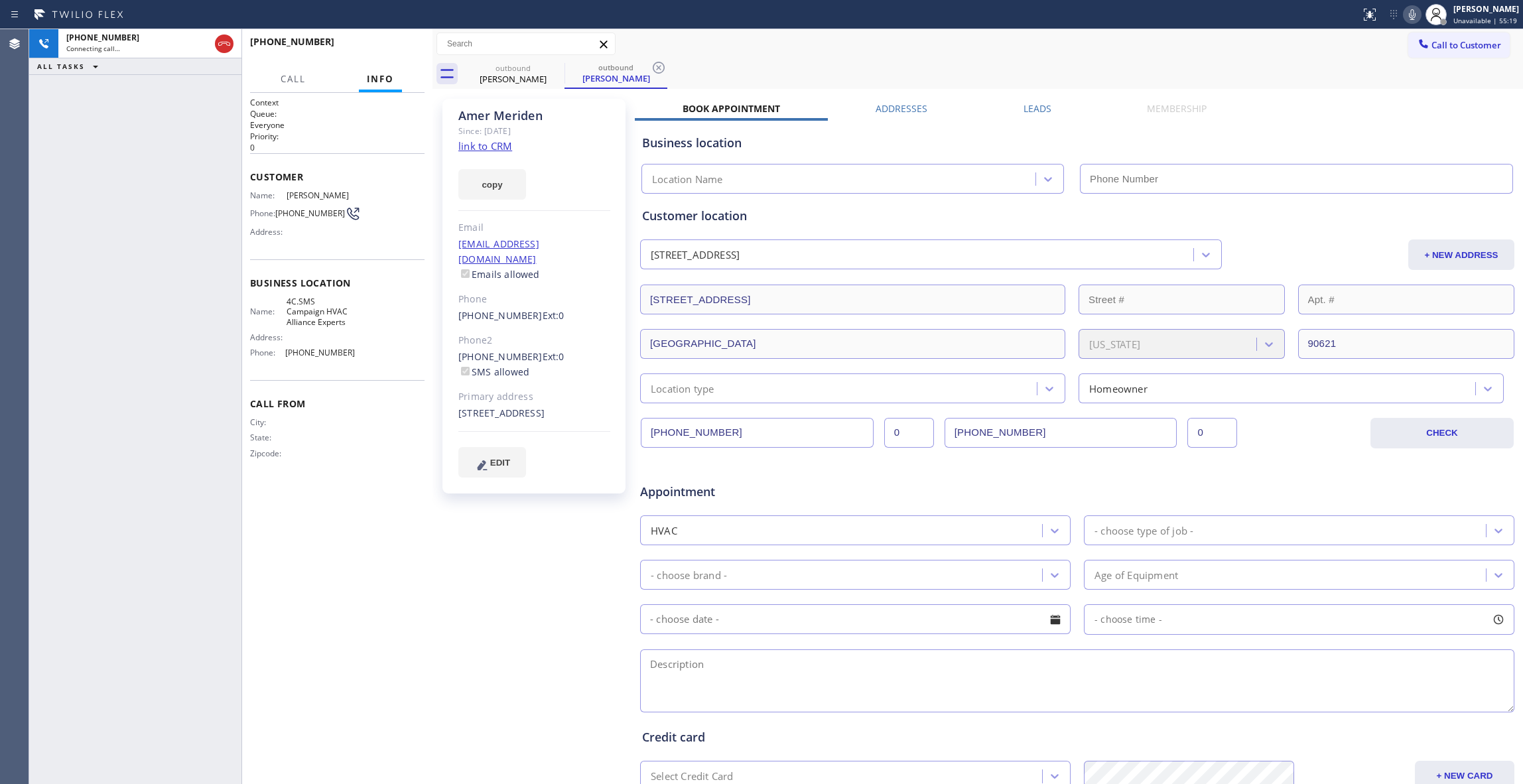
type input "[PHONE_NUMBER]"
click at [659, 64] on icon at bounding box center [659, 68] width 16 height 16
click at [394, 45] on span "HANG UP" at bounding box center [394, 47] width 40 height 9
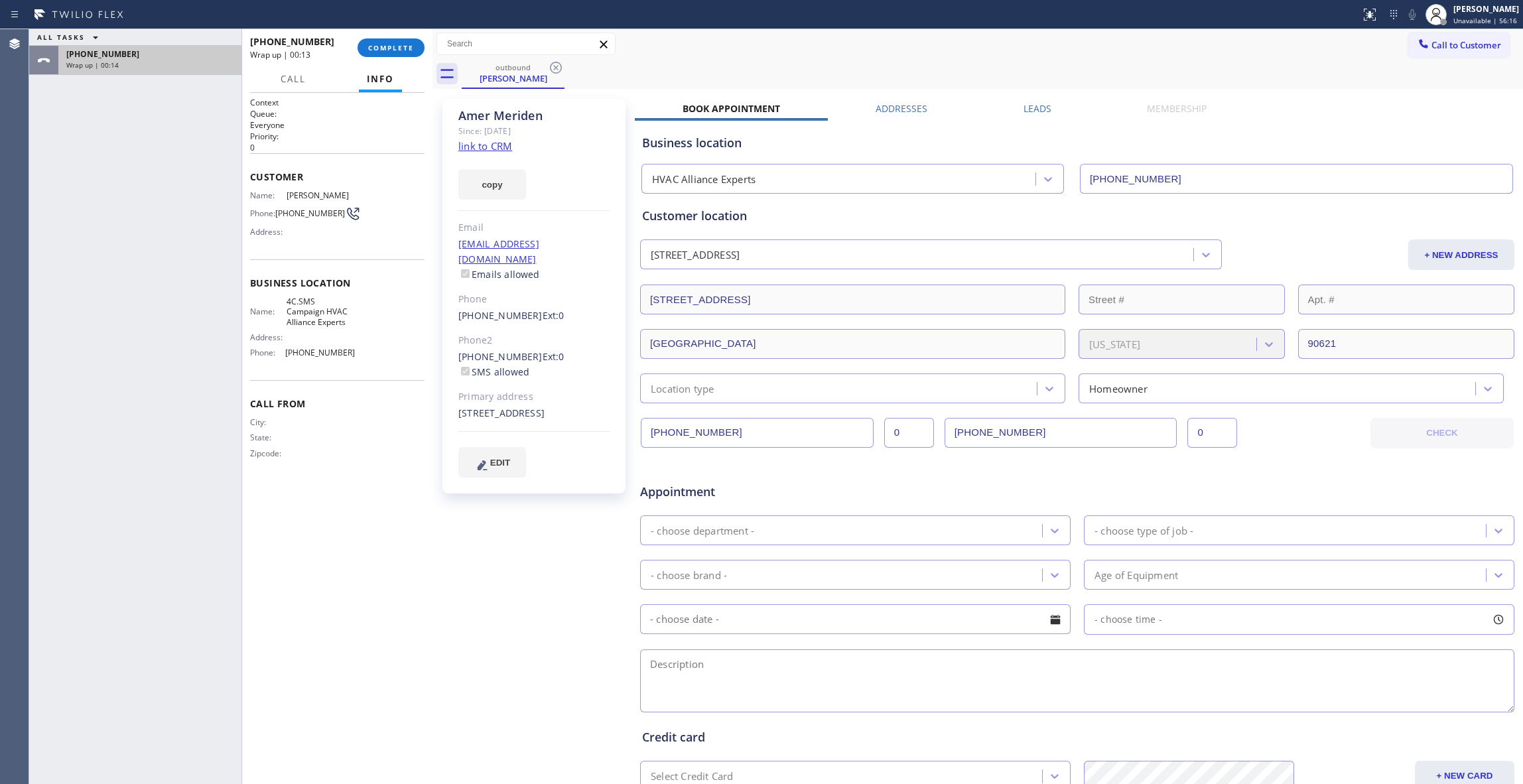
drag, startPoint x: 36, startPoint y: 114, endPoint x: 199, endPoint y: 61, distance: 171.4
click at [36, 114] on div "ALL TASKS ALL TASKS ACTIVE TASKS TASKS IN WRAP UP [PHONE_NUMBER] Wrap up | 00:14" at bounding box center [135, 406] width 212 height 754
click at [383, 49] on span "COMPLETE" at bounding box center [391, 47] width 45 height 9
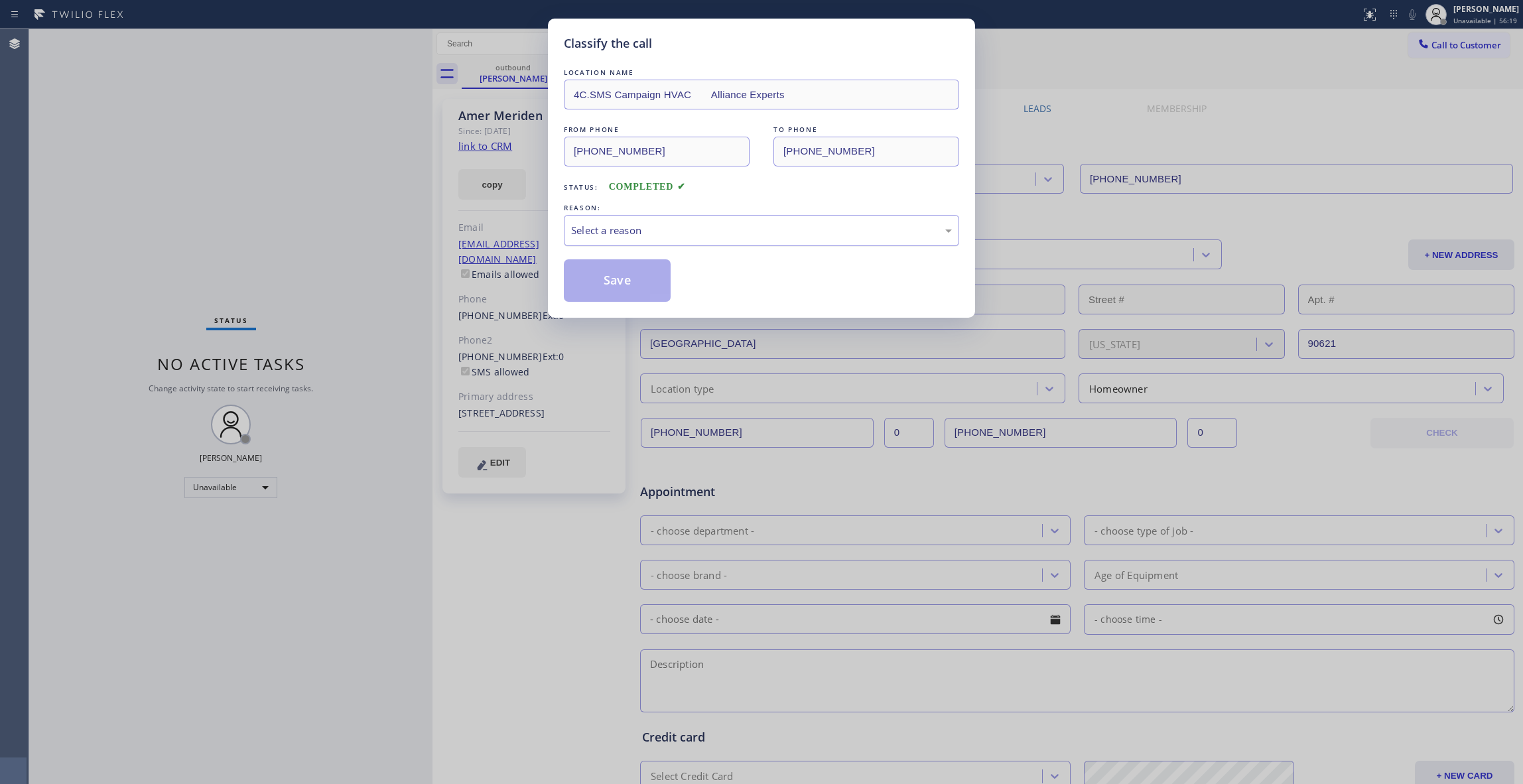
click at [649, 222] on div "Select a reason" at bounding box center [762, 231] width 396 height 32
click at [627, 280] on button "Save" at bounding box center [617, 280] width 107 height 42
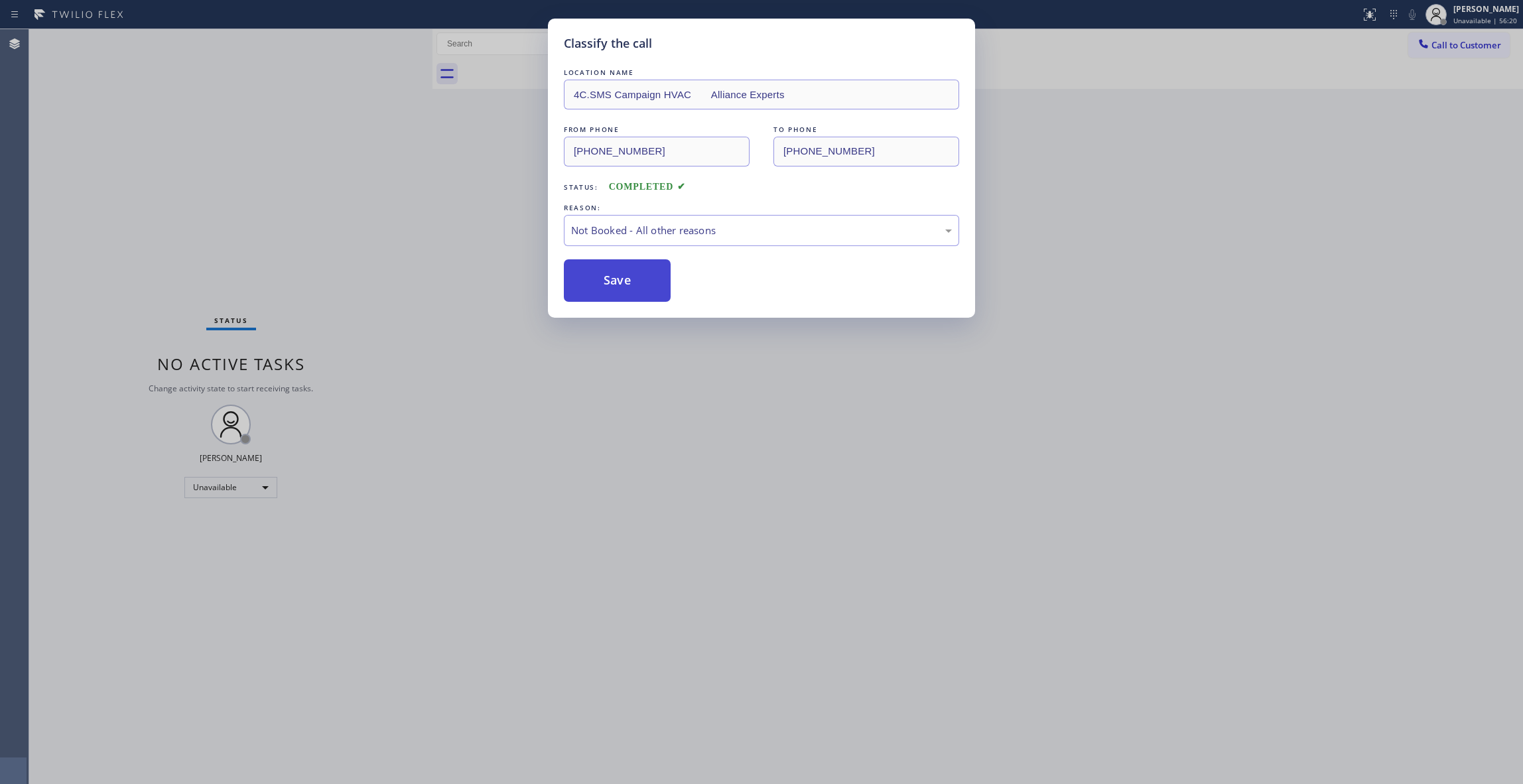
click at [627, 280] on button "Save" at bounding box center [617, 280] width 107 height 42
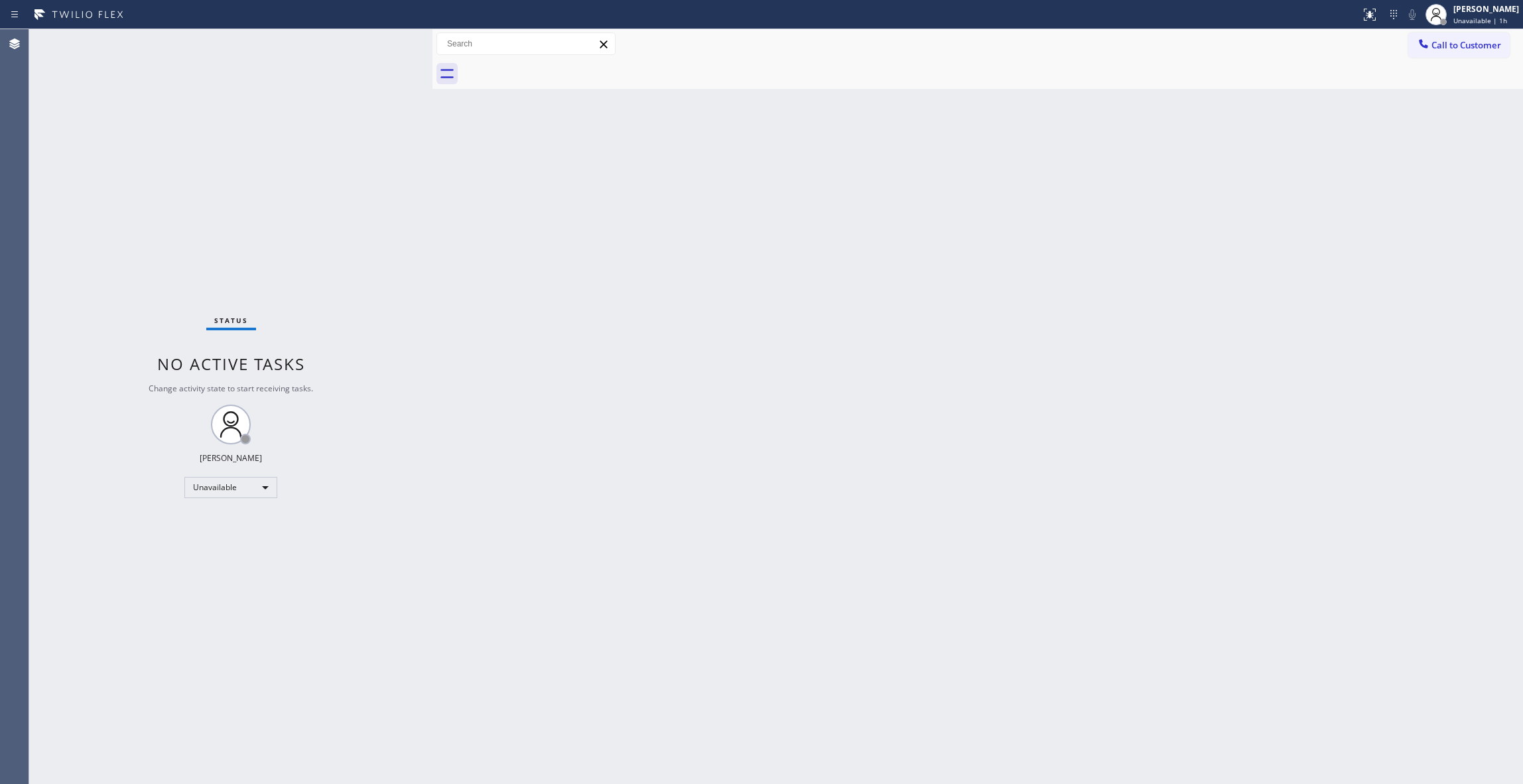
click at [282, 745] on div "Status No active tasks Change activity state to start receiving tasks. [PERSON_…" at bounding box center [231, 406] width 403 height 754
click at [1464, 36] on button "Call to Customer" at bounding box center [1459, 45] width 102 height 26
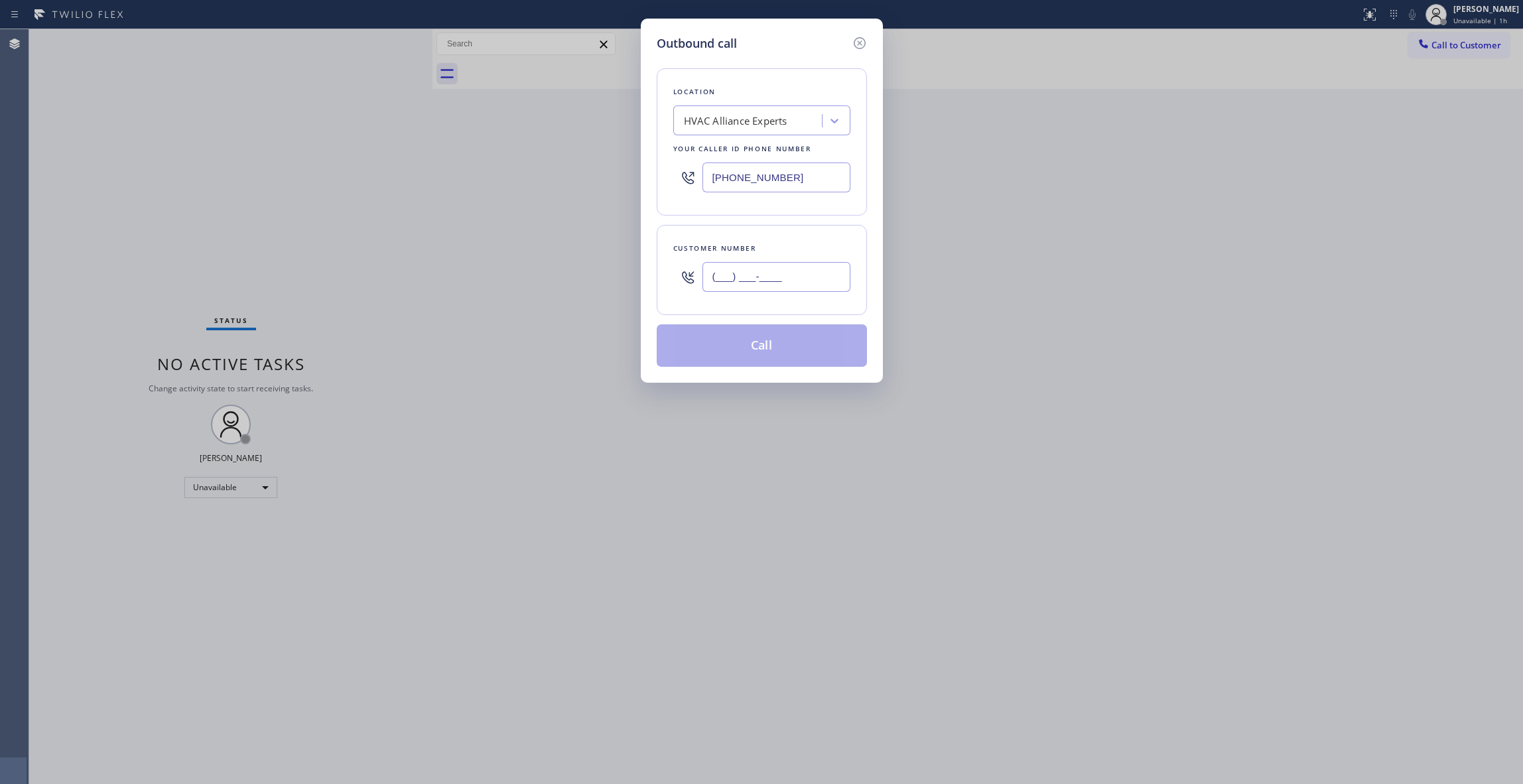
click at [749, 265] on input "(___) ___-____" at bounding box center [776, 277] width 148 height 30
type input "[PHONE_NUMBER]"
click at [815, 167] on input "[PHONE_NUMBER]" at bounding box center [776, 178] width 148 height 30
drag, startPoint x: 816, startPoint y: 173, endPoint x: 381, endPoint y: 192, distance: 435.4
click at [356, 183] on div "Outbound call Location HVAC Alliance Experts Your caller id phone number [PHONE…" at bounding box center [762, 392] width 1523 height 784
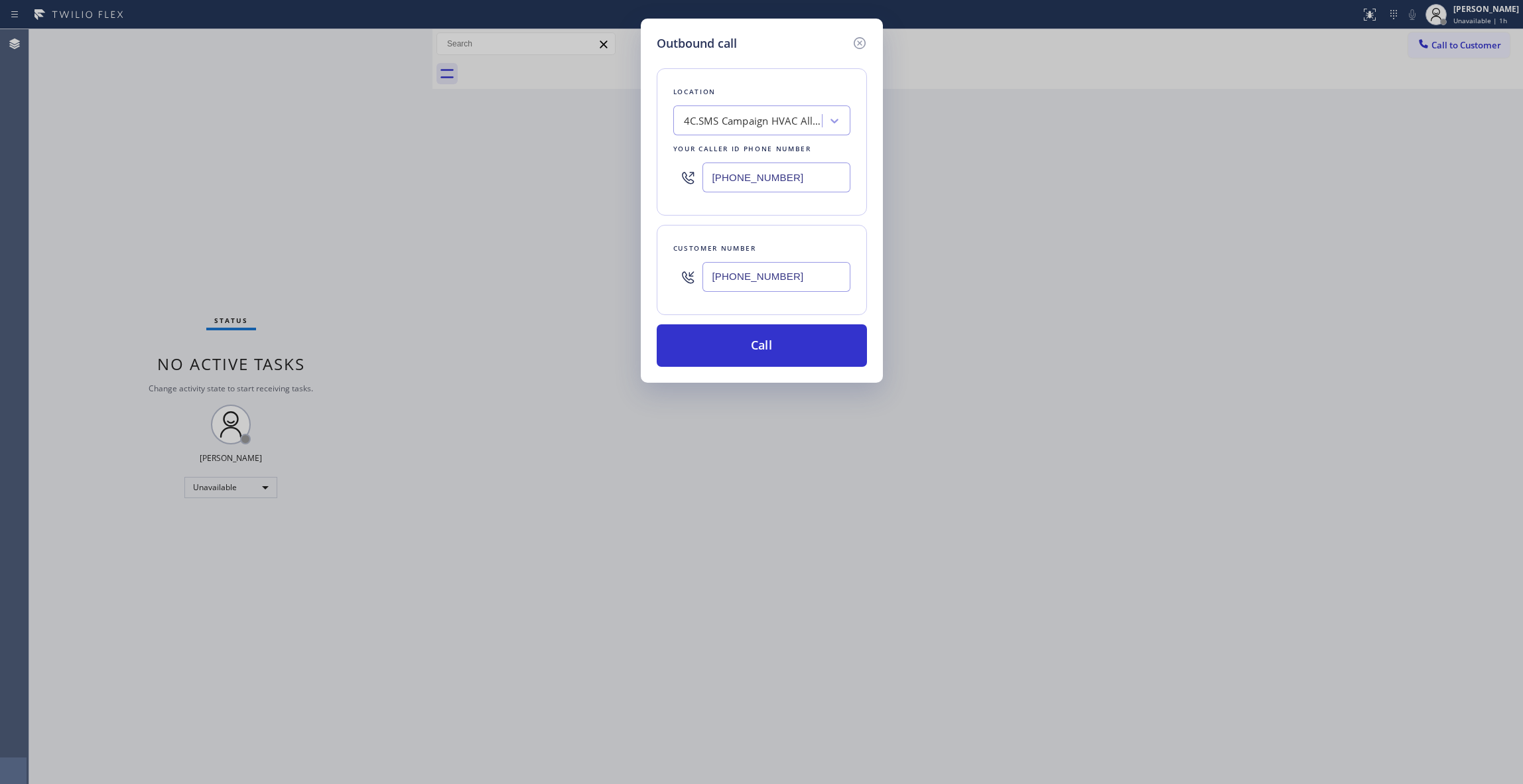
type input "[PHONE_NUMBER]"
drag, startPoint x: 805, startPoint y: 278, endPoint x: 638, endPoint y: 277, distance: 167.0
click at [638, 277] on div "Outbound call Location 4C.SMS Campaign HVAC Alliance Experts Your caller id pho…" at bounding box center [762, 392] width 1523 height 784
click at [695, 348] on button "Call" at bounding box center [762, 345] width 210 height 42
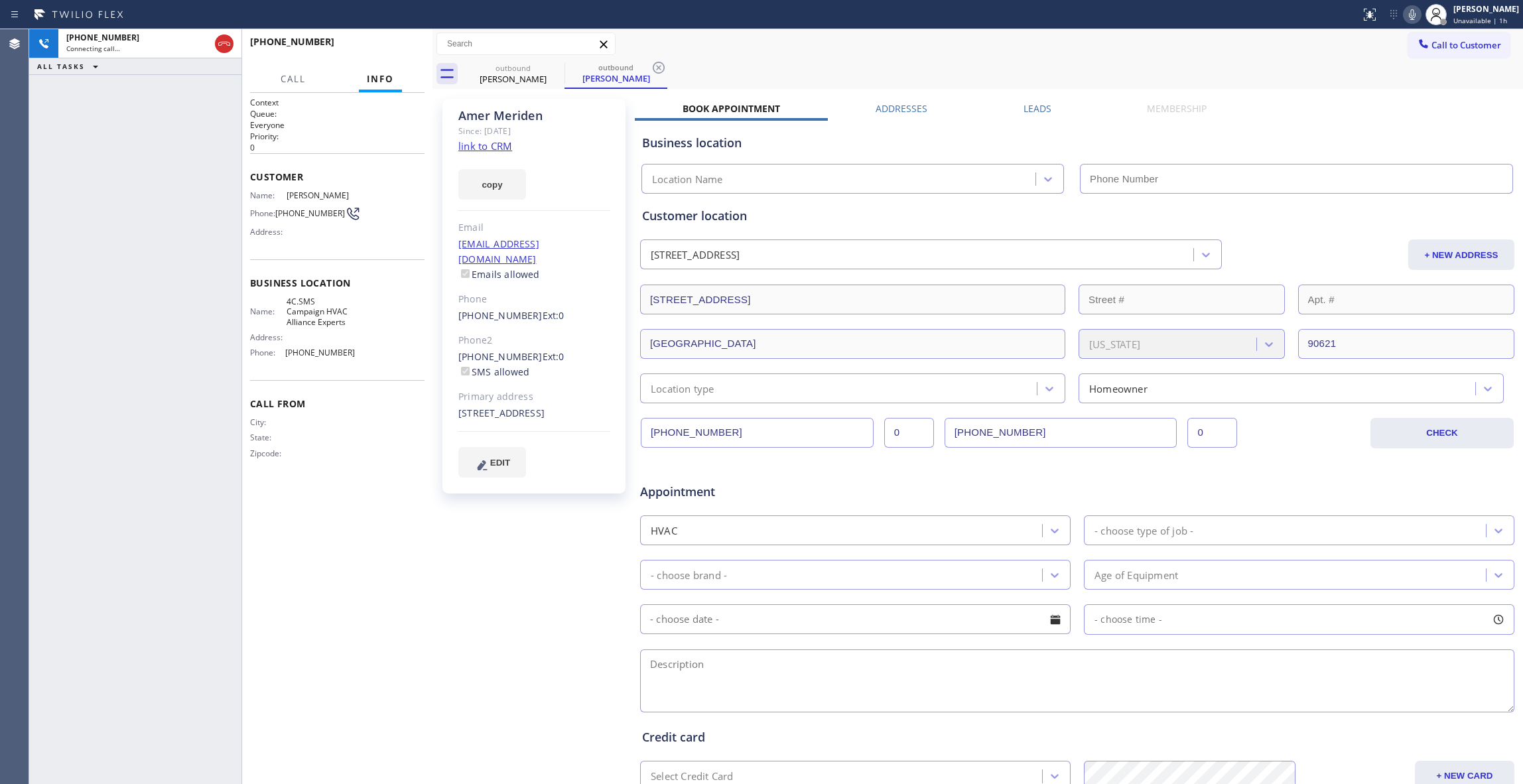
type input "[PHONE_NUMBER]"
click at [414, 40] on button "HANG UP" at bounding box center [394, 47] width 62 height 19
click at [386, 40] on button "COMPLETE" at bounding box center [391, 47] width 67 height 19
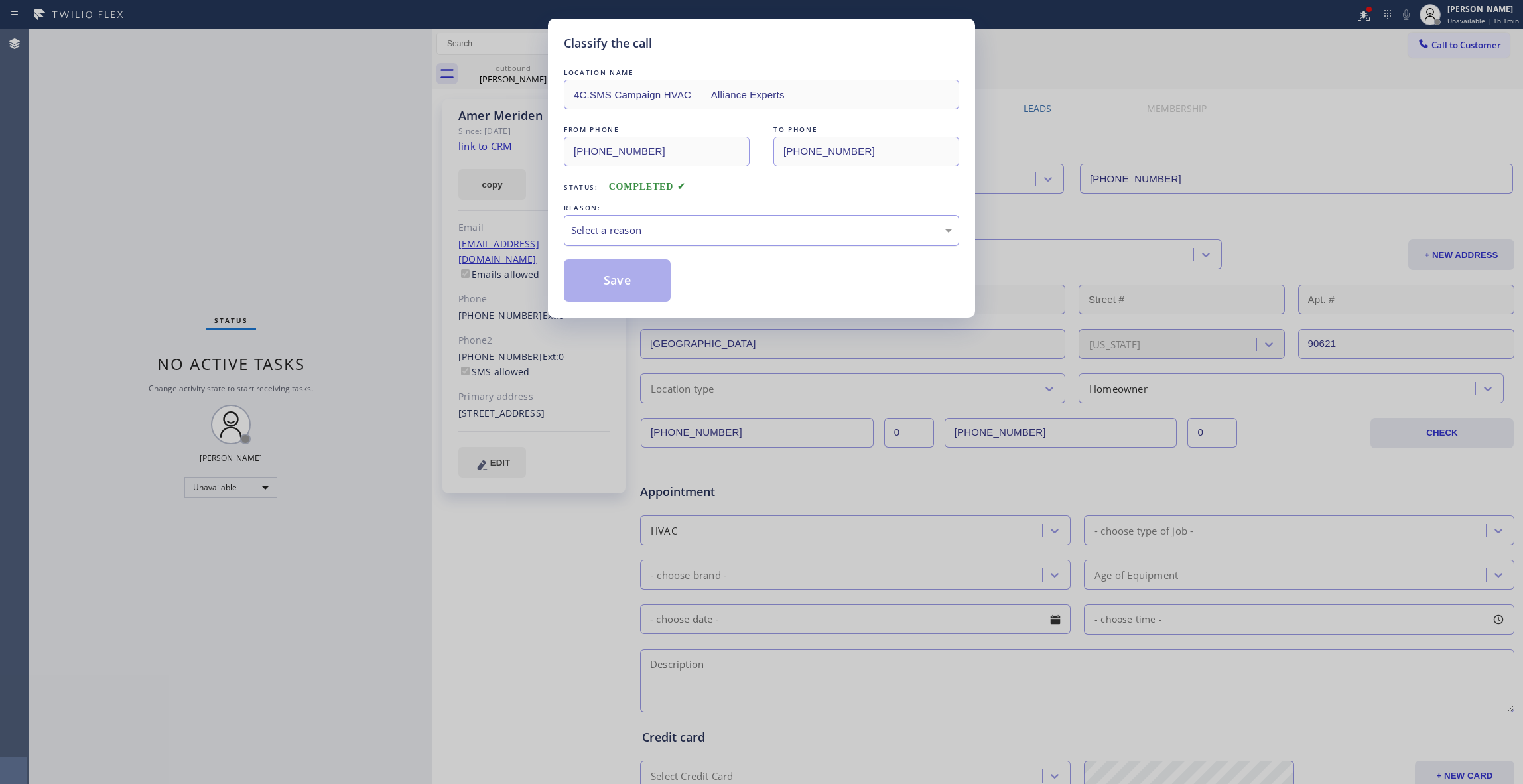
click at [645, 228] on div "Select a reason" at bounding box center [762, 230] width 381 height 15
click at [627, 285] on button "Save" at bounding box center [617, 280] width 107 height 42
drag, startPoint x: 627, startPoint y: 285, endPoint x: 670, endPoint y: 3, distance: 285.3
click at [627, 277] on button "Save" at bounding box center [617, 280] width 107 height 42
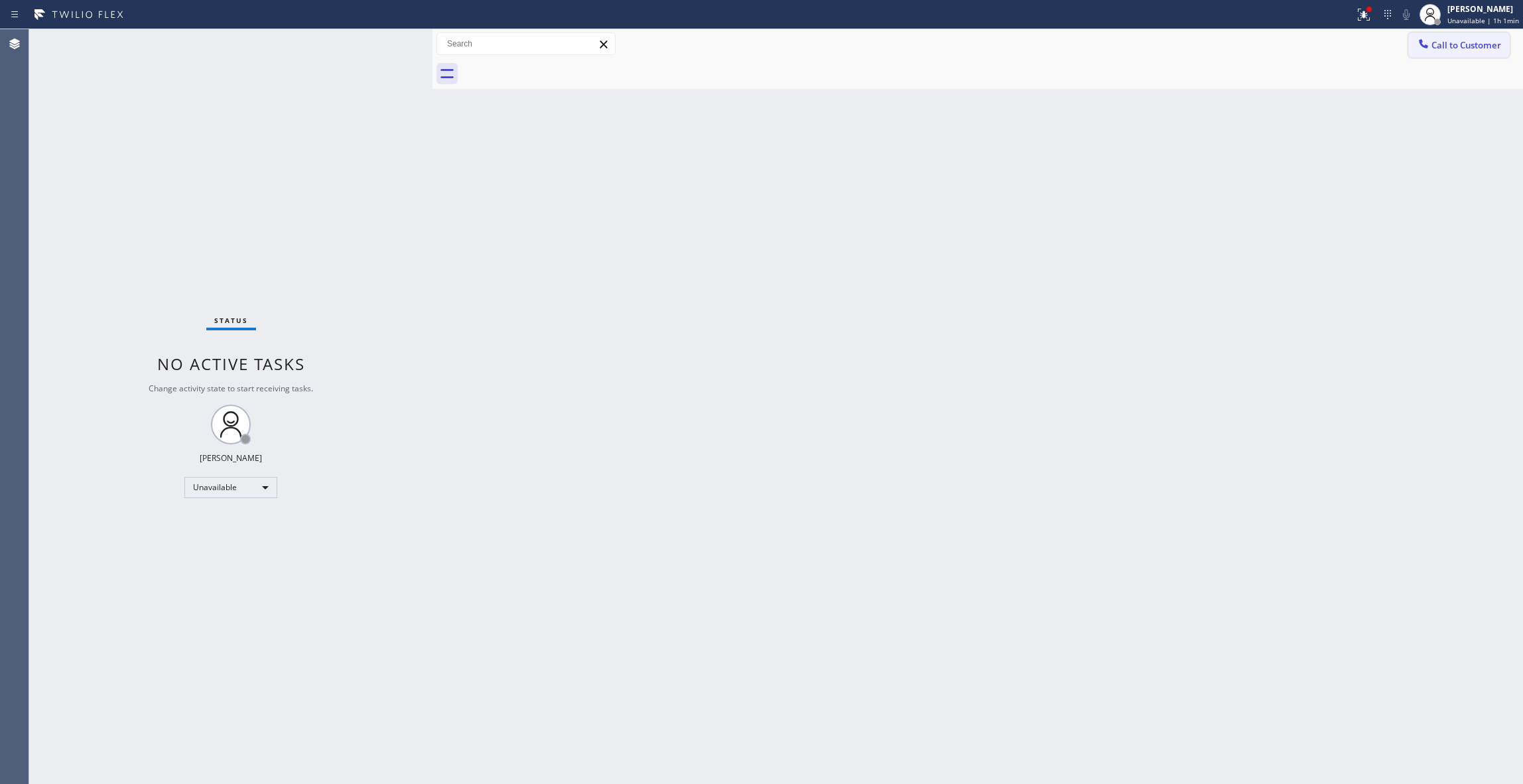
click at [1479, 42] on span "Call to Customer" at bounding box center [1466, 45] width 70 height 12
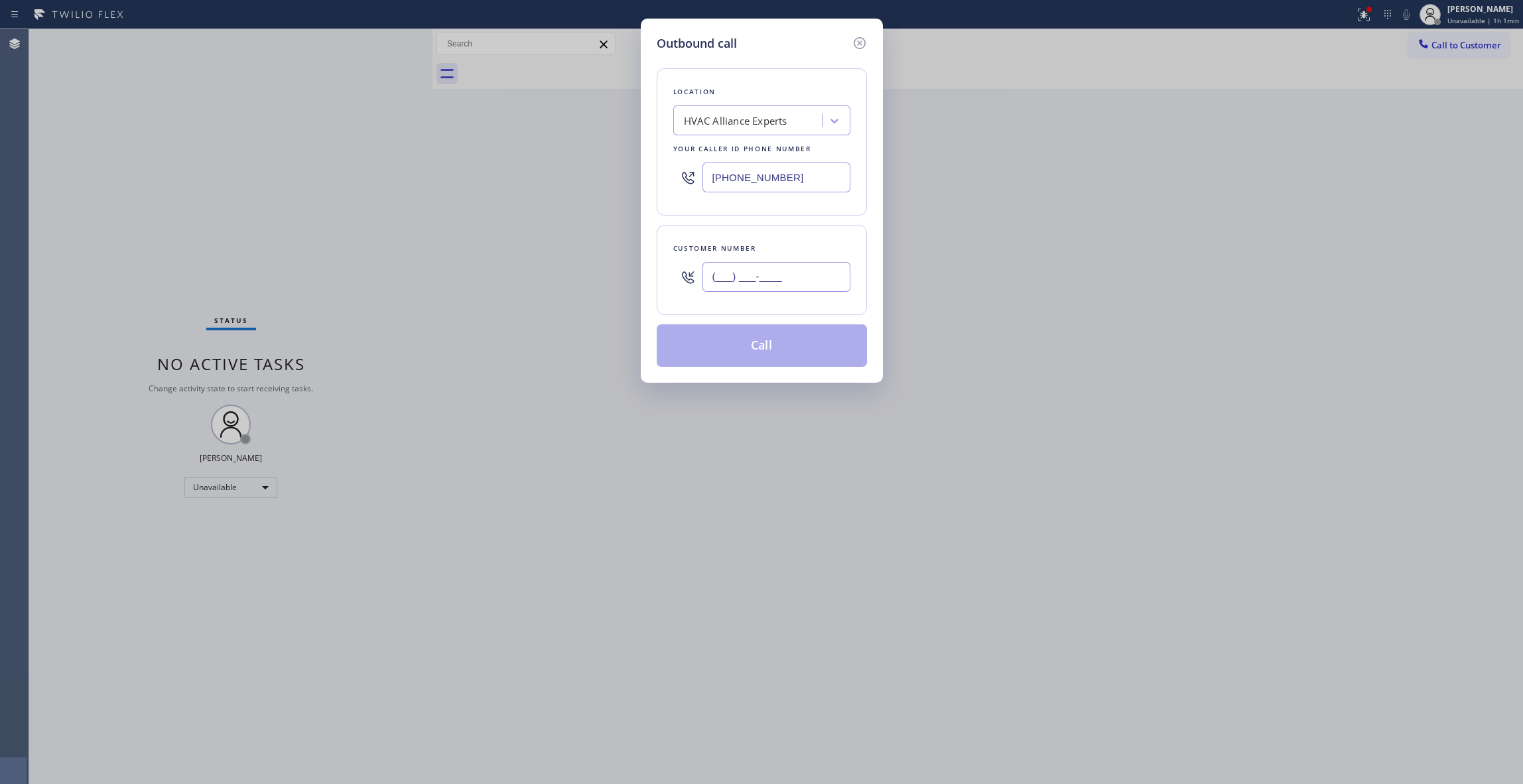
click at [755, 287] on input "(___) ___-____" at bounding box center [776, 277] width 148 height 30
type input "[PHONE_NUMBER]"
click at [778, 356] on button "Call" at bounding box center [762, 345] width 210 height 42
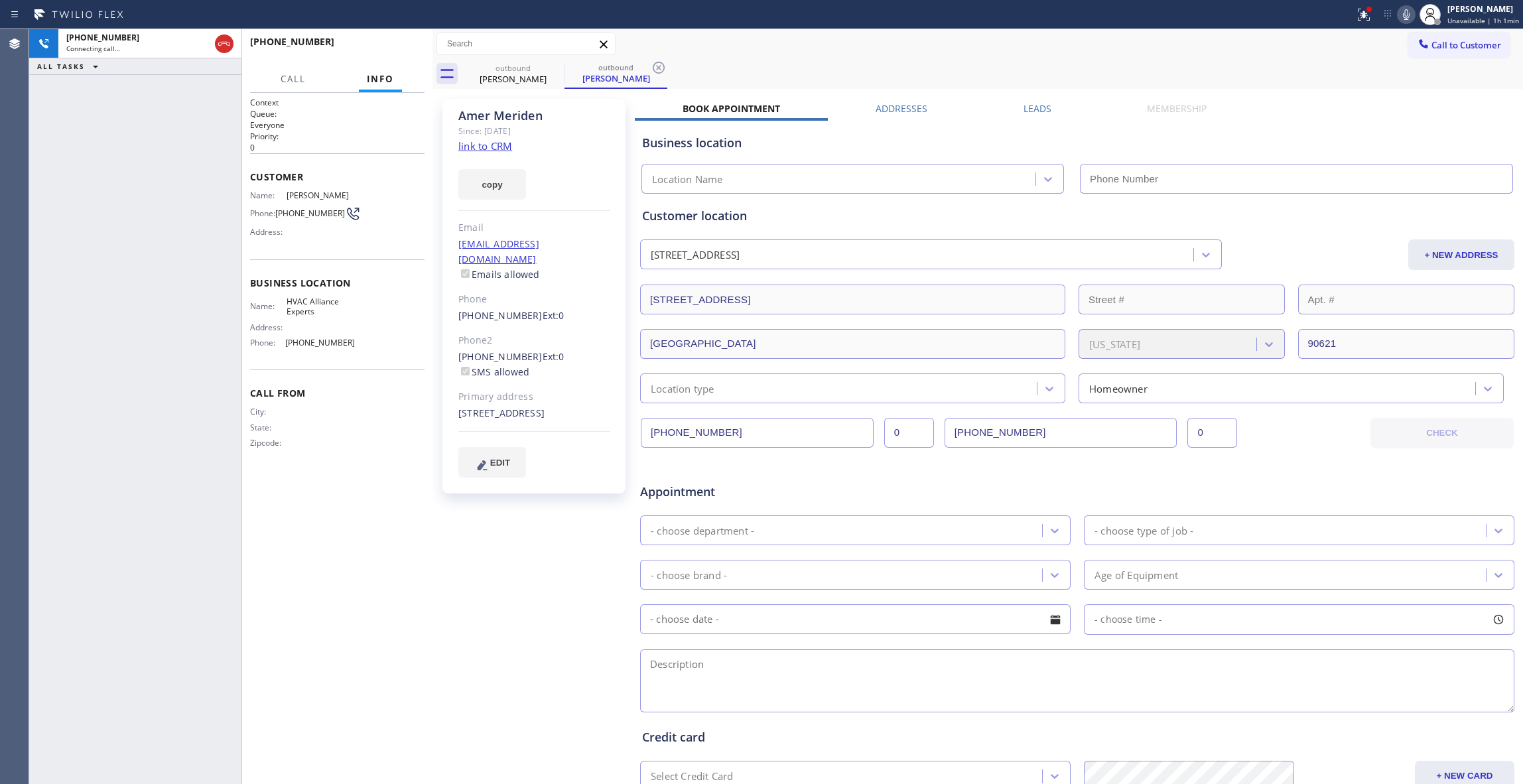
type input "[PHONE_NUMBER]"
click at [26, 587] on div "Agent Desktop" at bounding box center [14, 406] width 29 height 754
click at [408, 50] on span "HANG UP" at bounding box center [394, 47] width 40 height 9
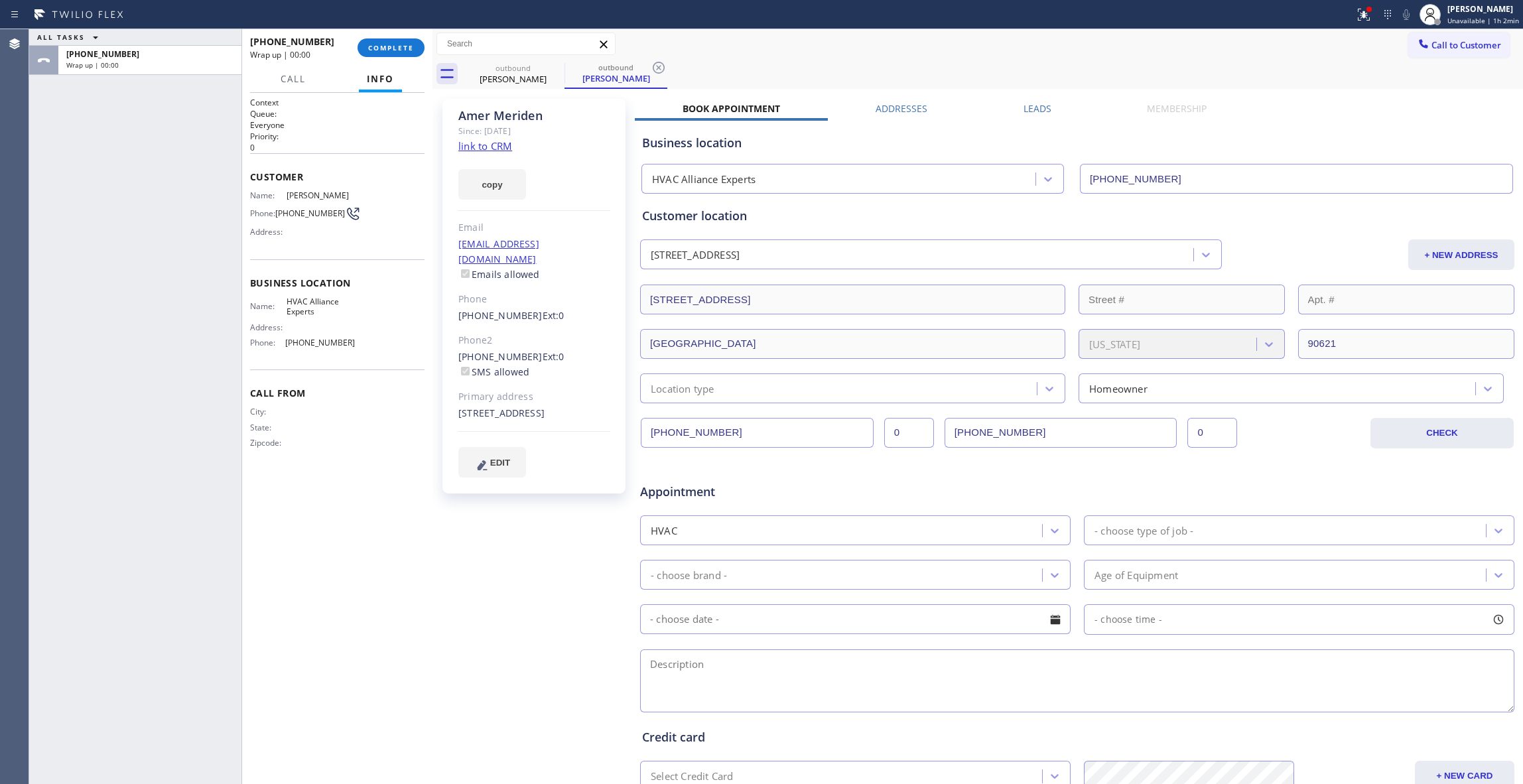
click at [382, 58] on div "[PHONE_NUMBER] Wrap up | 00:00 COMPLETE" at bounding box center [337, 47] width 175 height 35
click at [382, 47] on span "COMPLETE" at bounding box center [391, 47] width 45 height 9
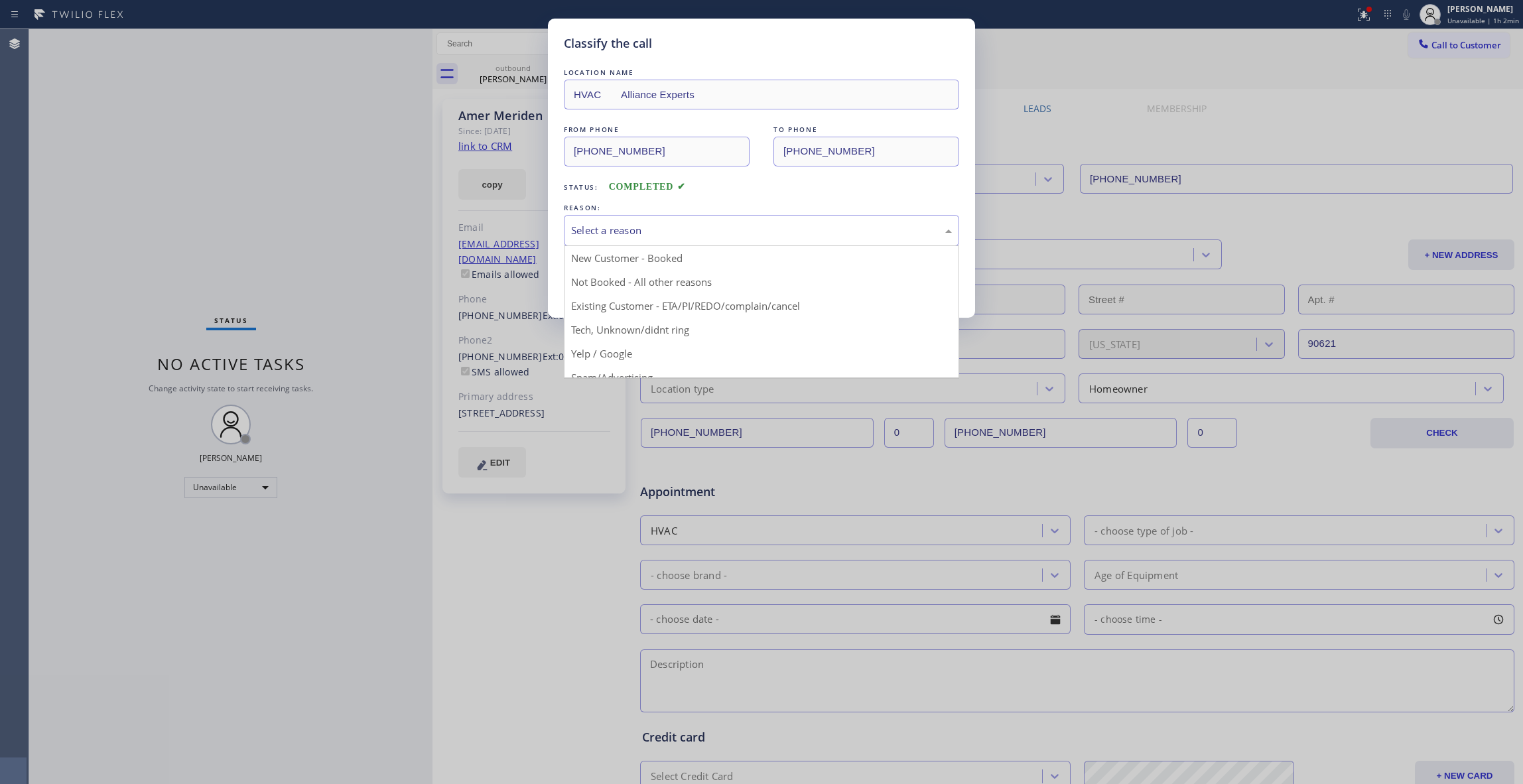
click at [578, 228] on div "Select a reason" at bounding box center [762, 230] width 381 height 15
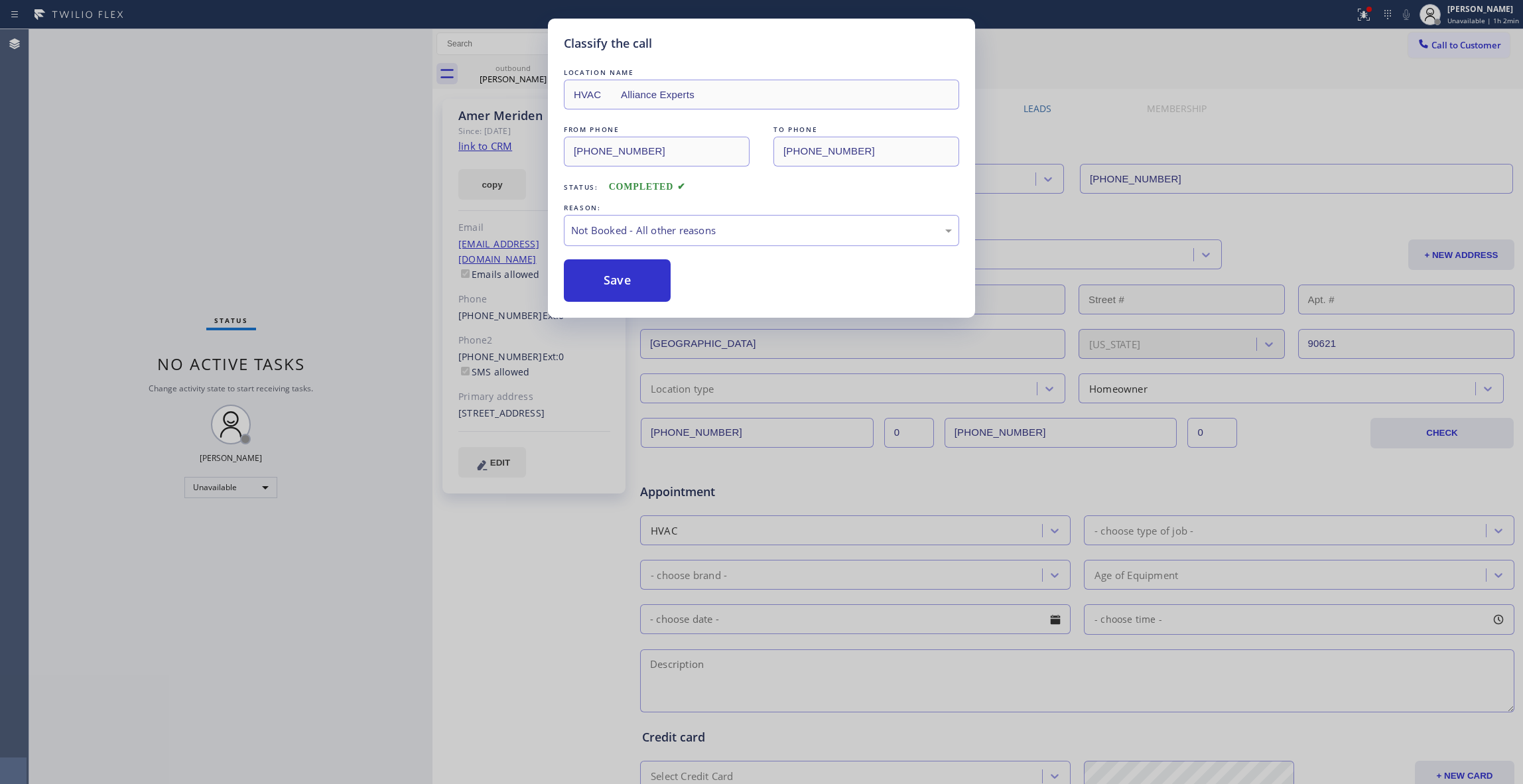
click at [611, 284] on button "Save" at bounding box center [617, 280] width 107 height 42
click at [611, 282] on button "Save" at bounding box center [617, 280] width 107 height 42
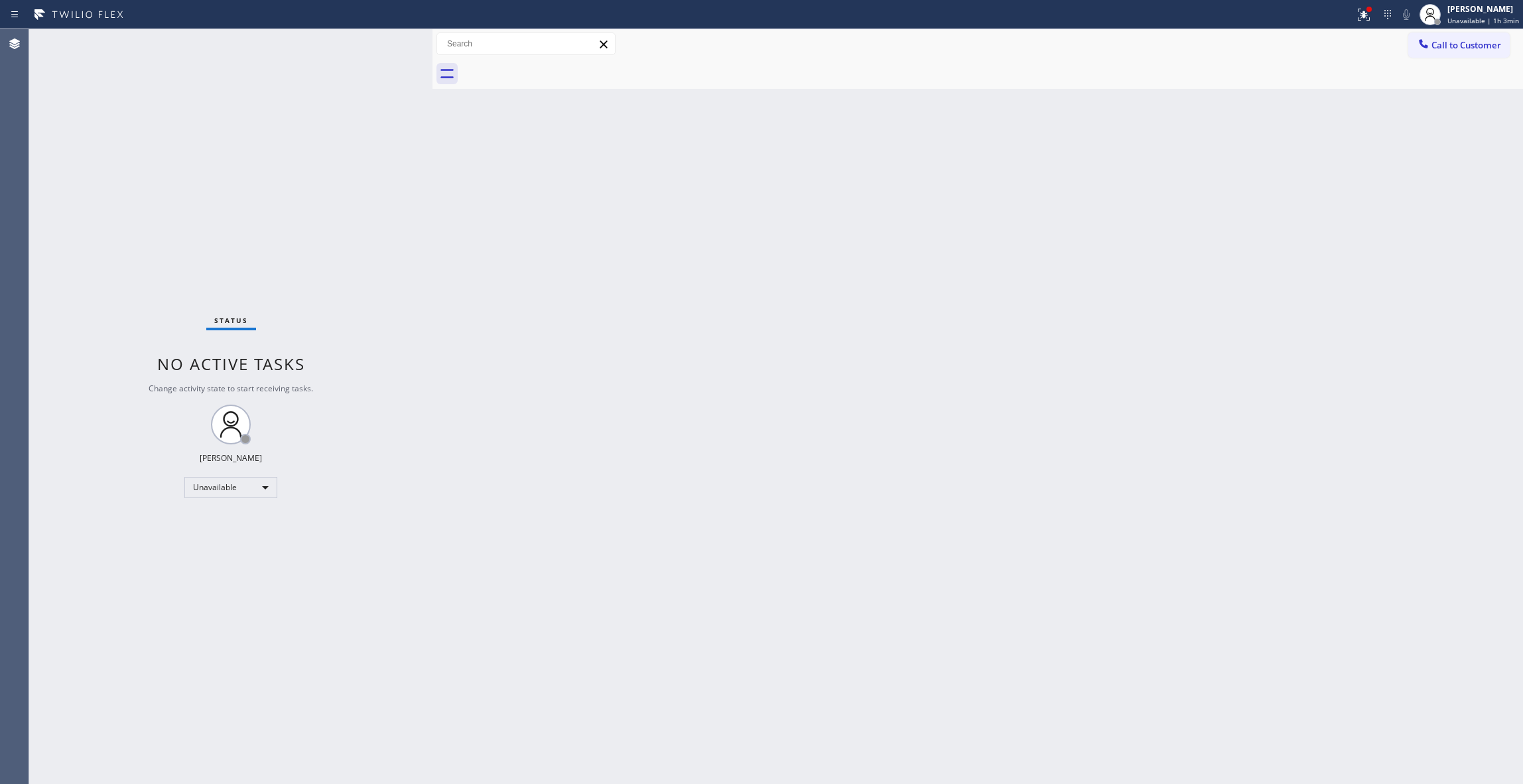
click at [222, 216] on div "Status No active tasks Change activity state to start receiving tasks. [PERSON_…" at bounding box center [231, 406] width 403 height 754
click at [117, 279] on div "Status No active tasks Change activity state to start receiving tasks. [PERSON_…" at bounding box center [231, 406] width 403 height 754
click at [1446, 45] on span "Call to Customer" at bounding box center [1466, 45] width 70 height 12
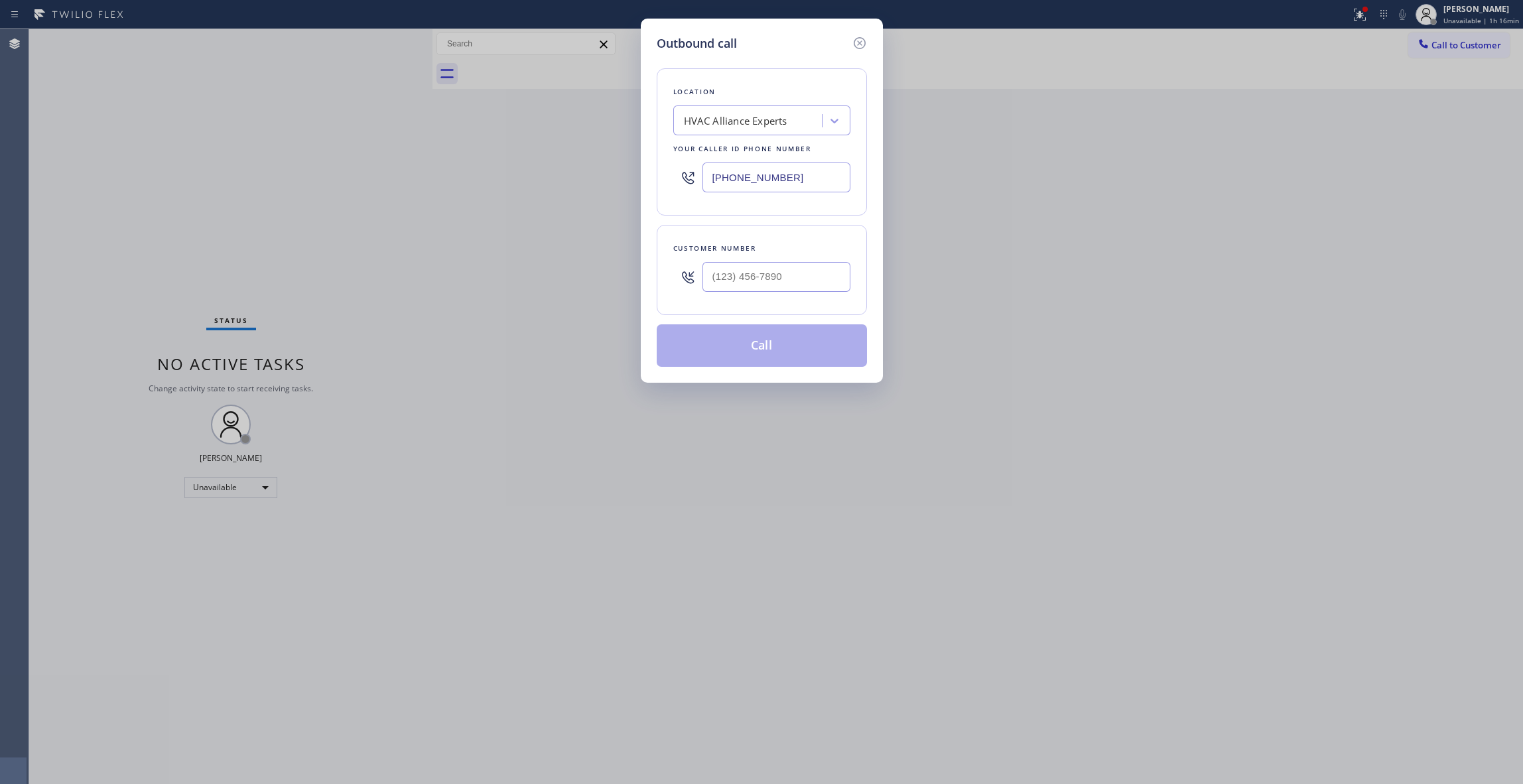
drag, startPoint x: 378, startPoint y: 105, endPoint x: 308, endPoint y: 100, distance: 70.2
click at [305, 105] on div "Outbound call Location HVAC Alliance Experts Your caller id phone number [PHONE…" at bounding box center [762, 392] width 1523 height 784
type input "[PHONE_NUMBER]"
click at [751, 266] on input "(___) ___-____" at bounding box center [776, 277] width 148 height 30
type input "[PHONE_NUMBER]"
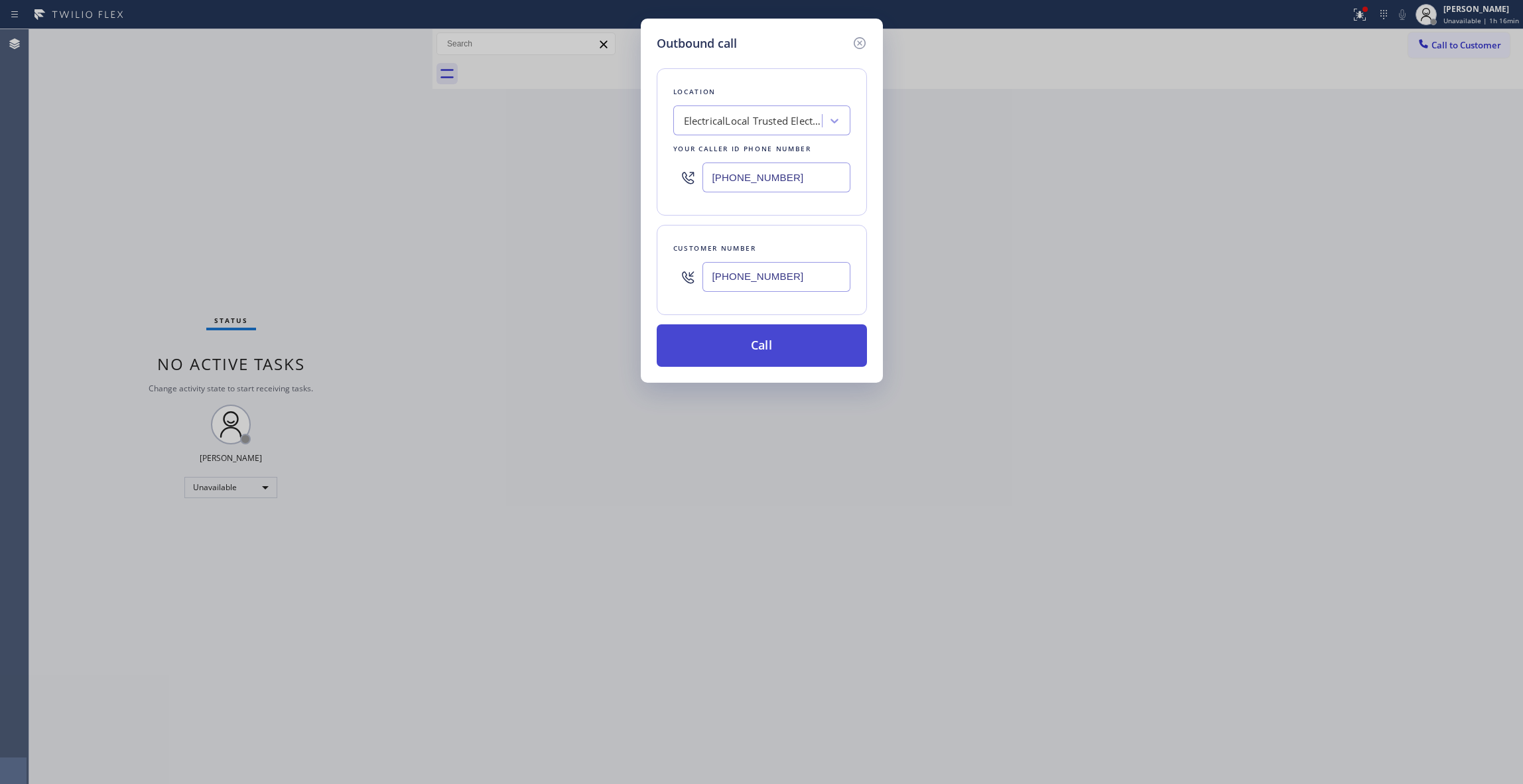
click at [759, 354] on button "Call" at bounding box center [762, 345] width 210 height 42
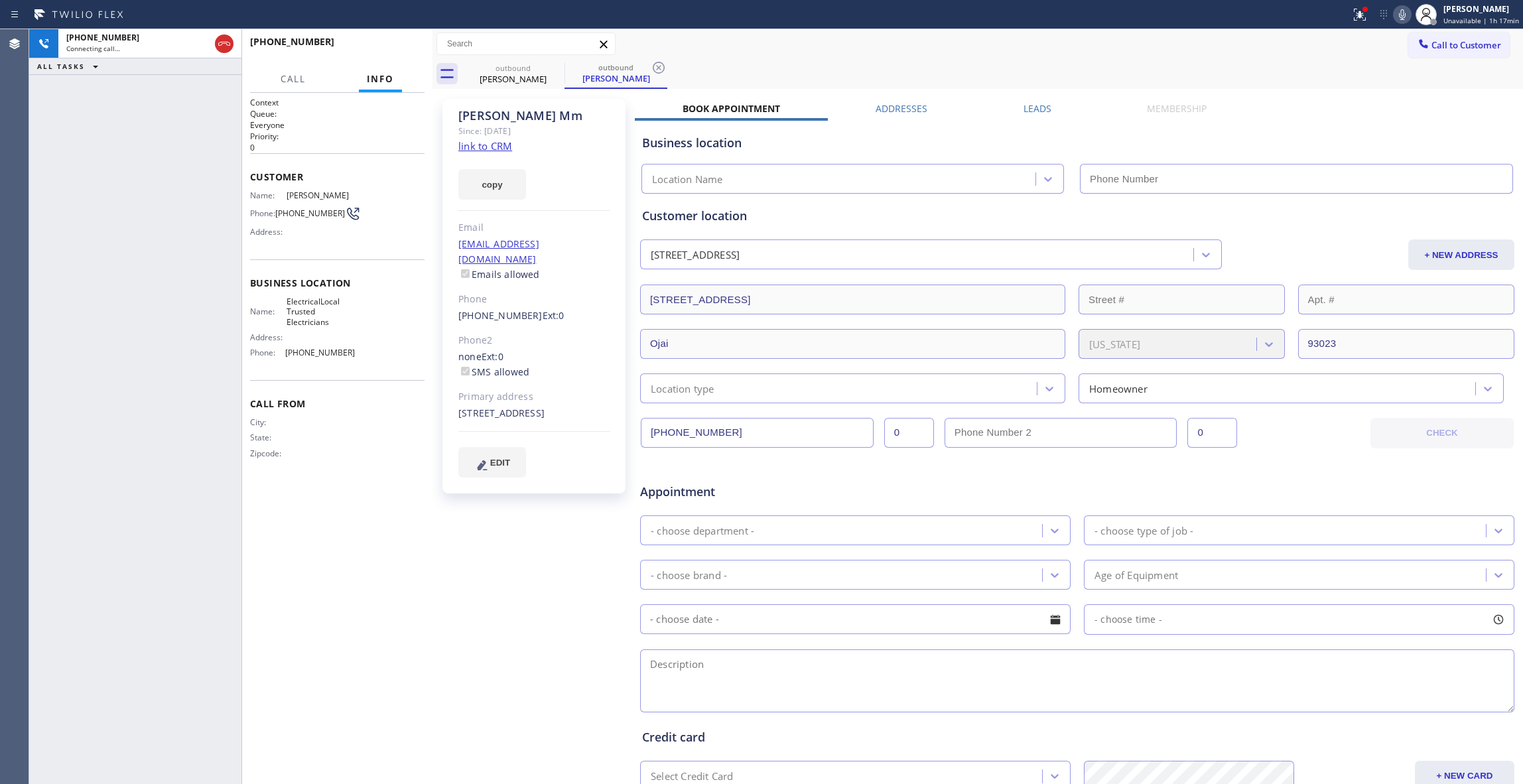
type input "[PHONE_NUMBER]"
click at [391, 31] on div "[PHONE_NUMBER] Live | 00:11 HANG UP" at bounding box center [337, 47] width 175 height 35
click at [396, 48] on span "HANG UP" at bounding box center [394, 47] width 40 height 9
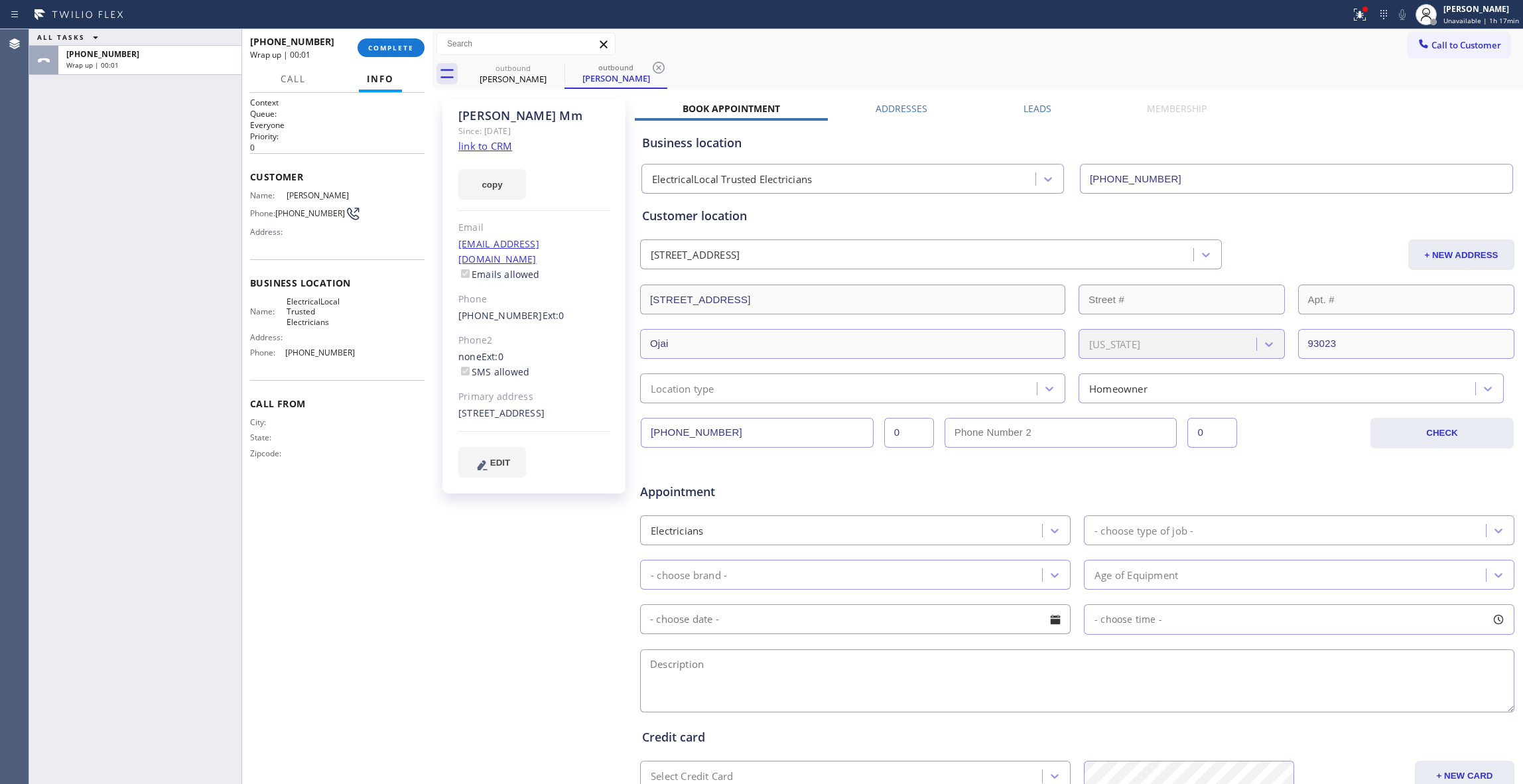
click at [301, 213] on span "[PHONE_NUMBER]" at bounding box center [310, 213] width 70 height 10
copy div "[PHONE_NUMBER]"
click at [378, 40] on button "COMPLETE" at bounding box center [391, 47] width 67 height 19
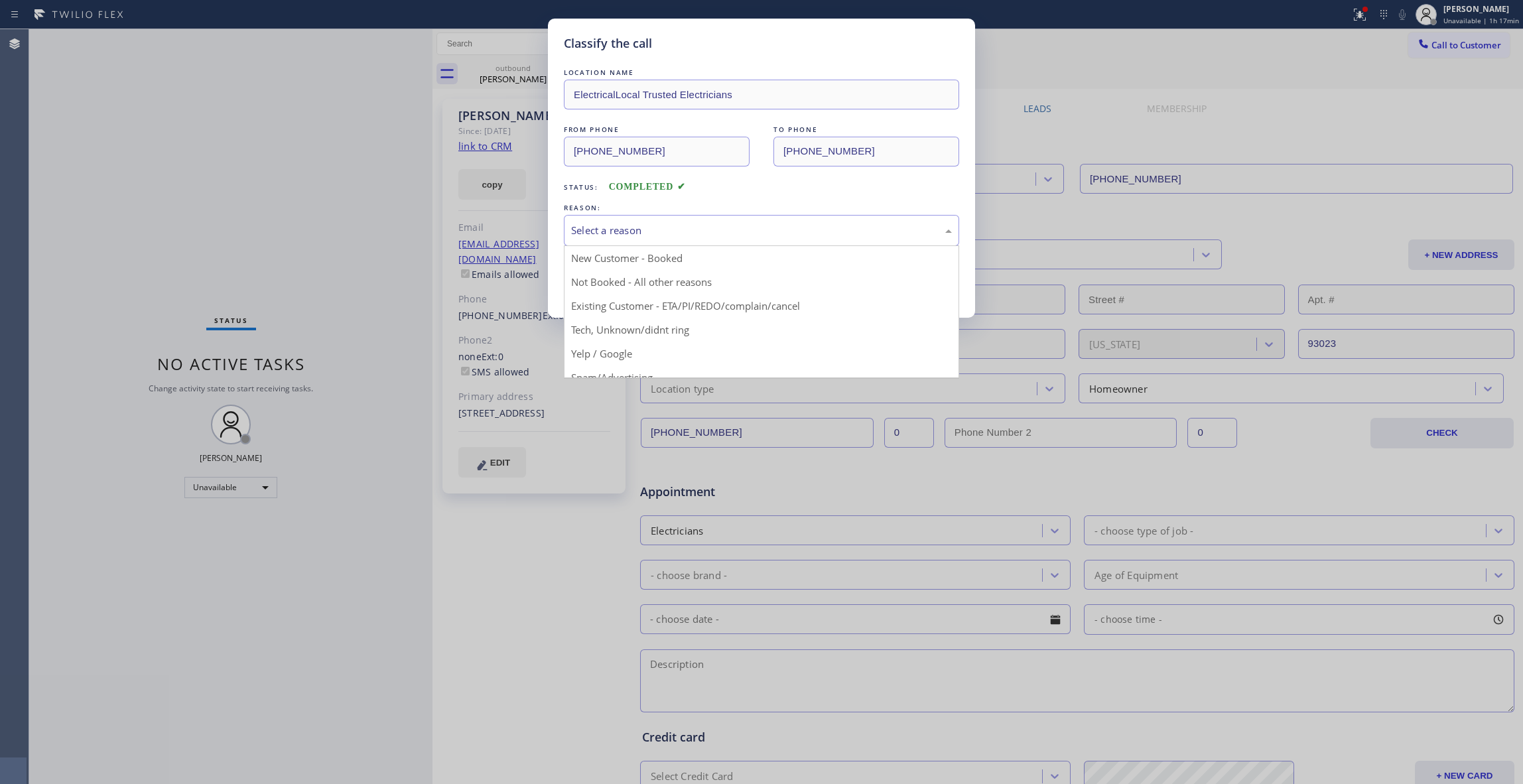
click at [626, 231] on div "Select a reason" at bounding box center [762, 230] width 381 height 15
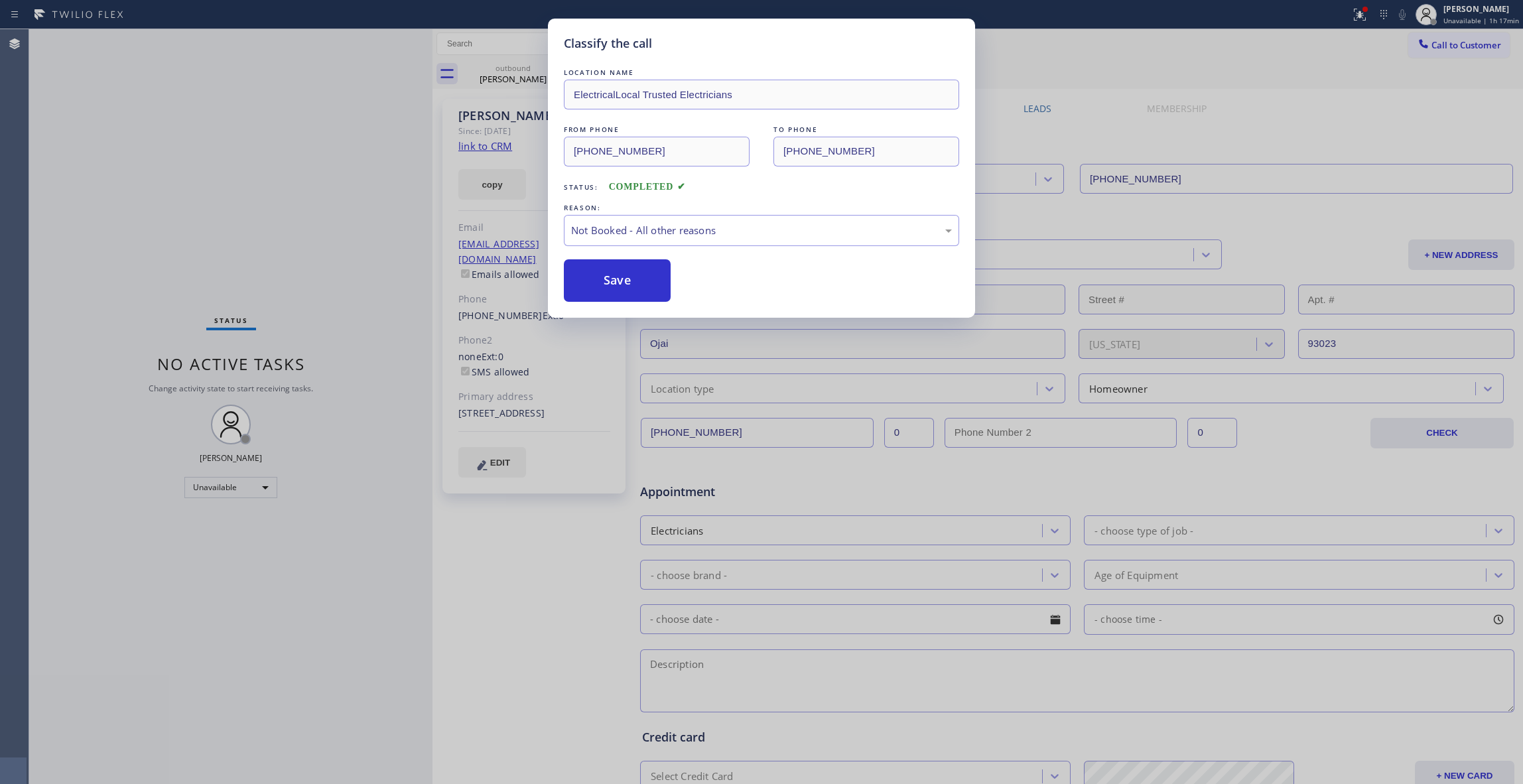
click at [608, 277] on button "Save" at bounding box center [617, 280] width 107 height 42
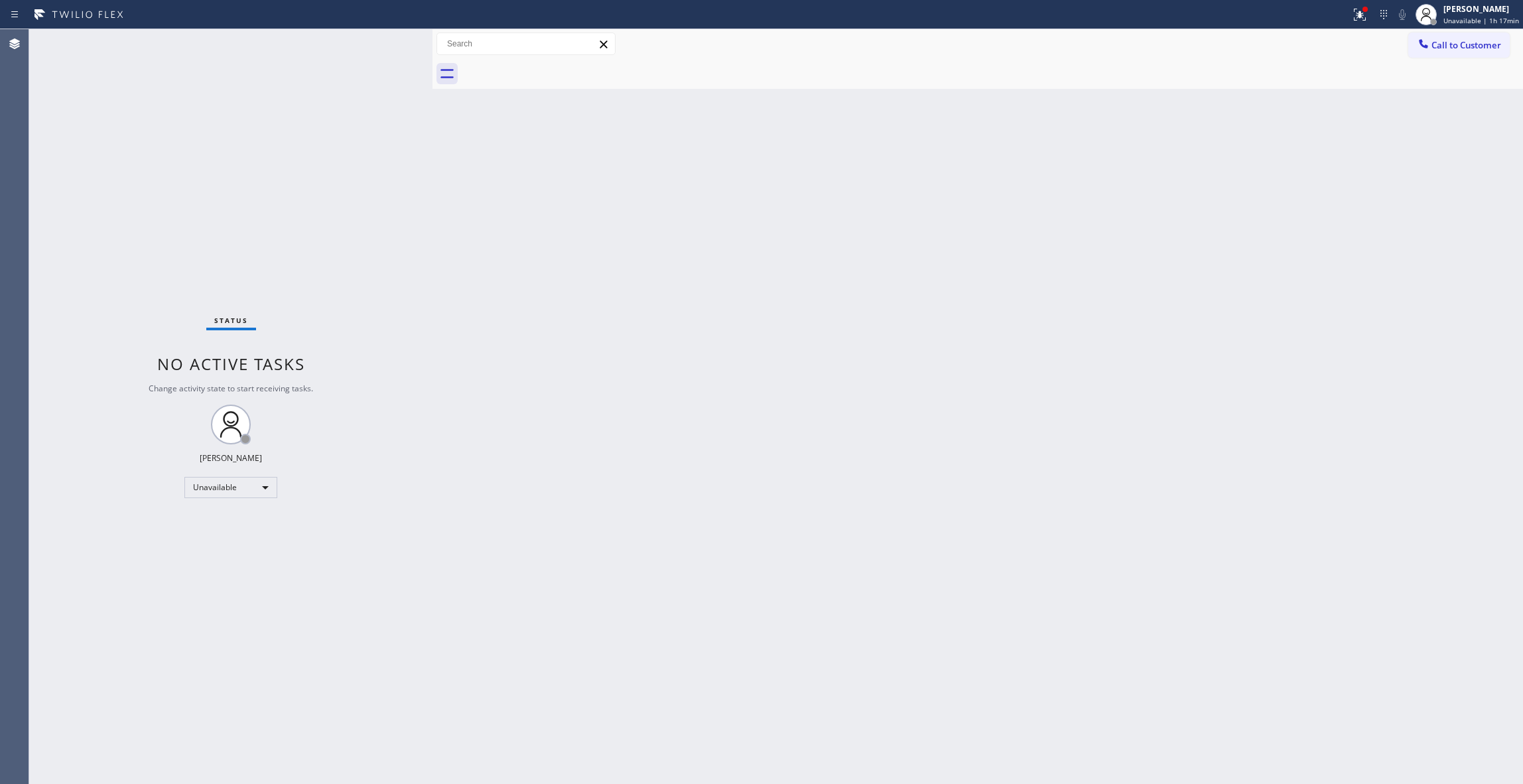
click at [1460, 42] on span "Call to Customer" at bounding box center [1466, 45] width 70 height 12
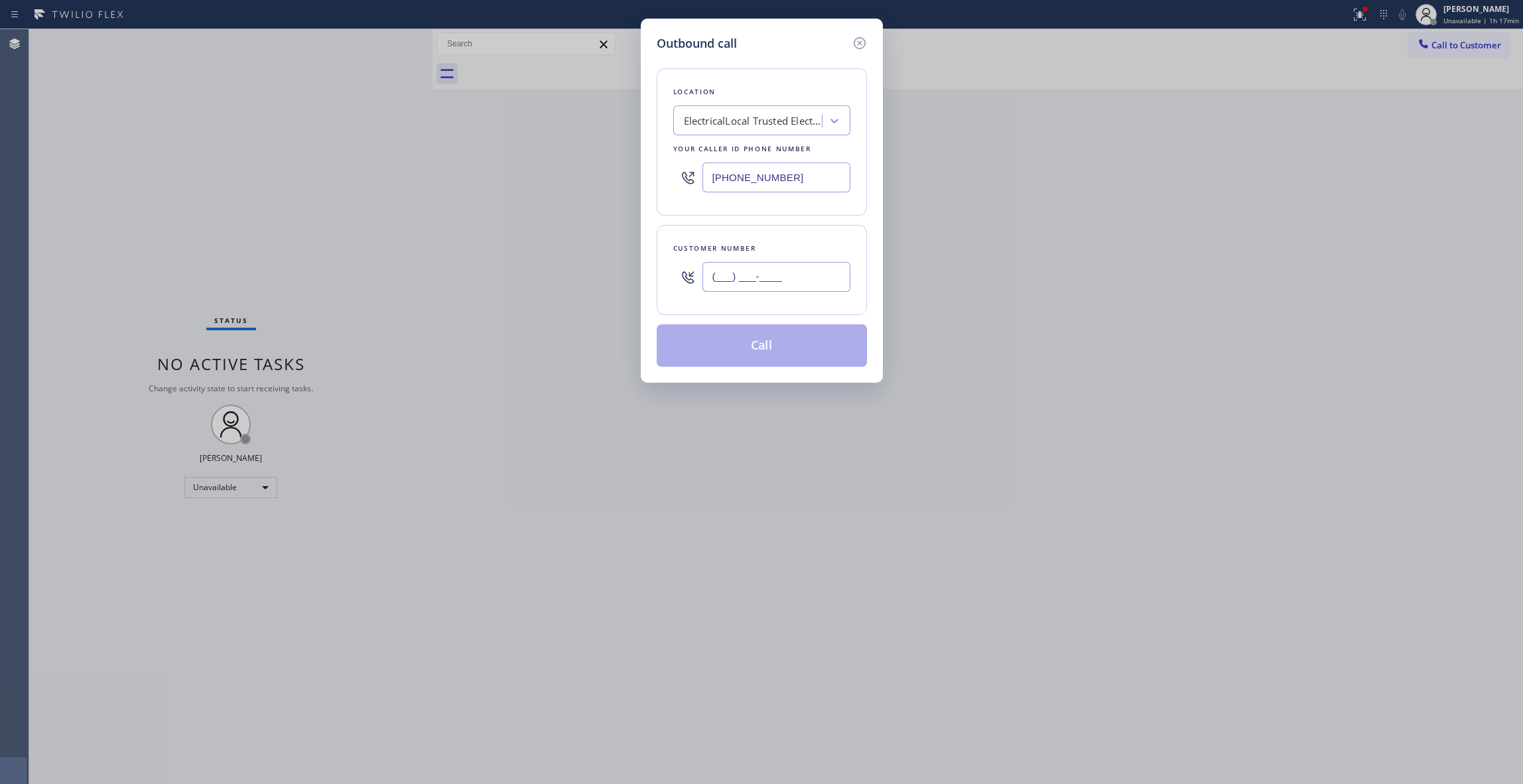
click at [736, 290] on input "(___) ___-____" at bounding box center [776, 277] width 148 height 30
type input "[PHONE_NUMBER]"
click at [799, 353] on button "Call" at bounding box center [762, 345] width 210 height 42
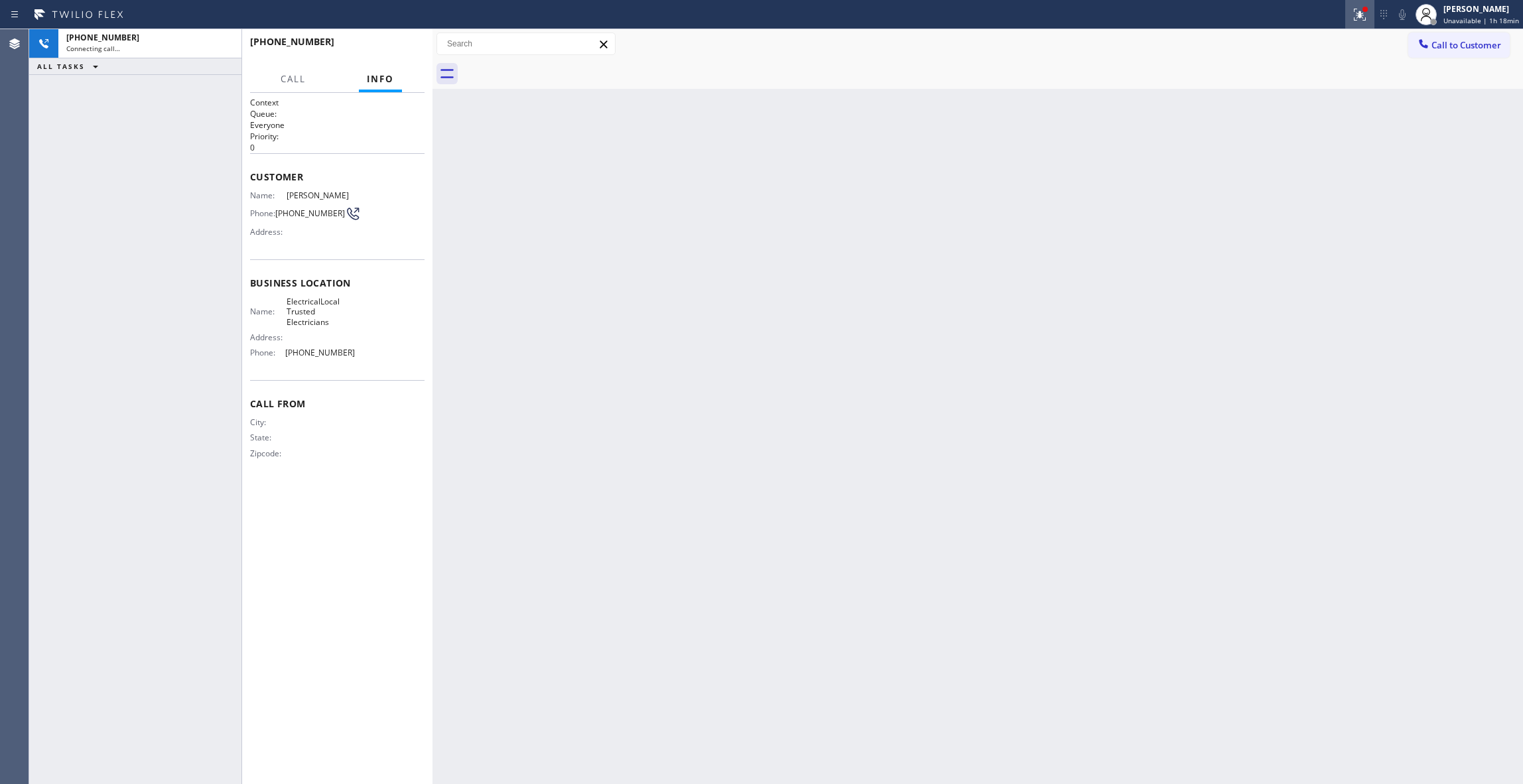
click at [1354, 16] on icon at bounding box center [1358, 13] width 8 height 9
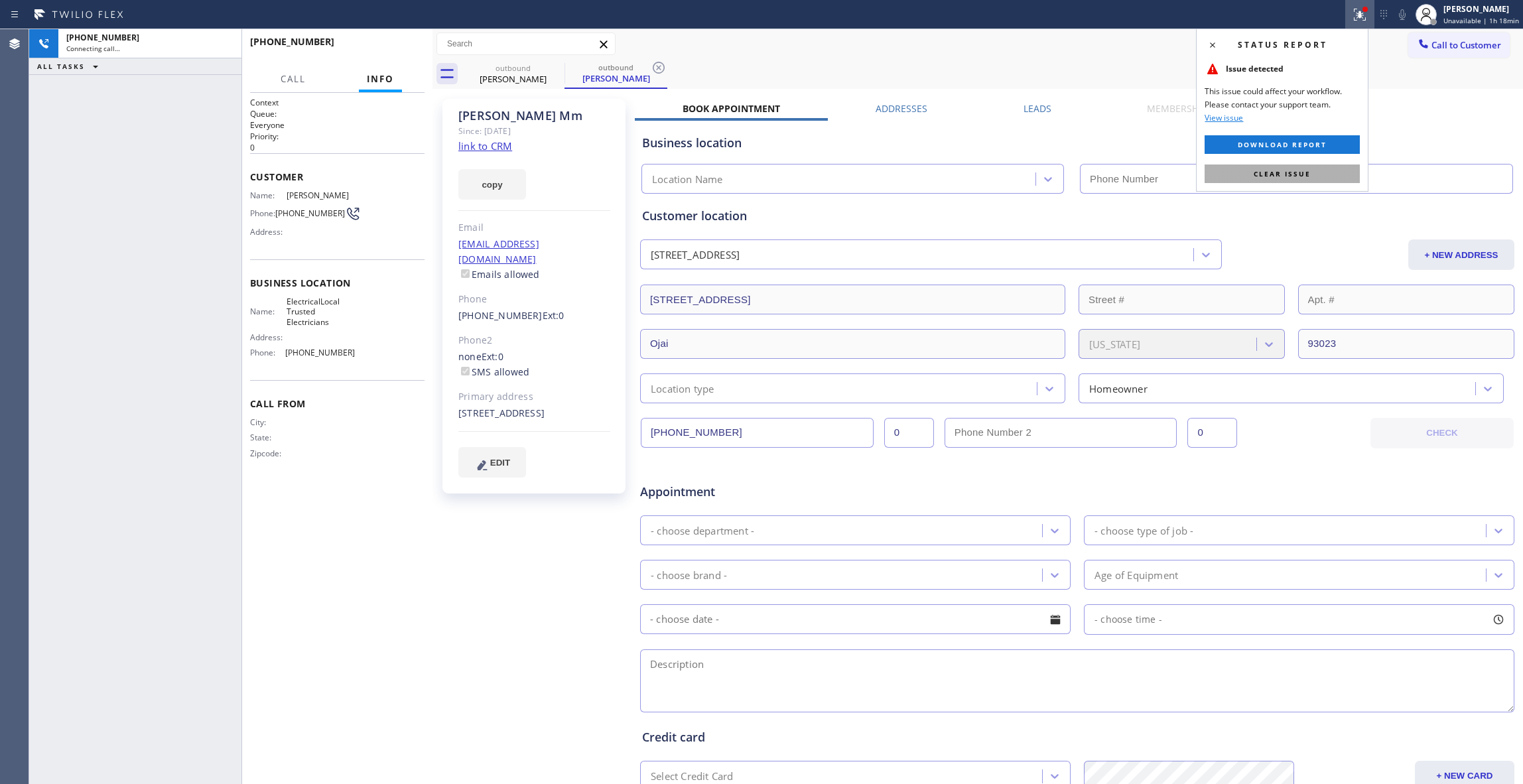
click at [1275, 173] on span "Clear issue" at bounding box center [1282, 173] width 57 height 9
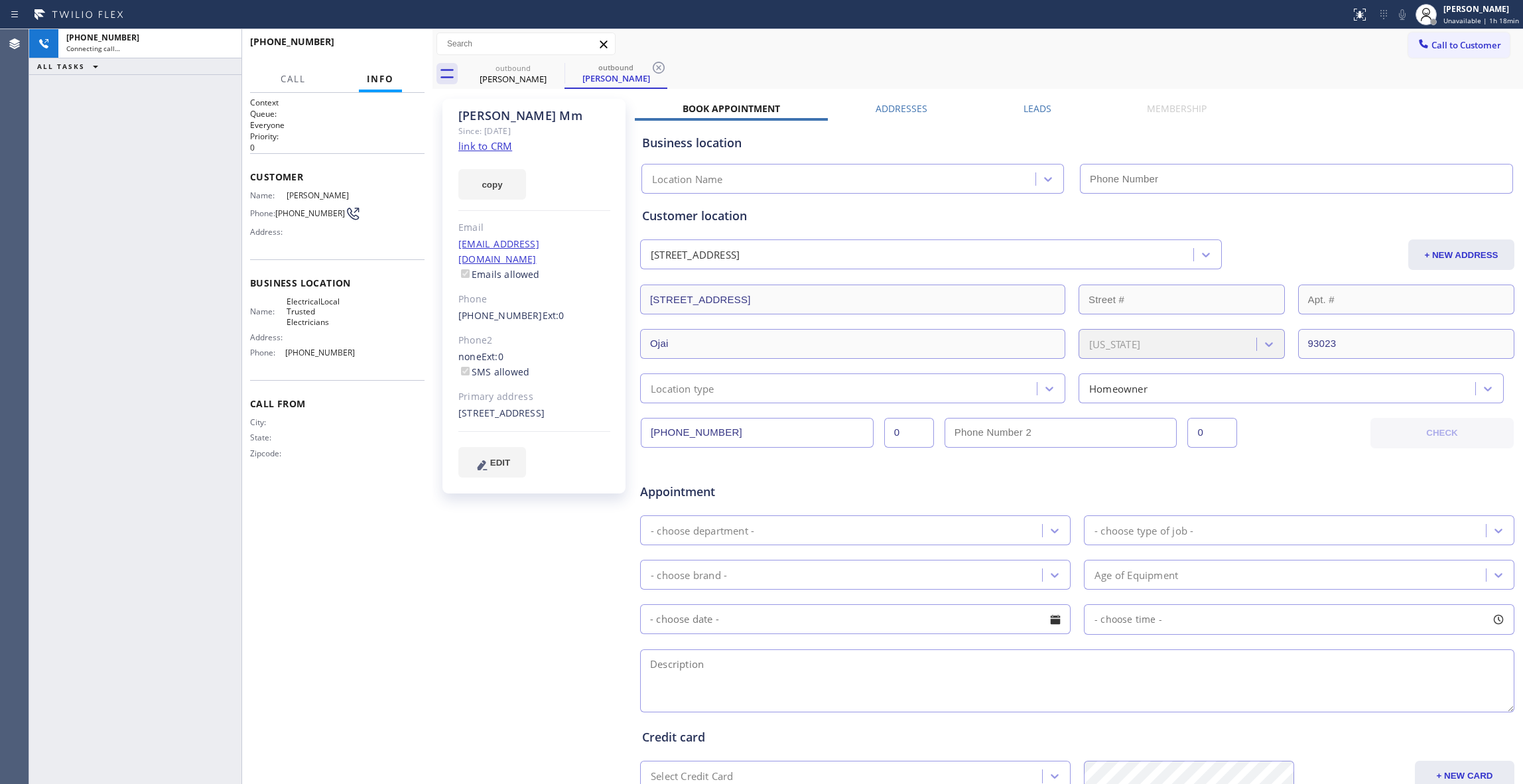
type input "[PHONE_NUMBER]"
click at [657, 72] on icon at bounding box center [659, 68] width 16 height 16
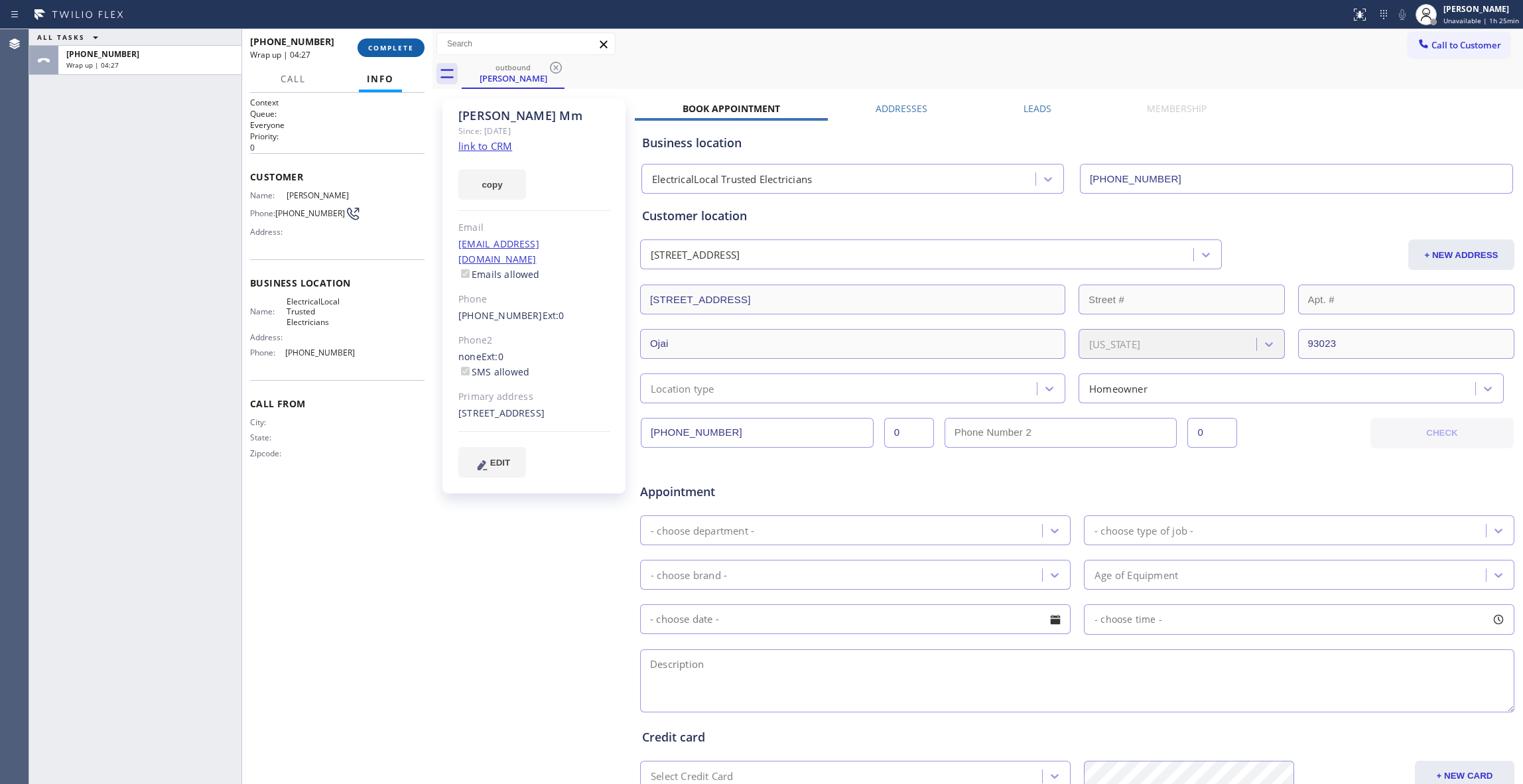
click at [397, 46] on span "COMPLETE" at bounding box center [391, 47] width 45 height 9
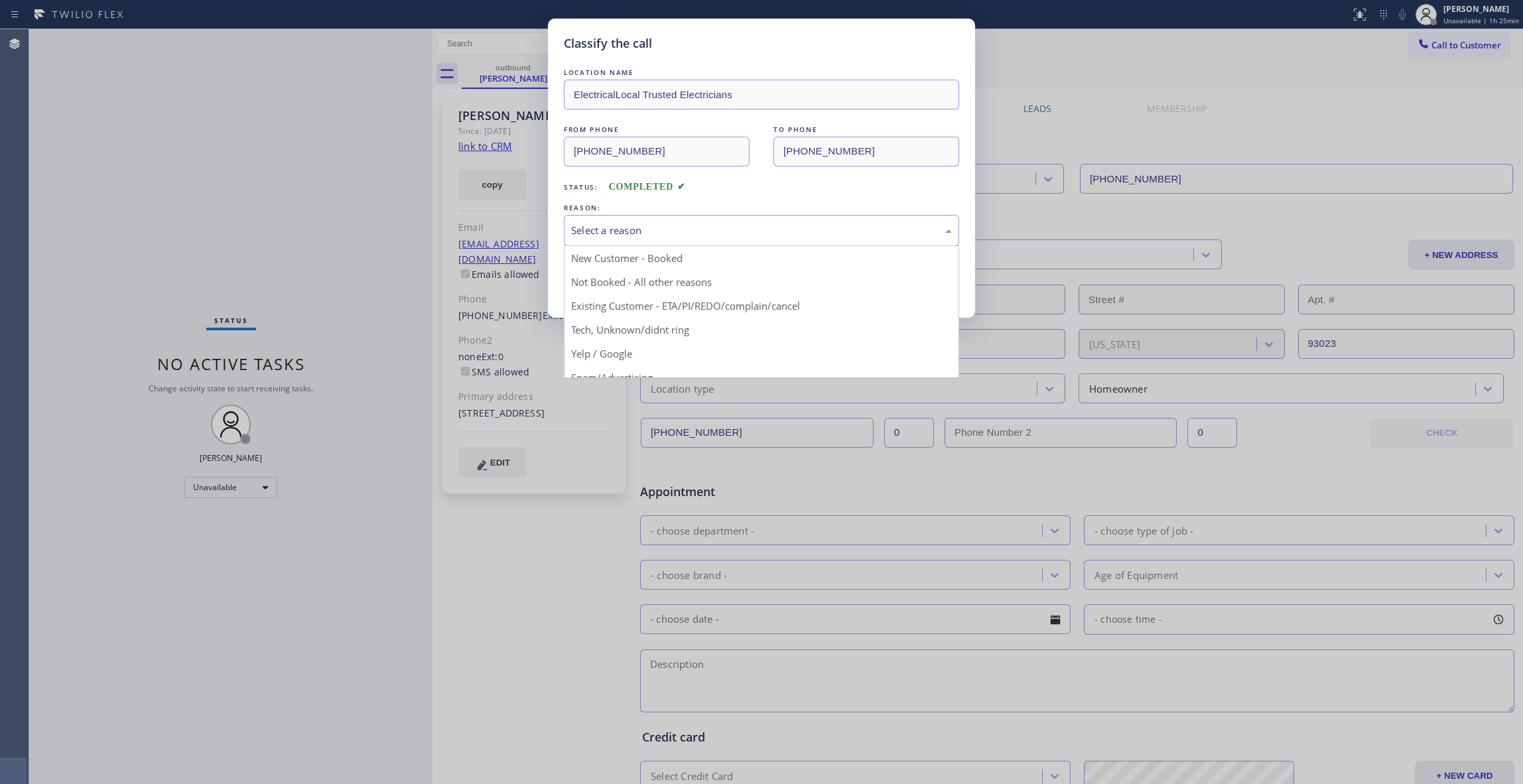
drag, startPoint x: 595, startPoint y: 240, endPoint x: 606, endPoint y: 260, distance: 22.8
click at [593, 240] on div "Select a reason" at bounding box center [762, 231] width 396 height 32
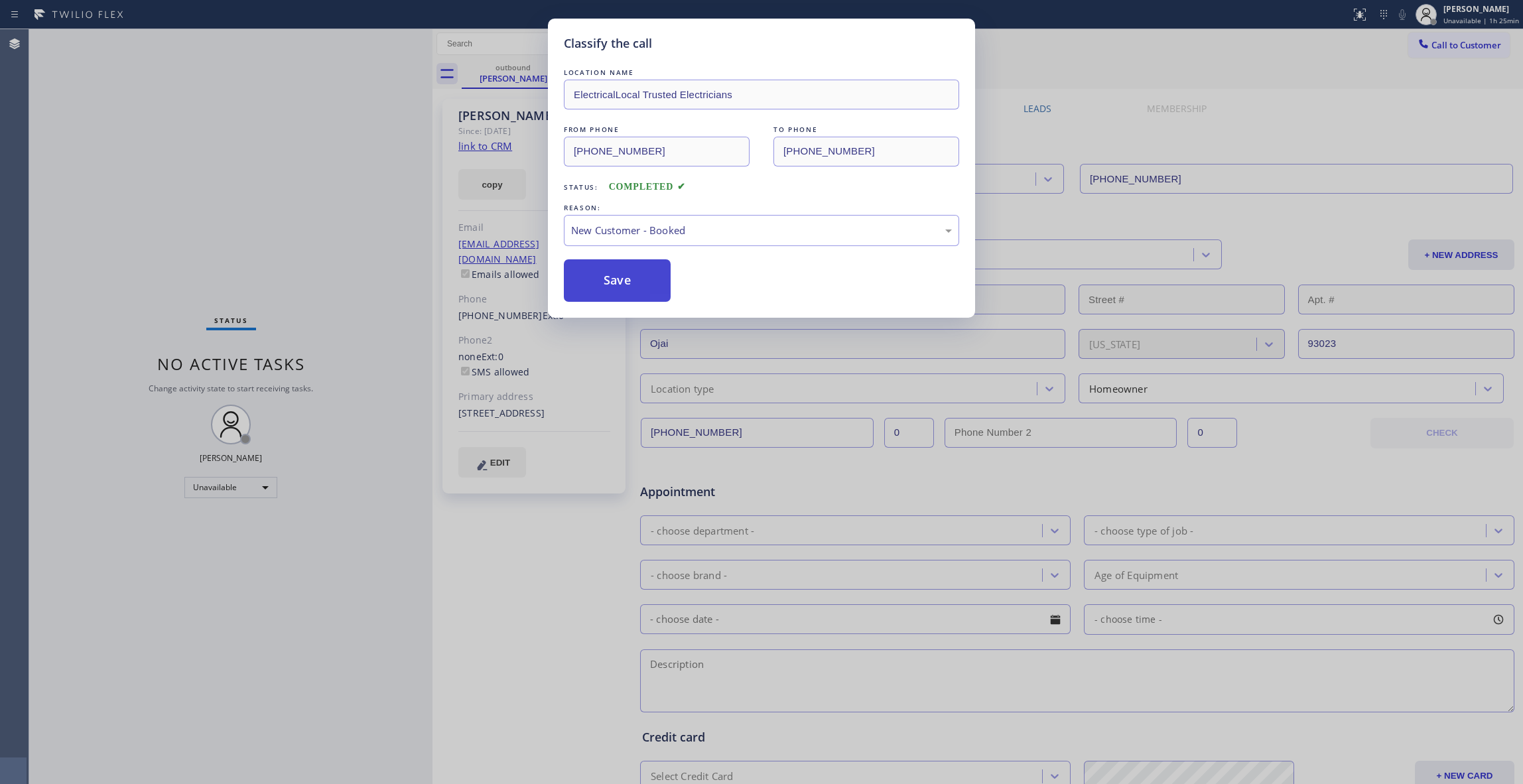
drag, startPoint x: 604, startPoint y: 264, endPoint x: 599, endPoint y: 288, distance: 24.5
click at [603, 263] on button "Save" at bounding box center [617, 280] width 107 height 42
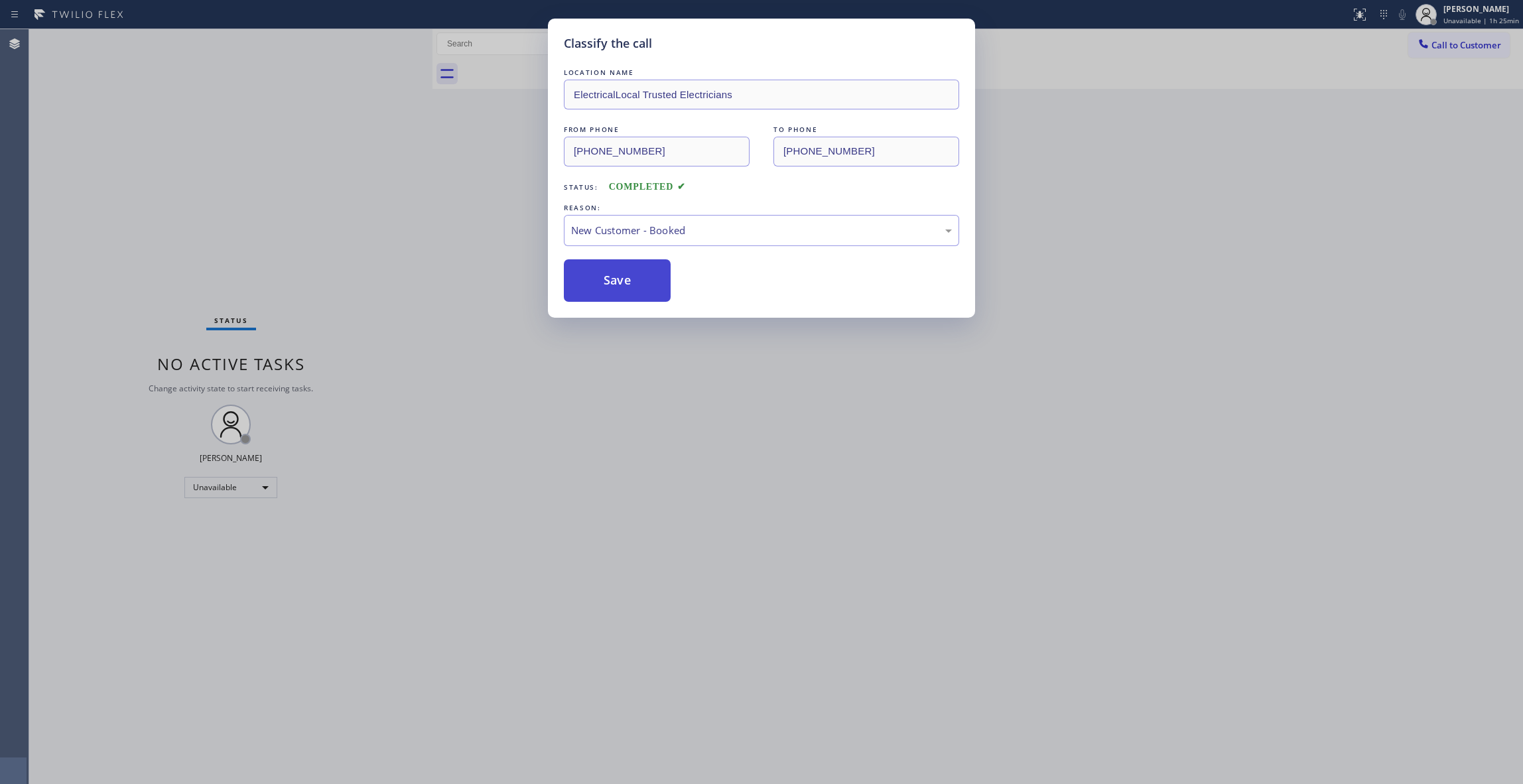
click at [597, 277] on button "Save" at bounding box center [617, 280] width 107 height 42
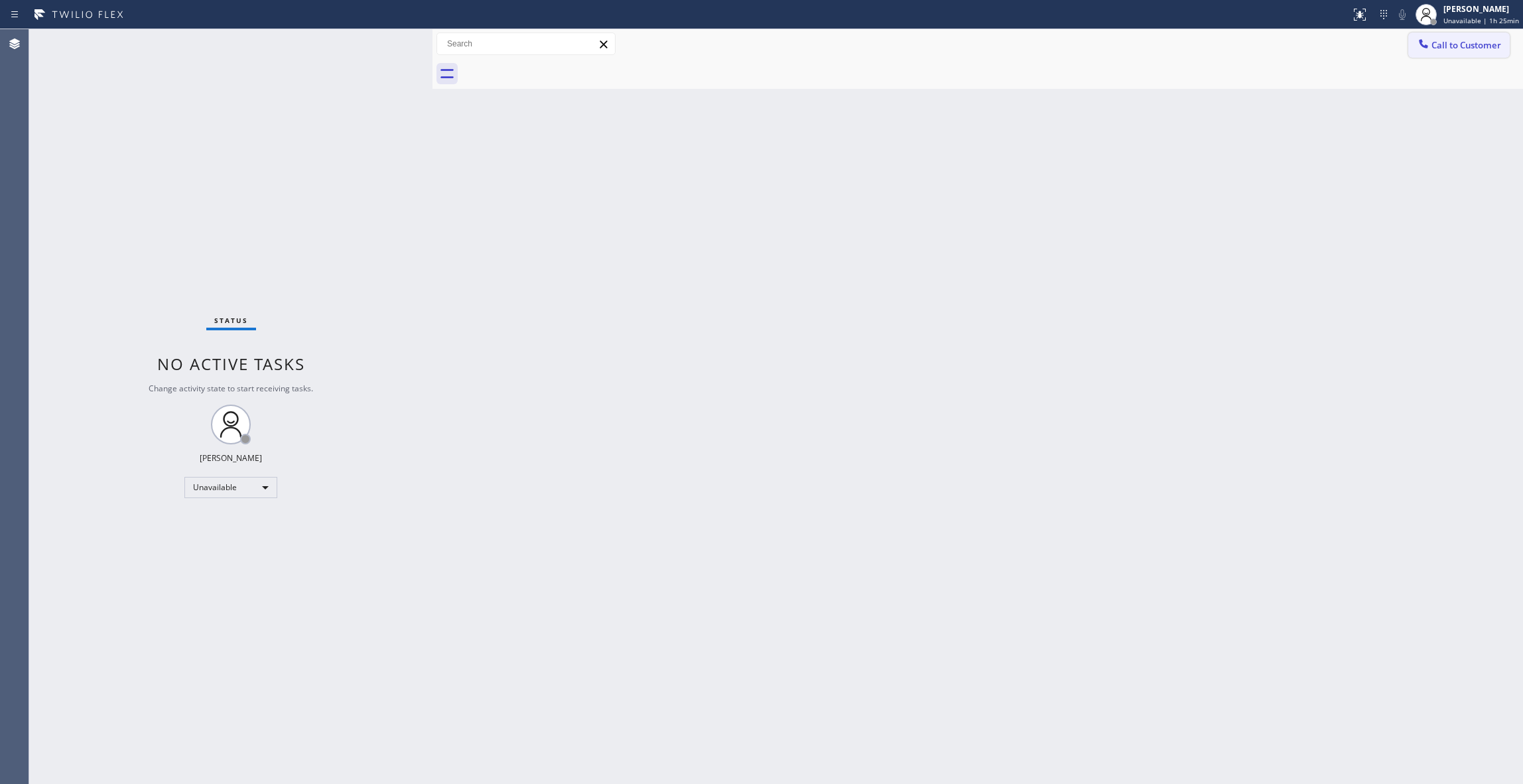
click at [1442, 48] on span "Call to Customer" at bounding box center [1466, 45] width 70 height 12
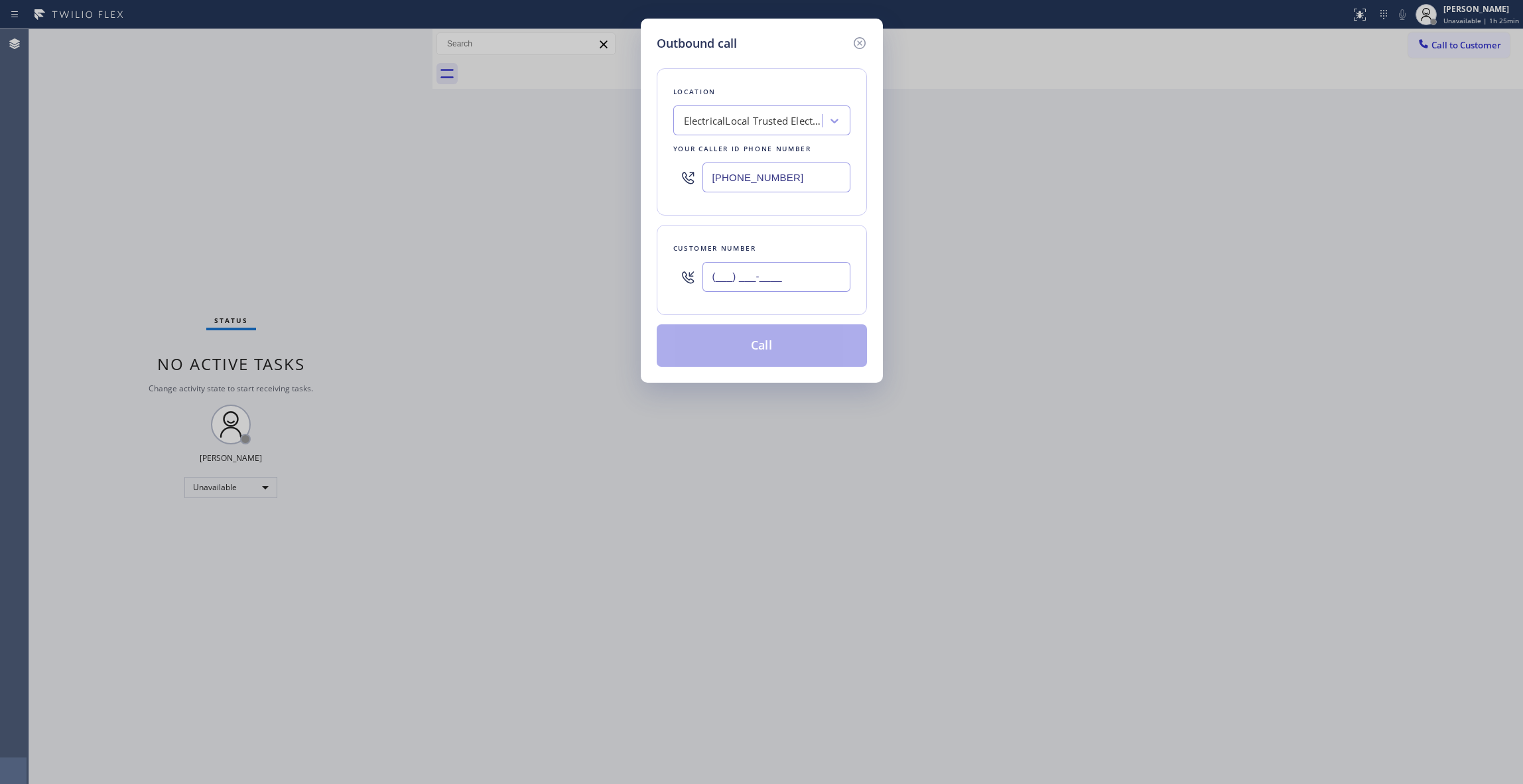
click at [770, 276] on input "(___) ___-____" at bounding box center [776, 277] width 148 height 30
type input "[PHONE_NUMBER]"
drag, startPoint x: 815, startPoint y: 172, endPoint x: 210, endPoint y: 161, distance: 605.1
click at [155, 143] on div "Outbound call Location ElectricalLocal Trusted Electricians Your caller id phon…" at bounding box center [762, 392] width 1523 height 784
type input "[PHONE_NUMBER]"
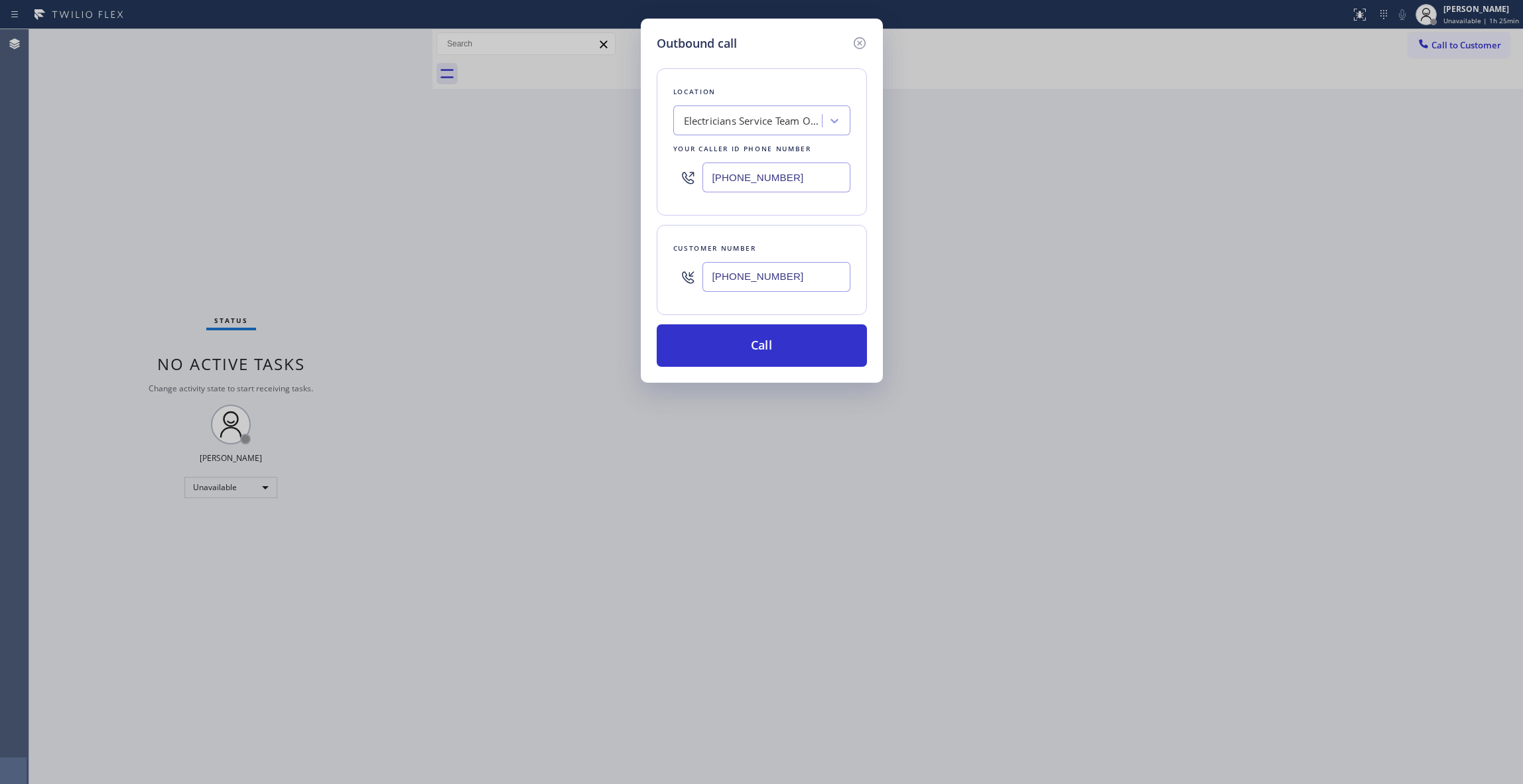
drag, startPoint x: 824, startPoint y: 277, endPoint x: 519, endPoint y: 255, distance: 305.8
click at [519, 255] on div "Outbound call Location Electricians Service Team Oxnard Your caller id phone nu…" at bounding box center [762, 392] width 1523 height 784
click at [726, 350] on button "Call" at bounding box center [762, 345] width 210 height 42
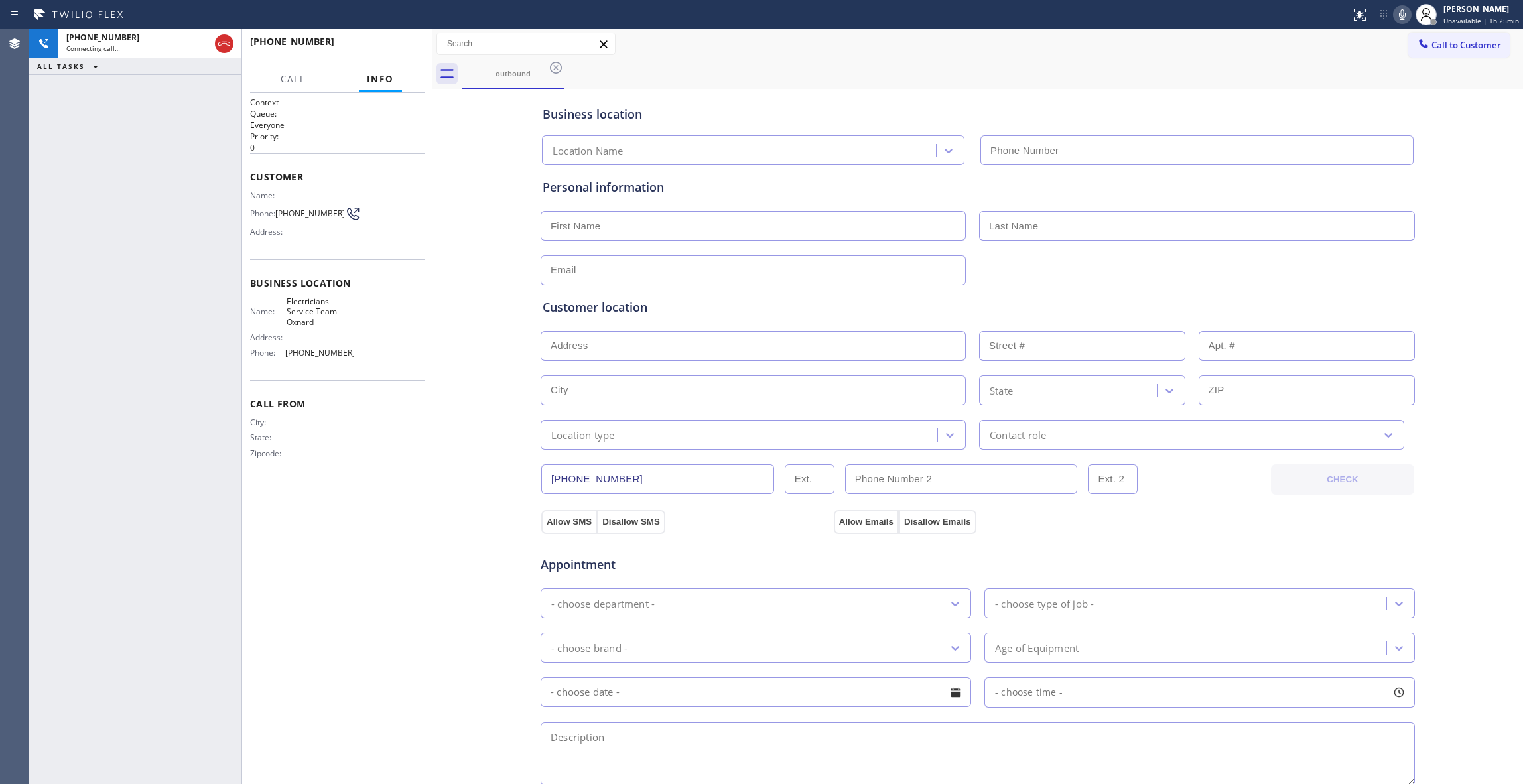
type input "[PHONE_NUMBER]"
click at [31, 155] on div "[PHONE_NUMBER] Live | 00:02 ALL TASKS ALL TASKS ACTIVE TASKS TASKS IN WRAP UP" at bounding box center [135, 406] width 212 height 754
drag, startPoint x: 414, startPoint y: 61, endPoint x: 406, endPoint y: 48, distance: 15.3
click at [412, 60] on div "[PHONE_NUMBER] Live | 00:03 HANG UP" at bounding box center [337, 47] width 175 height 35
click at [406, 48] on span "HANG UP" at bounding box center [394, 47] width 40 height 9
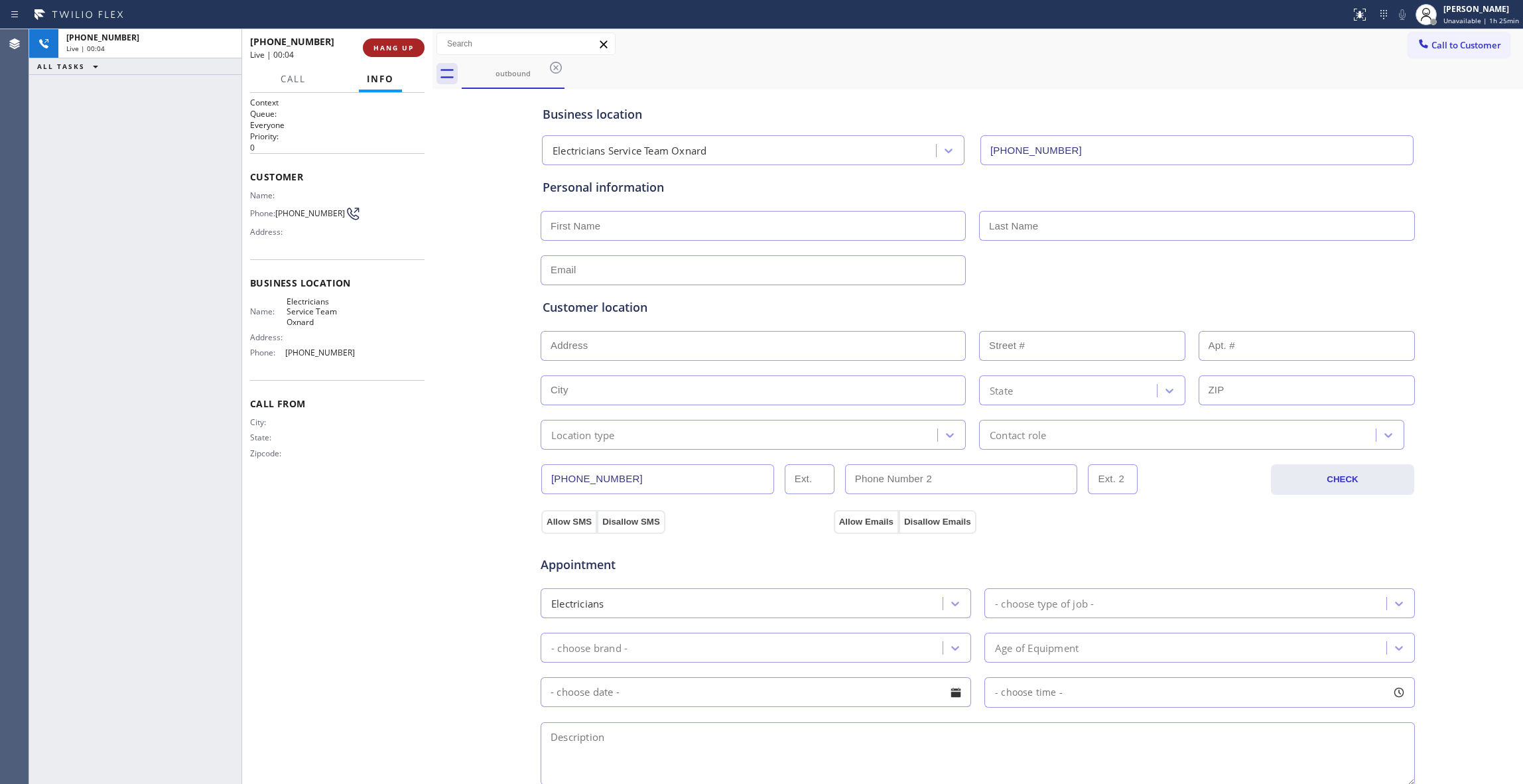
click at [406, 48] on span "HANG UP" at bounding box center [394, 47] width 40 height 9
click at [406, 48] on span "COMPLETE" at bounding box center [391, 47] width 45 height 9
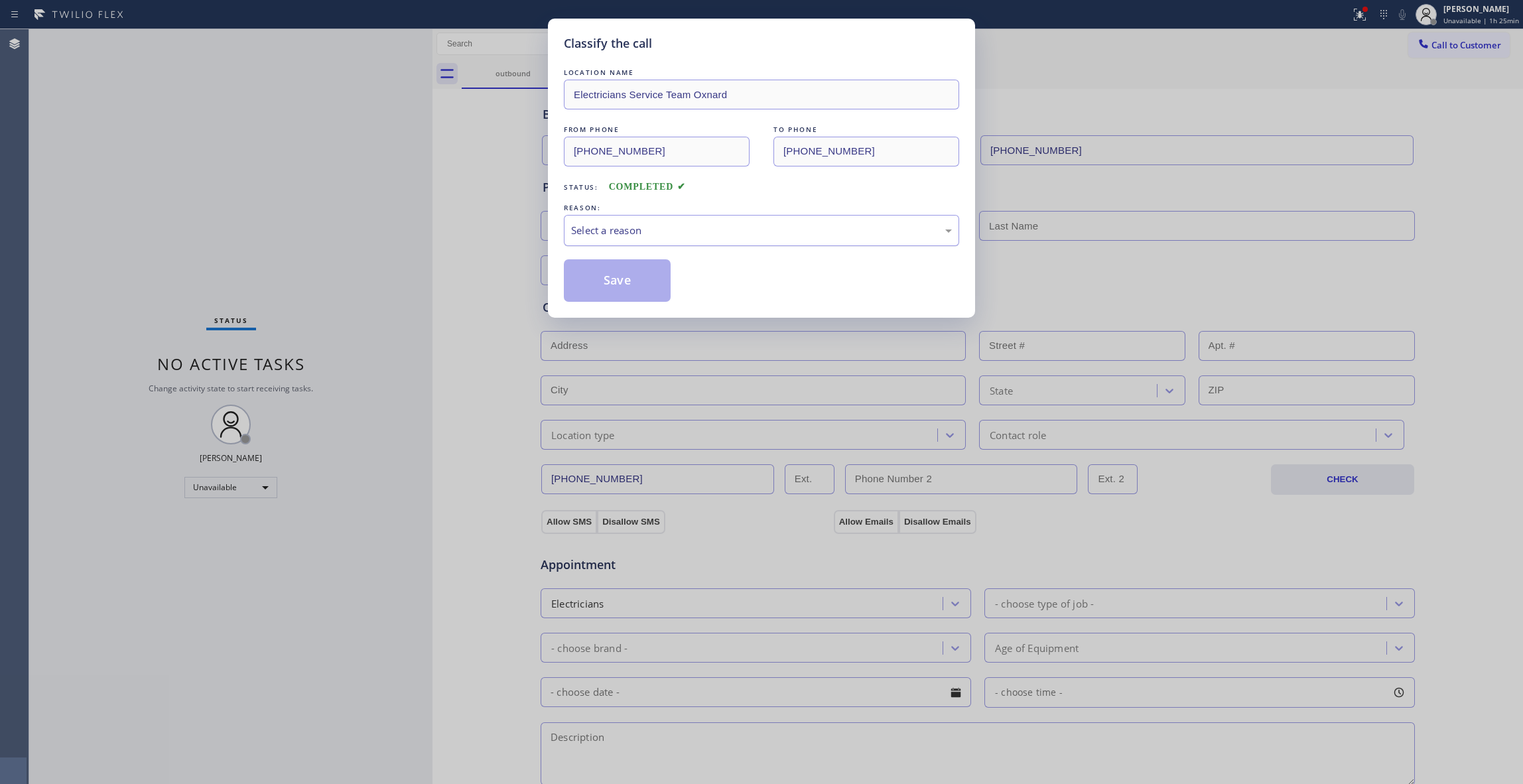
drag, startPoint x: 616, startPoint y: 226, endPoint x: 616, endPoint y: 235, distance: 9.0
click at [616, 227] on div "Select a reason" at bounding box center [762, 230] width 381 height 15
click at [607, 284] on button "Save" at bounding box center [617, 280] width 107 height 42
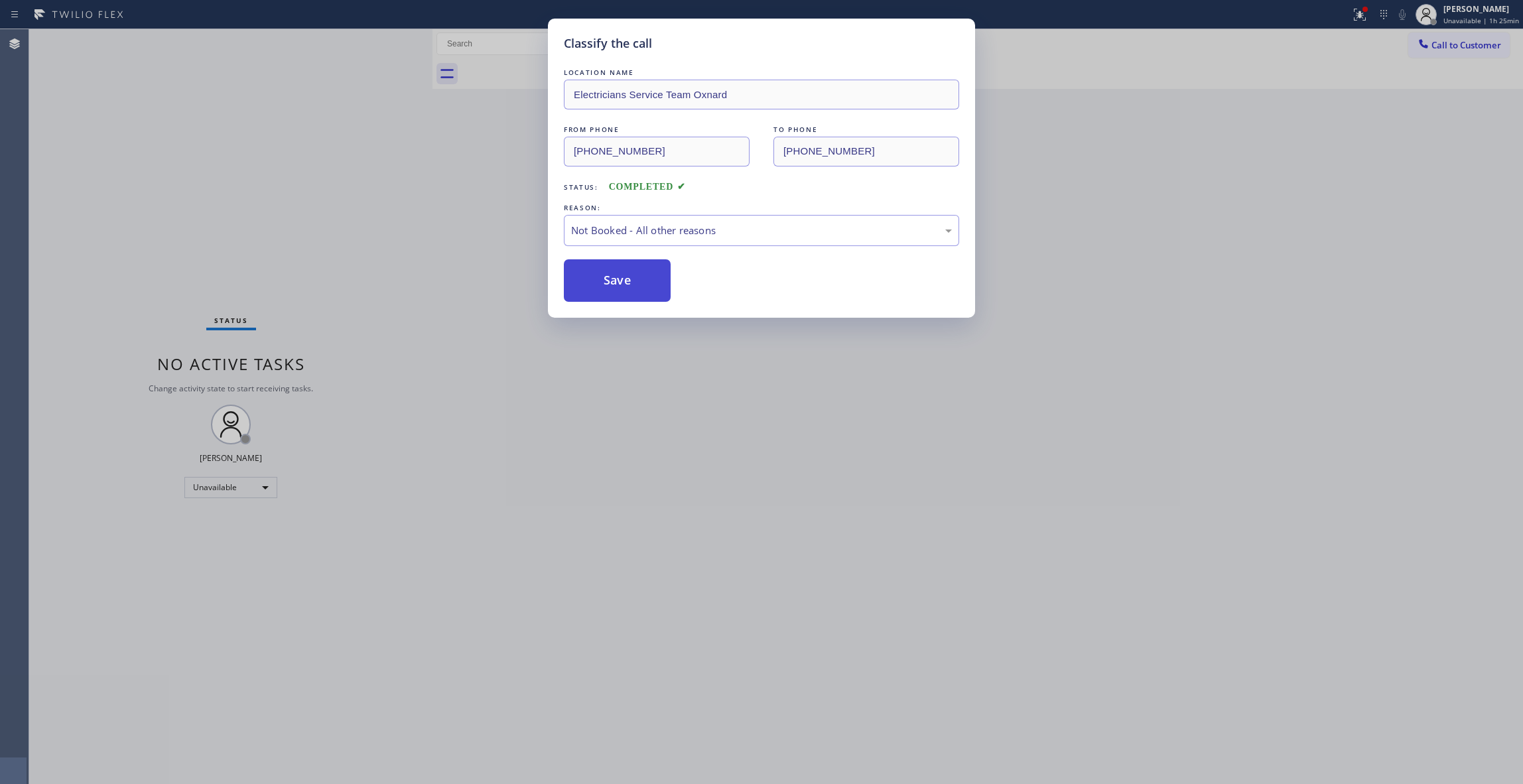
click at [607, 284] on button "Save" at bounding box center [617, 280] width 107 height 42
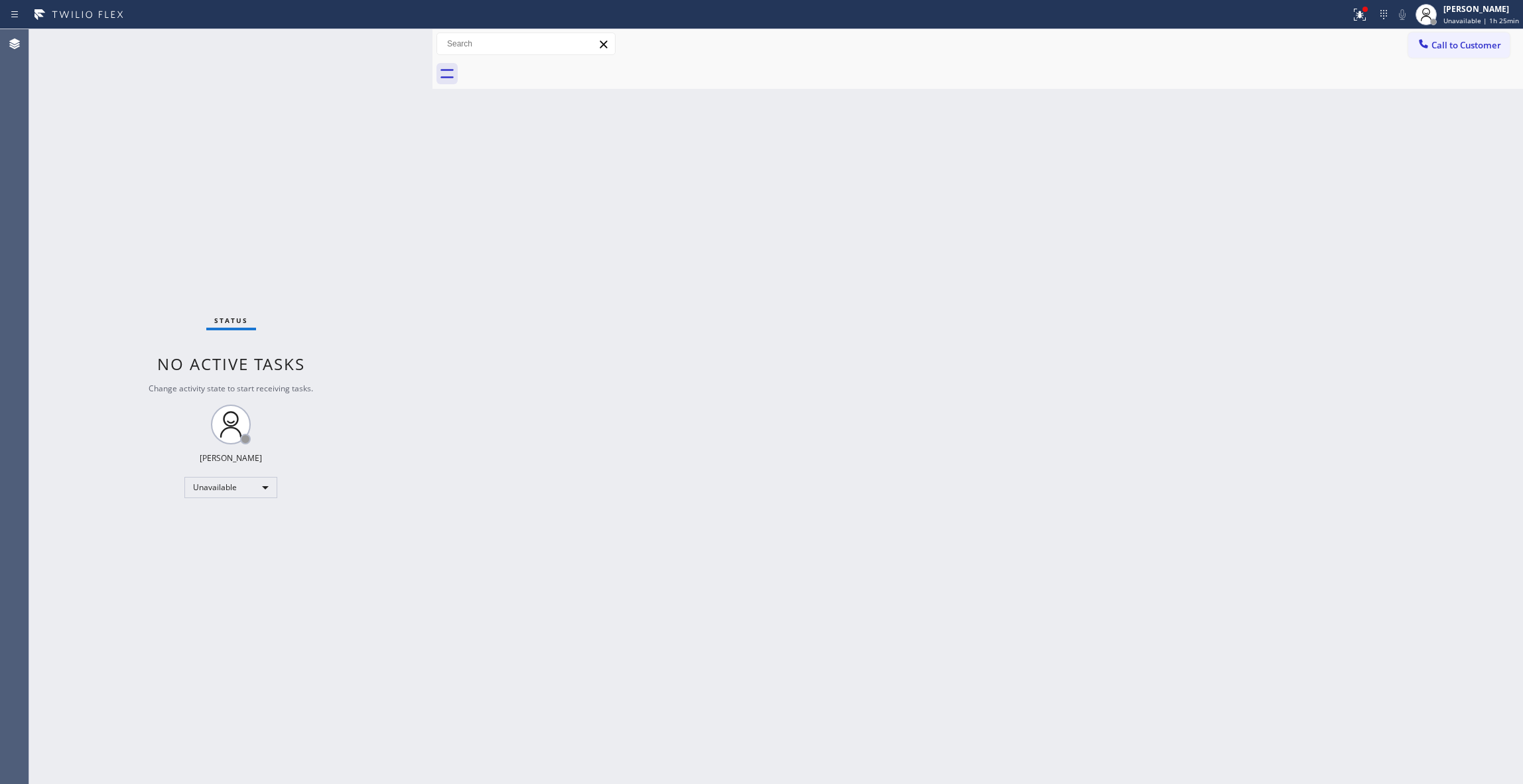
click at [91, 117] on div "Status No active tasks Change activity state to start receiving tasks. [PERSON_…" at bounding box center [231, 406] width 403 height 754
click at [1465, 16] on span "Unavailable | 1h 25min" at bounding box center [1481, 20] width 76 height 9
click at [1433, 104] on button "Break" at bounding box center [1457, 105] width 133 height 17
